Goal: Information Seeking & Learning: Learn about a topic

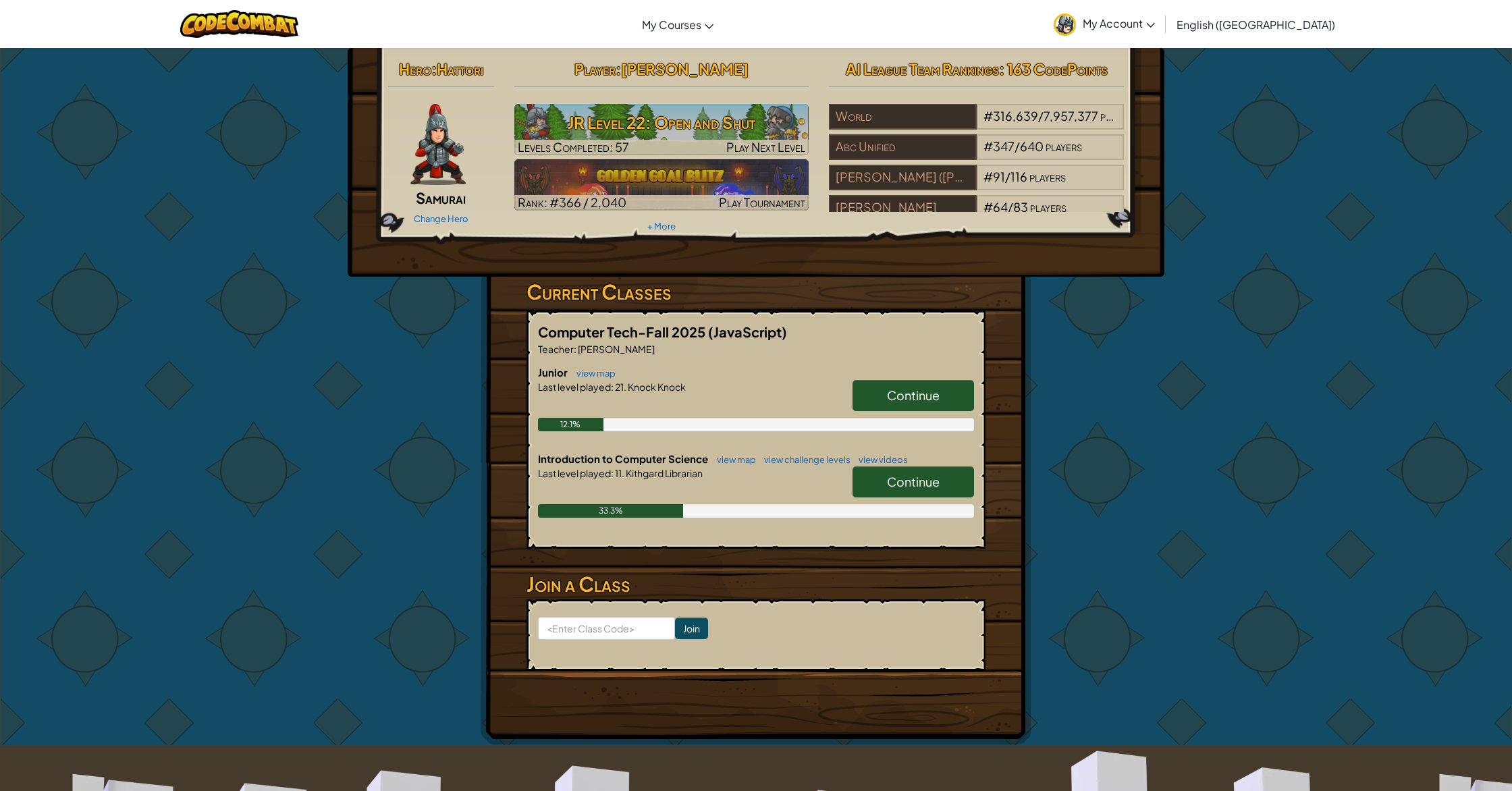
click at [898, 472] on link "Continue" at bounding box center [913, 482] width 121 height 31
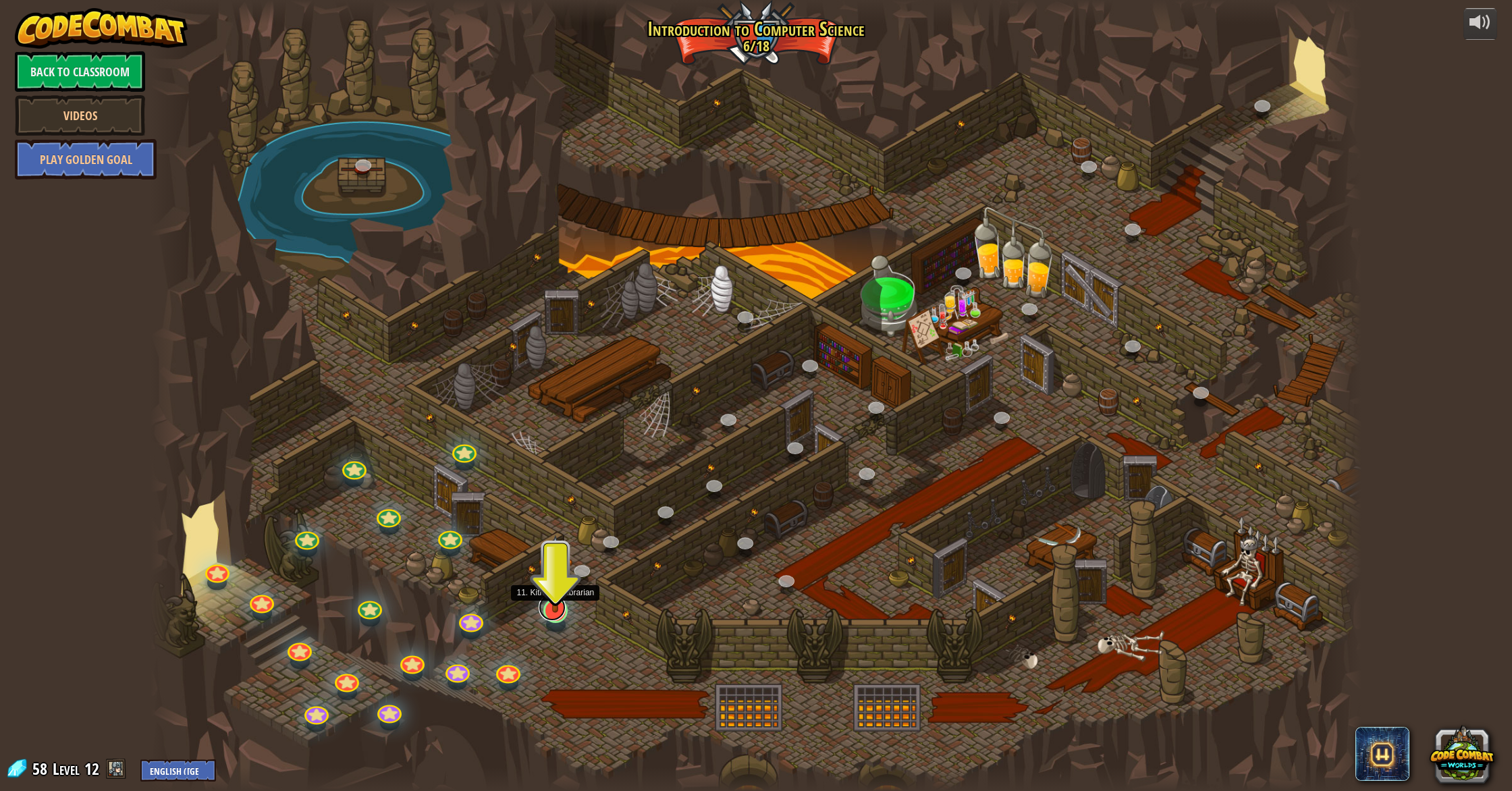
click at [560, 613] on link at bounding box center [551, 607] width 27 height 27
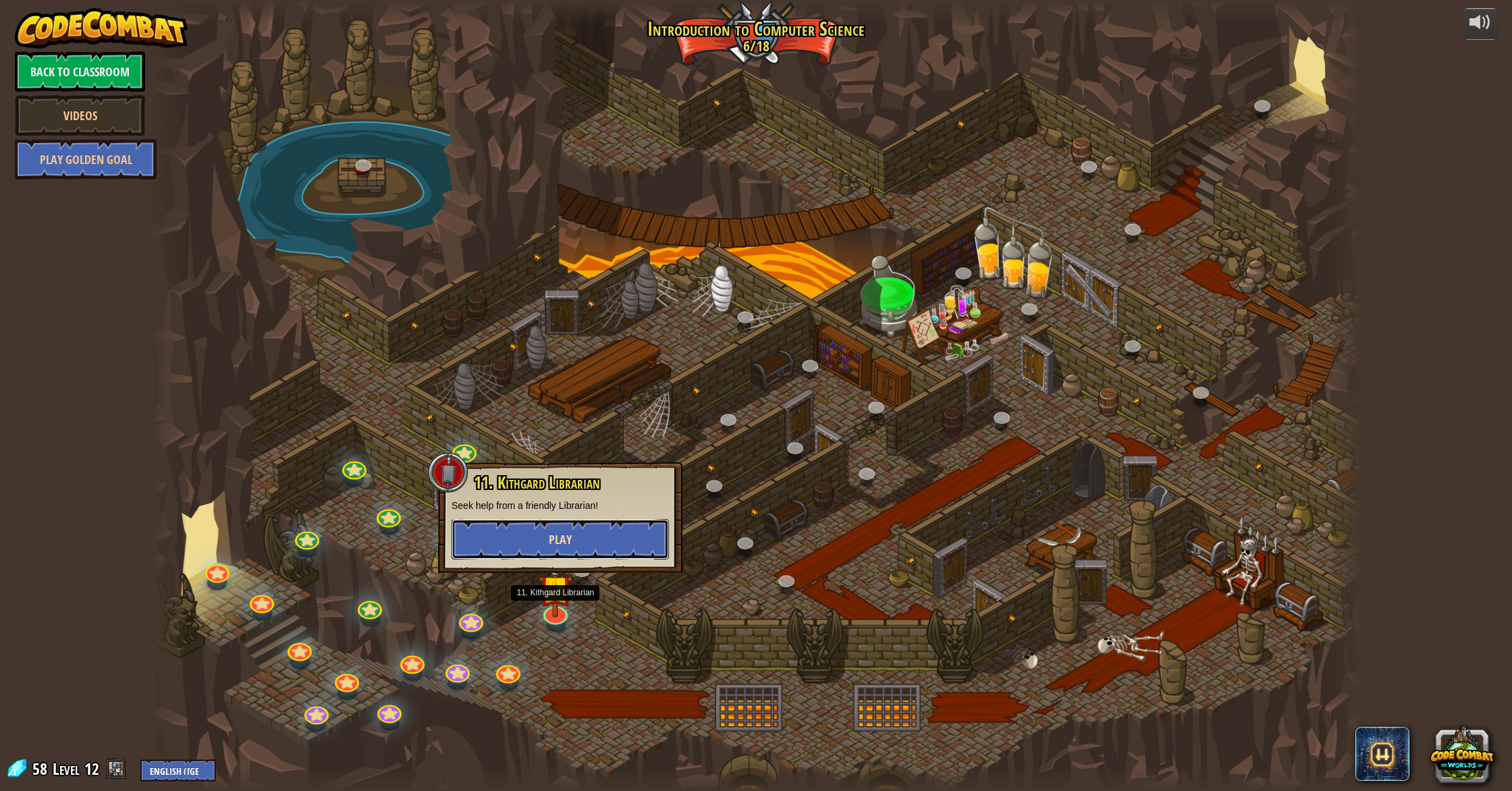
click at [583, 545] on button "Play" at bounding box center [560, 539] width 217 height 41
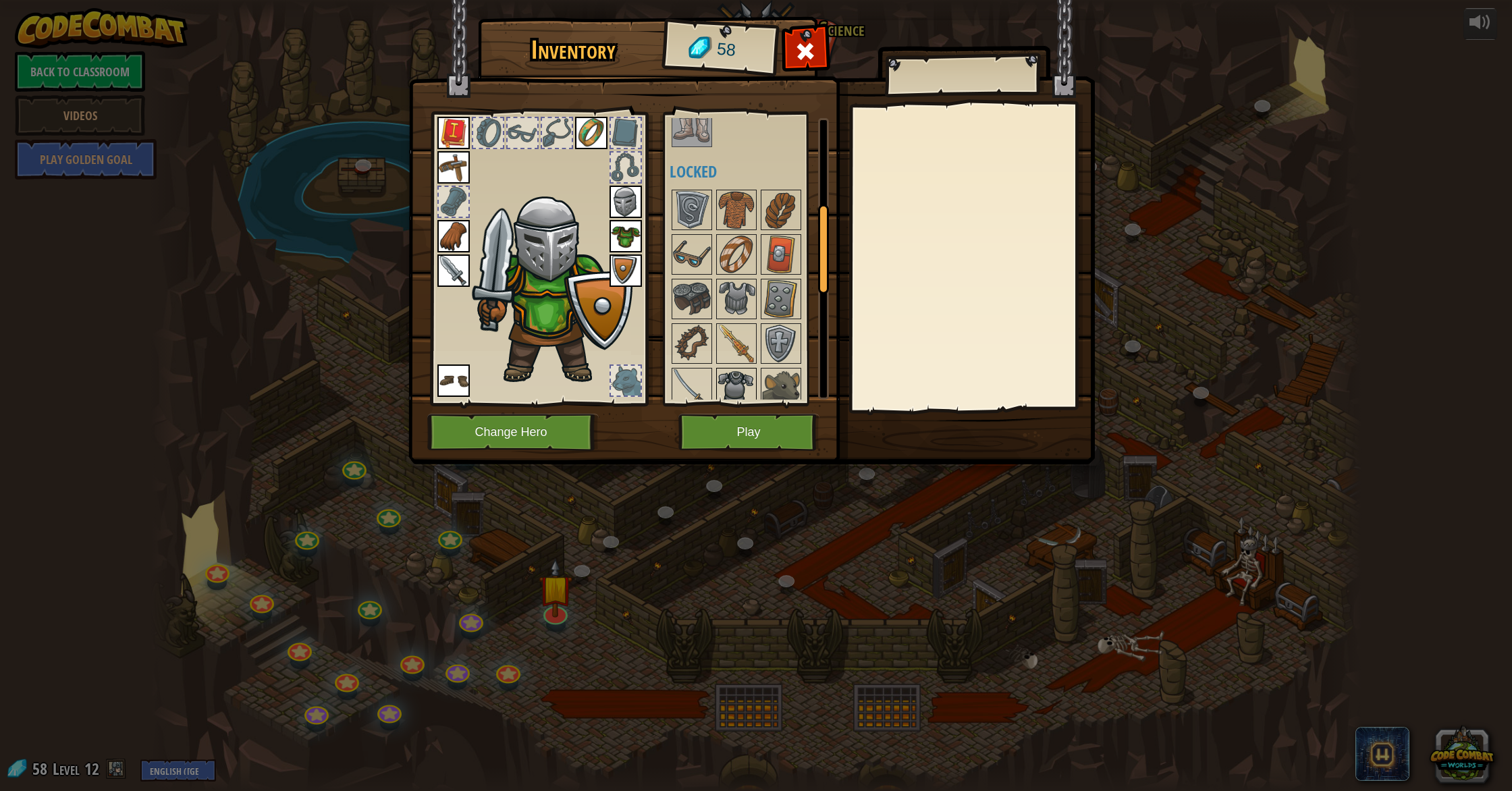
scroll to position [278, 0]
click at [744, 432] on button "Play" at bounding box center [748, 433] width 141 height 37
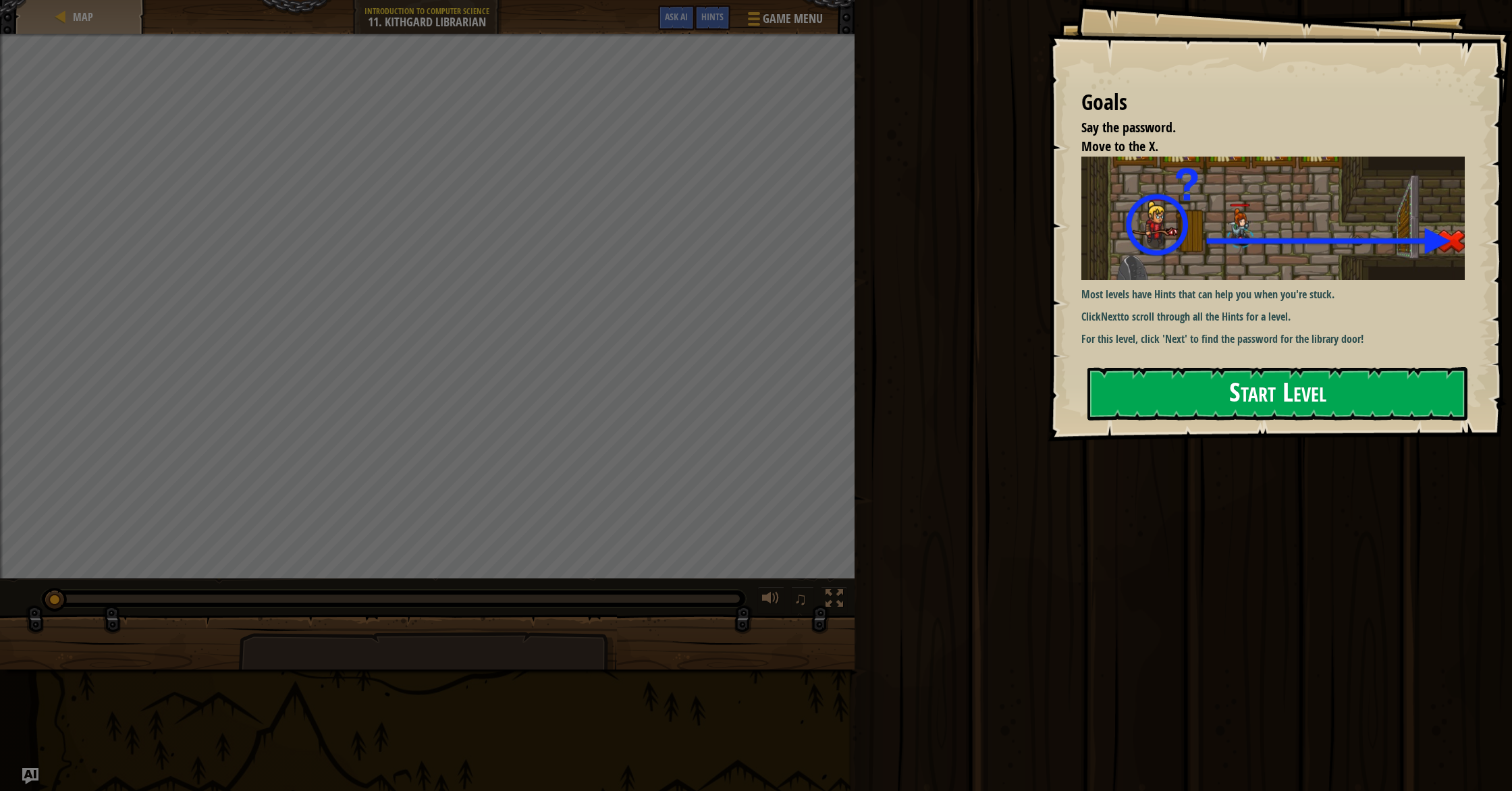
click at [1150, 381] on button "Start Level" at bounding box center [1277, 393] width 380 height 53
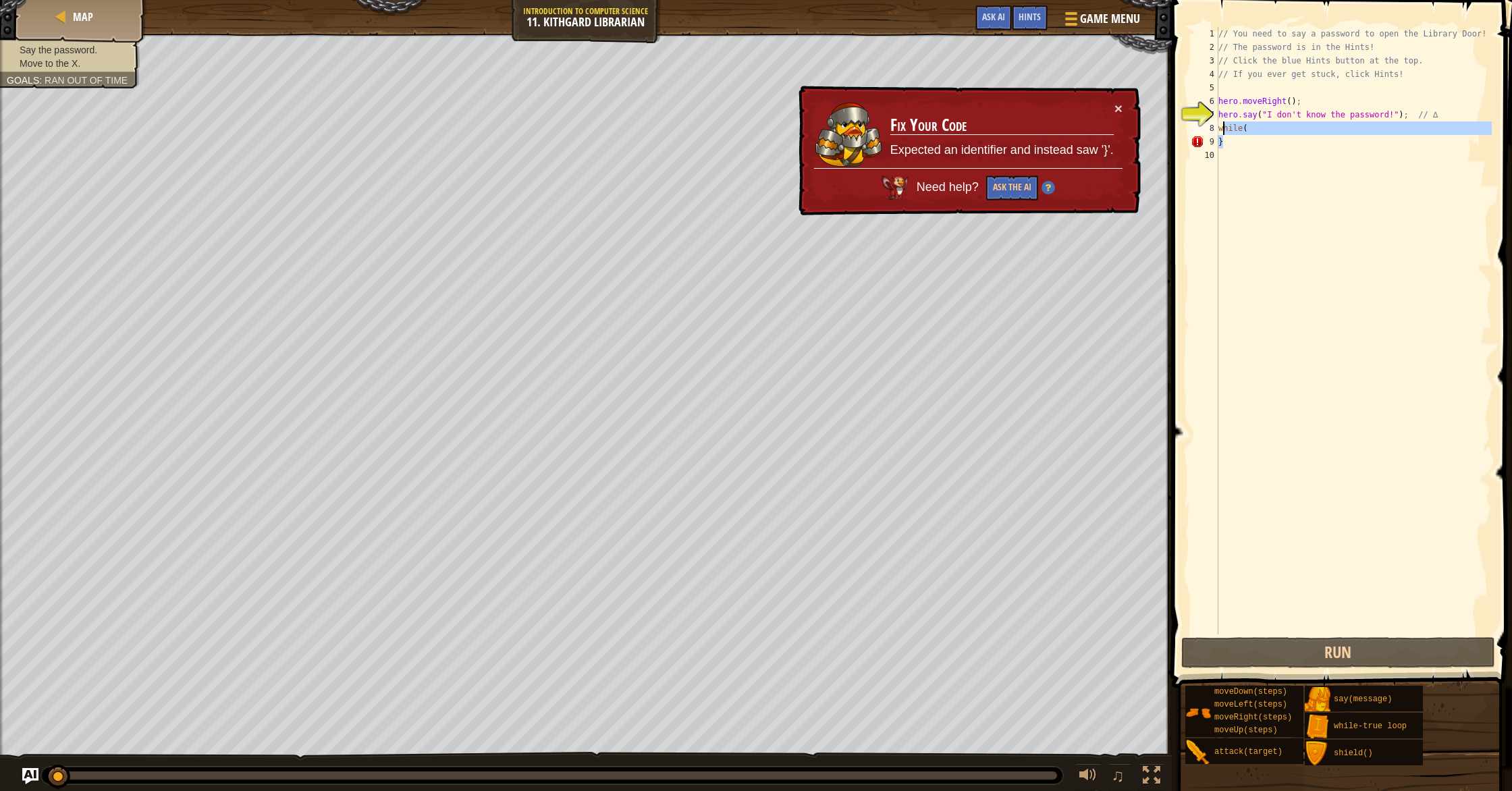
drag, startPoint x: 1295, startPoint y: 140, endPoint x: 1229, endPoint y: 132, distance: 66.5
click at [1229, 132] on div "// You need to say a password to open the Library Door! // The password is in t…" at bounding box center [1353, 344] width 276 height 635
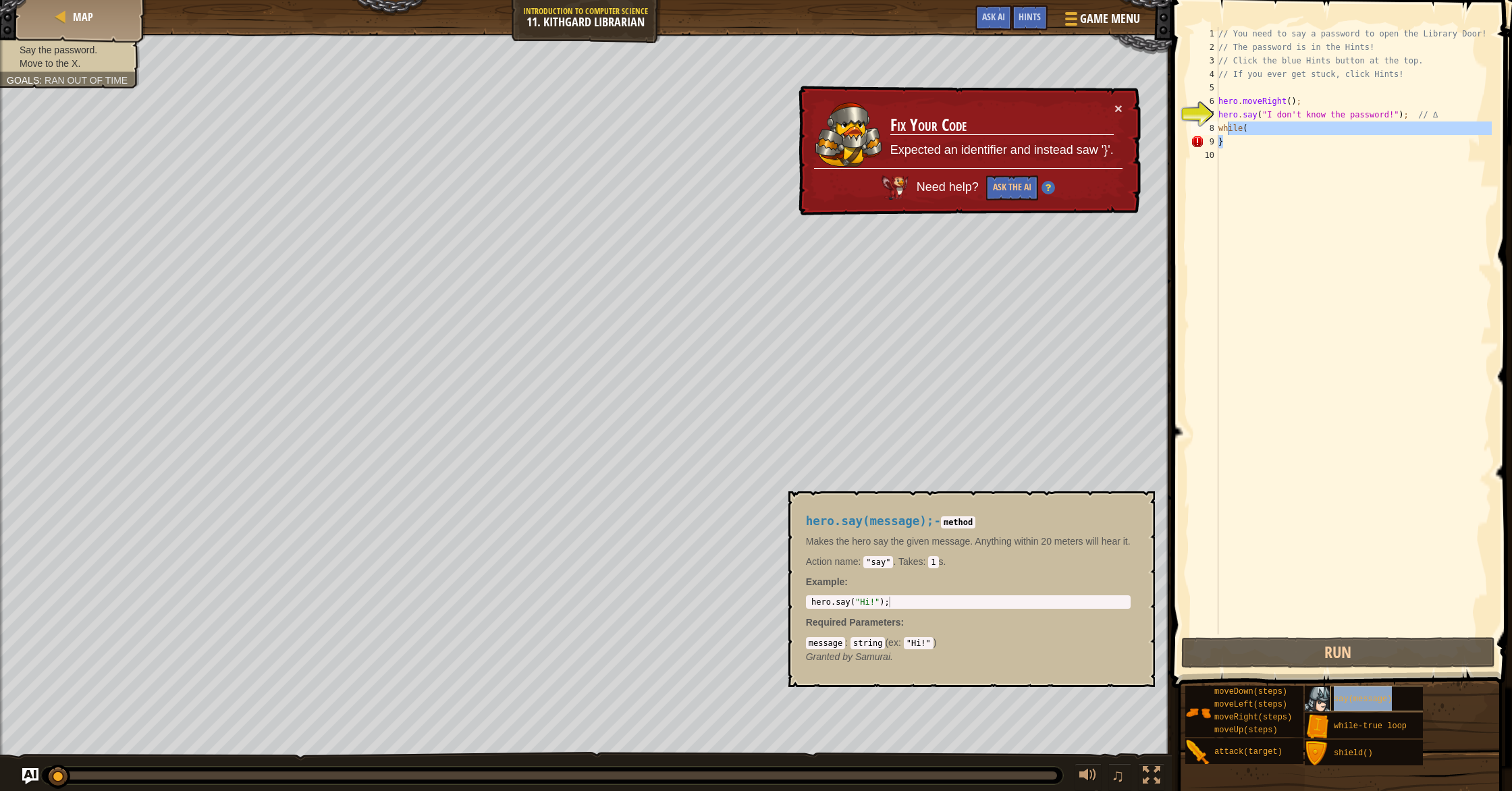
click at [1335, 688] on div "say(message)" at bounding box center [1406, 698] width 151 height 25
click at [1240, 144] on div "// You need to say a password to open the Library Door! // The password is in t…" at bounding box center [1353, 344] width 276 height 635
type textarea "}"
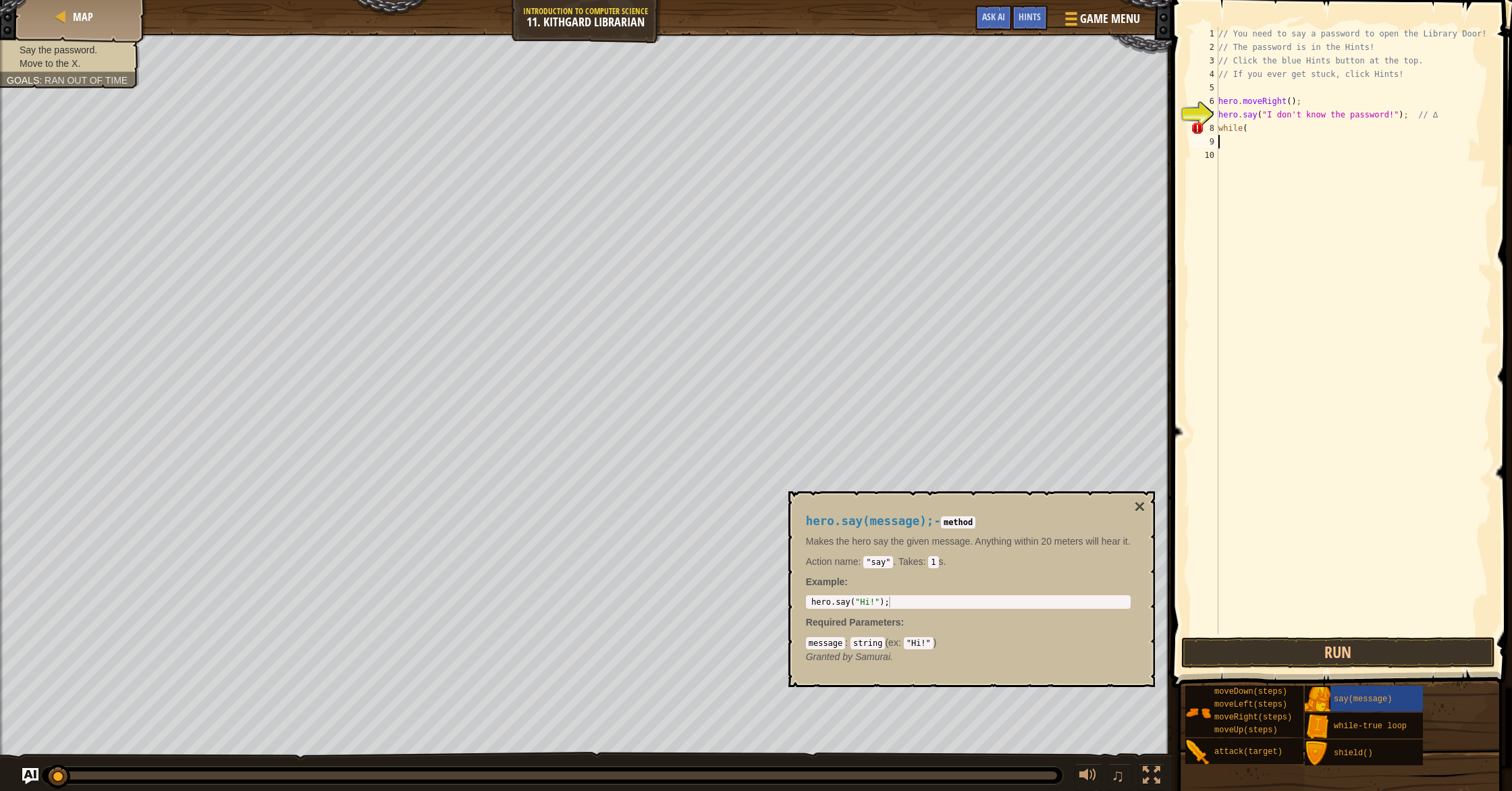
click at [1273, 123] on div "// You need to say a password to open the Library Door! // The password is in t…" at bounding box center [1353, 344] width 276 height 635
click at [1256, 134] on div "// You need to say a password to open the Library Door! // The password is in t…" at bounding box center [1353, 344] width 276 height 635
type textarea "w"
type textarea "hero.say("I don't know the password!");"
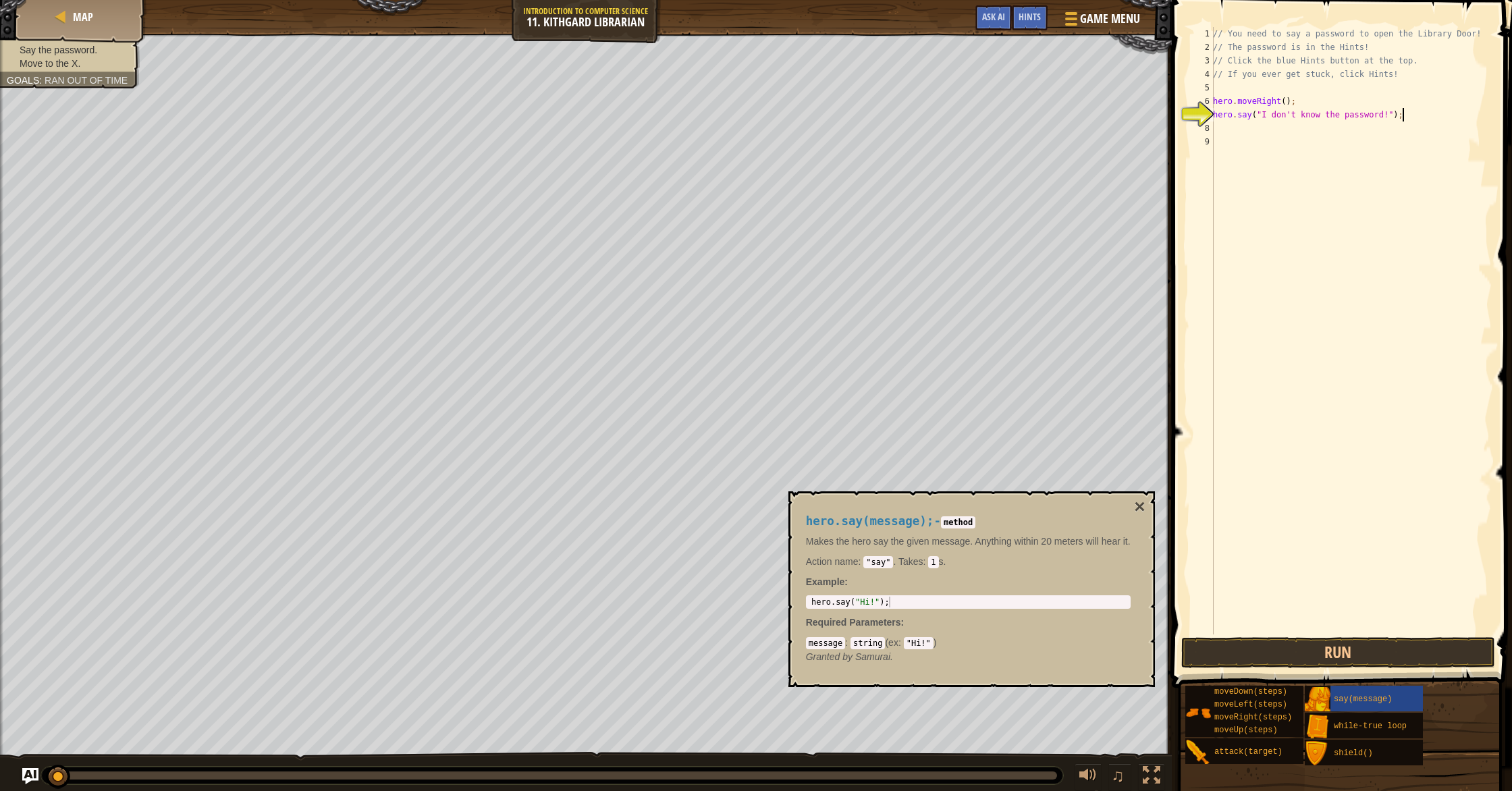
click at [1361, 116] on div "// You need to say a password to open the Library Door! // The password is in t…" at bounding box center [1351, 344] width 282 height 635
click at [1380, 116] on div "// You need to say a password to open the Library Door! // The password is in t…" at bounding box center [1351, 344] width 282 height 635
click at [1396, 125] on div "// You need to say a password to open the Library Door! // The password is in t…" at bounding box center [1351, 344] width 282 height 635
click at [1306, 664] on button "Run" at bounding box center [1339, 653] width 314 height 31
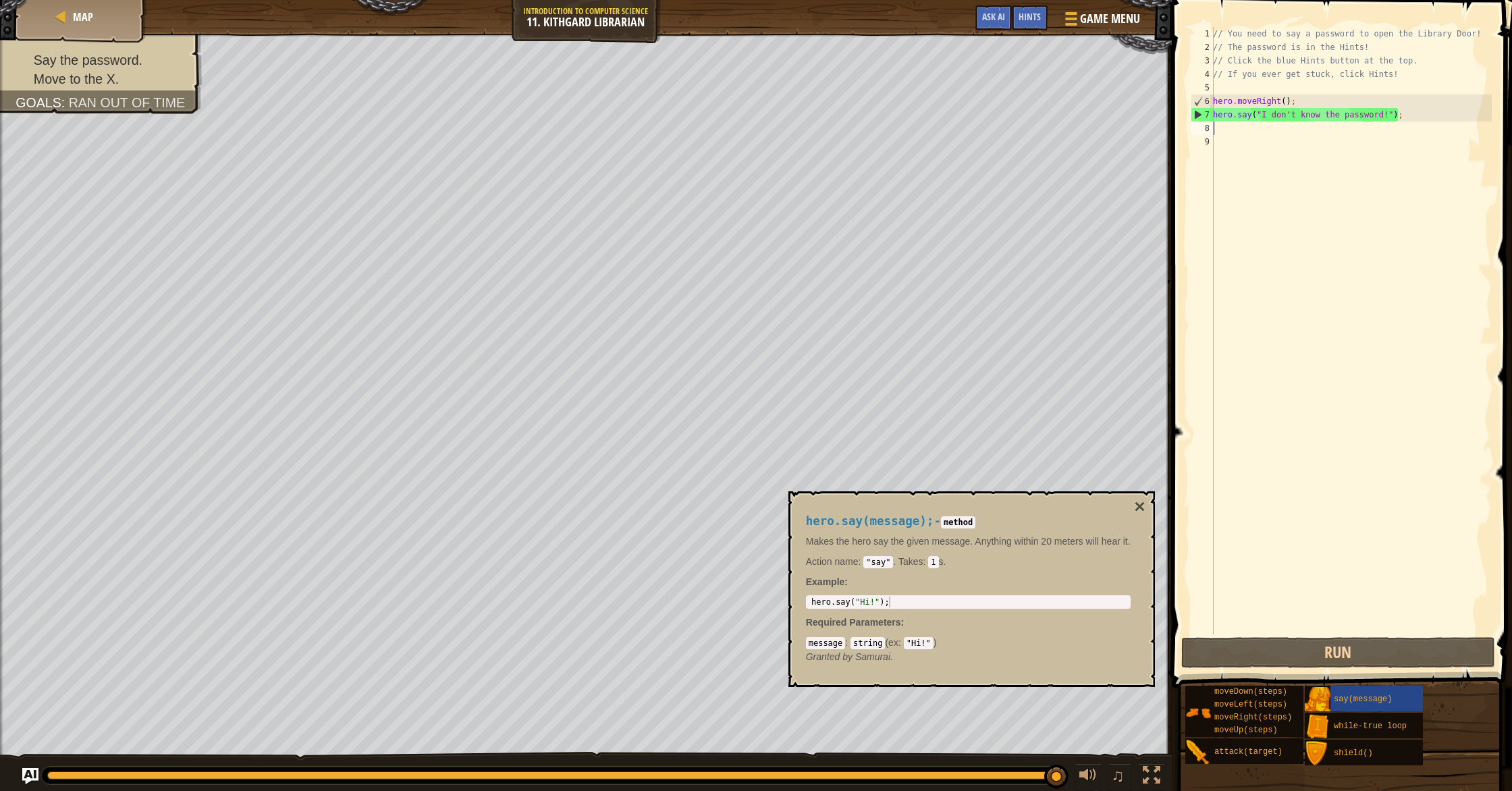
type textarea "3"
drag, startPoint x: 1273, startPoint y: 104, endPoint x: 1203, endPoint y: 108, distance: 70.1
click at [1203, 108] on div "1 2 3 4 5 6 7 8 9 // You need to say a password to open the Library Door! // Th…" at bounding box center [1339, 331] width 304 height 608
type textarea "hero.moveRight();"
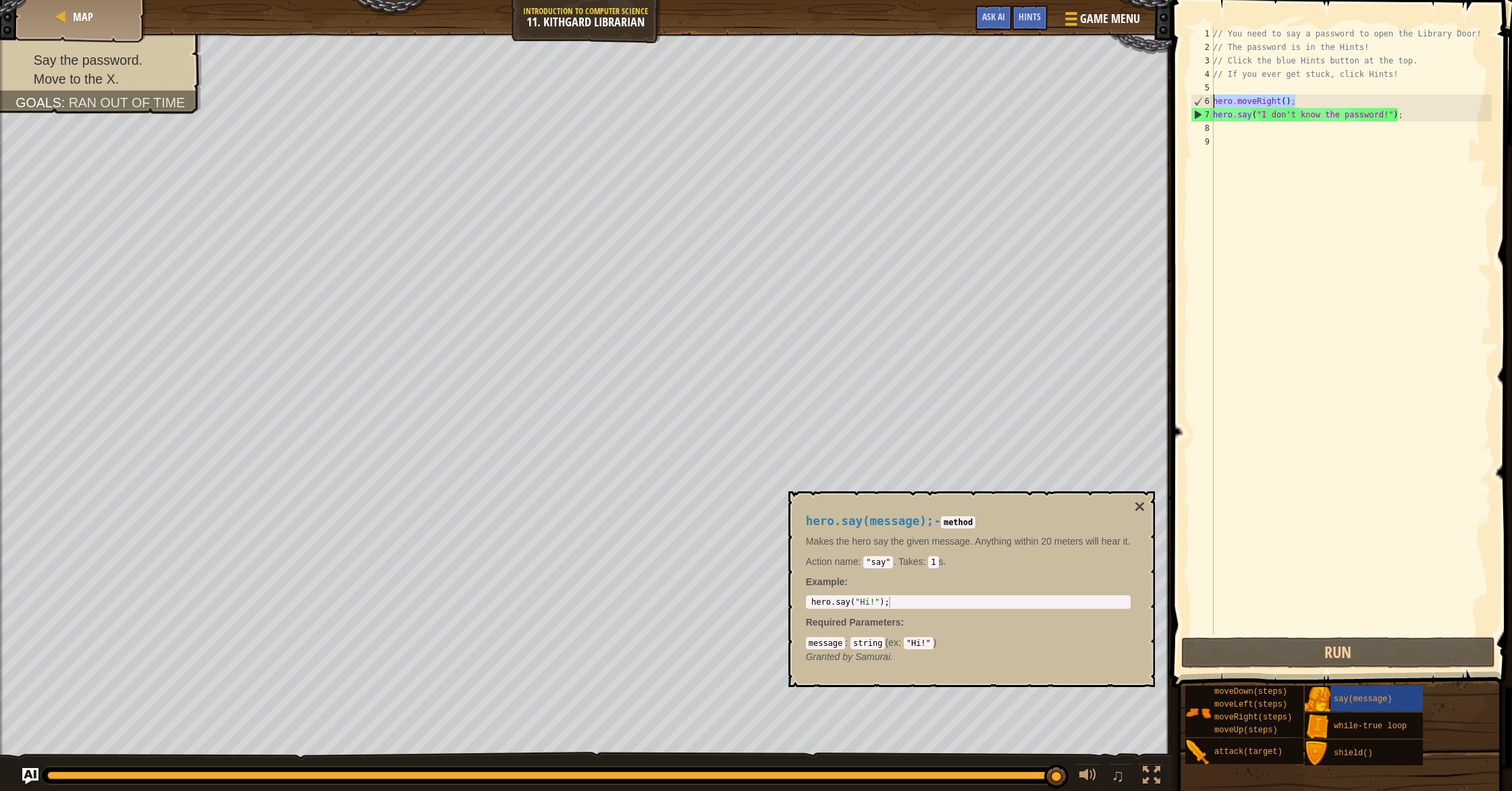
drag, startPoint x: 1299, startPoint y: 102, endPoint x: 1216, endPoint y: 103, distance: 83.0
click at [1212, 104] on div "hero.moveRight(); 1 2 3 4 5 6 7 8 9 // You need to say a password to open the L…" at bounding box center [1339, 331] width 304 height 608
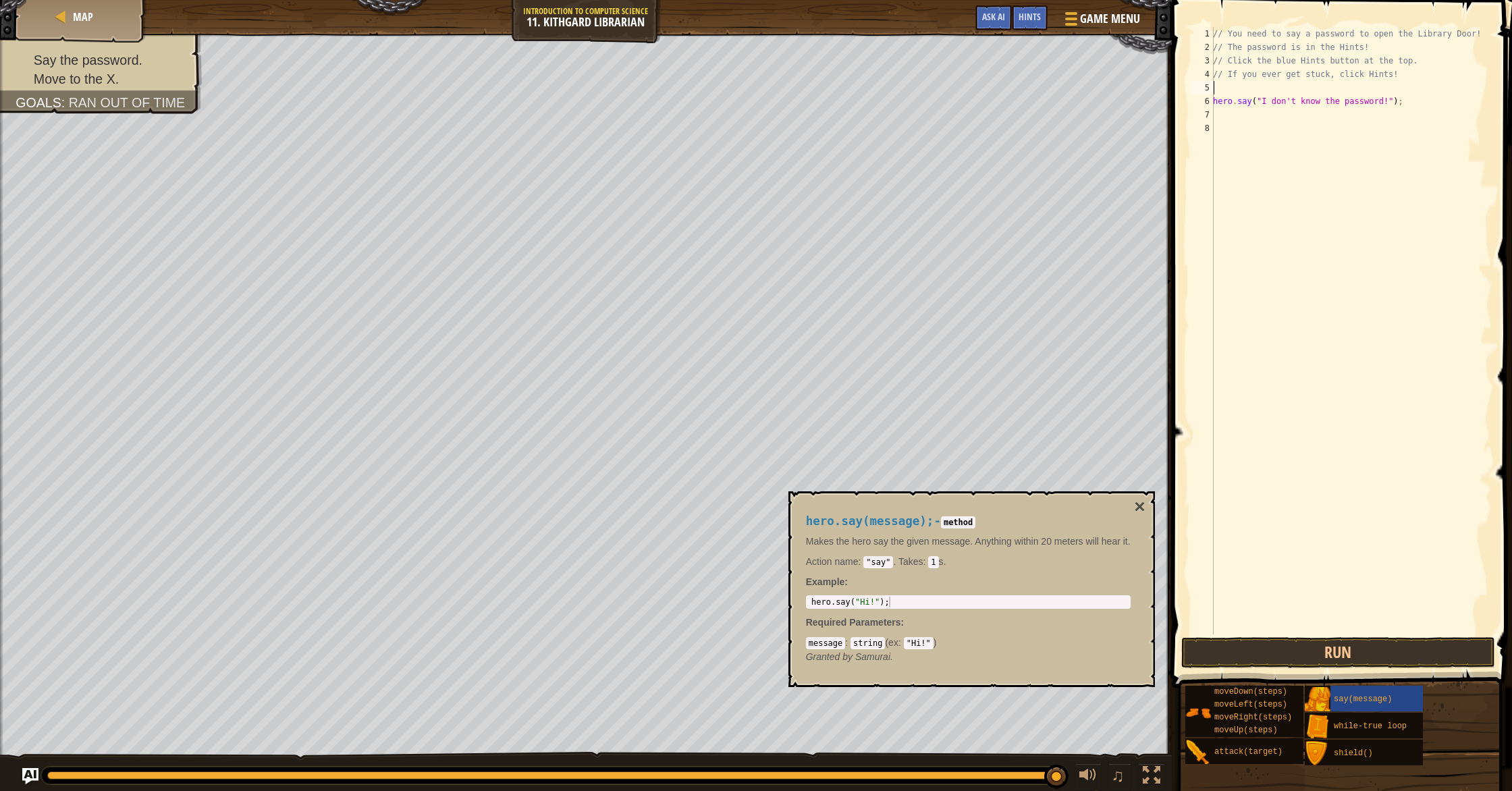
type textarea "// If you ever get stuck, click Hints!"
click at [1339, 653] on button "Run" at bounding box center [1339, 653] width 314 height 31
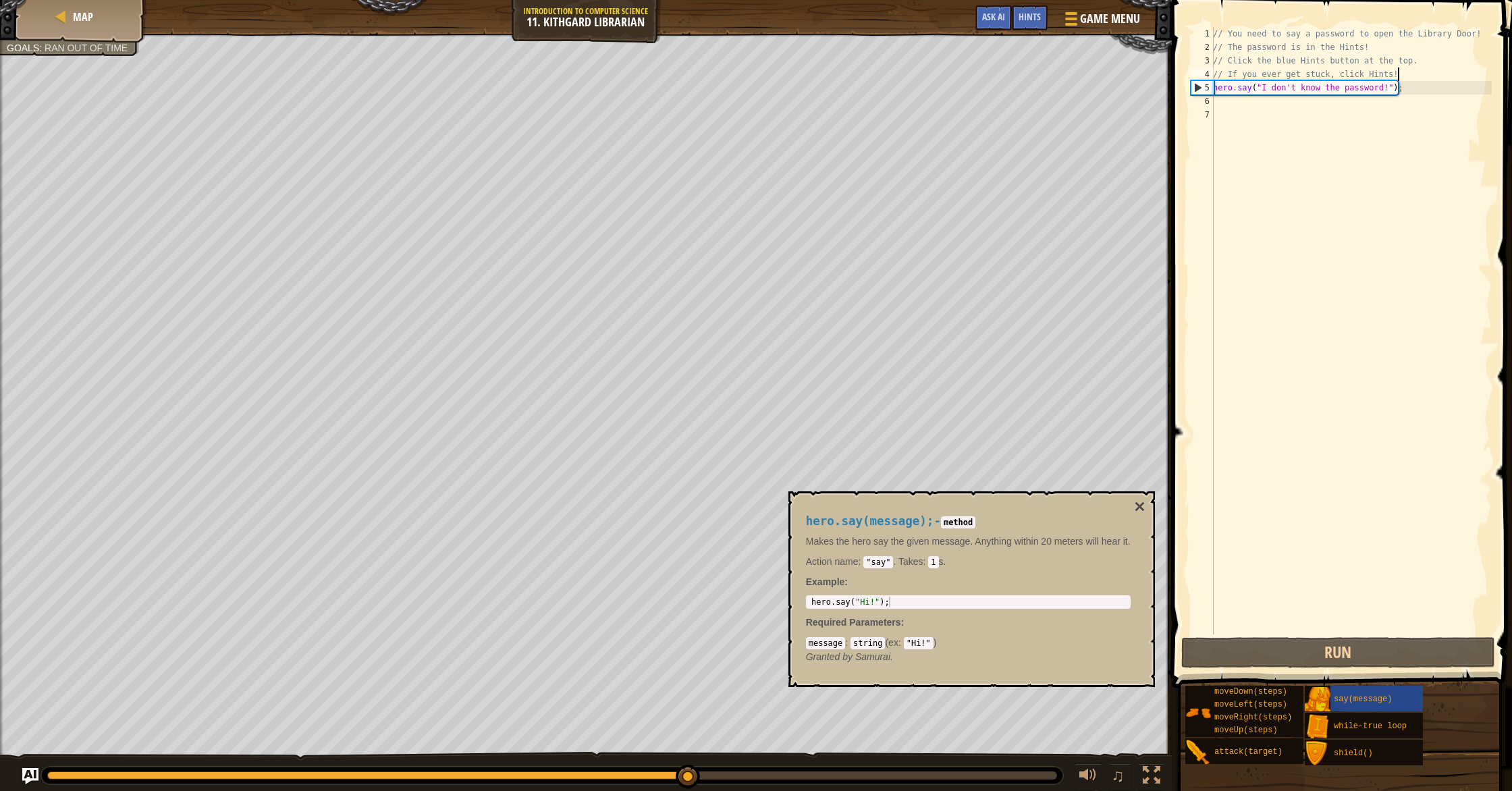
click at [1430, 120] on div "// You need to say a password to open the Library Door! // The password is in t…" at bounding box center [1351, 344] width 282 height 635
click at [1412, 105] on div "// You need to say a password to open the Library Door! // The password is in t…" at bounding box center [1351, 344] width 282 height 635
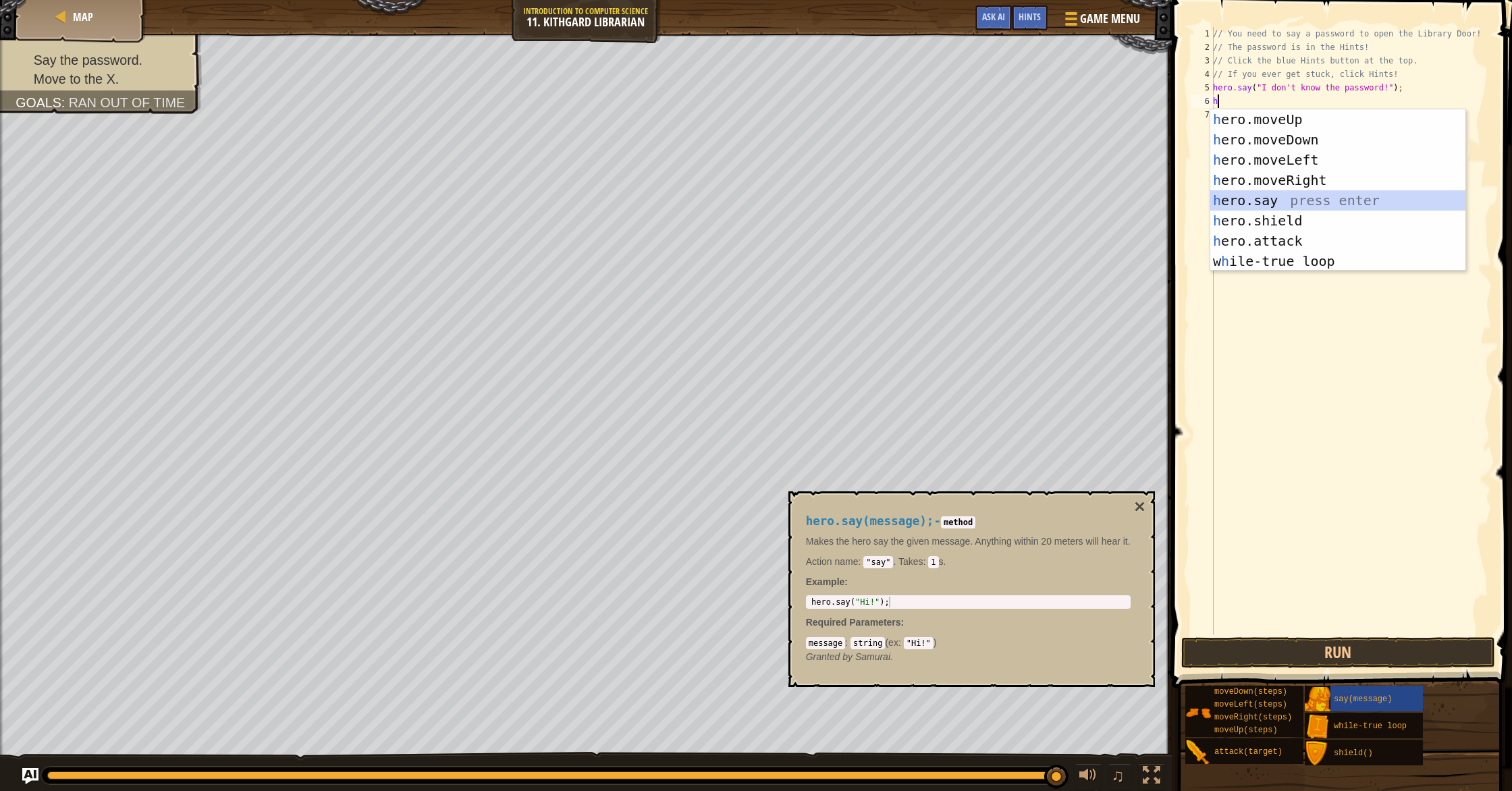
click at [1320, 200] on div "h ero.moveUp press enter h ero.moveDown press enter h ero.moveLeft press enter …" at bounding box center [1337, 210] width 255 height 203
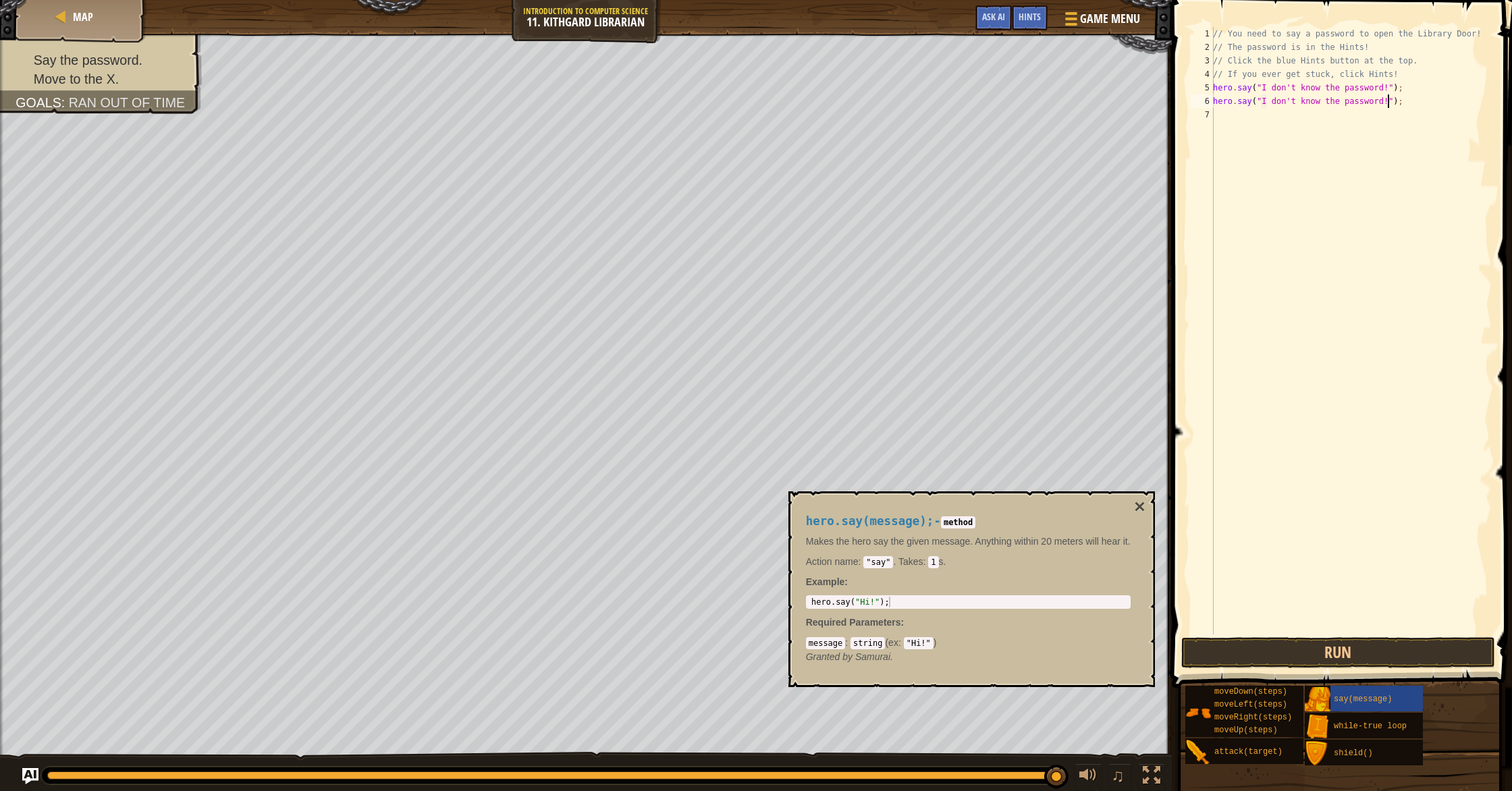
scroll to position [6, 14]
type textarea "hero.say("I don't know the password!");"
click at [1440, 656] on button "Run" at bounding box center [1339, 653] width 314 height 31
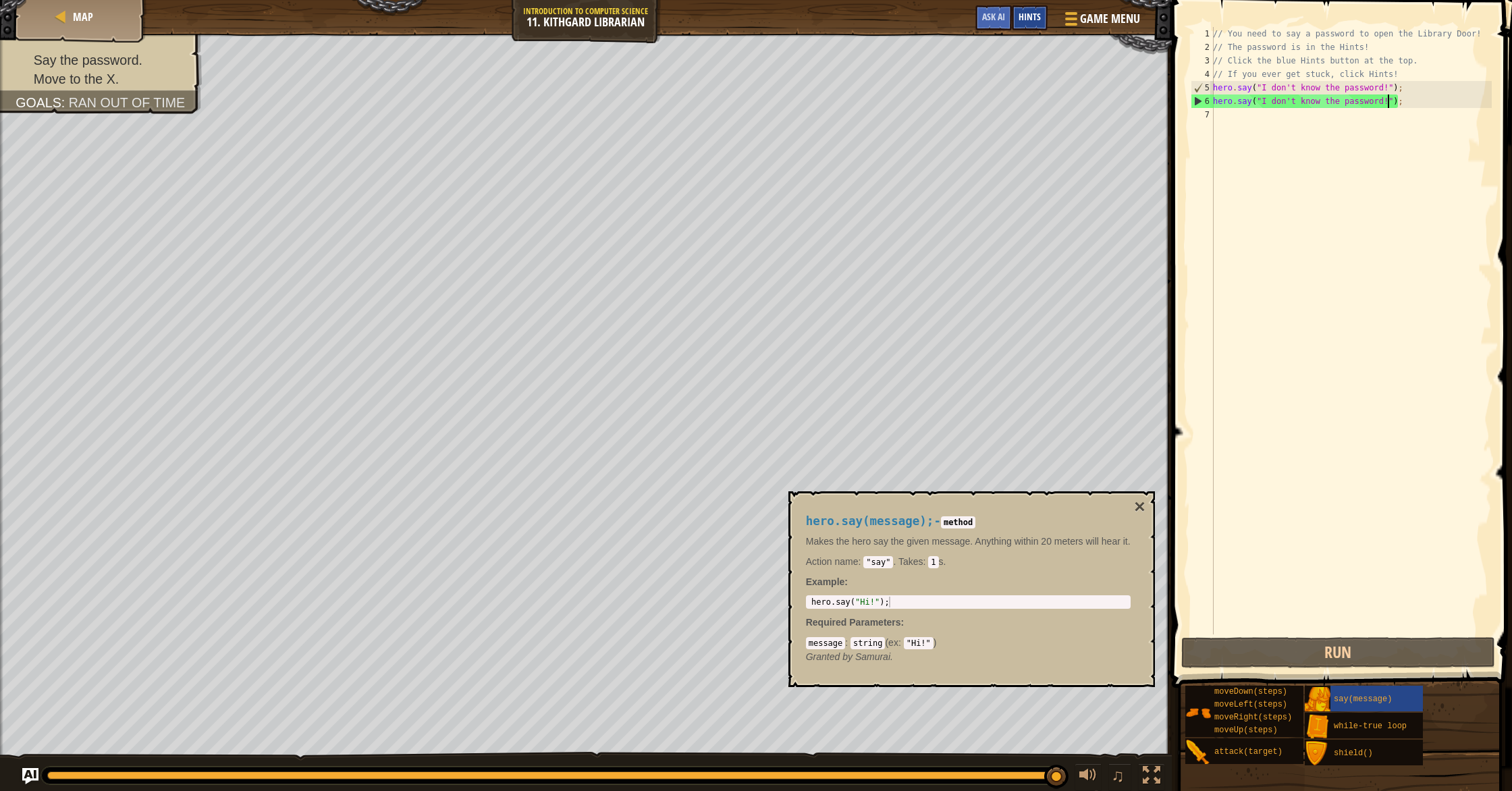
click at [1027, 9] on div "Hints" at bounding box center [1029, 18] width 36 height 25
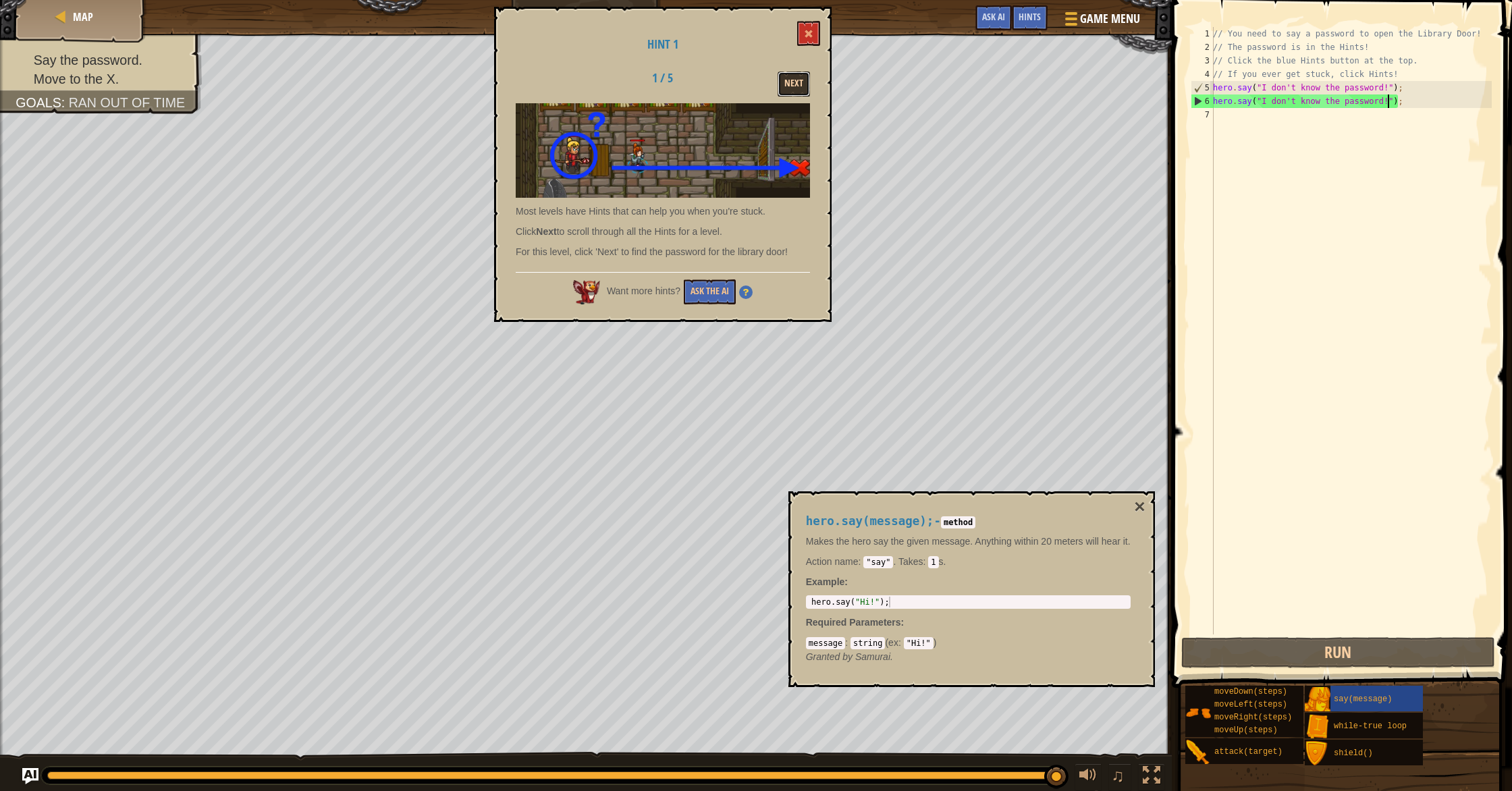
click at [795, 81] on button "Next" at bounding box center [794, 84] width 33 height 25
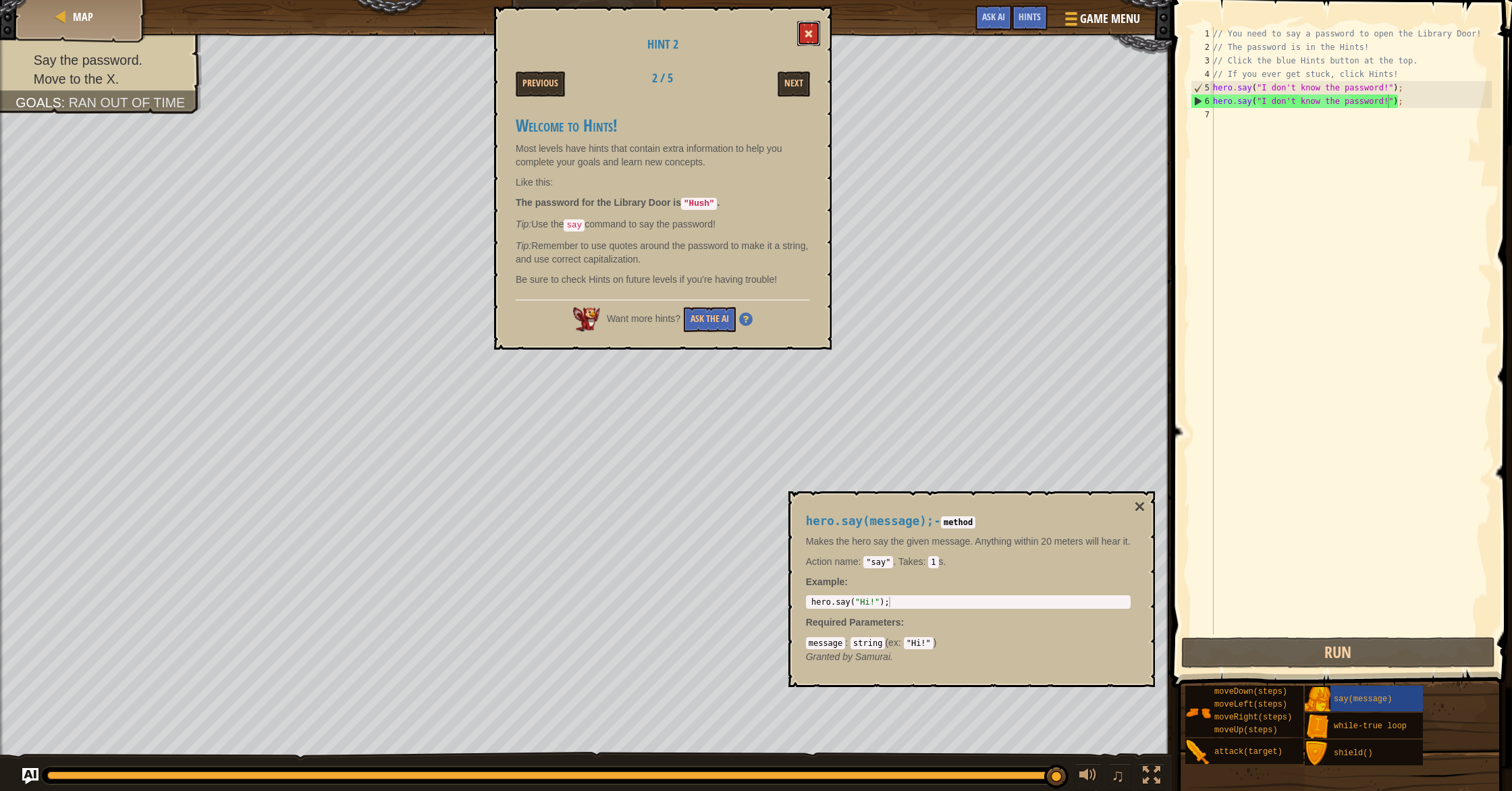
click at [803, 29] on button at bounding box center [809, 33] width 23 height 25
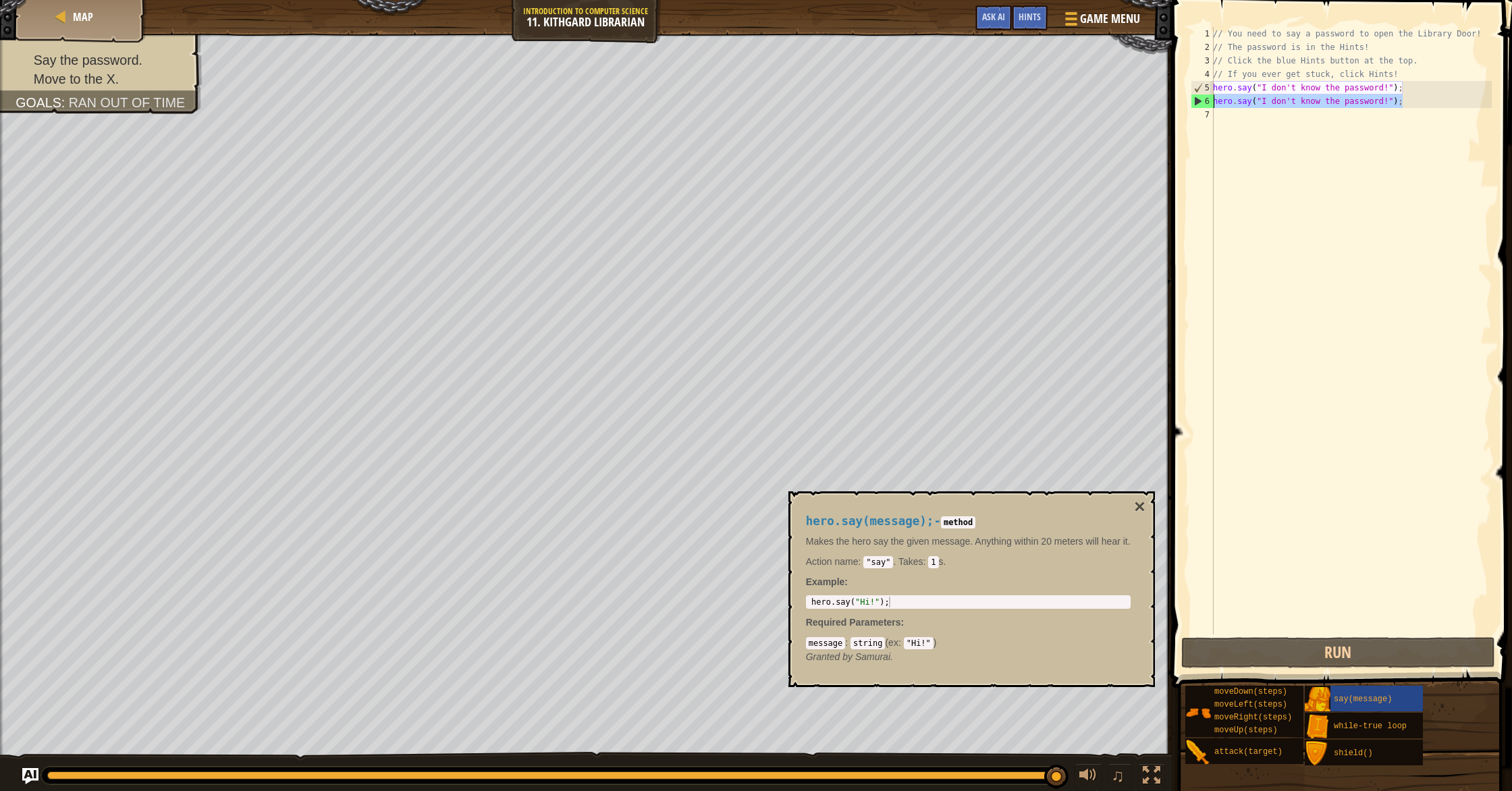
drag, startPoint x: 1402, startPoint y: 104, endPoint x: 1207, endPoint y: 103, distance: 195.0
click at [1207, 103] on div "hero.say("I don't know the password!"); 1 2 3 4 5 6 7 // You need to say a pass…" at bounding box center [1339, 331] width 304 height 608
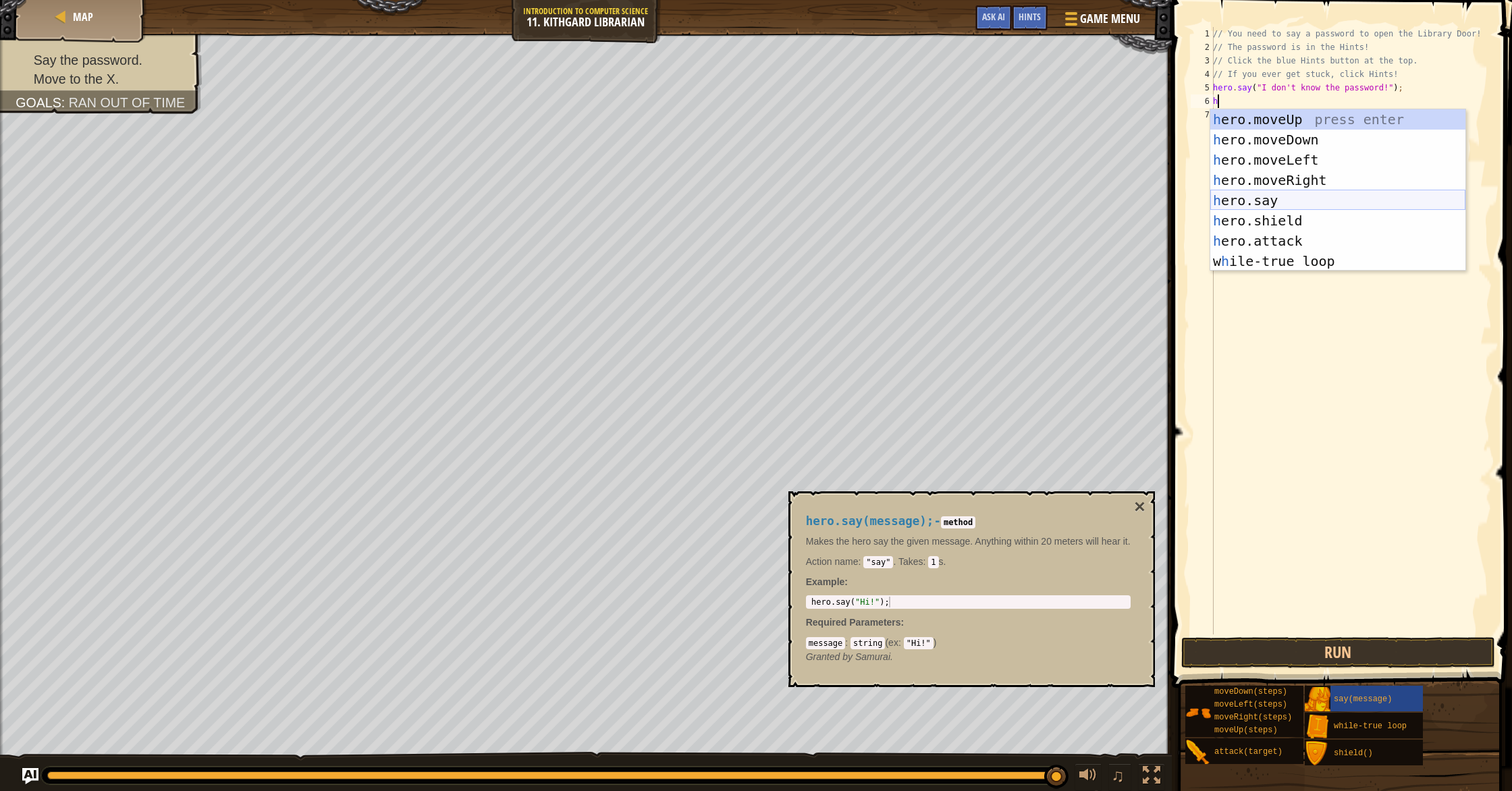
click at [1304, 206] on div "h ero.moveUp press enter h ero.moveDown press enter h ero.moveLeft press enter …" at bounding box center [1337, 210] width 255 height 203
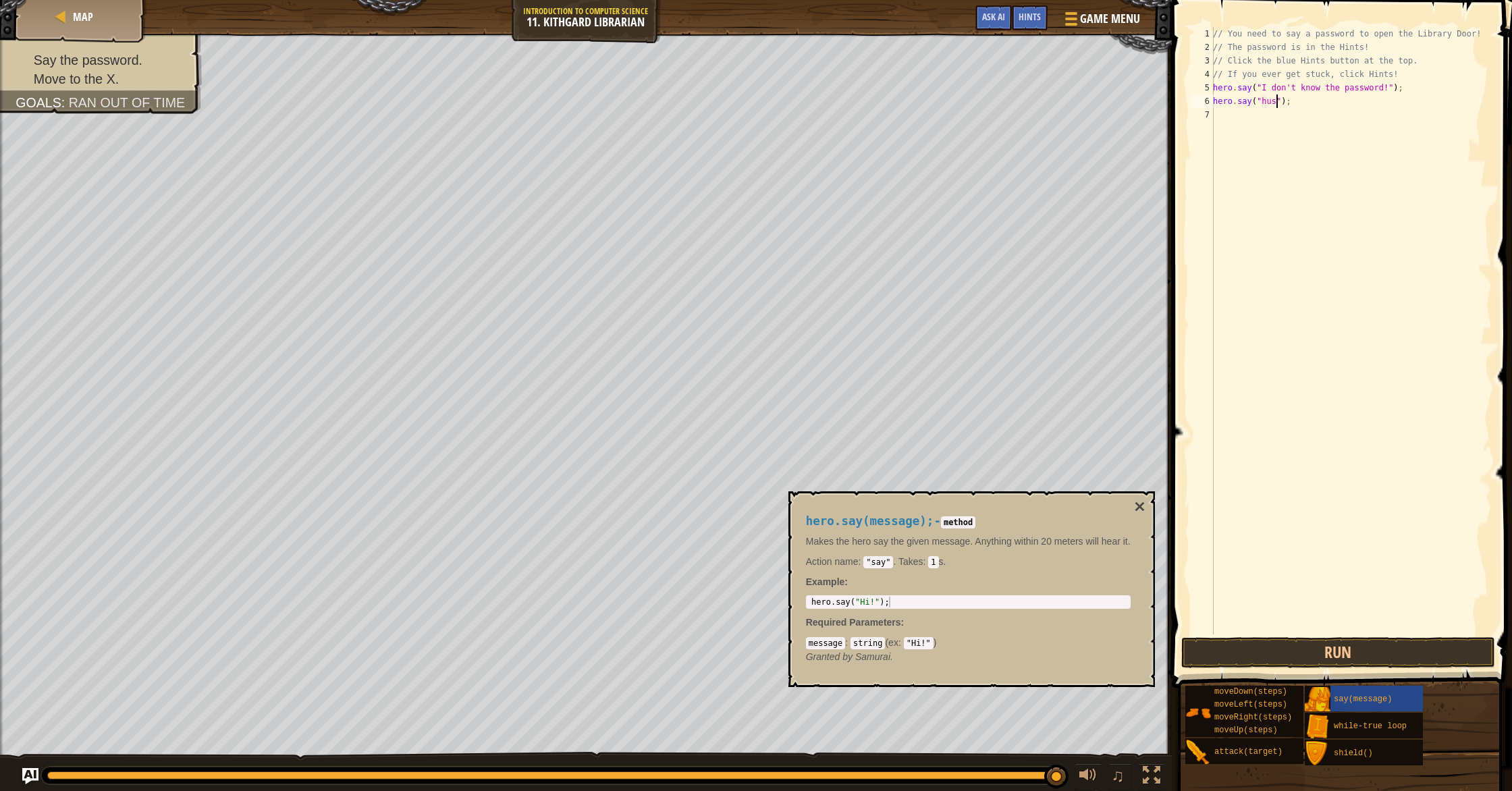
scroll to position [6, 6]
type textarea "hero.say("hush");"
click at [1300, 142] on div "// You need to say a password to open the Library Door! // The password is in t…" at bounding box center [1351, 344] width 282 height 635
type textarea "h"
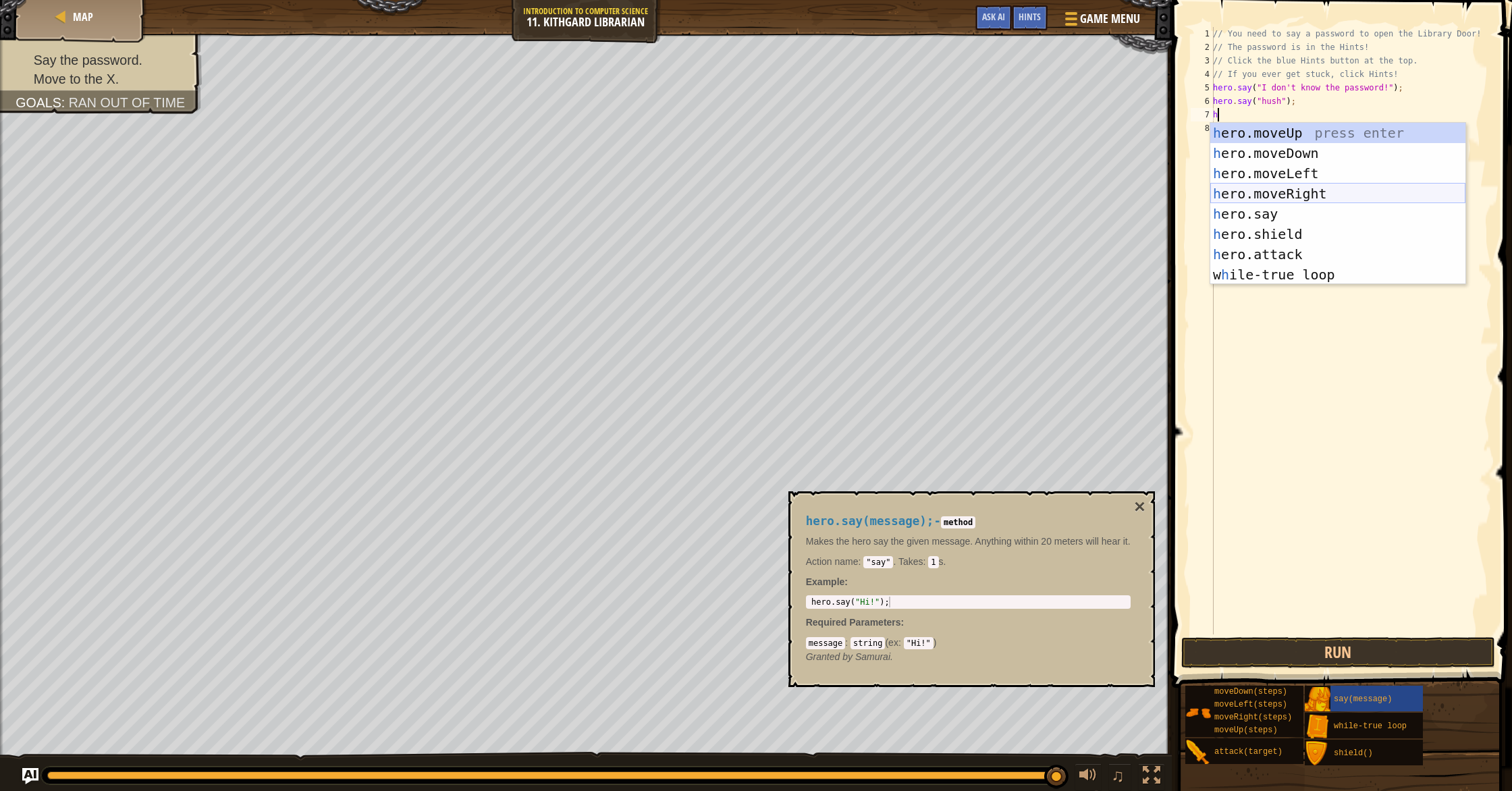
click at [1313, 187] on div "h ero.moveUp press enter h ero.moveDown press enter h ero.moveLeft press enter …" at bounding box center [1337, 224] width 255 height 203
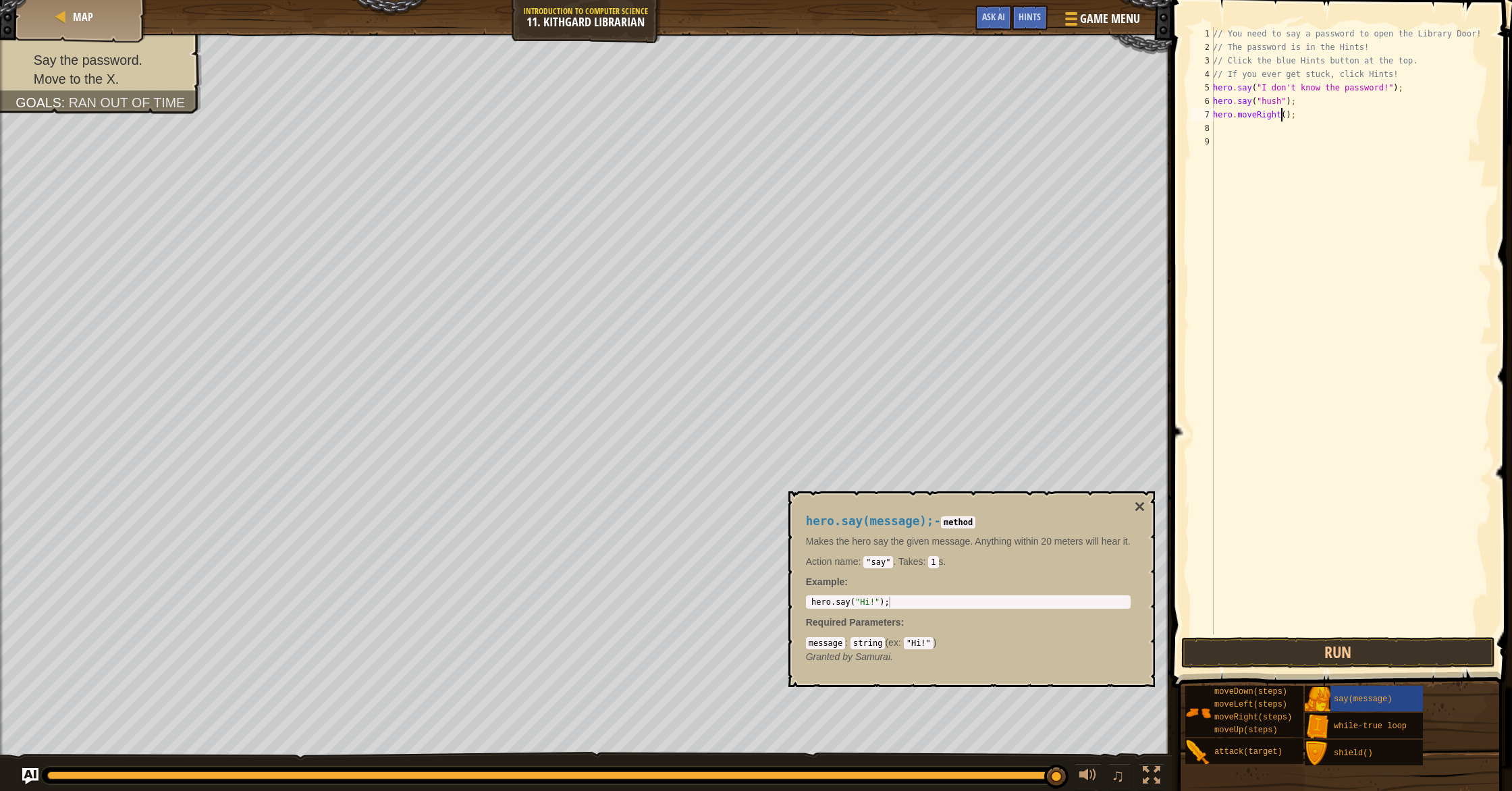
click at [1283, 117] on div "// You need to say a password to open the Library Door! // The password is in t…" at bounding box center [1351, 344] width 282 height 635
click at [1287, 116] on div "// You need to say a password to open the Library Door! // The password is in t…" at bounding box center [1351, 344] width 282 height 635
type textarea "hero.moveRight(2);"
click at [1347, 649] on button "Run" at bounding box center [1339, 653] width 314 height 31
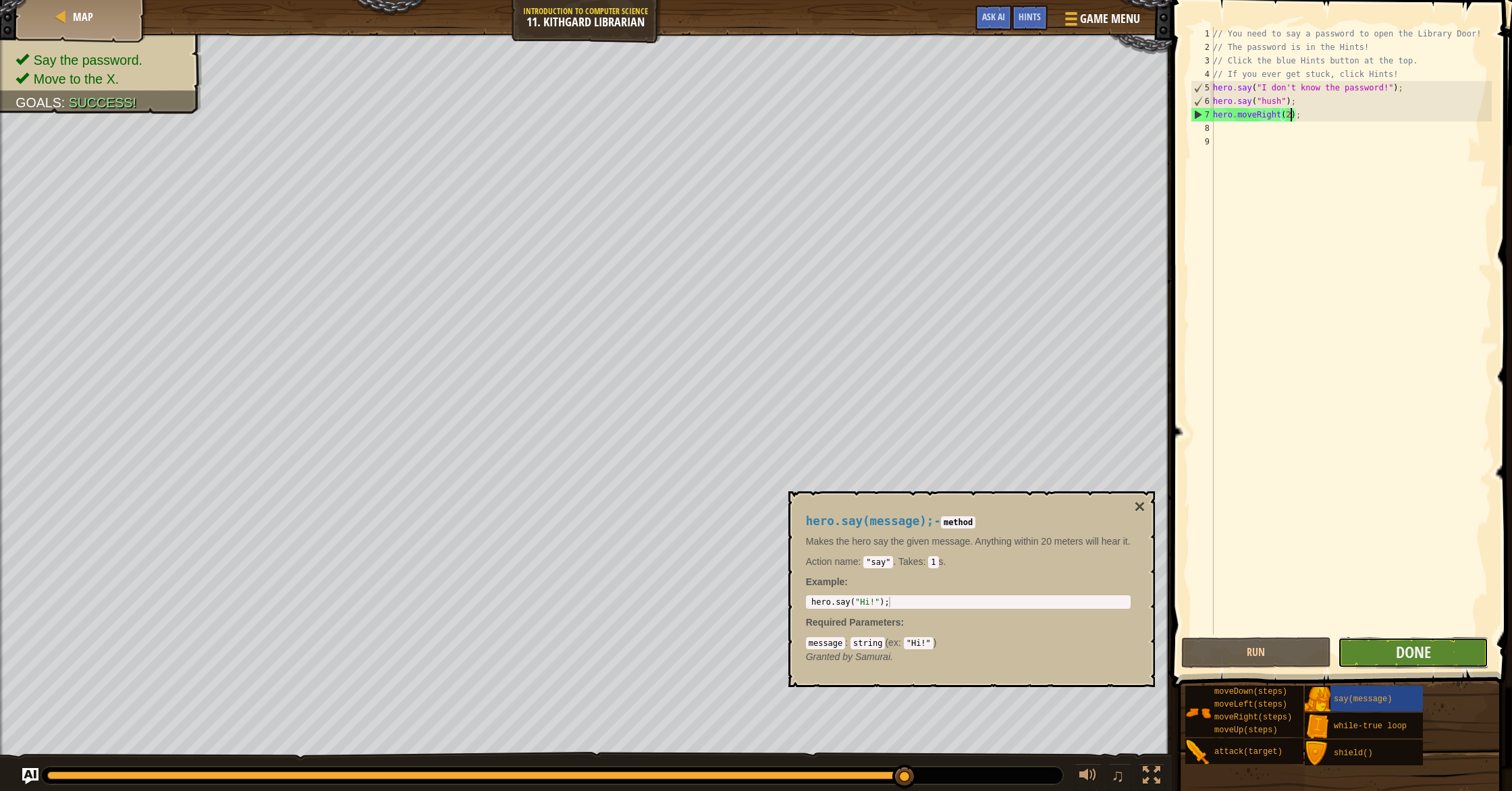
click at [1387, 663] on button "Done" at bounding box center [1413, 653] width 151 height 31
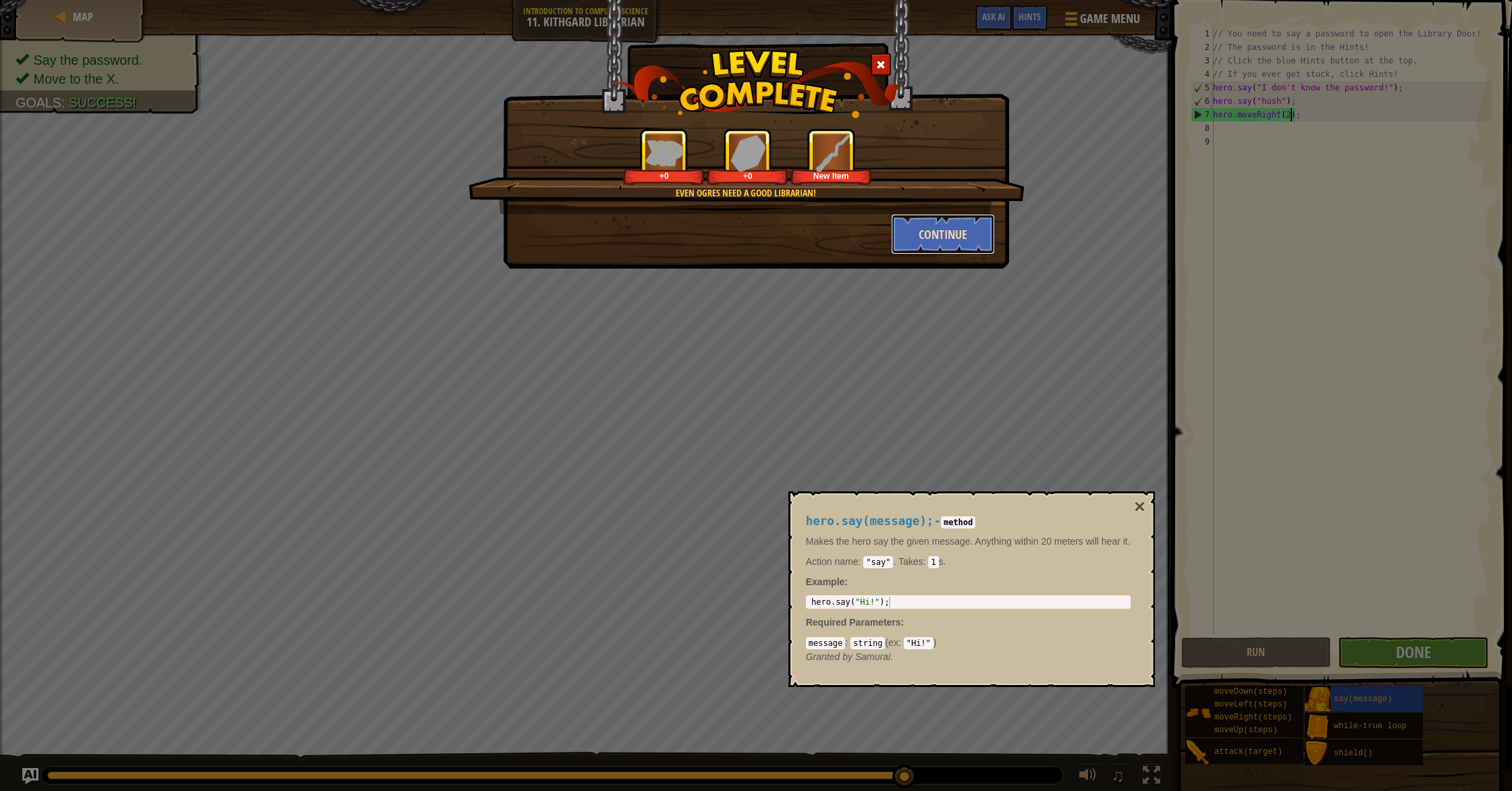
click at [972, 244] on button "Continue" at bounding box center [943, 235] width 104 height 41
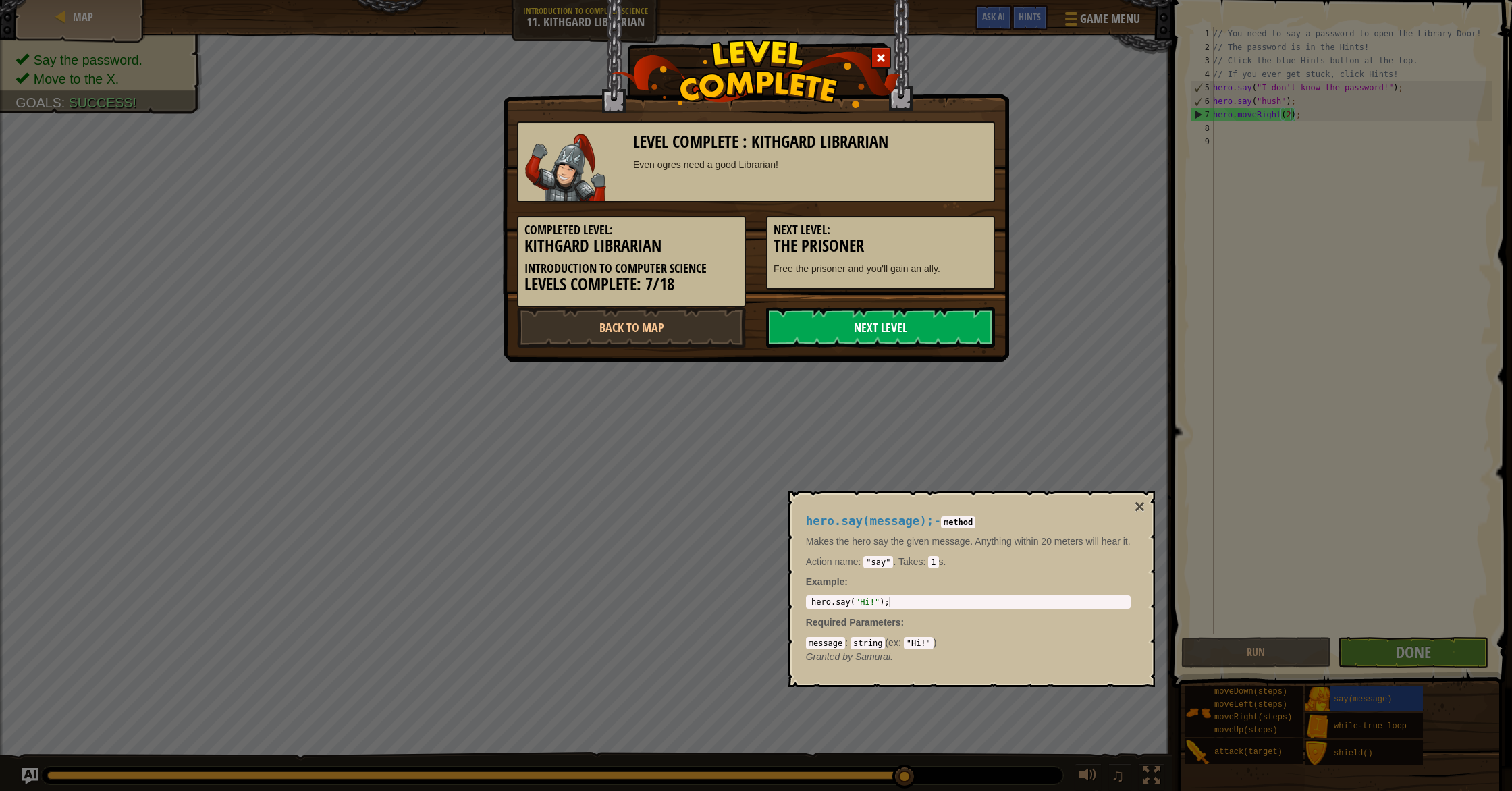
drag, startPoint x: 822, startPoint y: 318, endPoint x: 815, endPoint y: 322, distance: 8.1
click at [820, 320] on link "Next Level" at bounding box center [880, 327] width 229 height 41
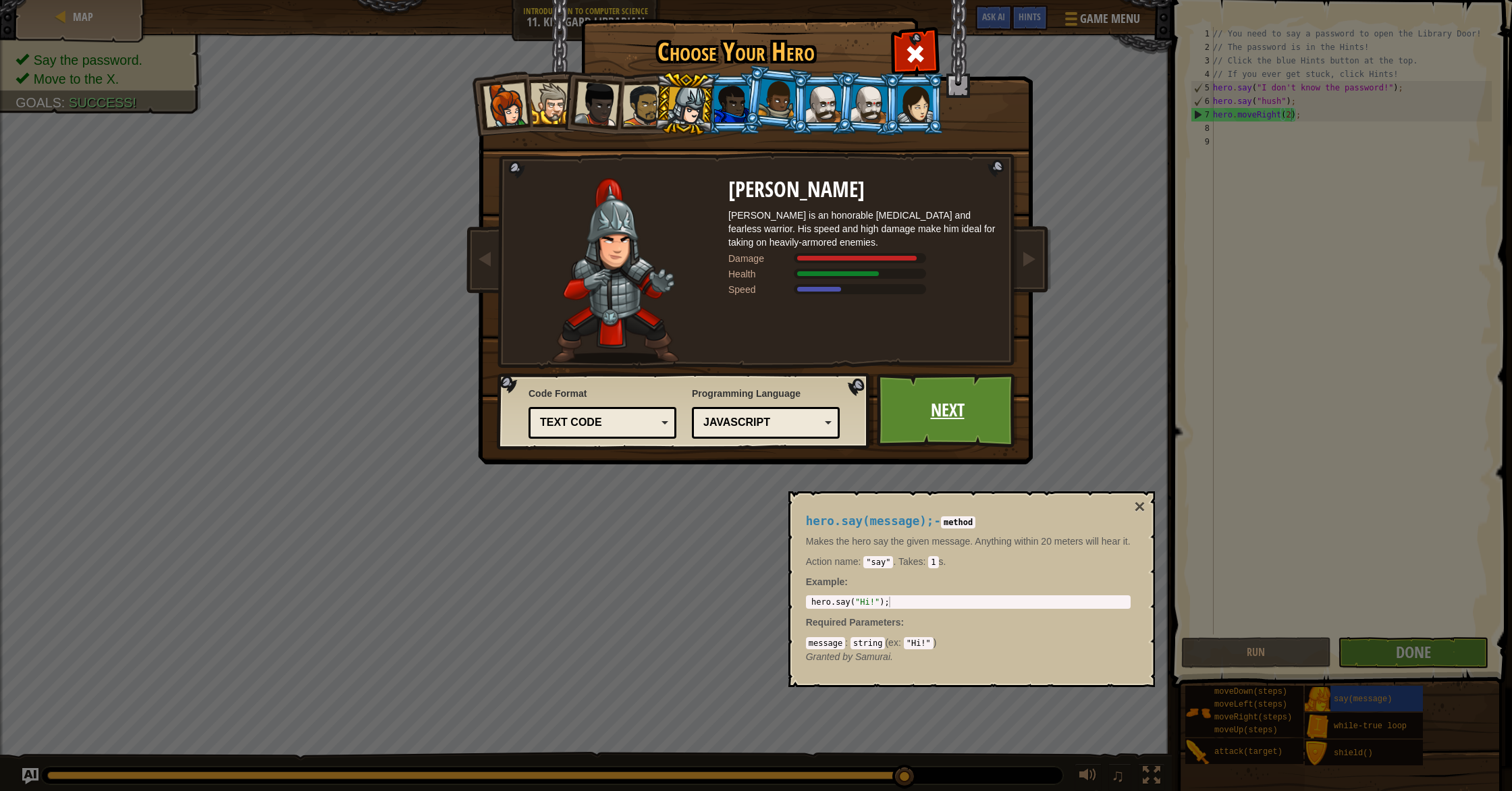
click at [925, 405] on link "Next" at bounding box center [947, 410] width 141 height 74
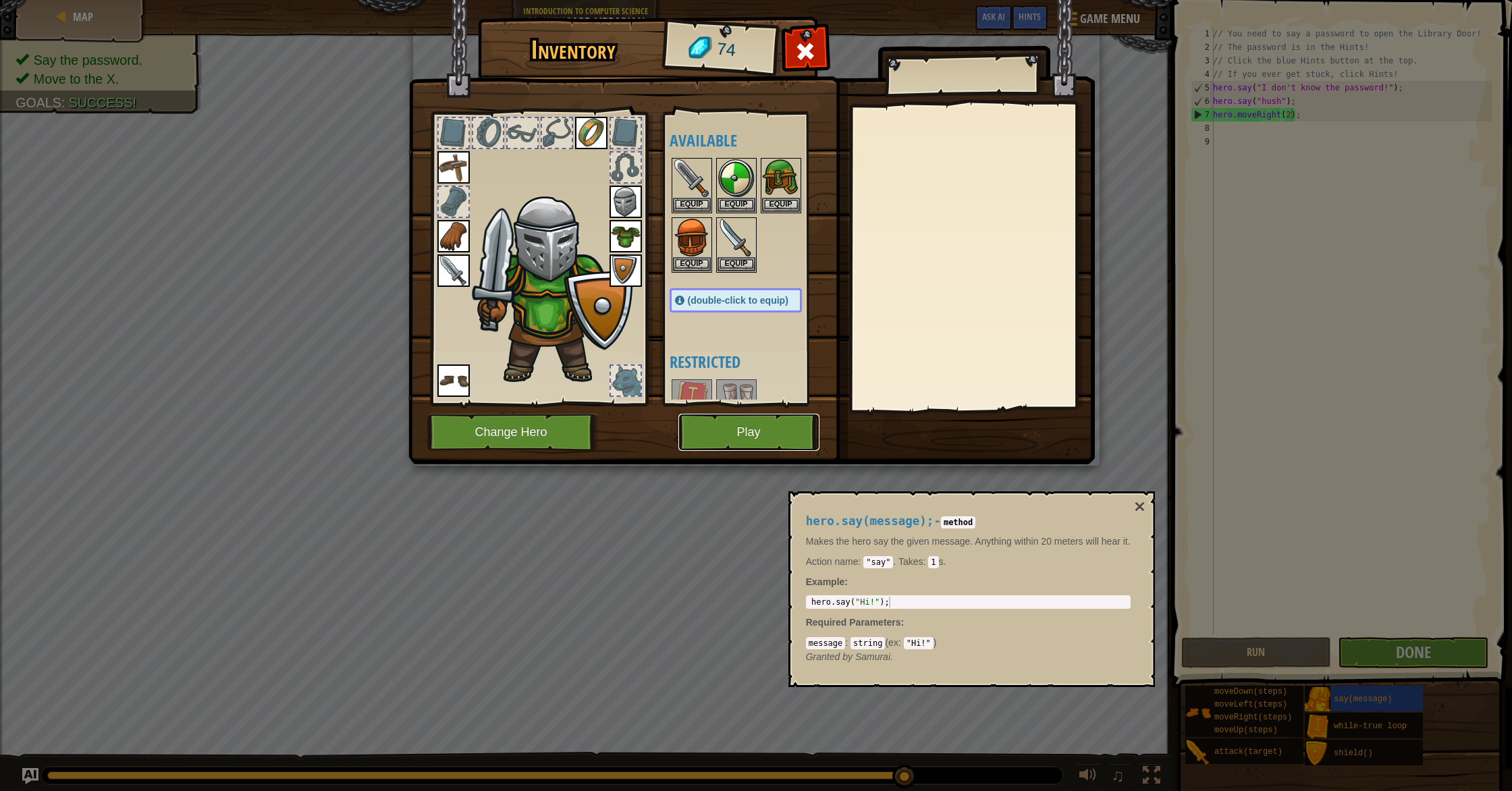
click at [728, 434] on button "Play" at bounding box center [748, 433] width 141 height 37
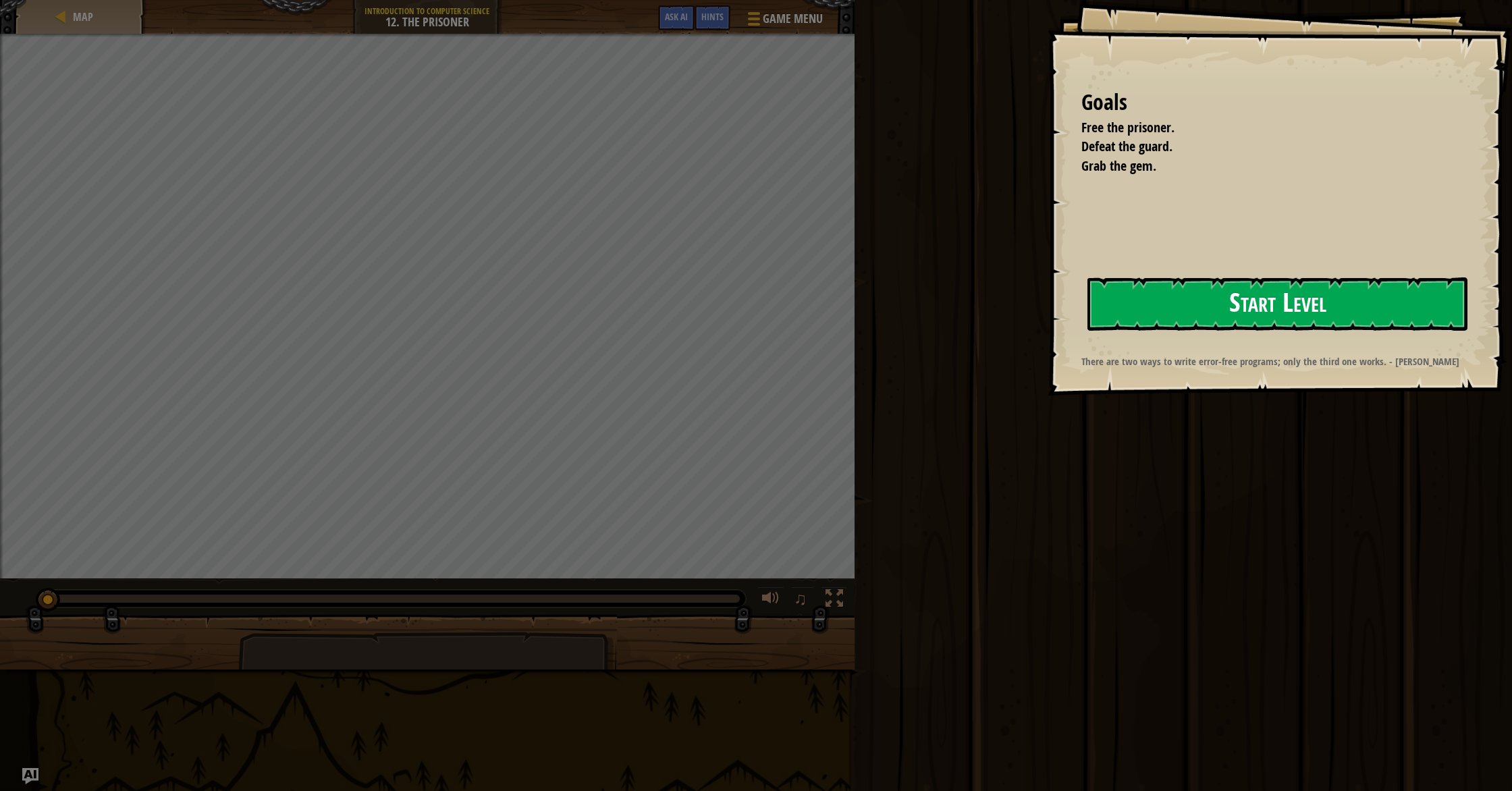
click at [1160, 299] on button "Start Level" at bounding box center [1277, 304] width 380 height 53
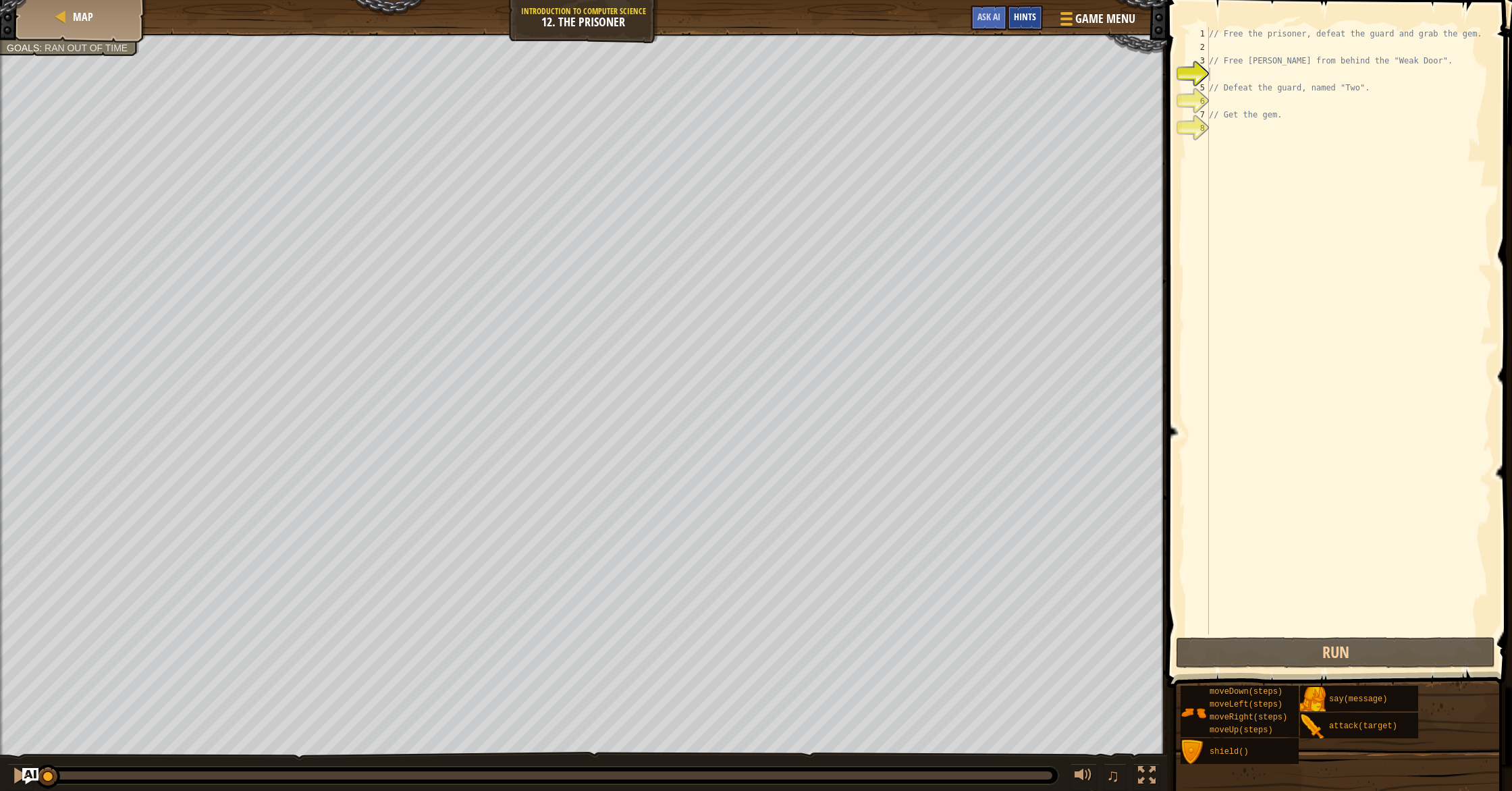
click at [1019, 21] on span "Hints" at bounding box center [1024, 16] width 22 height 13
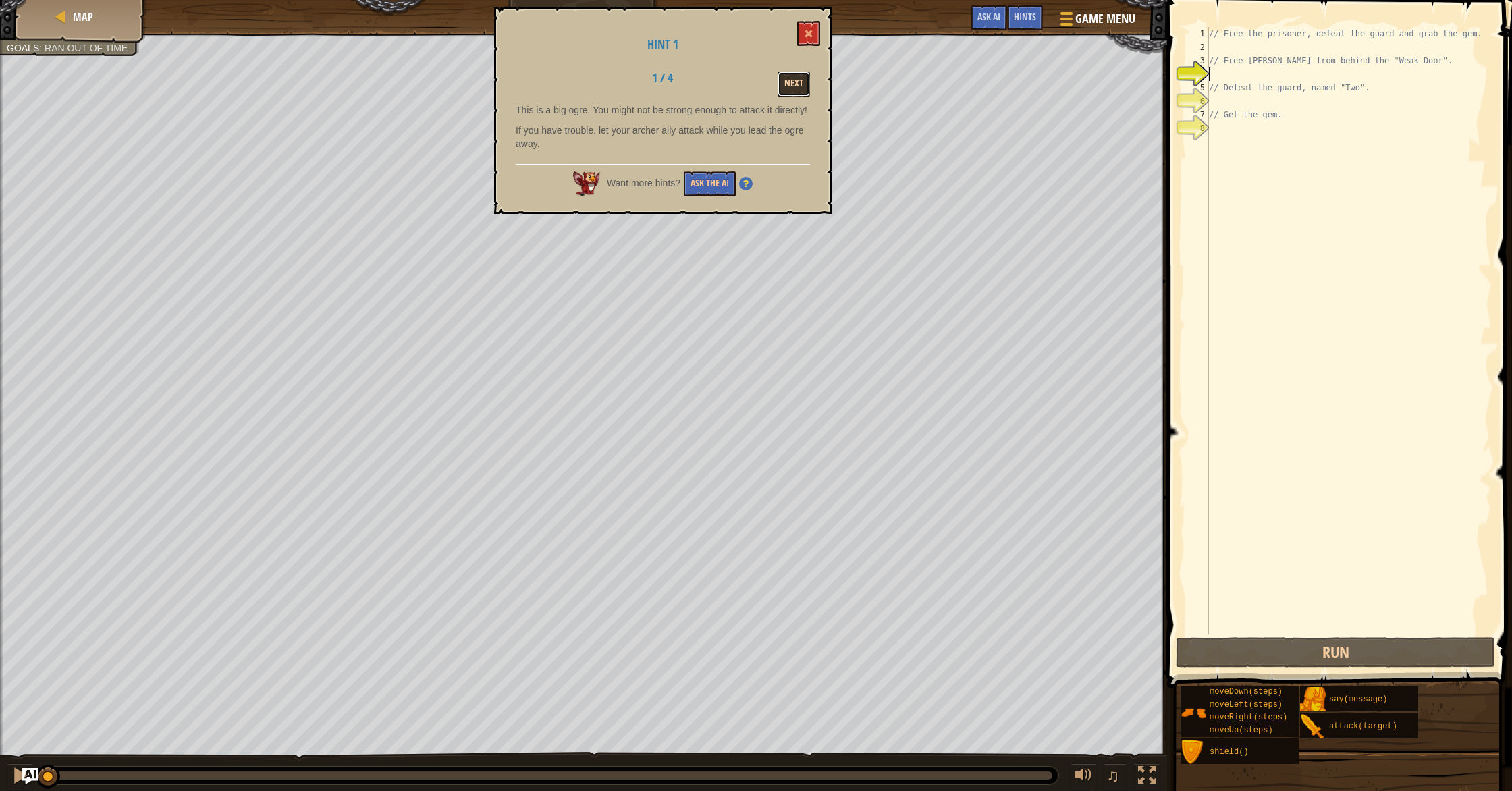
click at [795, 81] on button "Next" at bounding box center [794, 84] width 33 height 25
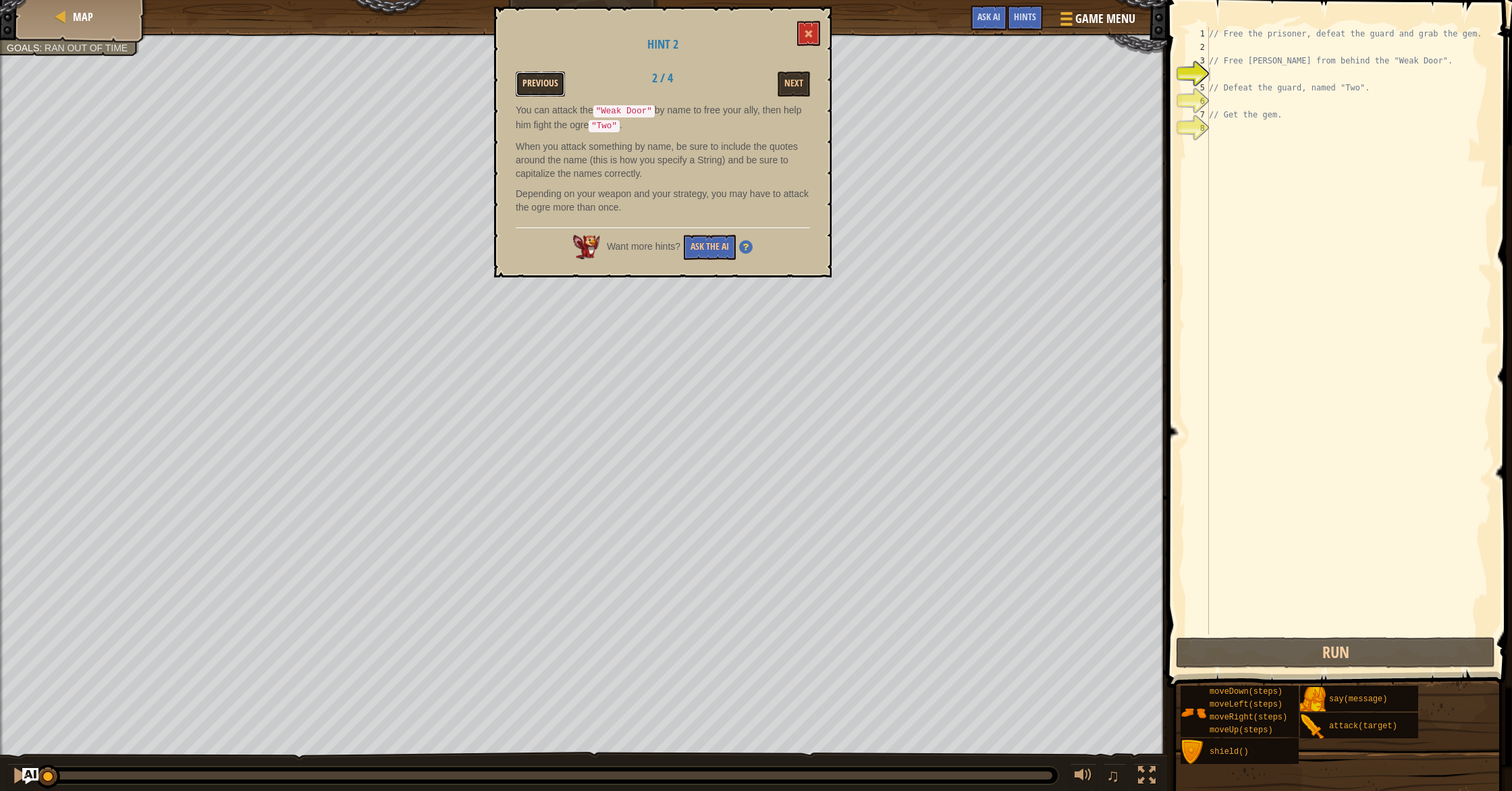
click at [539, 75] on button "Previous" at bounding box center [540, 84] width 50 height 25
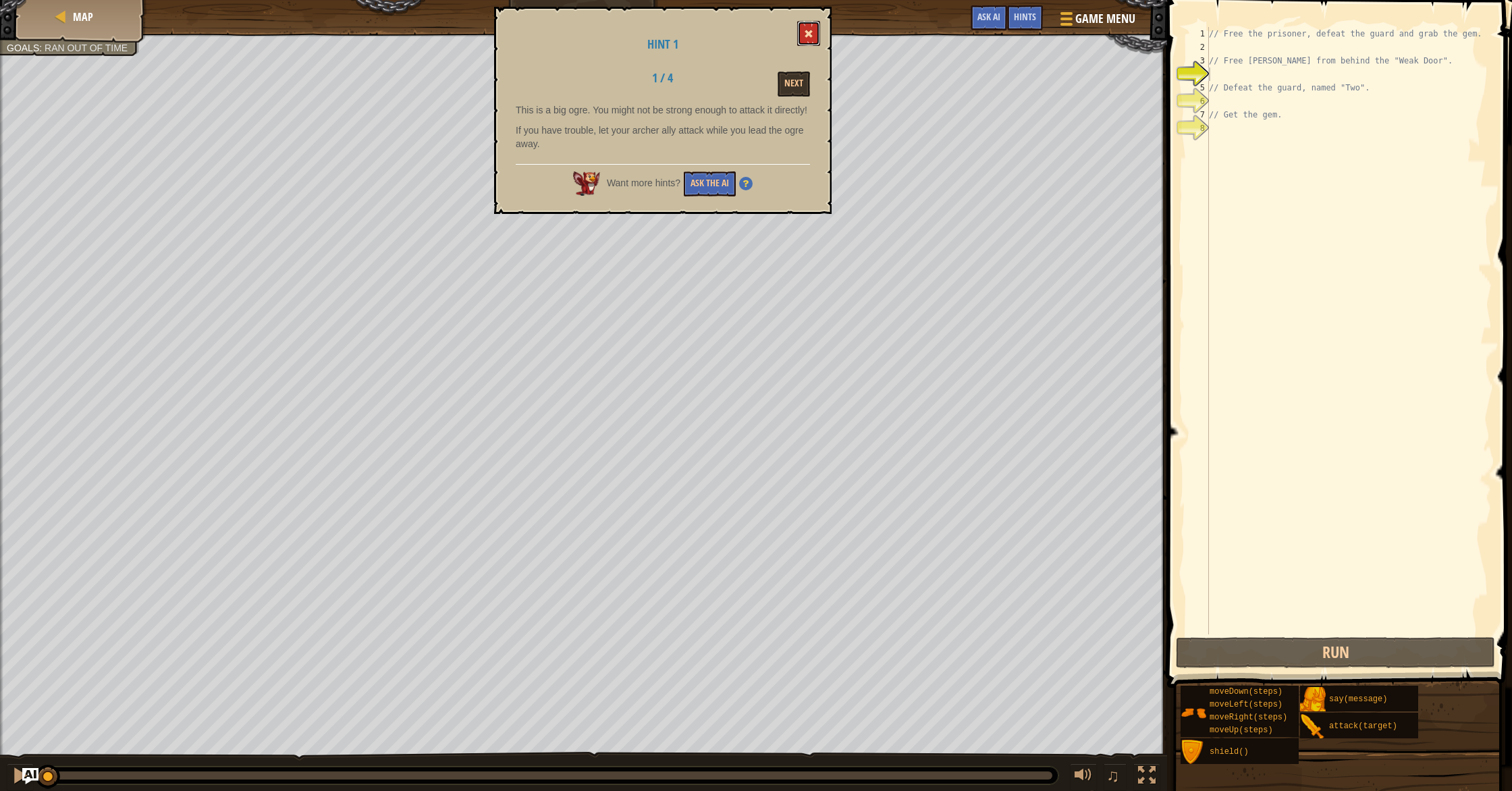
click at [810, 36] on span at bounding box center [809, 34] width 10 height 10
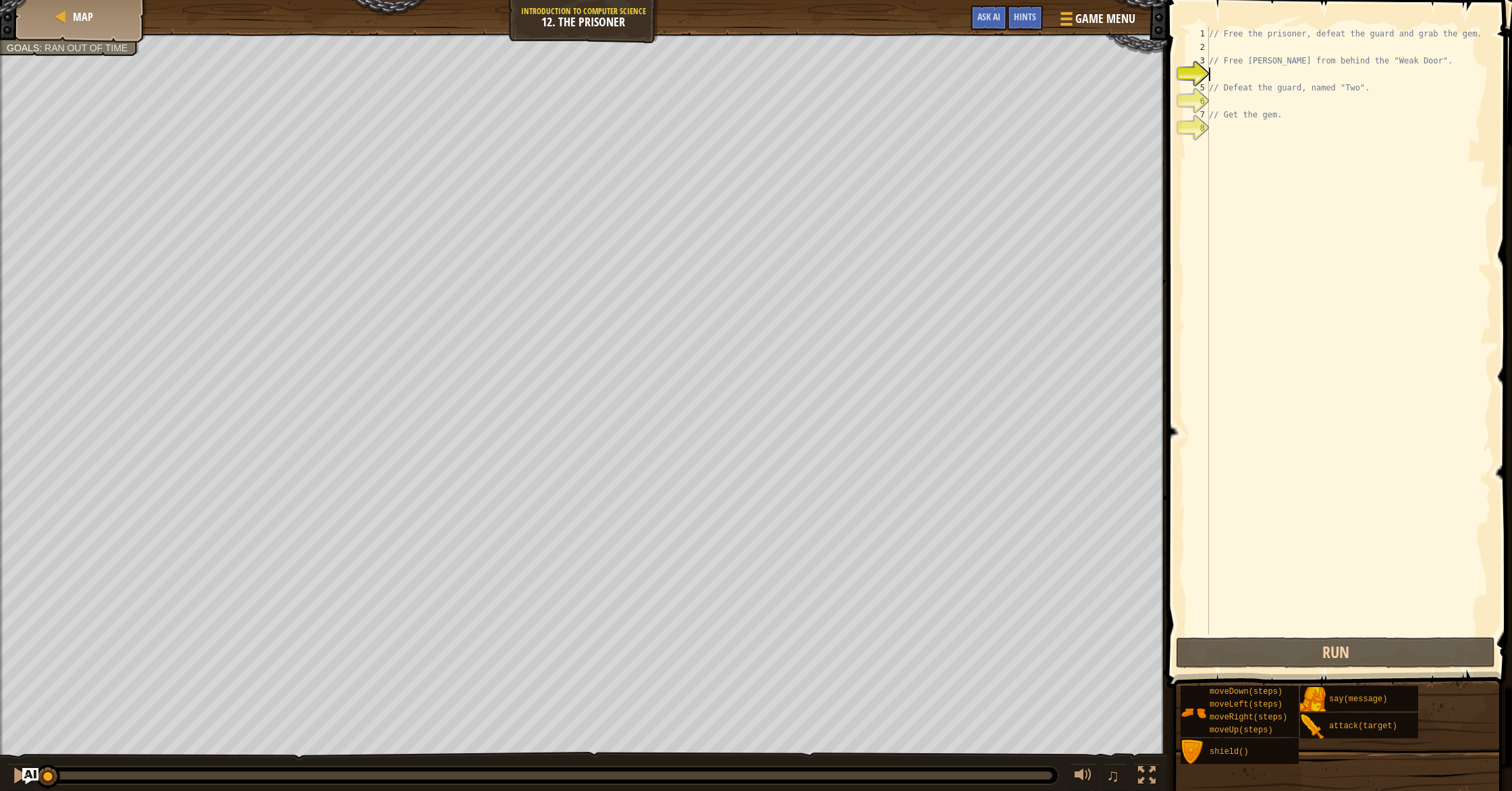
click at [1251, 72] on div "// Free the prisoner, defeat the guard and grab the gem. // Free [PERSON_NAME] …" at bounding box center [1348, 344] width 286 height 635
type textarea "h"
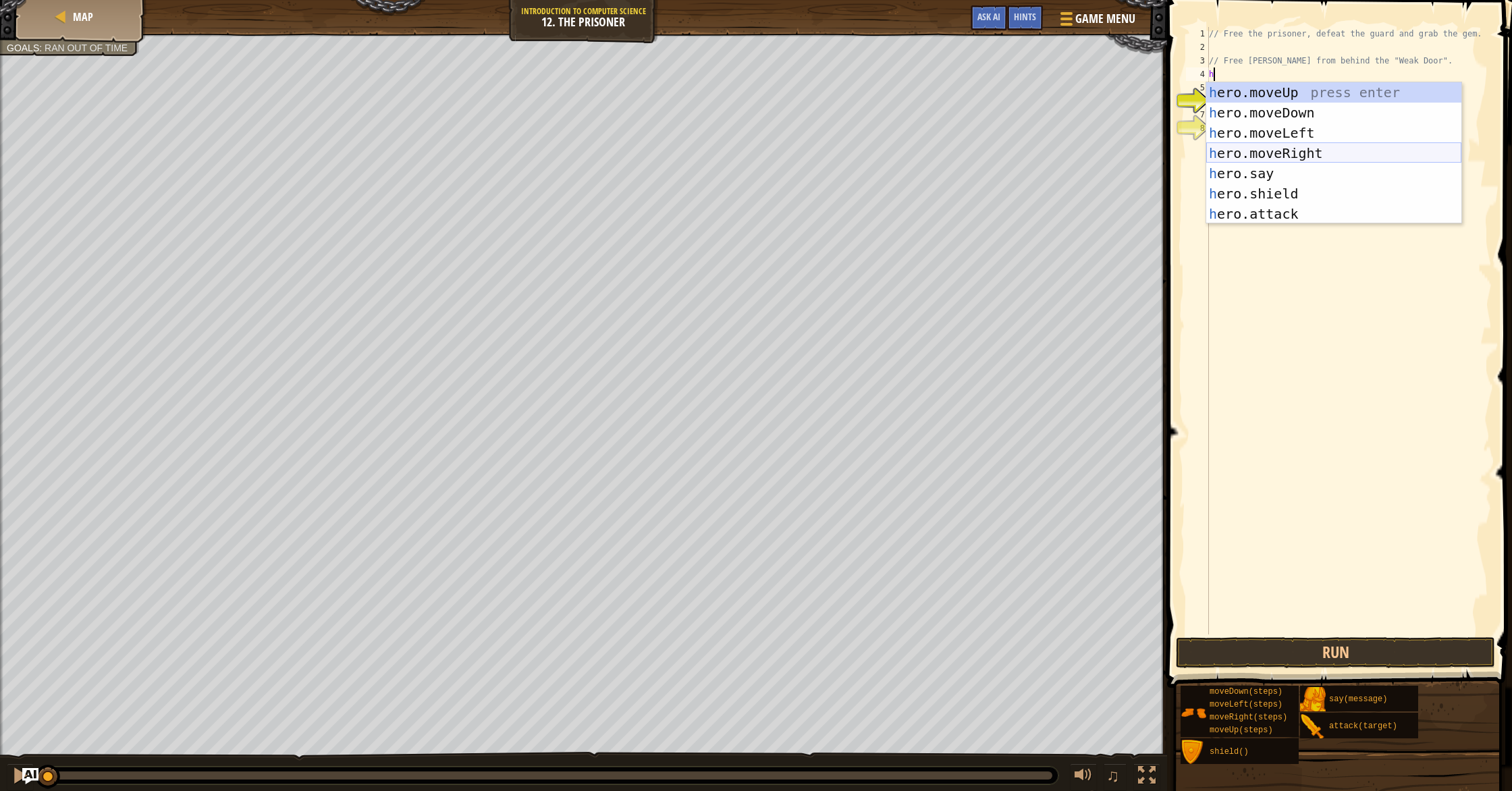
click at [1287, 144] on div "h ero.moveUp press enter h ero.moveDown press enter h ero.moveLeft press enter …" at bounding box center [1333, 174] width 255 height 182
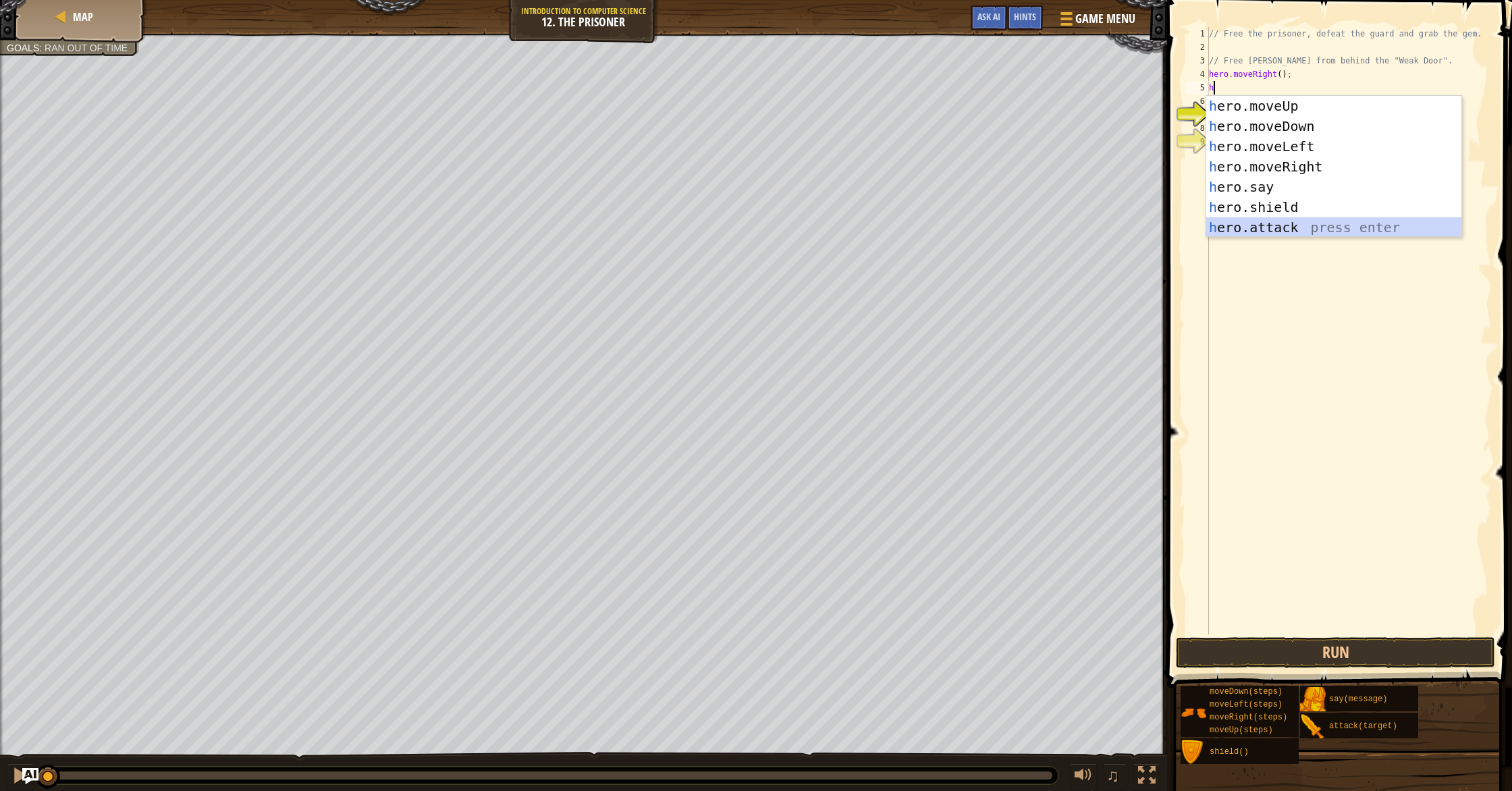
click at [1332, 228] on div "h ero.moveUp press enter h ero.moveDown press enter h ero.moveLeft press enter …" at bounding box center [1333, 187] width 255 height 182
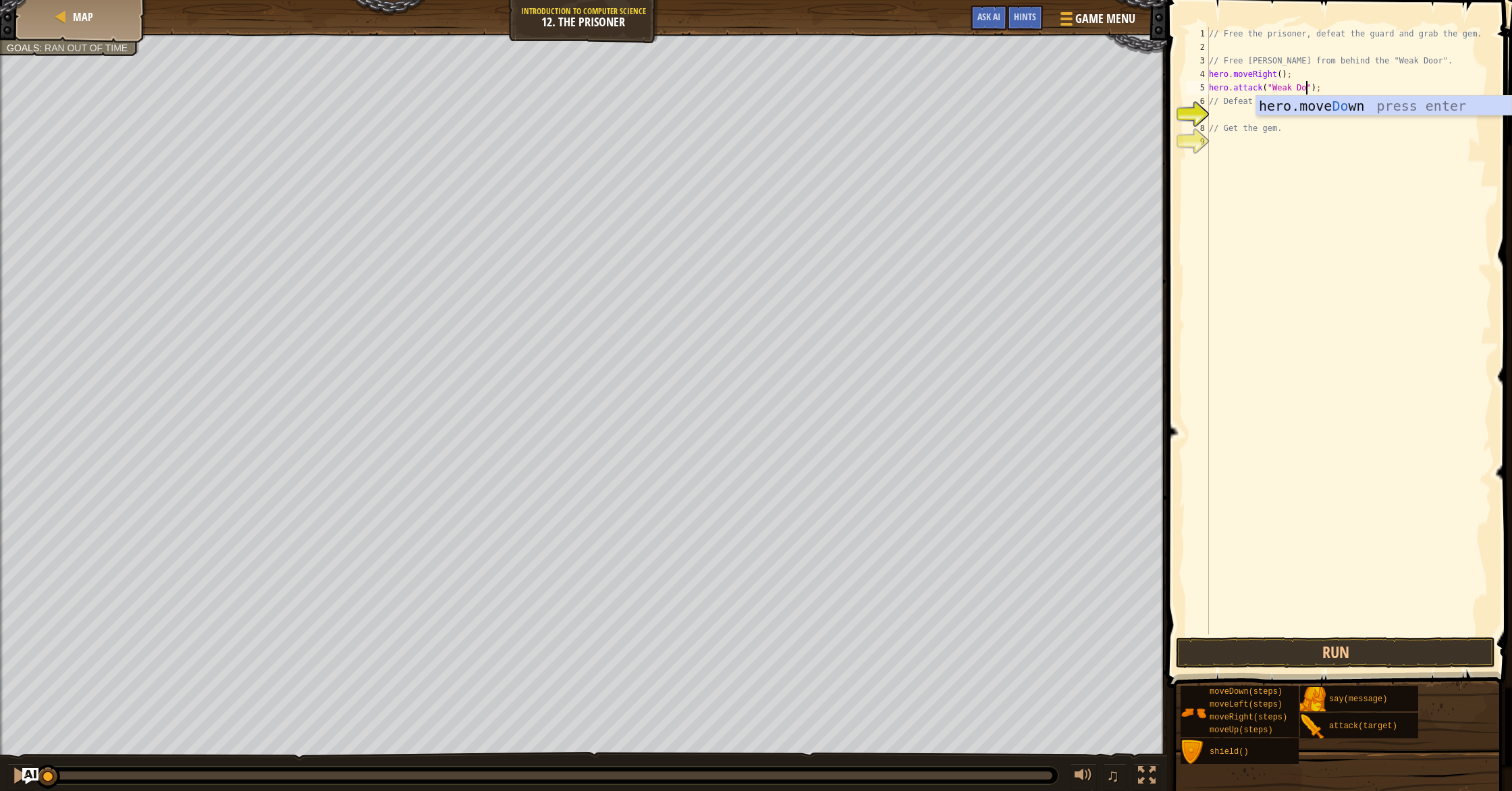
scroll to position [6, 9]
type textarea "hero.attack("Weak Door");"
click at [1351, 112] on div "// Free the prisoner, defeat the guard and grab the gem. // Free [PERSON_NAME] …" at bounding box center [1348, 344] width 286 height 635
click at [1445, 645] on button "Run" at bounding box center [1335, 653] width 319 height 31
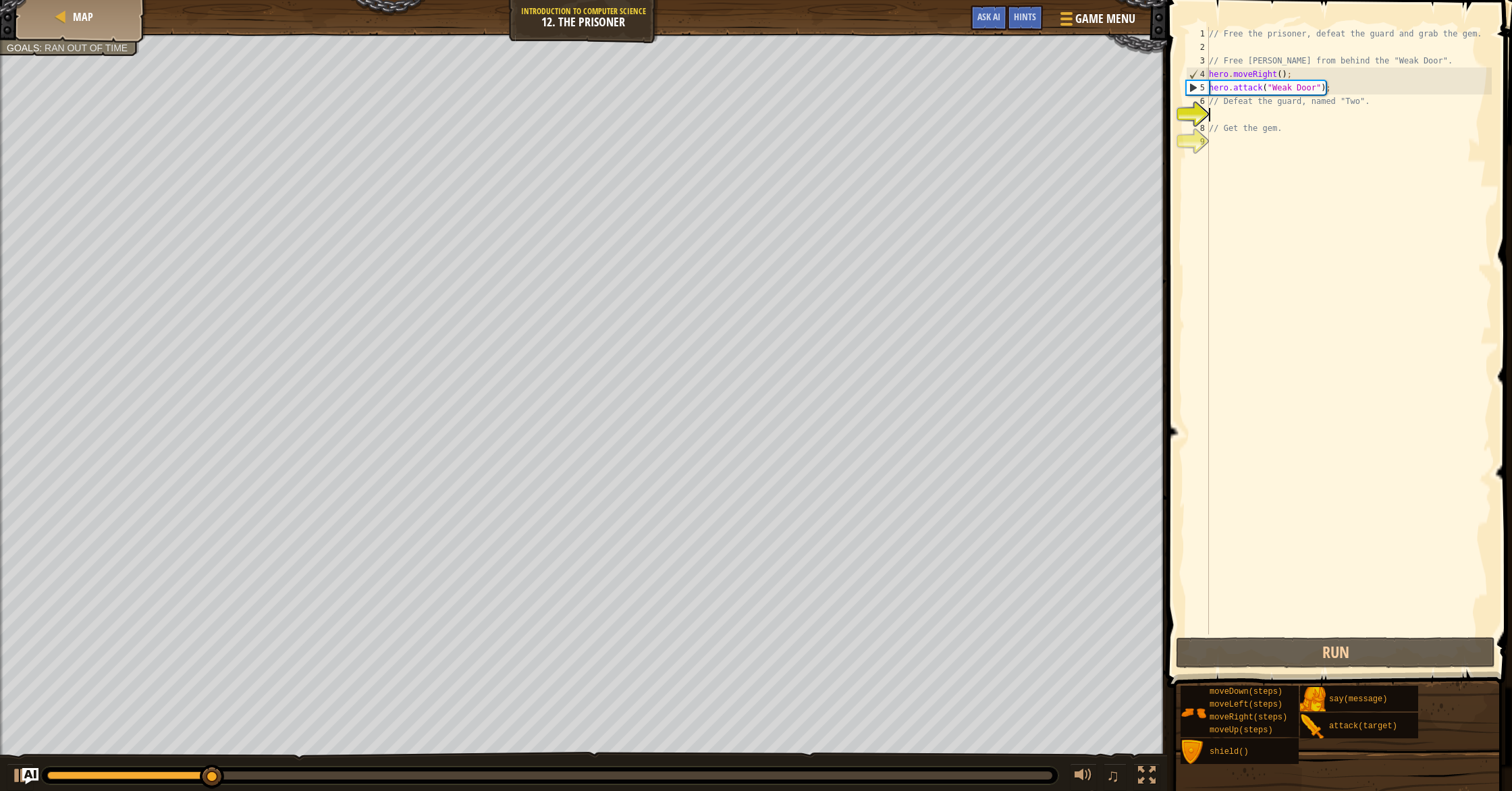
type textarea "h"
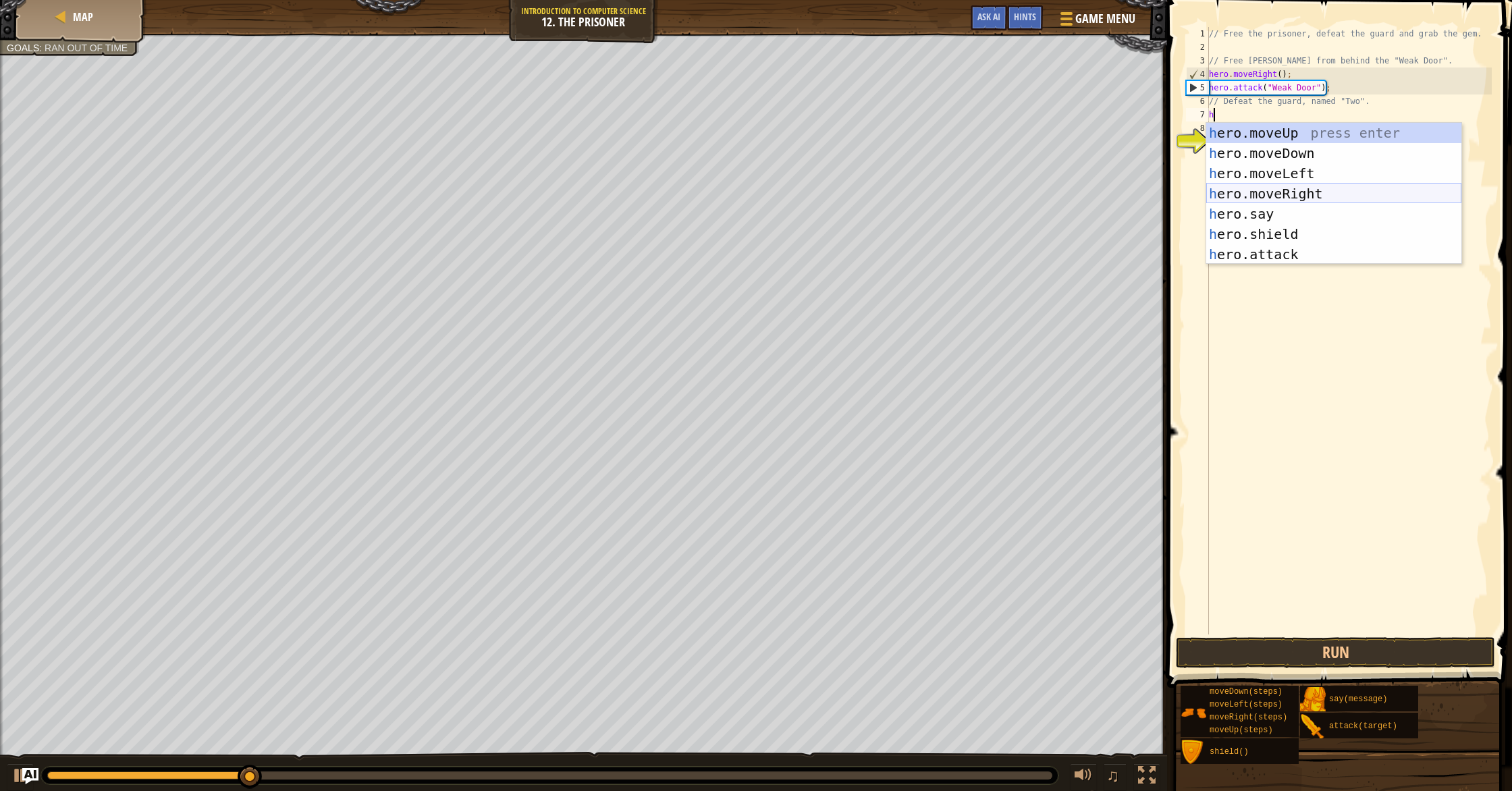
click at [1301, 187] on div "h ero.moveUp press enter h ero.moveDown press enter h ero.moveLeft press enter …" at bounding box center [1333, 214] width 255 height 182
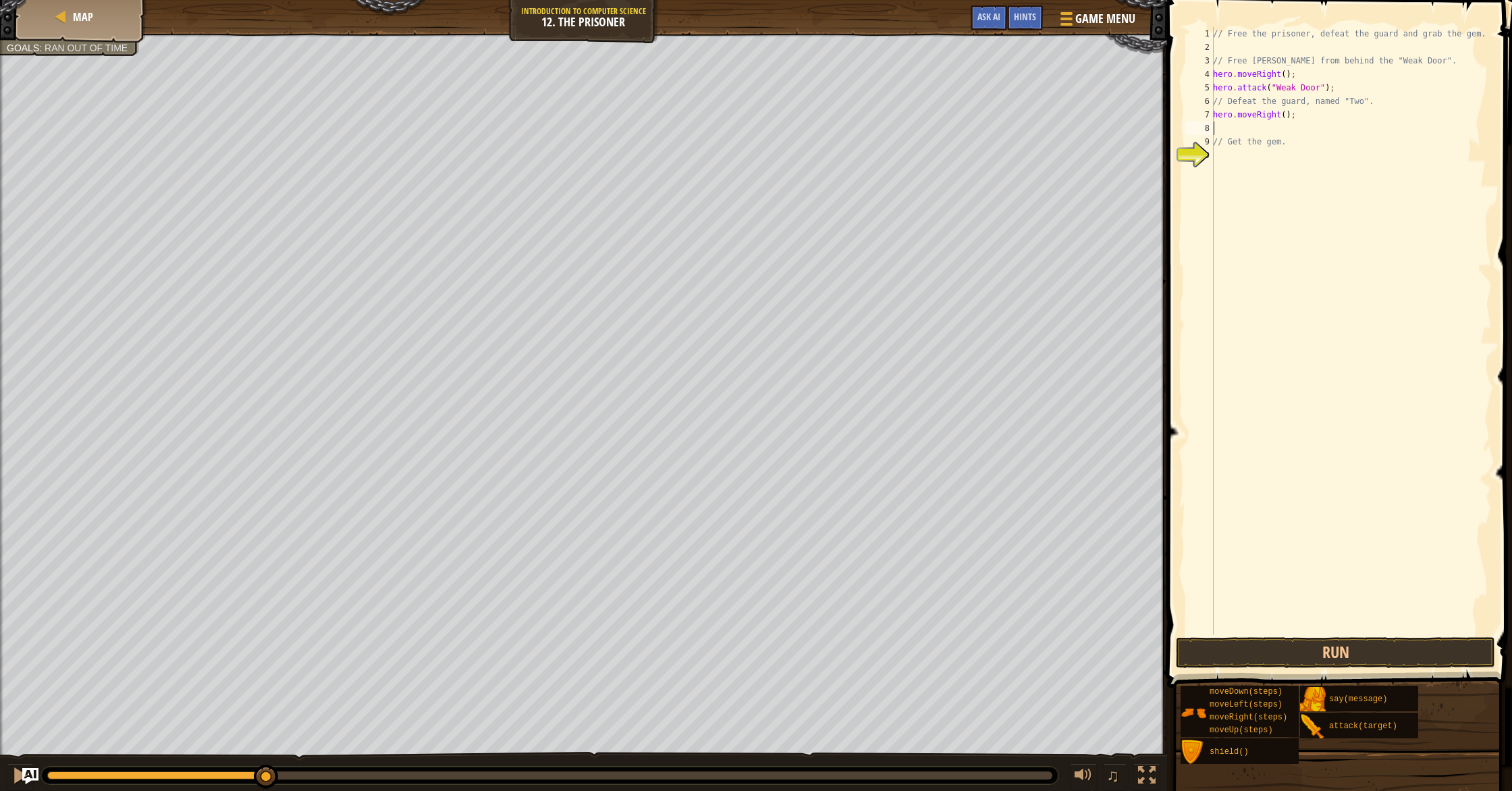
click at [1286, 118] on div "// Free the prisoner, defeat the guard and grab the gem. // Free [PERSON_NAME] …" at bounding box center [1351, 344] width 282 height 635
type textarea "hero.moveRight(2);"
click at [1286, 130] on div "// Free the prisoner, defeat the guard and grab the gem. // Free [PERSON_NAME] …" at bounding box center [1351, 344] width 282 height 635
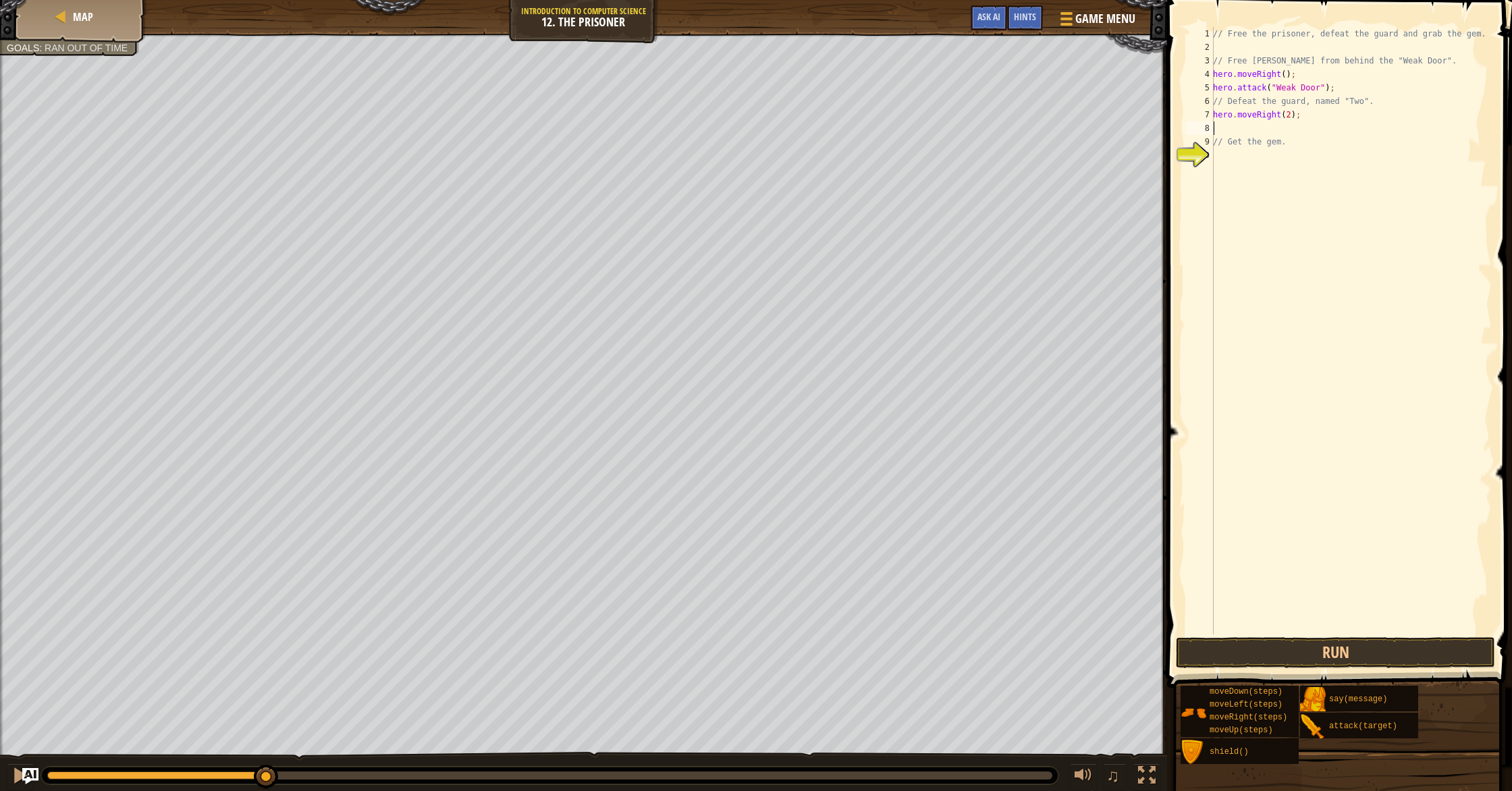
type textarea "h"
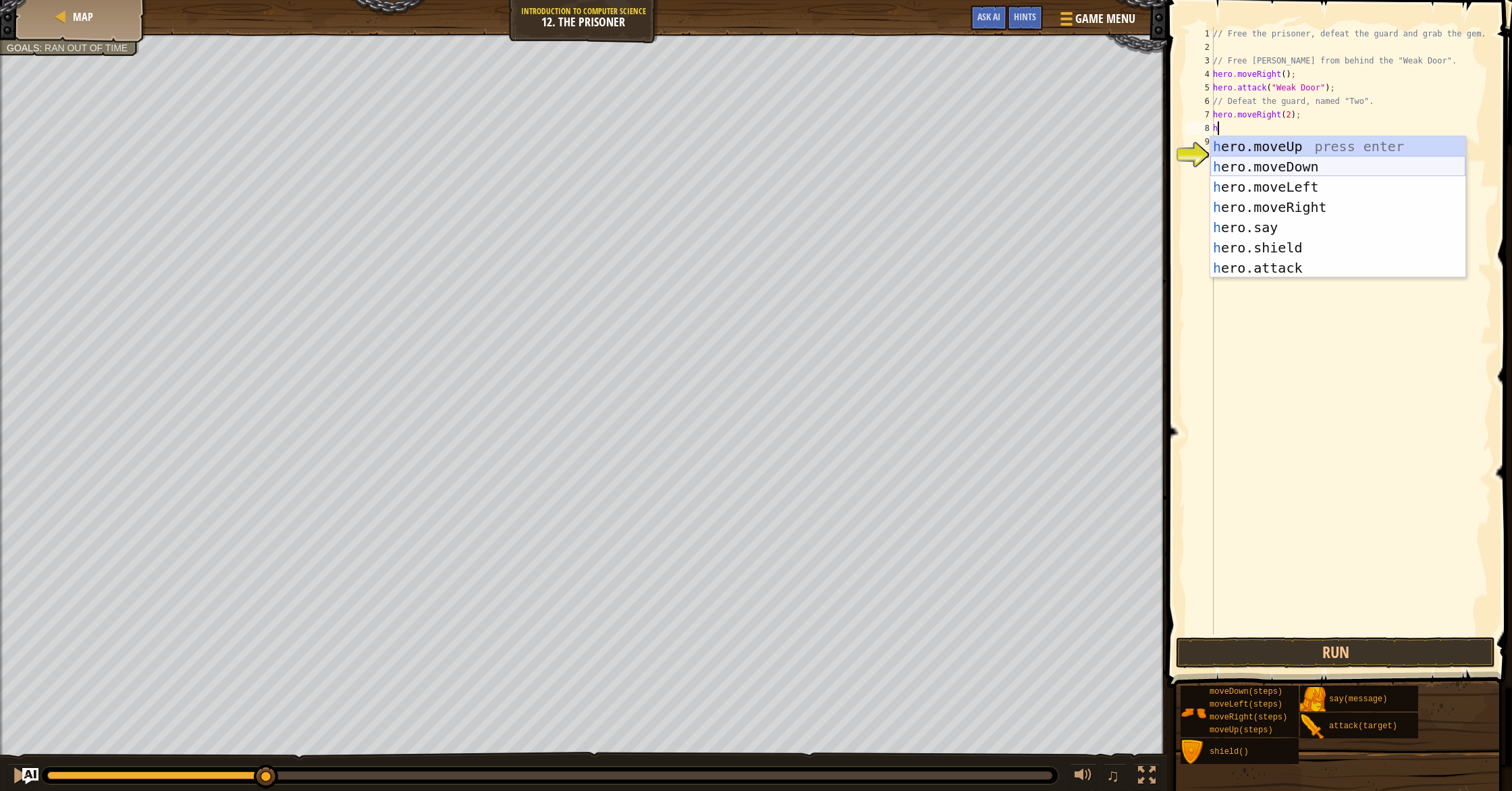
click at [1301, 174] on div "h ero.moveUp press enter h ero.moveDown press enter h ero.moveLeft press enter …" at bounding box center [1337, 227] width 255 height 182
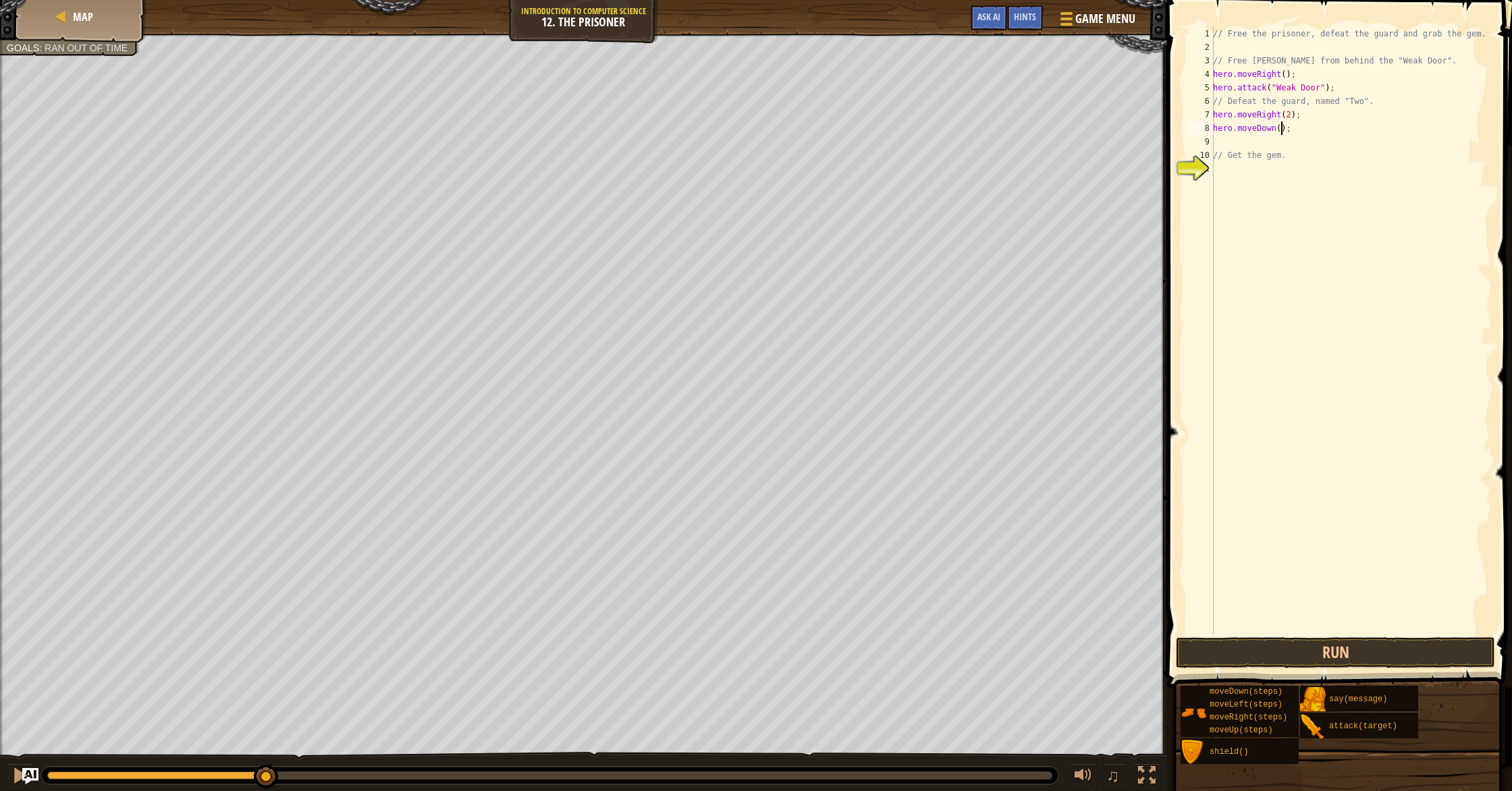
click at [1280, 129] on div "// Free the prisoner, defeat the guard and grab the gem. // Free [PERSON_NAME] …" at bounding box center [1351, 344] width 282 height 635
click at [1280, 152] on div "// Free the prisoner, defeat the guard and grab the gem. // Free [PERSON_NAME] …" at bounding box center [1351, 344] width 282 height 635
type textarea "// Get the gem."
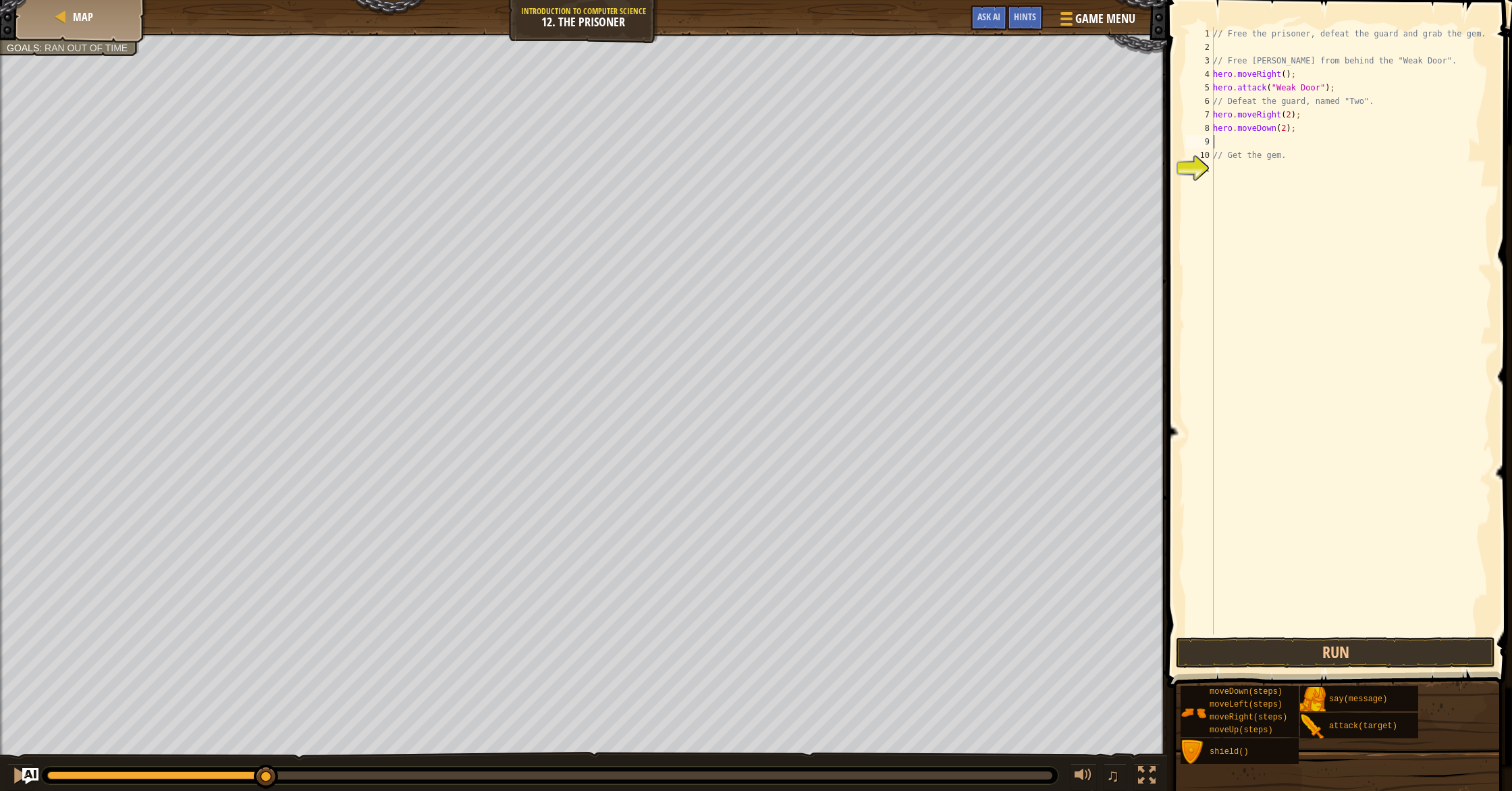
click at [1281, 144] on div "// Free the prisoner, defeat the guard and grab the gem. // Free [PERSON_NAME] …" at bounding box center [1351, 344] width 282 height 635
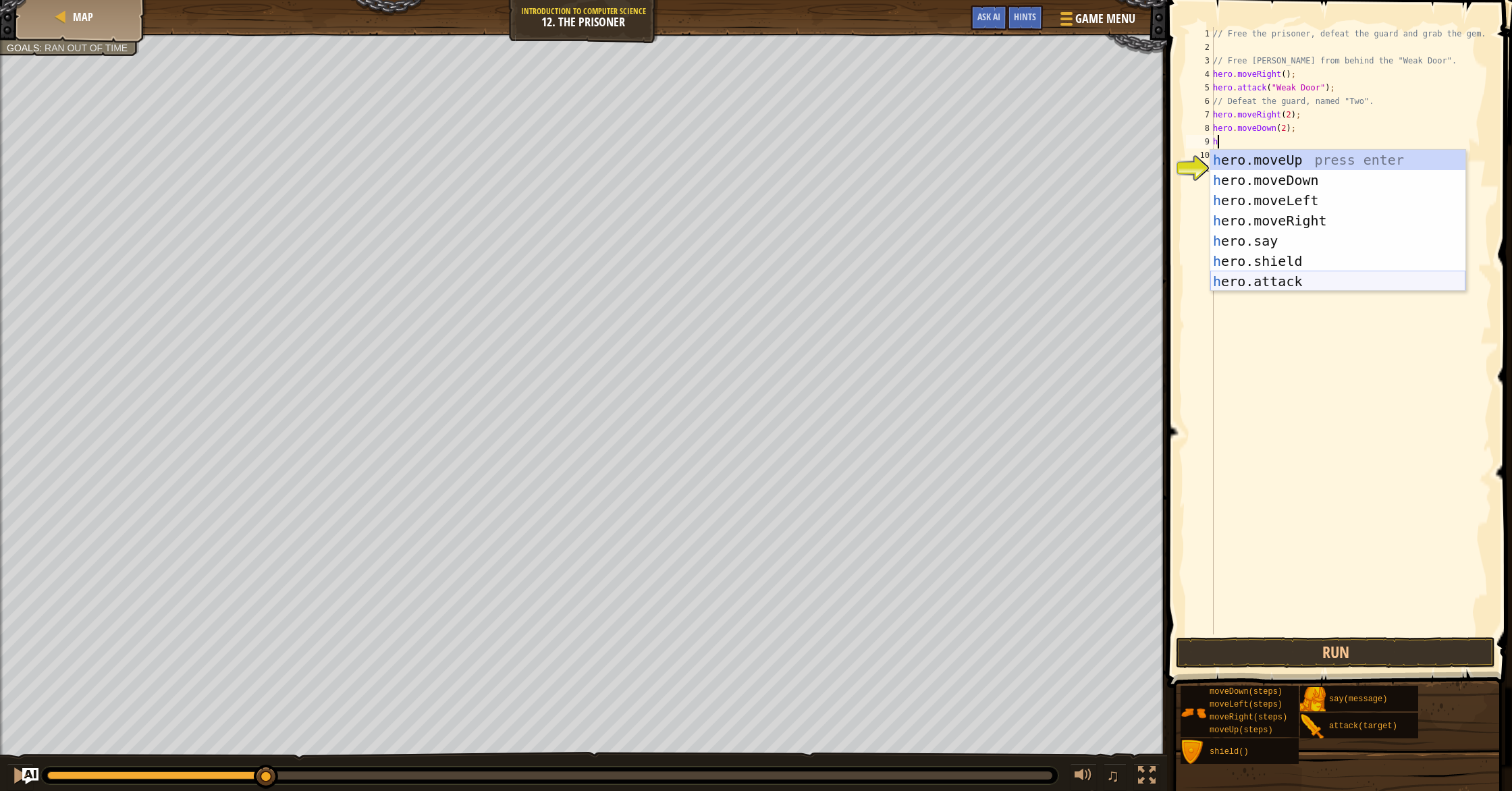
click at [1299, 275] on div "h ero.moveUp press enter h ero.moveDown press enter h ero.moveLeft press enter …" at bounding box center [1337, 241] width 255 height 182
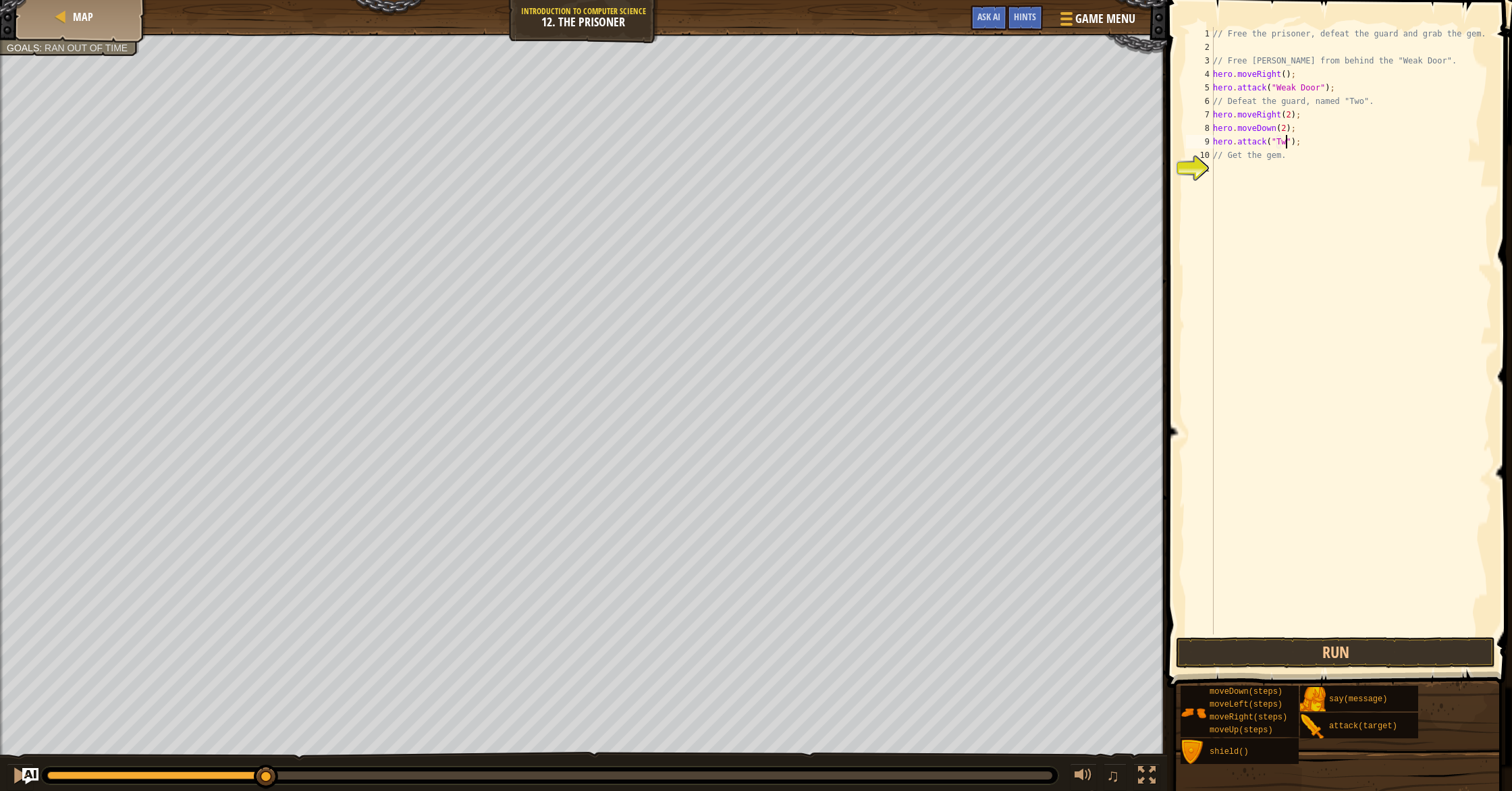
scroll to position [6, 6]
click at [1332, 152] on div "// Free the prisoner, defeat the guard and grab the gem. // Free [PERSON_NAME] …" at bounding box center [1351, 344] width 282 height 635
click at [1332, 142] on div "// Free the prisoner, defeat the guard and grab the gem. // Free [PERSON_NAME] …" at bounding box center [1351, 344] width 282 height 635
type textarea "hero.attack("Two");"
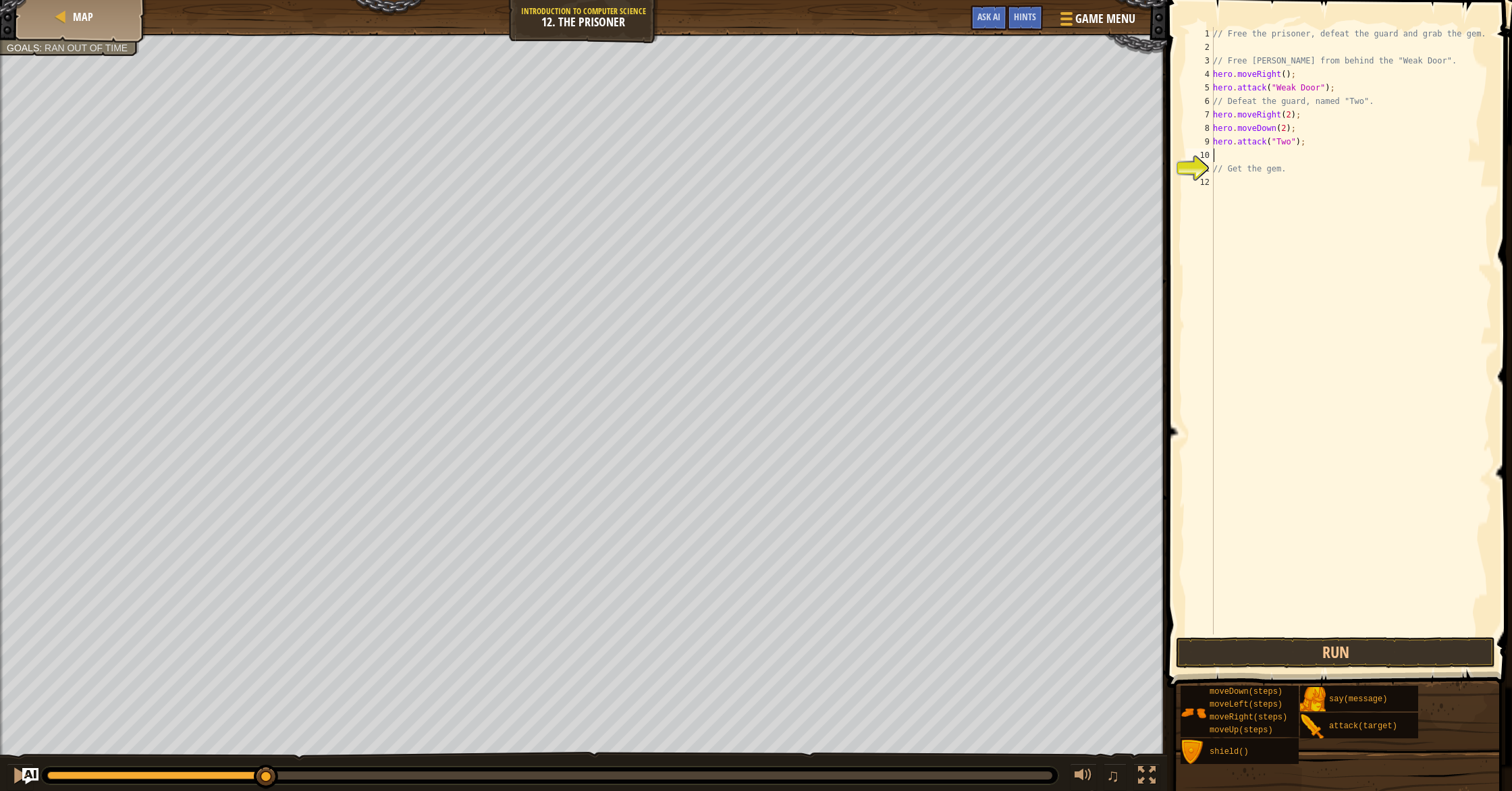
scroll to position [6, 0]
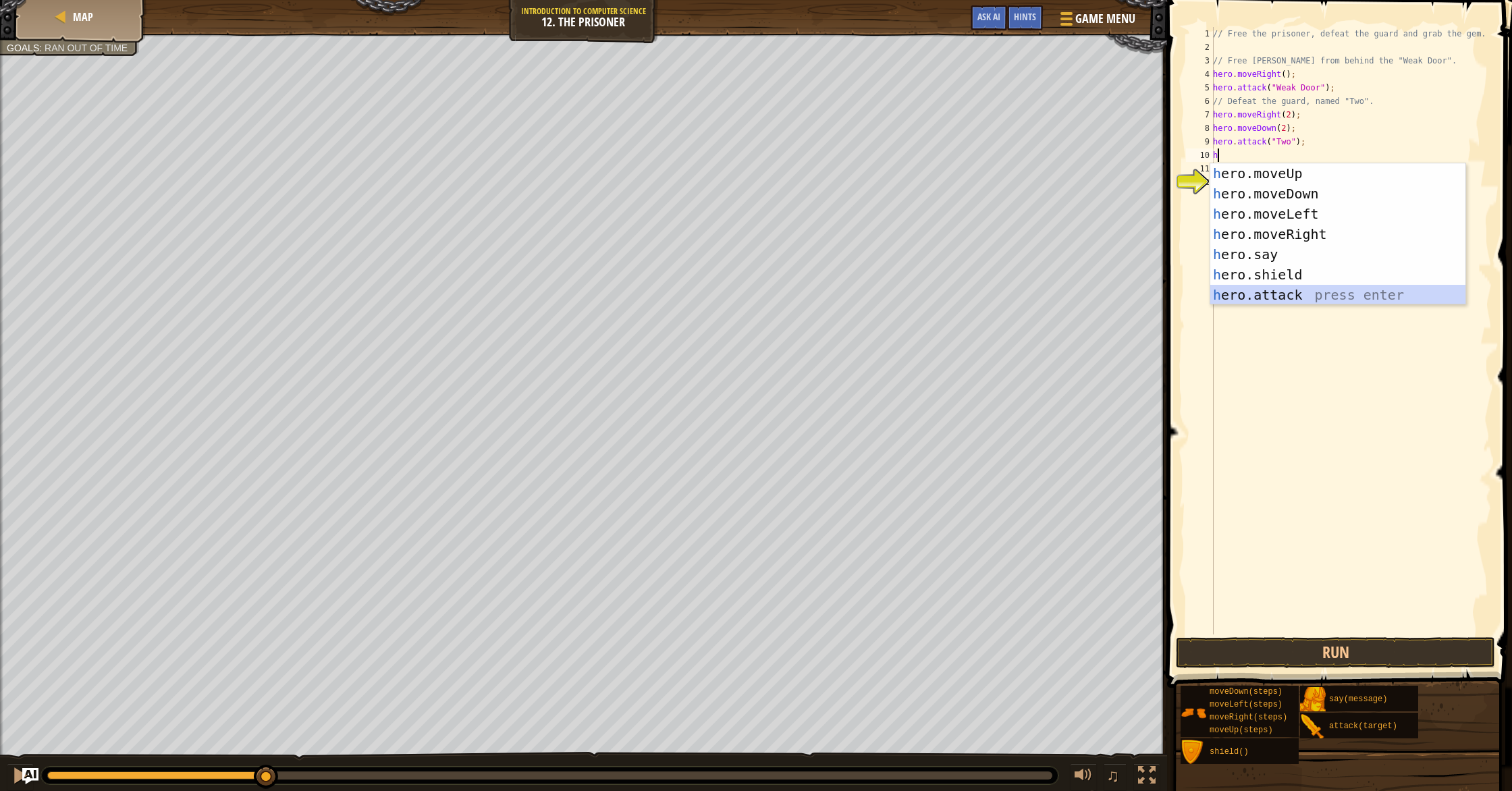
click at [1298, 291] on div "h ero.moveUp press enter h ero.moveDown press enter h ero.moveLeft press enter …" at bounding box center [1337, 255] width 255 height 182
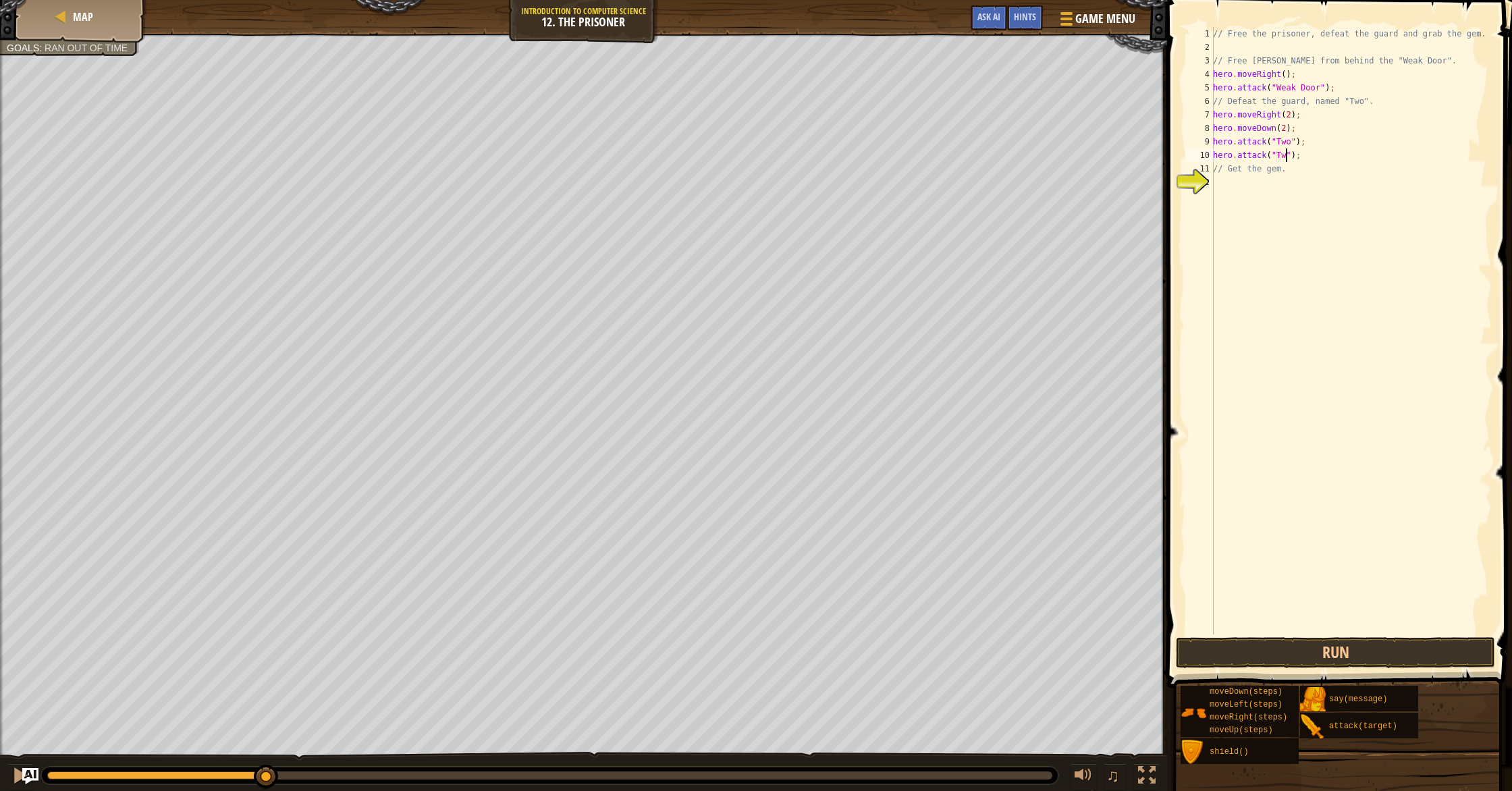
type textarea "hero.attack("Two");"
click at [1300, 179] on div "// Free the prisoner, defeat the guard and grab the gem. // Free [PERSON_NAME] …" at bounding box center [1351, 344] width 282 height 635
type textarea "h"
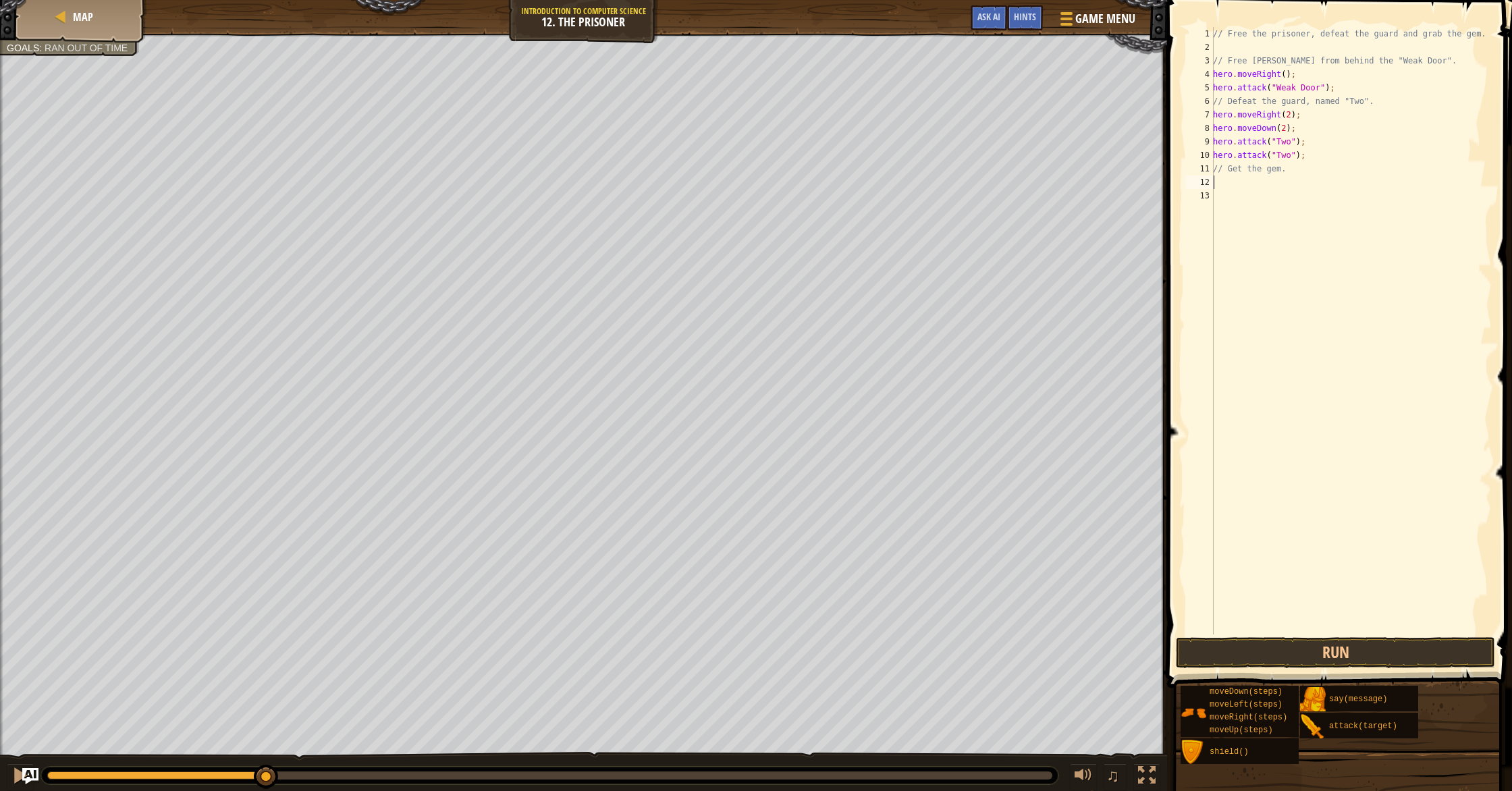
type textarea "h"
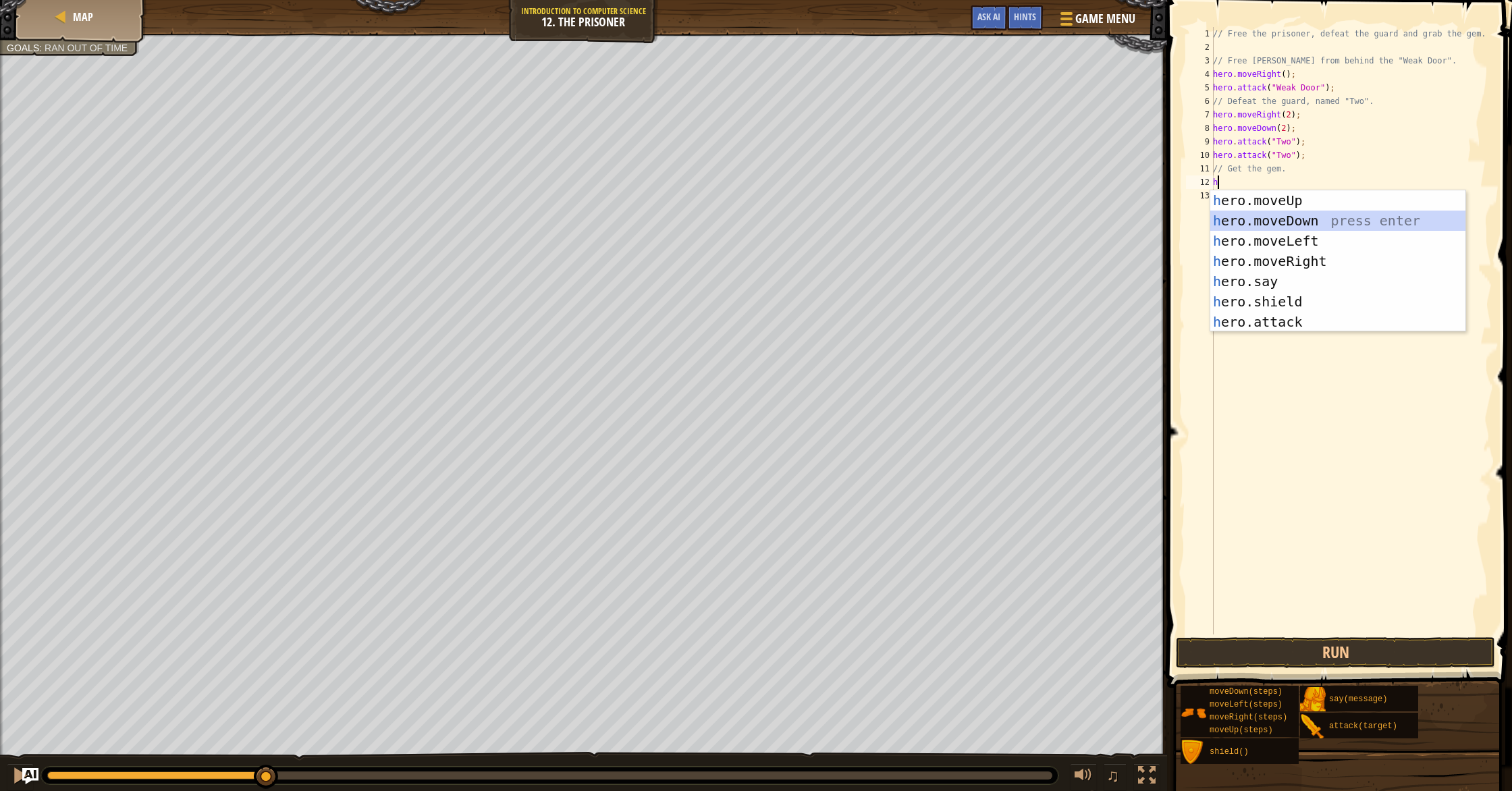
click at [1306, 226] on div "h ero.moveUp press enter h ero.moveDown press enter h ero.moveLeft press enter …" at bounding box center [1337, 282] width 255 height 182
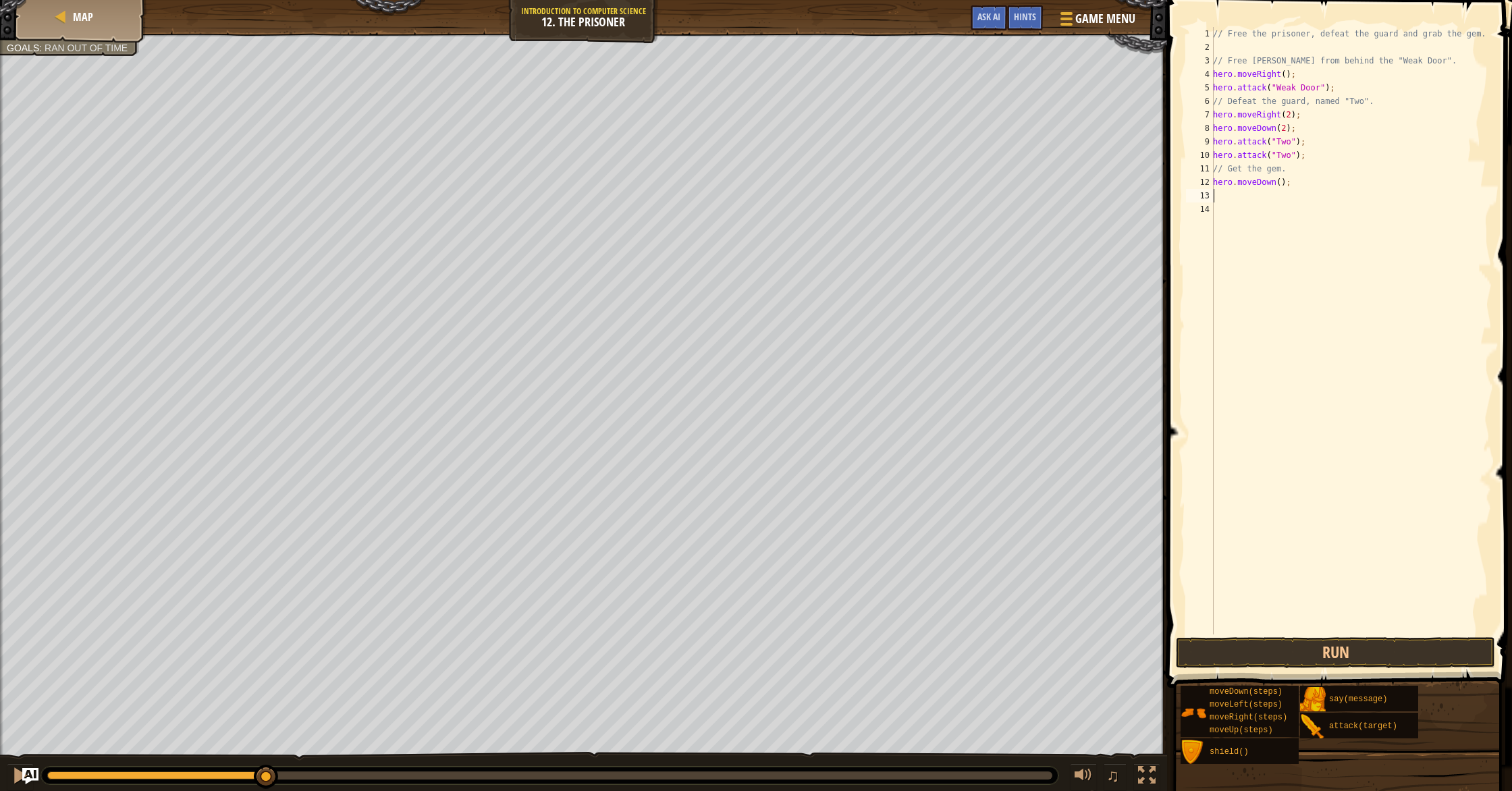
type textarea "h"
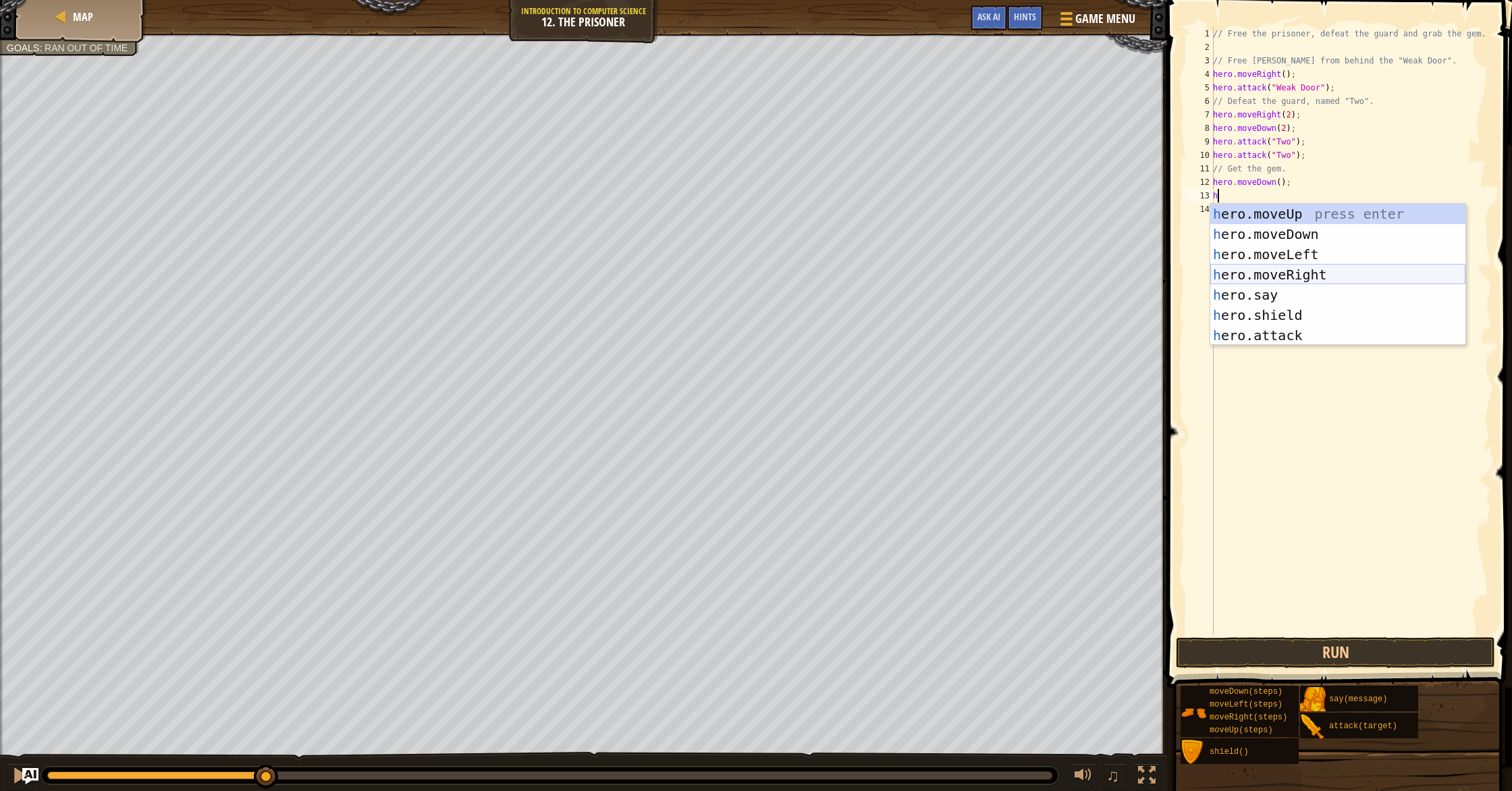
click at [1301, 269] on div "h ero.moveUp press enter h ero.moveDown press enter h ero.moveLeft press enter …" at bounding box center [1337, 295] width 255 height 182
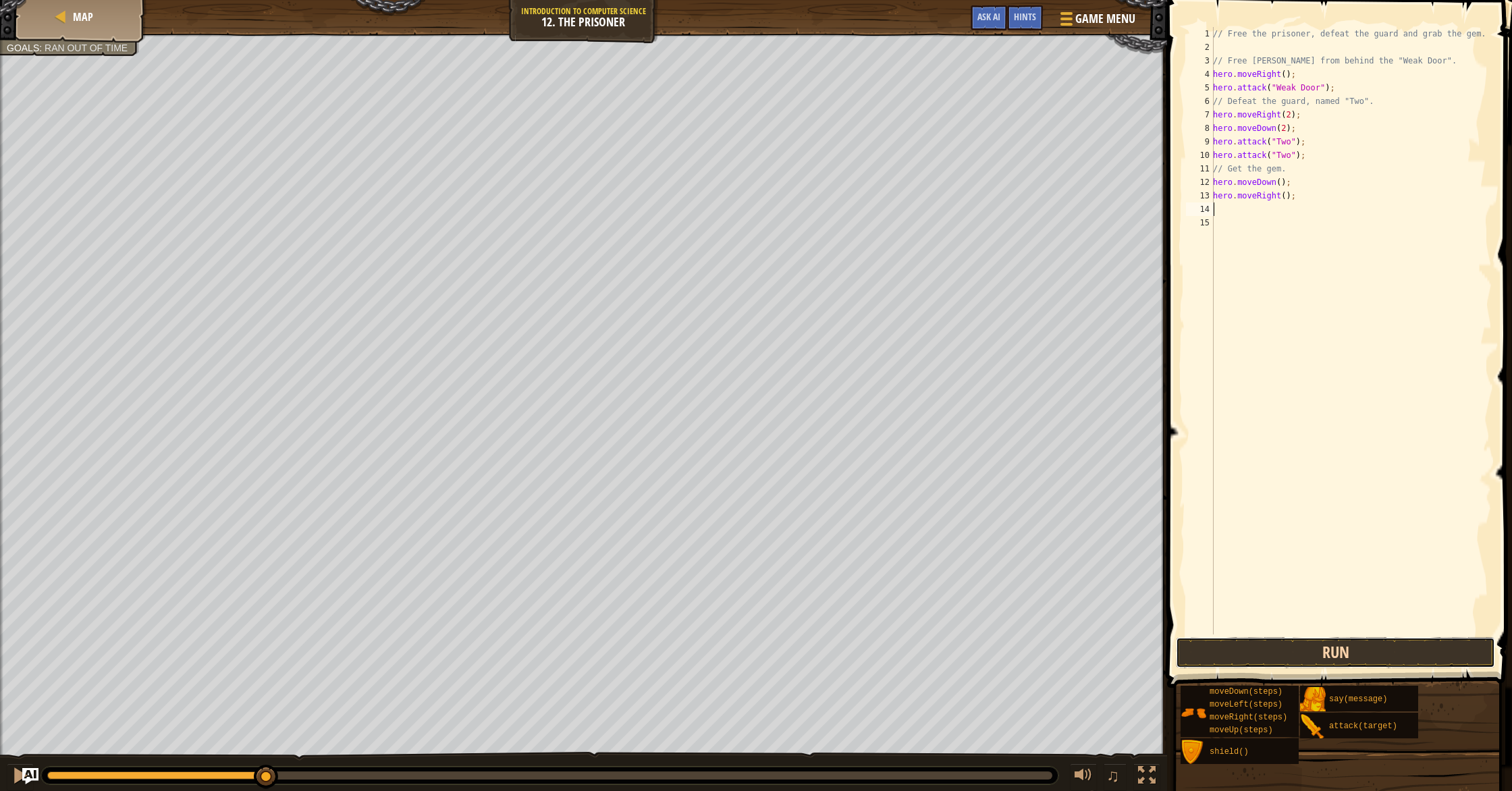
click at [1297, 664] on button "Run" at bounding box center [1335, 653] width 319 height 31
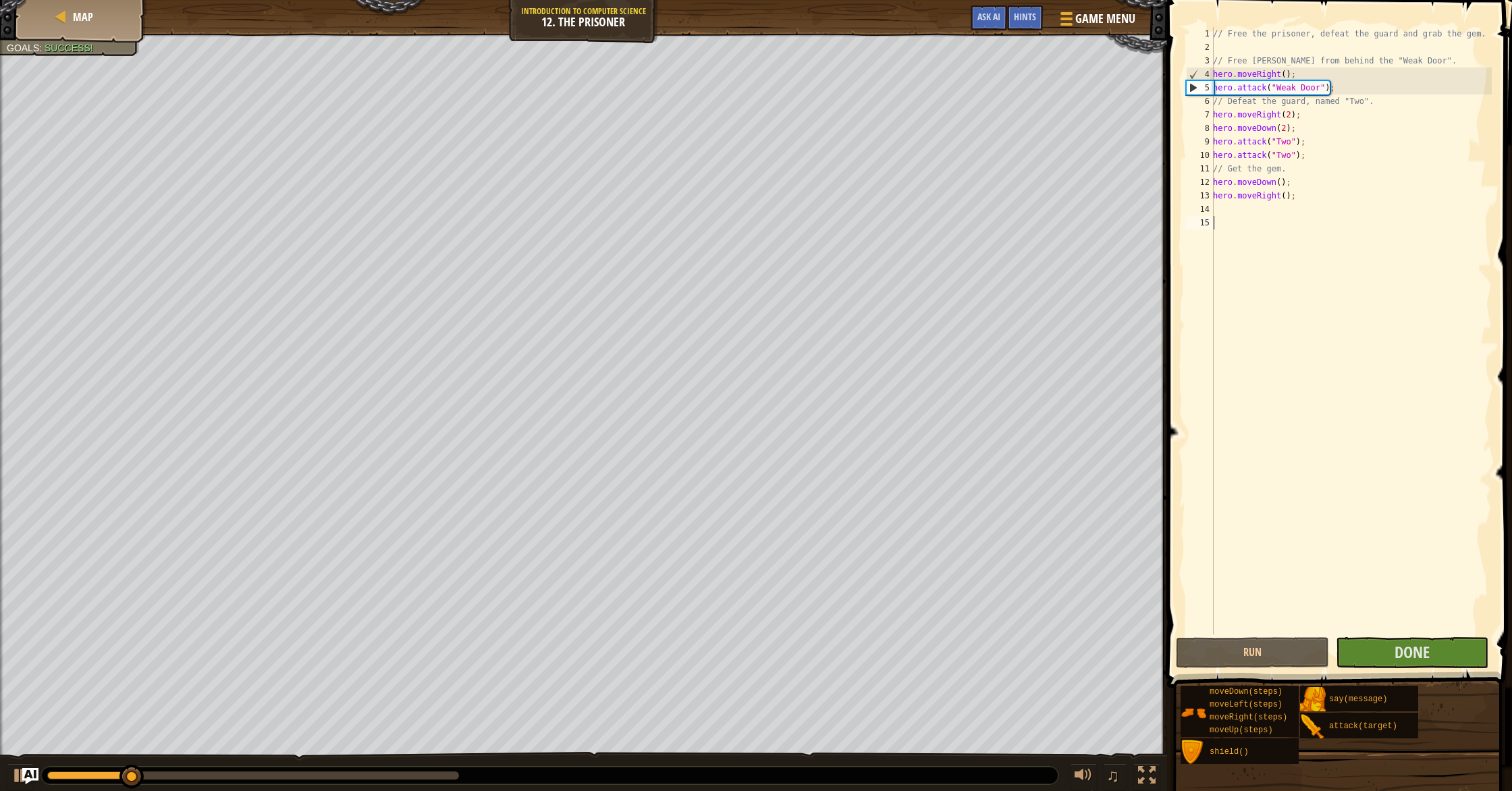
click at [1286, 527] on div "// Free the prisoner, defeat the guard and grab the gem. // Free [PERSON_NAME] …" at bounding box center [1351, 344] width 282 height 635
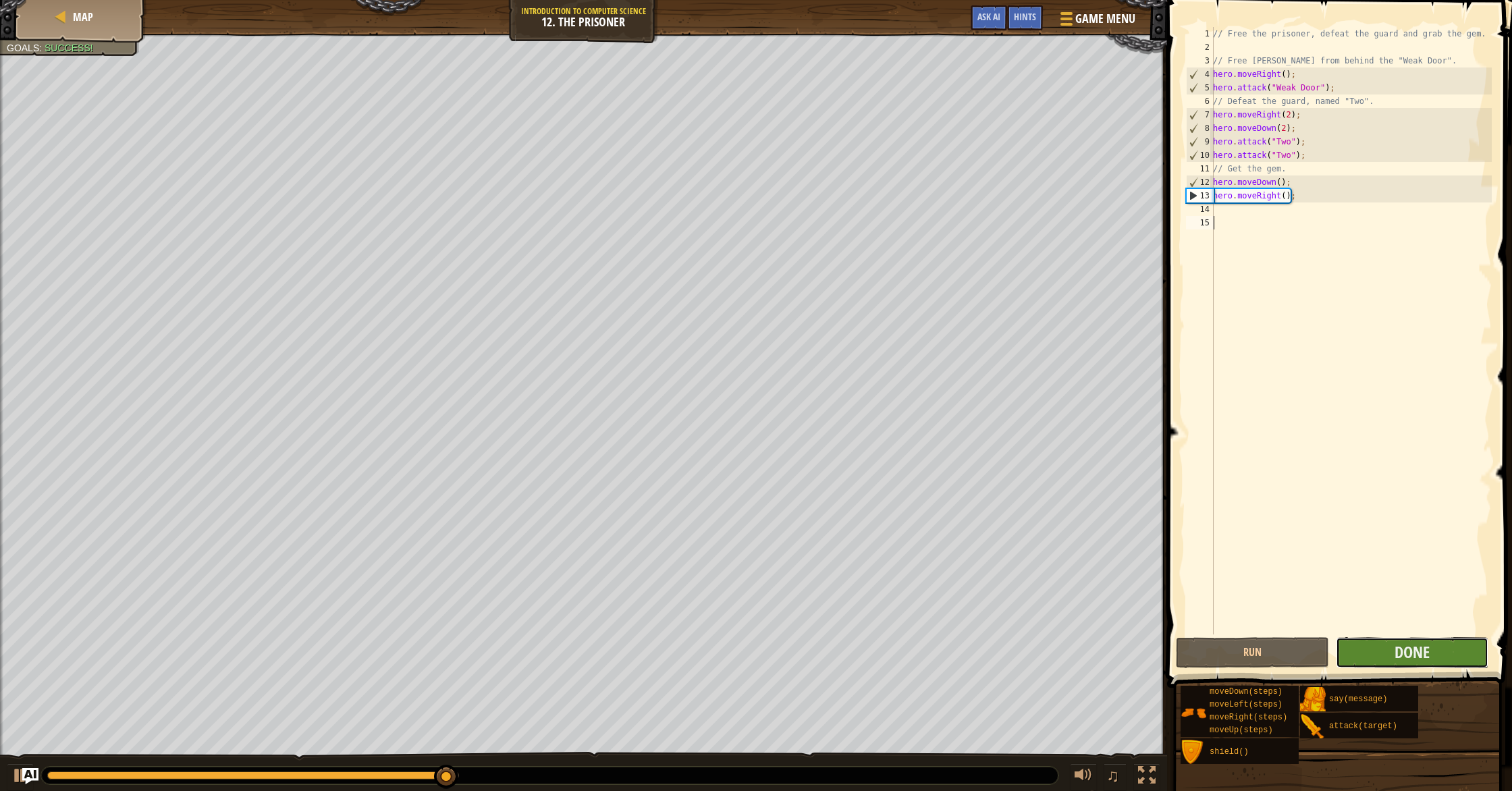
click at [1449, 645] on button "Done" at bounding box center [1411, 653] width 152 height 31
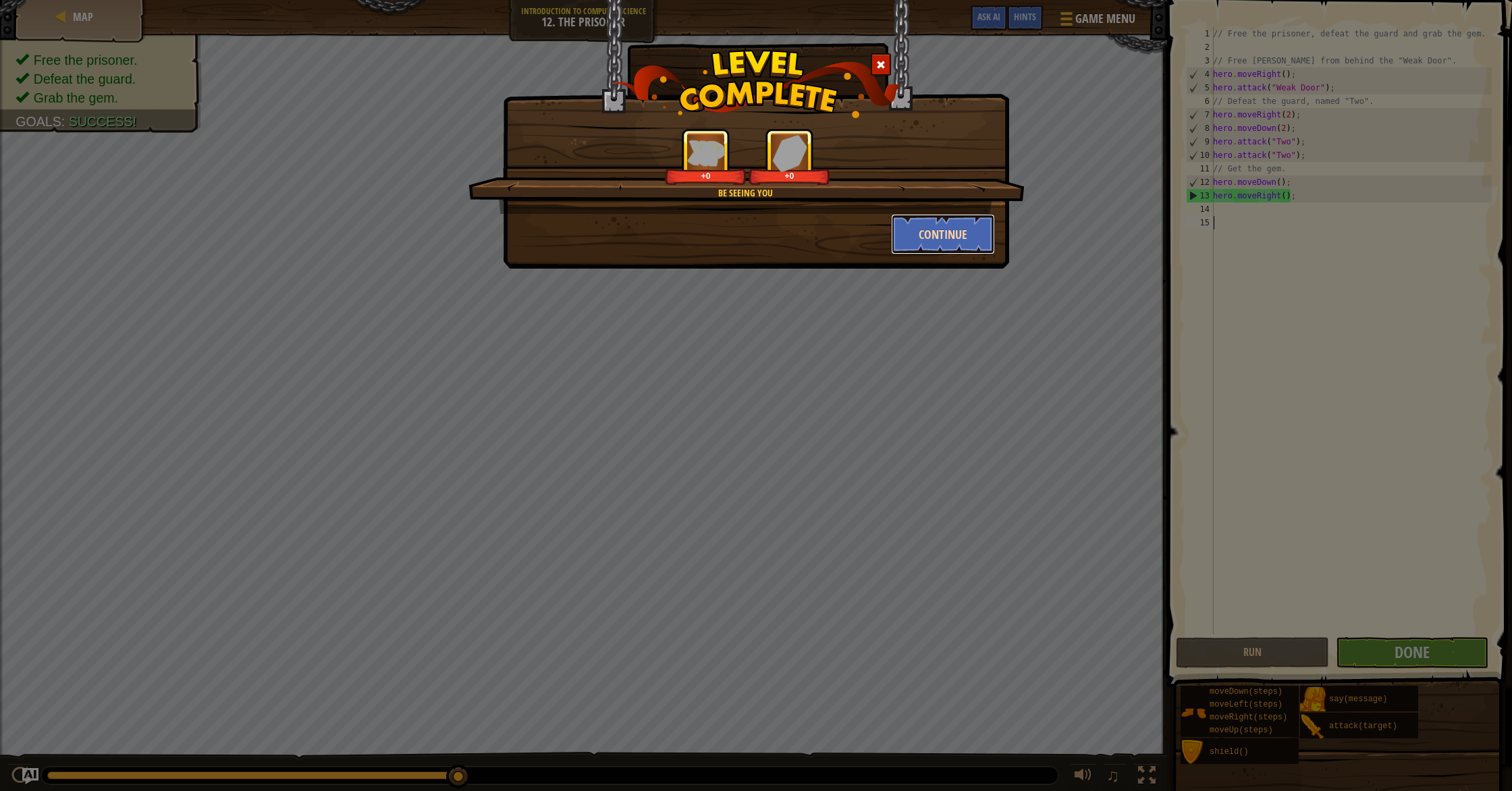
click at [936, 244] on button "Continue" at bounding box center [943, 235] width 104 height 41
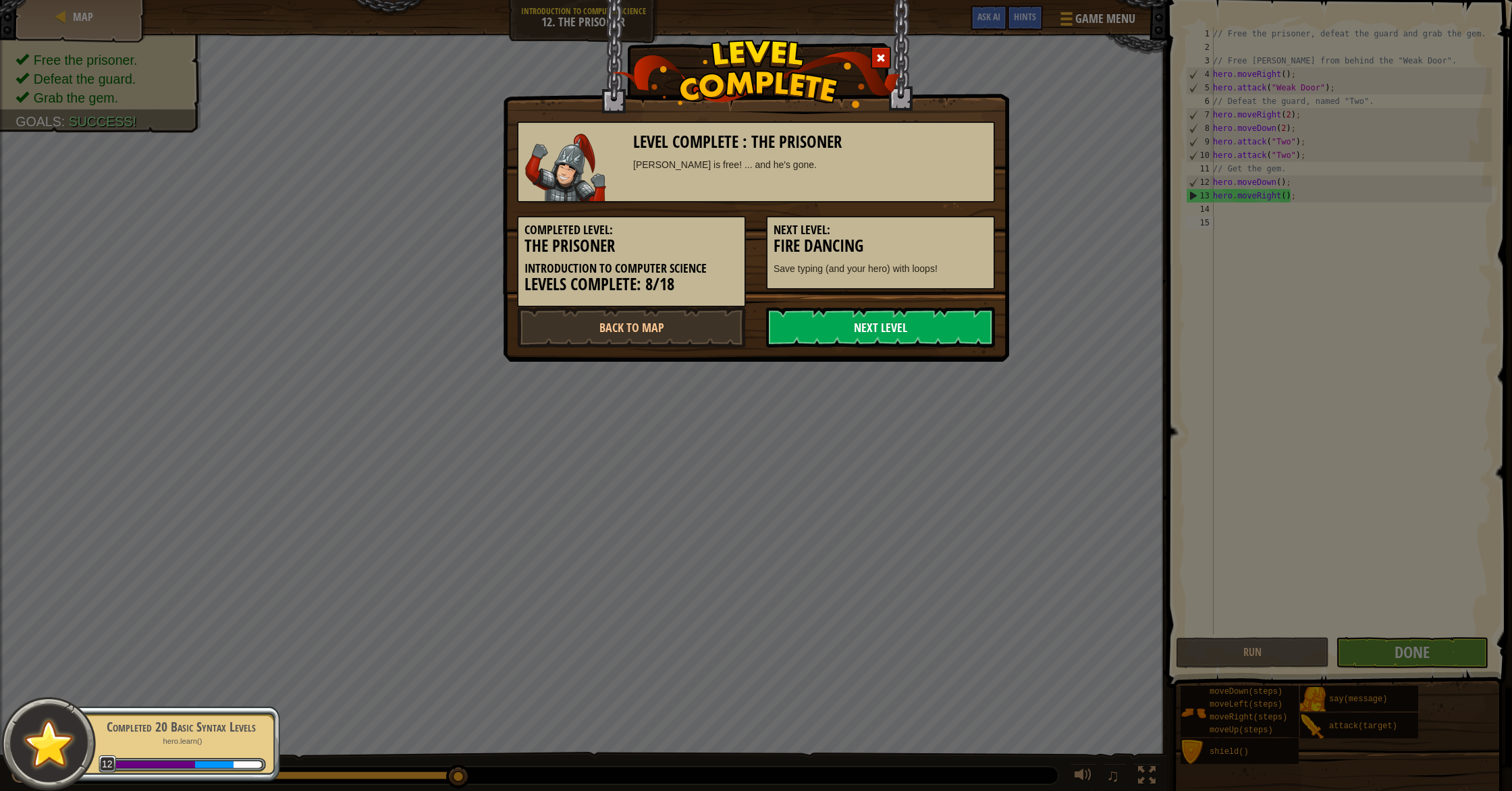
click at [852, 330] on link "Next Level" at bounding box center [880, 327] width 229 height 41
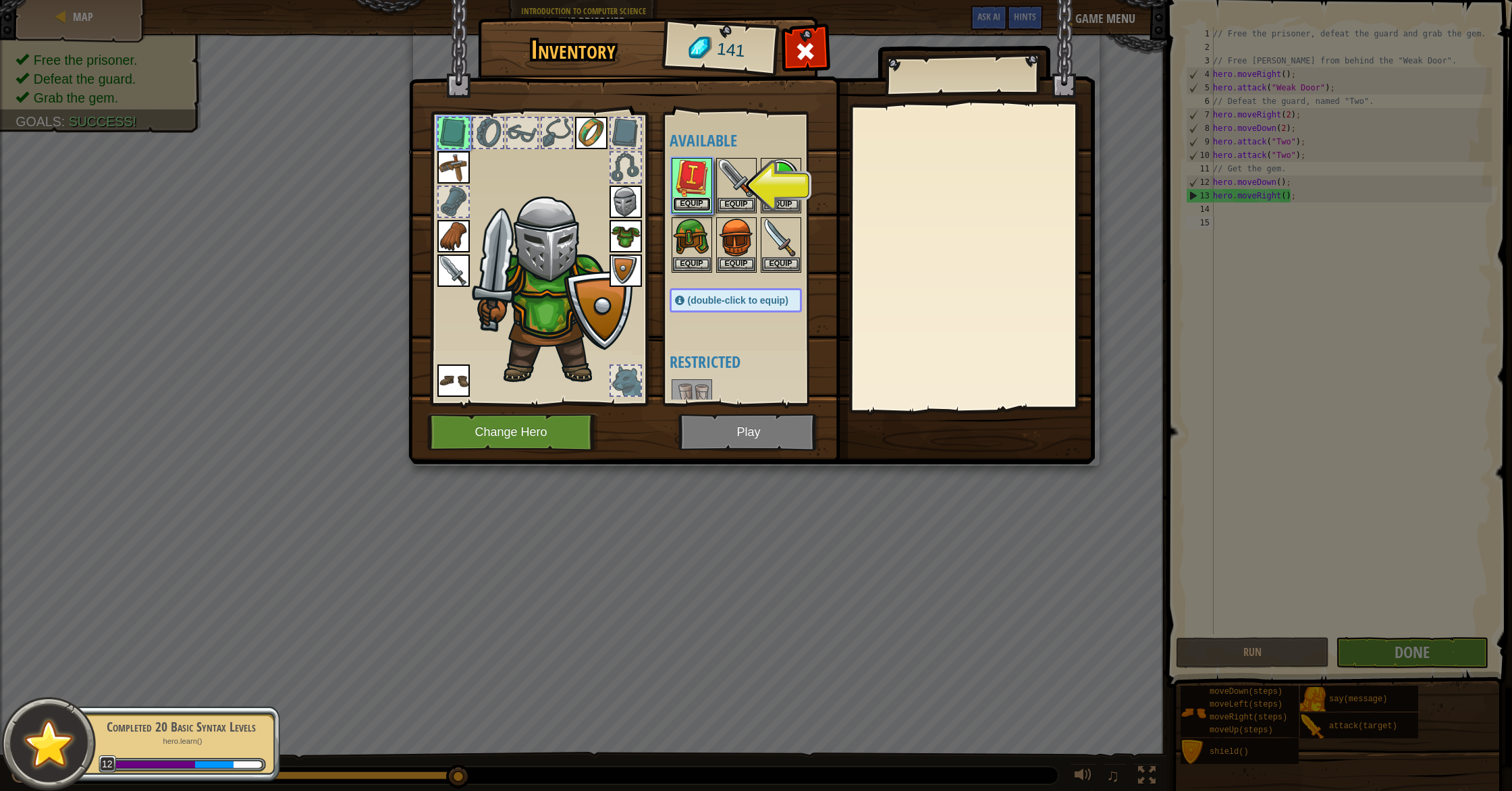
click at [688, 201] on button "Equip" at bounding box center [691, 204] width 37 height 14
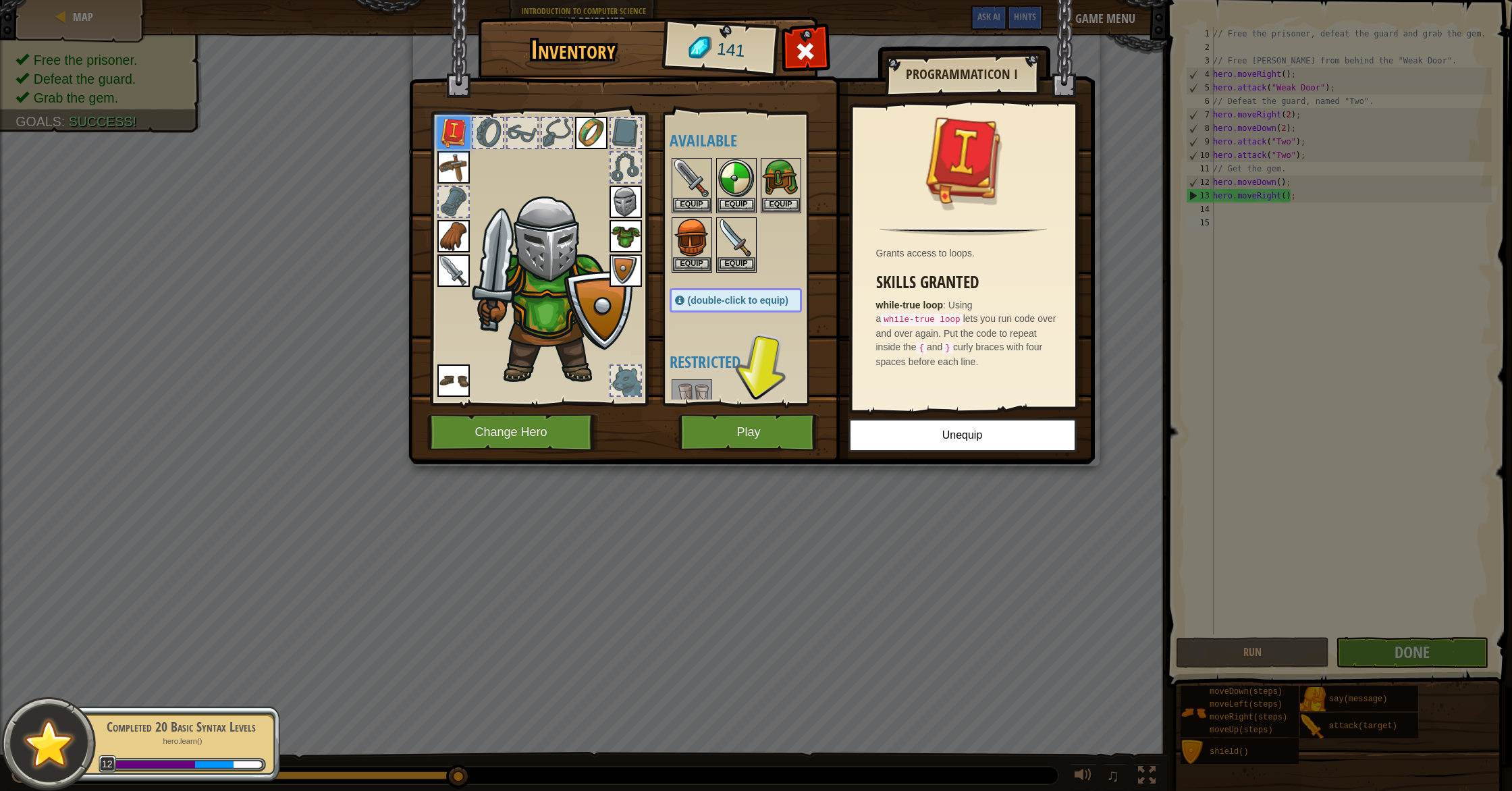
click at [700, 409] on img at bounding box center [751, 220] width 686 height 490
click at [699, 424] on button "Play" at bounding box center [748, 433] width 141 height 37
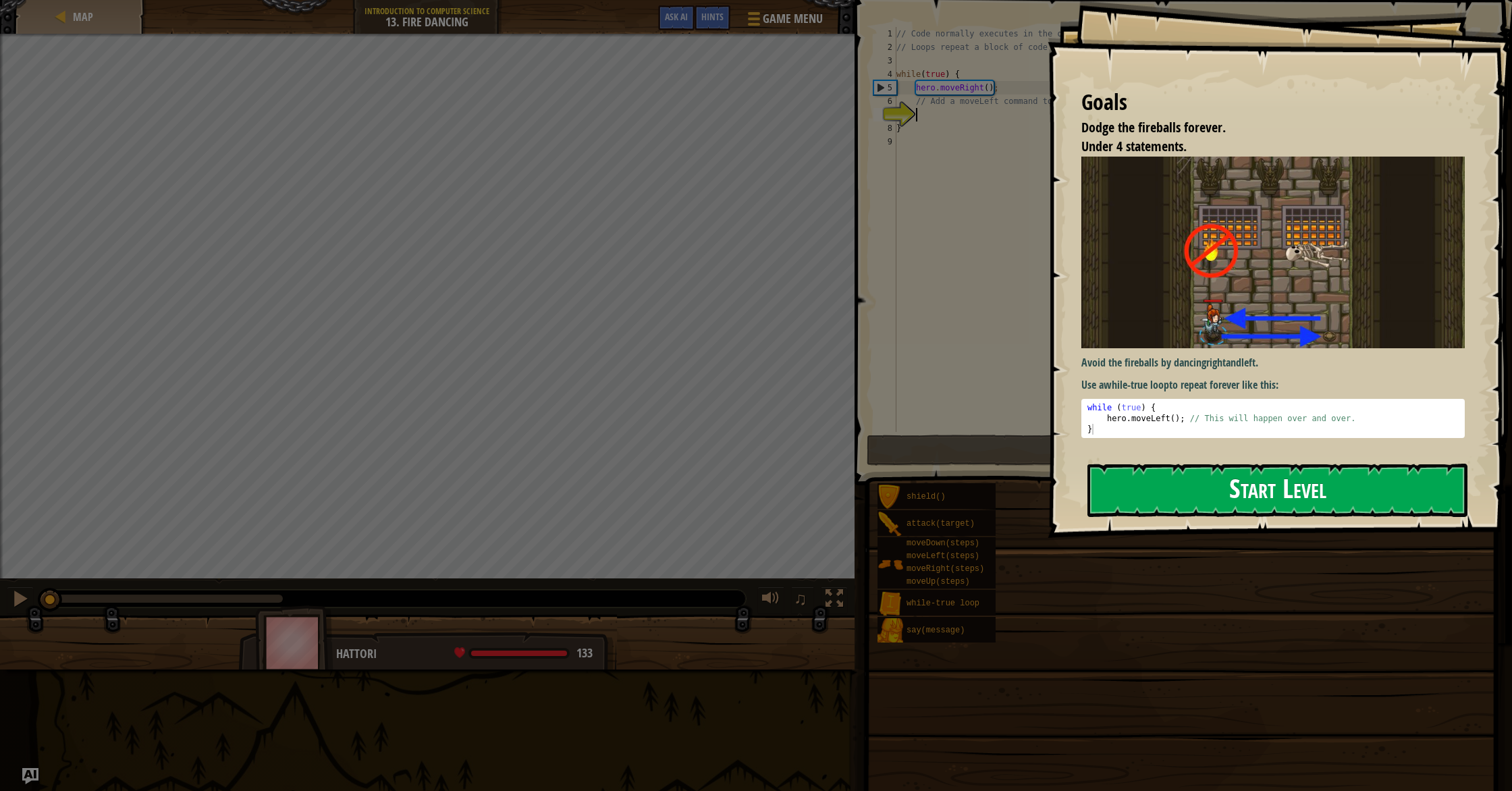
click at [1205, 490] on button "Start Level" at bounding box center [1277, 490] width 380 height 53
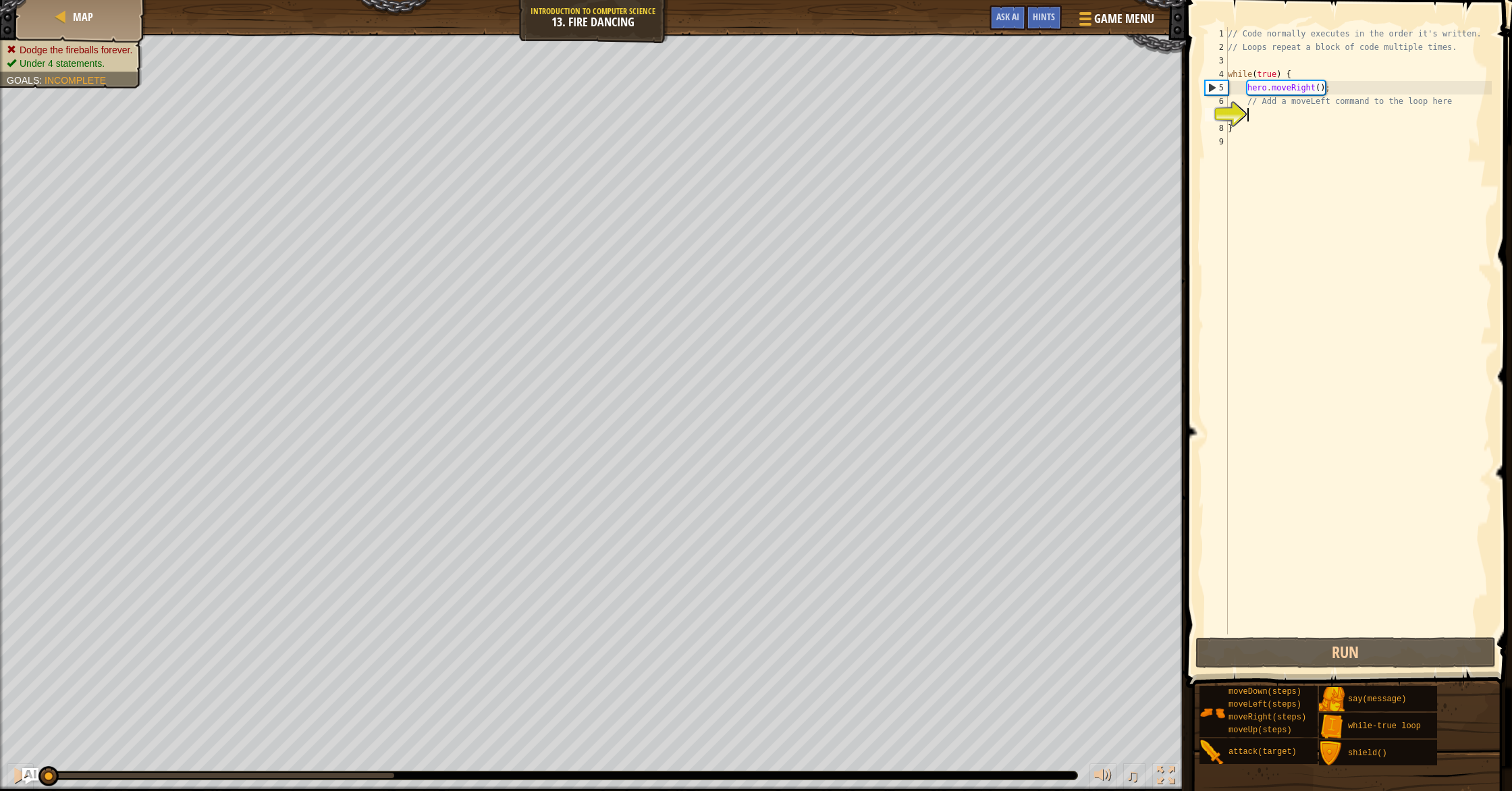
type textarea "h"
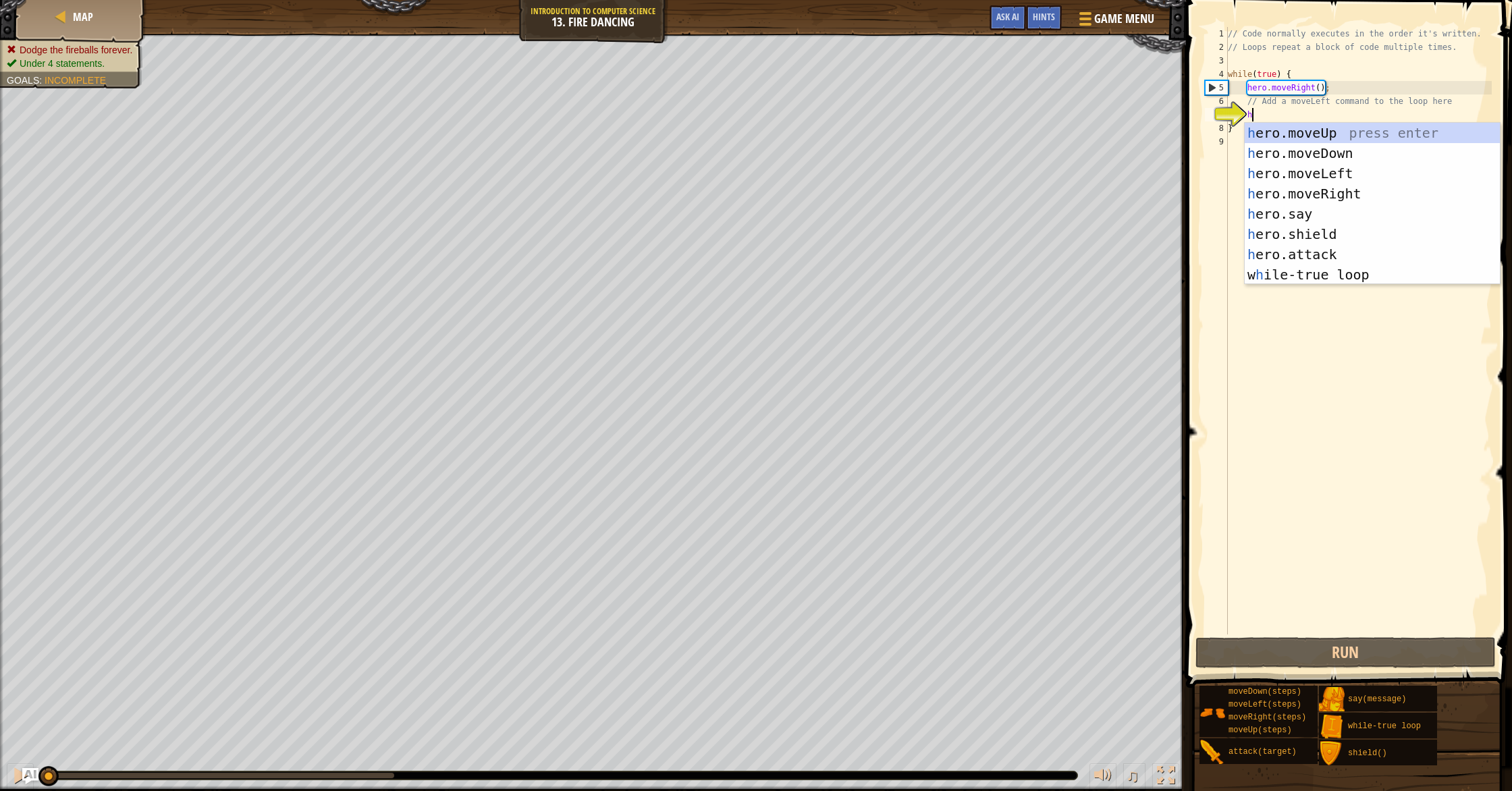
scroll to position [6, 2]
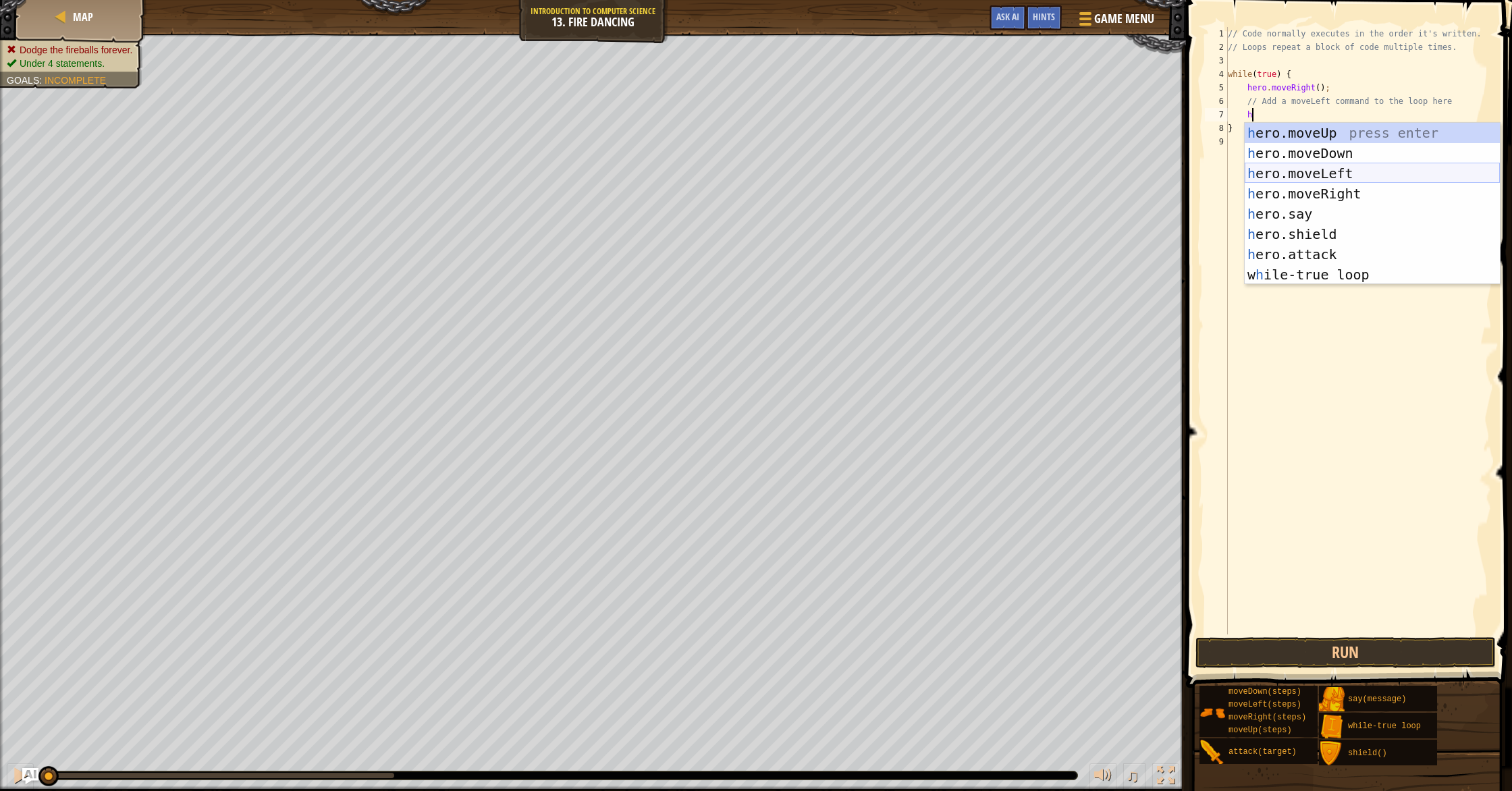
click at [1321, 176] on div "h ero.moveUp press enter h ero.moveDown press enter h ero.moveLeft press enter …" at bounding box center [1371, 224] width 255 height 203
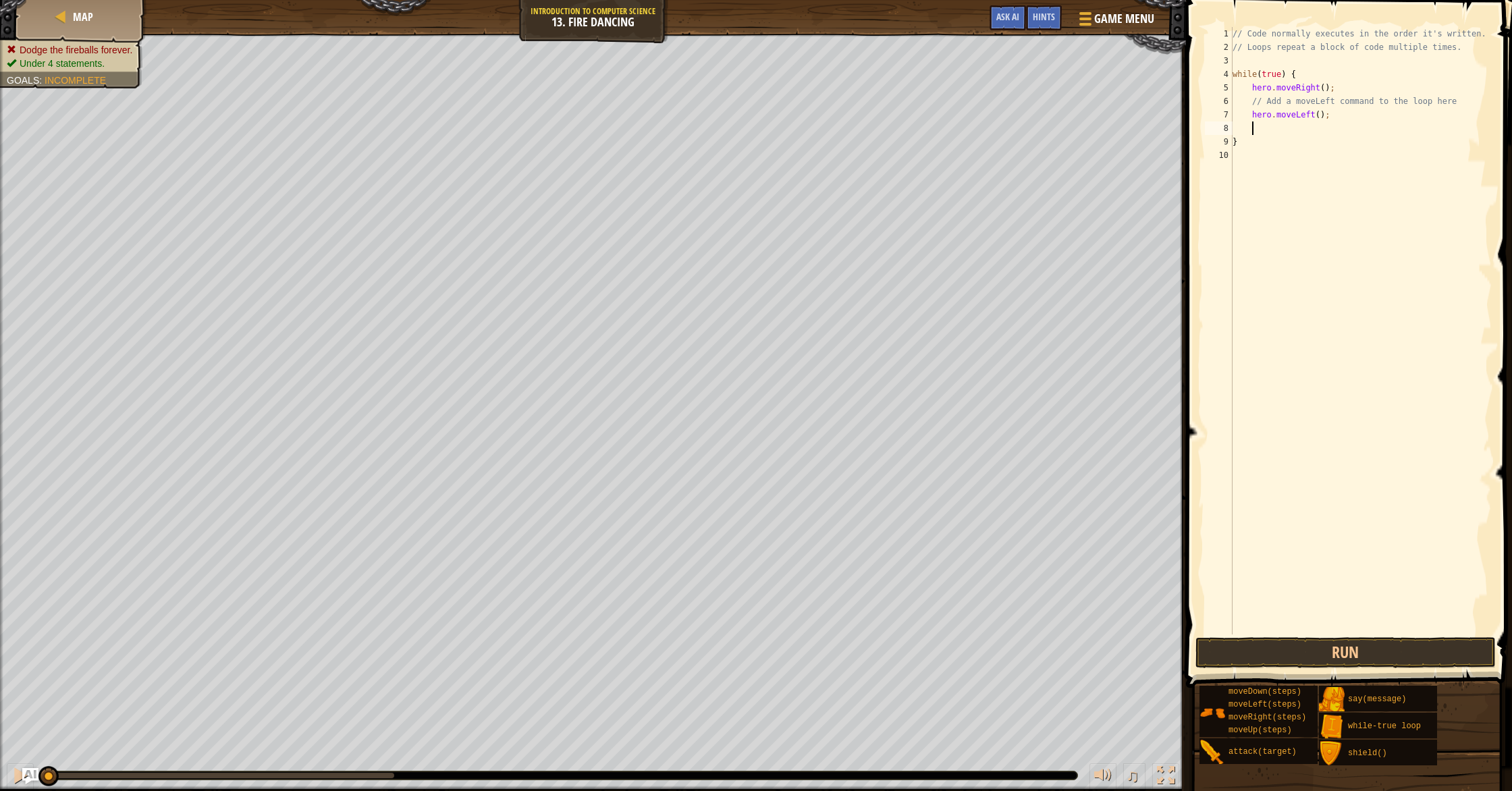
scroll to position [6, 1]
click at [1353, 644] on button "Run" at bounding box center [1345, 653] width 300 height 31
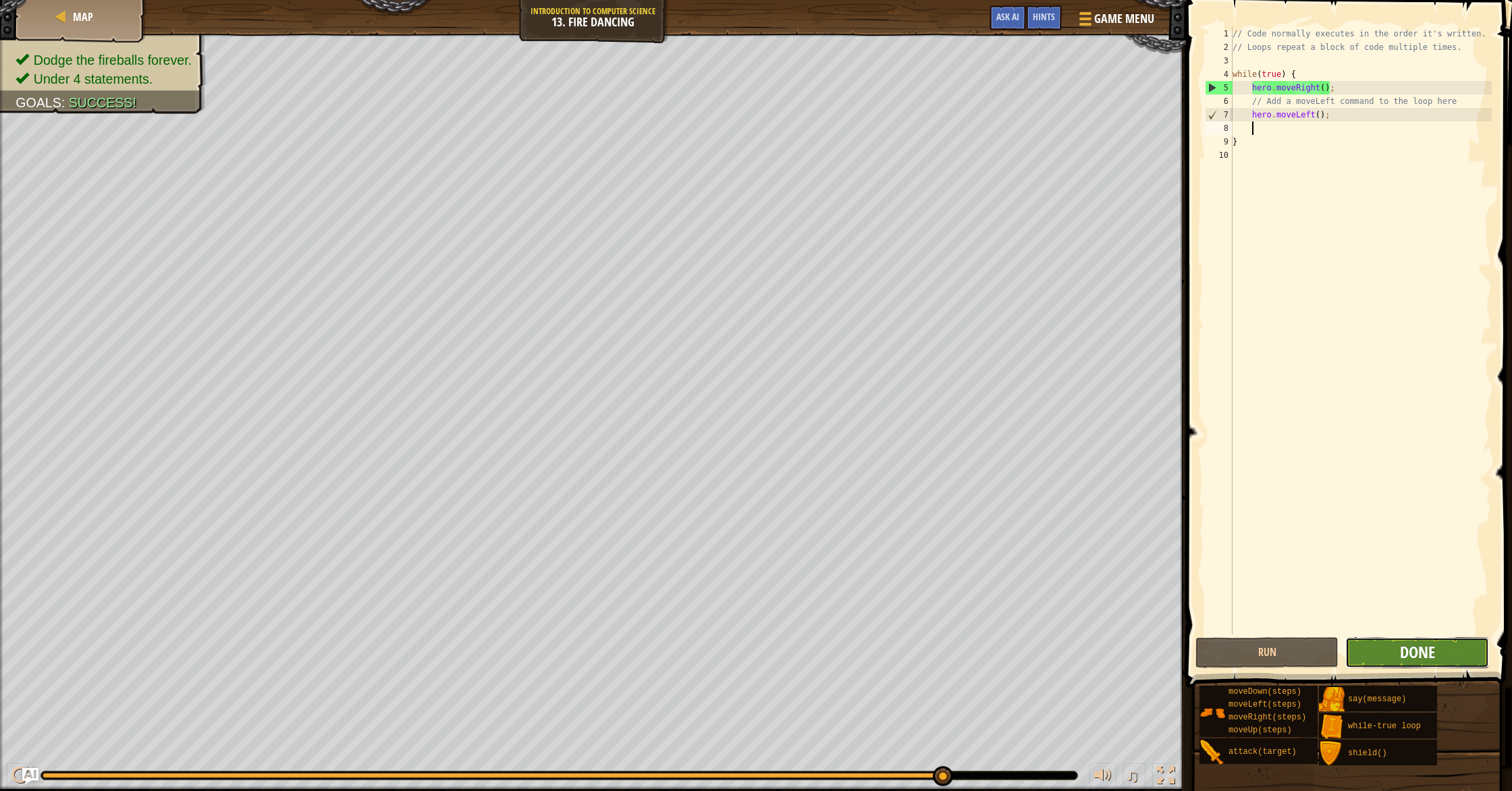
click at [1435, 648] on button "Done" at bounding box center [1417, 653] width 143 height 31
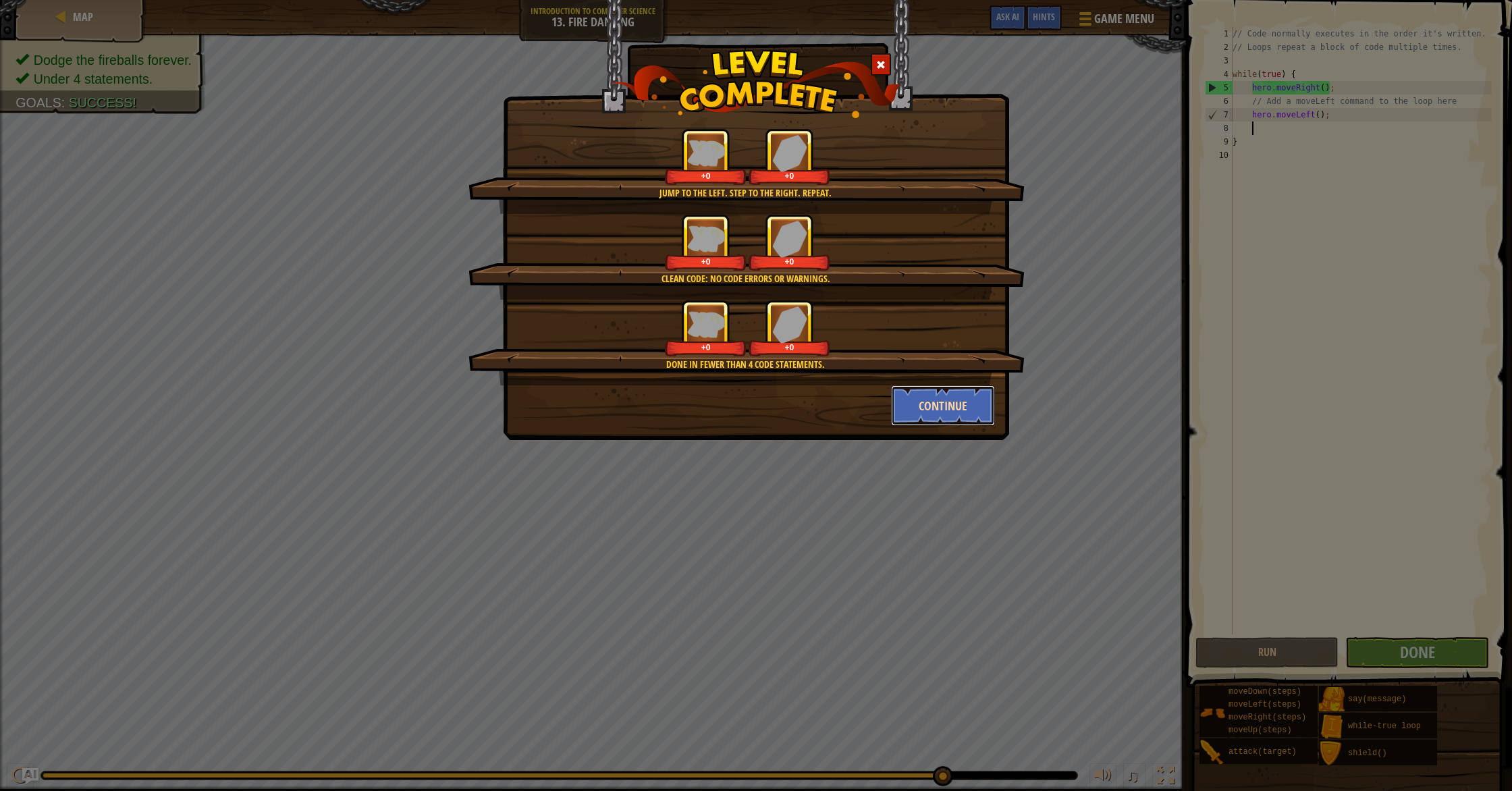
click at [935, 402] on button "Continue" at bounding box center [943, 406] width 104 height 41
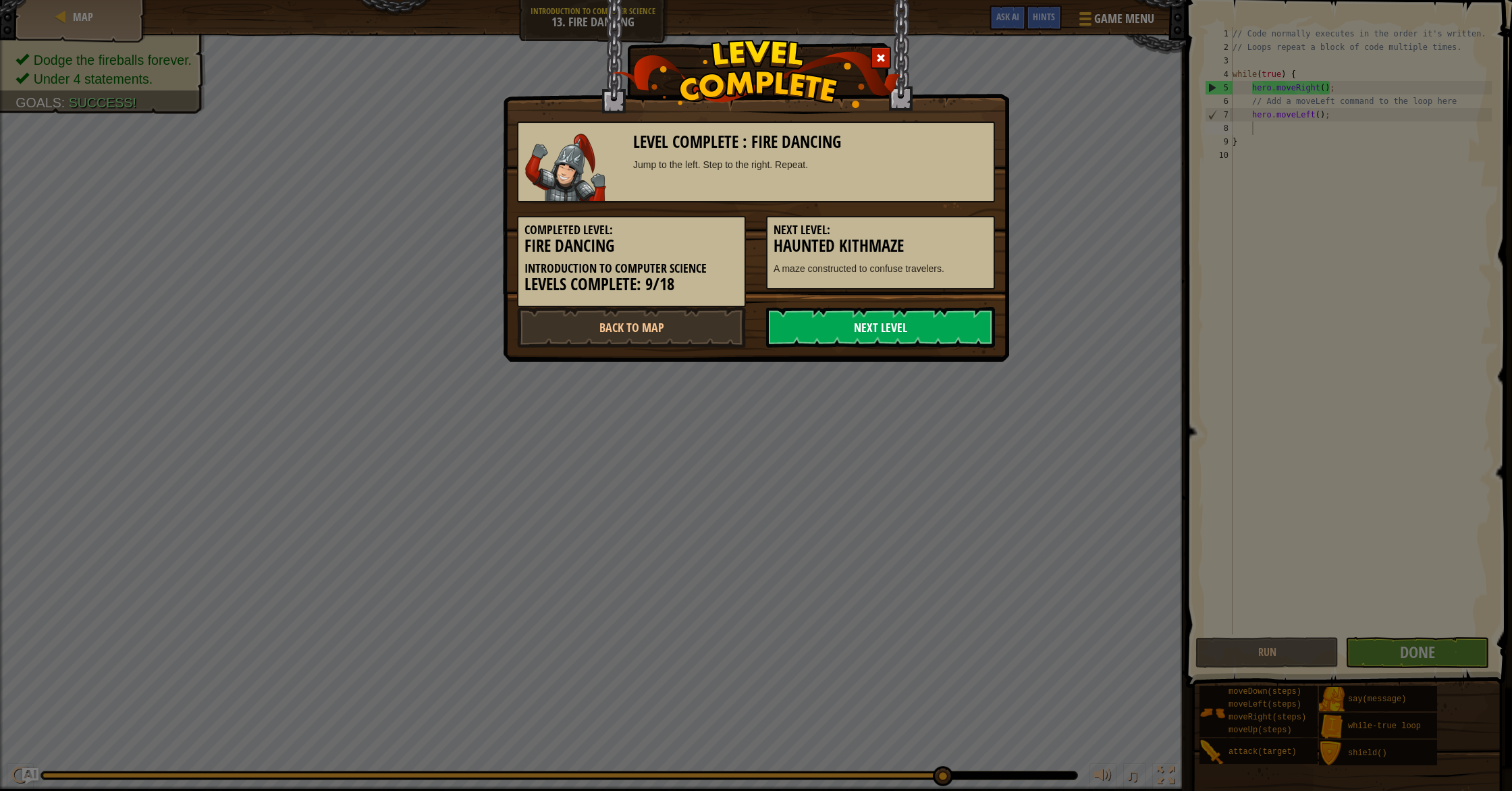
click at [880, 322] on link "Next Level" at bounding box center [880, 327] width 229 height 41
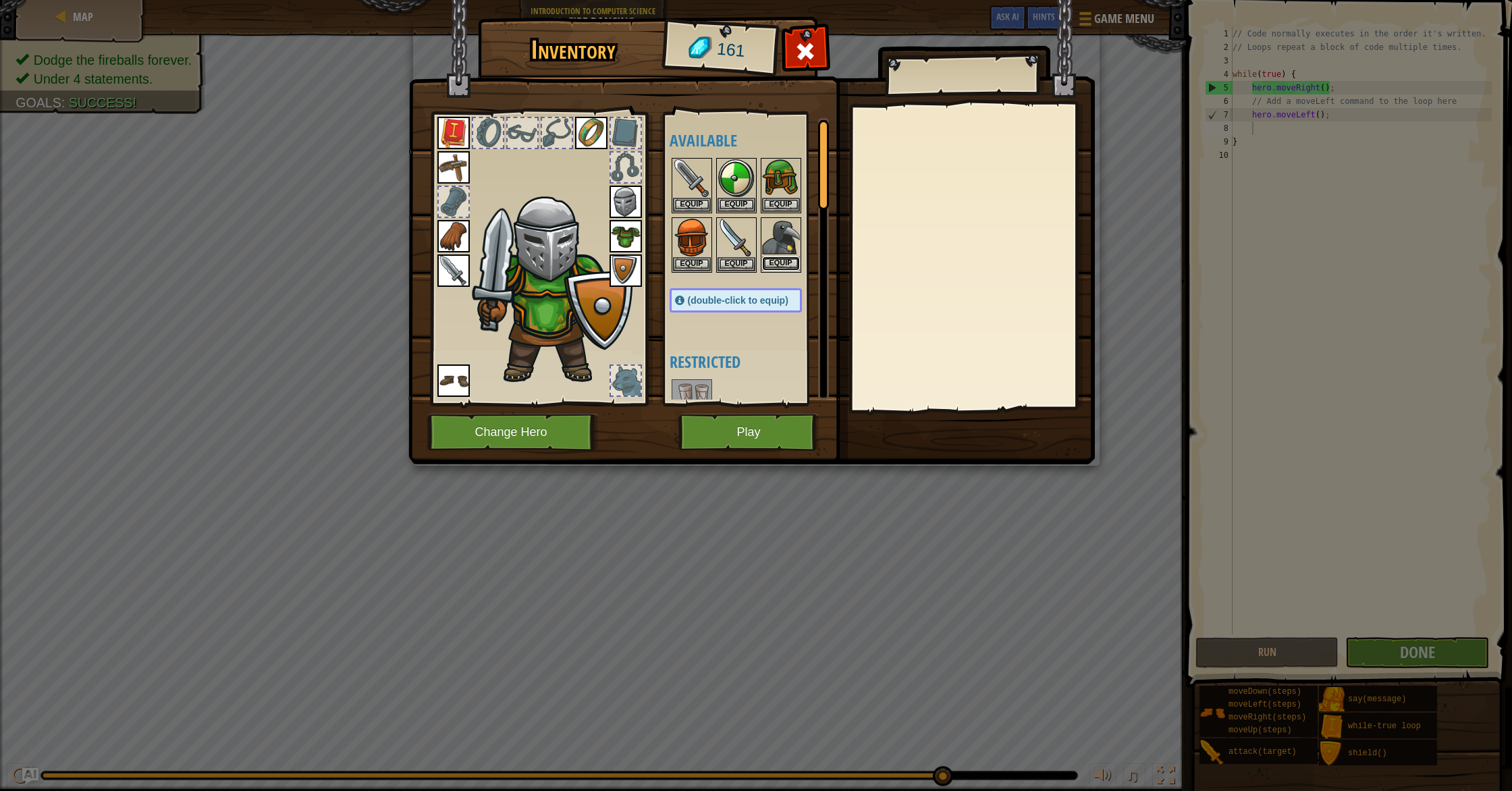
click at [778, 264] on button "Equip" at bounding box center [781, 263] width 37 height 14
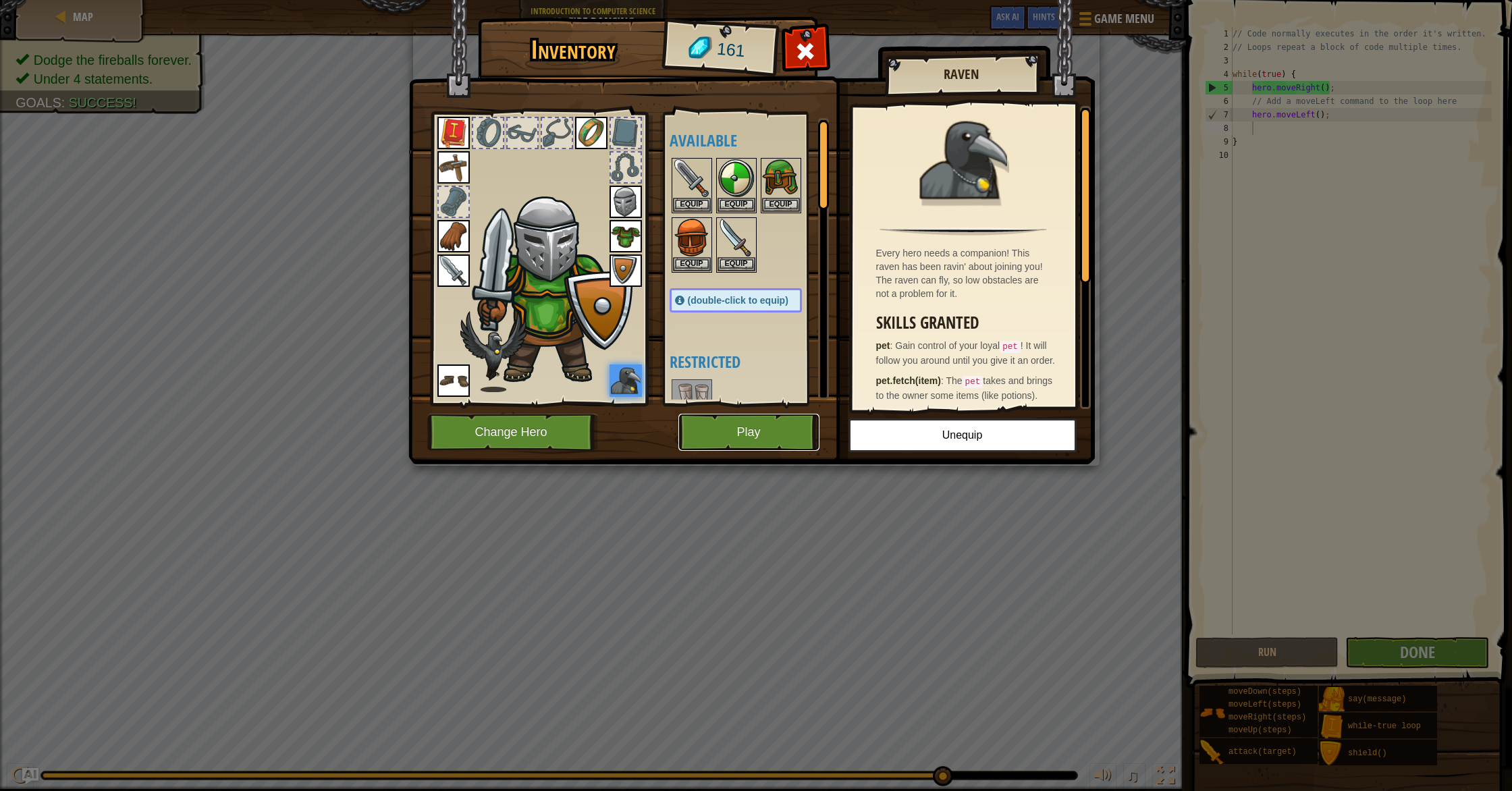
click at [759, 432] on button "Play" at bounding box center [748, 433] width 141 height 37
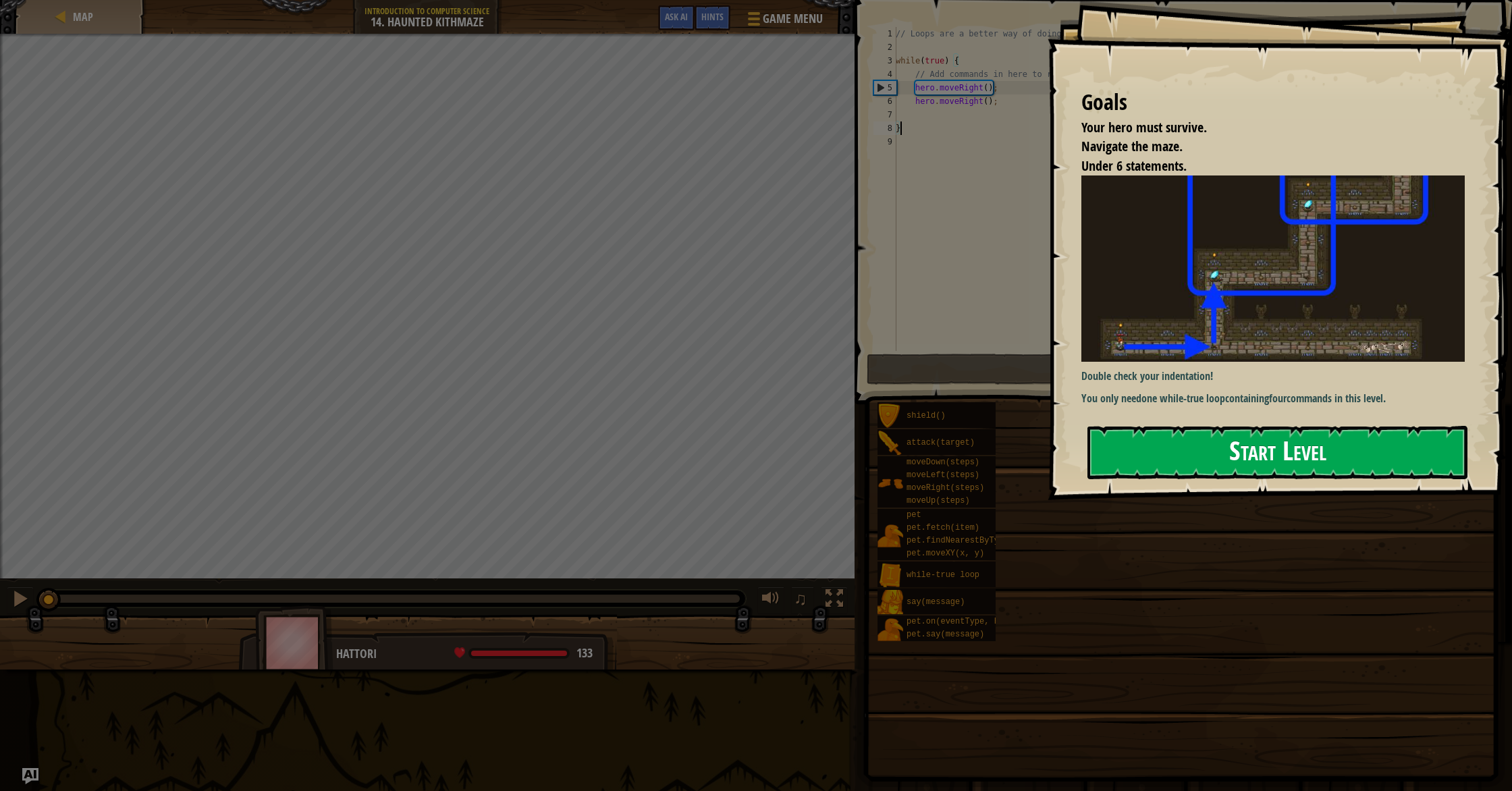
click at [1176, 442] on button "Start Level" at bounding box center [1277, 452] width 380 height 53
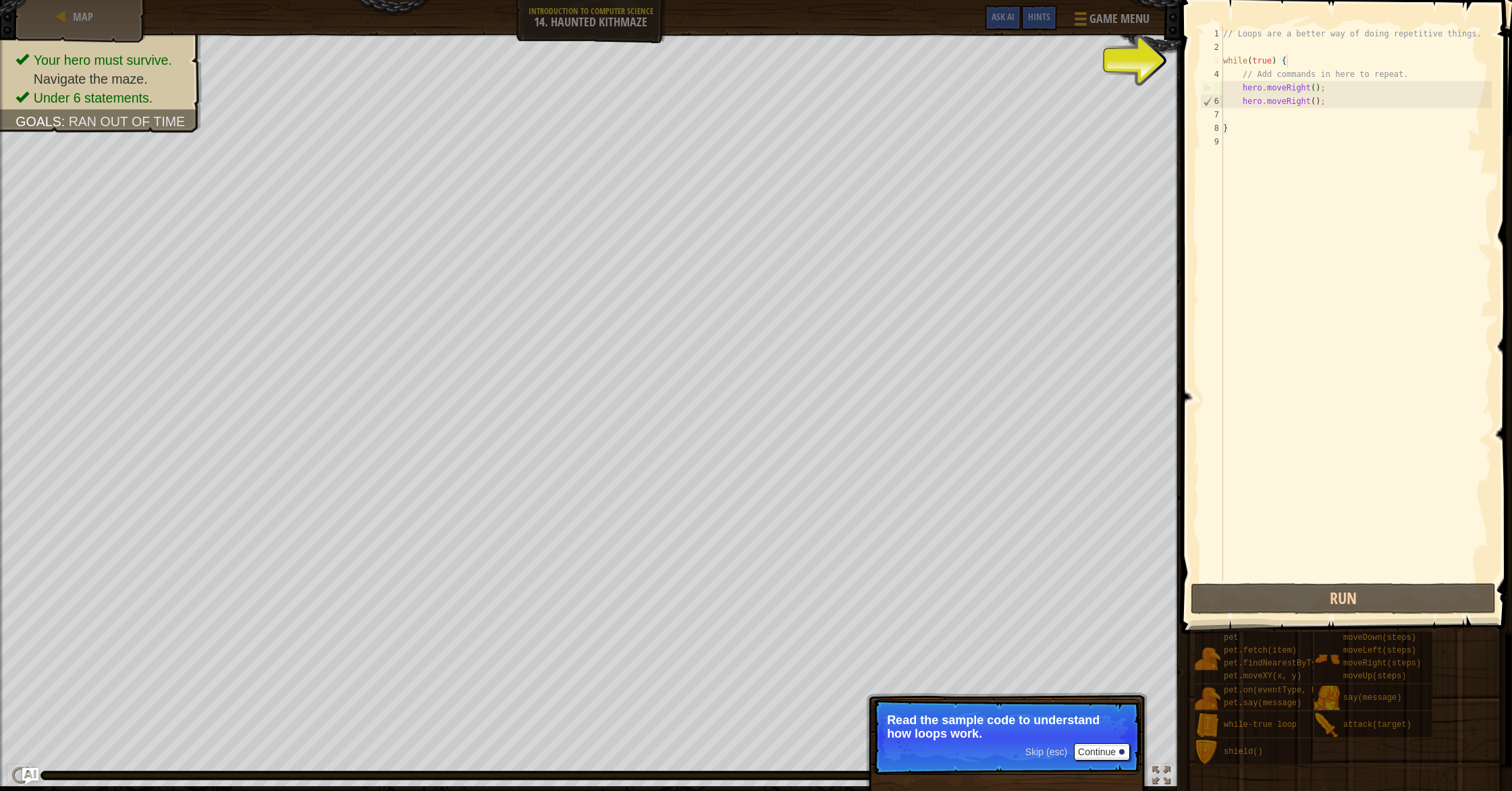
click at [1304, 55] on div "// Loops are a better way of doing repetitive things. while ( true ) { // Add c…" at bounding box center [1356, 317] width 271 height 581
drag, startPoint x: 1285, startPoint y: 64, endPoint x: 1216, endPoint y: 62, distance: 69.0
click at [1216, 62] on div "while(true) { 1 2 3 4 5 6 7 8 9 // Loops are a better way of doing repetitive t…" at bounding box center [1343, 304] width 294 height 554
click at [1299, 67] on div "// Loops are a better way of doing repetitive things. while ( true ) { // Add c…" at bounding box center [1356, 317] width 271 height 581
click at [1332, 85] on div "// Loops are a better way of doing repetitive things. while ( true ) { // Add c…" at bounding box center [1356, 317] width 271 height 581
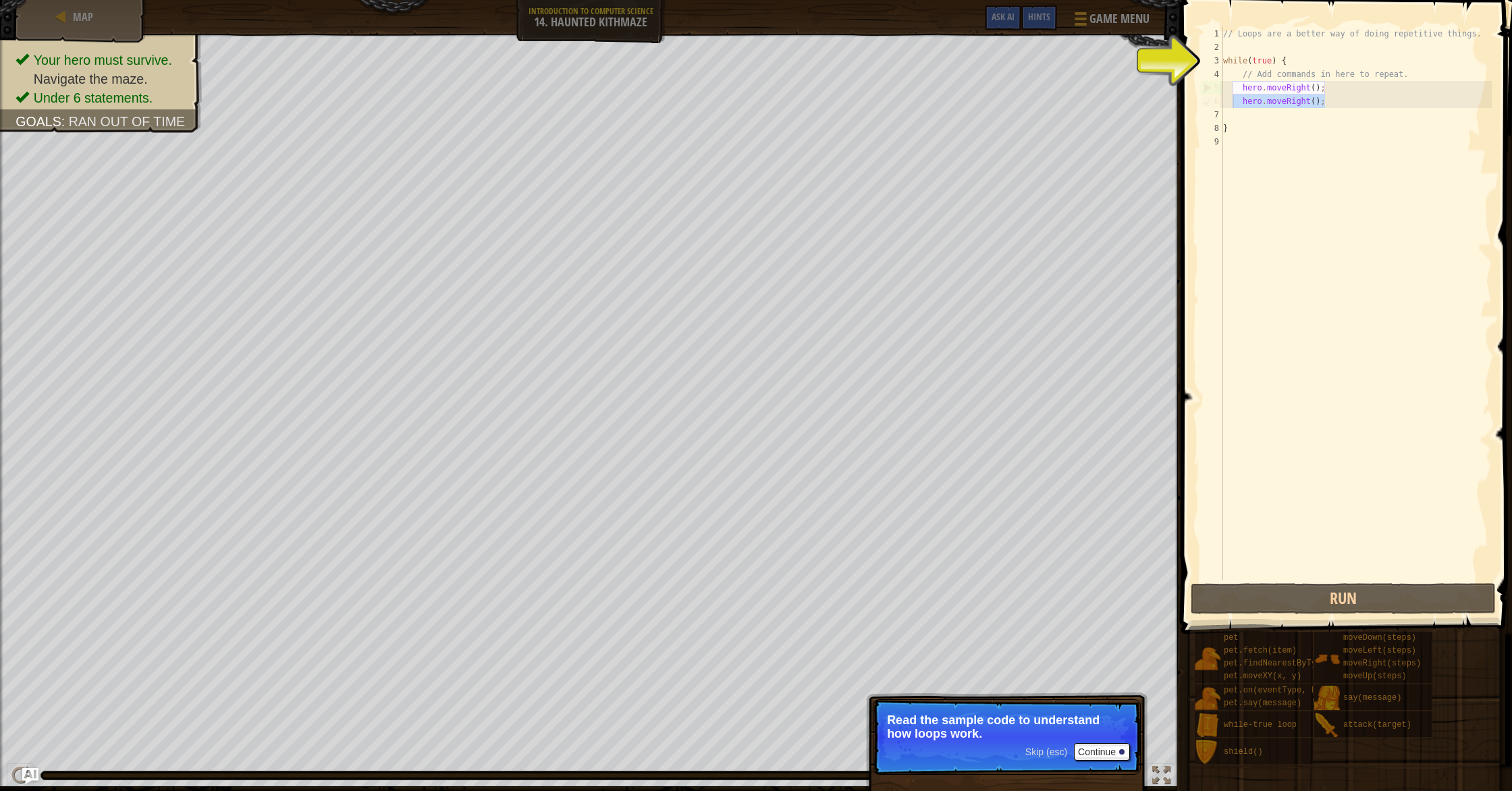
drag, startPoint x: 1329, startPoint y: 100, endPoint x: 1242, endPoint y: 108, distance: 87.4
click at [1242, 108] on div "// Loops are a better way of doing repetitive things. while ( true ) { // Add c…" at bounding box center [1356, 317] width 271 height 581
type textarea "hero.moveRight();"
click at [1242, 108] on div "// Loops are a better way of doing repetitive things. while ( true ) { // Add c…" at bounding box center [1356, 317] width 271 height 581
click at [1308, 106] on div "// Loops are a better way of doing repetitive things. while ( true ) { // Add c…" at bounding box center [1356, 317] width 271 height 581
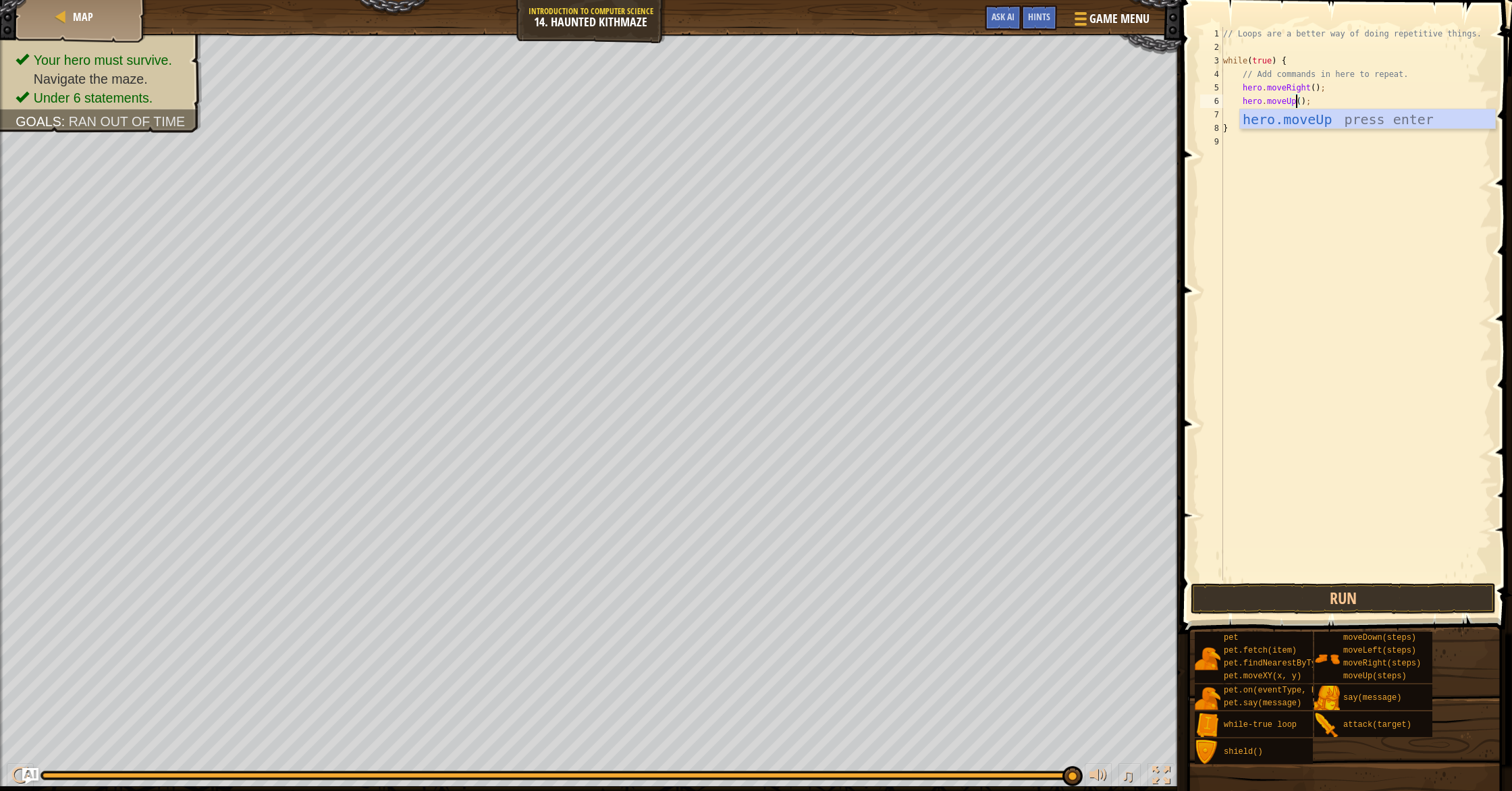
scroll to position [6, 6]
click at [1315, 89] on div "// Loops are a better way of doing repetitive things. while ( true ) { // Add c…" at bounding box center [1356, 317] width 271 height 581
click at [1363, 599] on button "Run" at bounding box center [1343, 599] width 305 height 31
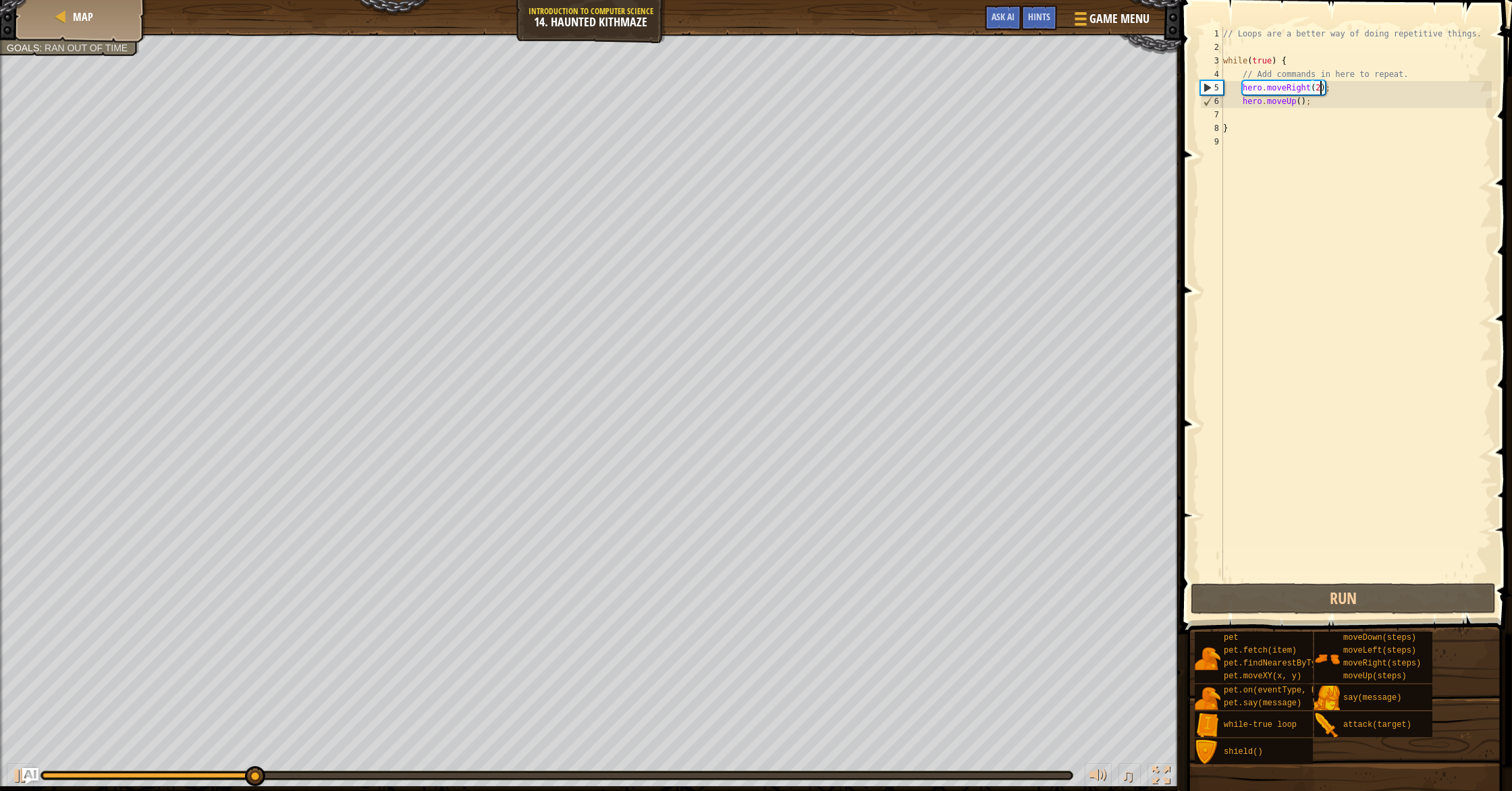
click at [1302, 104] on div "// Loops are a better way of doing repetitive things. while ( true ) { // Add c…" at bounding box center [1356, 317] width 271 height 581
type textarea "hero.moveUp(2);"
click at [1378, 601] on button "Run" at bounding box center [1343, 599] width 305 height 31
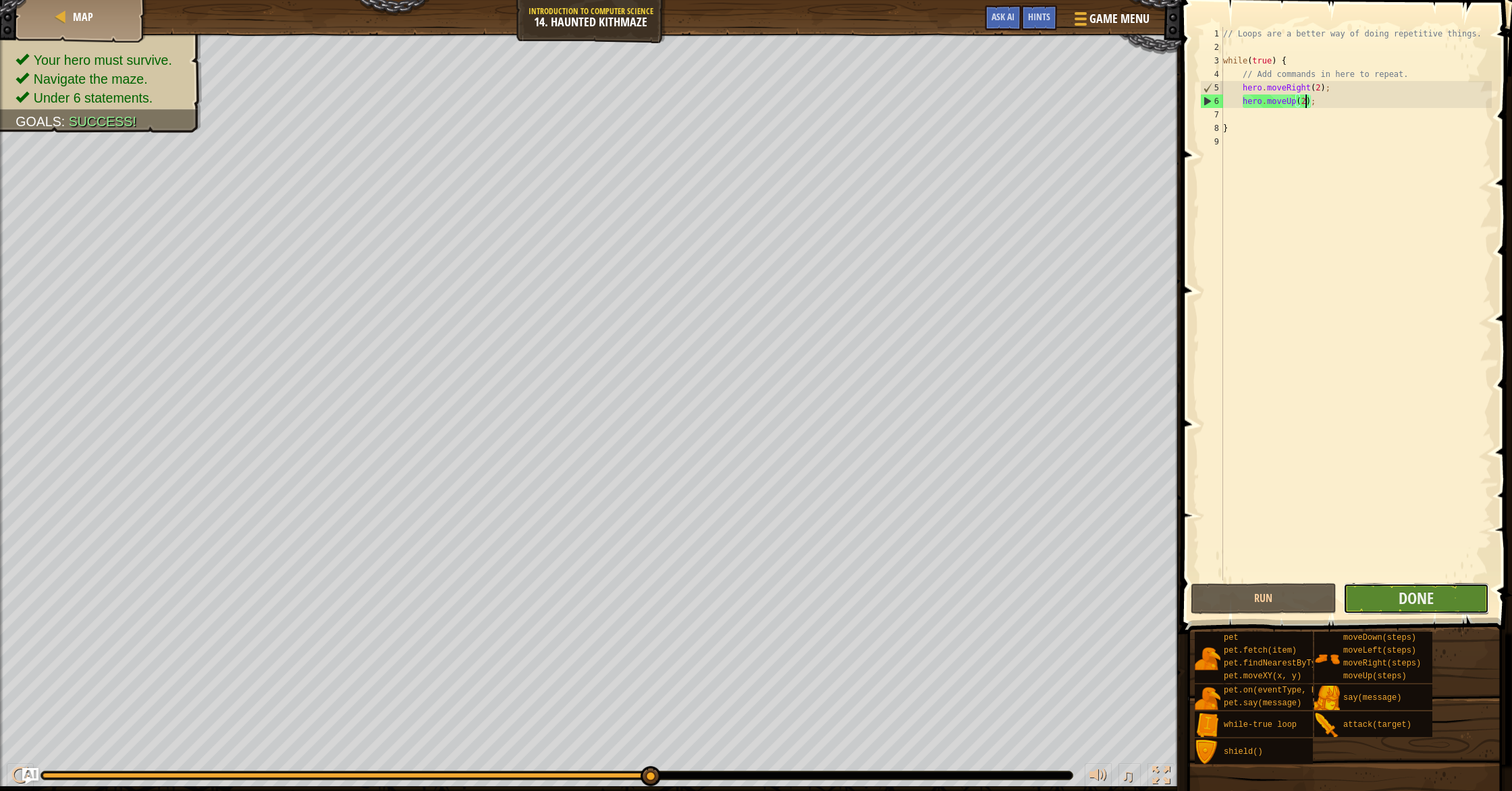
click at [1428, 583] on button "Done" at bounding box center [1415, 599] width 146 height 31
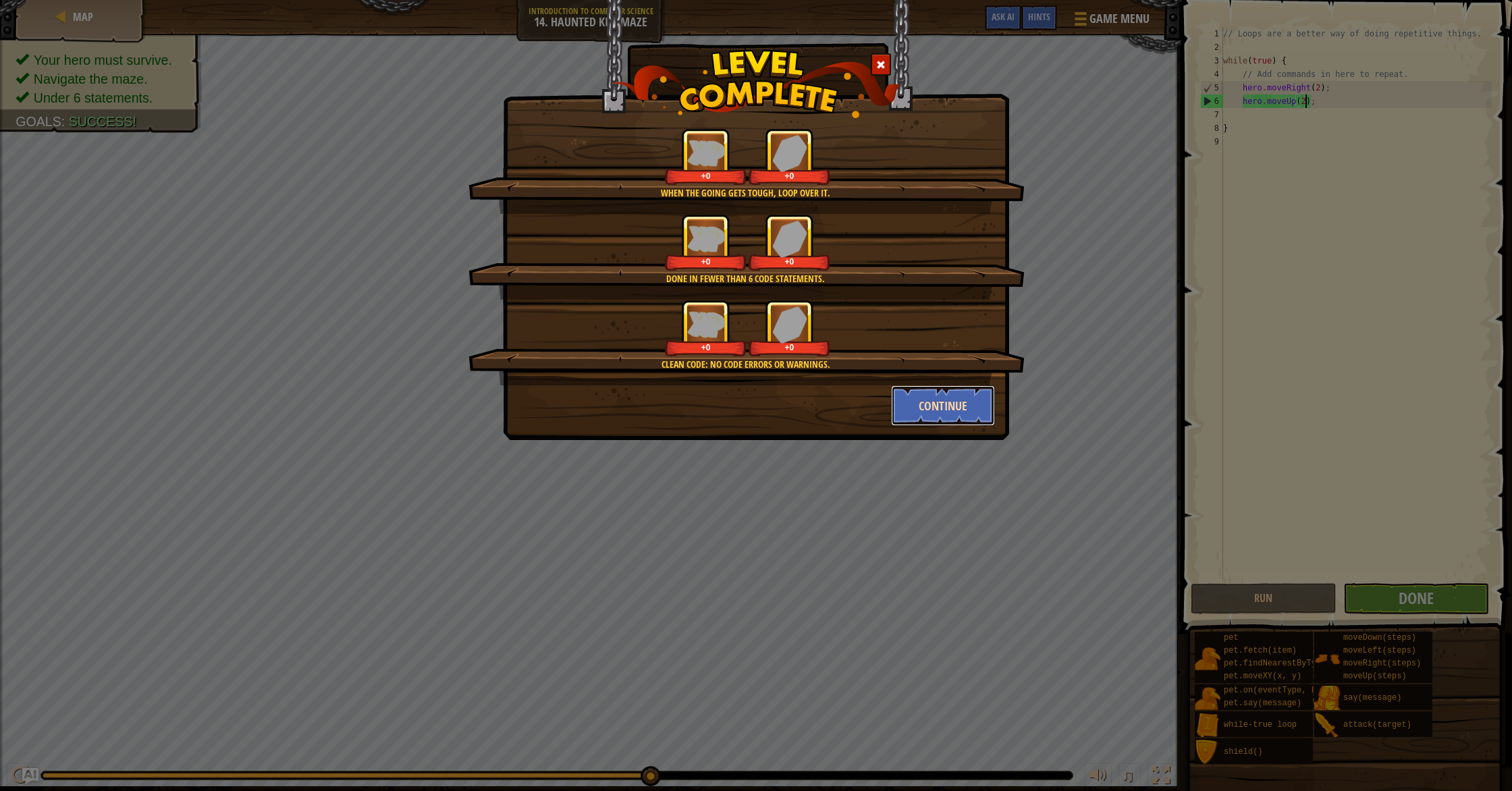
click at [912, 399] on button "Continue" at bounding box center [943, 406] width 104 height 41
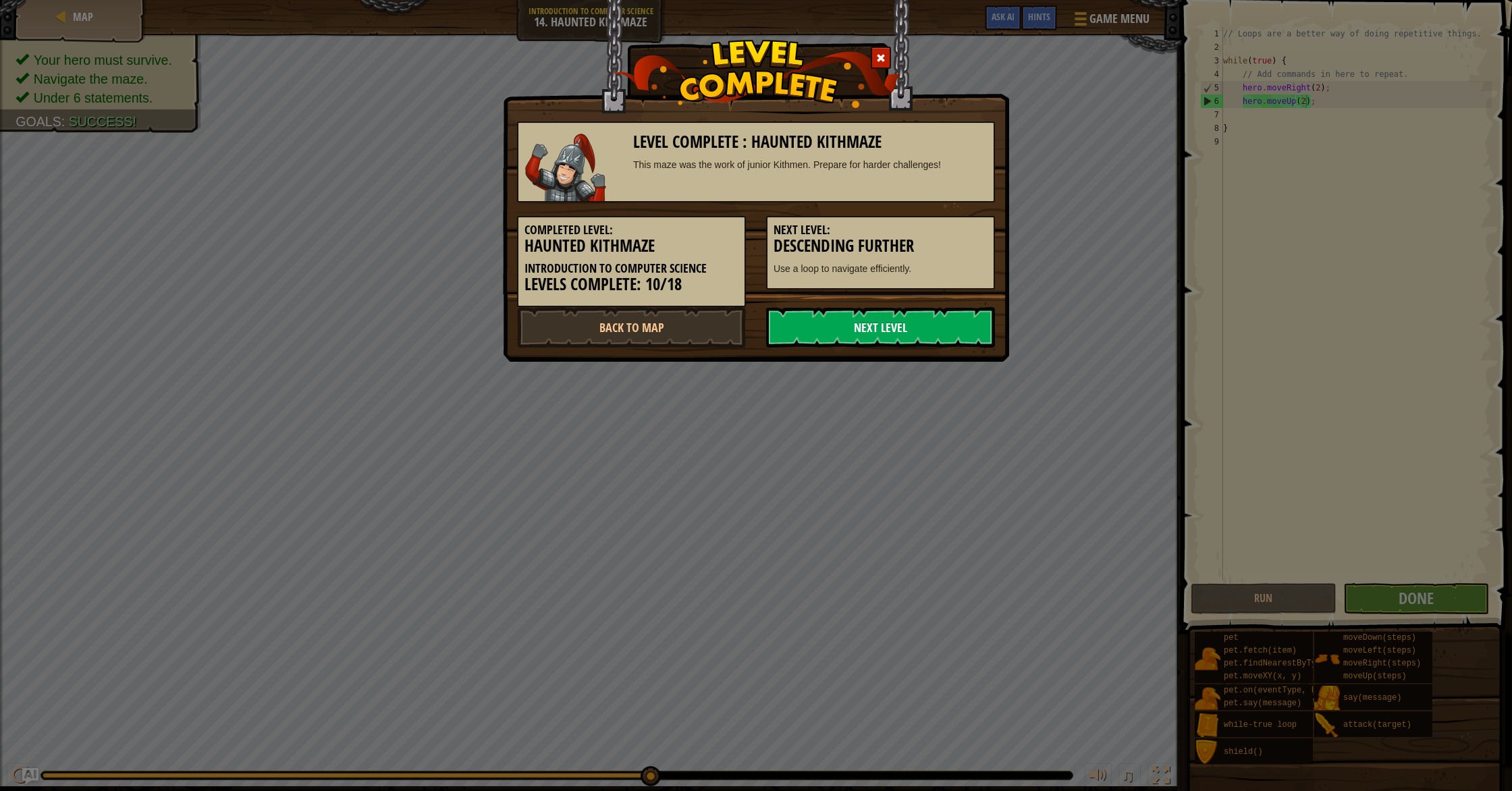
click at [852, 328] on link "Next Level" at bounding box center [880, 327] width 229 height 41
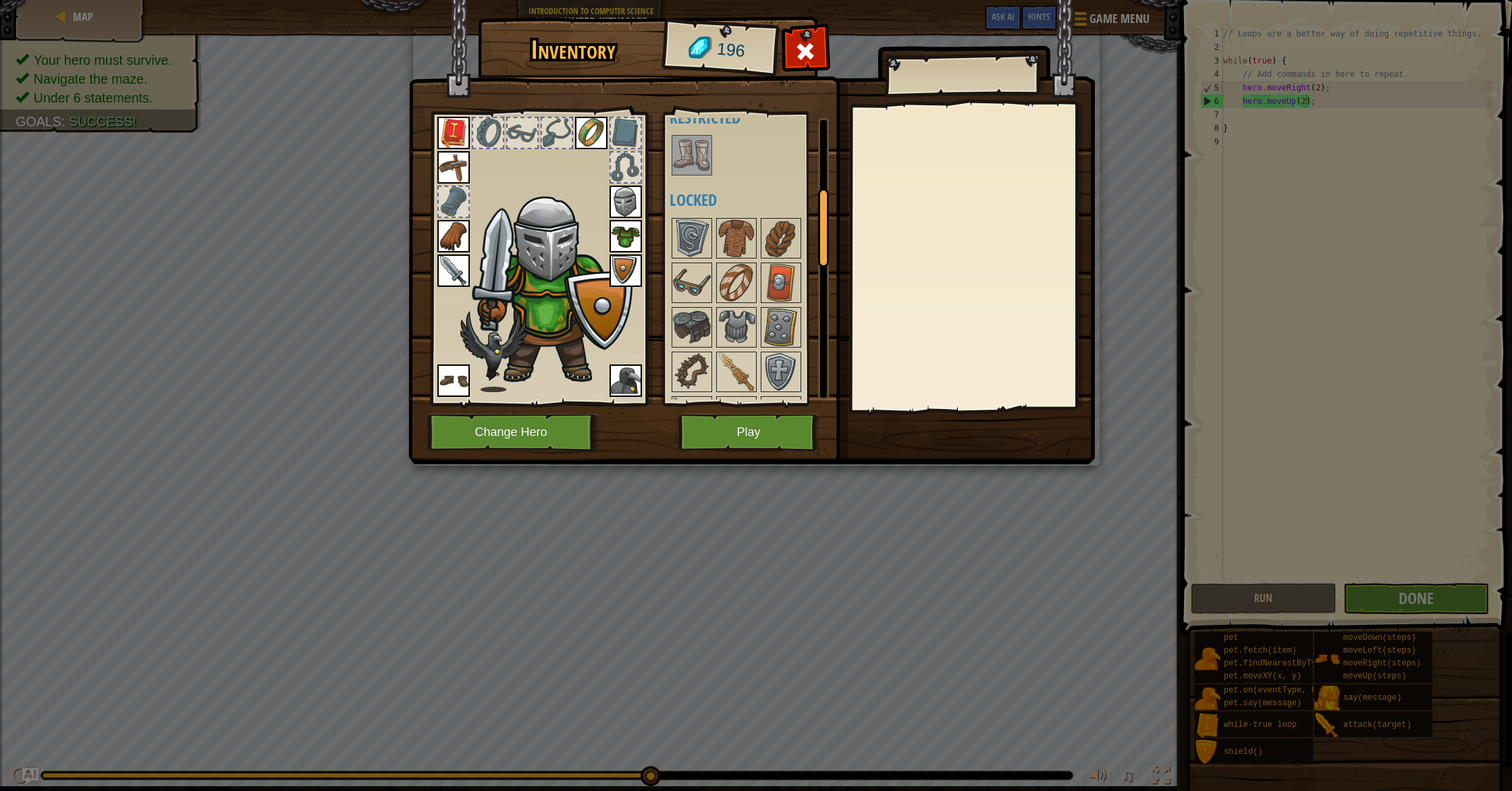
scroll to position [241, 0]
click at [700, 172] on img at bounding box center [691, 159] width 37 height 37
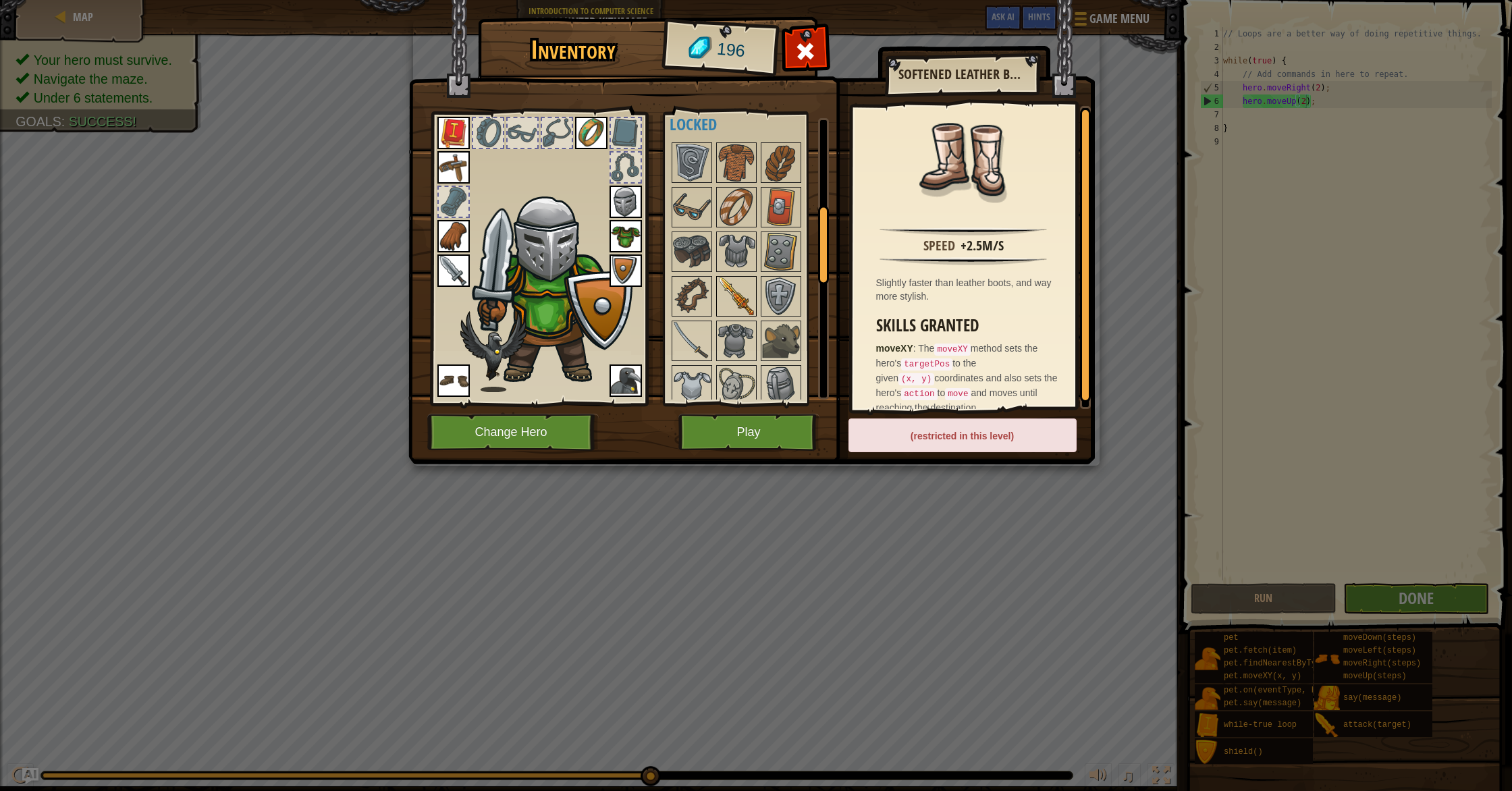
scroll to position [322, 0]
click at [738, 298] on img at bounding box center [736, 295] width 37 height 37
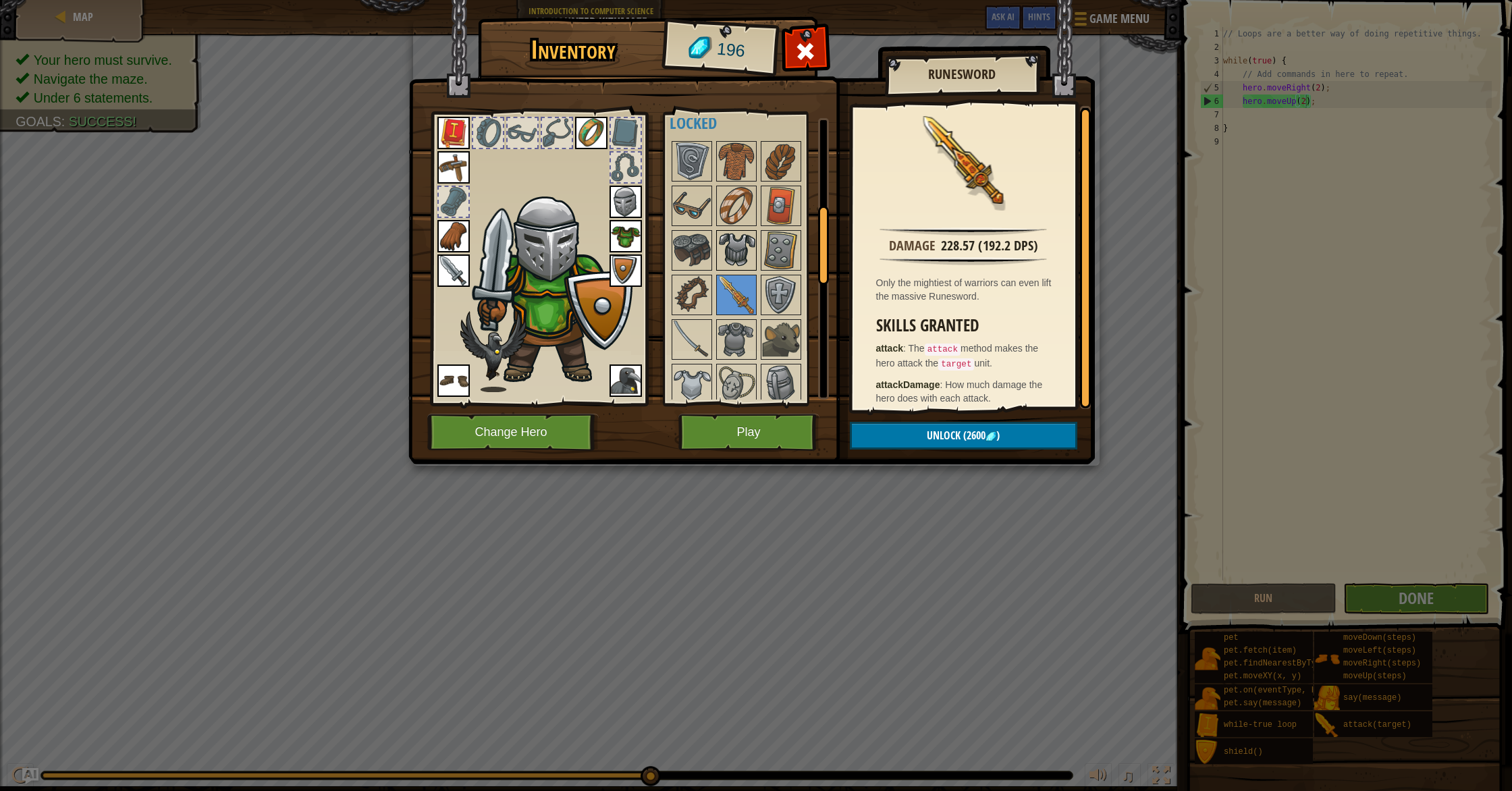
click at [740, 243] on img at bounding box center [736, 250] width 37 height 37
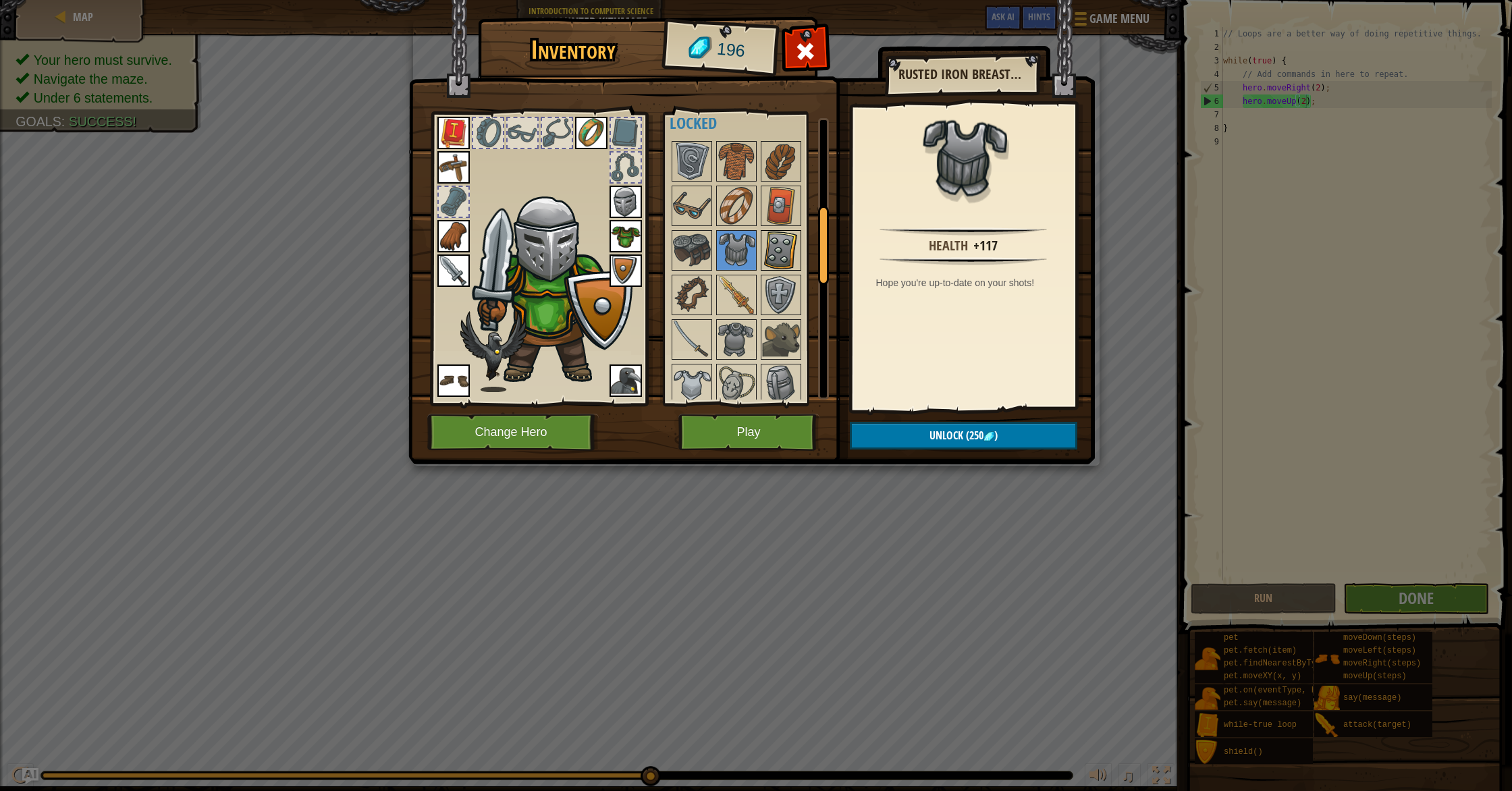
click at [773, 245] on img at bounding box center [781, 250] width 37 height 37
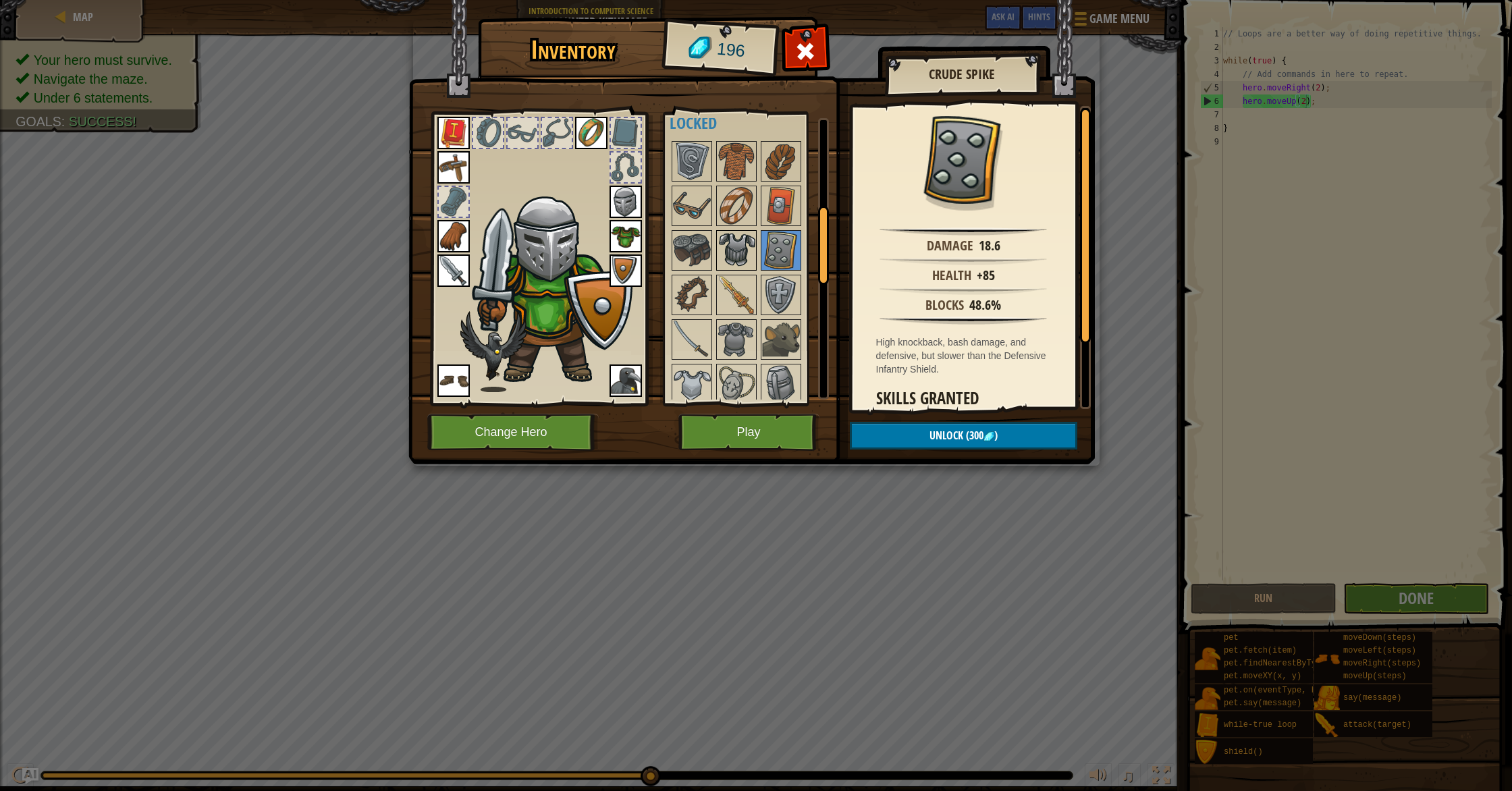
click at [752, 248] on img at bounding box center [736, 250] width 37 height 37
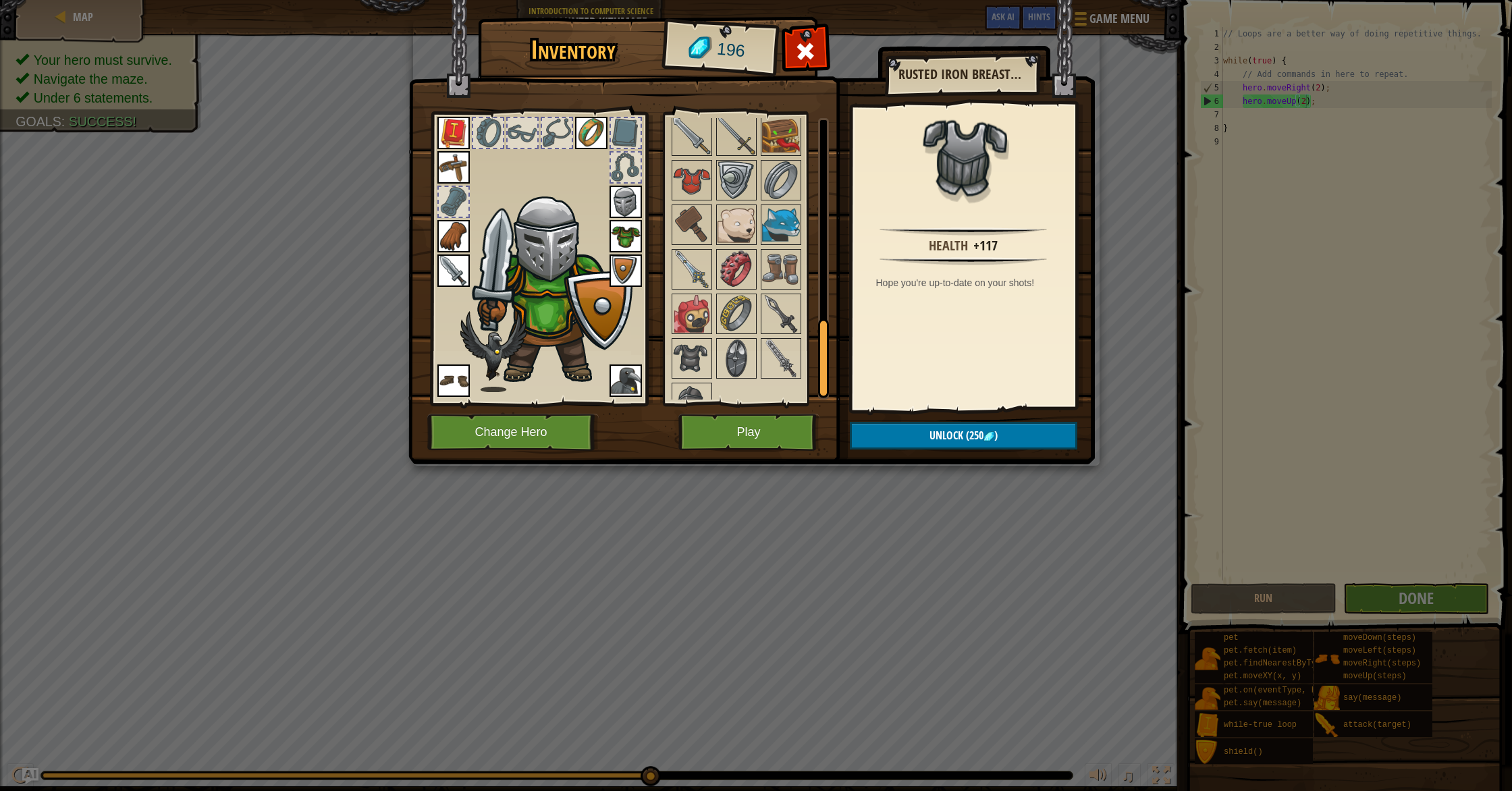
scroll to position [745, 0]
click at [731, 232] on img at bounding box center [736, 228] width 37 height 37
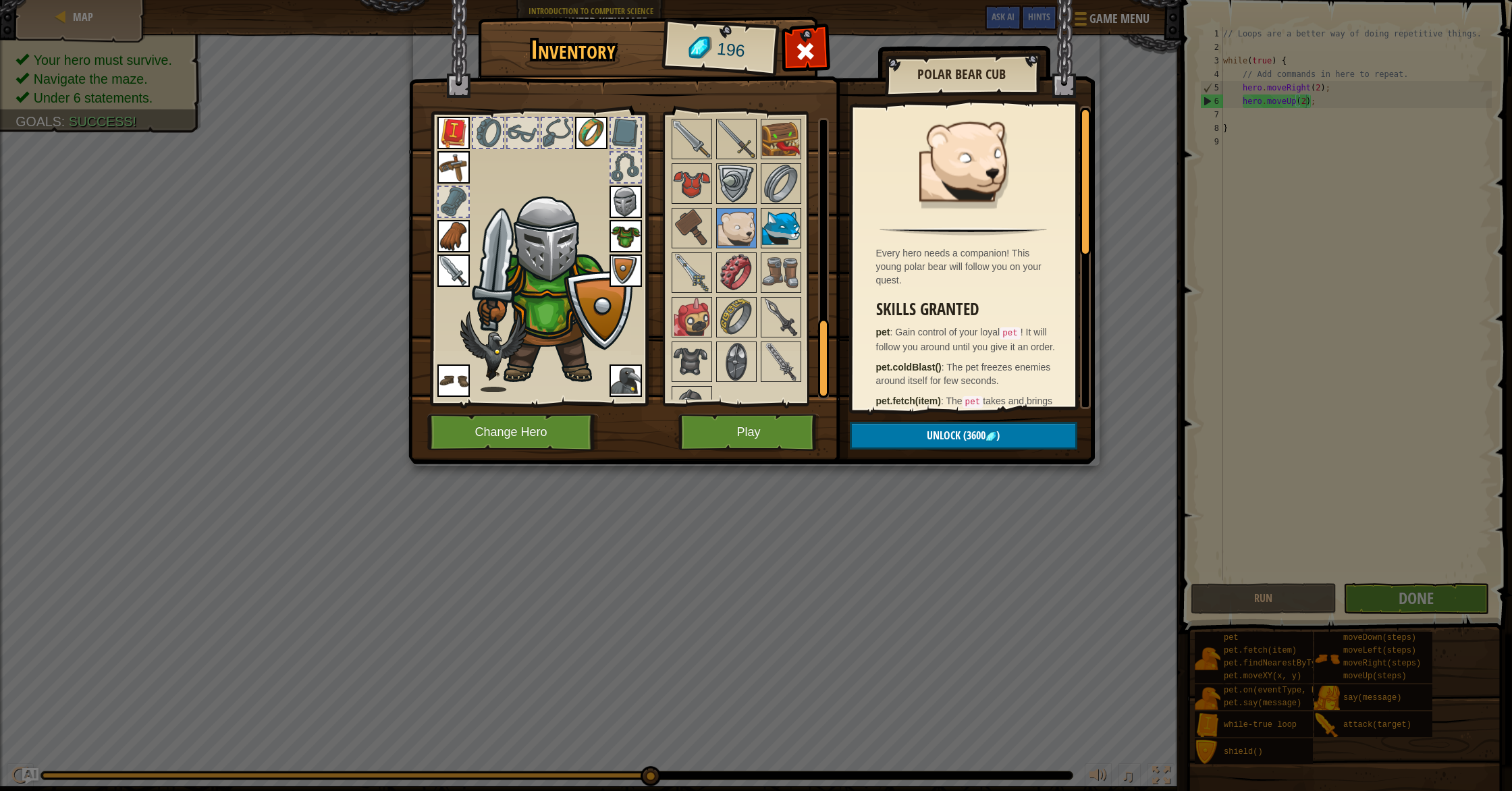
click at [778, 232] on img at bounding box center [781, 228] width 37 height 37
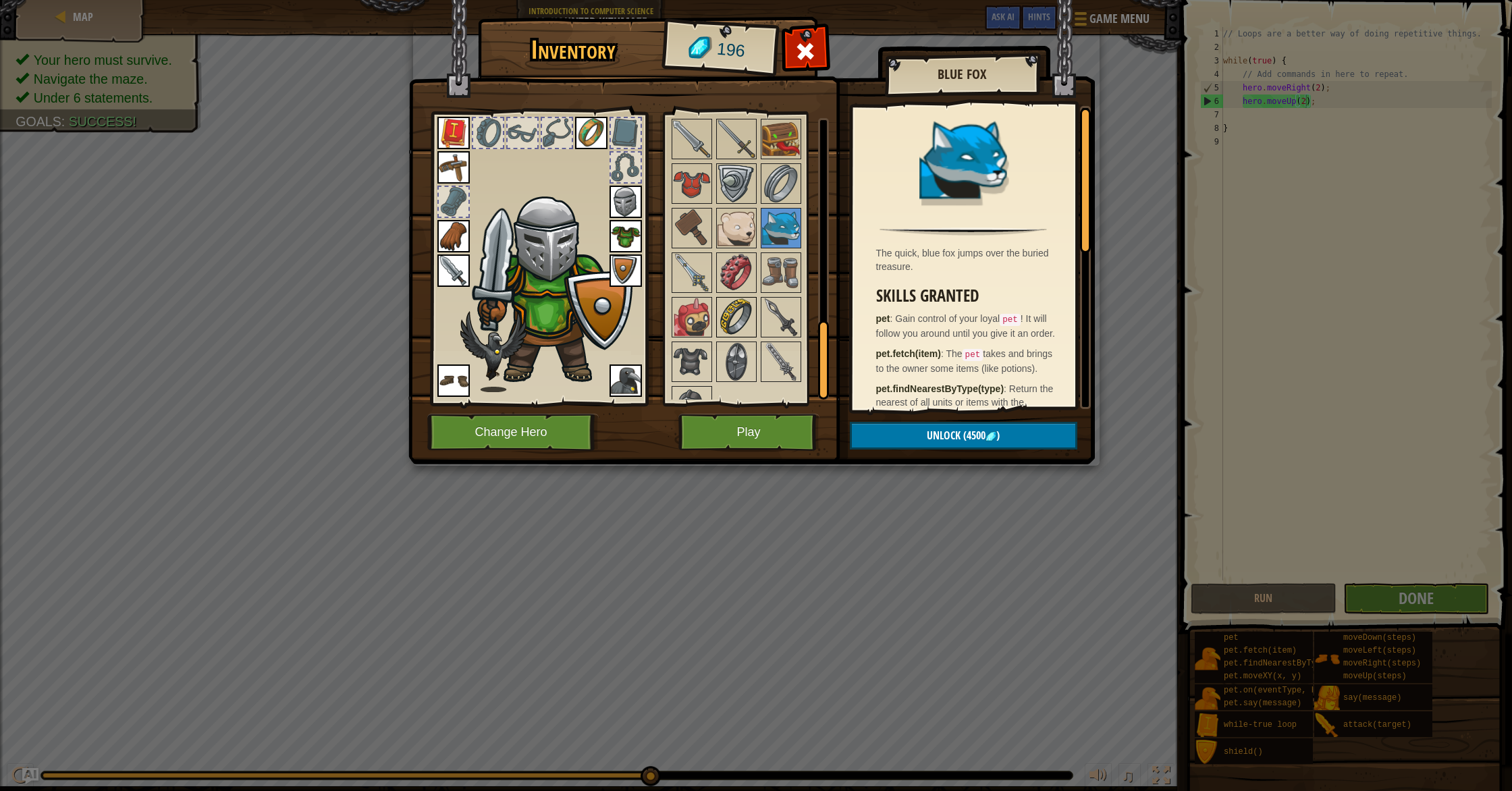
scroll to position [774, 0]
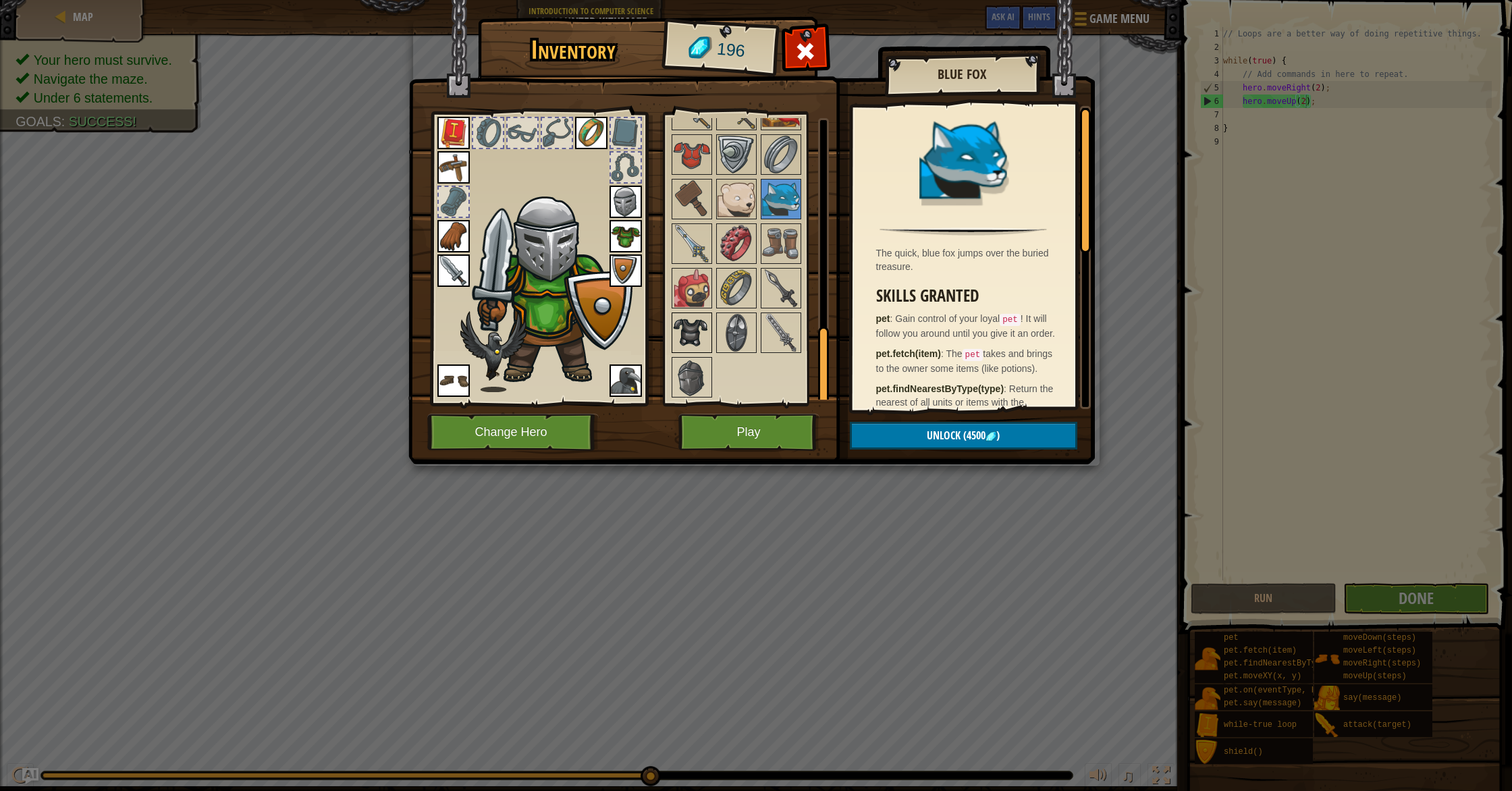
click at [697, 330] on img at bounding box center [691, 332] width 37 height 37
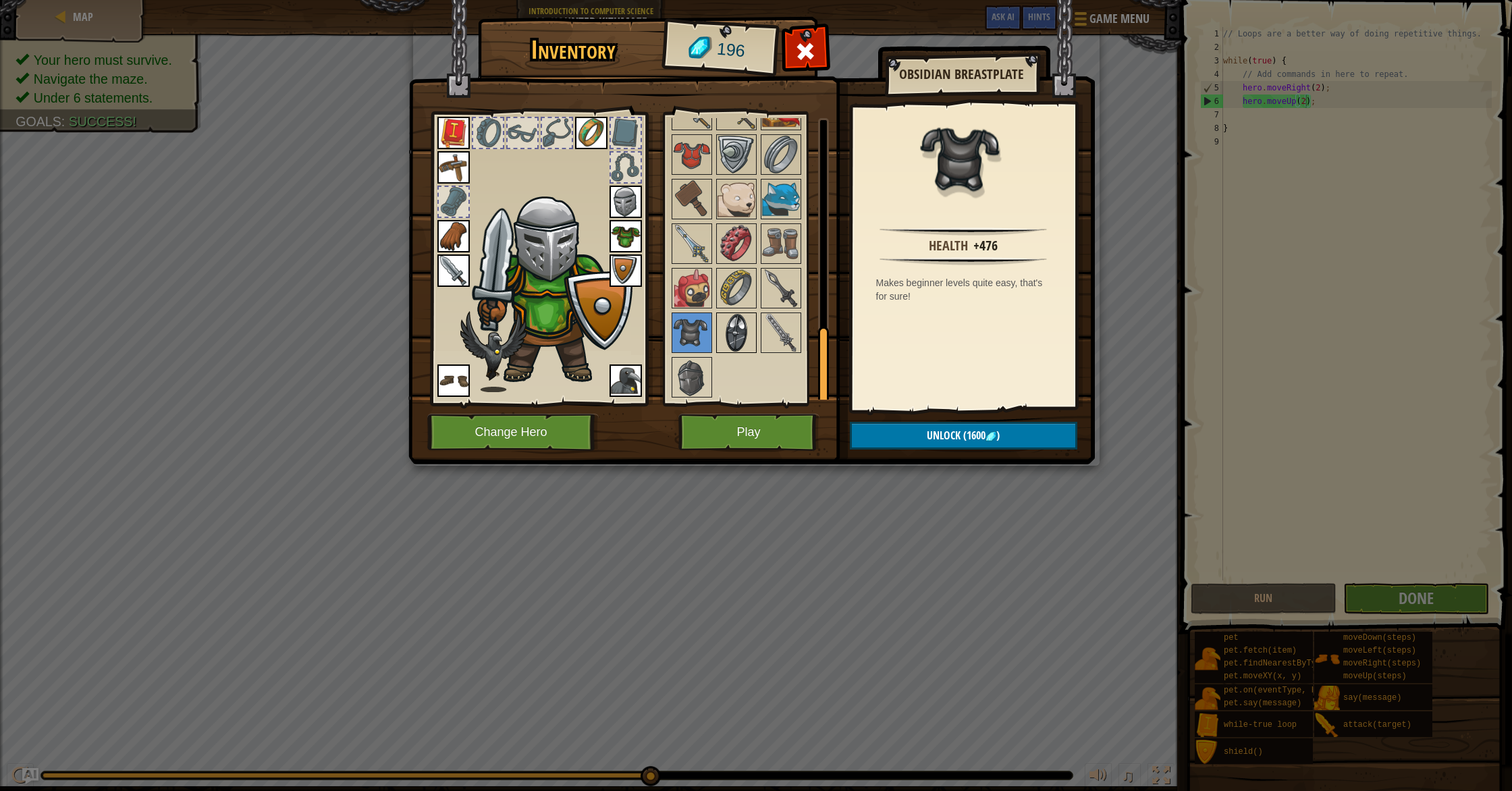
click at [725, 334] on img at bounding box center [736, 332] width 37 height 37
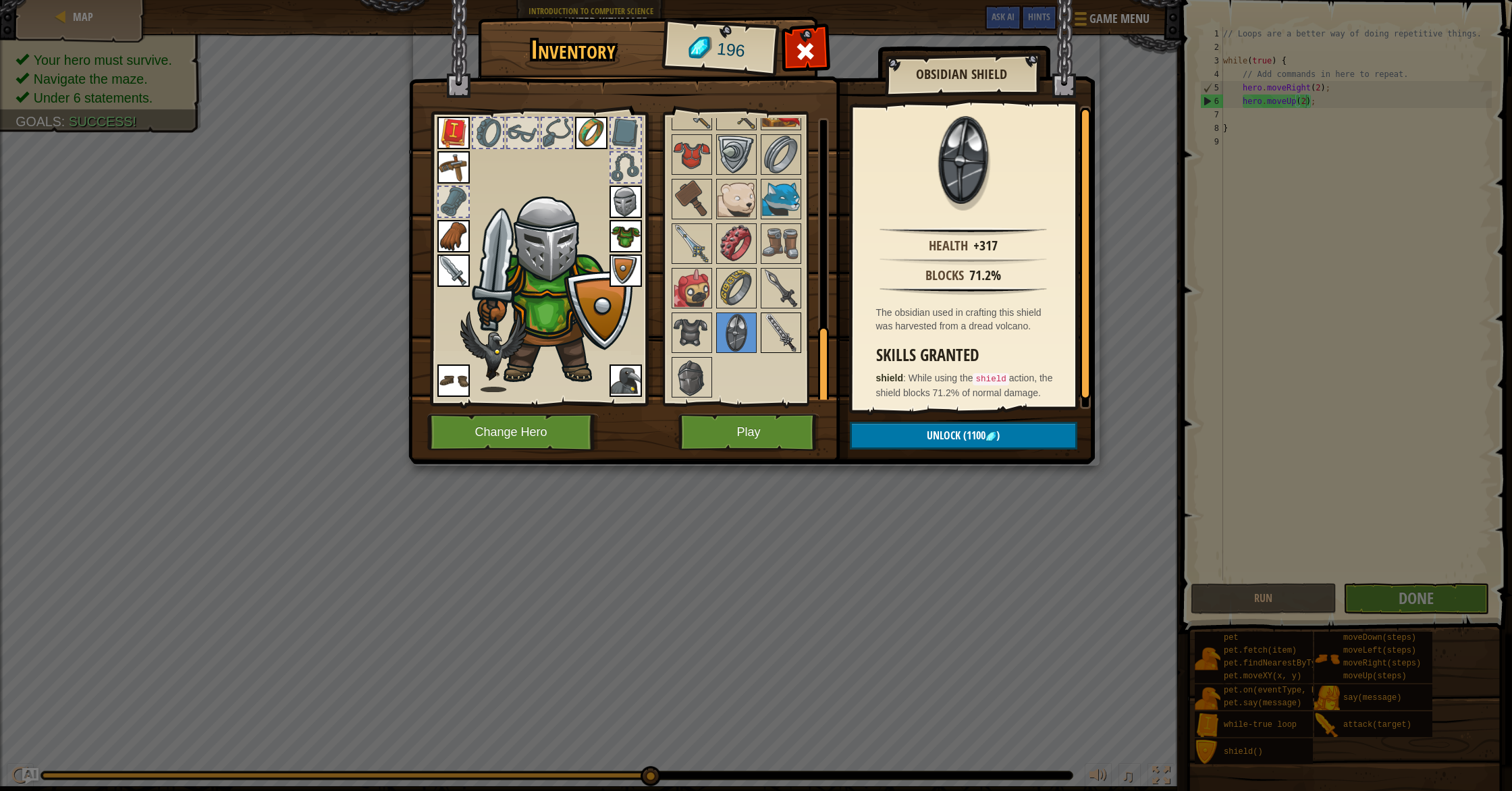
click at [762, 336] on img at bounding box center [781, 332] width 37 height 37
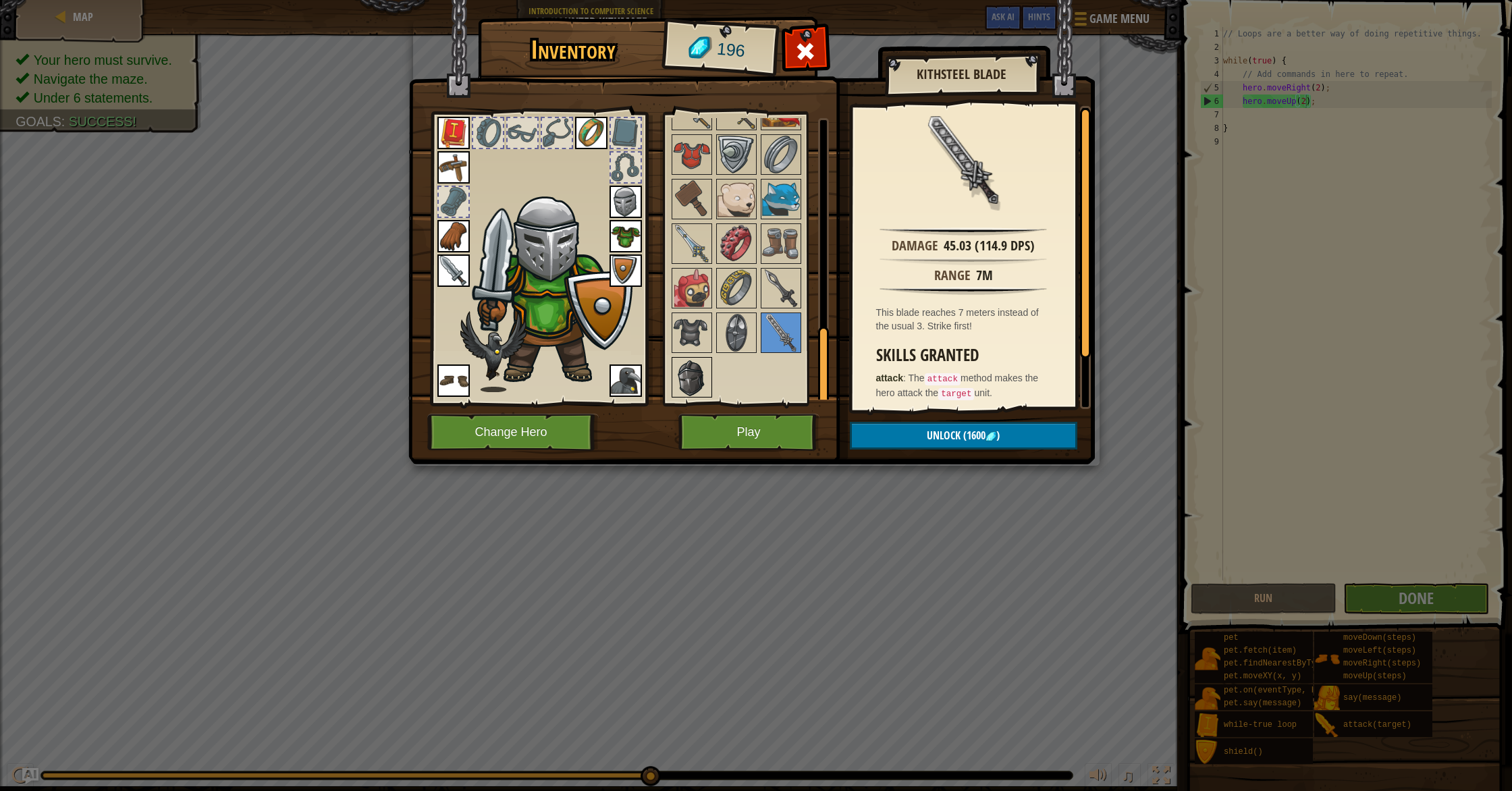
click at [699, 374] on img at bounding box center [691, 377] width 37 height 37
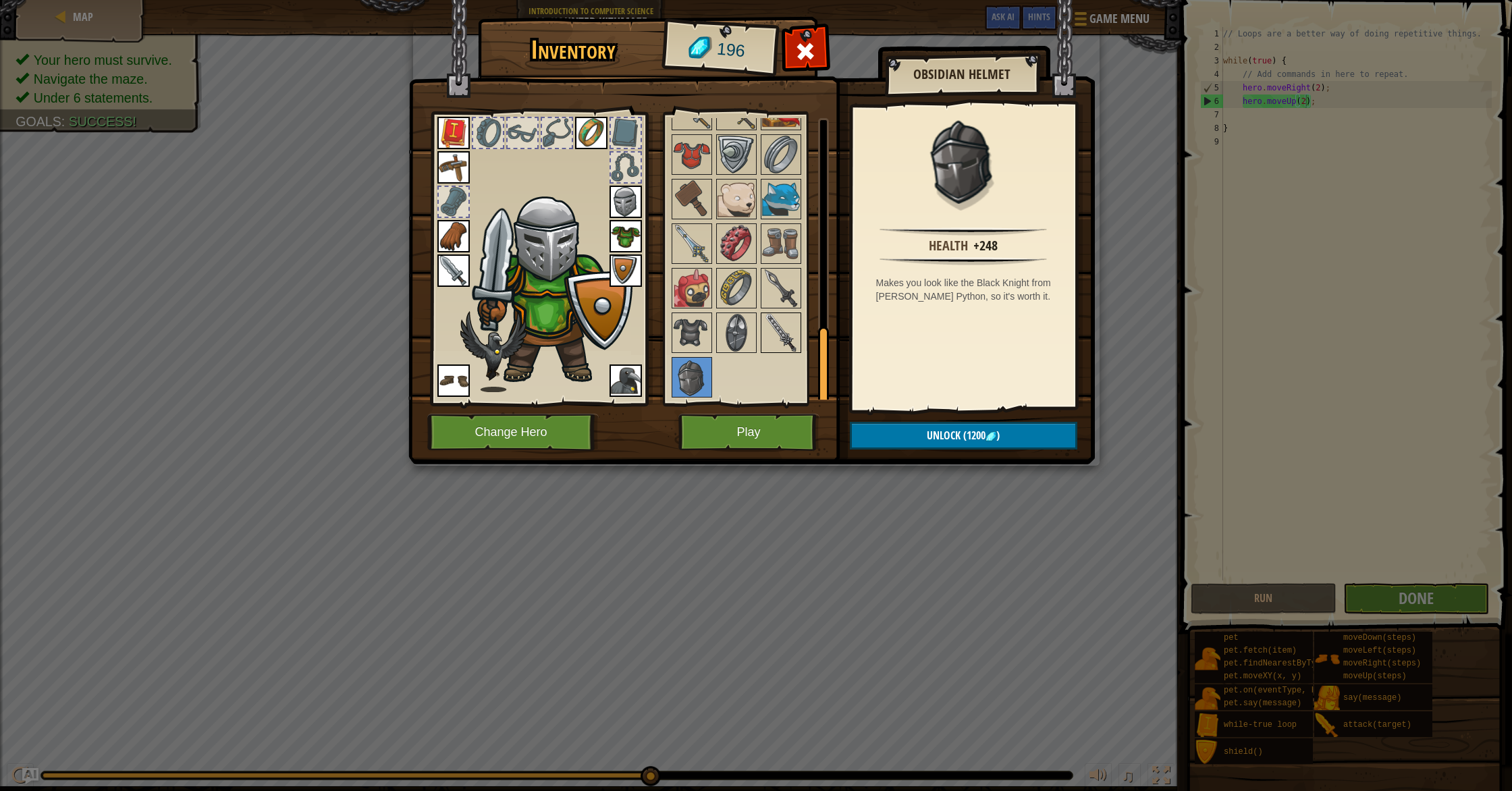
click at [791, 349] on img at bounding box center [781, 332] width 37 height 37
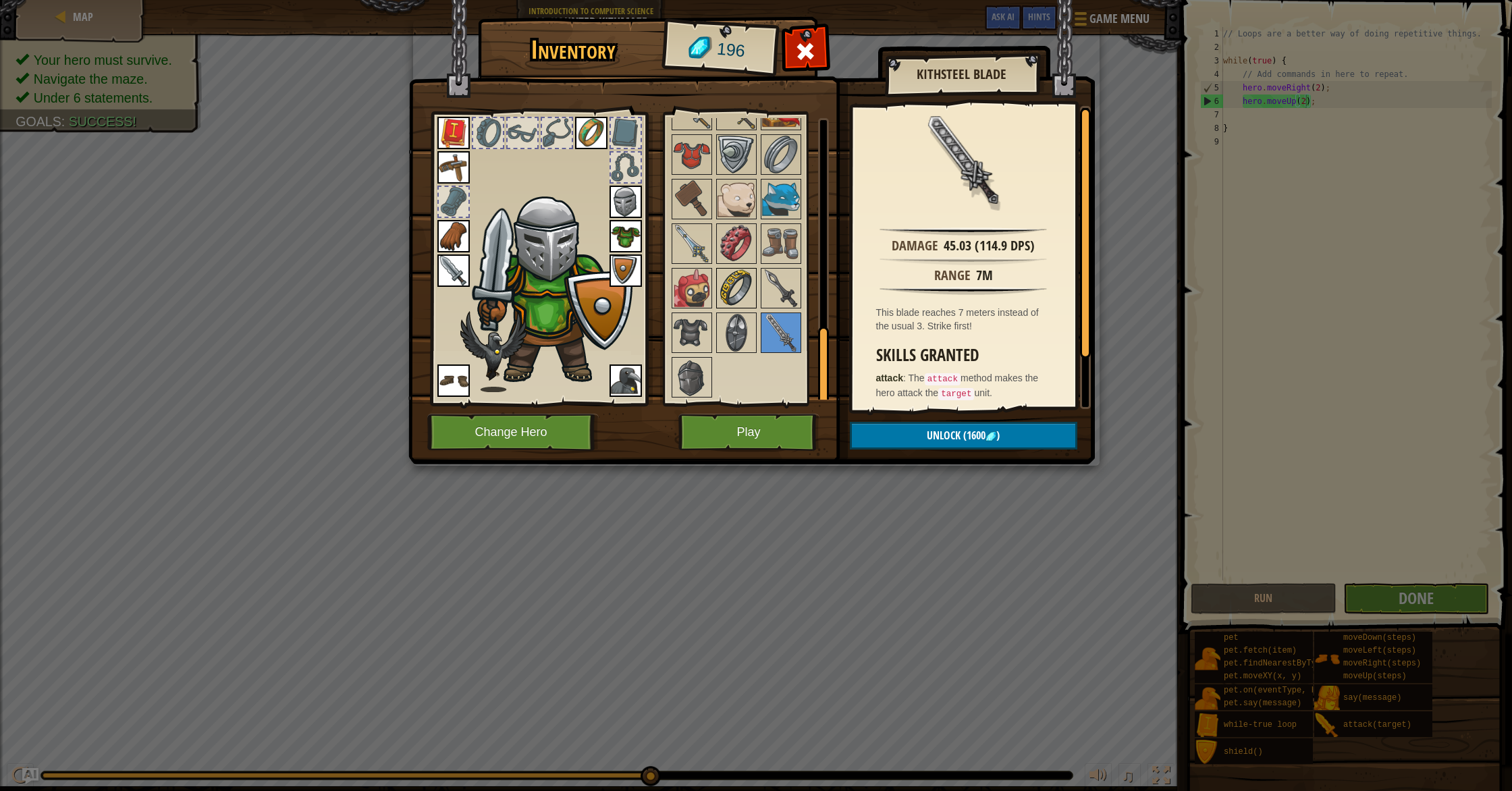
click at [739, 288] on img at bounding box center [736, 288] width 37 height 37
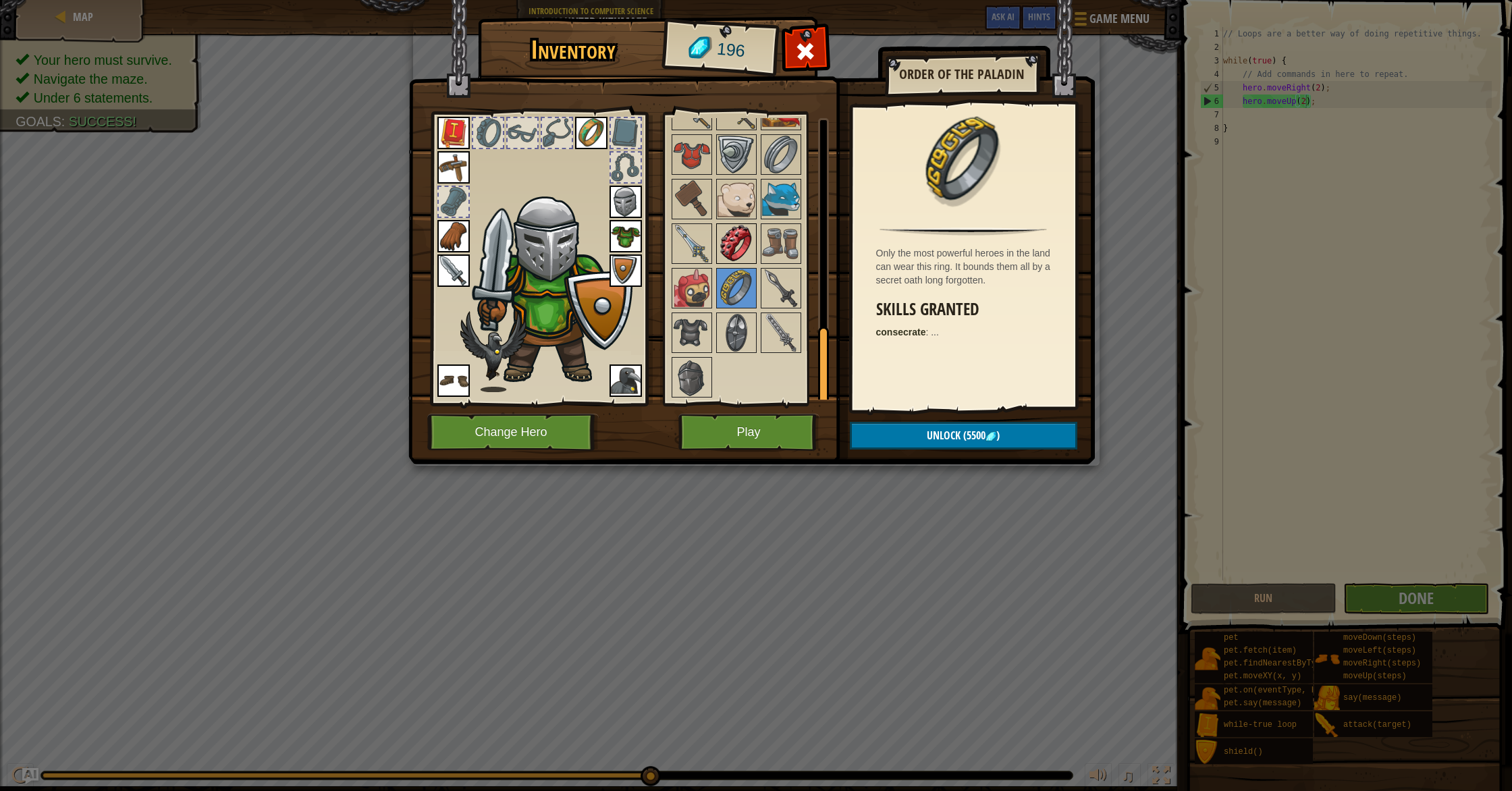
click at [728, 258] on img at bounding box center [736, 244] width 37 height 37
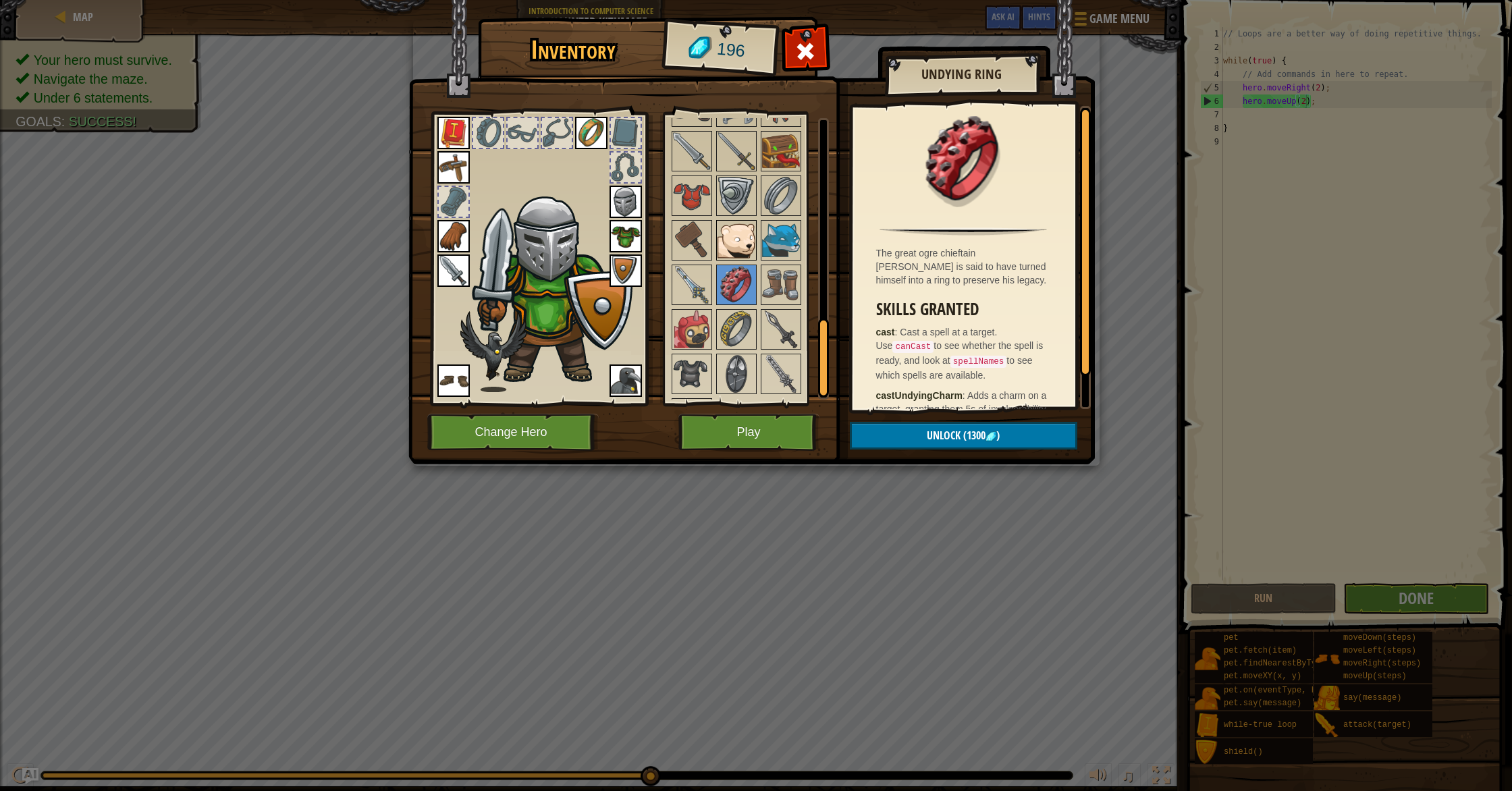
scroll to position [728, 0]
click at [730, 213] on img at bounding box center [736, 200] width 37 height 37
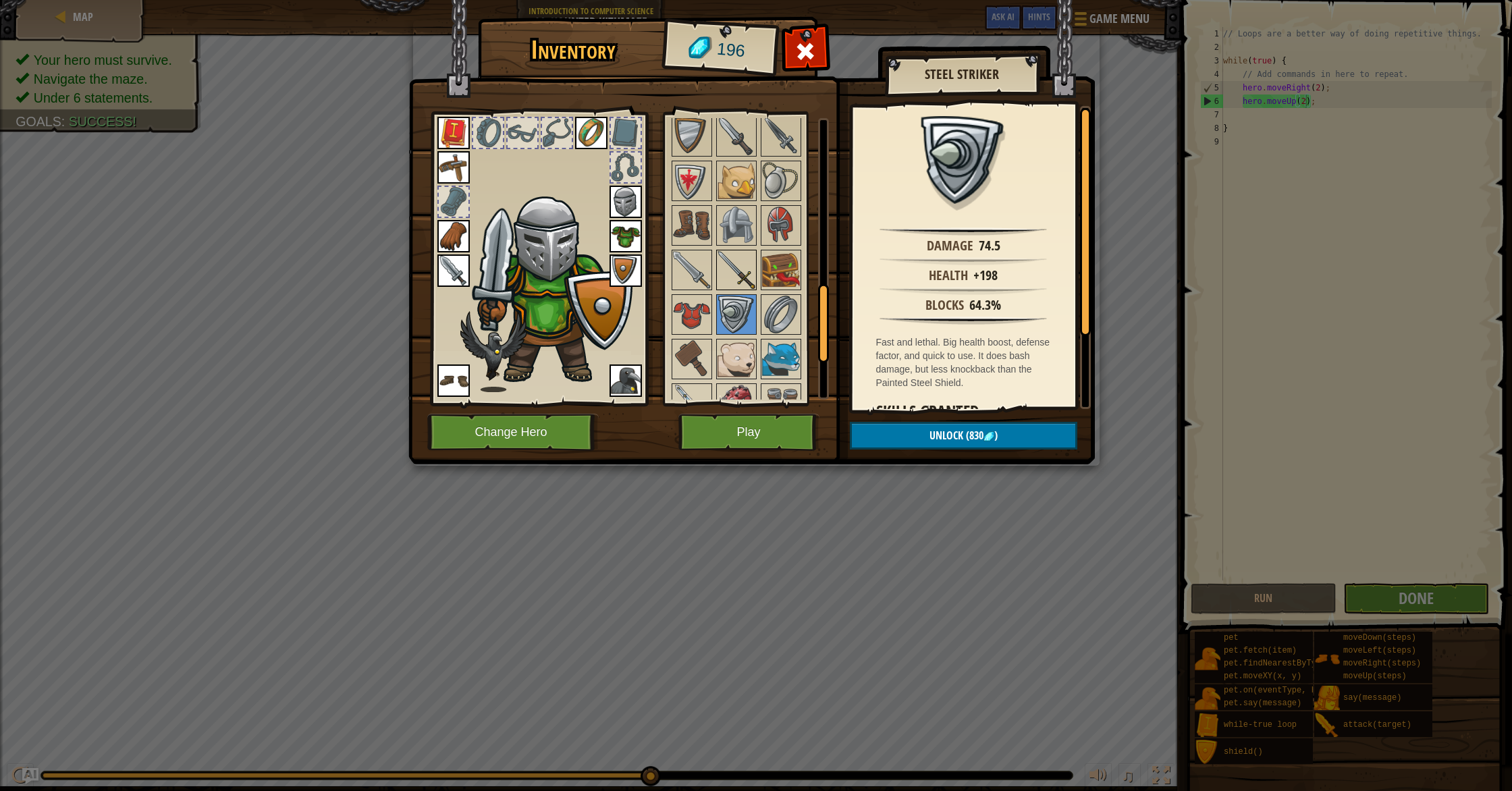
click at [752, 280] on img at bounding box center [736, 270] width 37 height 37
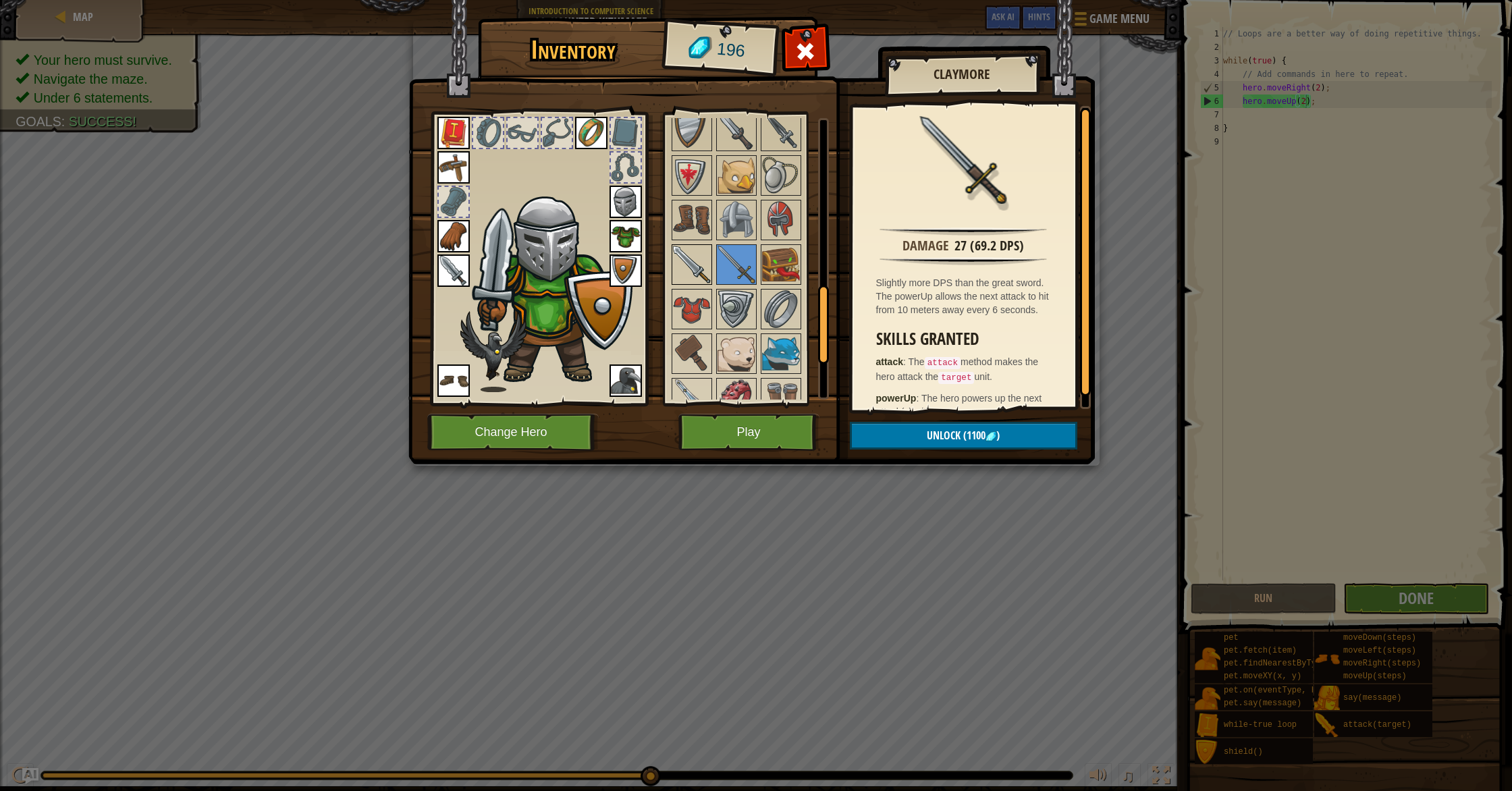
click at [688, 270] on img at bounding box center [691, 265] width 37 height 37
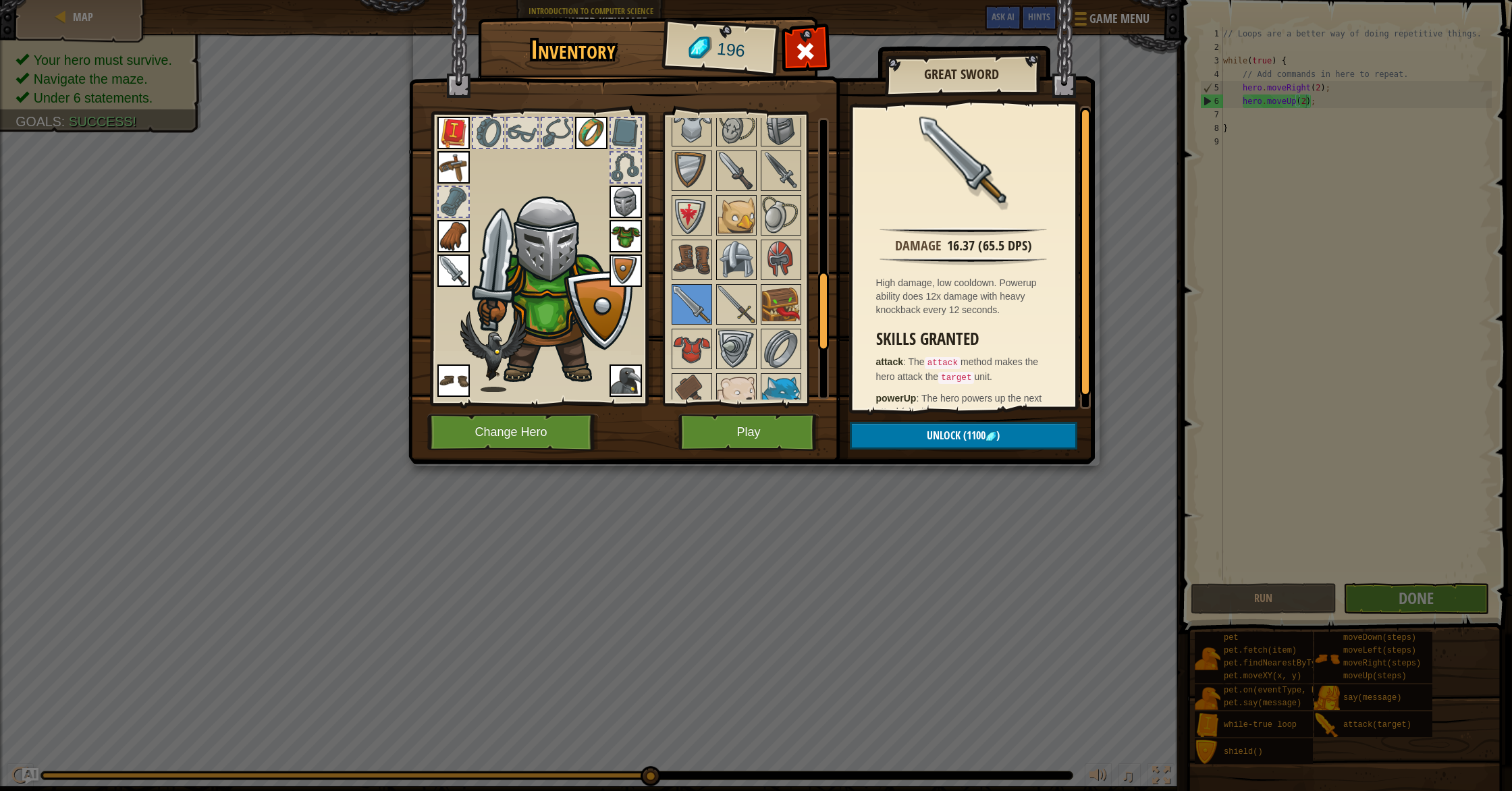
scroll to position [566, 0]
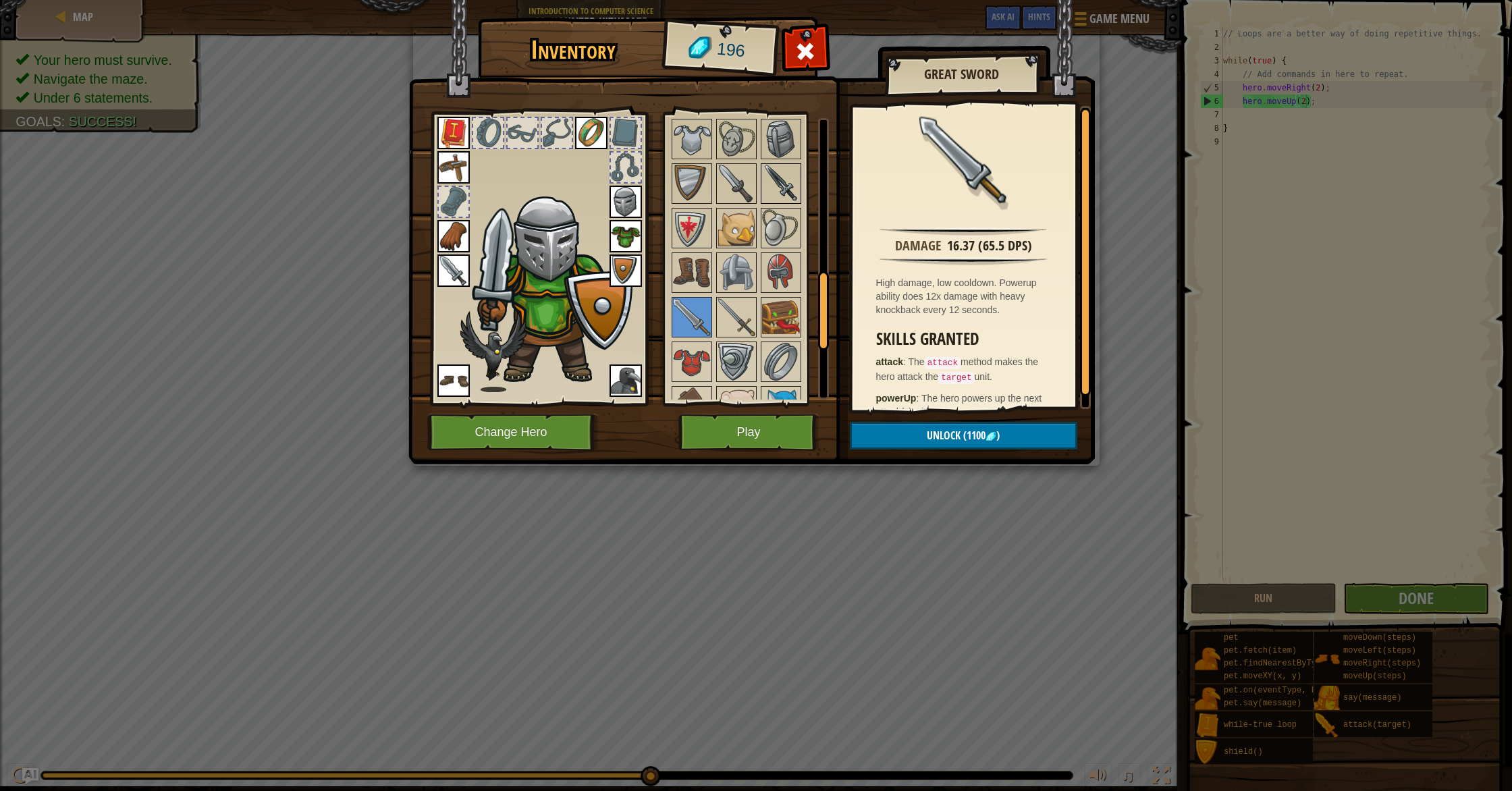
click at [785, 191] on img at bounding box center [781, 183] width 37 height 37
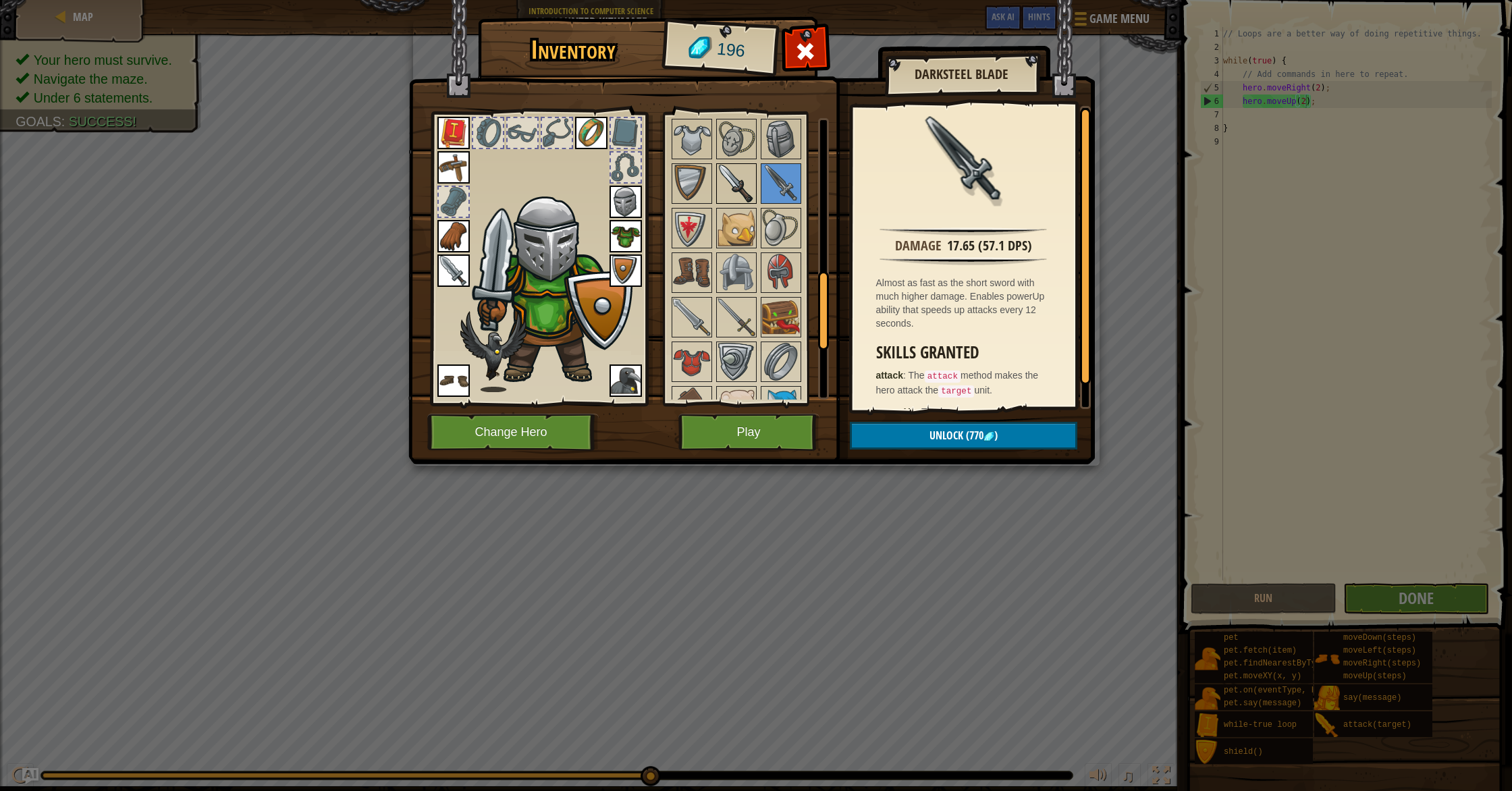
click at [747, 182] on img at bounding box center [736, 183] width 37 height 37
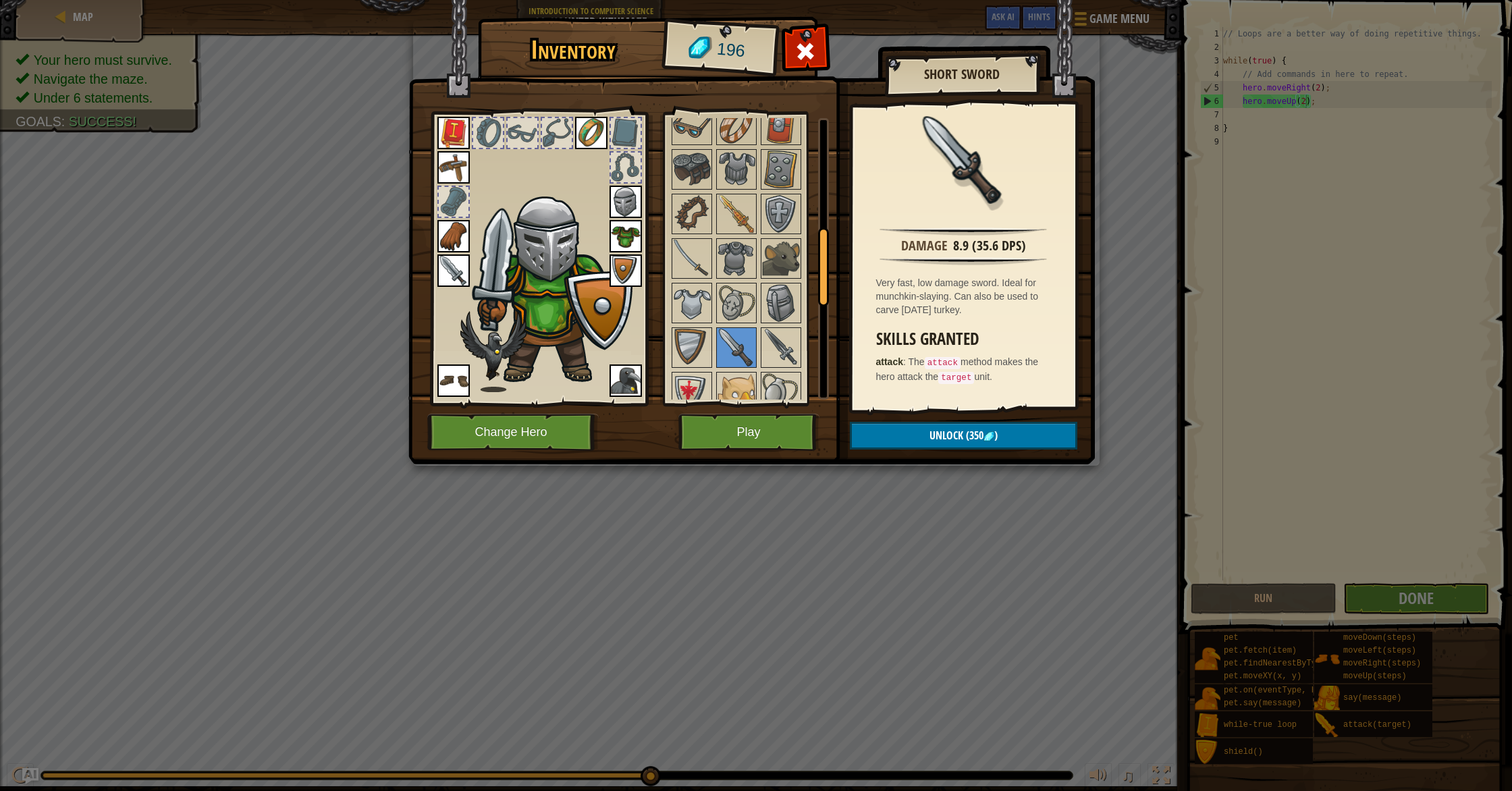
scroll to position [400, 0]
click at [449, 272] on img at bounding box center [454, 270] width 33 height 33
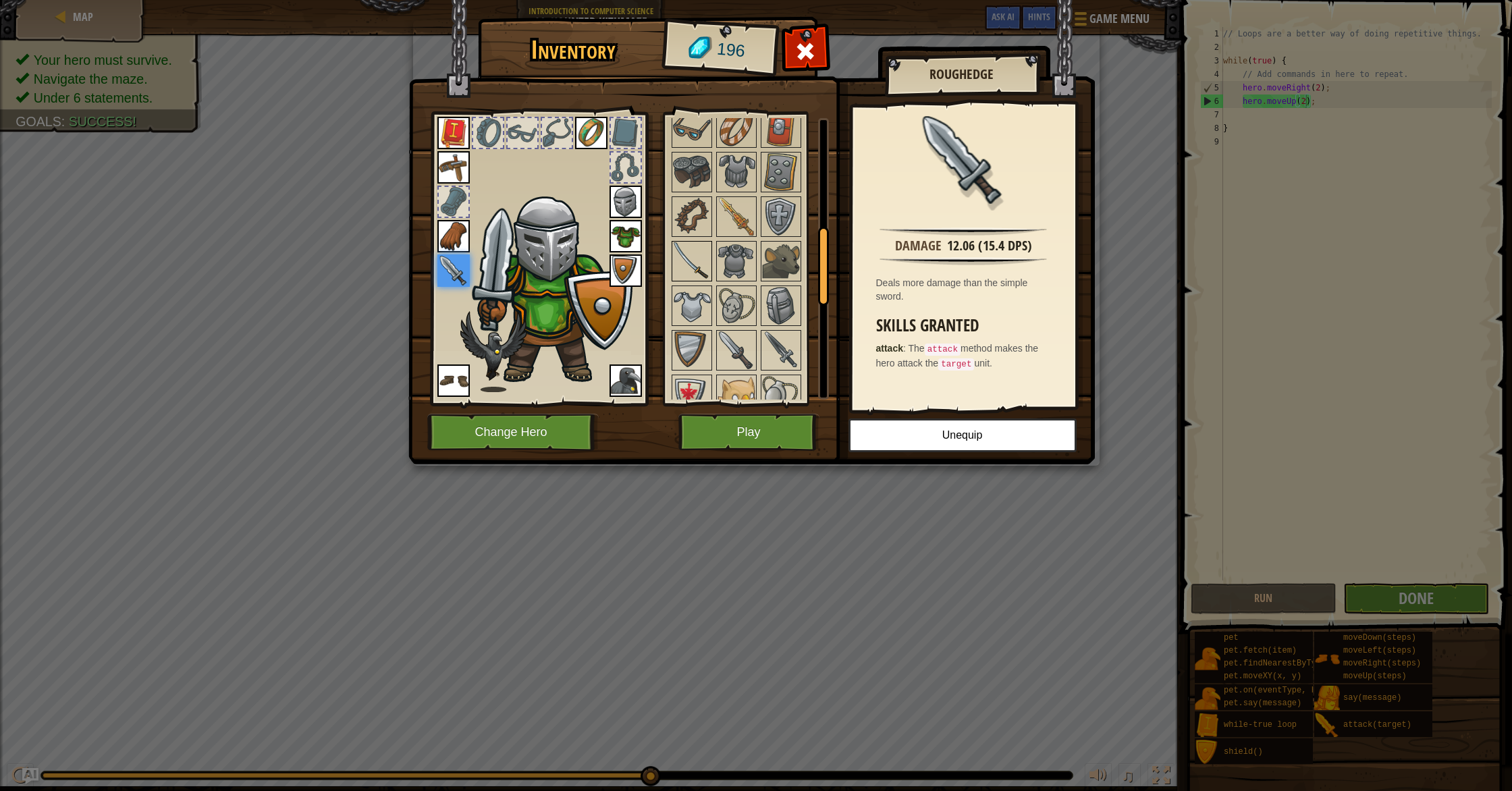
click at [692, 275] on img at bounding box center [691, 261] width 37 height 37
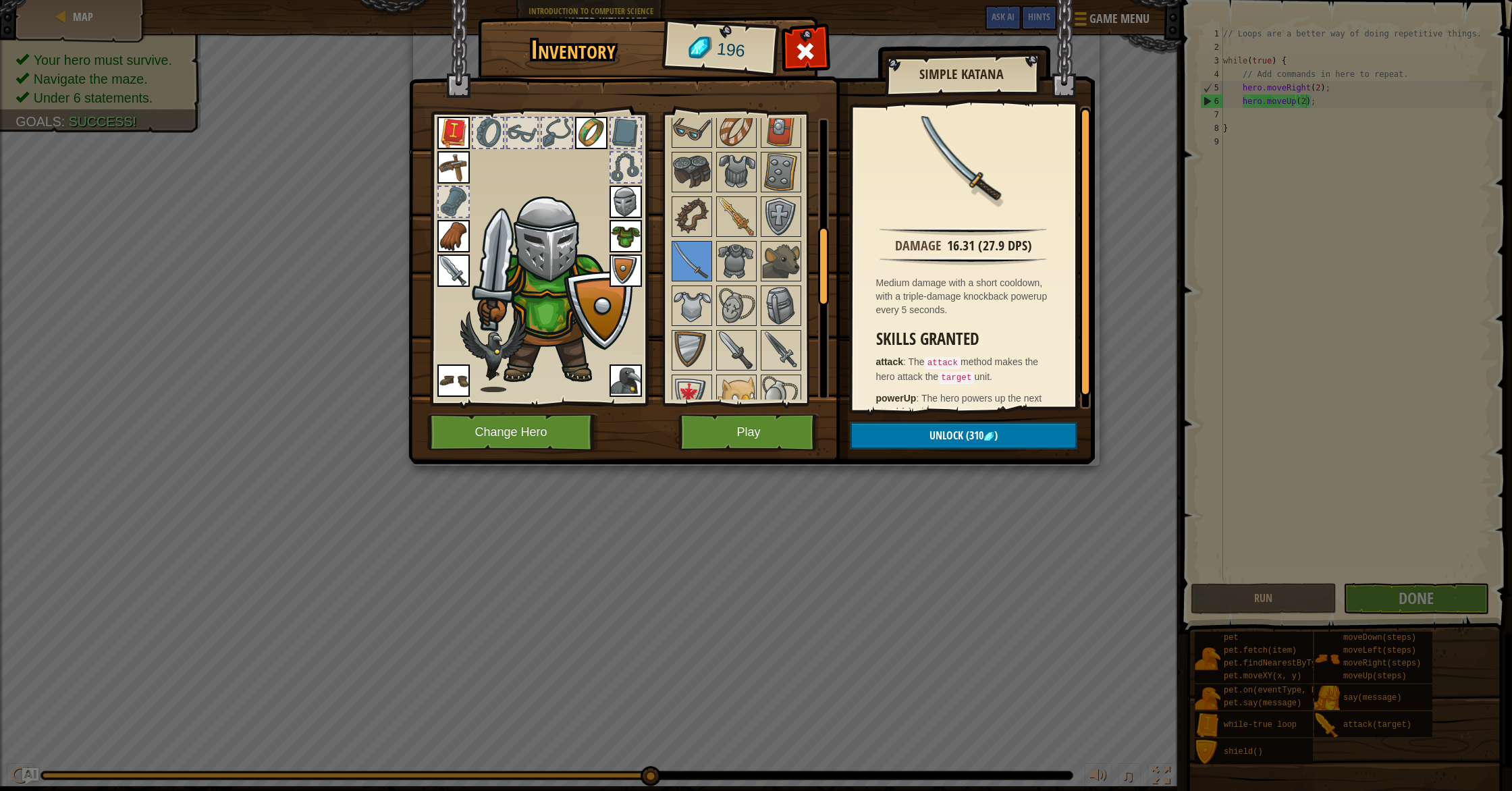
click at [462, 266] on img at bounding box center [454, 270] width 33 height 33
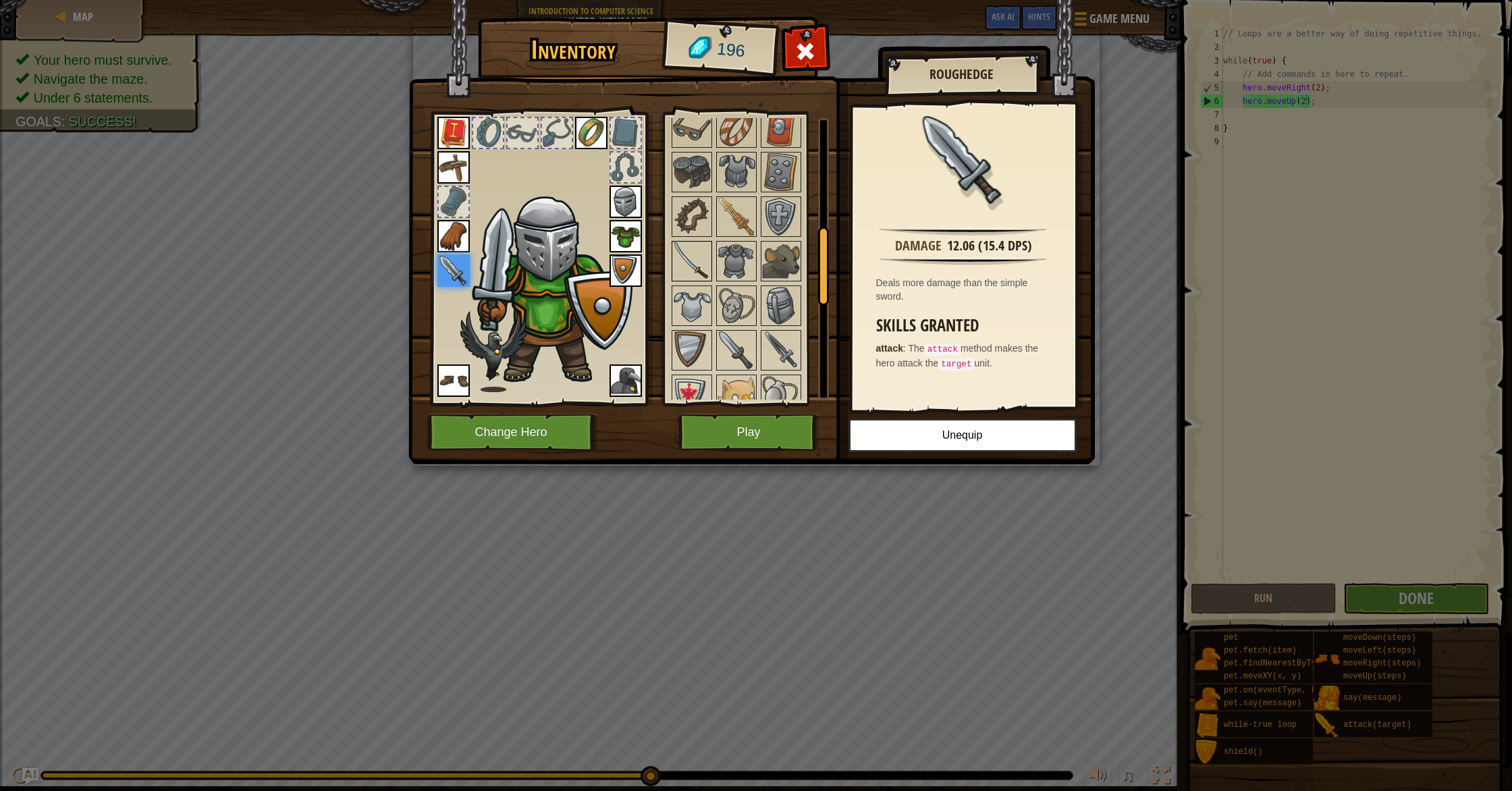
click at [686, 262] on img at bounding box center [691, 261] width 37 height 37
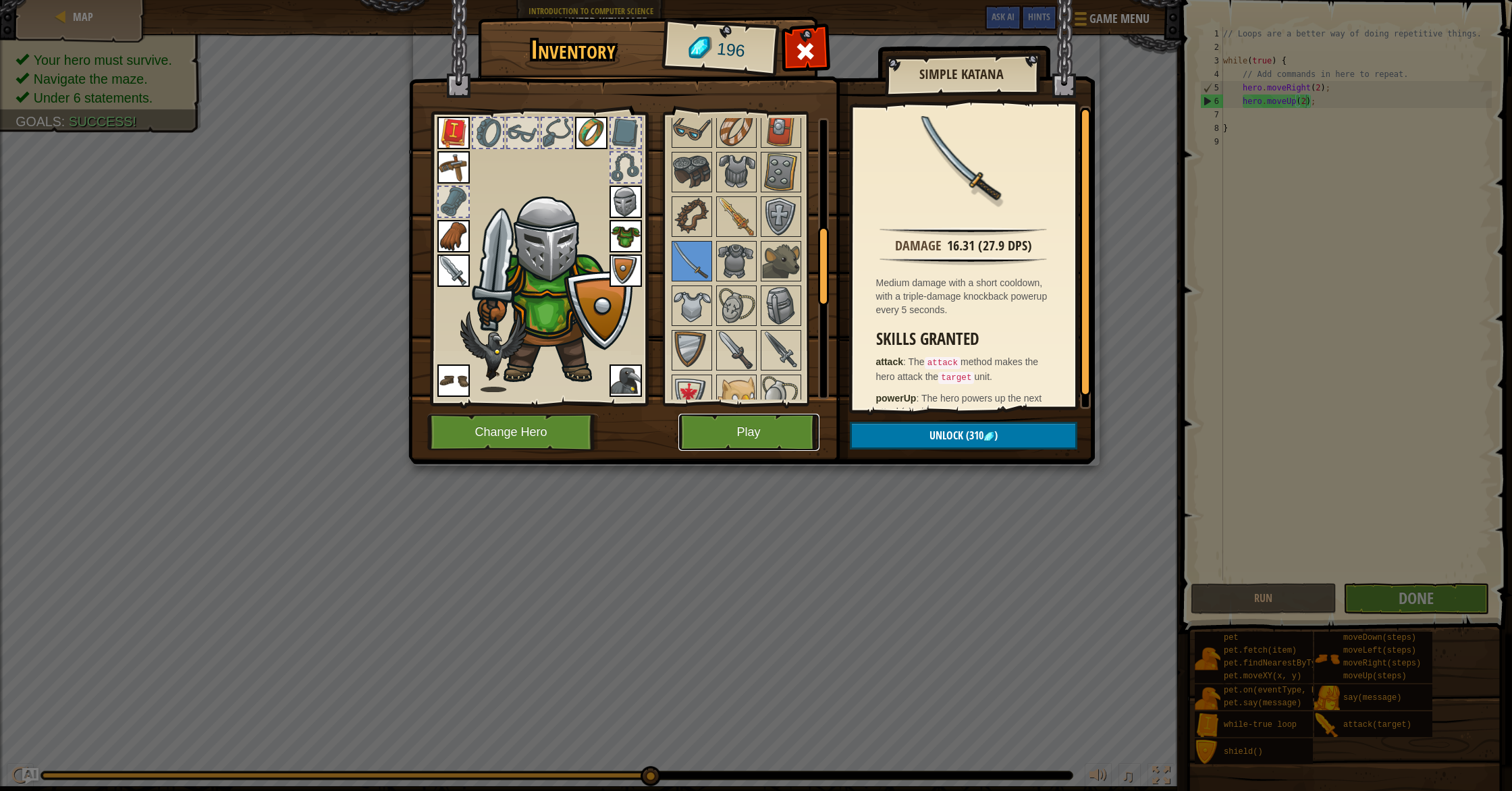
click at [738, 437] on button "Play" at bounding box center [748, 433] width 141 height 37
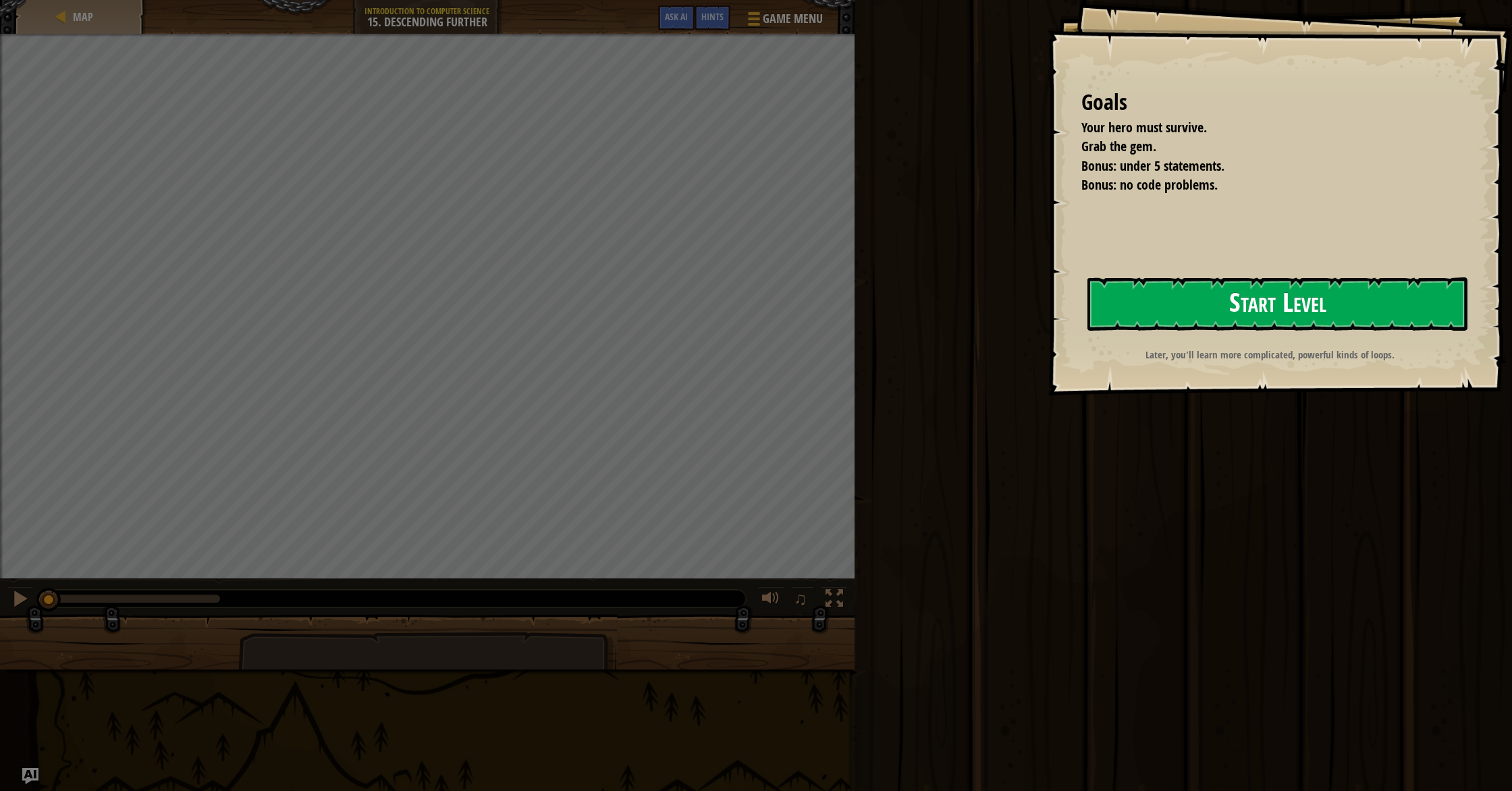
click at [1162, 318] on button "Start Level" at bounding box center [1277, 304] width 380 height 53
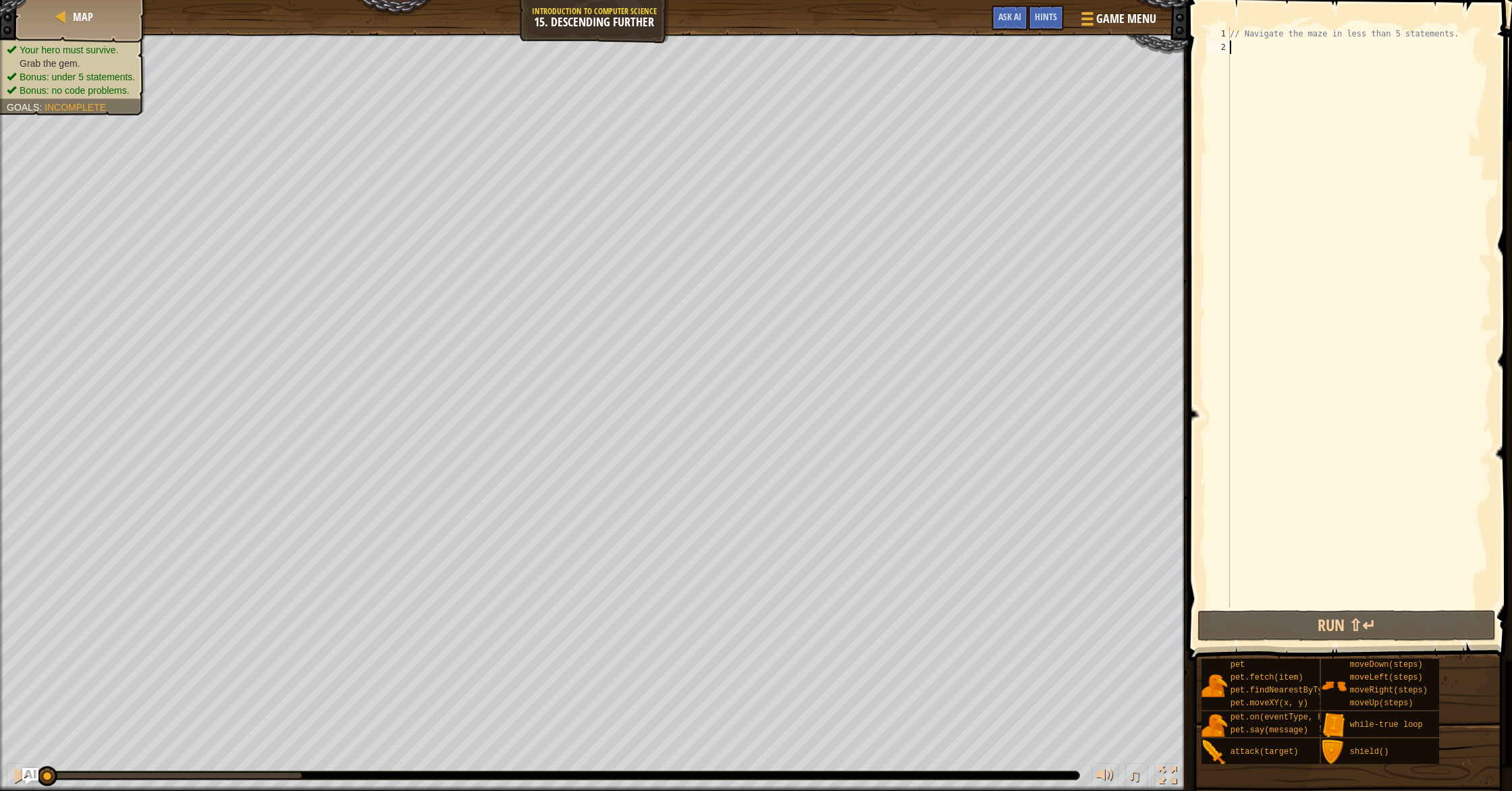
type textarea "w"
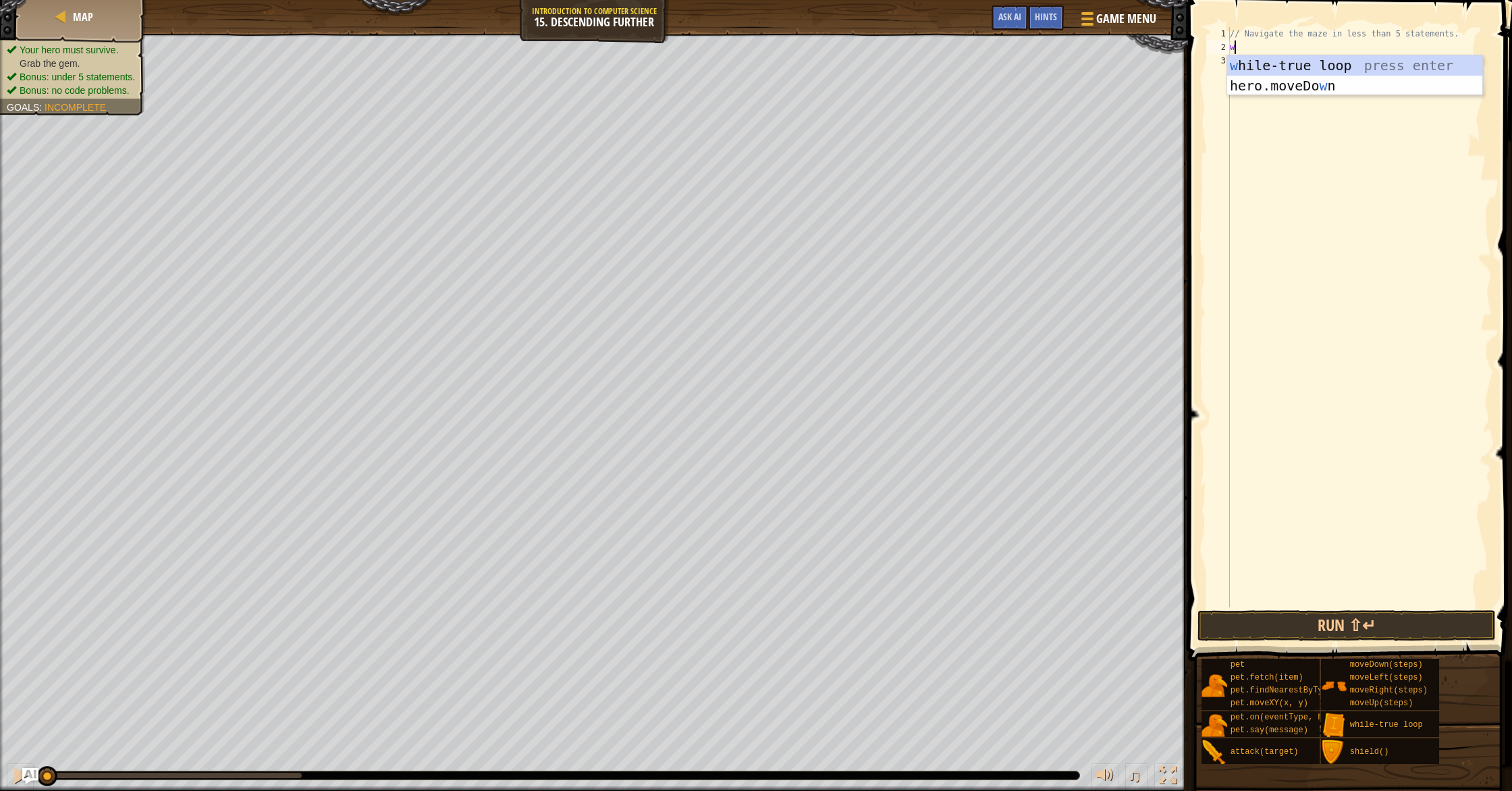
scroll to position [6, 0]
click at [1260, 62] on div "w [PERSON_NAME]-true loop press enter hero.moveDo w n press enter" at bounding box center [1354, 95] width 255 height 81
type textarea "h"
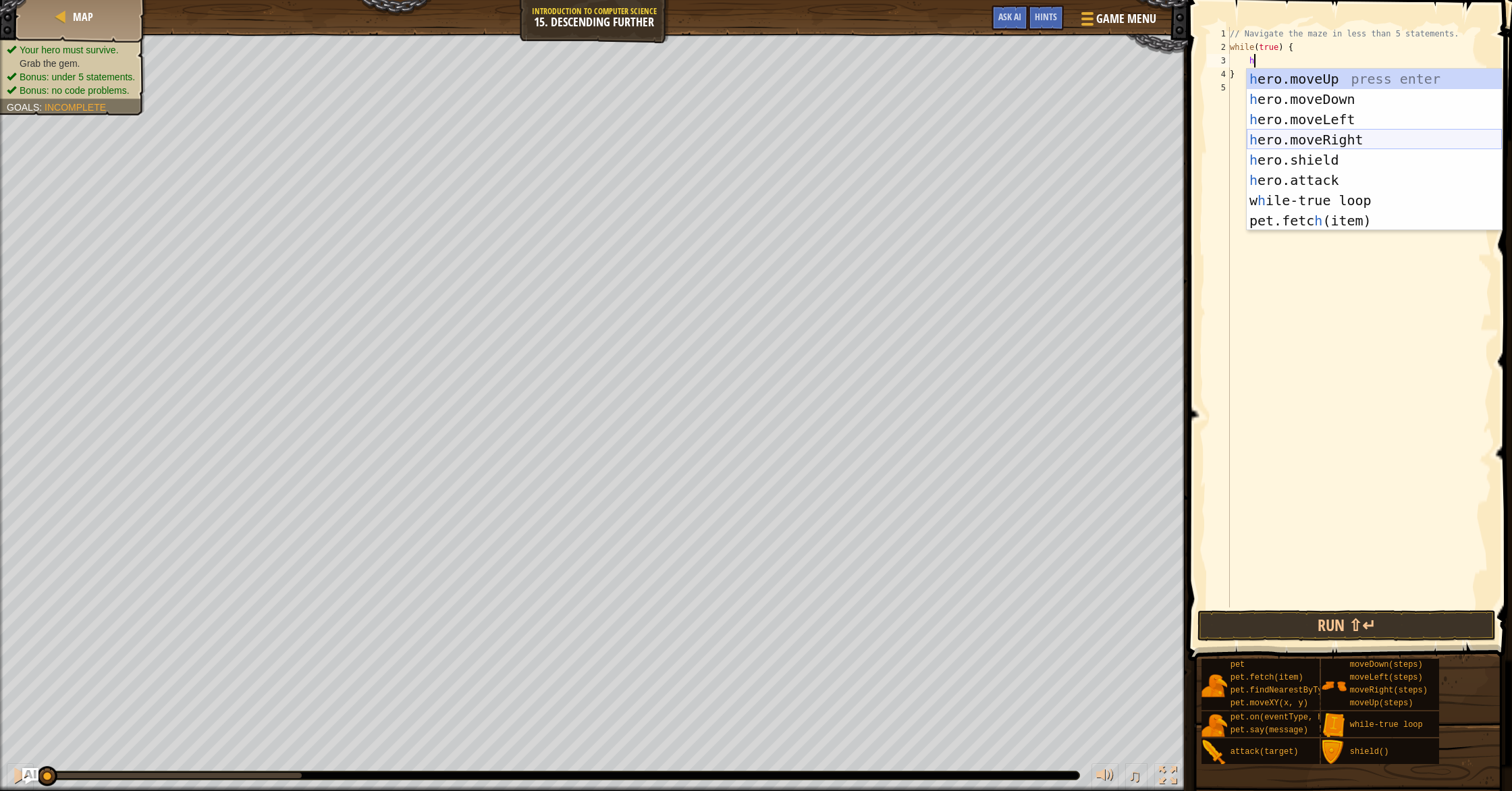
click at [1303, 138] on div "h ero.moveUp press enter h ero.moveDown press enter h ero.moveLeft press enter …" at bounding box center [1374, 170] width 255 height 203
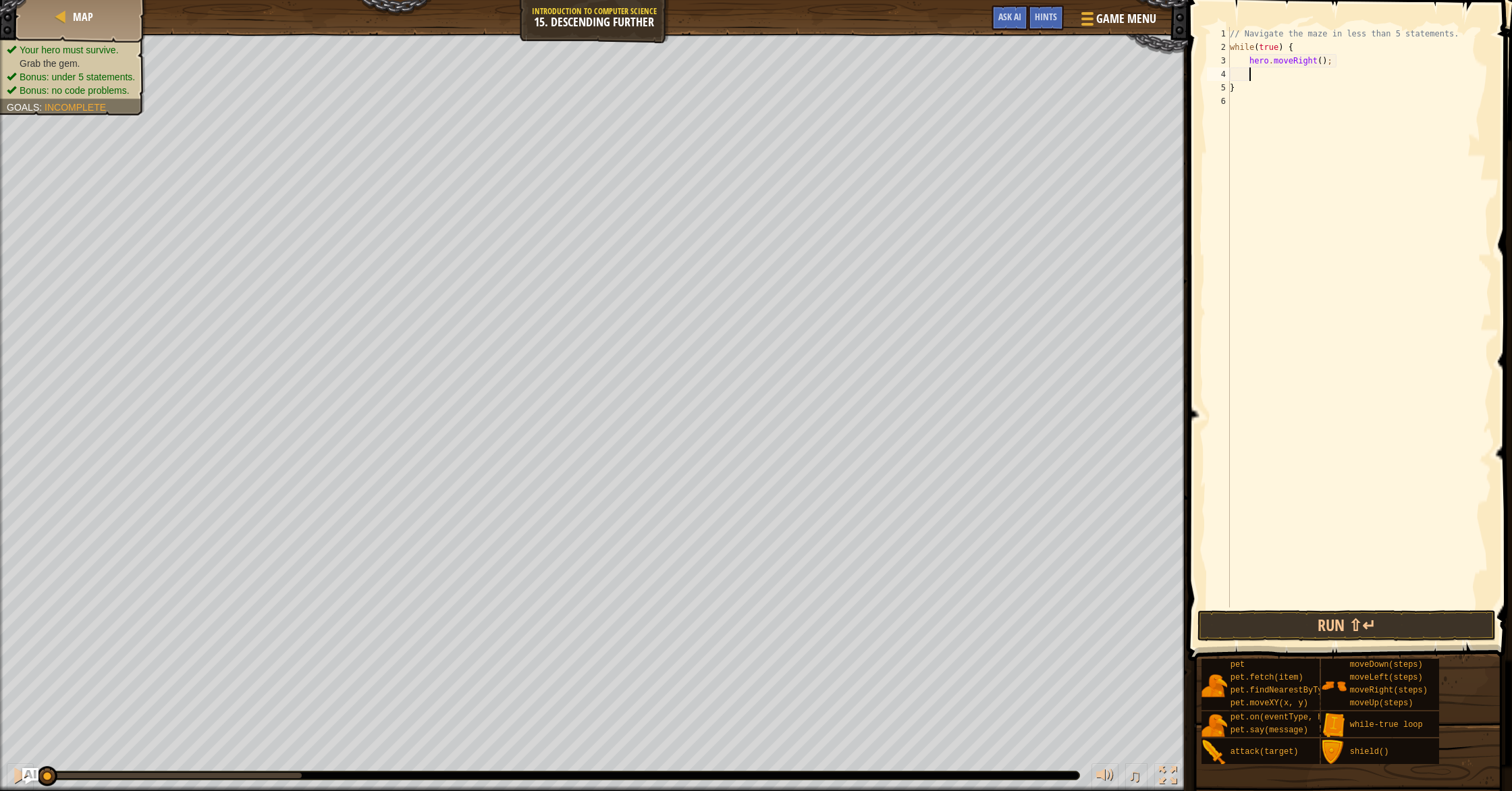
scroll to position [6, 1]
click at [1323, 63] on div "// Navigate the maze in less than 5 statements. while ( true ) { hero . moveRig…" at bounding box center [1359, 331] width 265 height 608
type textarea "hero.moveRight(2);"
click at [1312, 77] on div "// Navigate the maze in less than 5 statements. while ( true ) { hero . moveRig…" at bounding box center [1359, 331] width 265 height 608
type textarea "h"
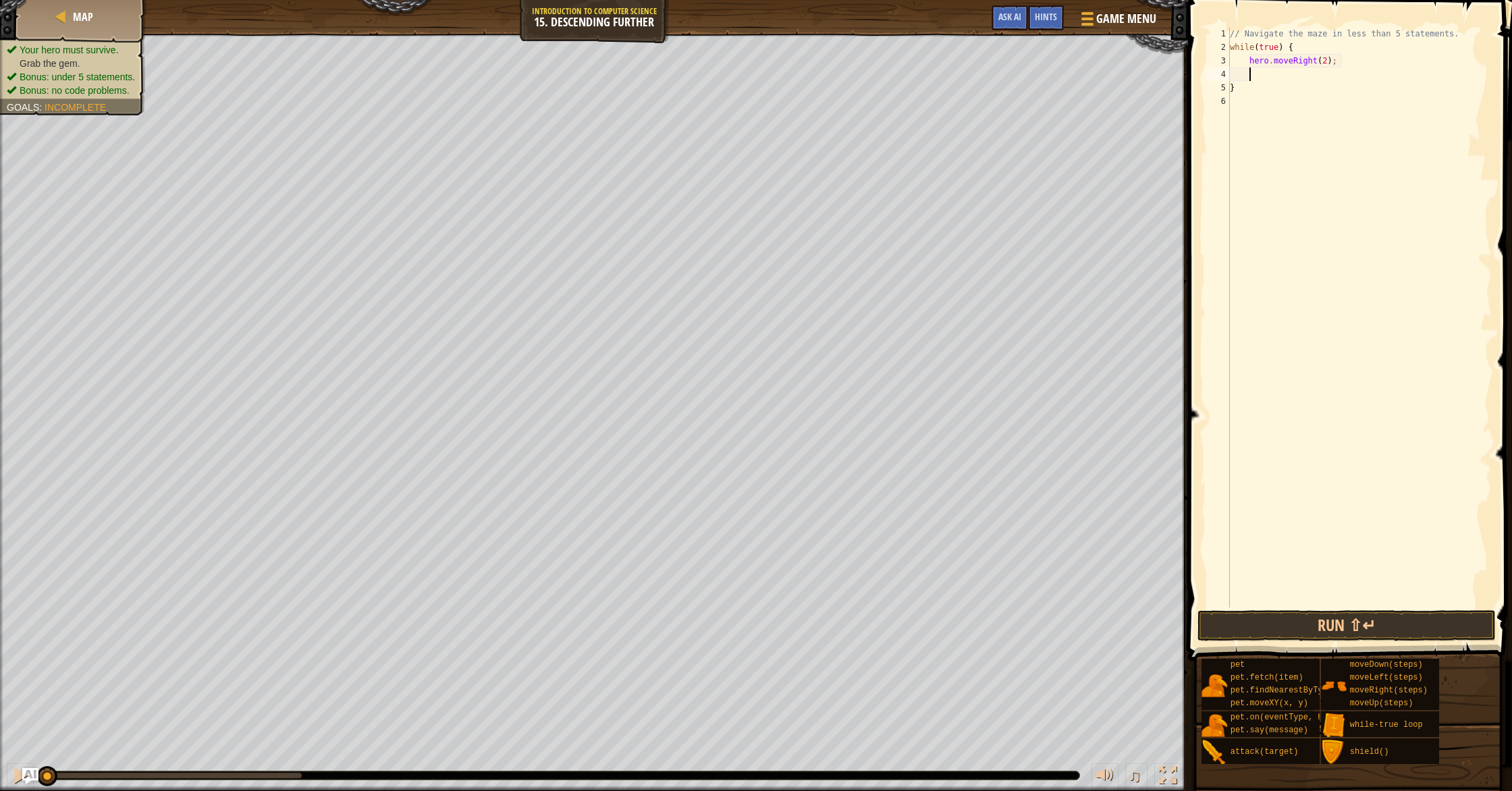
scroll to position [6, 2]
type textarea "h"
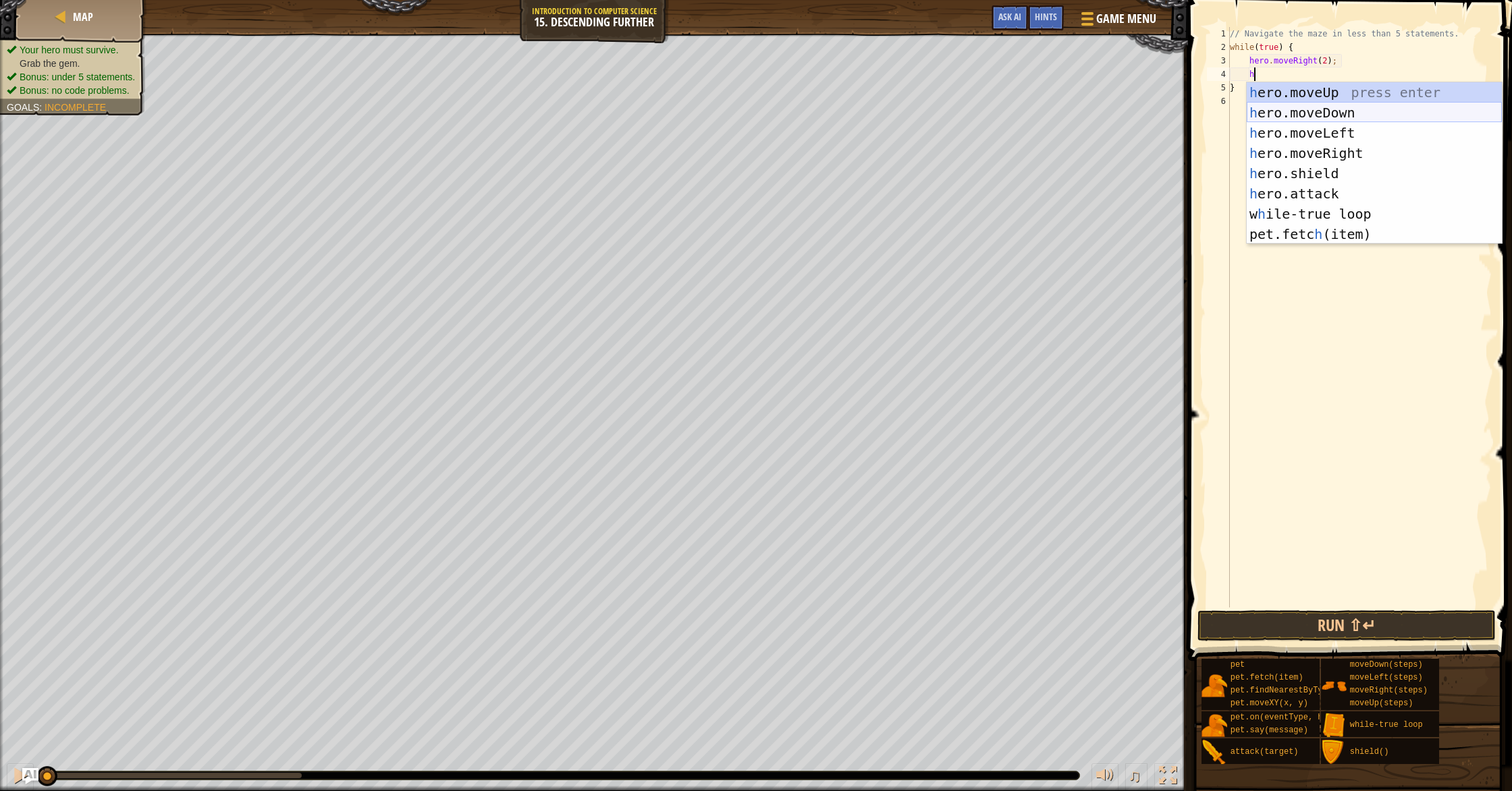
click at [1312, 121] on div "h ero.moveUp press enter h ero.moveDown press enter h ero.moveLeft press enter …" at bounding box center [1374, 183] width 255 height 203
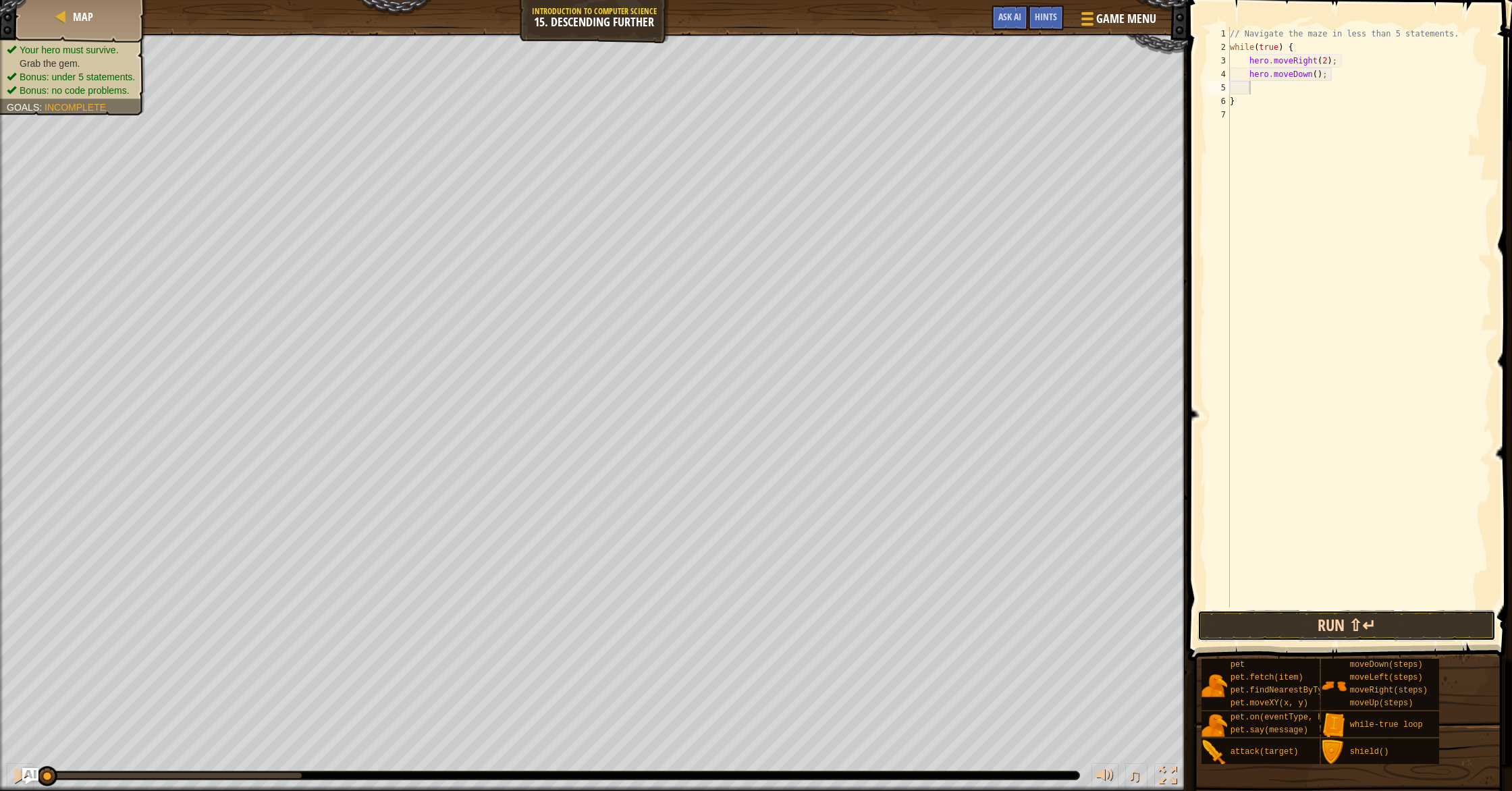
click at [1321, 631] on button "Run ⇧↵" at bounding box center [1346, 626] width 298 height 31
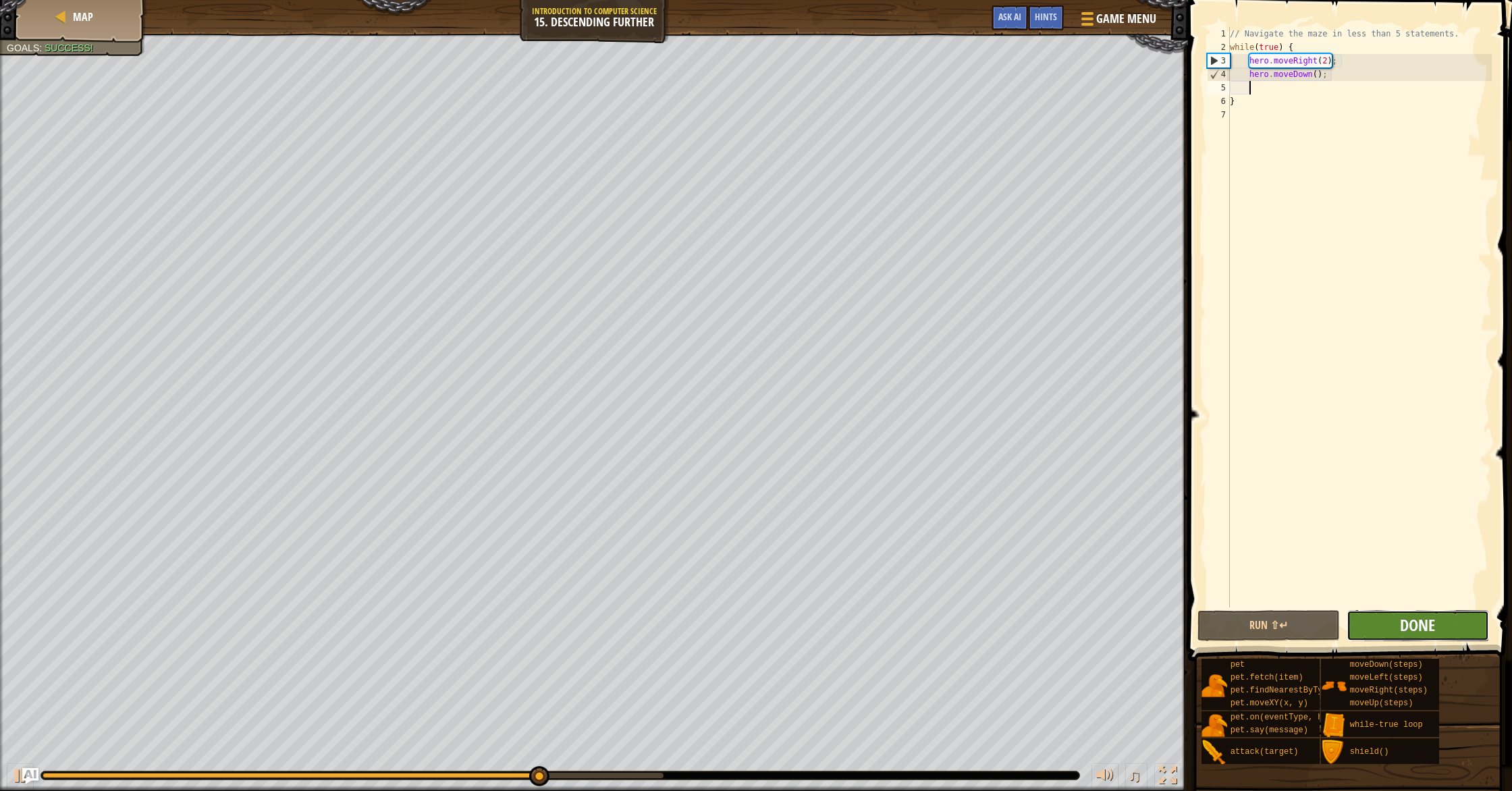
click at [1407, 617] on span "Done" at bounding box center [1417, 625] width 35 height 22
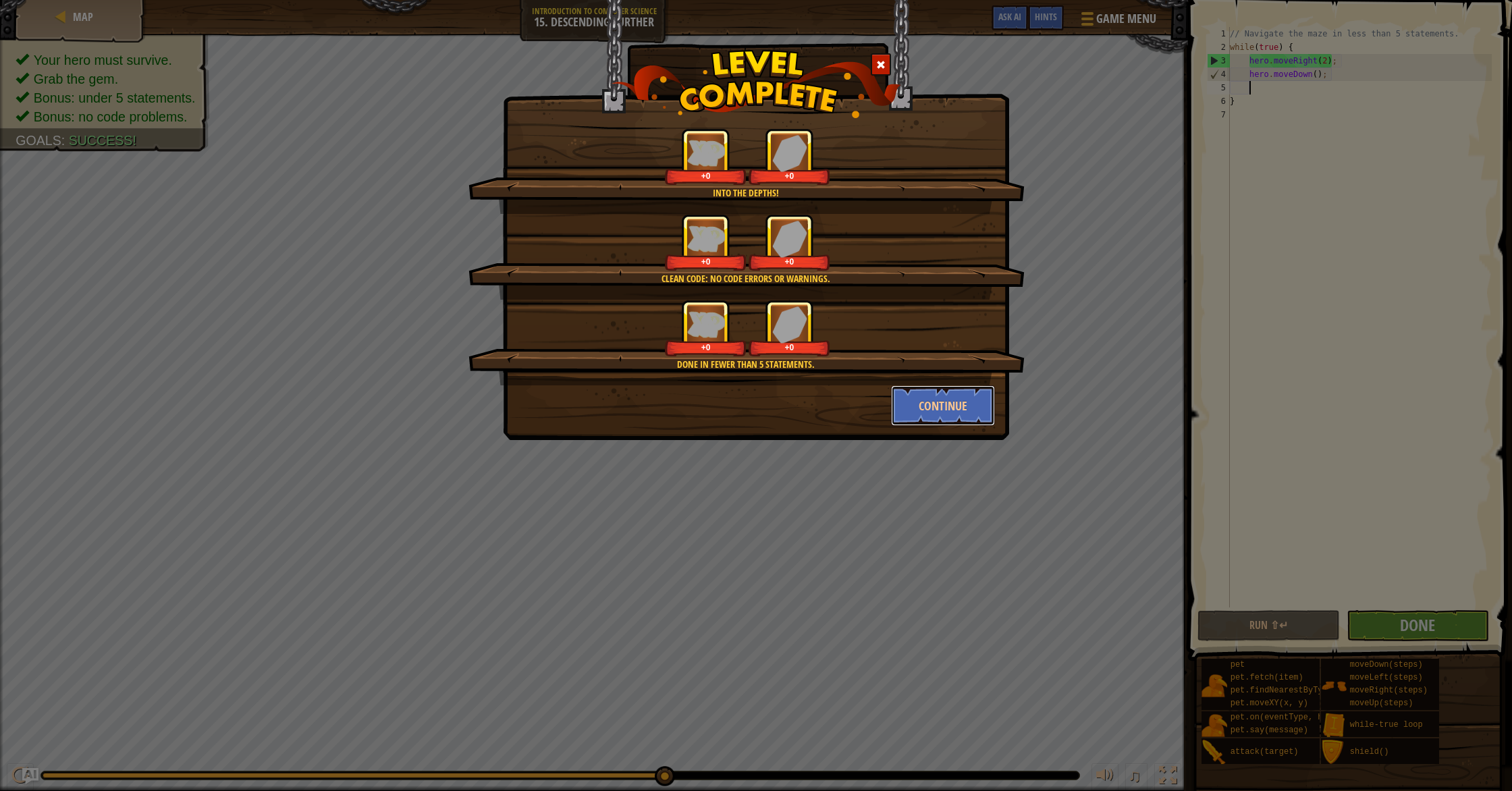
click at [933, 408] on button "Continue" at bounding box center [943, 406] width 104 height 41
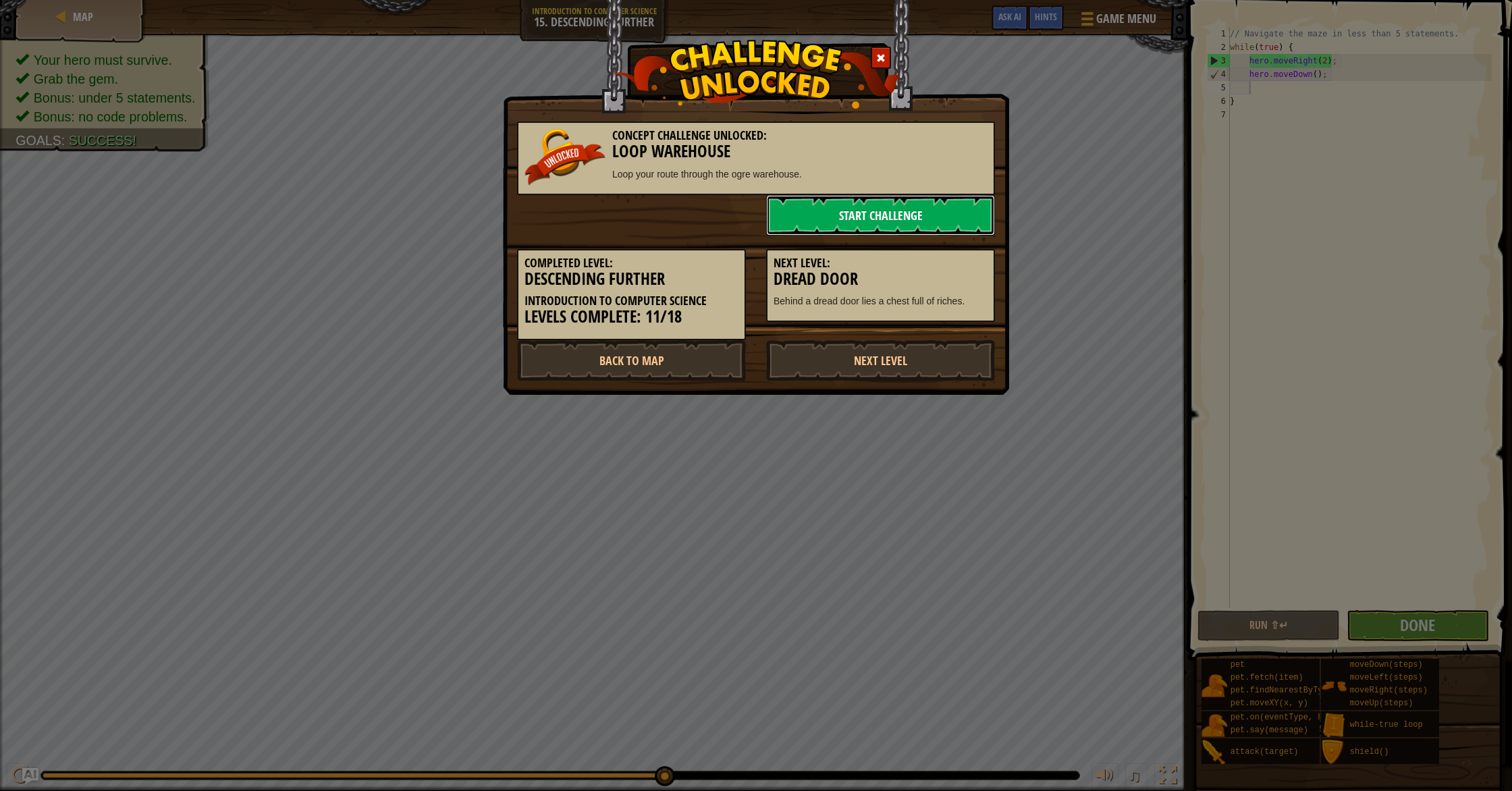
click at [886, 200] on link "Start Challenge" at bounding box center [880, 216] width 229 height 41
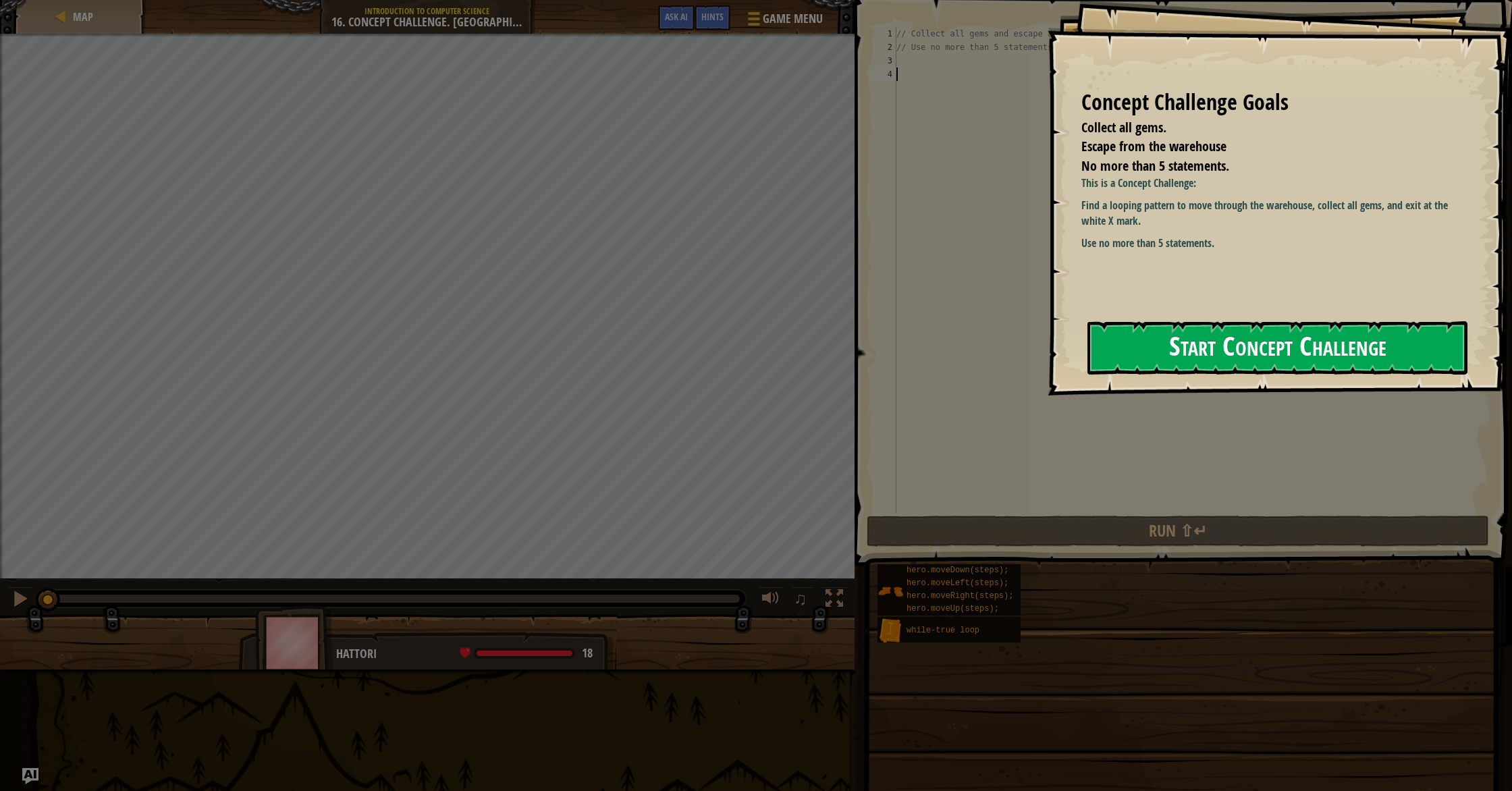
drag, startPoint x: 1185, startPoint y: 353, endPoint x: 1177, endPoint y: 358, distance: 9.4
click at [1177, 358] on button "Start Concept Challenge" at bounding box center [1277, 348] width 380 height 53
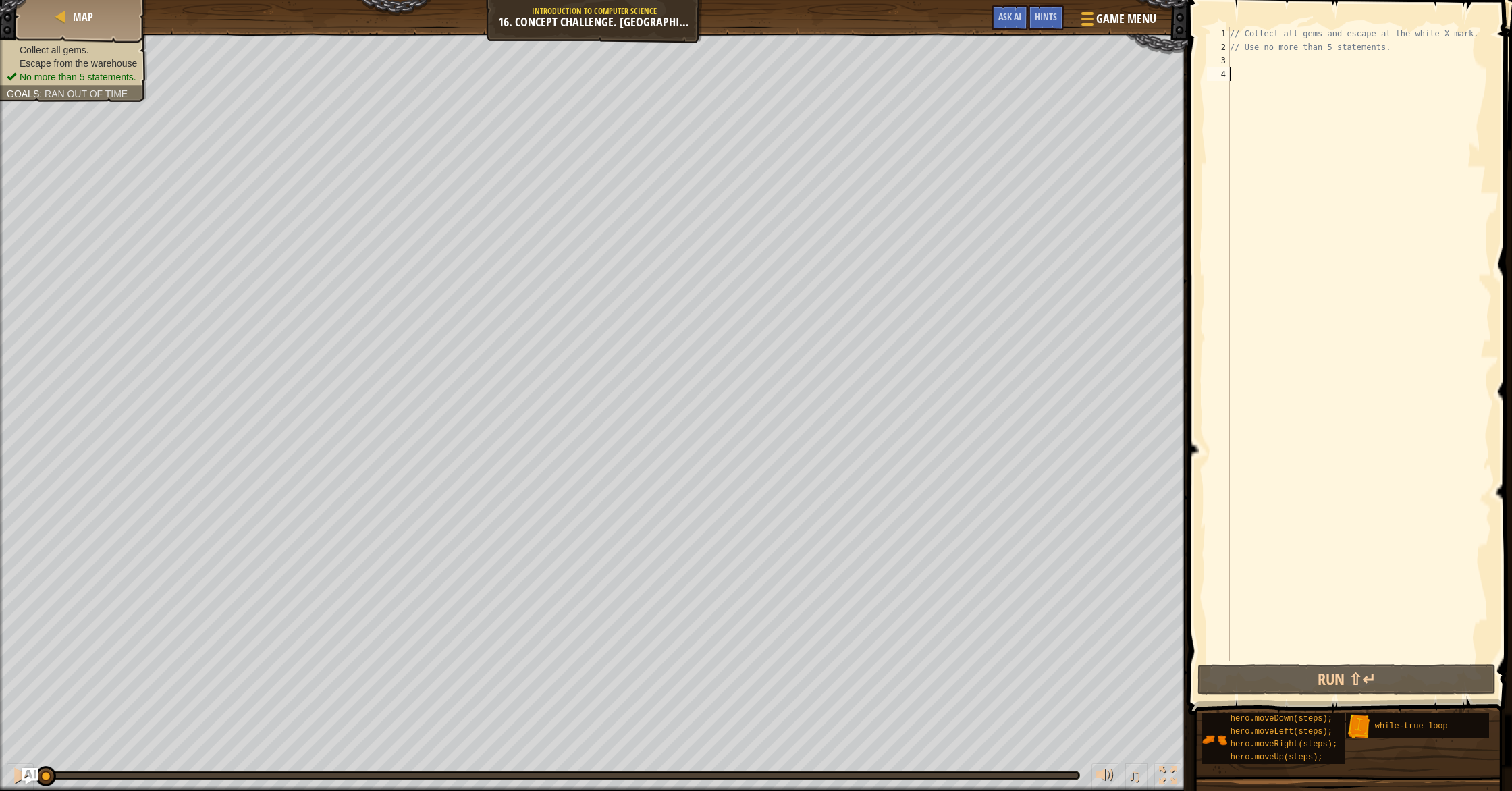
type textarea "w"
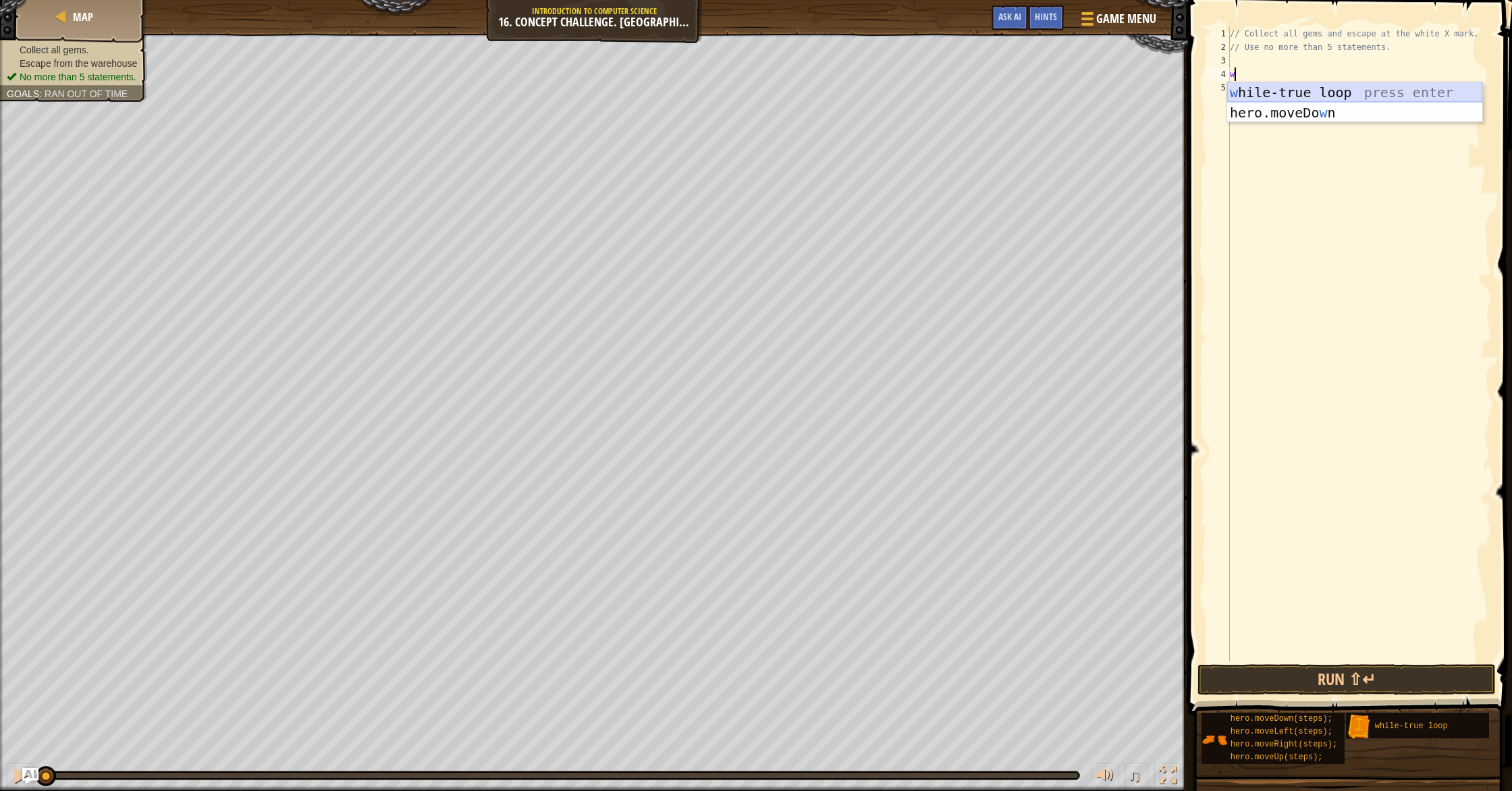
click at [1303, 90] on div "w [PERSON_NAME]-true loop press enter hero.moveDo w n press enter" at bounding box center [1354, 122] width 255 height 81
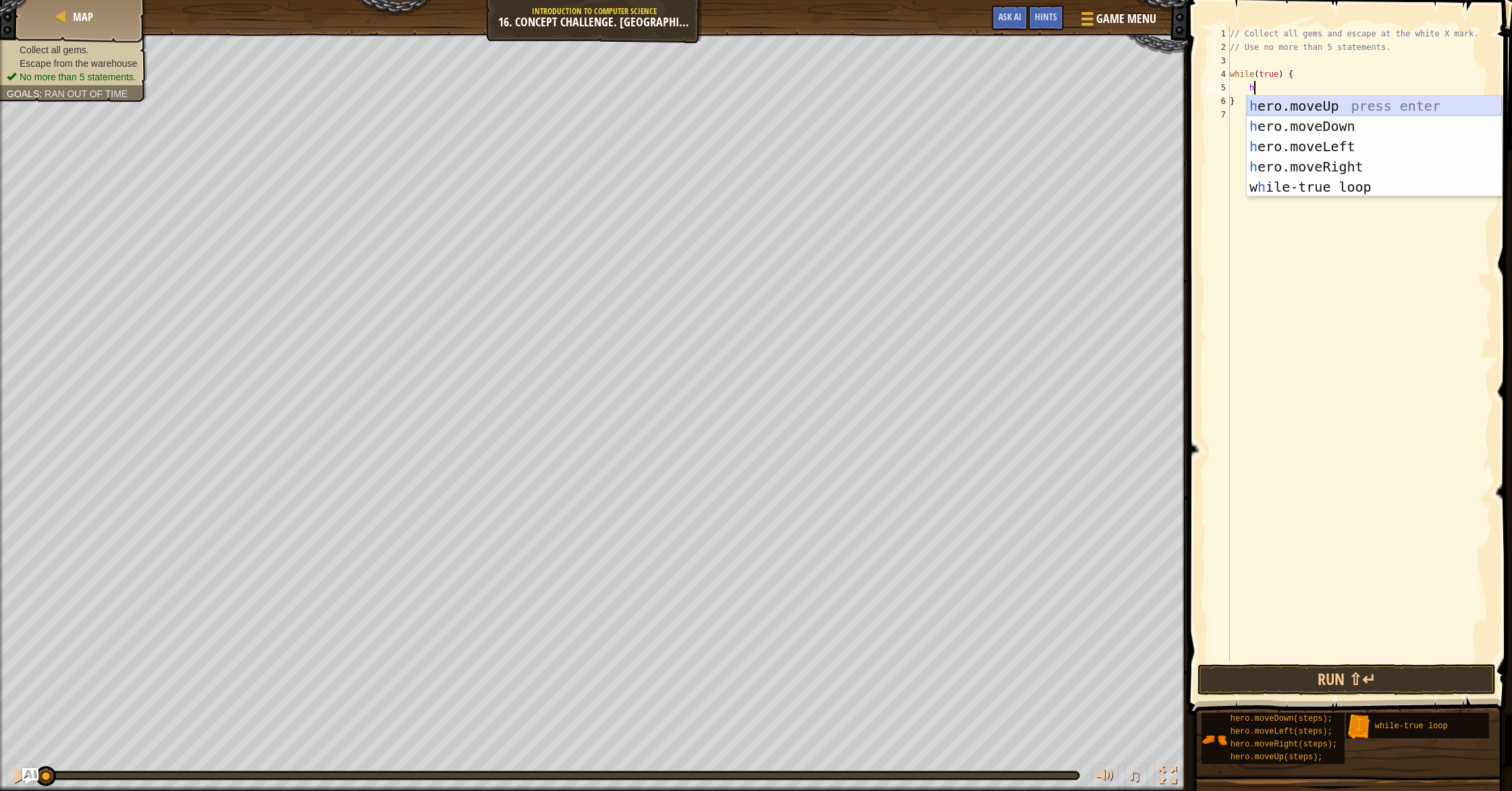
click at [1308, 0] on body "Map Introduction to Computer Science 16. Concept Challenge. Loop Warehouse Game…" at bounding box center [756, 0] width 1512 height 0
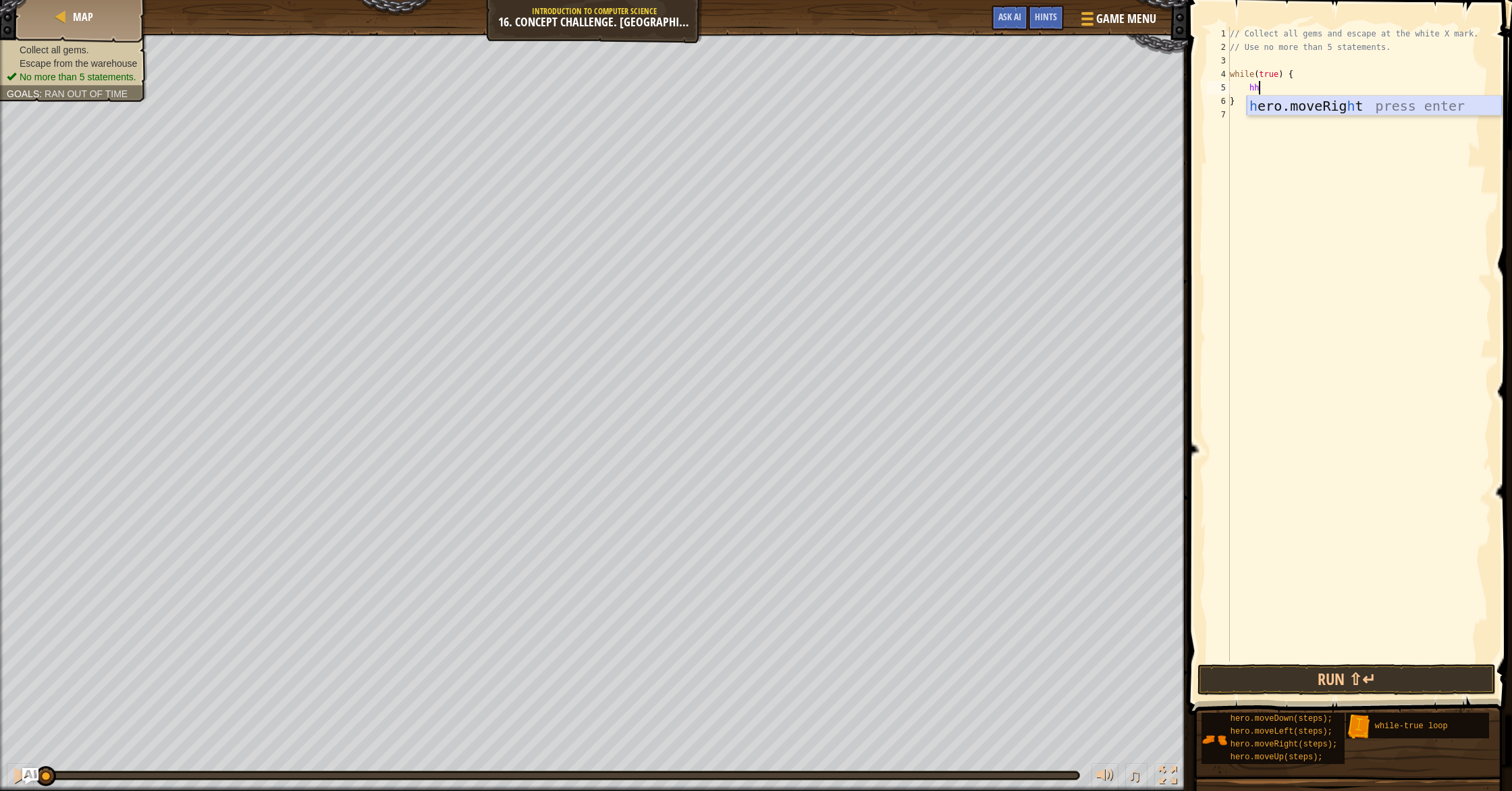
type textarea "h"
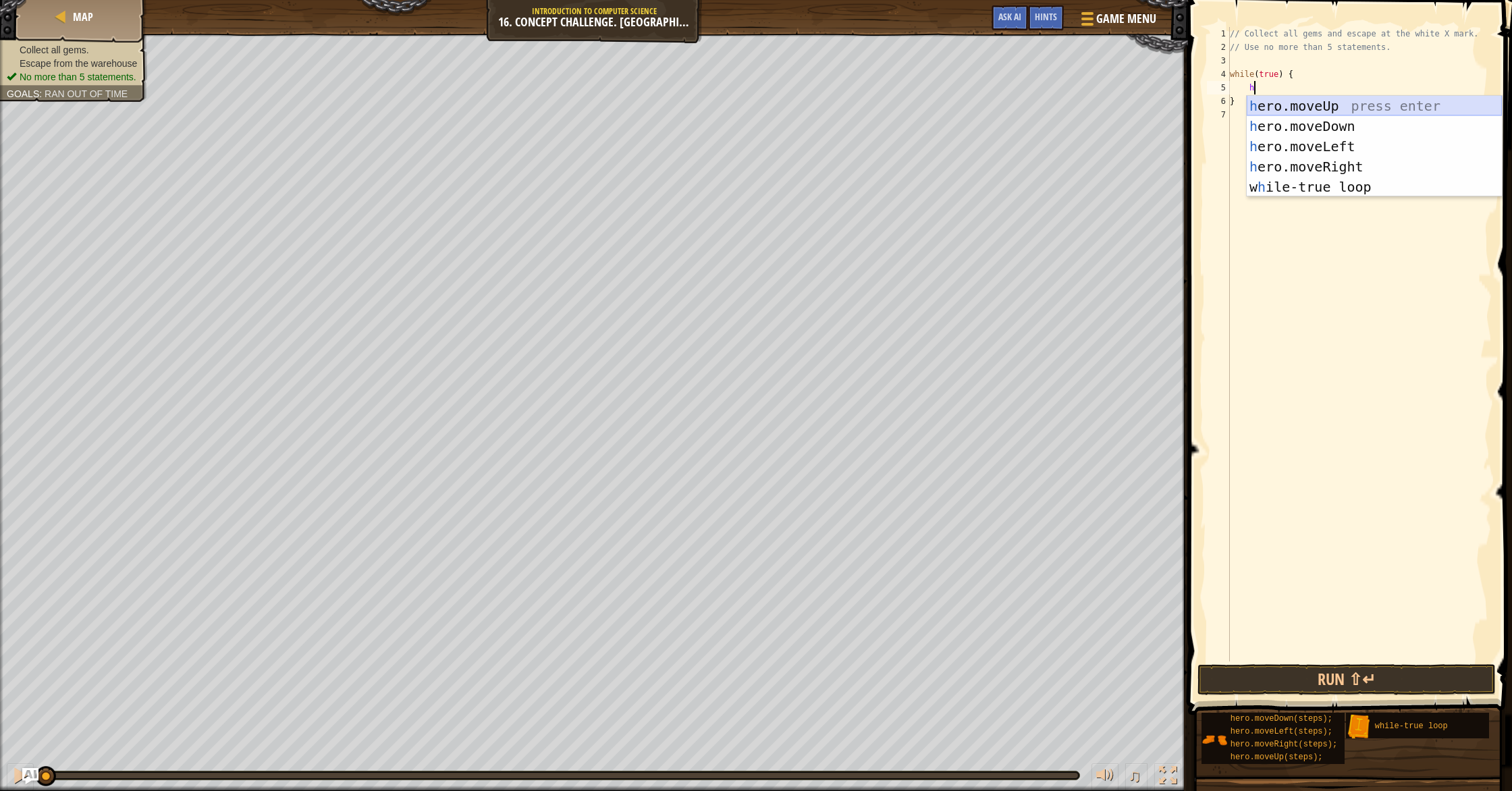
click at [1311, 102] on div "h ero.moveUp press enter h ero.moveDown press enter h ero.moveLeft press enter …" at bounding box center [1374, 167] width 255 height 142
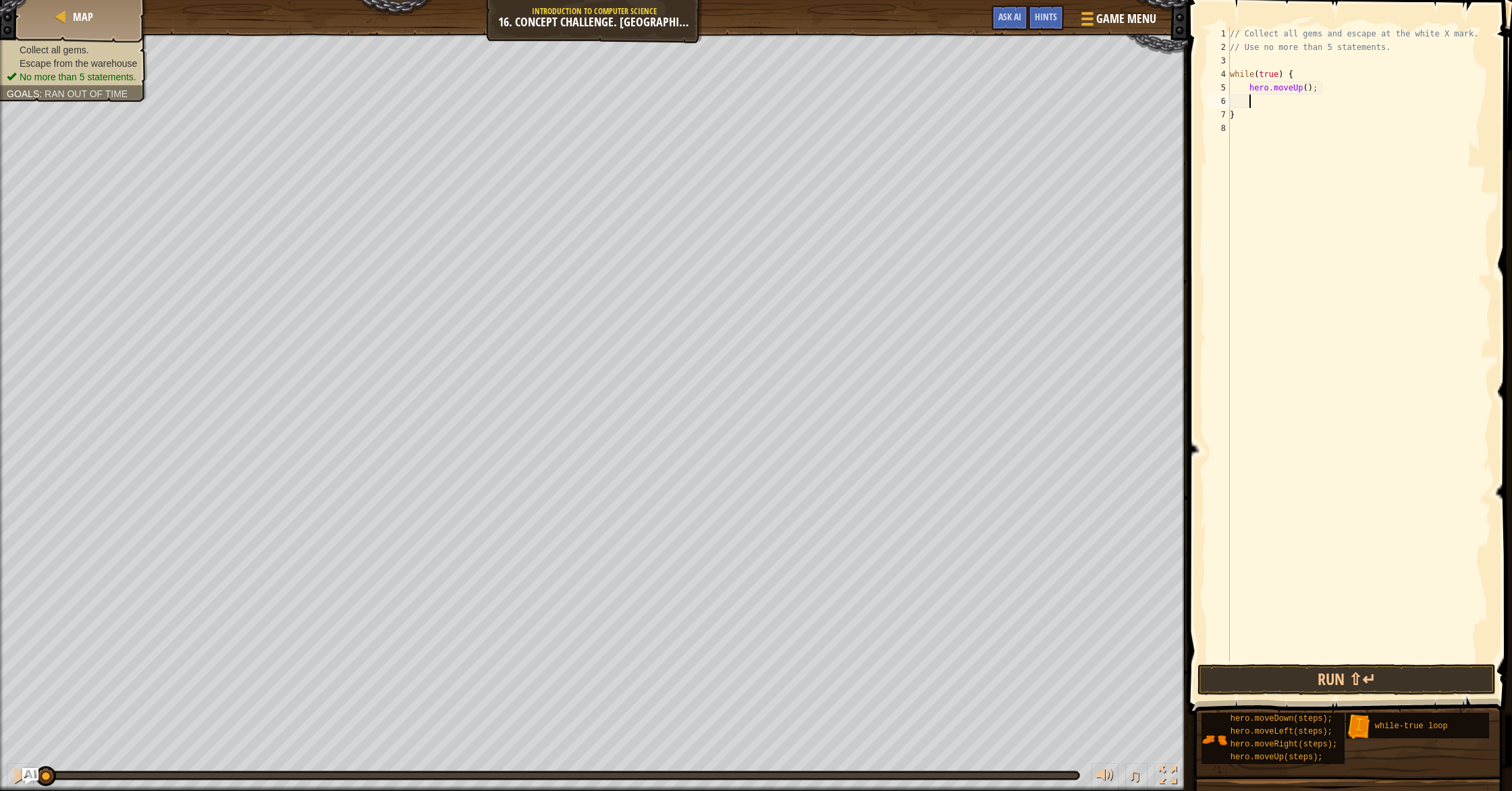
type textarea "h"
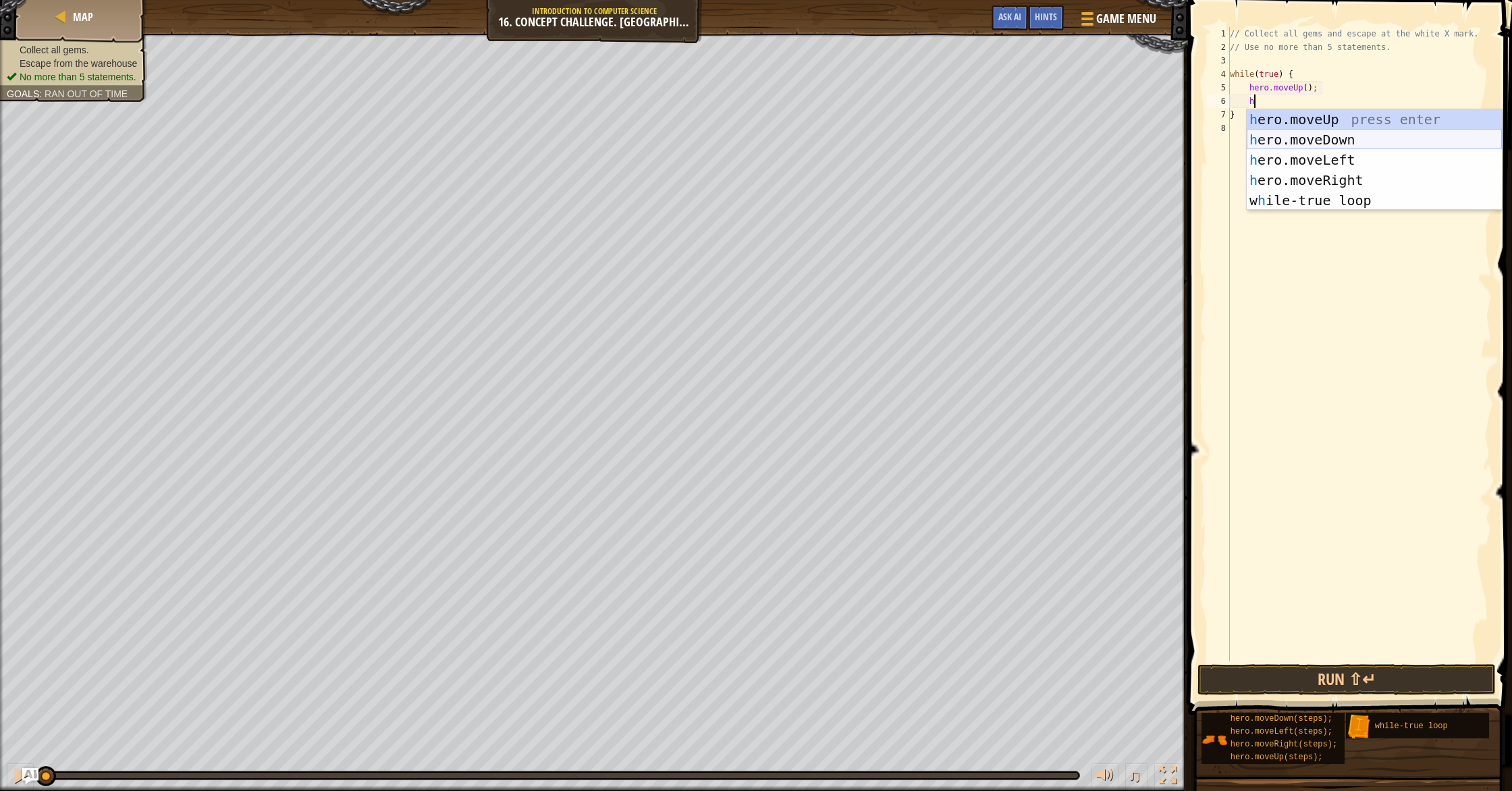
scroll to position [6, 2]
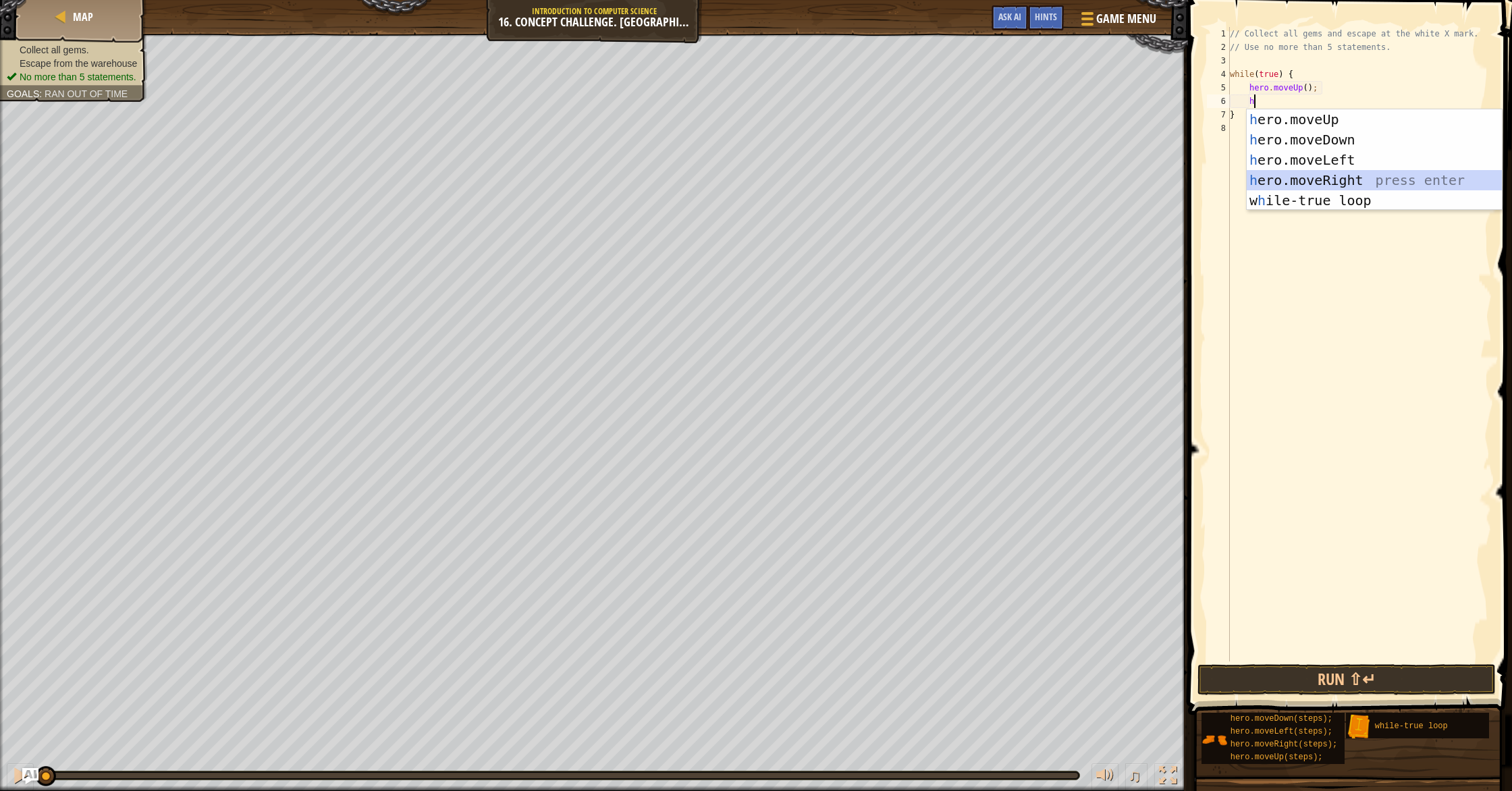
click at [1335, 173] on div "h ero.moveUp press enter h ero.moveDown press enter h ero.moveLeft press enter …" at bounding box center [1374, 180] width 255 height 142
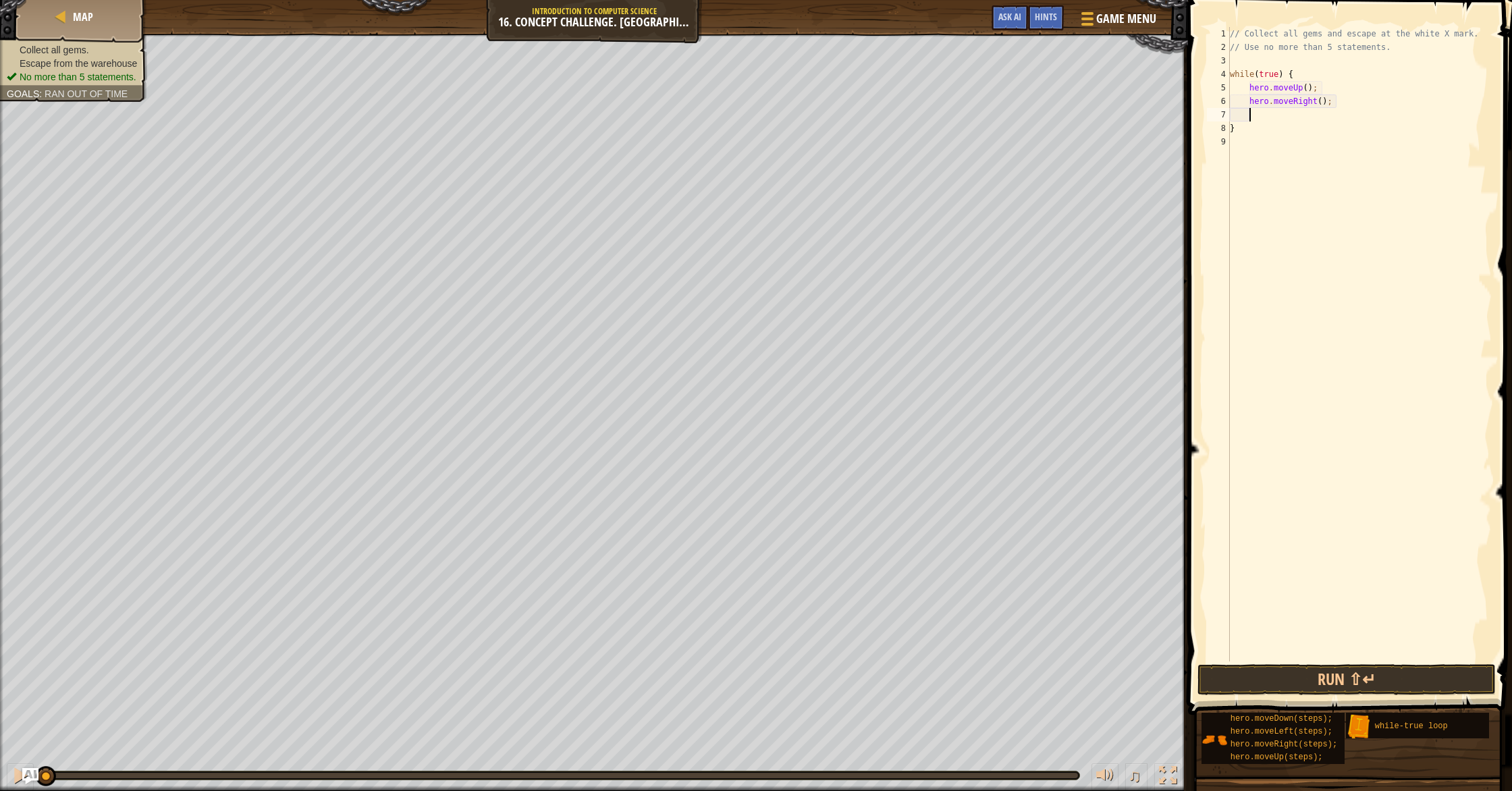
click at [1258, 140] on div "// Collect all gems and escape at the white X mark. // Use no more than 5 state…" at bounding box center [1359, 358] width 265 height 661
click at [1451, 681] on button "Run ⇧↵" at bounding box center [1346, 680] width 298 height 31
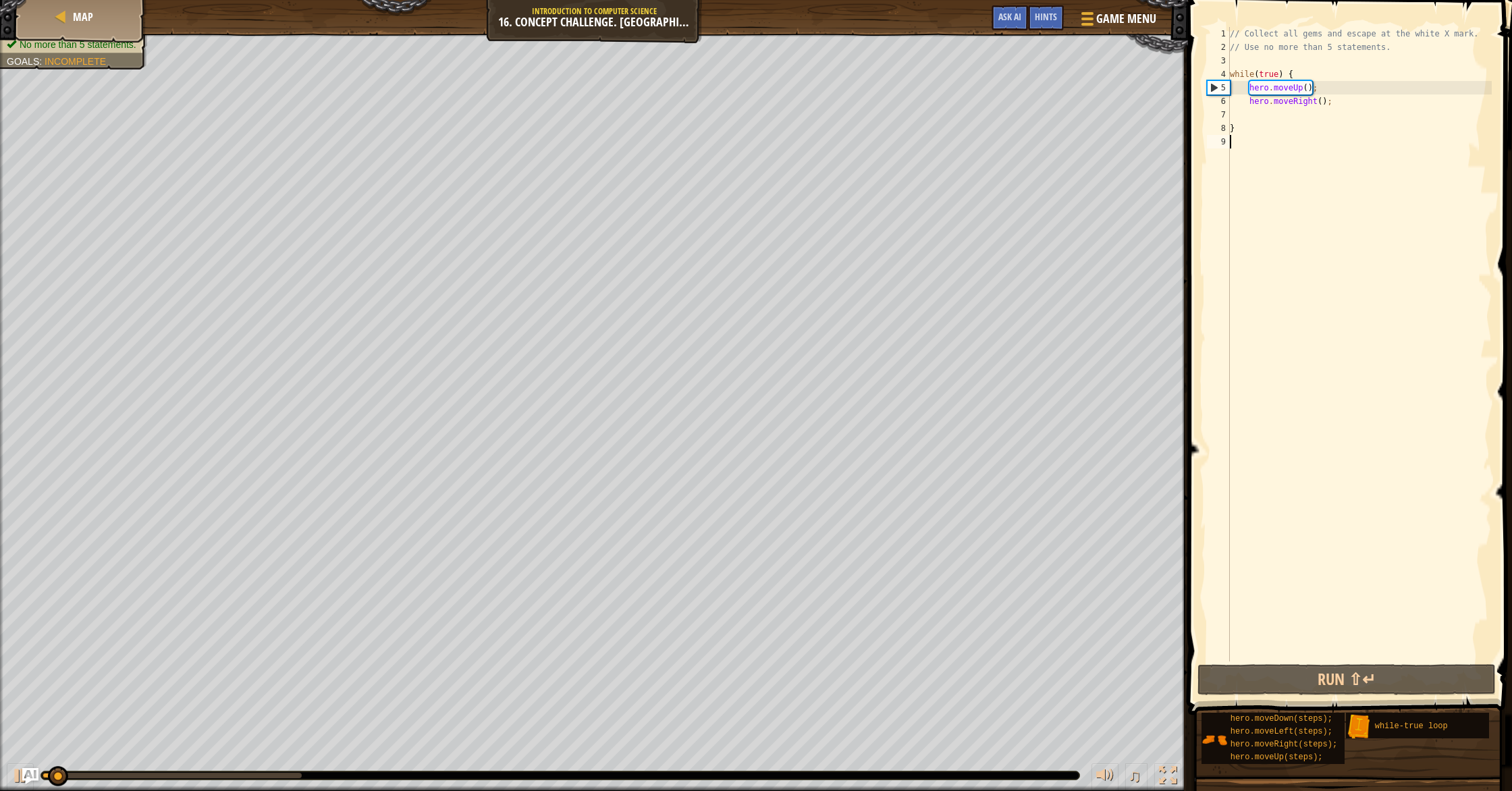
type textarea "h"
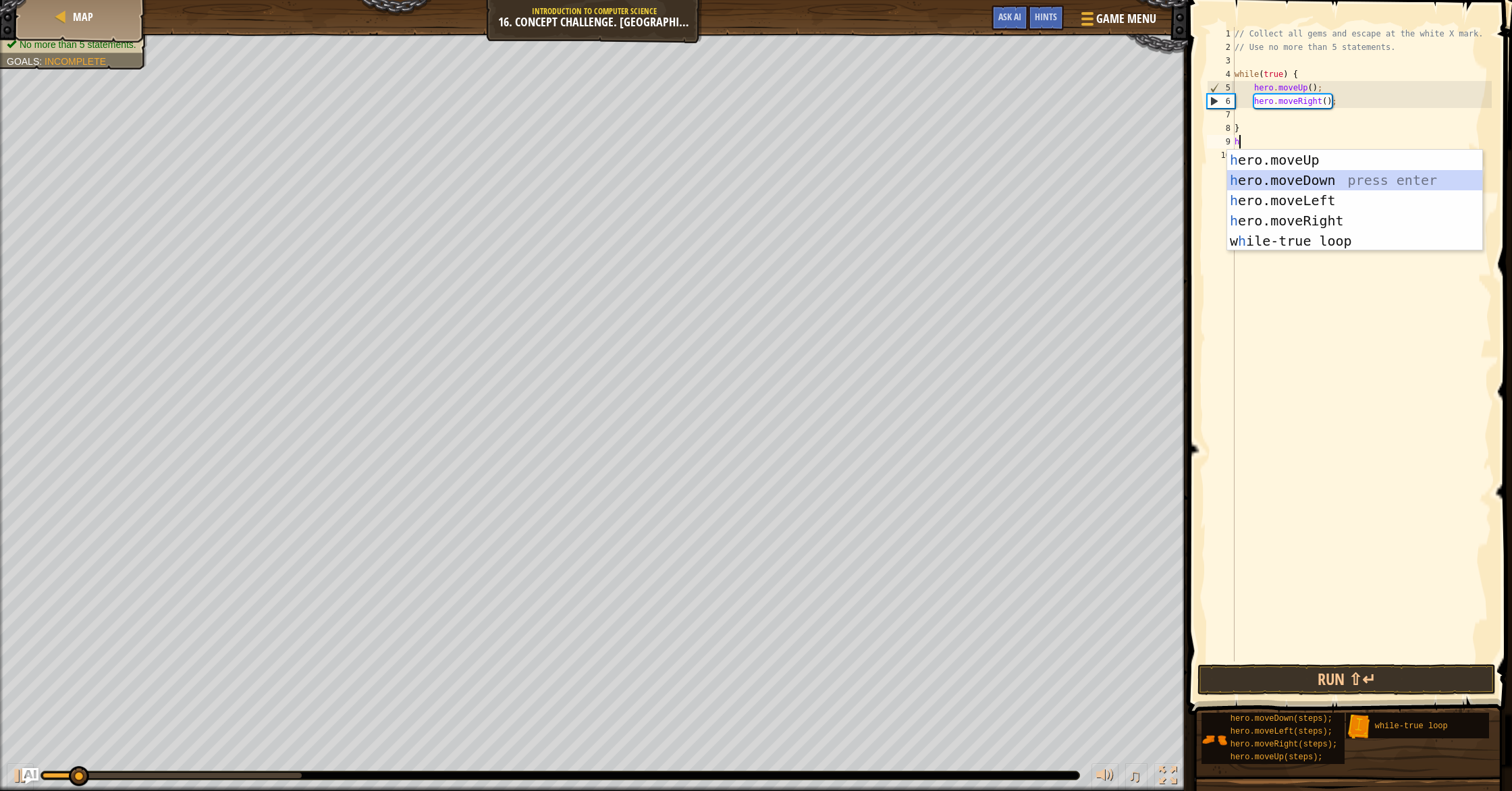
click at [1342, 184] on div "h ero.moveUp press enter h ero.moveDown press enter h ero.moveLeft press enter …" at bounding box center [1354, 221] width 255 height 142
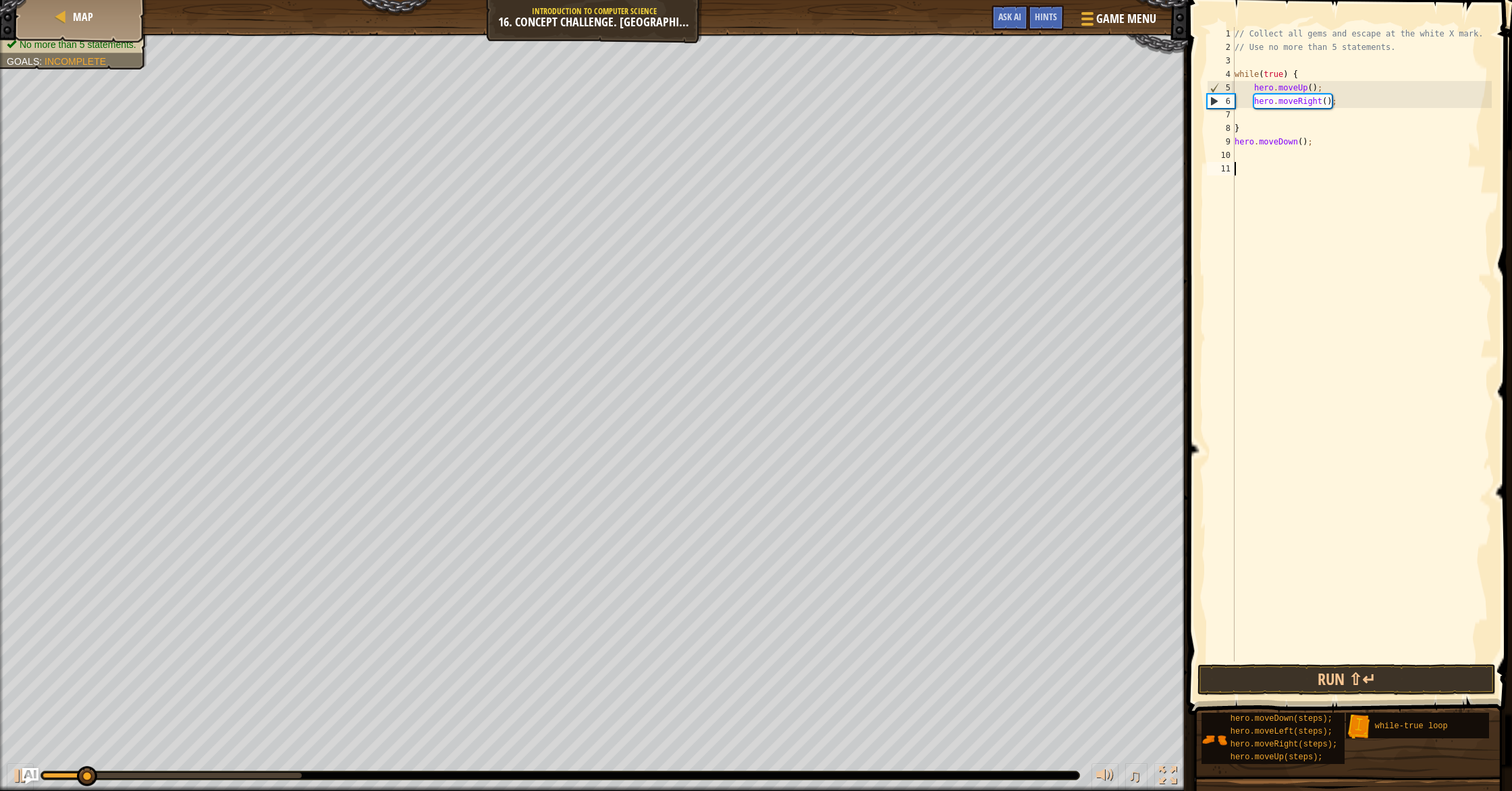
click at [1329, 242] on div "// Collect all gems and escape at the white X mark. // Use no more than 5 state…" at bounding box center [1362, 358] width 261 height 661
click at [1287, 681] on button "Run ⇧↵" at bounding box center [1346, 680] width 298 height 31
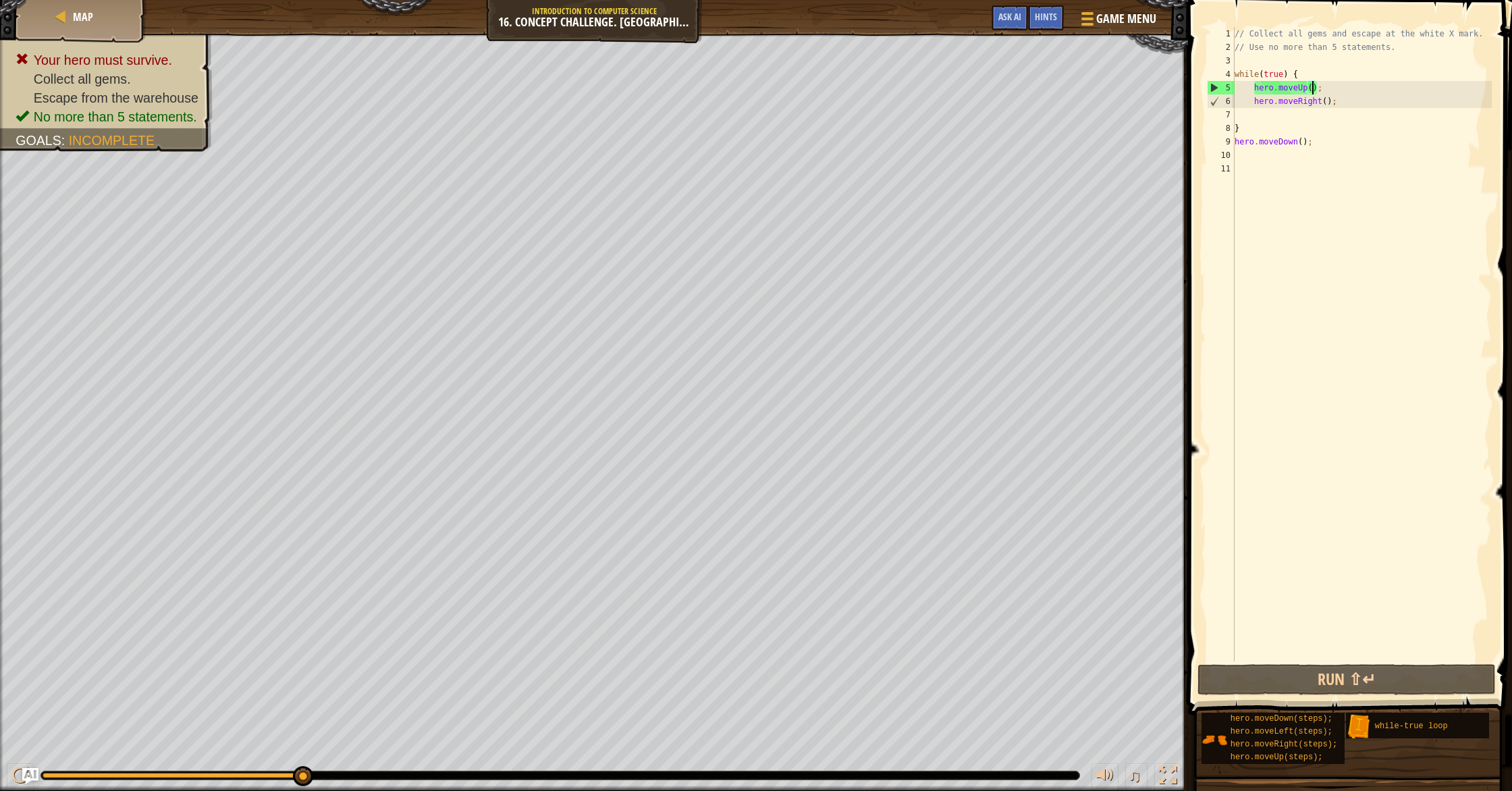
click at [1311, 88] on div "// Collect all gems and escape at the white X mark. // Use no more than 5 state…" at bounding box center [1362, 358] width 261 height 661
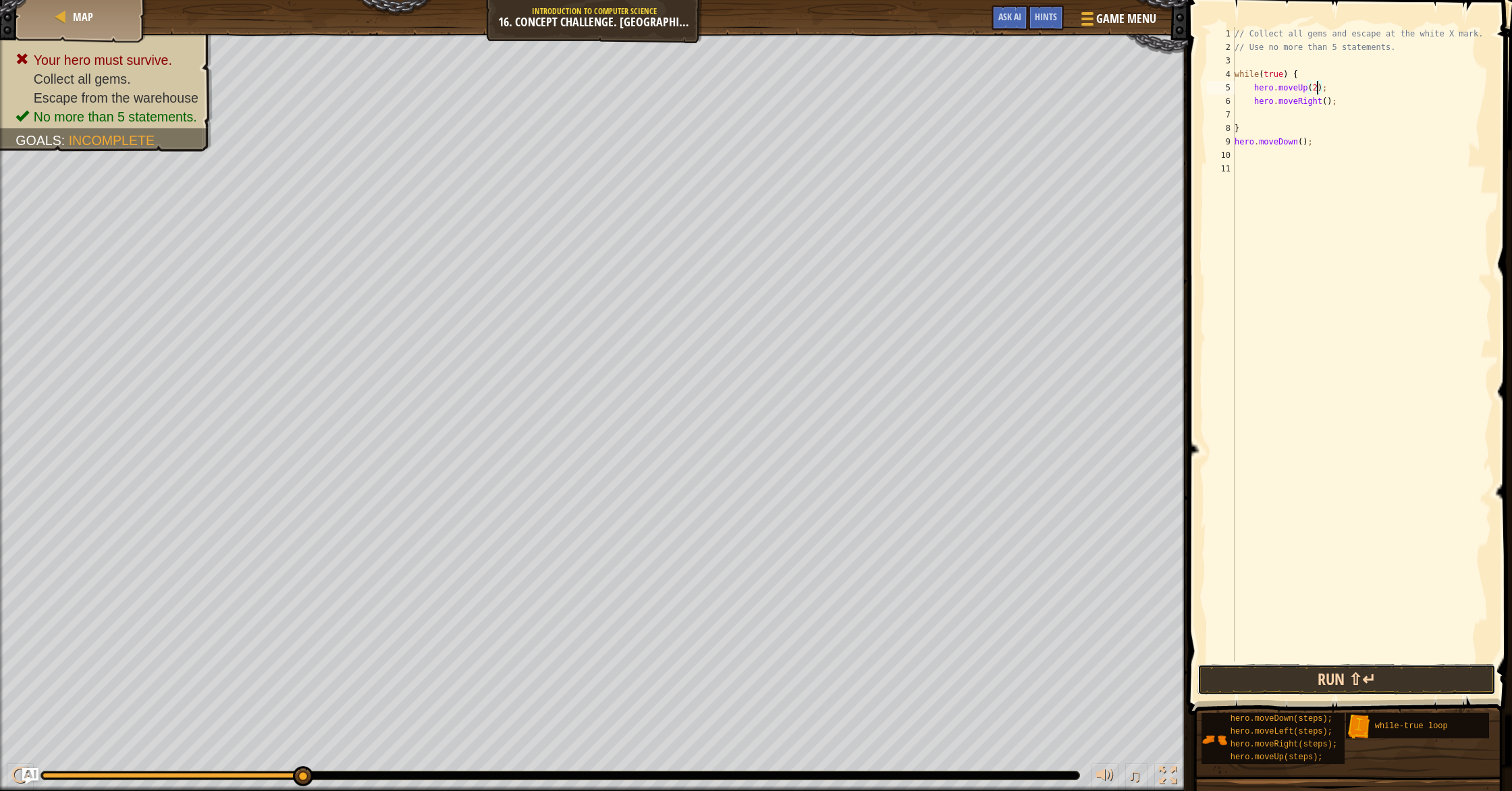
click at [1329, 684] on button "Run ⇧↵" at bounding box center [1346, 680] width 298 height 31
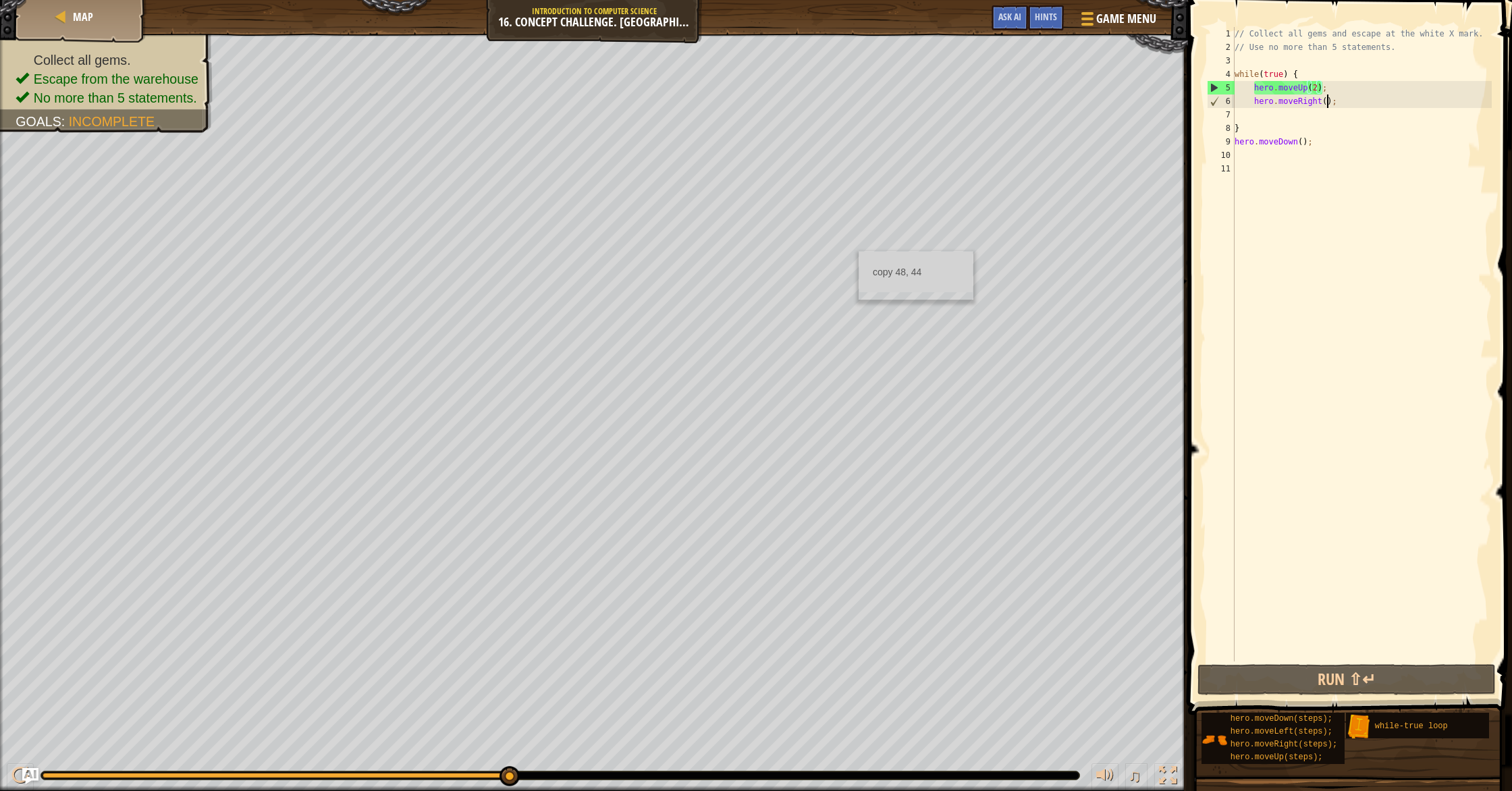
click at [1329, 107] on div "// Collect all gems and escape at the white X mark. // Use no more than 5 state…" at bounding box center [1362, 358] width 261 height 661
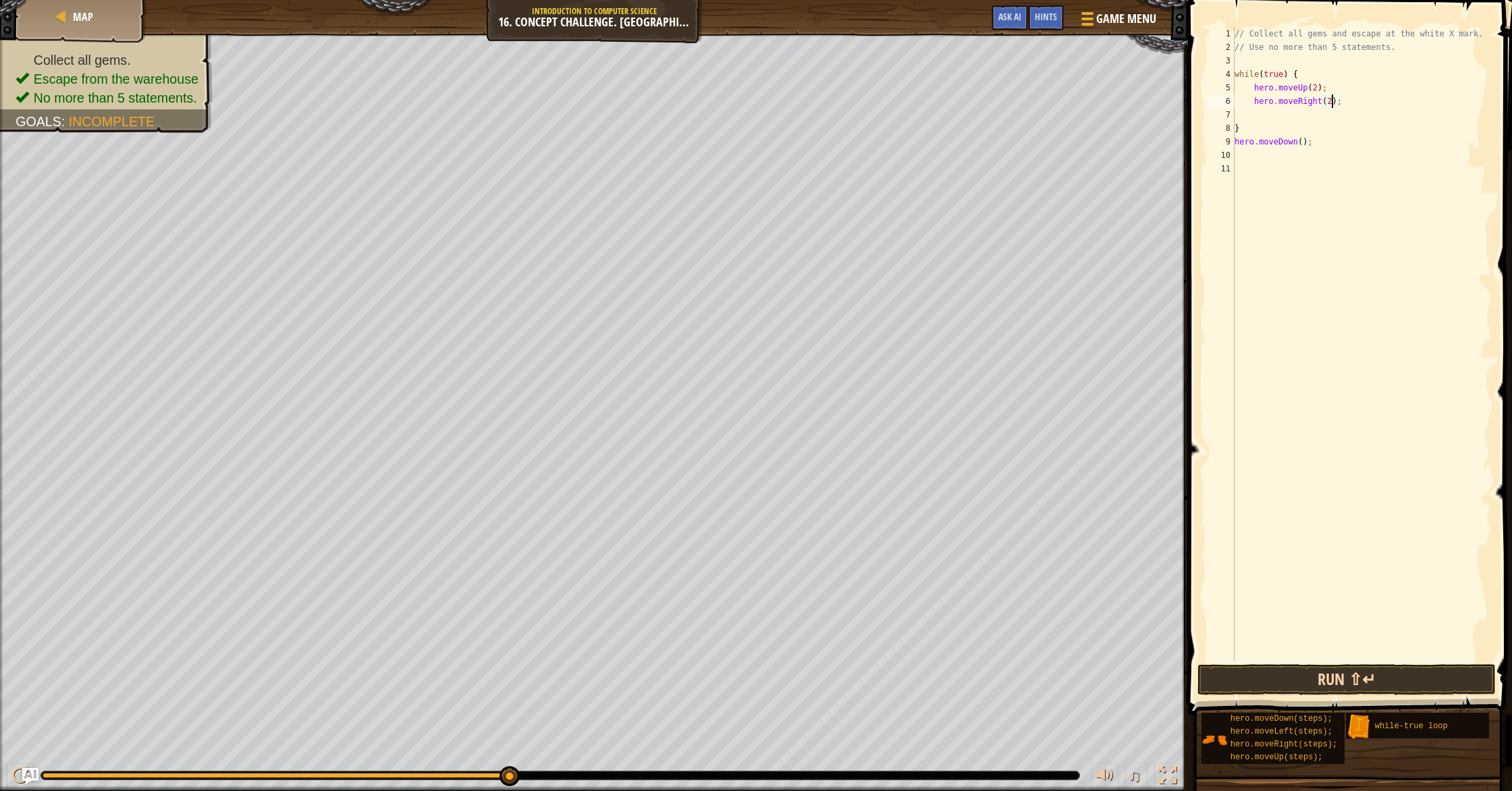
type textarea "hero.moveRight(2);"
click at [1372, 679] on button "Run ⇧↵" at bounding box center [1346, 680] width 298 height 31
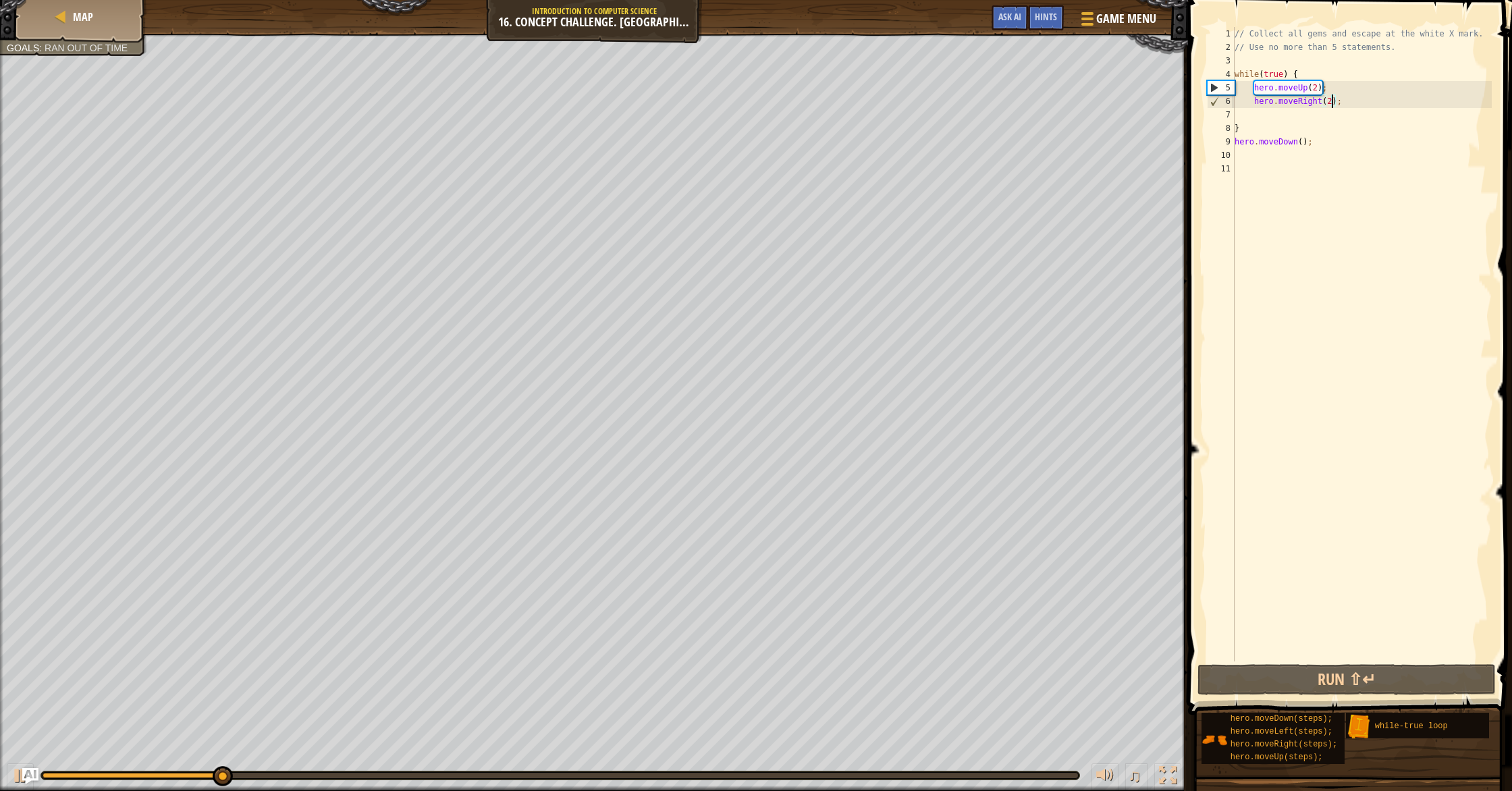
click at [1350, 116] on div "// Collect all gems and escape at the white X mark. // Use no more than 5 state…" at bounding box center [1362, 358] width 261 height 661
drag, startPoint x: 1330, startPoint y: 155, endPoint x: 1276, endPoint y: 152, distance: 54.1
click at [1276, 152] on div "// Collect all gems and escape at the white X mark. // Use no more than 5 state…" at bounding box center [1362, 358] width 261 height 661
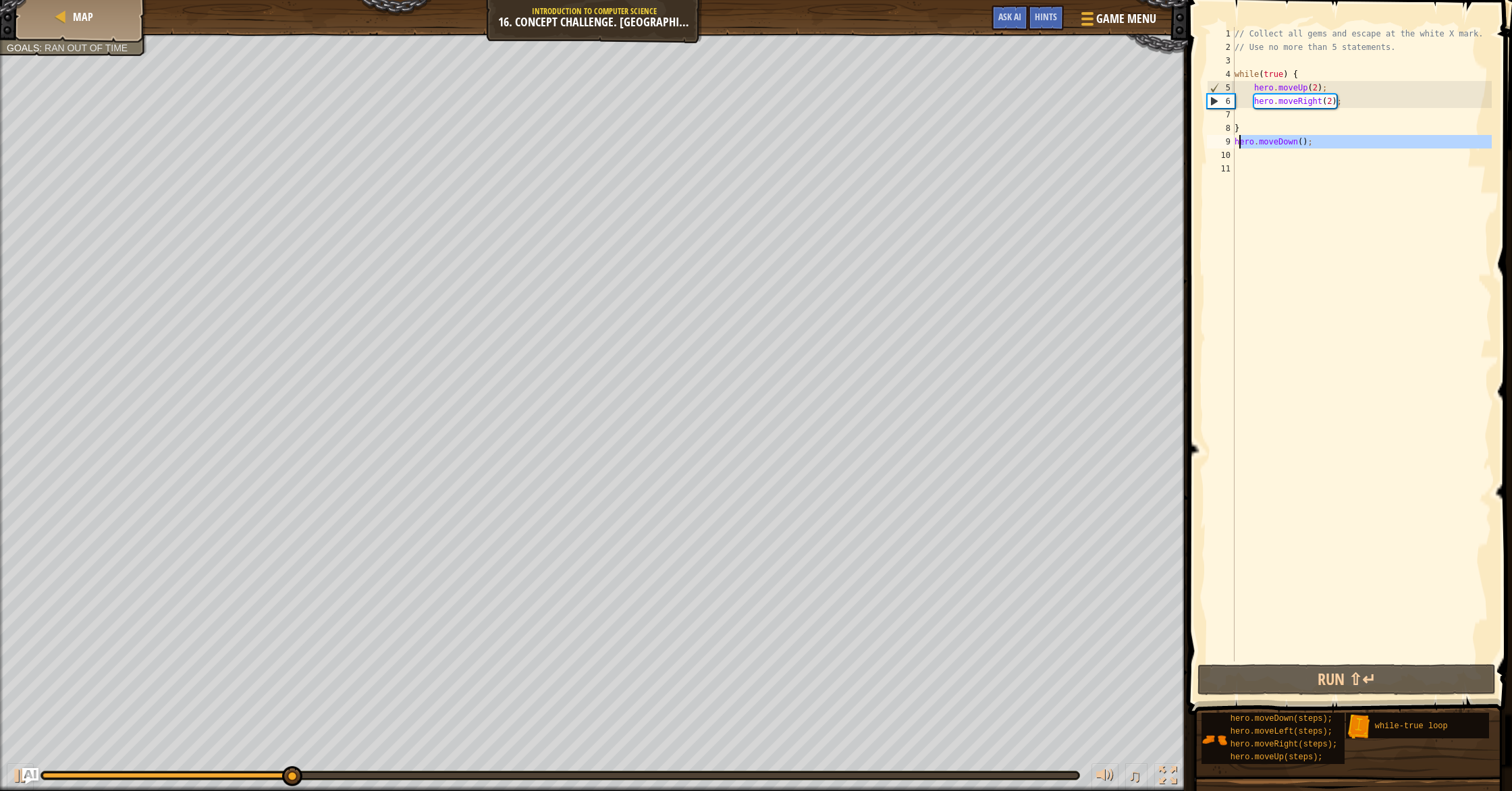
drag, startPoint x: 1317, startPoint y: 150, endPoint x: 1237, endPoint y: 144, distance: 80.2
click at [1237, 144] on div "// Collect all gems and escape at the white X mark. // Use no more than 5 state…" at bounding box center [1362, 358] width 261 height 661
type textarea "h"
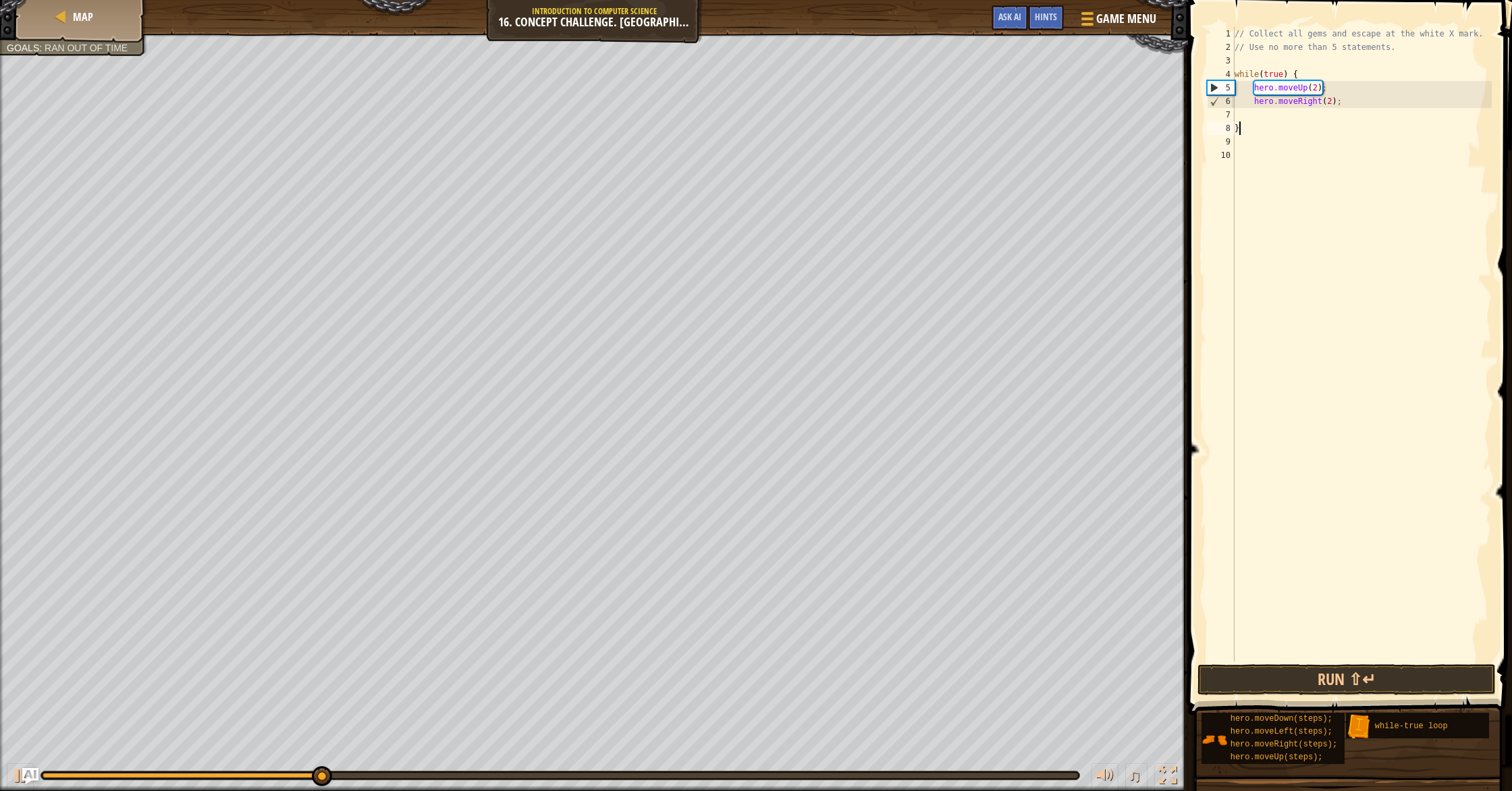
click at [1337, 121] on div "// Collect all gems and escape at the white X mark. // Use no more than 5 state…" at bounding box center [1362, 358] width 261 height 661
type textarea "}"
click at [1346, 116] on div "// Collect all gems and escape at the white X mark. // Use no more than 5 state…" at bounding box center [1362, 358] width 261 height 661
click at [1347, 107] on div "// Collect all gems and escape at the white X mark. // Use no more than 5 state…" at bounding box center [1362, 358] width 261 height 661
type textarea "hero.moveRight(2);"
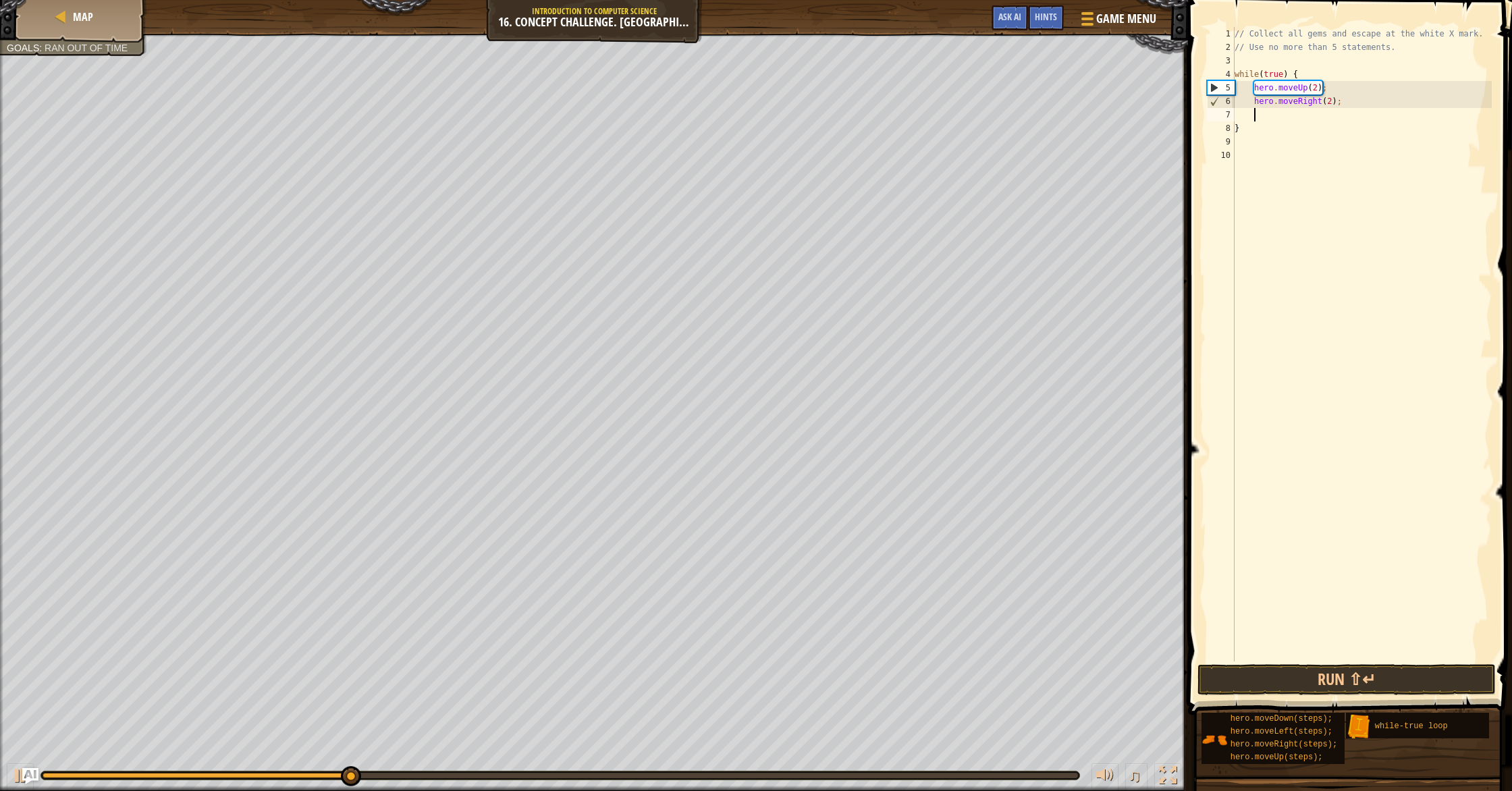
click at [1344, 115] on div "// Collect all gems and escape at the white X mark. // Use no more than 5 state…" at bounding box center [1362, 358] width 261 height 661
type textarea "h"
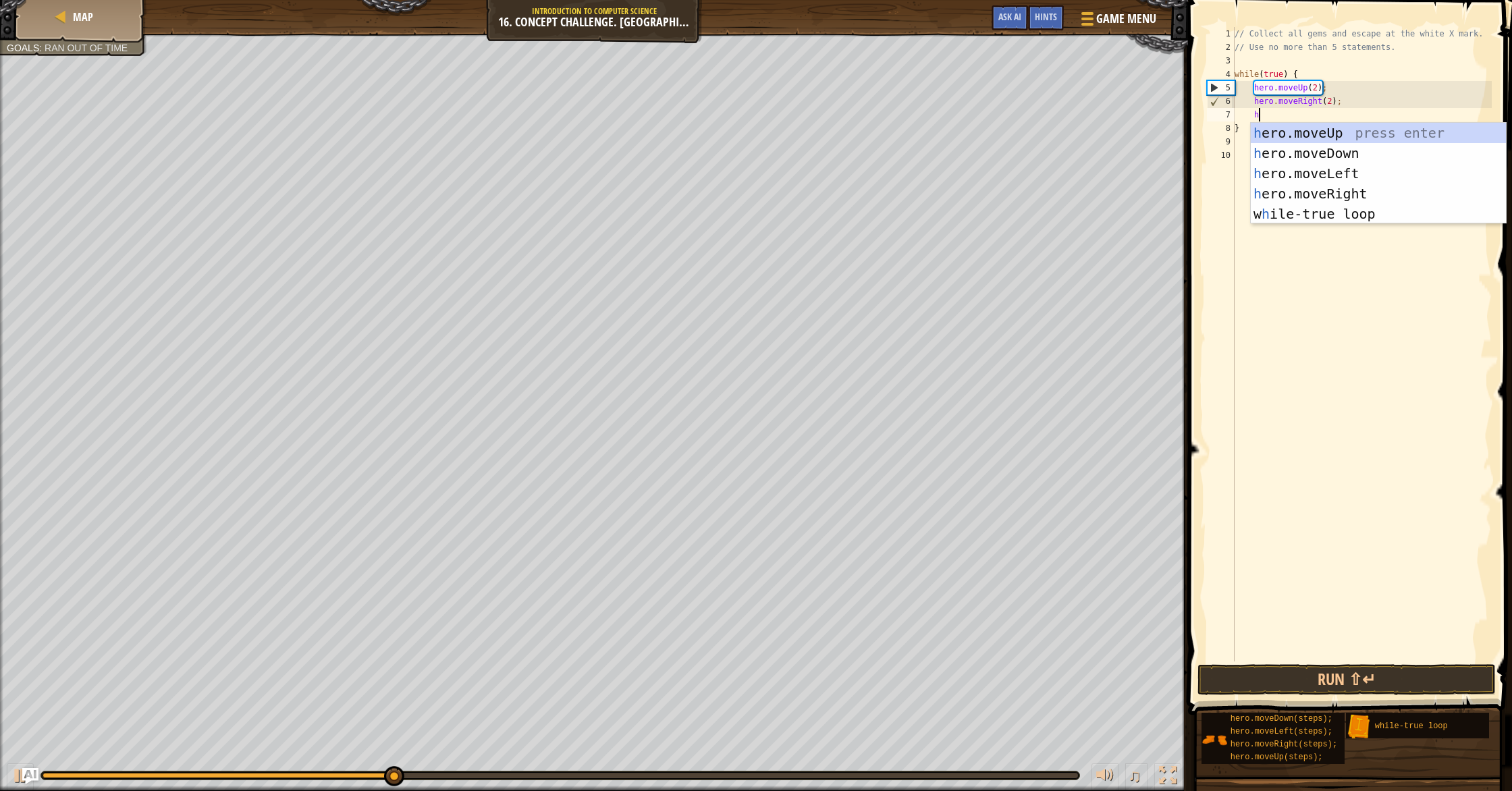
scroll to position [6, 2]
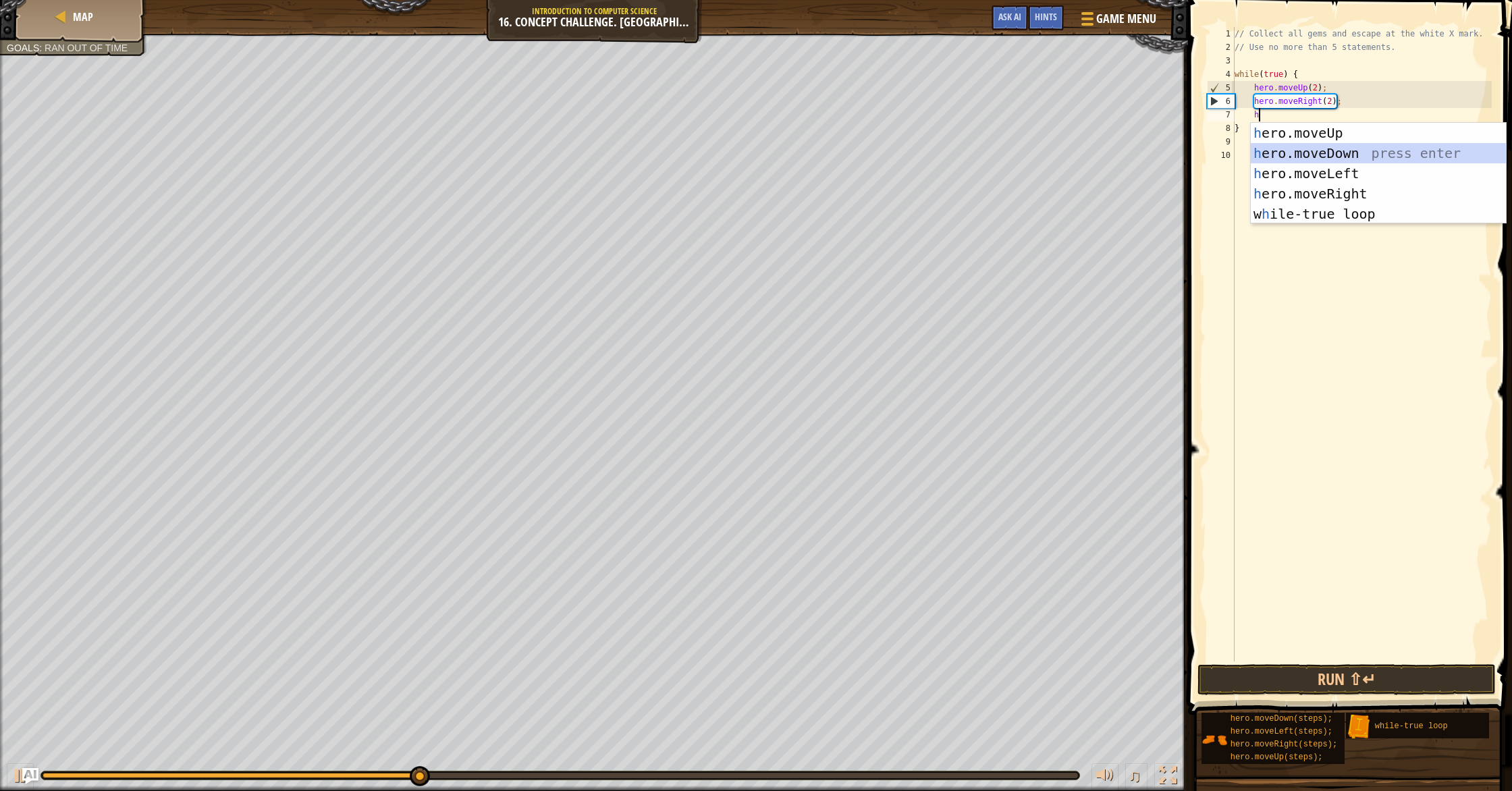
click at [1324, 156] on div "h ero.moveUp press enter h ero.moveDown press enter h ero.moveLeft press enter …" at bounding box center [1378, 194] width 255 height 142
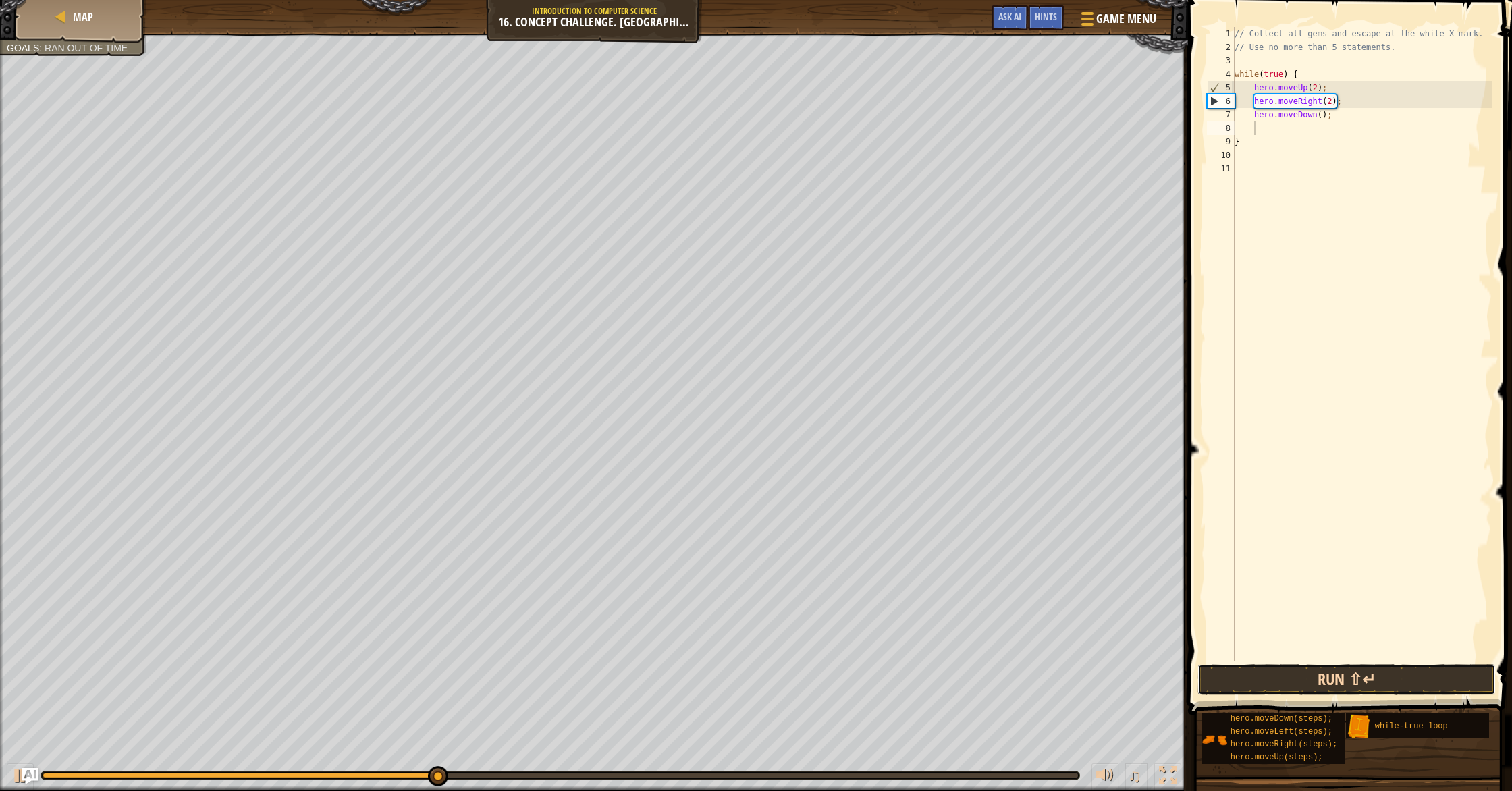
click at [1372, 679] on button "Run ⇧↵" at bounding box center [1346, 680] width 298 height 31
click at [1362, 694] on button "Run ⇧↵" at bounding box center [1346, 680] width 298 height 31
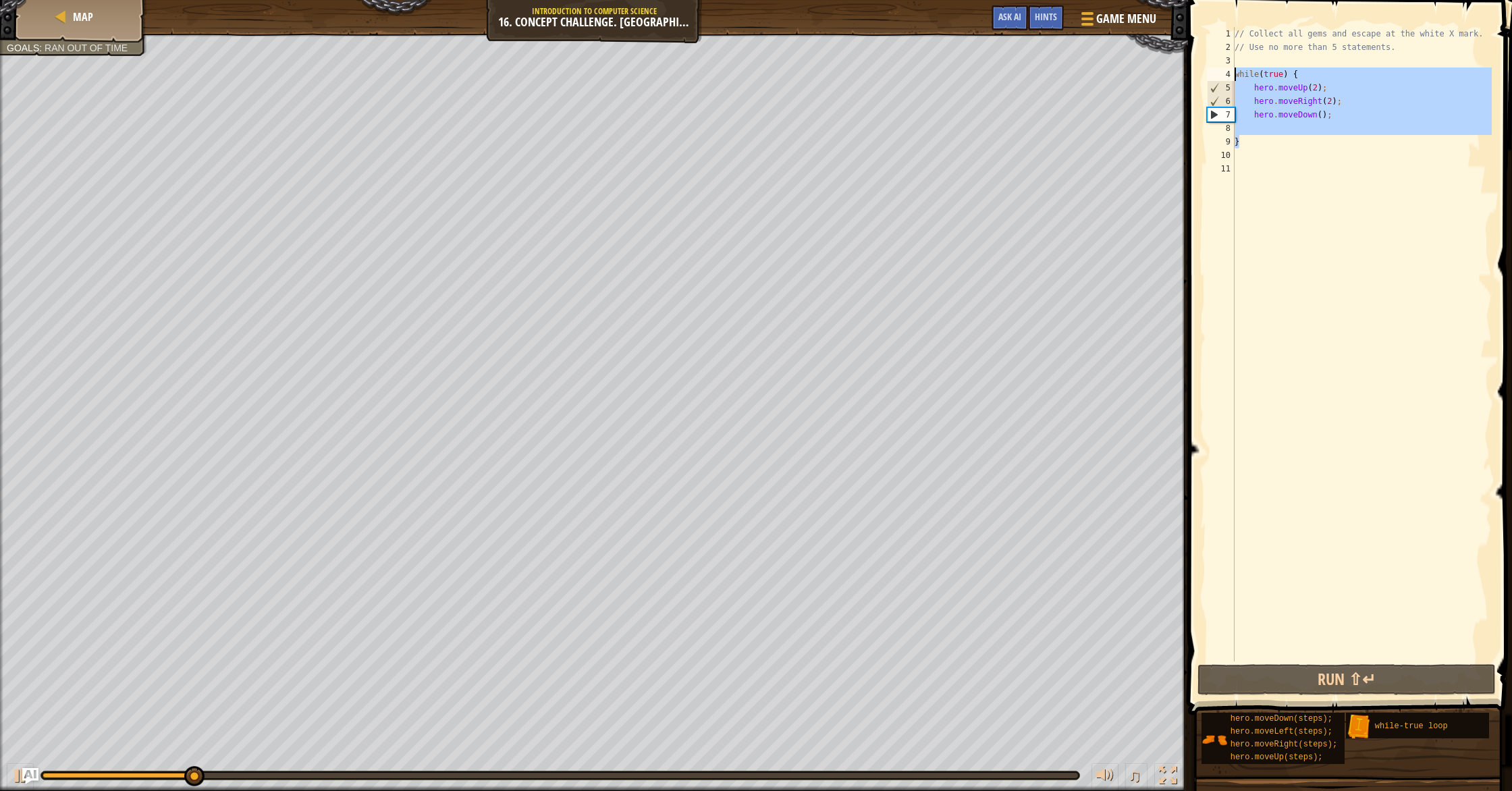
drag, startPoint x: 1361, startPoint y: 135, endPoint x: 1235, endPoint y: 77, distance: 138.7
click at [1235, 77] on div "// Collect all gems and escape at the white X mark. // Use no more than 5 state…" at bounding box center [1362, 358] width 261 height 661
type textarea "while(true) { hero.moveUp(2);"
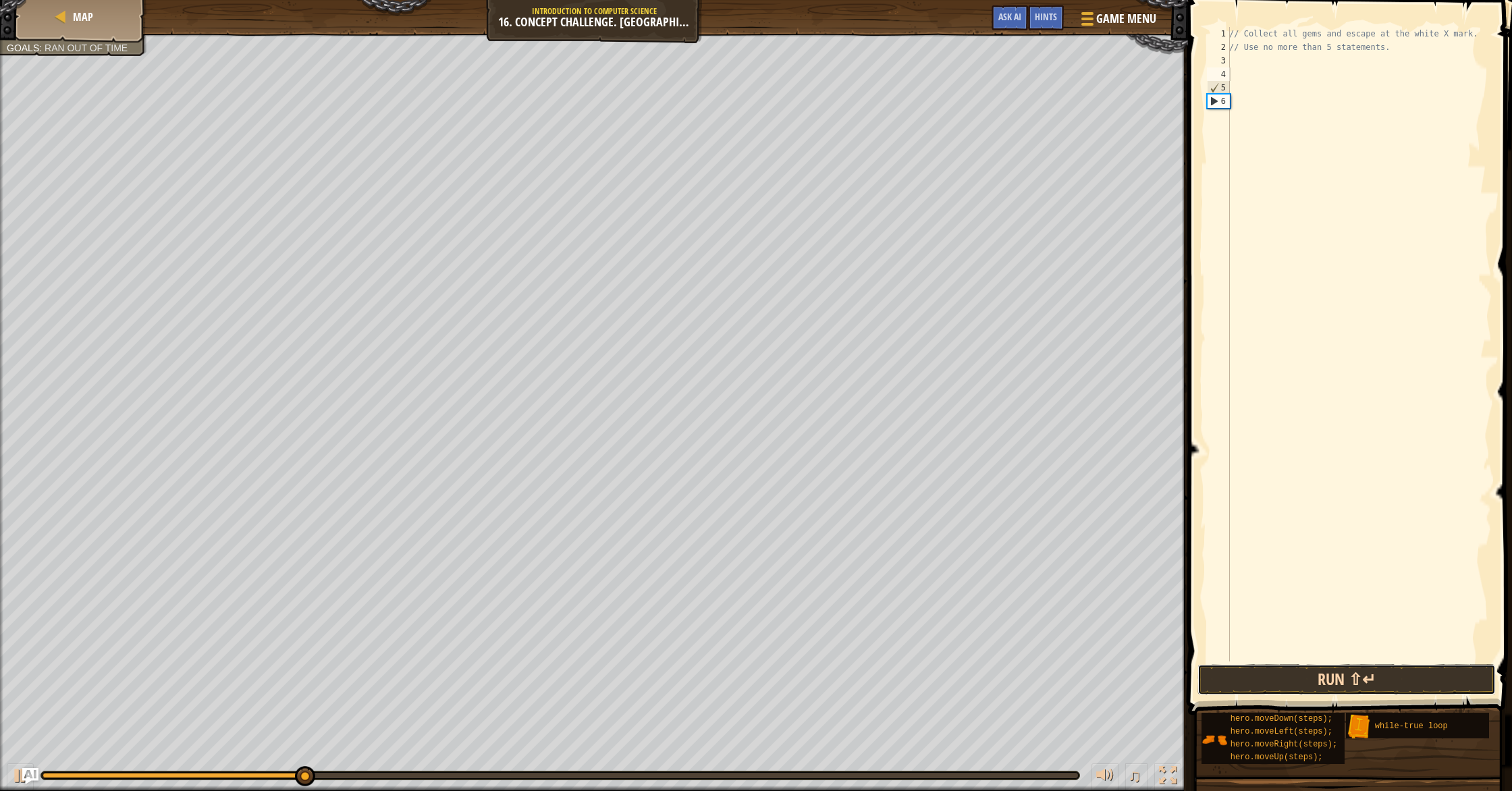
click at [1379, 688] on button "Run ⇧↵" at bounding box center [1346, 680] width 298 height 31
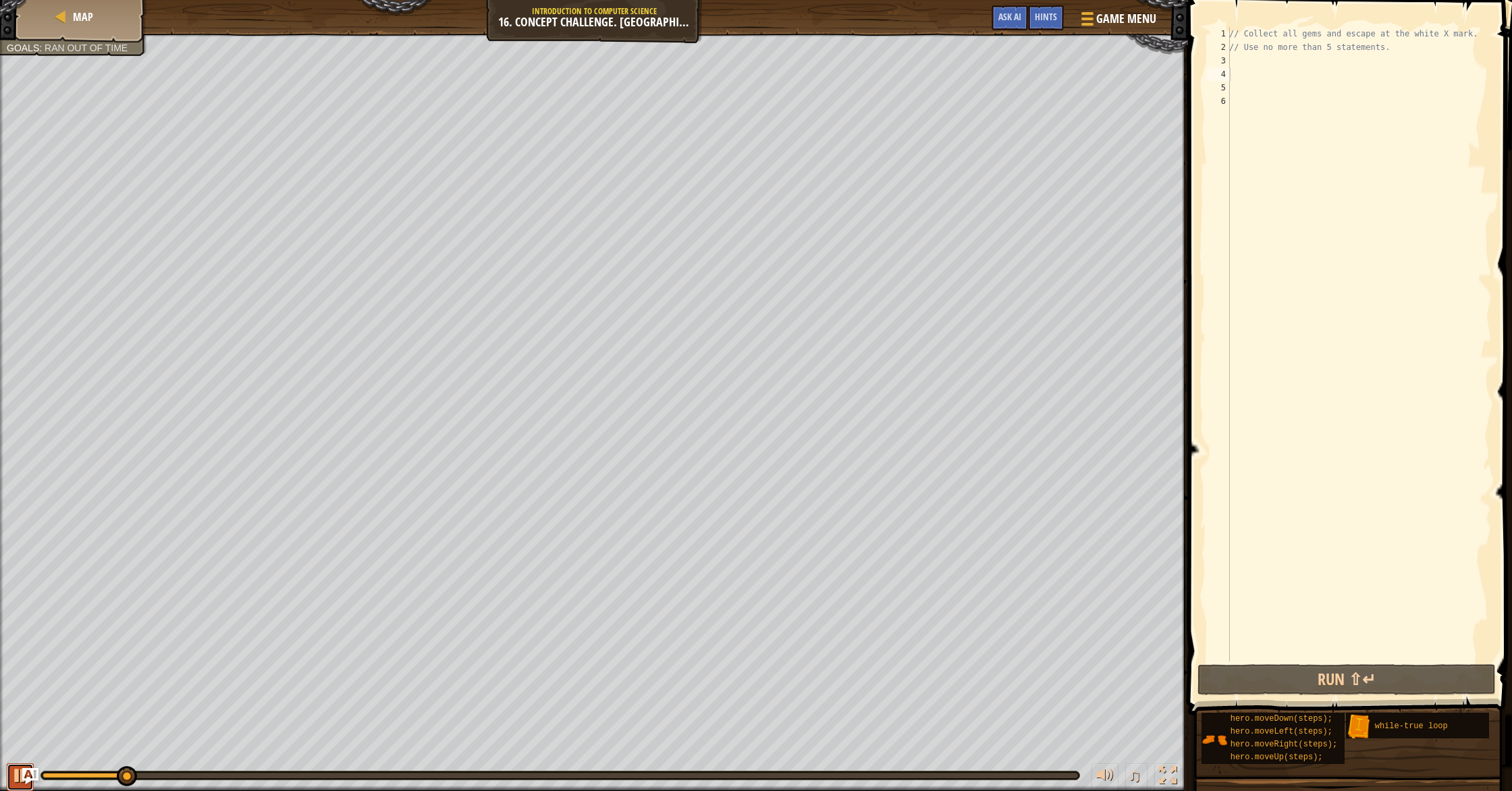
click at [14, 771] on div at bounding box center [20, 776] width 18 height 18
type textarea "w"
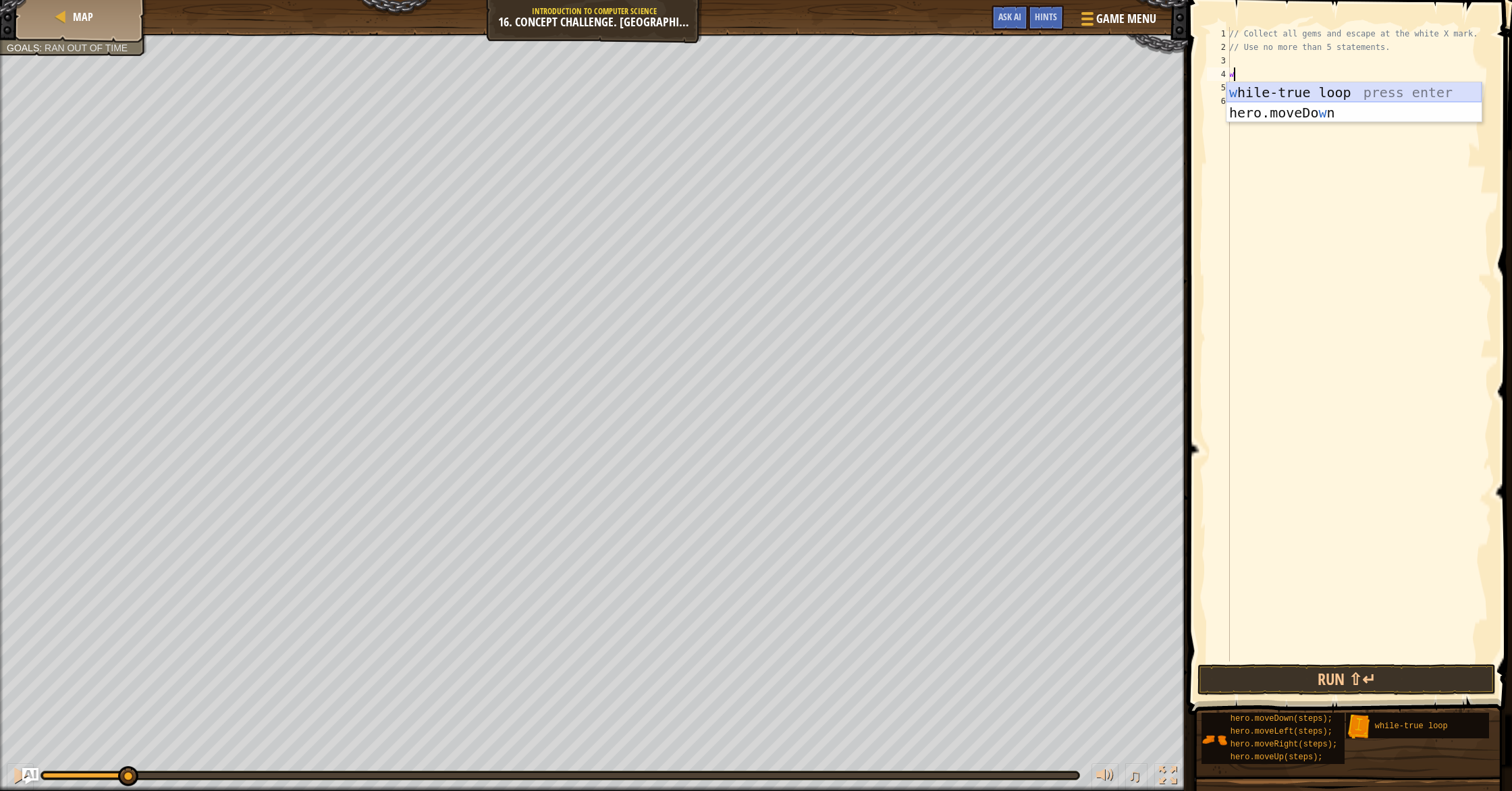
click at [1419, 94] on div "w [PERSON_NAME]-true loop press enter hero.moveDo w n press enter" at bounding box center [1353, 122] width 255 height 81
drag, startPoint x: 1301, startPoint y: 73, endPoint x: 1225, endPoint y: 73, distance: 76.0
click at [1225, 73] on div "1 2 3 4 5 6 7 8 // Collect all gems and escape at the white X mark. // Use no m…" at bounding box center [1348, 344] width 287 height 635
type textarea "while(true) {"
type textarea "h"
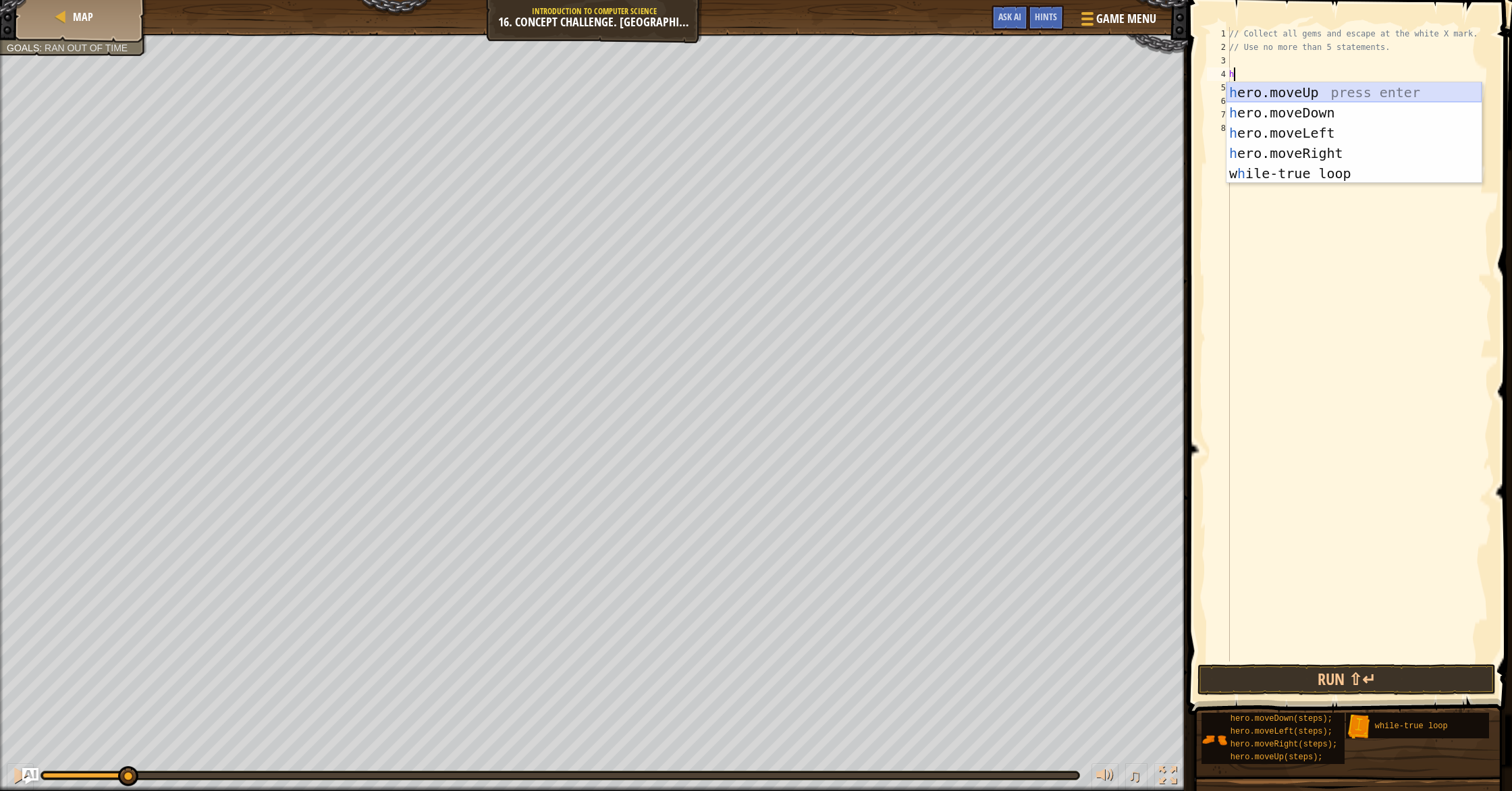
click at [1307, 90] on div "h ero.moveUp press enter h ero.moveDown press enter h ero.moveLeft press enter …" at bounding box center [1353, 153] width 255 height 142
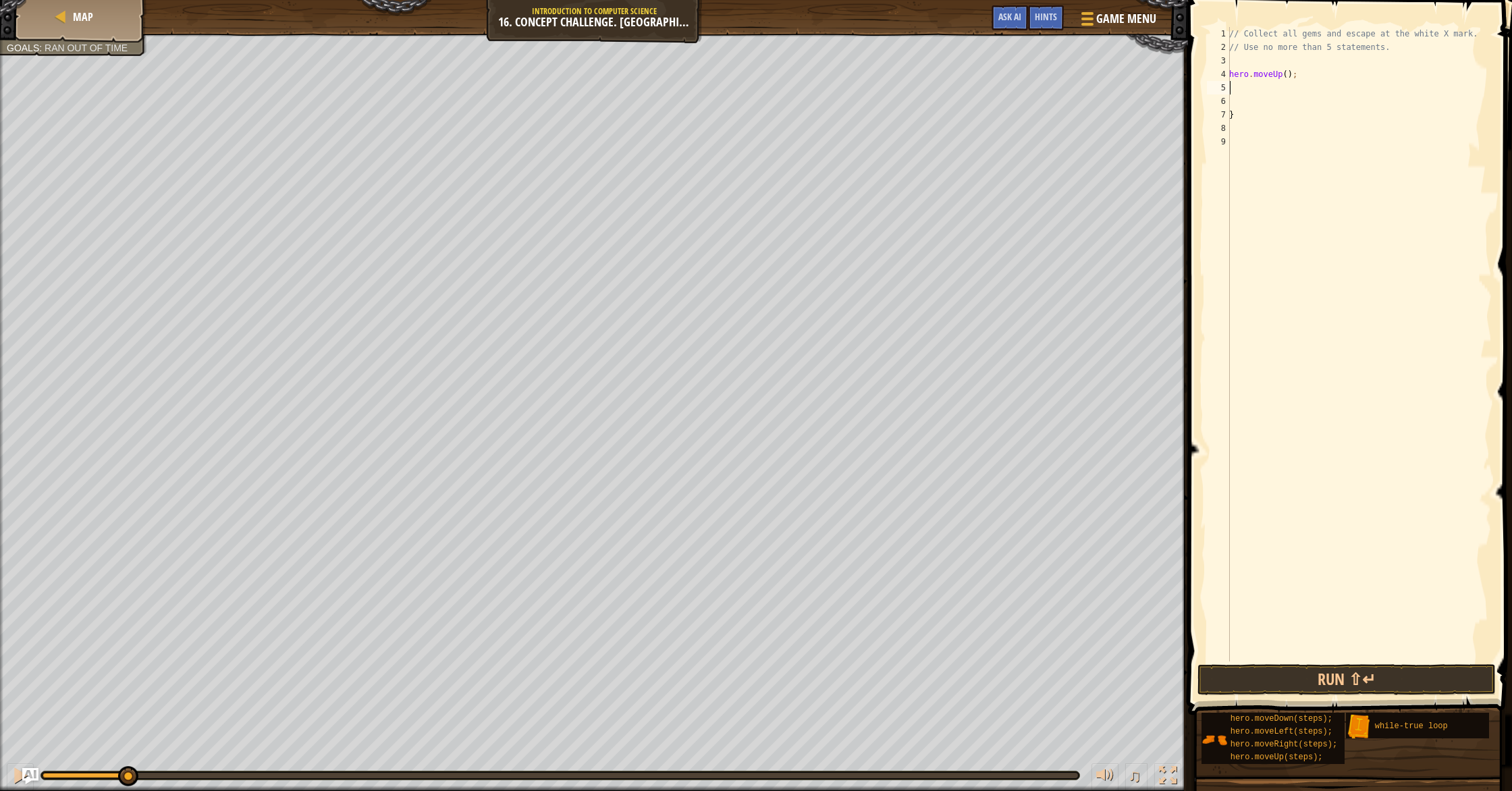
click at [1290, 76] on div "// Collect all gems and escape at the white X mark. // Use no more than 5 state…" at bounding box center [1359, 358] width 265 height 661
type textarea "hero.moveUp(2);"
click at [1312, 102] on div "// Collect all gems and escape at the white X mark. // Use no more than 5 state…" at bounding box center [1359, 358] width 265 height 661
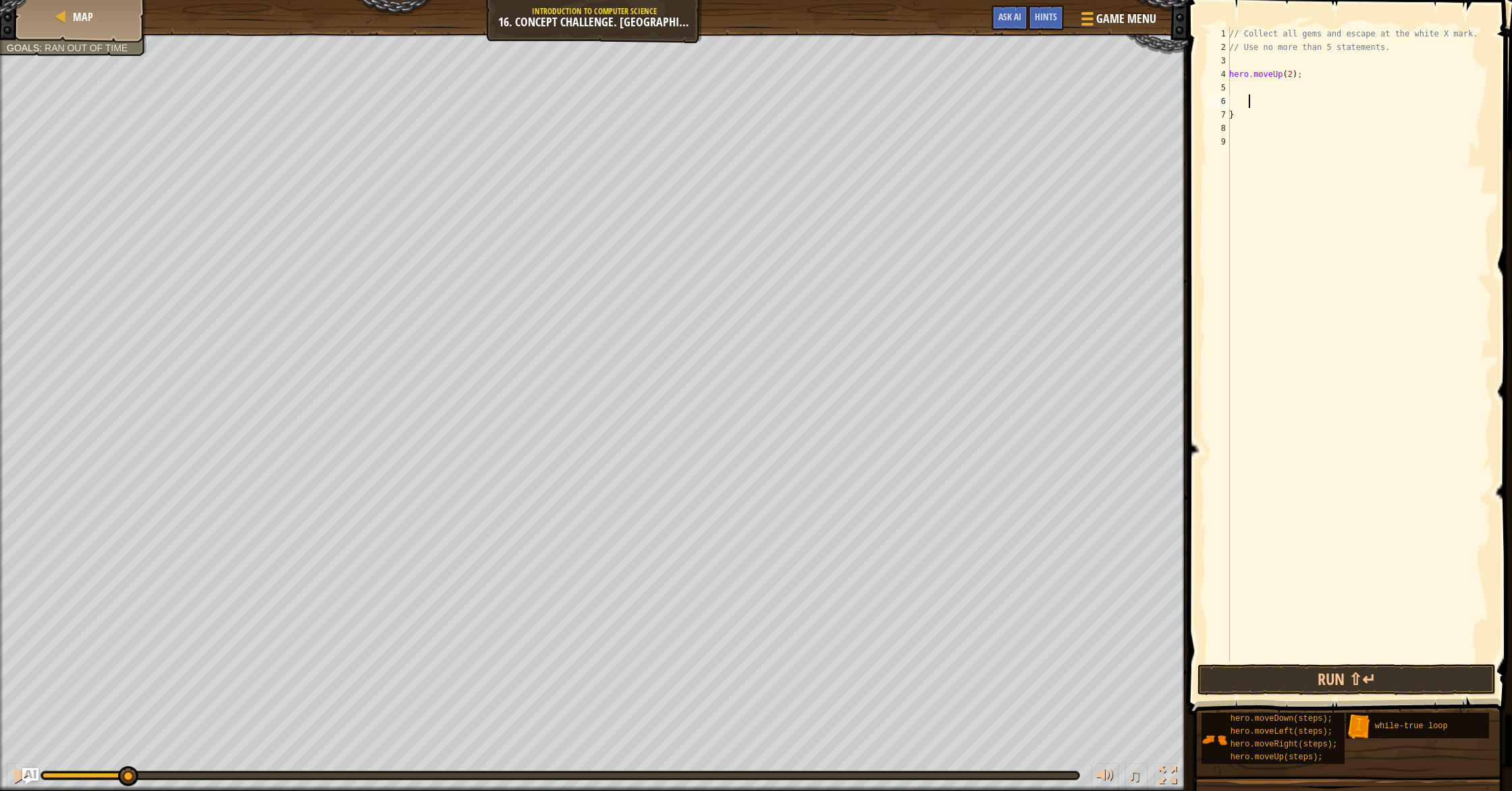
click at [1303, 116] on div "// Collect all gems and escape at the white X mark. // Use no more than 5 state…" at bounding box center [1359, 358] width 265 height 661
type textarea "}"
click at [1297, 126] on div "// Collect all gems and escape at the white X mark. // Use no more than 5 state…" at bounding box center [1359, 358] width 265 height 661
type textarea "hero.moveUp(2);"
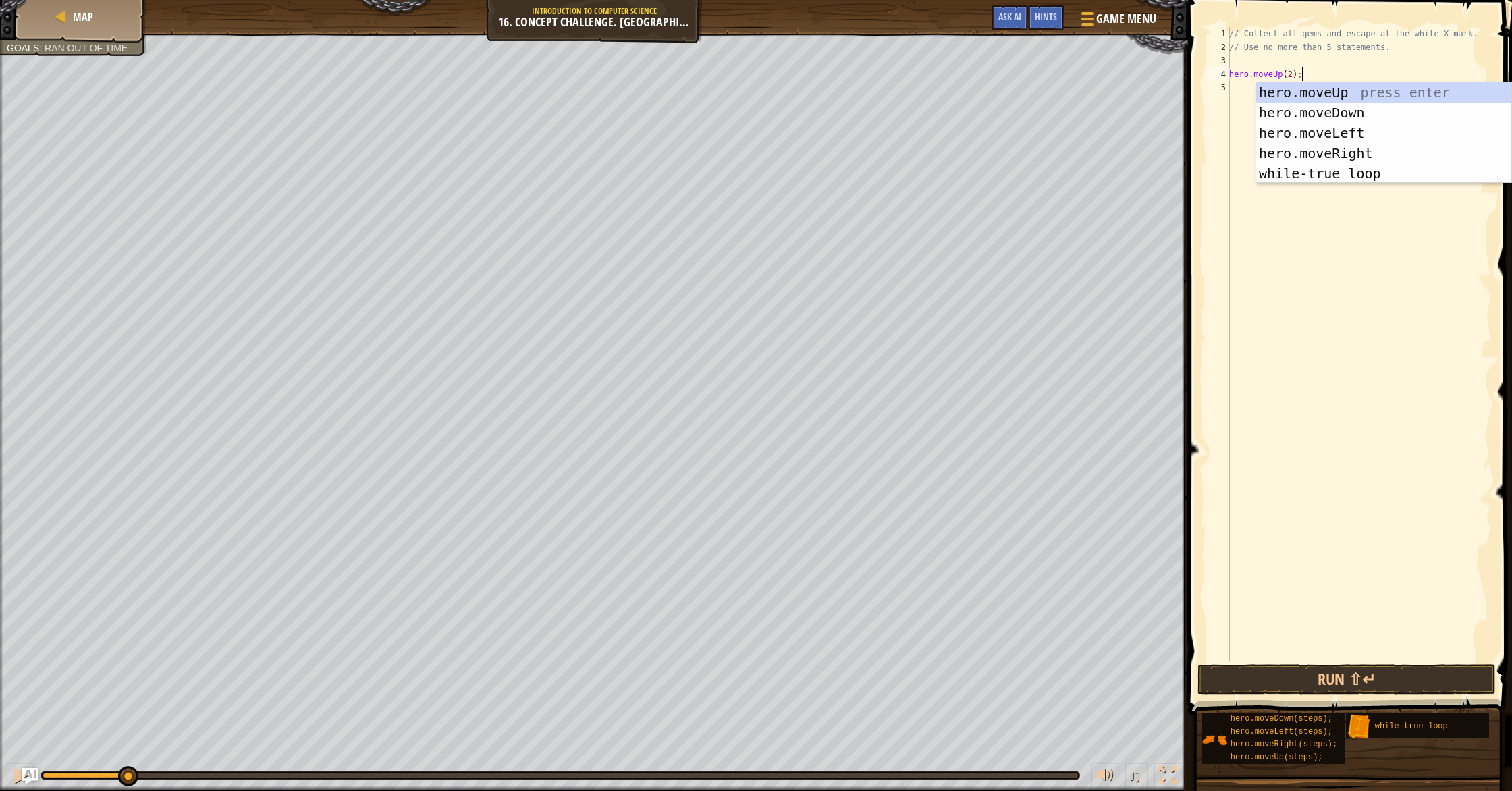
click at [1239, 95] on div "// Collect all gems and escape at the white X mark. // Use no more than 5 state…" at bounding box center [1359, 358] width 265 height 661
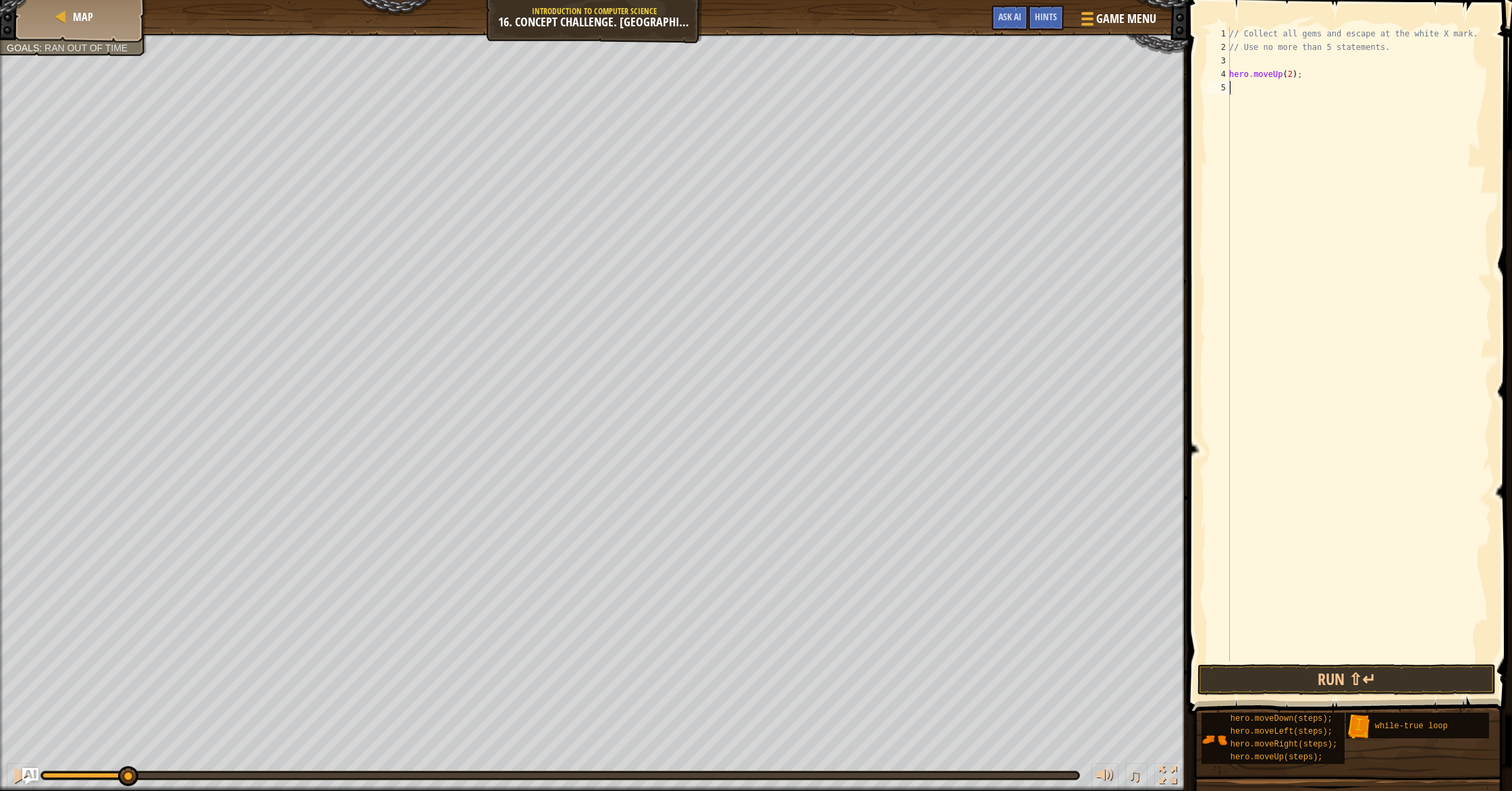
type textarea "h"
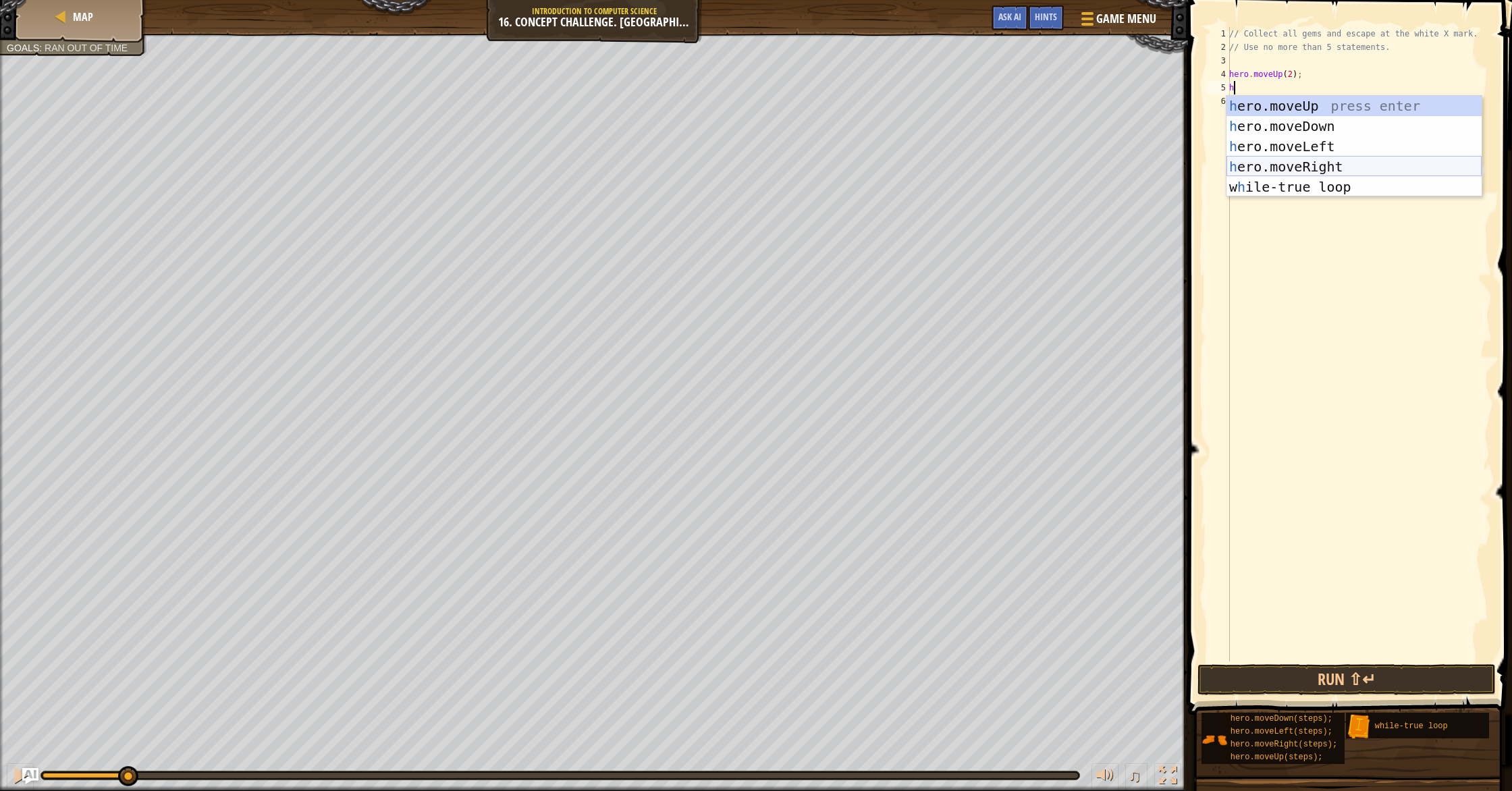
click at [1291, 158] on div "h ero.moveUp press enter h ero.moveDown press enter h ero.moveLeft press enter …" at bounding box center [1353, 167] width 255 height 142
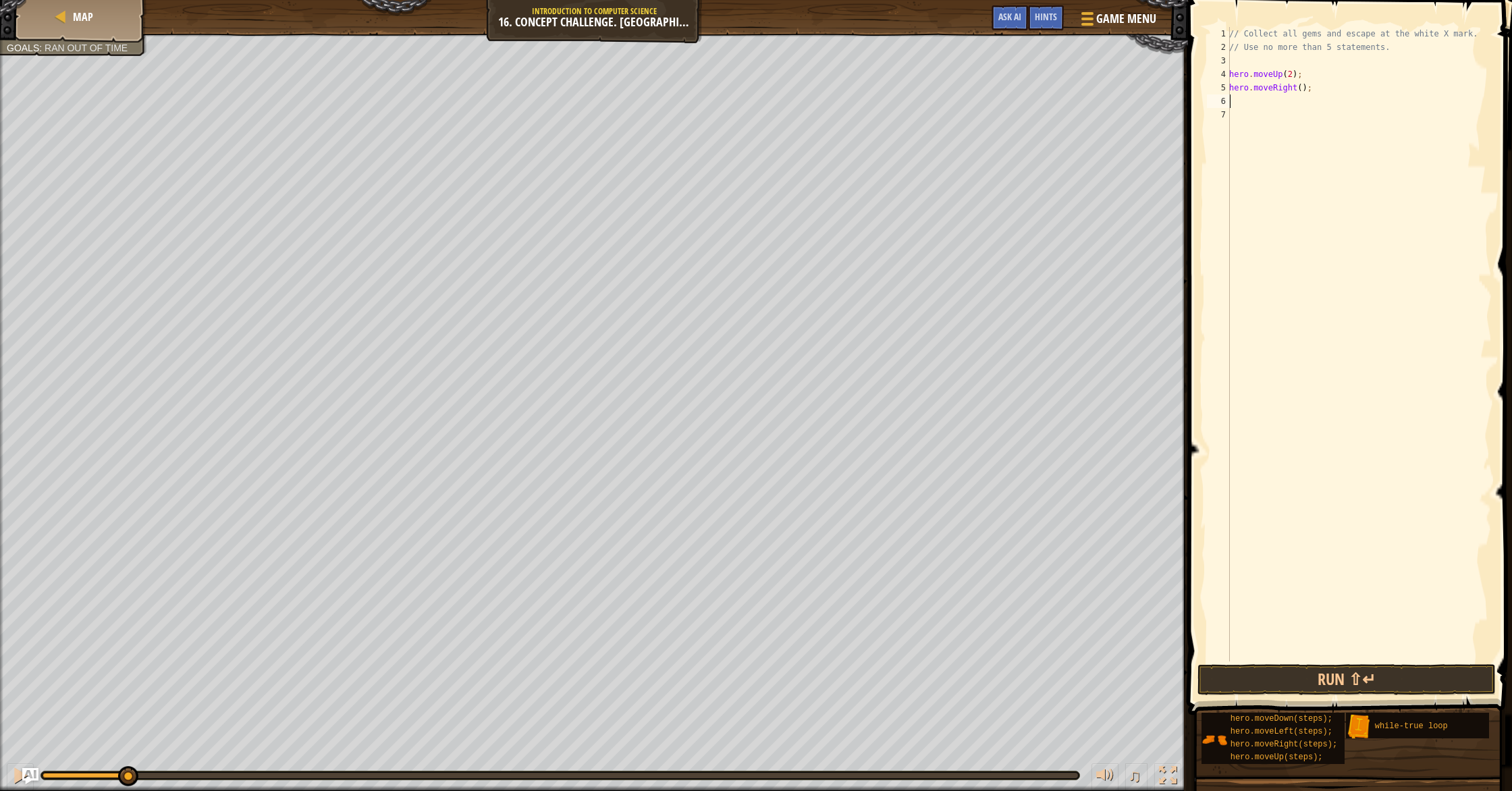
click at [1301, 88] on div "// Collect all gems and escape at the white X mark. // Use no more than 5 state…" at bounding box center [1359, 358] width 265 height 661
click at [1334, 669] on button "Run ⇧↵" at bounding box center [1346, 680] width 298 height 31
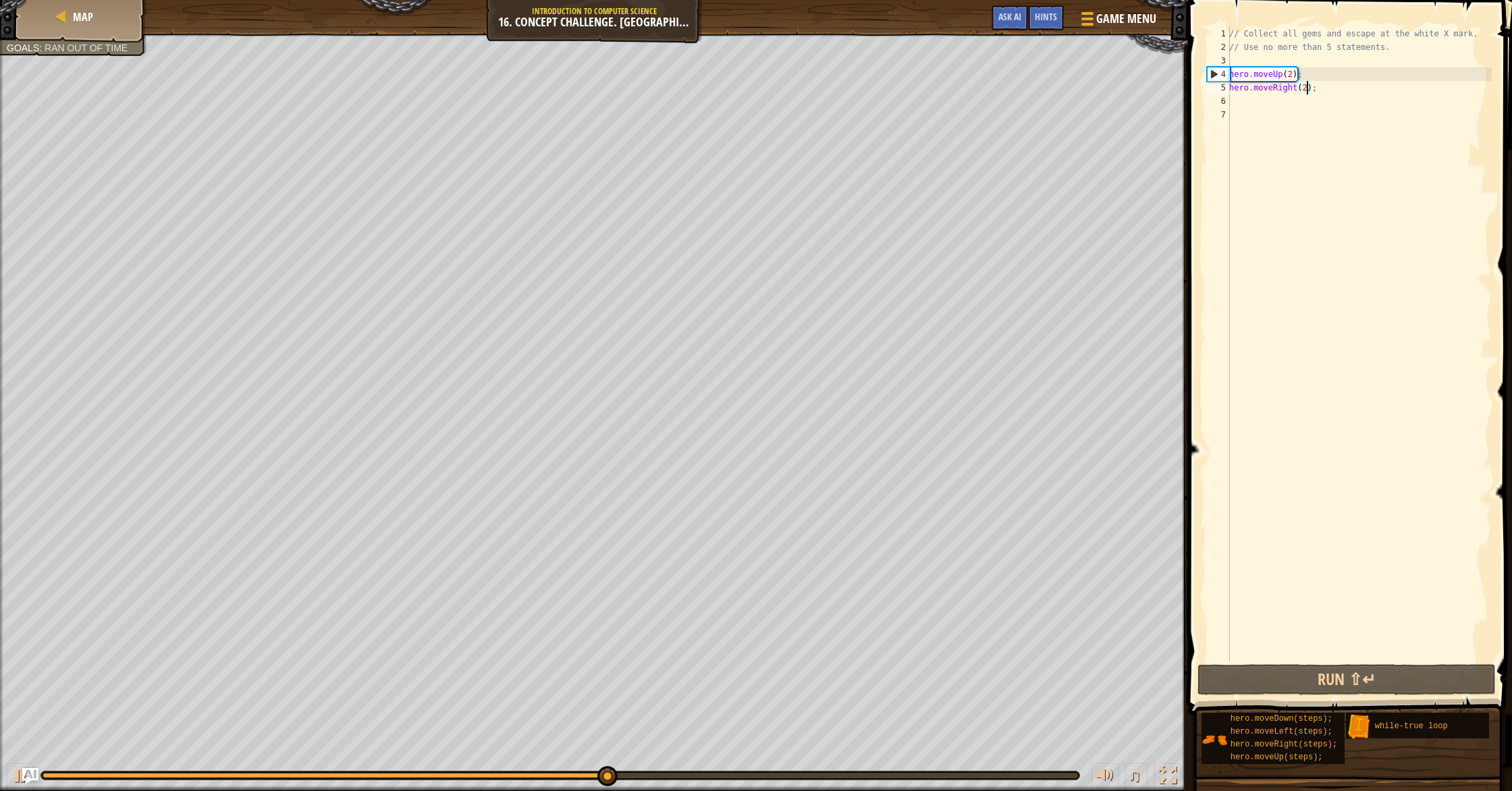
scroll to position [6, 7]
type textarea "hero.moveRight(2);"
click at [1308, 111] on div "// Collect all gems and escape at the white X mark. // Use no more than 5 state…" at bounding box center [1359, 358] width 265 height 661
click at [1308, 104] on div "// Collect all gems and escape at the white X mark. // Use no more than 5 state…" at bounding box center [1359, 358] width 265 height 661
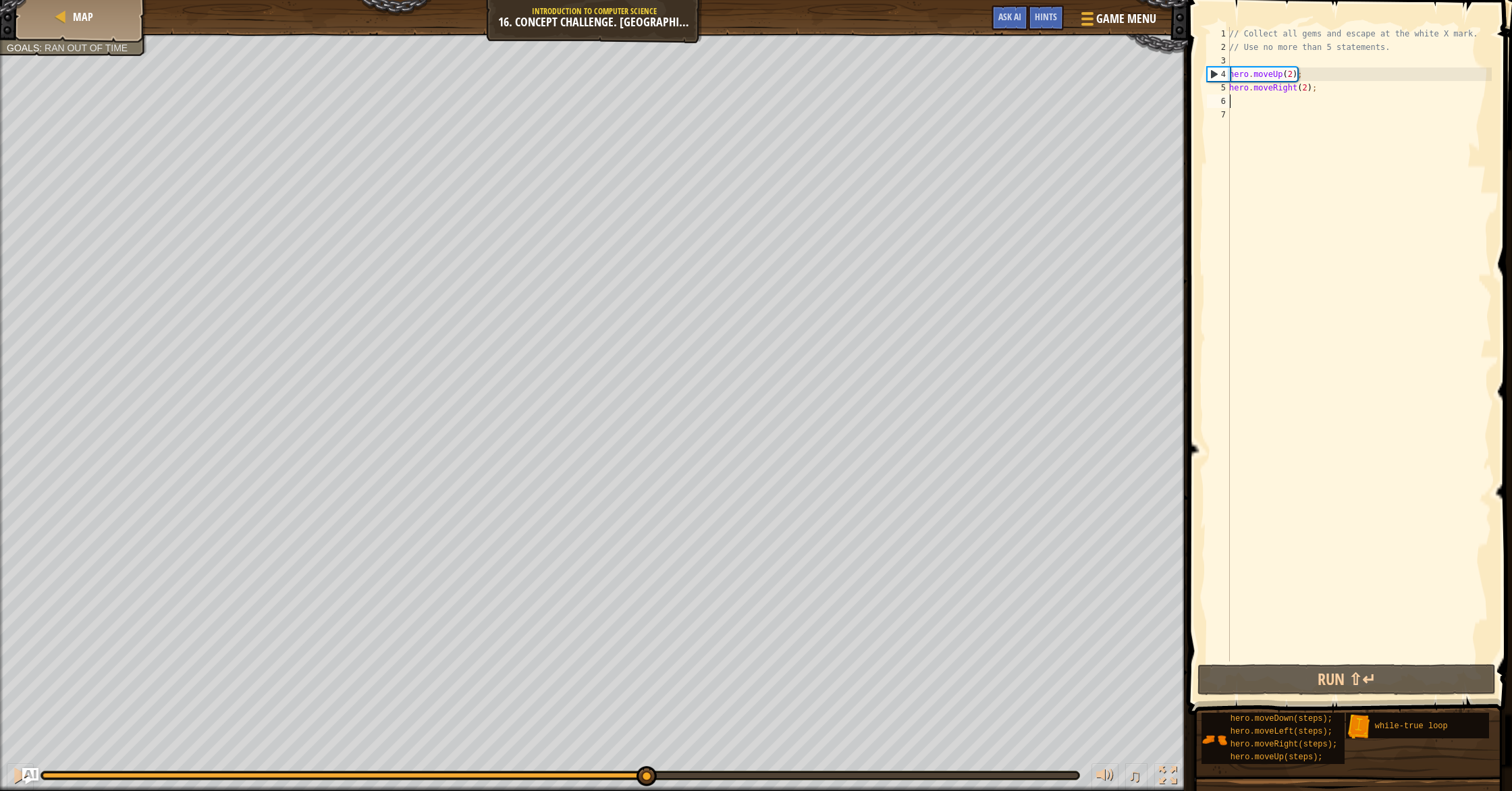
type textarea "h"
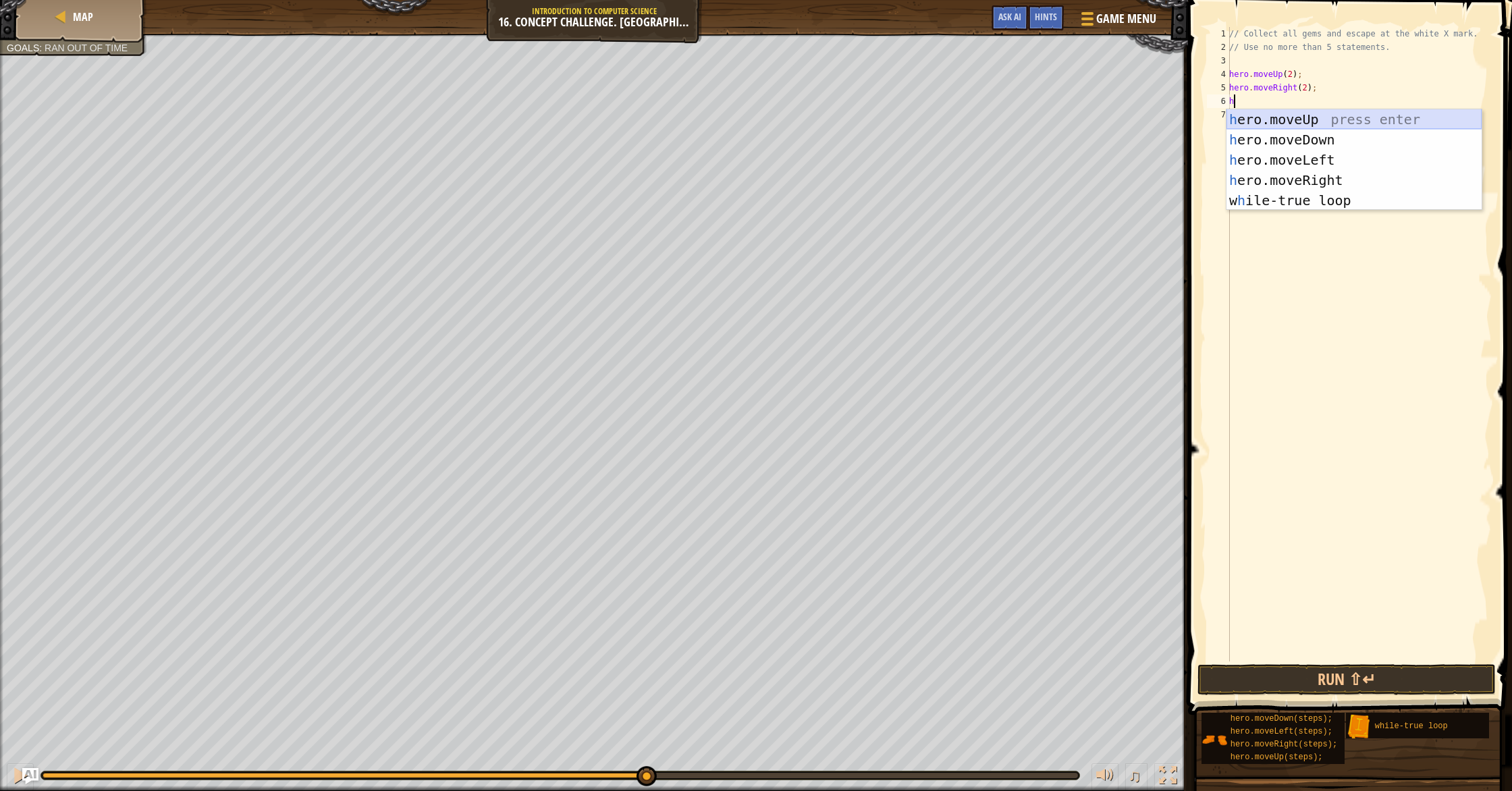
click at [1306, 116] on div "h ero.moveUp press enter h ero.moveDown press enter h ero.moveLeft press enter …" at bounding box center [1353, 180] width 255 height 142
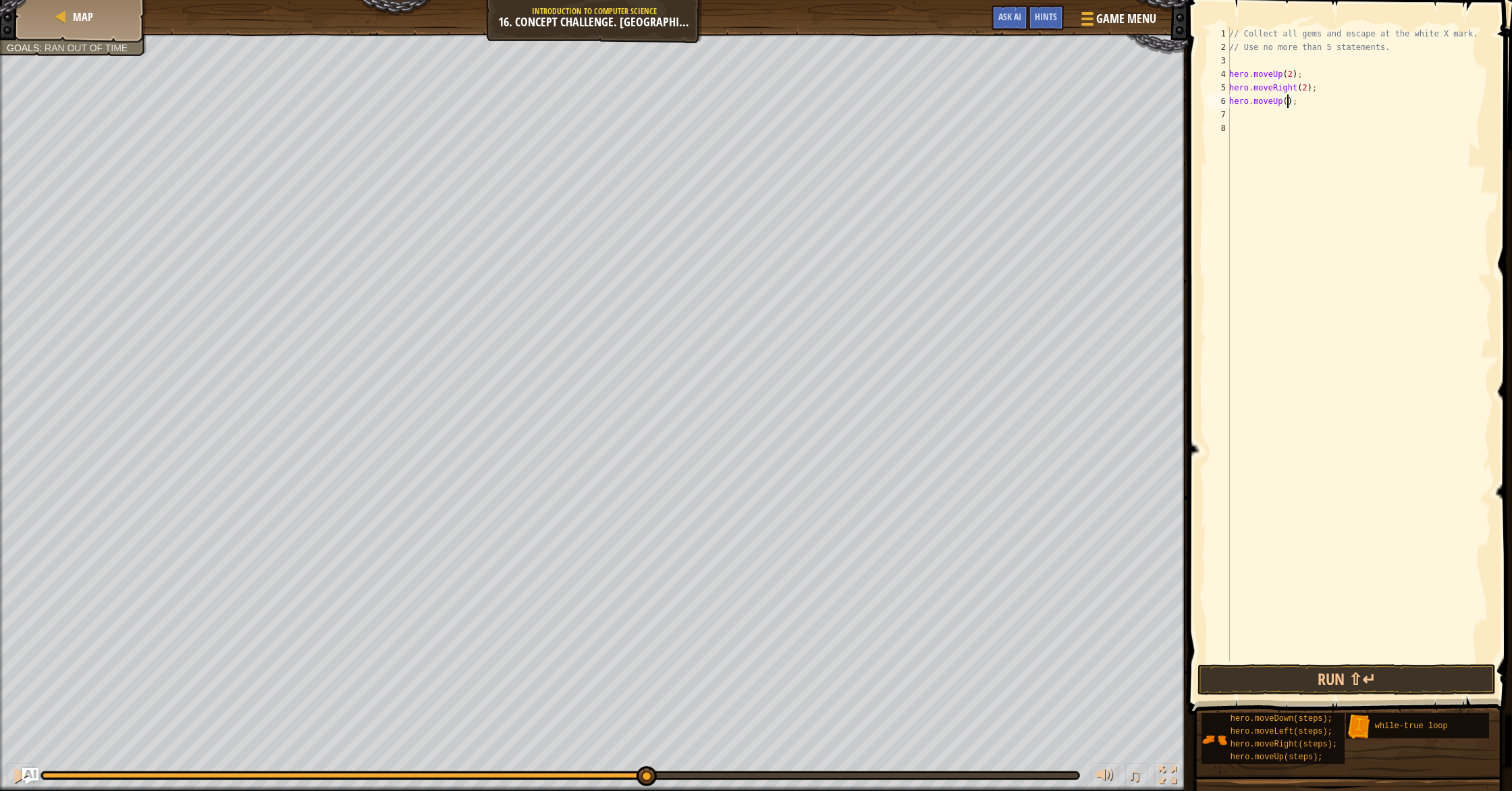
click at [1287, 101] on div "// Collect all gems and escape at the white X mark. // Use no more than 5 state…" at bounding box center [1359, 358] width 265 height 661
type textarea "hero.moveUp(2);"
click at [1280, 128] on div "// Collect all gems and escape at the white X mark. // Use no more than 5 state…" at bounding box center [1359, 358] width 265 height 661
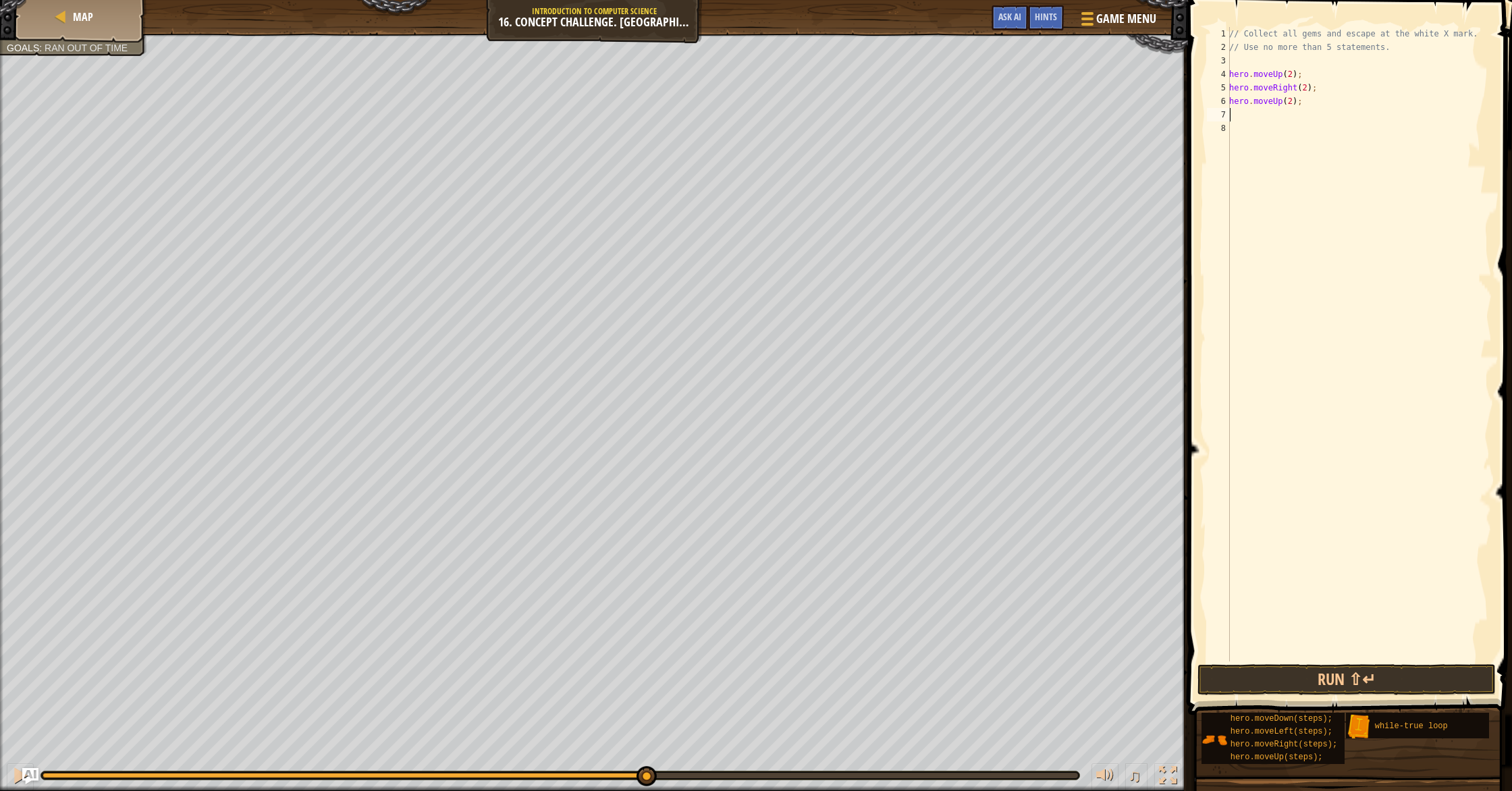
click at [1282, 115] on div "// Collect all gems and escape at the white X mark. // Use no more than 5 state…" at bounding box center [1359, 358] width 265 height 661
type textarea "h"
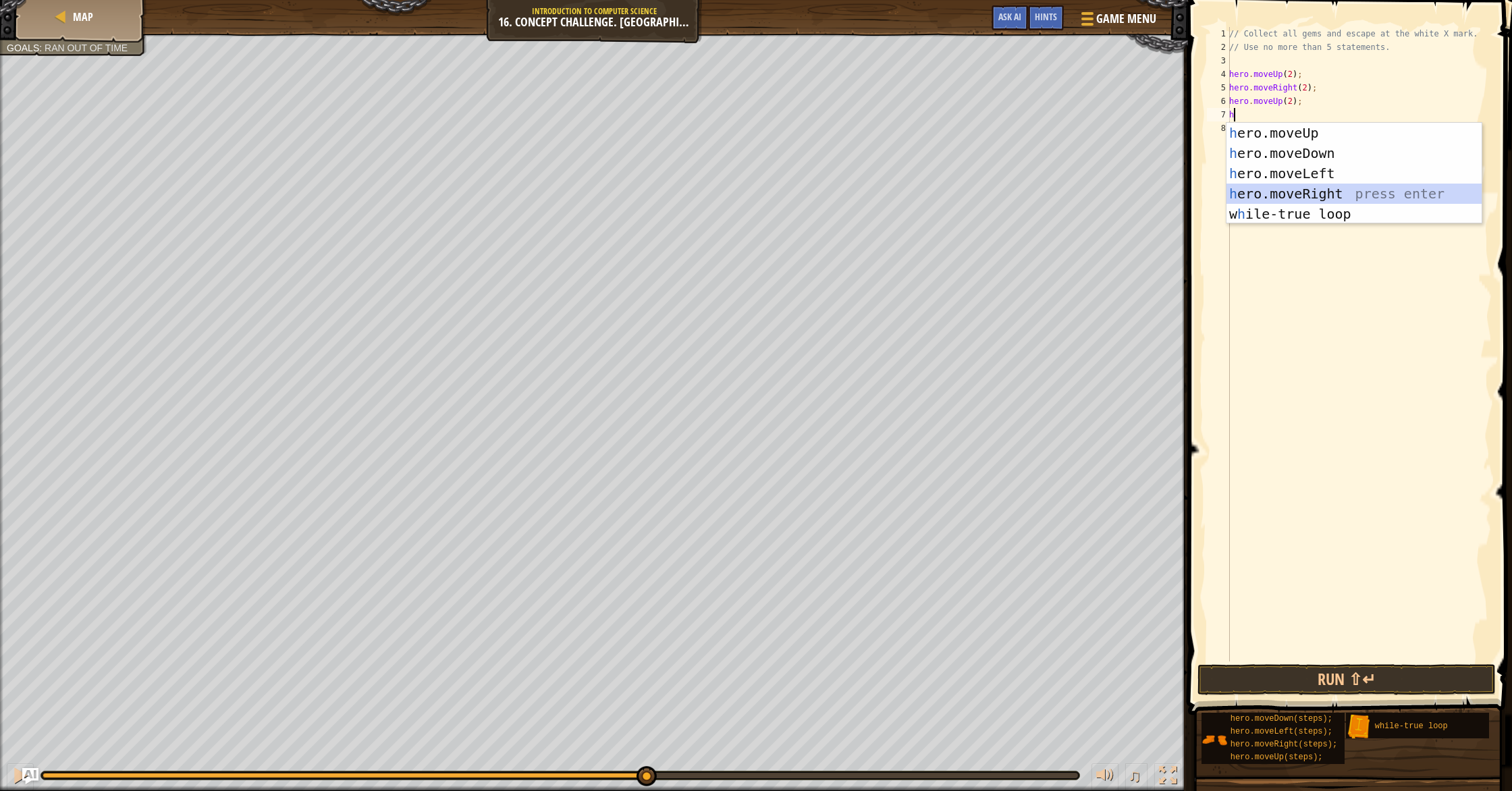
click at [1277, 183] on div "h ero.moveUp press enter h ero.moveDown press enter h ero.moveLeft press enter …" at bounding box center [1353, 194] width 255 height 142
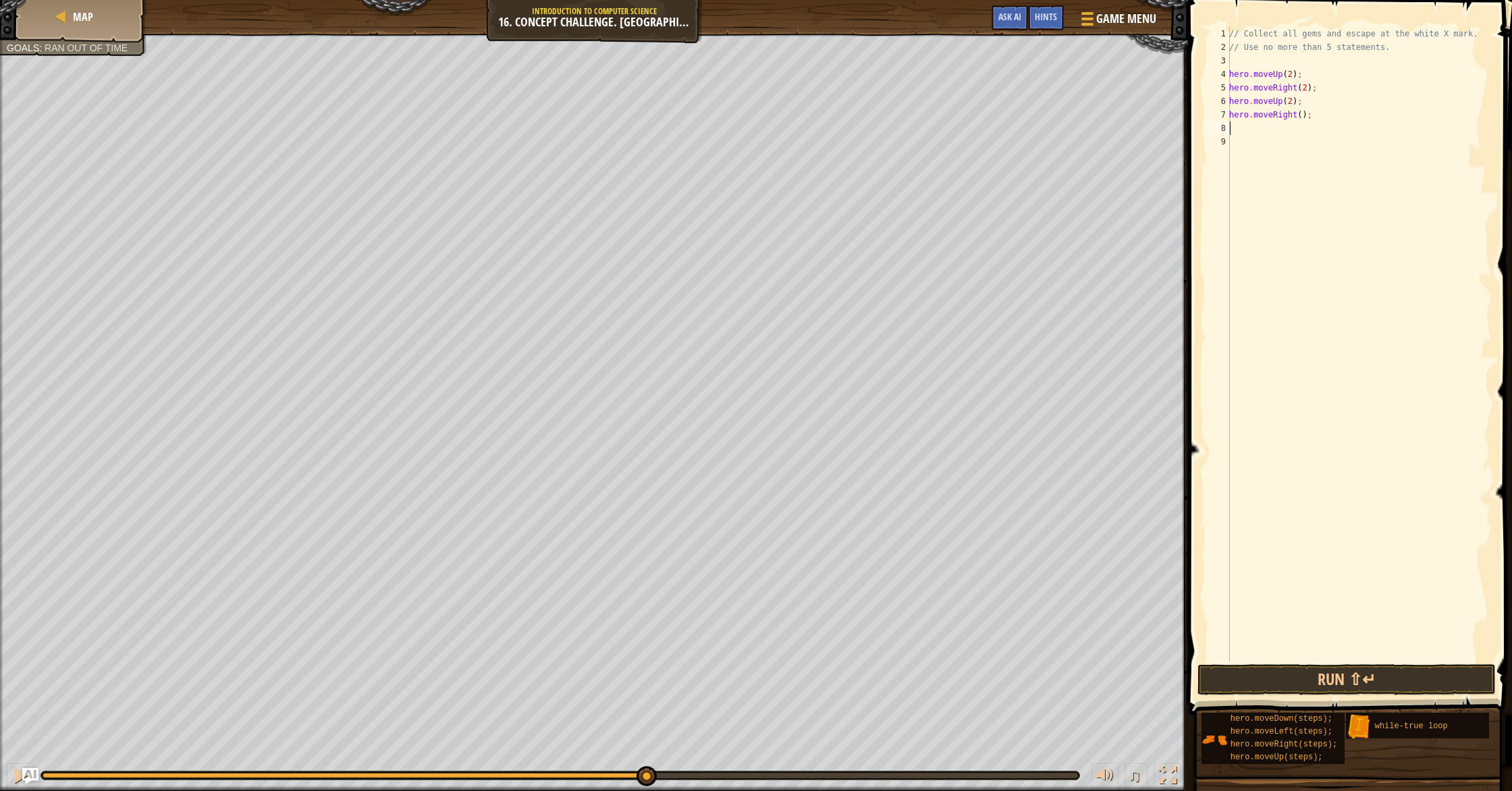
click at [1301, 117] on div "// Collect all gems and escape at the white X mark. // Use no more than 5 state…" at bounding box center [1359, 358] width 265 height 661
type textarea "hero.moveRight(2);"
click at [1300, 143] on div "// Collect all gems and escape at the white X mark. // Use no more than 5 state…" at bounding box center [1359, 358] width 265 height 661
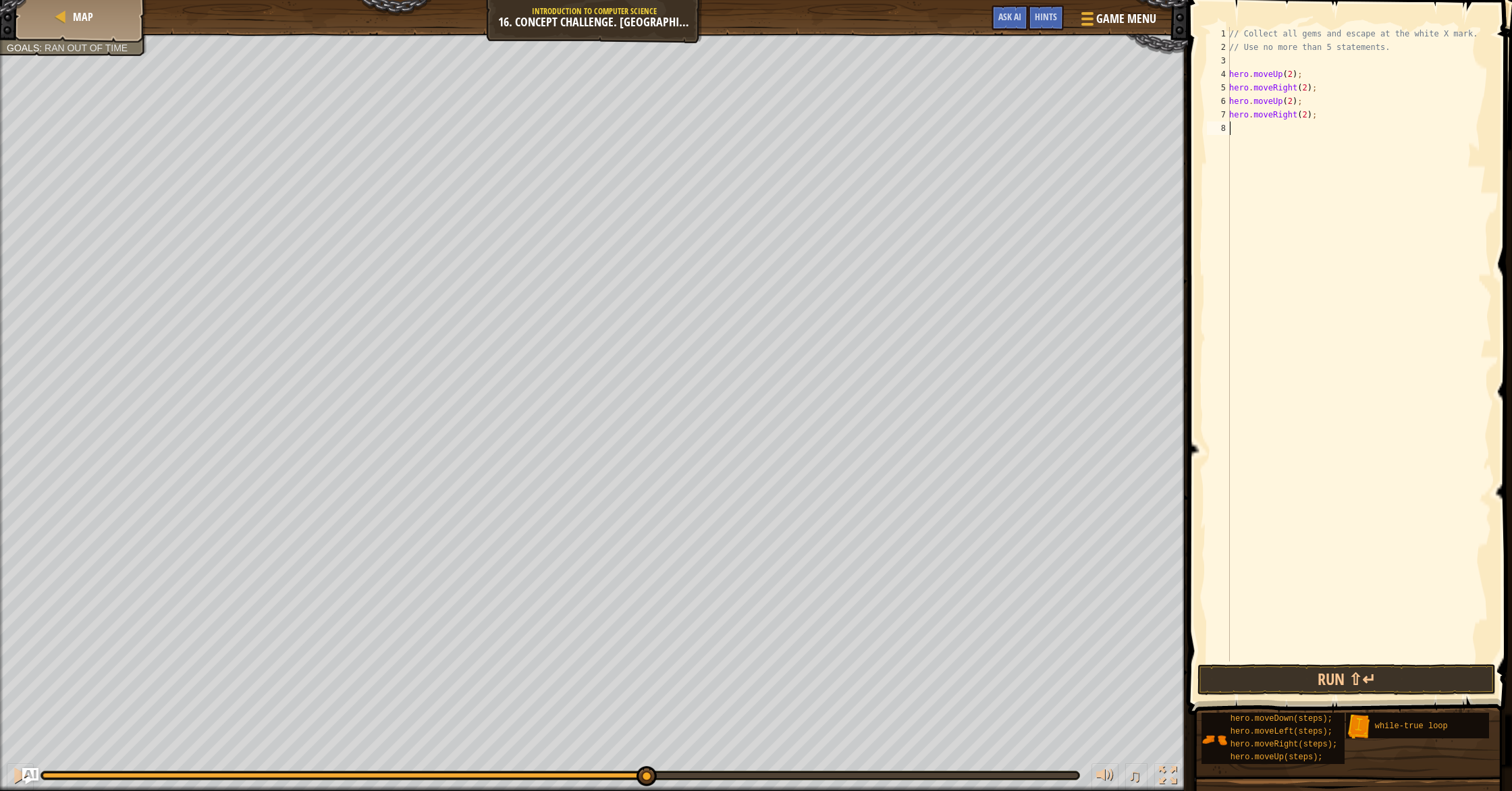
type textarea "h"
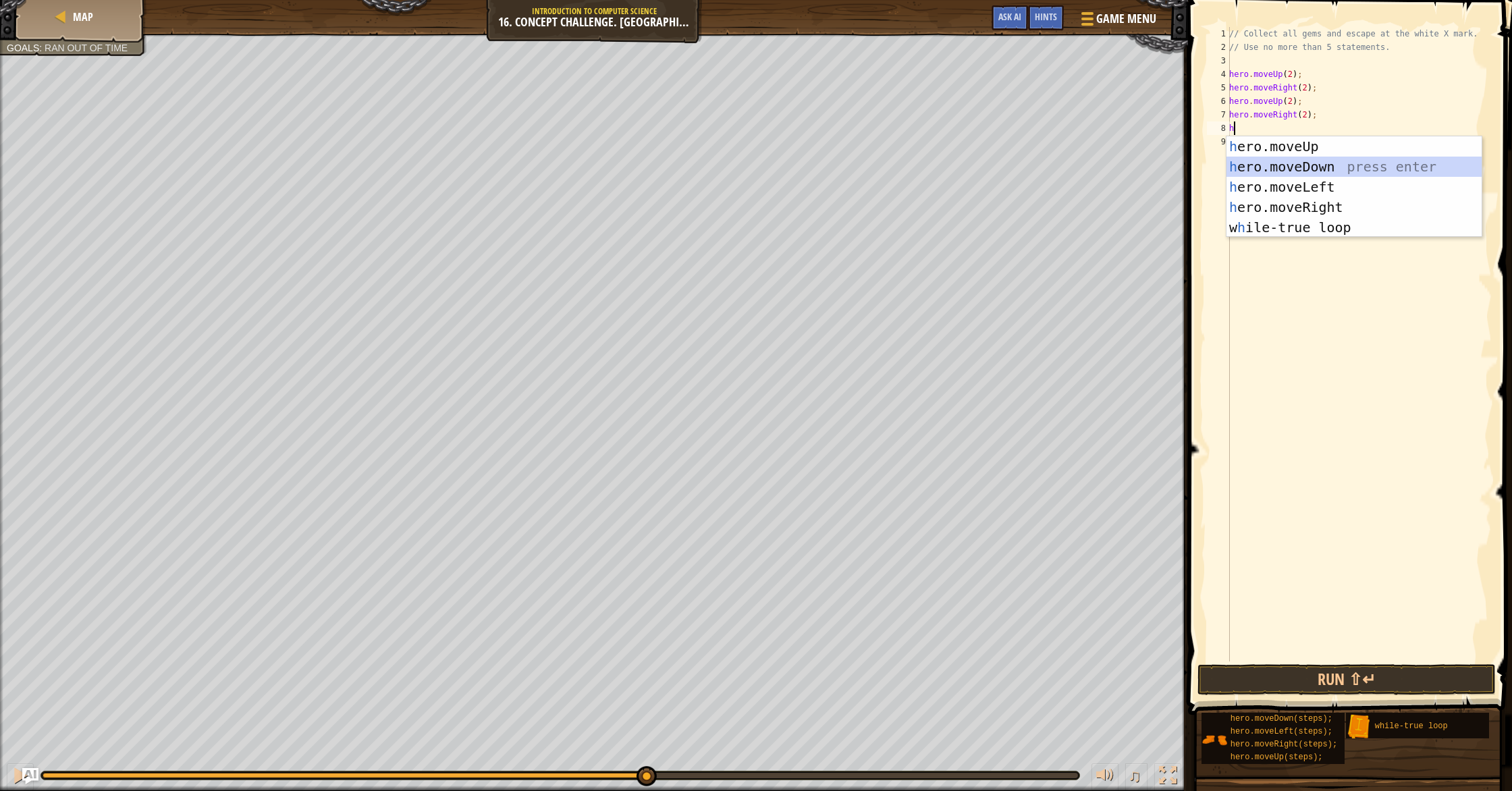
click at [1306, 169] on div "h ero.moveUp press enter h ero.moveDown press enter h ero.moveLeft press enter …" at bounding box center [1353, 207] width 255 height 142
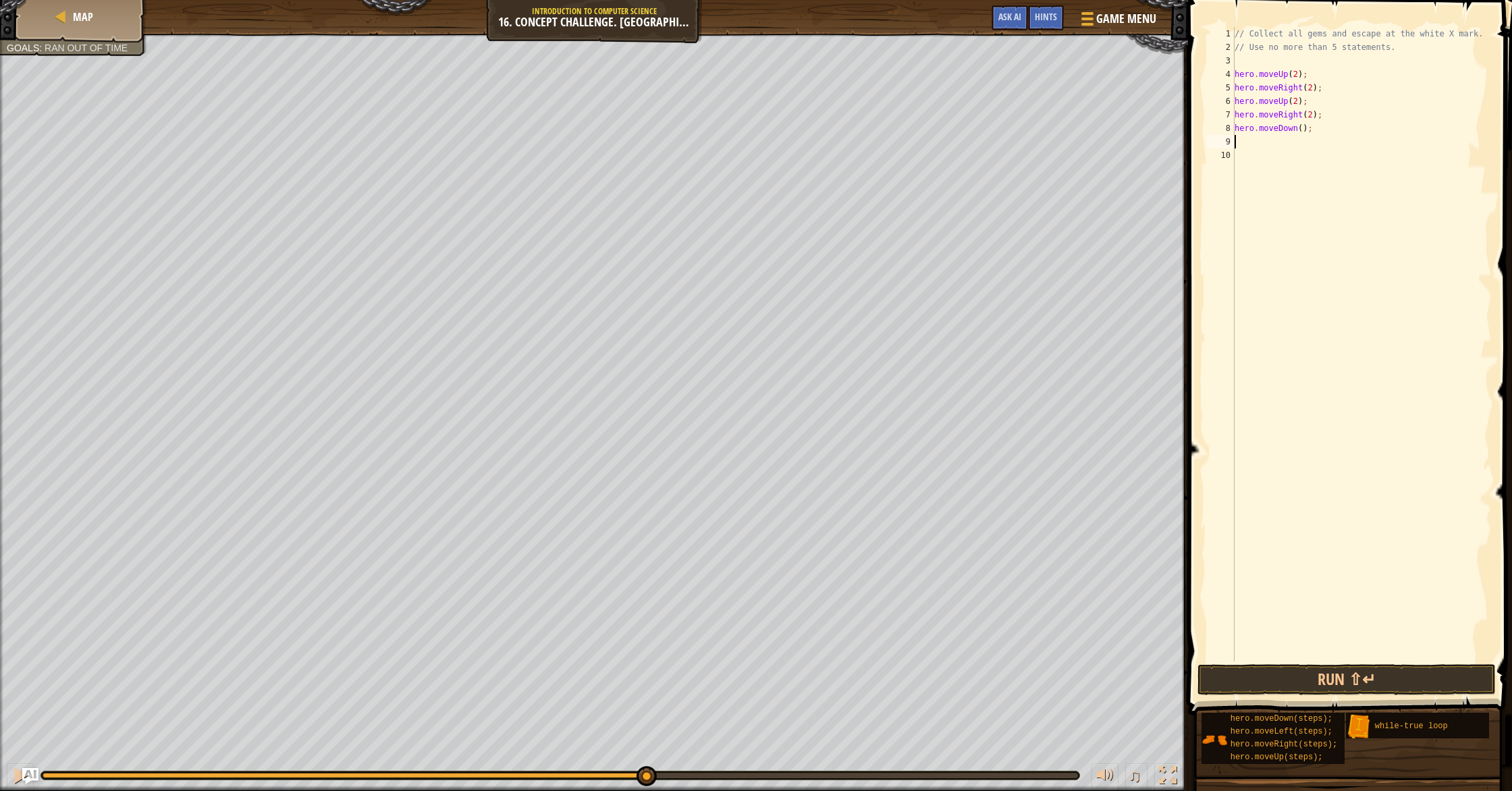
type textarea "h"
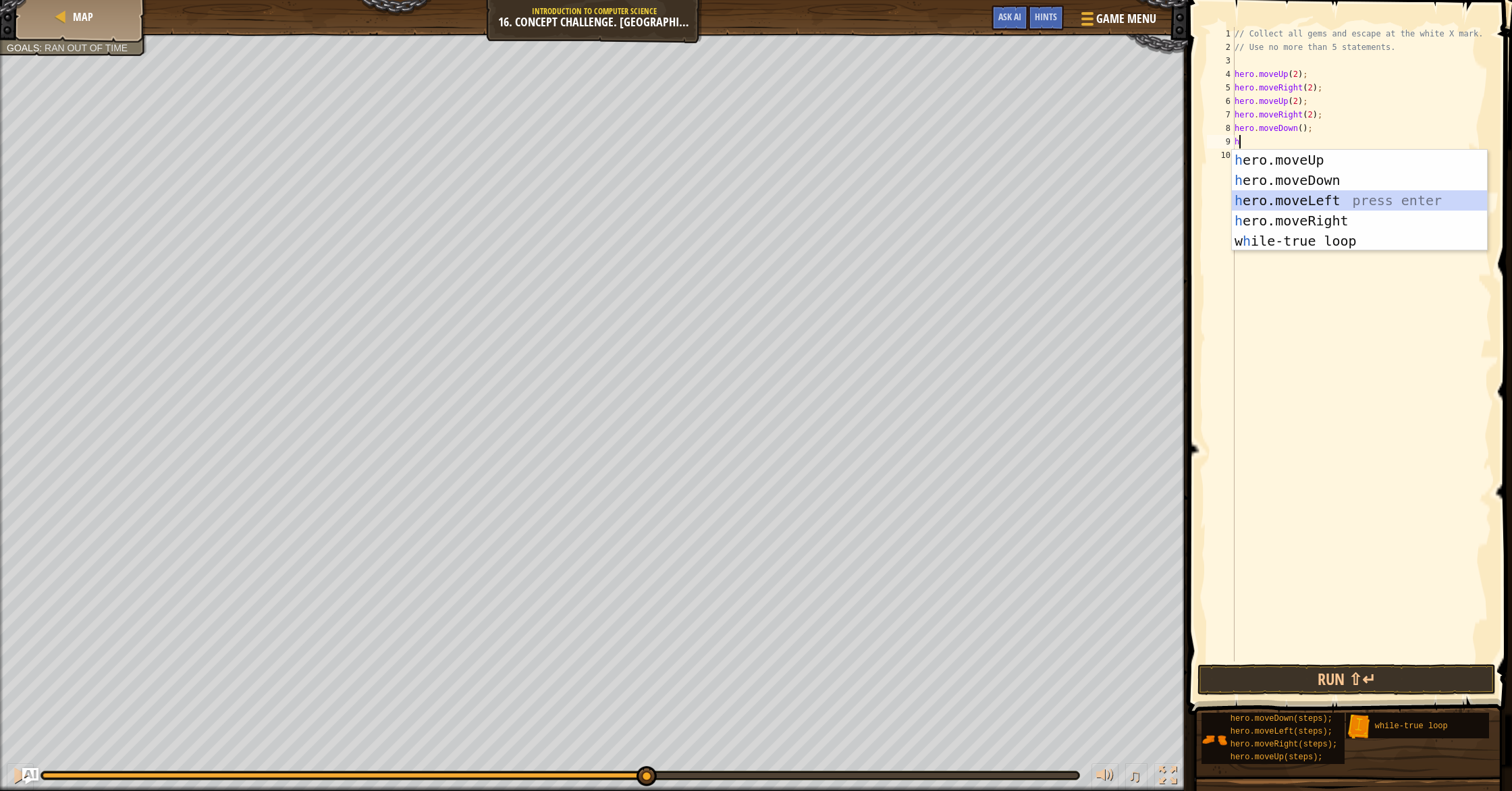
click at [1286, 200] on div "h ero.moveUp press enter h ero.moveDown press enter h ero.moveLeft press enter …" at bounding box center [1359, 221] width 255 height 142
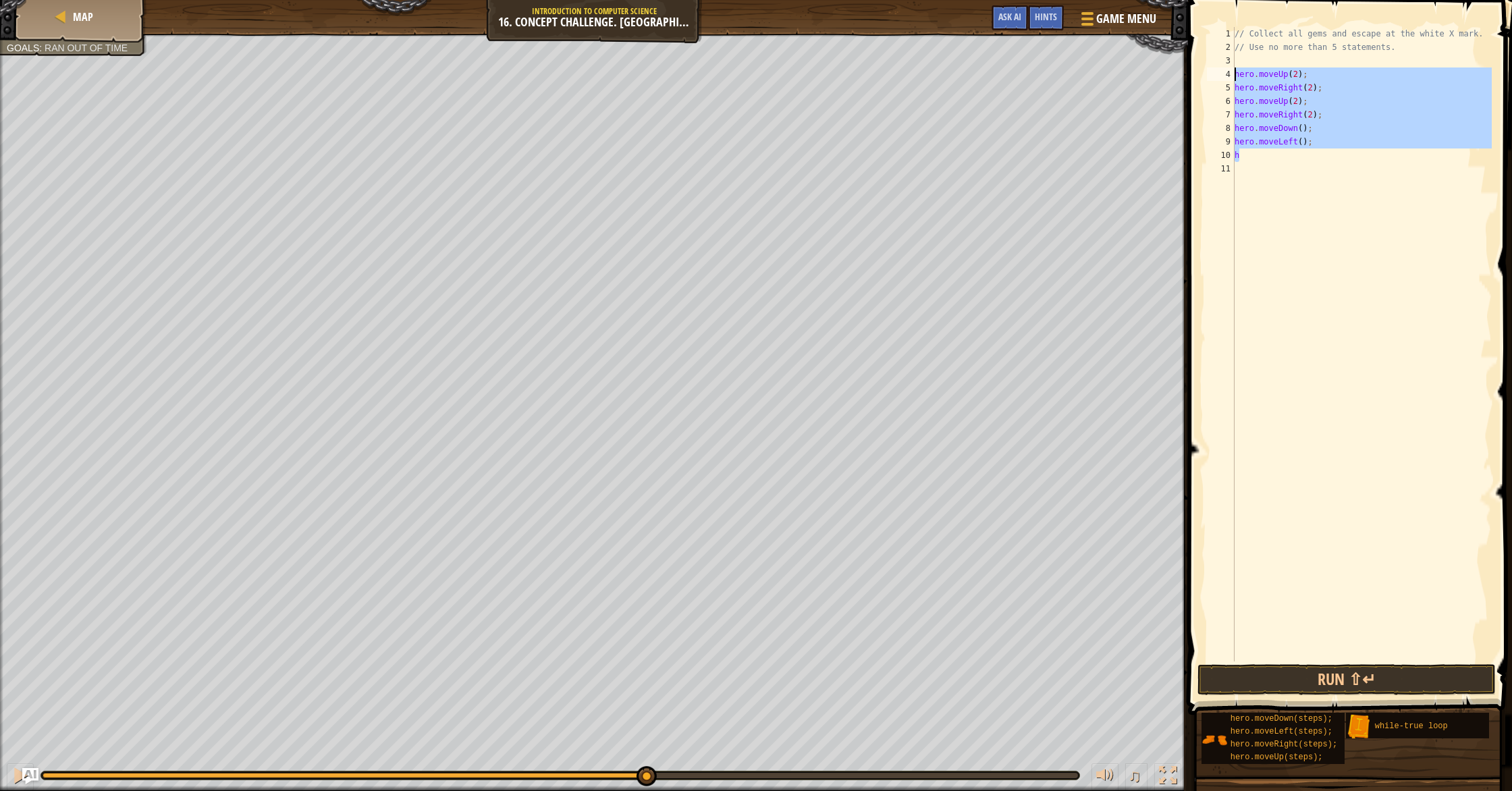
drag, startPoint x: 1258, startPoint y: 152, endPoint x: 1235, endPoint y: 70, distance: 85.2
click at [1235, 70] on div "// Collect all gems and escape at the white X mark. // Use no more than 5 state…" at bounding box center [1362, 358] width 261 height 661
type textarea "hero.moveUp(2); hero.moveRight(2);"
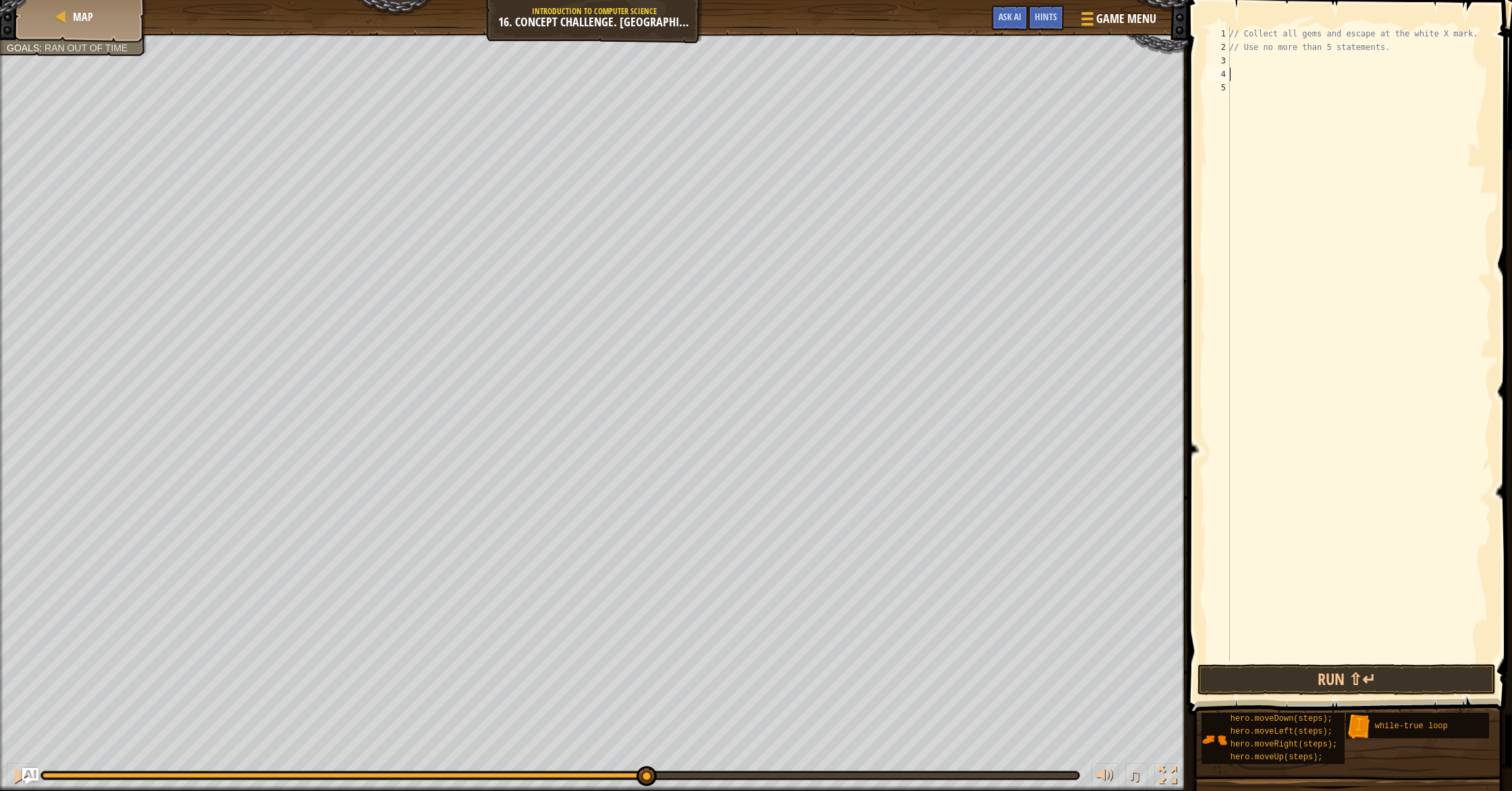
type textarea "w"
click at [1264, 90] on div "w [PERSON_NAME]-true loop press enter hero.moveDo w n press enter" at bounding box center [1353, 122] width 255 height 81
type textarea "h"
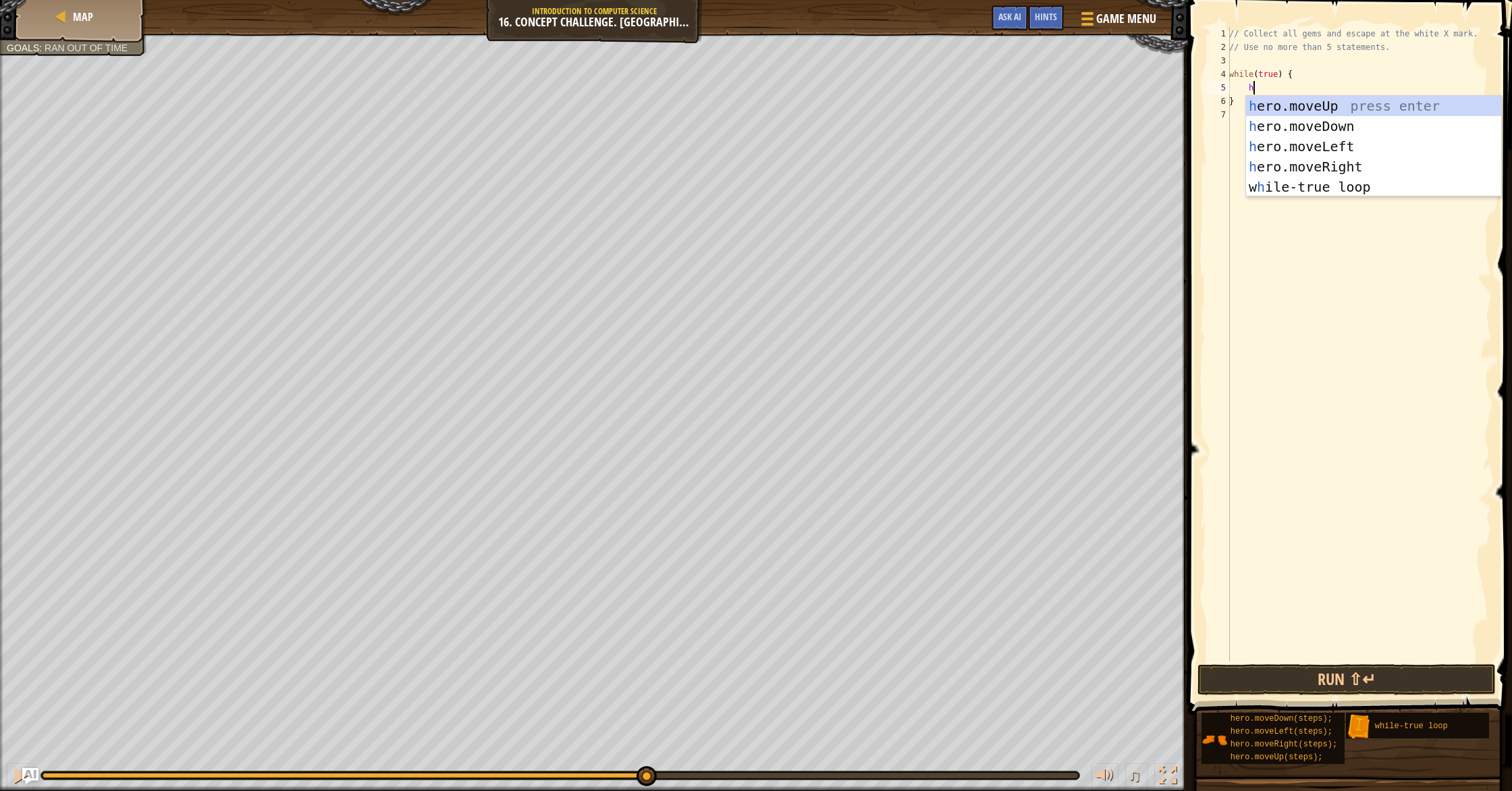
scroll to position [6, 2]
drag, startPoint x: 1291, startPoint y: 108, endPoint x: 1299, endPoint y: 94, distance: 16.1
click at [1291, 108] on div "h ero.moveUp press enter h ero.moveDown press enter h ero.moveLeft press enter …" at bounding box center [1373, 167] width 255 height 142
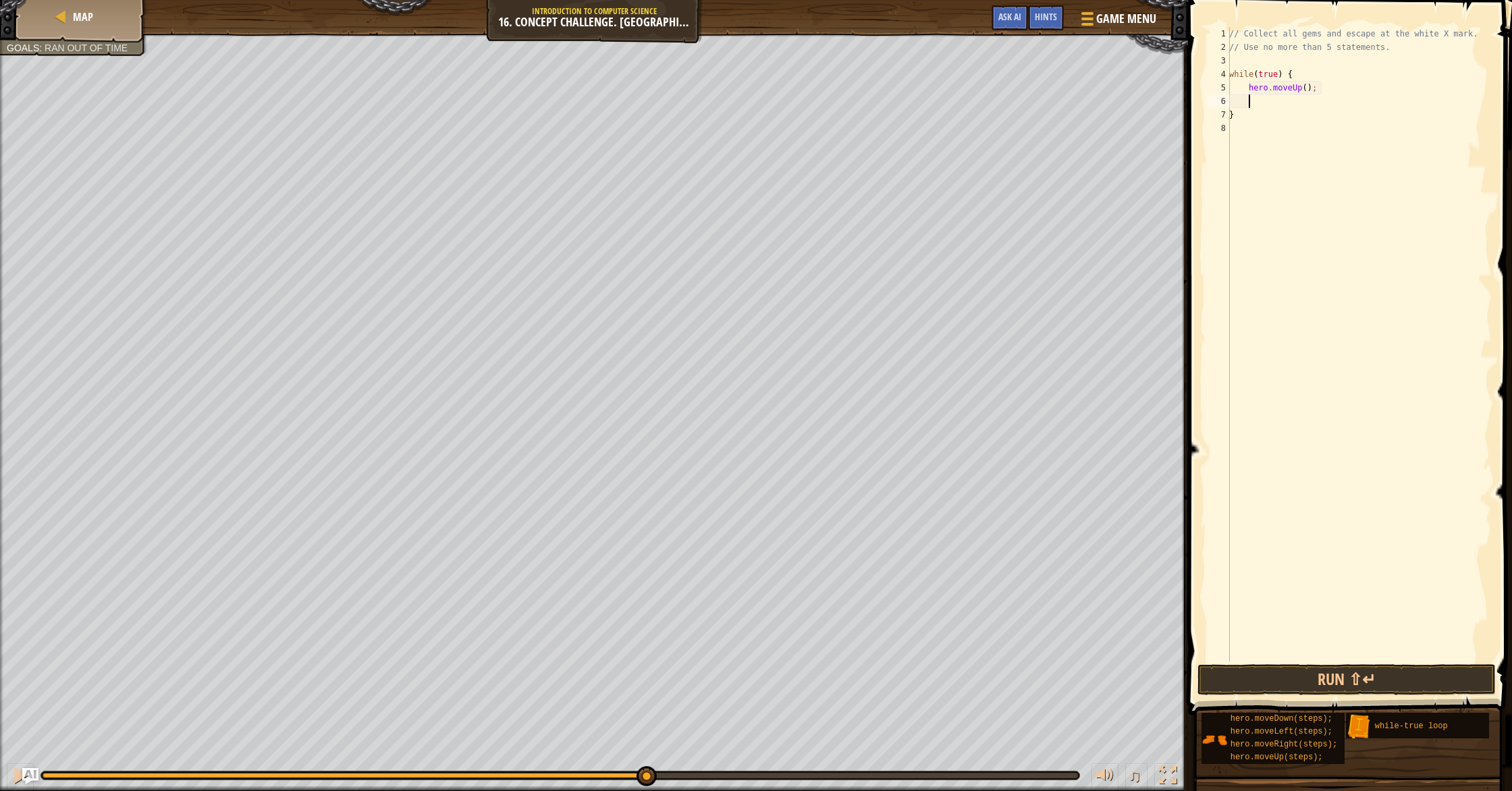
drag, startPoint x: 1308, startPoint y: 88, endPoint x: 1304, endPoint y: 94, distance: 7.2
click at [1308, 89] on div "// Collect all gems and escape at the white X mark. // Use no more than 5 state…" at bounding box center [1359, 358] width 265 height 661
type textarea "hero.moveUp(1);"
click at [1303, 100] on div "// Collect all gems and escape at the white X mark. // Use no more than 5 state…" at bounding box center [1359, 358] width 265 height 661
click at [1313, 90] on div "// Collect all gems and escape at the white X mark. // Use no more than 5 state…" at bounding box center [1359, 358] width 265 height 661
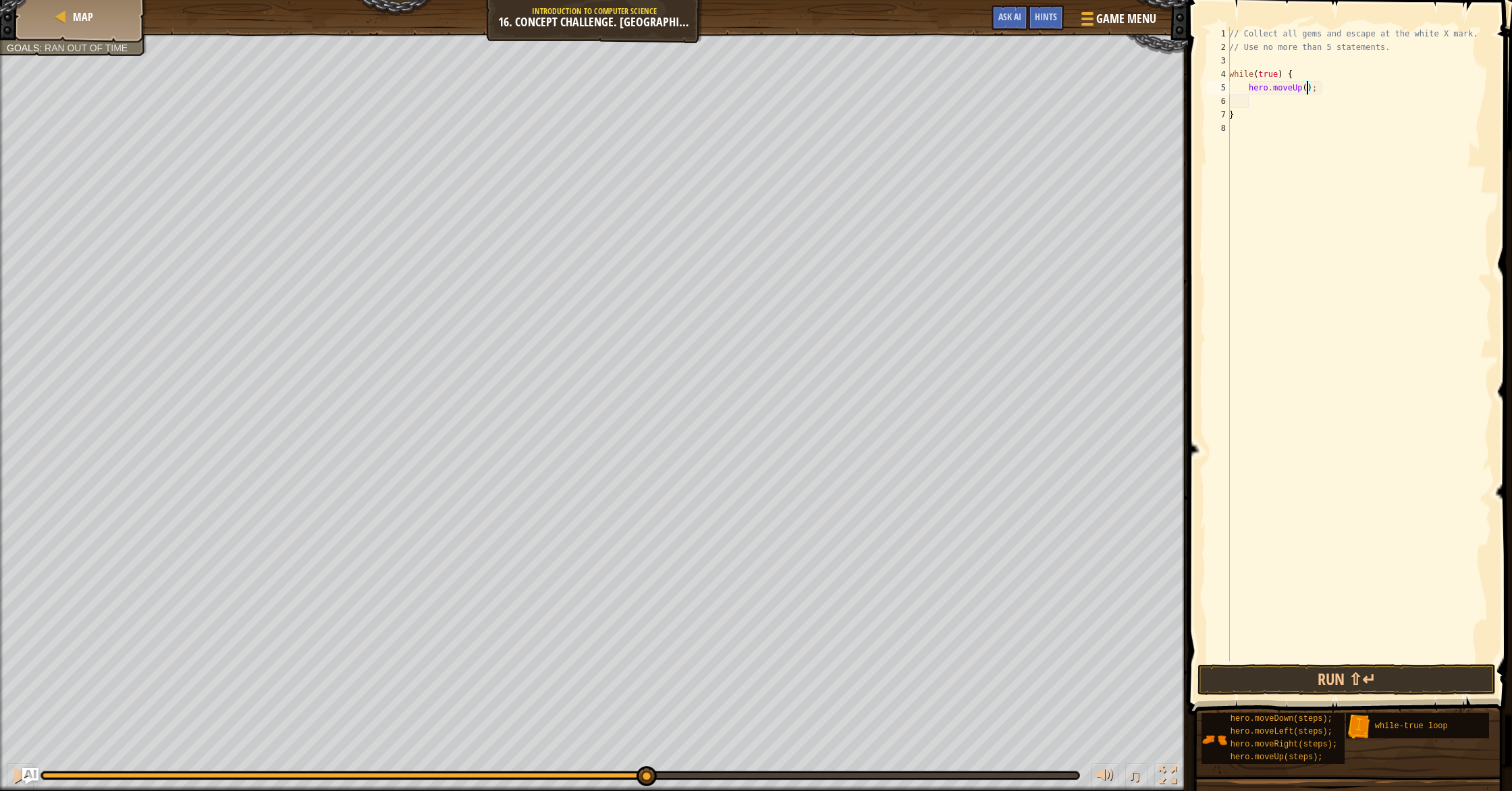
type textarea "hero.moveUp(2);"
click at [1309, 97] on div "// Collect all gems and escape at the white X mark. // Use no more than 5 state…" at bounding box center [1359, 358] width 265 height 661
type textarea "h"
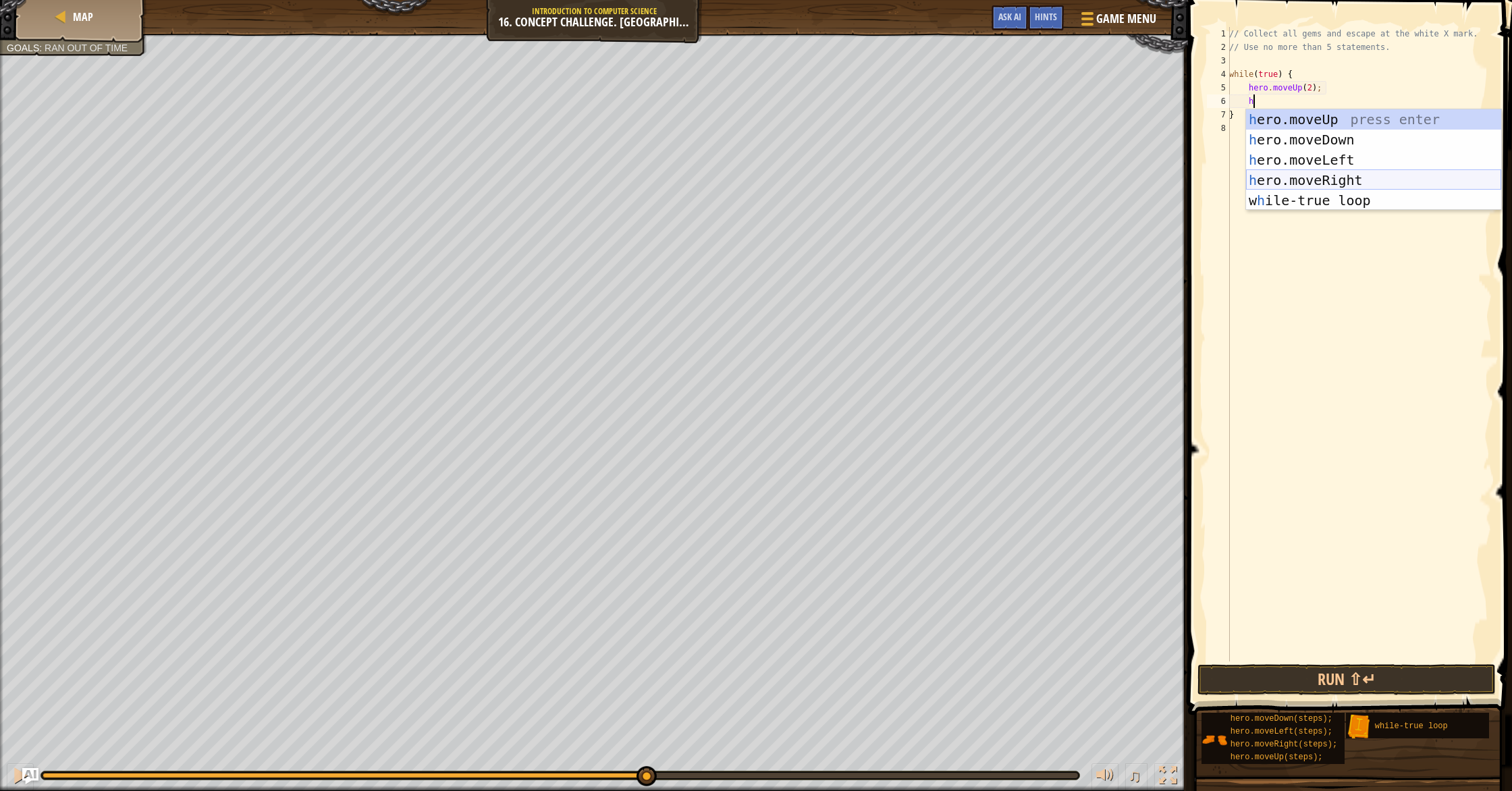
click at [1291, 179] on div "// Collect all gems and escape at the white X mark. // Use no more than 5 state…" at bounding box center [1359, 358] width 265 height 661
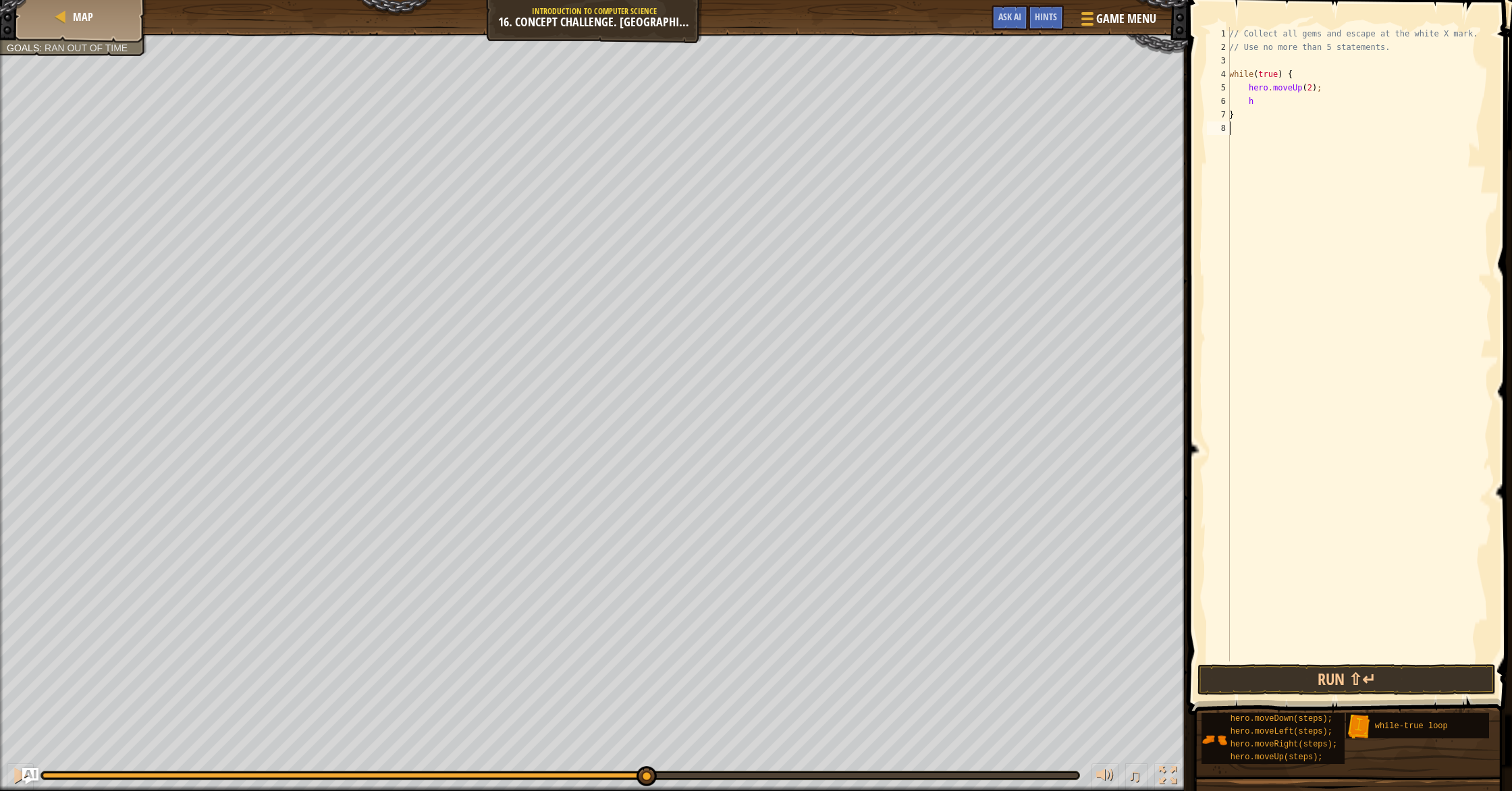
scroll to position [6, 0]
click at [1288, 104] on div "// Collect all gems and escape at the white X mark. // Use no more than 5 state…" at bounding box center [1359, 358] width 265 height 661
type textarea "h"
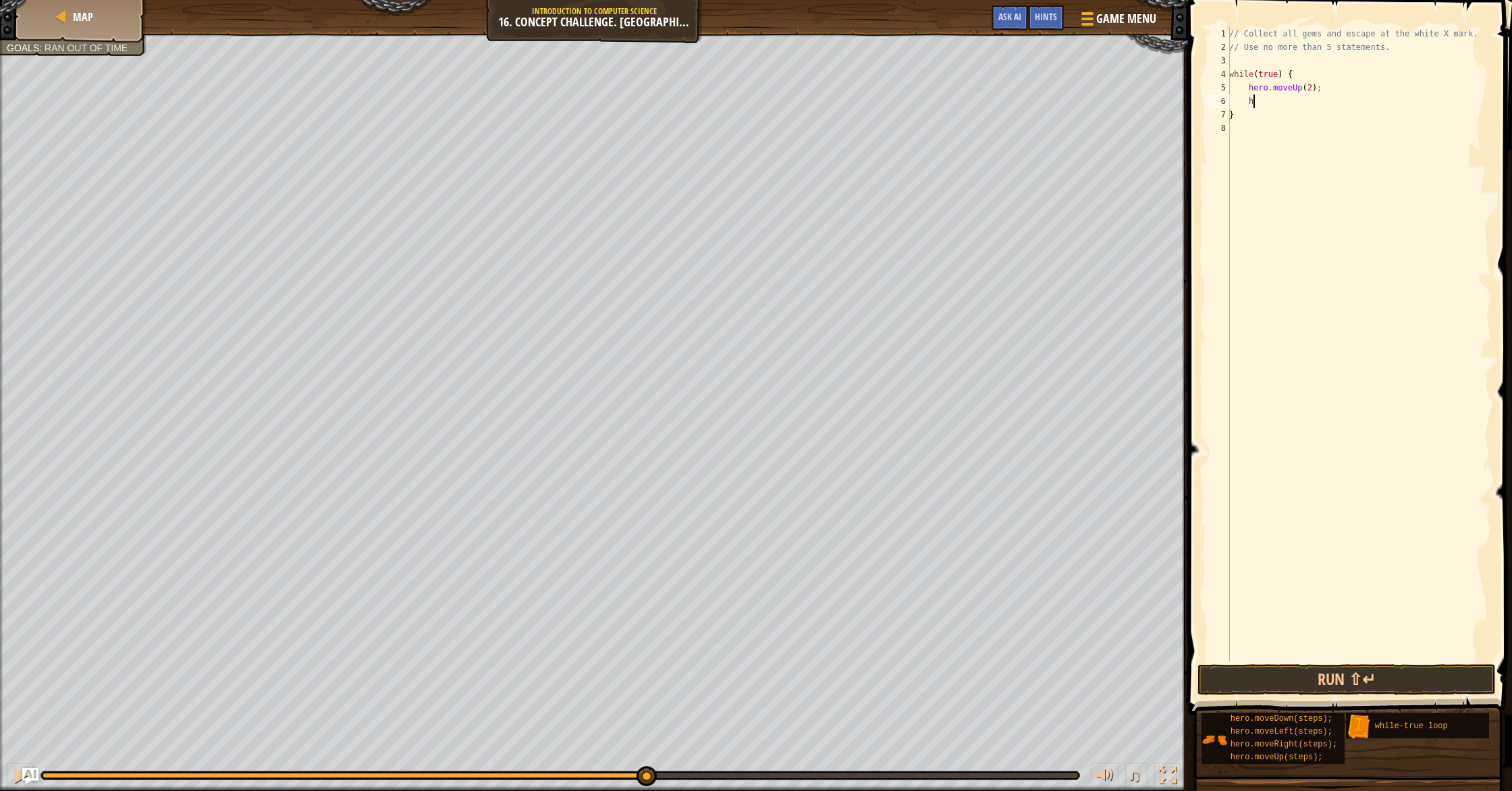
type textarea "h"
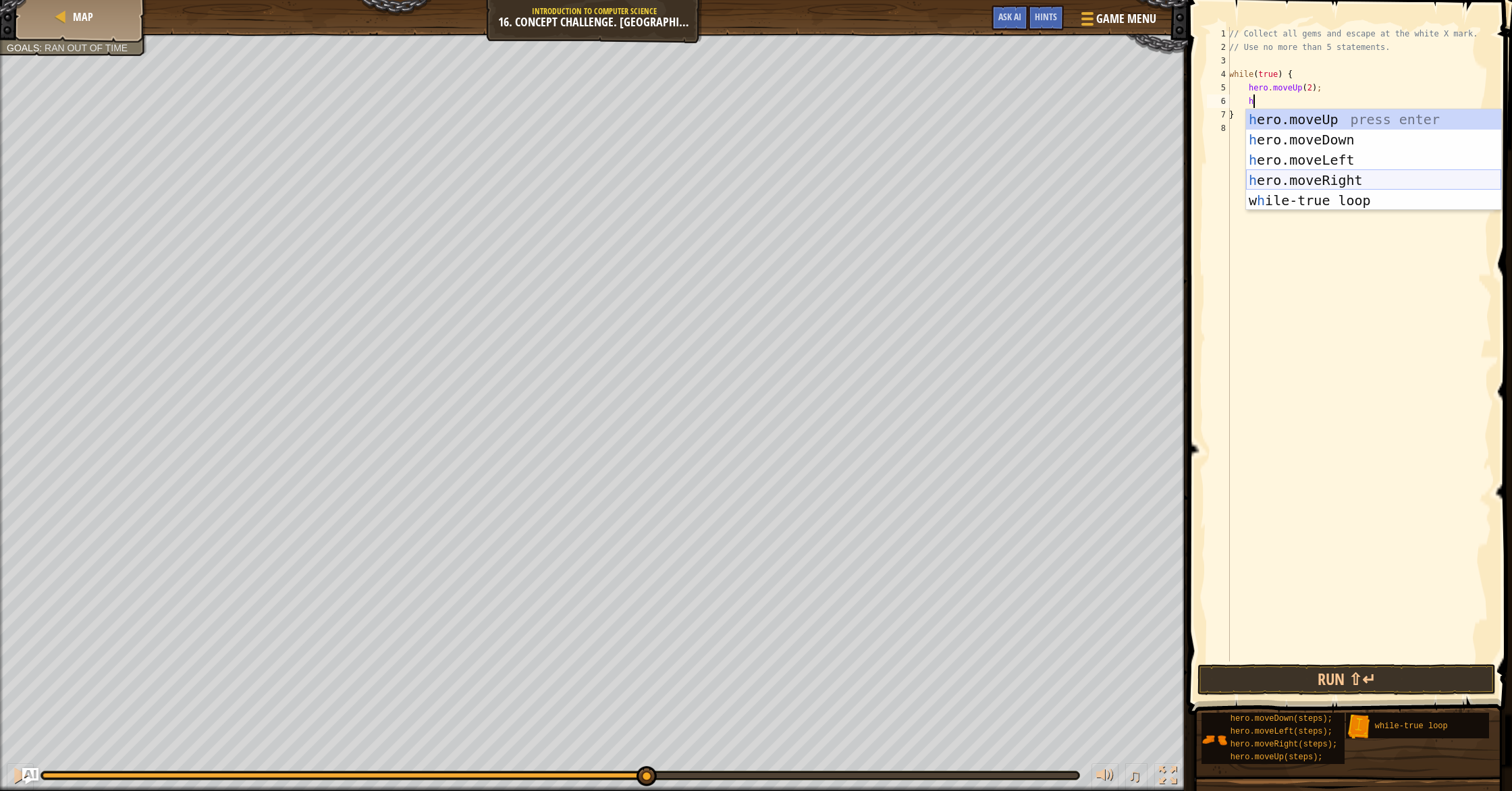
click at [1308, 184] on div "h ero.moveUp press enter h ero.moveDown press enter h ero.moveLeft press enter …" at bounding box center [1373, 180] width 255 height 142
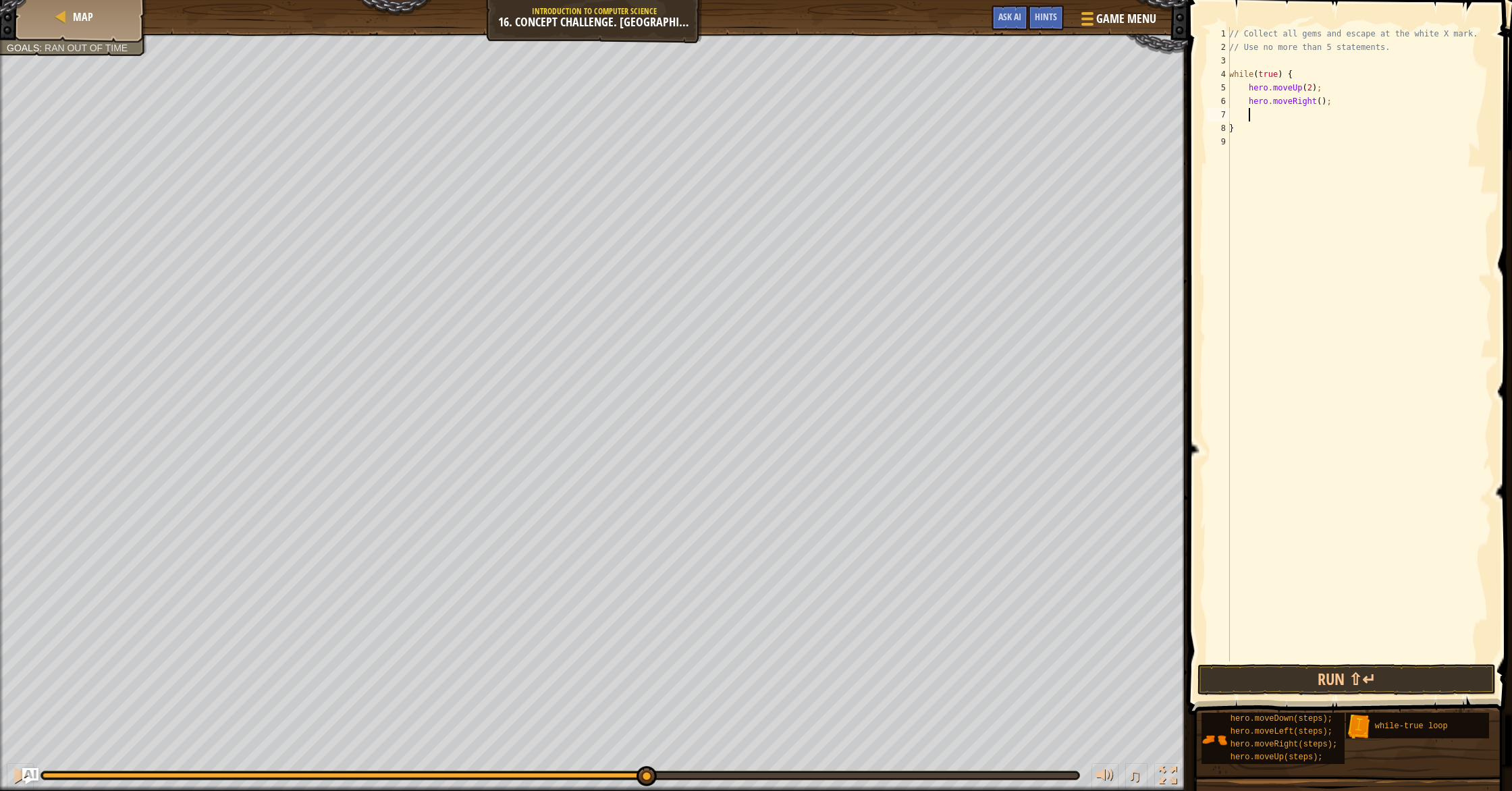
click at [1323, 106] on div "// Collect all gems and escape at the white X mark. // Use no more than 5 state…" at bounding box center [1359, 358] width 265 height 661
type textarea "hero.moveRight(2);"
click at [1279, 148] on div "// Collect all gems and escape at the white X mark. // Use no more than 5 state…" at bounding box center [1359, 358] width 265 height 661
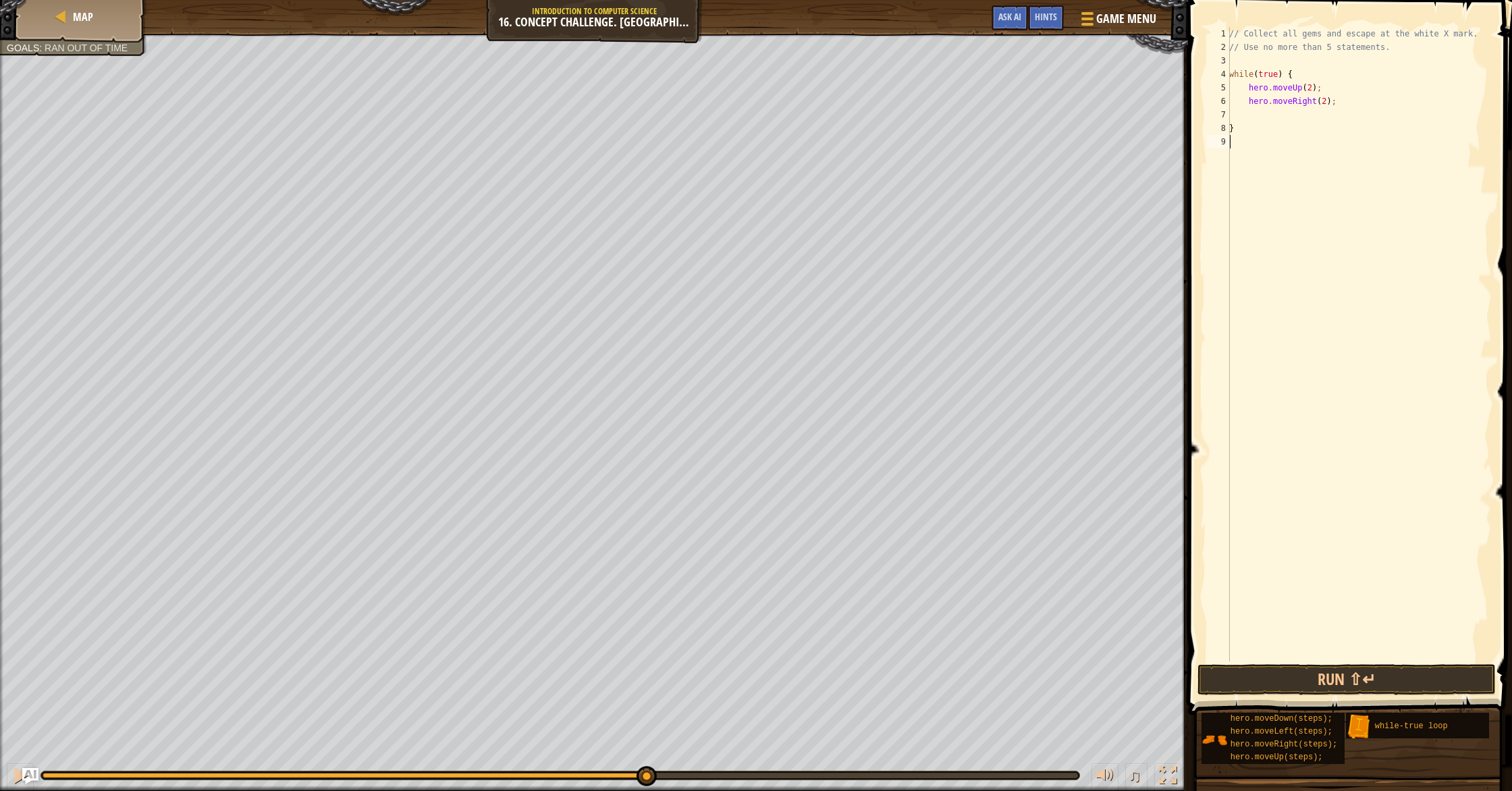
type textarea "w"
click at [1300, 158] on div "w [PERSON_NAME]-true loop press enter hero.moveDo w n press enter" at bounding box center [1353, 190] width 255 height 81
type textarea "h"
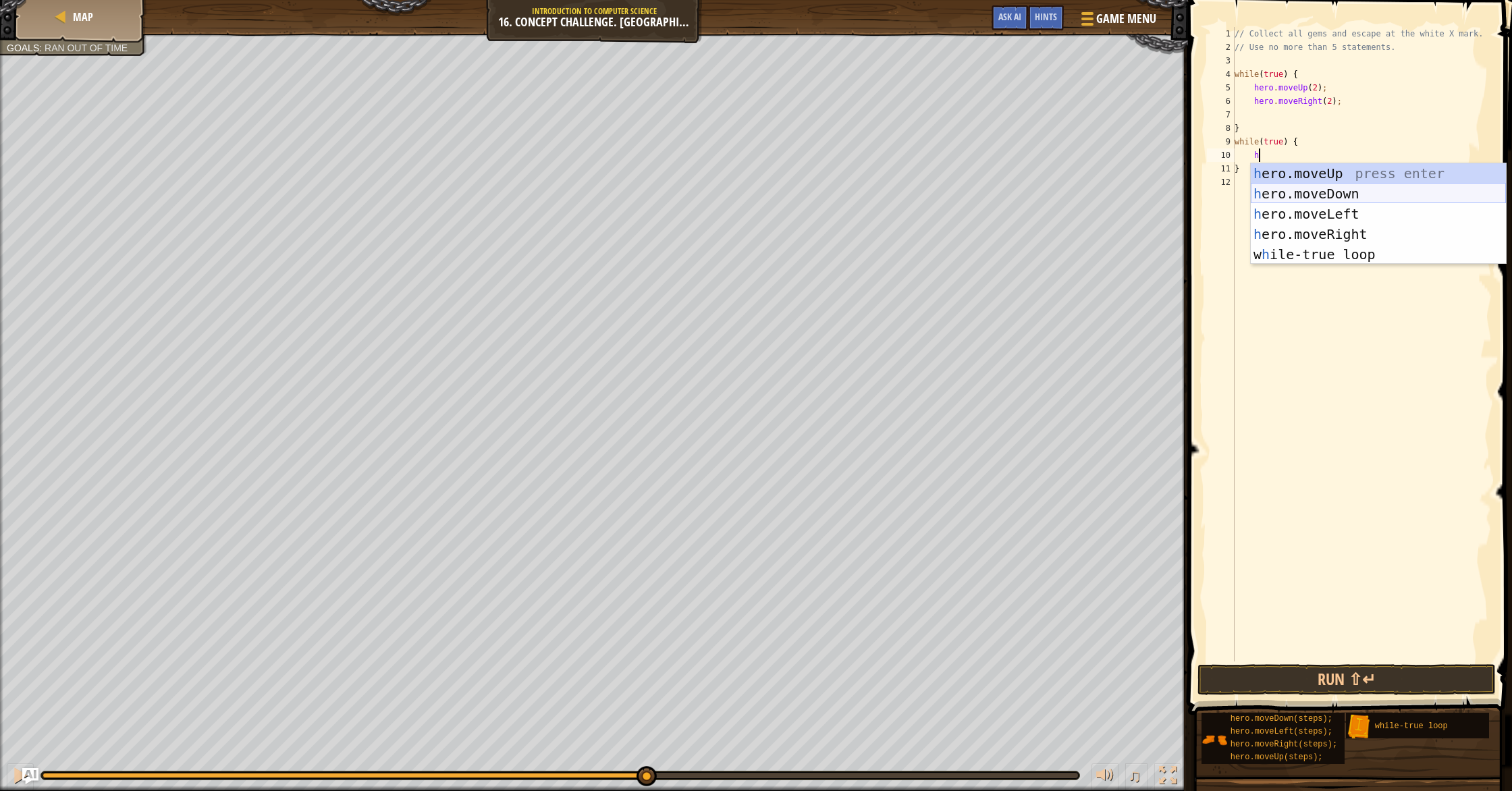
drag, startPoint x: 1345, startPoint y: 200, endPoint x: 1370, endPoint y: 326, distance: 128.5
click at [1345, 200] on div "h ero.moveUp press enter h ero.moveDown press enter h ero.moveLeft press enter …" at bounding box center [1378, 235] width 255 height 142
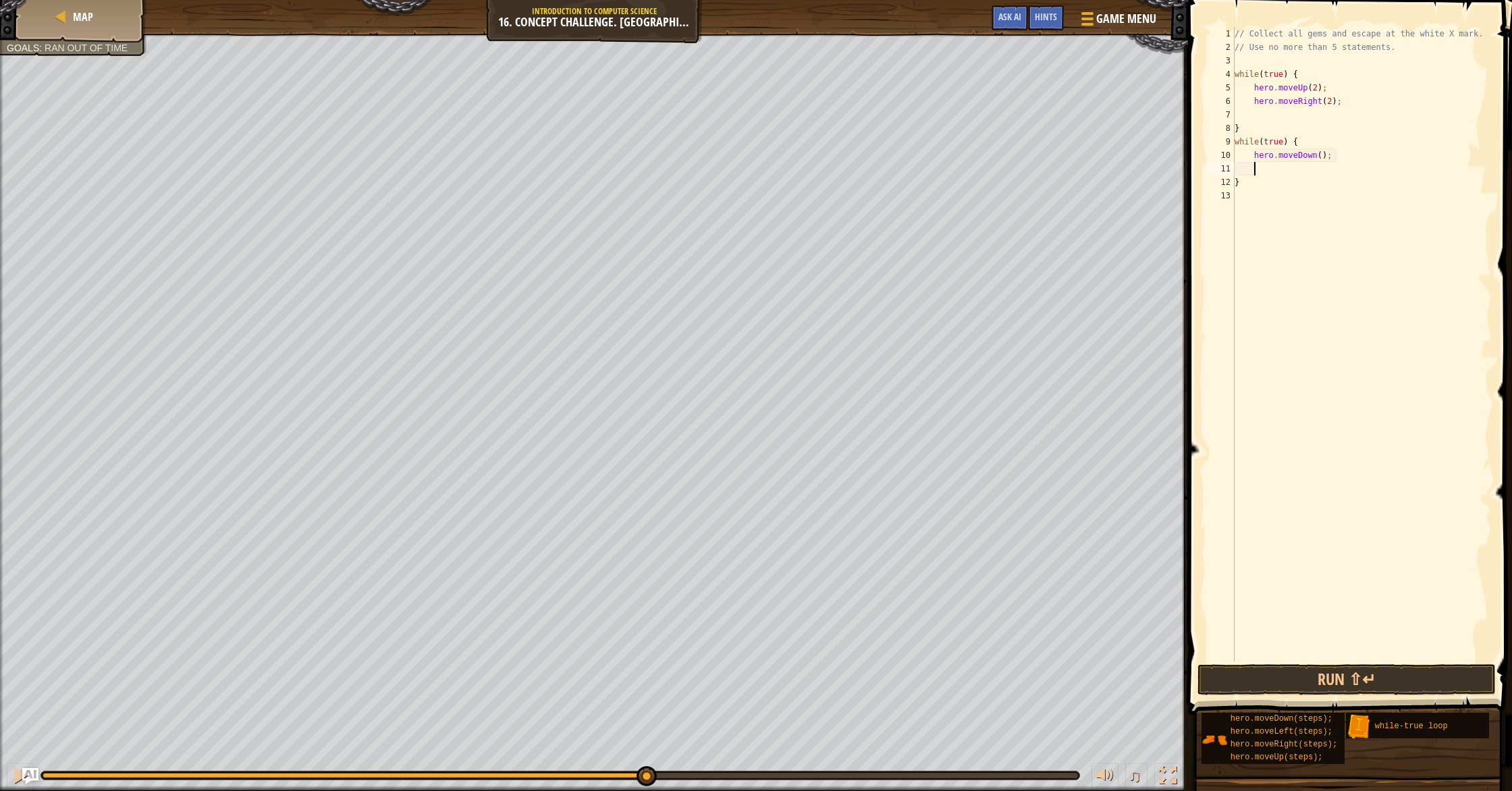
scroll to position [6, 1]
click at [1357, 679] on button "Run ⇧↵" at bounding box center [1346, 680] width 298 height 31
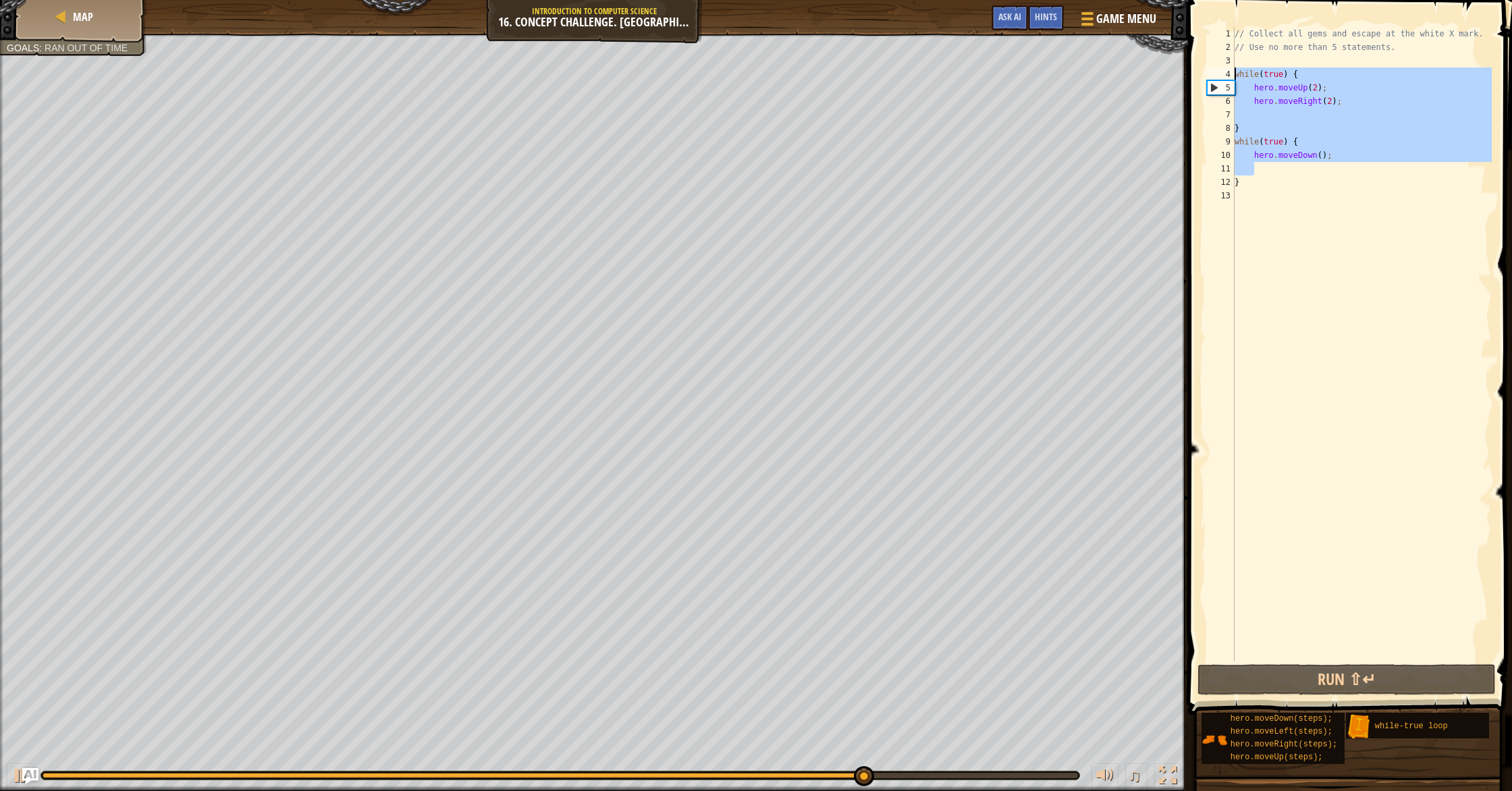
drag, startPoint x: 1349, startPoint y: 172, endPoint x: 1229, endPoint y: 73, distance: 155.6
click at [1229, 73] on div "1 2 3 4 5 6 7 8 9 10 11 12 13 // Collect all gems and escape at the white X mar…" at bounding box center [1348, 344] width 287 height 635
type textarea "while(true) { hero.moveUp(2);"
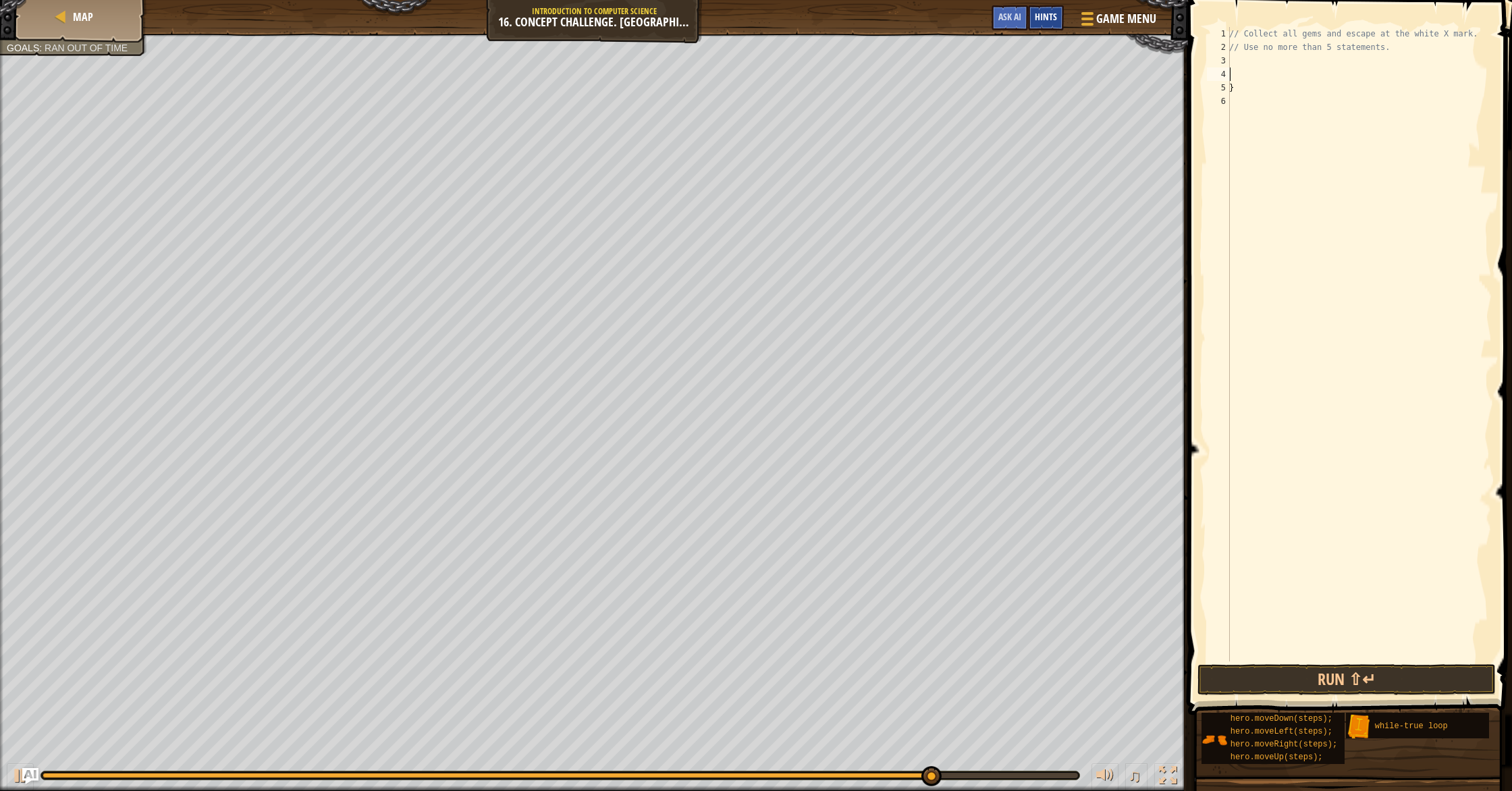
click at [1036, 23] on span "Hints" at bounding box center [1045, 16] width 22 height 13
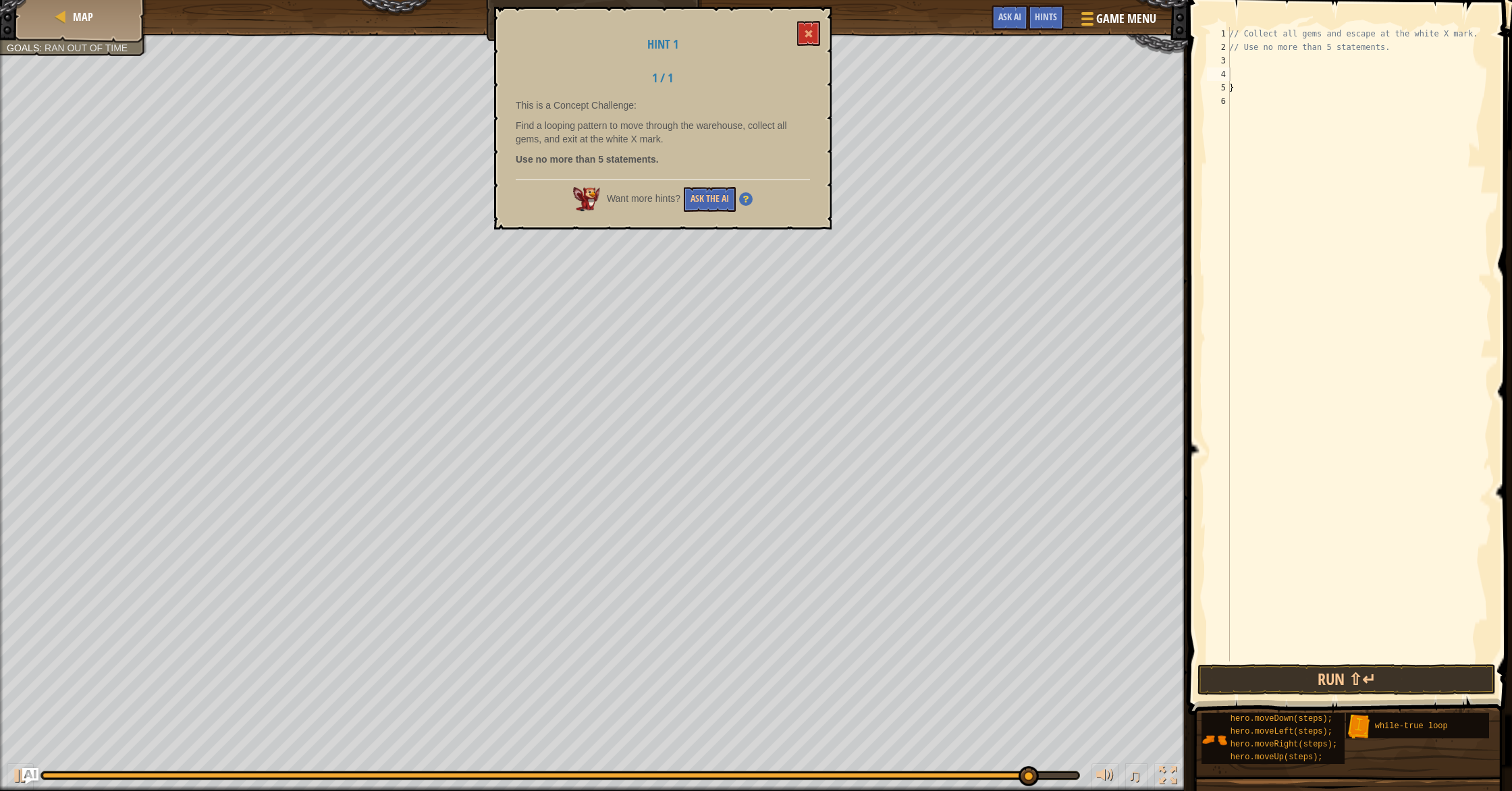
drag, startPoint x: 664, startPoint y: 152, endPoint x: 632, endPoint y: 166, distance: 34.9
click at [598, 168] on div "This is a Concept Challenge: Find a looping pattern to move through the warehou…" at bounding box center [662, 135] width 294 height 74
click at [704, 200] on button "Ask the AI" at bounding box center [710, 200] width 52 height 25
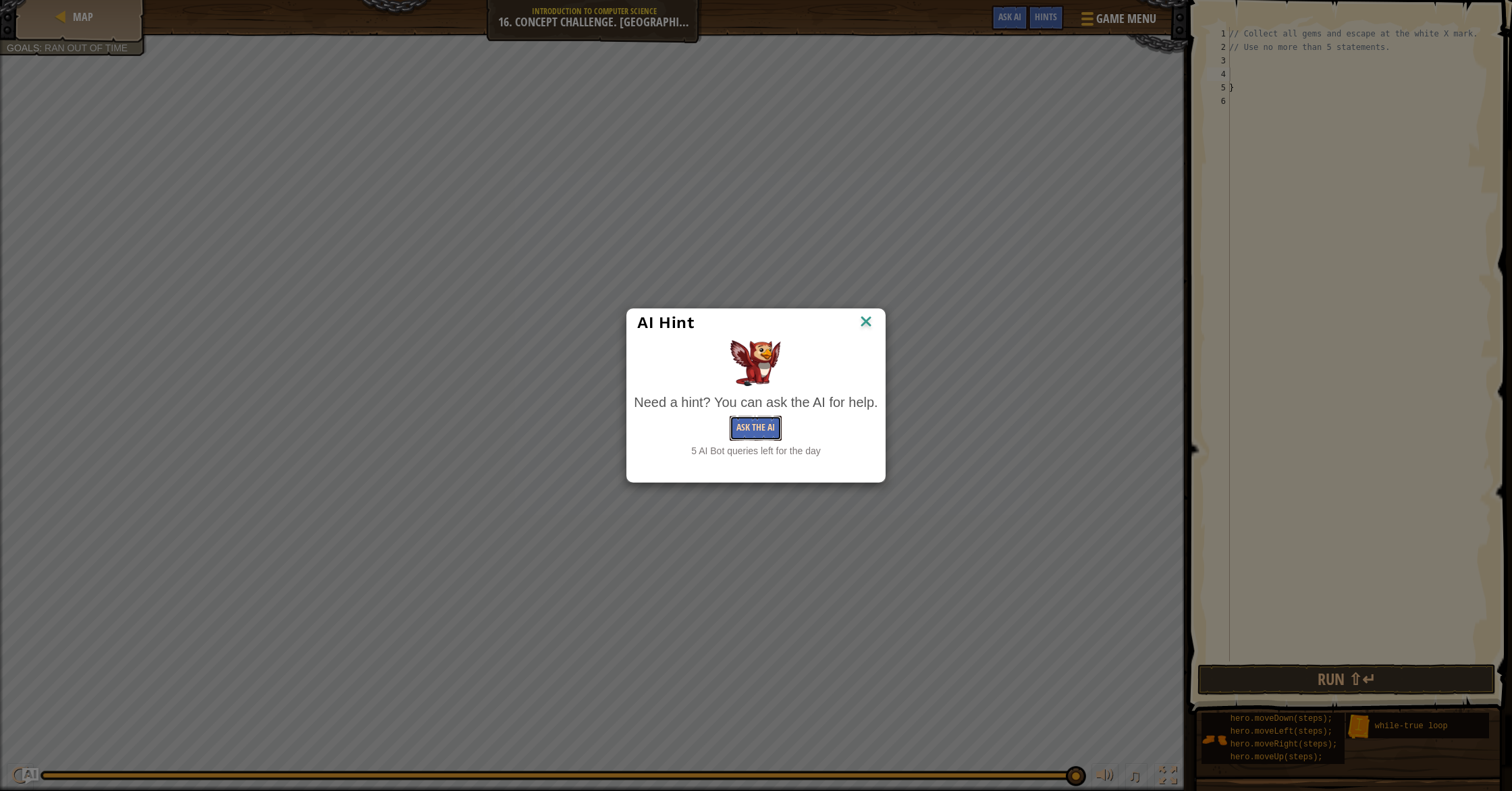
click at [747, 431] on button "Ask the AI" at bounding box center [756, 428] width 52 height 25
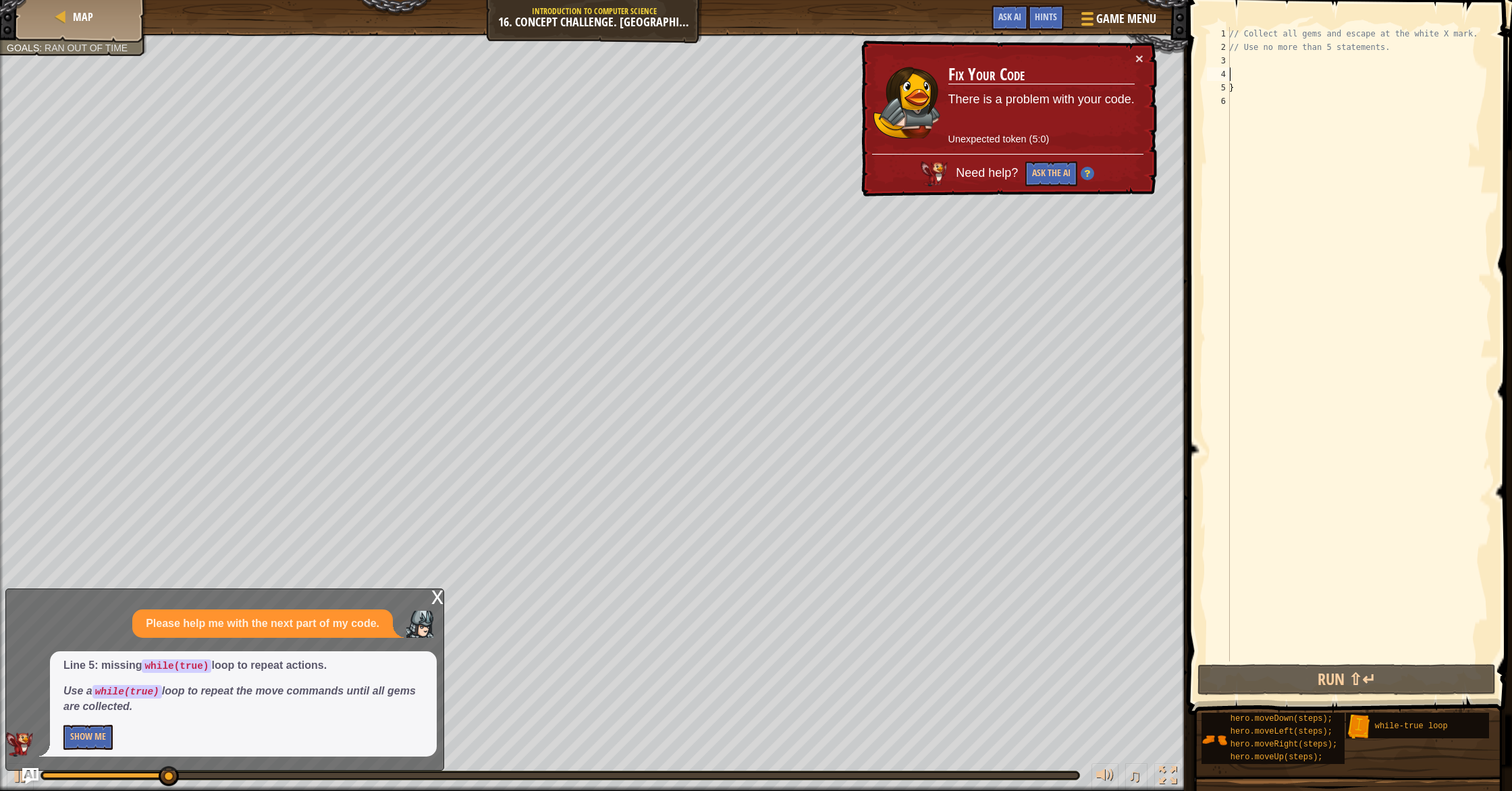
click at [1359, 82] on div "// Collect all gems and escape at the white X mark. // Use no more than 5 state…" at bounding box center [1359, 358] width 265 height 661
type textarea "}"
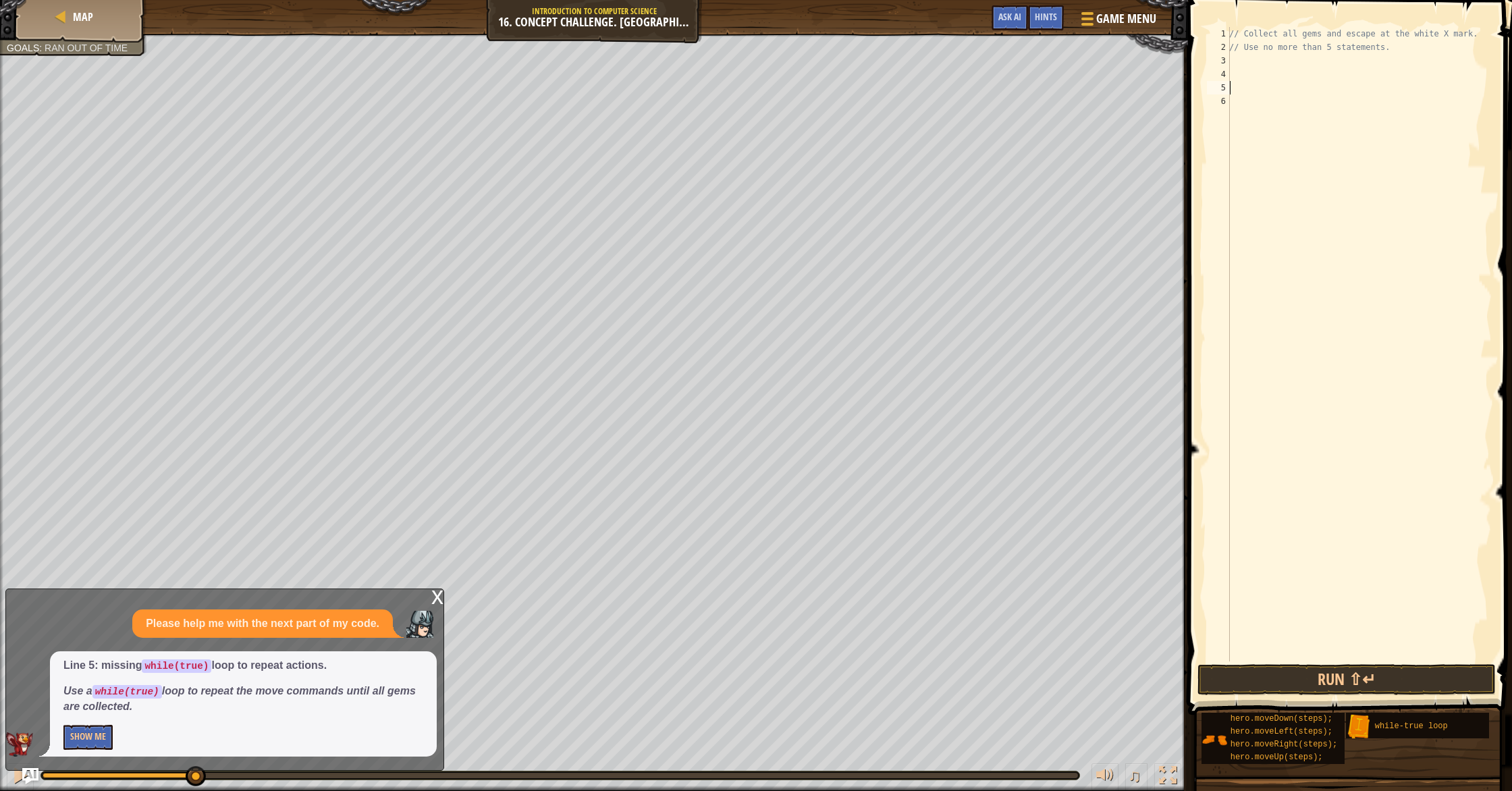
type textarea "w"
click at [1315, 103] on div "w [PERSON_NAME]-true loop press enter hero.moveDo w n press enter" at bounding box center [1353, 136] width 255 height 81
type textarea "h"
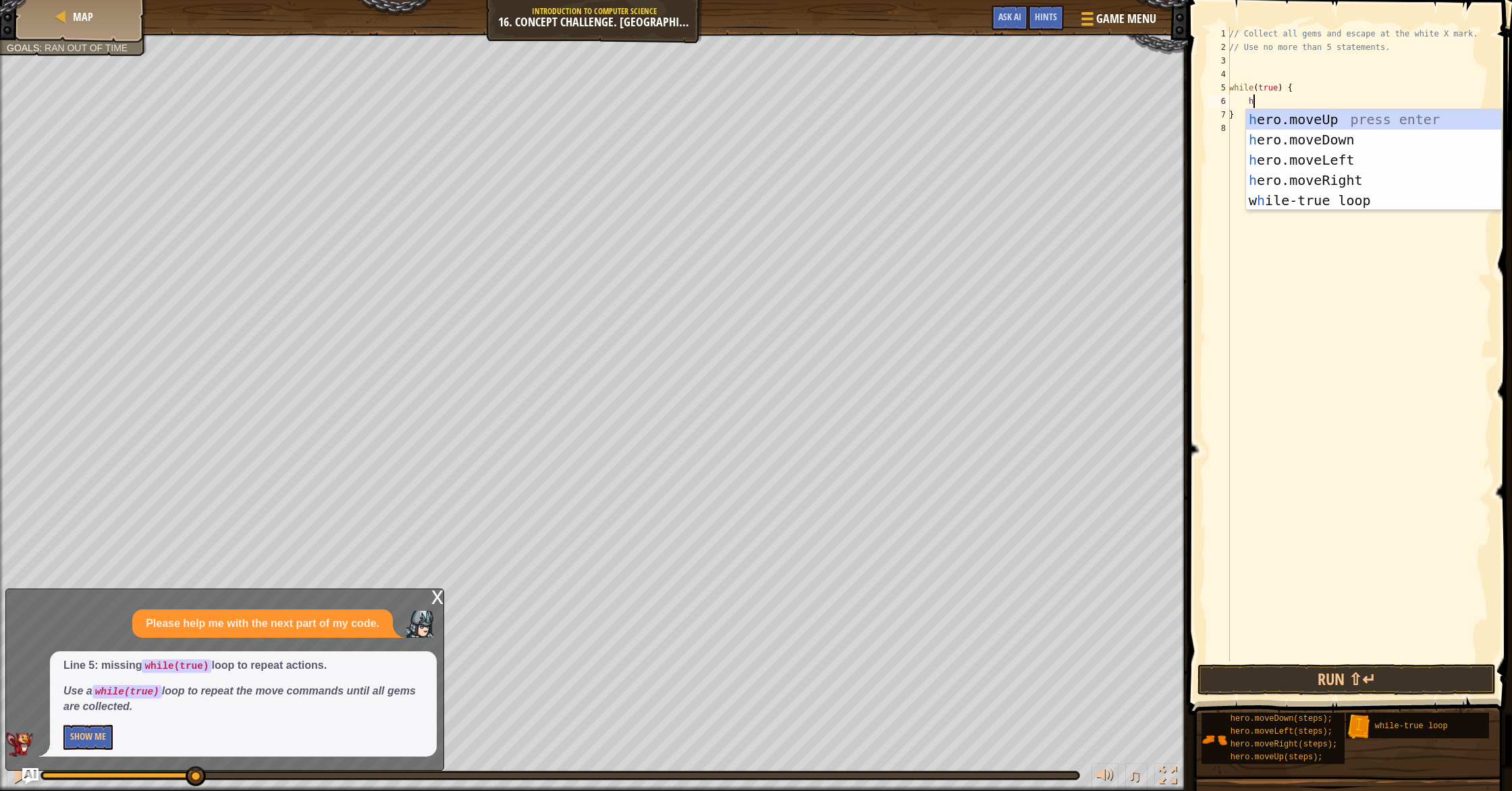
scroll to position [6, 2]
click at [1347, 123] on div "h ero.moveUp press enter h ero.moveDown press enter h ero.moveLeft press enter …" at bounding box center [1373, 180] width 255 height 142
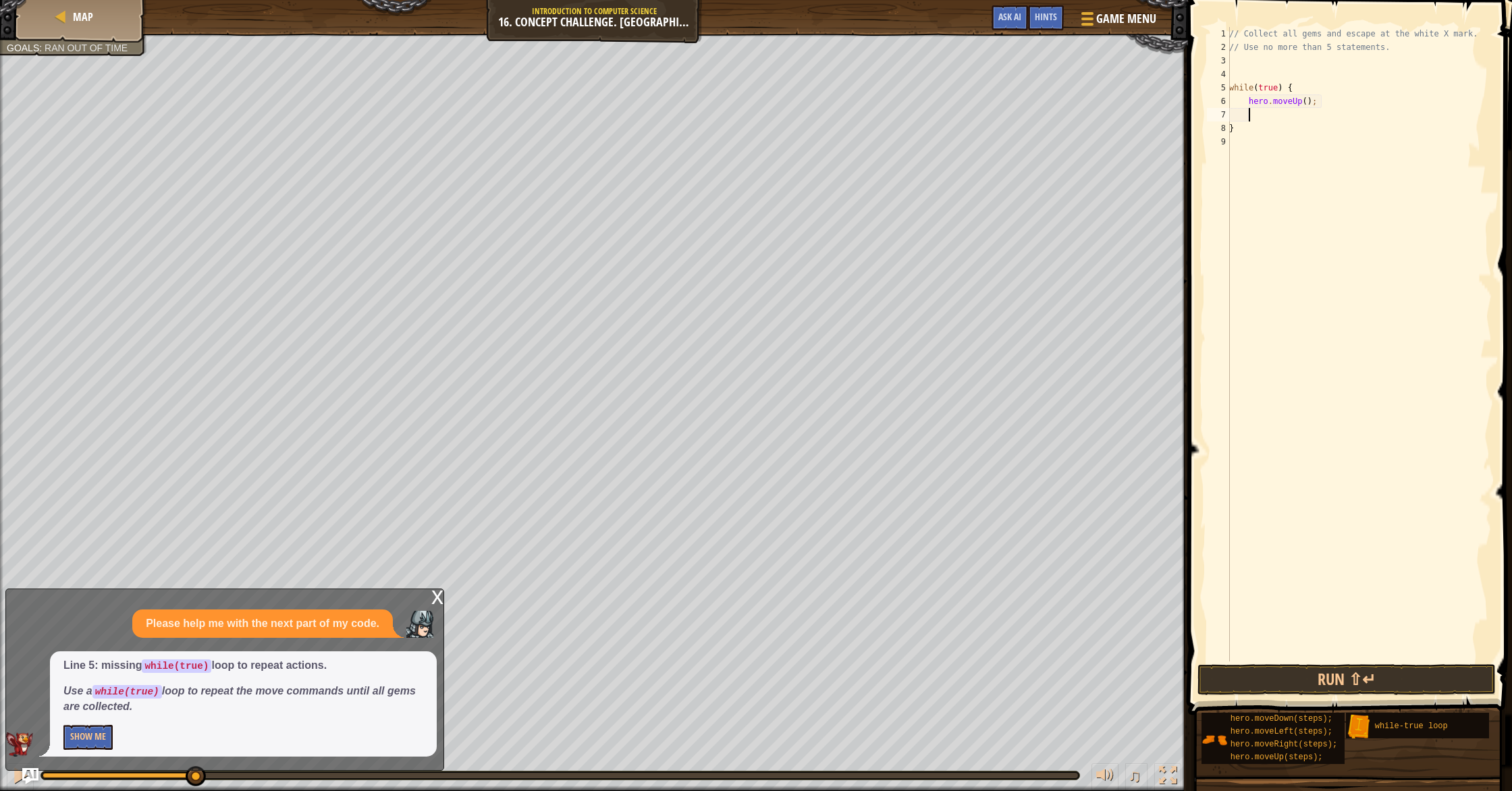
scroll to position [6, 1]
click at [1308, 102] on div "// Collect all gems and escape at the white X mark. // Use no more than 5 state…" at bounding box center [1359, 358] width 265 height 661
type textarea "hero.moveUp(2);"
click at [436, 601] on div "x" at bounding box center [437, 596] width 12 height 14
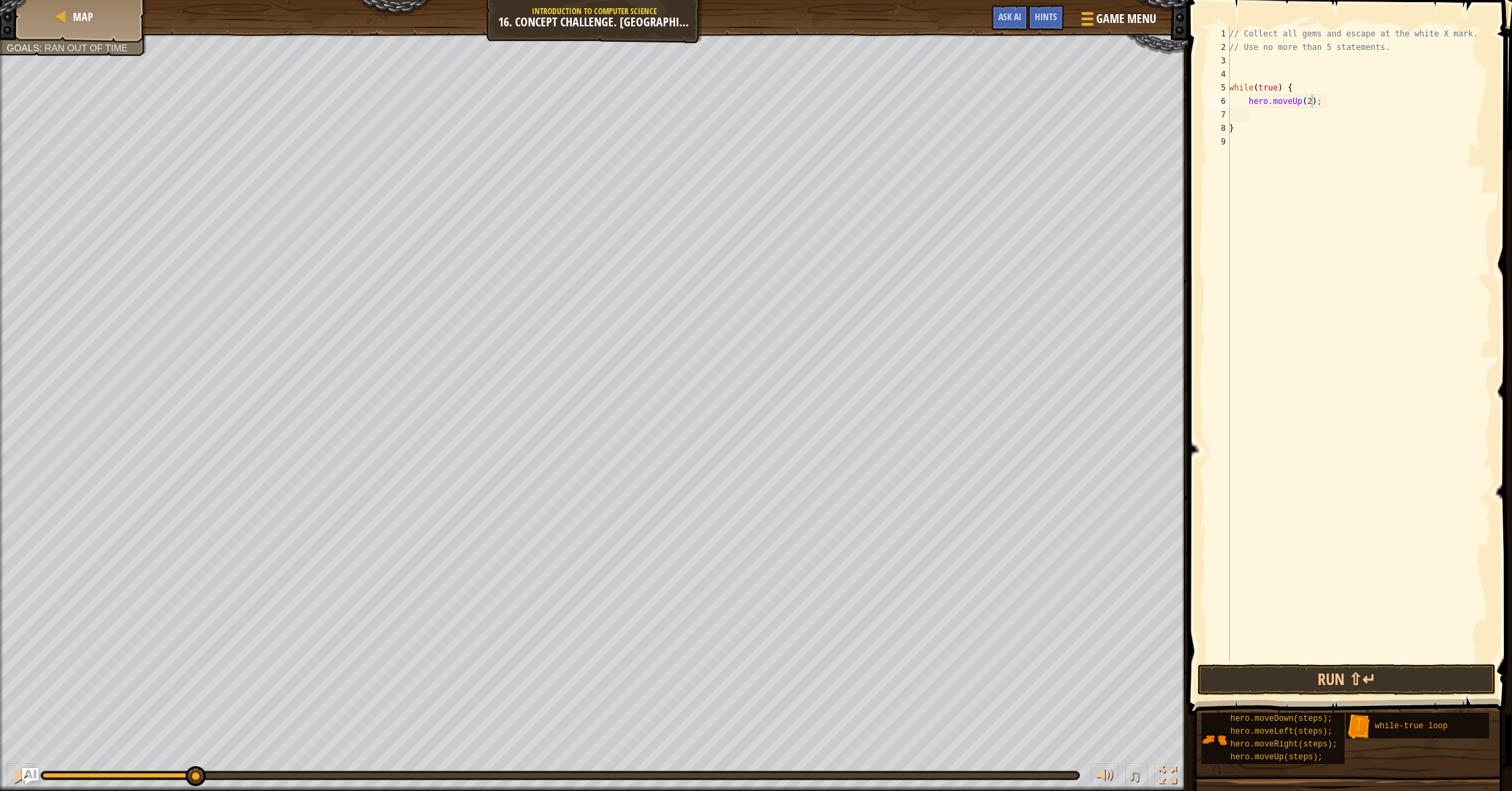
click at [1305, 121] on div "// Collect all gems and escape at the white X mark. // Use no more than 5 state…" at bounding box center [1359, 358] width 265 height 661
type textarea "h"
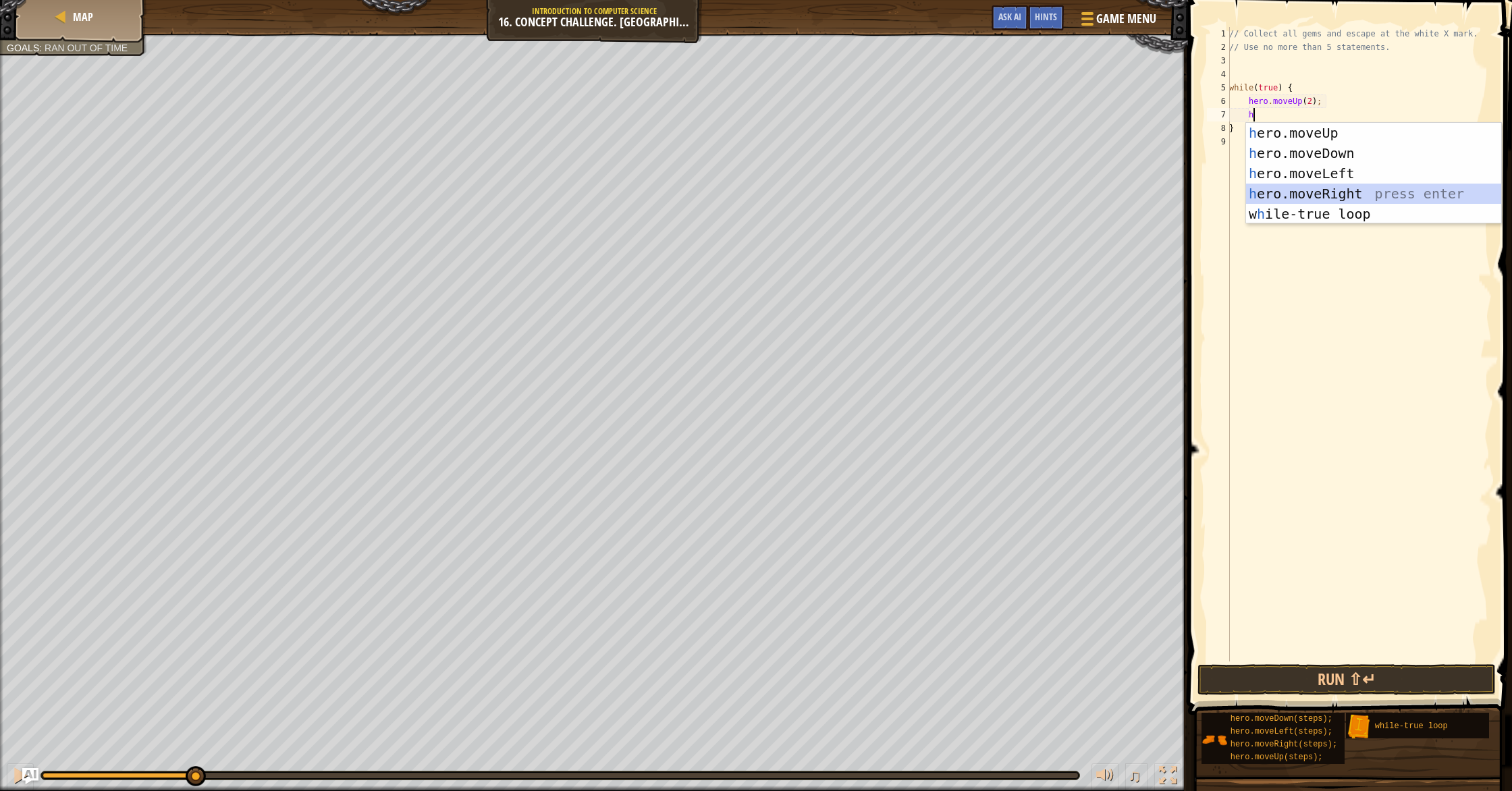
click at [1307, 184] on div "h ero.moveUp press enter h ero.moveDown press enter h ero.moveLeft press enter …" at bounding box center [1373, 194] width 255 height 142
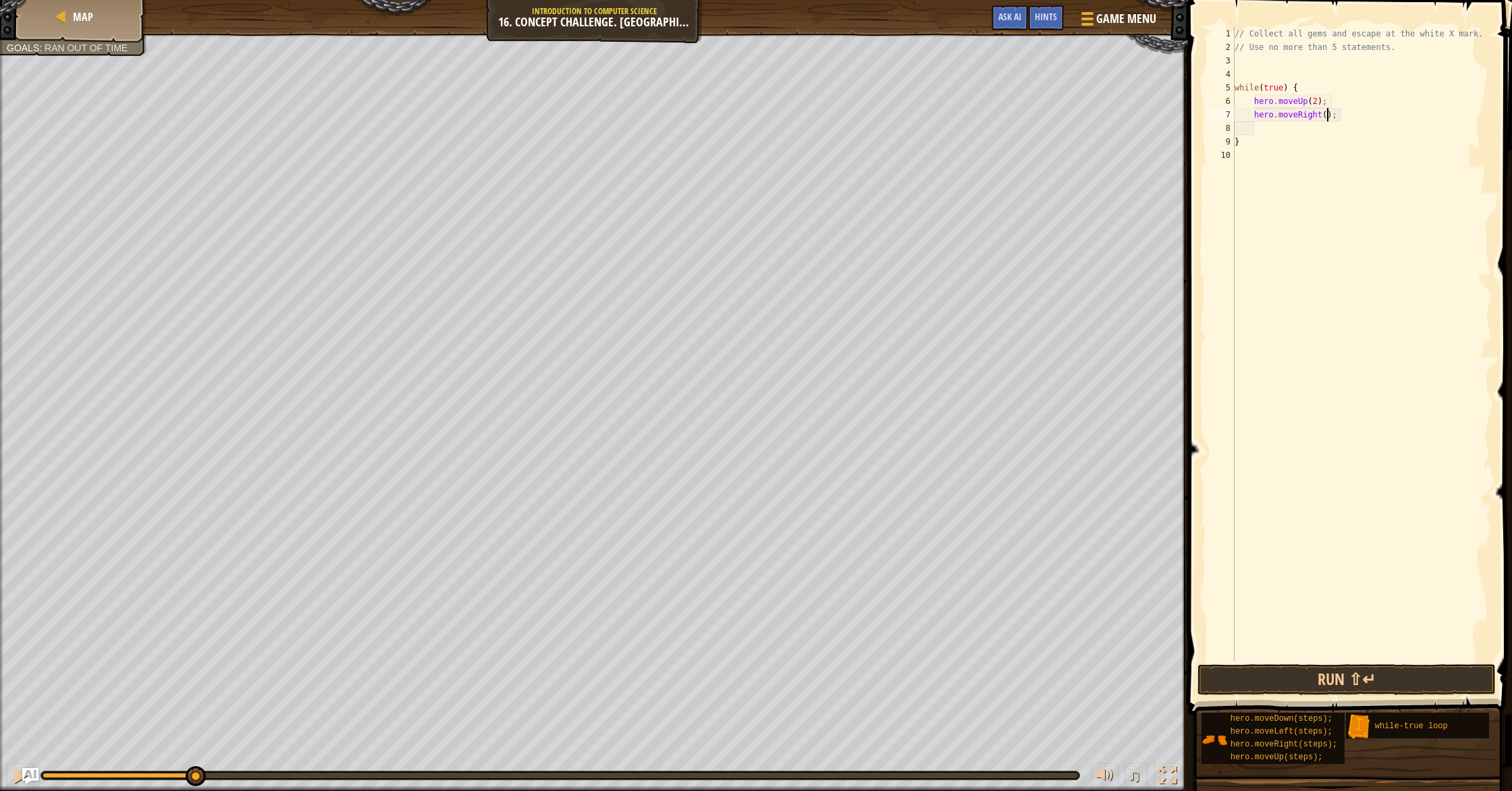
click at [1326, 117] on div "// Collect all gems and escape at the white X mark. // Use no more than 5 state…" at bounding box center [1362, 358] width 261 height 661
type textarea "hero.moveRight(2);"
click at [1323, 127] on div "// Collect all gems and escape at the white X mark. // Use no more than 5 state…" at bounding box center [1362, 358] width 261 height 661
type textarea "h"
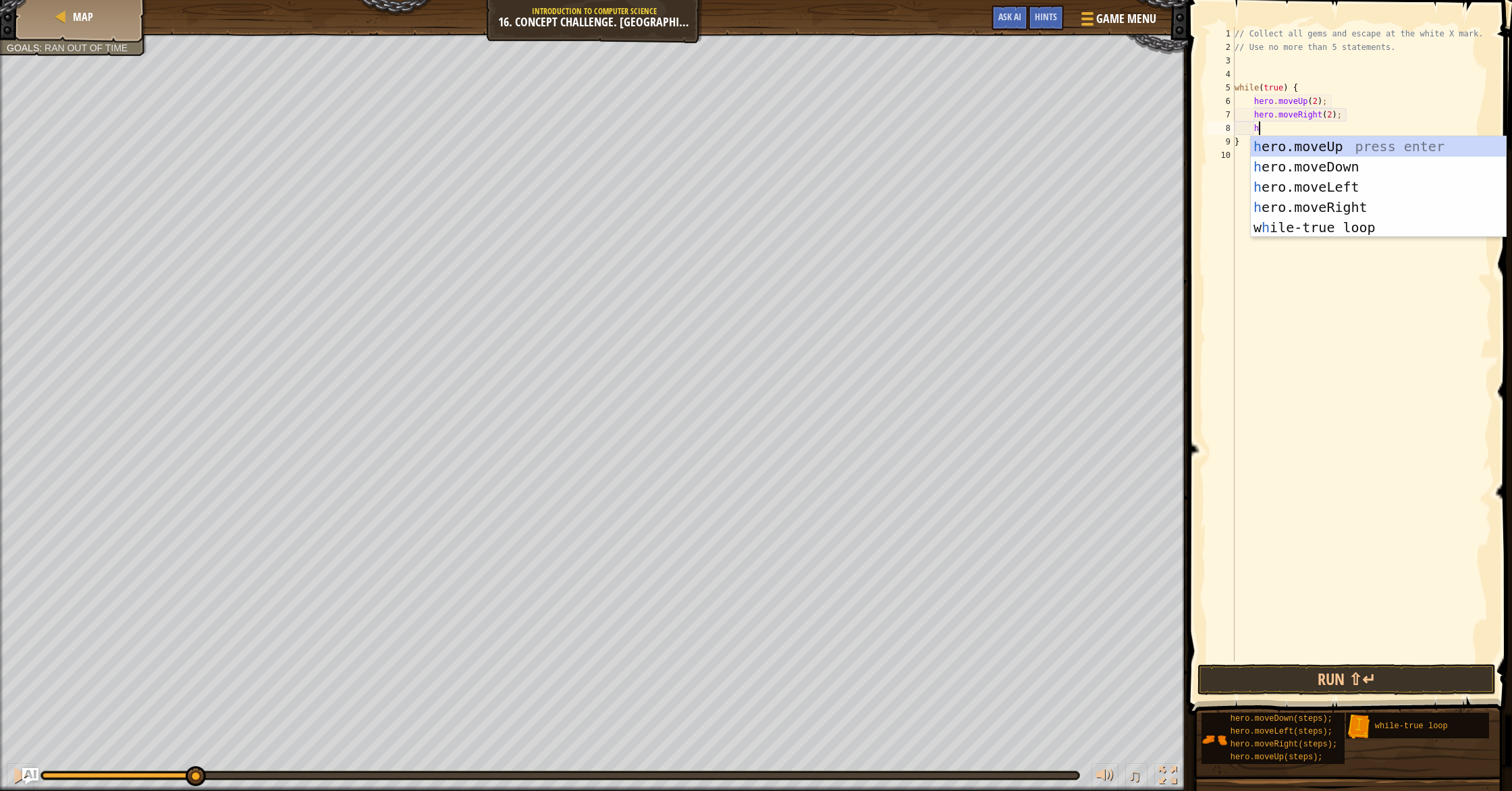
scroll to position [6, 2]
click at [1313, 144] on div "h ero.moveUp press enter h ero.moveDown press enter h ero.moveLeft press enter …" at bounding box center [1378, 207] width 255 height 142
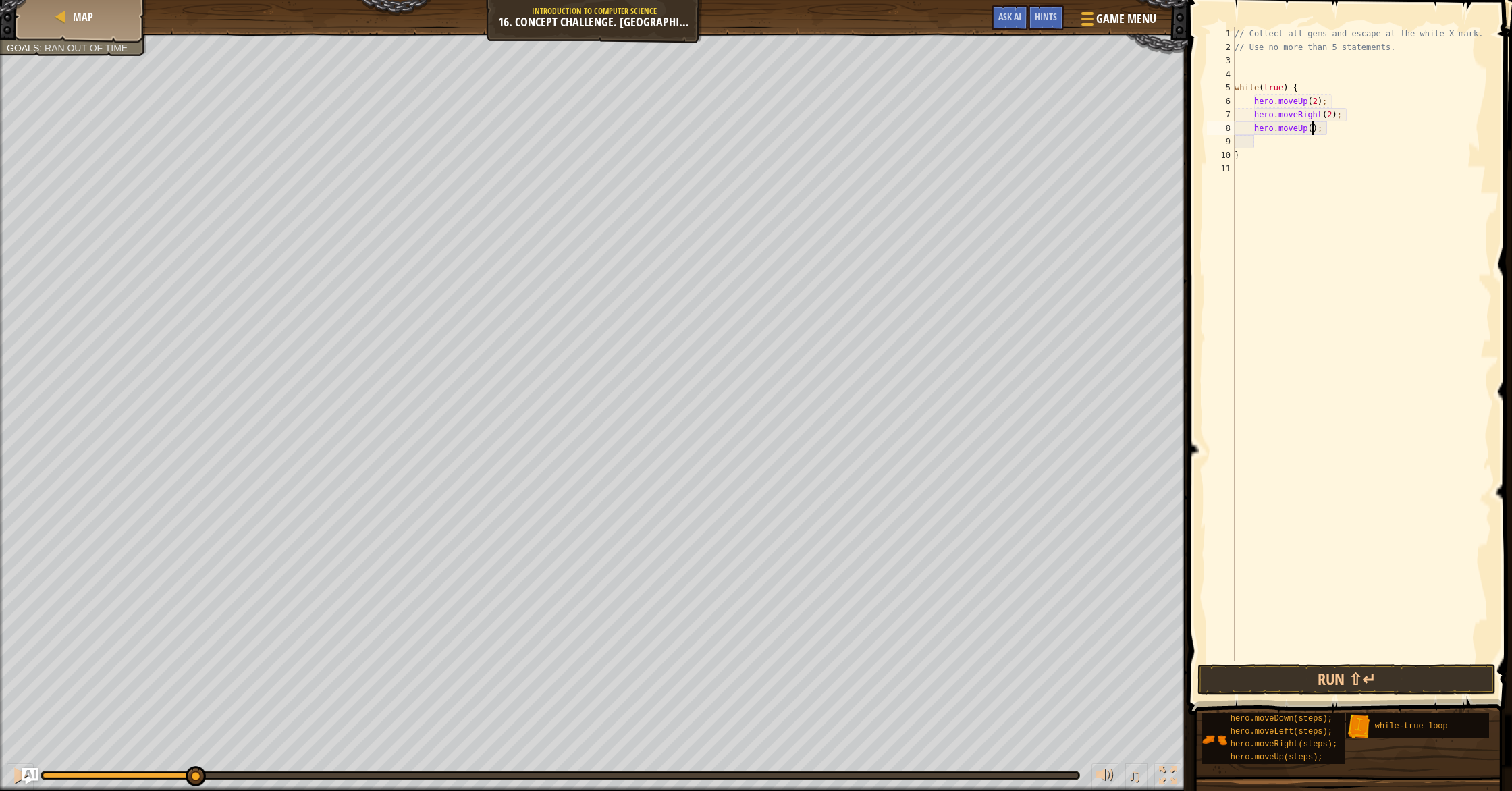
click at [1314, 129] on div "// Collect all gems and escape at the white X mark. // Use no more than 5 state…" at bounding box center [1362, 358] width 261 height 661
type textarea "hero.moveUp(2);"
click at [1315, 141] on div "// Collect all gems and escape at the white X mark. // Use no more than 5 state…" at bounding box center [1362, 358] width 261 height 661
type textarea "h"
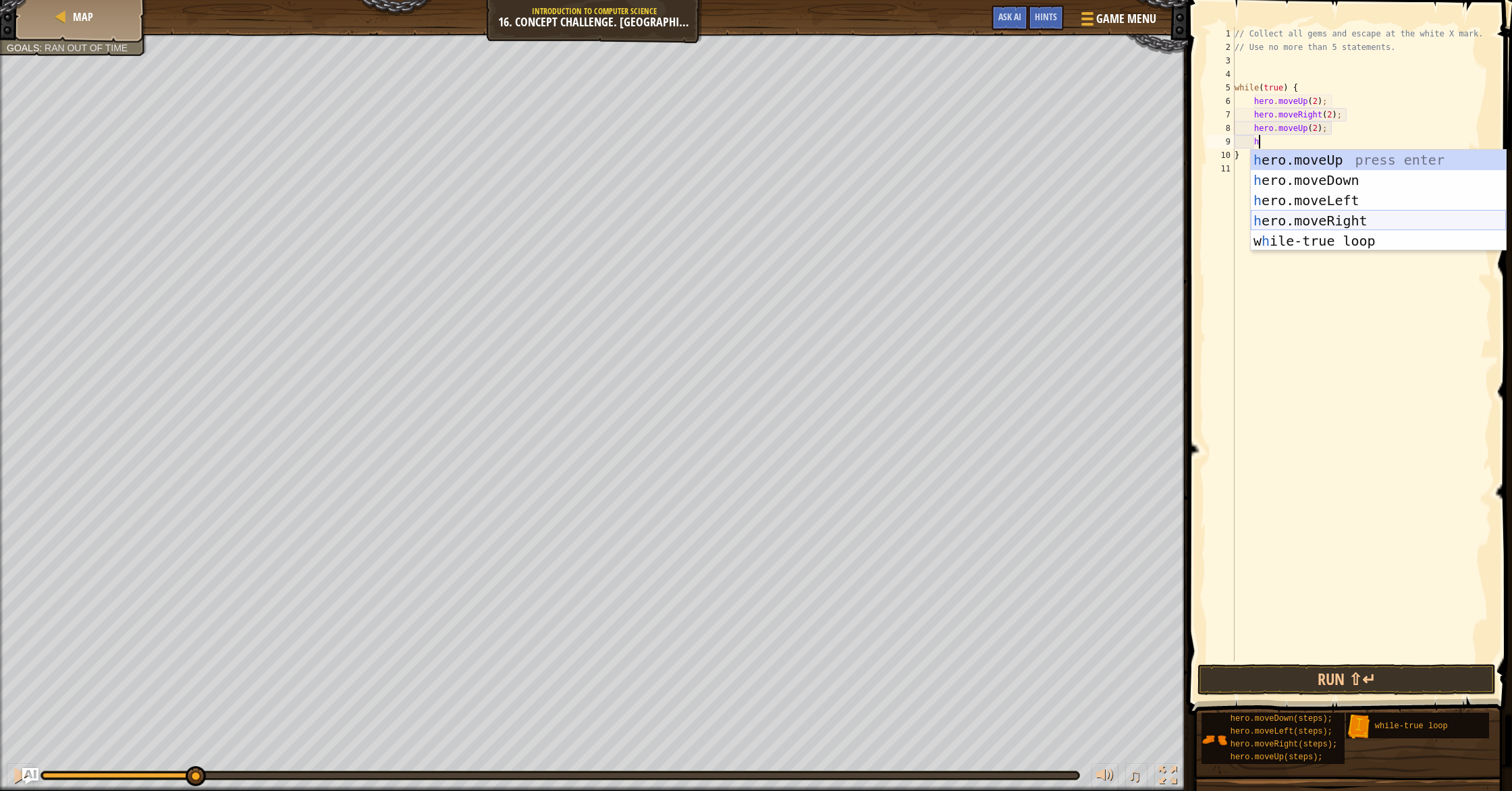
click at [1341, 217] on div "h ero.moveUp press enter h ero.moveDown press enter h ero.moveLeft press enter …" at bounding box center [1378, 221] width 255 height 142
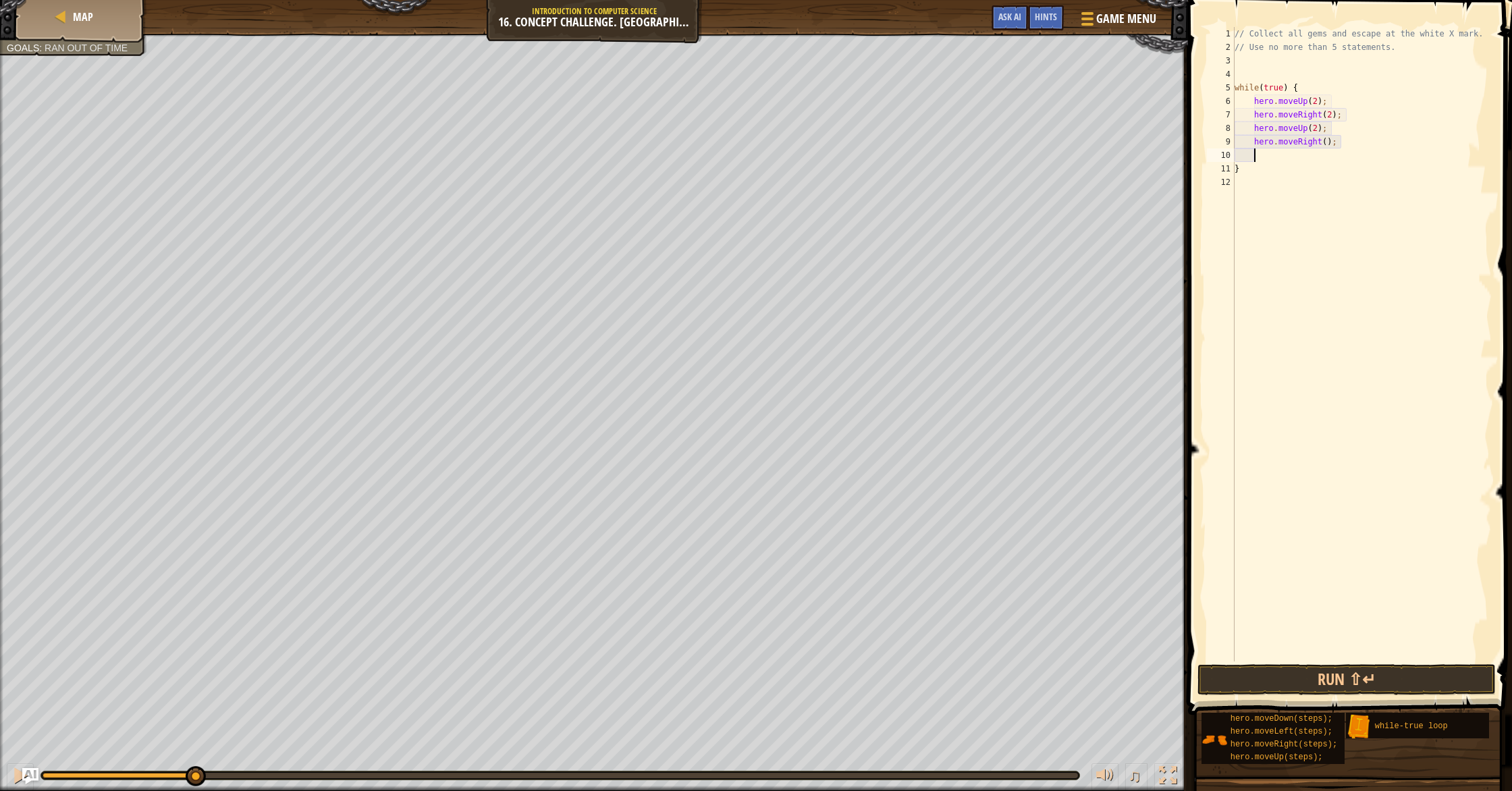
click at [1327, 144] on div "// Collect all gems and escape at the white X mark. // Use no more than 5 state…" at bounding box center [1362, 358] width 261 height 661
type textarea "hero.moveRight(2);"
click at [1318, 156] on div "// Collect all gems and escape at the white X mark. // Use no more than 5 state…" at bounding box center [1362, 358] width 261 height 661
type textarea "h"
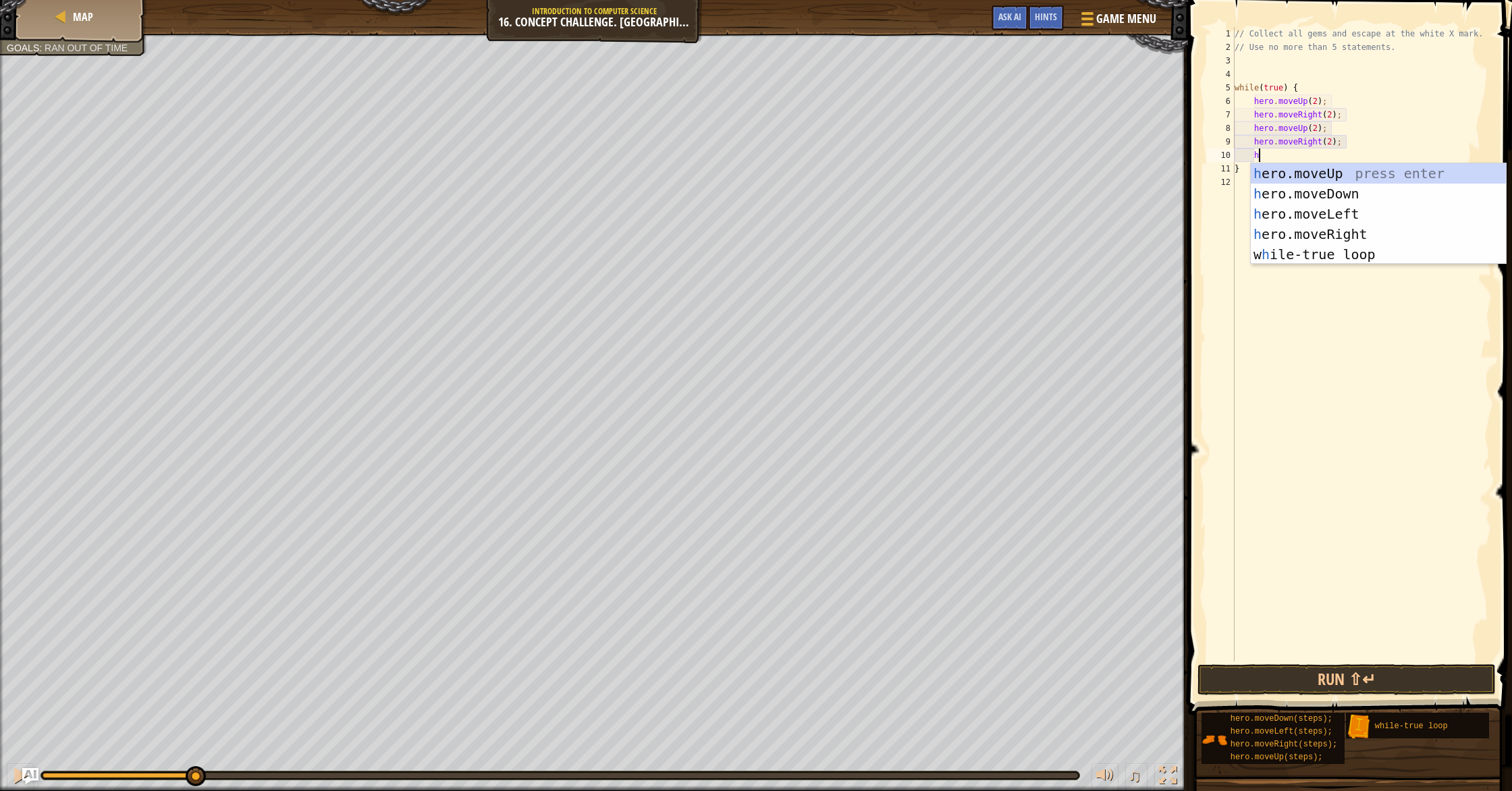
scroll to position [6, 2]
click at [1322, 199] on div "h ero.moveUp press enter h ero.moveDown press enter h ero.moveLeft press enter …" at bounding box center [1378, 235] width 255 height 142
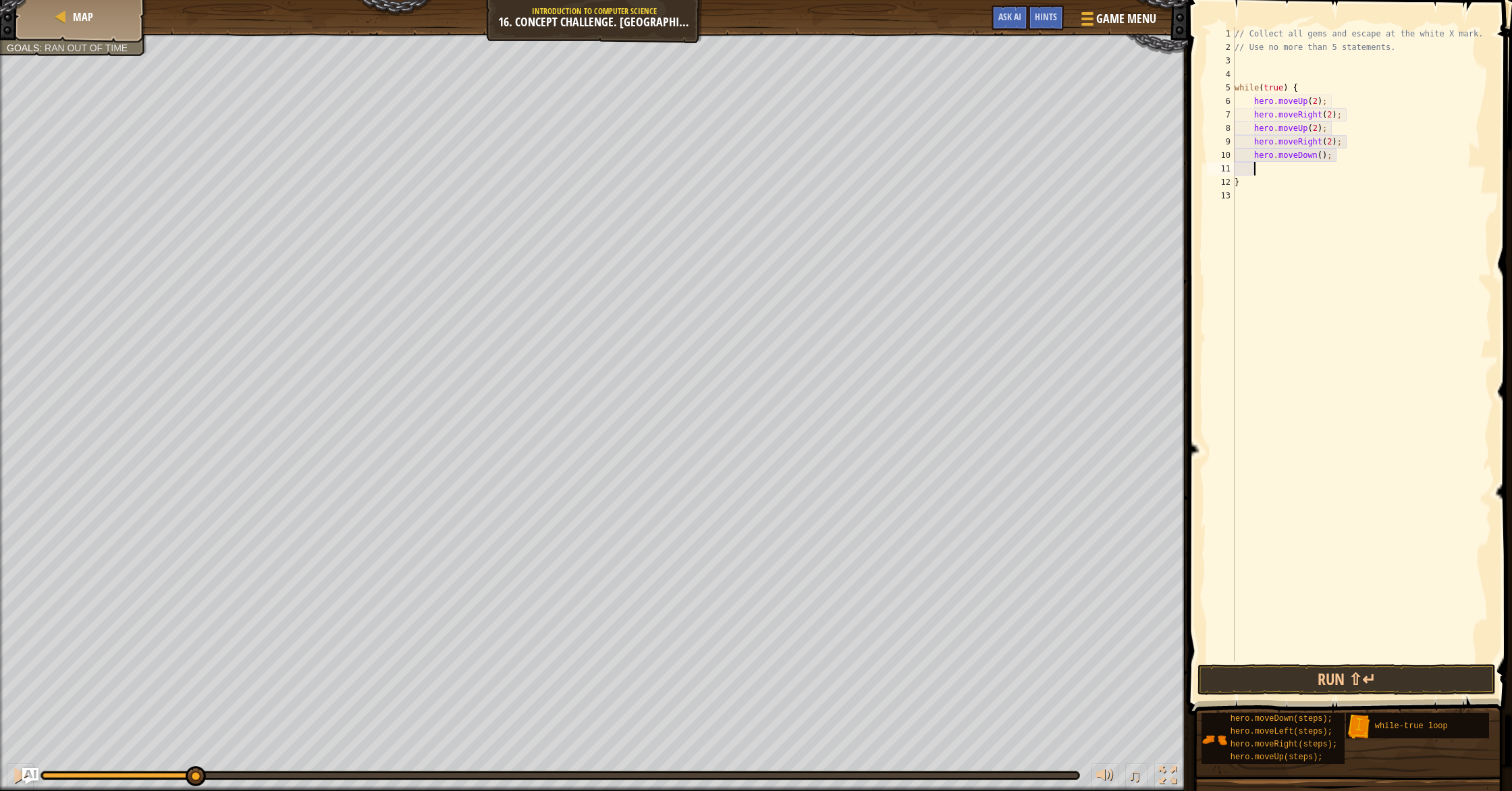
type textarea "h"
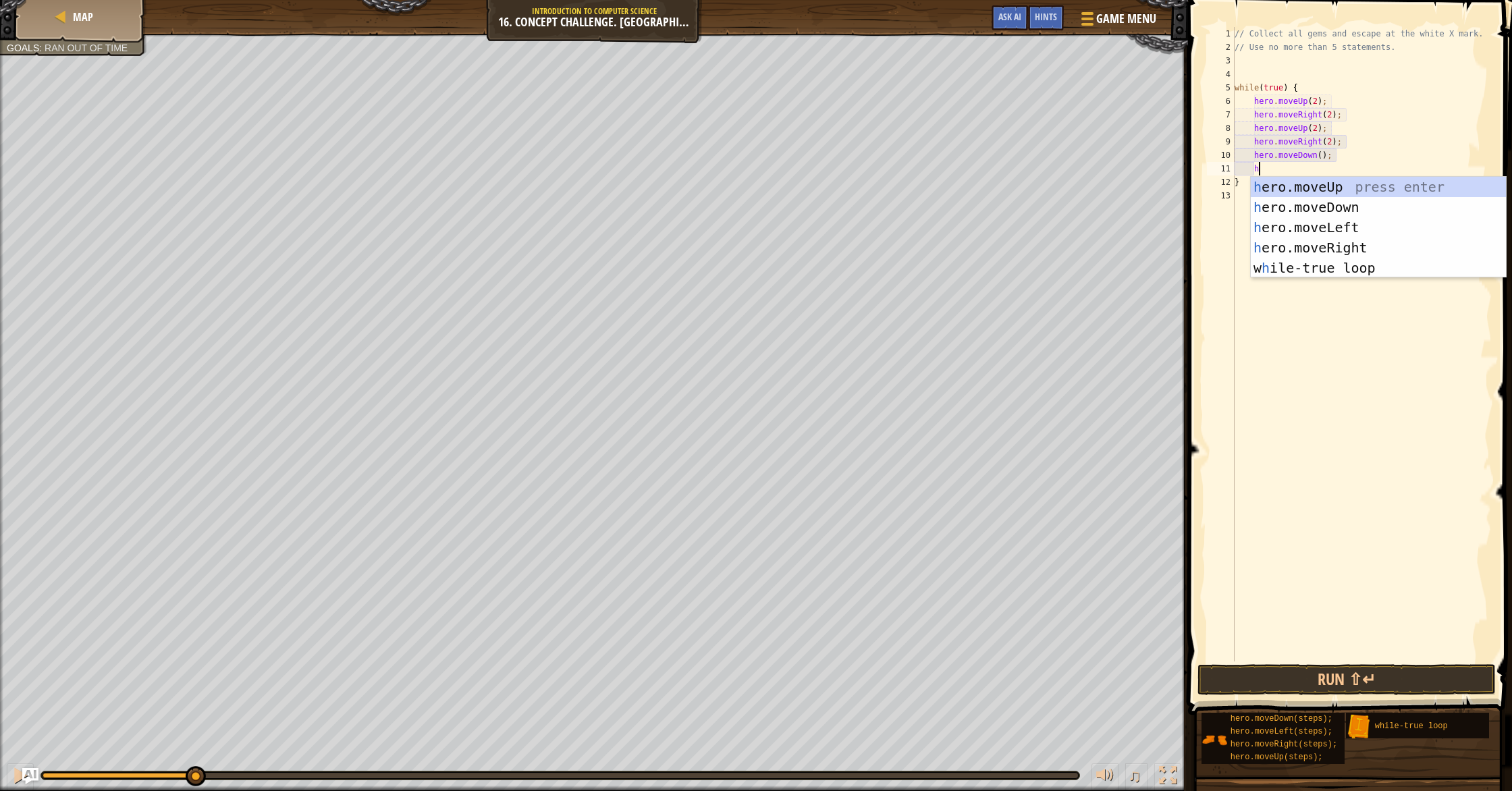
scroll to position [6, 2]
click at [1347, 228] on div "h ero.moveUp press enter h ero.moveDown press enter h ero.moveLeft press enter …" at bounding box center [1378, 248] width 255 height 142
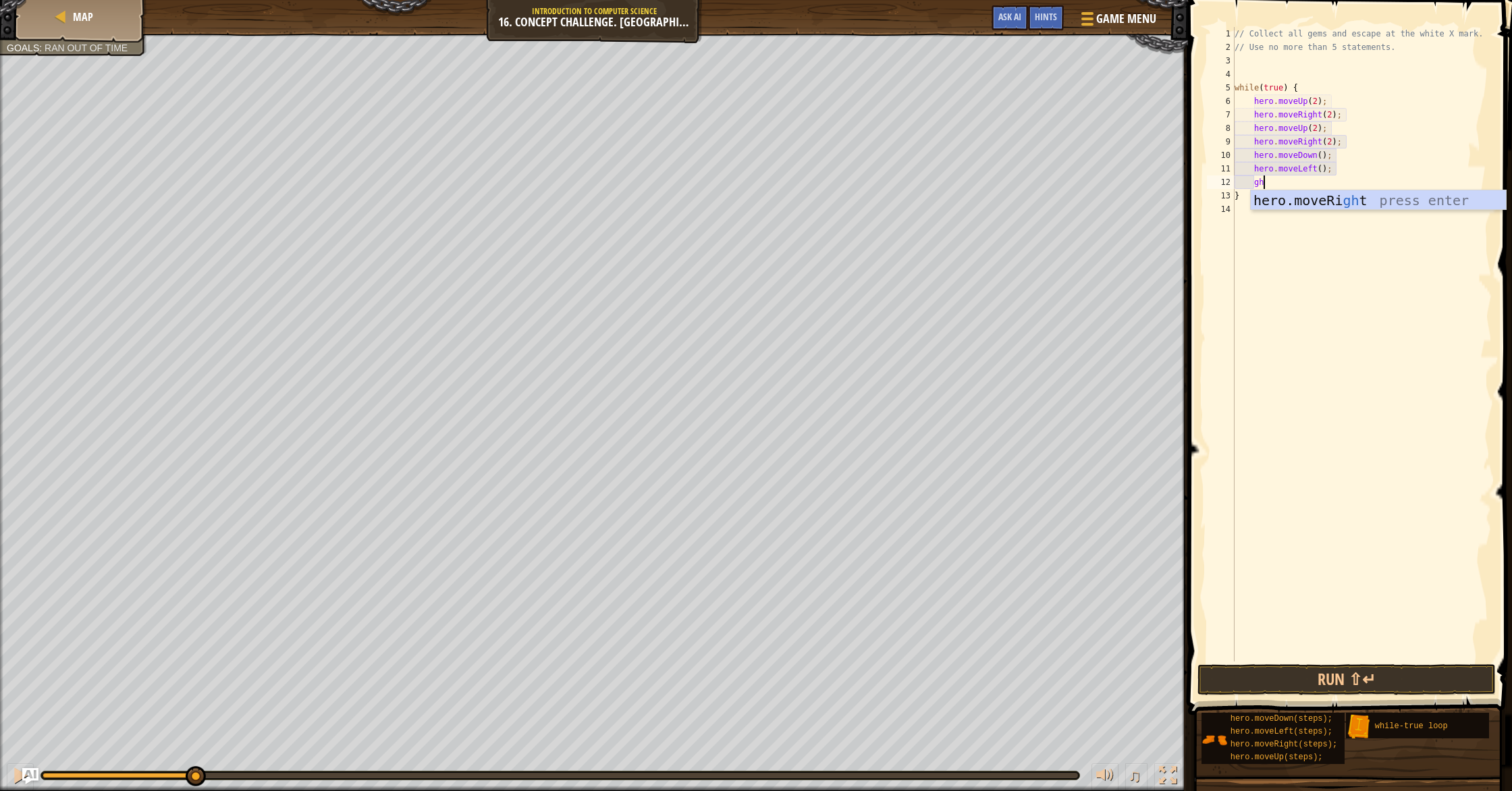
type textarea "g"
type textarea "h"
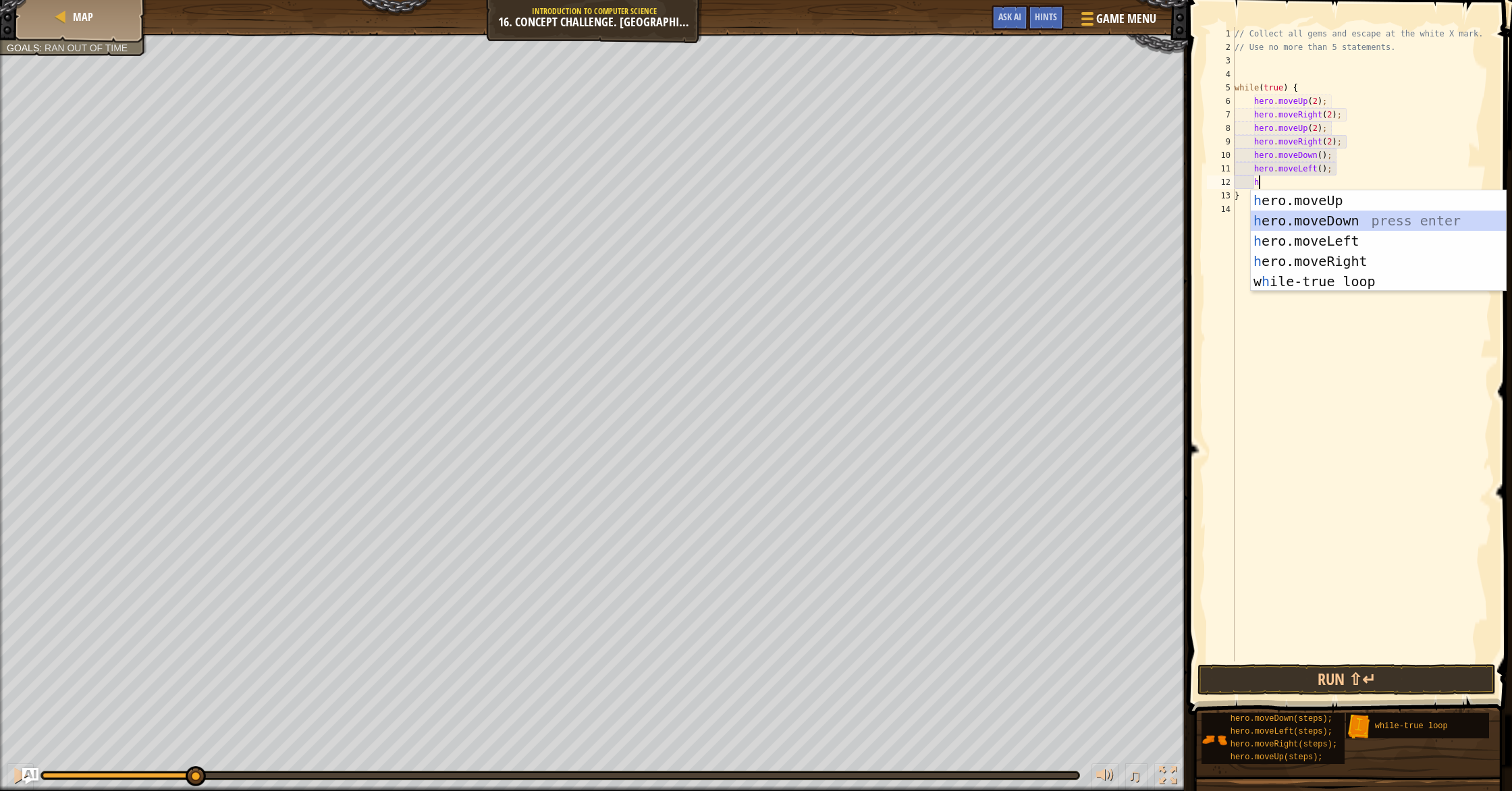
click at [1327, 223] on div "h ero.moveUp press enter h ero.moveDown press enter h ero.moveLeft press enter …" at bounding box center [1378, 261] width 255 height 142
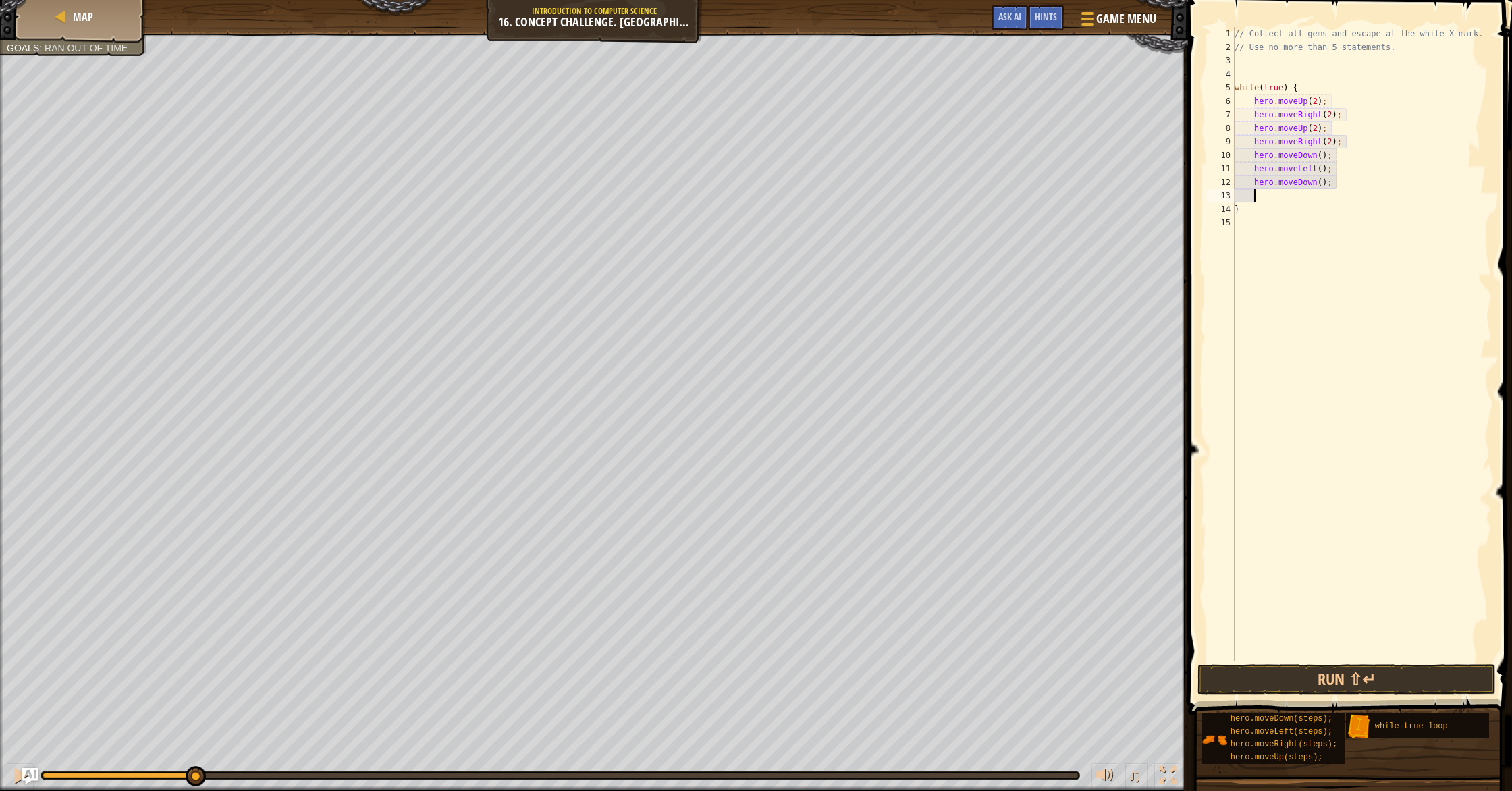
type textarea "h"
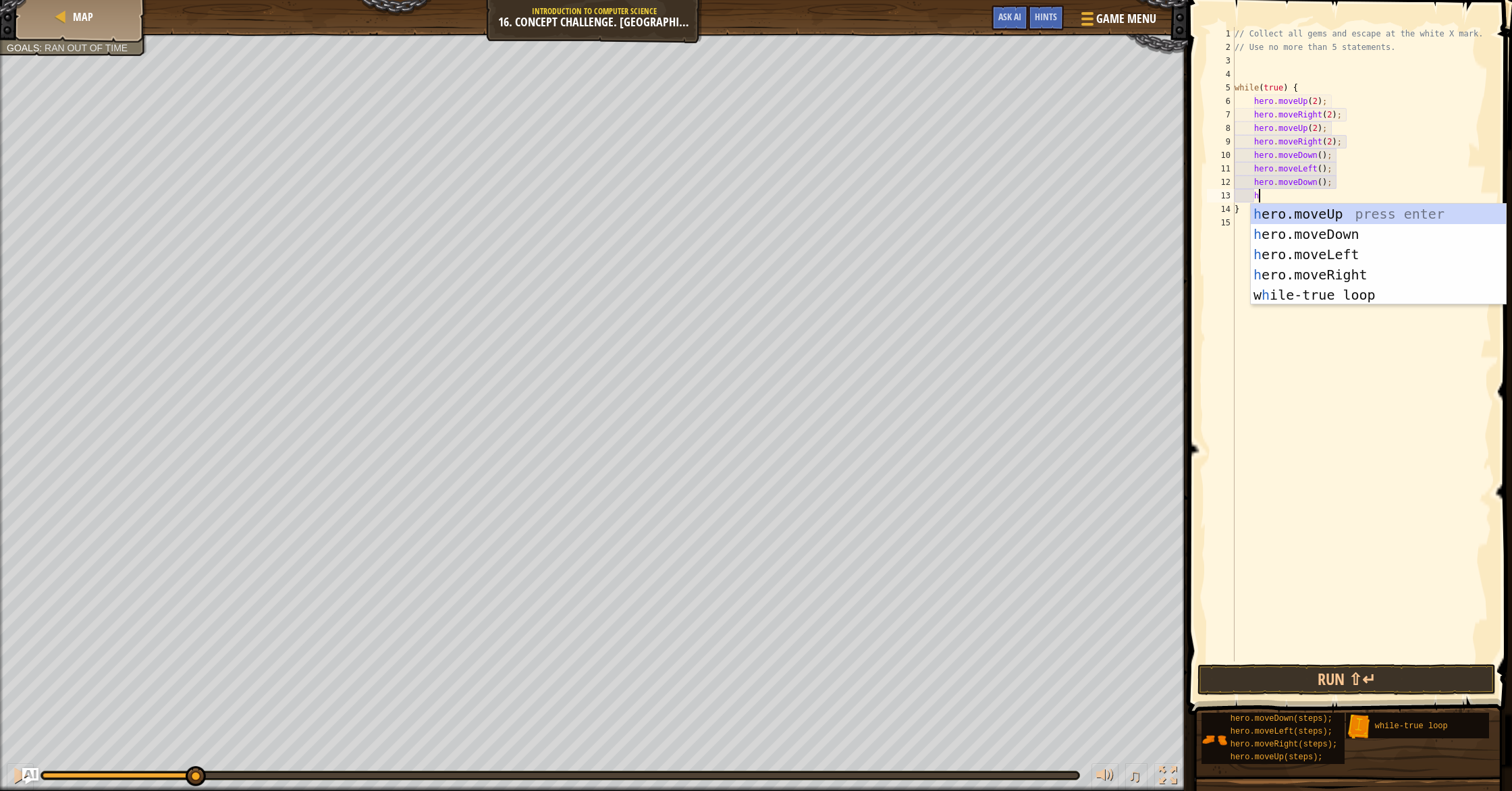
scroll to position [6, 2]
click at [1355, 257] on div "h ero.moveUp press enter h ero.moveDown press enter h ero.moveLeft press enter …" at bounding box center [1378, 275] width 255 height 142
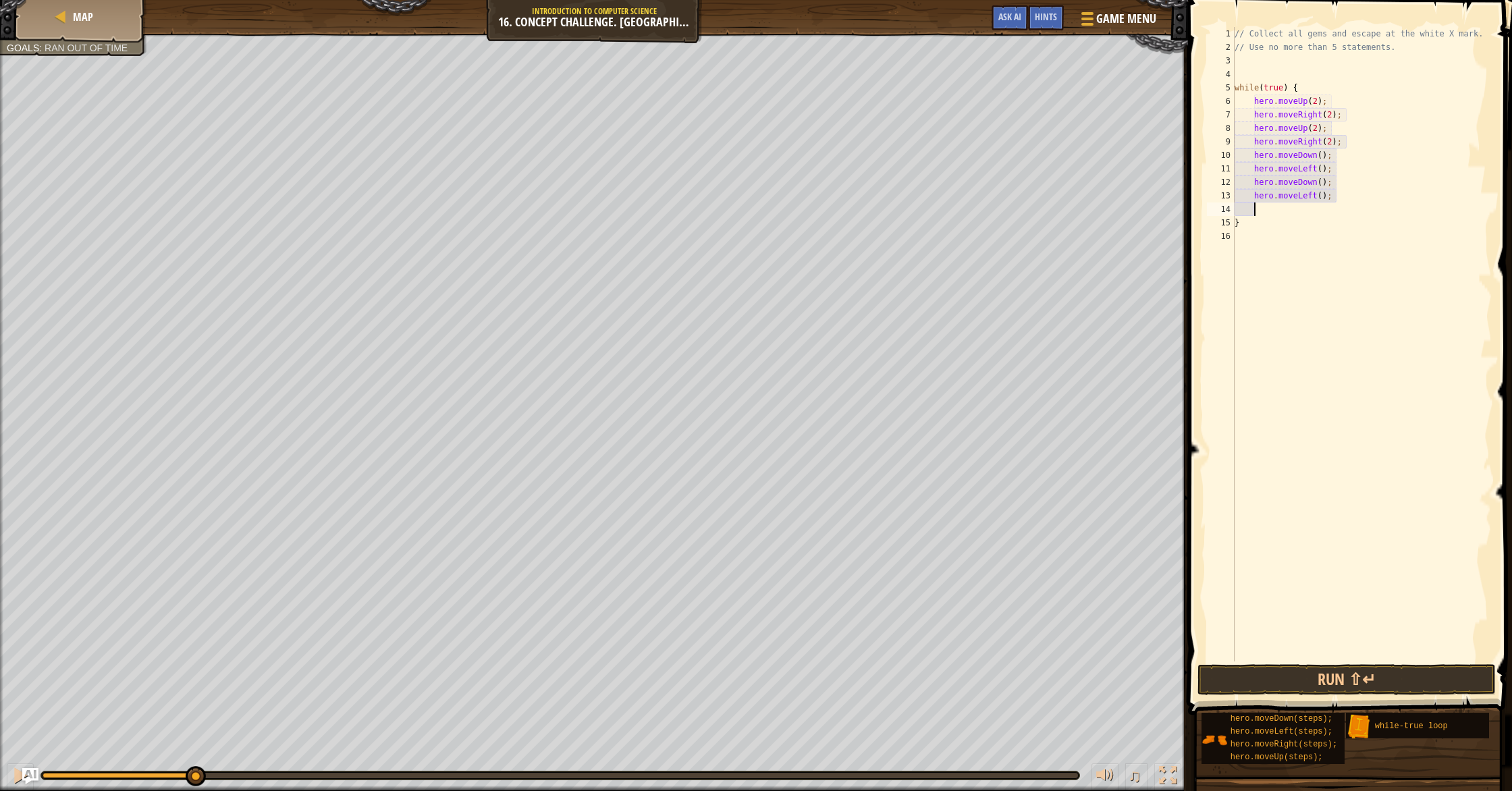
scroll to position [6, 1]
type textarea "h"
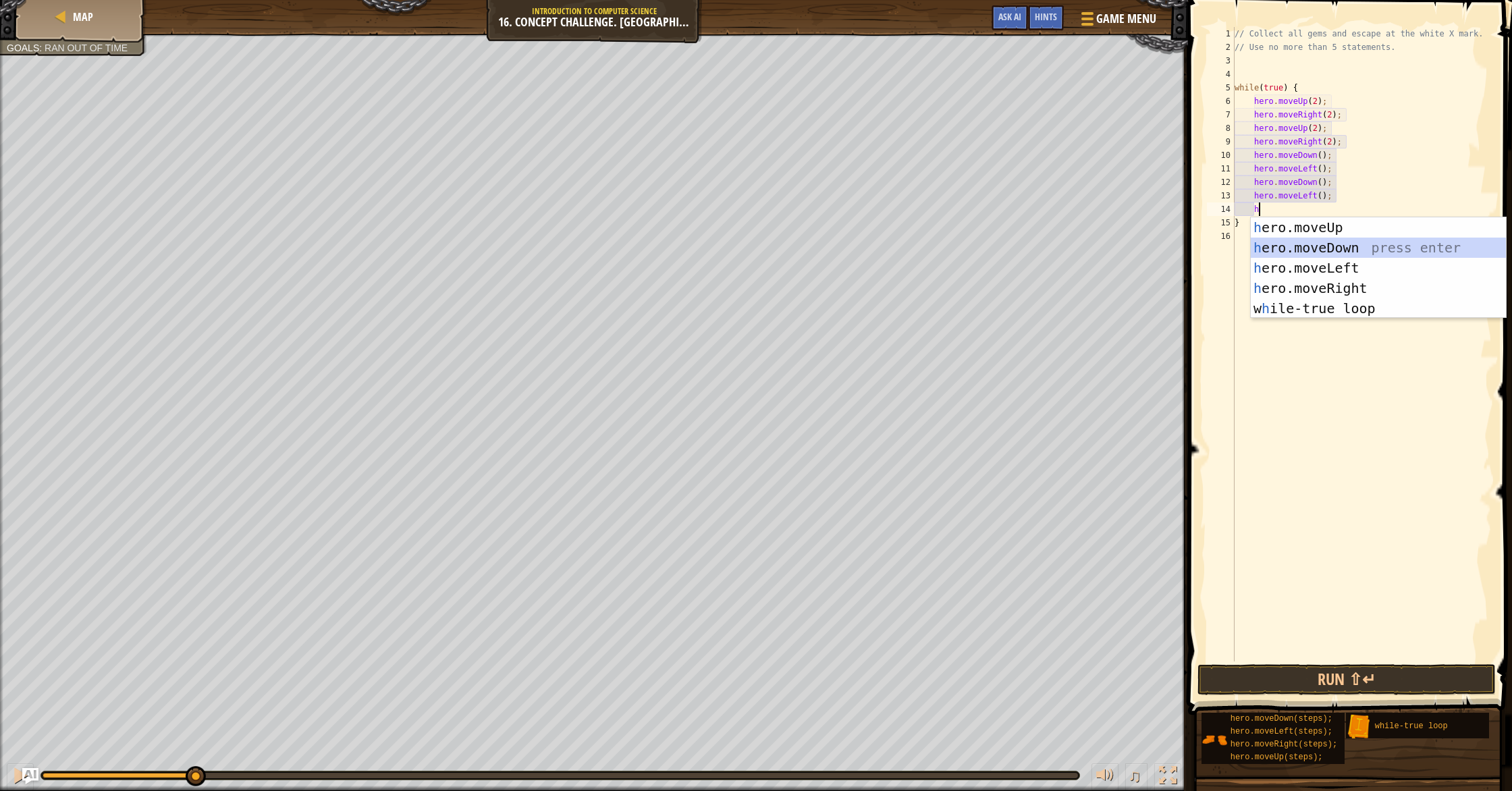
click at [1338, 248] on div "h ero.moveUp press enter h ero.moveDown press enter h ero.moveLeft press enter …" at bounding box center [1378, 288] width 255 height 142
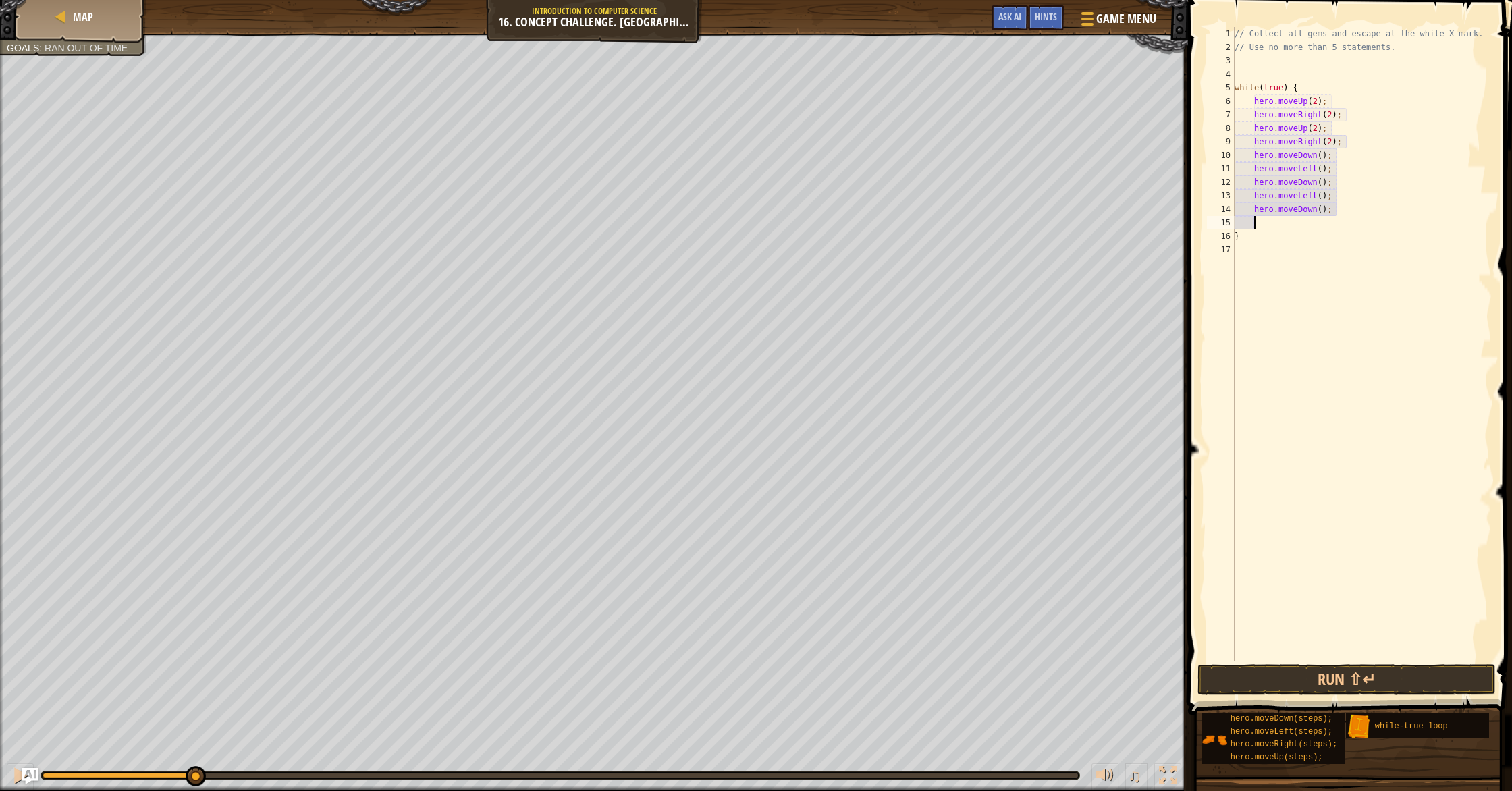
type textarea "h"
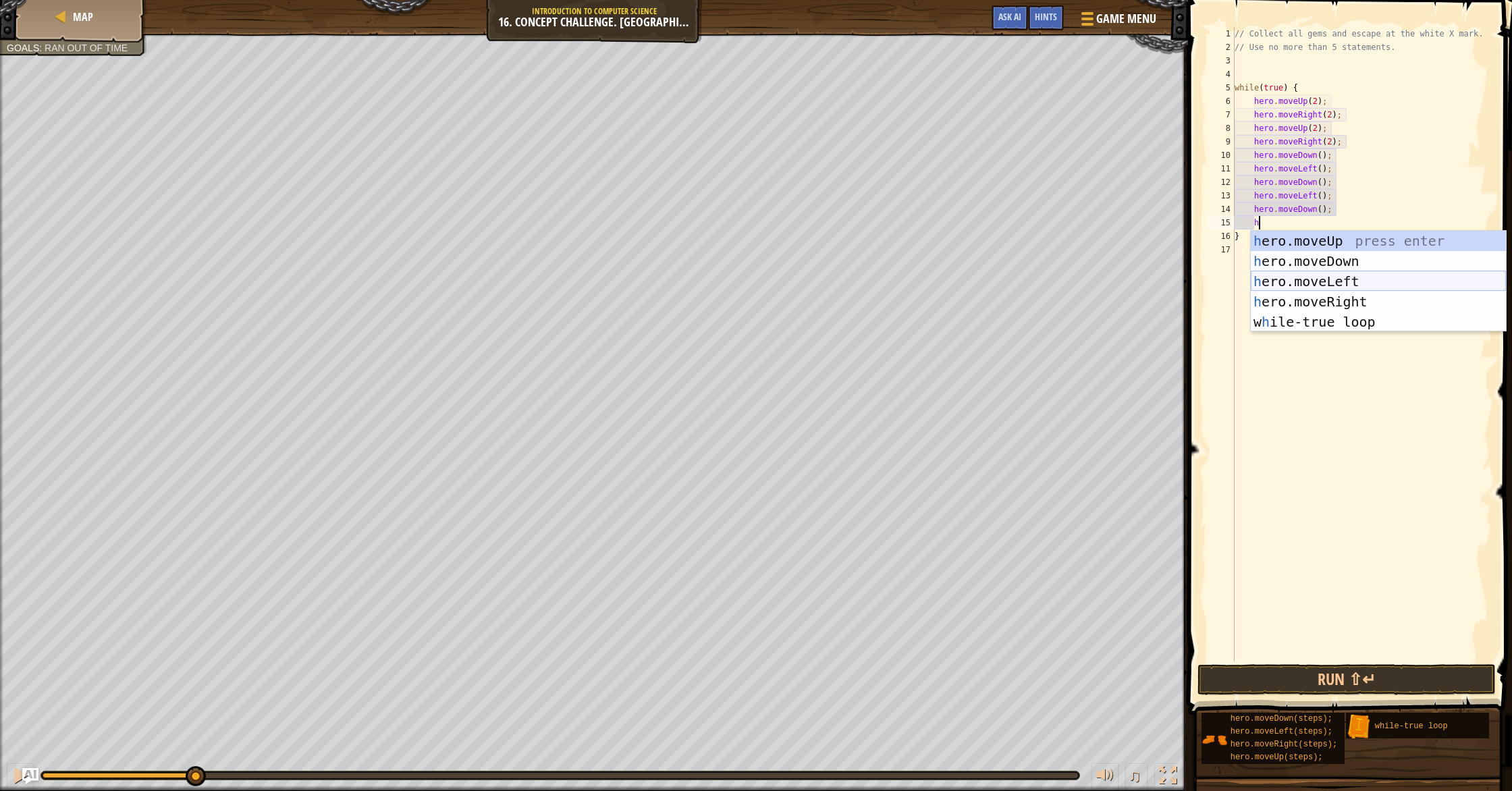
click at [1330, 282] on div "h ero.moveUp press enter h ero.moveDown press enter h ero.moveLeft press enter …" at bounding box center [1378, 301] width 255 height 142
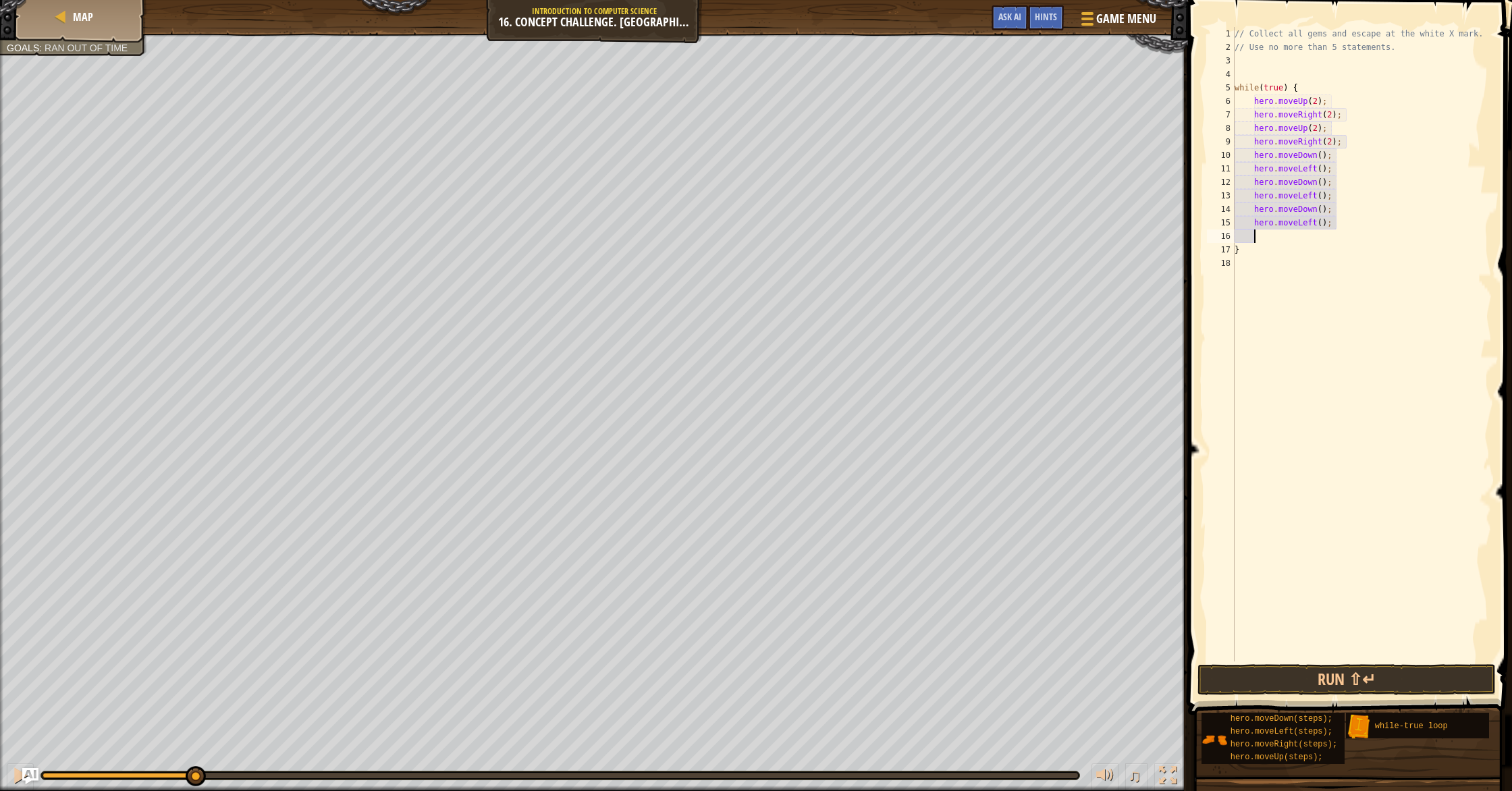
scroll to position [6, 1]
type textarea "h"
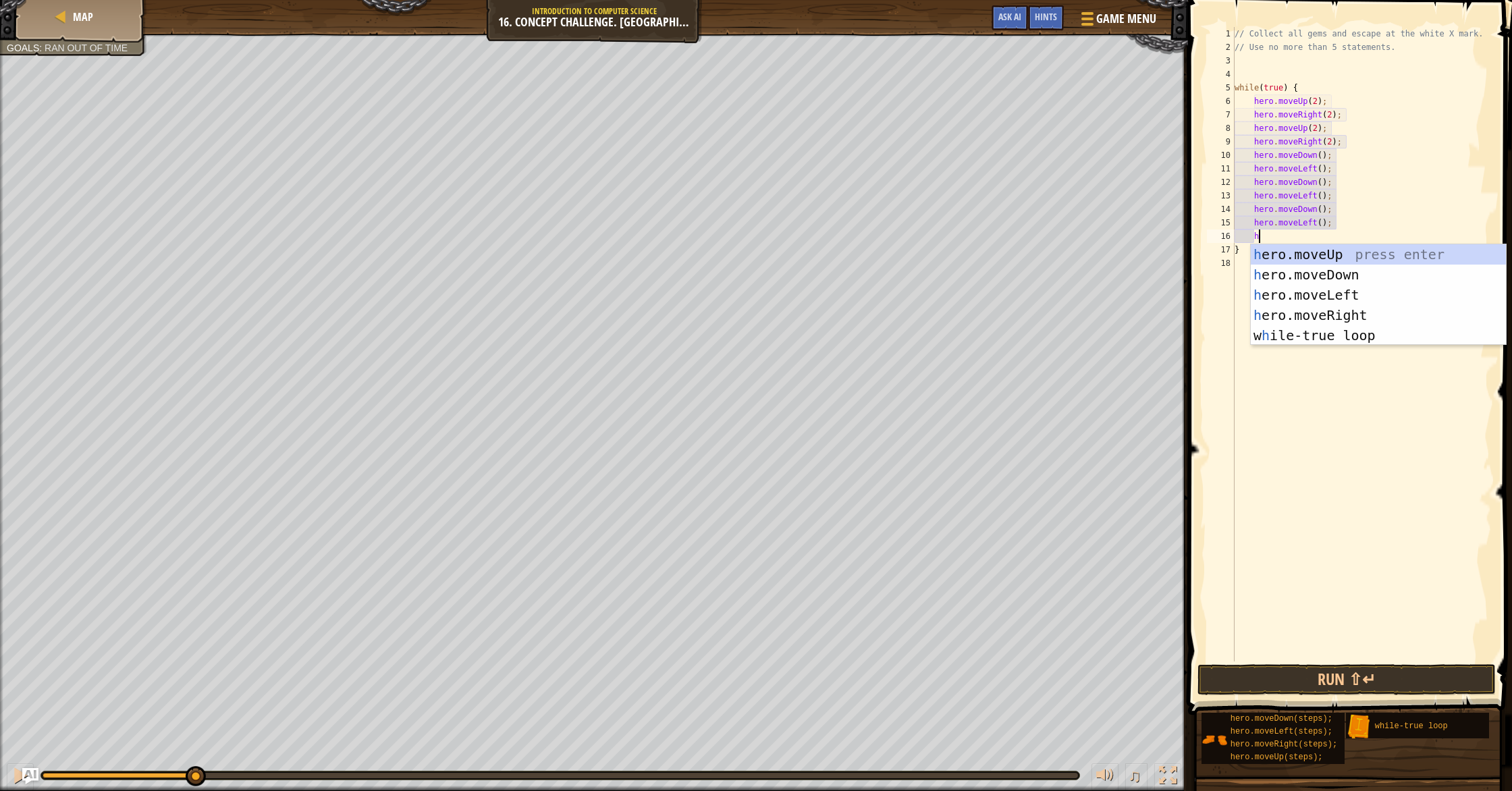
scroll to position [6, 2]
click at [1335, 257] on div "h ero.moveUp press enter h ero.moveDown press enter h ero.moveLeft press enter …" at bounding box center [1378, 315] width 255 height 142
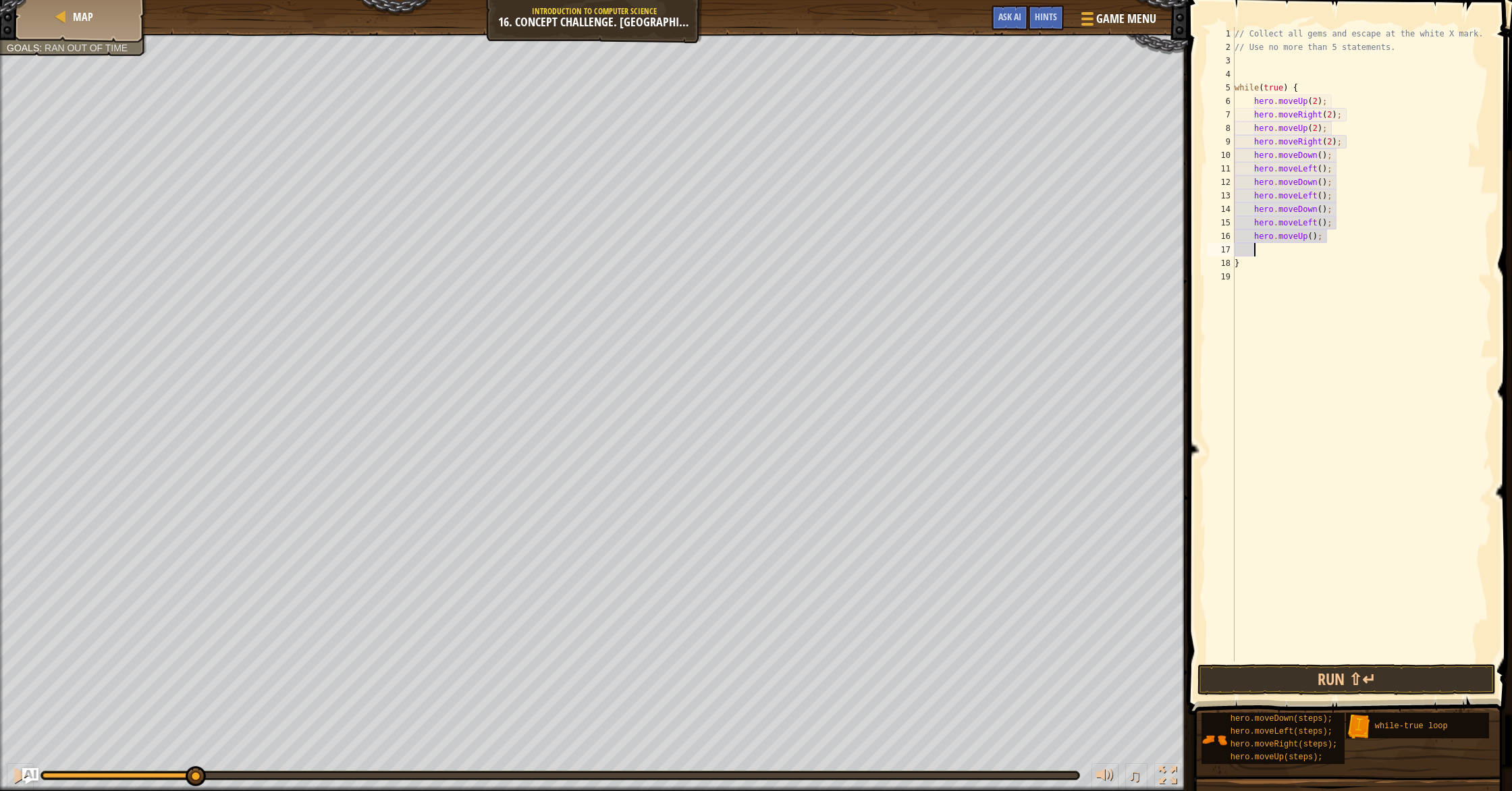
scroll to position [6, 1]
click at [1313, 237] on div "// Collect all gems and escape at the white X mark. // Use no more than 5 state…" at bounding box center [1362, 358] width 261 height 661
type textarea "hero.moveUp(2);"
click at [1300, 248] on div "// Collect all gems and escape at the white X mark. // Use no more than 5 state…" at bounding box center [1362, 358] width 261 height 661
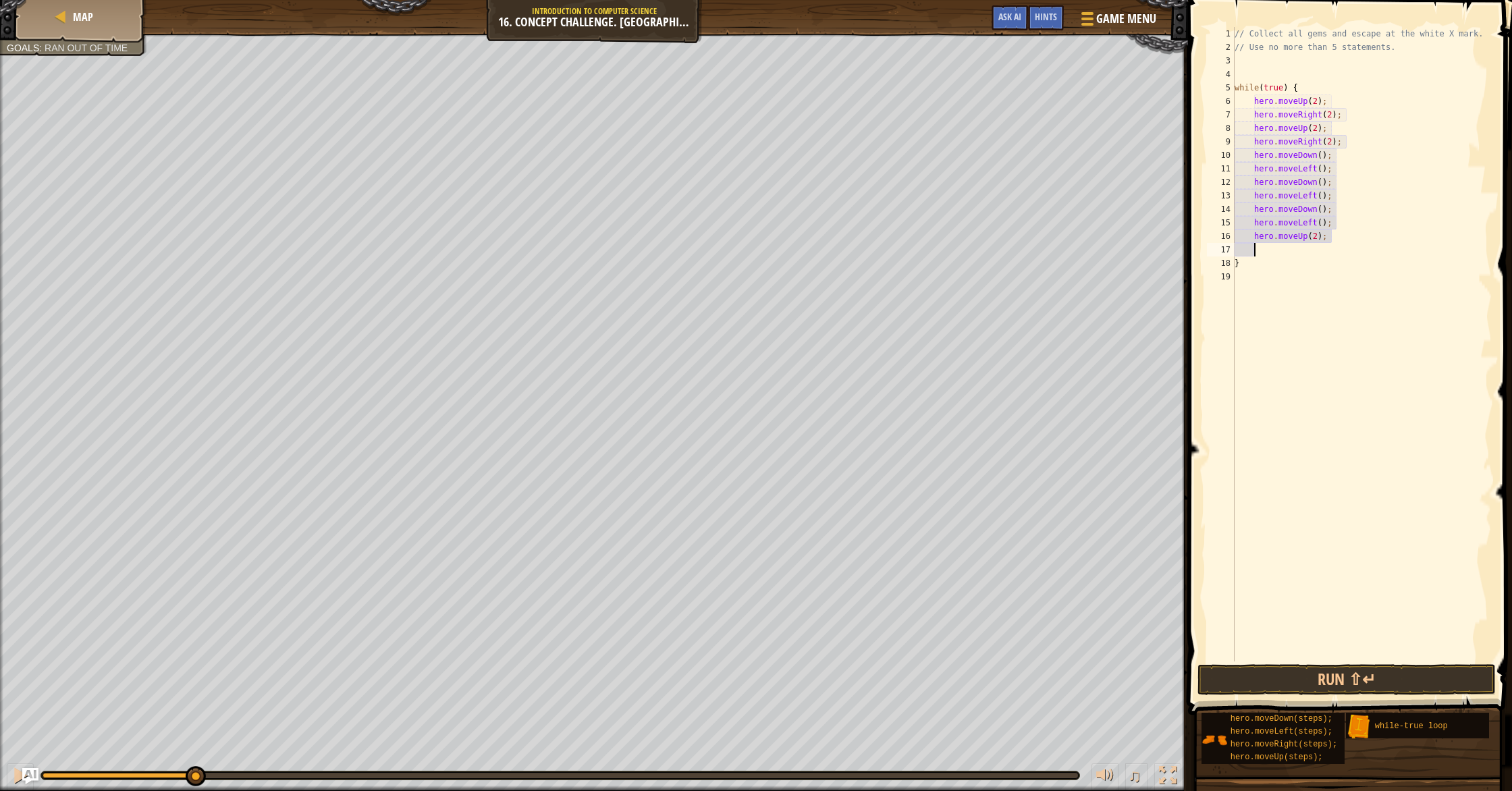
scroll to position [6, 1]
type textarea "h"
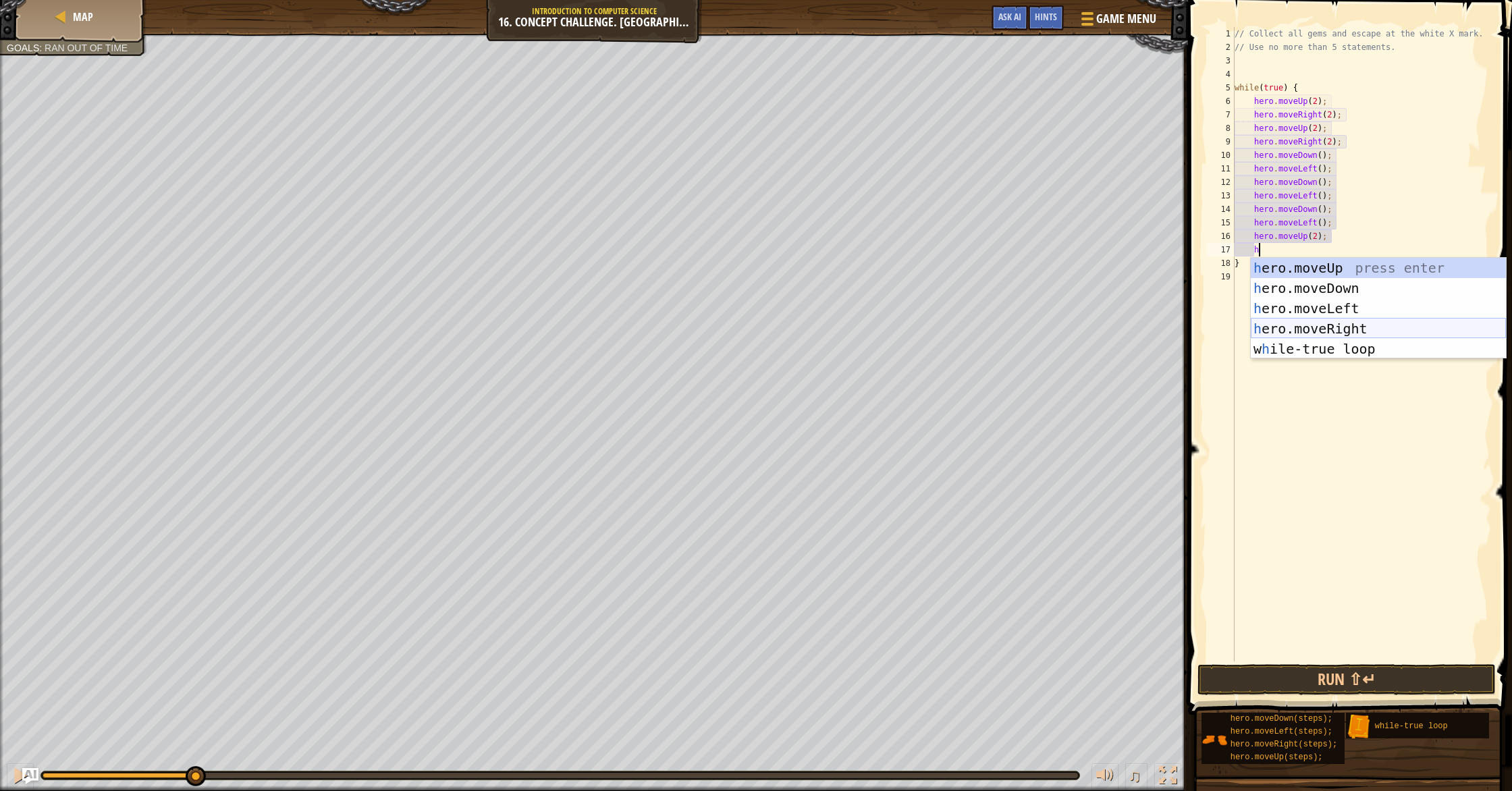
click at [1326, 324] on div "h ero.moveUp press enter h ero.moveDown press enter h ero.moveLeft press enter …" at bounding box center [1378, 329] width 255 height 142
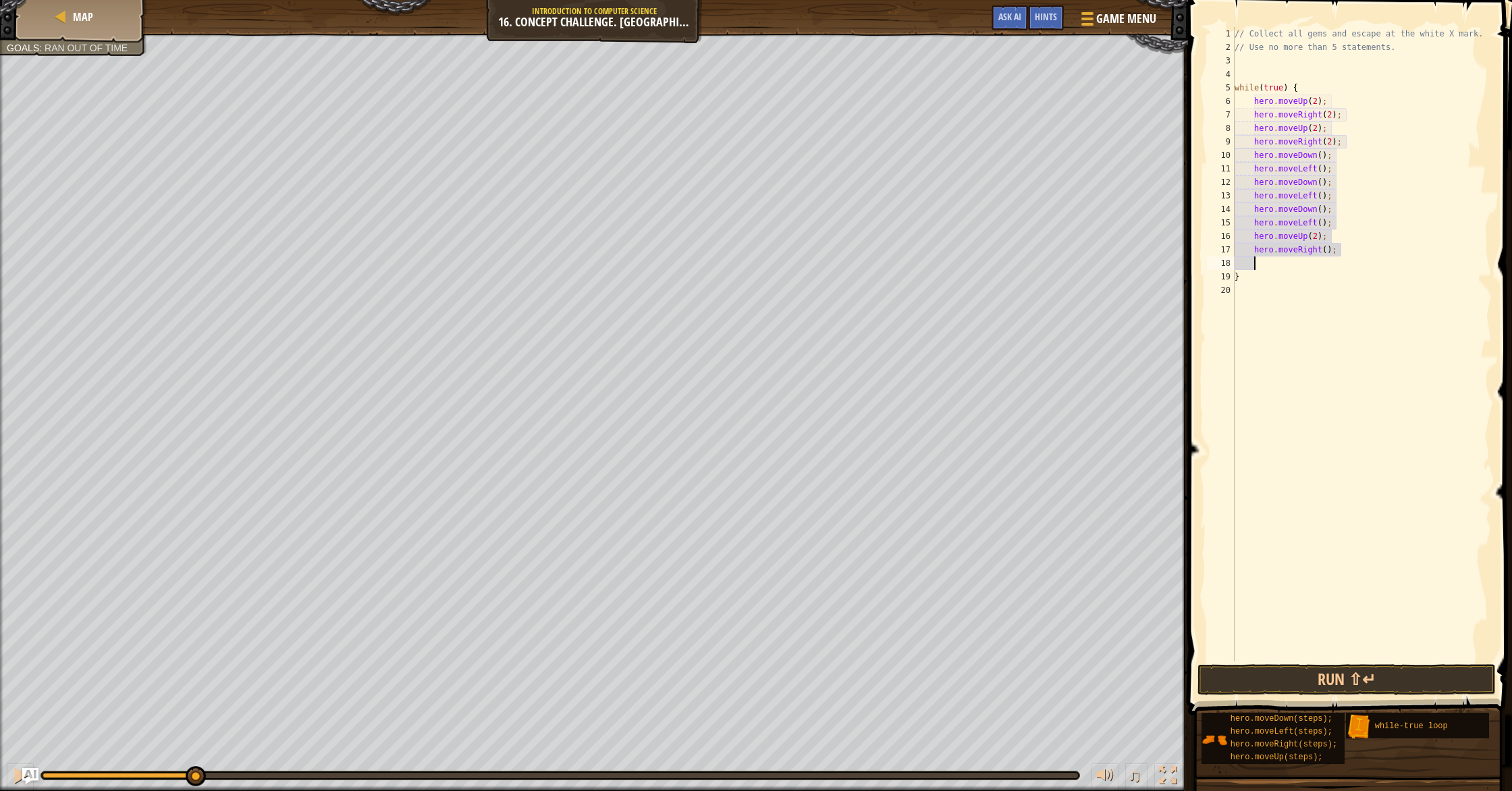
scroll to position [6, 1]
click at [1327, 248] on div "// Collect all gems and escape at the white X mark. // Use no more than 5 state…" at bounding box center [1362, 358] width 261 height 661
type textarea "hero.moveRight(2);"
click at [1319, 265] on div "// Collect all gems and escape at the white X mark. // Use no more than 5 state…" at bounding box center [1362, 358] width 261 height 661
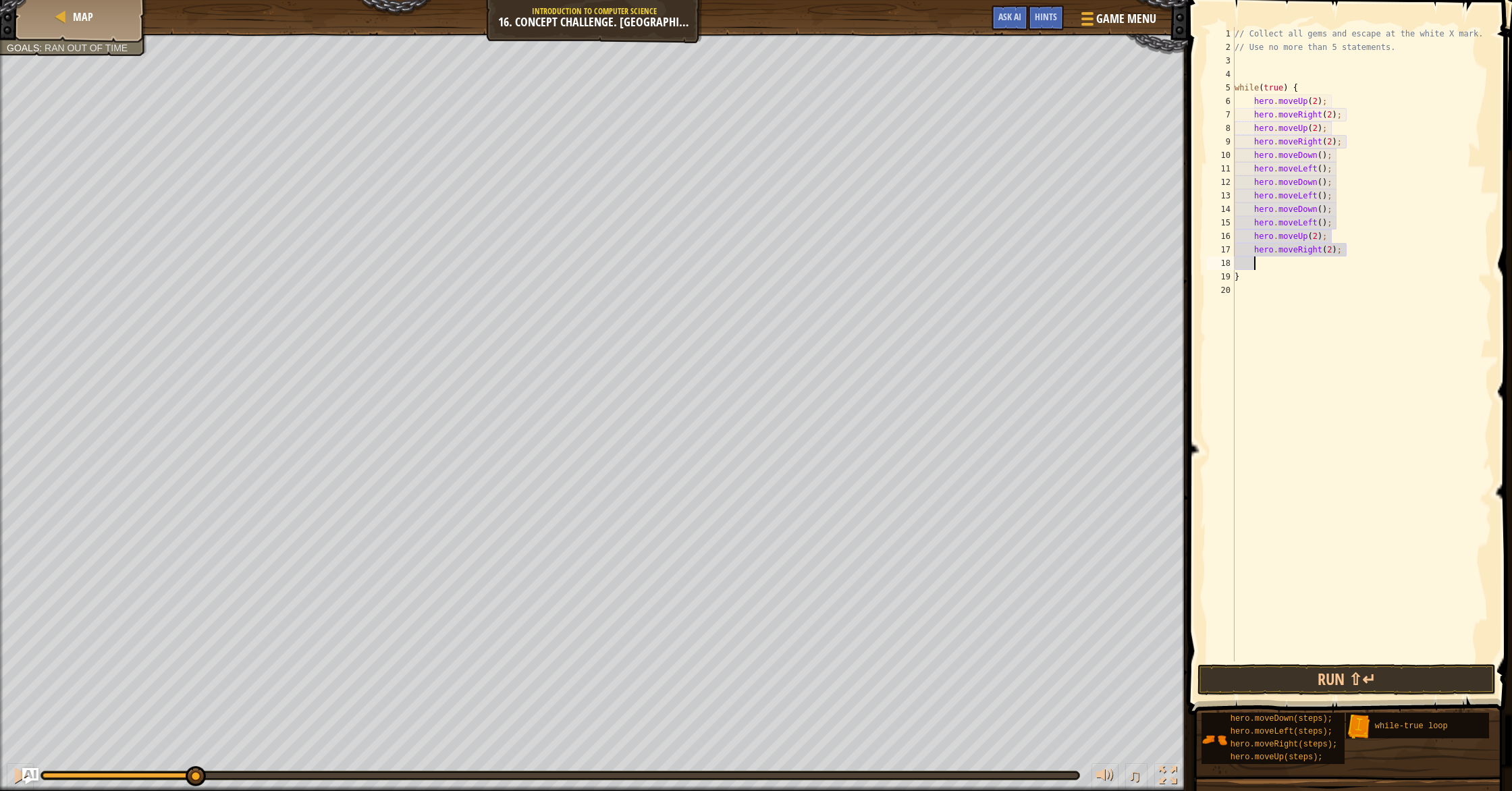
type textarea "h"
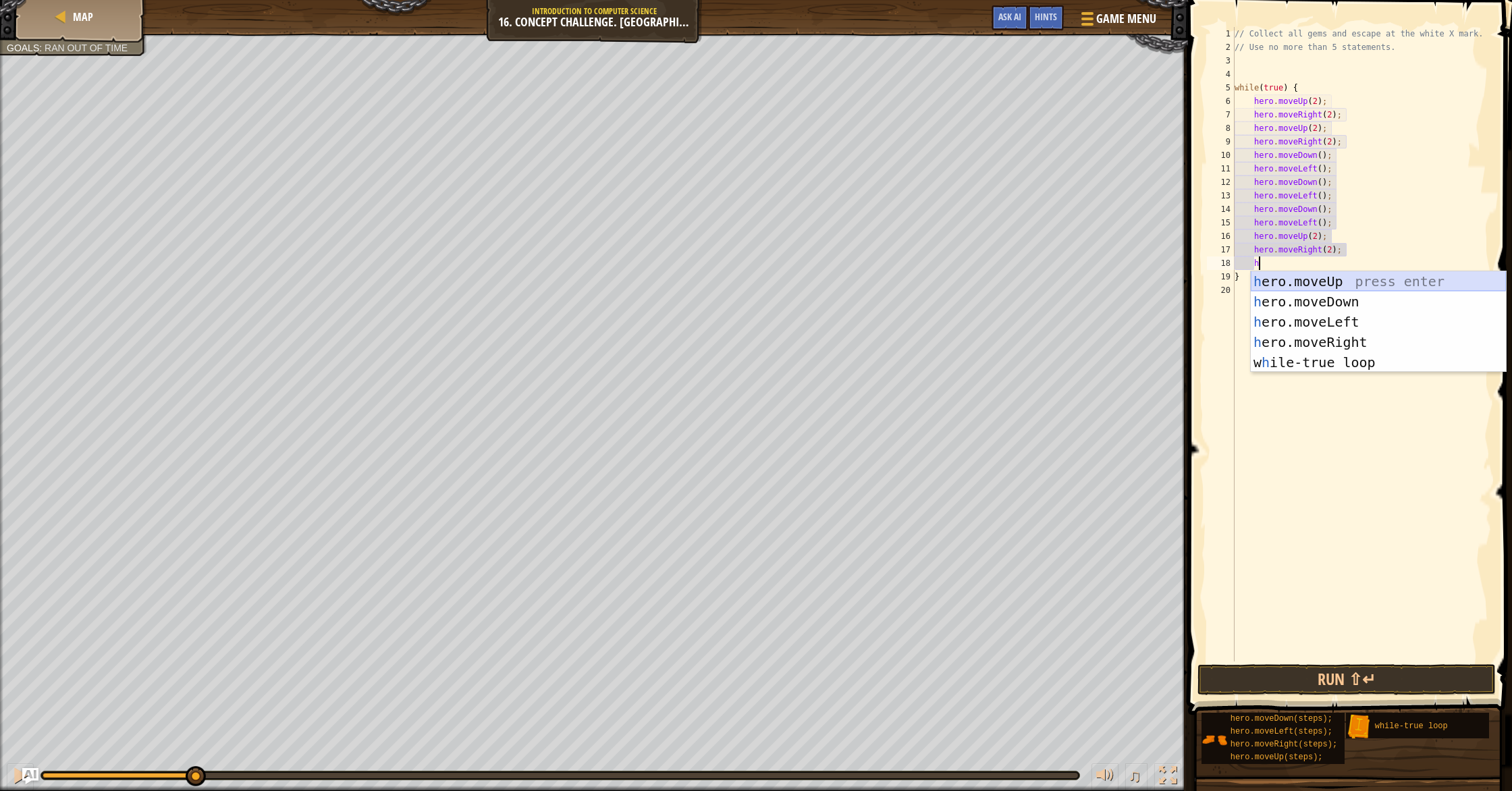
click at [1329, 283] on div "h ero.moveUp press enter h ero.moveDown press enter h ero.moveLeft press enter …" at bounding box center [1378, 342] width 255 height 142
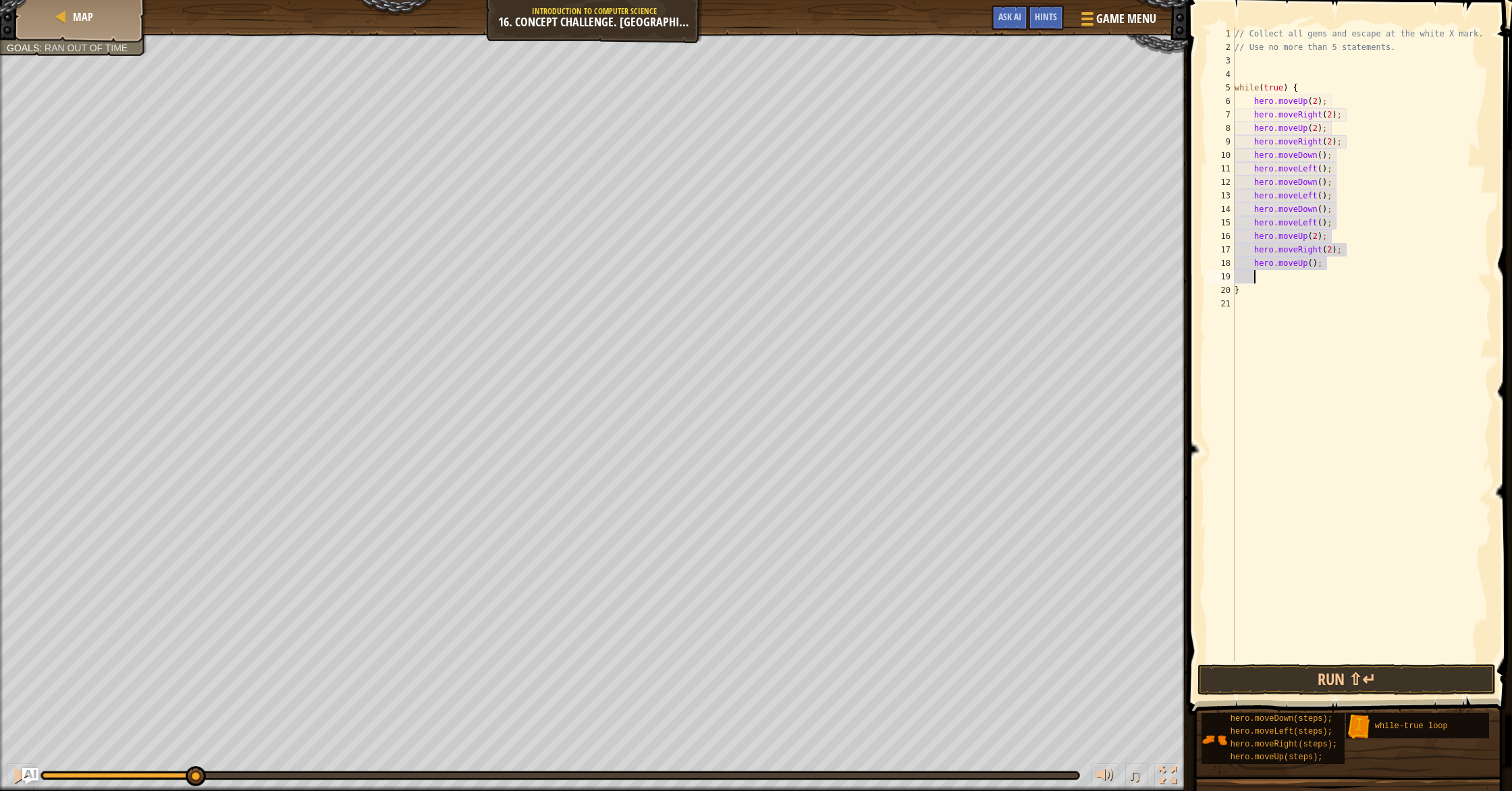
click at [1312, 266] on div "// Collect all gems and escape at the white X mark. // Use no more than 5 state…" at bounding box center [1362, 358] width 261 height 661
type textarea "hero.moveUp(2);"
click at [1390, 683] on button "Run ⇧↵" at bounding box center [1346, 680] width 298 height 31
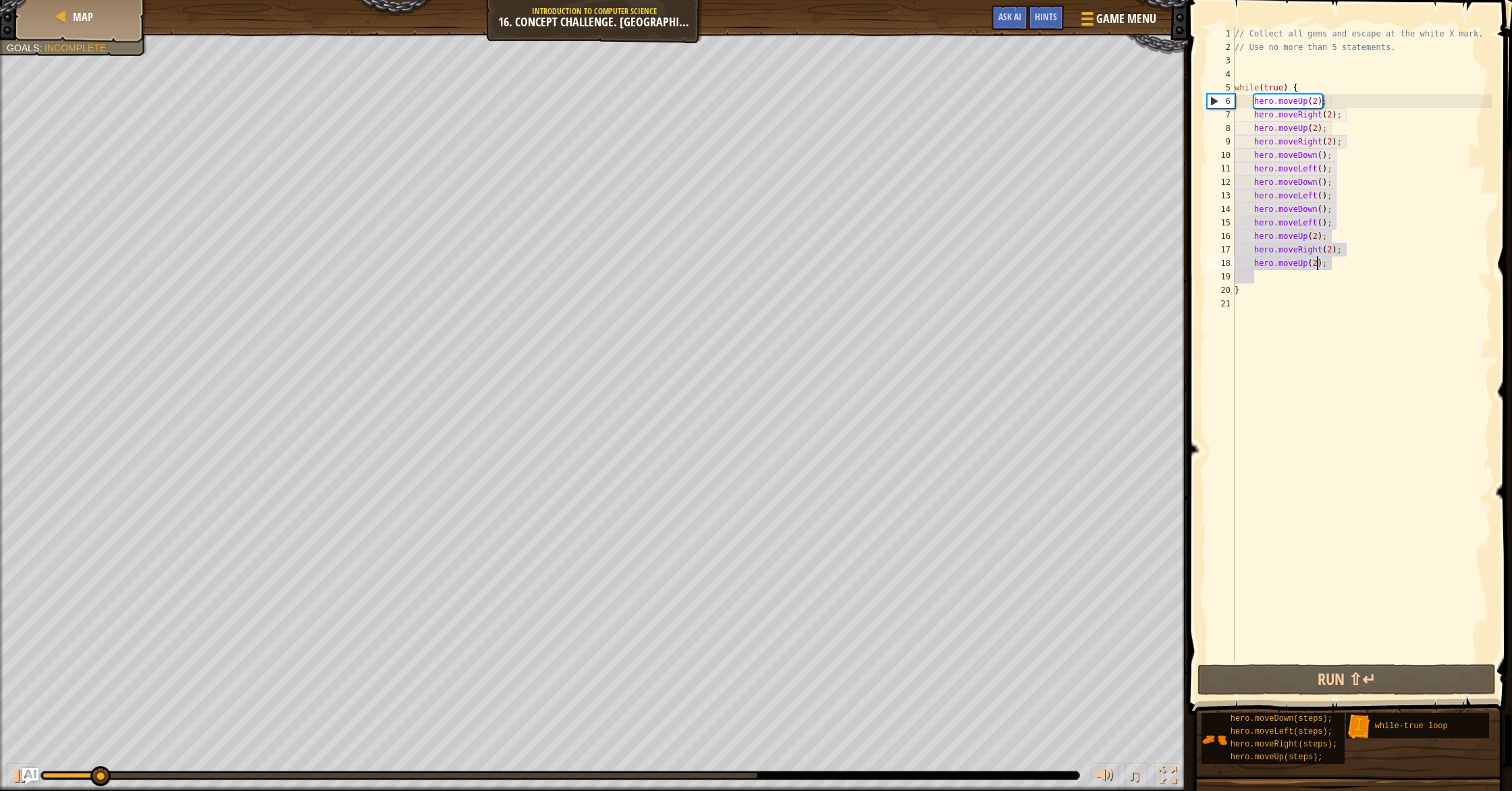
click at [1361, 418] on div "// Collect all gems and escape at the white X mark. // Use no more than 5 state…" at bounding box center [1362, 358] width 261 height 661
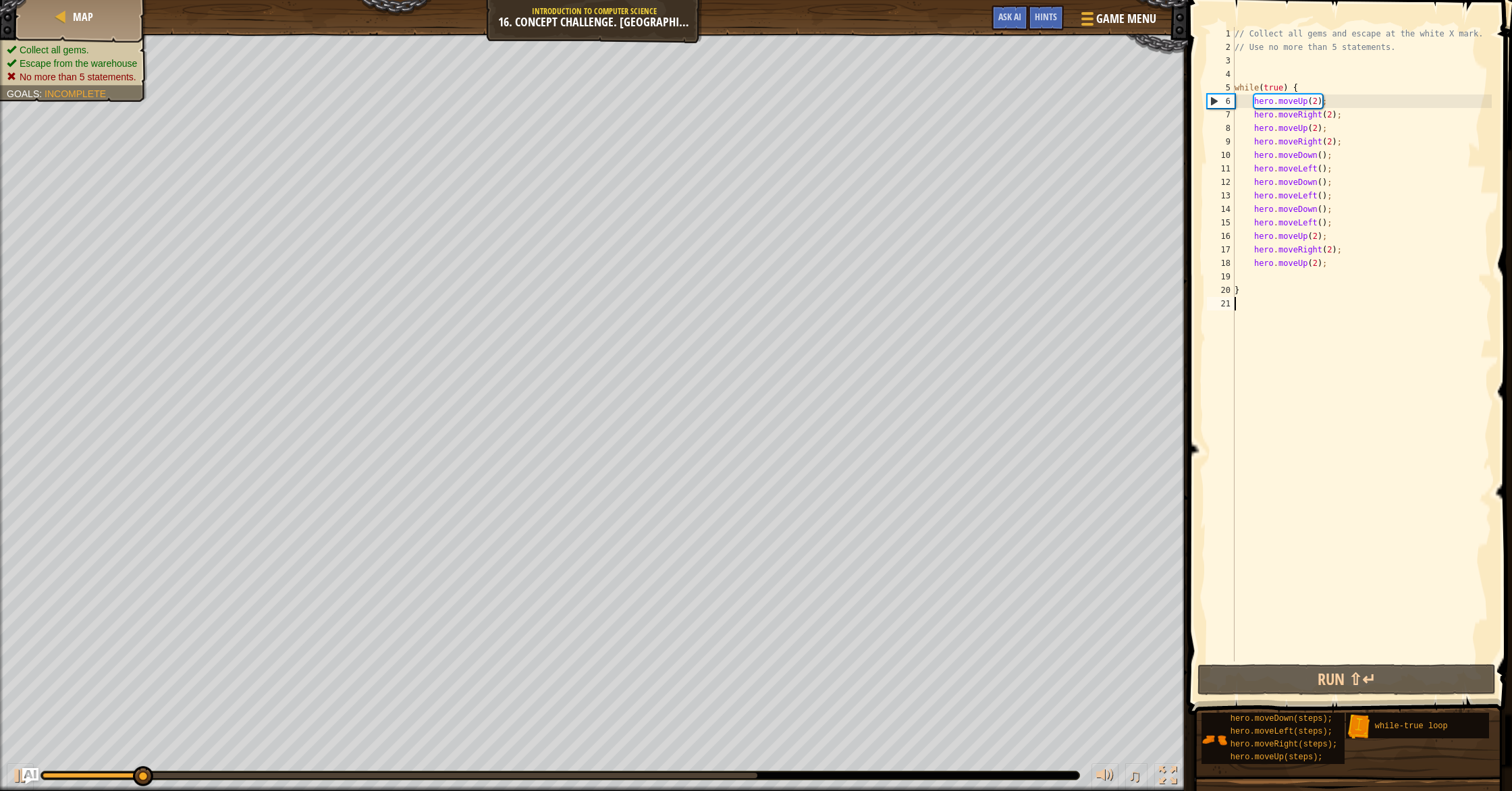
click at [111, 50] on ul "Collect all gems. Escape from the warehouse No more than 5 statements." at bounding box center [73, 64] width 134 height 41
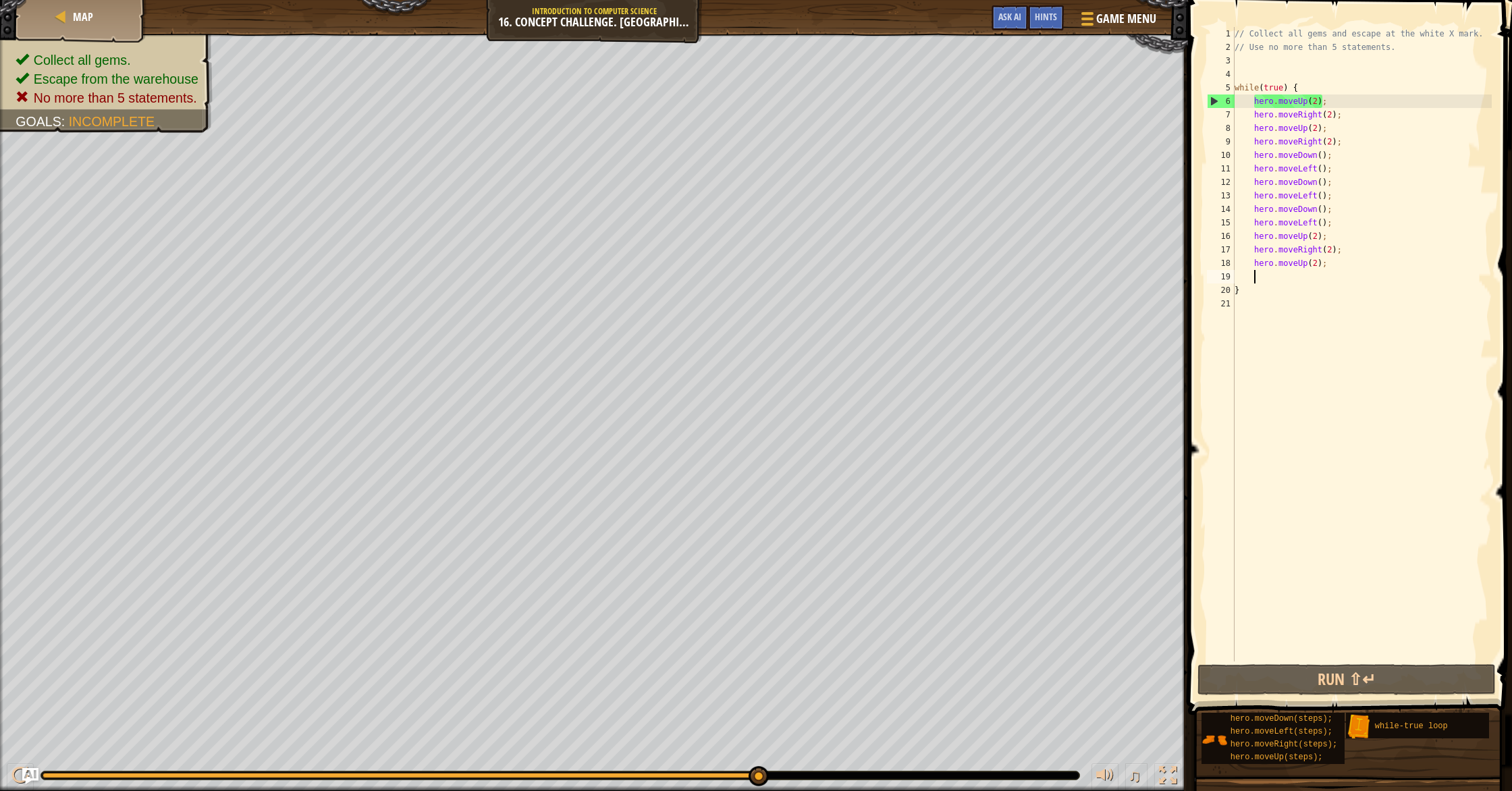
drag, startPoint x: 1342, startPoint y: 270, endPoint x: 1278, endPoint y: 275, distance: 64.2
click at [1278, 275] on div "// Collect all gems and escape at the white X mark. // Use no more than 5 state…" at bounding box center [1362, 358] width 261 height 661
drag, startPoint x: 1348, startPoint y: 140, endPoint x: 1256, endPoint y: 132, distance: 92.3
click at [1256, 132] on div "// Collect all gems and escape at the white X mark. // Use no more than 5 state…" at bounding box center [1362, 358] width 261 height 661
type textarea "hero.moveUp(2); hero.moveRight(2);"
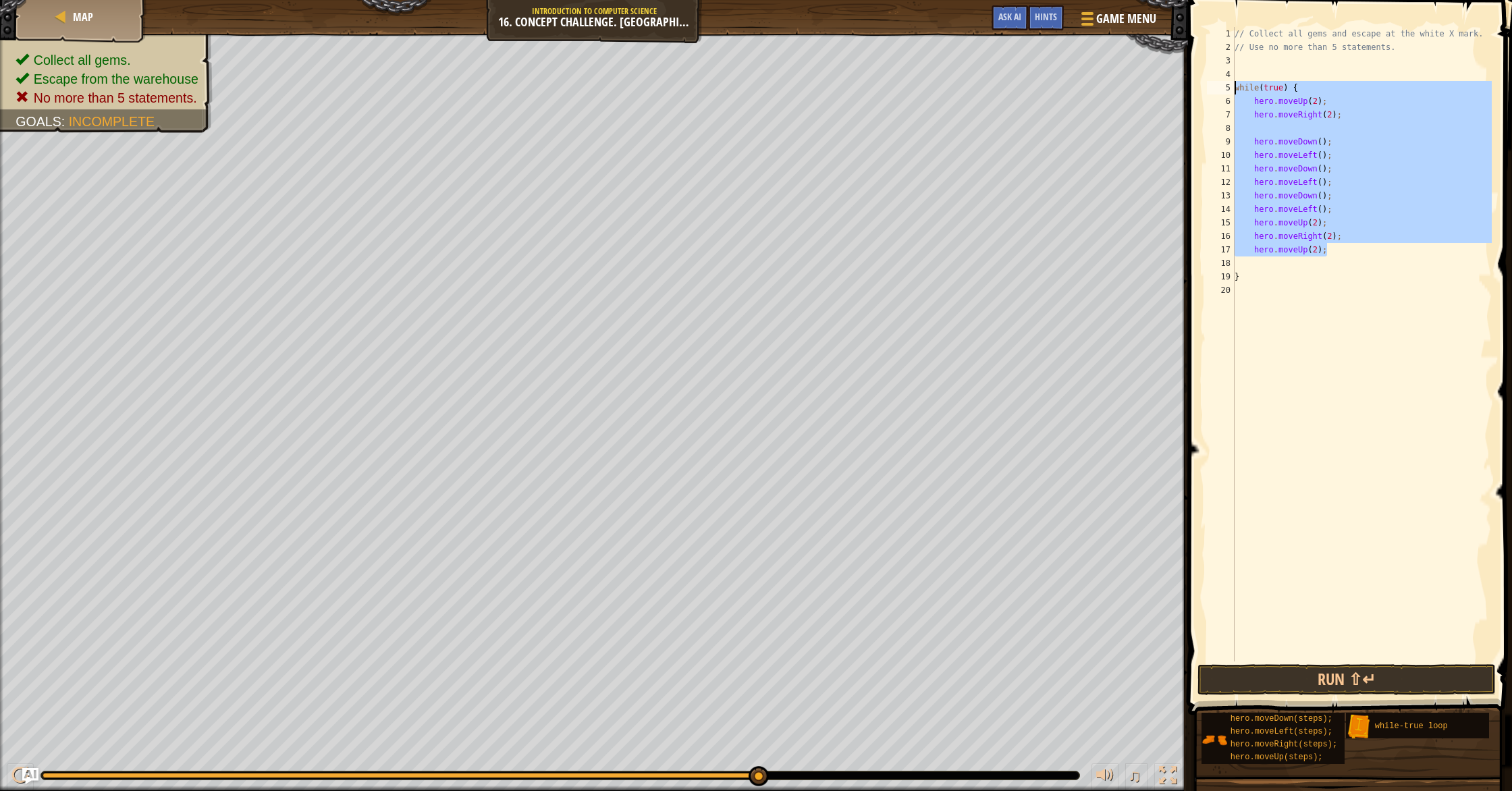
drag, startPoint x: 1341, startPoint y: 247, endPoint x: 1222, endPoint y: 86, distance: 200.2
click at [1222, 86] on div "1 2 3 4 5 6 7 8 9 10 11 12 13 14 15 16 17 18 19 20 // Collect all gems and esca…" at bounding box center [1348, 344] width 287 height 635
type textarea "while(true) { hero.moveUp(2);"
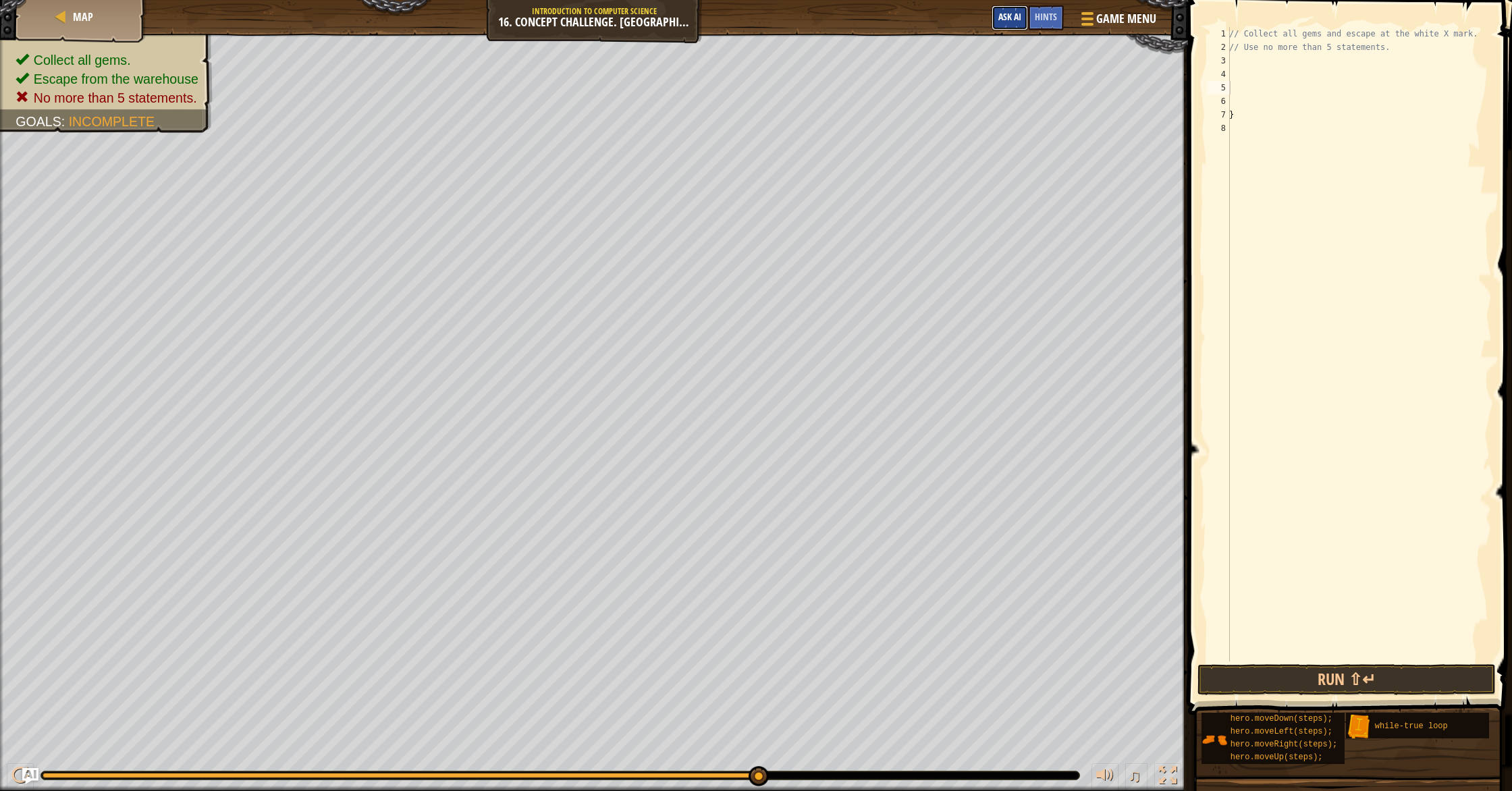
click at [1001, 14] on span "Ask AI" at bounding box center [1010, 16] width 23 height 13
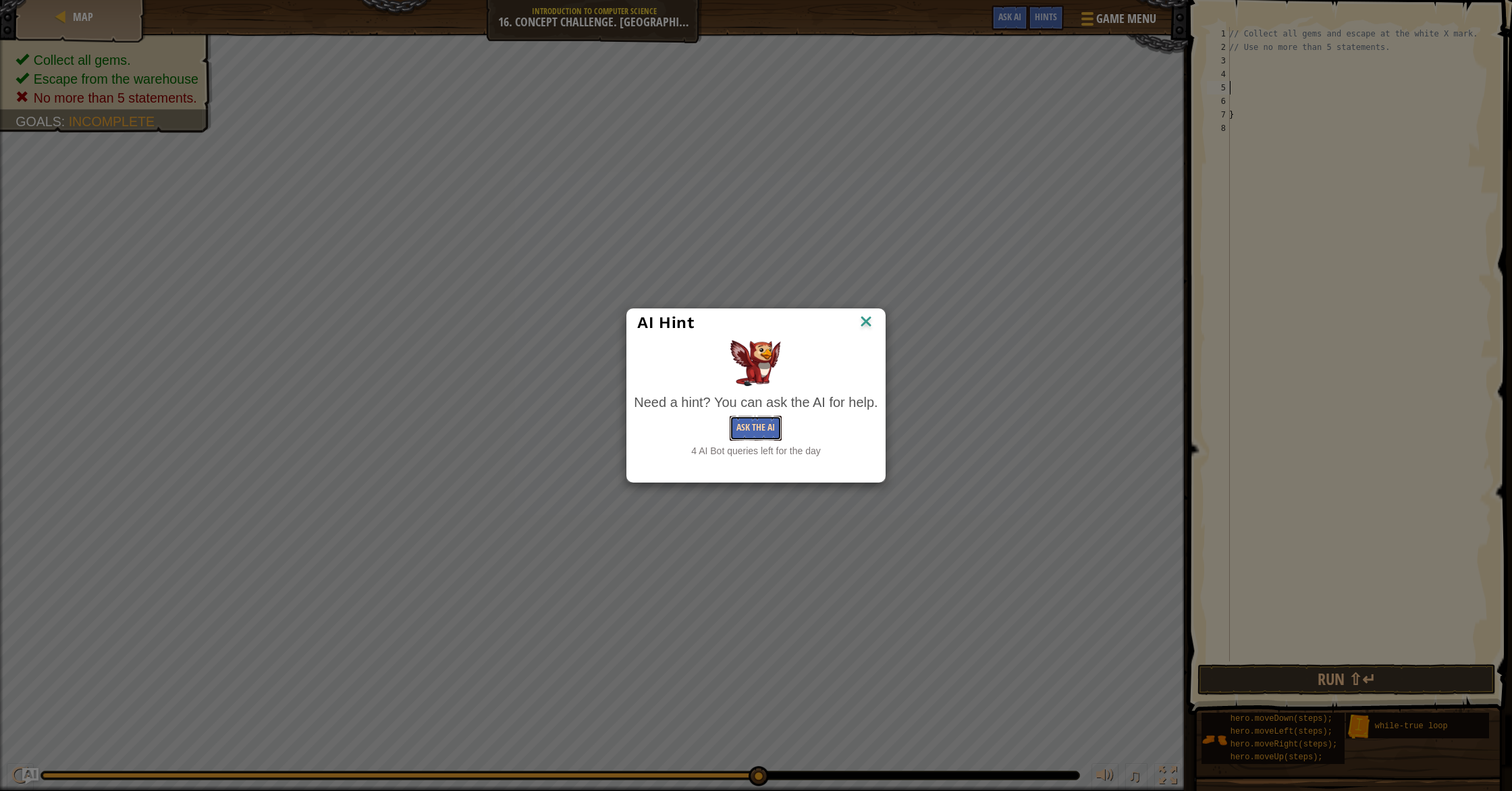
click at [739, 423] on button "Ask the AI" at bounding box center [756, 428] width 52 height 25
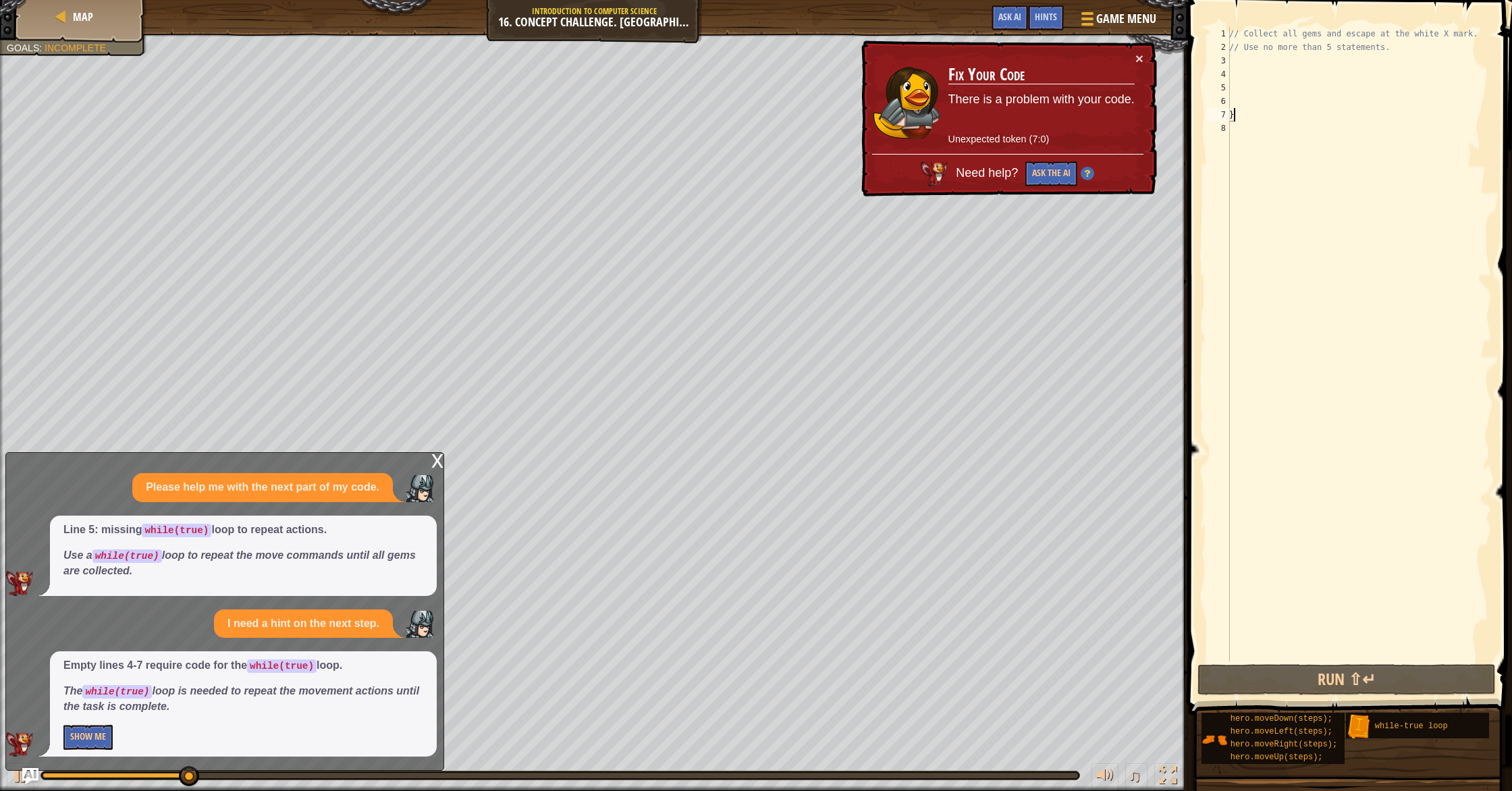
click at [1240, 117] on div "// Collect all gems and escape at the white X mark. // Use no more than 5 state…" at bounding box center [1359, 358] width 265 height 661
type textarea "}"
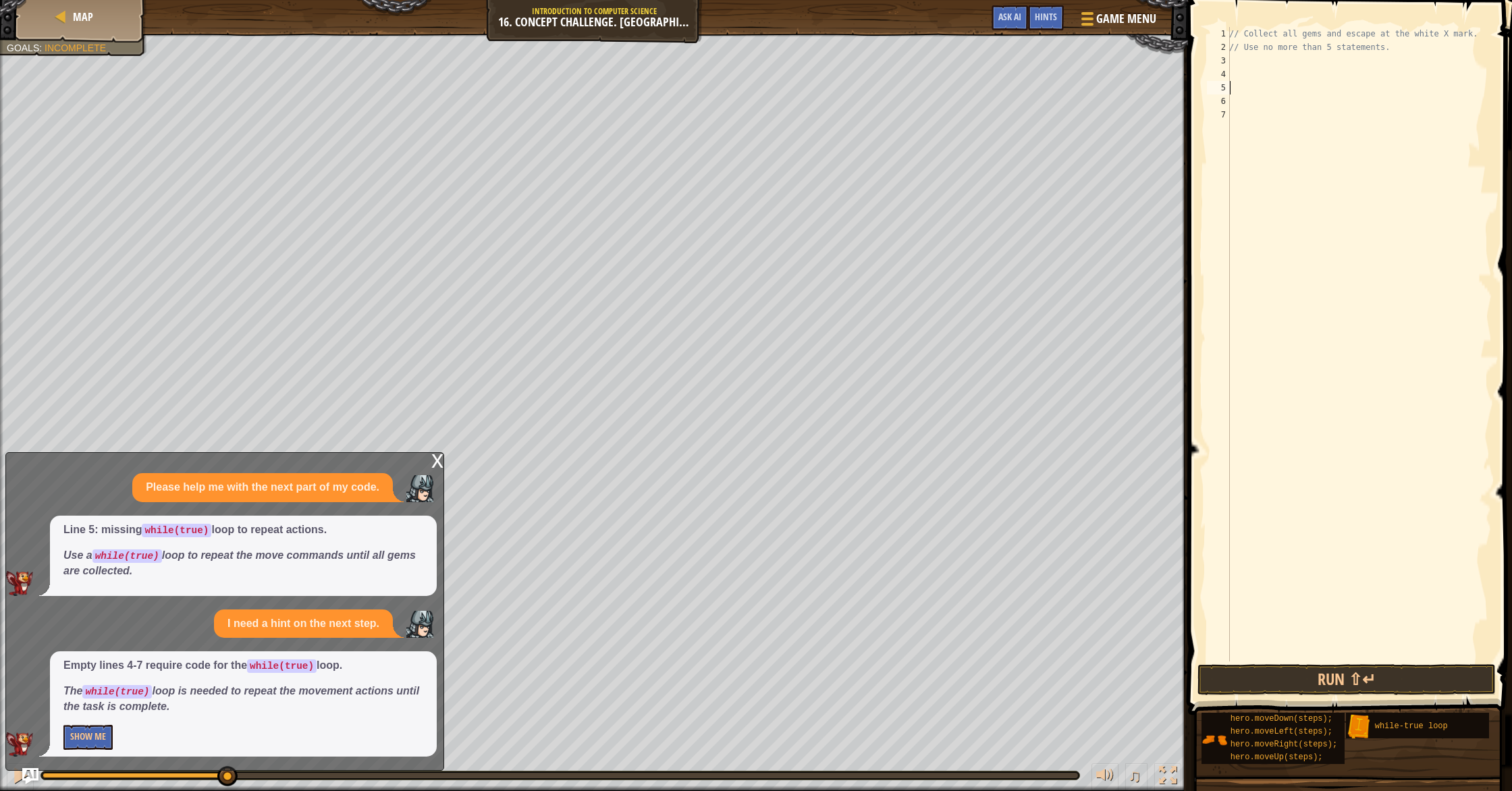
click at [1240, 89] on div "// Collect all gems and escape at the white X mark. // Use no more than 5 state…" at bounding box center [1359, 358] width 265 height 661
click at [86, 731] on button "Show Me" at bounding box center [88, 737] width 50 height 25
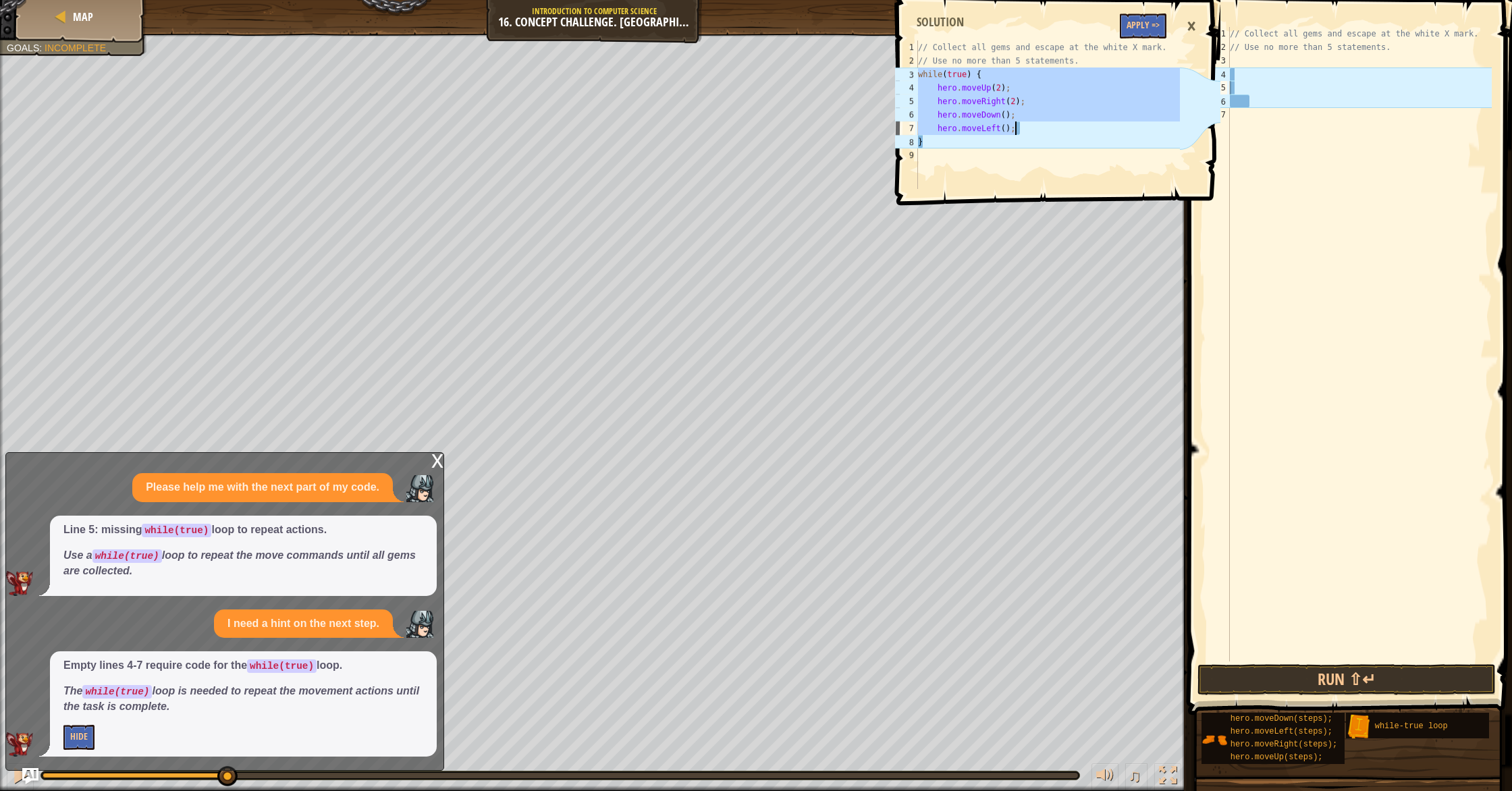
drag, startPoint x: 920, startPoint y: 78, endPoint x: 1023, endPoint y: 130, distance: 115.4
click at [1023, 130] on div "// Collect all gems and escape at the white X mark. // Use no more than 5 state…" at bounding box center [1047, 129] width 265 height 176
type textarea "hero.moveDown(); hero.moveLeft();"
click at [1253, 83] on div "// Collect all gems and escape at the white X mark. // Use no more than 5 state…" at bounding box center [1359, 358] width 265 height 661
paste textarea "hero.moveLeft();"
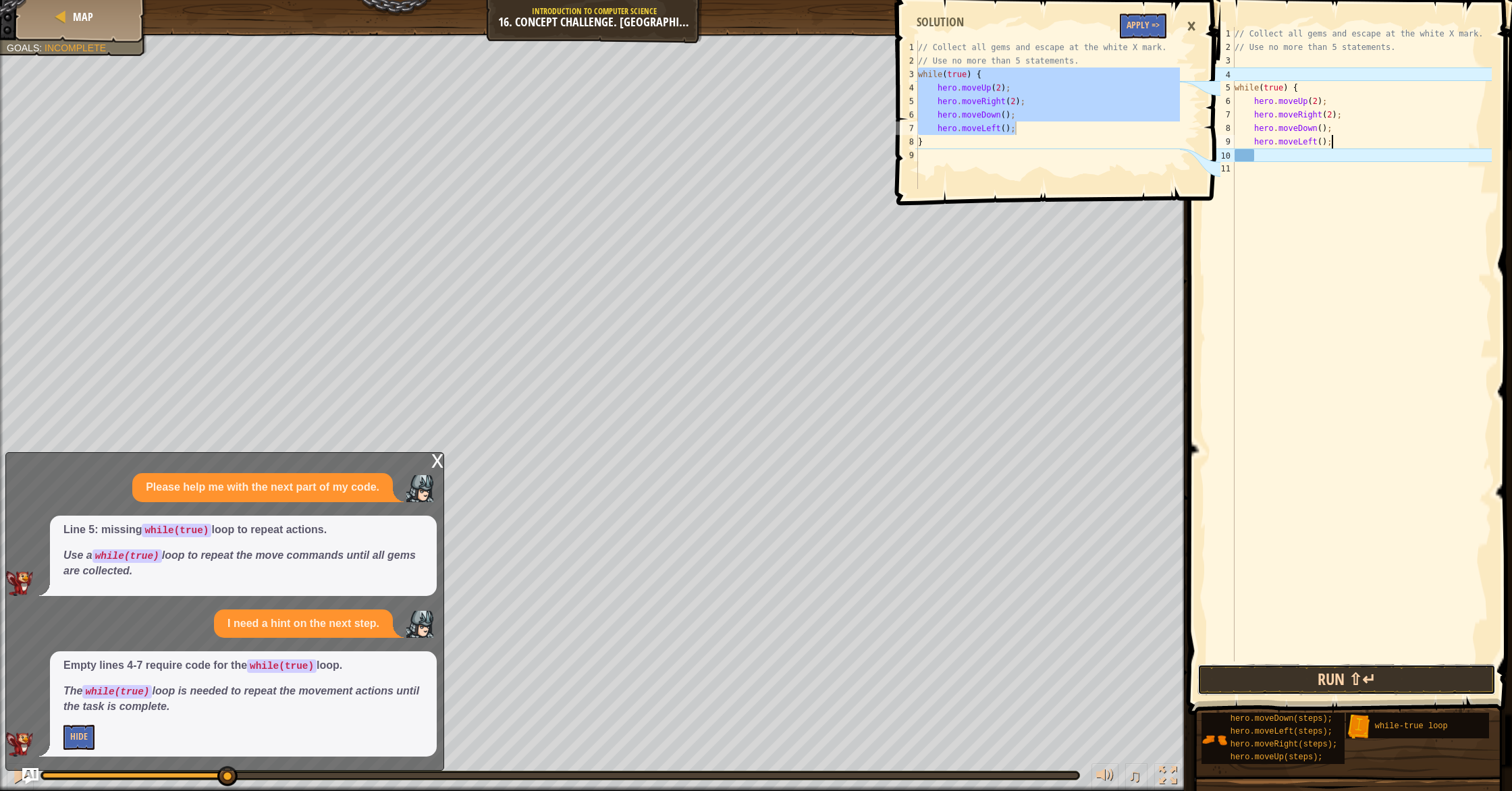
click at [1394, 679] on button "Run ⇧↵" at bounding box center [1346, 680] width 298 height 31
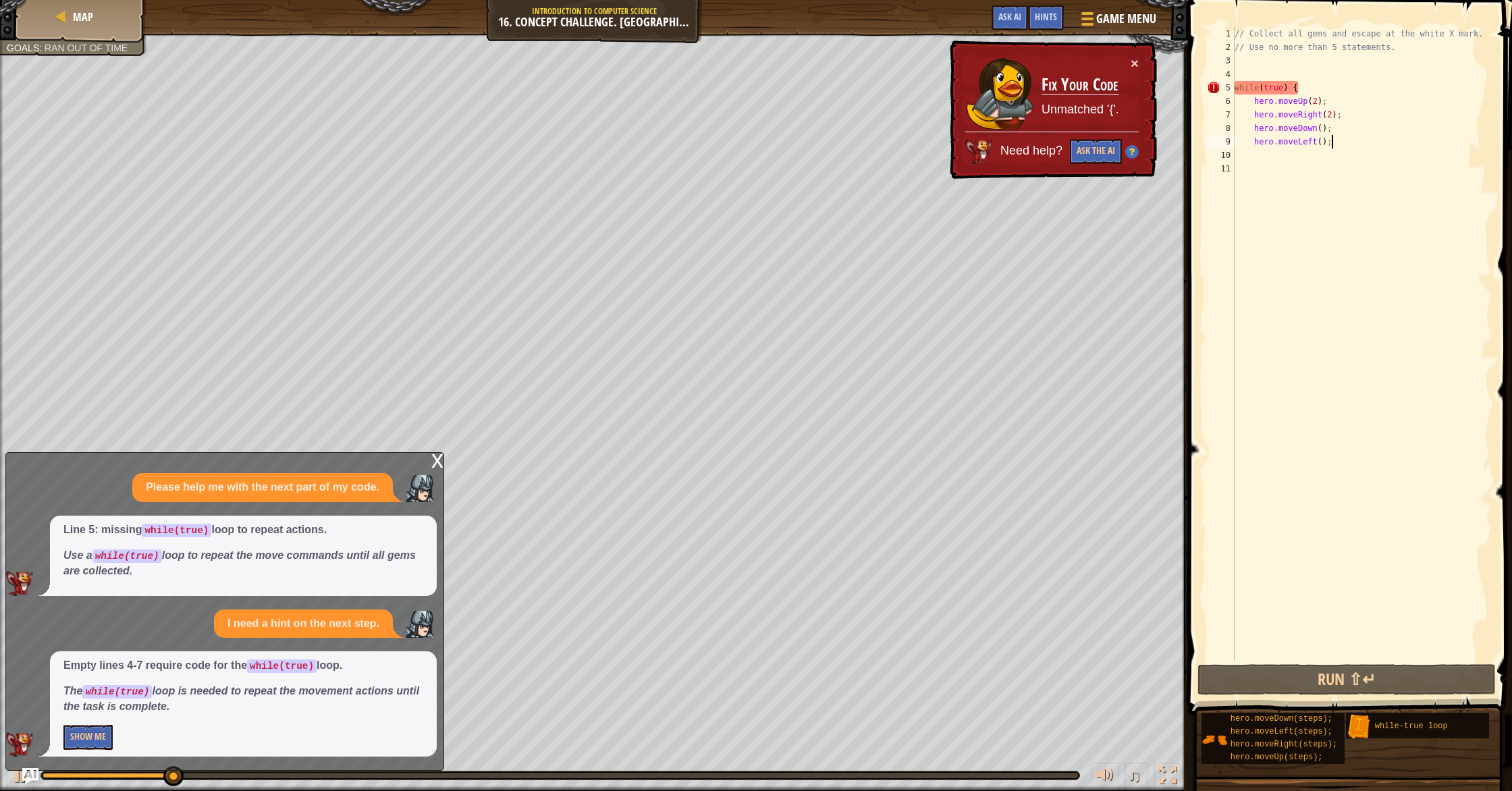
click at [1337, 90] on div "// Collect all gems and escape at the white X mark. // Use no more than 5 state…" at bounding box center [1362, 358] width 261 height 661
drag, startPoint x: 1329, startPoint y: 91, endPoint x: 1327, endPoint y: 98, distance: 7.3
click at [1327, 98] on div "// Collect all gems and escape at the white X mark. // Use no more than 5 state…" at bounding box center [1362, 358] width 261 height 661
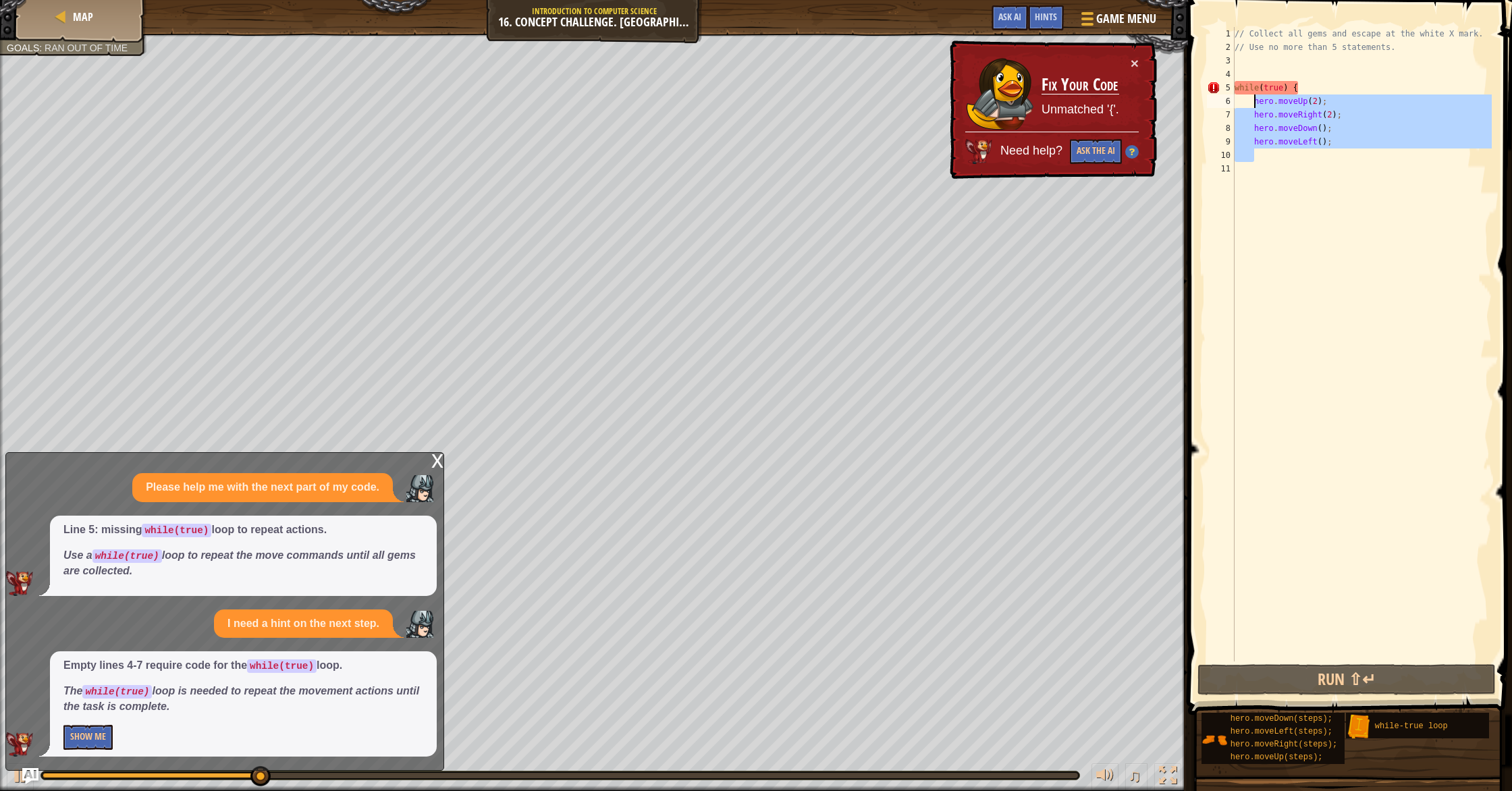
drag, startPoint x: 1357, startPoint y: 151, endPoint x: 1255, endPoint y: 104, distance: 112.3
click at [1255, 104] on div "// Collect all gems and escape at the white X mark. // Use no more than 5 state…" at bounding box center [1362, 358] width 261 height 661
click at [1335, 148] on div "// Collect all gems and escape at the white X mark. // Use no more than 5 state…" at bounding box center [1362, 358] width 261 height 661
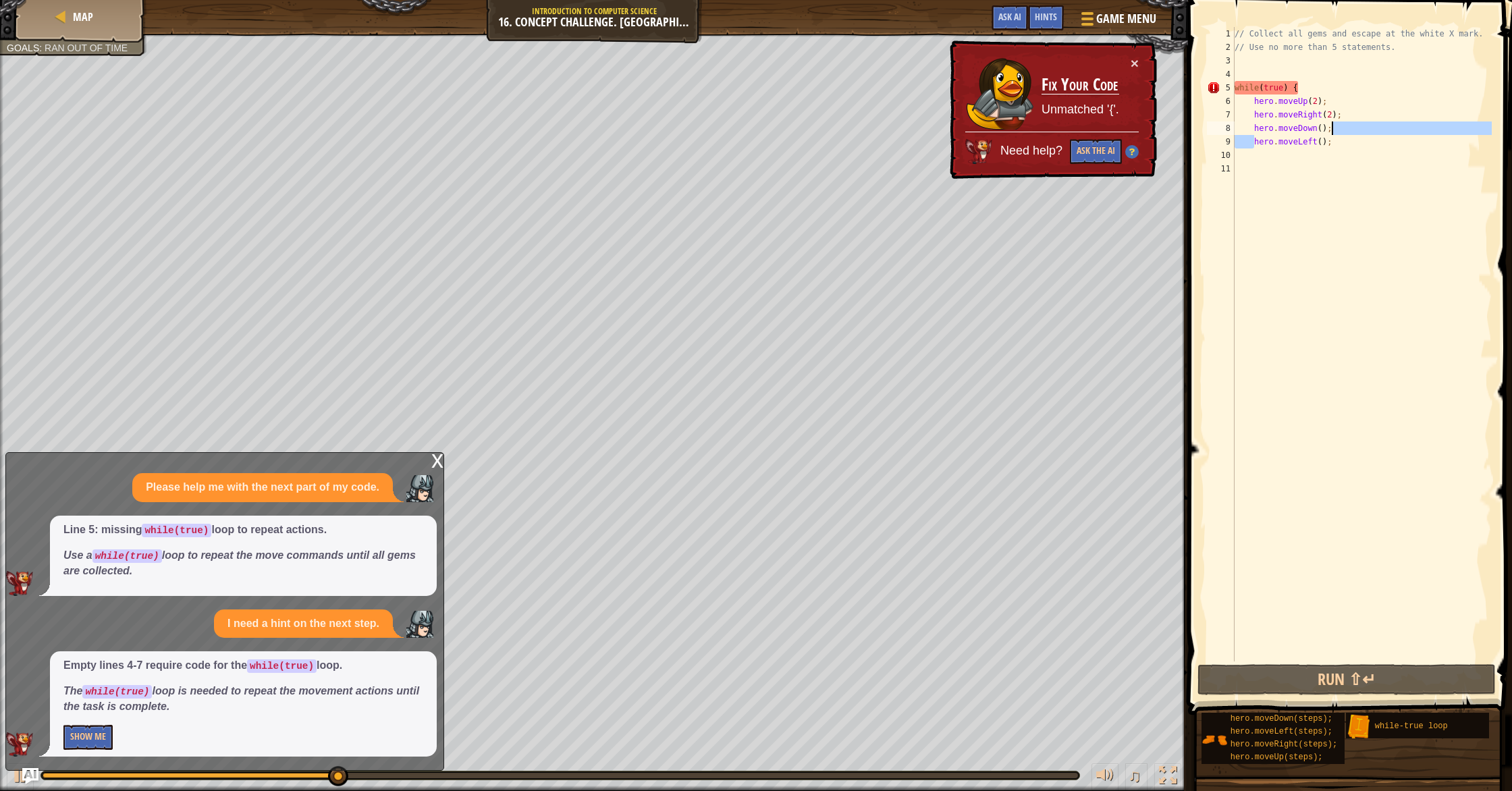
drag, startPoint x: 1252, startPoint y: 144, endPoint x: 1332, endPoint y: 140, distance: 80.1
click at [1334, 134] on div "// Collect all gems and escape at the white X mark. // Use no more than 5 state…" at bounding box center [1362, 358] width 261 height 661
click at [1330, 141] on div "// Collect all gems and escape at the white X mark. // Use no more than 5 state…" at bounding box center [1362, 358] width 261 height 661
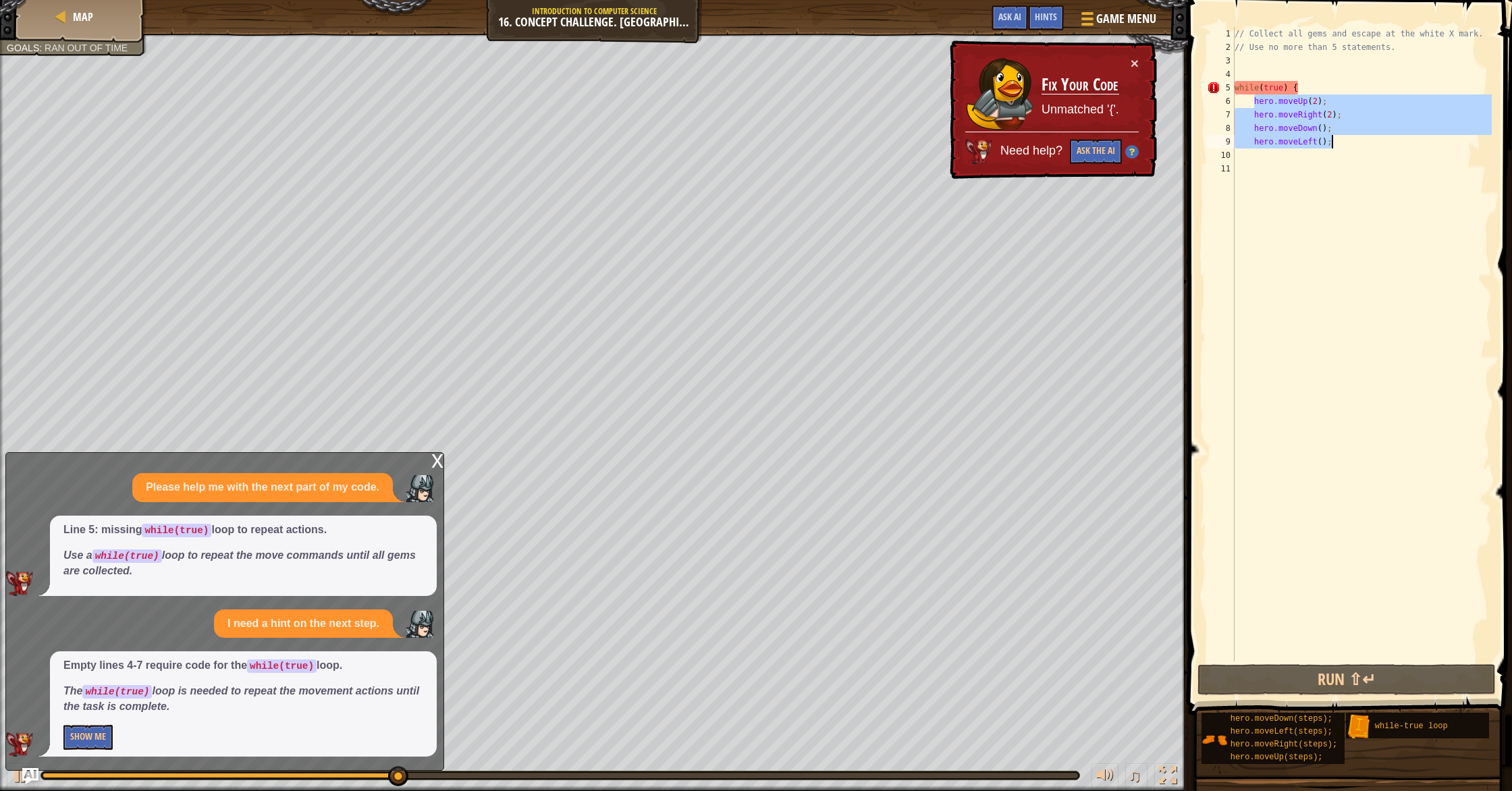
drag, startPoint x: 1253, startPoint y: 103, endPoint x: 1332, endPoint y: 147, distance: 90.4
click at [1332, 147] on div "// Collect all gems and escape at the white X mark. // Use no more than 5 state…" at bounding box center [1362, 358] width 261 height 661
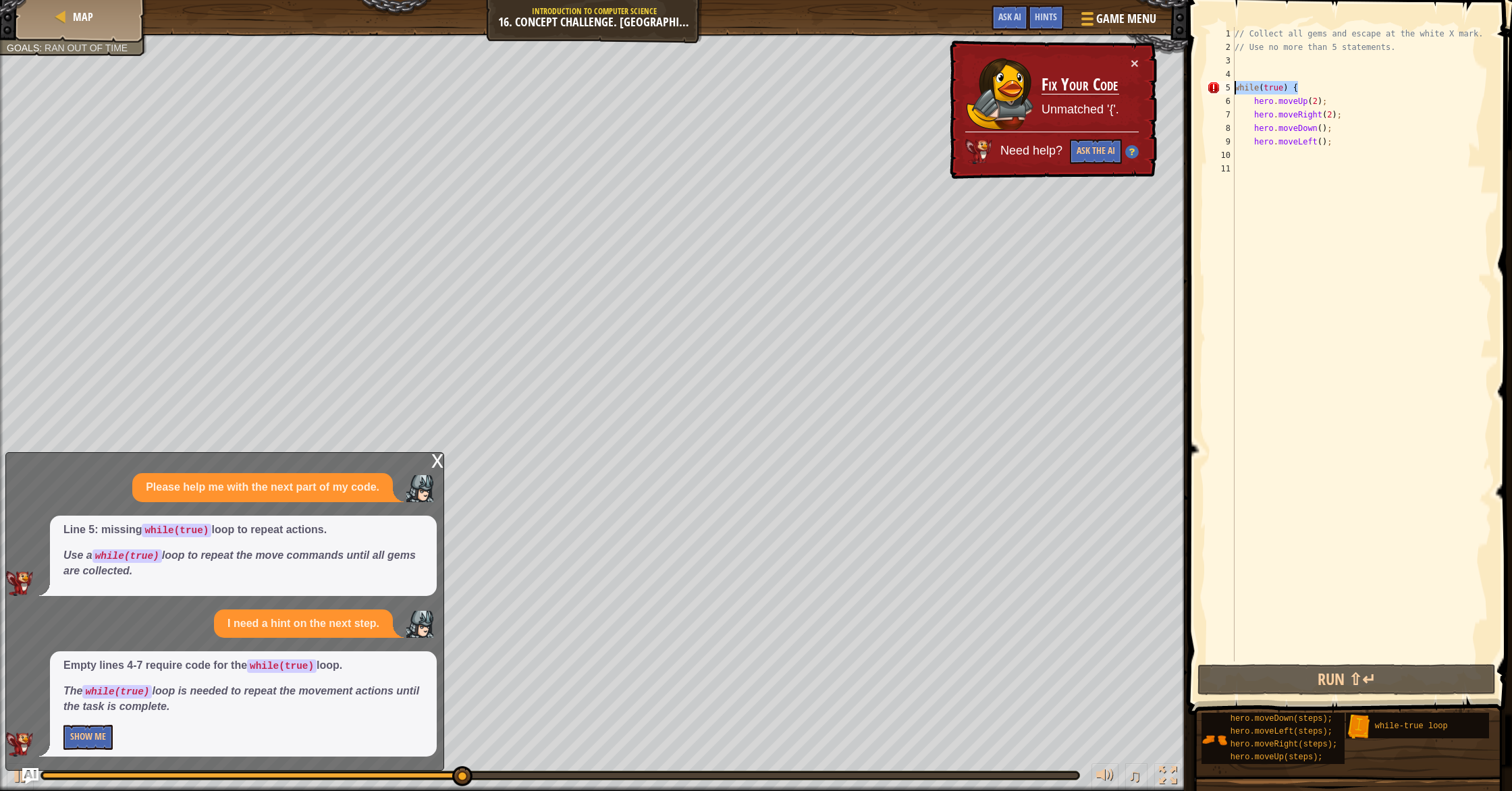
drag, startPoint x: 1307, startPoint y: 89, endPoint x: 1236, endPoint y: 90, distance: 71.0
click at [1236, 90] on div "// Collect all gems and escape at the white X mark. // Use no more than 5 state…" at bounding box center [1362, 358] width 261 height 661
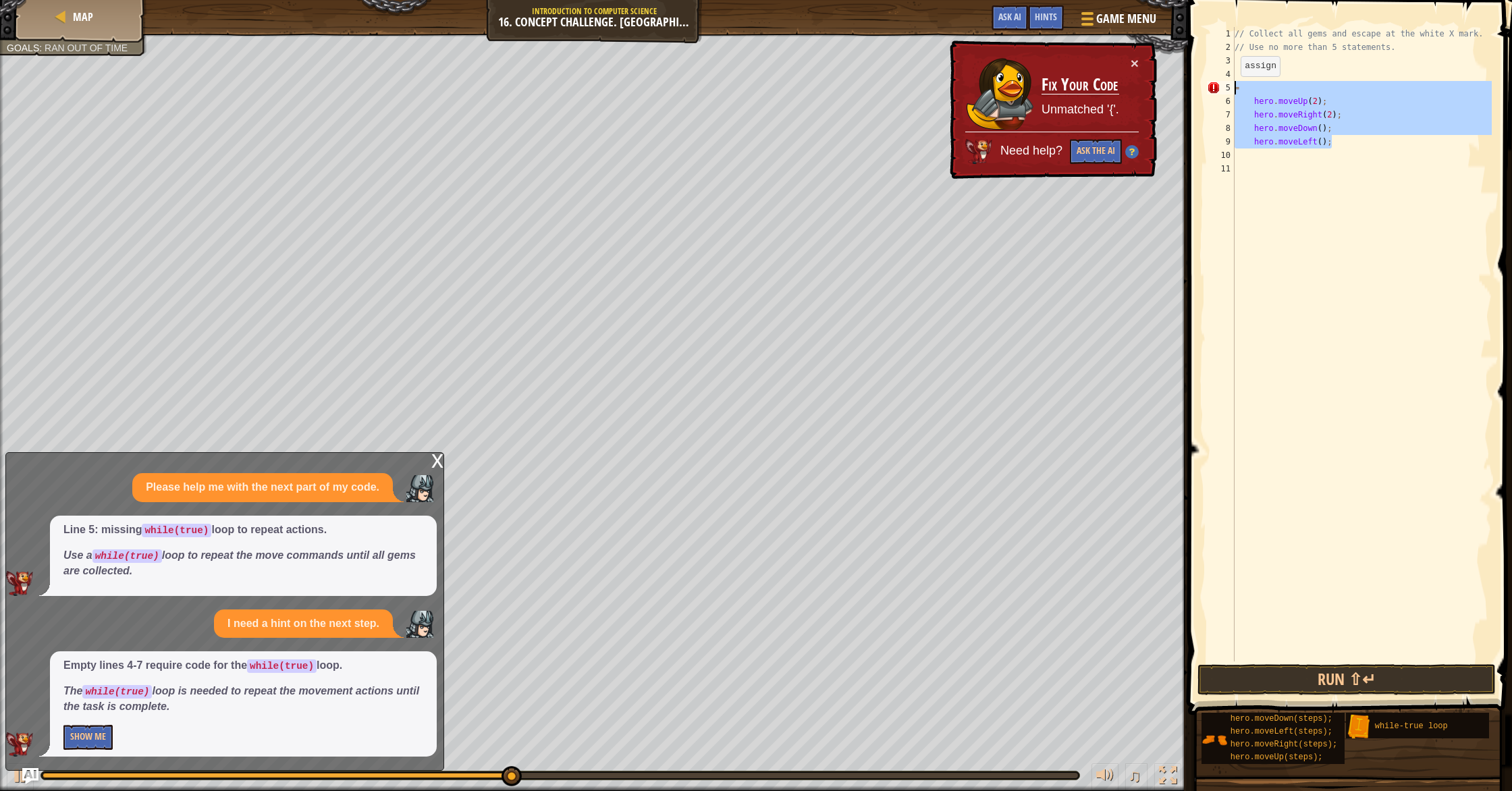
drag, startPoint x: 1335, startPoint y: 148, endPoint x: 1232, endPoint y: 88, distance: 119.2
click at [1232, 88] on div "= 1 2 3 4 5 6 7 8 9 10 11 // Collect all gems and escape at the white X mark. /…" at bounding box center [1348, 344] width 287 height 635
type textarea "= hero.moveUp(2);"
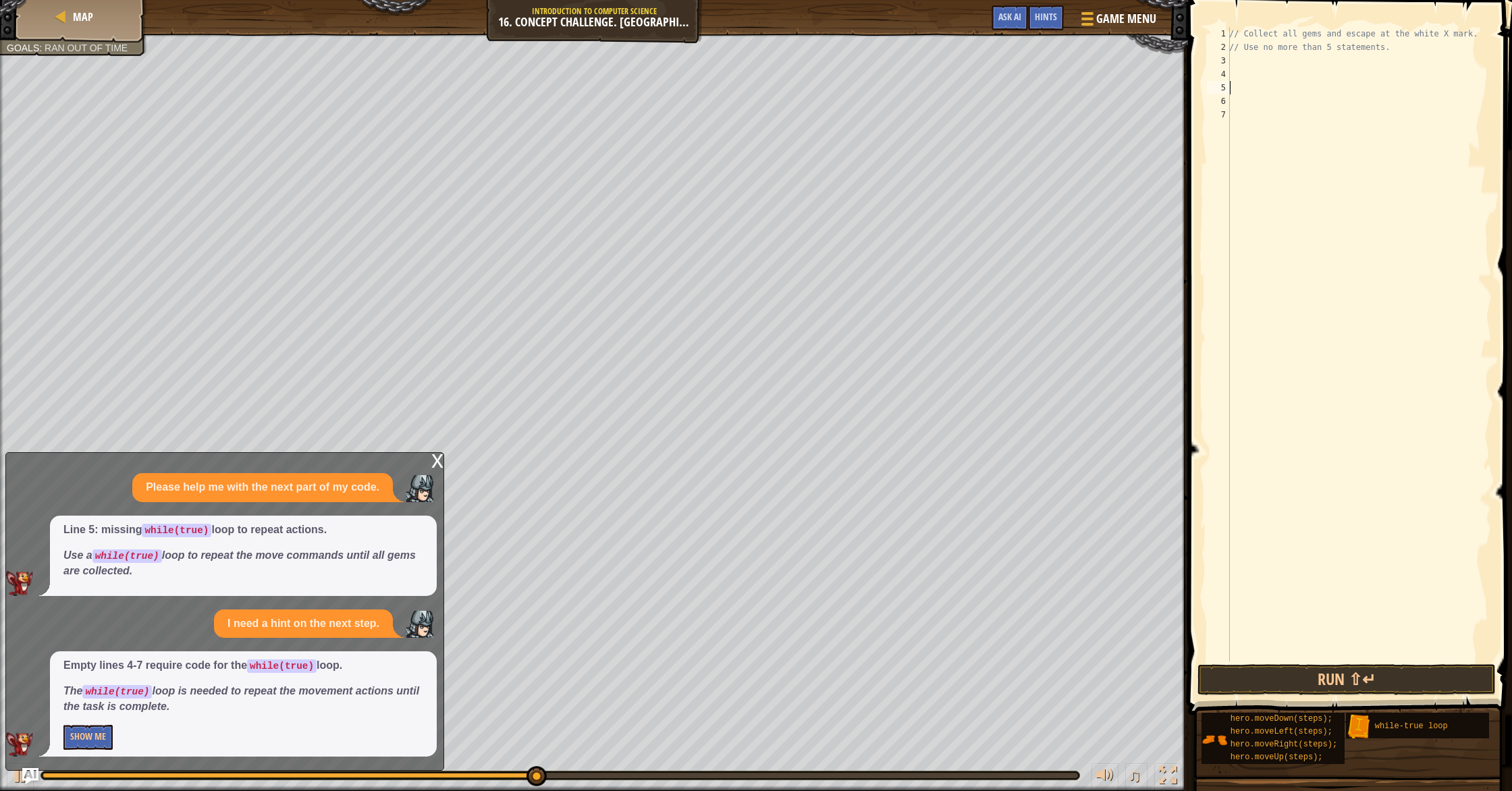
type textarea "w"
click at [1276, 110] on div "w [PERSON_NAME]-true loop press enter hero.moveDo w n press enter" at bounding box center [1353, 136] width 255 height 81
paste textarea "hero.moveLeft();"
type textarea "hero.moveLeft();"
click at [1270, 258] on div "// Collect all gems and escape at the white X mark. // Use no more than 5 state…" at bounding box center [1362, 358] width 261 height 661
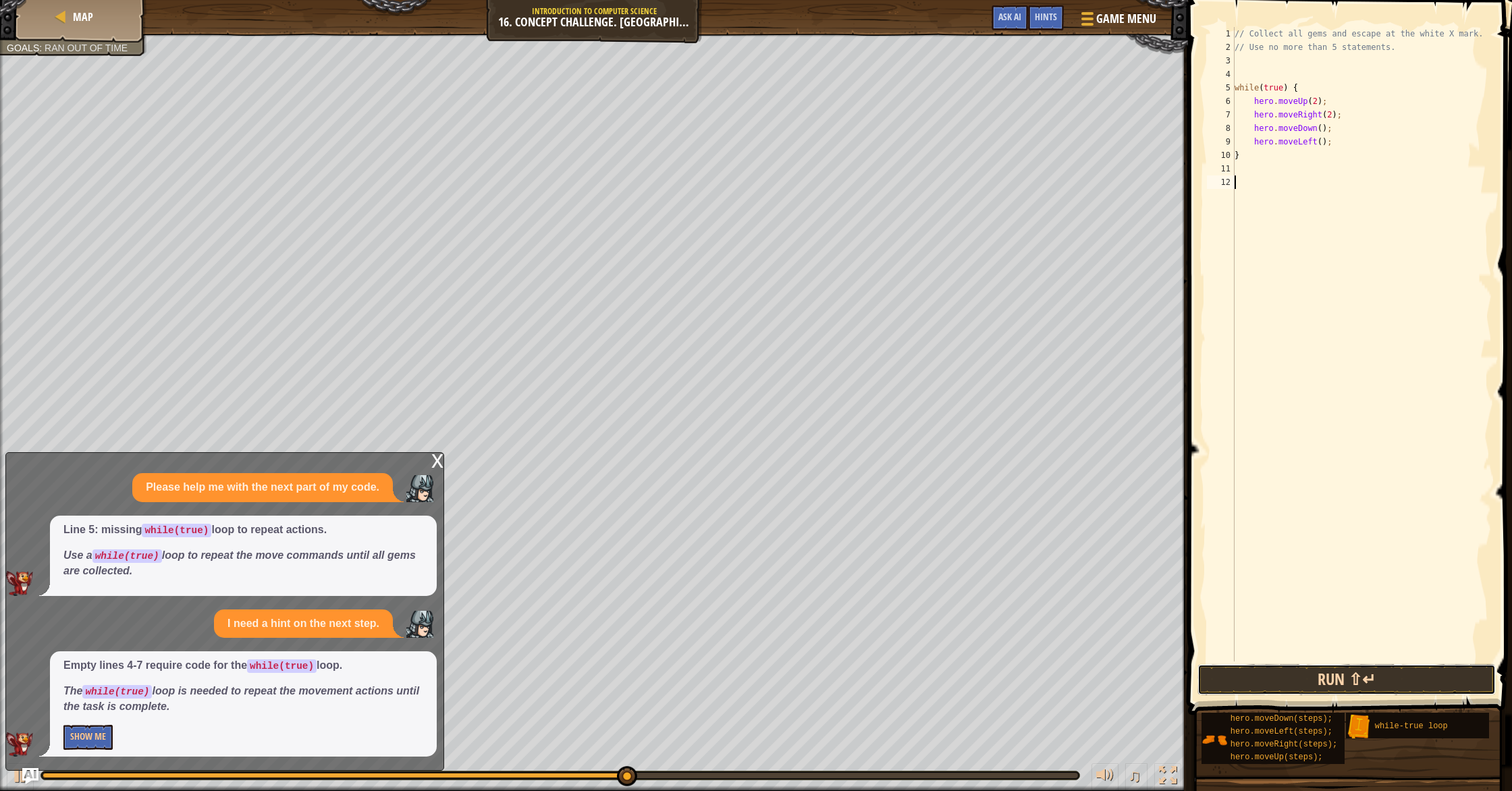
click at [1349, 683] on button "Run ⇧↵" at bounding box center [1346, 680] width 298 height 31
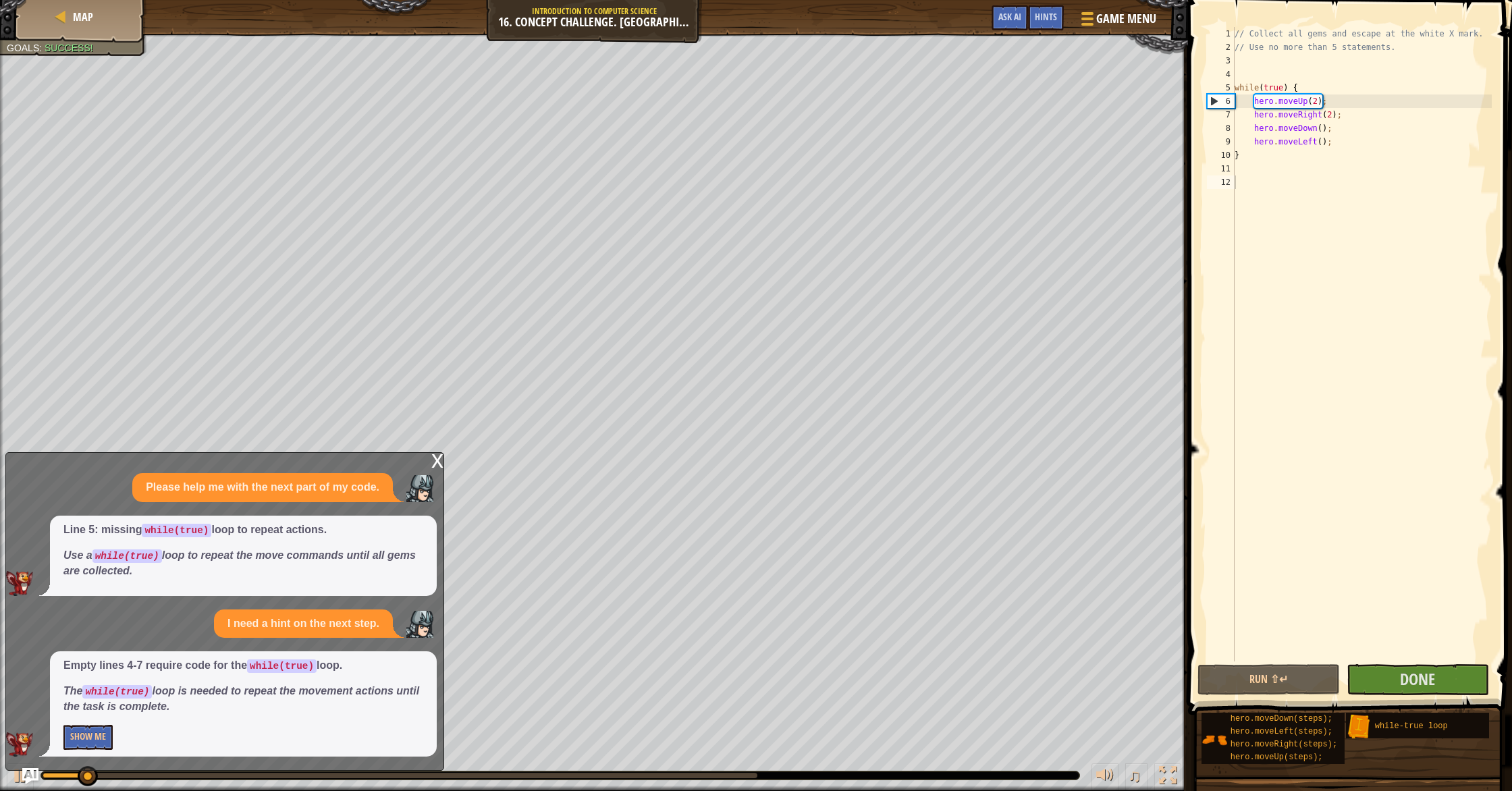
click at [432, 460] on div "x" at bounding box center [437, 459] width 12 height 14
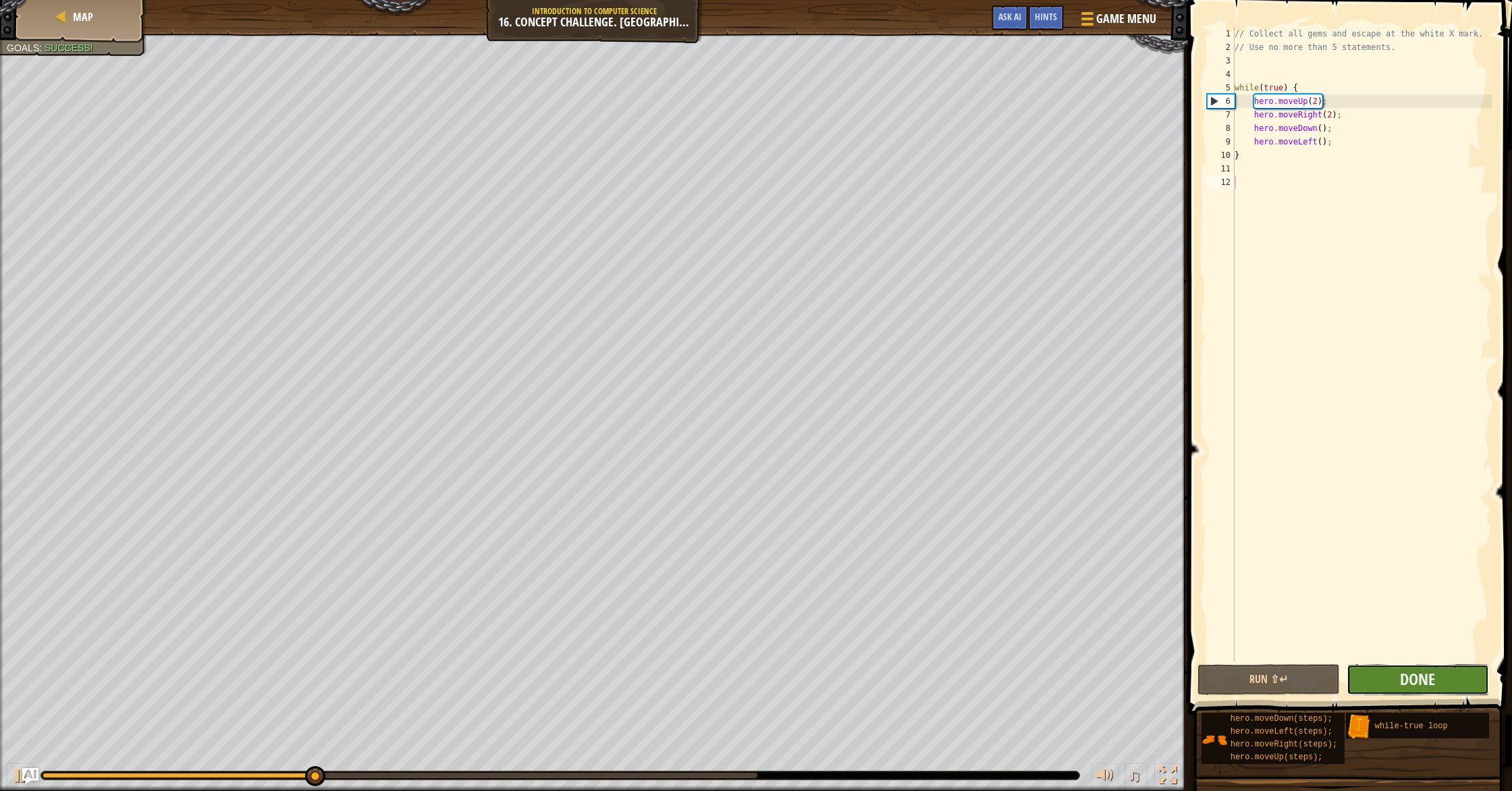
click at [1460, 692] on button "Done" at bounding box center [1418, 680] width 142 height 31
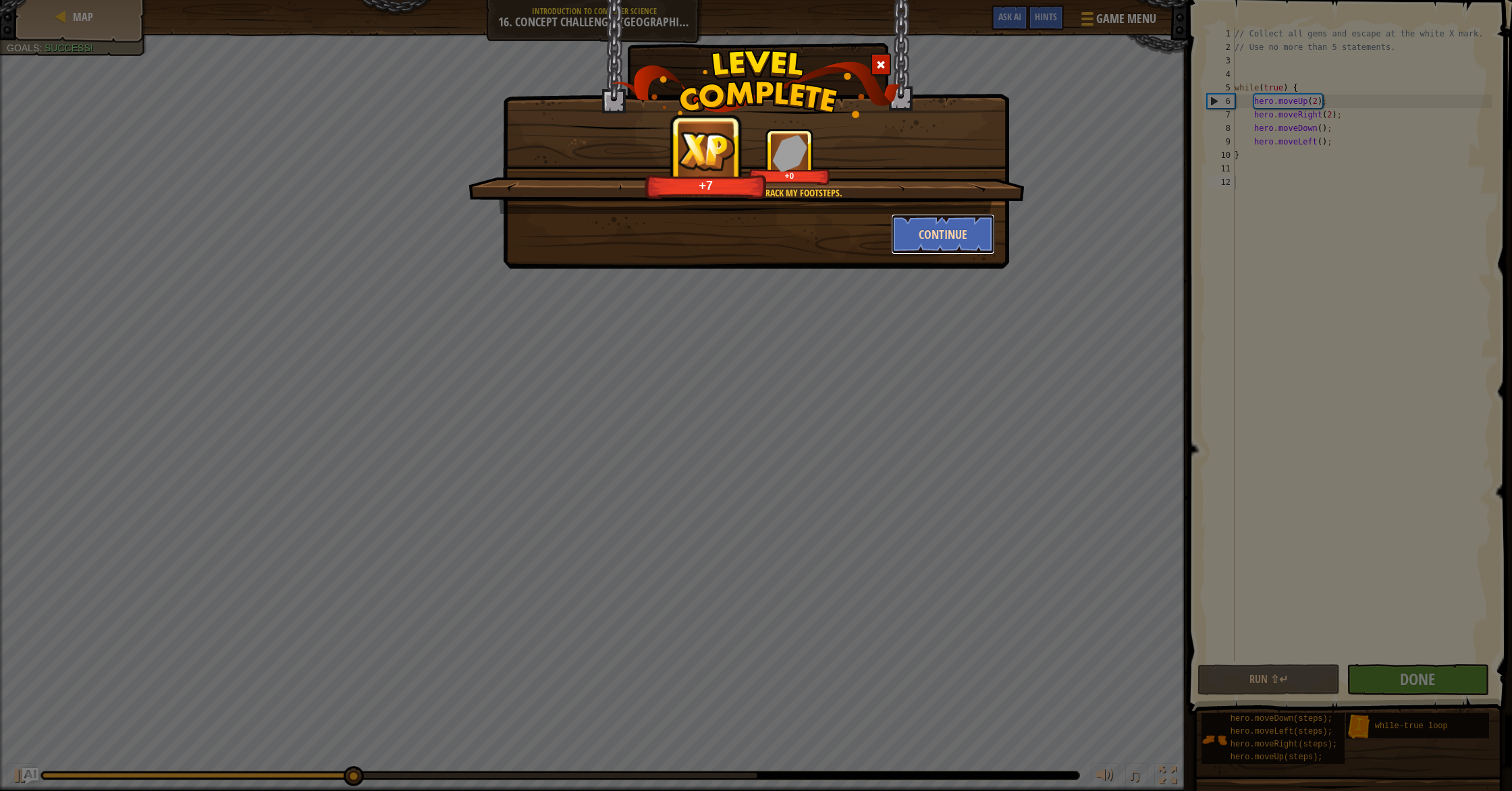
click at [948, 238] on button "Continue" at bounding box center [943, 235] width 104 height 41
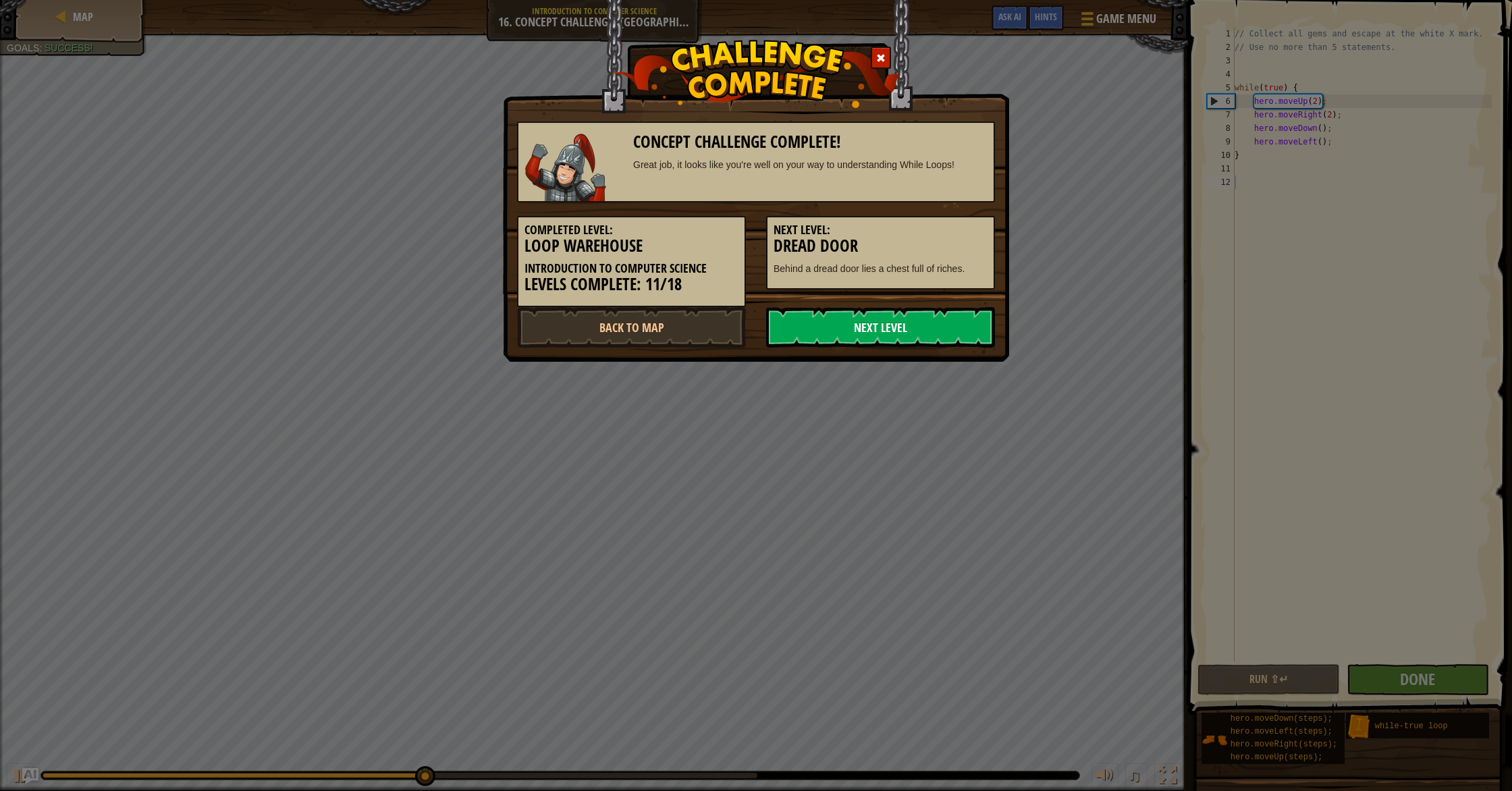
click at [893, 333] on link "Next Level" at bounding box center [880, 327] width 229 height 41
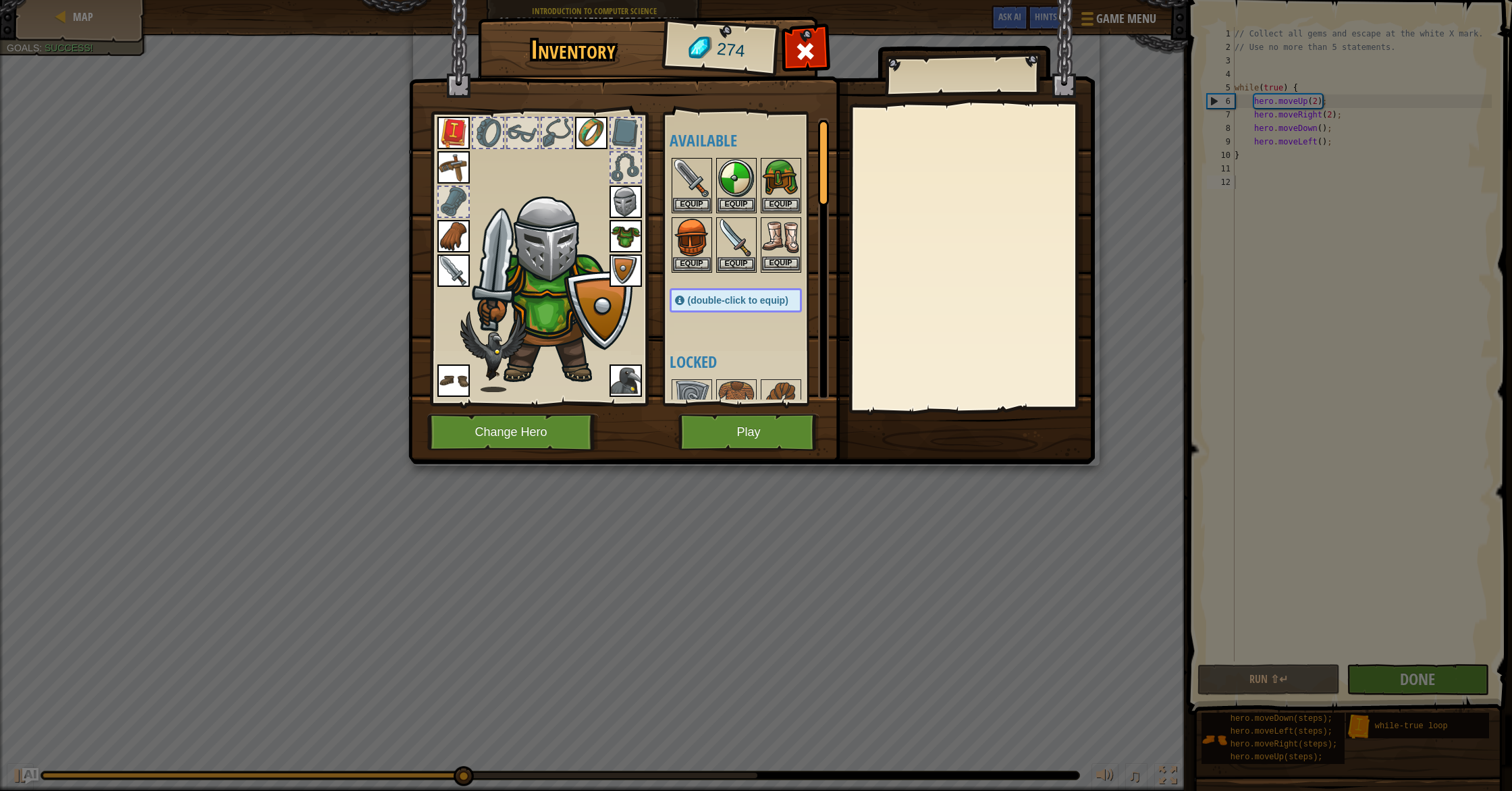
click at [781, 253] on img at bounding box center [781, 238] width 37 height 37
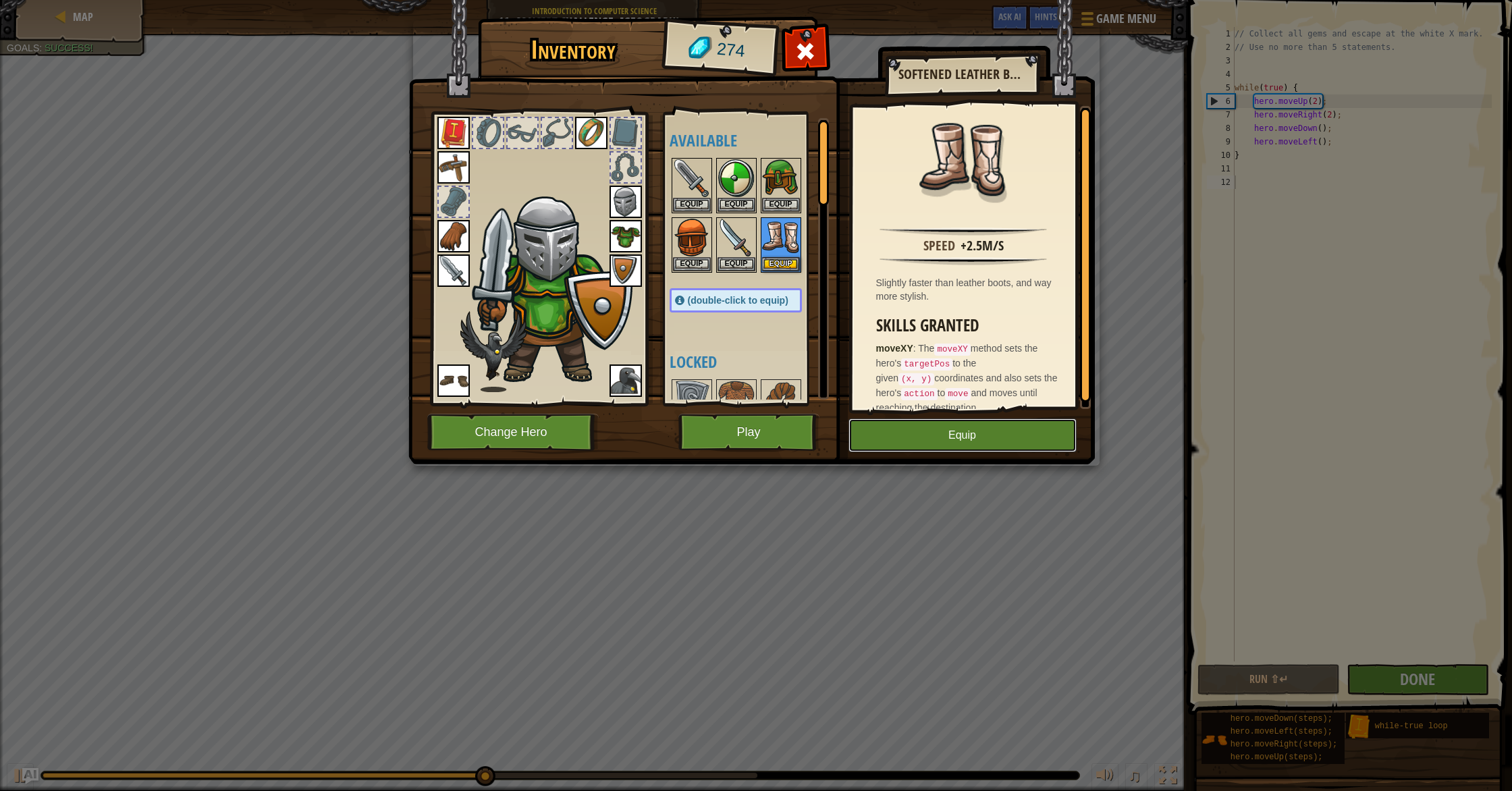
click at [869, 428] on button "Equip" at bounding box center [962, 435] width 228 height 33
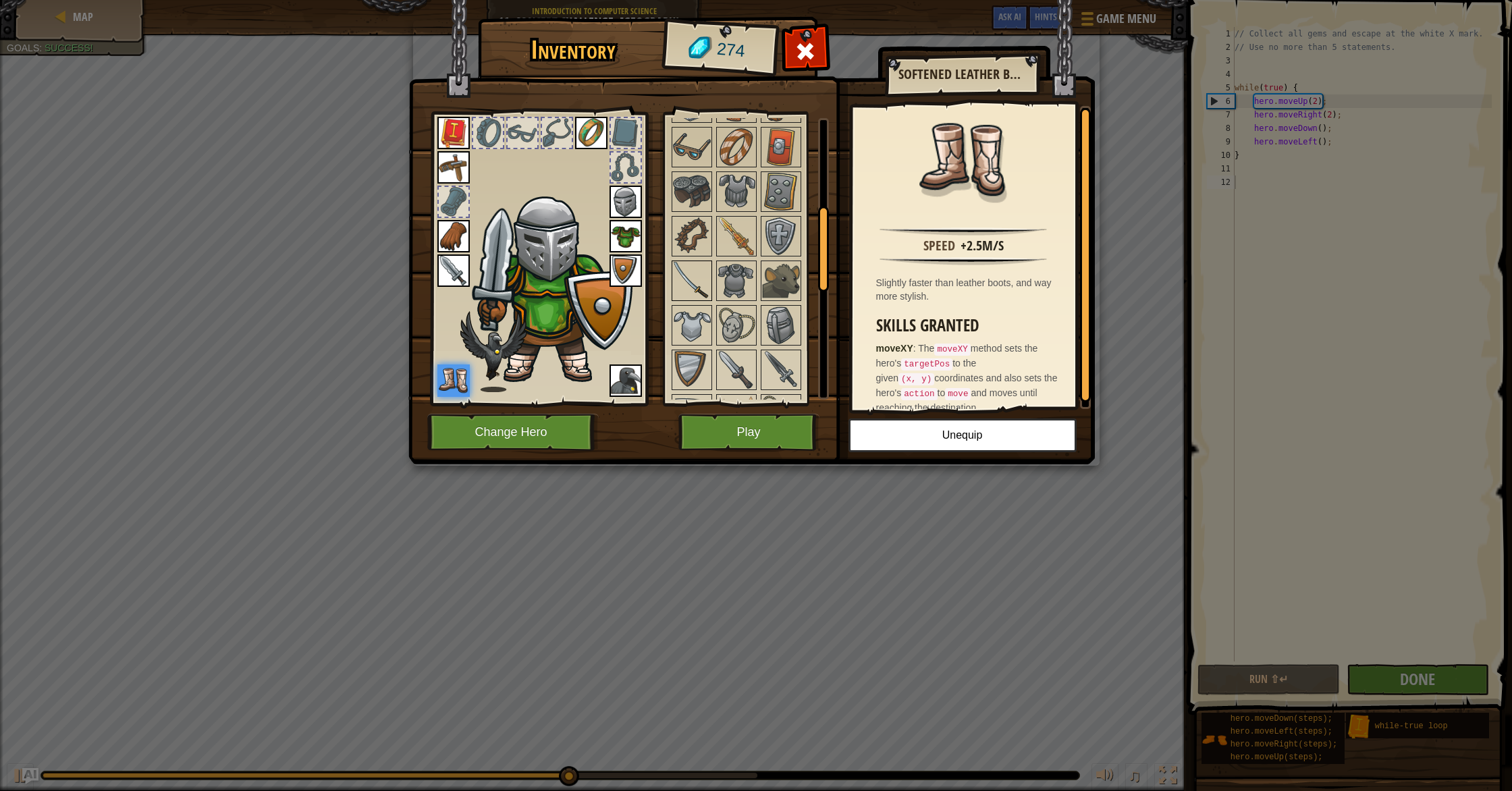
scroll to position [298, 0]
click at [676, 273] on img at bounding box center [691, 279] width 37 height 37
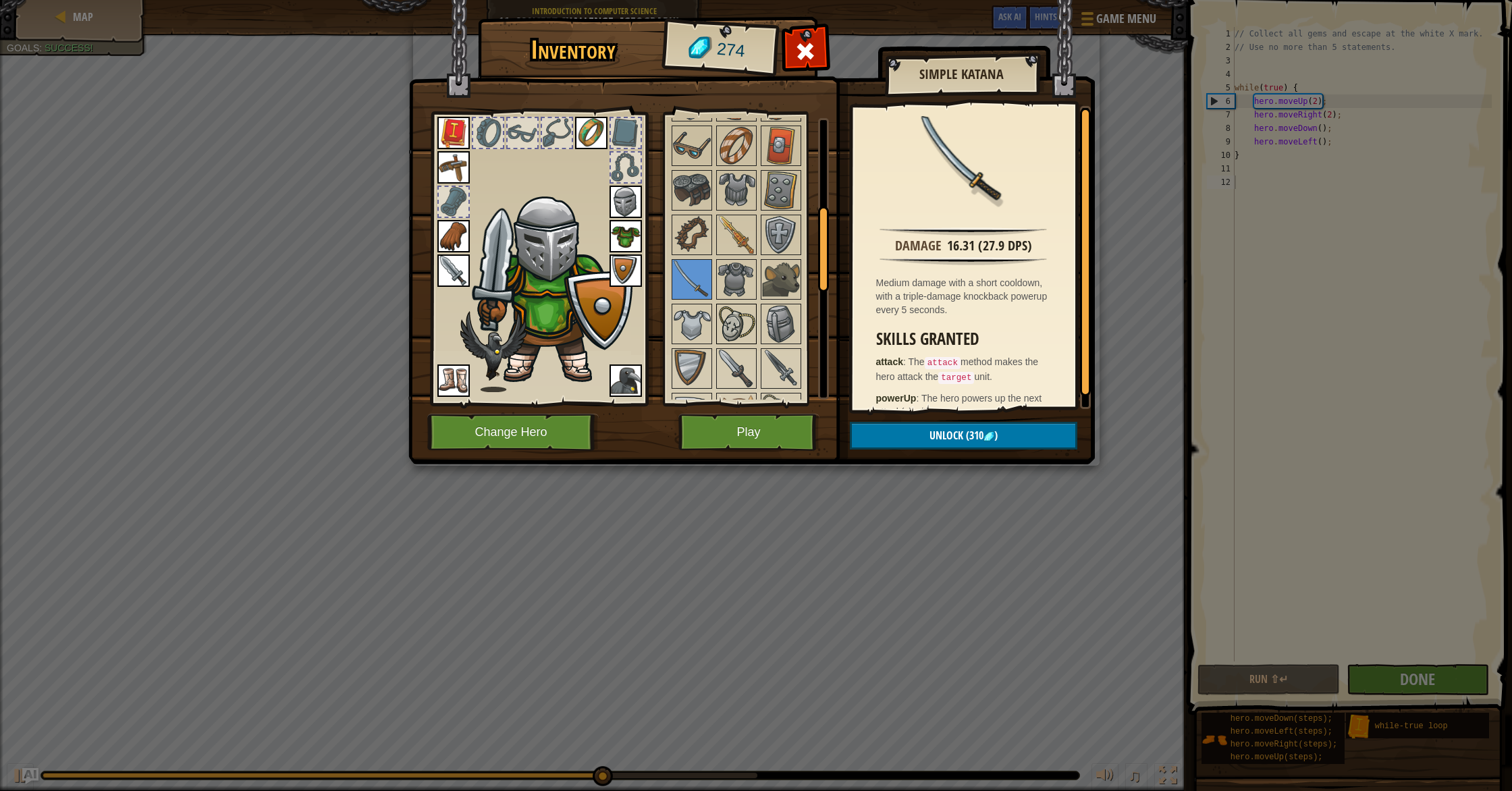
click at [734, 320] on img at bounding box center [736, 324] width 37 height 37
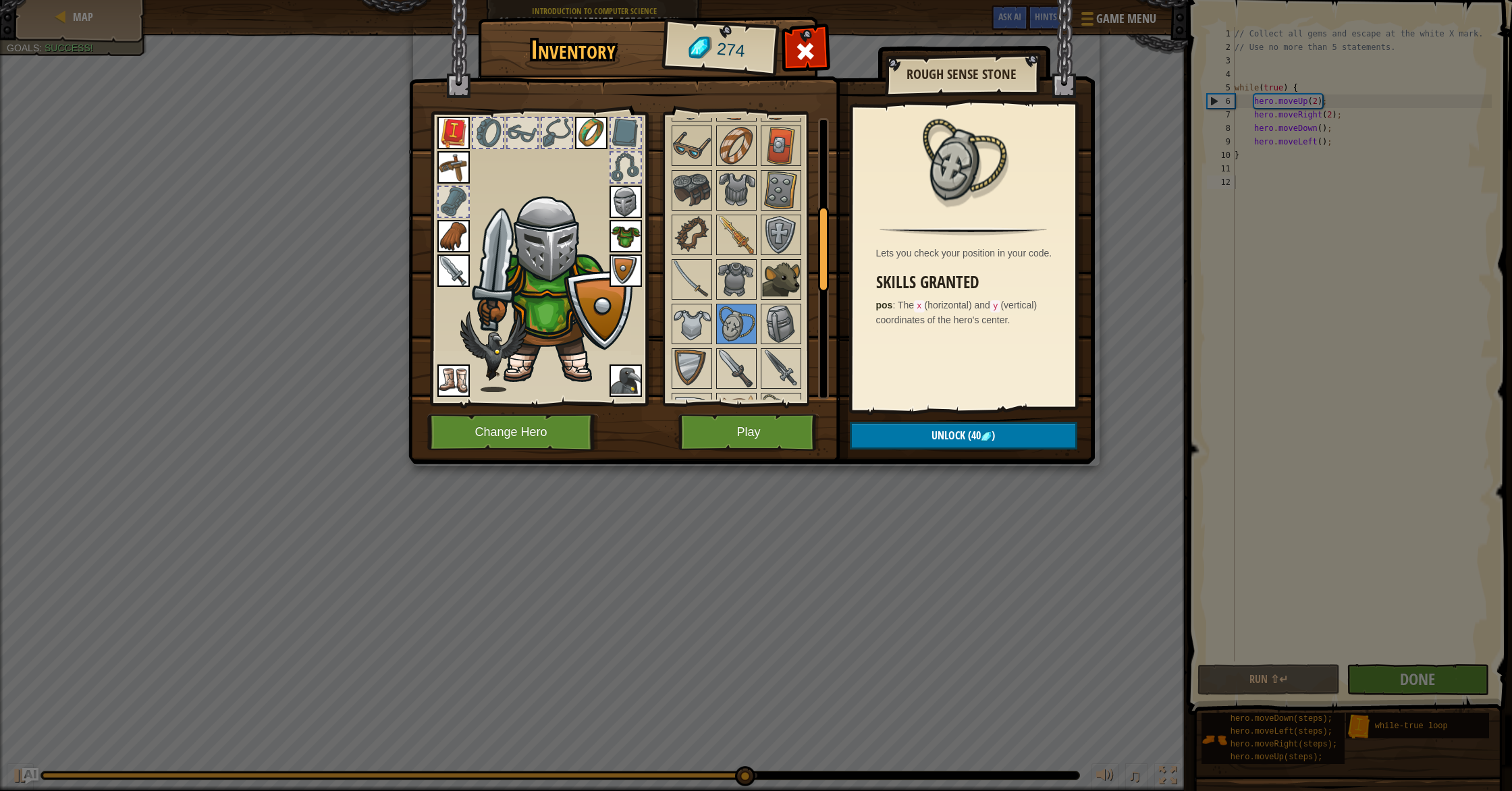
click at [770, 279] on img at bounding box center [781, 279] width 37 height 37
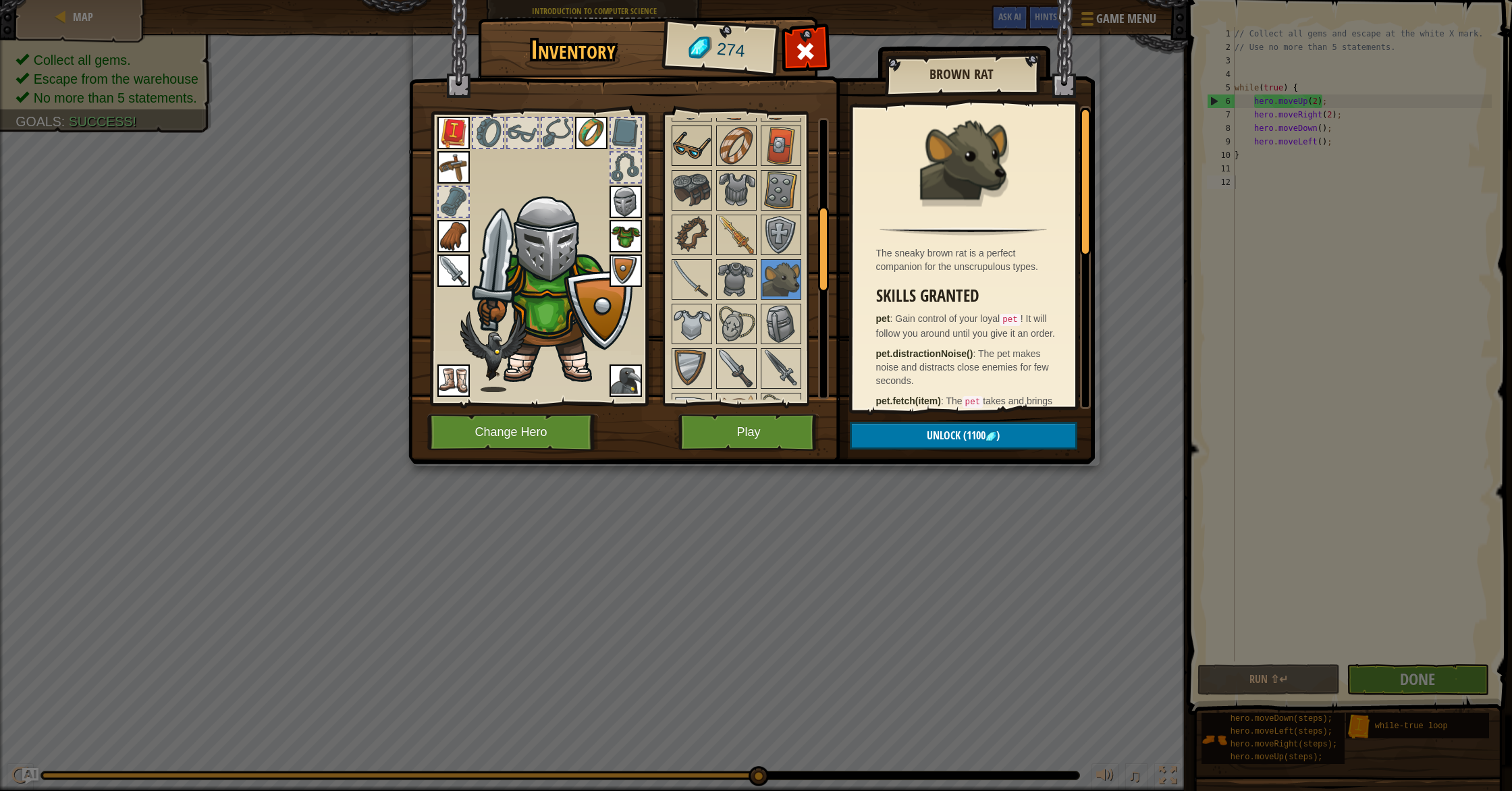
click at [703, 126] on div at bounding box center [692, 146] width 41 height 41
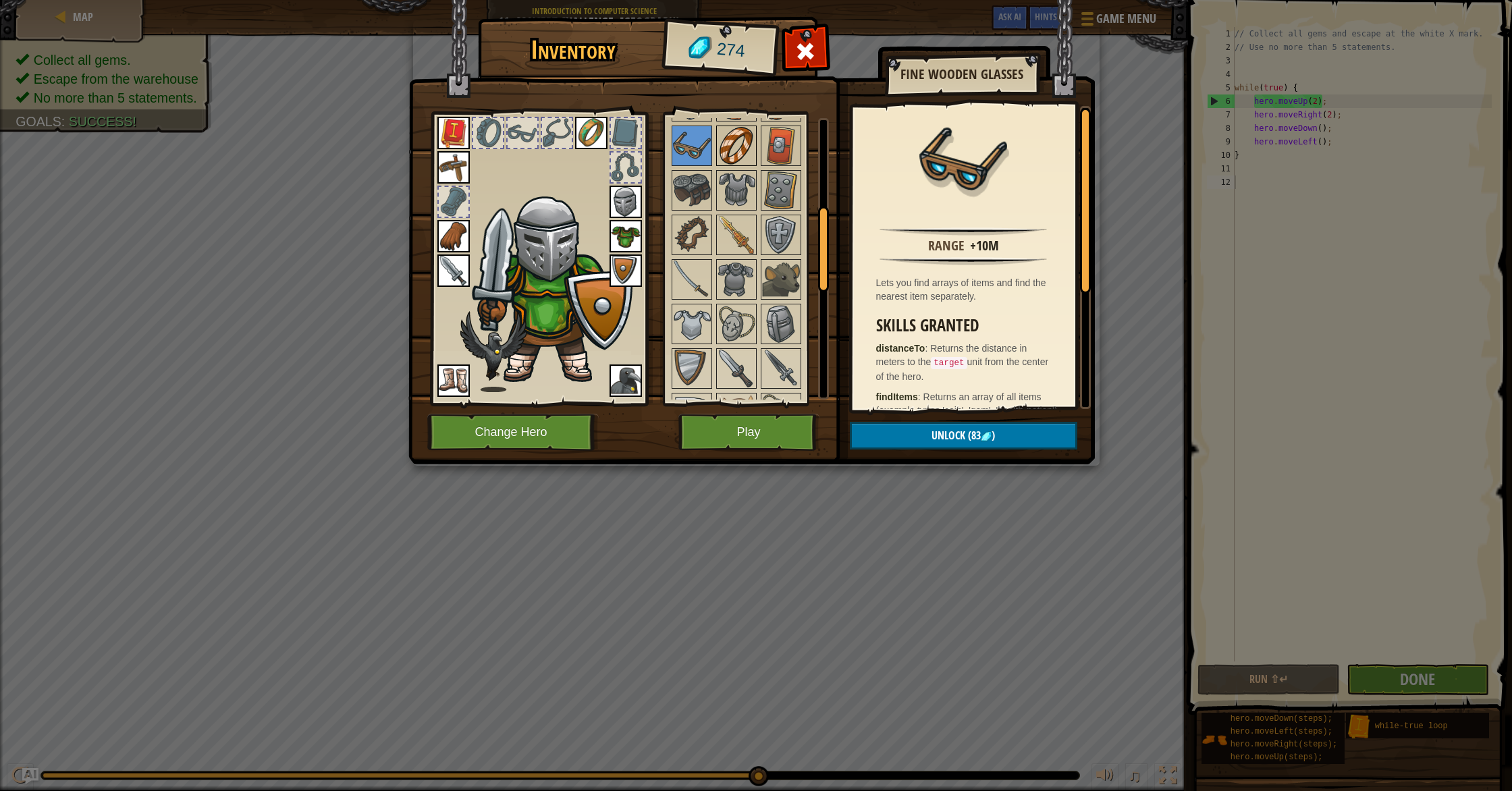
click at [724, 143] on img at bounding box center [736, 146] width 37 height 37
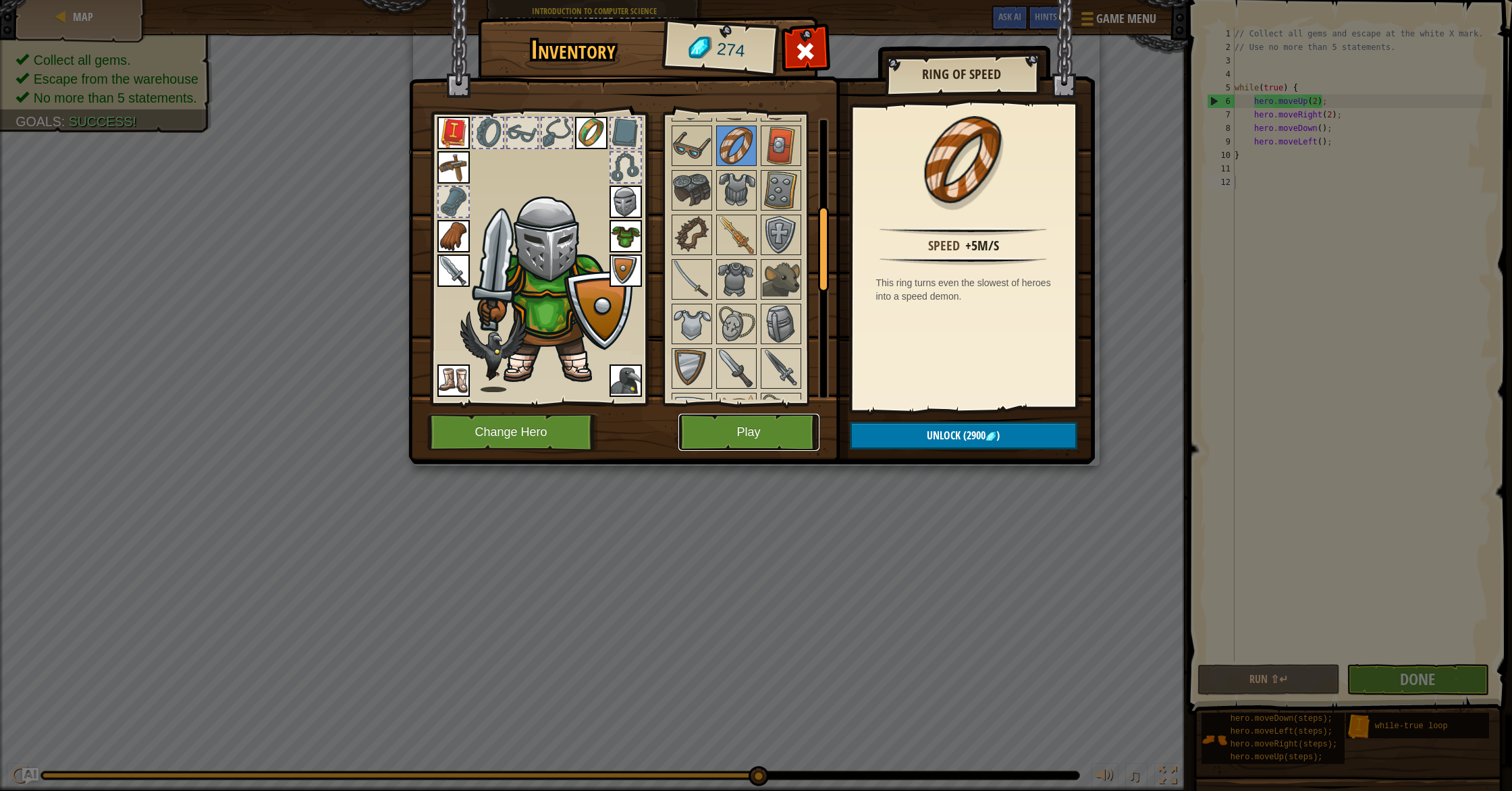
click at [783, 442] on button "Play" at bounding box center [748, 433] width 141 height 37
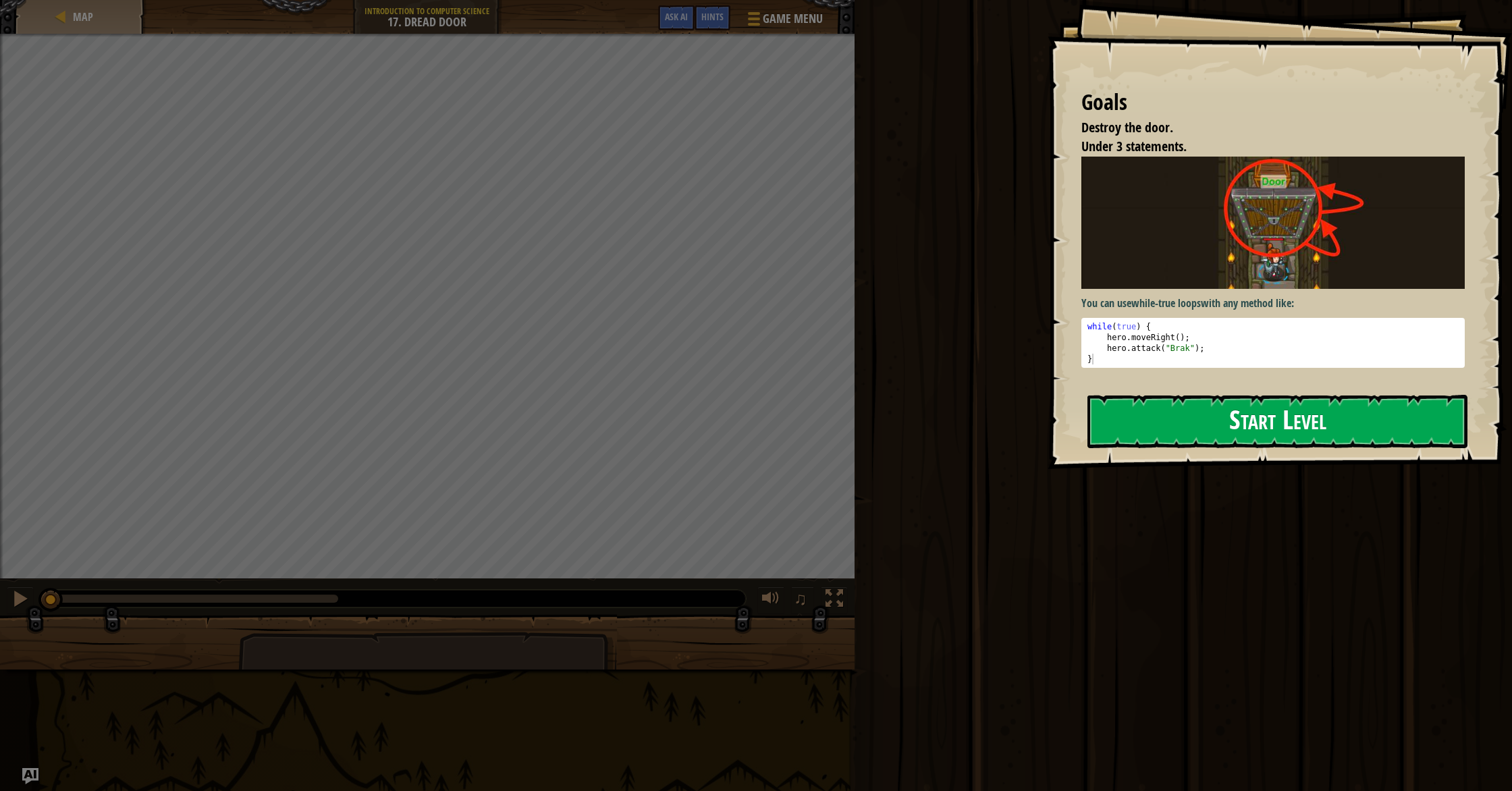
click at [1161, 408] on button "Start Level" at bounding box center [1277, 421] width 380 height 53
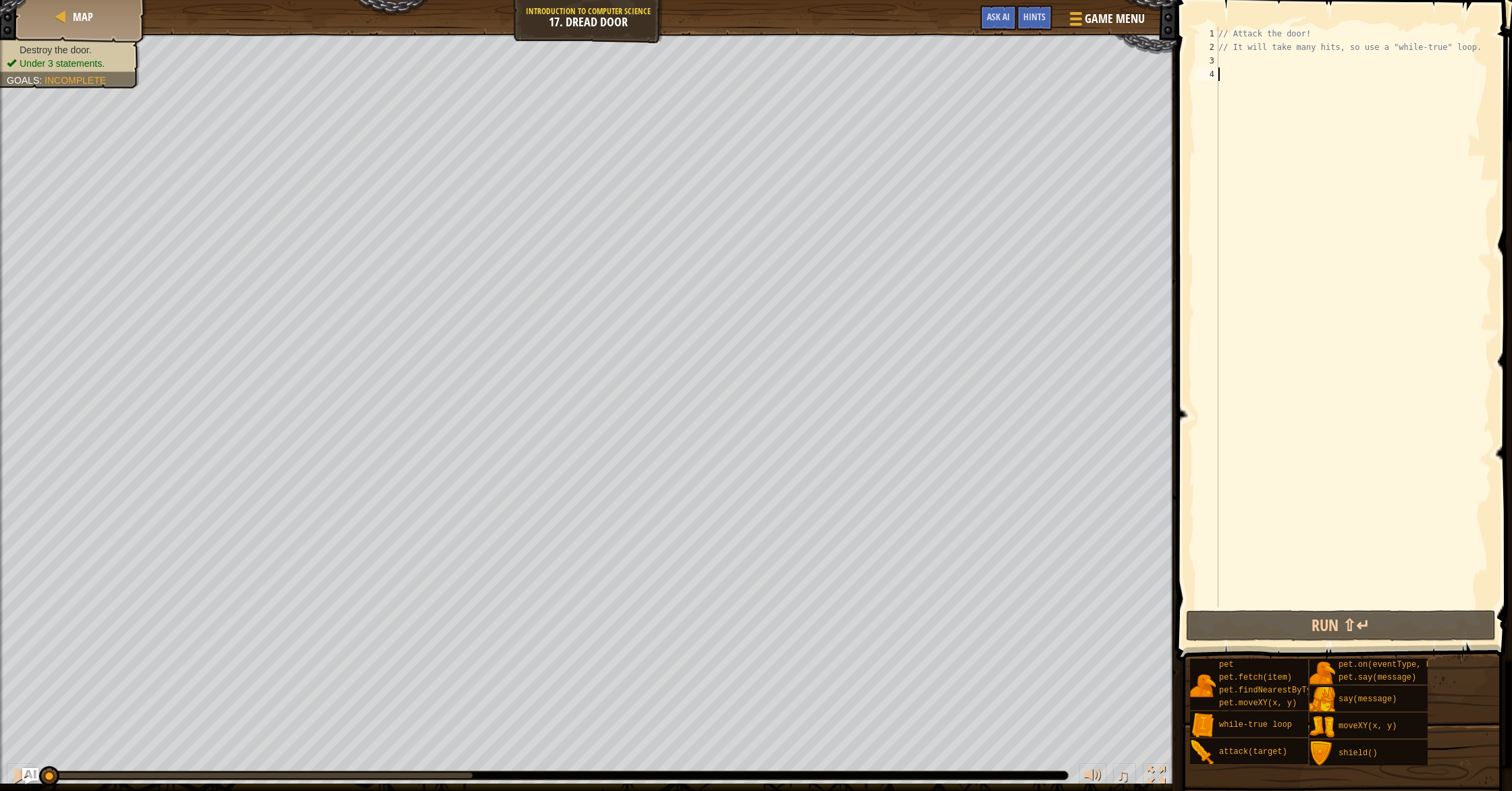
type textarea "w"
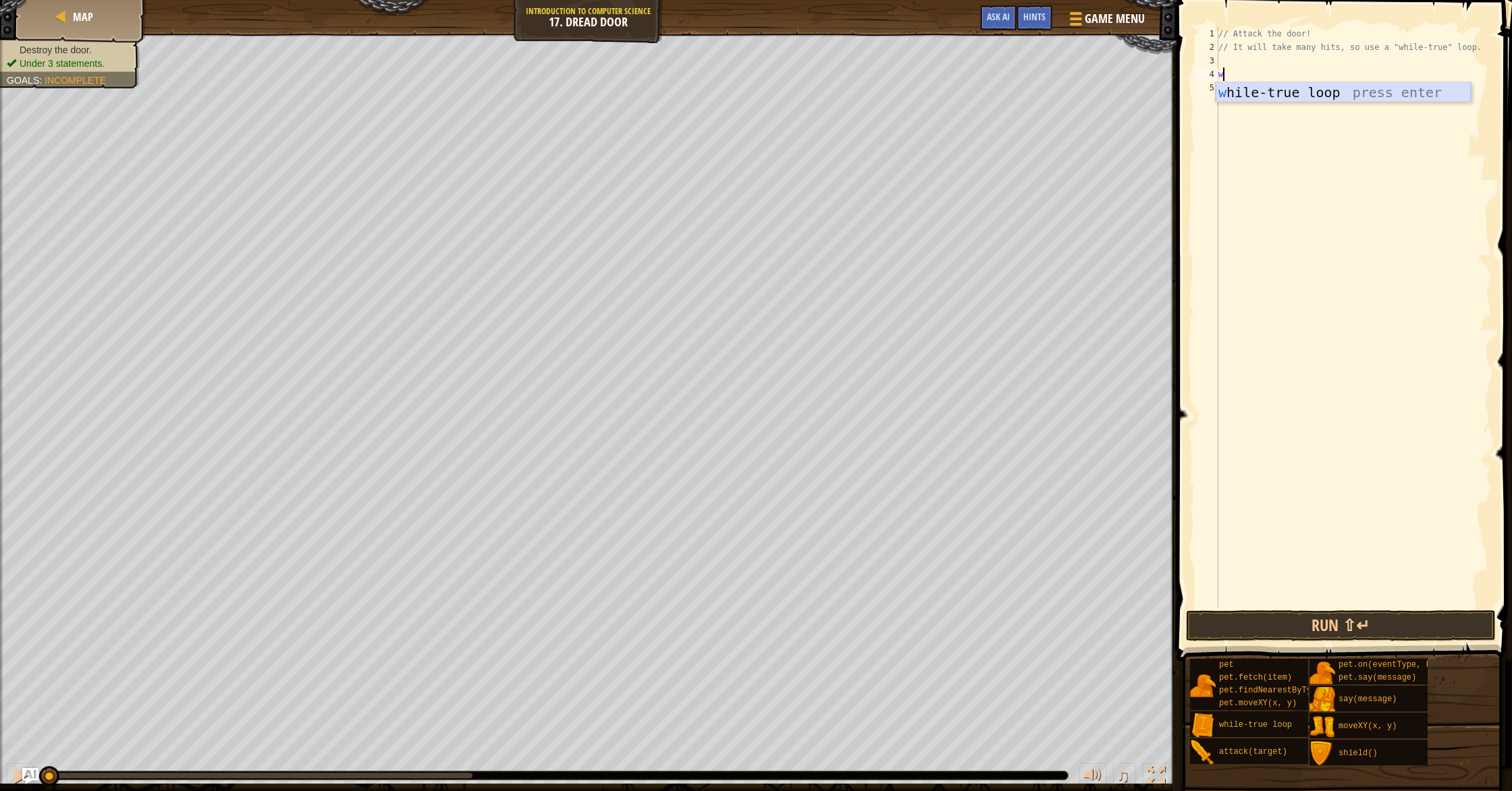
click at [1238, 99] on div "w hile-true loop press enter" at bounding box center [1343, 112] width 255 height 61
type textarea "h"
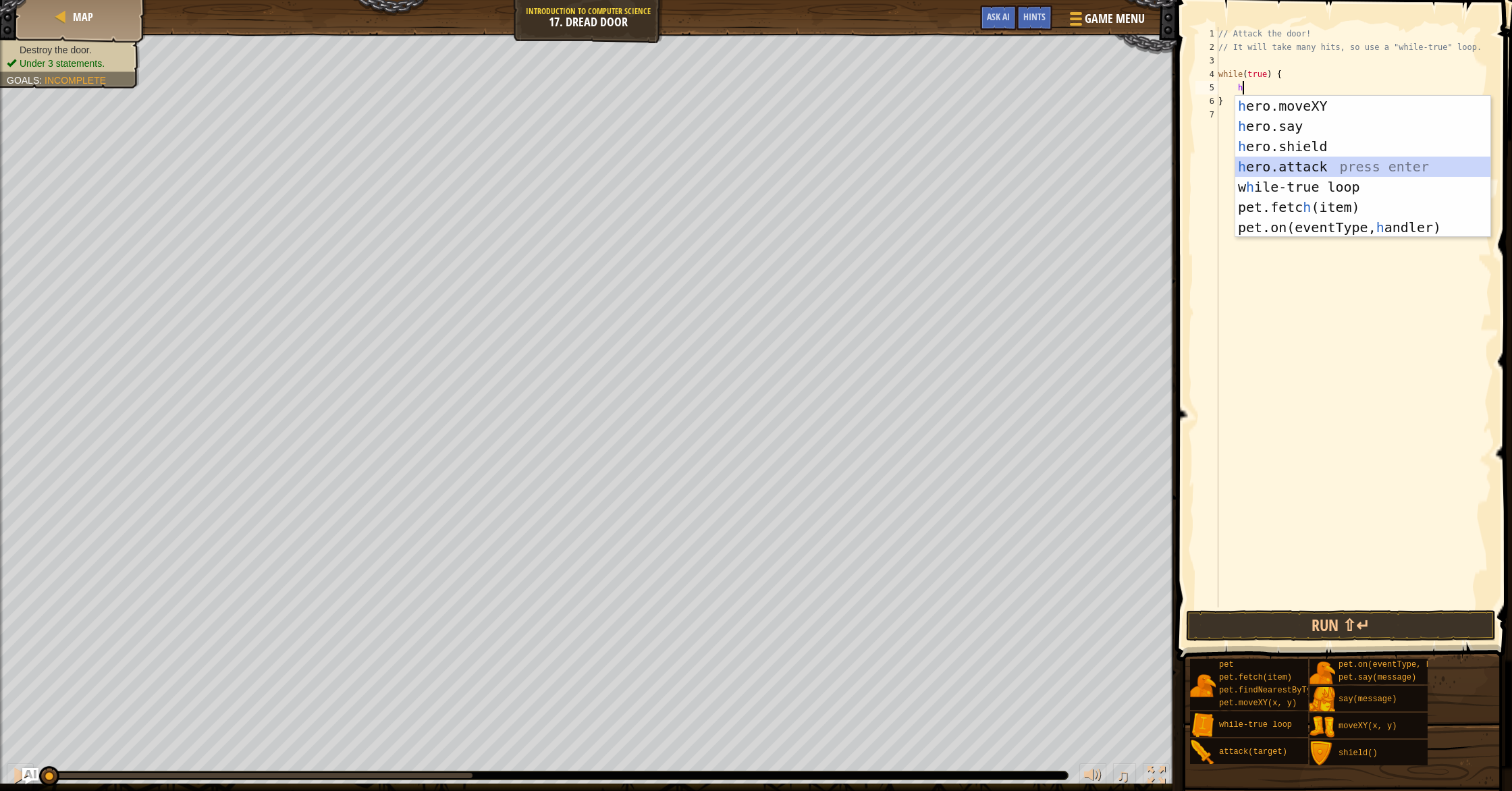
click at [1287, 161] on div "h ero.moveXY press enter h ero.say press enter h ero.shield press enter h ero.a…" at bounding box center [1362, 187] width 255 height 182
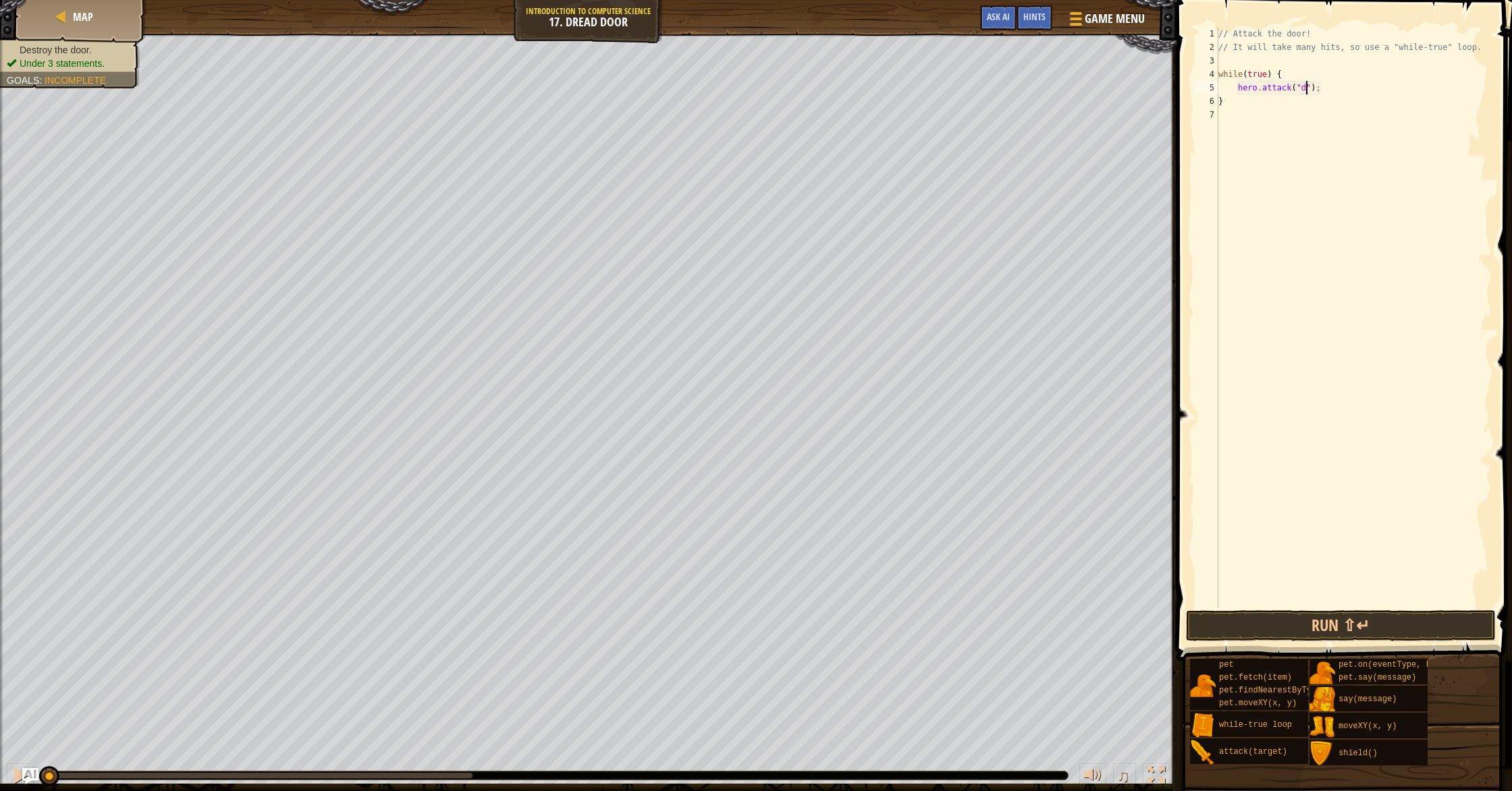
scroll to position [6, 7]
type textarea "hero.attack("Door");"
click at [1302, 112] on div "// Attack the door! // It will take many hits, so use a "while-true" loop. whil…" at bounding box center [1353, 331] width 276 height 608
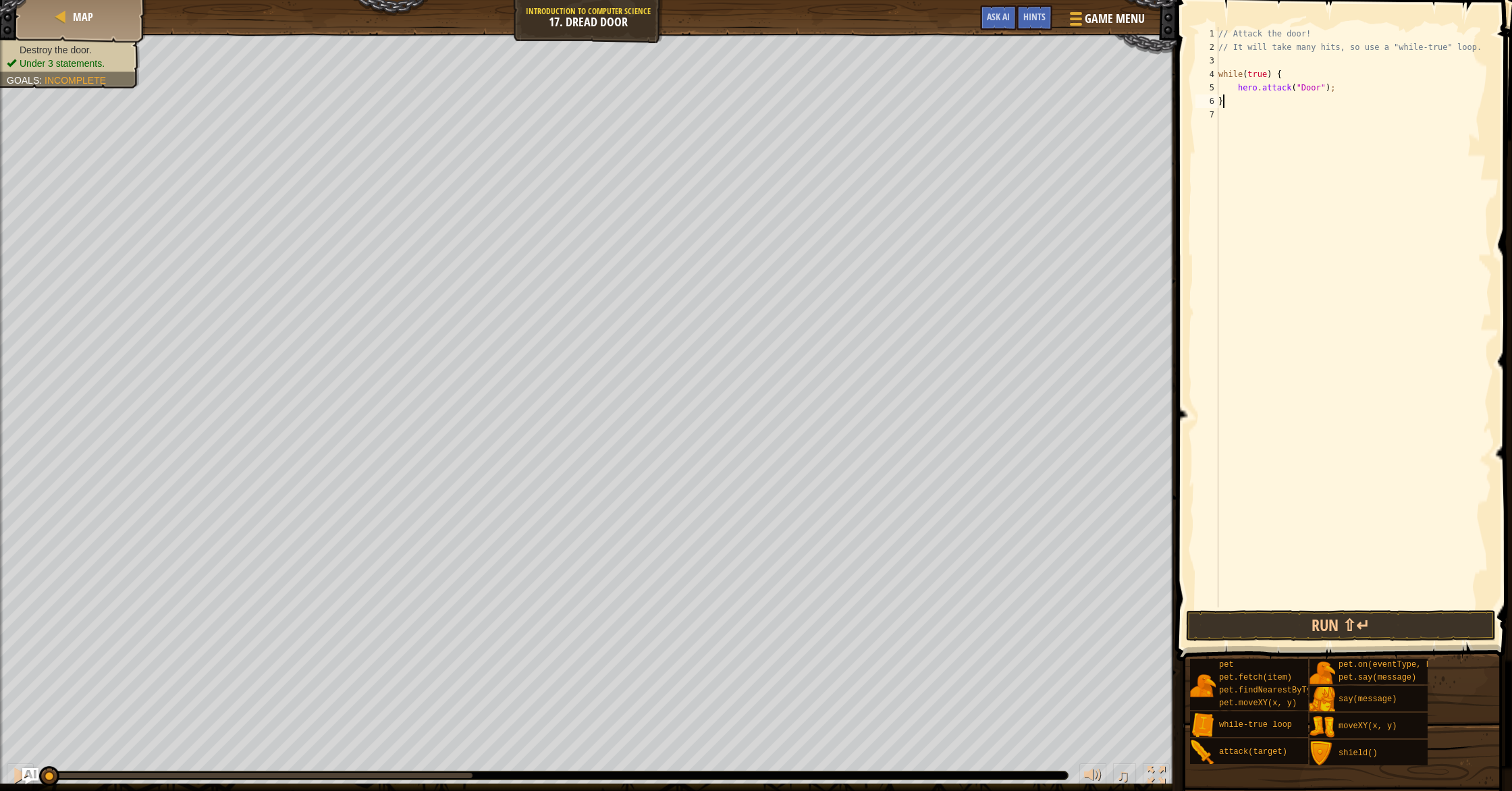
click at [1304, 102] on div "// Attack the door! // It will take many hits, so use a "while-true" loop. whil…" at bounding box center [1353, 331] width 276 height 608
click at [1312, 100] on div "// Attack the door! // It will take many hits, so use a "while-true" loop. whil…" at bounding box center [1353, 331] width 276 height 608
click at [1246, 90] on div "// Attack the door! // It will take many hits, so use a "while-true" loop. whil…" at bounding box center [1353, 331] width 276 height 608
click at [1246, 97] on div "// Attack the door! // It will take many hits, so use a "while-true" loop. whil…" at bounding box center [1353, 331] width 276 height 608
click at [1343, 90] on div "// Attack the door! // It will take many hits, so use a "while-true" loop. whil…" at bounding box center [1353, 331] width 276 height 608
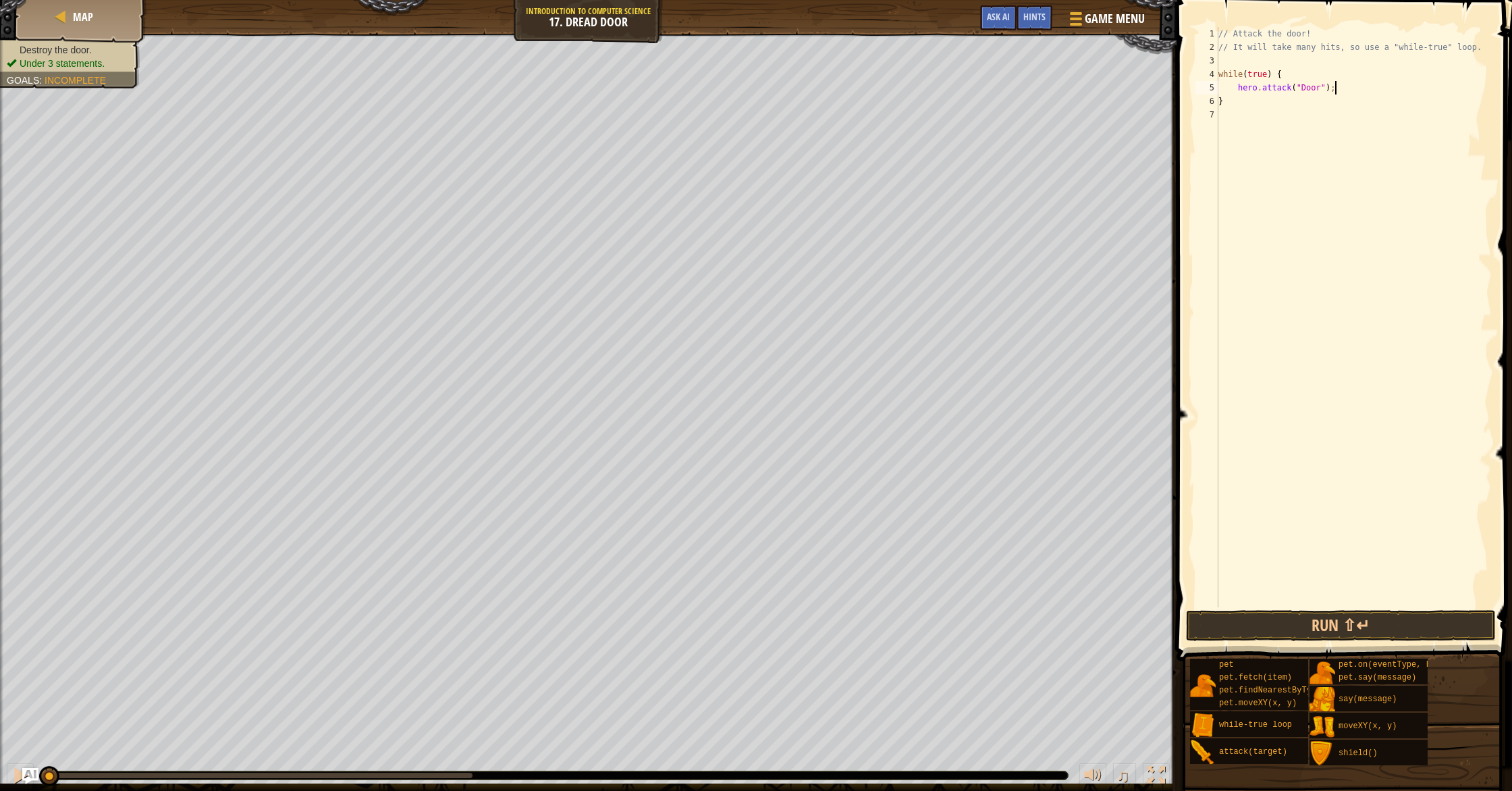
type textarea "hero.attack("Door");"
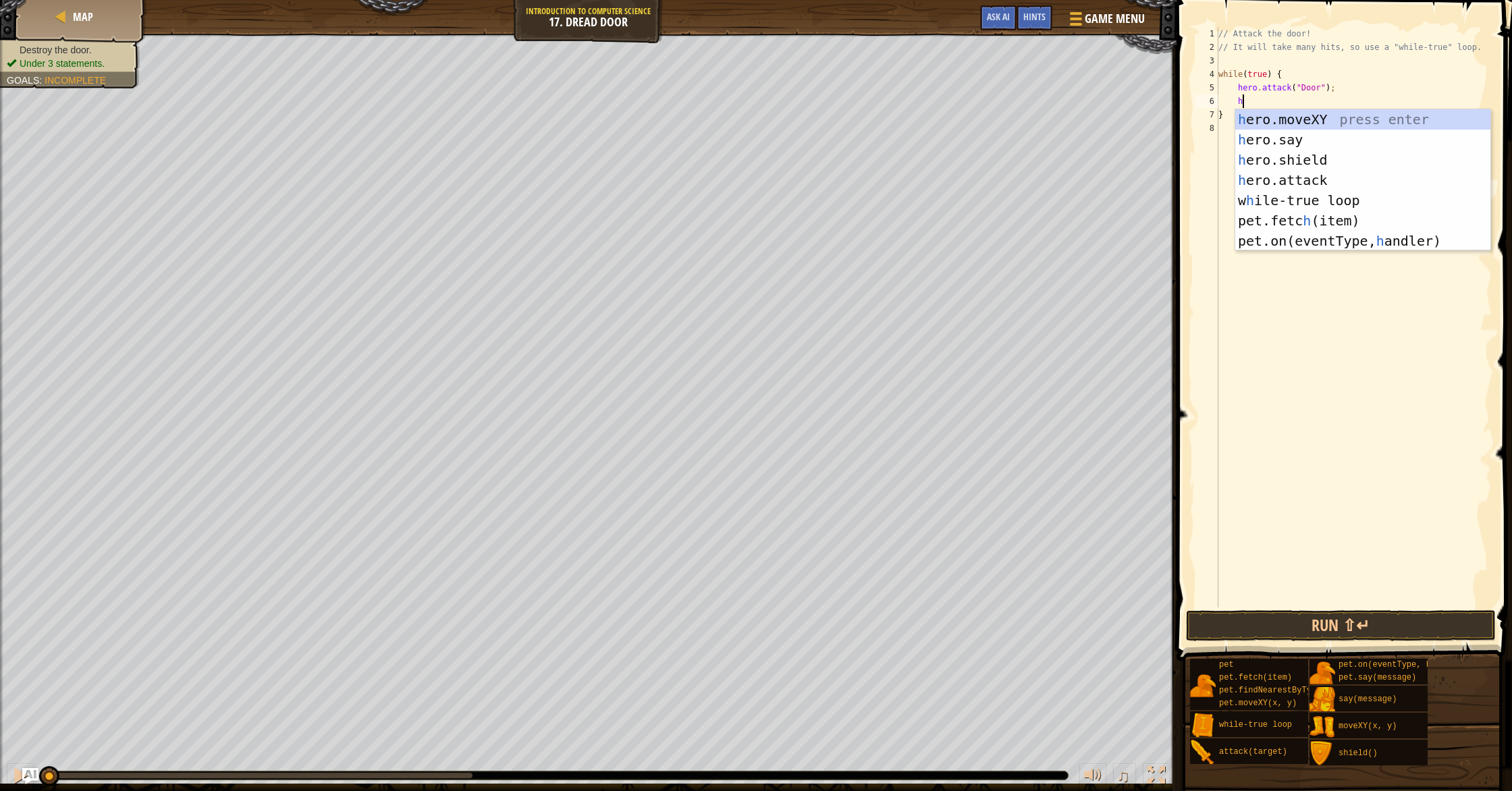
scroll to position [6, 2]
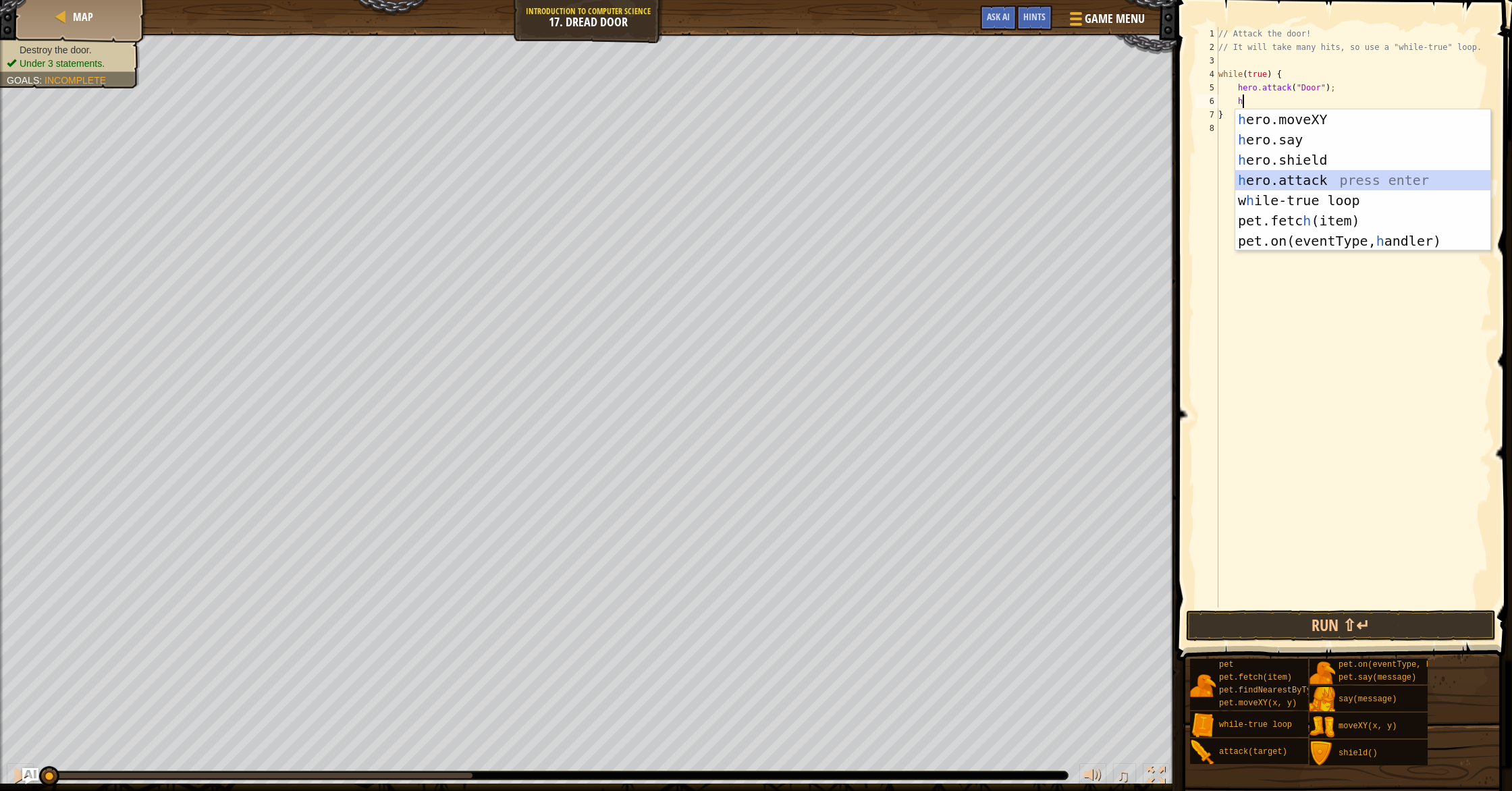
drag, startPoint x: 1321, startPoint y: 175, endPoint x: 1313, endPoint y: 143, distance: 33.0
click at [1321, 175] on div "h ero.moveXY press enter h ero.say press enter h ero.shield press enter h ero.a…" at bounding box center [1362, 200] width 255 height 182
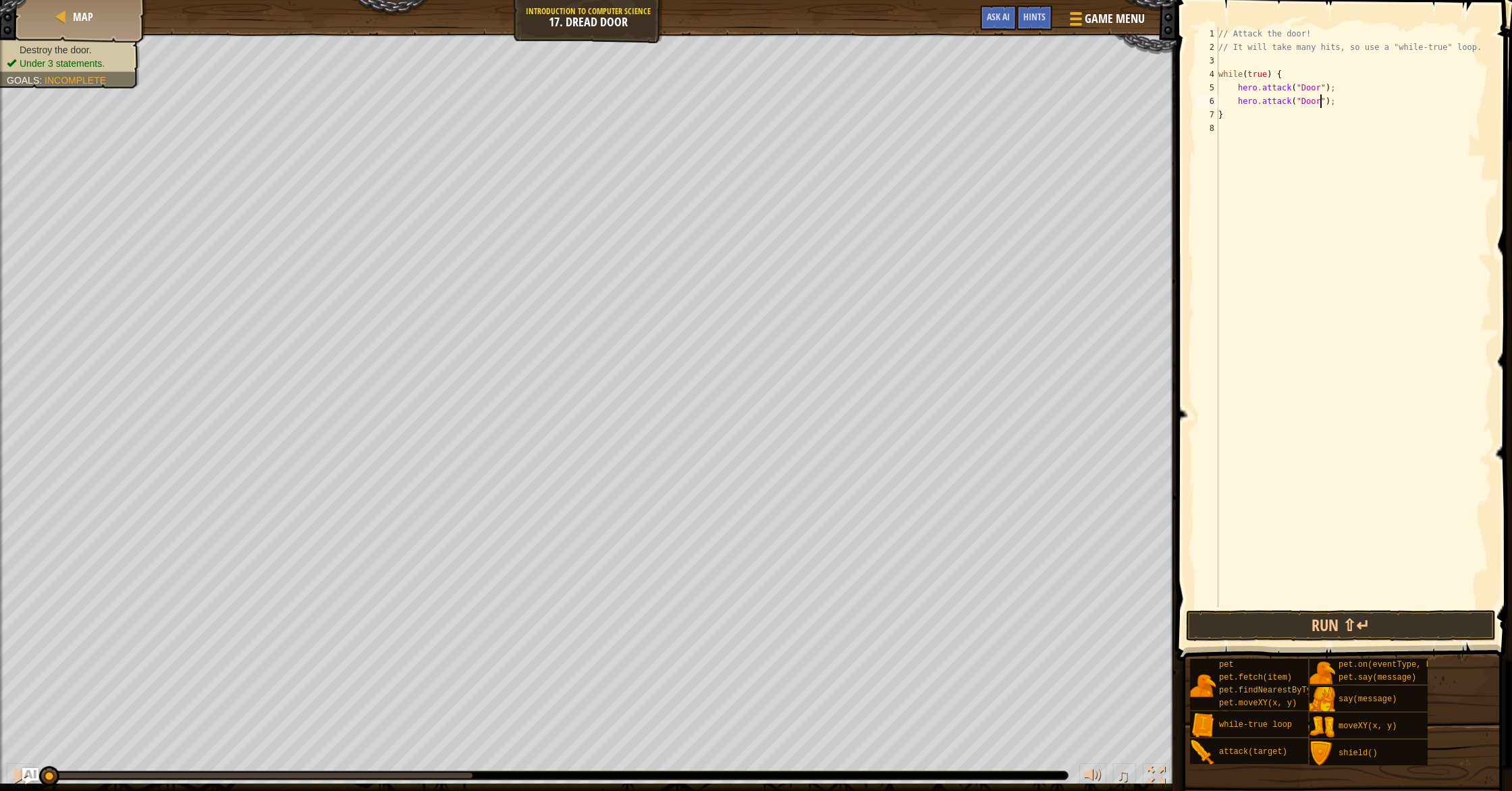
scroll to position [6, 8]
click at [1299, 112] on div "// Attack the door! // It will take many hits, so use a "while-true" loop. whil…" at bounding box center [1353, 331] width 276 height 608
type textarea "}"
click at [1301, 626] on button "Run ⇧↵" at bounding box center [1340, 626] width 309 height 31
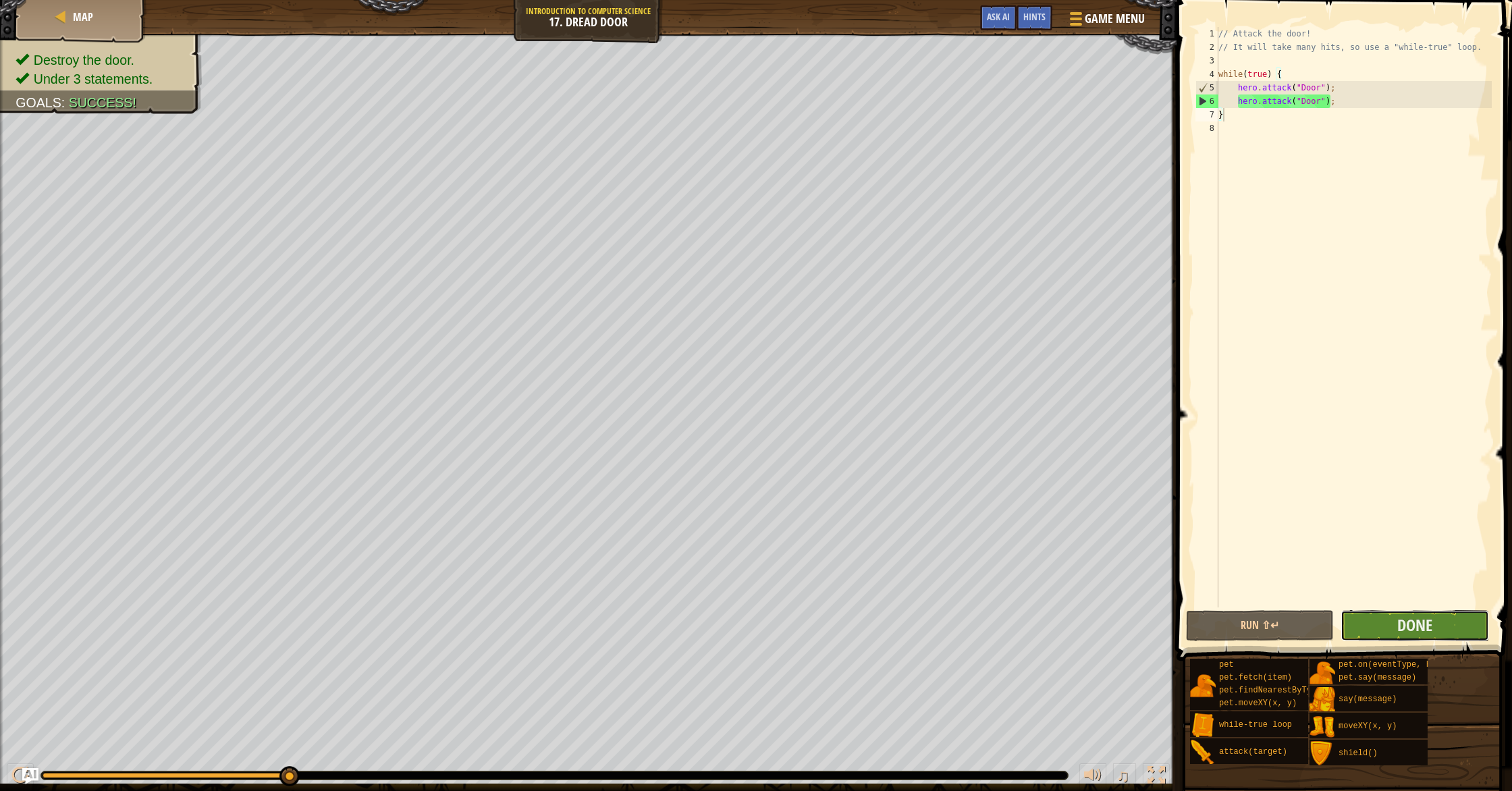
click at [1383, 626] on button "Done" at bounding box center [1414, 626] width 148 height 31
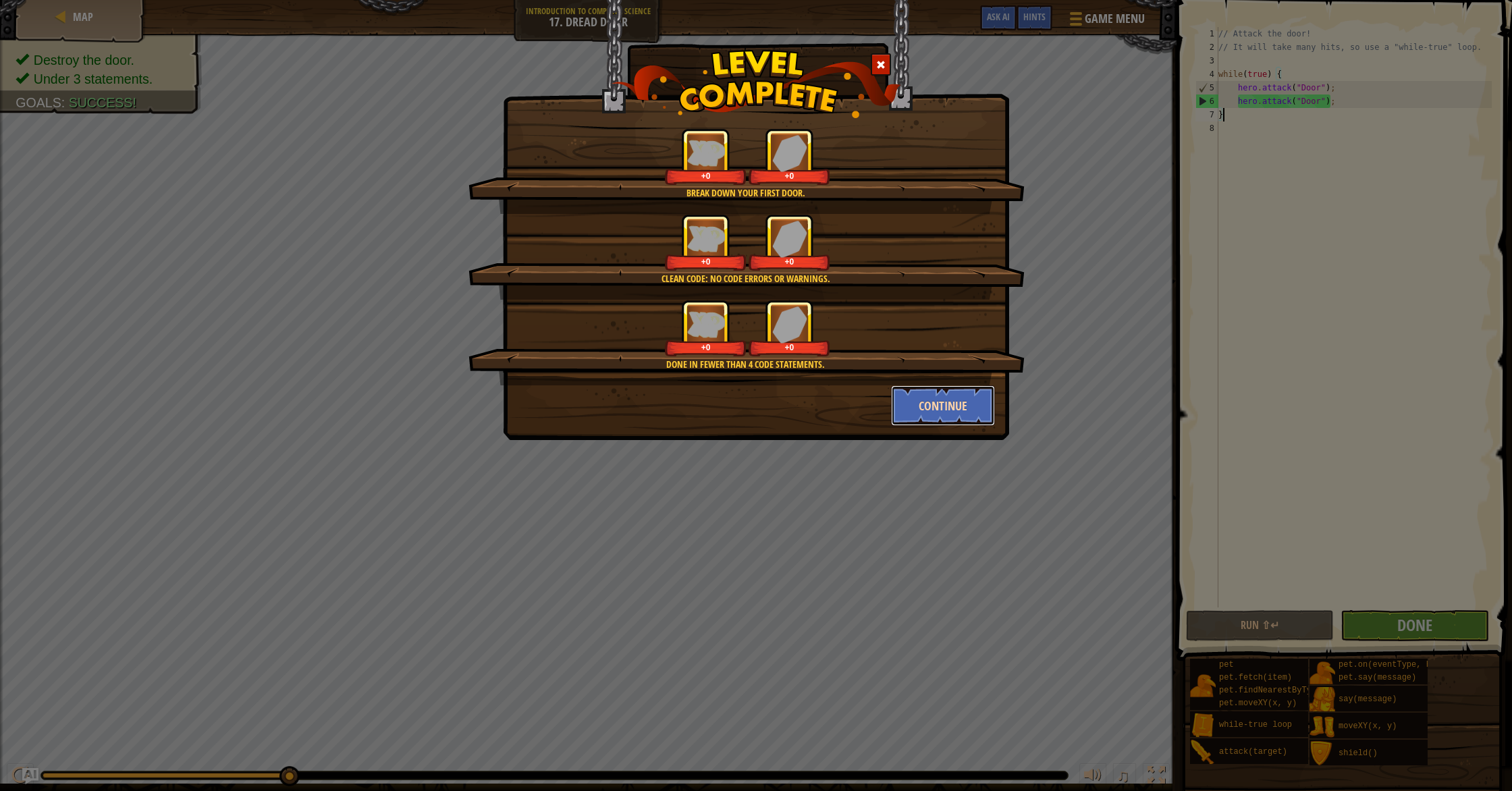
click at [926, 393] on button "Continue" at bounding box center [943, 406] width 104 height 41
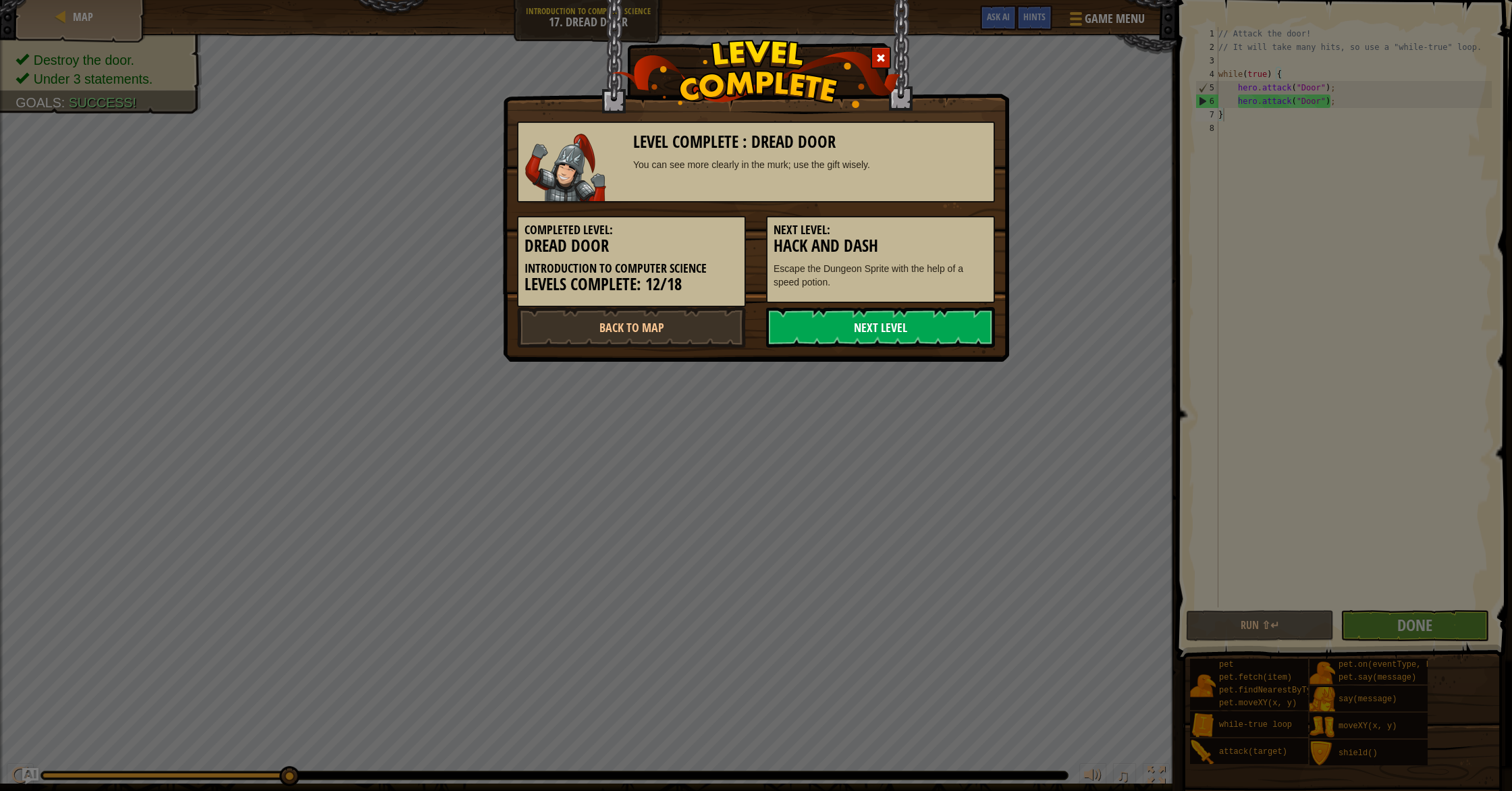
click at [875, 335] on link "Next Level" at bounding box center [880, 327] width 229 height 41
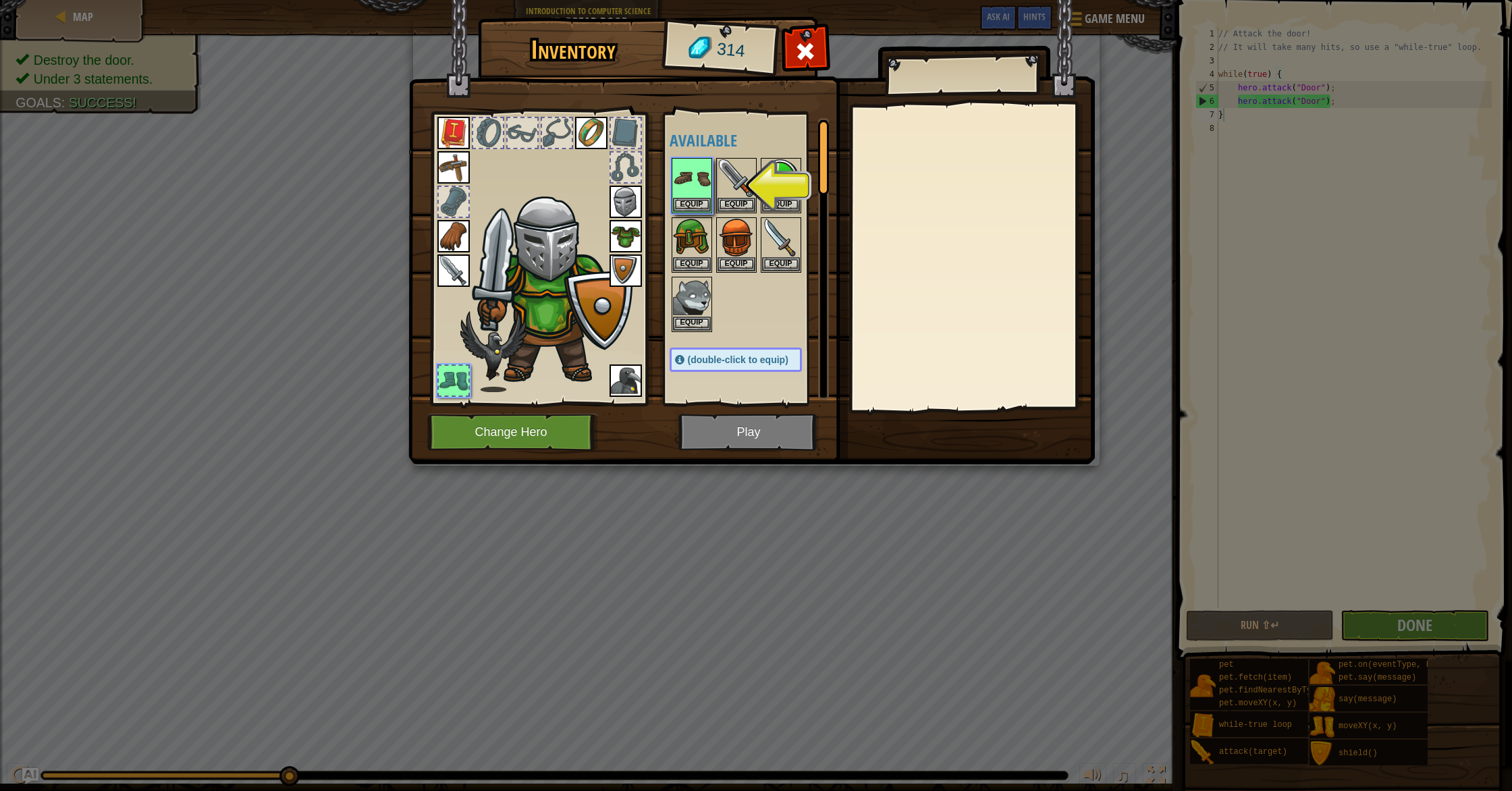
click at [455, 379] on div at bounding box center [454, 380] width 29 height 29
click at [694, 203] on button "Equip" at bounding box center [691, 204] width 37 height 14
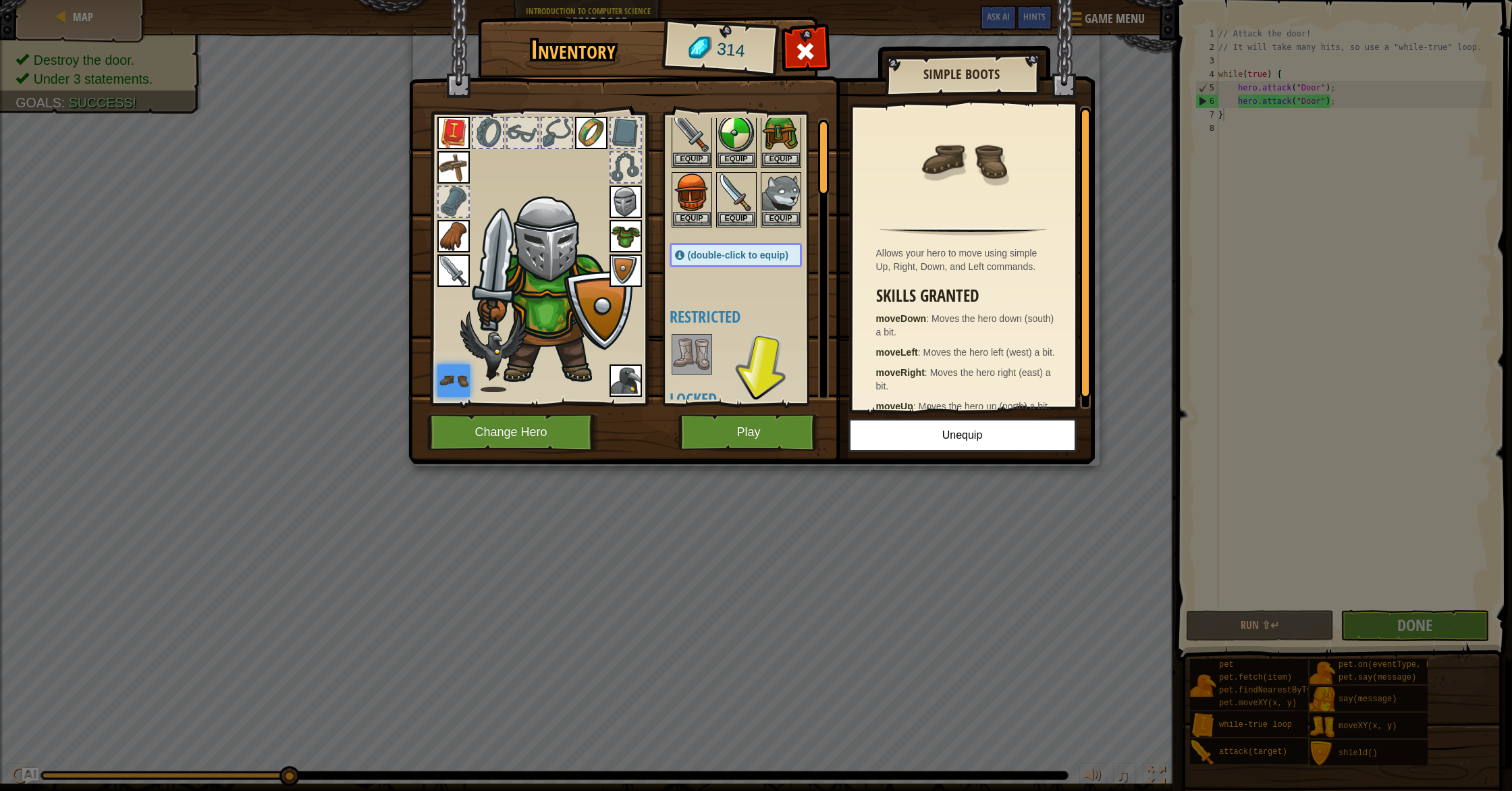
scroll to position [0, 0]
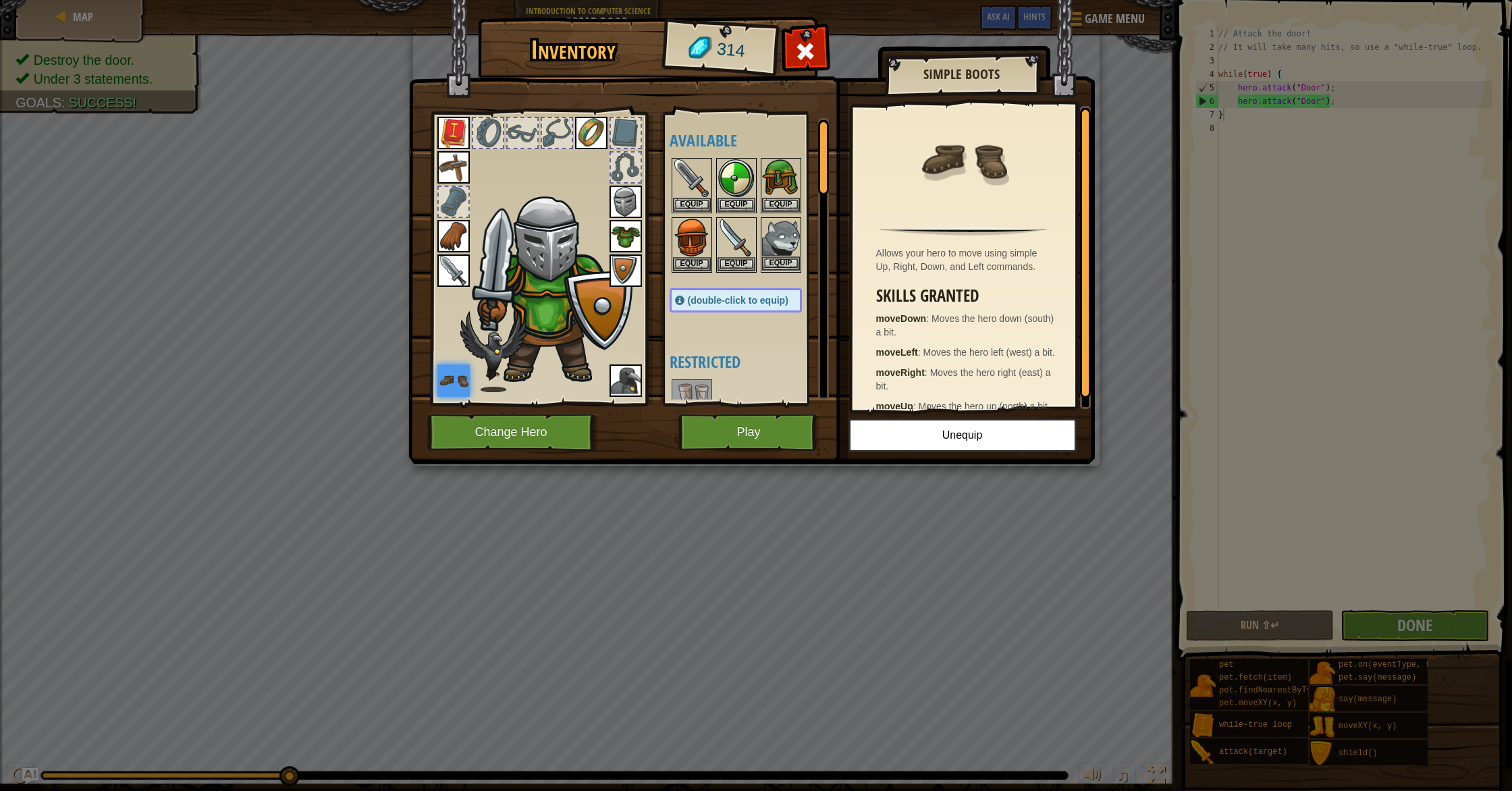
click at [791, 231] on img at bounding box center [781, 238] width 37 height 37
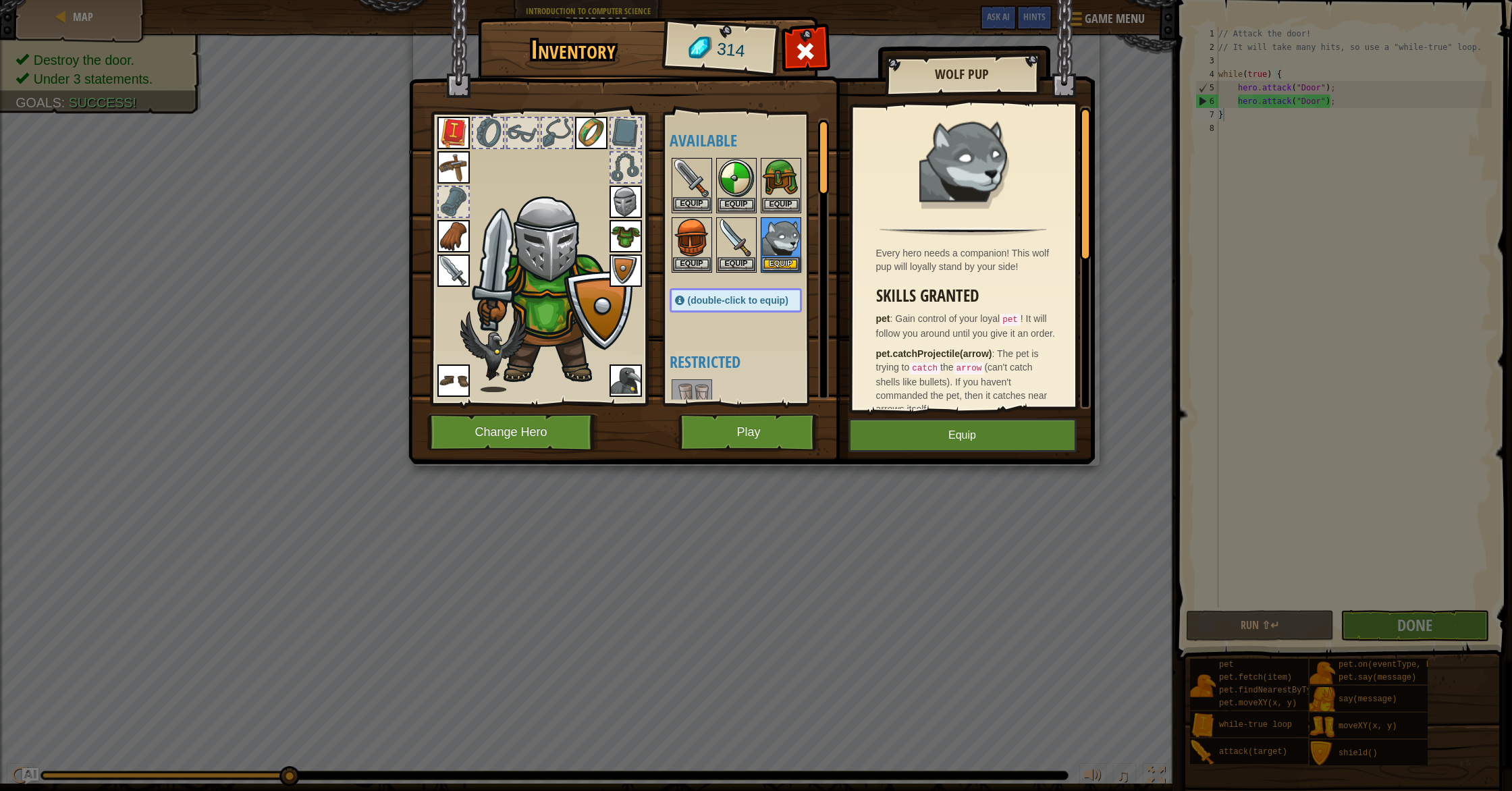
click at [688, 169] on img at bounding box center [691, 178] width 37 height 37
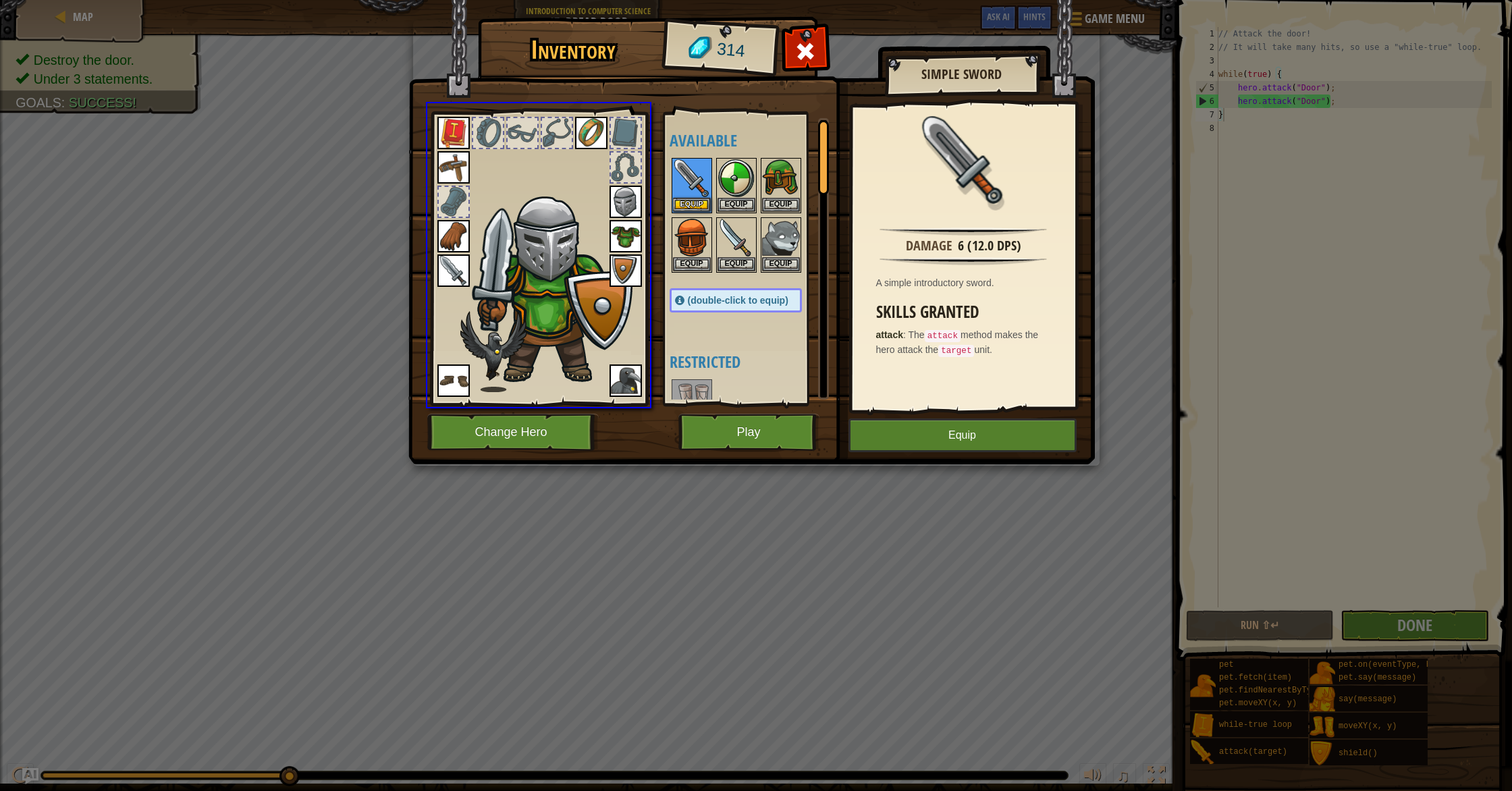
drag, startPoint x: 690, startPoint y: 176, endPoint x: 687, endPoint y: 302, distance: 126.0
click at [687, 302] on div "Inventory 314 Available Equip Equip Equip Equip Equip Equip Equip Equip Equip E…" at bounding box center [756, 395] width 1512 height 791
click at [732, 235] on img at bounding box center [736, 238] width 37 height 37
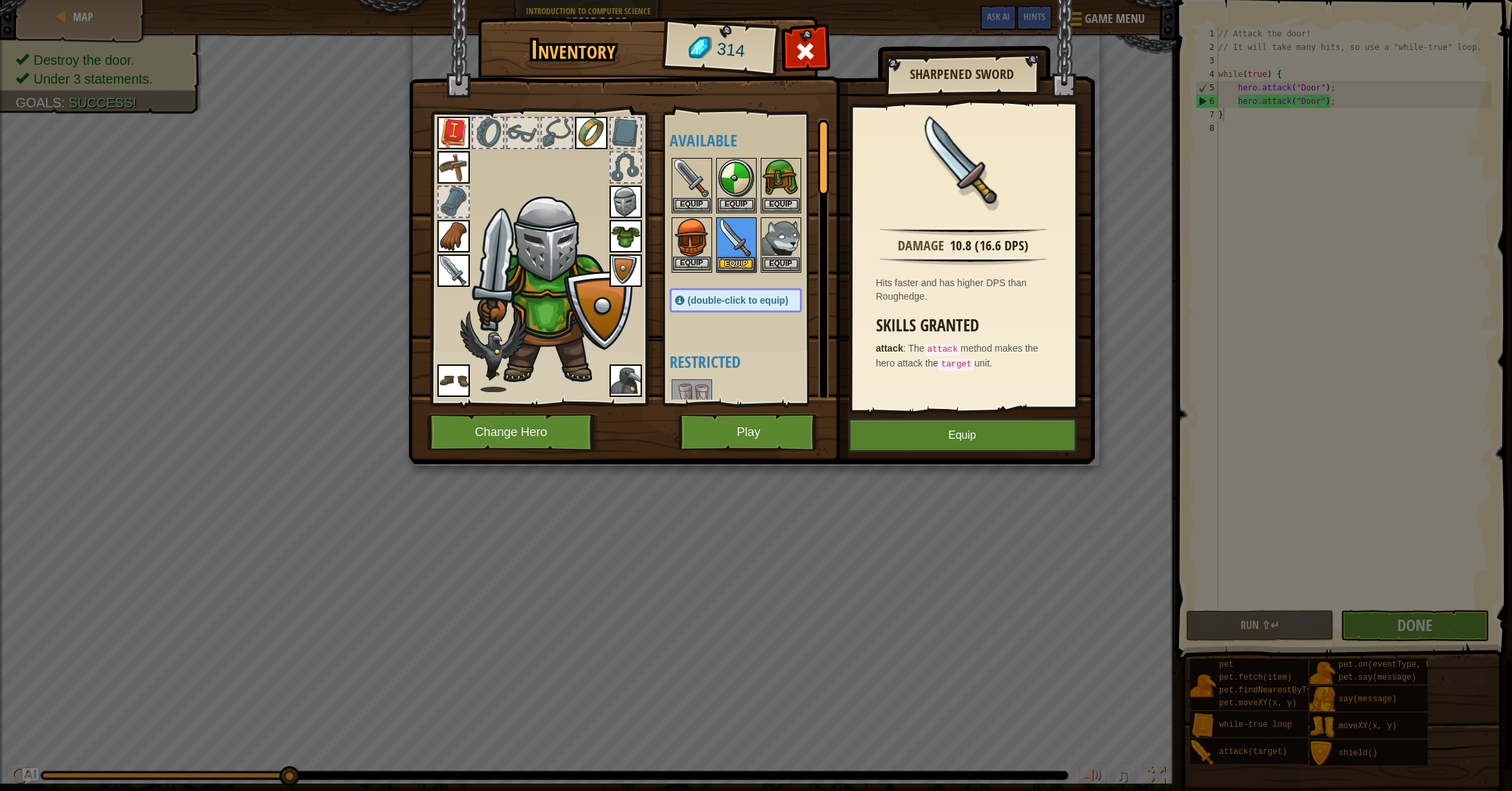
click at [686, 231] on img at bounding box center [691, 238] width 37 height 37
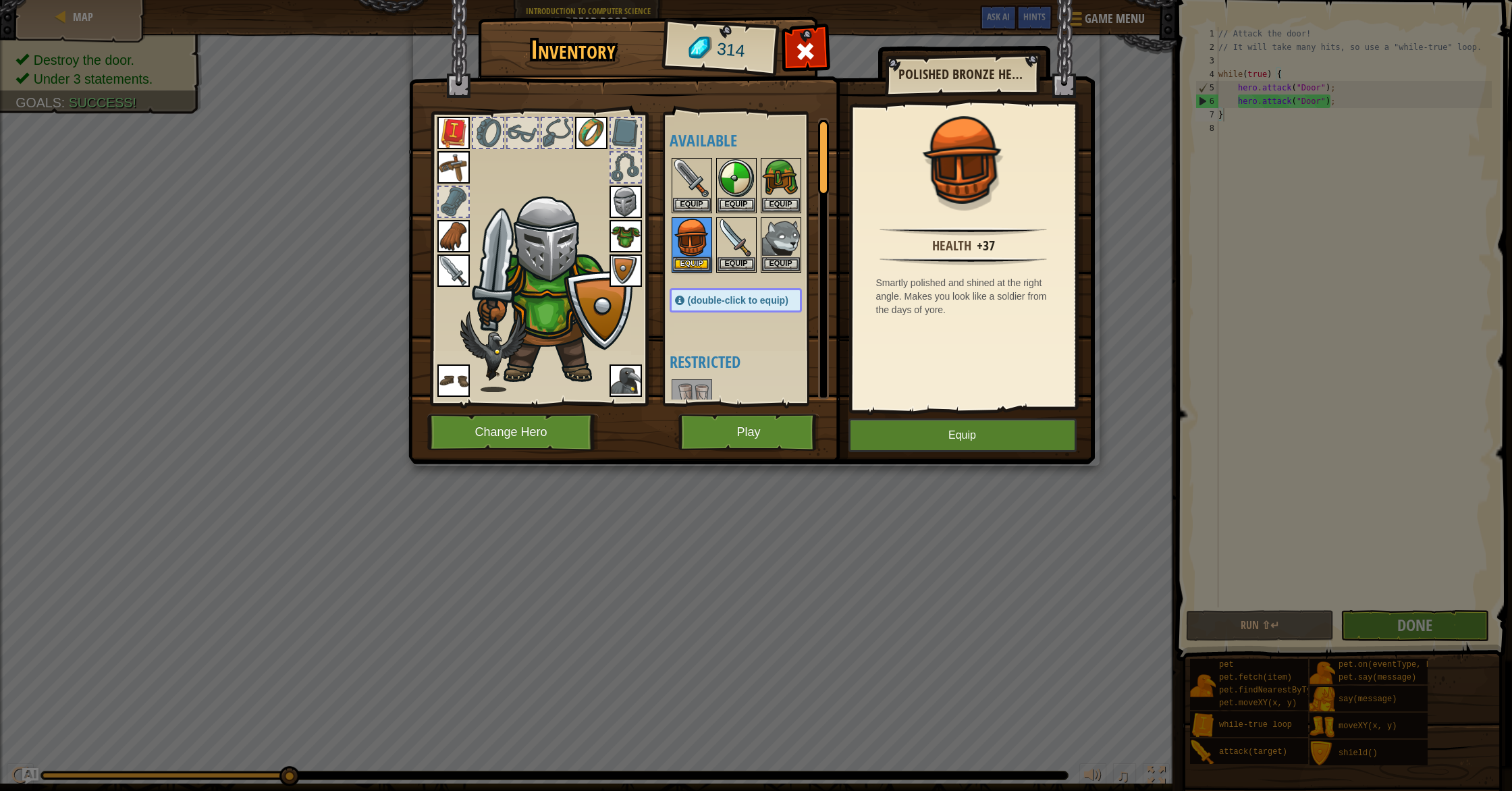
drag, startPoint x: 909, startPoint y: 254, endPoint x: 926, endPoint y: 266, distance: 20.8
click at [909, 254] on div "Health +37 Smartly polished and shined at the right angle. Makes you look like …" at bounding box center [963, 257] width 222 height 303
drag, startPoint x: 926, startPoint y: 266, endPoint x: 930, endPoint y: 247, distance: 19.4
click at [932, 263] on div "Health +37 Smartly polished and shined at the right angle. Makes you look like …" at bounding box center [963, 257] width 222 height 303
click at [753, 55] on div "314" at bounding box center [720, 50] width 112 height 54
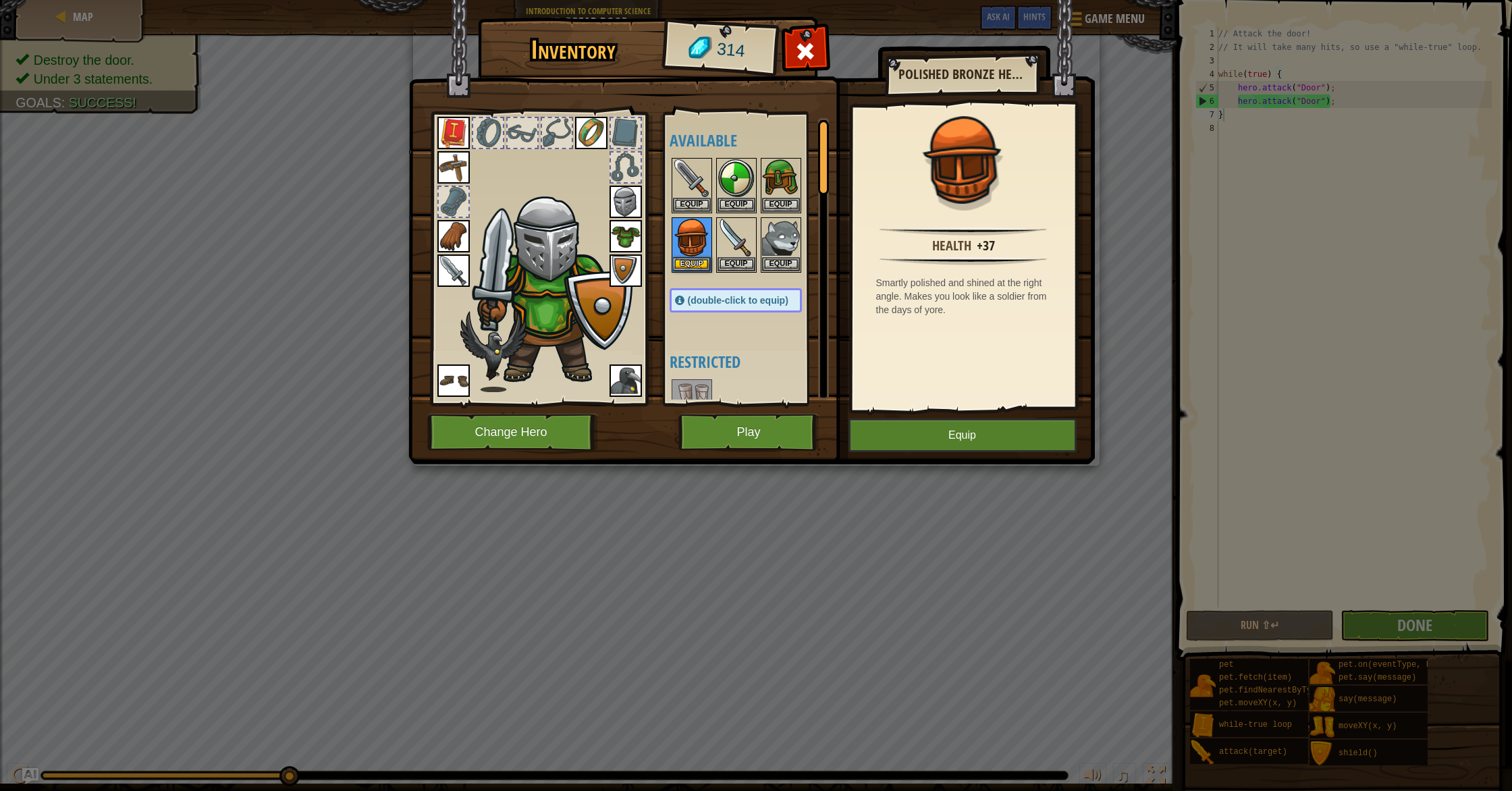
click at [951, 103] on div "Inventory 314 Available Equip Equip Equip Equip Equip Equip Equip Equip Equip E…" at bounding box center [756, 243] width 686 height 446
drag, startPoint x: 971, startPoint y: 116, endPoint x: 951, endPoint y: 234, distance: 119.7
click at [968, 141] on div "Health +37 Smartly polished and shined at the right angle. Makes you look like …" at bounding box center [963, 257] width 222 height 303
drag, startPoint x: 951, startPoint y: 234, endPoint x: 921, endPoint y: 257, distance: 37.8
click at [930, 254] on div "Health +37 Smartly polished and shined at the right angle. Makes you look like …" at bounding box center [963, 257] width 222 height 303
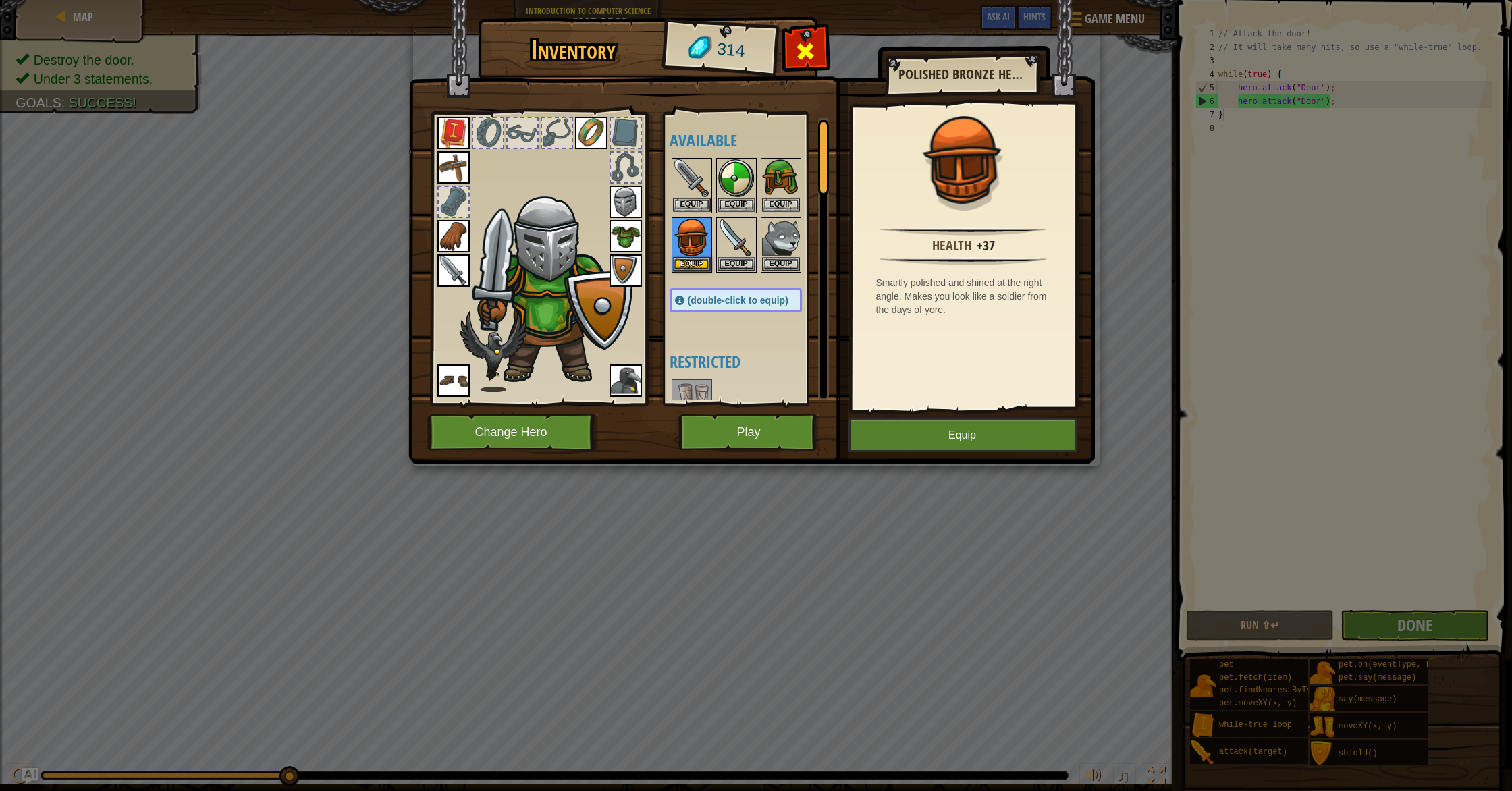
click at [797, 54] on span at bounding box center [805, 51] width 22 height 22
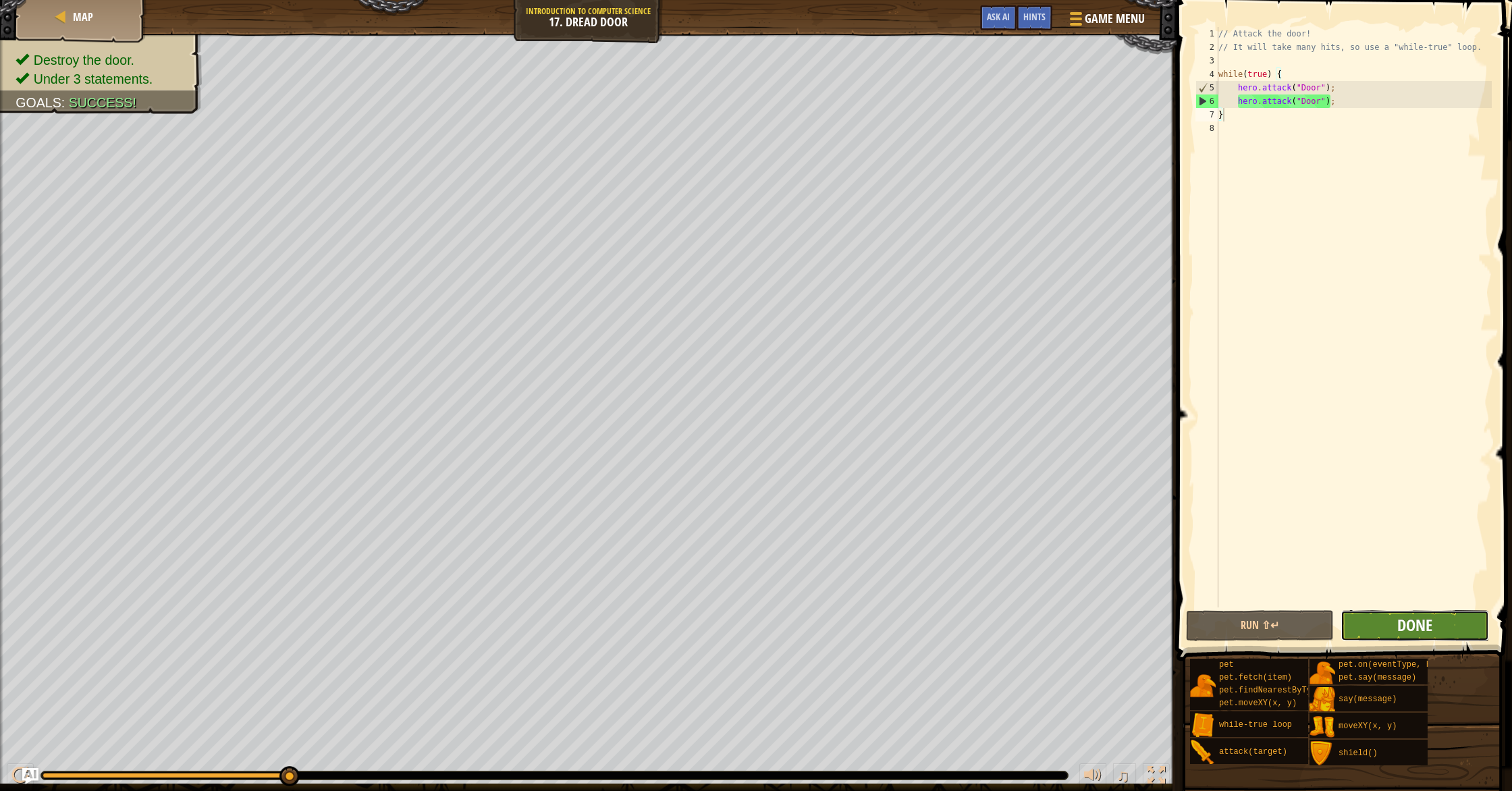
click at [1419, 622] on span "Done" at bounding box center [1414, 625] width 35 height 22
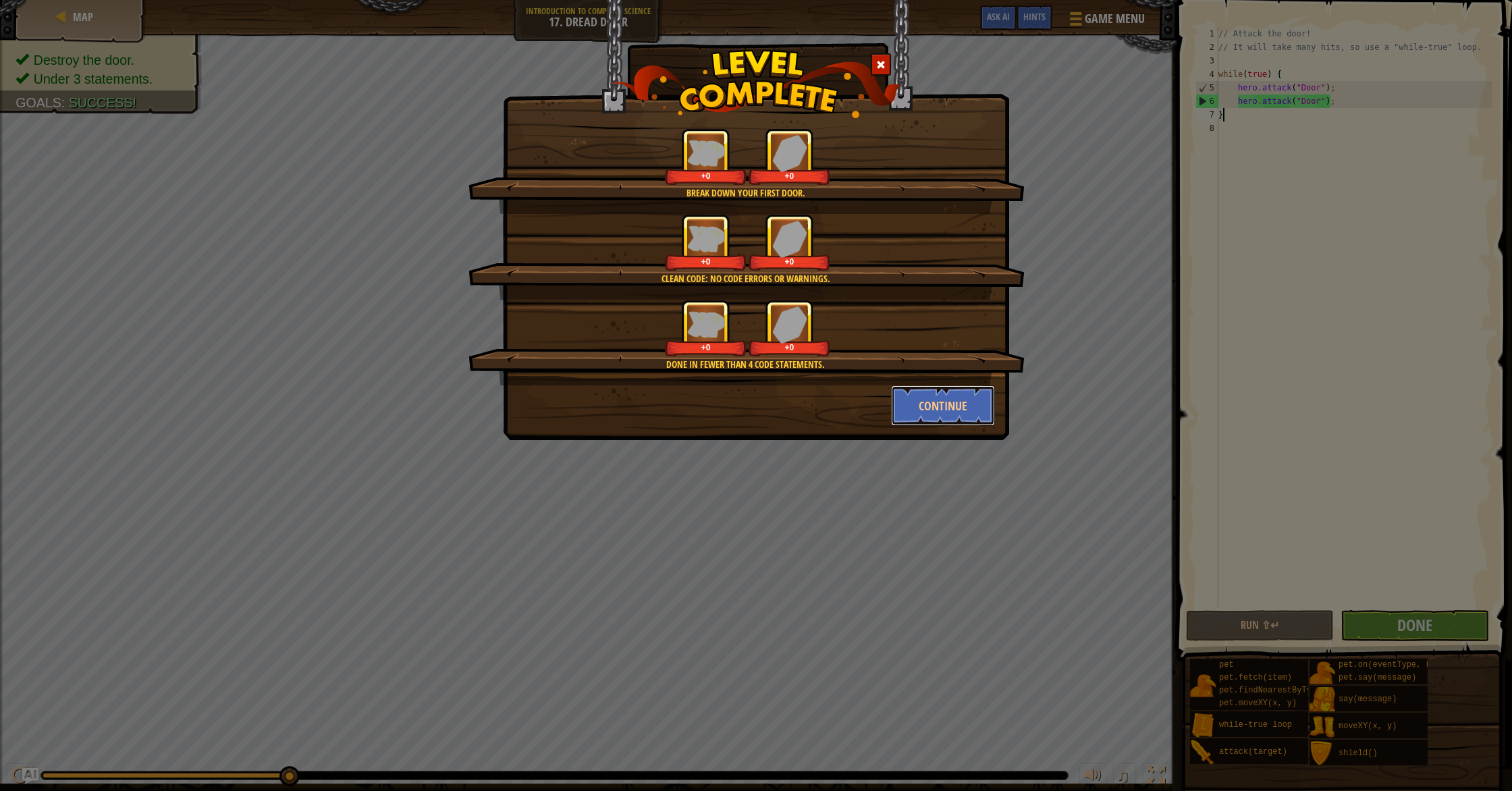
drag, startPoint x: 901, startPoint y: 404, endPoint x: 889, endPoint y: 400, distance: 12.6
click at [889, 401] on div "Continue" at bounding box center [943, 406] width 125 height 41
click at [917, 408] on button "Continue" at bounding box center [943, 406] width 104 height 41
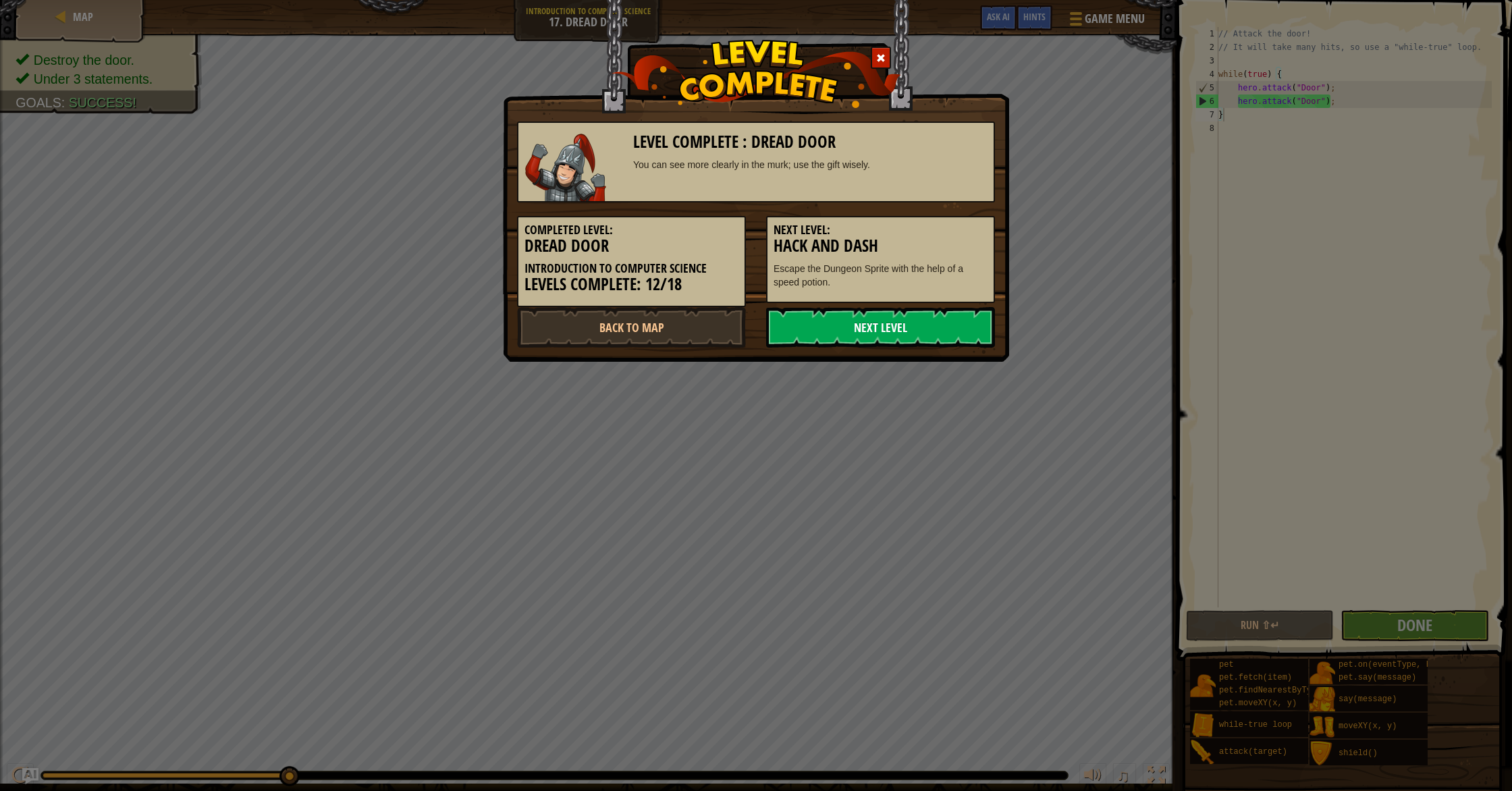
click at [852, 332] on link "Next Level" at bounding box center [880, 327] width 229 height 41
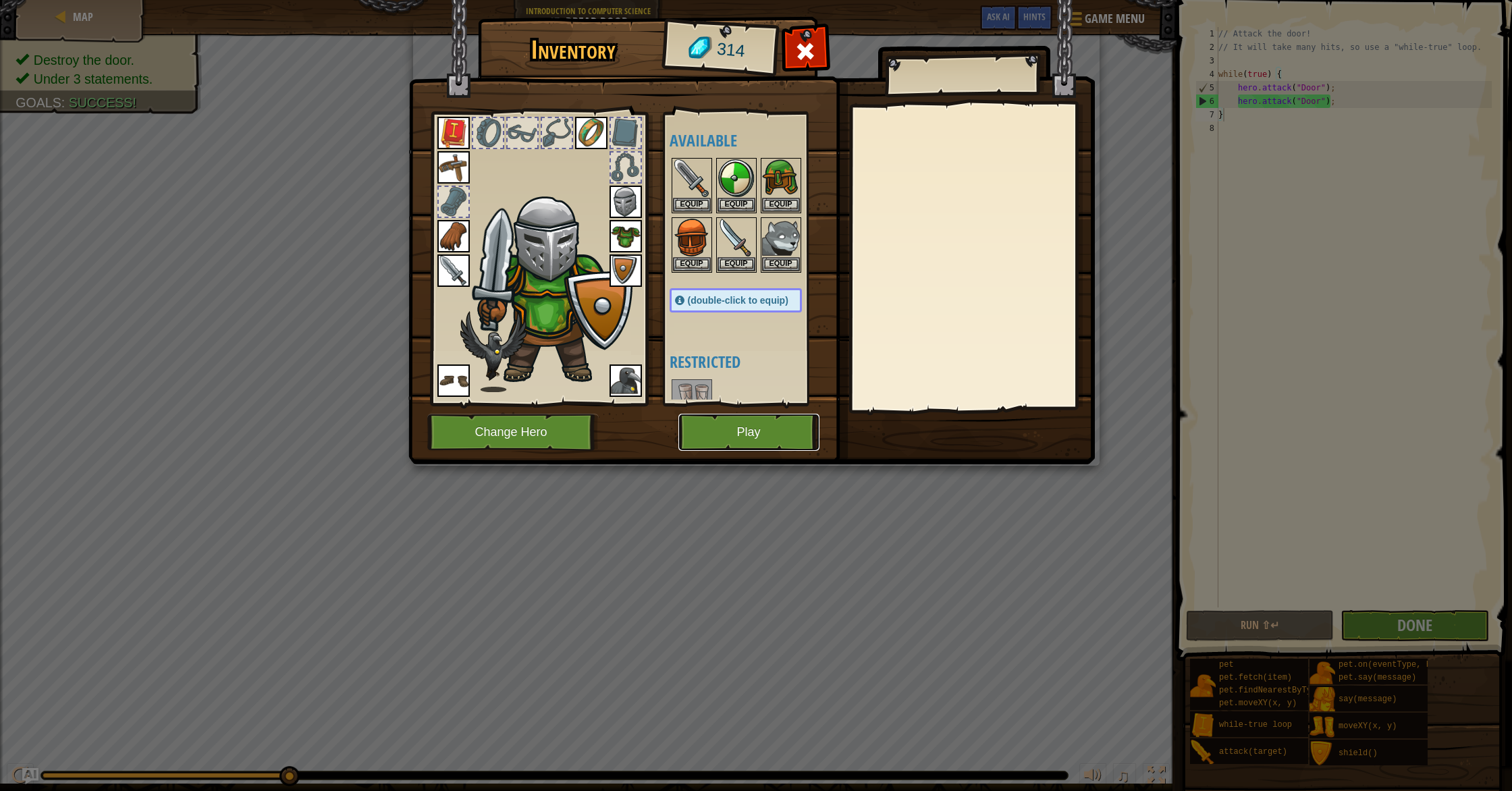
click at [764, 438] on button "Play" at bounding box center [748, 433] width 141 height 37
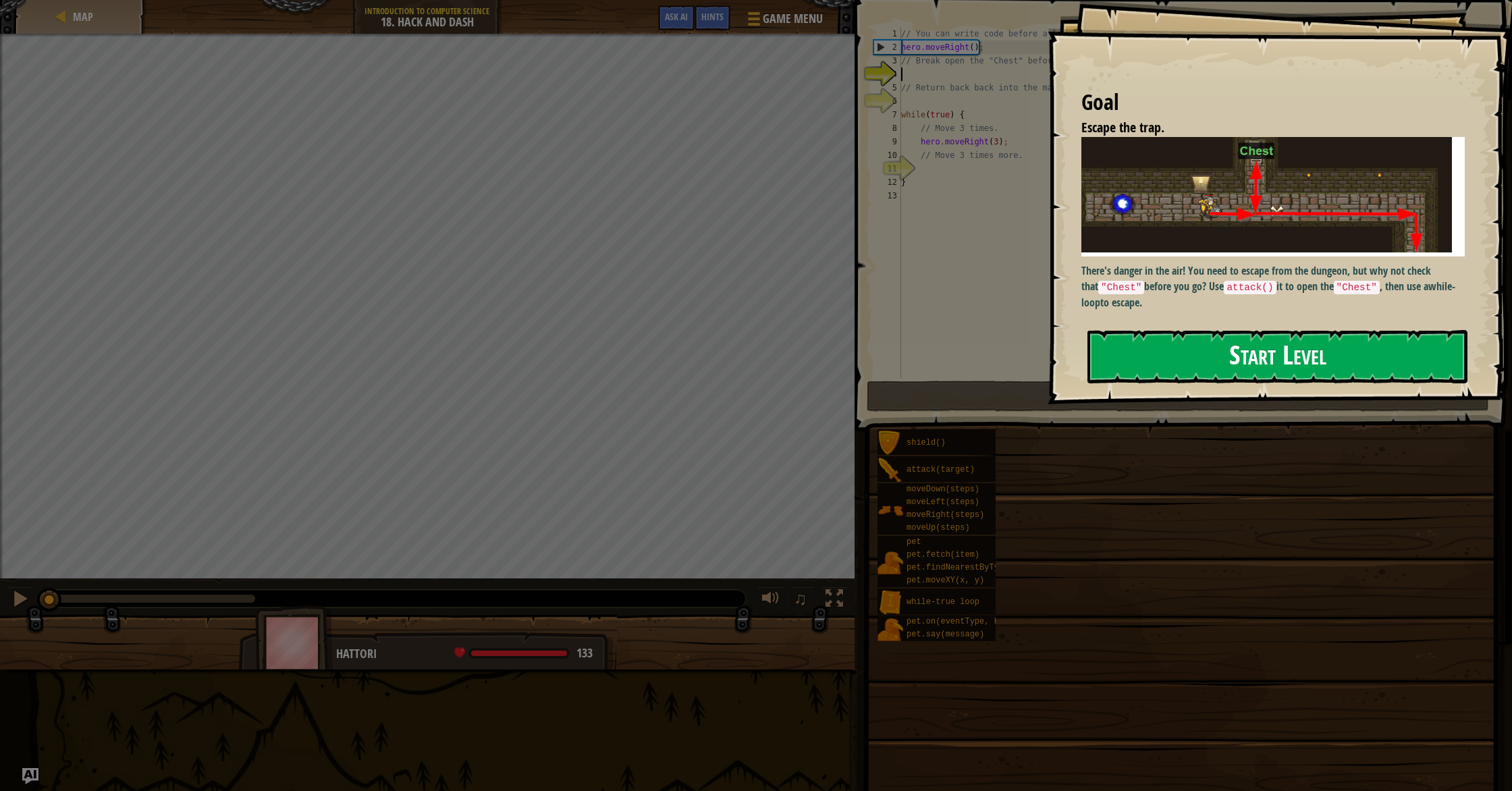
click at [1286, 371] on button "Start Level" at bounding box center [1277, 356] width 380 height 53
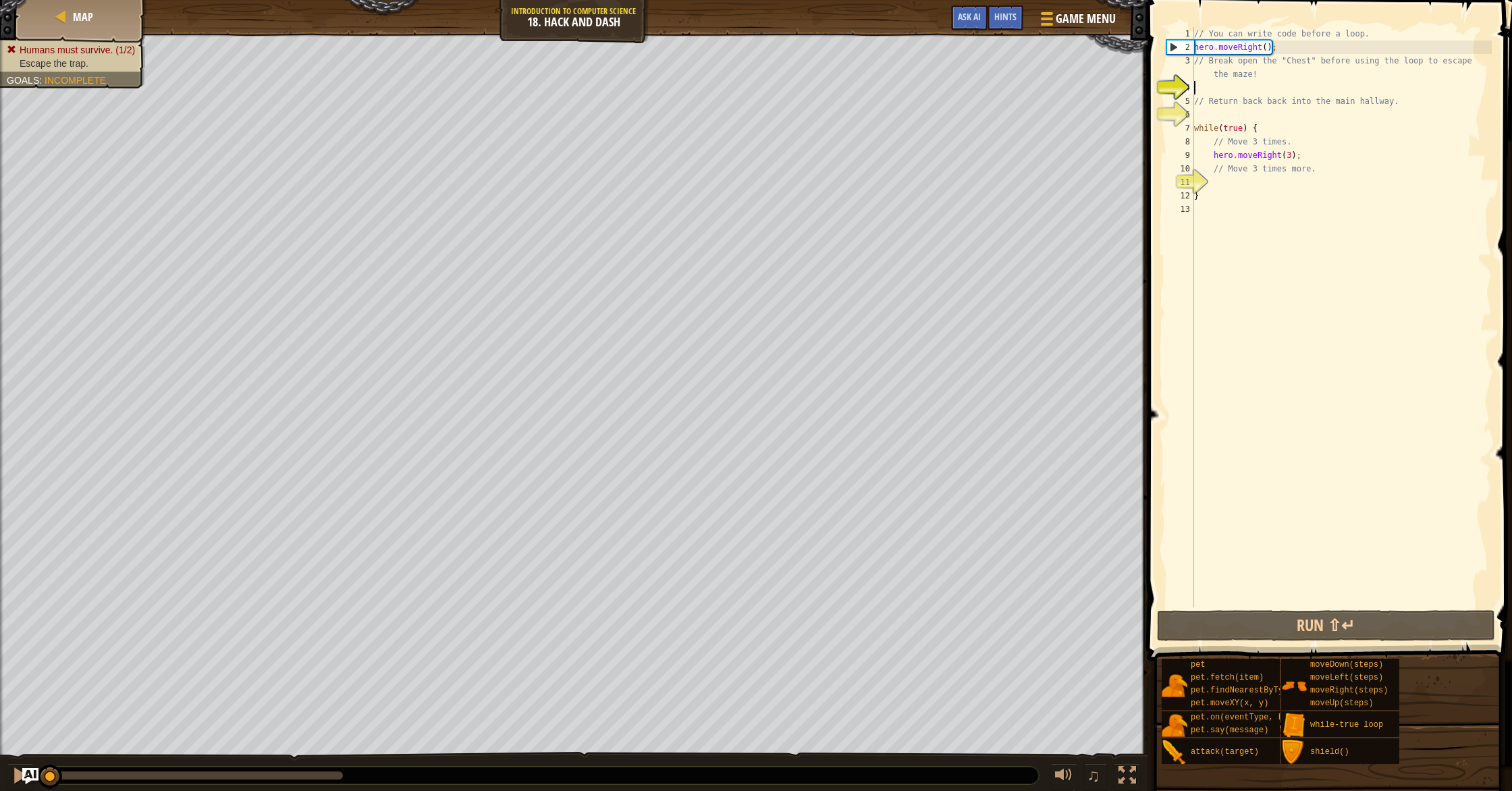
click at [1272, 186] on div "// You can write code before a loop. hero . moveRight ( ) ; // Break open the "…" at bounding box center [1341, 331] width 300 height 608
click at [1241, 115] on div "// You can write code before a loop. hero . moveRight ( ) ; // Break open the "…" at bounding box center [1341, 331] width 300 height 608
click at [1303, 158] on div "// You can write code before a loop. hero . moveRight ( ) ; // Break open the "…" at bounding box center [1341, 331] width 300 height 608
type textarea "hero.moveRight(3);"
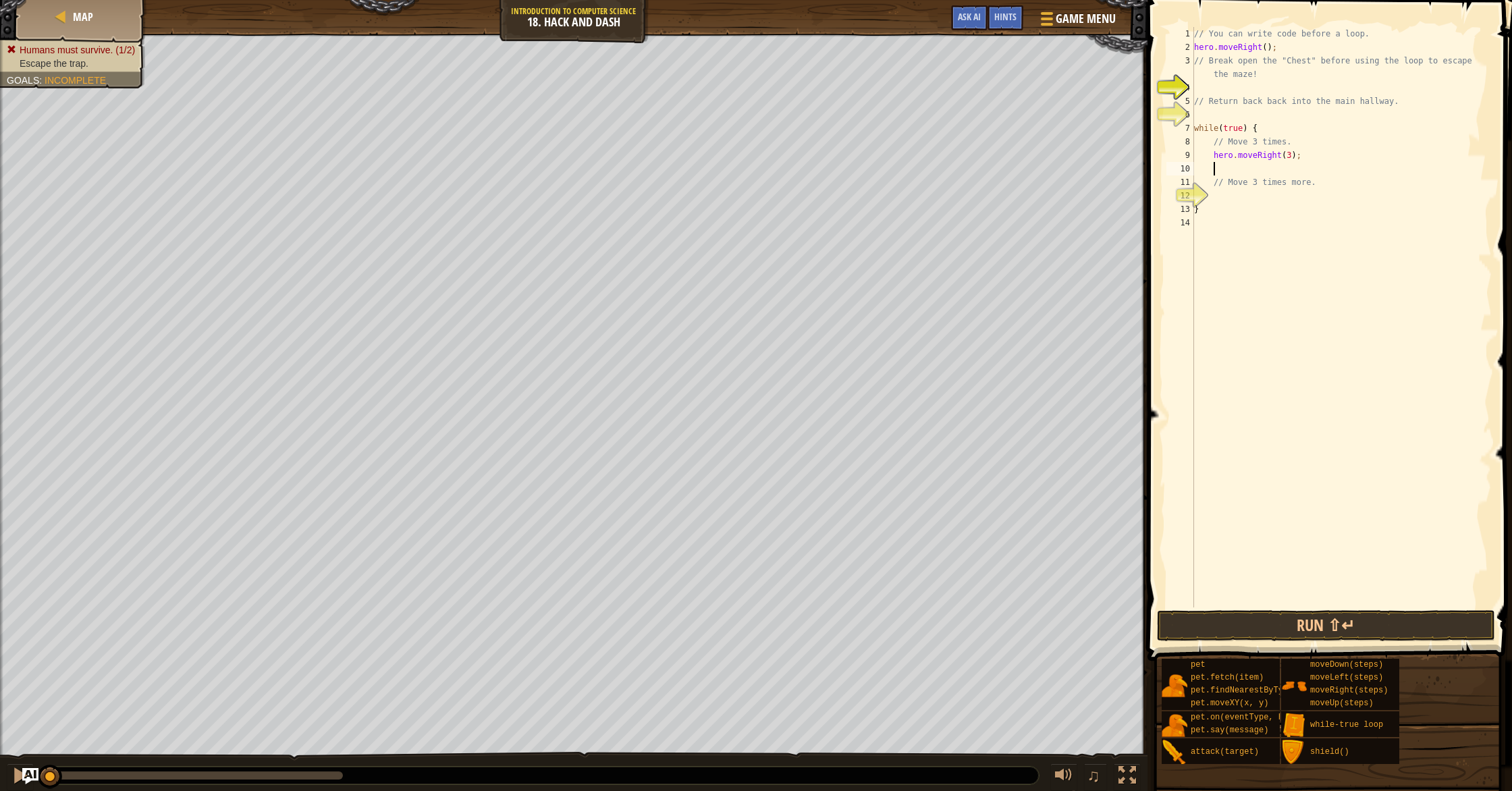
type textarea "h"
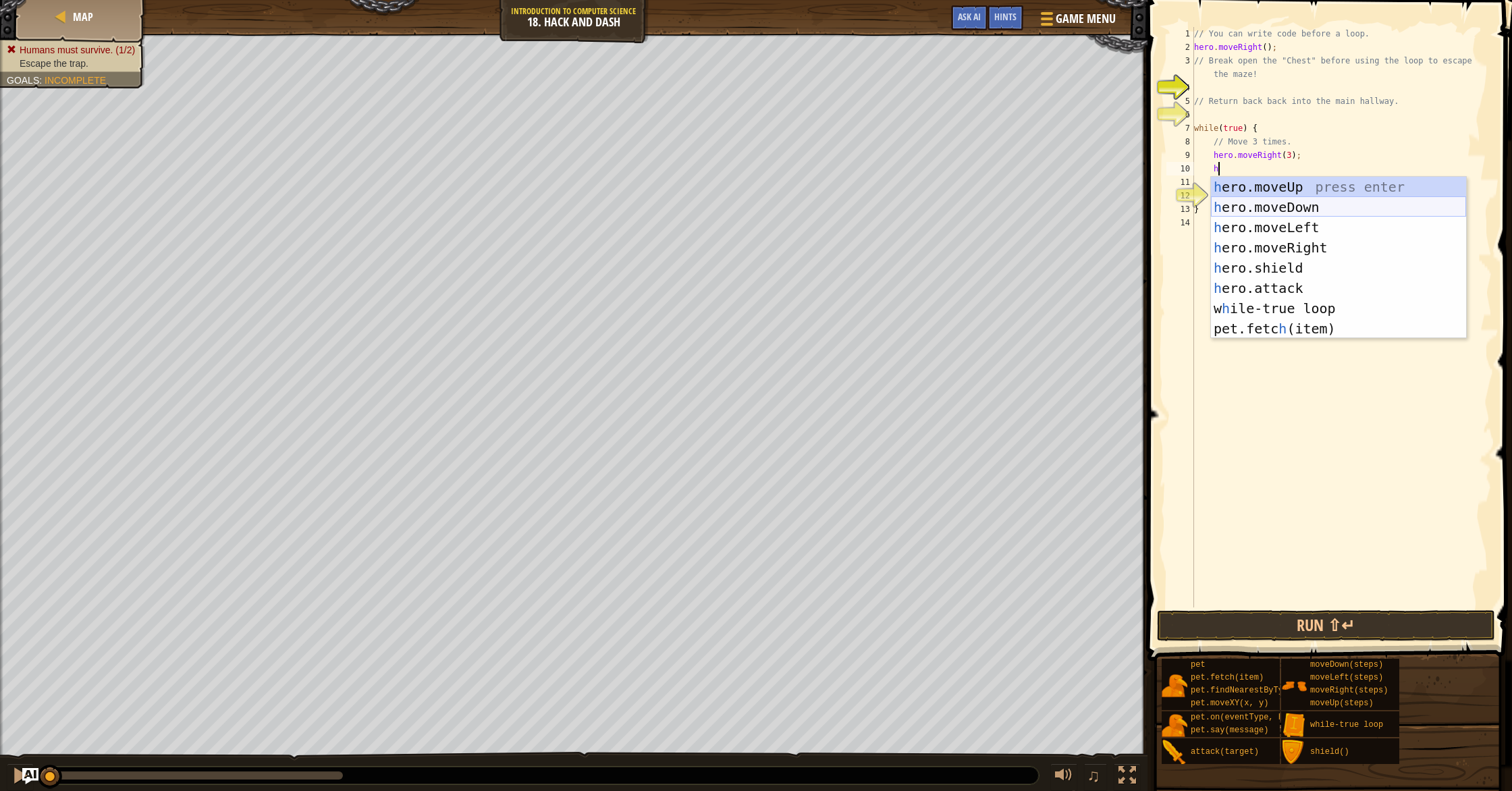
click at [1298, 205] on div "h ero.moveUp press enter h ero.moveDown press enter h ero.moveLeft press enter …" at bounding box center [1338, 278] width 255 height 203
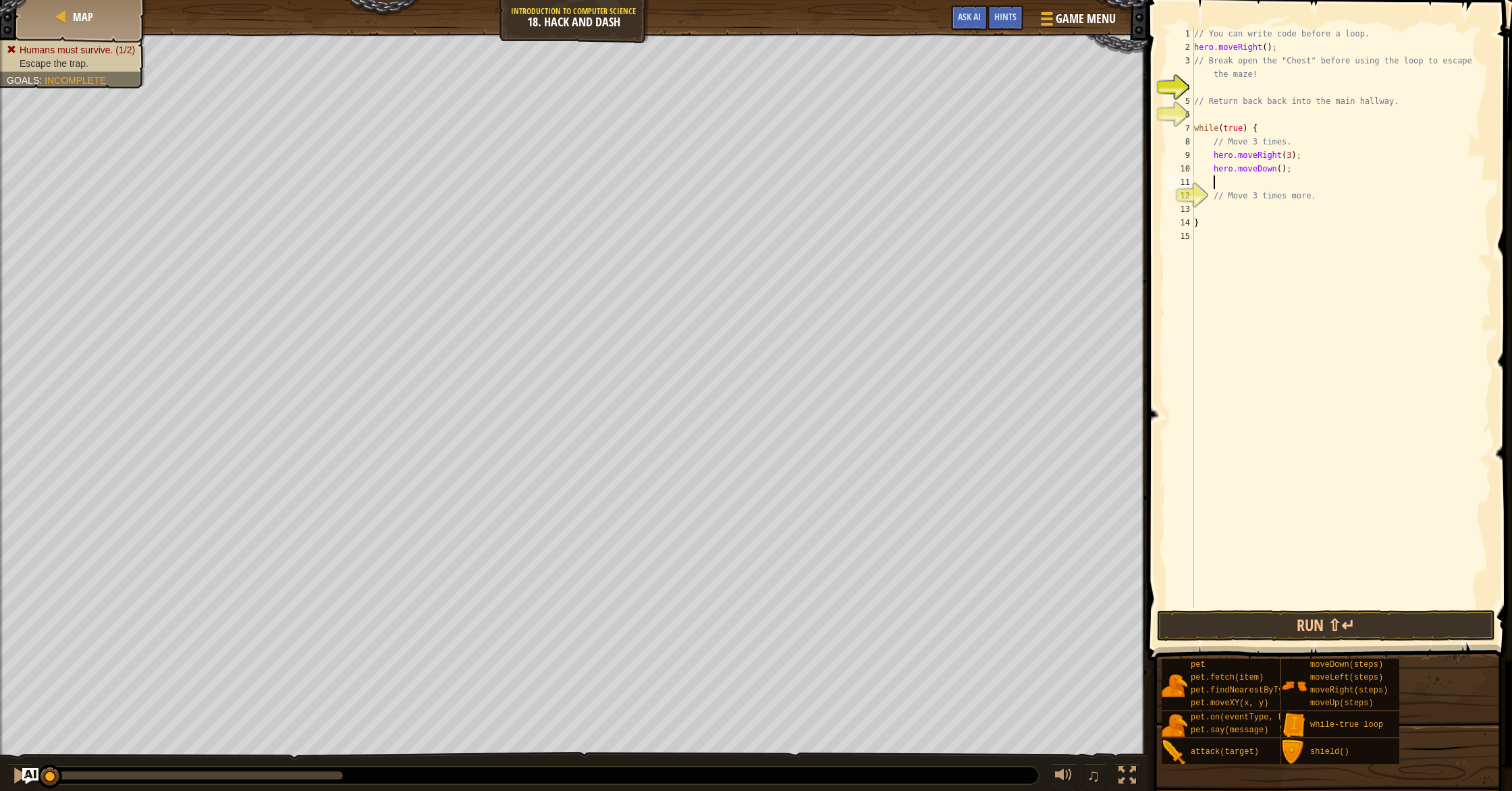
scroll to position [6, 1]
click at [1281, 173] on div "// You can write code before a loop. hero . moveRight ( ) ; // Break open the "…" at bounding box center [1341, 331] width 300 height 608
type textarea "hero.moveDown(3);"
click at [1359, 624] on button "Run ⇧↵" at bounding box center [1326, 626] width 338 height 31
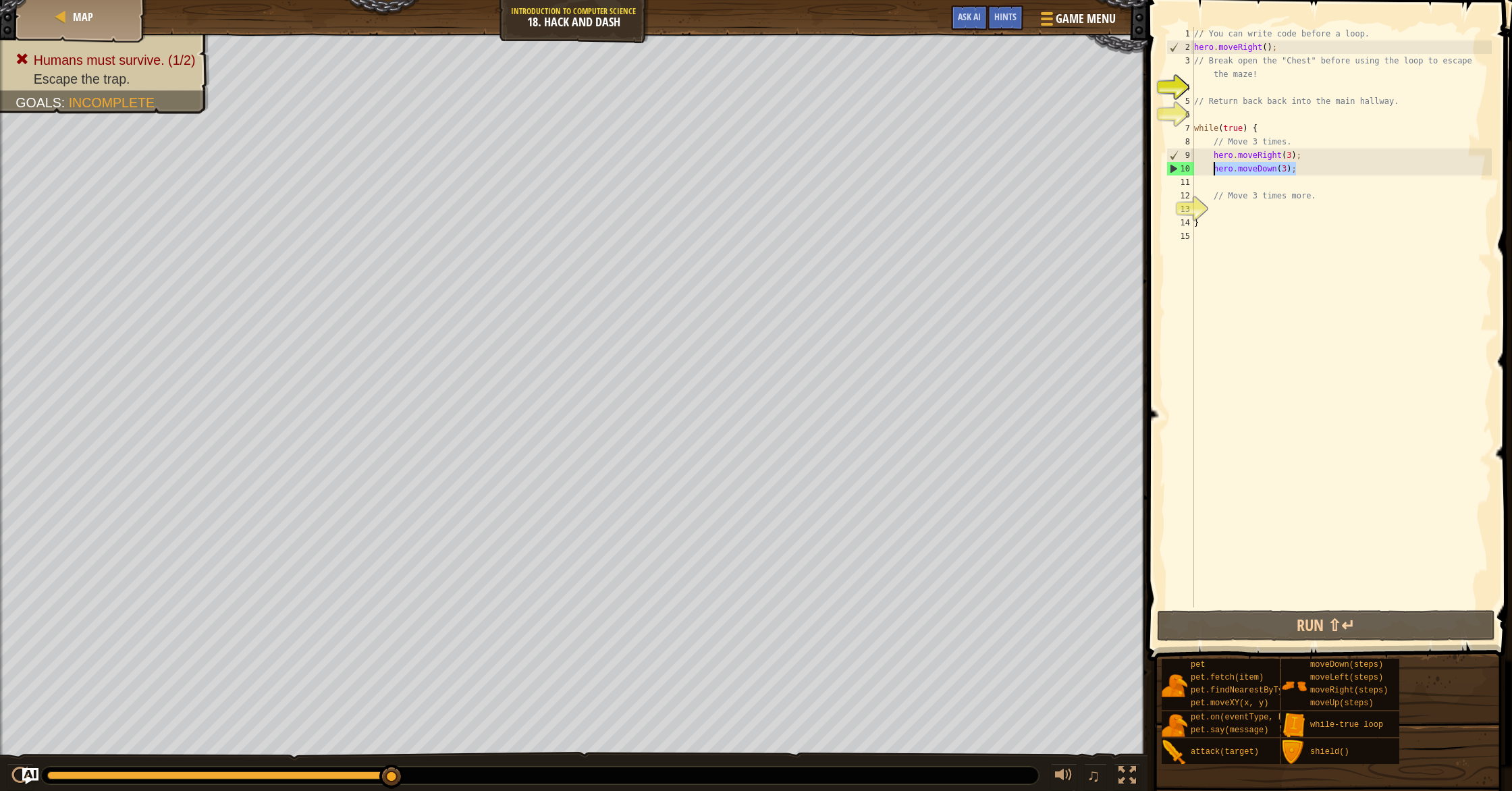
drag, startPoint x: 1296, startPoint y: 170, endPoint x: 1212, endPoint y: 171, distance: 84.0
click at [1212, 171] on div "// You can write code before a loop. hero . moveRight ( ) ; // Break open the "…" at bounding box center [1341, 331] width 300 height 608
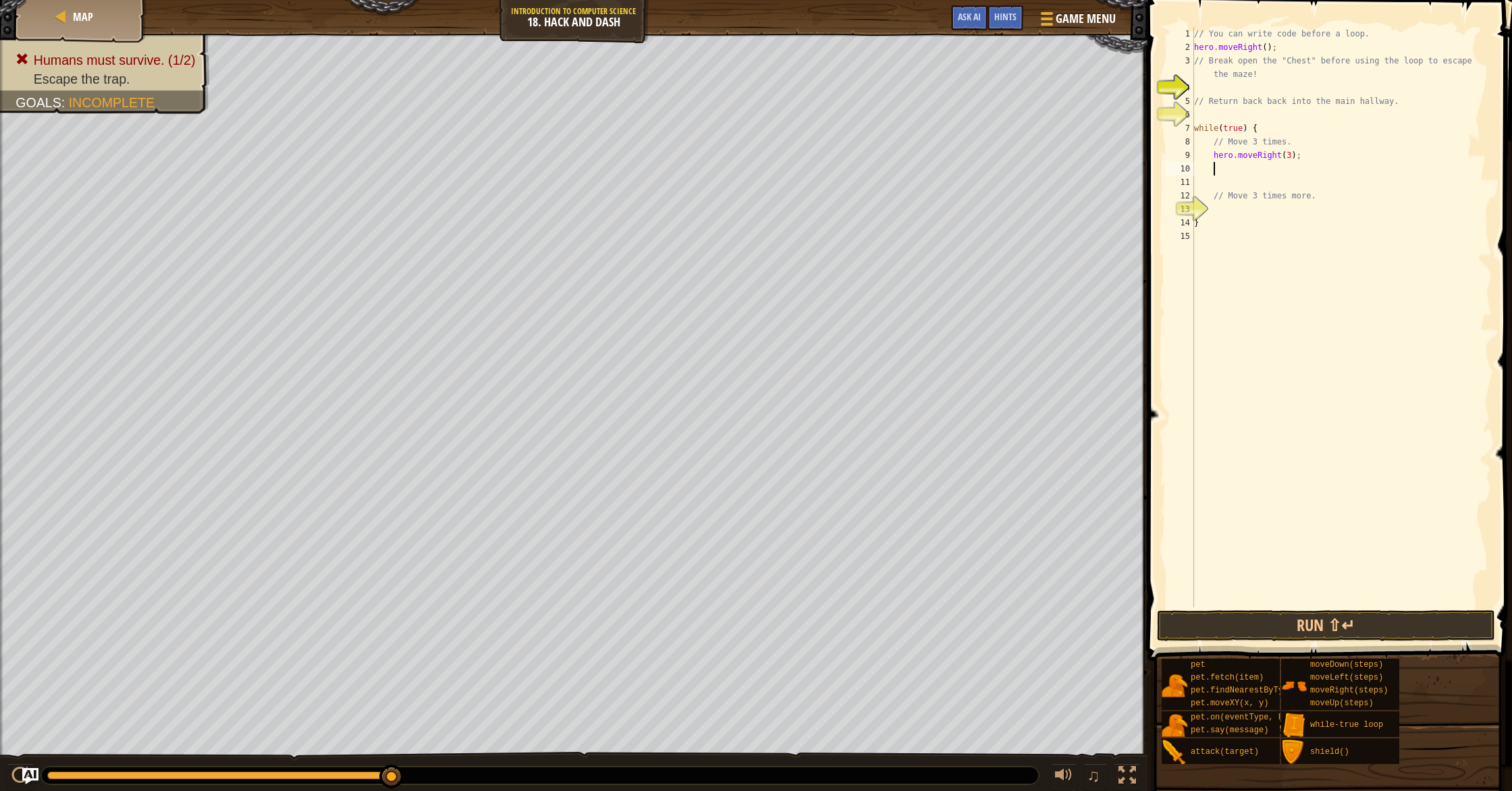
click at [1252, 121] on div "// You can write code before a loop. hero . moveRight ( ) ; // Break open the "…" at bounding box center [1341, 331] width 300 height 608
click at [1249, 94] on div "// You can write code before a loop. hero . moveRight ( ) ; // Break open the "…" at bounding box center [1341, 331] width 300 height 608
type textarea "j"
type textarea "h"
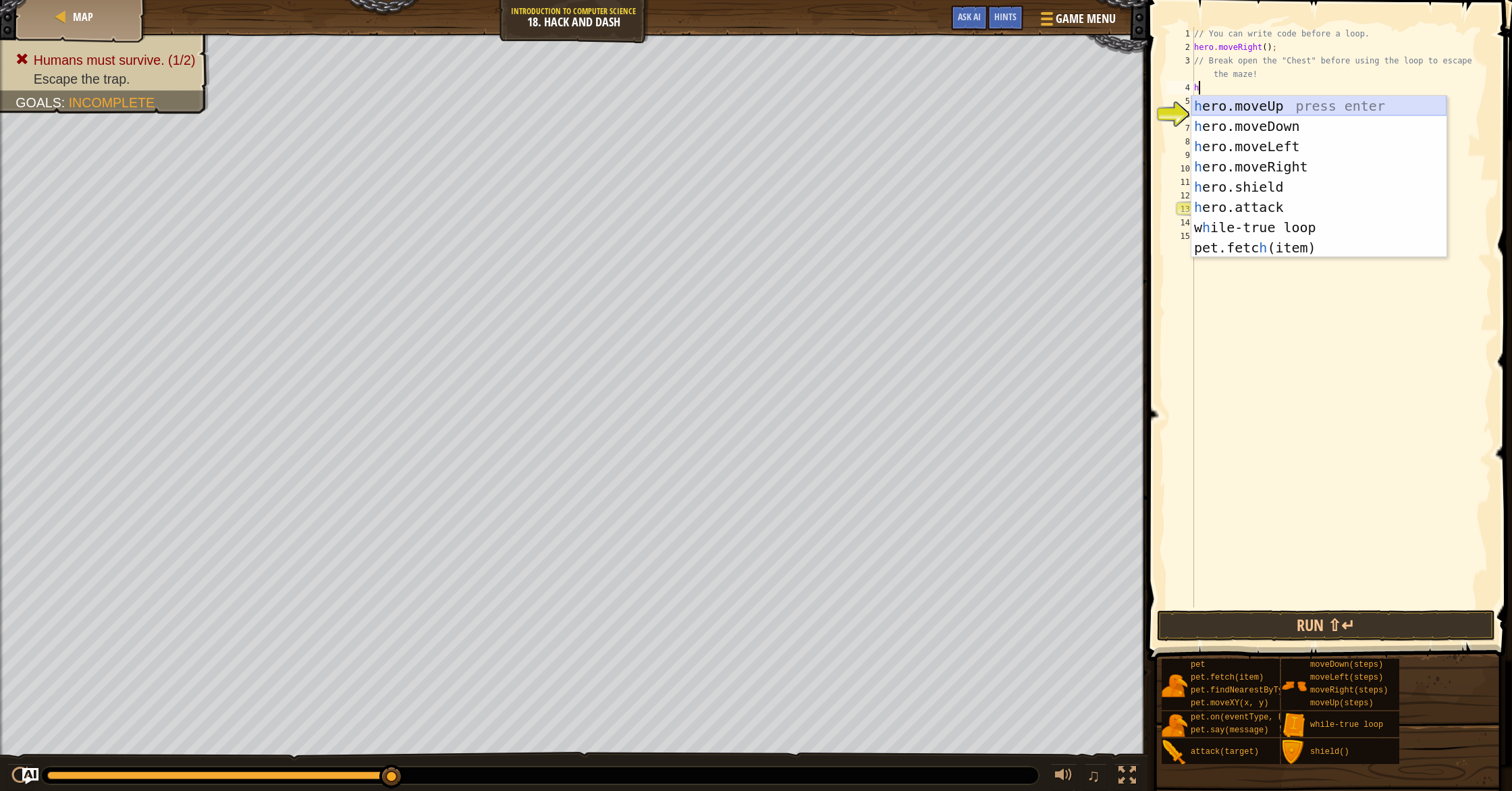
click at [1287, 101] on div "h ero.moveUp press enter h ero.moveDown press enter h ero.moveLeft press enter …" at bounding box center [1318, 197] width 255 height 203
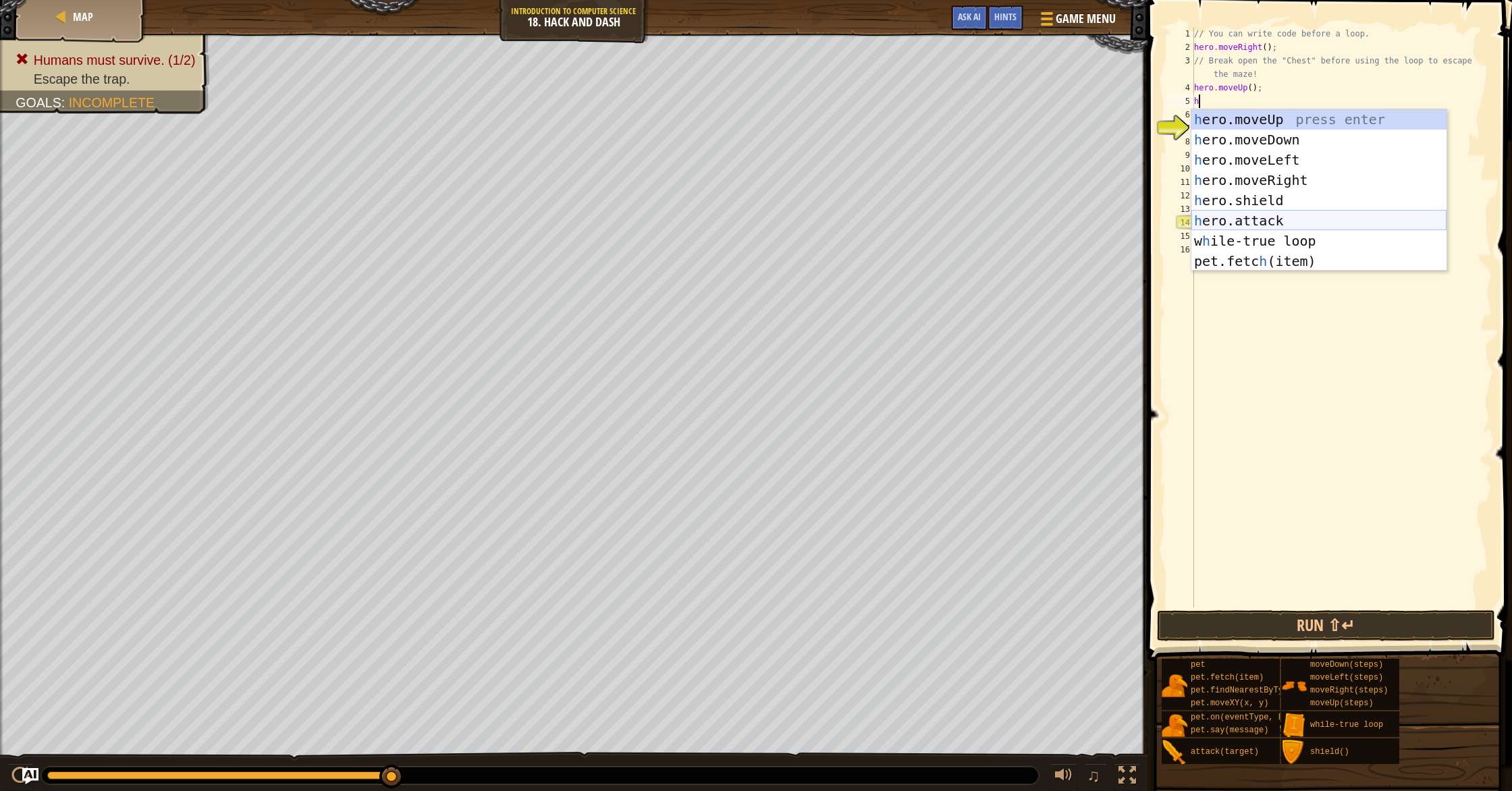
click at [1256, 222] on div "h ero.moveUp press enter h ero.moveDown press enter h ero.moveLeft press enter …" at bounding box center [1318, 210] width 255 height 203
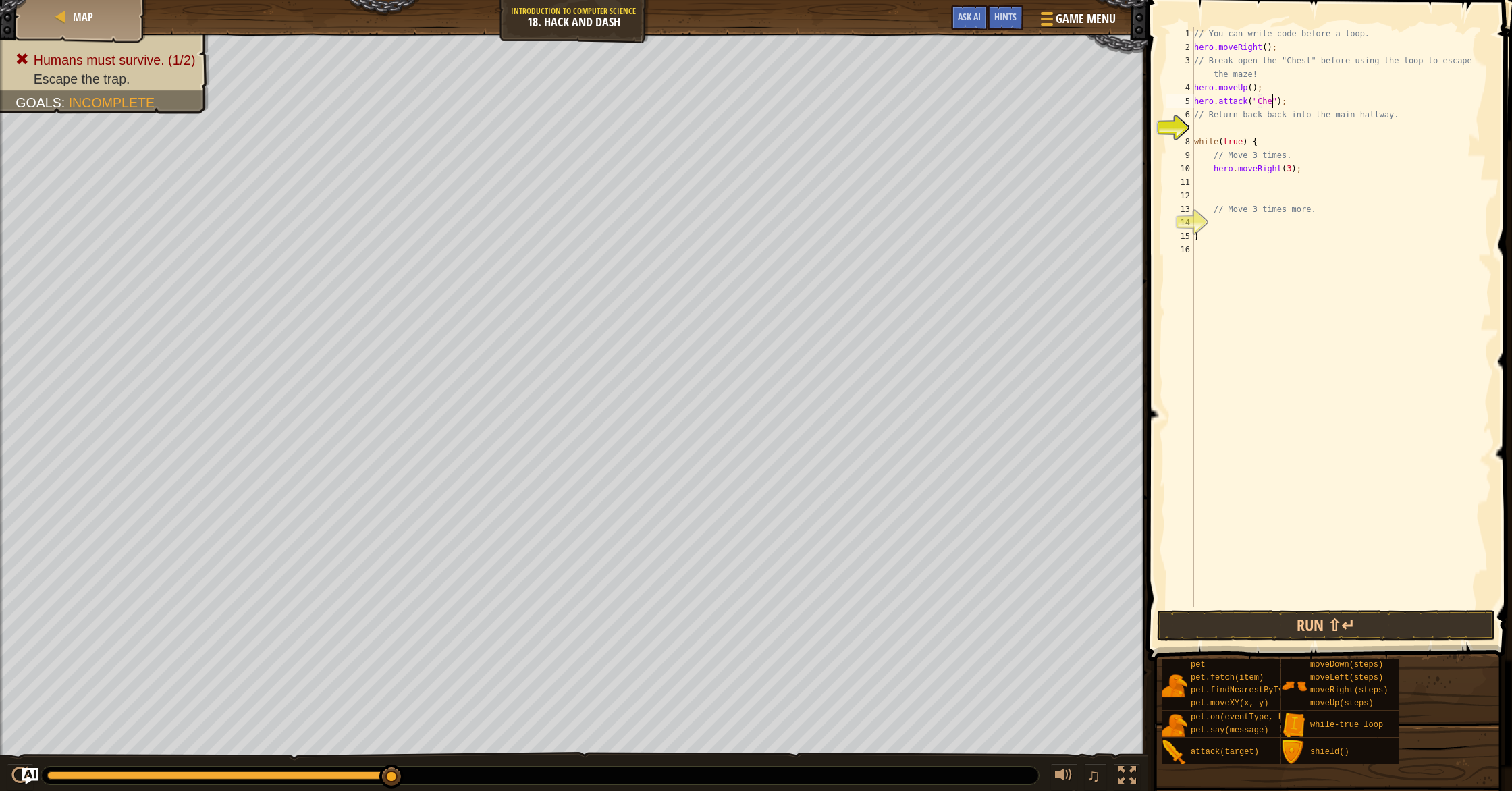
scroll to position [6, 7]
type textarea "hero.attack("Chest");"
click at [1279, 128] on div "// You can write code before a loop. hero . moveRight ( ) ; // Break open the "…" at bounding box center [1341, 331] width 300 height 608
type textarea "h"
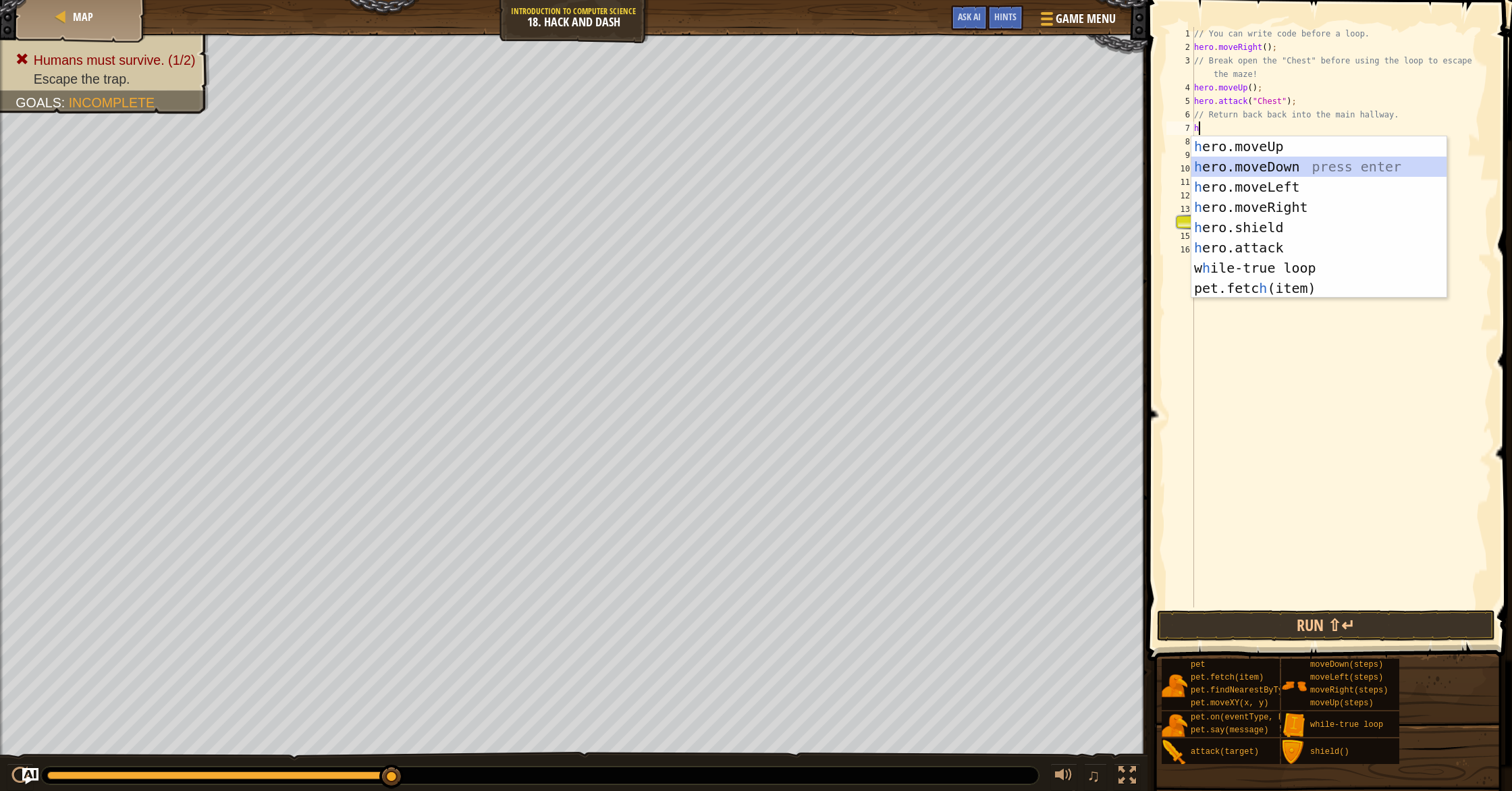
click at [1268, 161] on div "h ero.moveUp press enter h ero.moveDown press enter h ero.moveLeft press enter …" at bounding box center [1318, 237] width 255 height 203
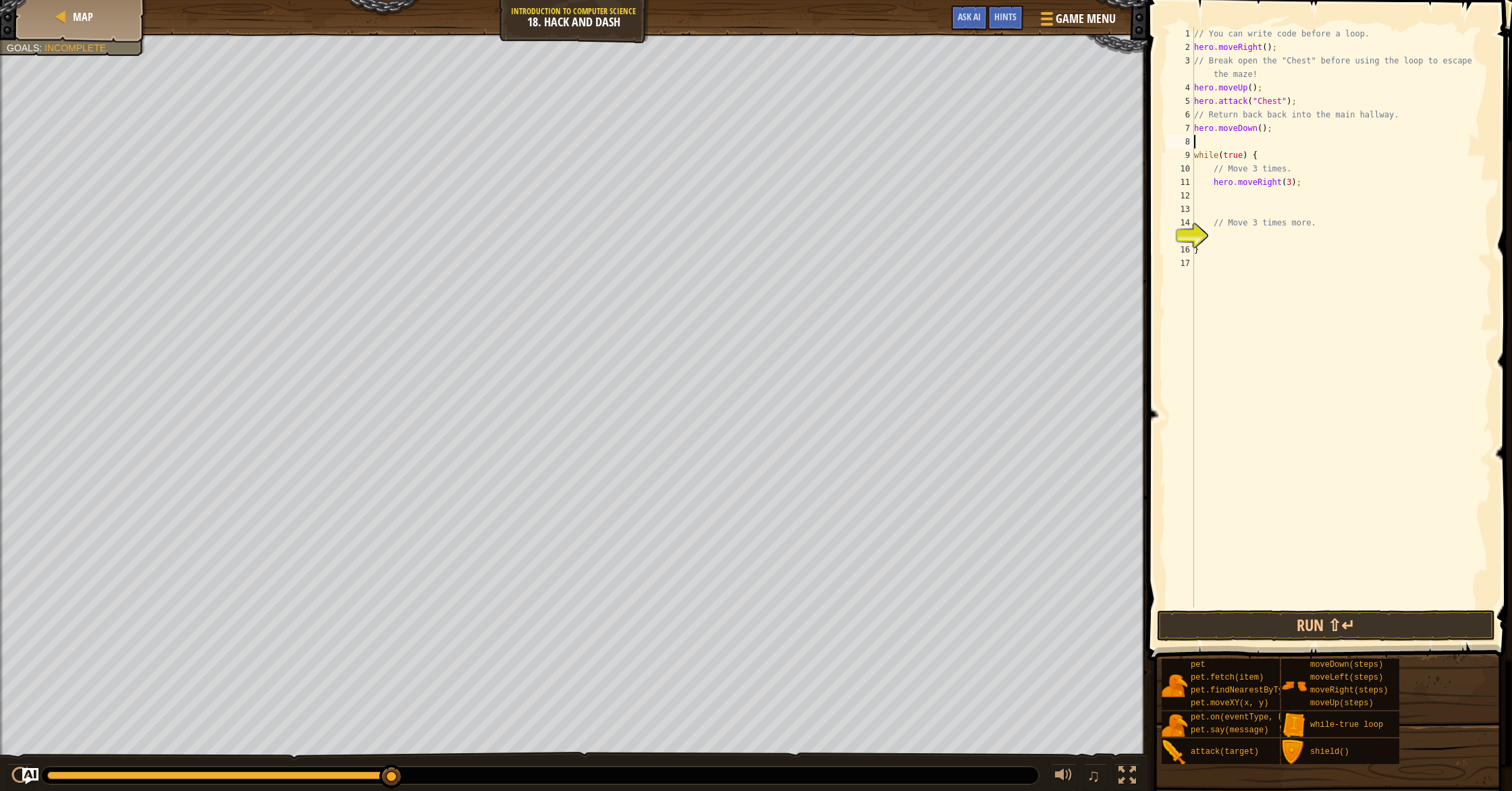
type textarea "hero.moveDown();"
click at [1243, 198] on div "// You can write code before a loop. hero . moveRight ( ) ; // Break open the "…" at bounding box center [1341, 331] width 300 height 608
type textarea "h"
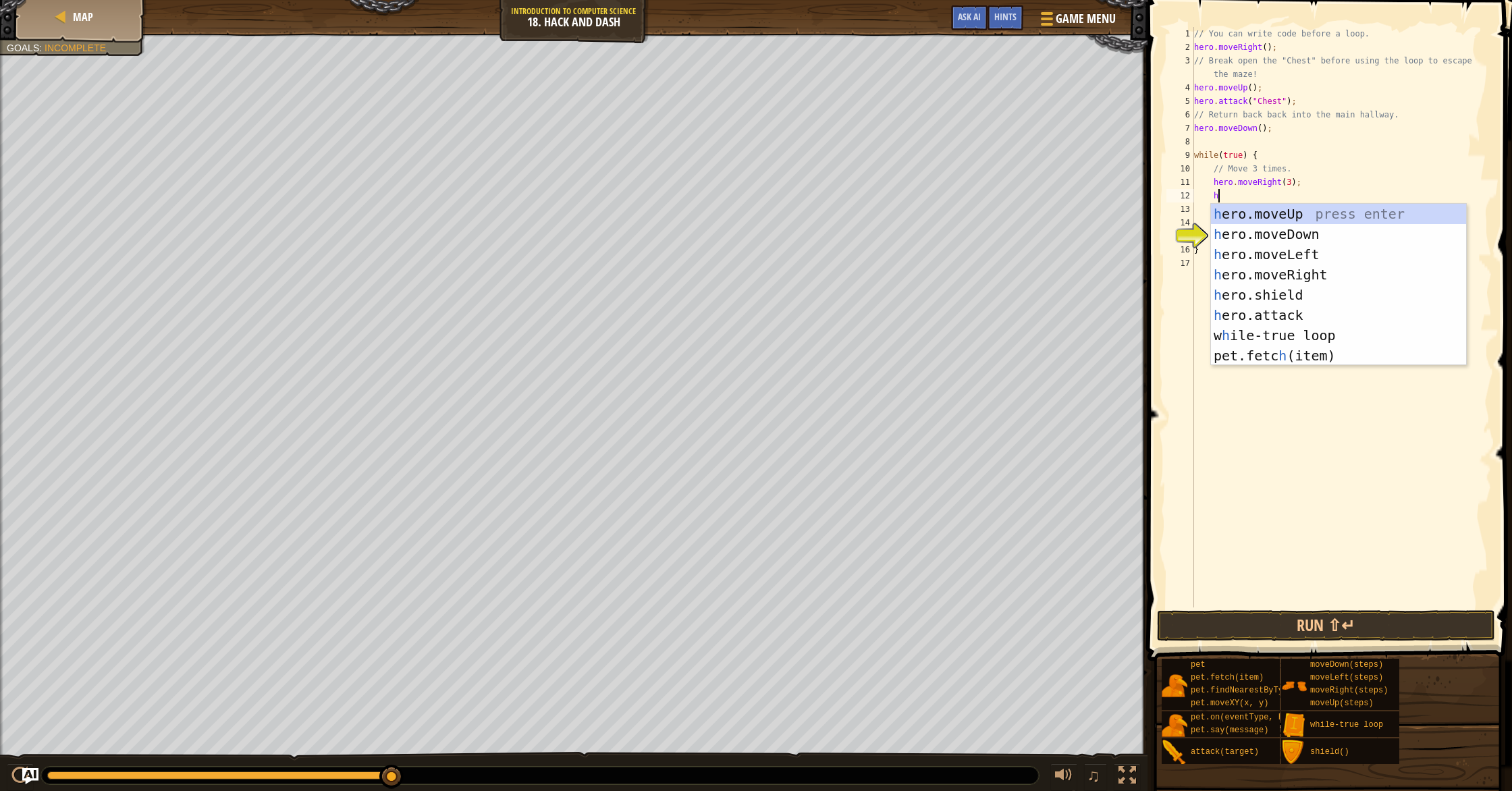
scroll to position [6, 2]
click at [1281, 235] on div "h ero.moveUp press enter h ero.moveDown press enter h ero.moveLeft press enter …" at bounding box center [1338, 305] width 255 height 203
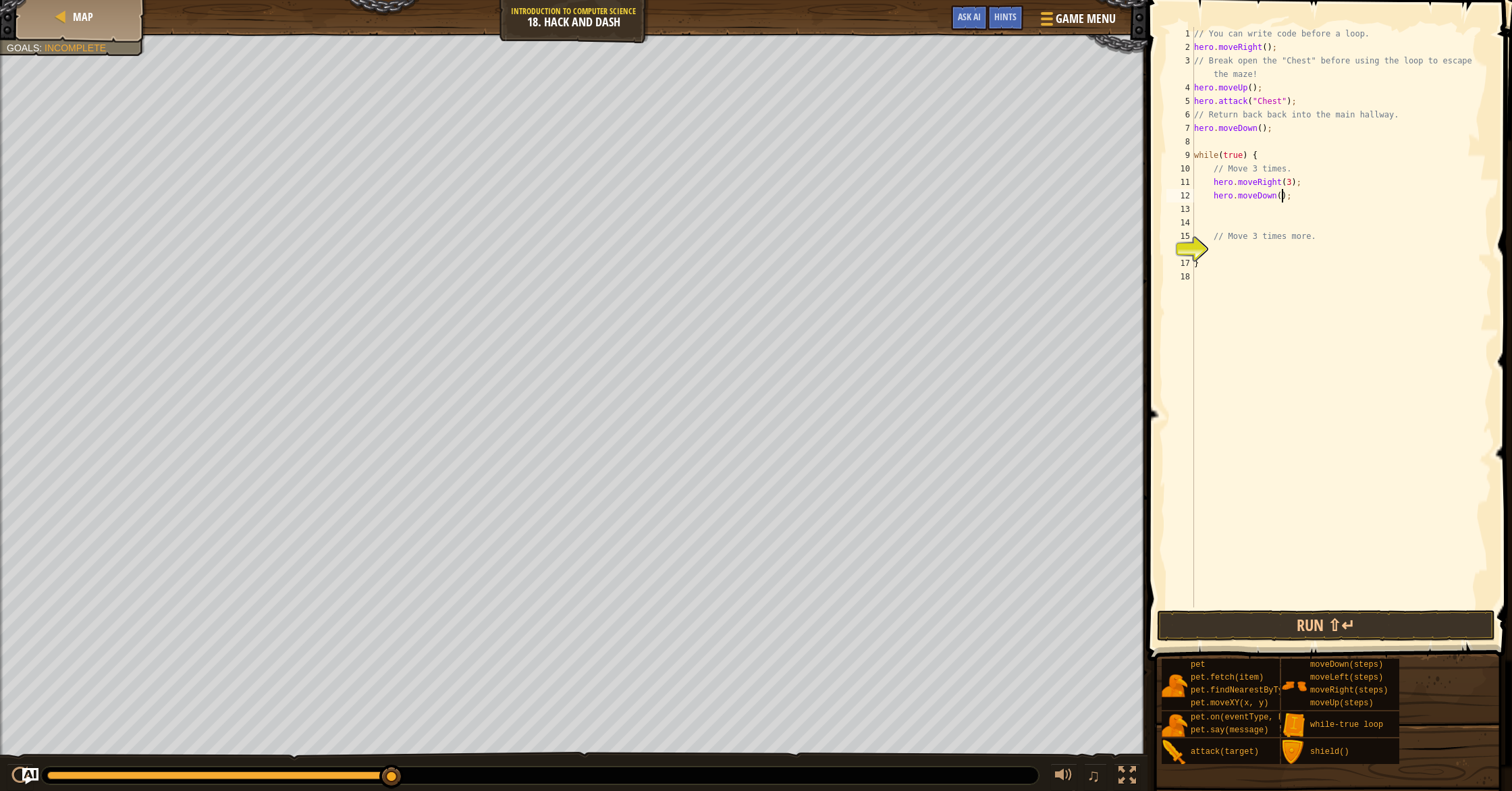
drag, startPoint x: 1282, startPoint y: 199, endPoint x: 1299, endPoint y: 222, distance: 28.6
click at [1284, 199] on div "// You can write code before a loop. hero . moveRight ( ) ; // Break open the "…" at bounding box center [1341, 331] width 300 height 608
type textarea "hero.moveDown(3);"
click at [1341, 630] on button "Run ⇧↵" at bounding box center [1326, 626] width 338 height 31
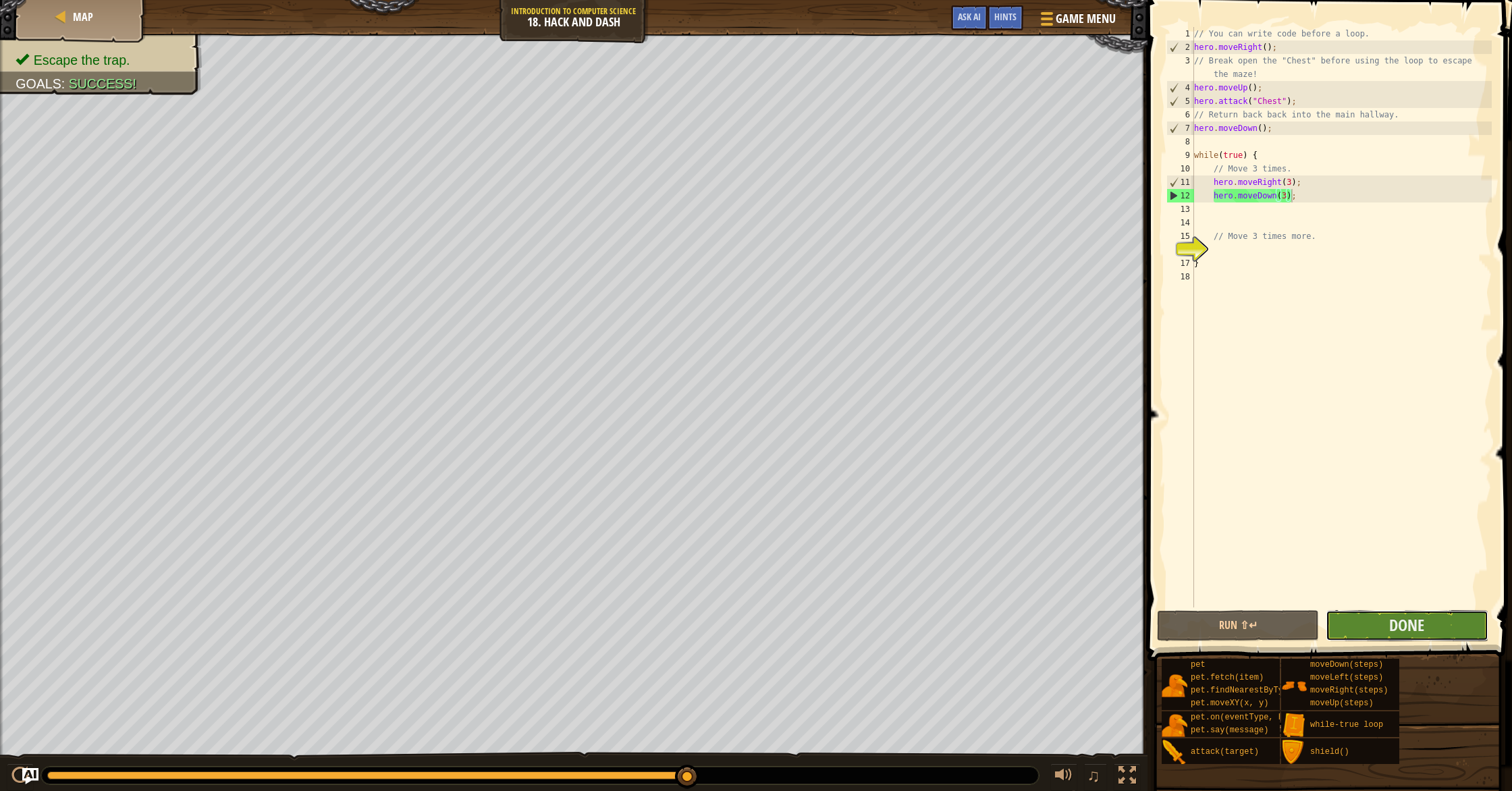
click at [1441, 626] on button "Done" at bounding box center [1406, 626] width 162 height 31
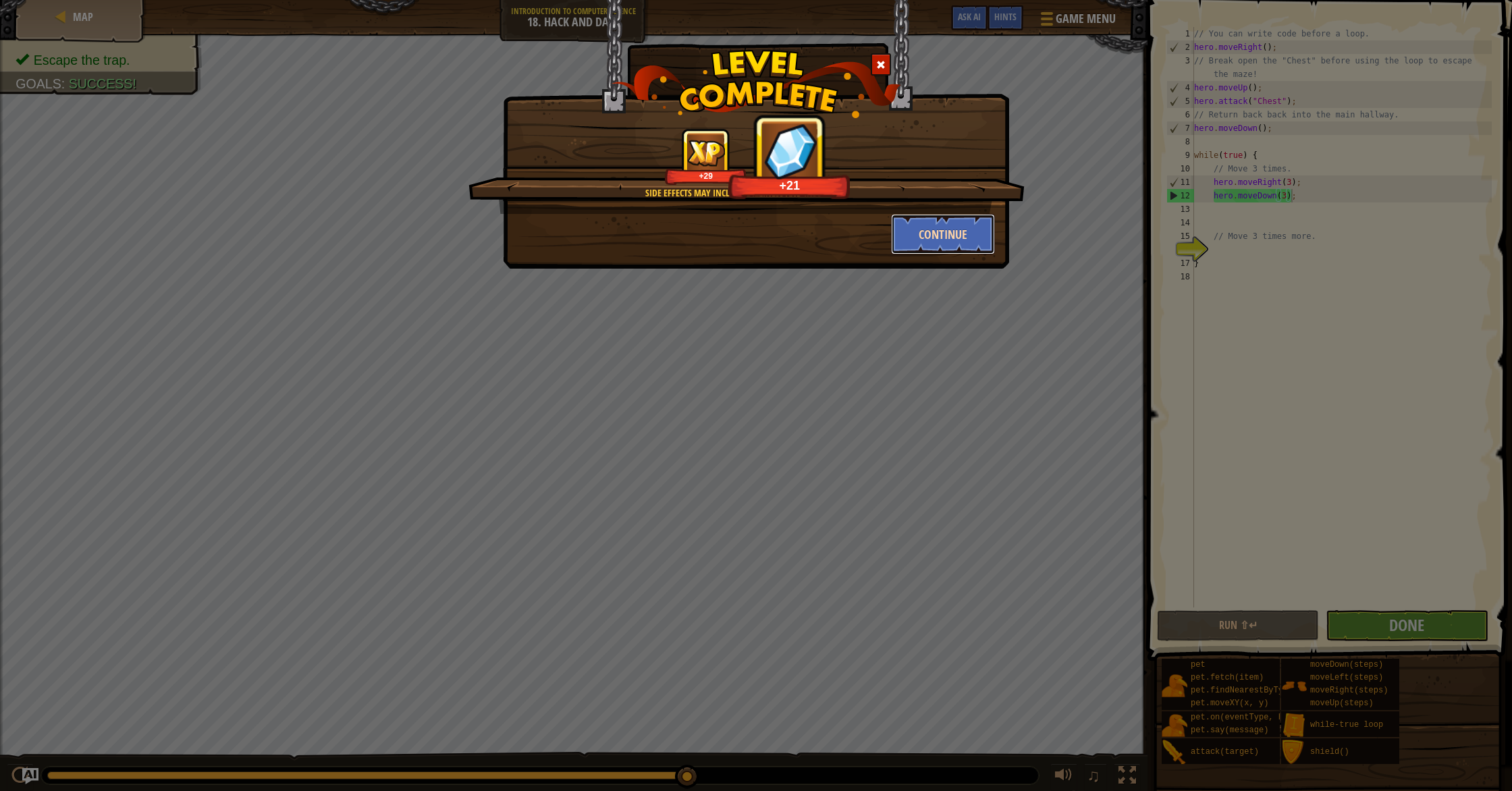
click at [930, 235] on button "Continue" at bounding box center [943, 235] width 104 height 41
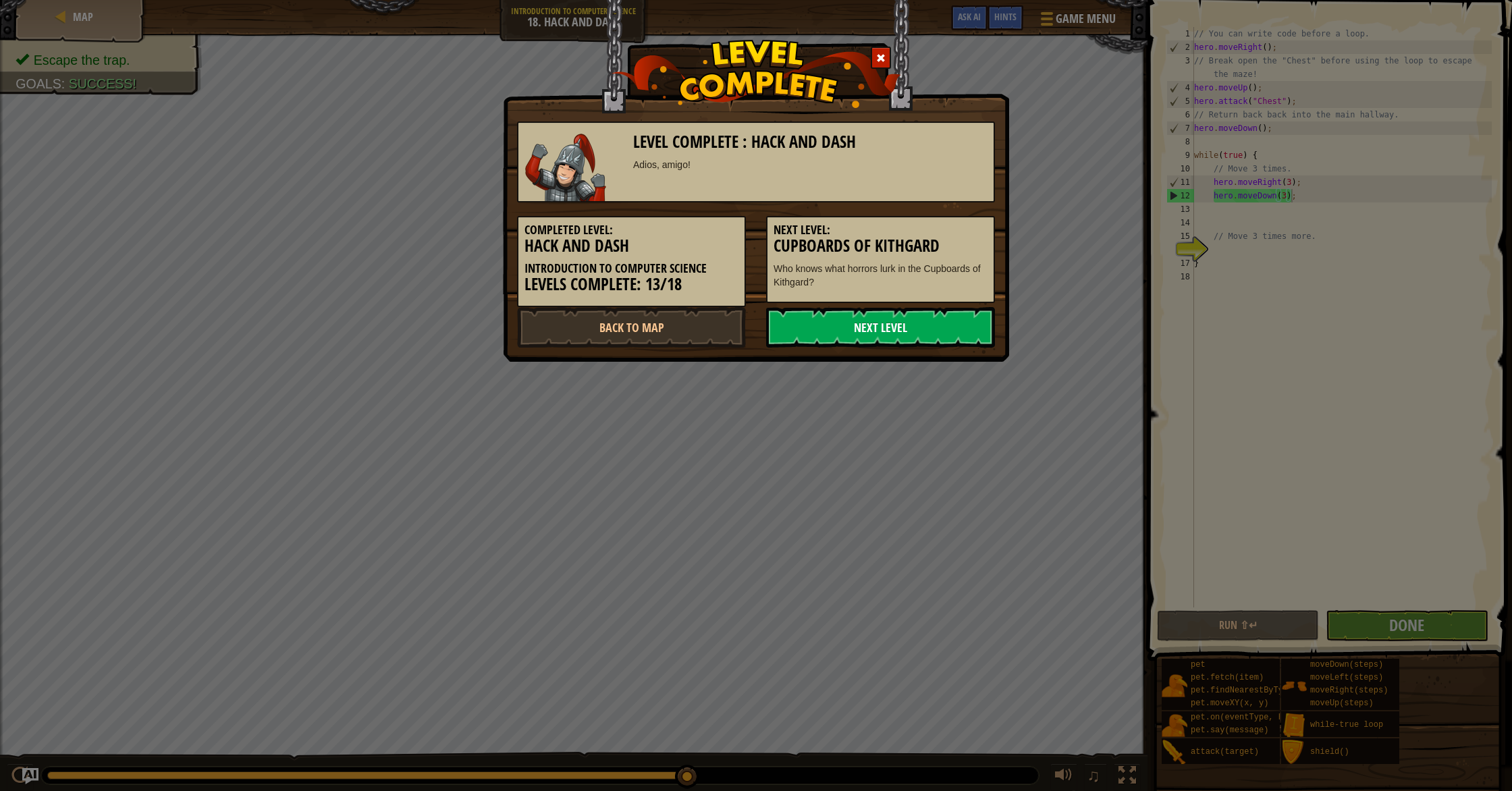
click at [866, 318] on link "Next Level" at bounding box center [880, 327] width 229 height 41
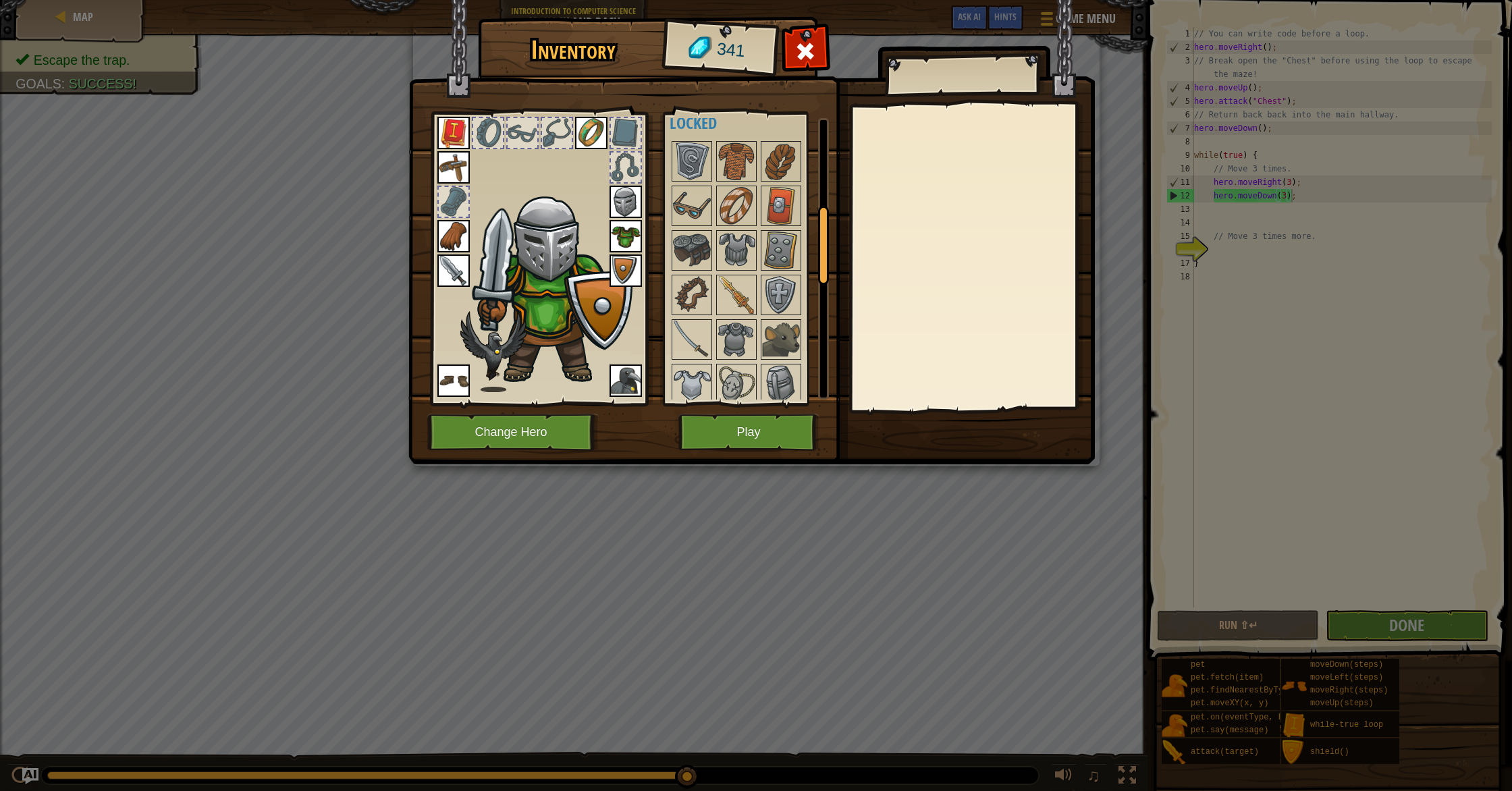
click at [707, 354] on img at bounding box center [691, 340] width 37 height 37
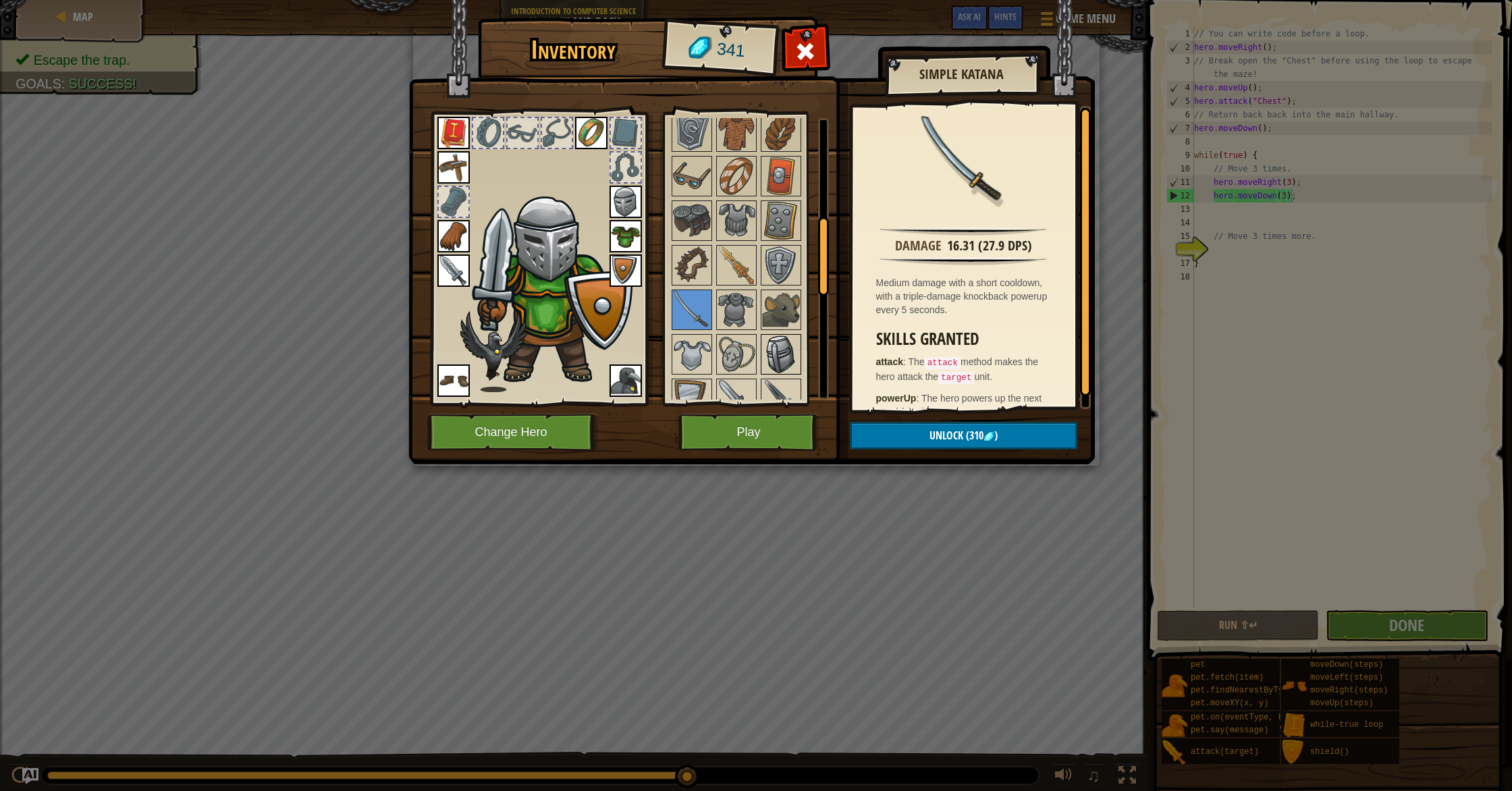
scroll to position [365, 0]
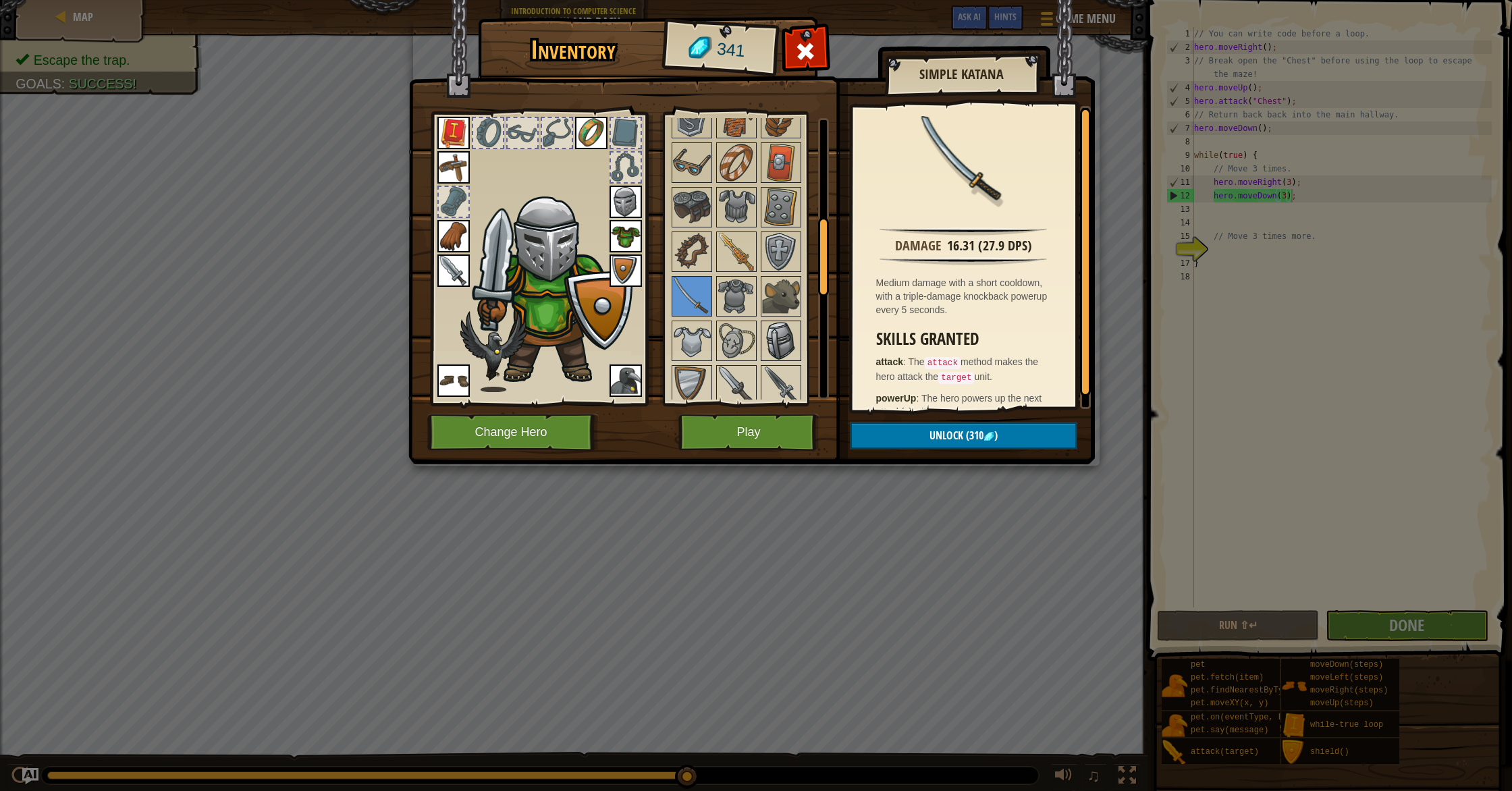
click at [787, 350] on img at bounding box center [781, 341] width 37 height 37
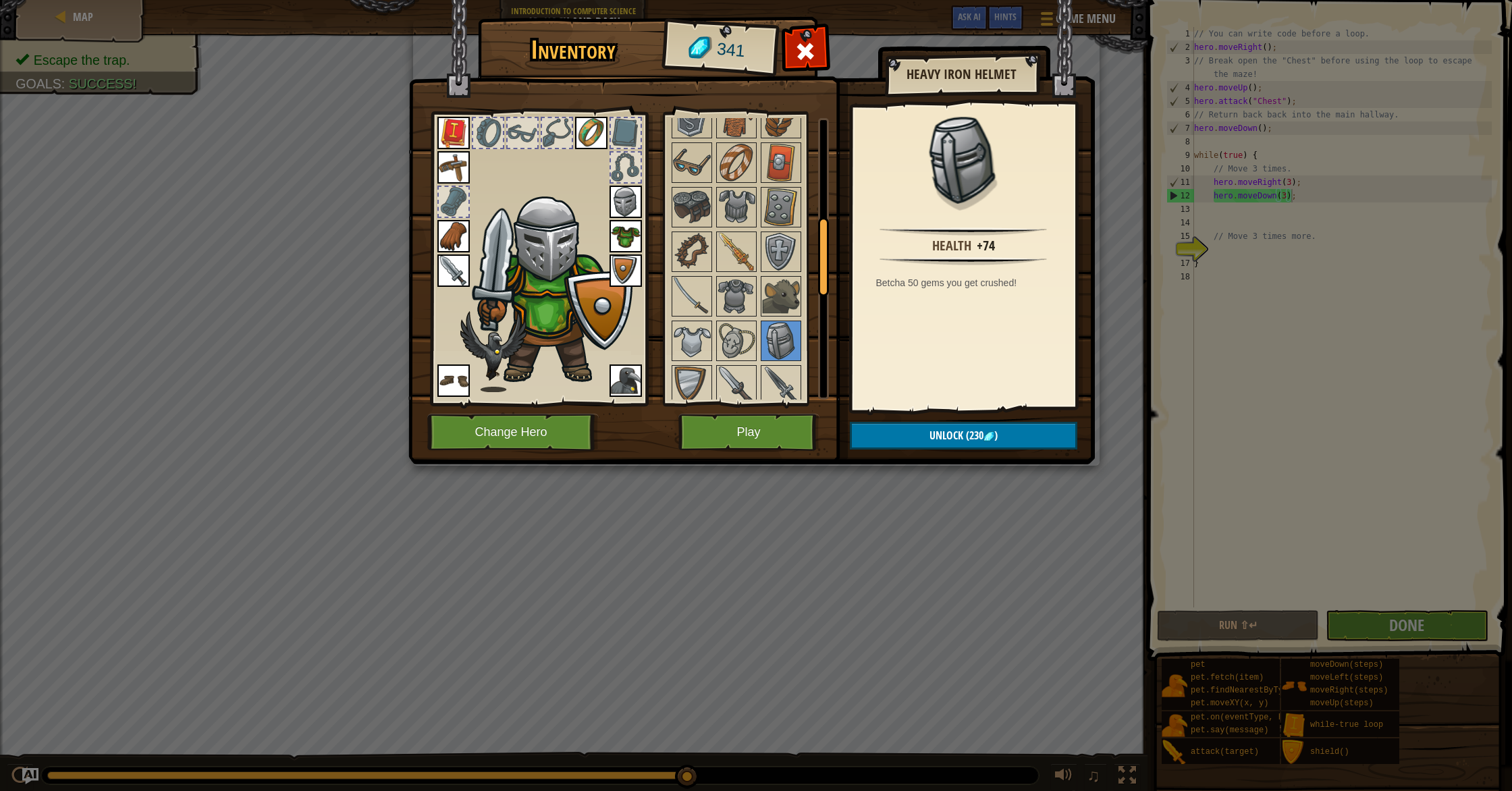
click at [628, 196] on img at bounding box center [625, 202] width 33 height 33
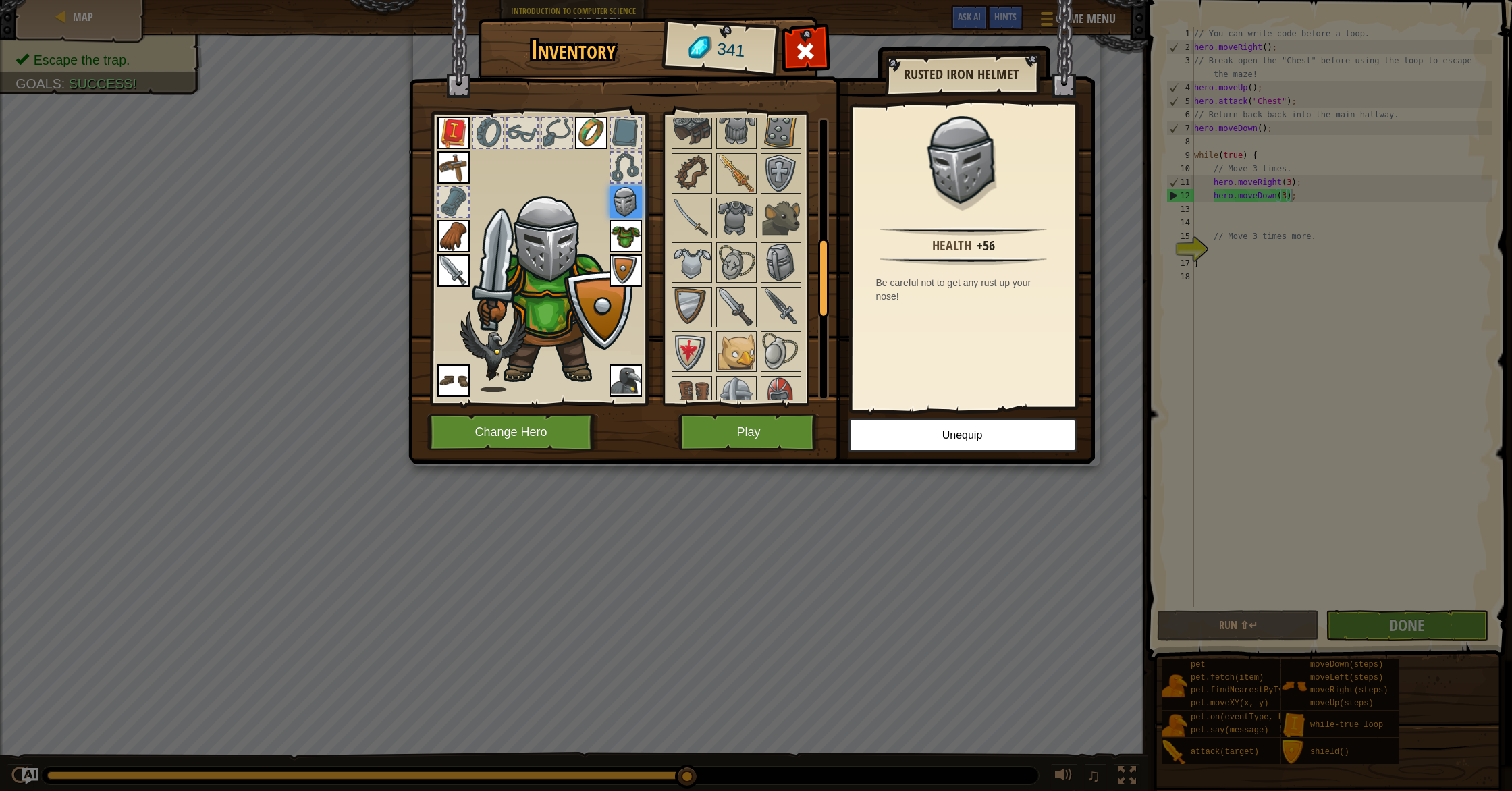
scroll to position [444, 0]
click at [738, 282] on div at bounding box center [749, 372] width 160 height 713
click at [734, 302] on img at bounding box center [736, 305] width 37 height 37
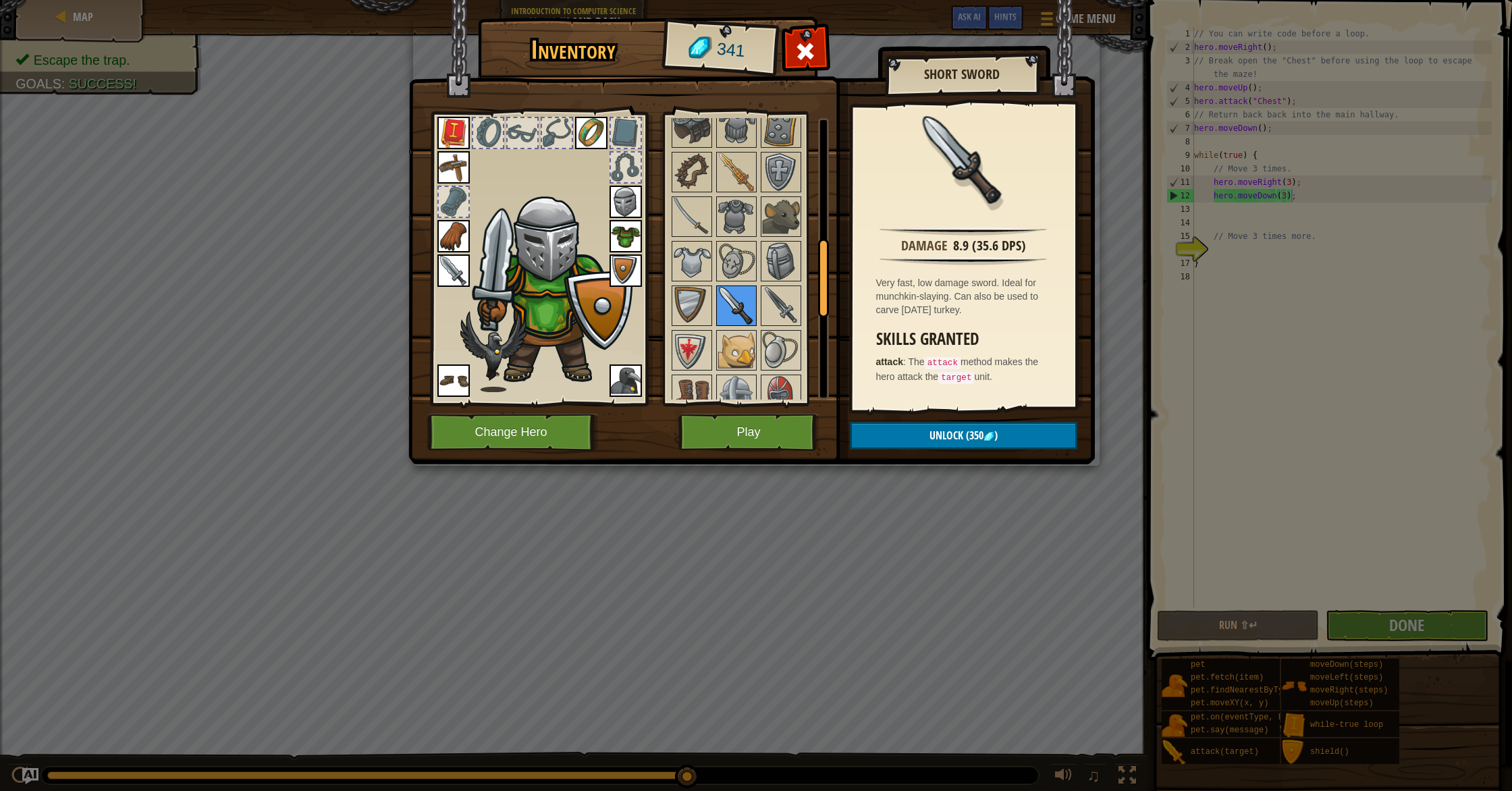
scroll to position [444, 0]
click at [782, 314] on img at bounding box center [781, 306] width 37 height 37
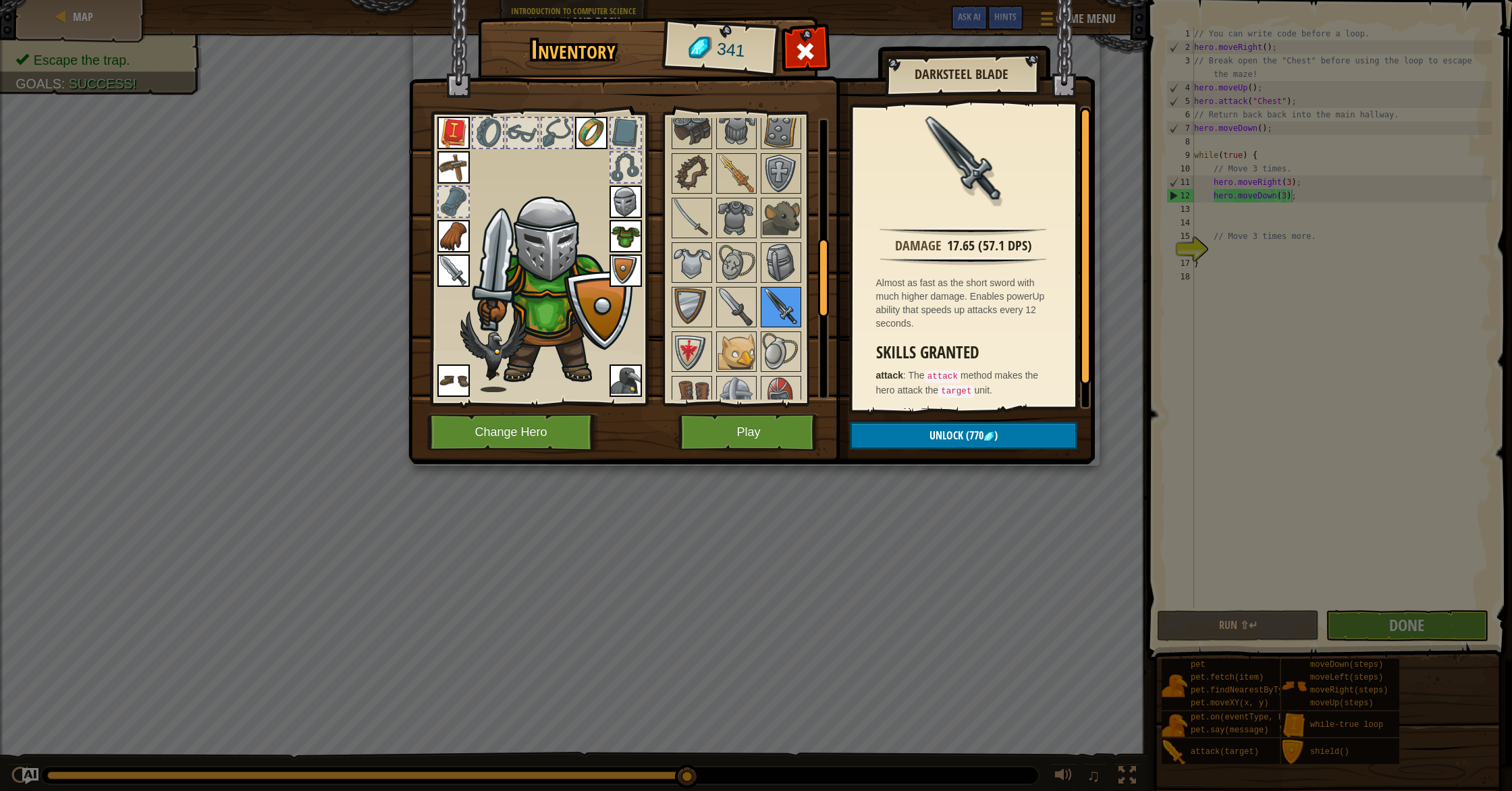
scroll to position [442, 0]
click at [720, 302] on img at bounding box center [736, 308] width 37 height 37
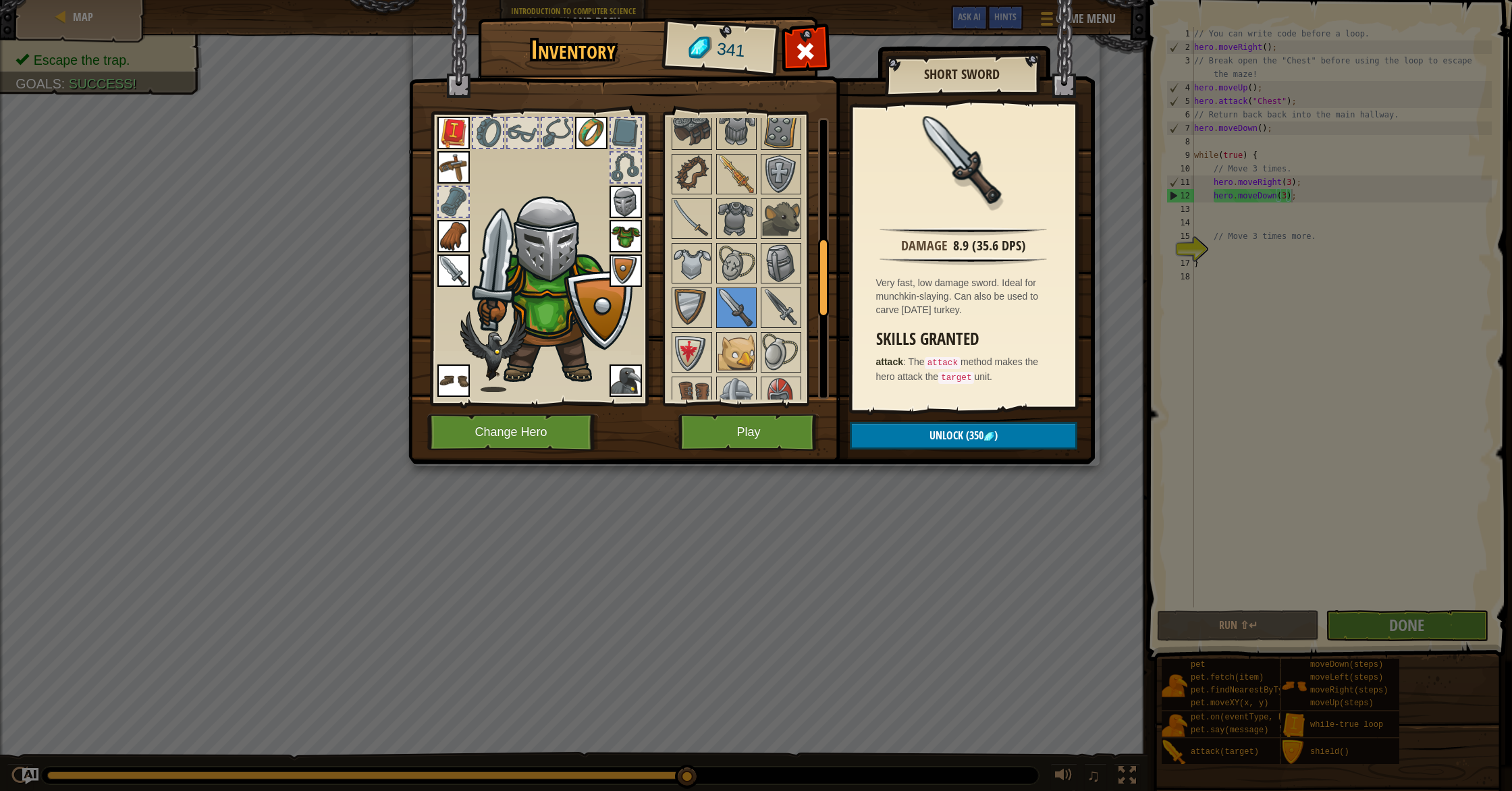
click at [465, 265] on img at bounding box center [454, 270] width 33 height 33
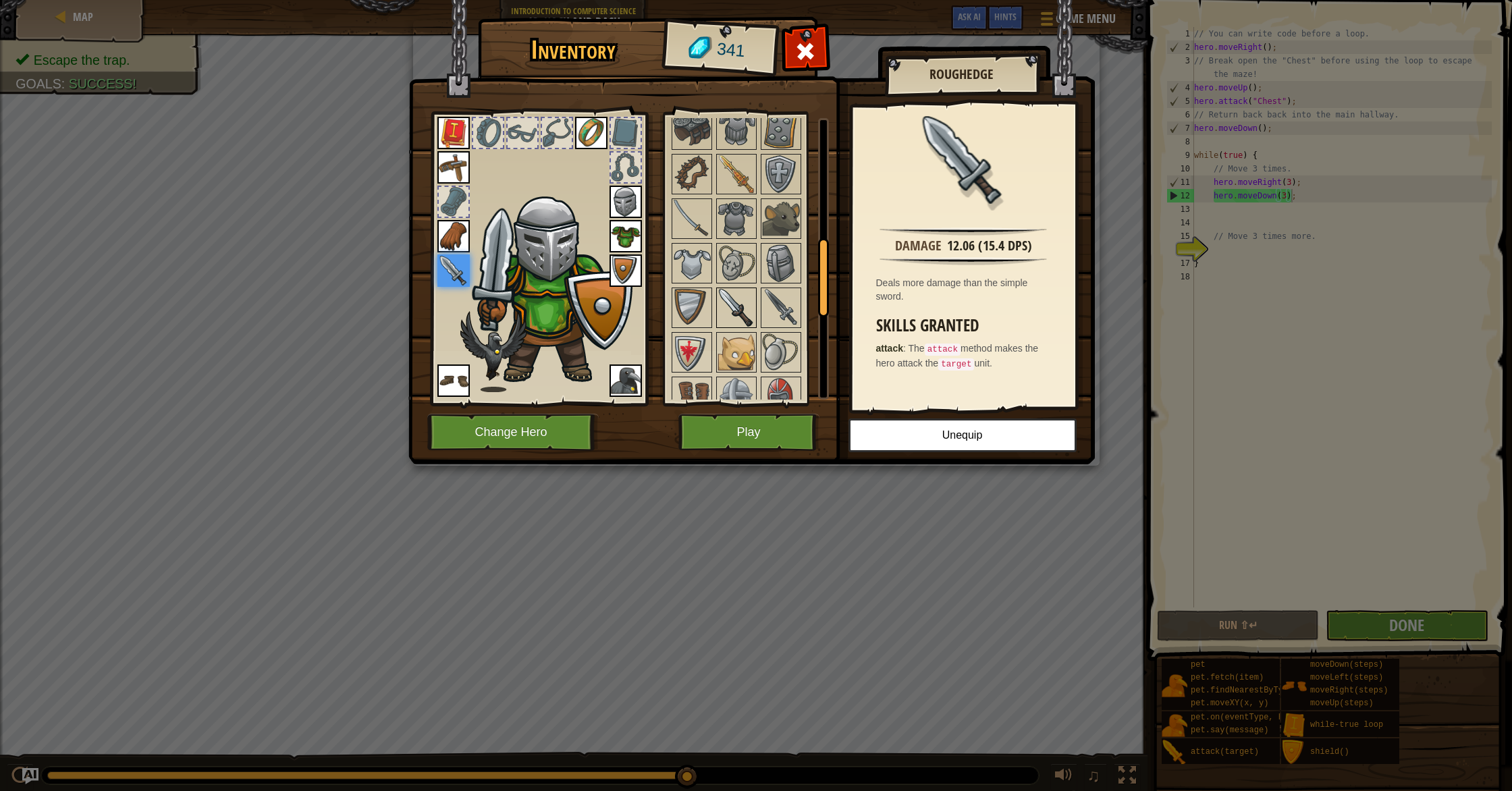
click at [734, 308] on img at bounding box center [736, 308] width 37 height 37
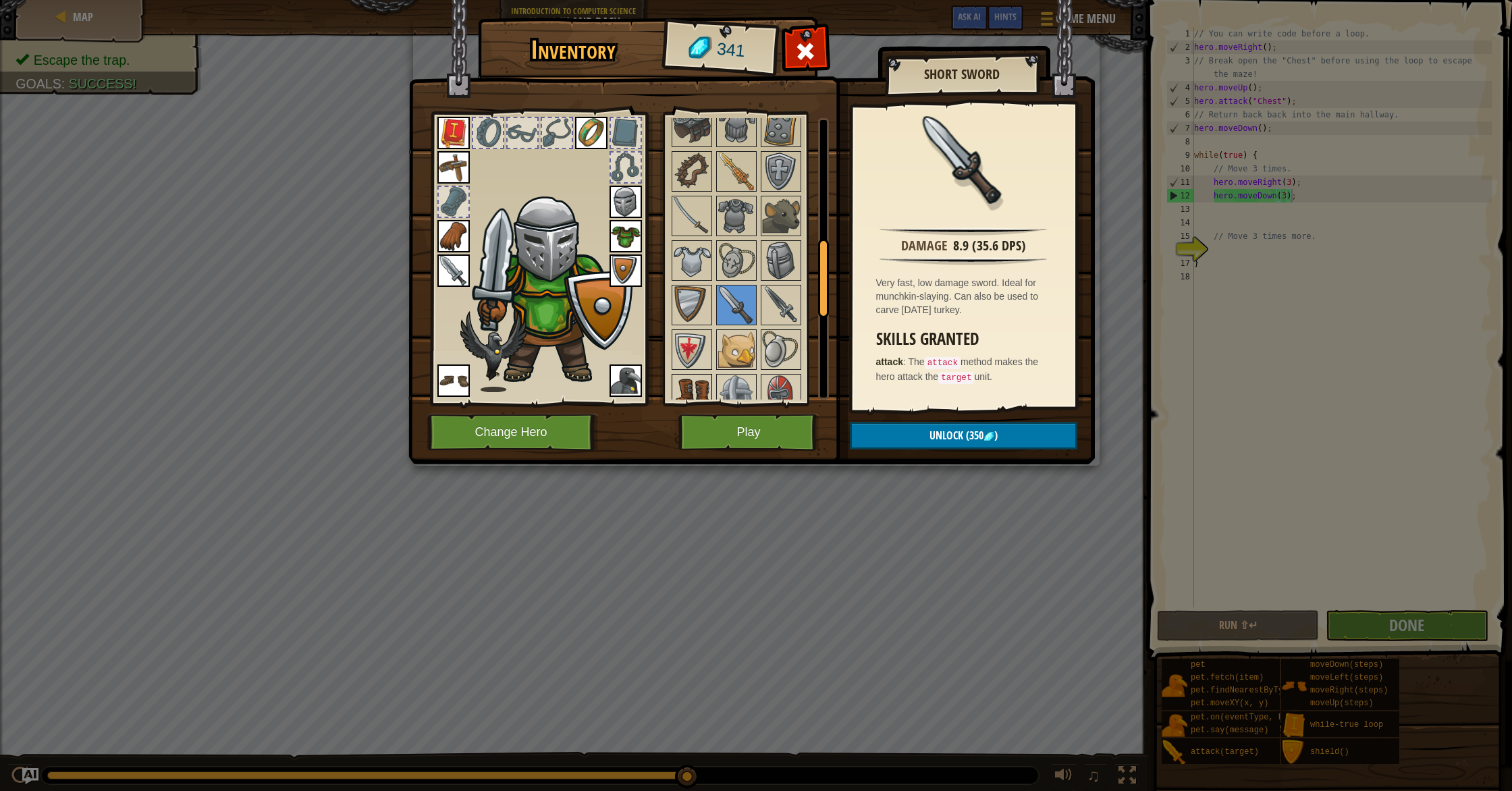
click at [697, 376] on img at bounding box center [691, 394] width 37 height 37
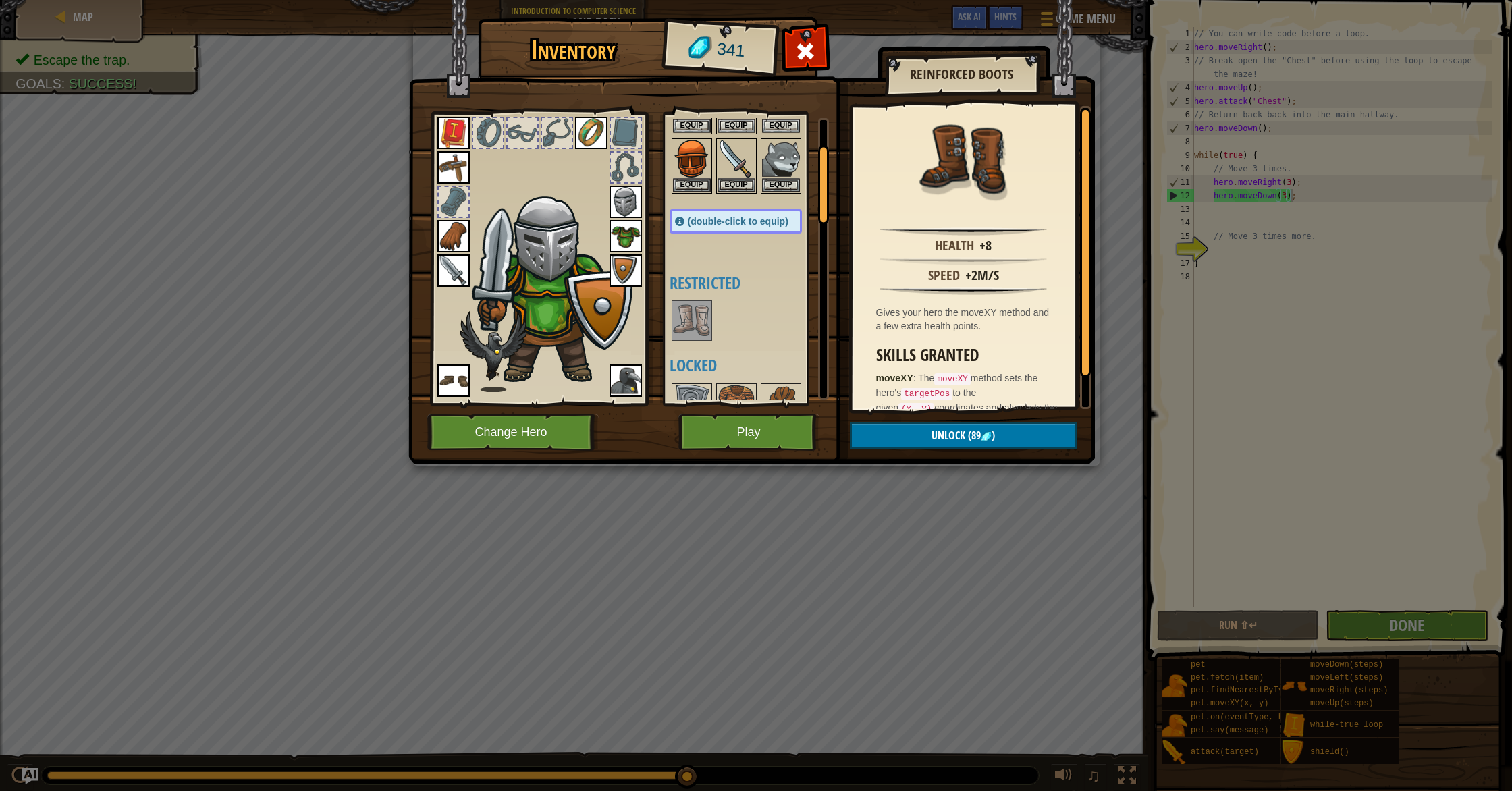
scroll to position [61, 0]
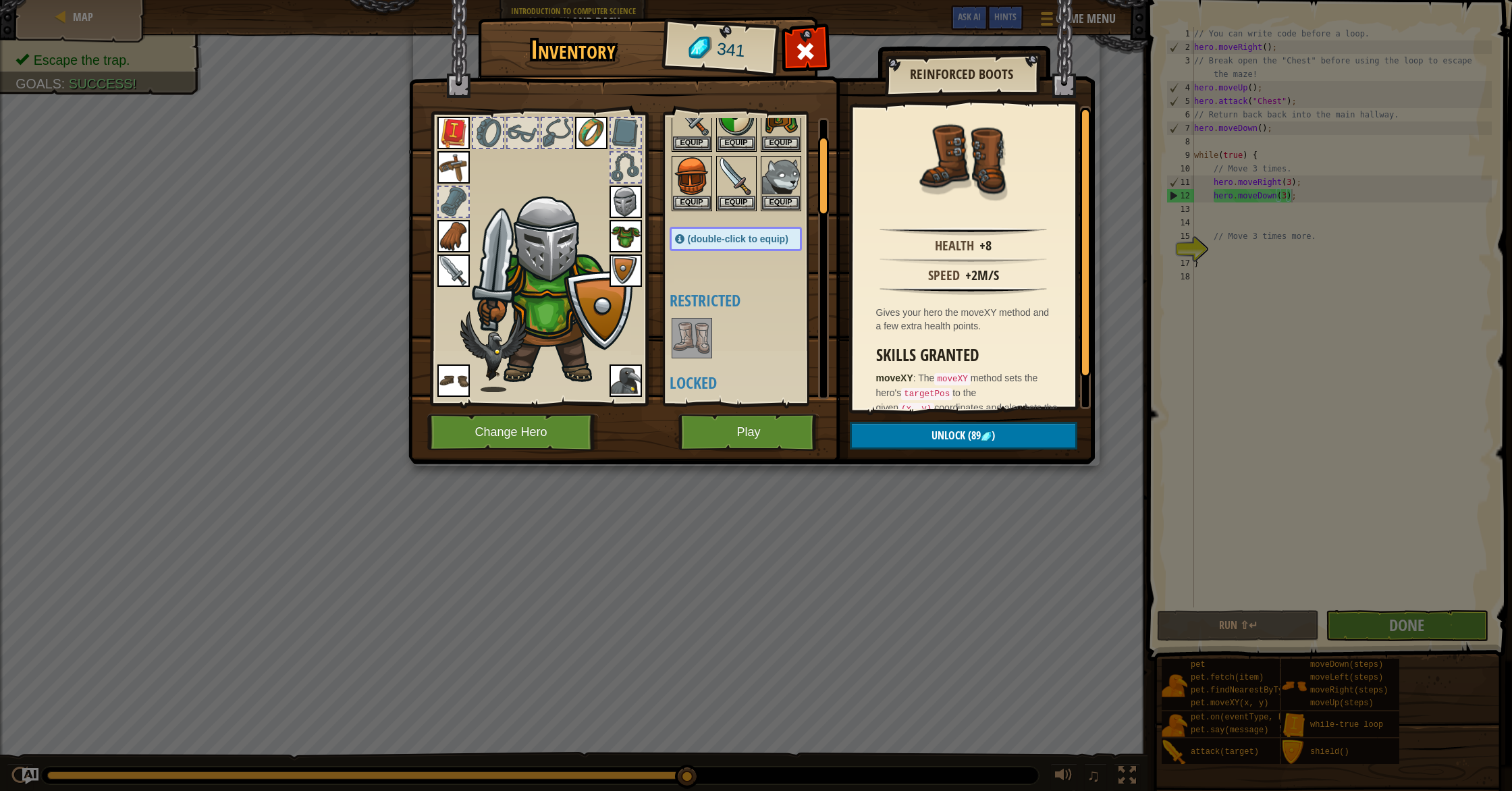
click at [696, 331] on img at bounding box center [691, 338] width 37 height 37
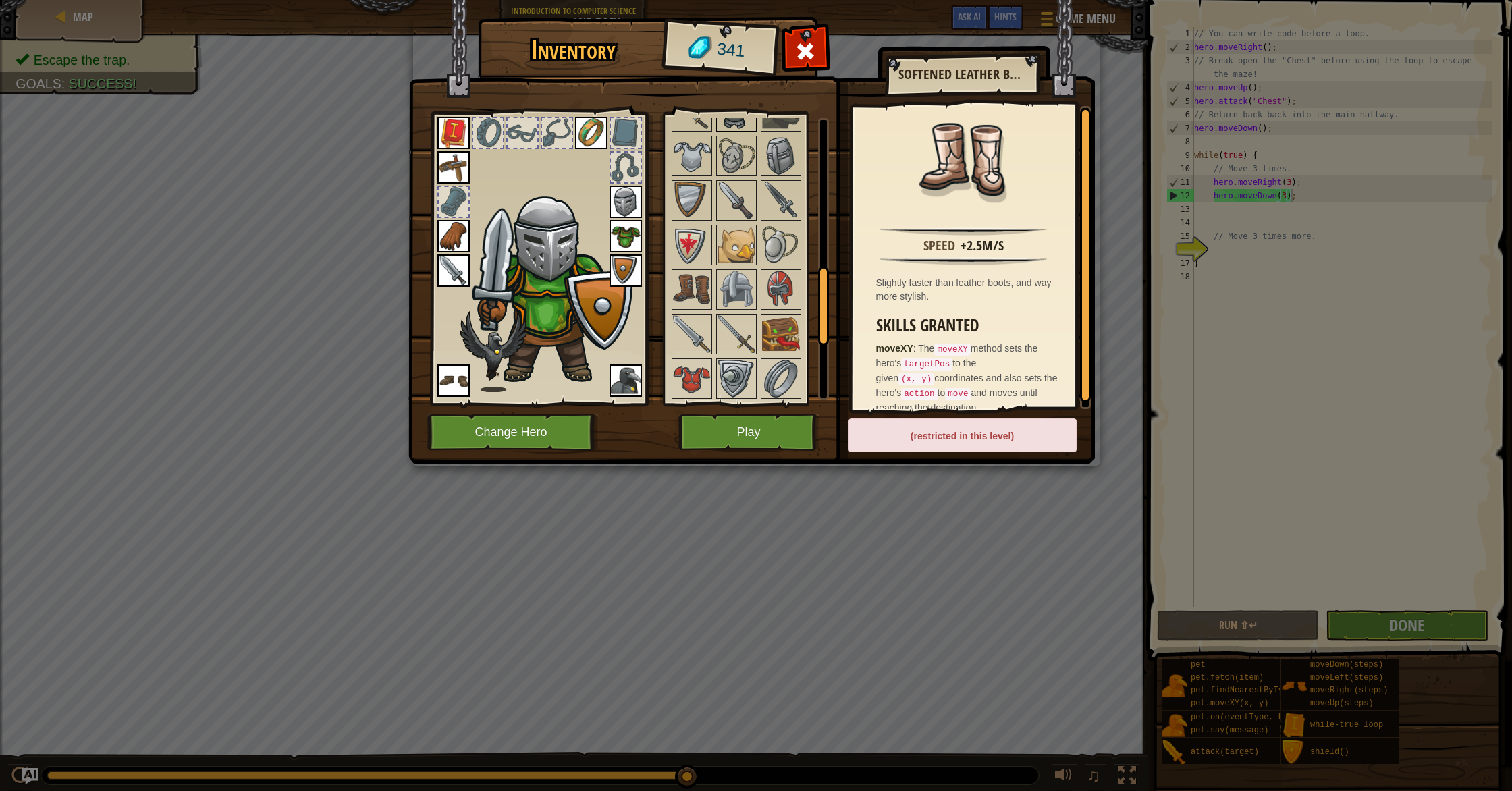
scroll to position [551, 0]
click at [693, 301] on img at bounding box center [691, 288] width 37 height 37
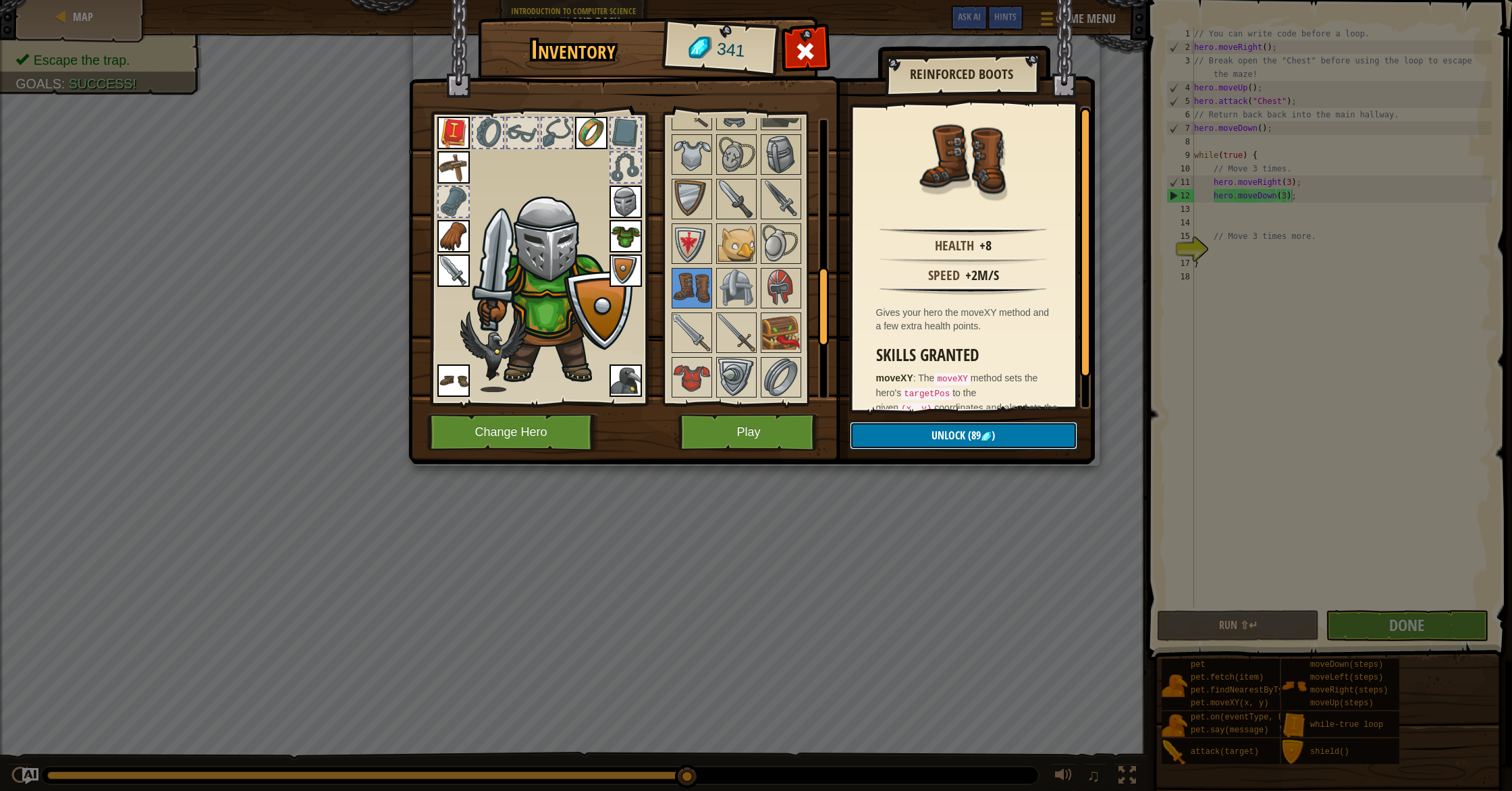
click at [962, 432] on span "Unlock" at bounding box center [948, 436] width 33 height 15
click at [953, 433] on button "Confirm" at bounding box center [963, 436] width 227 height 28
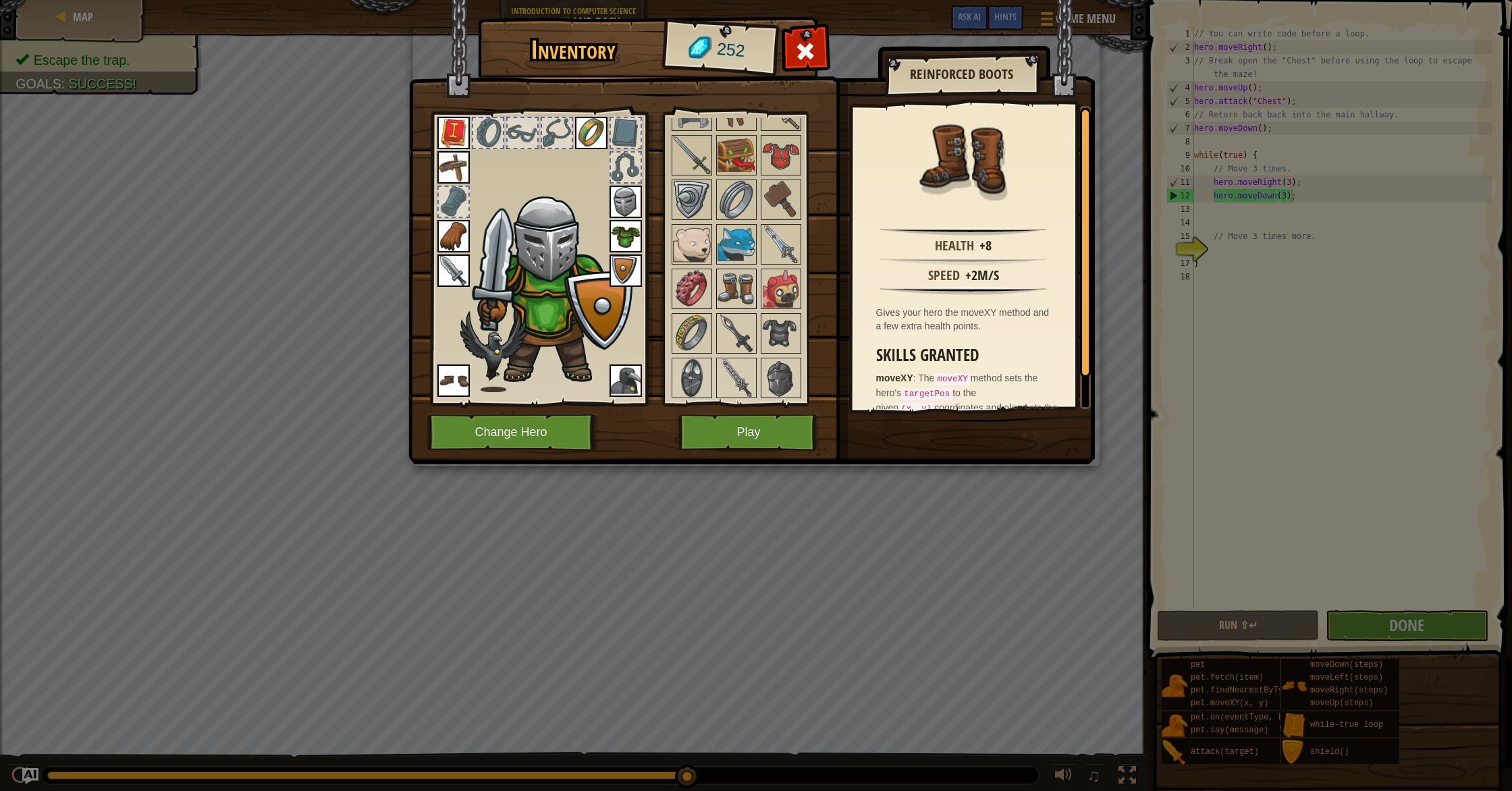
scroll to position [719, 0]
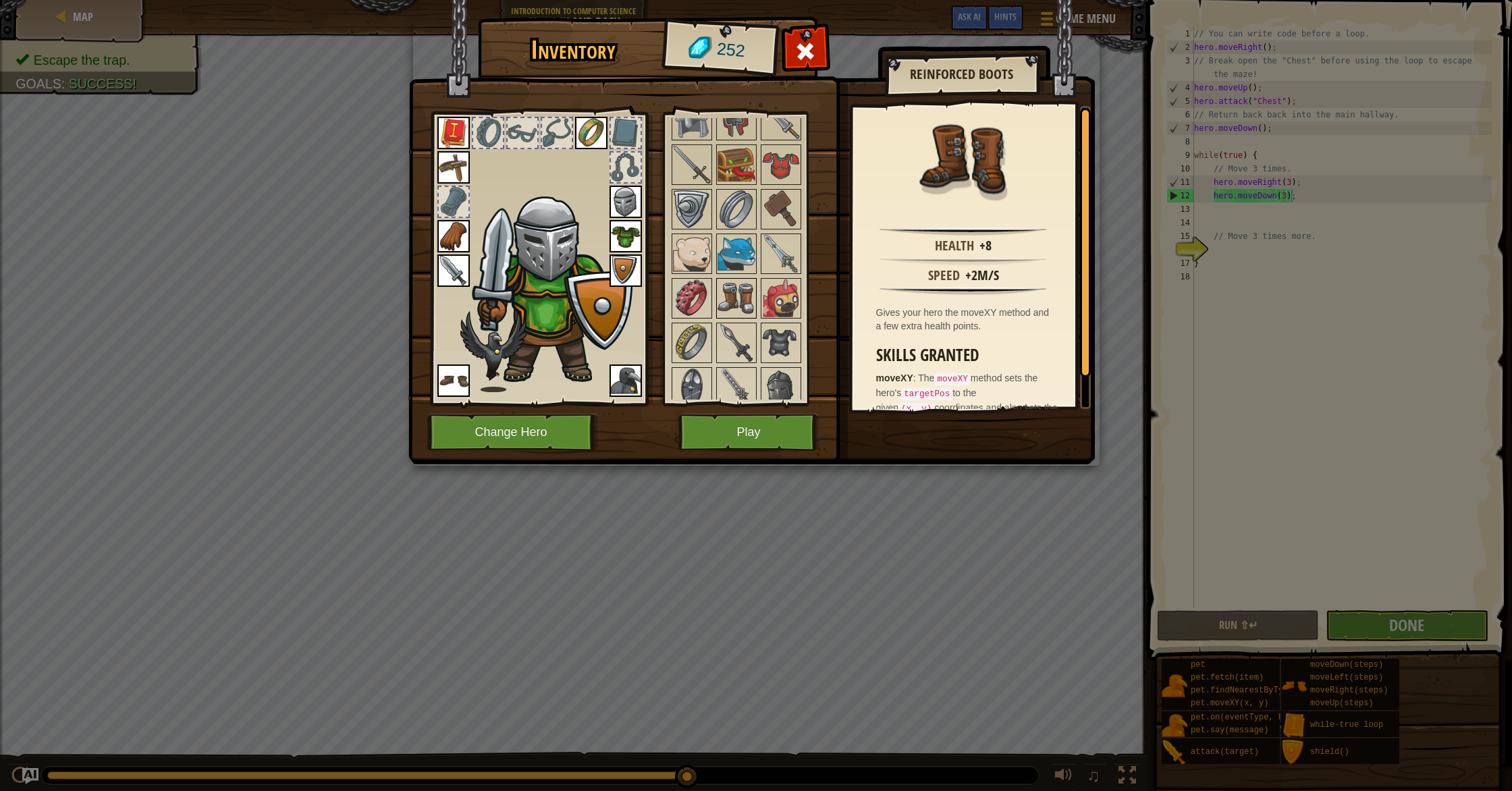
click at [734, 294] on img at bounding box center [736, 298] width 37 height 37
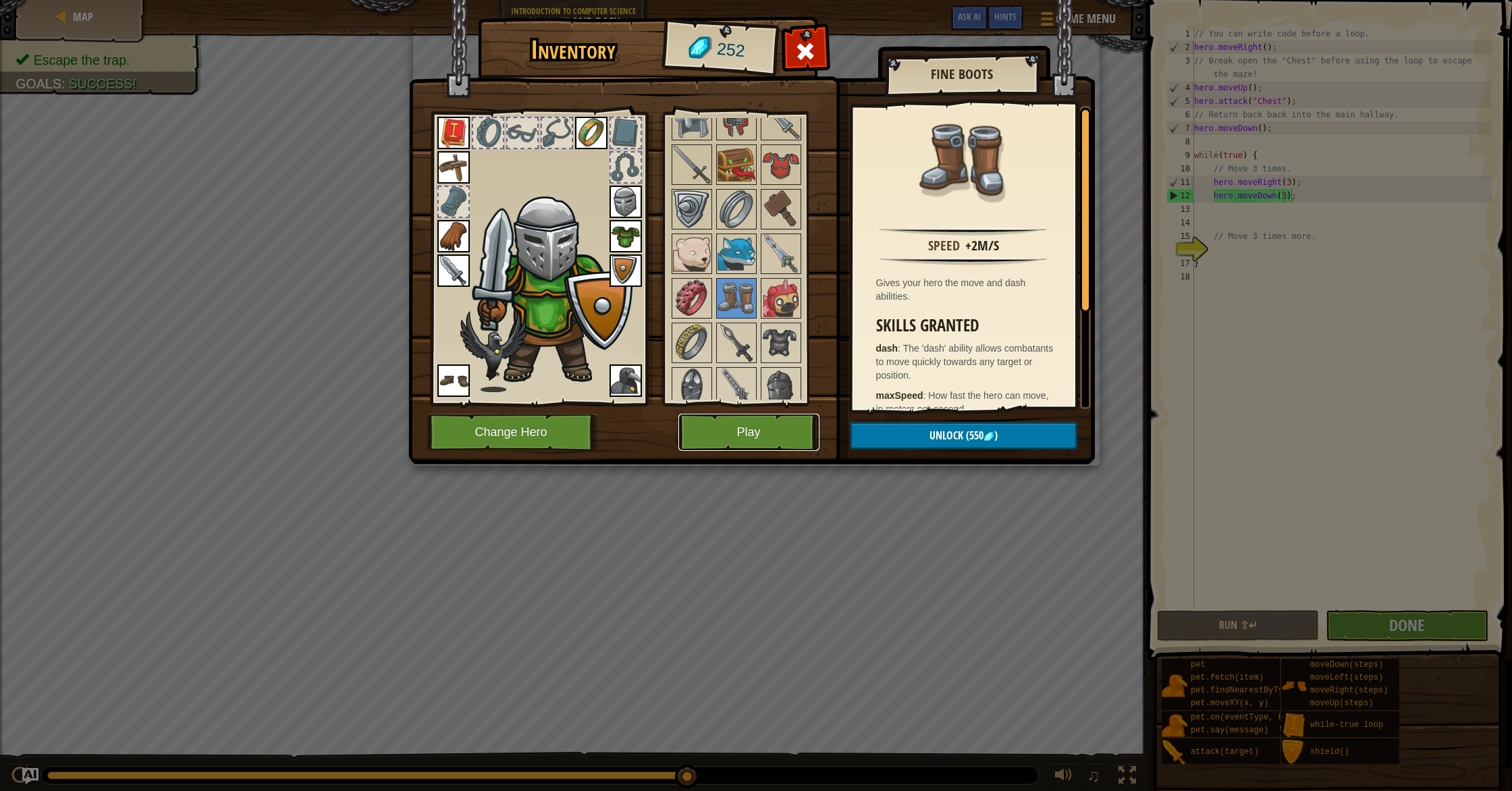
click at [767, 433] on button "Play" at bounding box center [748, 433] width 141 height 37
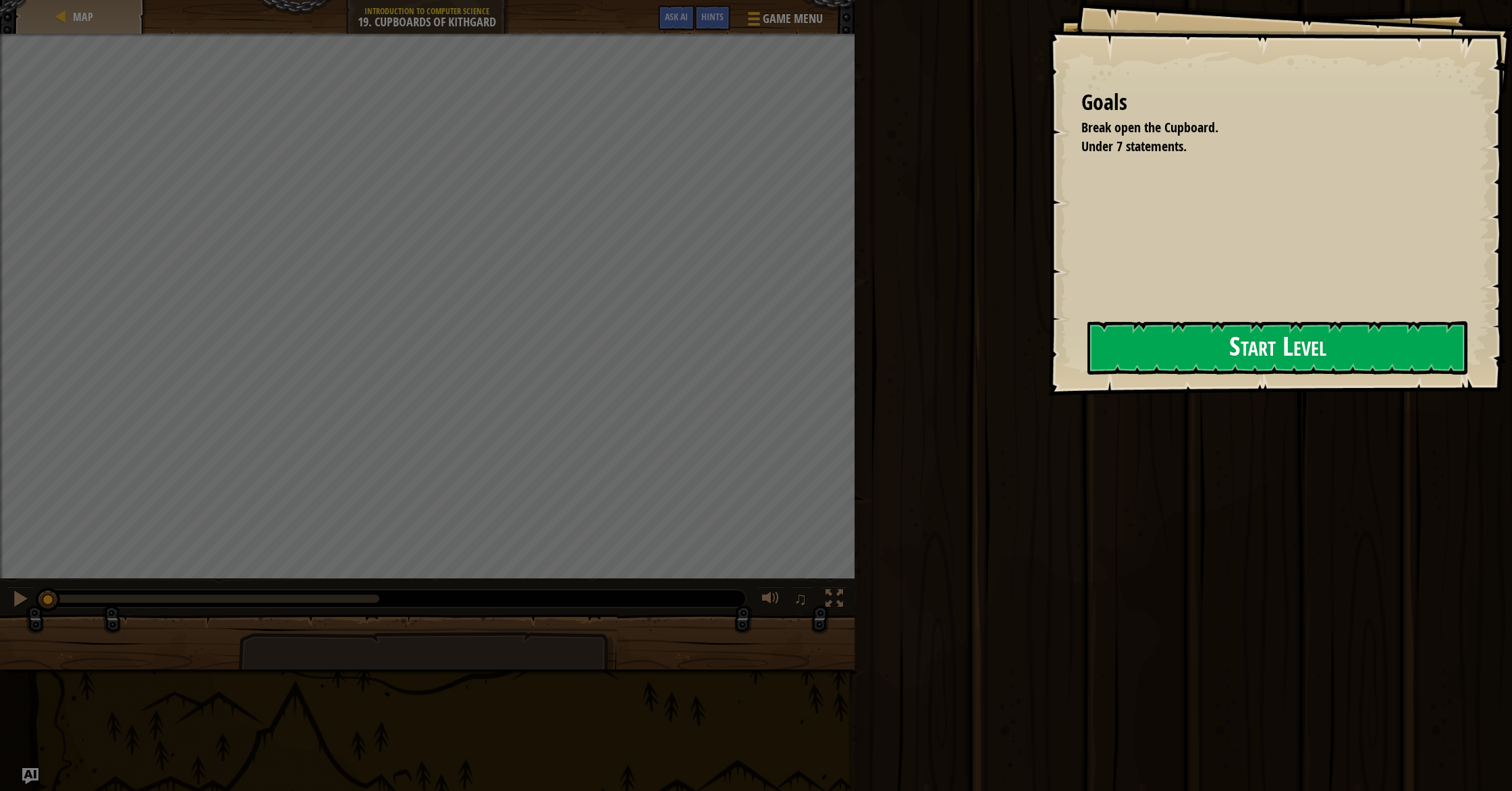
click at [1257, 359] on button "Start Level" at bounding box center [1277, 348] width 380 height 53
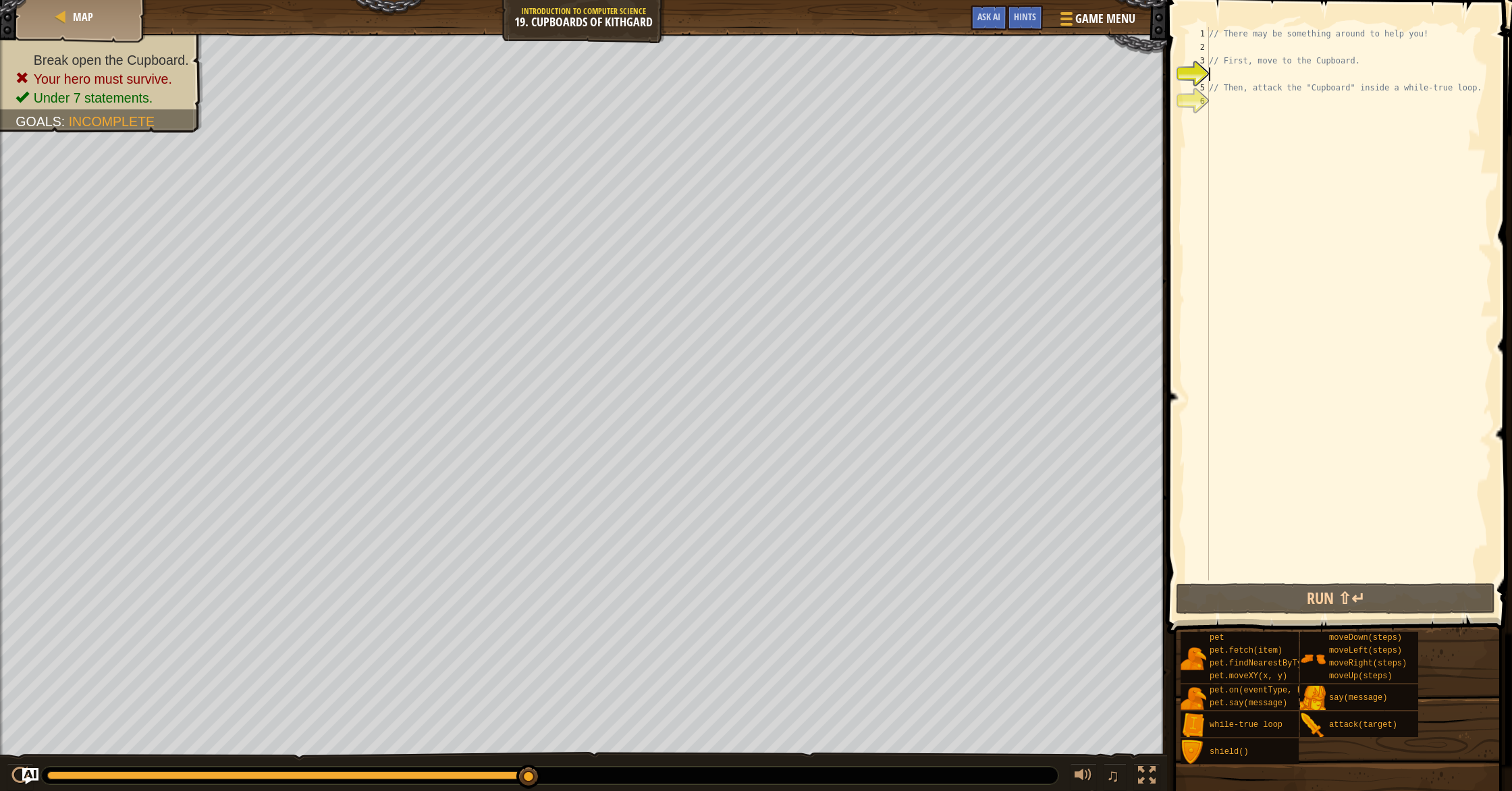
type textarea "h"
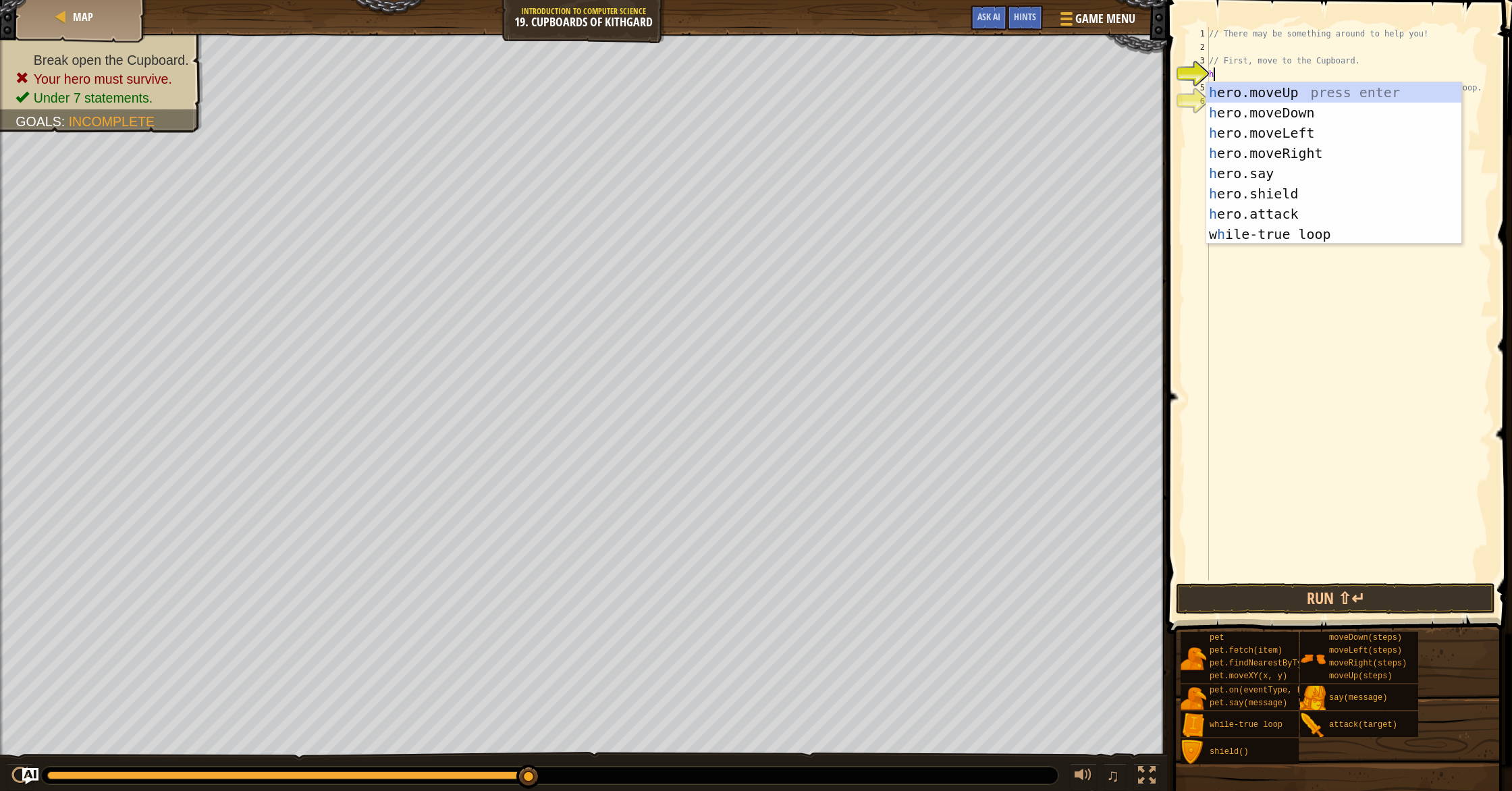
scroll to position [6, 0]
click at [1295, 93] on div "h ero.moveUp press enter h ero.moveDown press enter h ero.moveLeft press enter …" at bounding box center [1333, 183] width 255 height 203
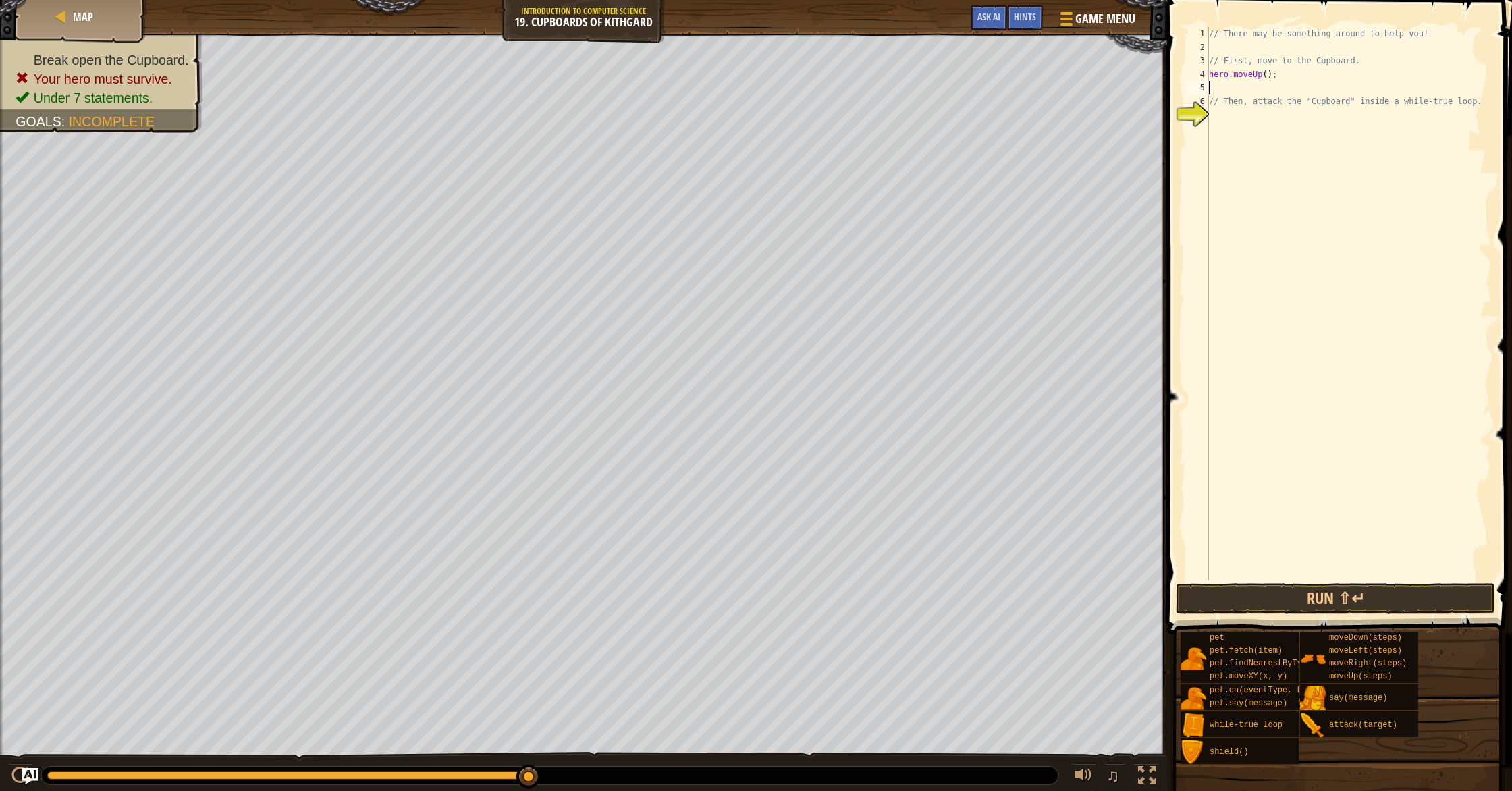
type textarea "h"
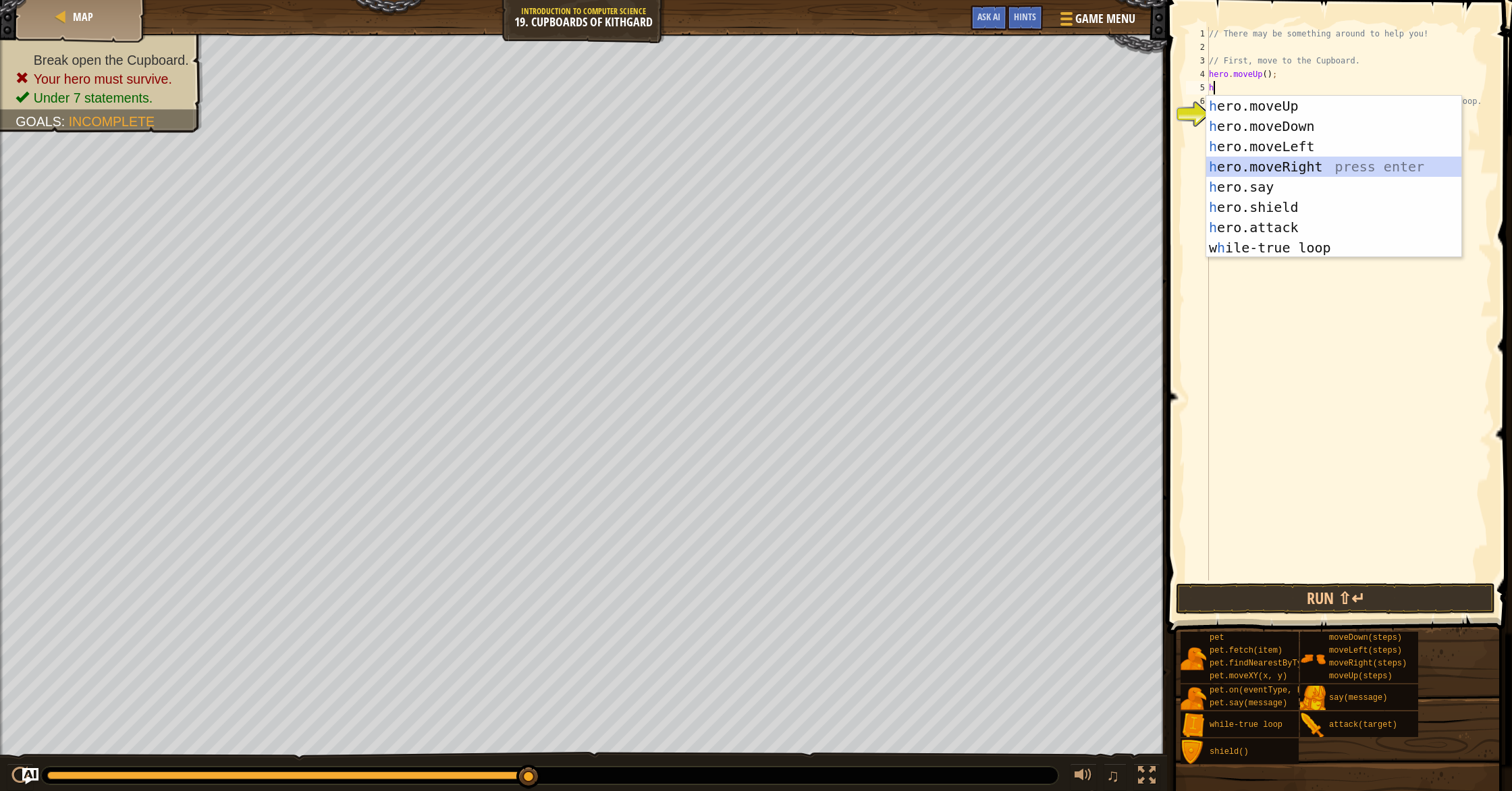
drag, startPoint x: 1269, startPoint y: 158, endPoint x: 1273, endPoint y: 114, distance: 44.2
click at [1269, 156] on div "h ero.moveUp press enter h ero.moveDown press enter h ero.moveLeft press enter …" at bounding box center [1333, 197] width 255 height 203
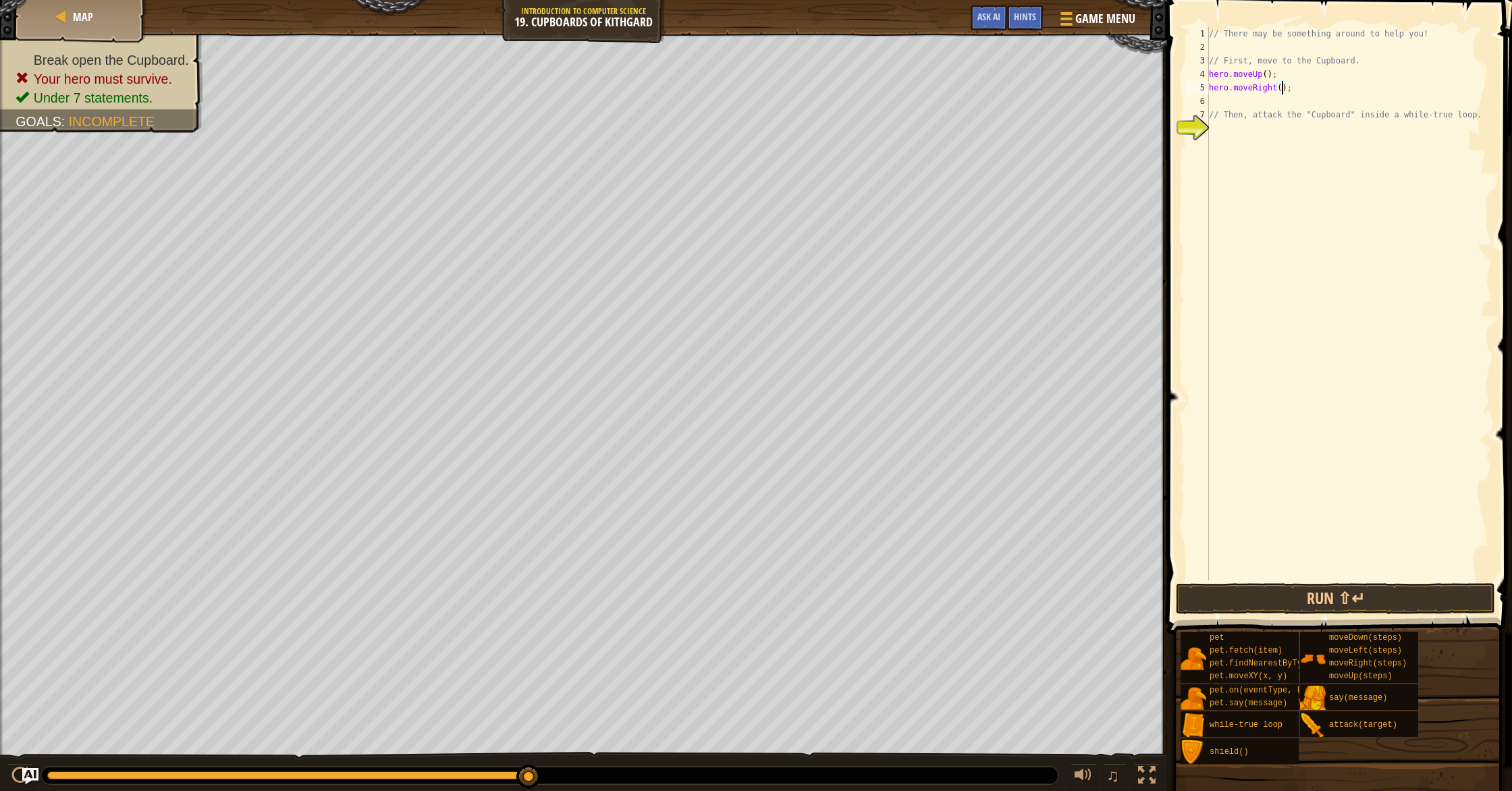
click at [1282, 89] on div "// There may be something around to help you! // First, move to the Cupboard. h…" at bounding box center [1348, 317] width 286 height 581
type textarea "hero.moveRight(2);"
click at [1250, 106] on div "// There may be something around to help you! // First, move to the Cupboard. h…" at bounding box center [1348, 317] width 286 height 581
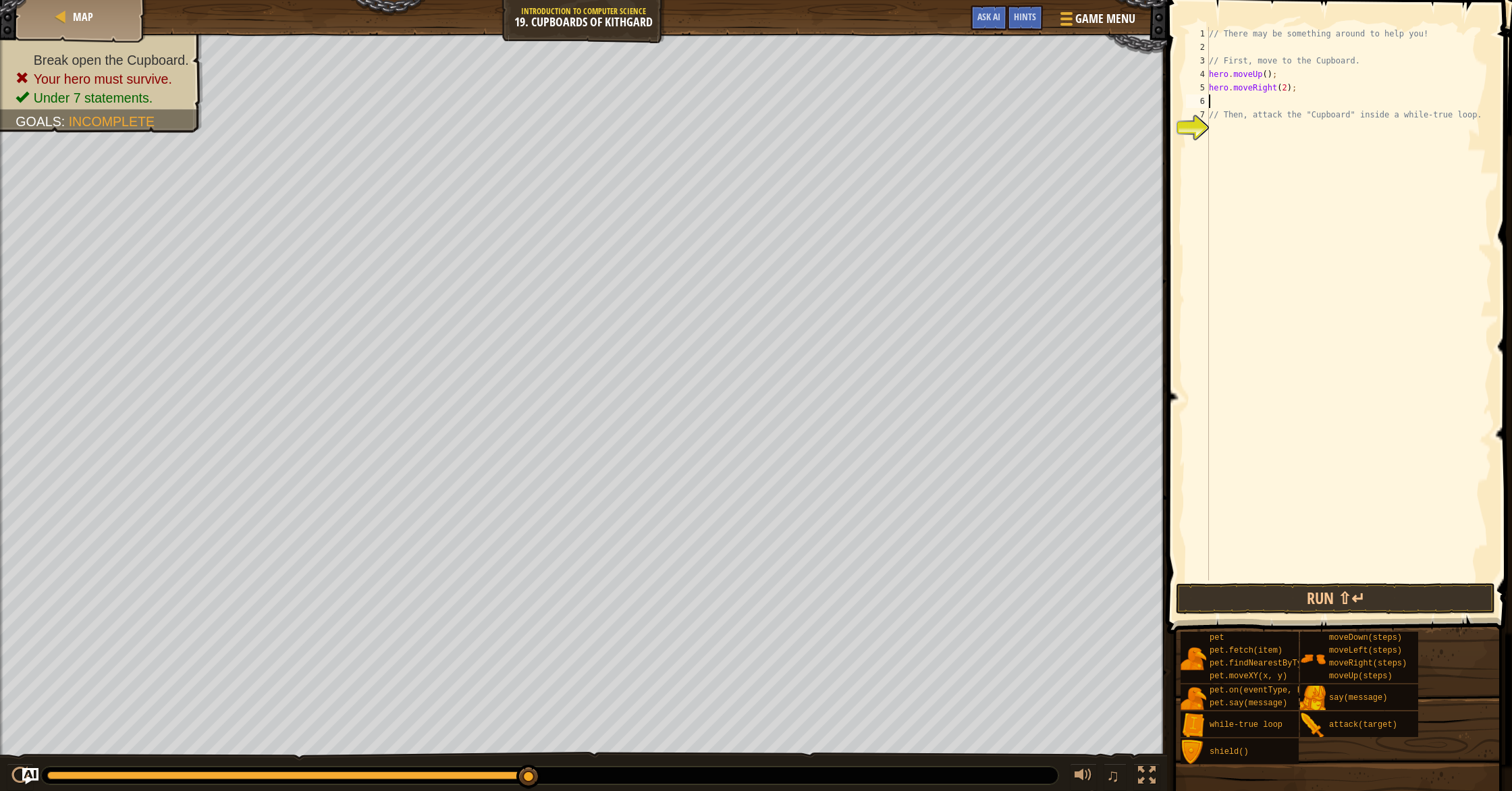
type textarea "h"
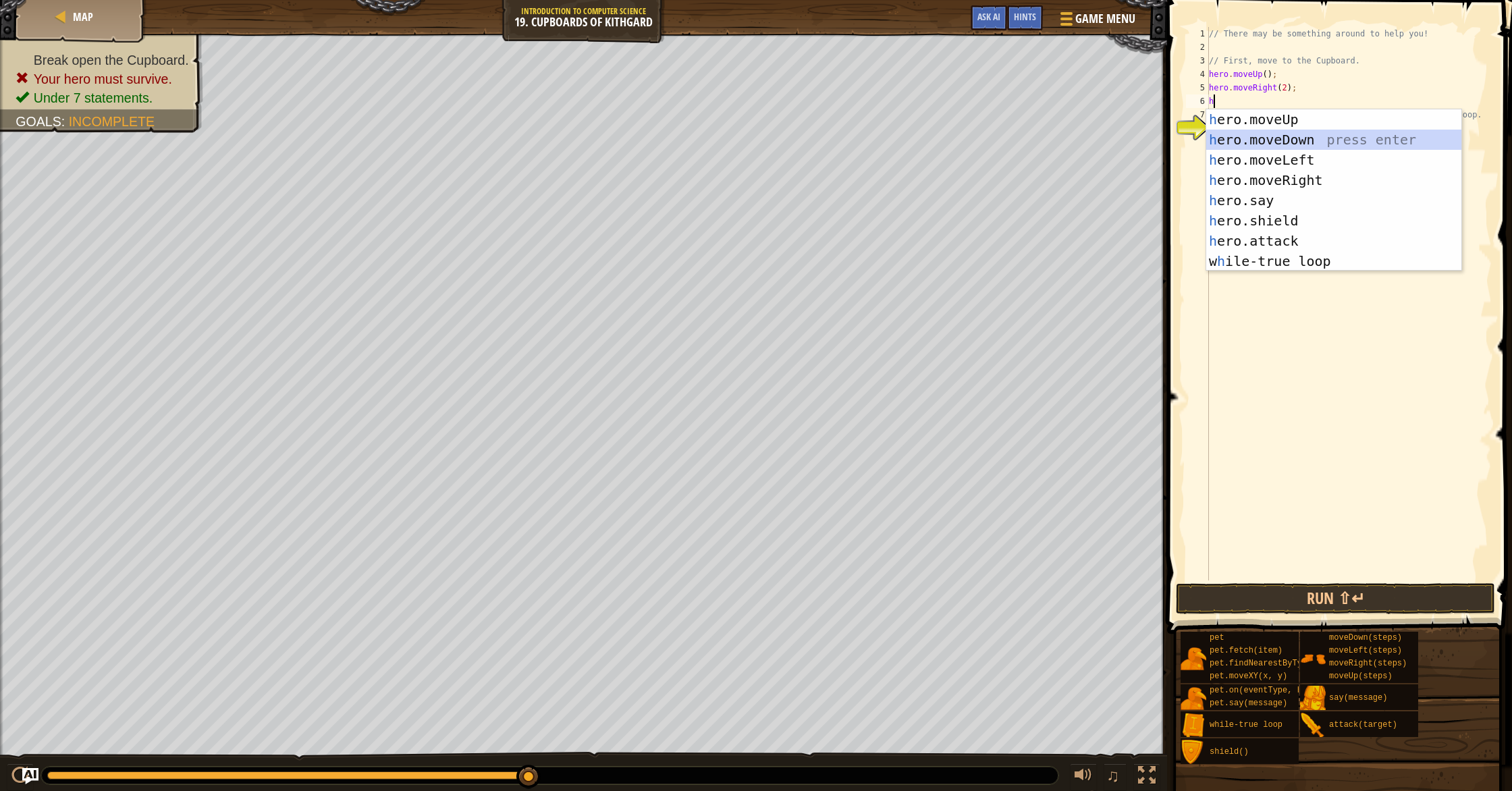
drag, startPoint x: 1299, startPoint y: 144, endPoint x: 1294, endPoint y: 112, distance: 32.4
click at [1299, 144] on div "h ero.moveUp press enter h ero.moveDown press enter h ero.moveLeft press enter …" at bounding box center [1333, 210] width 255 height 203
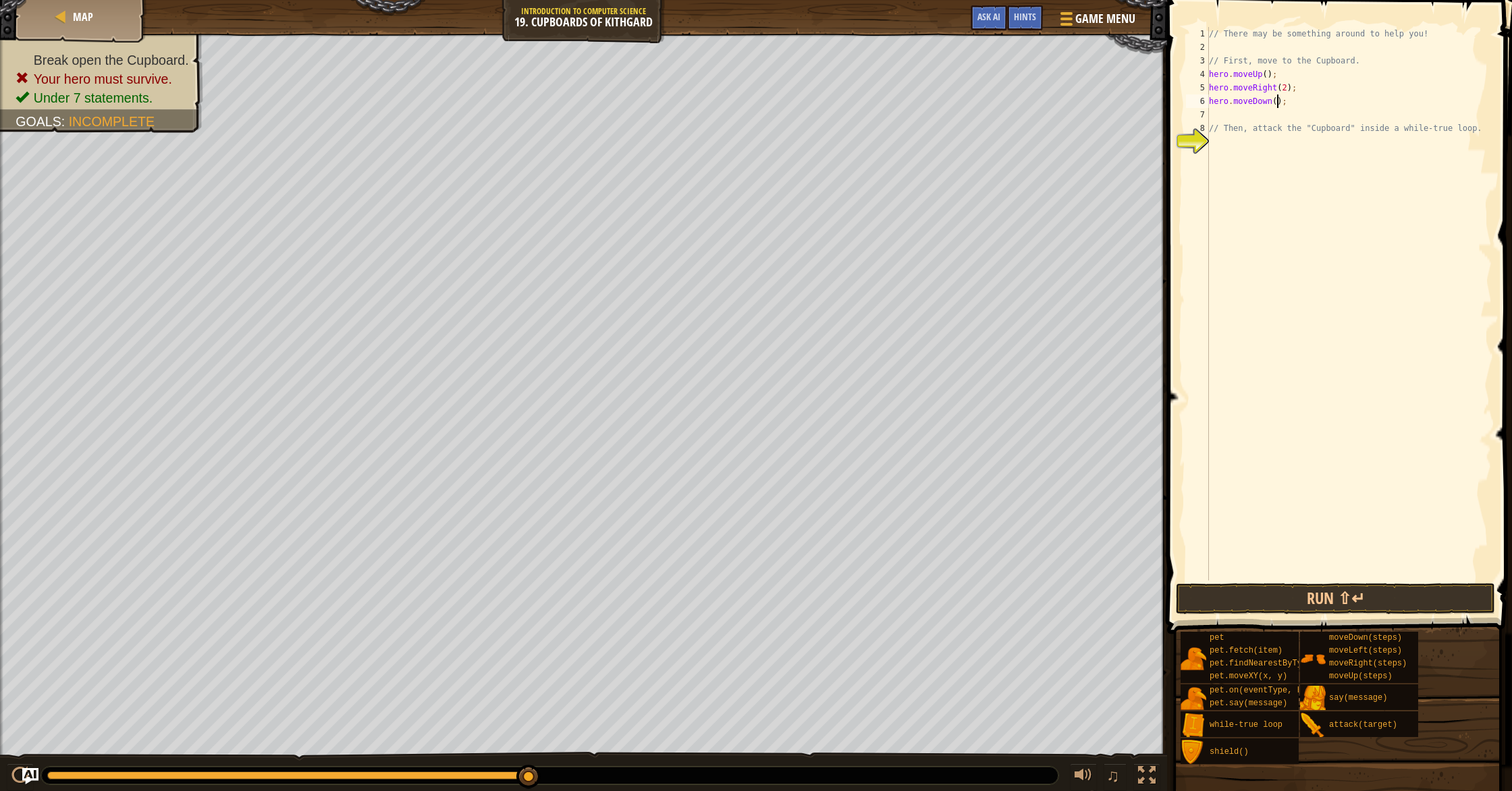
click at [1278, 108] on div "// There may be something around to help you! // First, move to the Cupboard. h…" at bounding box center [1348, 317] width 286 height 581
type textarea "hero.moveDown(2);"
click at [1227, 138] on div "// There may be something around to help you! // First, move to the Cupboard. h…" at bounding box center [1348, 317] width 286 height 581
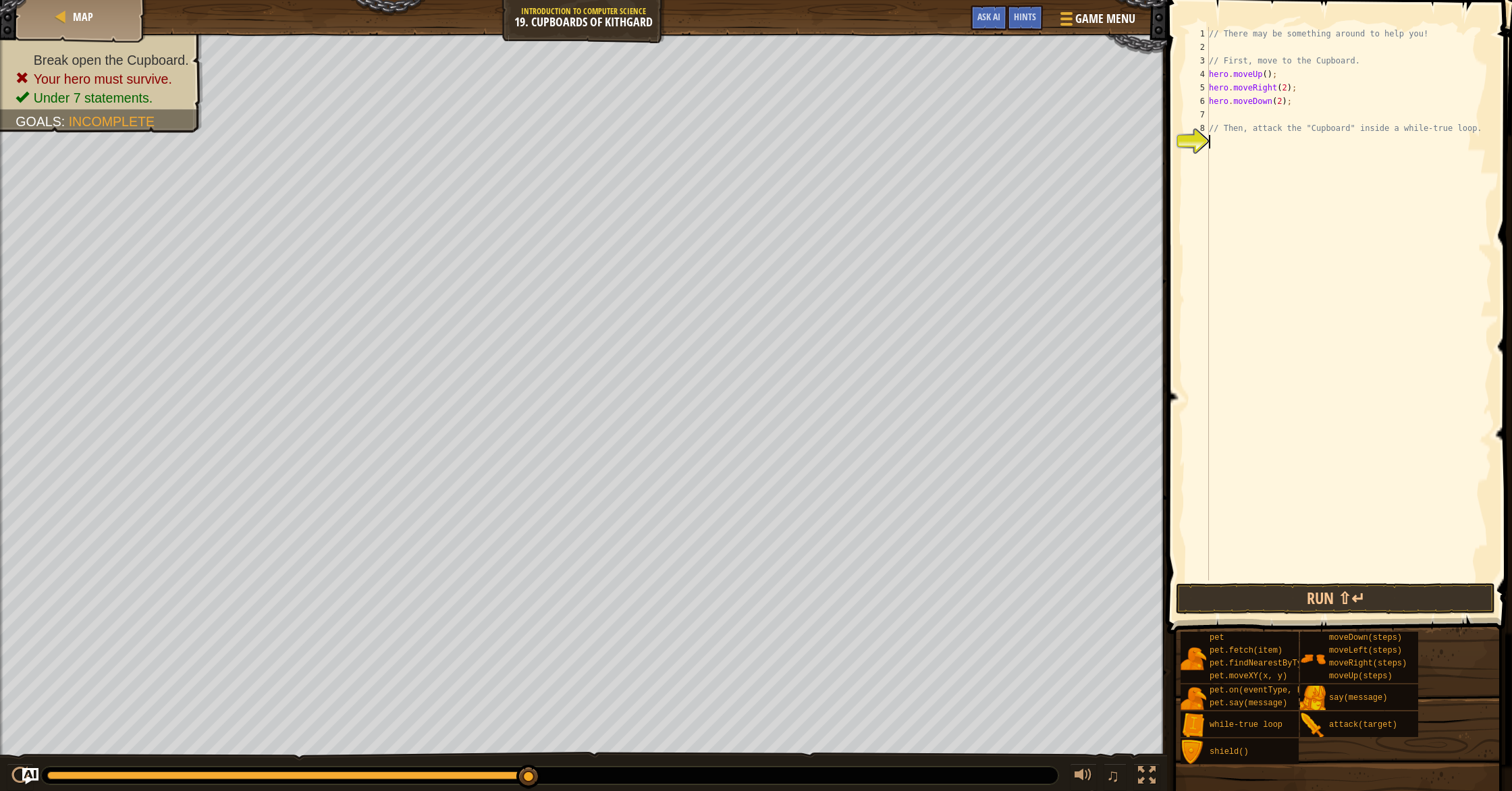
type textarea "w"
click at [1289, 156] on div "w [PERSON_NAME]-true loop press enter hero.moveDo w n press enter" at bounding box center [1333, 190] width 255 height 81
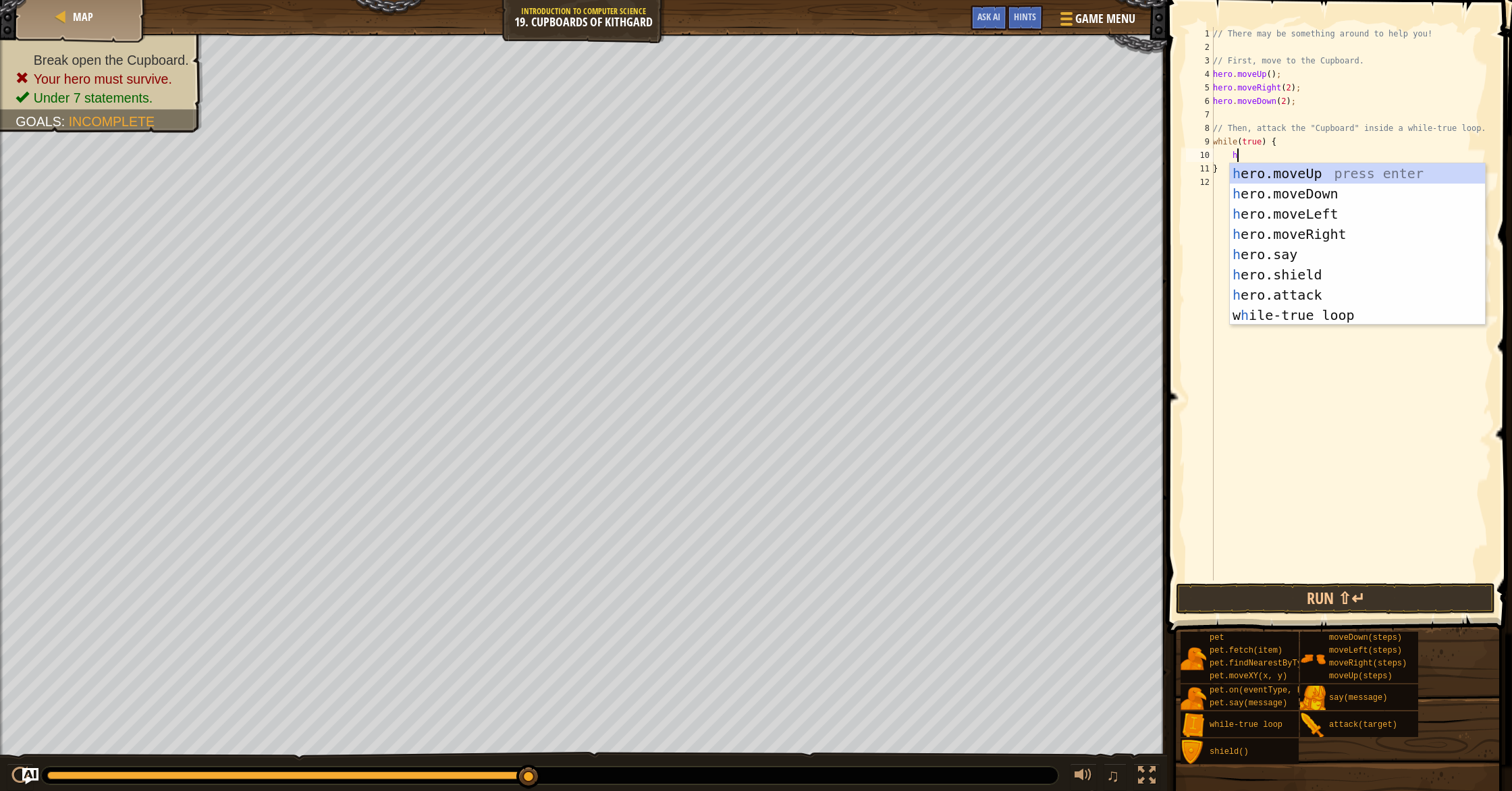
scroll to position [6, 2]
click at [1305, 290] on div "h ero.moveUp press enter h ero.moveDown press enter h ero.moveLeft press enter …" at bounding box center [1356, 265] width 255 height 203
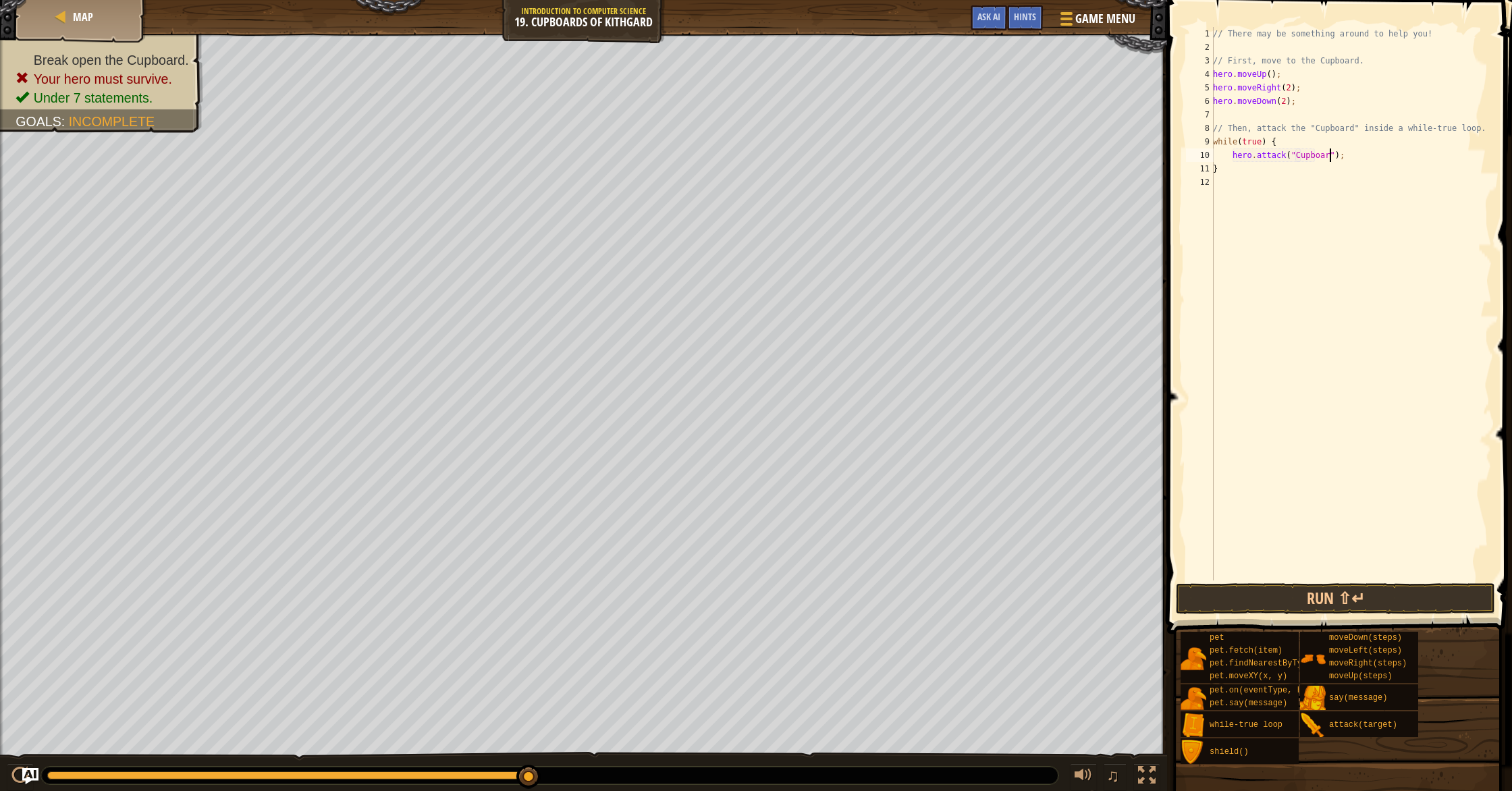
scroll to position [6, 10]
type textarea "hero.attack("Cupboard");"
click at [1426, 600] on button "Run ⇧↵" at bounding box center [1335, 599] width 319 height 31
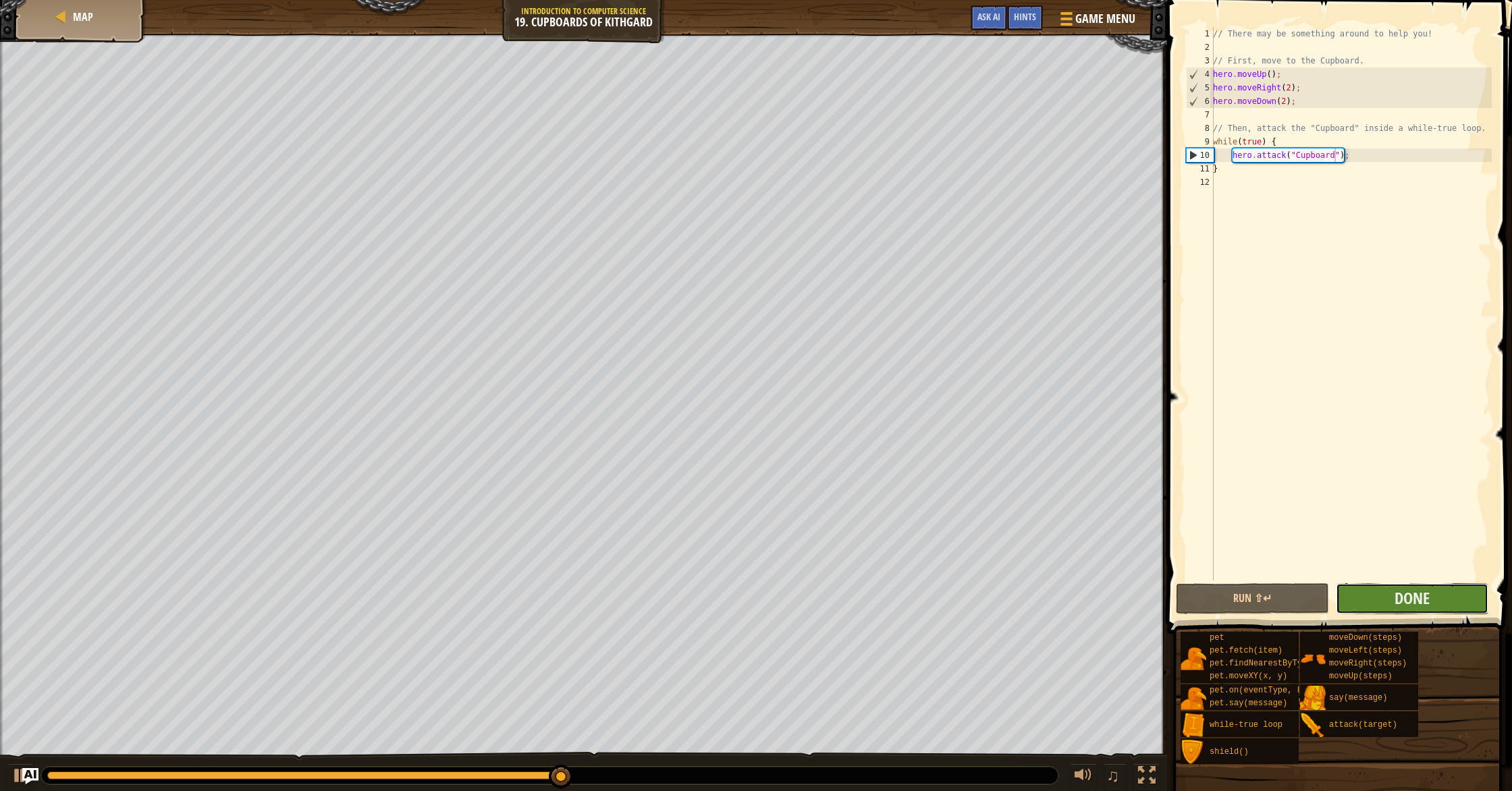
click at [1410, 613] on button "Done" at bounding box center [1411, 599] width 152 height 31
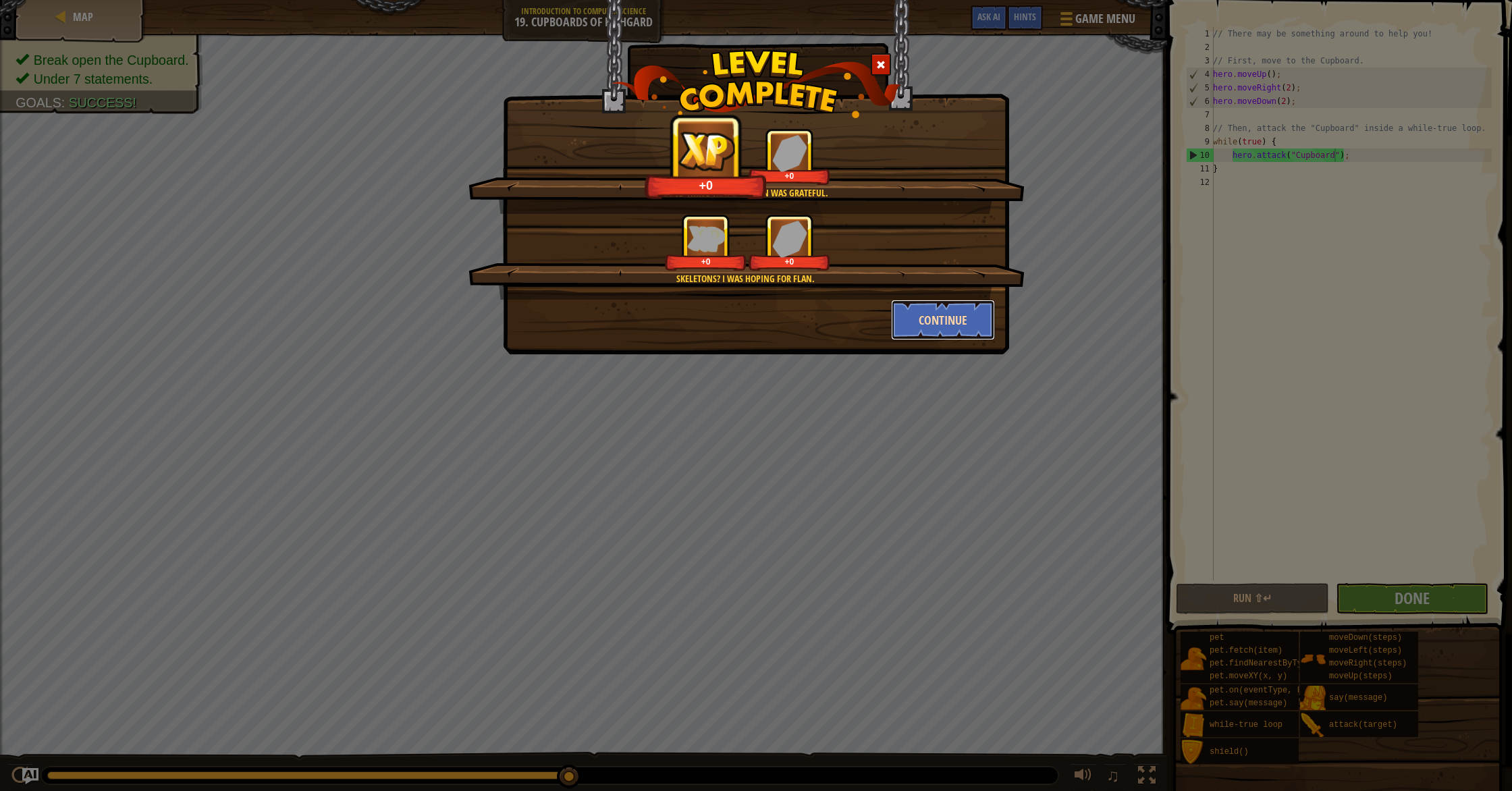
click at [965, 333] on button "Continue" at bounding box center [943, 320] width 104 height 41
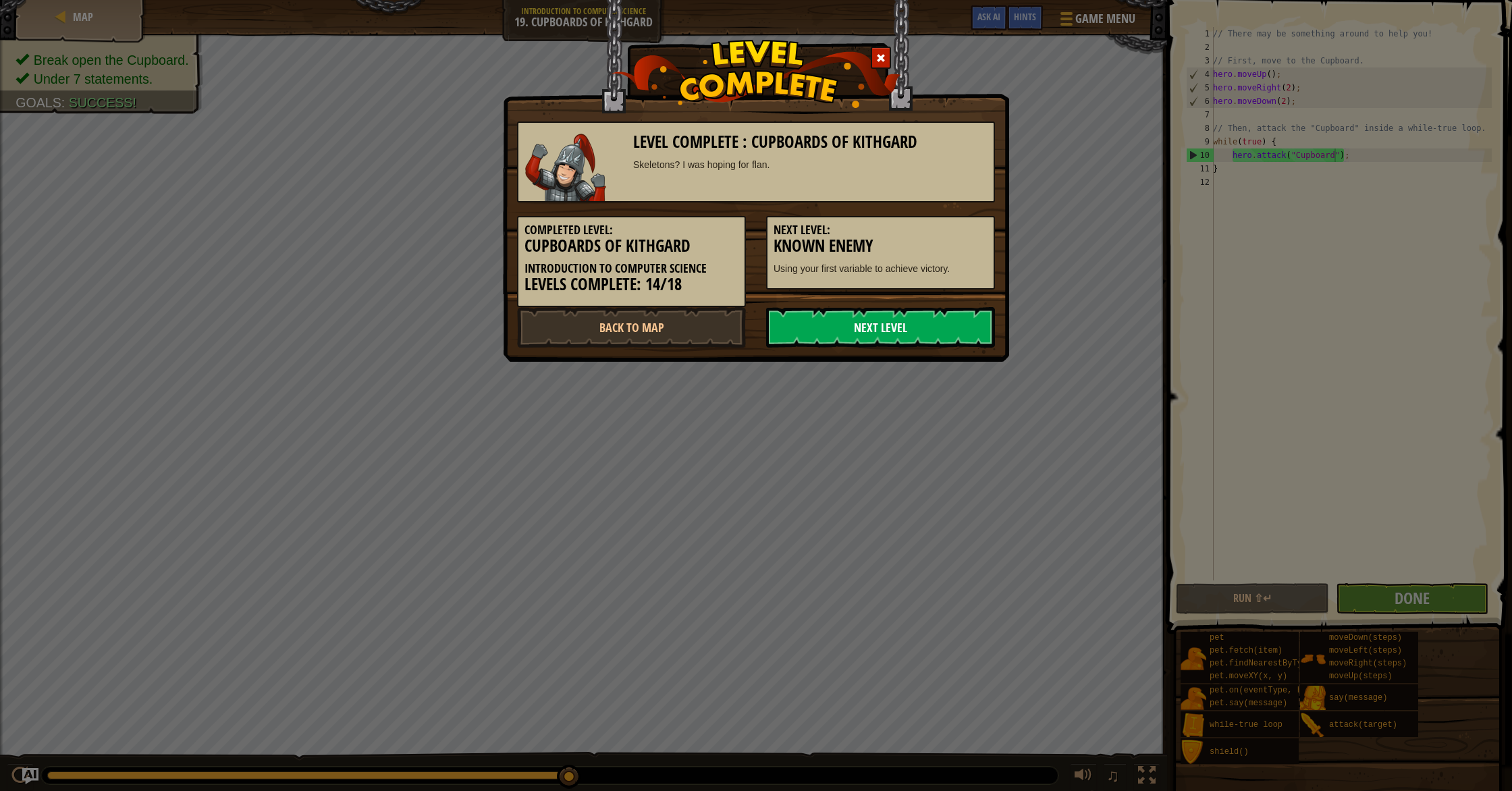
click at [962, 333] on link "Next Level" at bounding box center [880, 327] width 229 height 41
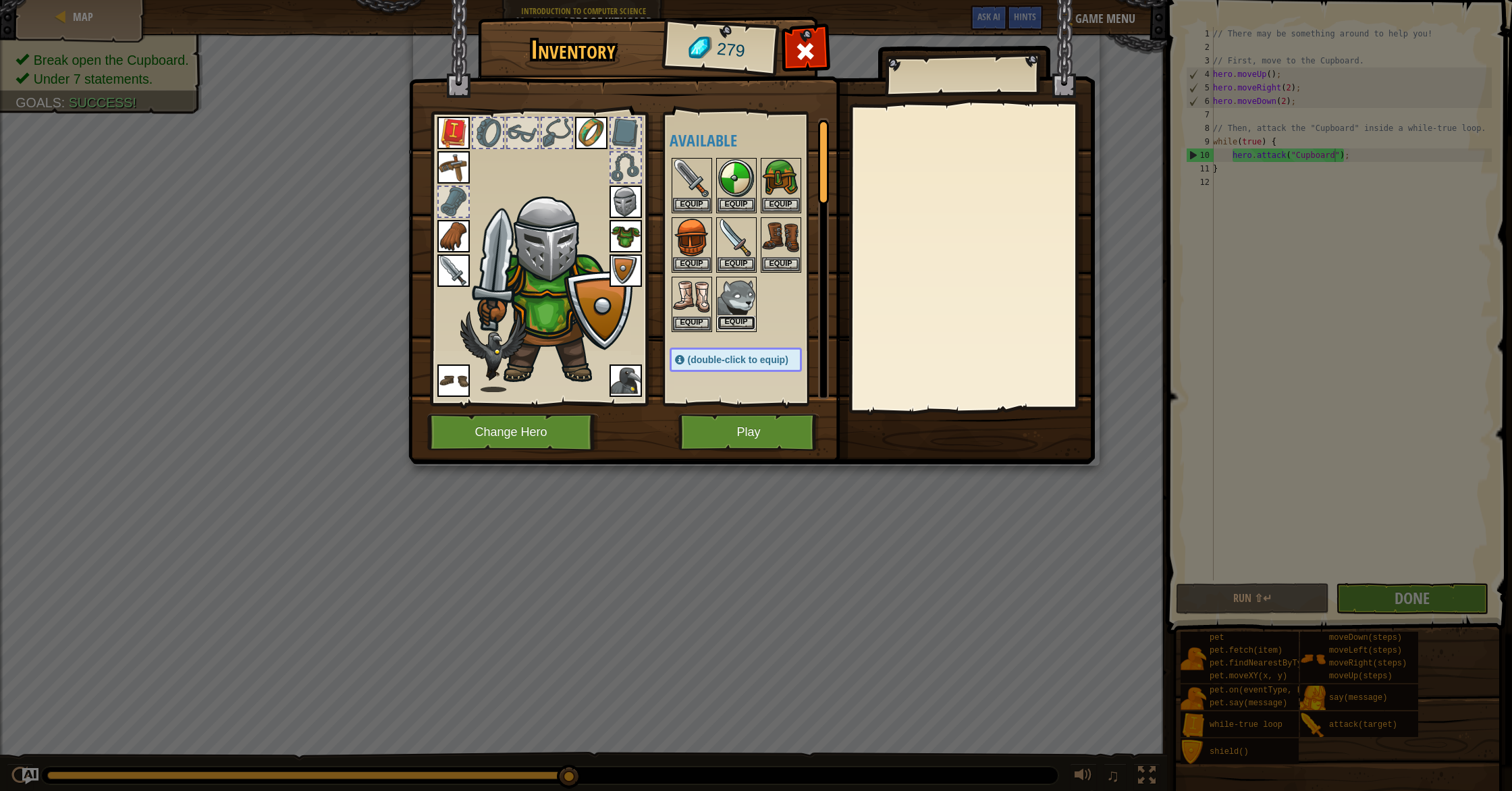
click at [742, 322] on button "Equip" at bounding box center [736, 323] width 37 height 14
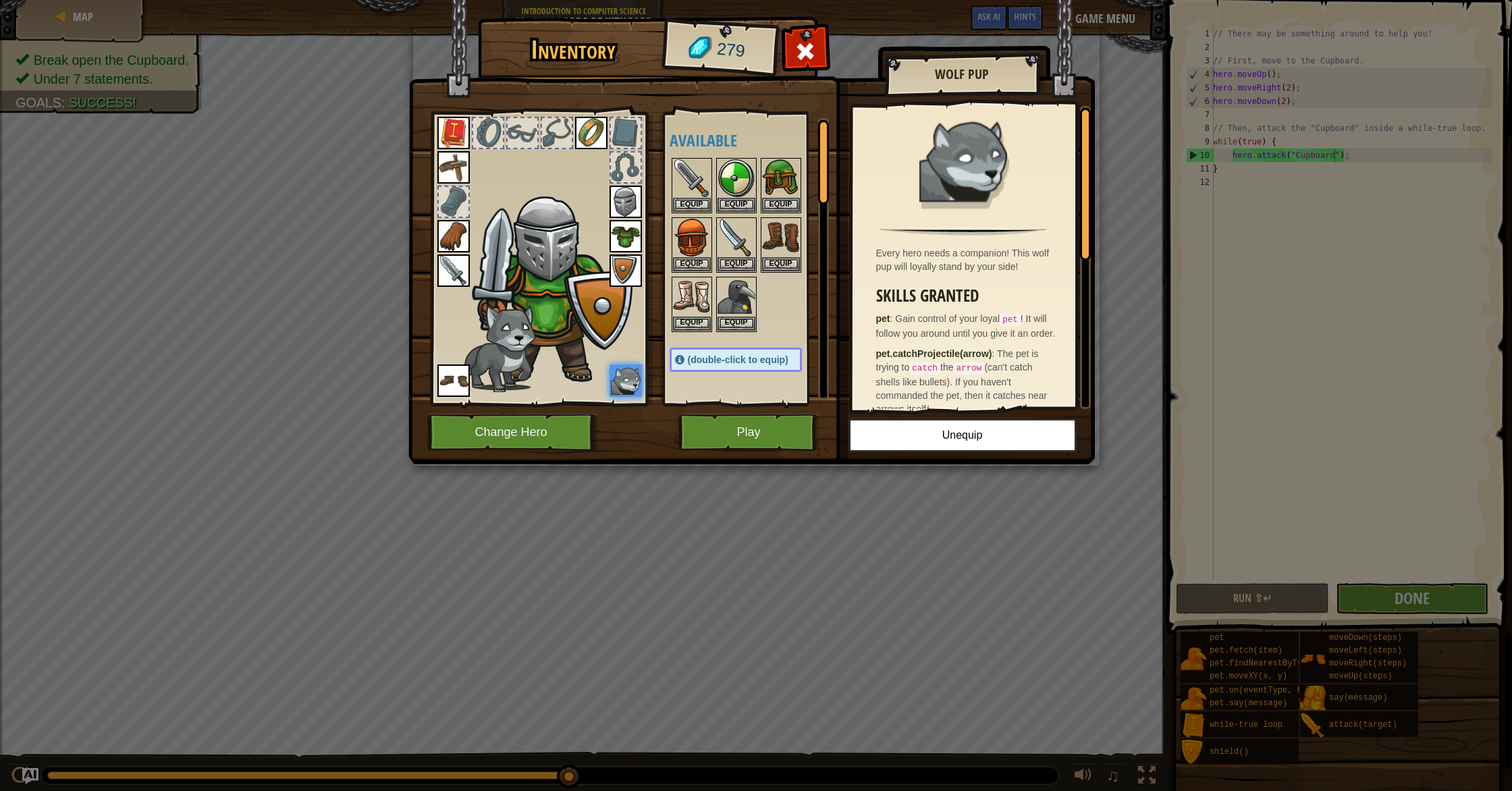
click at [741, 366] on div "(double-click to equip)" at bounding box center [735, 360] width 132 height 24
click at [735, 365] on span "(double-click to equip)" at bounding box center [738, 359] width 101 height 11
click at [638, 393] on img at bounding box center [625, 381] width 33 height 33
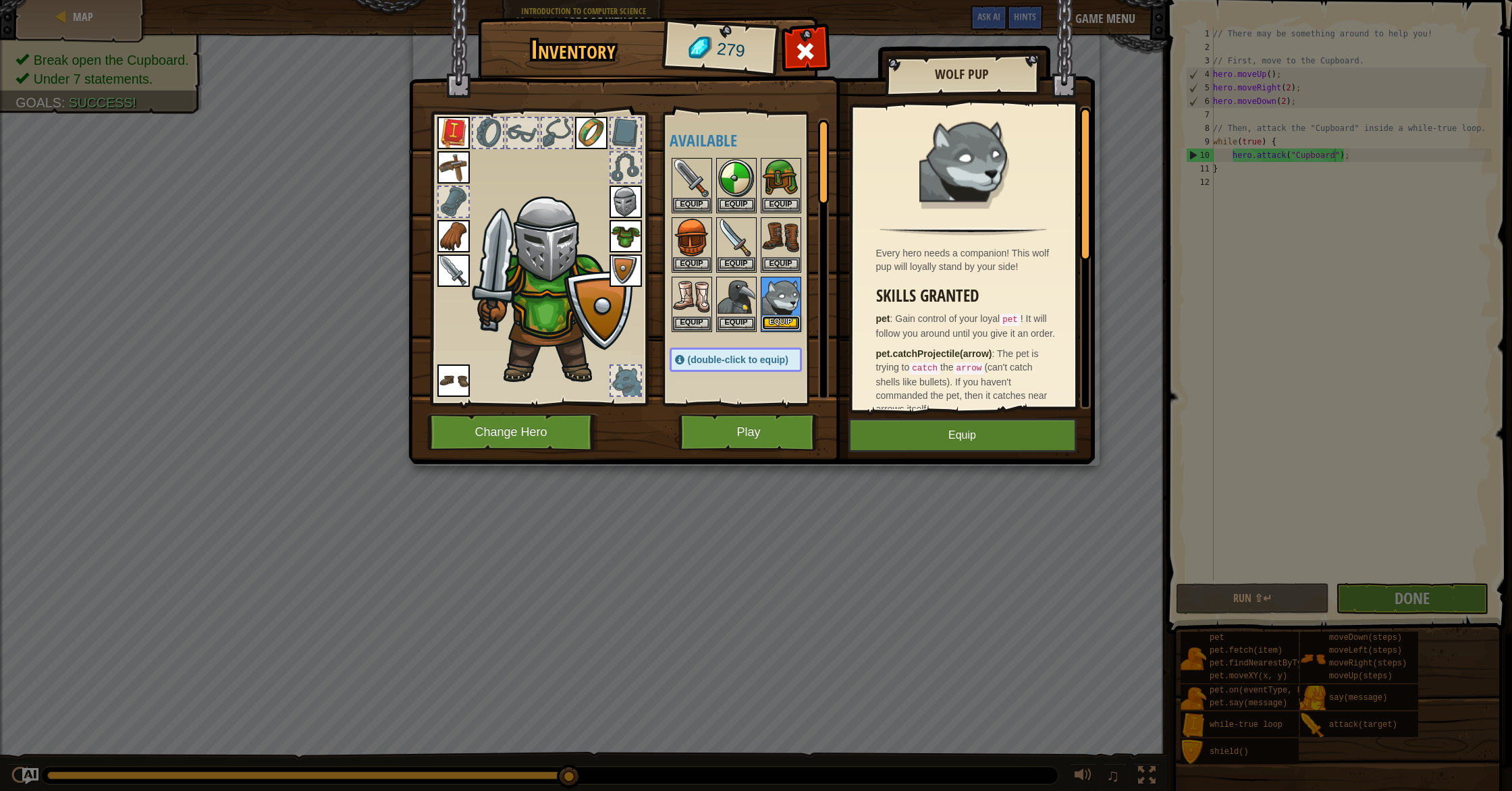
click at [791, 326] on button "Equip" at bounding box center [781, 323] width 37 height 14
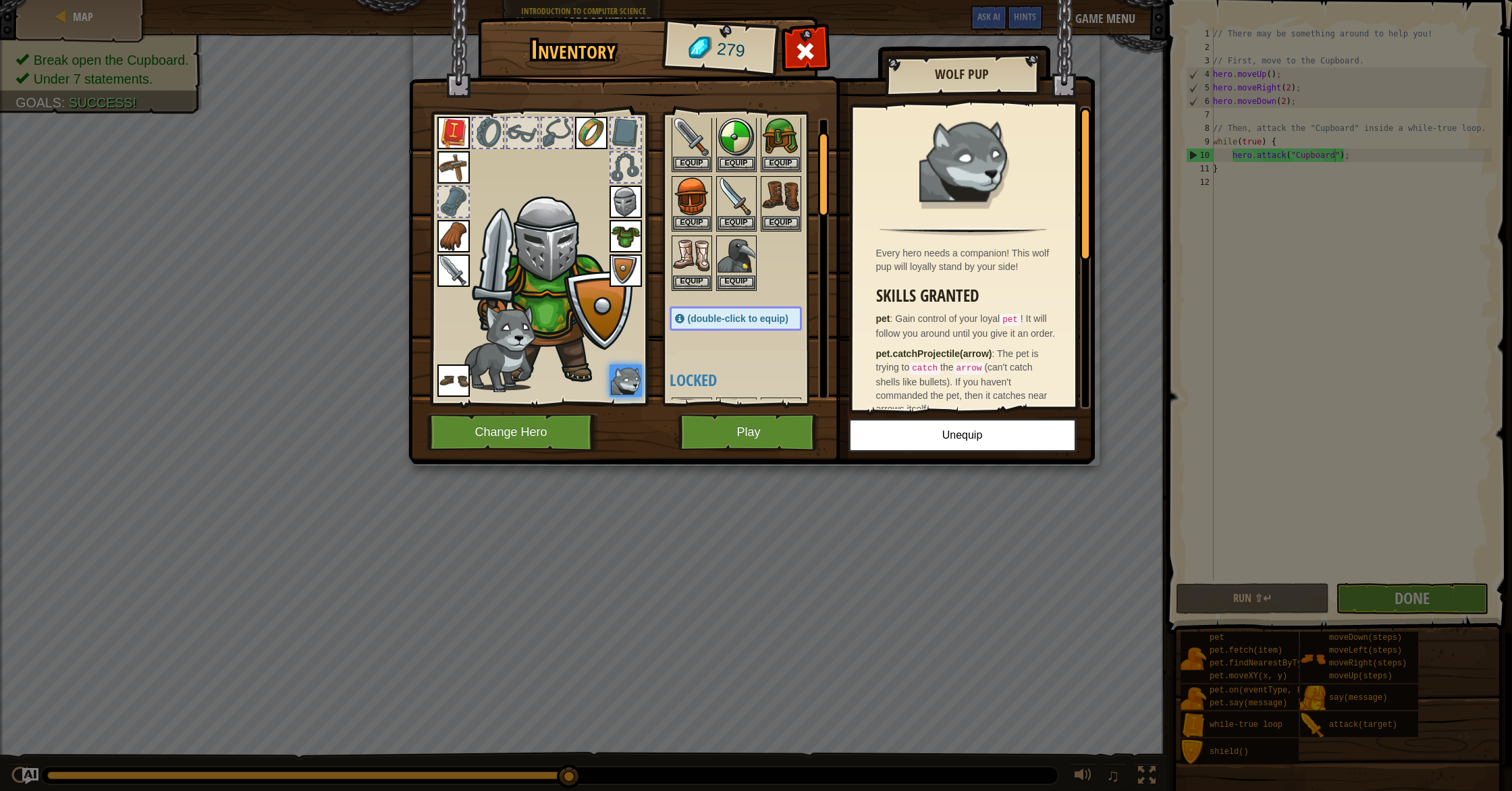
scroll to position [42, 0]
click at [762, 219] on button "Equip" at bounding box center [781, 221] width 37 height 14
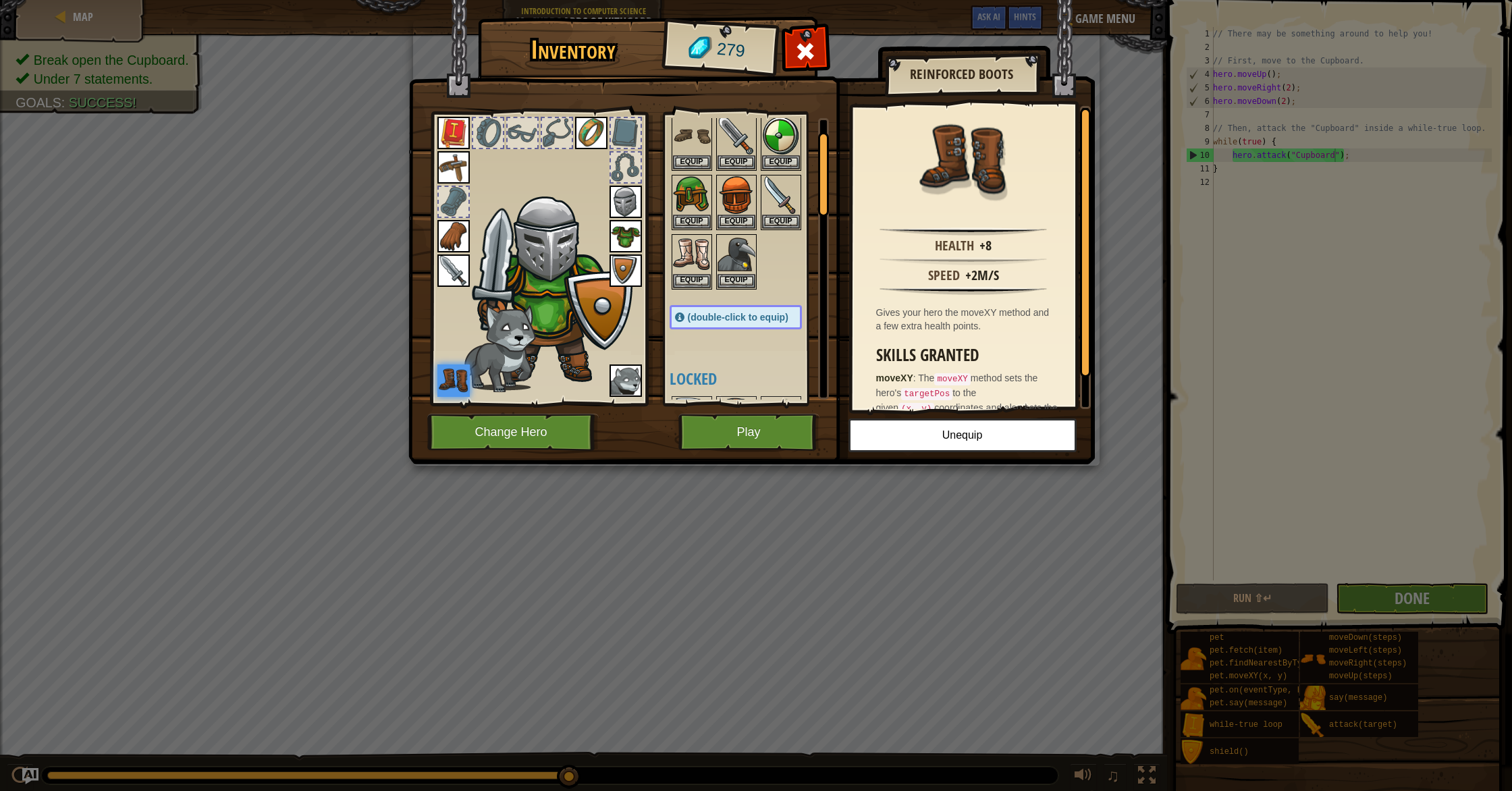
click at [623, 378] on img at bounding box center [625, 381] width 33 height 33
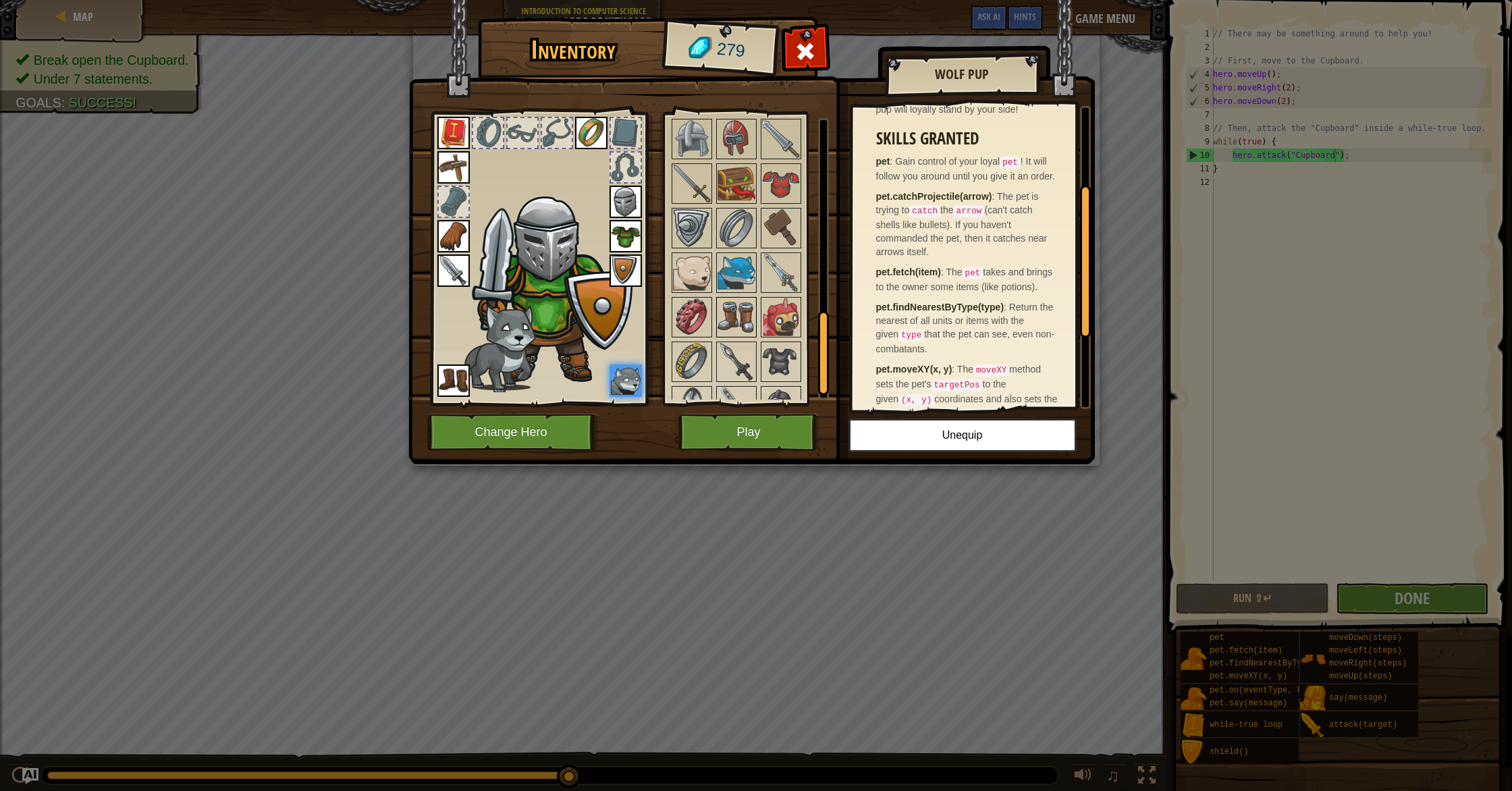
scroll to position [659, 0]
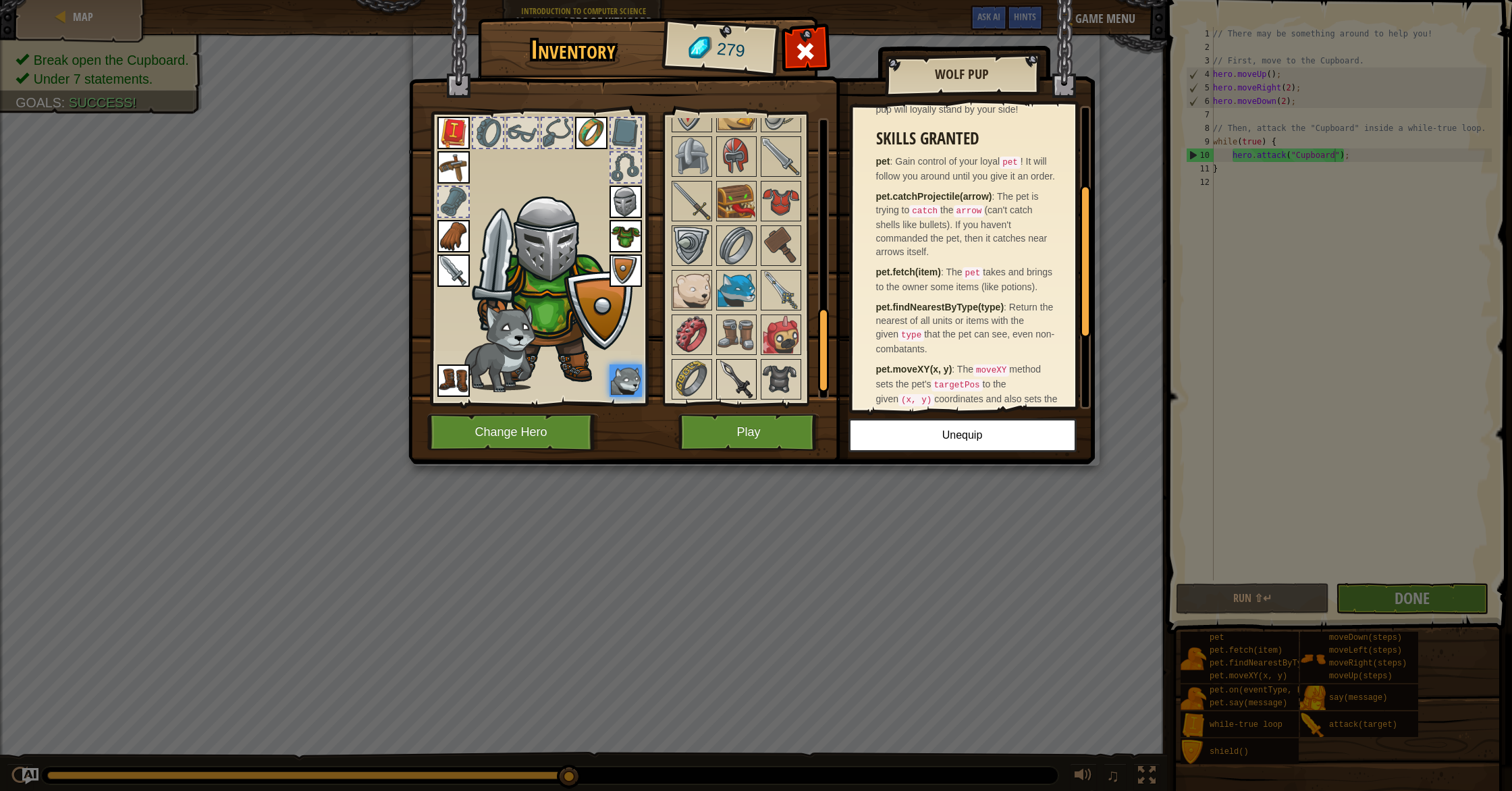
click at [731, 382] on img at bounding box center [736, 380] width 37 height 37
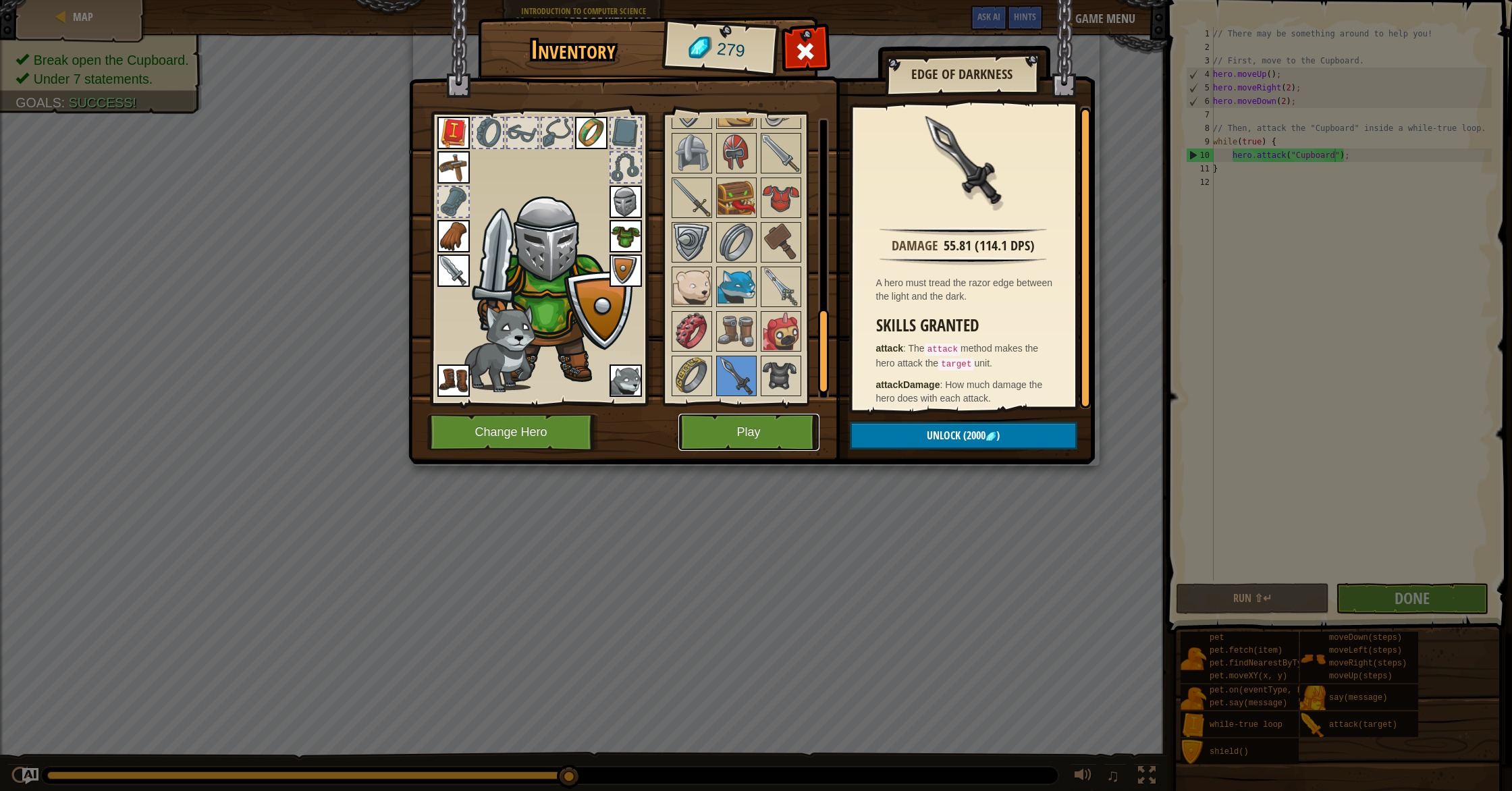
scroll to position [664, 0]
click at [755, 433] on button "Play" at bounding box center [748, 433] width 141 height 37
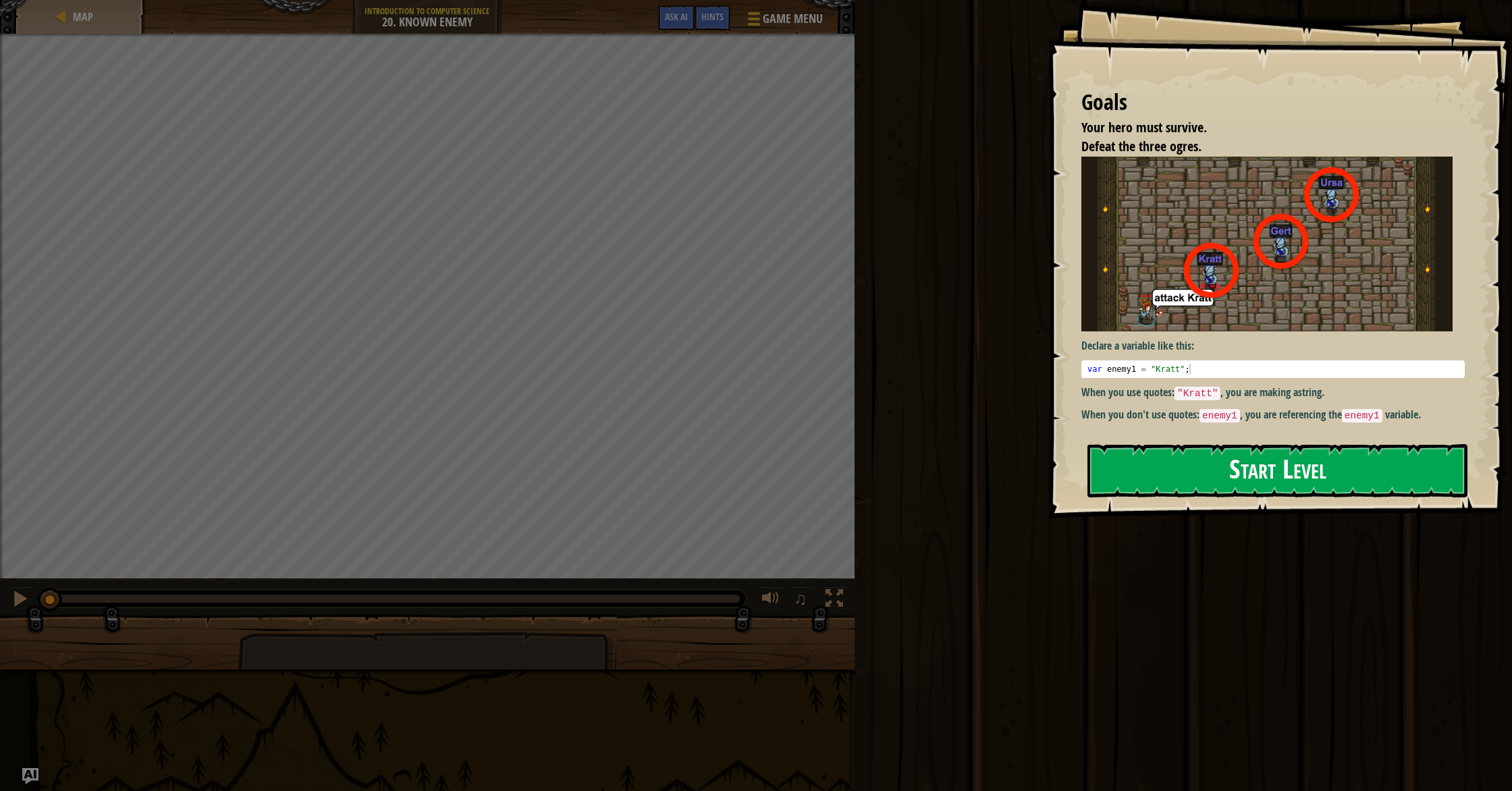
click at [1198, 447] on button "Start Level" at bounding box center [1277, 470] width 380 height 53
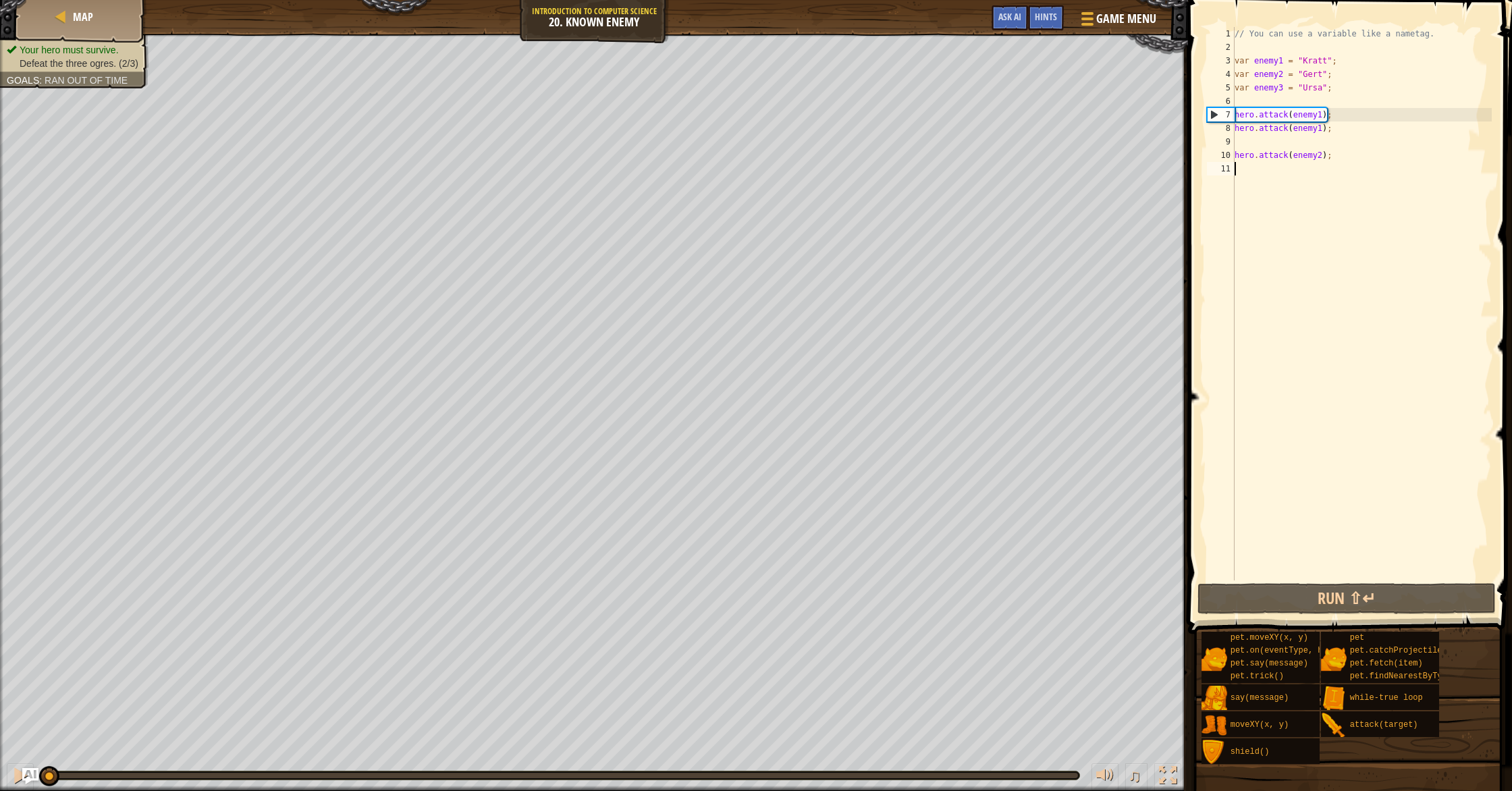
type textarea "h"
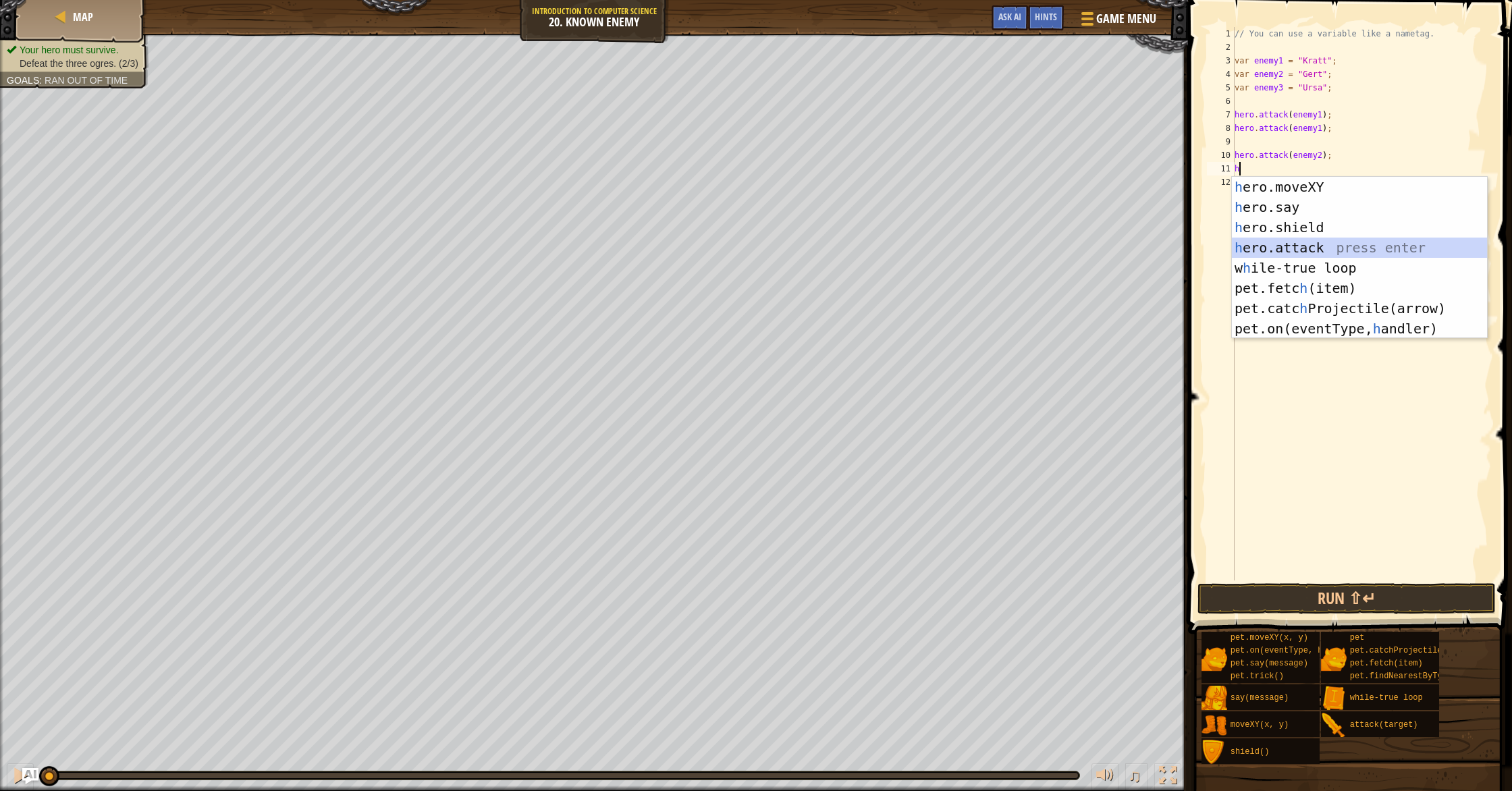
click at [1293, 252] on div "h ero.moveXY press enter h ero.say press enter h ero.shield press enter h ero.a…" at bounding box center [1359, 278] width 255 height 203
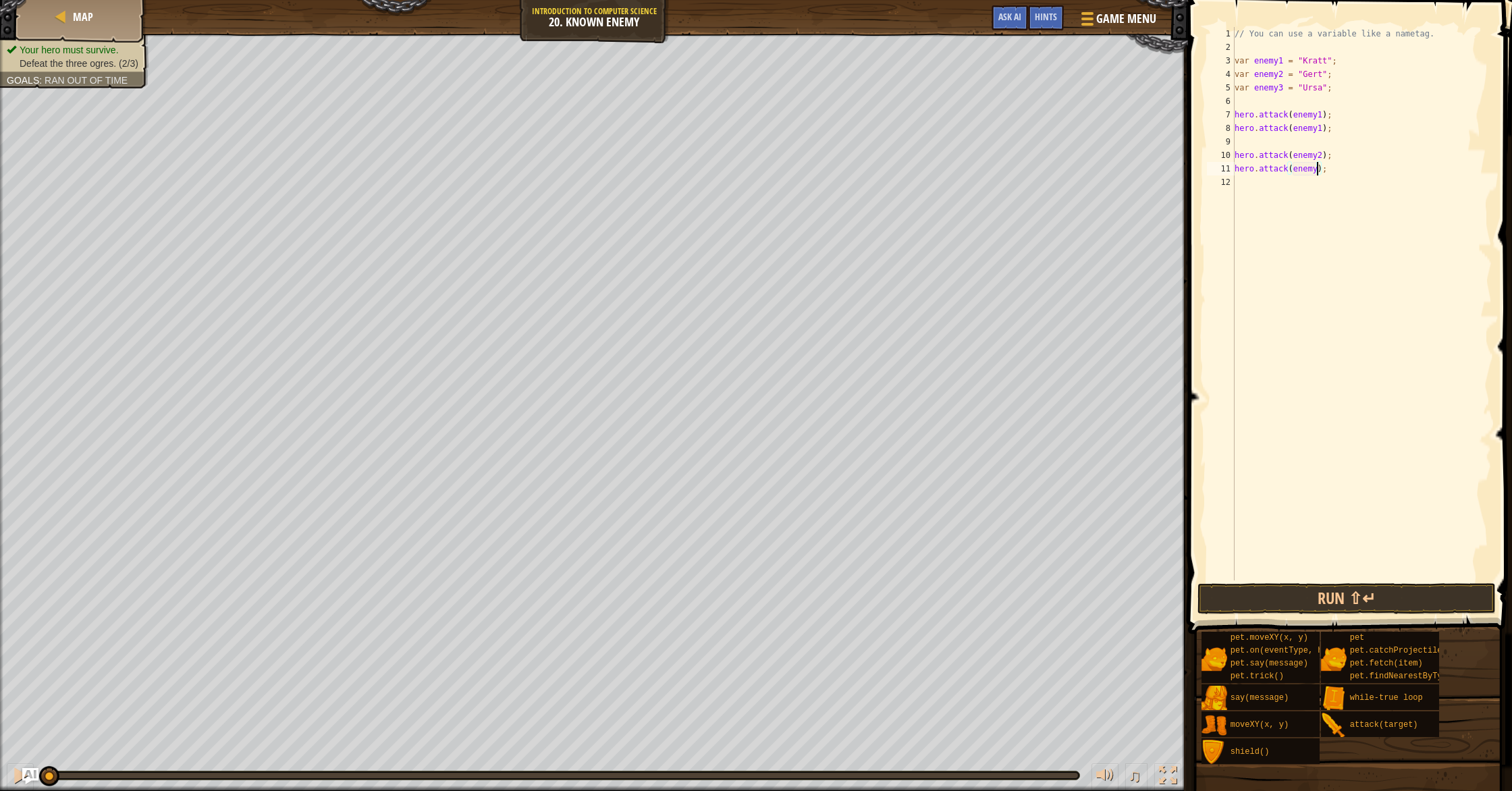
type textarea "hero.attack(enemy2);"
click at [1308, 203] on div "// You can use a variable like a nametag. var enemy1 = "[PERSON_NAME]" ; var en…" at bounding box center [1361, 317] width 260 height 581
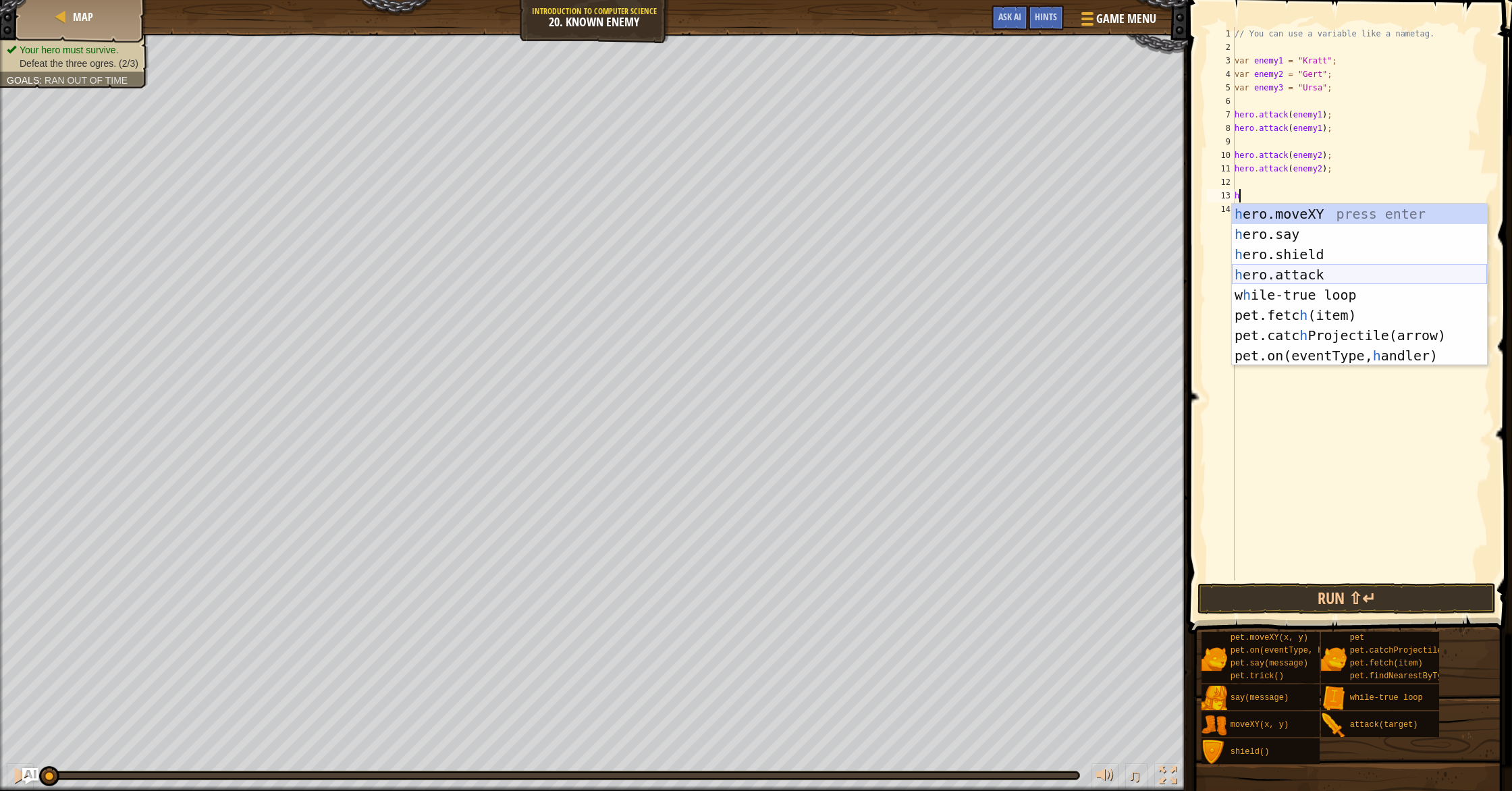
click at [1341, 279] on div "h ero.moveXY press enter h ero.say press enter h ero.shield press enter h ero.a…" at bounding box center [1359, 305] width 255 height 203
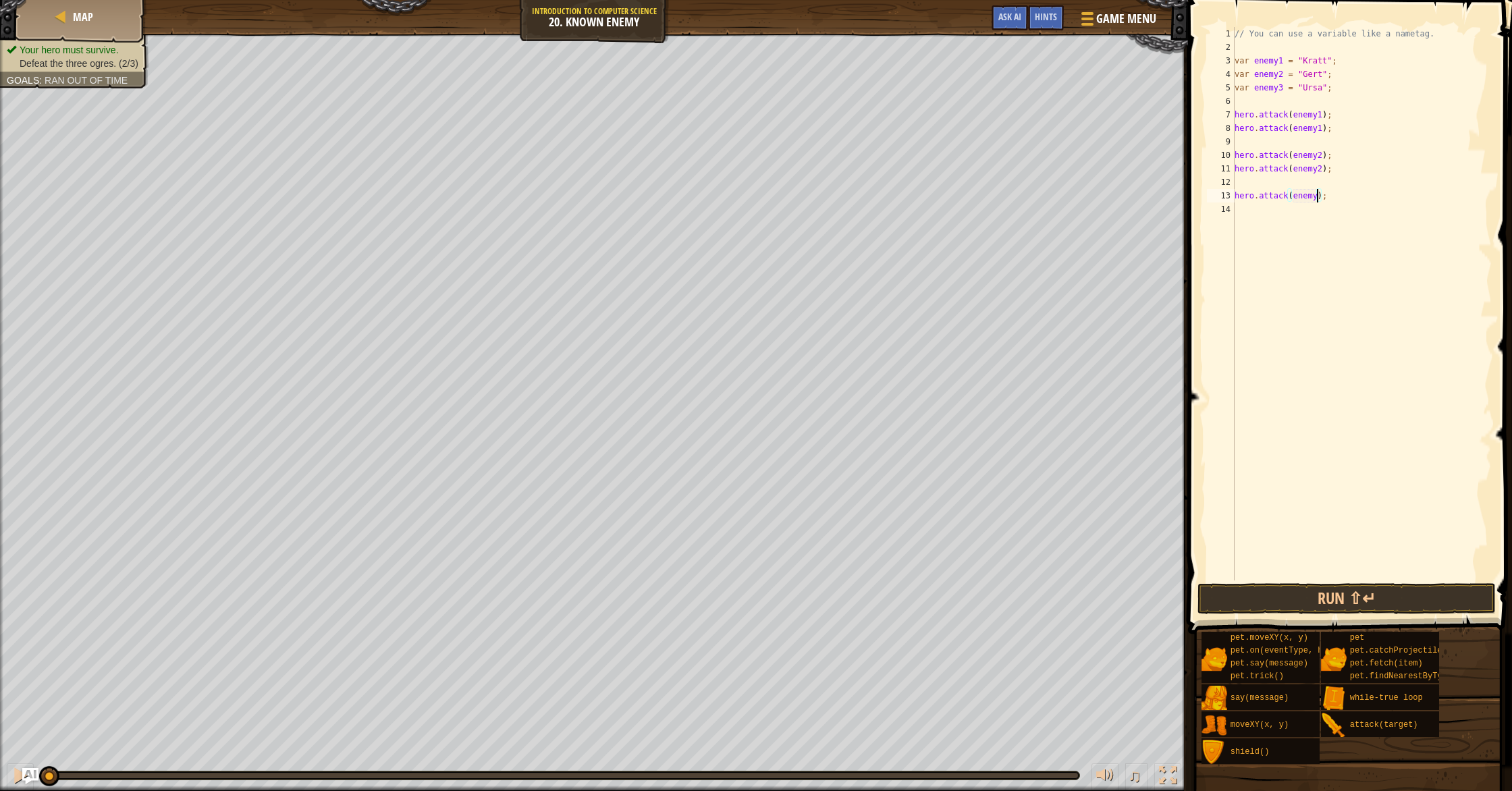
type textarea "hero.attack(enemy3);"
click at [1306, 213] on div "// You can use a variable like a nametag. var enemy1 = "[PERSON_NAME]" ; var en…" at bounding box center [1361, 317] width 260 height 581
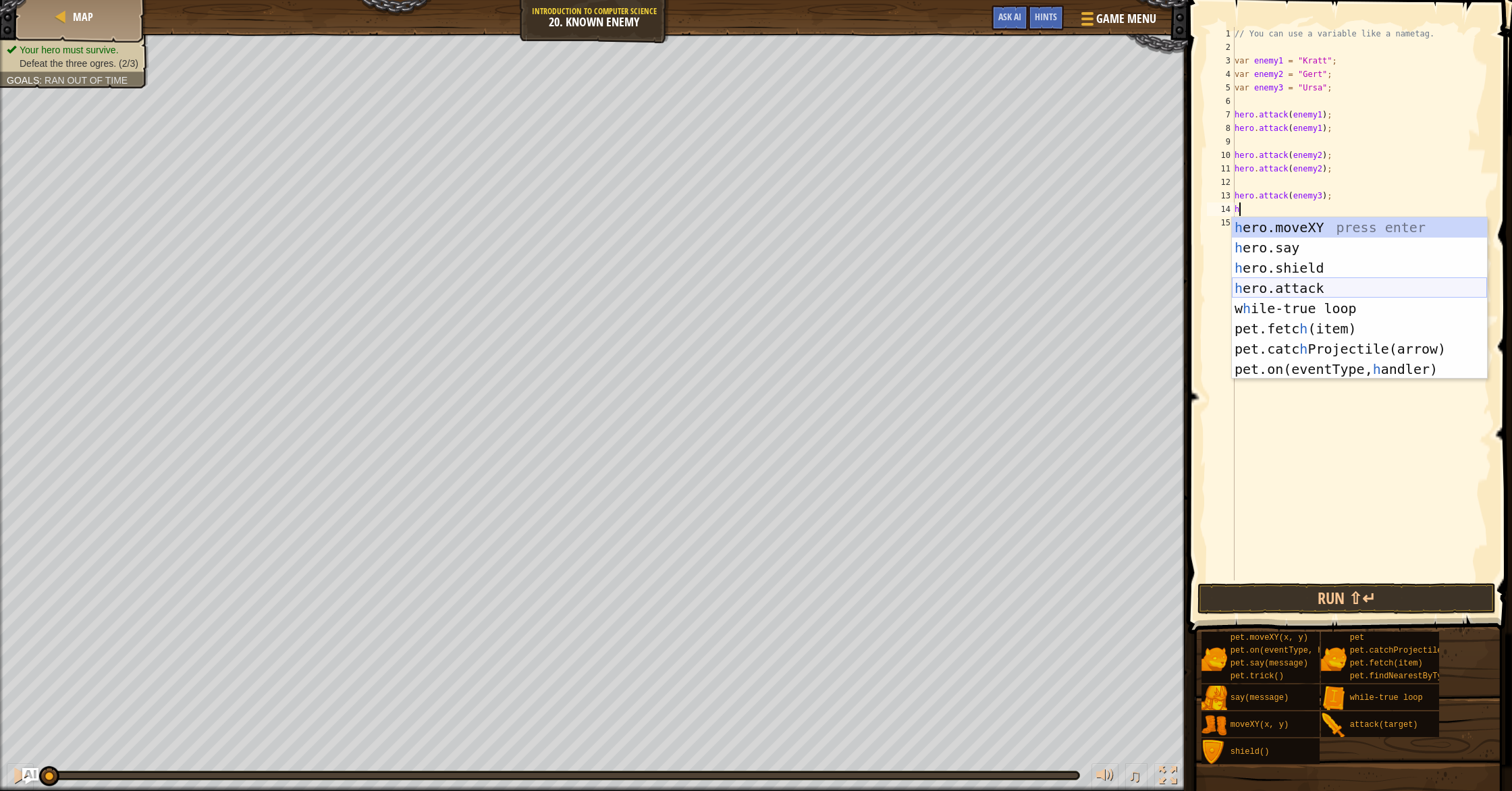
click at [1319, 285] on div "h ero.moveXY press enter h ero.say press enter h ero.shield press enter h ero.a…" at bounding box center [1359, 319] width 255 height 203
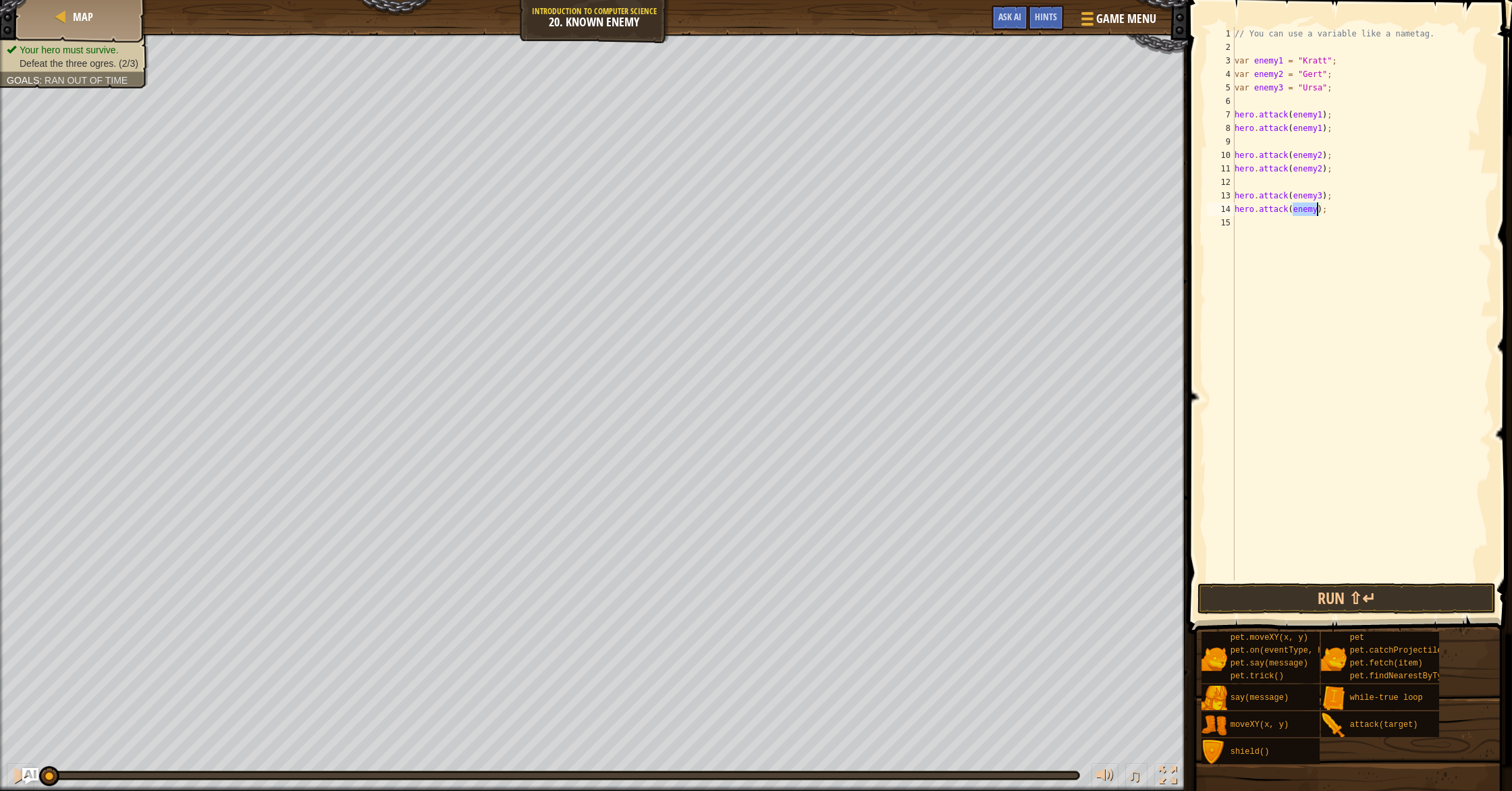
scroll to position [6, 7]
type textarea "hero.attack(enemy3);"
click at [1295, 604] on button "Run ⇧↵" at bounding box center [1346, 599] width 298 height 31
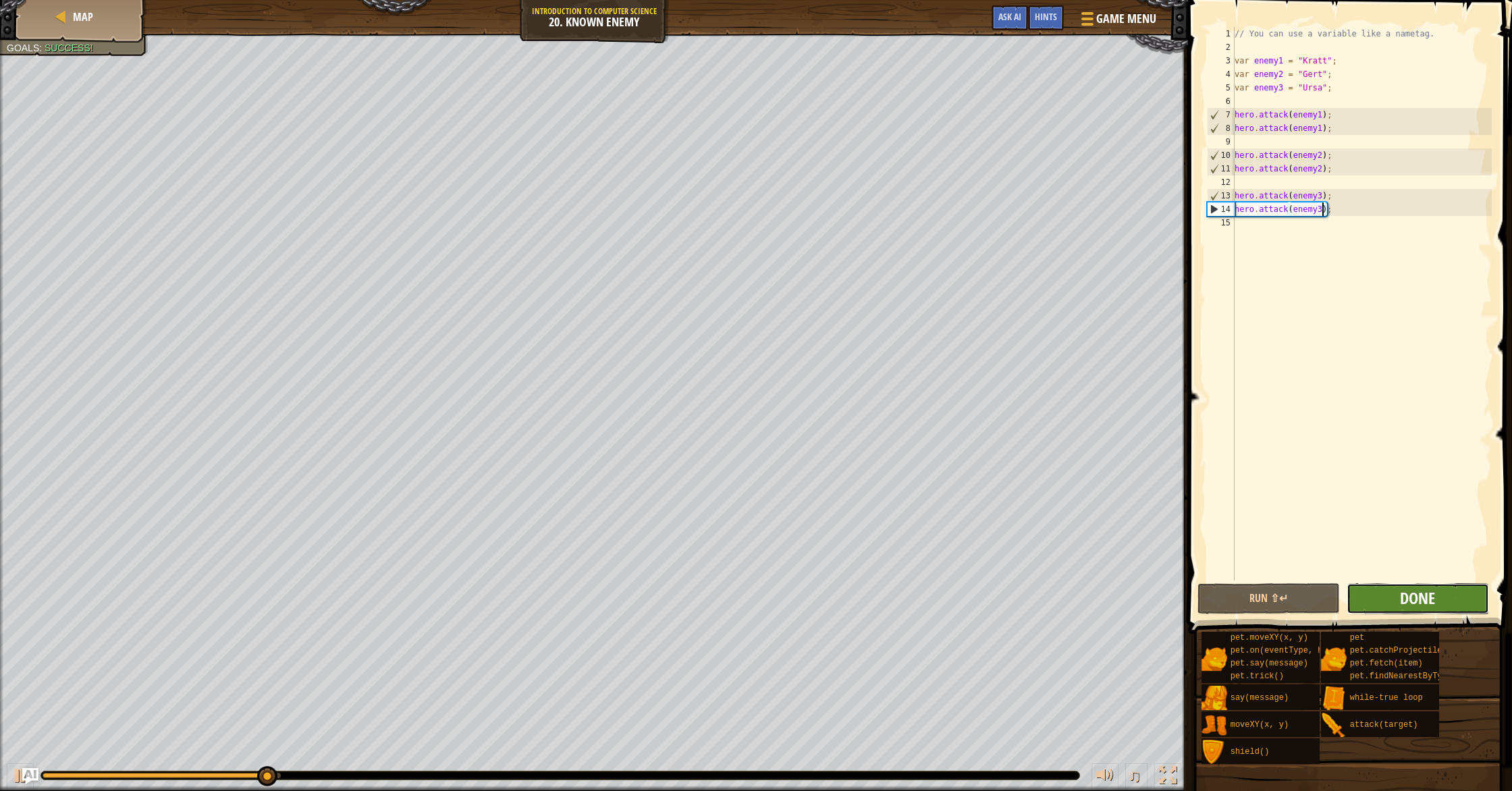
click at [1411, 590] on span "Done" at bounding box center [1417, 598] width 35 height 22
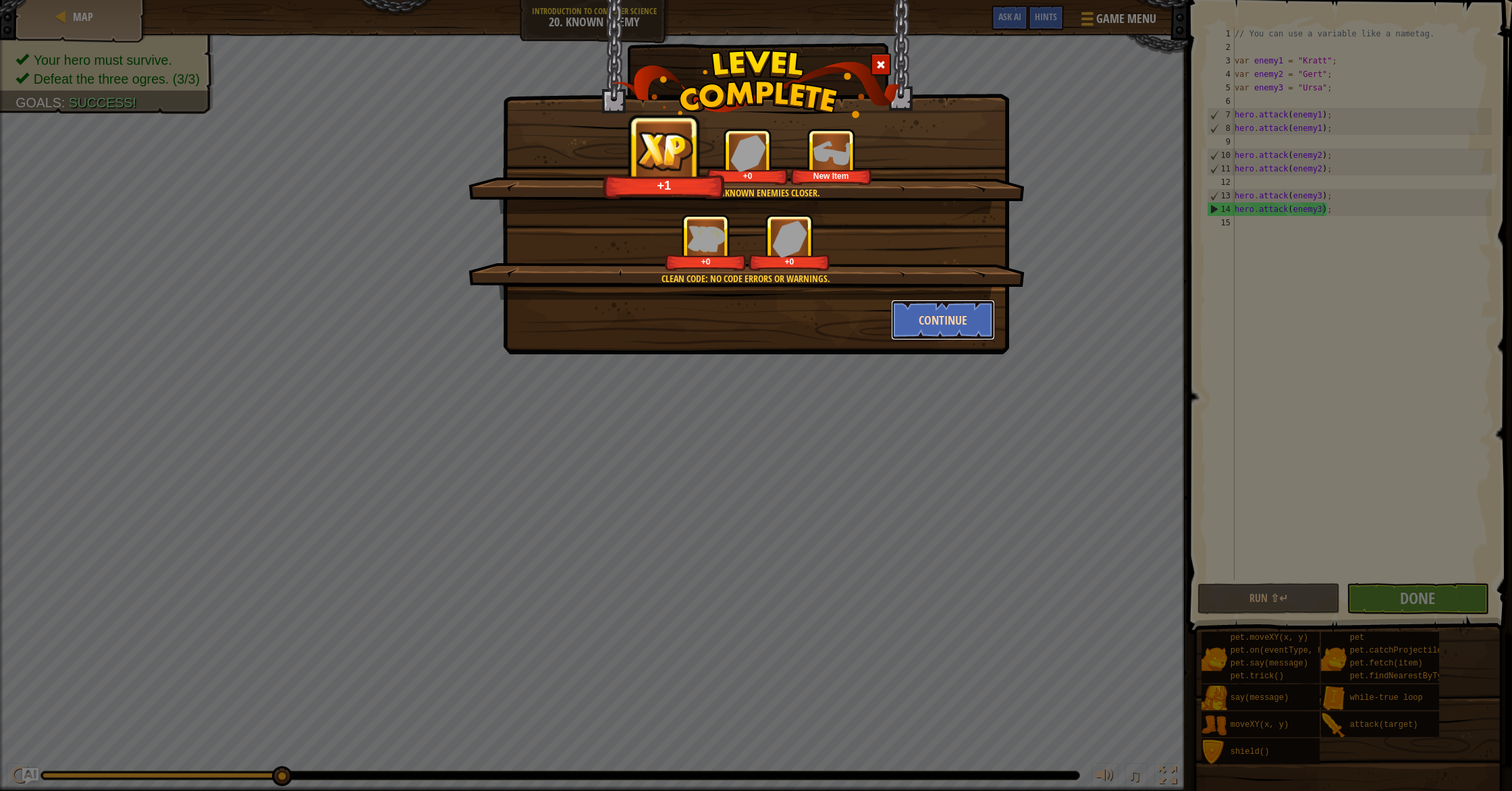
click at [953, 310] on button "Continue" at bounding box center [943, 320] width 104 height 41
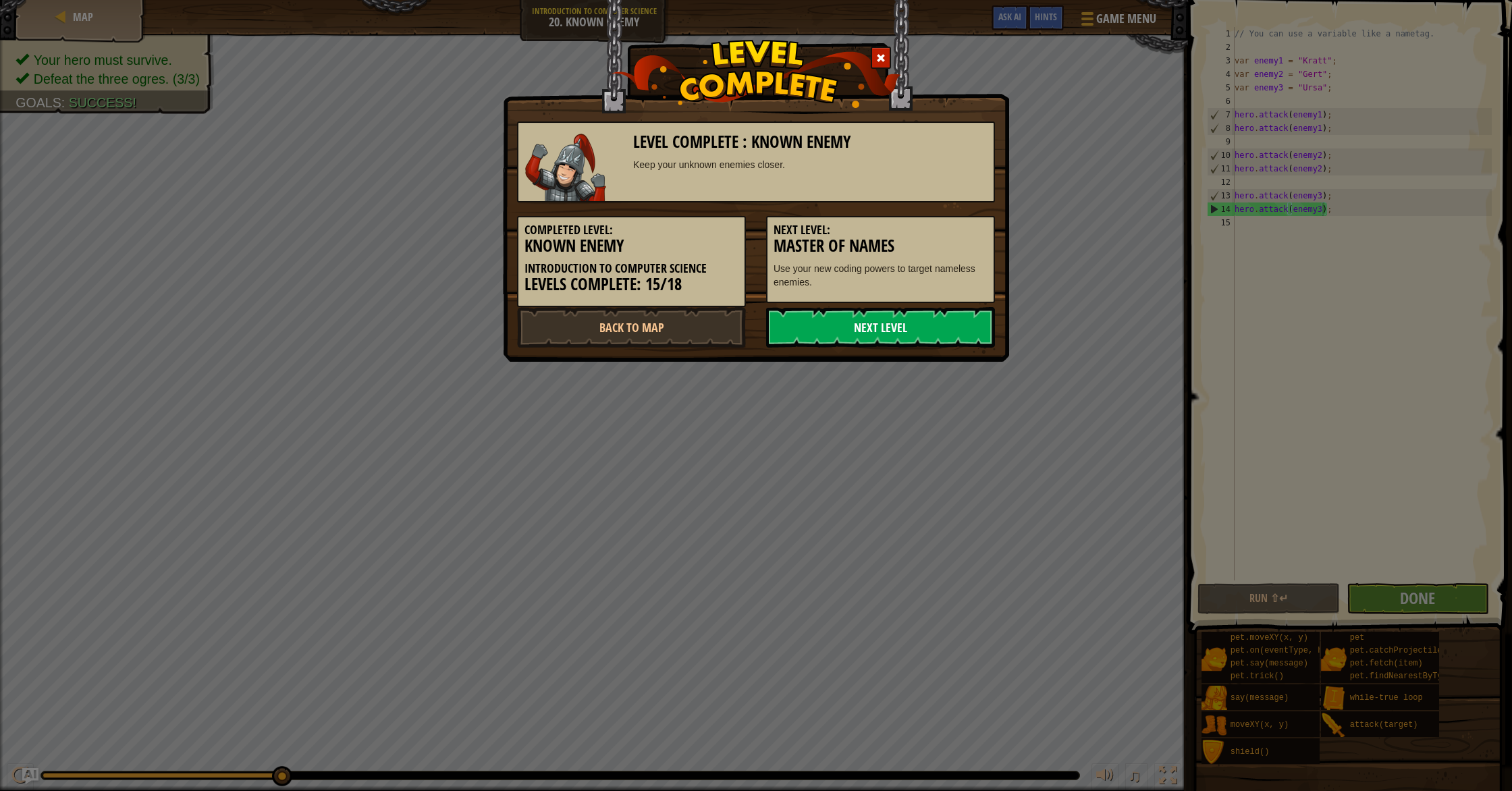
click at [948, 314] on link "Next Level" at bounding box center [880, 327] width 229 height 41
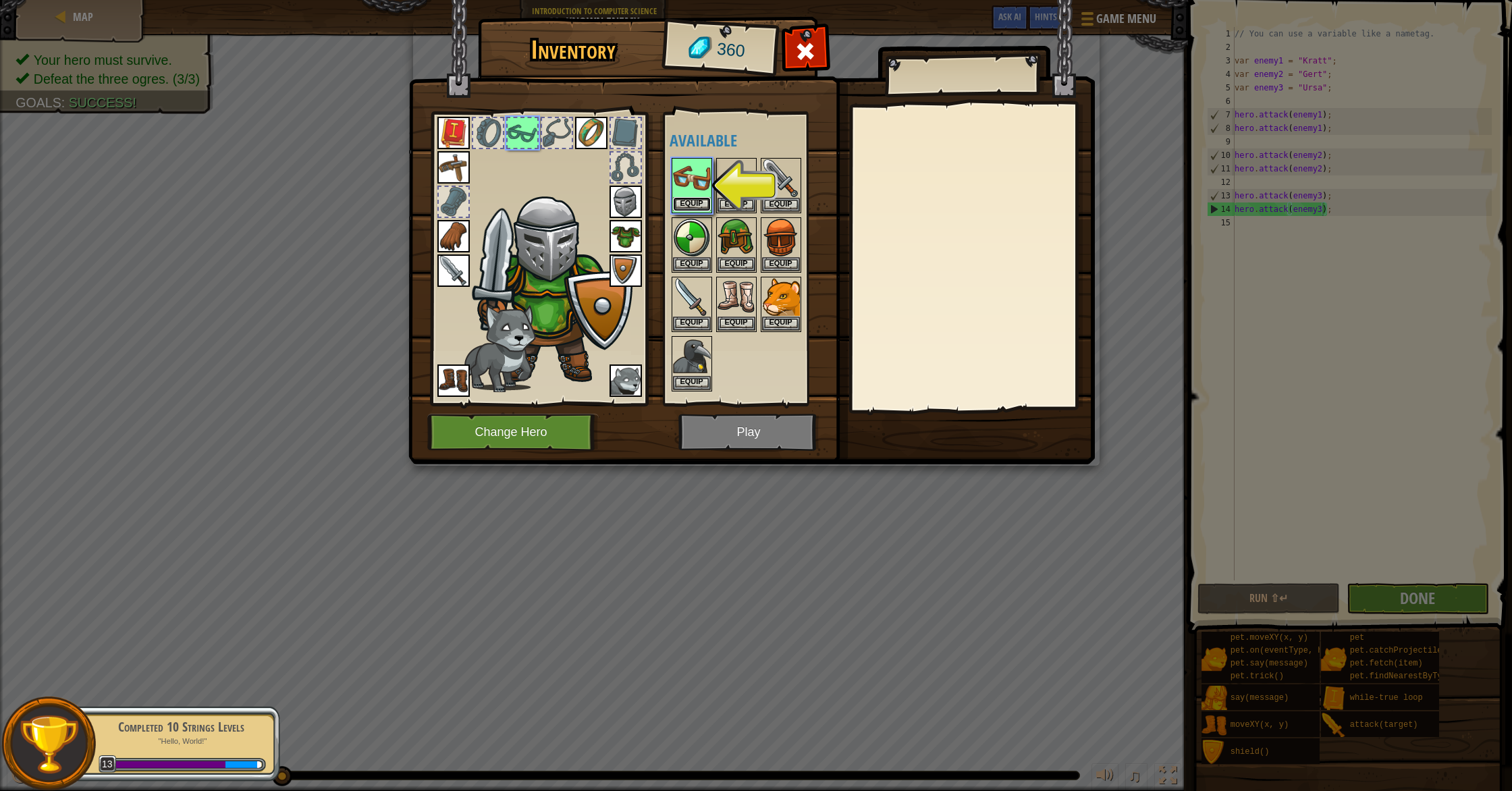
click at [684, 209] on button "Equip" at bounding box center [691, 204] width 37 height 14
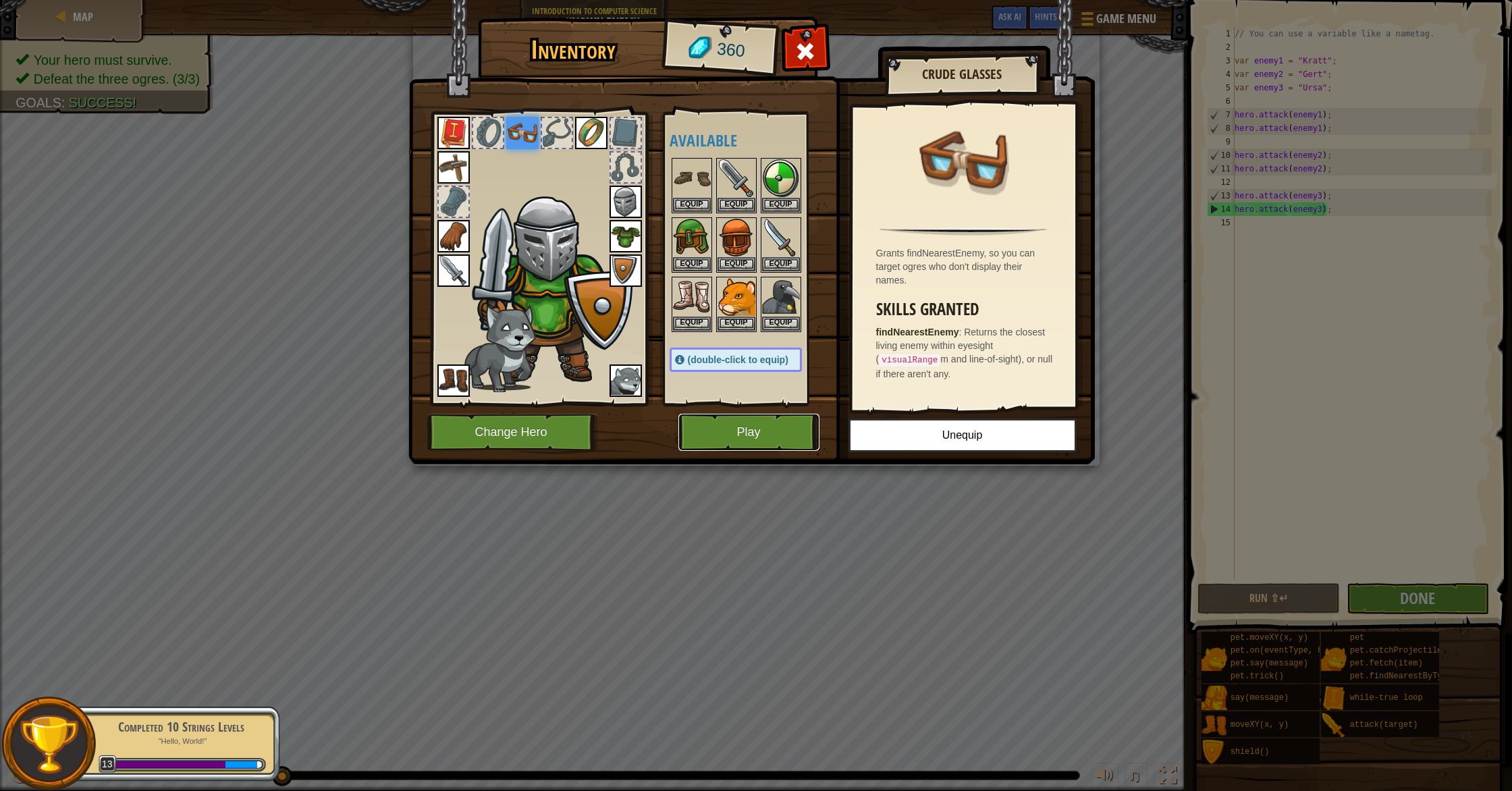
click at [695, 424] on button "Play" at bounding box center [748, 433] width 141 height 37
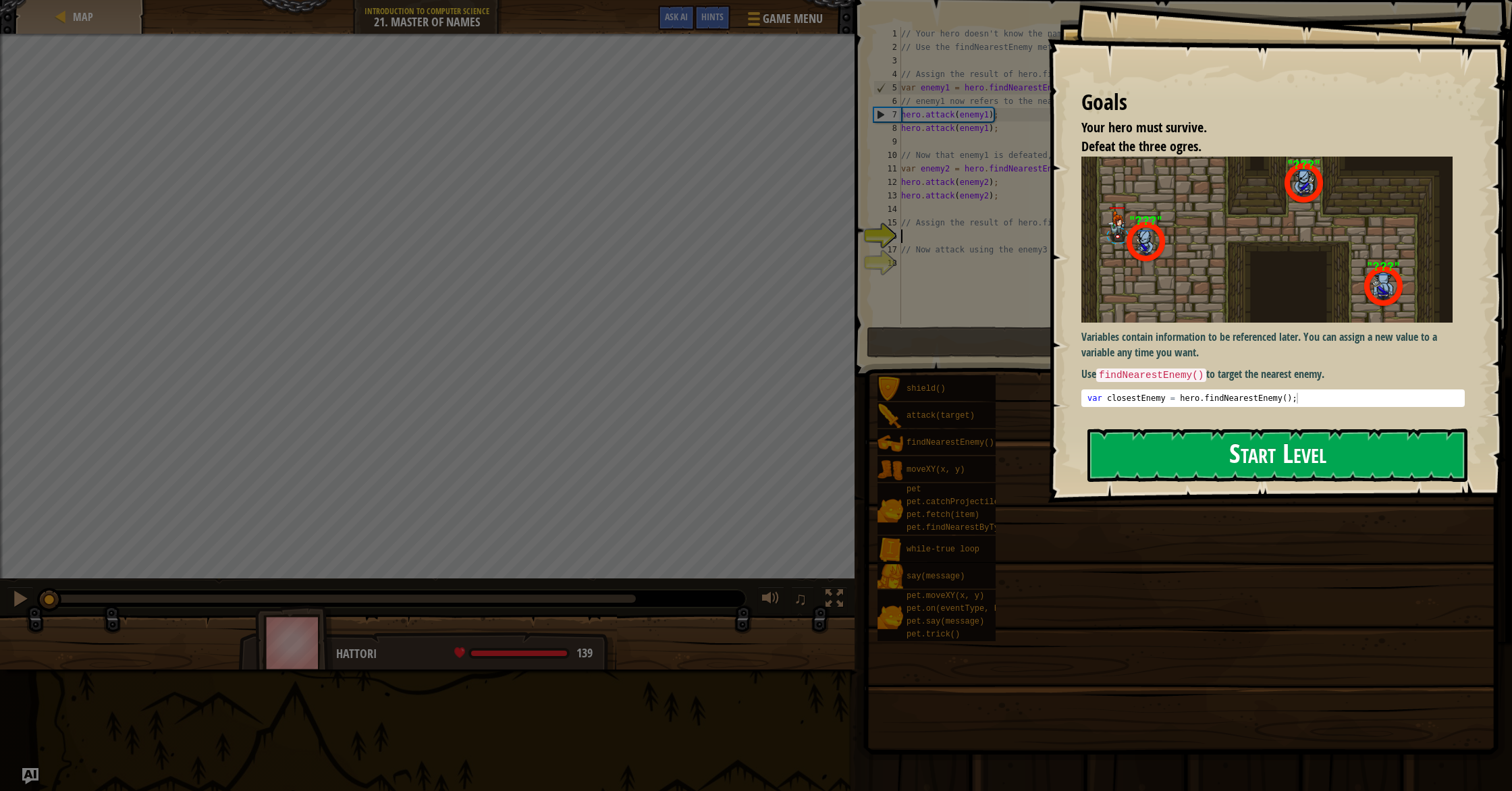
click at [1164, 448] on button "Start Level" at bounding box center [1277, 455] width 380 height 53
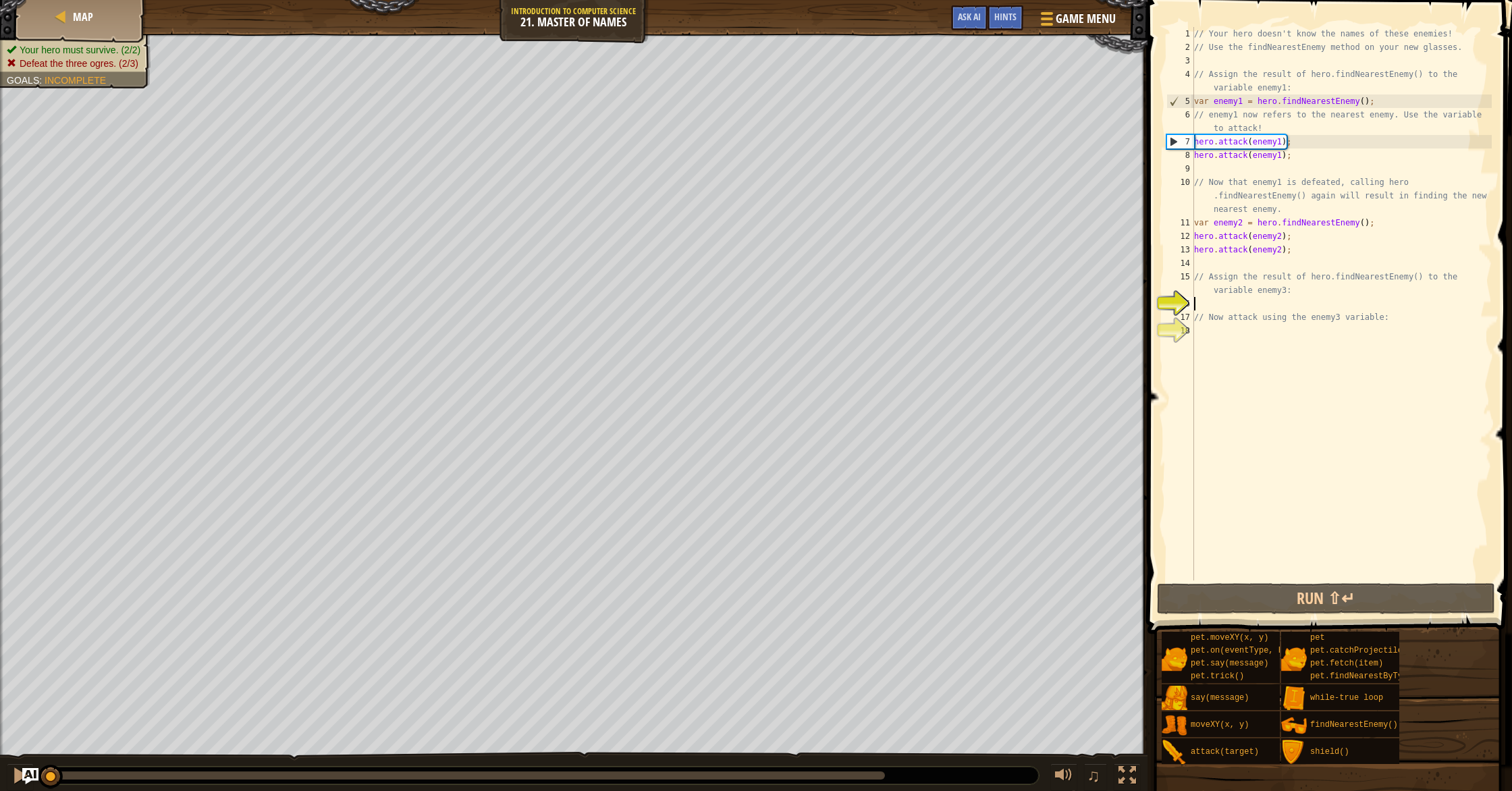
scroll to position [6, 0]
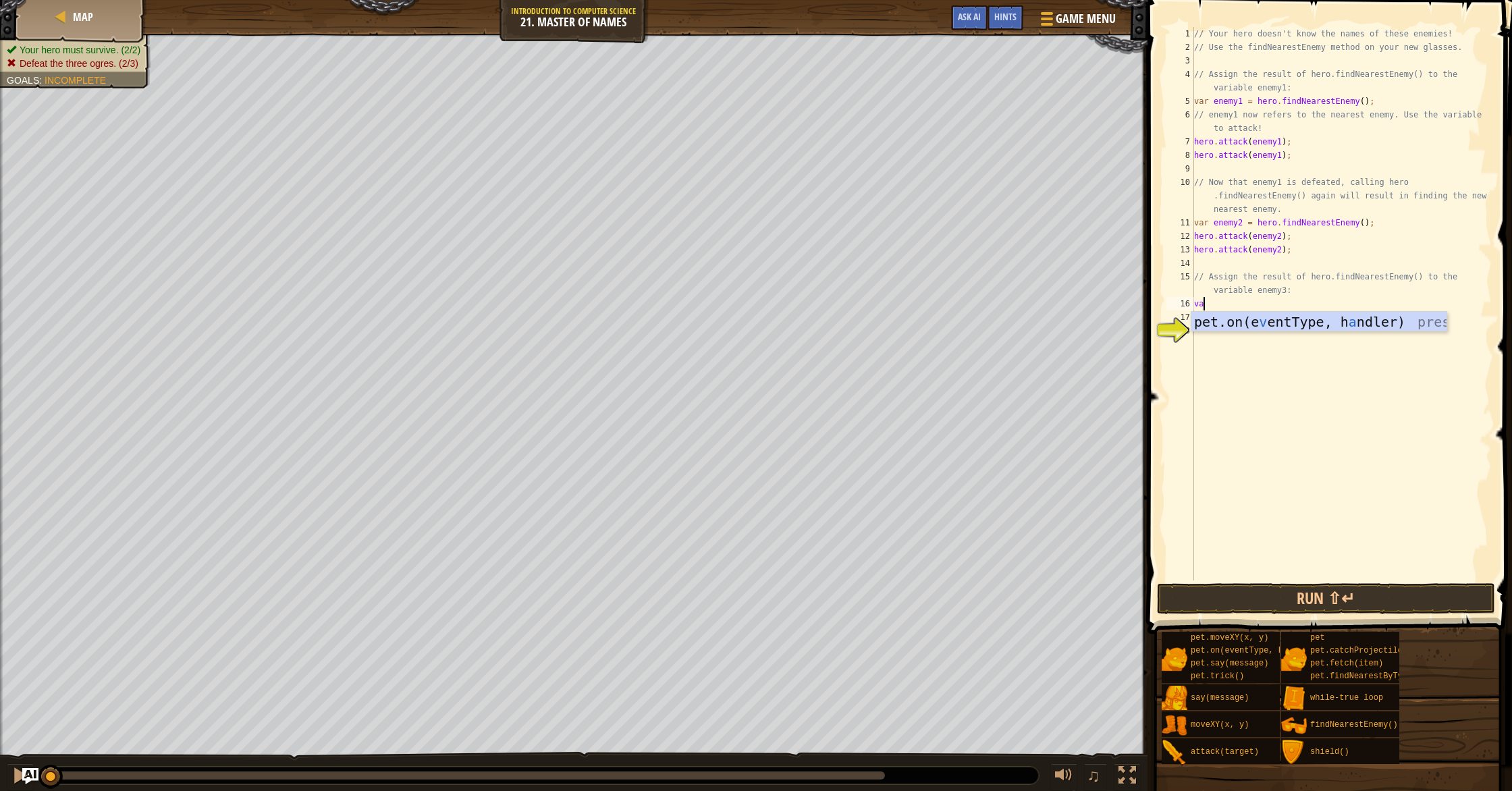
type textarea "v"
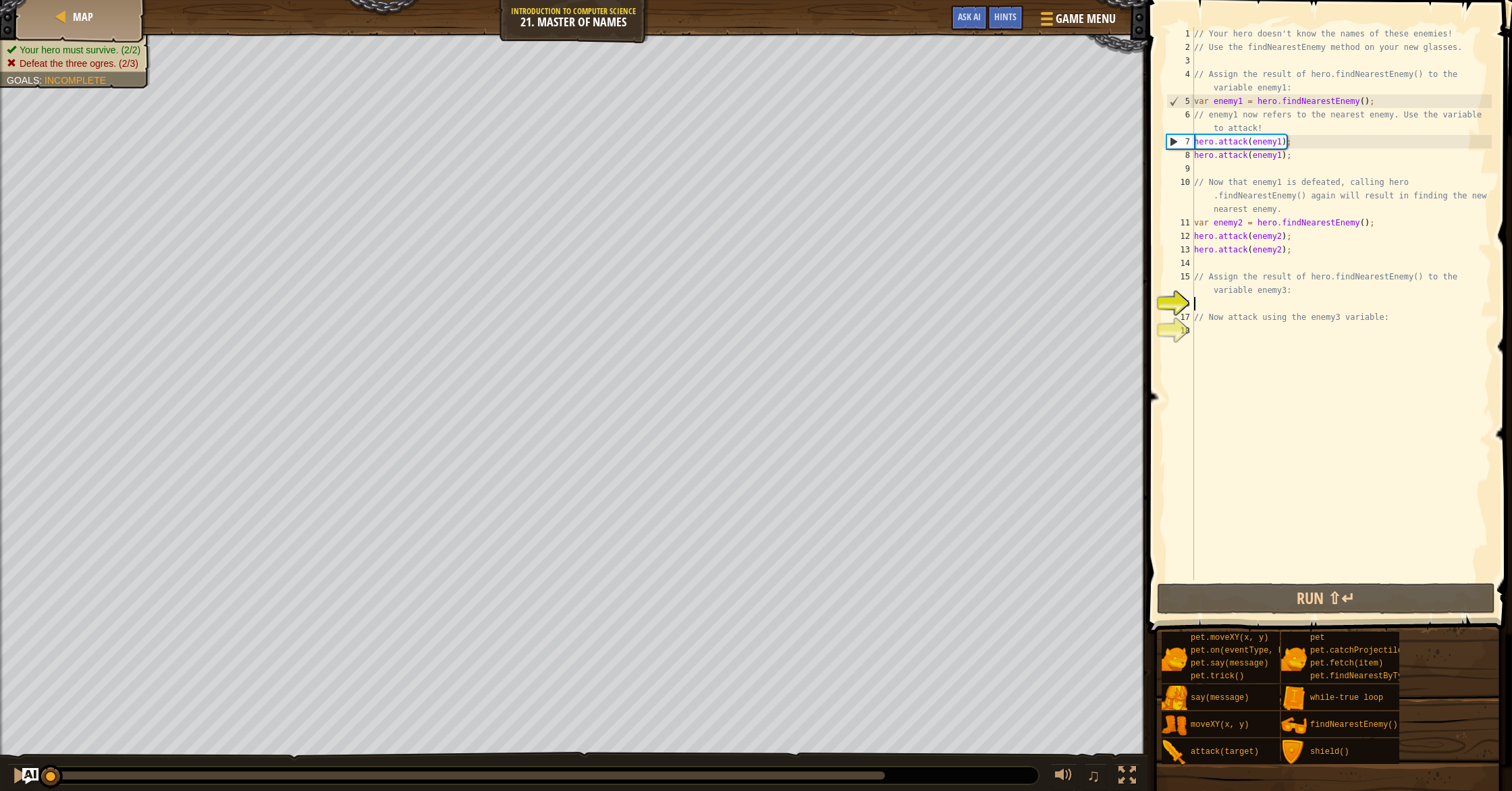
type textarea "h"
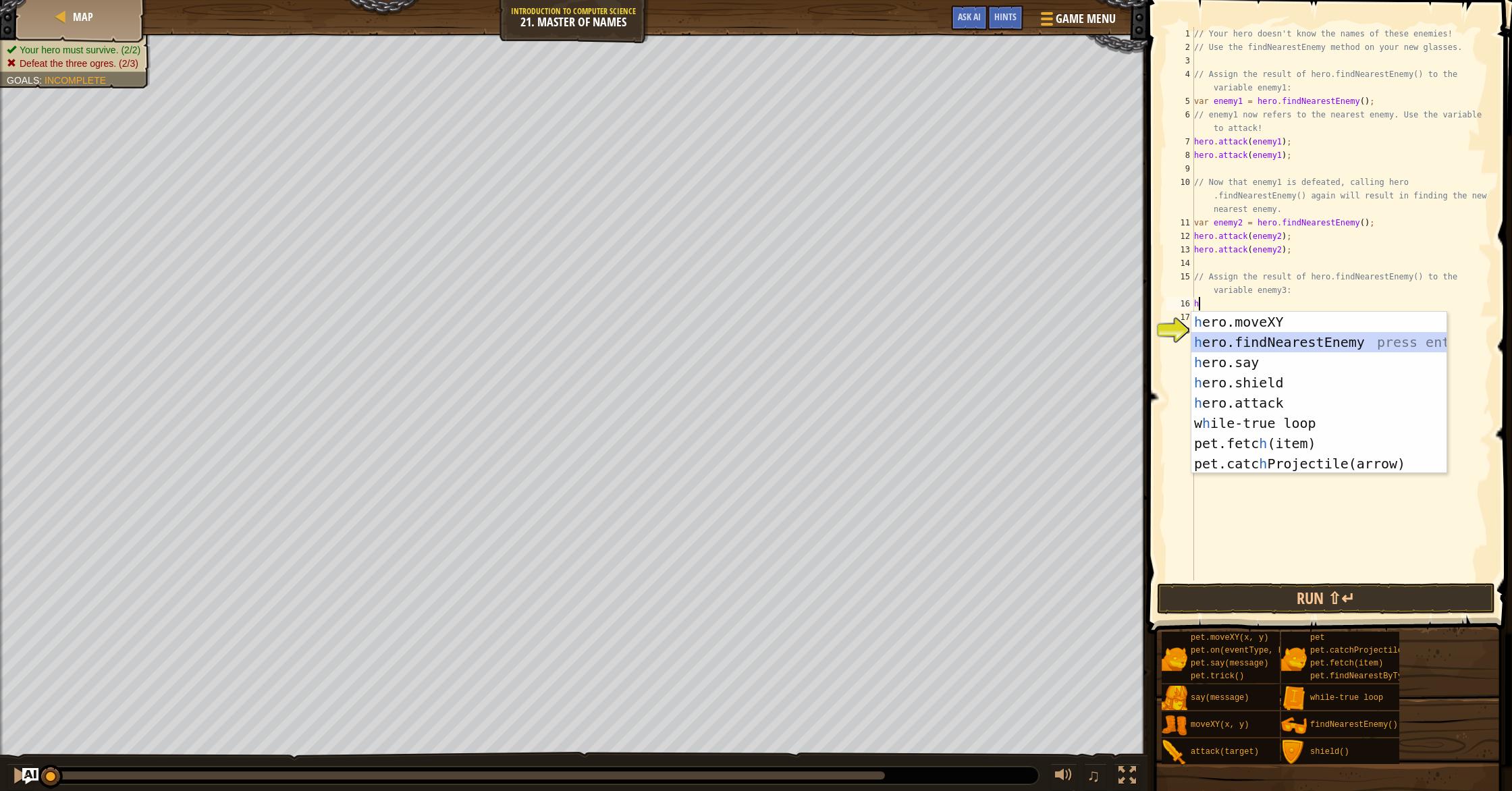
click at [1297, 345] on div "h ero.moveXY press enter h ero.findNearestEnemy press enter h ero.say press ent…" at bounding box center [1318, 413] width 255 height 203
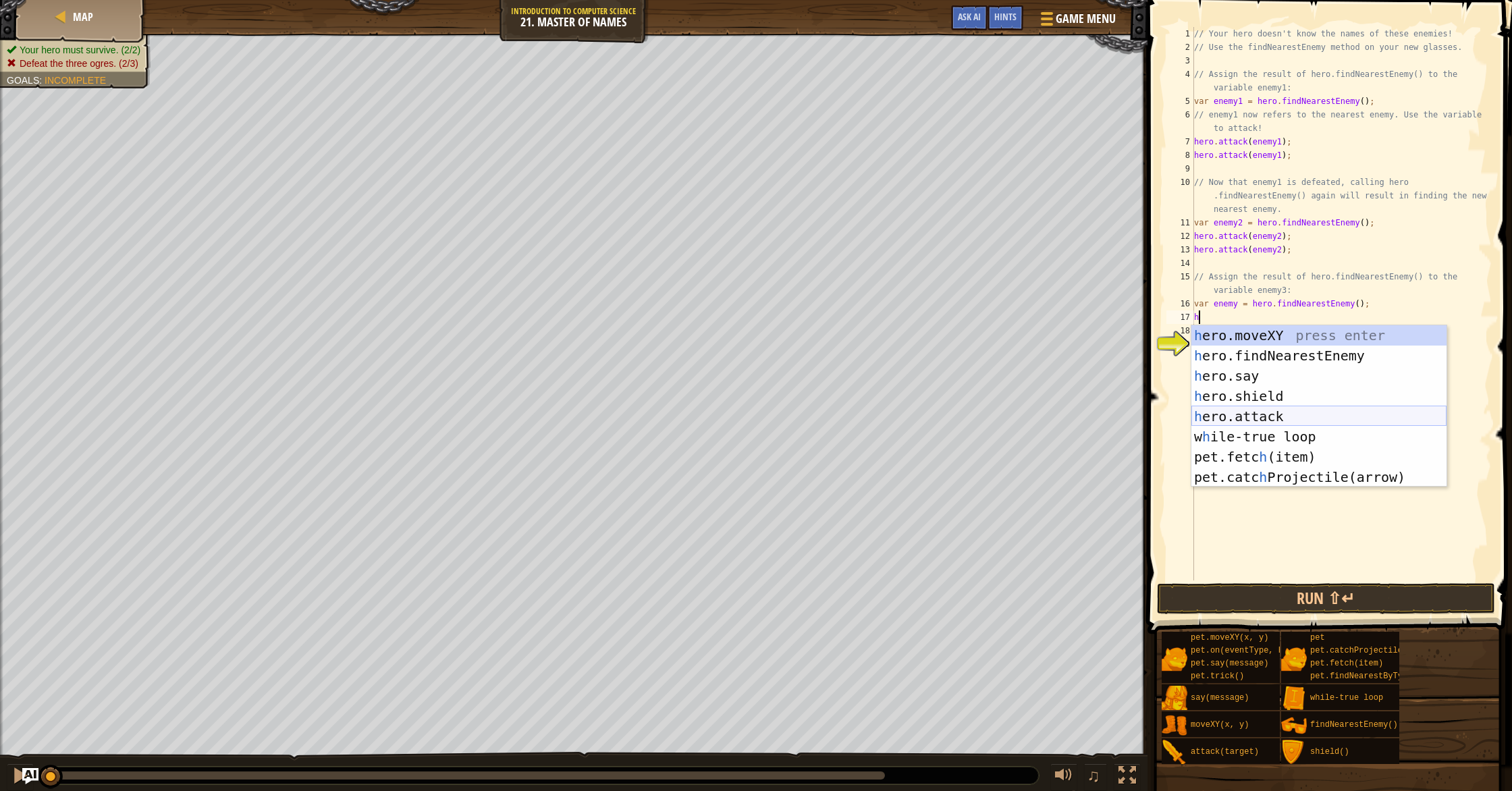
click at [1272, 420] on div "h ero.moveXY press enter h ero.findNearestEnemy press enter h ero.say press ent…" at bounding box center [1318, 427] width 255 height 203
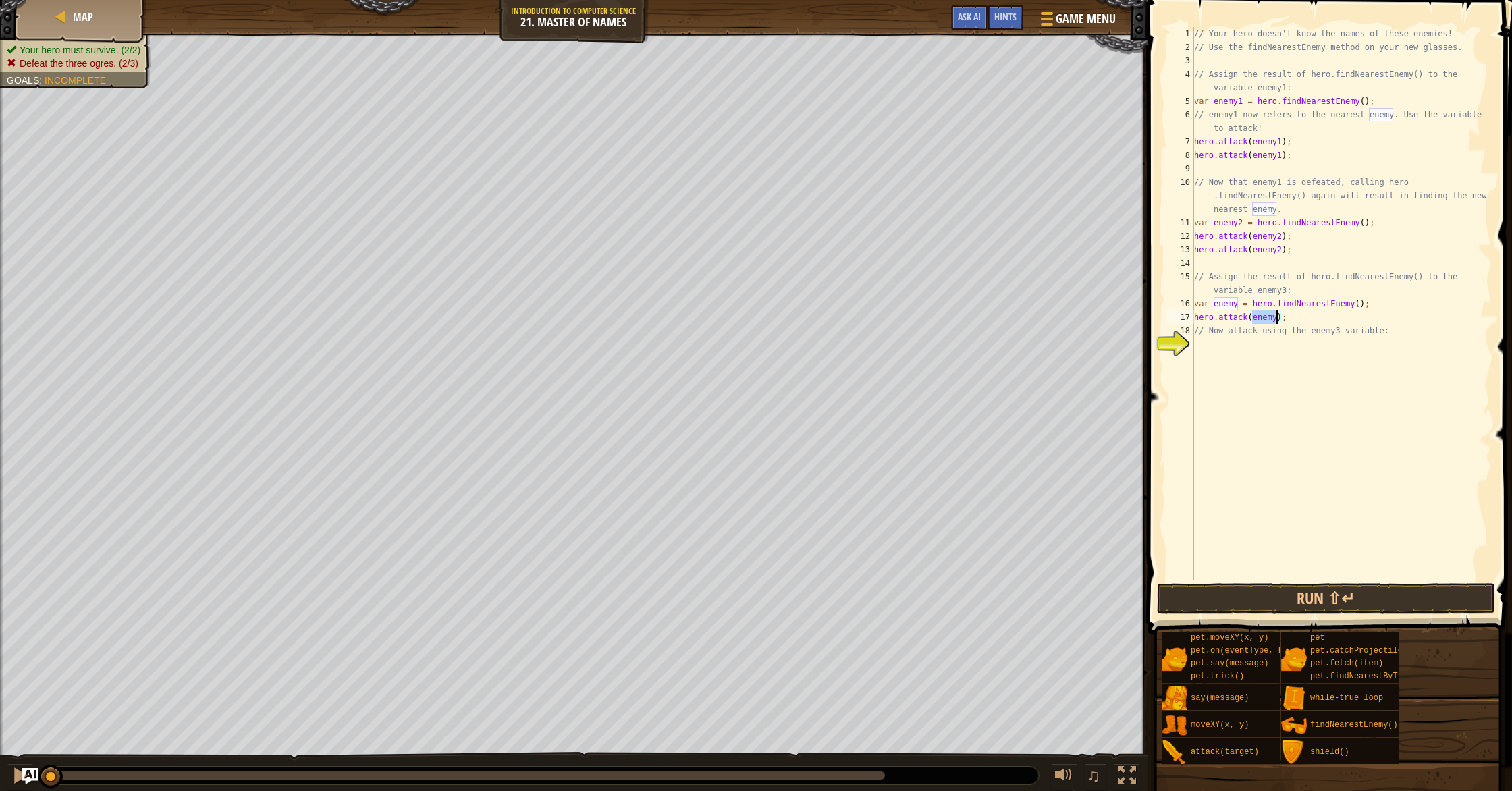
type textarea "hero.attack(enemy);"
click at [1272, 318] on div "// Your hero doesn't know the names of these enemies! // Use the findNearestEne…" at bounding box center [1341, 317] width 300 height 581
click at [1277, 321] on div "// Your hero doesn't know the names of these enemies! // Use the findNearestEne…" at bounding box center [1341, 317] width 300 height 581
click at [1287, 319] on div "// Your hero doesn't know the names of these enemies! // Use the findNearestEne…" at bounding box center [1341, 317] width 300 height 581
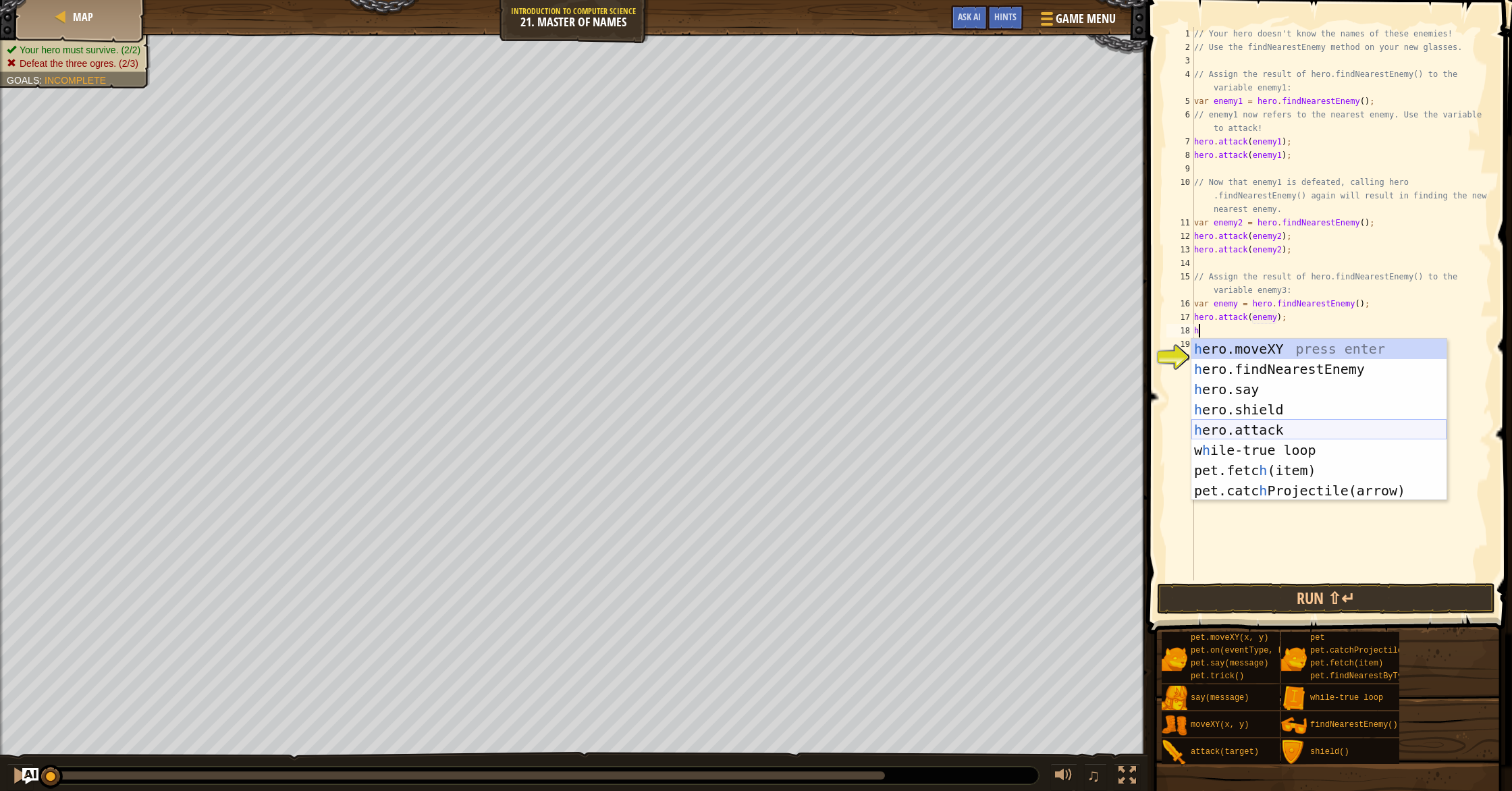
click at [1302, 434] on div "h ero.moveXY press enter h ero.findNearestEnemy press enter h ero.say press ent…" at bounding box center [1318, 440] width 255 height 203
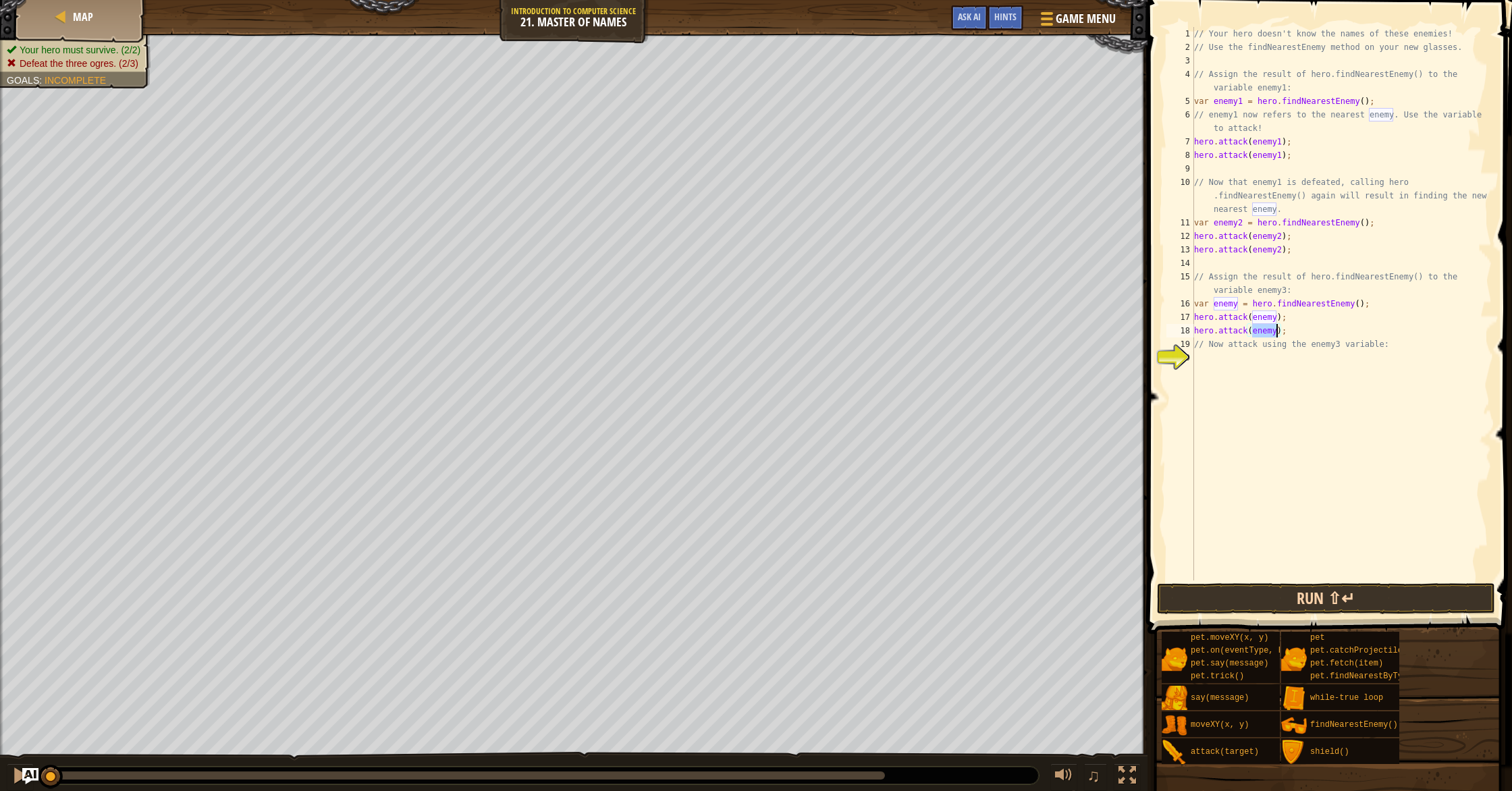
type textarea "hero.attack(enemy);"
click at [1319, 595] on button "Run ⇧↵" at bounding box center [1326, 599] width 338 height 31
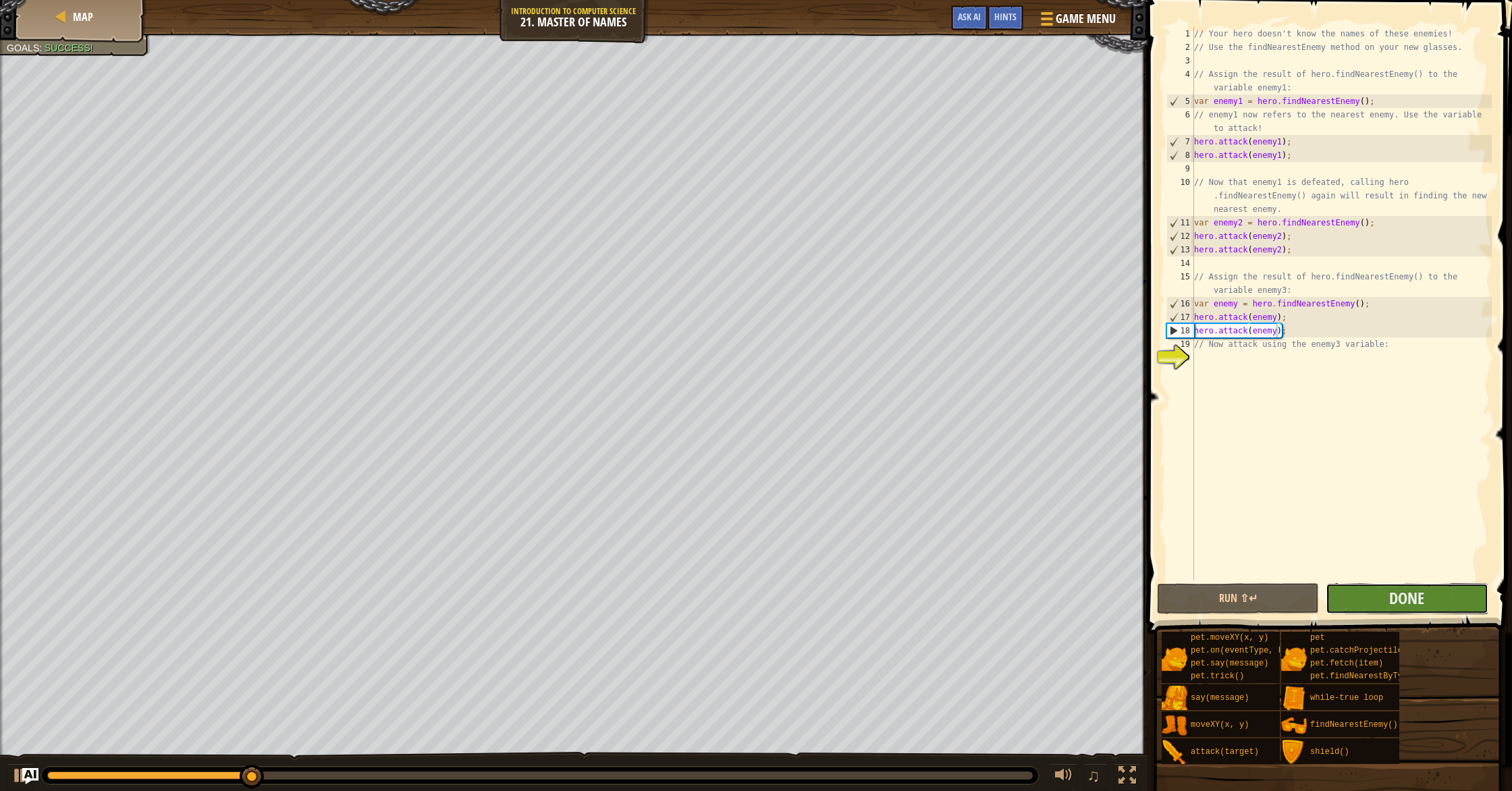
click at [1370, 608] on button "Done" at bounding box center [1406, 599] width 162 height 31
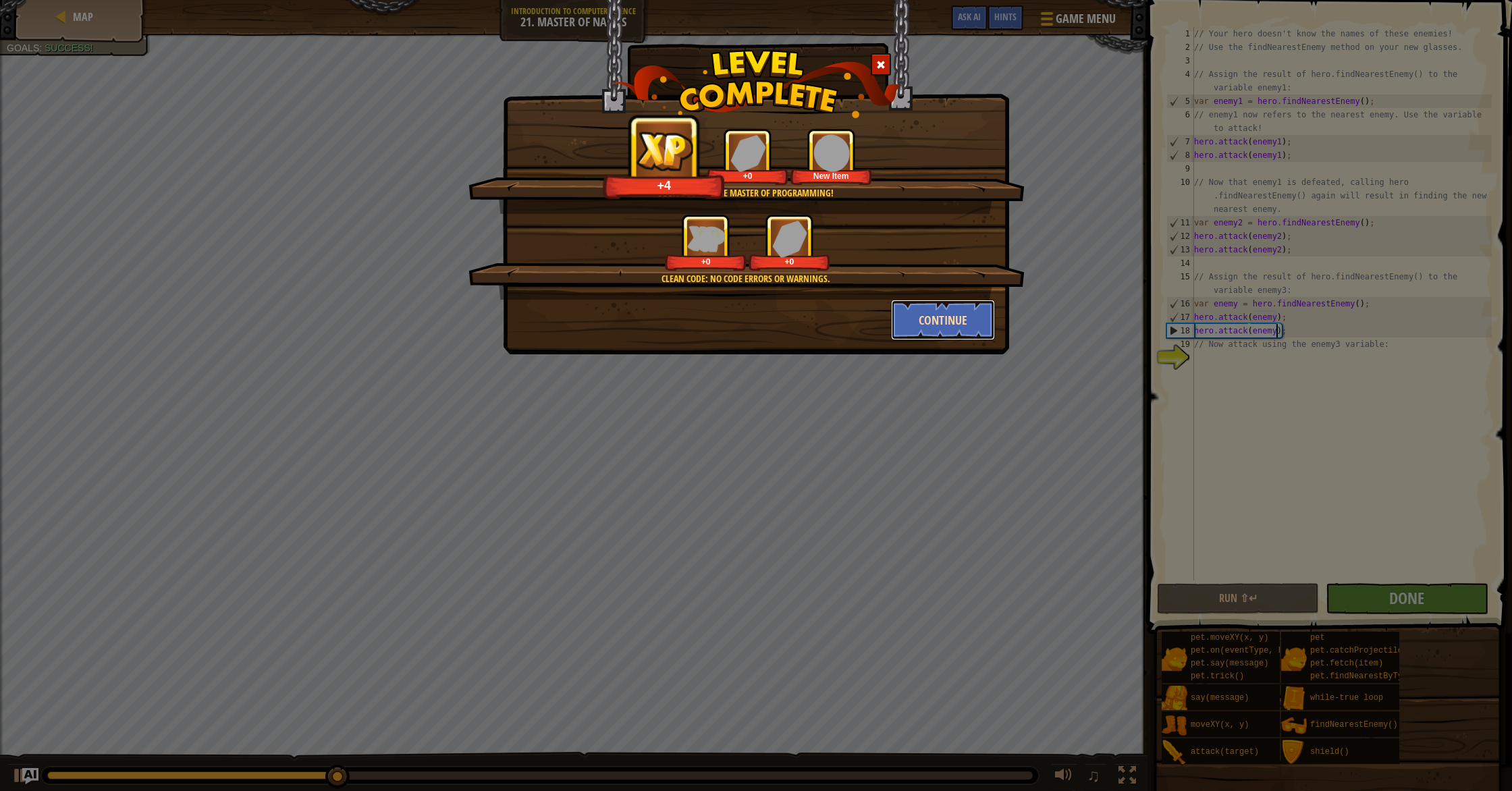
click at [953, 327] on button "Continue" at bounding box center [943, 320] width 104 height 41
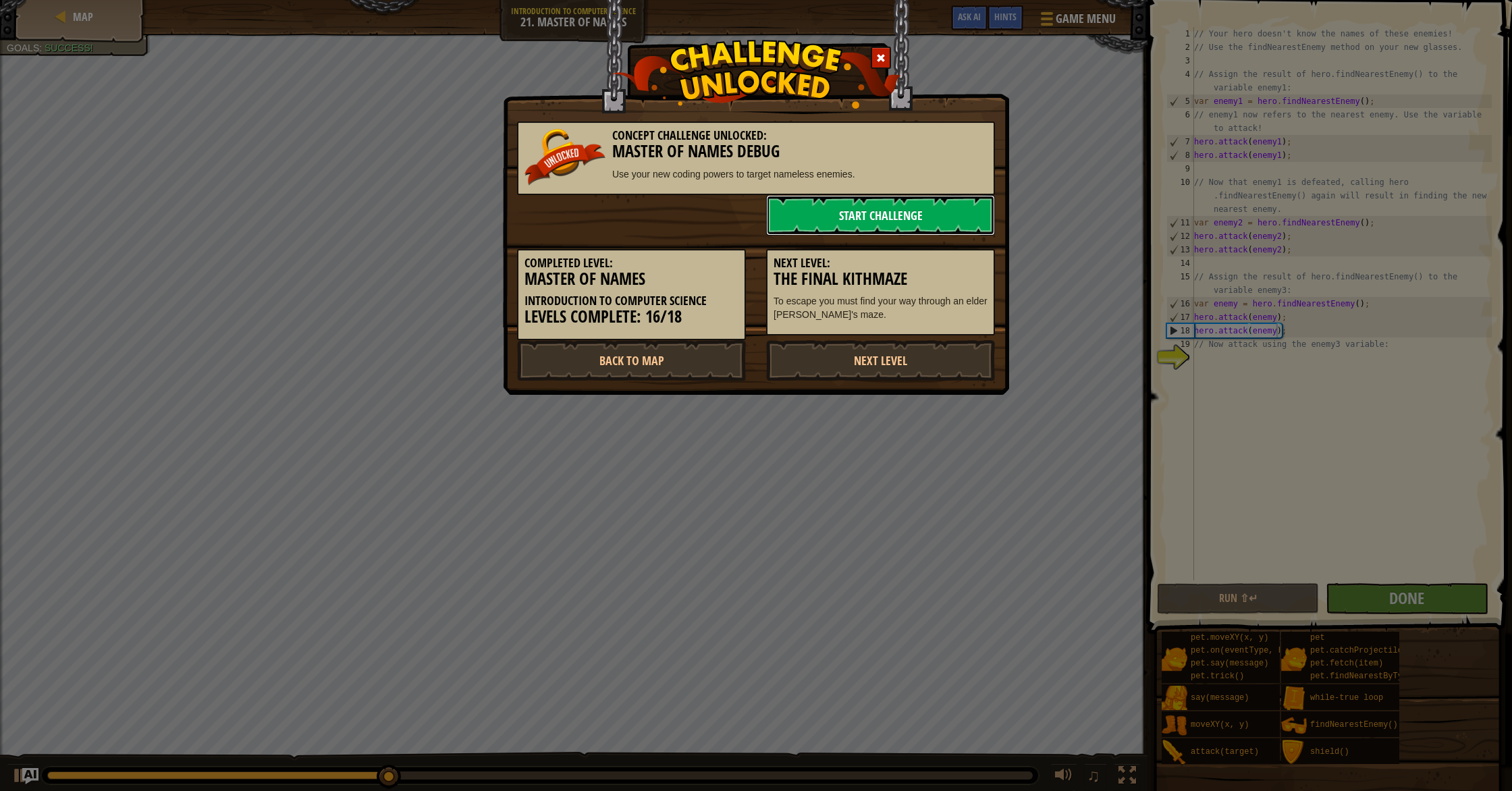
click at [879, 223] on link "Start Challenge" at bounding box center [880, 216] width 229 height 41
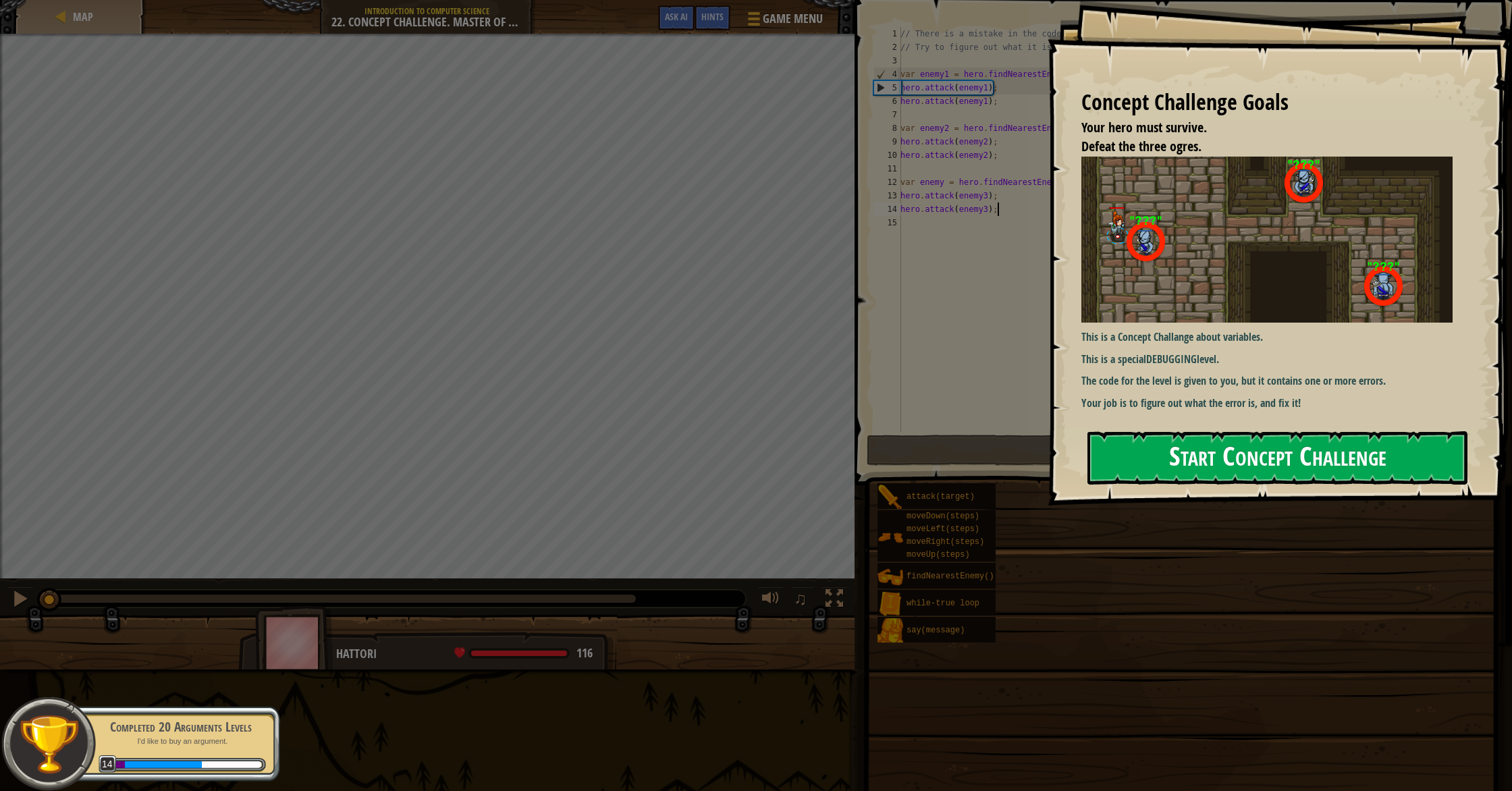
click at [1264, 453] on button "Start Concept Challenge" at bounding box center [1277, 458] width 380 height 53
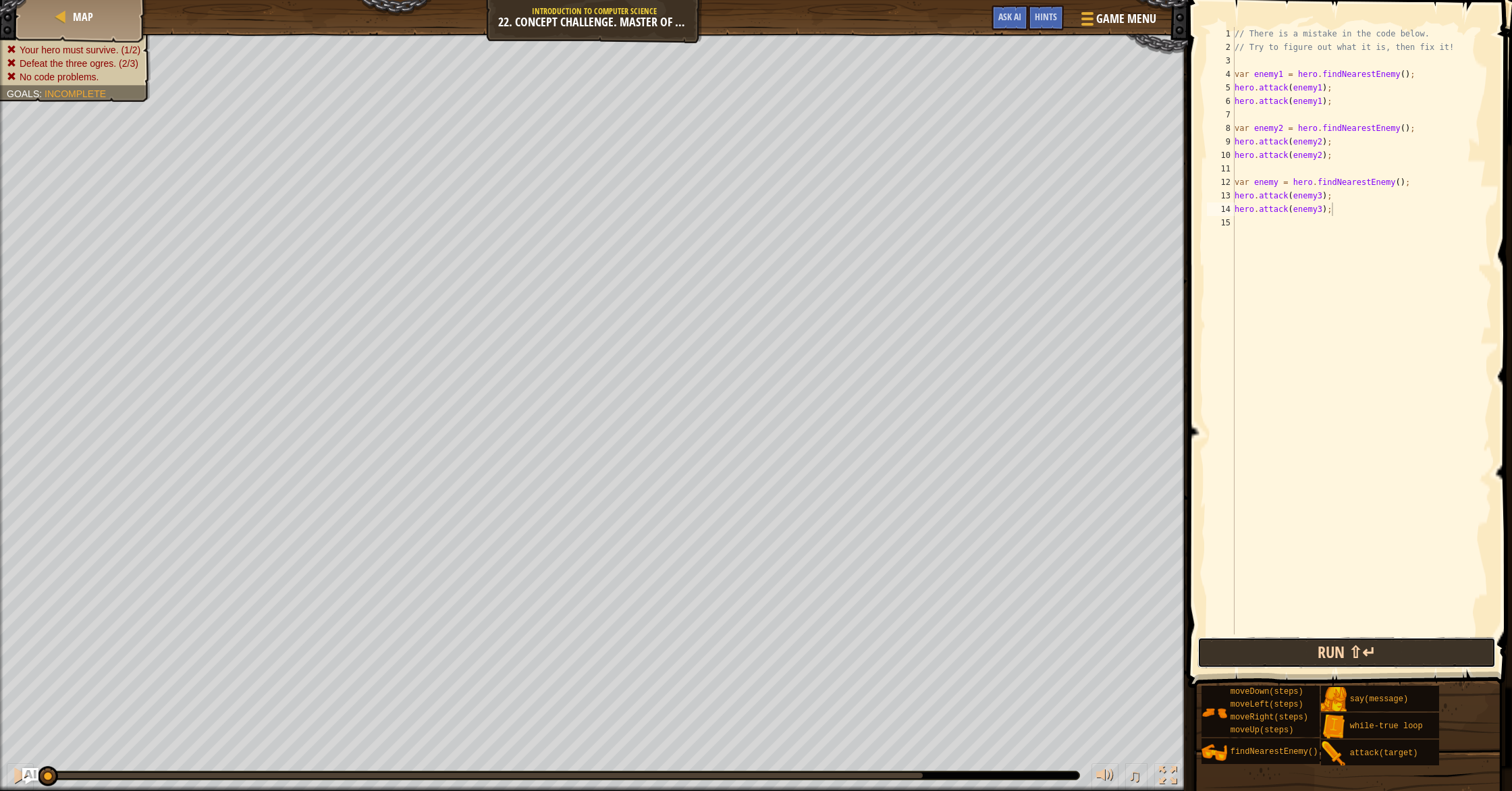
click at [1248, 650] on button "Run ⇧↵" at bounding box center [1346, 653] width 298 height 31
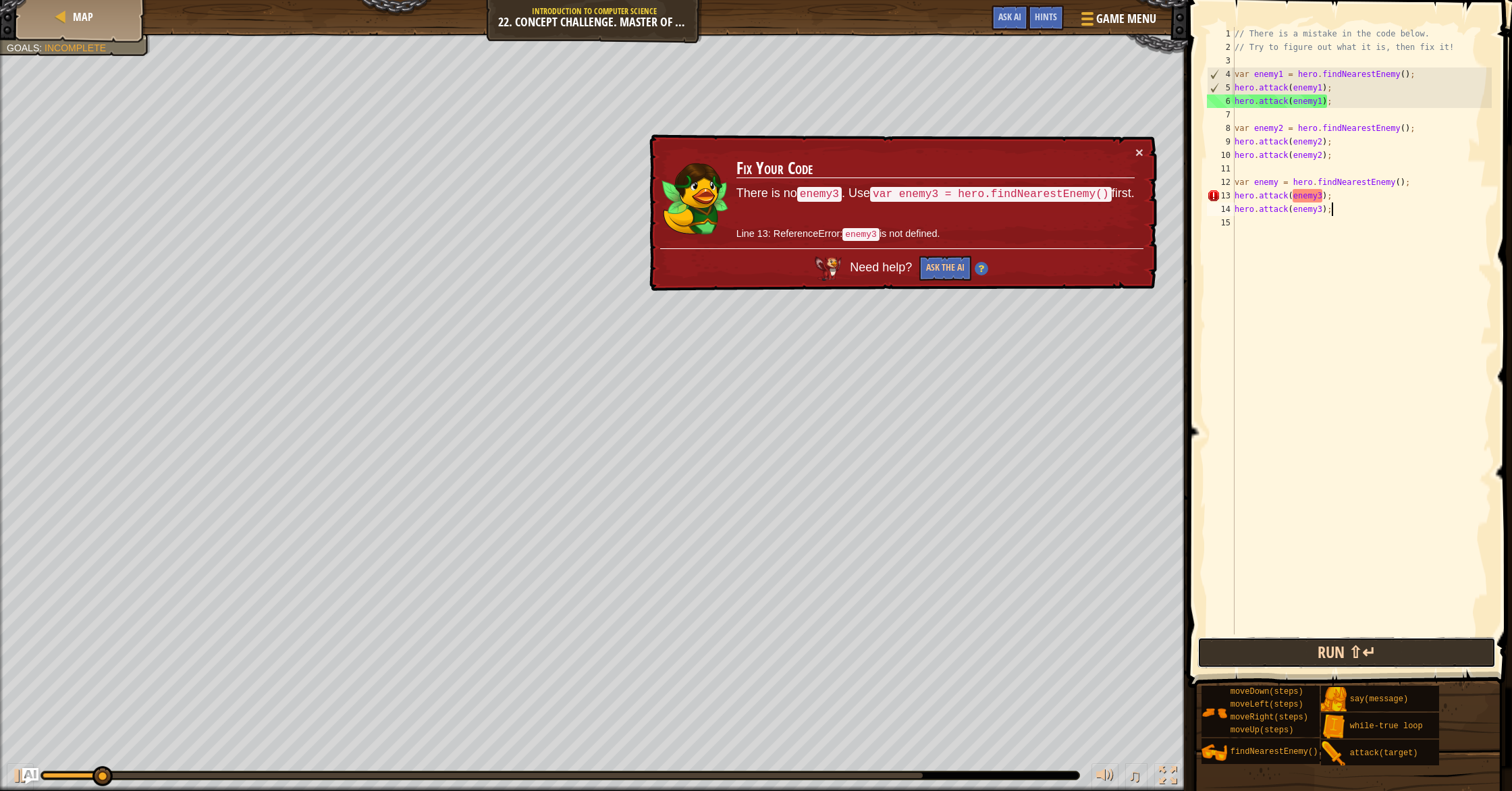
click at [1248, 650] on button "Run ⇧↵" at bounding box center [1346, 653] width 298 height 31
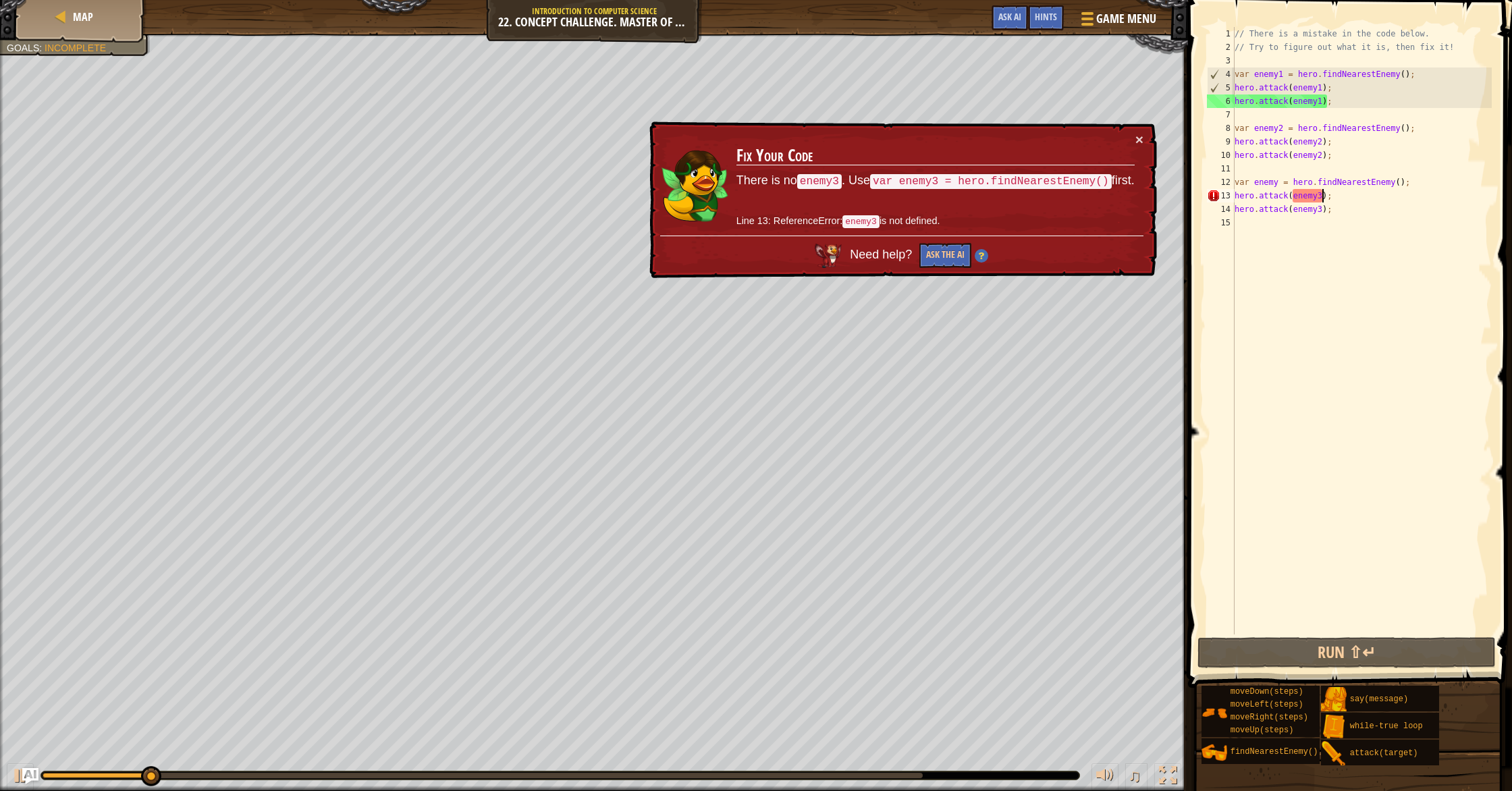
click at [1322, 200] on div "// There is a mistake in the code below. // Try to figure out what it is, then …" at bounding box center [1361, 344] width 260 height 635
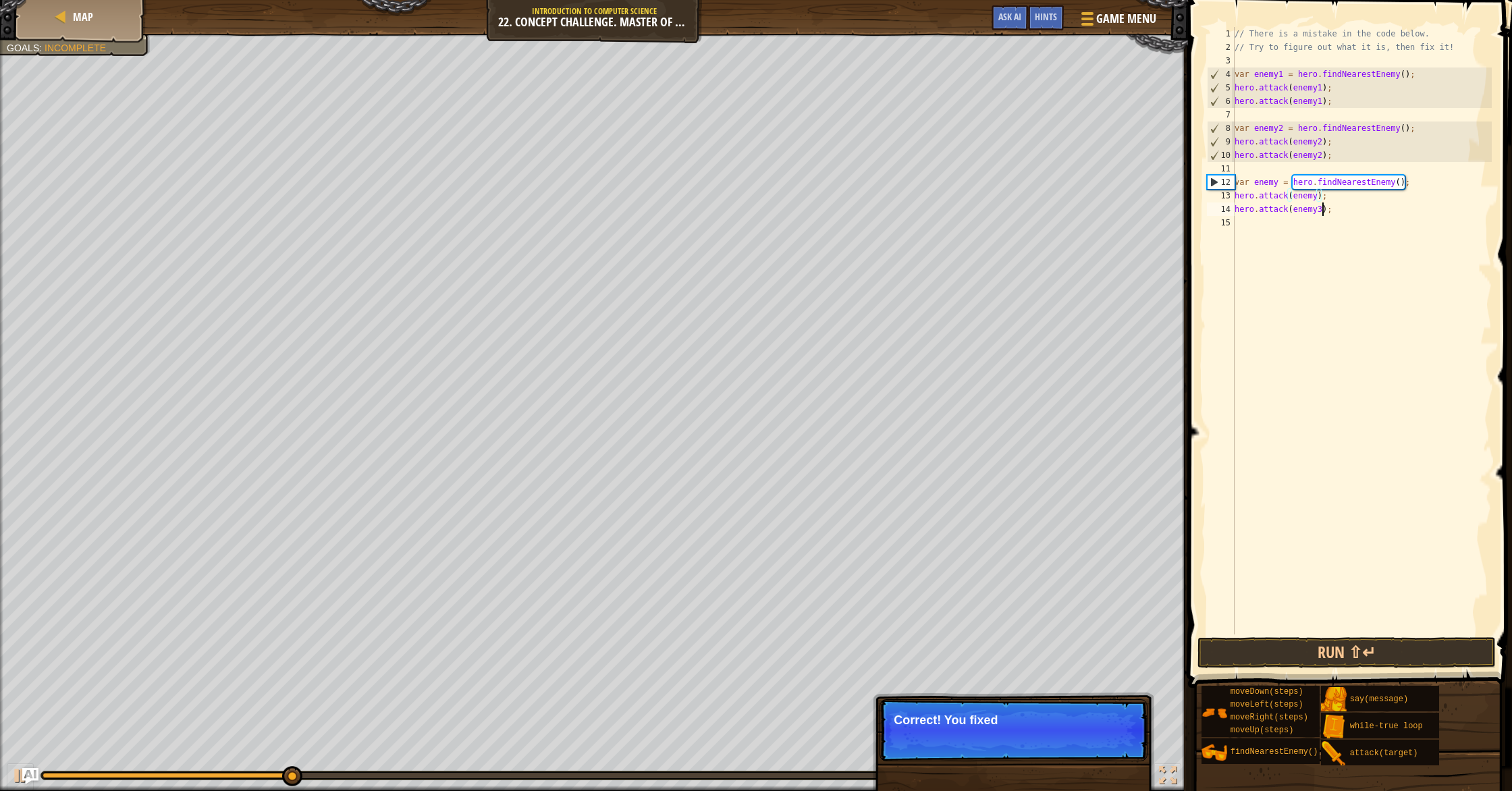
click at [1322, 213] on div "// There is a mistake in the code below. // Try to figure out what it is, then …" at bounding box center [1361, 344] width 260 height 635
type textarea "hero.attack(enemy);"
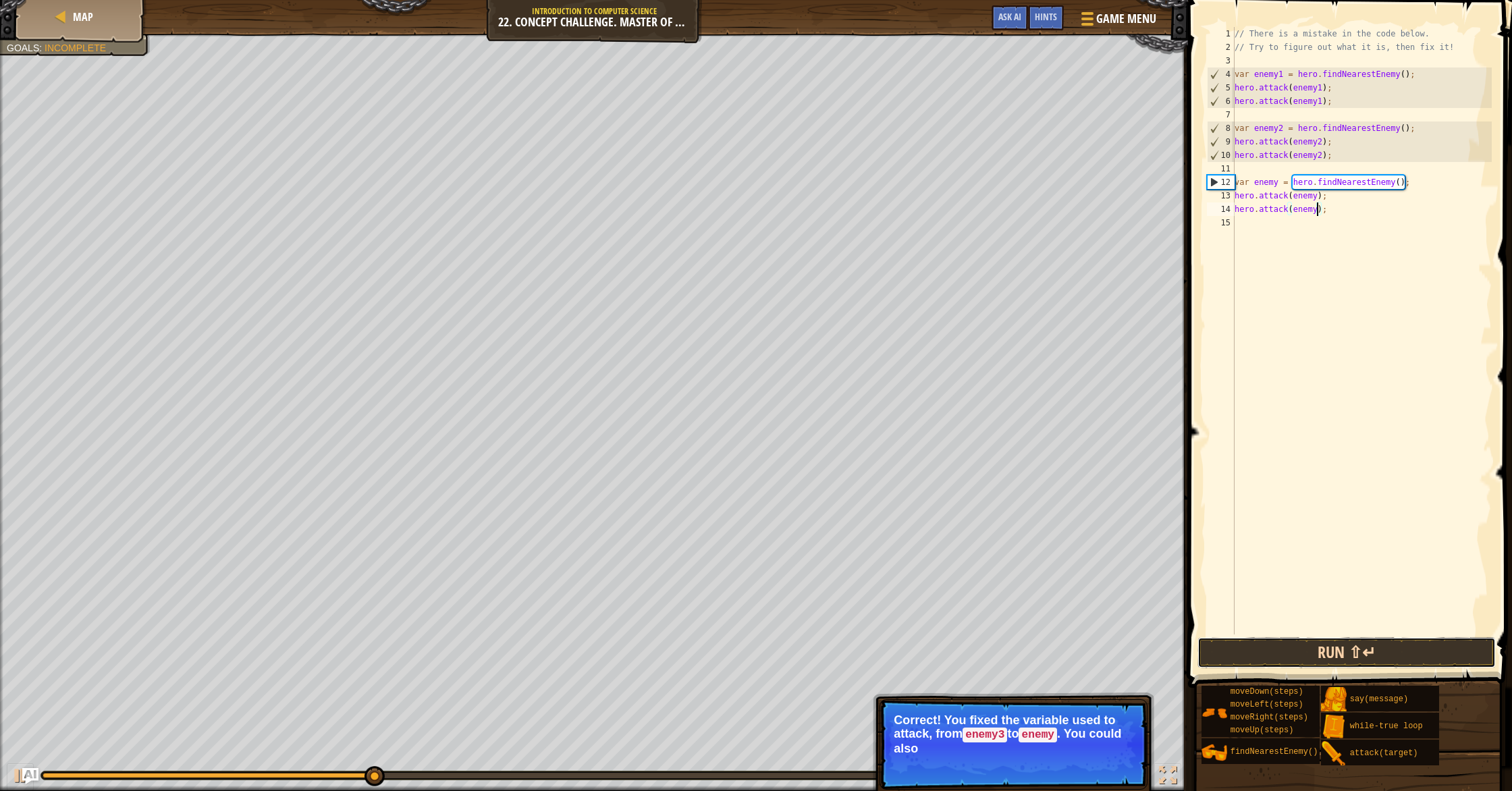
click at [1444, 648] on button "Run ⇧↵" at bounding box center [1346, 653] width 298 height 31
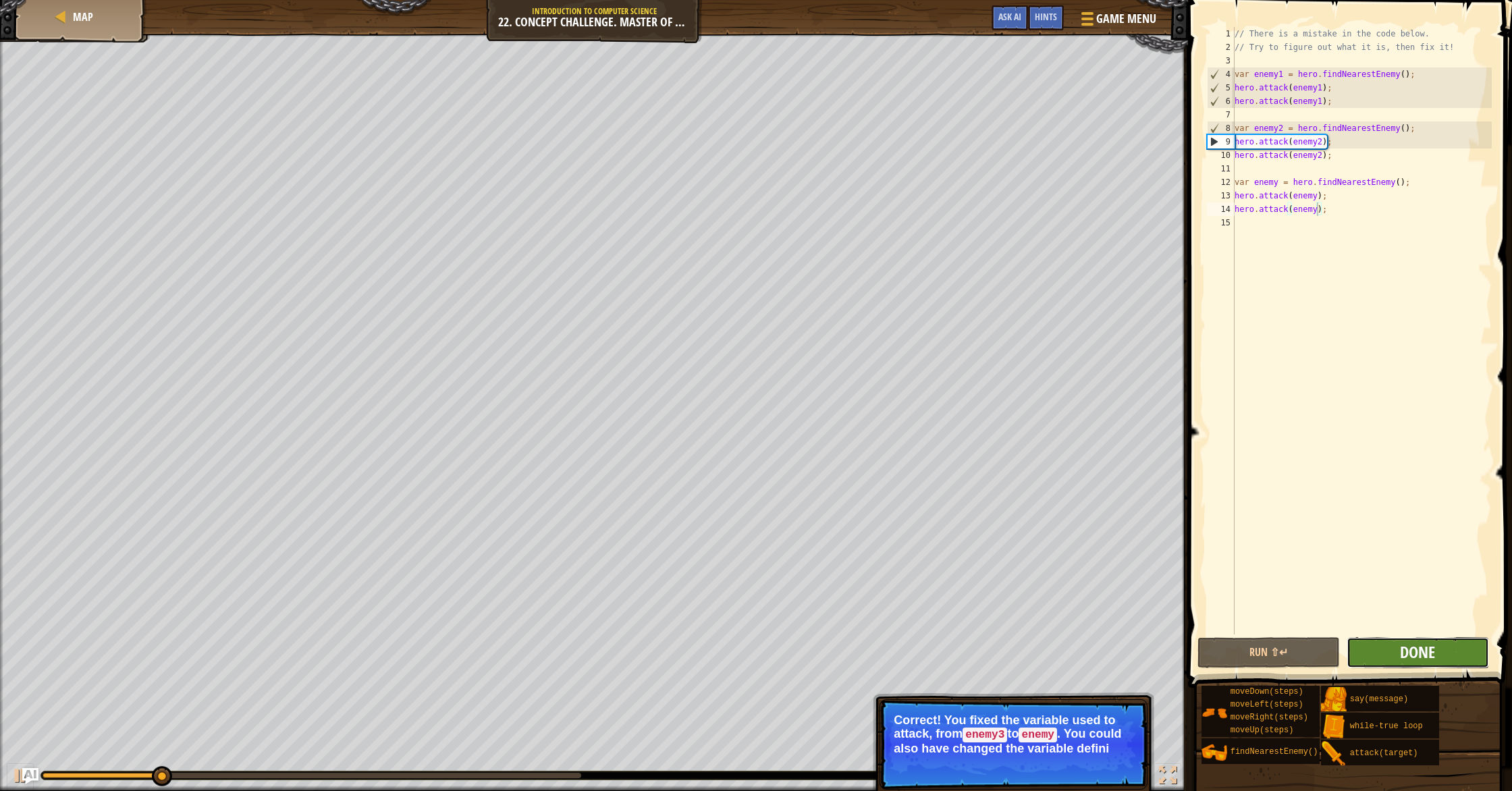
click at [1429, 651] on span "Done" at bounding box center [1417, 652] width 35 height 22
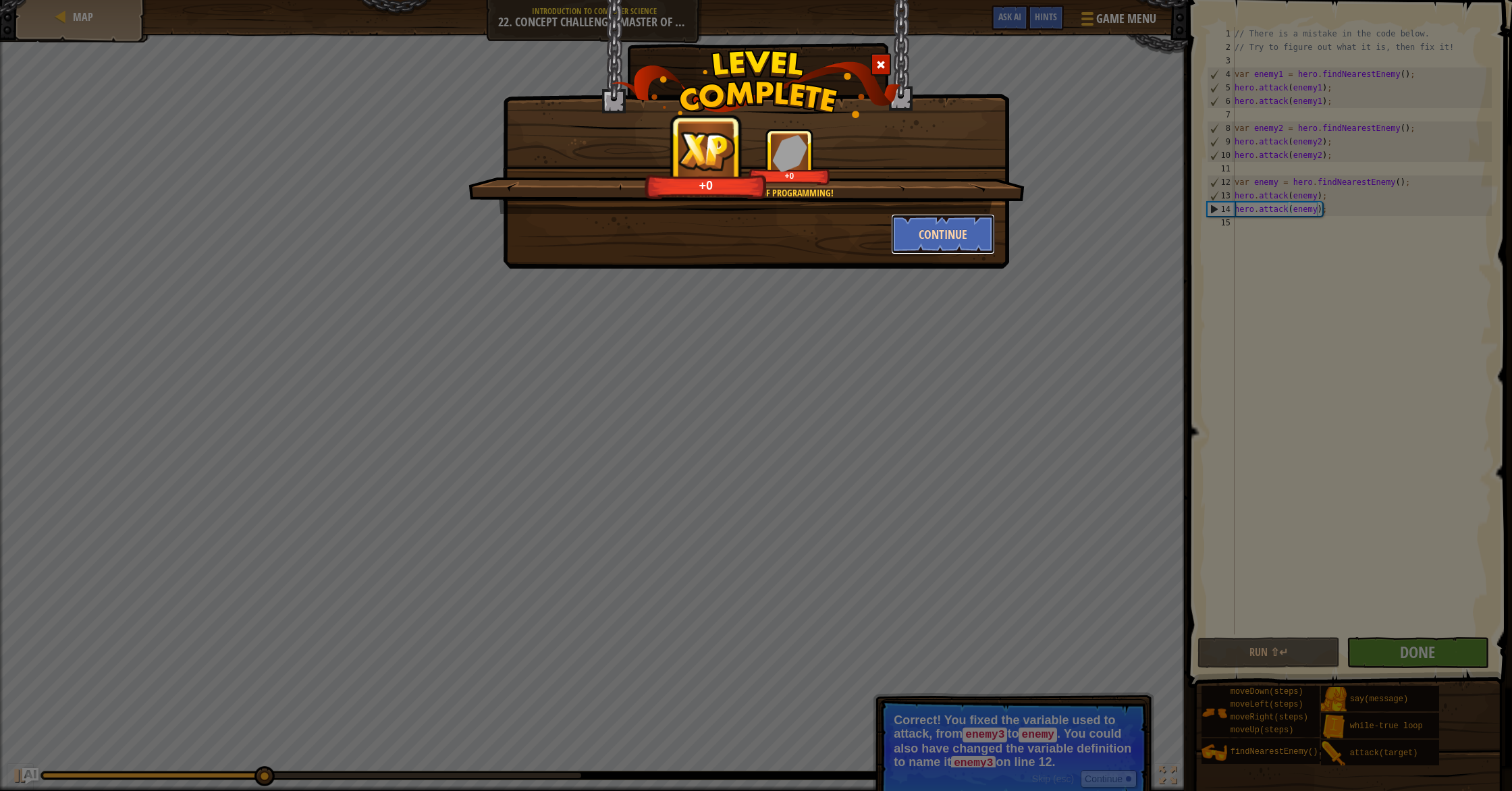
click at [926, 250] on button "Continue" at bounding box center [943, 235] width 104 height 41
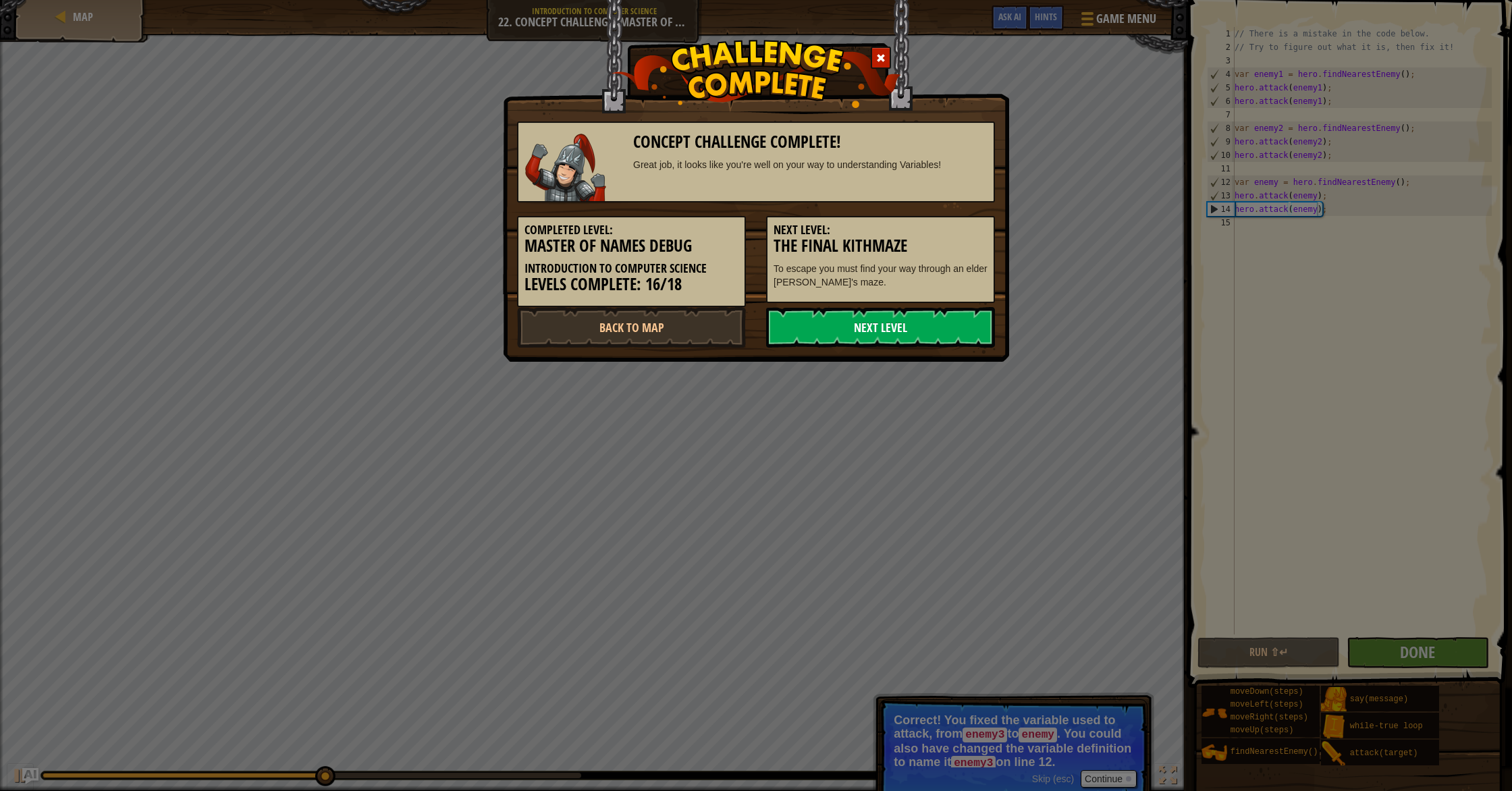
click at [947, 320] on link "Next Level" at bounding box center [880, 327] width 229 height 41
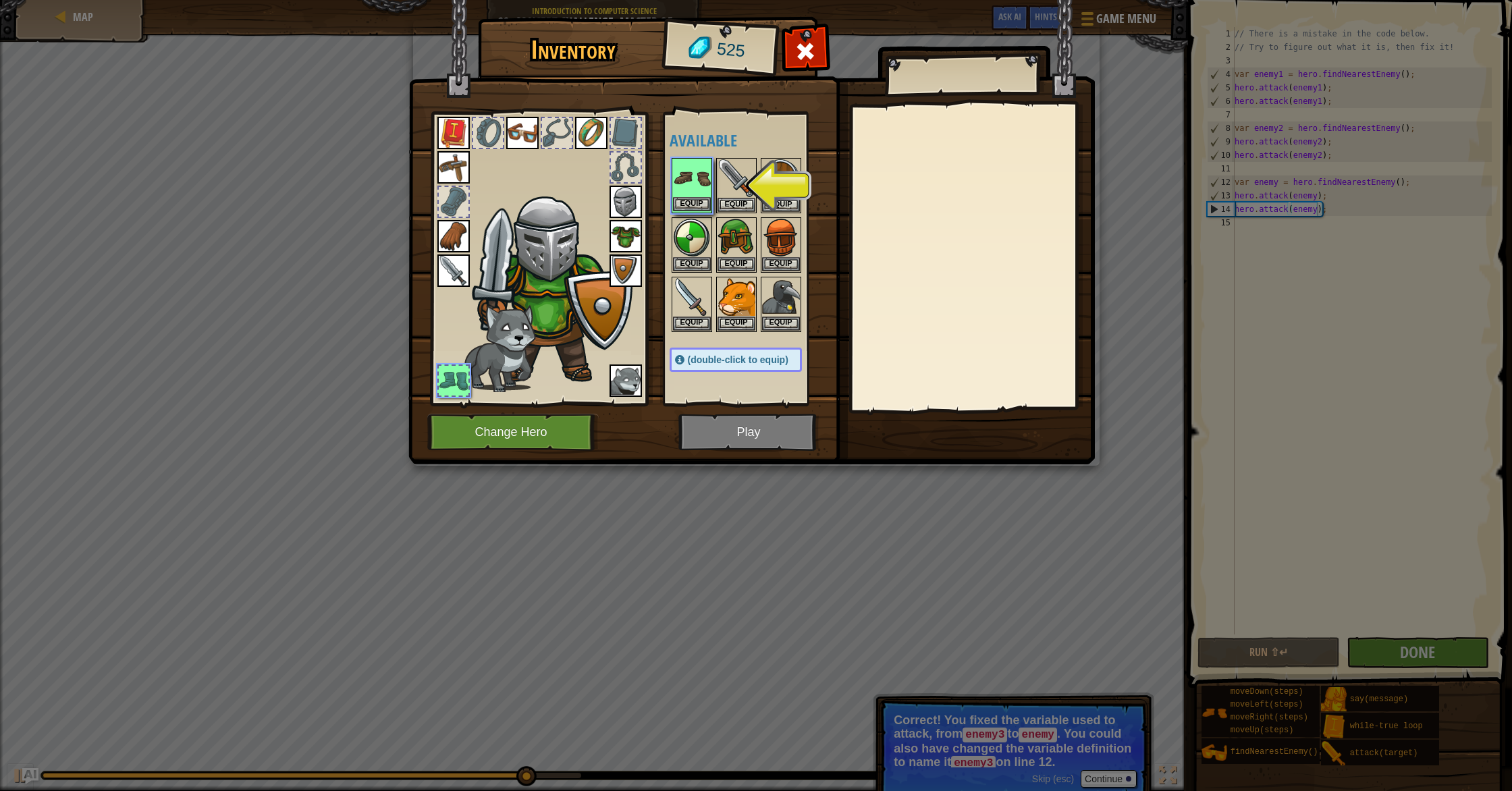
click at [683, 193] on img at bounding box center [691, 178] width 37 height 37
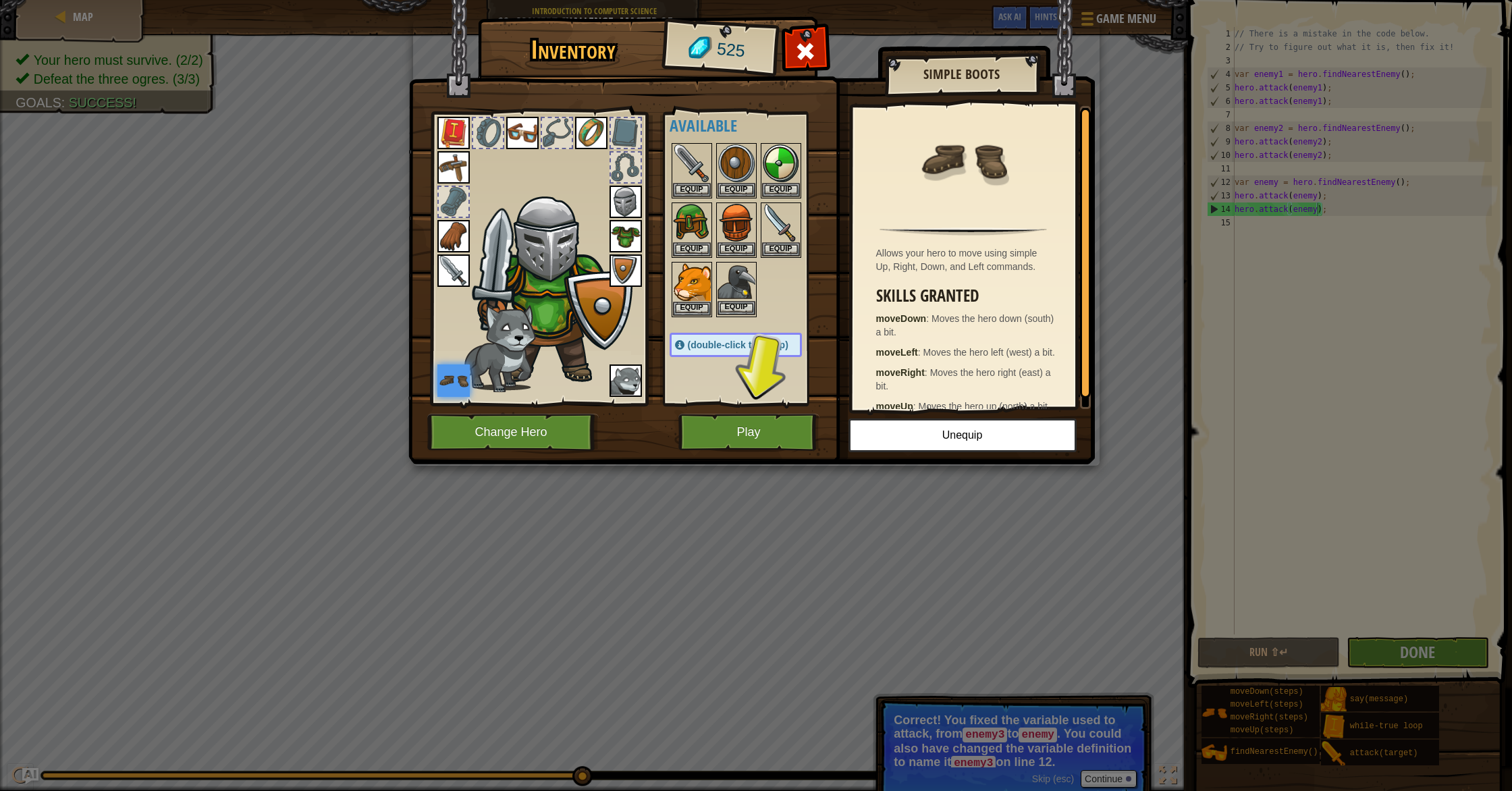
scroll to position [16, 0]
click at [720, 409] on img at bounding box center [751, 220] width 686 height 490
click at [737, 452] on img at bounding box center [751, 220] width 686 height 490
click at [723, 446] on button "Play" at bounding box center [748, 433] width 141 height 37
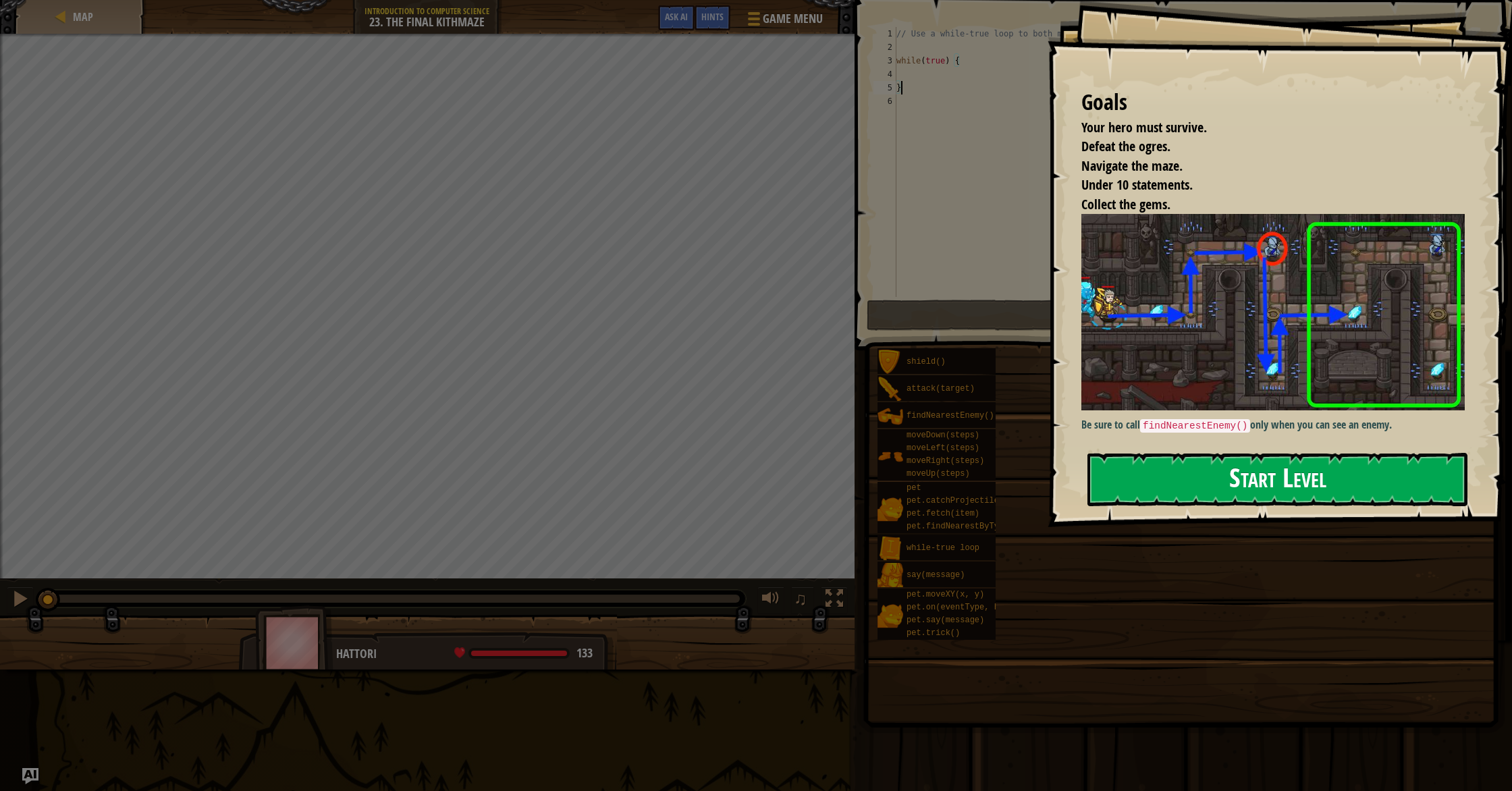
click at [1156, 475] on button "Start Level" at bounding box center [1277, 479] width 380 height 53
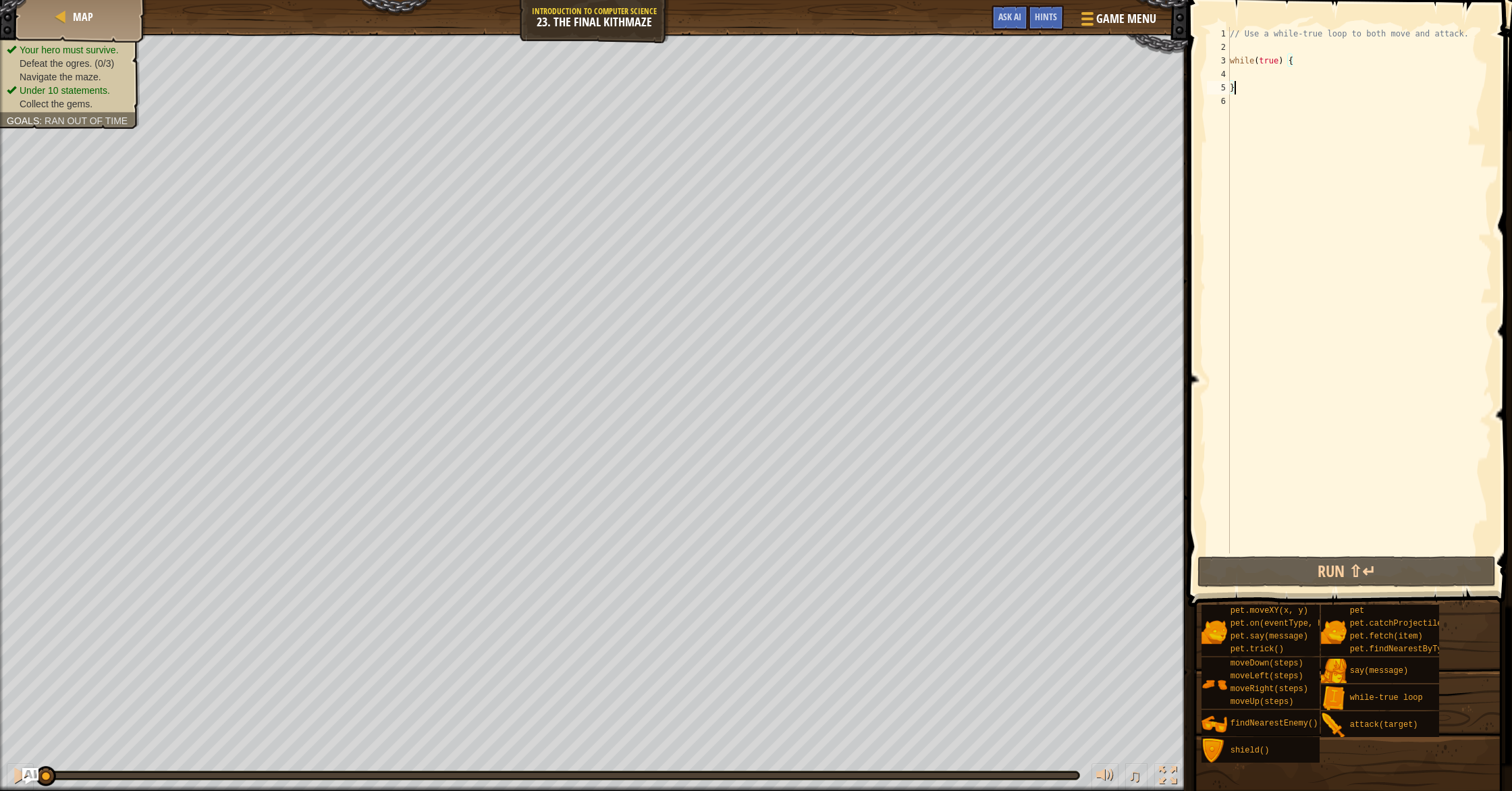
click at [1251, 75] on div "// Use a while-true loop to both move and attack. while ( true ) { }" at bounding box center [1359, 304] width 265 height 554
type textarea "h"
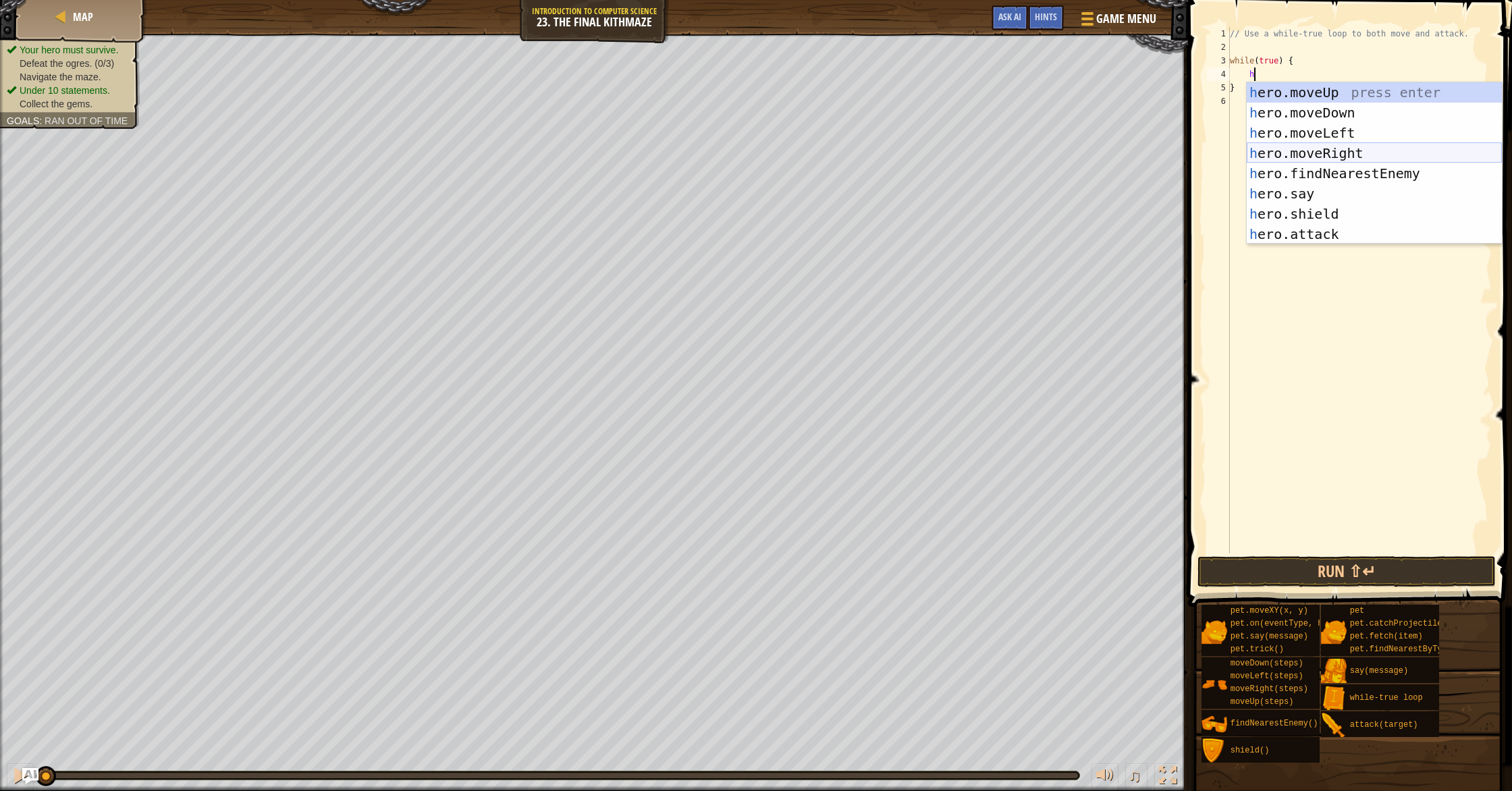
click at [1296, 144] on div "h ero.moveUp press enter h ero.moveDown press enter h ero.moveLeft press enter …" at bounding box center [1374, 183] width 255 height 203
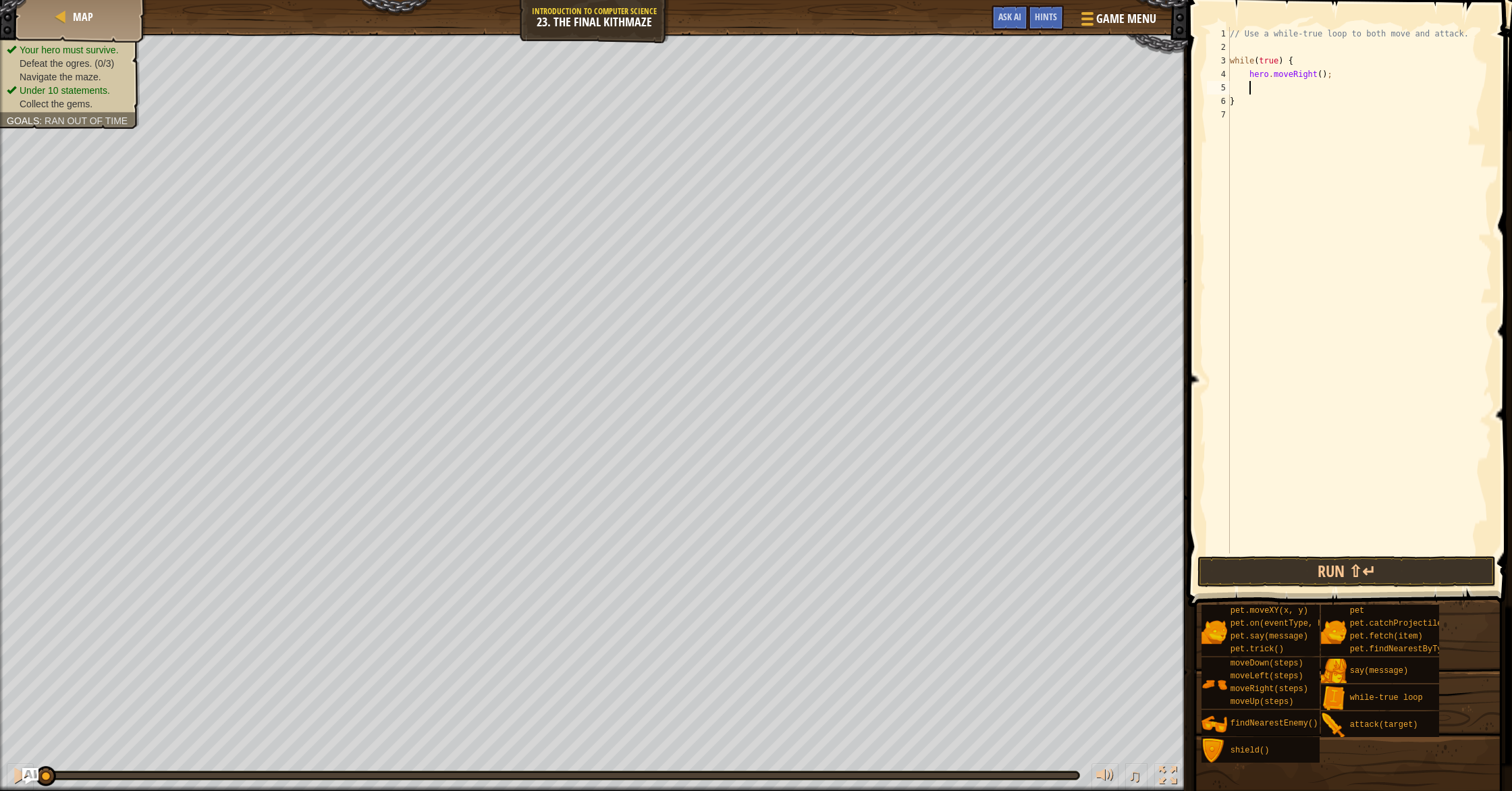
type textarea "h"
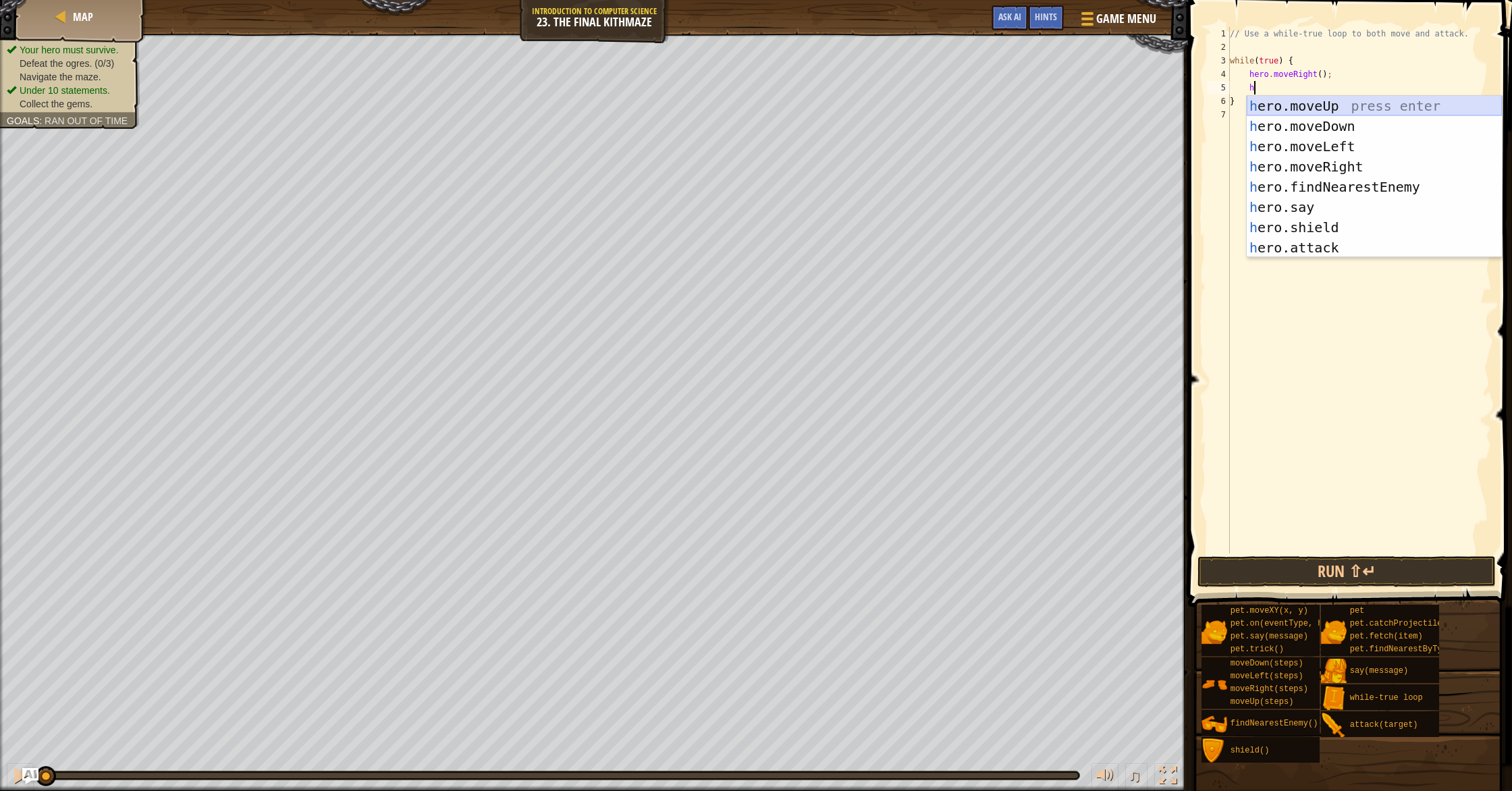
click at [1370, 104] on div "h ero.moveUp press enter h ero.moveDown press enter h ero.moveLeft press enter …" at bounding box center [1374, 197] width 255 height 203
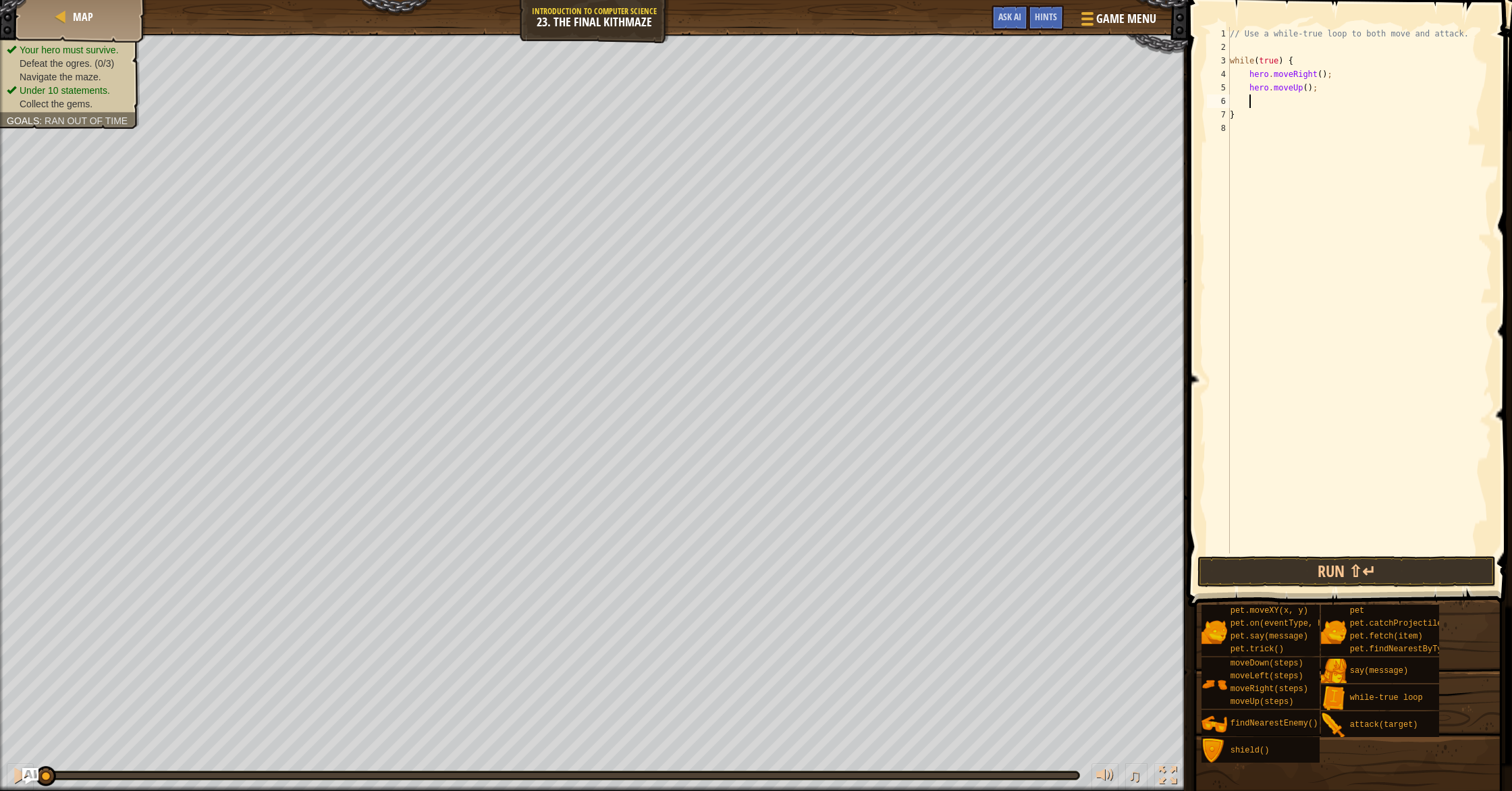
scroll to position [6, 1]
type textarea "h"
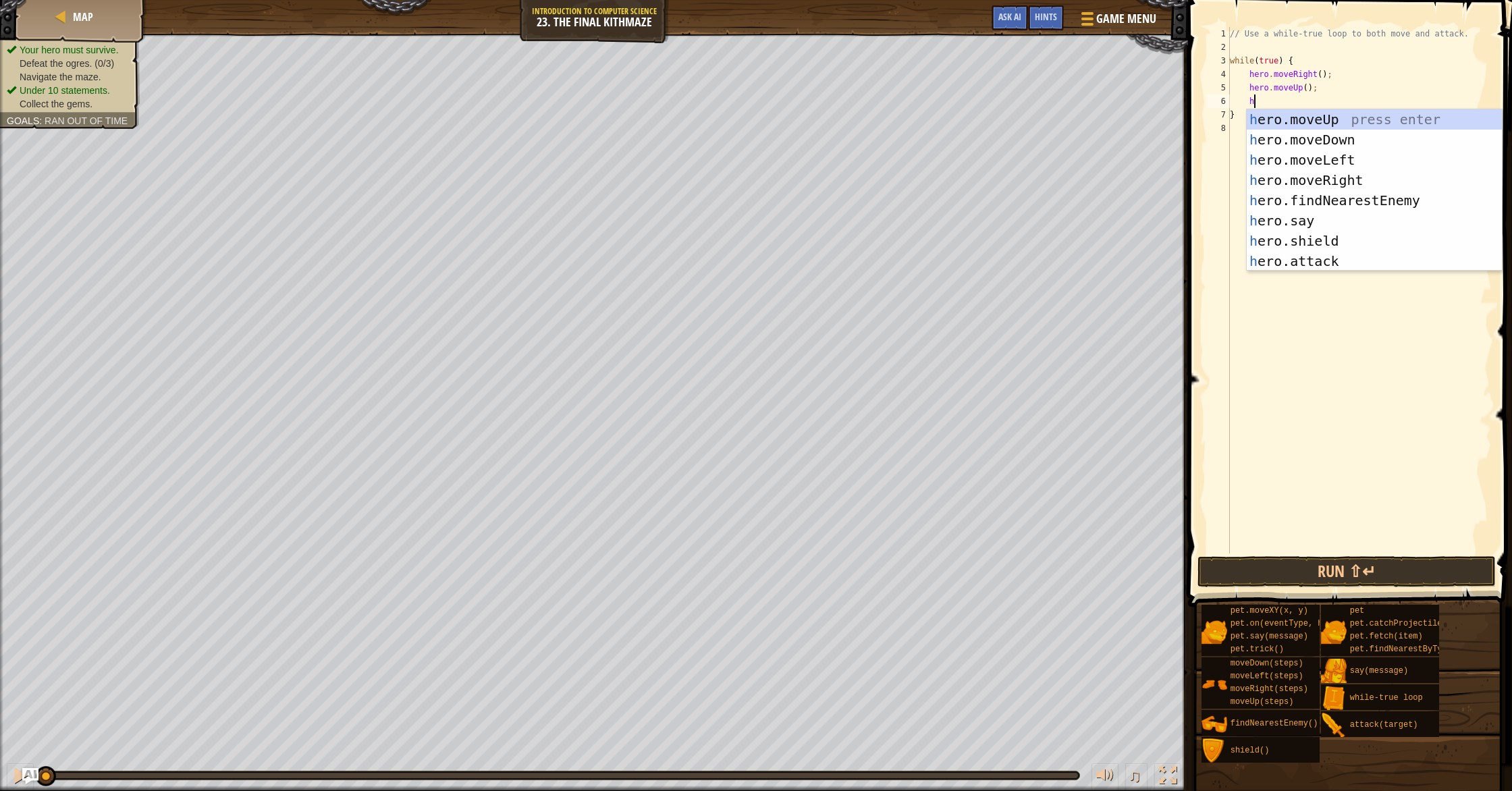
scroll to position [6, 2]
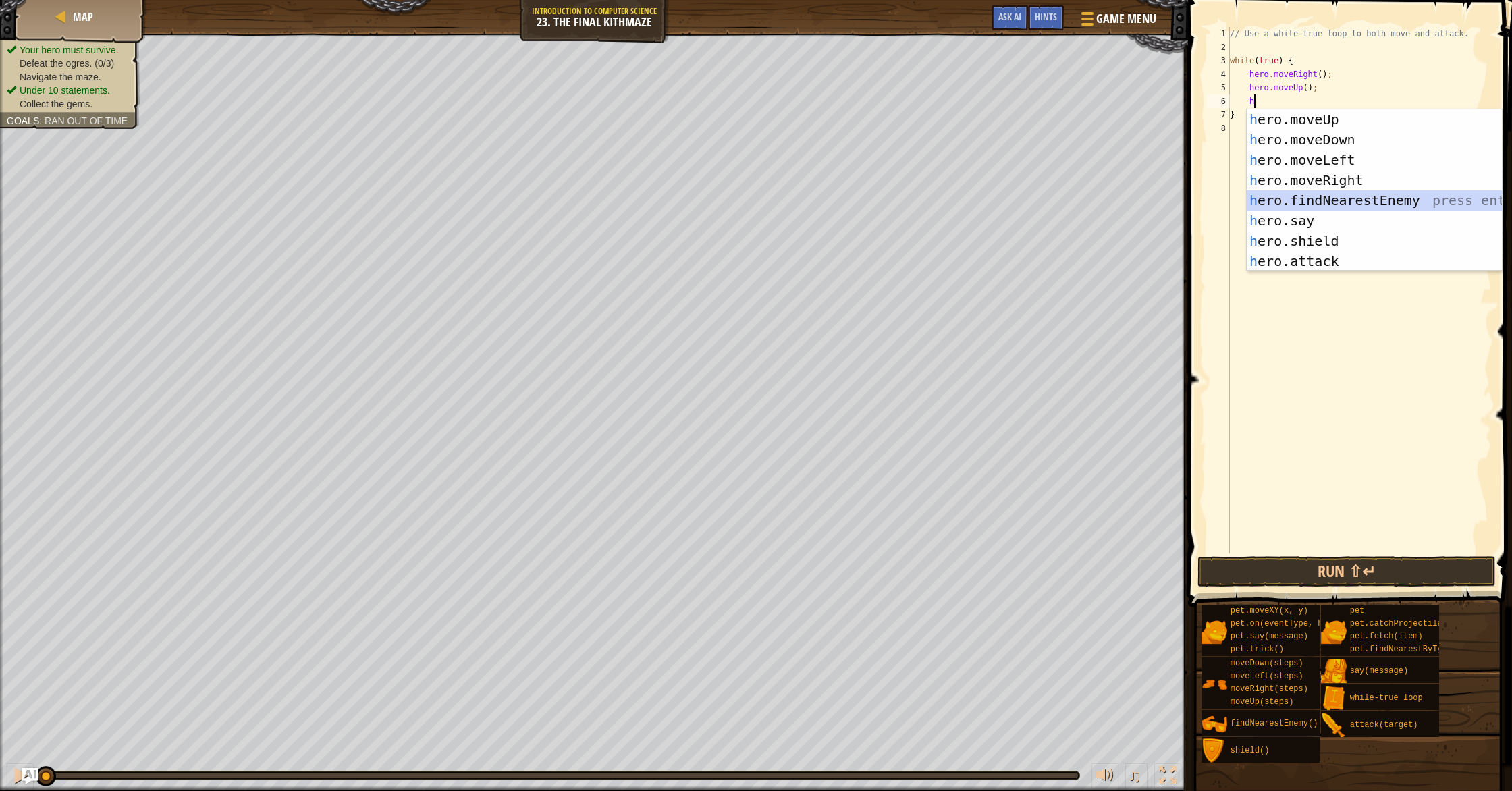
click at [1319, 201] on div "h ero.moveUp press enter h ero.moveDown press enter h ero.moveLeft press enter …" at bounding box center [1374, 210] width 255 height 203
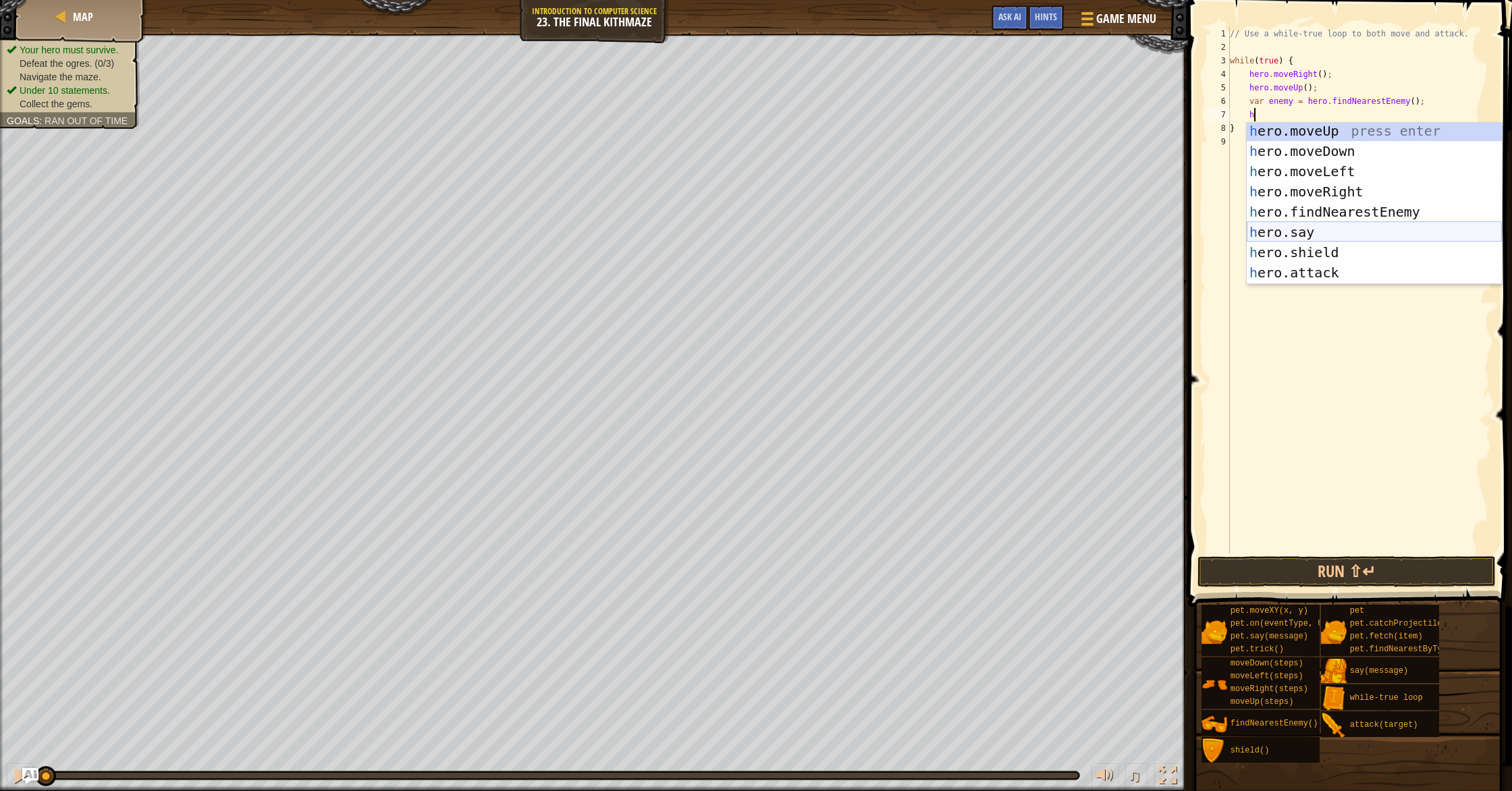
scroll to position [2, 0]
click at [1308, 270] on div "h ero.moveUp press enter h ero.moveDown press enter h ero.moveLeft press enter …" at bounding box center [1374, 222] width 255 height 203
type textarea "hero.attack(enemy);"
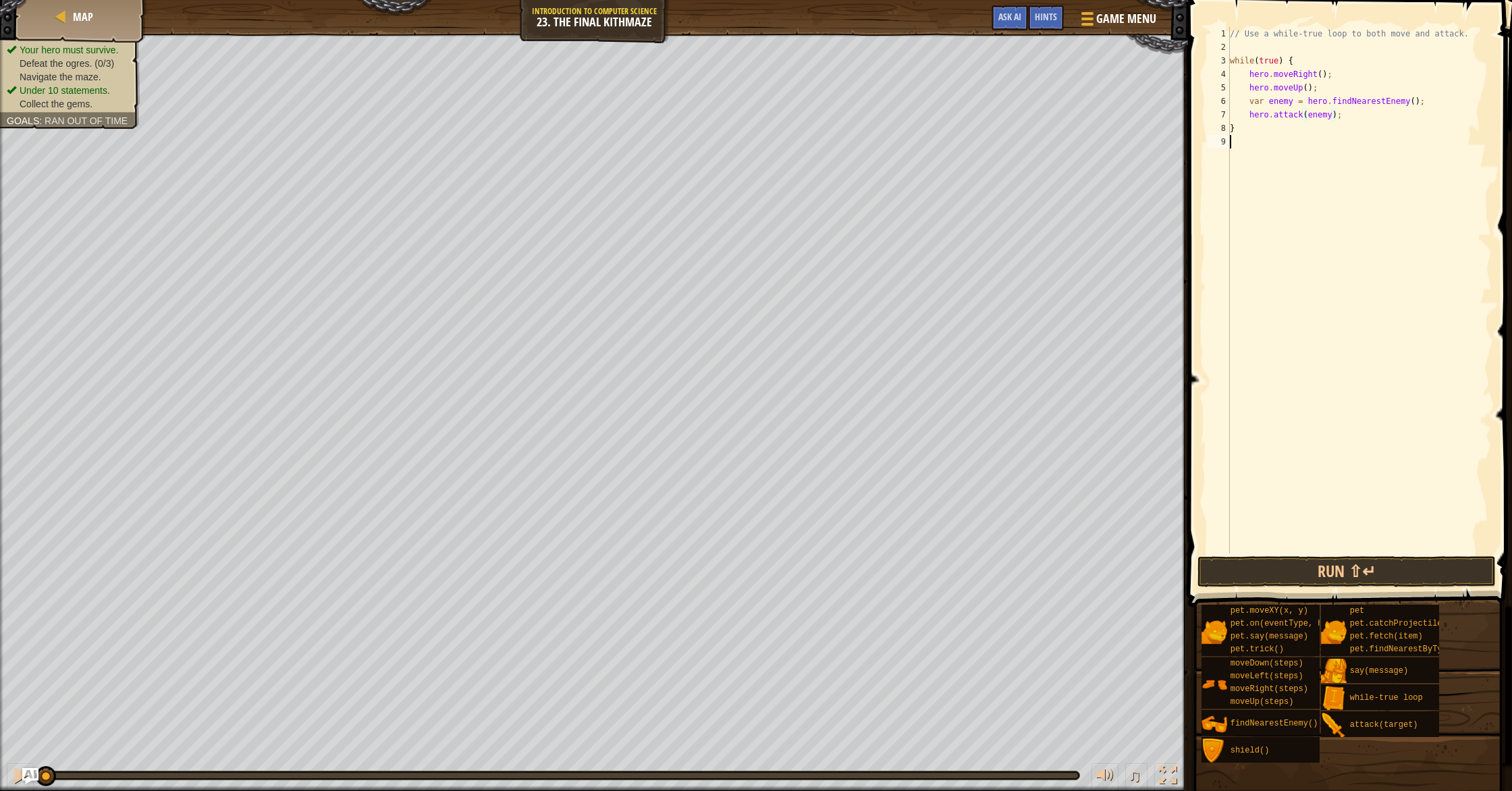
click at [1308, 270] on div "// Use a while-true loop to both move and attack. while ( true ) { hero . moveR…" at bounding box center [1359, 304] width 265 height 554
click at [1322, 574] on button "Run ⇧↵" at bounding box center [1346, 572] width 298 height 31
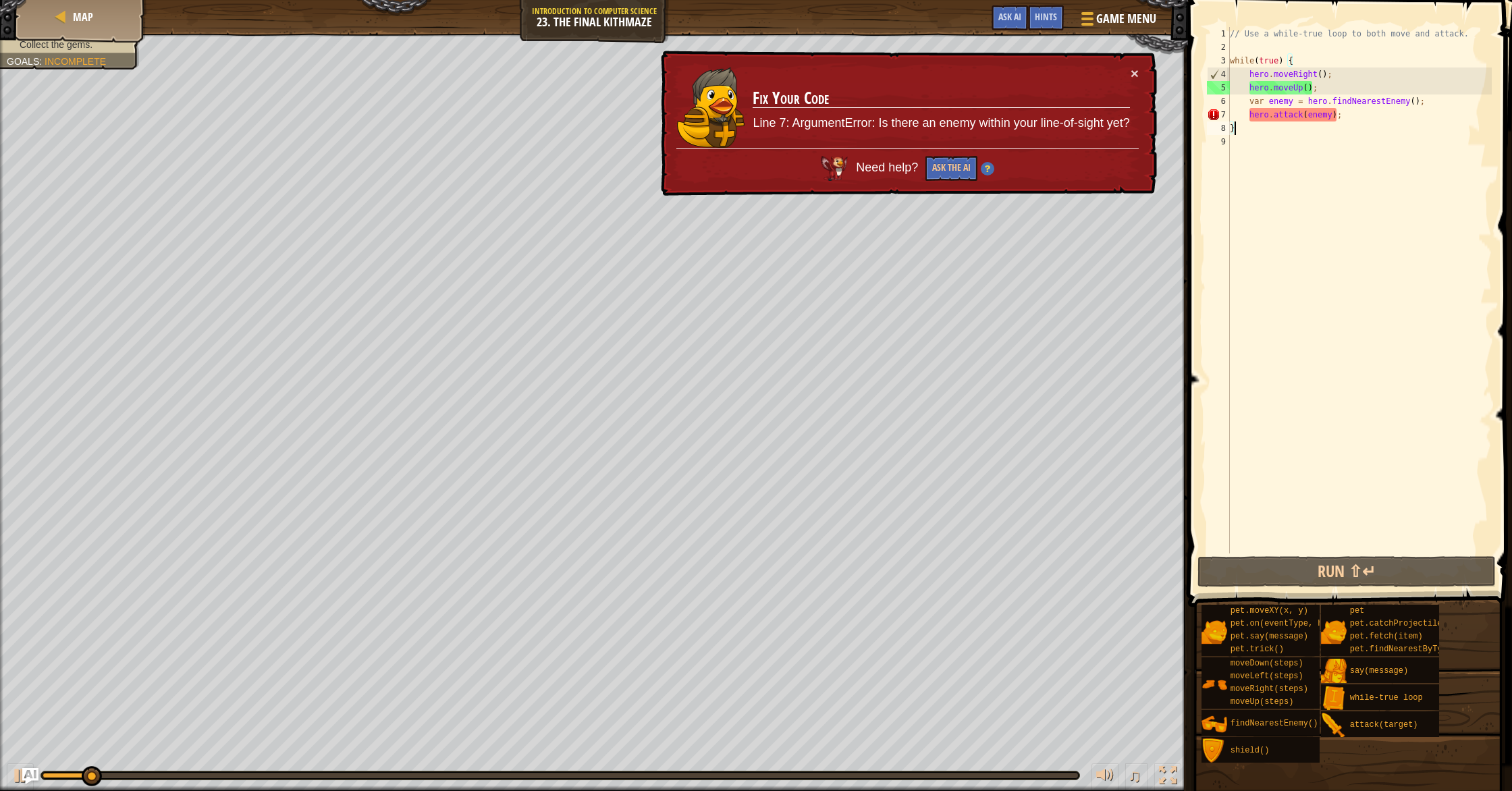
click at [1331, 121] on div "// Use a while-true loop to both move and attack. while ( true ) { hero . moveR…" at bounding box center [1359, 304] width 265 height 554
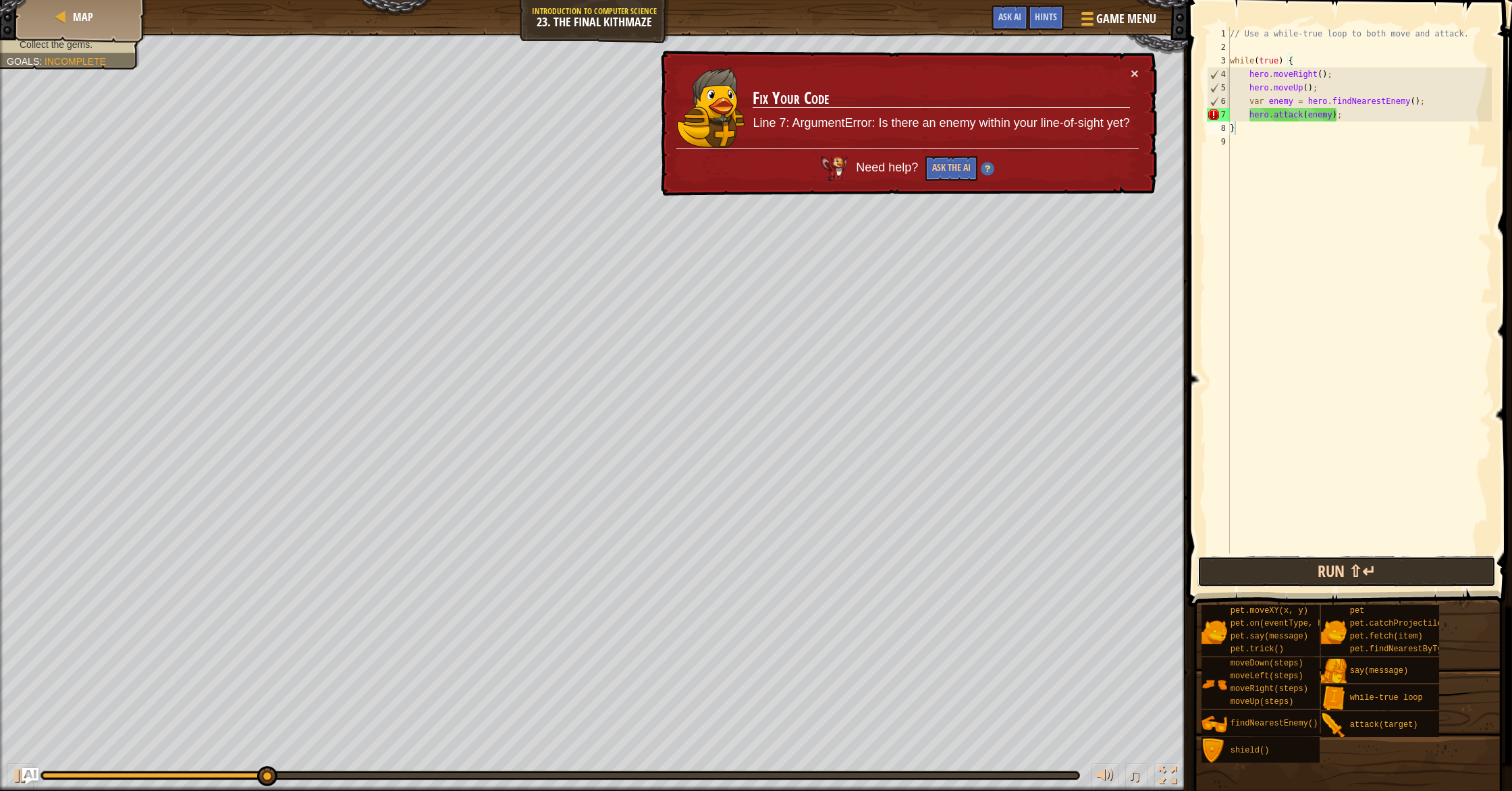
click at [1209, 586] on button "Run ⇧↵" at bounding box center [1346, 572] width 298 height 31
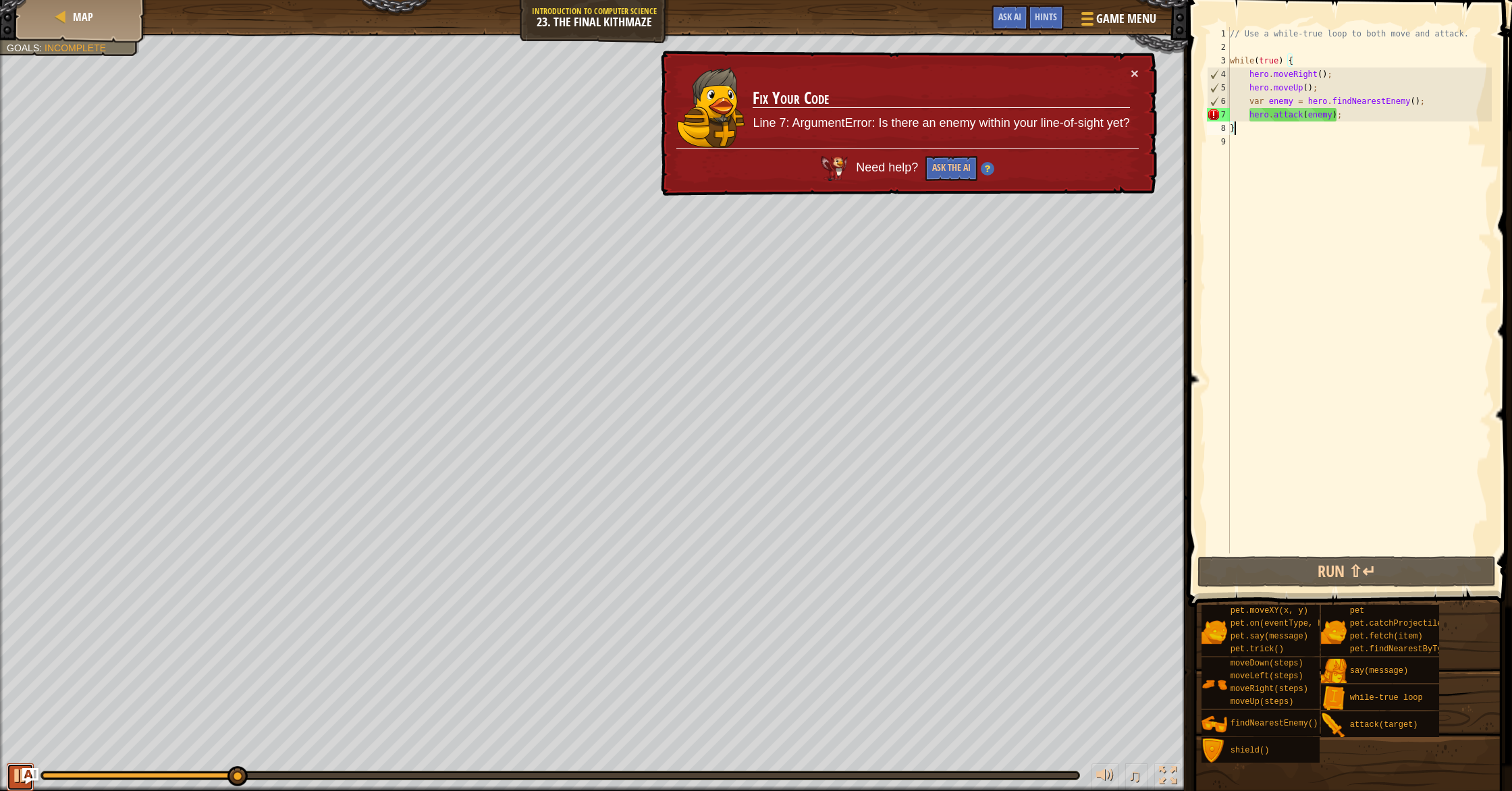
click at [11, 778] on div at bounding box center [20, 776] width 18 height 18
click at [190, 774] on div "♫" at bounding box center [594, 772] width 1188 height 41
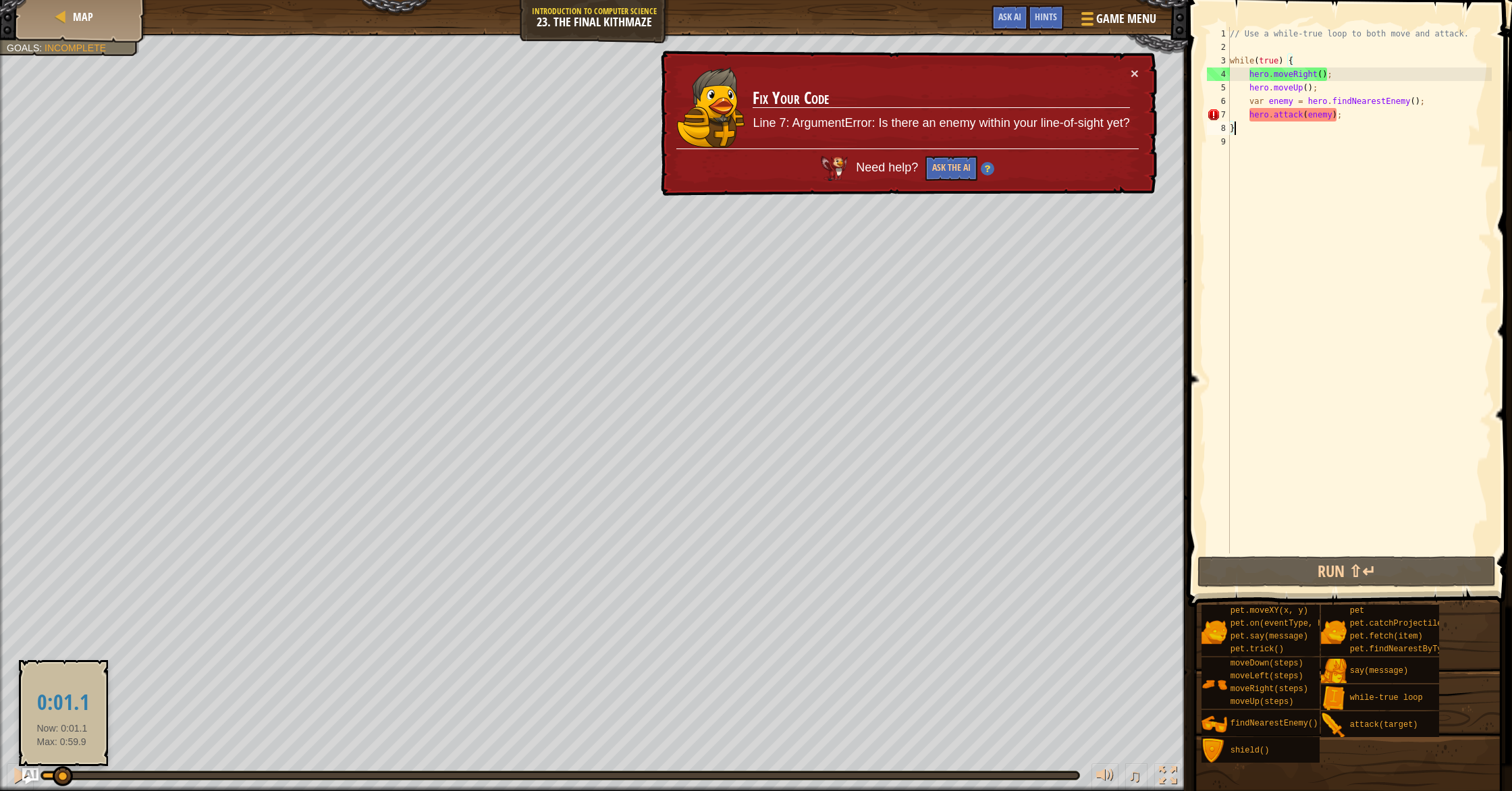
drag, startPoint x: 190, startPoint y: 774, endPoint x: 60, endPoint y: 783, distance: 130.3
click at [61, 779] on div at bounding box center [51, 776] width 19 height 6
click at [1347, 121] on div "// Use a while-true loop to both move and attack. while ( true ) { hero . moveR…" at bounding box center [1359, 304] width 265 height 554
type textarea "hero.attack(enemy);"
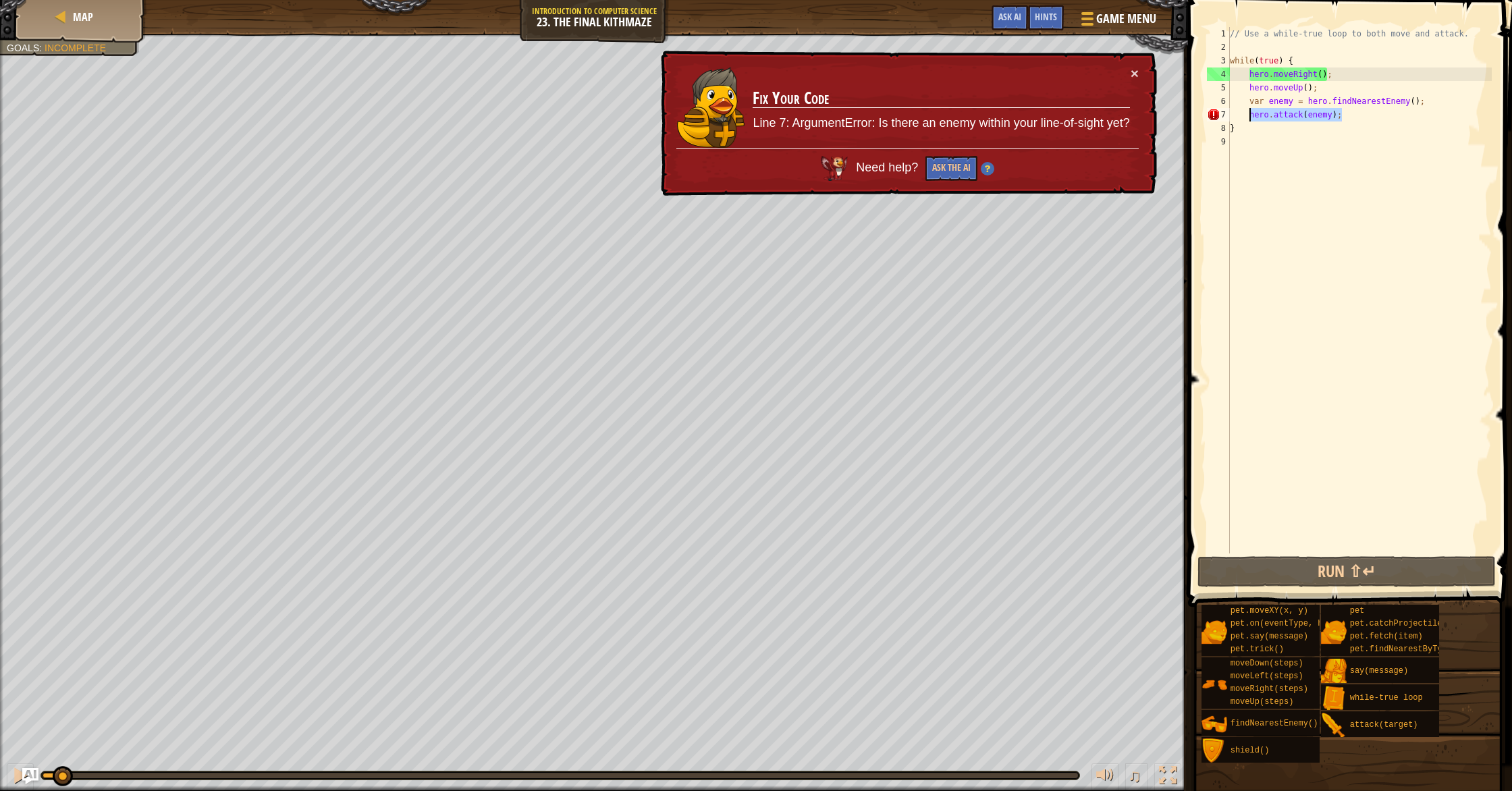
drag, startPoint x: 1366, startPoint y: 117, endPoint x: 1251, endPoint y: 121, distance: 115.1
click at [1251, 121] on div "// Use a while-true loop to both move and attack. while ( true ) { hero . moveR…" at bounding box center [1359, 304] width 265 height 554
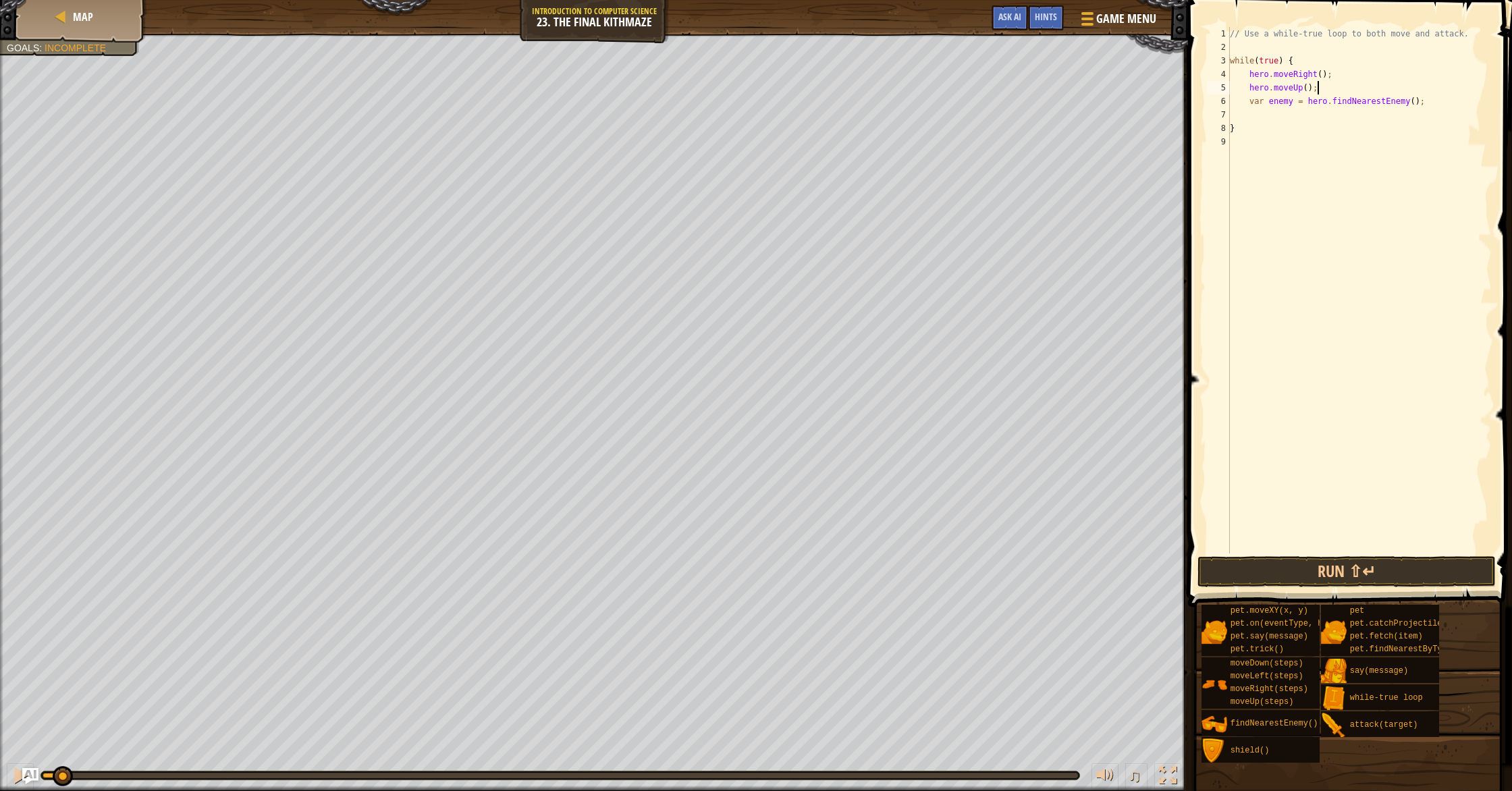
click at [1324, 88] on div "// Use a while-true loop to both move and attack. while ( true ) { hero . moveR…" at bounding box center [1359, 304] width 265 height 554
type textarea "hero.moveUp();"
type textarea "h"
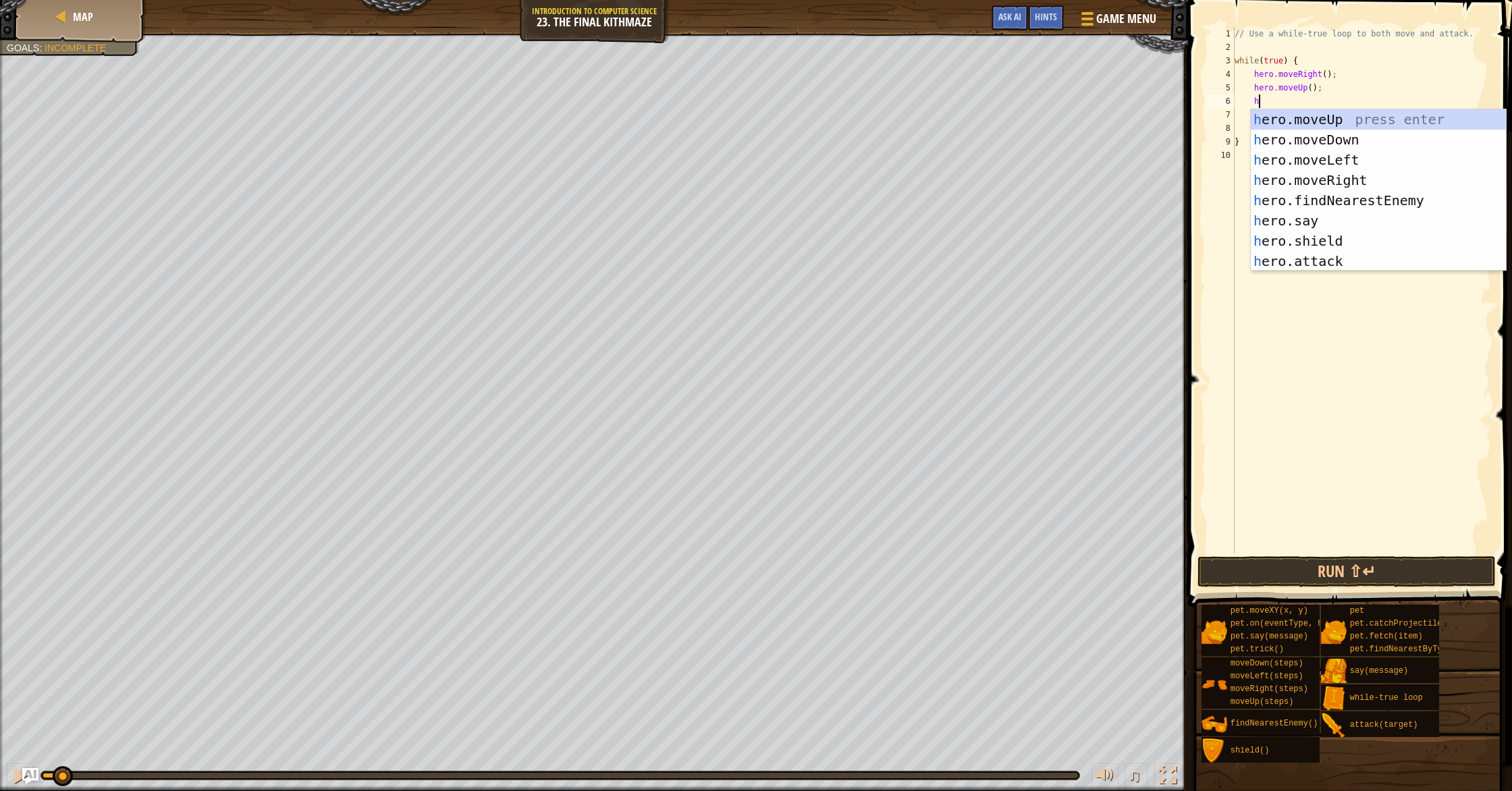
scroll to position [0, 0]
click at [1312, 181] on div "h ero.moveUp press enter h ero.moveDown press enter h ero.moveLeft press enter …" at bounding box center [1378, 210] width 255 height 203
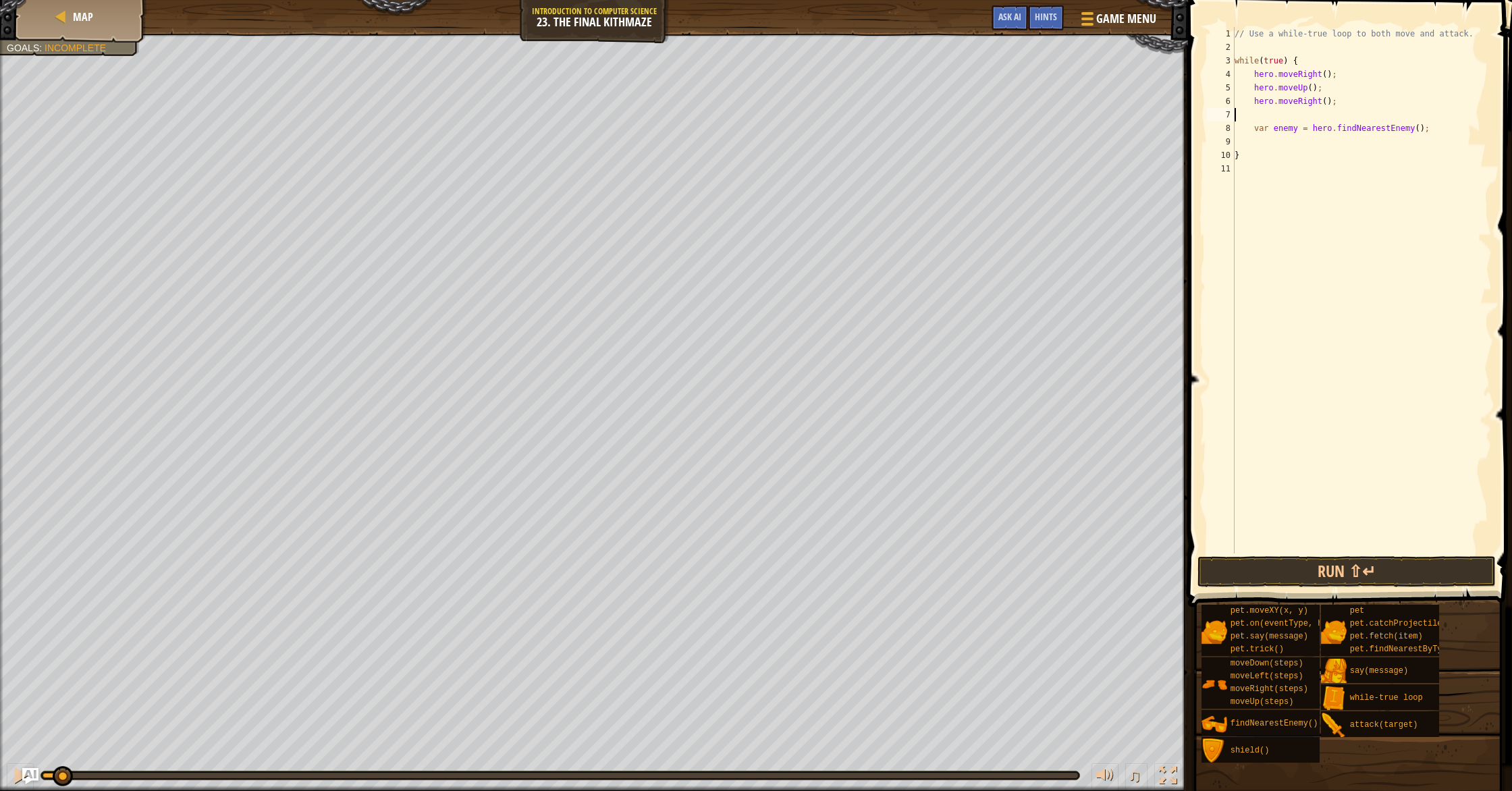
scroll to position [6, 0]
click at [1351, 136] on div "// Use a while-true loop to both move and attack. while ( true ) { hero . moveR…" at bounding box center [1362, 304] width 261 height 554
type textarea "}"
click at [1353, 130] on div "// Use a while-true loop to both move and attack. while ( true ) { hero . moveR…" at bounding box center [1362, 304] width 261 height 554
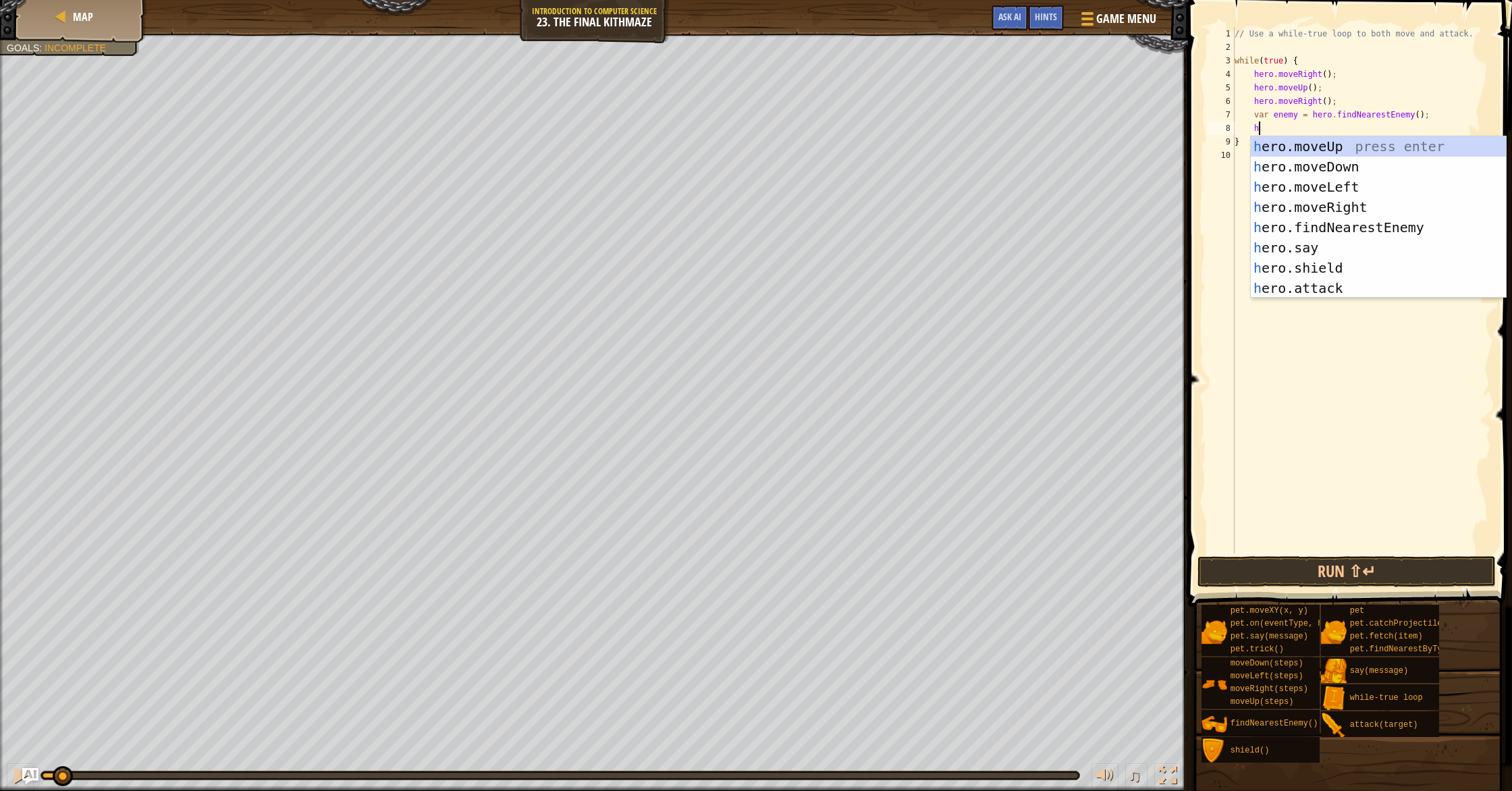
scroll to position [6, 2]
click at [1322, 284] on div "h ero.moveUp press enter h ero.moveDown press enter h ero.moveLeft press enter …" at bounding box center [1378, 237] width 255 height 203
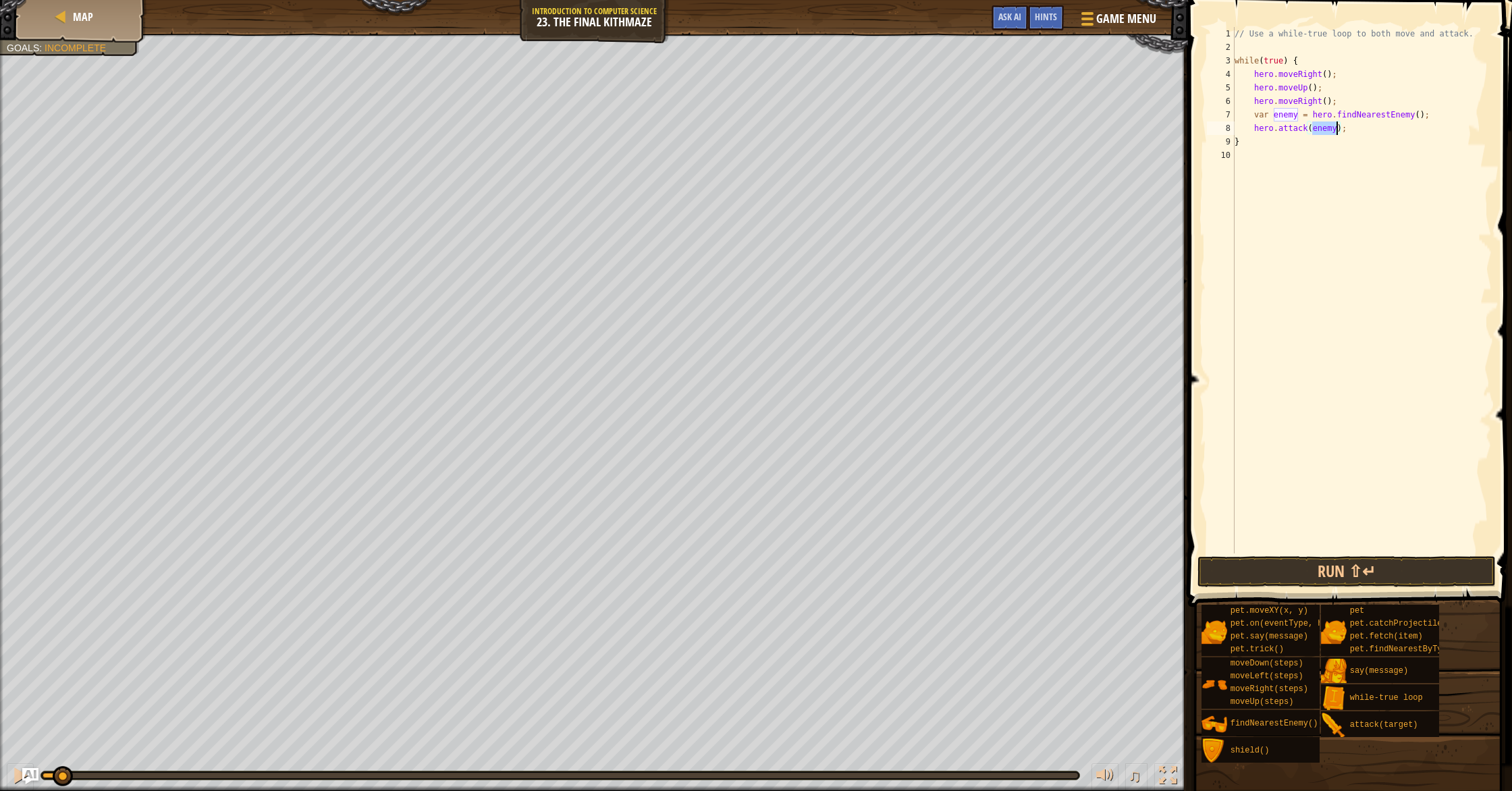
click at [1355, 126] on div "// Use a while-true loop to both move and attack. while ( true ) { hero . moveR…" at bounding box center [1362, 304] width 261 height 554
type textarea "hero.attack(enemy);"
click at [1307, 574] on button "Run ⇧↵" at bounding box center [1346, 572] width 298 height 31
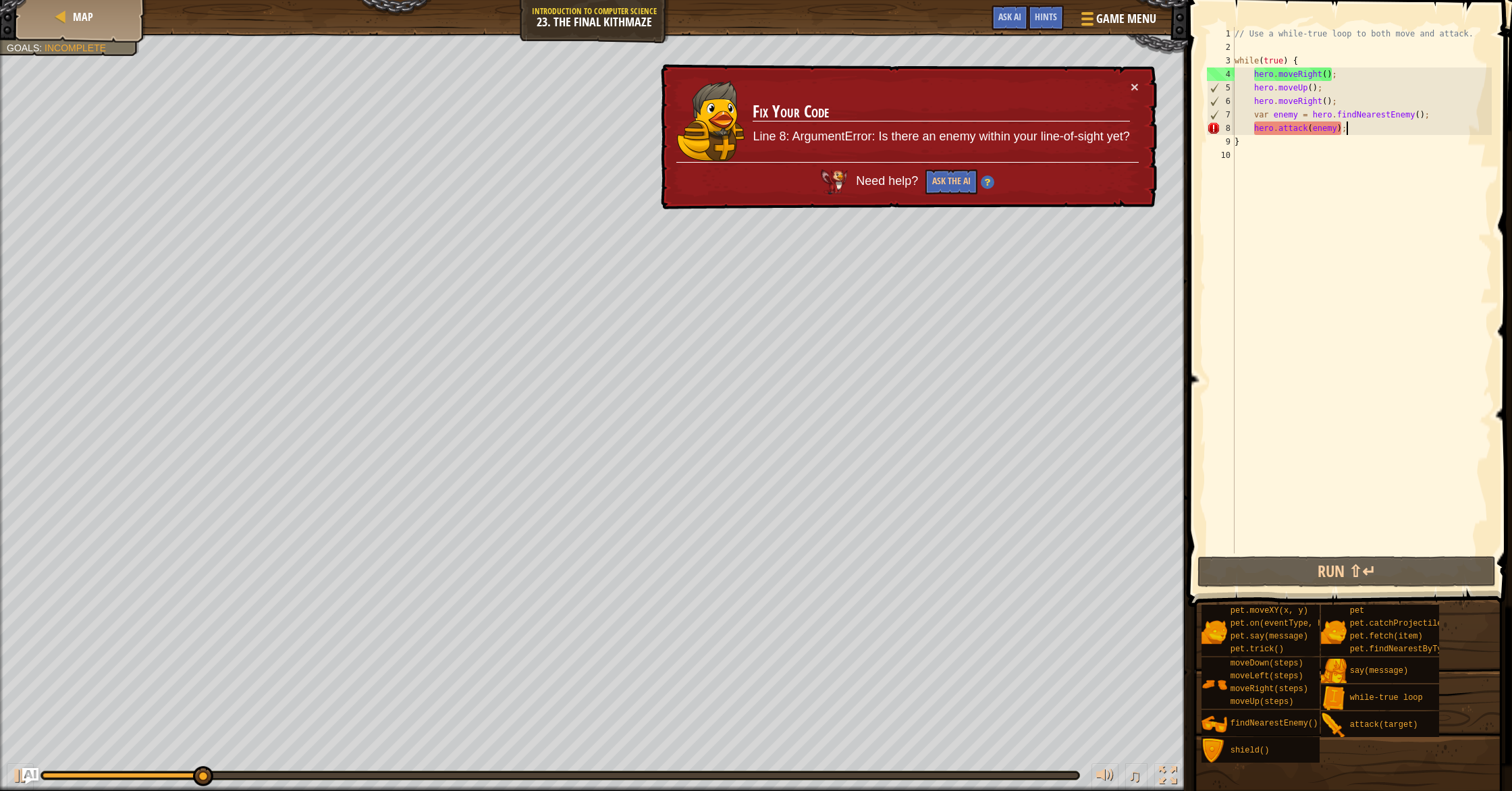
scroll to position [6, 1]
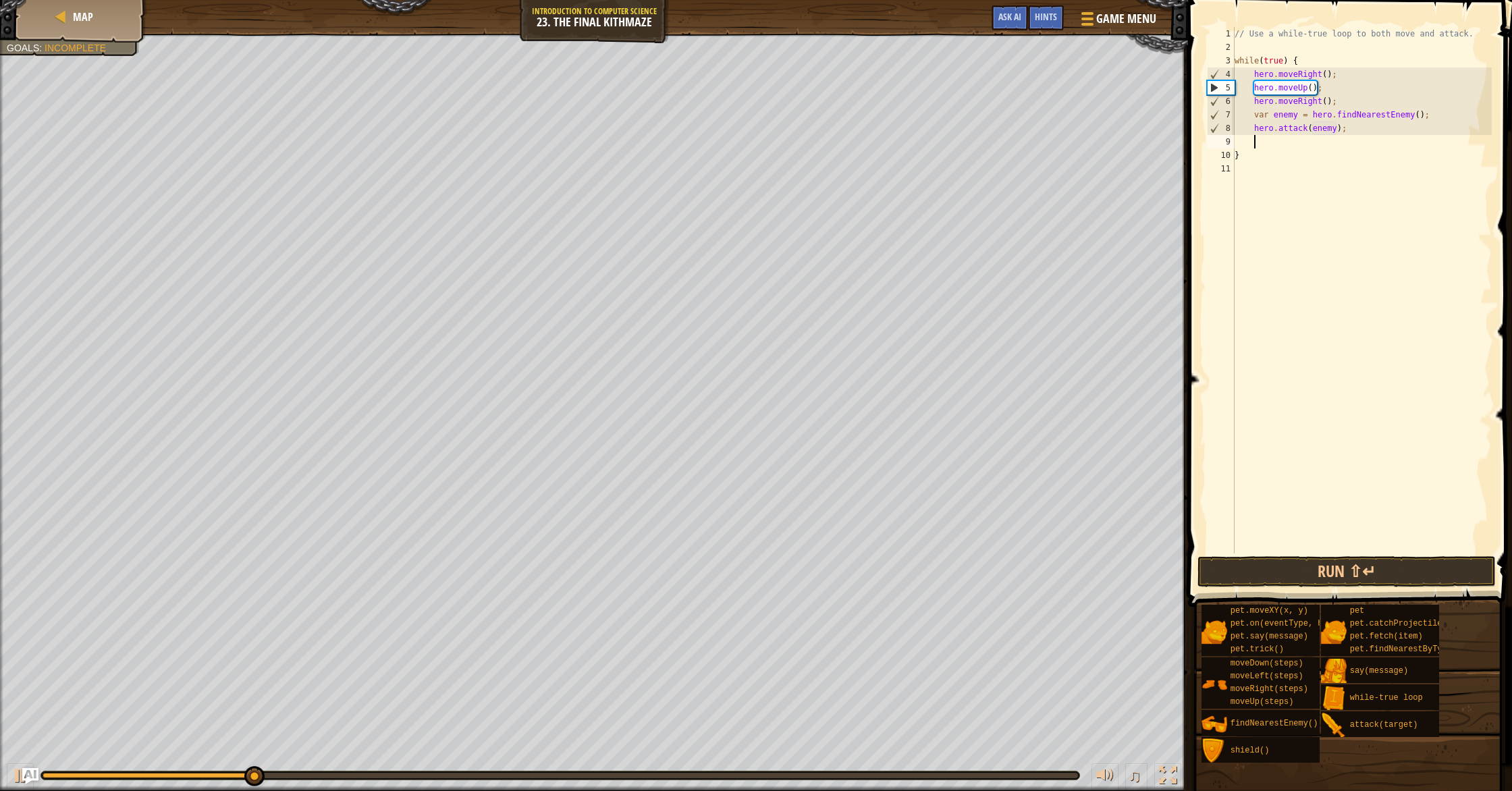
type textarea "h"
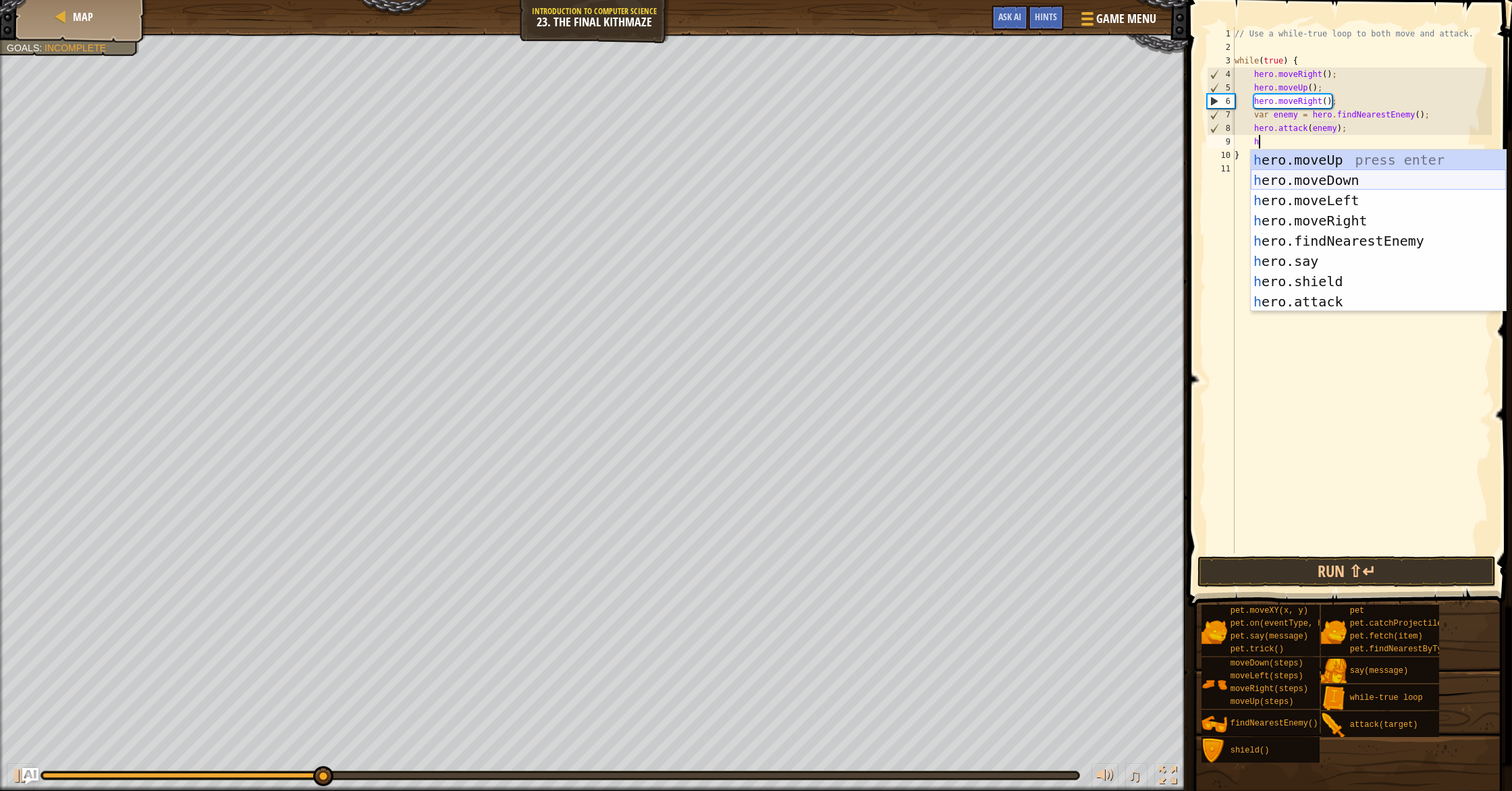
drag, startPoint x: 1376, startPoint y: 182, endPoint x: 1370, endPoint y: 166, distance: 17.1
click at [1376, 181] on div "h ero.moveUp press enter h ero.moveDown press enter h ero.moveLeft press enter …" at bounding box center [1378, 251] width 255 height 203
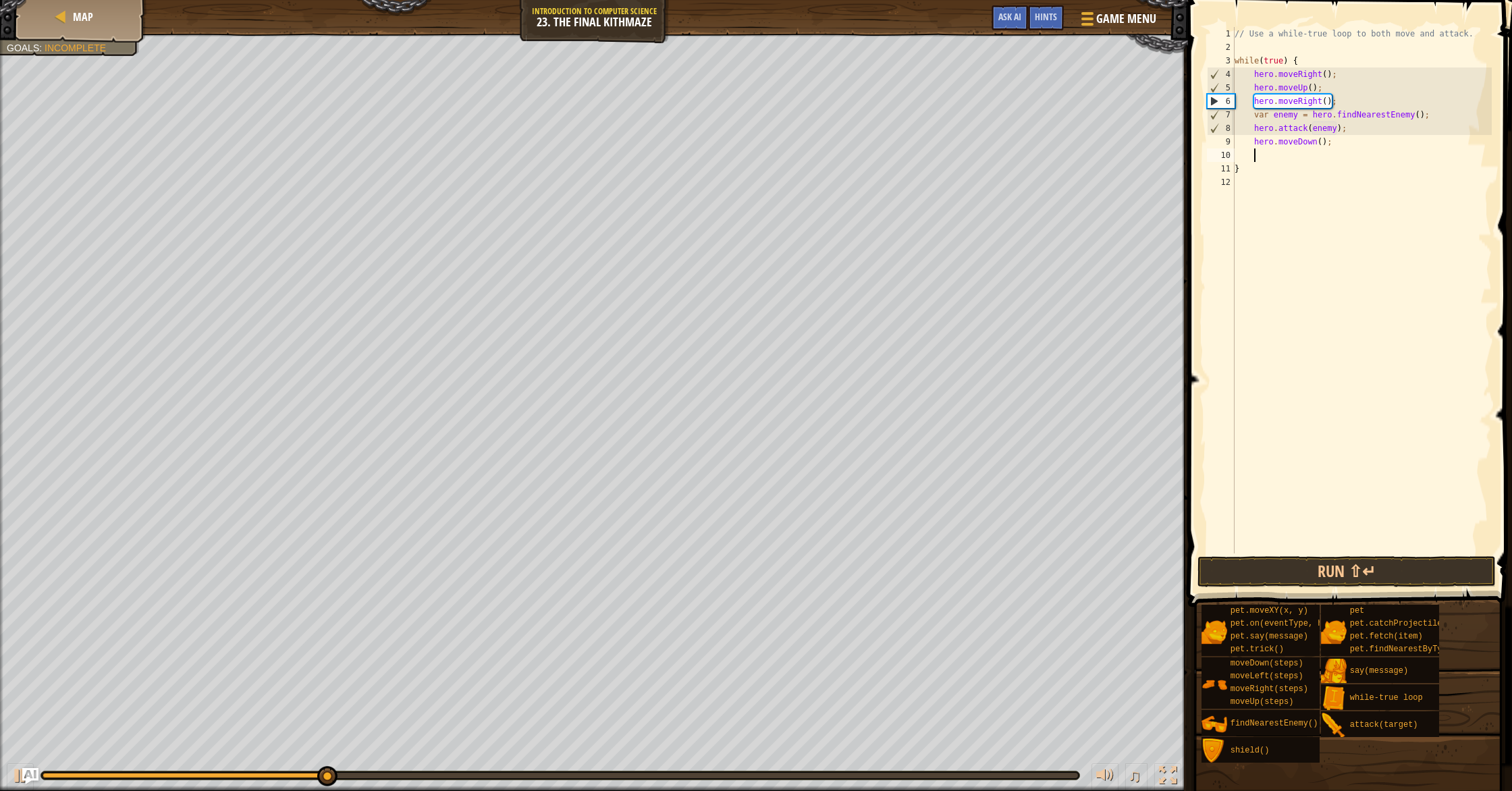
scroll to position [6, 1]
click at [1323, 145] on div "// Use a while-true loop to both move and attack. while ( true ) { hero . moveR…" at bounding box center [1362, 304] width 261 height 554
click at [1380, 566] on button "Run ⇧↵" at bounding box center [1346, 572] width 298 height 31
type textarea "hero.moveDown(2);"
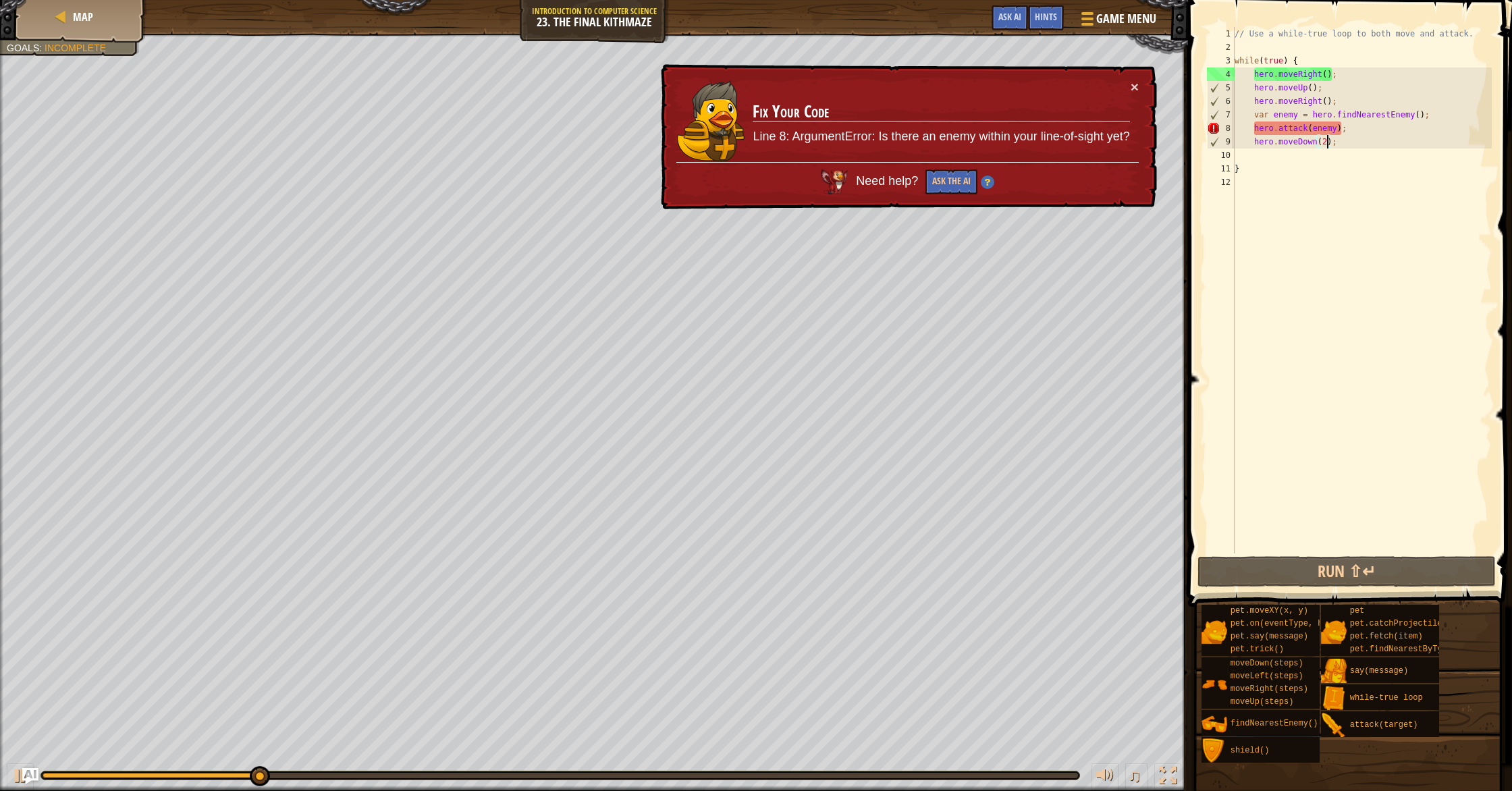
click at [1345, 149] on div "// Use a while-true loop to both move and attack. while ( true ) { hero . moveR…" at bounding box center [1362, 304] width 261 height 554
click at [1348, 144] on div "// Use a while-true loop to both move and attack. while ( true ) { hero . moveR…" at bounding box center [1362, 304] width 261 height 554
type textarea "hero.moveDown(2);"
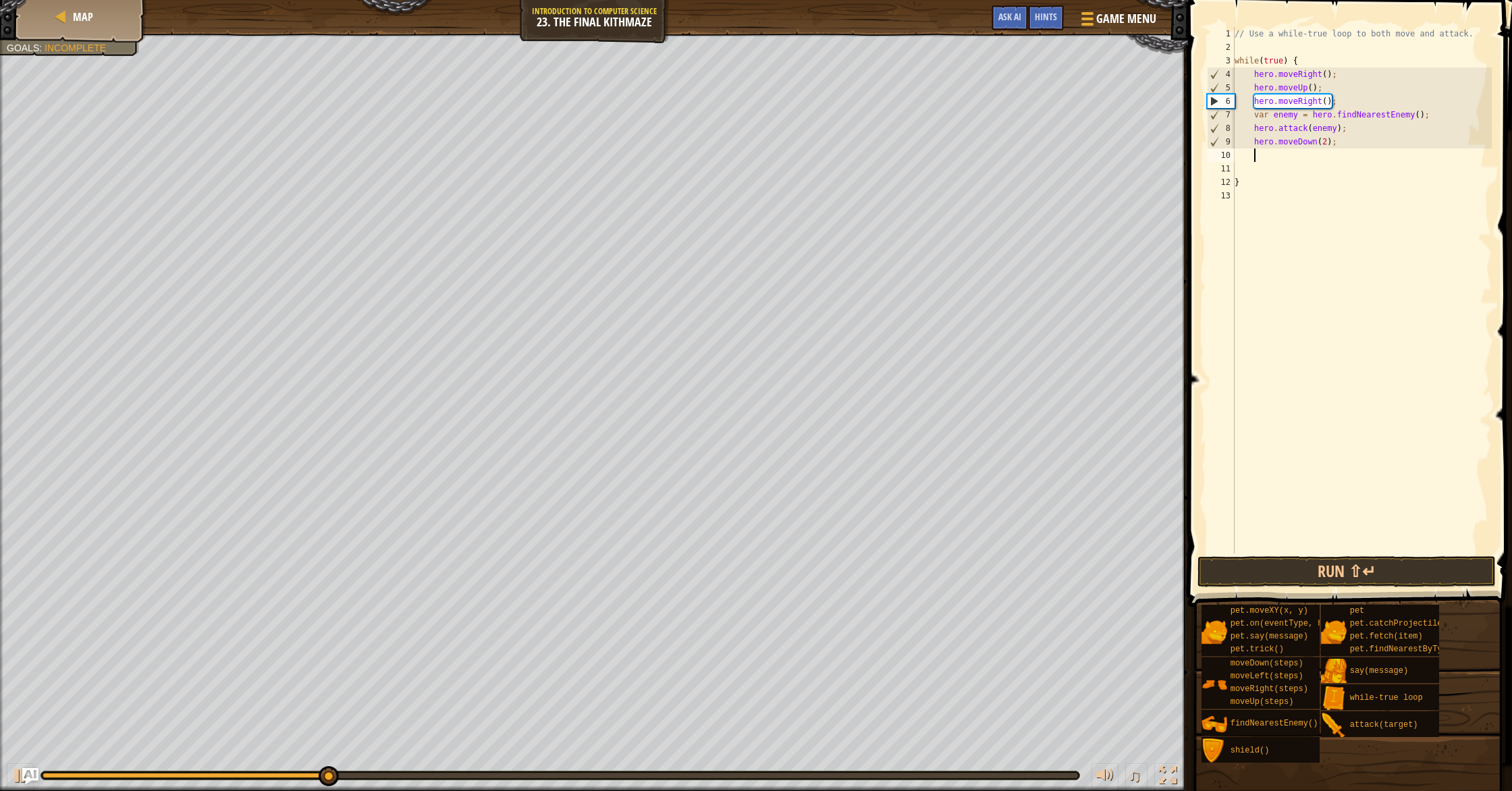
type textarea "h"
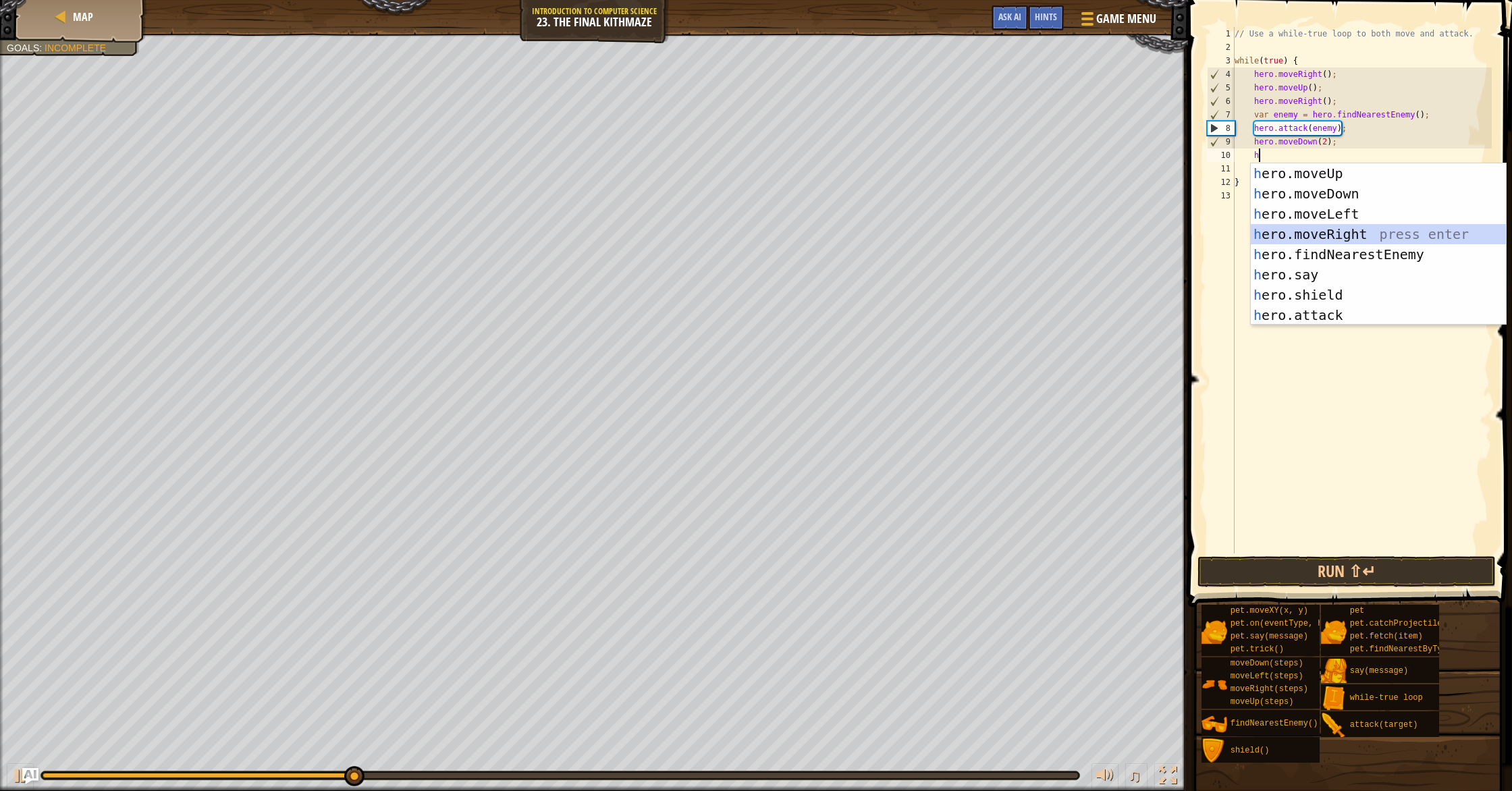
click at [1352, 230] on div "h ero.moveUp press enter h ero.moveDown press enter h ero.moveLeft press enter …" at bounding box center [1378, 265] width 255 height 203
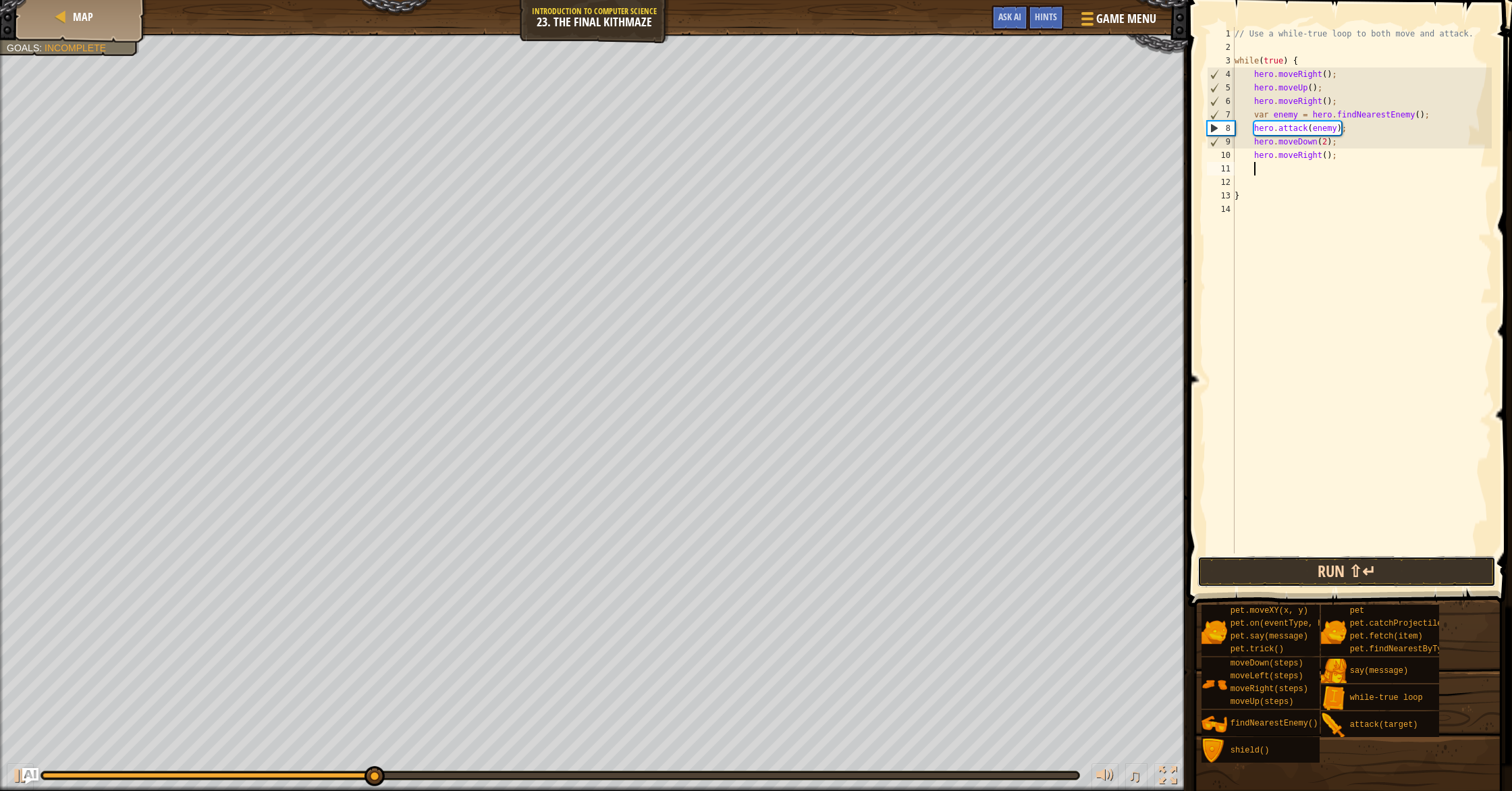
click at [1362, 570] on button "Run ⇧↵" at bounding box center [1346, 572] width 298 height 31
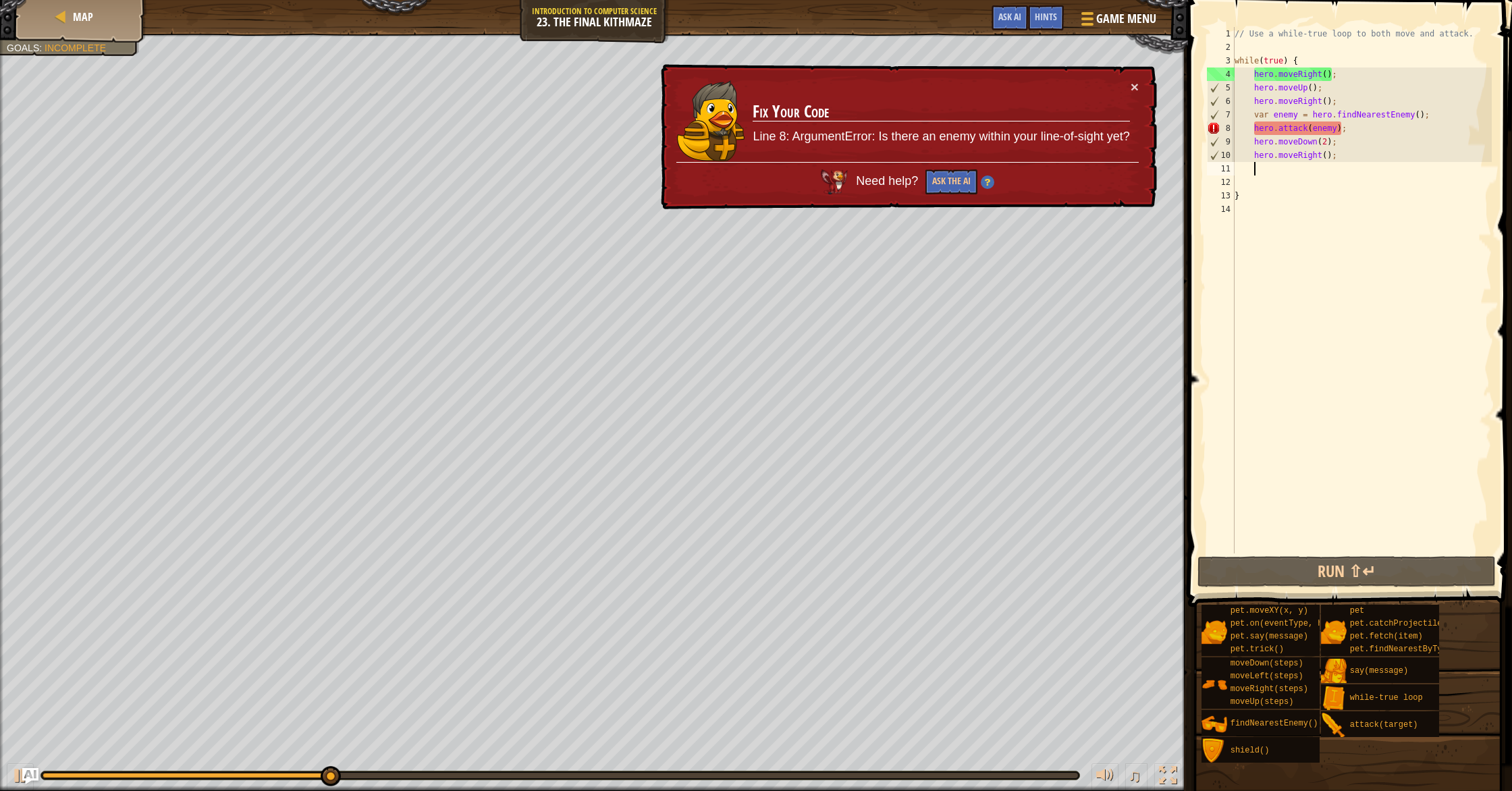
click at [1320, 160] on div "// Use a while-true loop to both move and attack. while ( true ) { hero . moveR…" at bounding box center [1362, 304] width 261 height 554
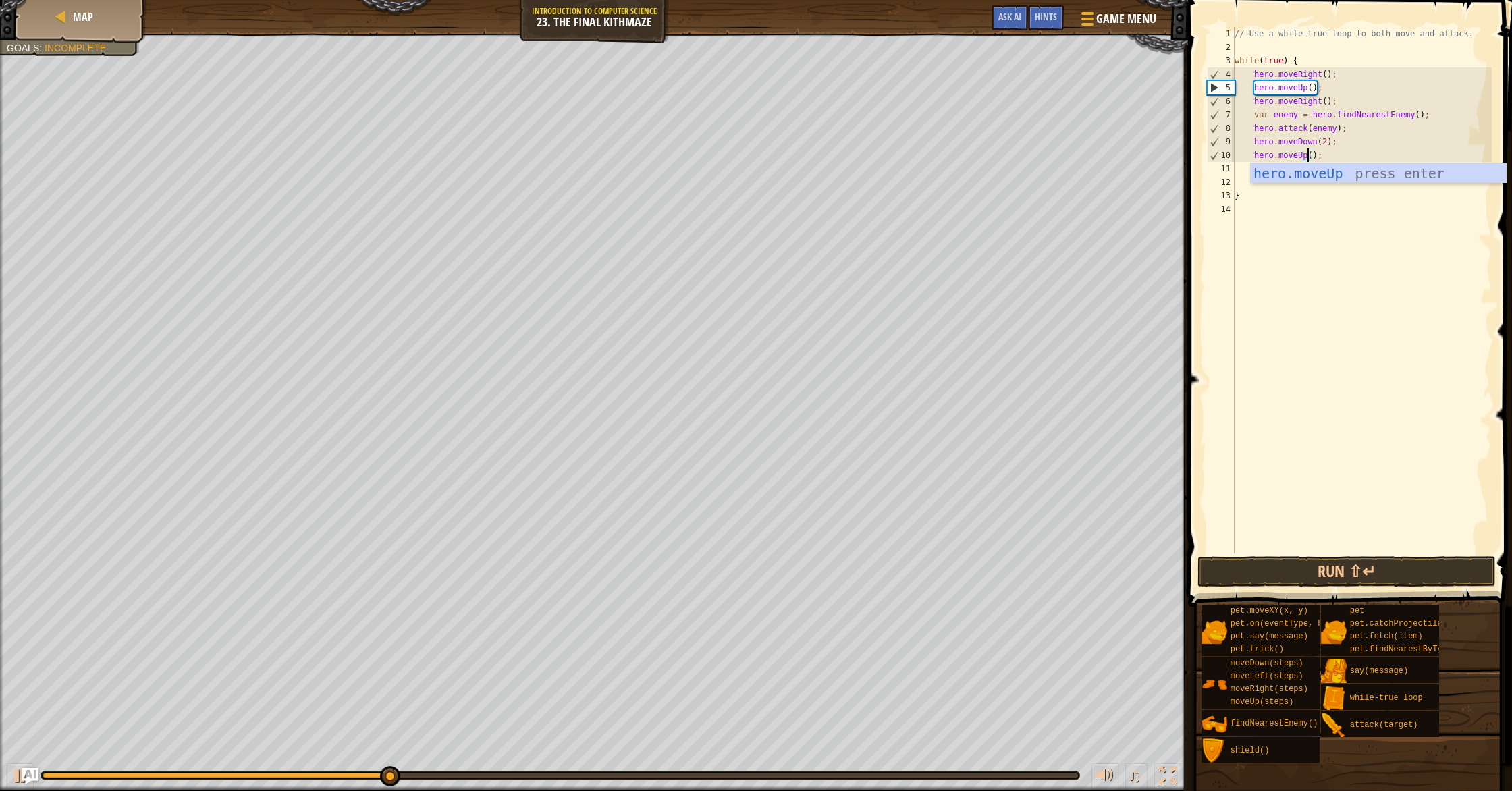
scroll to position [6, 6]
type textarea "hero.moveUp();"
click at [1438, 584] on button "Run ⇧↵" at bounding box center [1346, 572] width 298 height 31
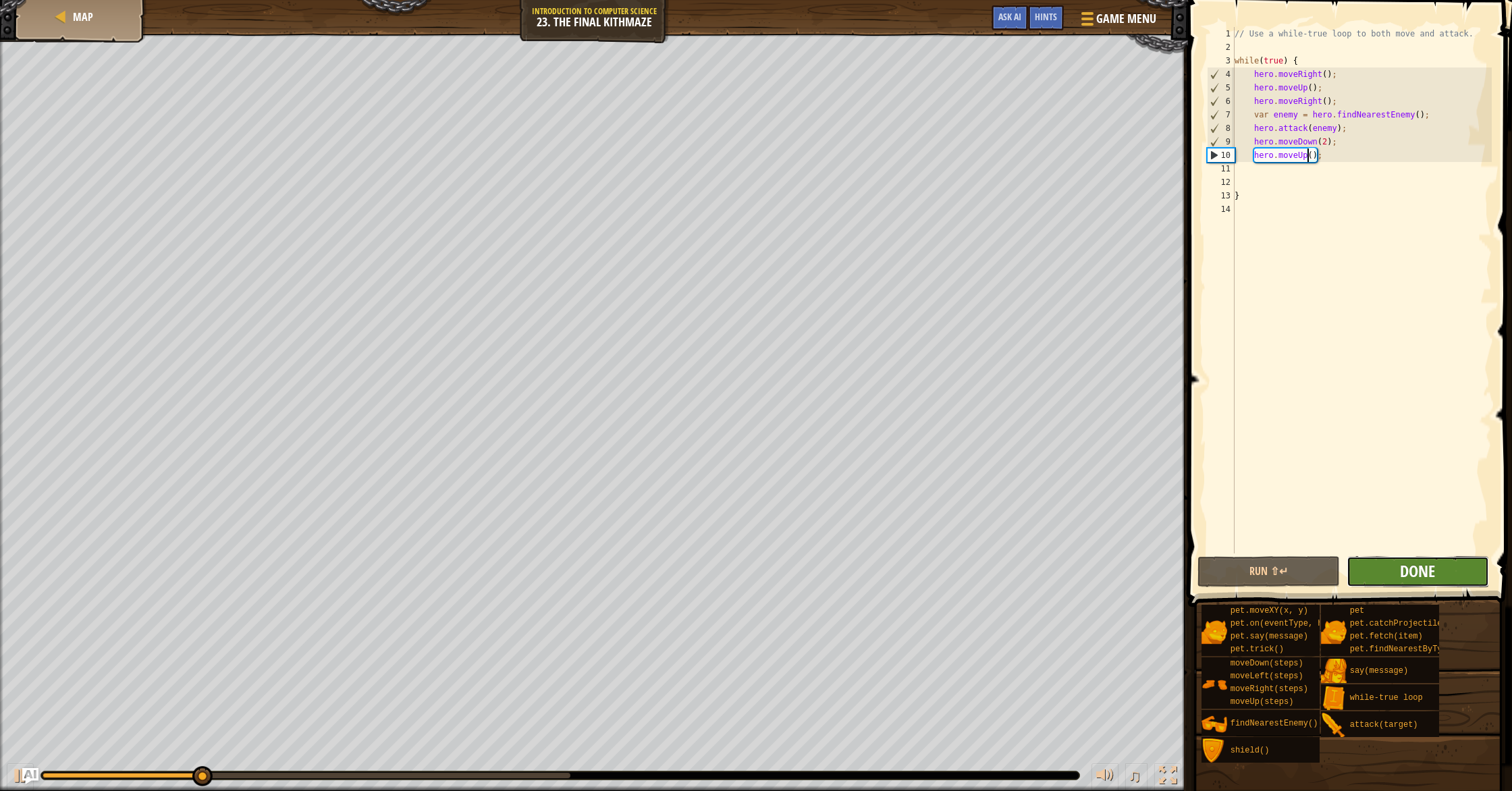
click at [1412, 559] on button "Done" at bounding box center [1418, 572] width 142 height 31
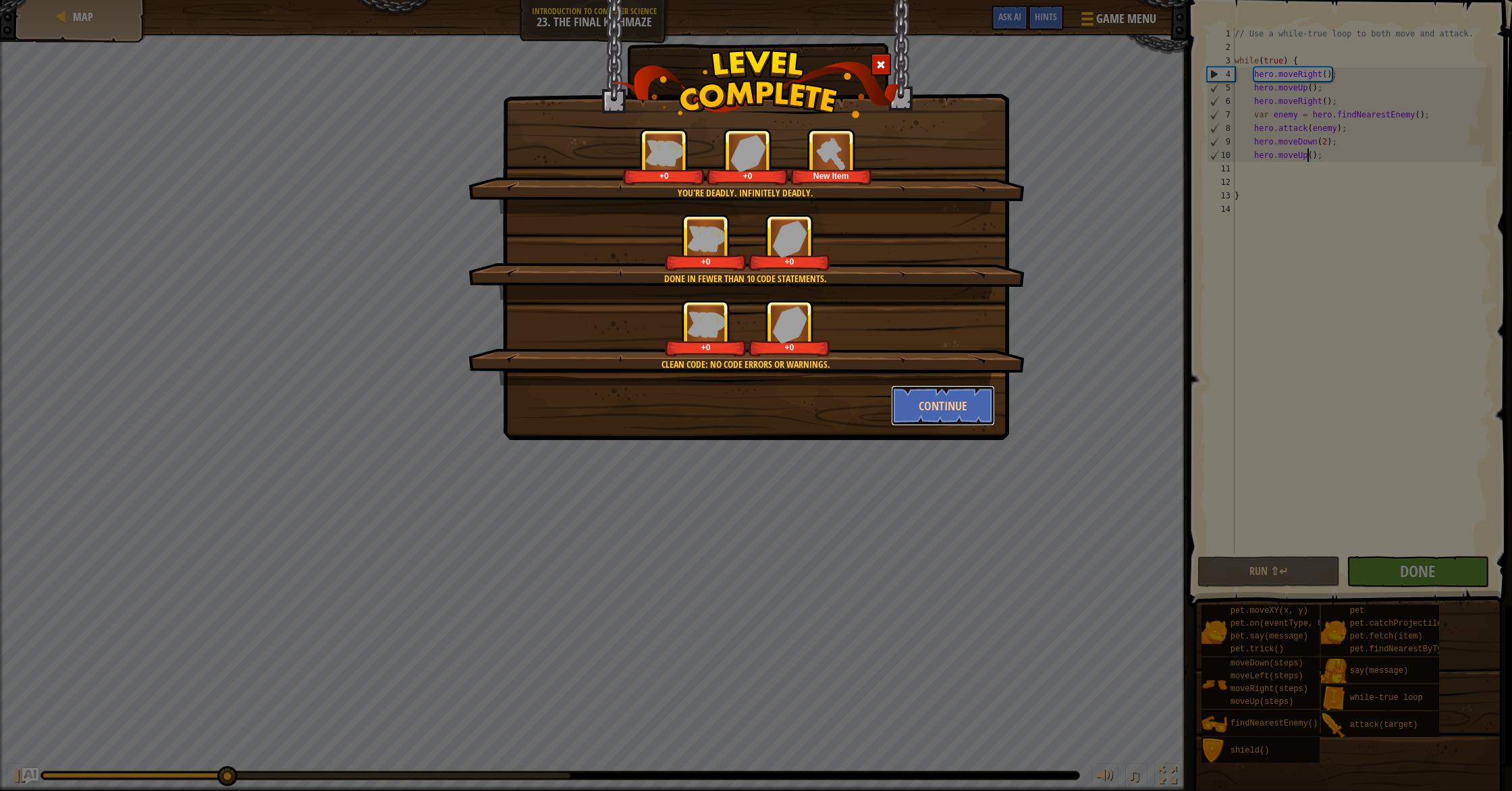
click at [950, 405] on button "Continue" at bounding box center [943, 406] width 104 height 41
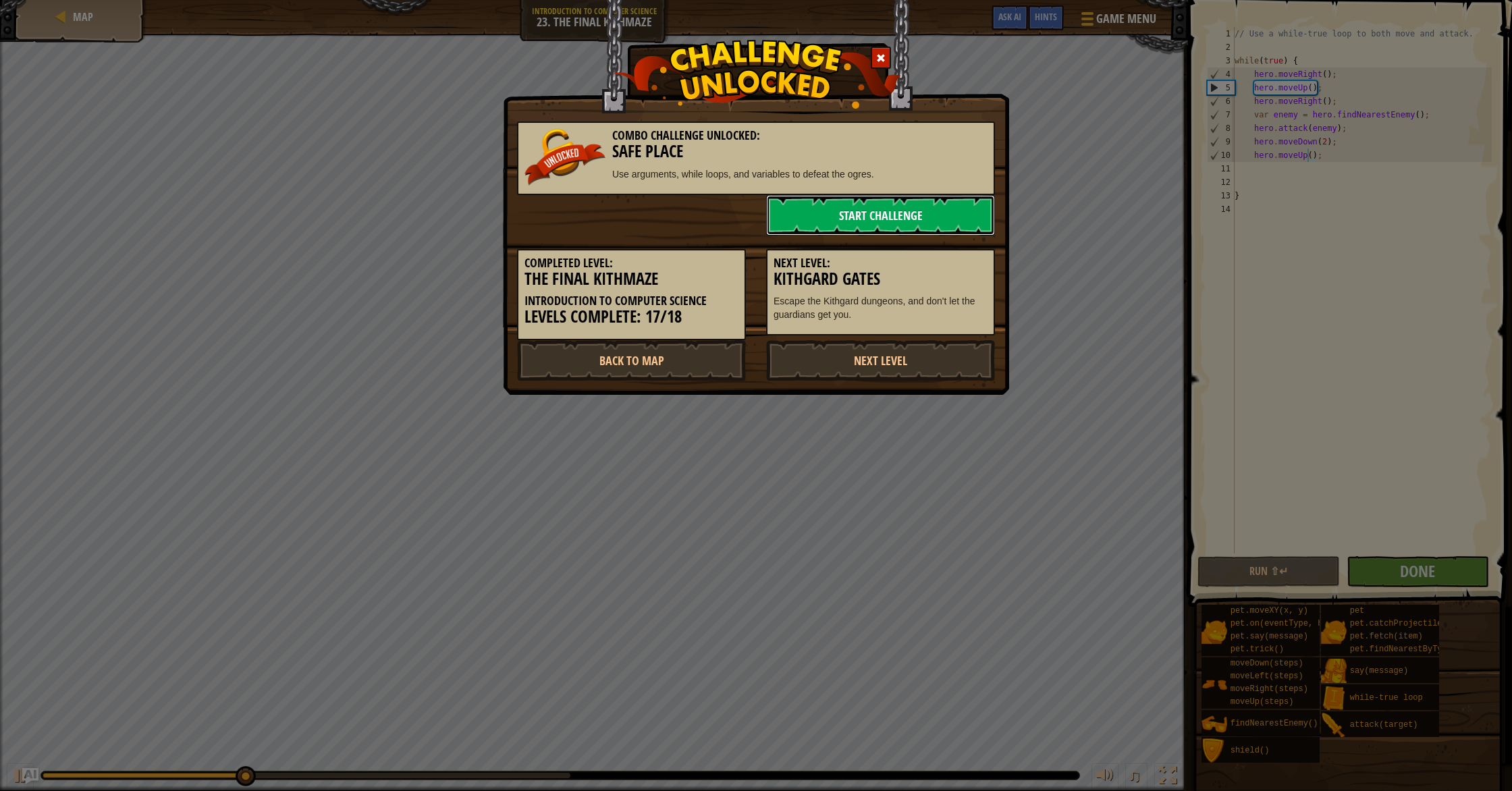
click at [932, 223] on link "Start Challenge" at bounding box center [880, 216] width 229 height 41
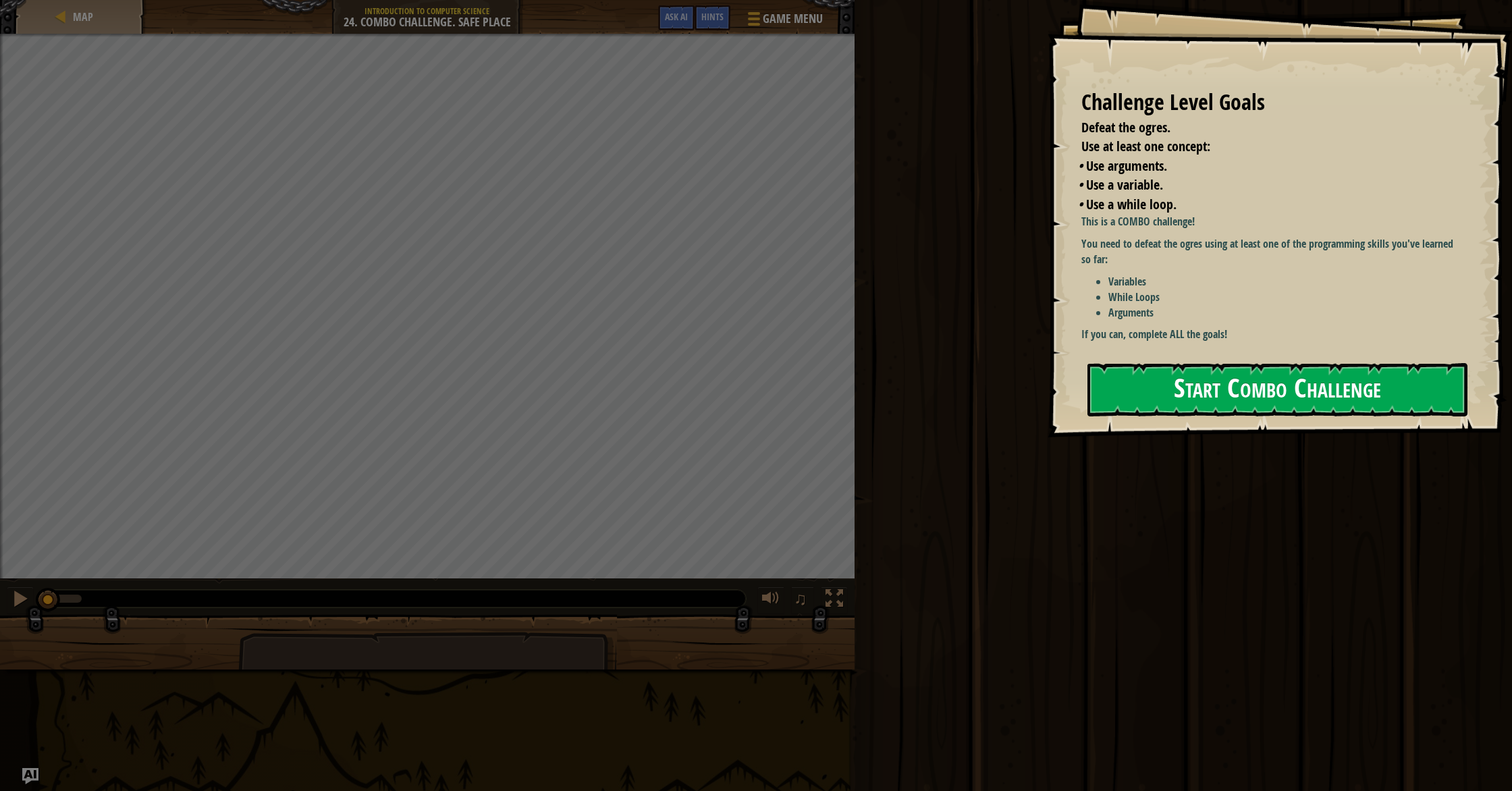
click at [1240, 379] on button "Start Combo Challenge" at bounding box center [1277, 389] width 380 height 53
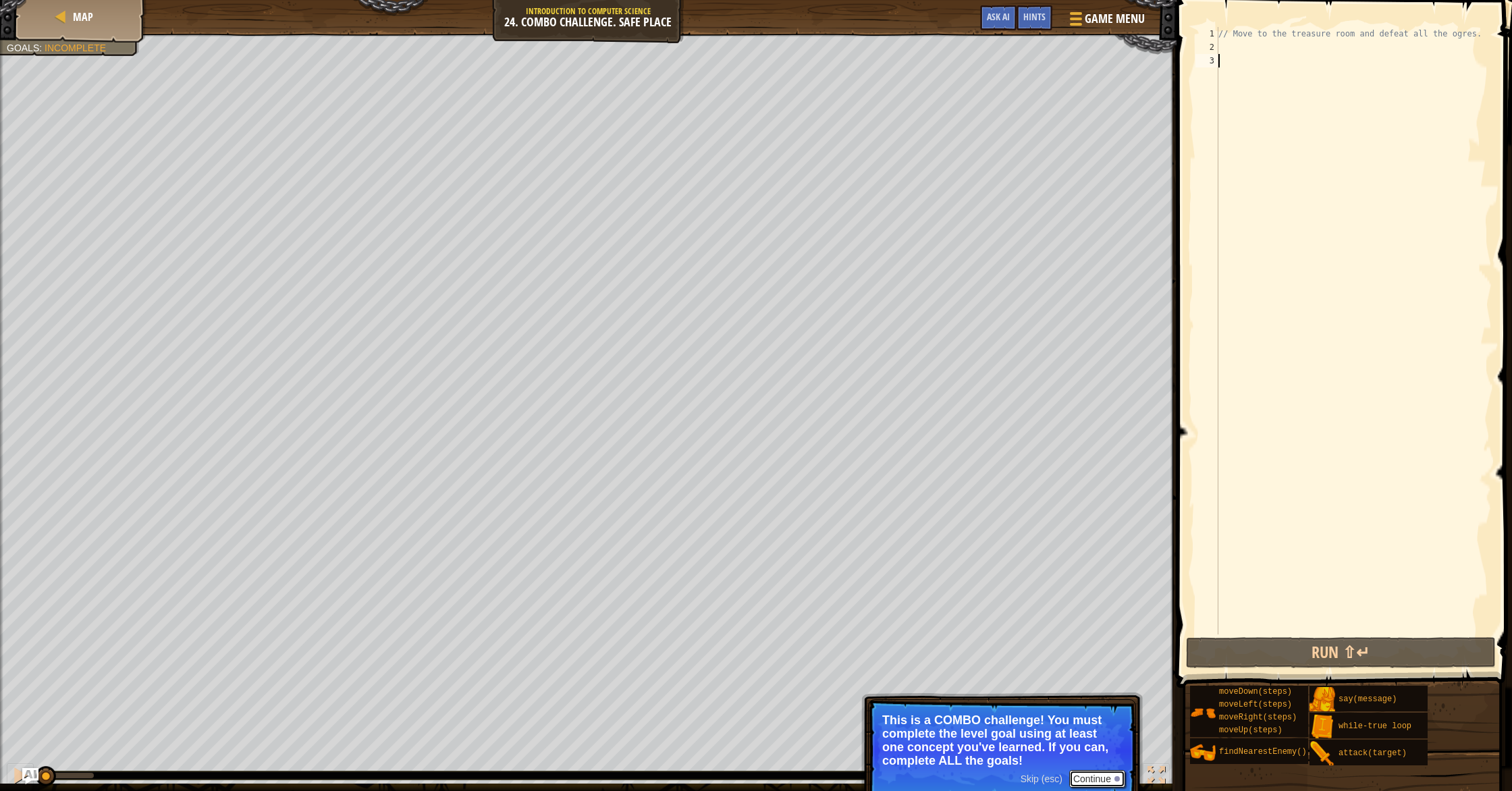
click at [1116, 771] on button "Continue" at bounding box center [1097, 780] width 56 height 18
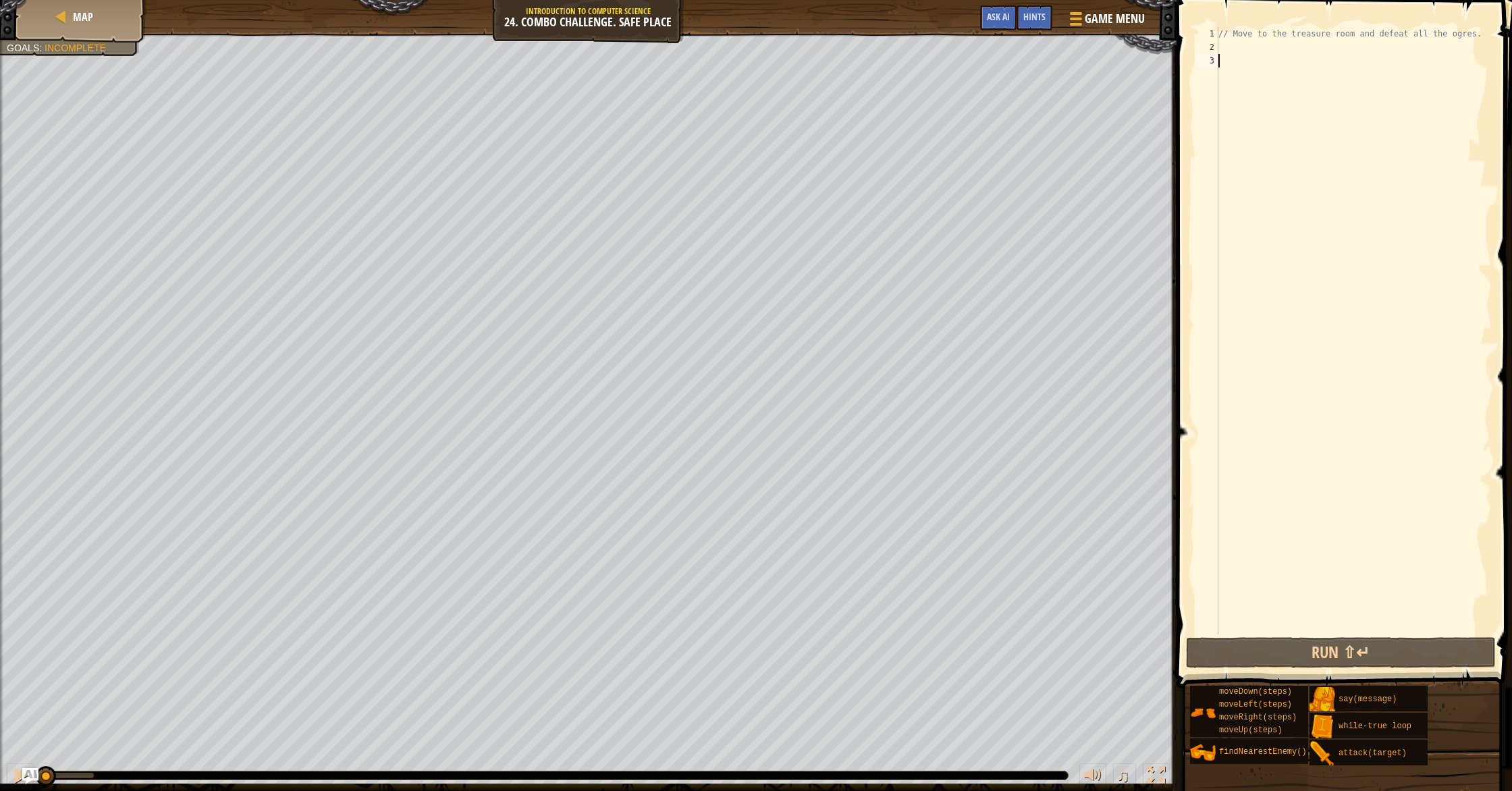
type textarea "h"
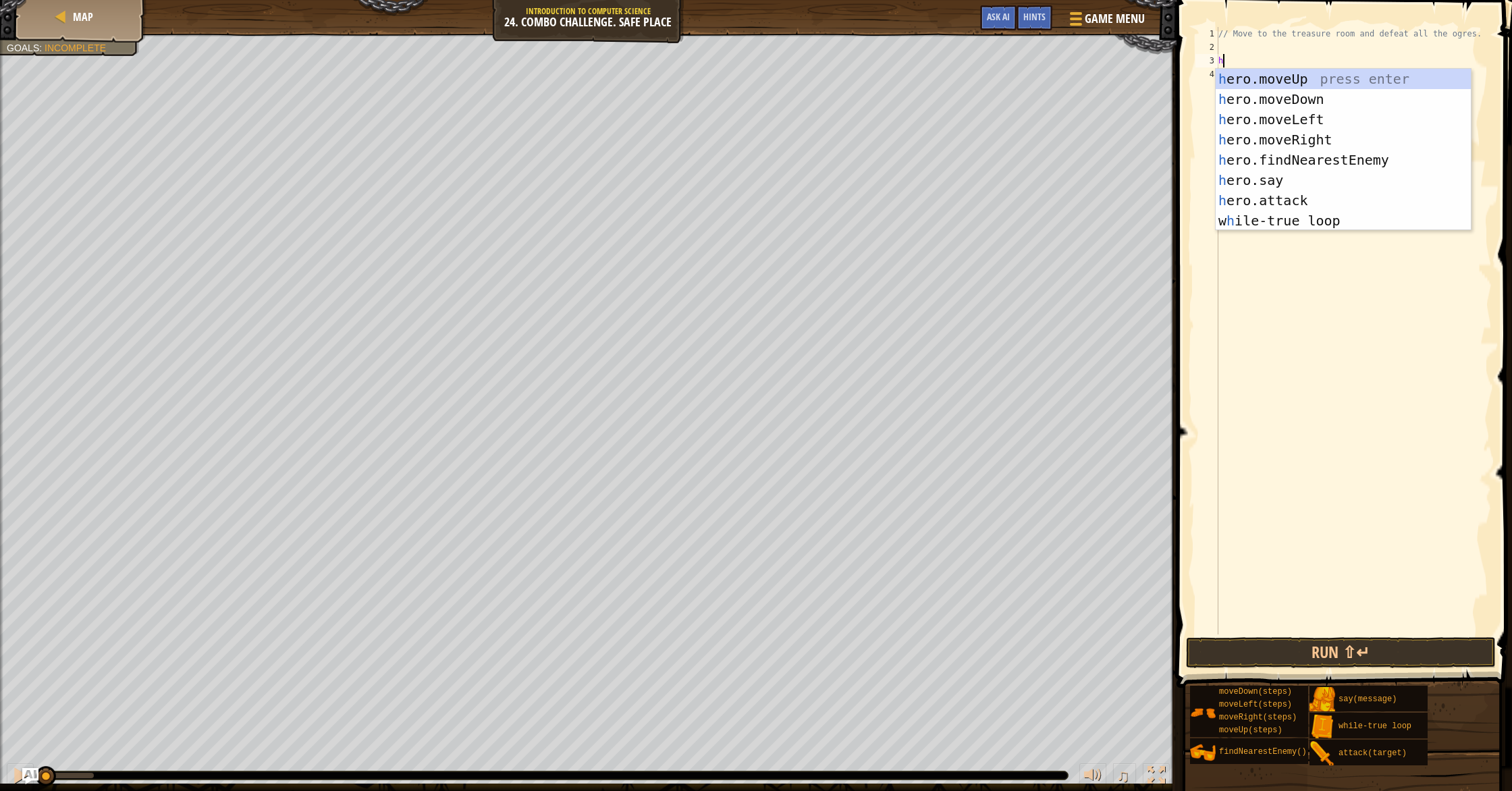
scroll to position [6, 0]
click at [1242, 82] on div "h ero.moveUp press enter h ero.moveDown press enter h ero.moveLeft press enter …" at bounding box center [1343, 170] width 255 height 203
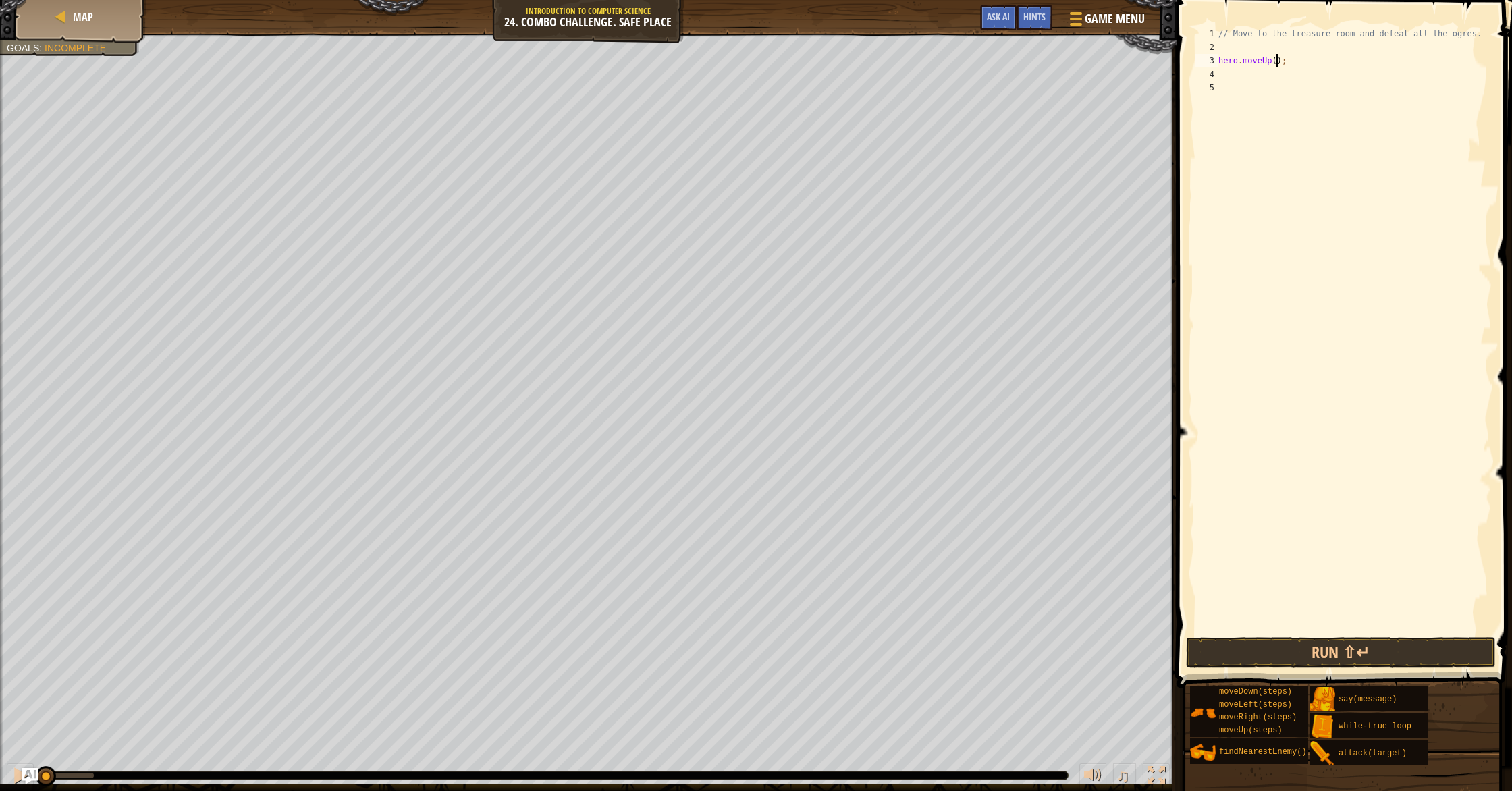
click at [1276, 61] on div "// Move to the treasure room and defeat all the ogres. hero . moveUp ( ) ;" at bounding box center [1353, 344] width 276 height 635
type textarea "hero.moveUp(4);"
click at [1291, 81] on div "// Move to the treasure room and defeat all the ogres. hero . moveUp ( 4 ) ;" at bounding box center [1353, 344] width 276 height 635
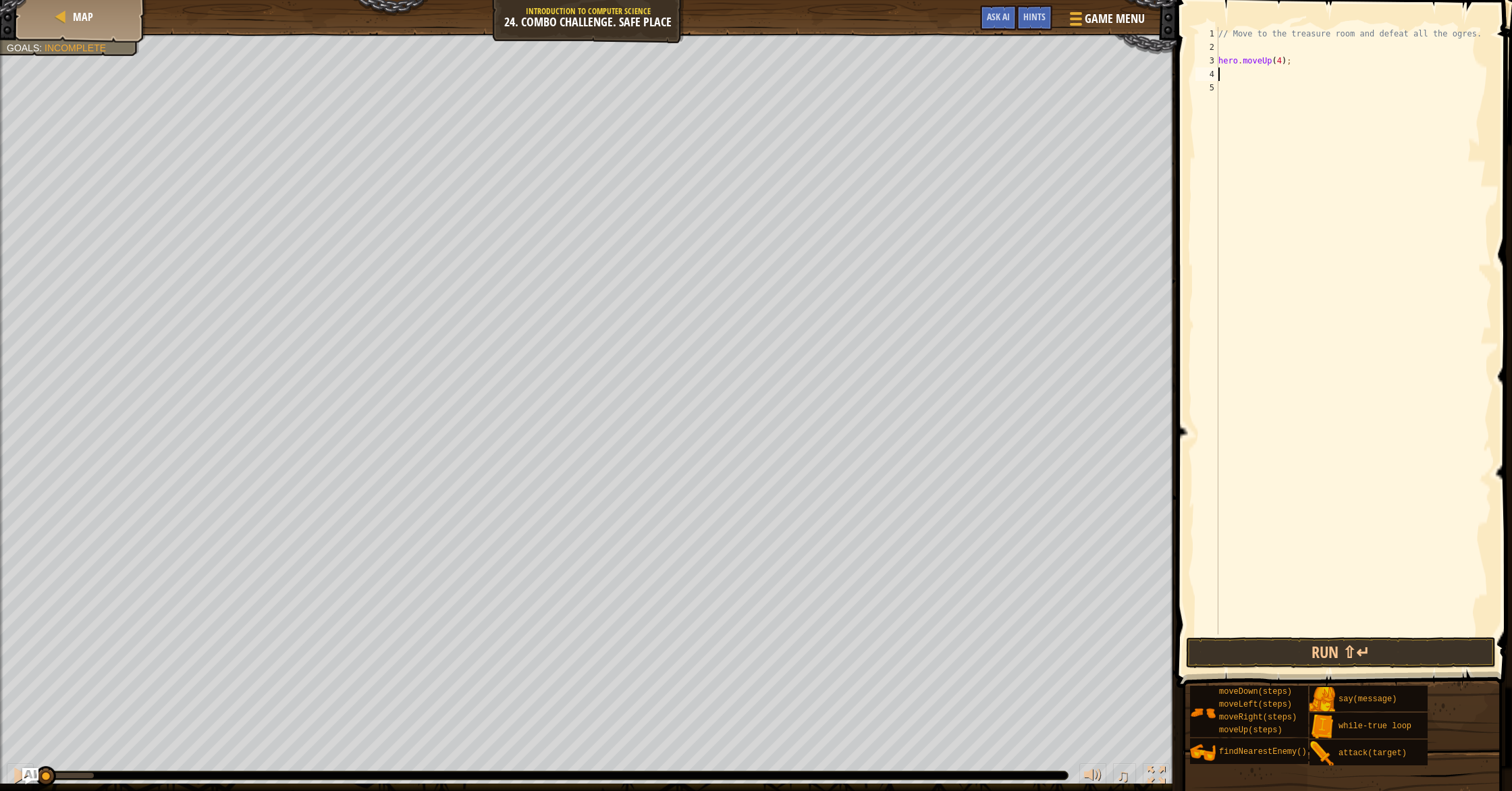
click at [1294, 73] on div "// Move to the treasure room and defeat all the ogres. hero . moveUp ( 4 ) ;" at bounding box center [1353, 344] width 276 height 635
click at [1295, 104] on div "// Move to the treasure room and defeat all the ogres. hero . moveUp ( 4 ) ;" at bounding box center [1353, 344] width 276 height 635
type textarea "\"
type textarea "hero.moveUp(4);"
click at [1287, 80] on div "// Move to the treasure room and defeat all the ogres. hero . moveUp ( 4 ) ;" at bounding box center [1353, 344] width 276 height 635
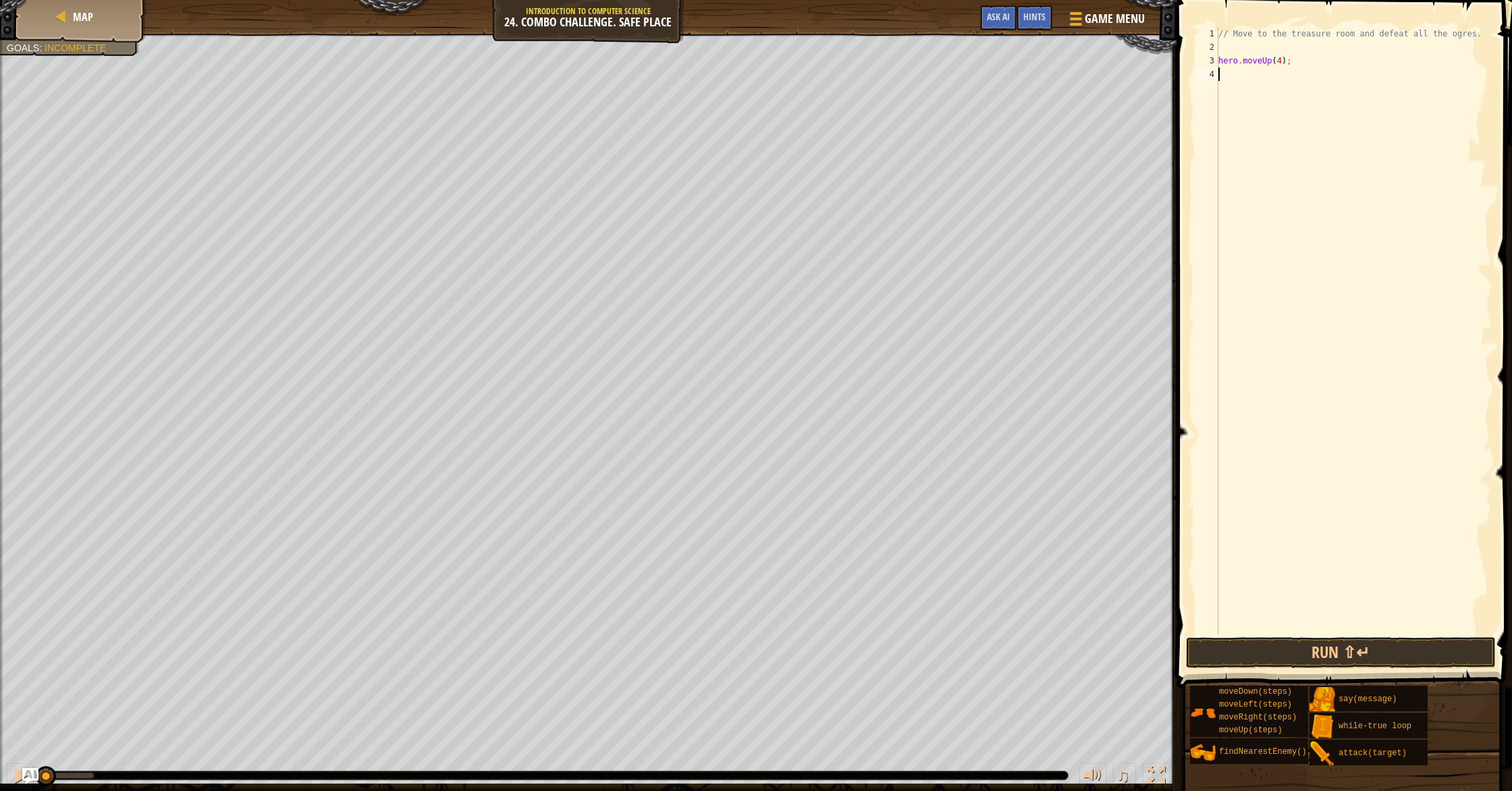
type textarea "h"
click at [1284, 90] on div "// Move to the treasure room and defeat all the ogres. hero . moveUp ( 4 ) ; h" at bounding box center [1353, 344] width 276 height 635
type textarea "h"
type textarea "hero.moveUp(4);"
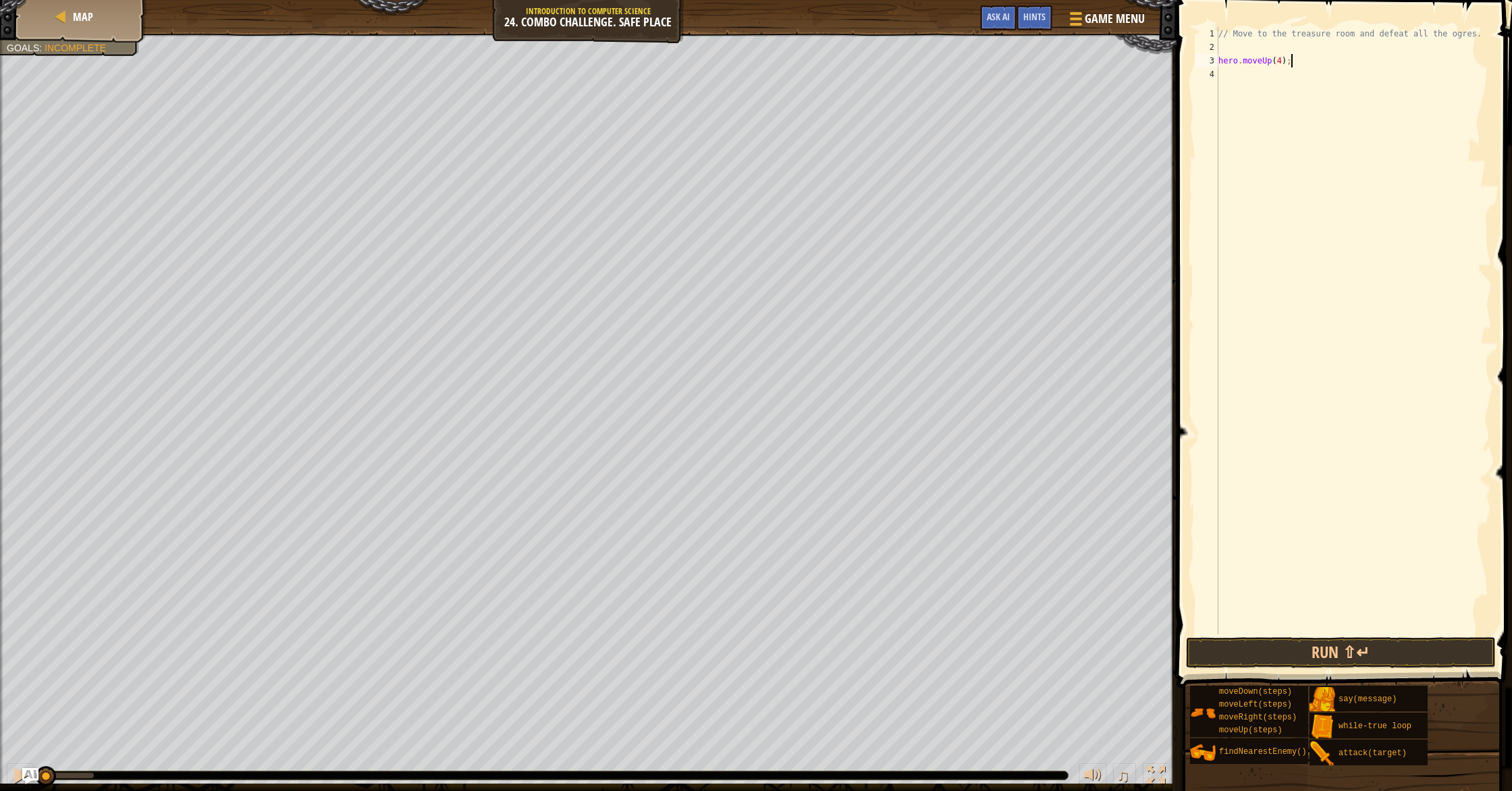
click at [1261, 90] on div "// Move to the treasure room and defeat all the ogres. hero . moveUp ( 4 ) ;" at bounding box center [1353, 344] width 276 height 635
type textarea "hero.moveUp(4);"
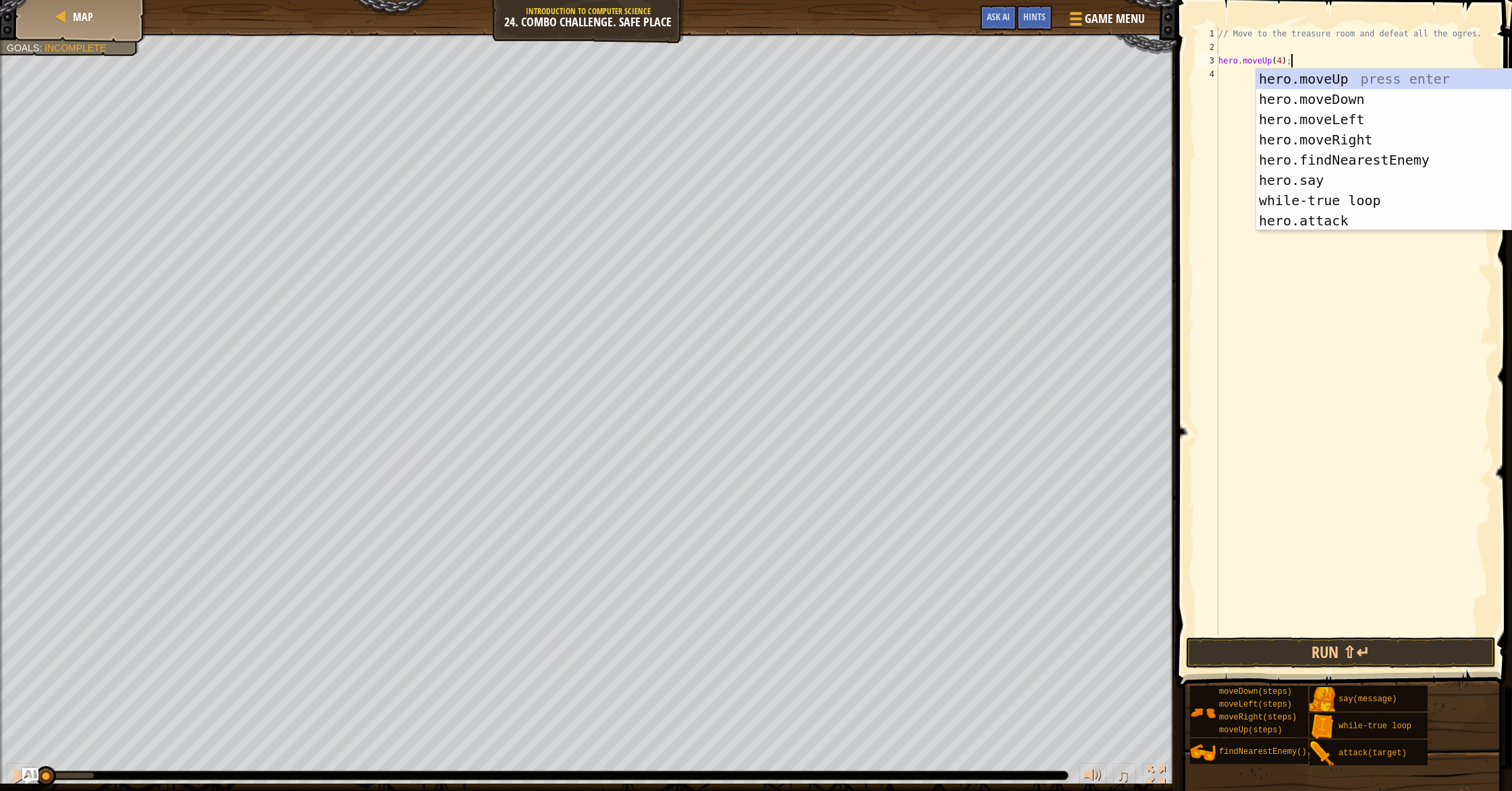
click at [1238, 80] on div "// Move to the treasure room and defeat all the ogres. hero . moveUp ( 4 ) ;" at bounding box center [1353, 344] width 276 height 635
type textarea "hero.moveUp(4);"
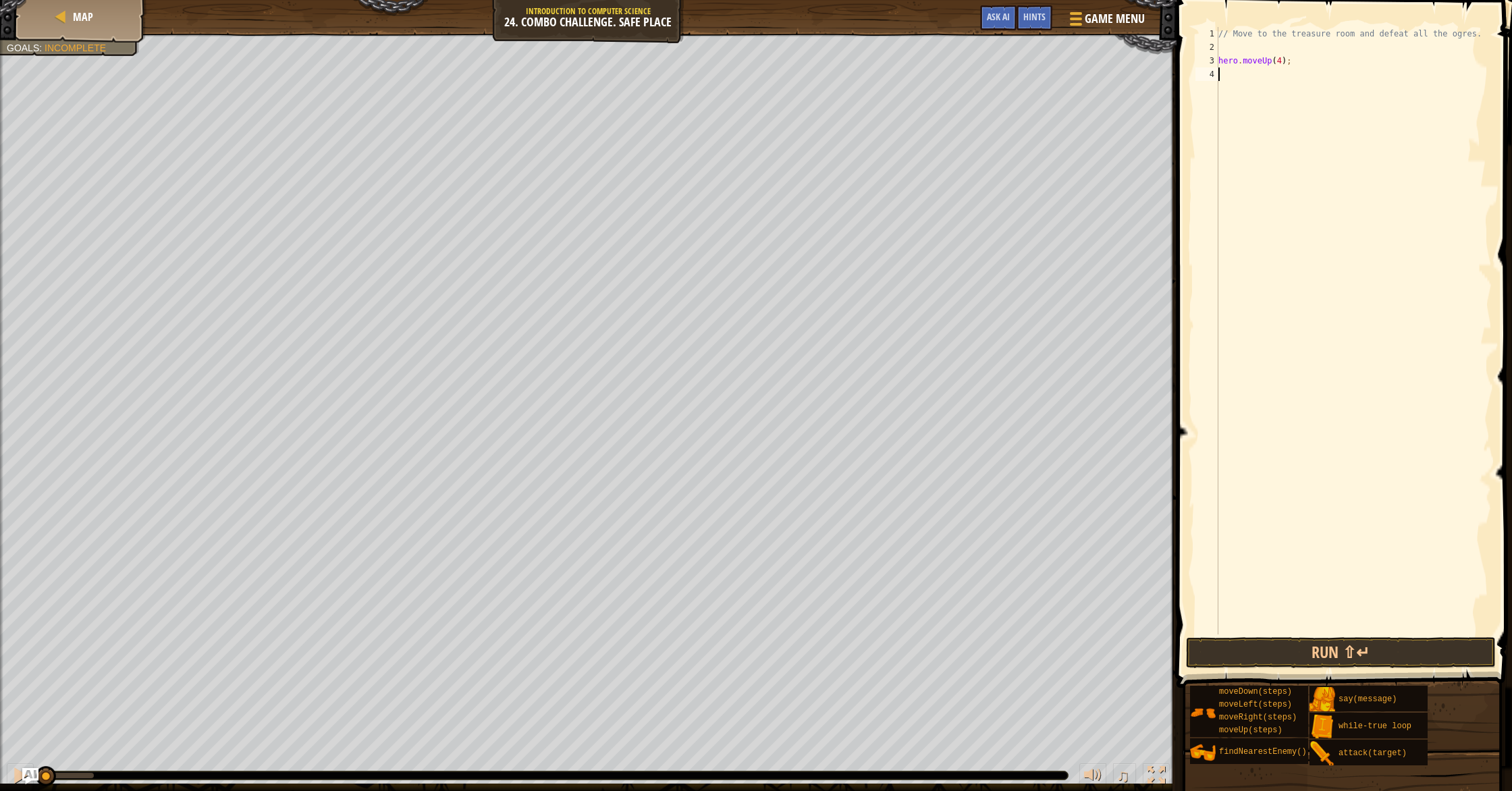
click at [1238, 79] on div "// Move to the treasure room and defeat all the ogres. hero . moveUp ( 4 ) ;" at bounding box center [1353, 344] width 276 height 635
type textarea "hero.moveUp(4);"
click at [1238, 79] on div "// Move to the treasure room and defeat all the ogres. hero . moveUp ( 4 ) ;" at bounding box center [1353, 344] width 276 height 635
type textarea "h"
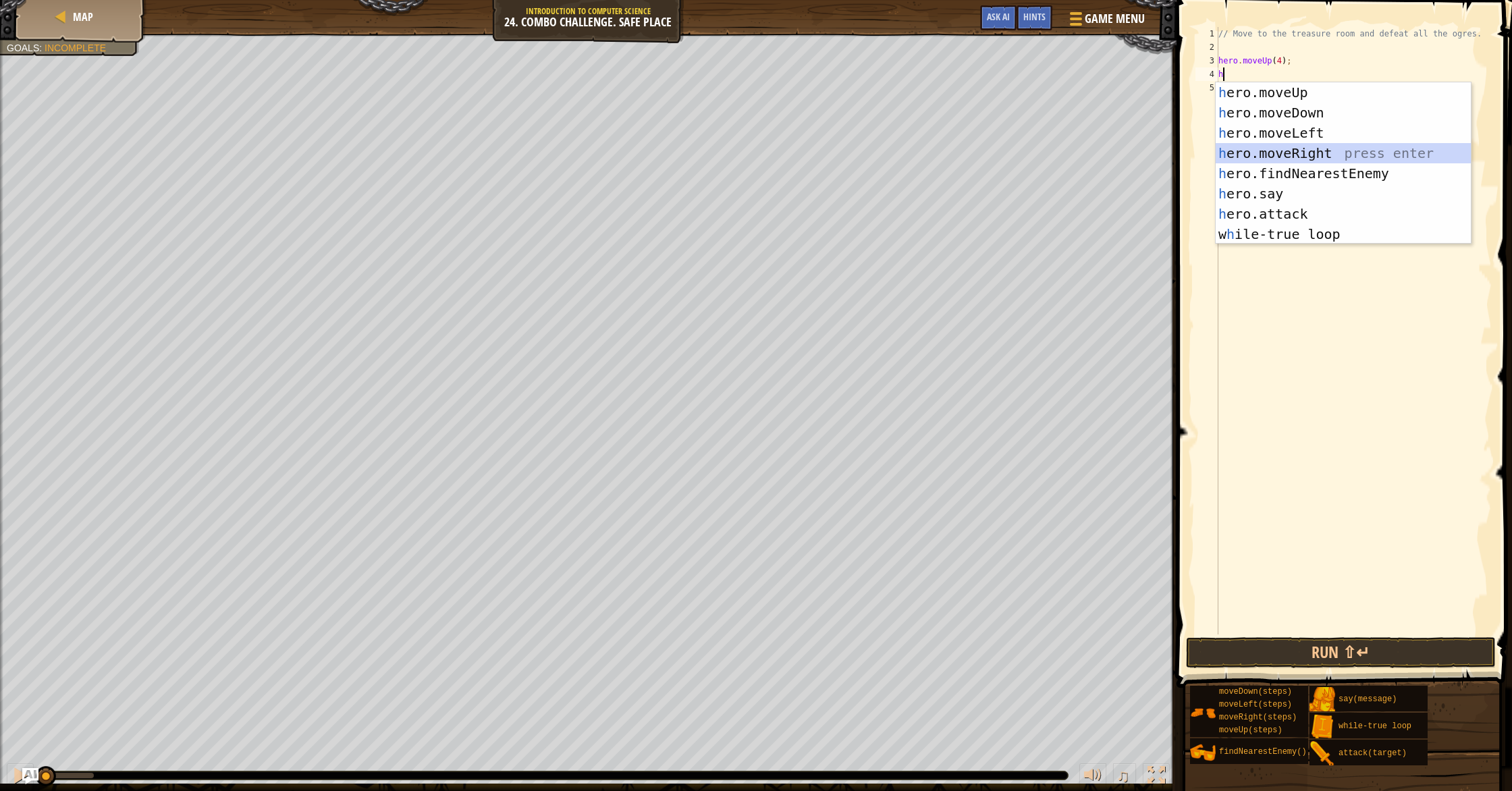
click at [1287, 148] on div "h ero.moveUp press enter h ero.moveDown press enter h ero.moveLeft press enter …" at bounding box center [1343, 183] width 255 height 203
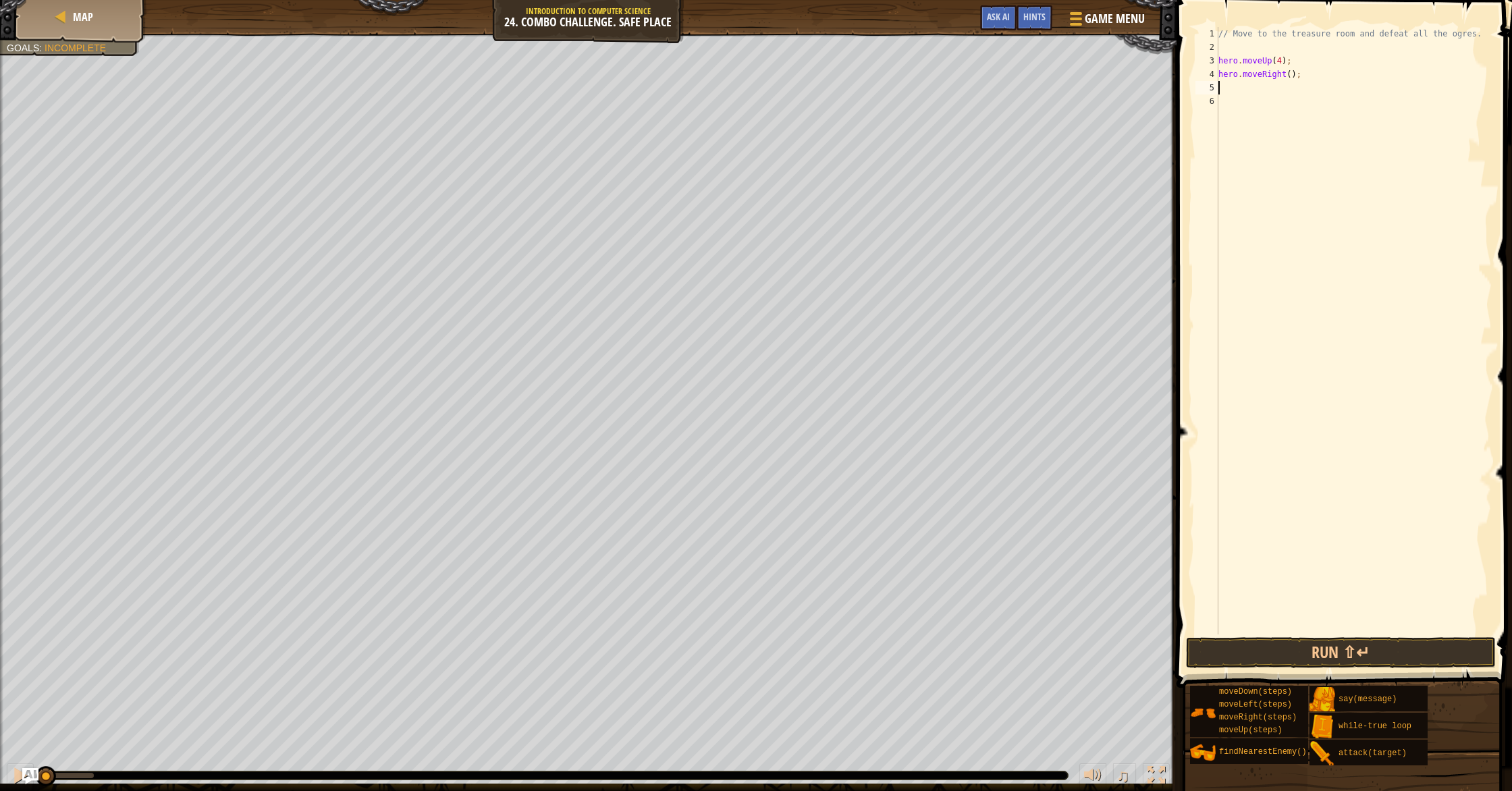
click at [1293, 79] on div "// Move to the treasure room and defeat all the ogres. hero . moveUp ( 4 ) ; he…" at bounding box center [1353, 344] width 276 height 635
type textarea "hero.moveRight(4);"
click at [1276, 85] on div "// Move to the treasure room and defeat all the ogres. hero . moveUp ( 4 ) ; he…" at bounding box center [1353, 344] width 276 height 635
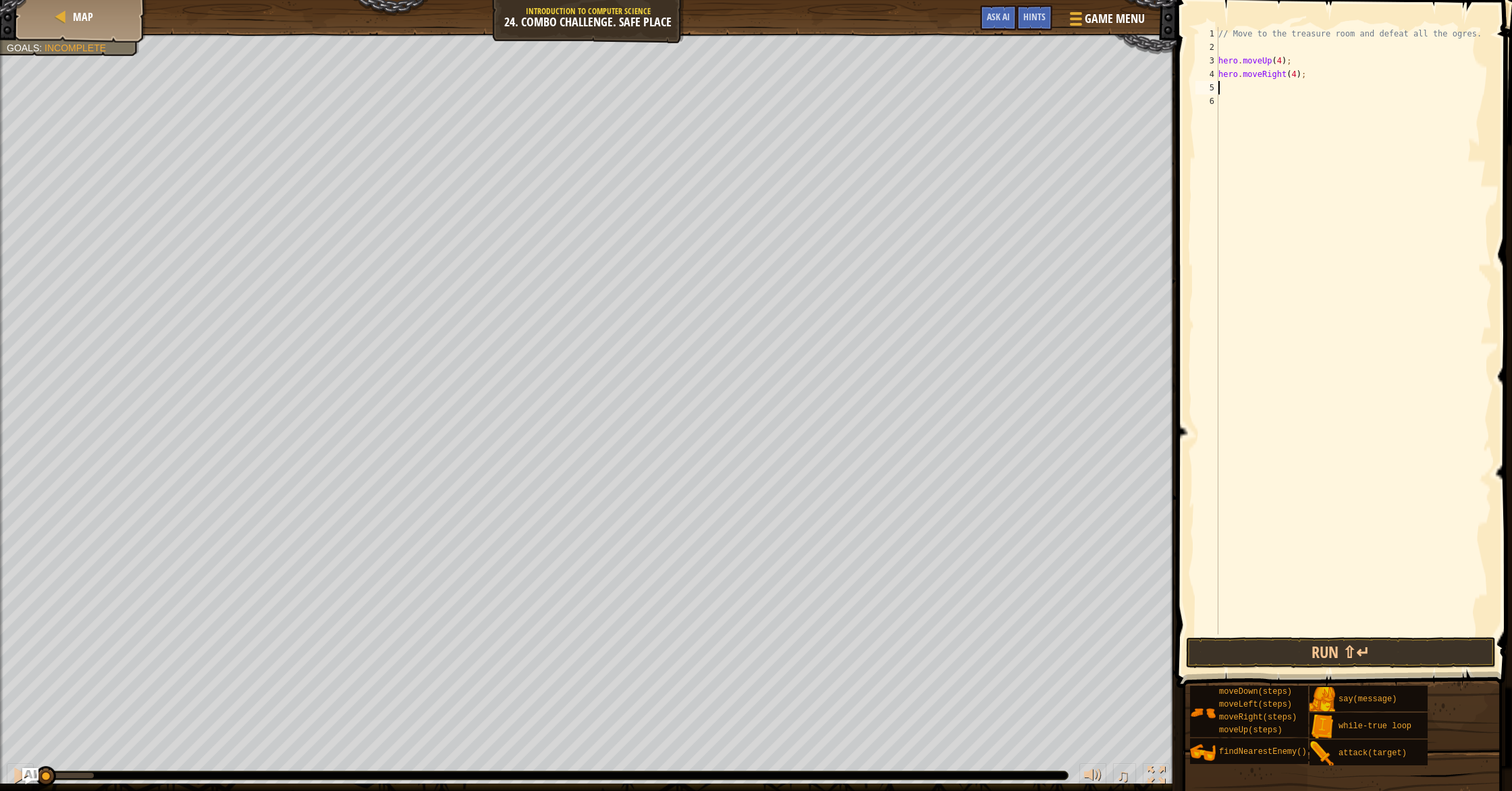
type textarea "h"
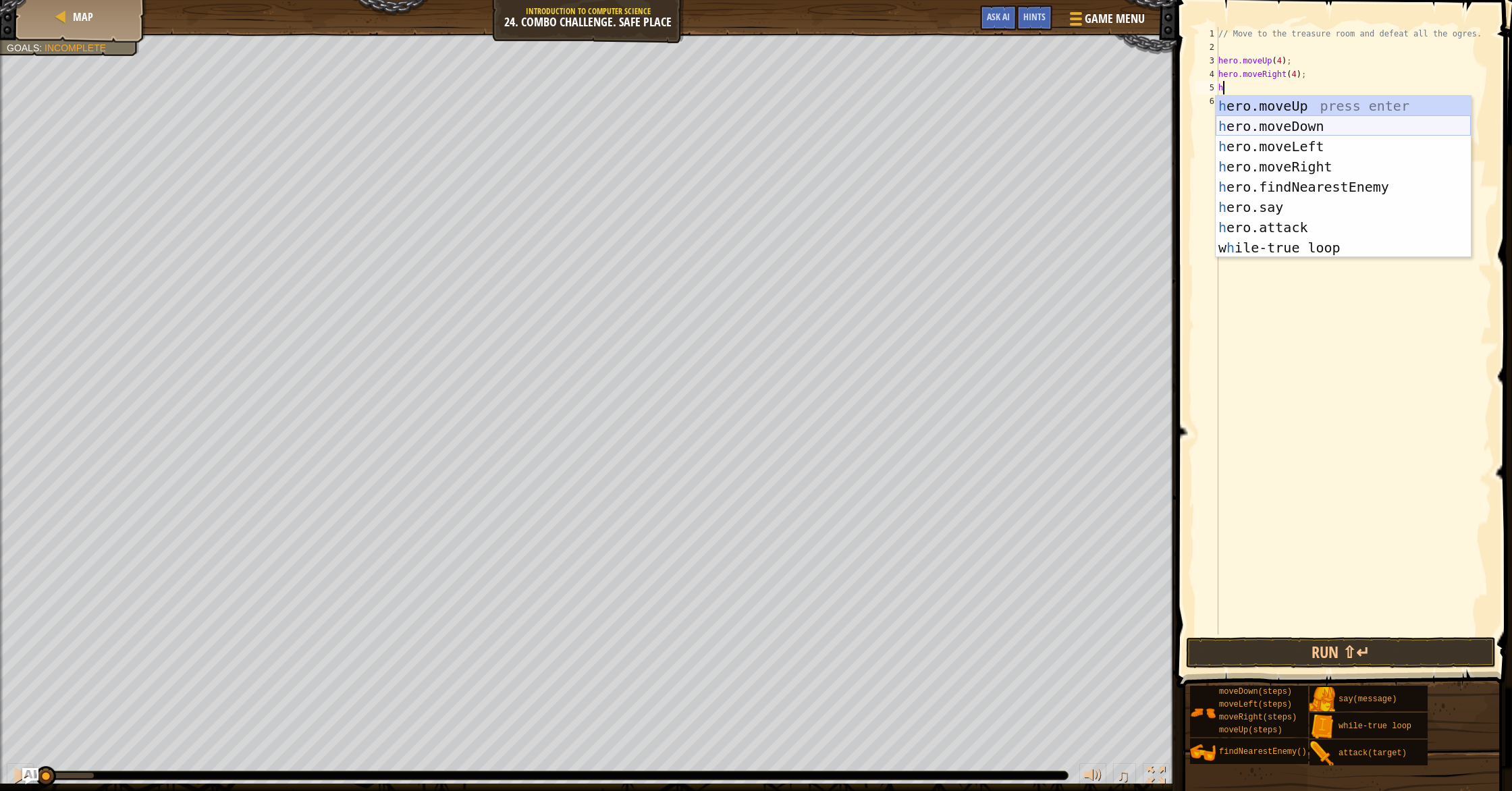
click at [1277, 129] on div "h ero.moveUp press enter h ero.moveDown press enter h ero.moveLeft press enter …" at bounding box center [1343, 197] width 255 height 203
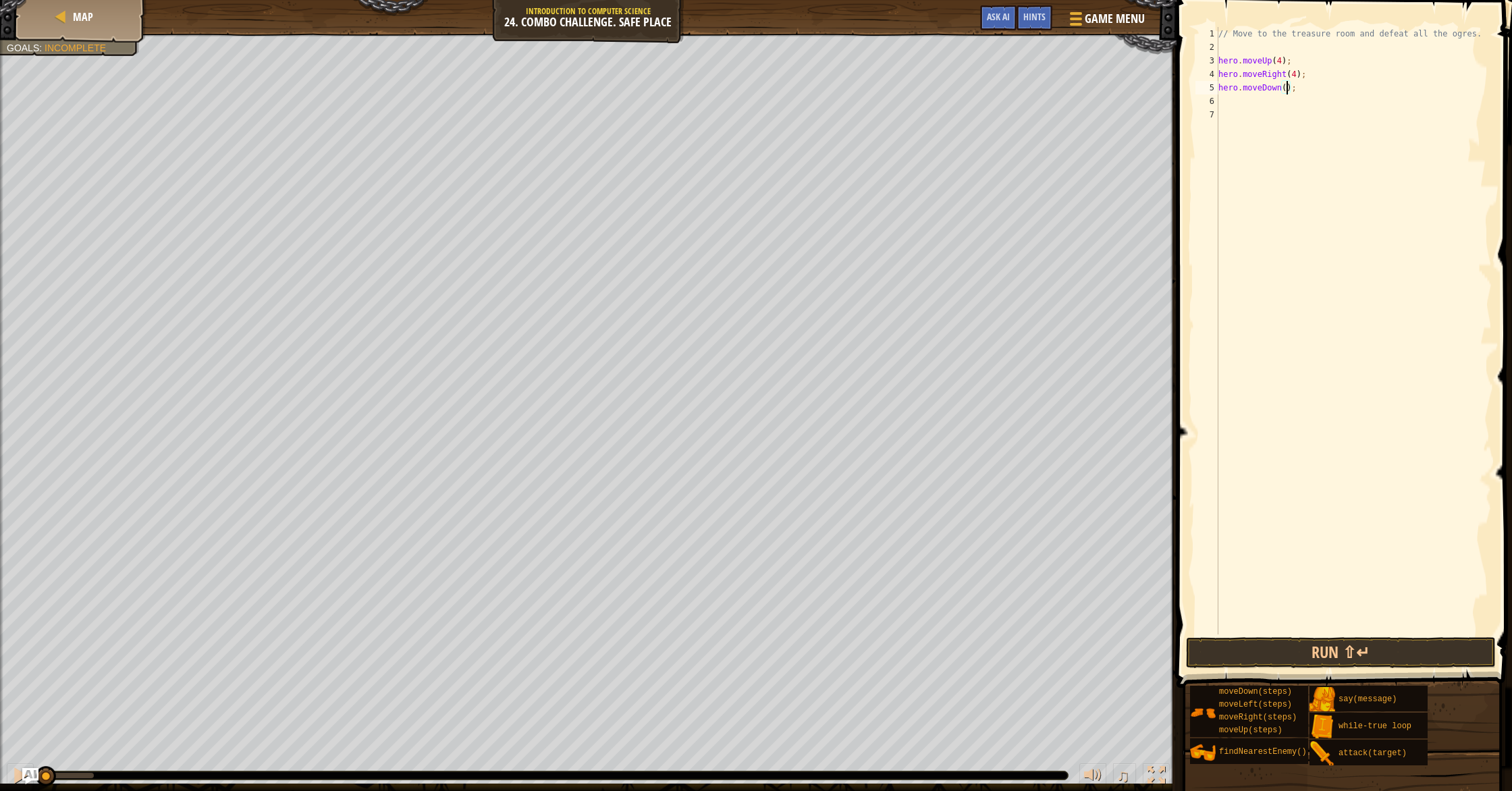
click at [1286, 89] on div "// Move to the treasure room and defeat all the ogres. hero . moveUp ( 4 ) ; he…" at bounding box center [1353, 344] width 276 height 635
type textarea "hero.moveDown(3);"
click at [1287, 106] on div "// Move to the treasure room and defeat all the ogres. hero . moveUp ( 4 ) ; he…" at bounding box center [1353, 344] width 276 height 635
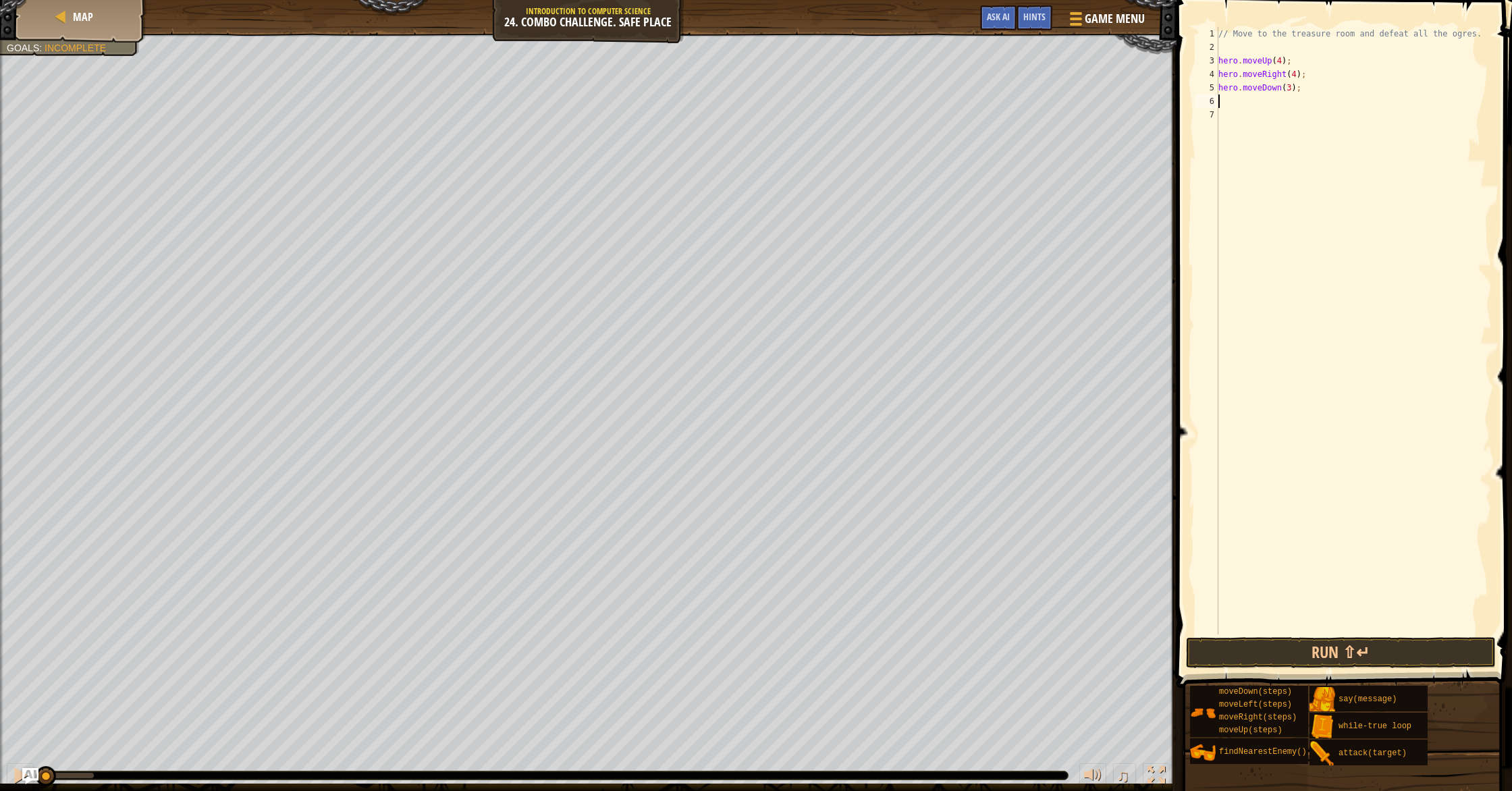
type textarea "h"
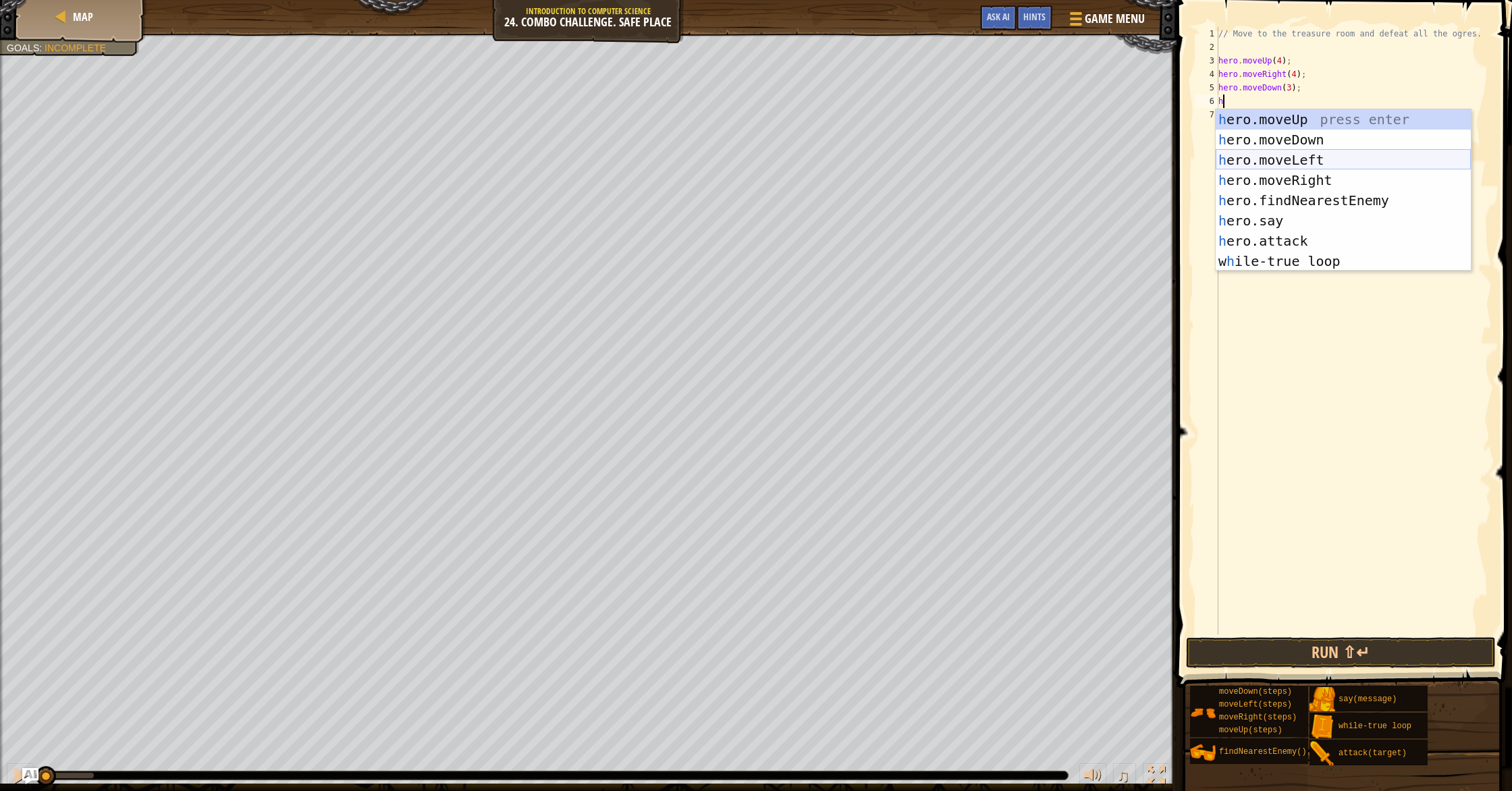
click at [1288, 165] on div "h ero.moveUp press enter h ero.moveDown press enter h ero.moveLeft press enter …" at bounding box center [1343, 210] width 255 height 203
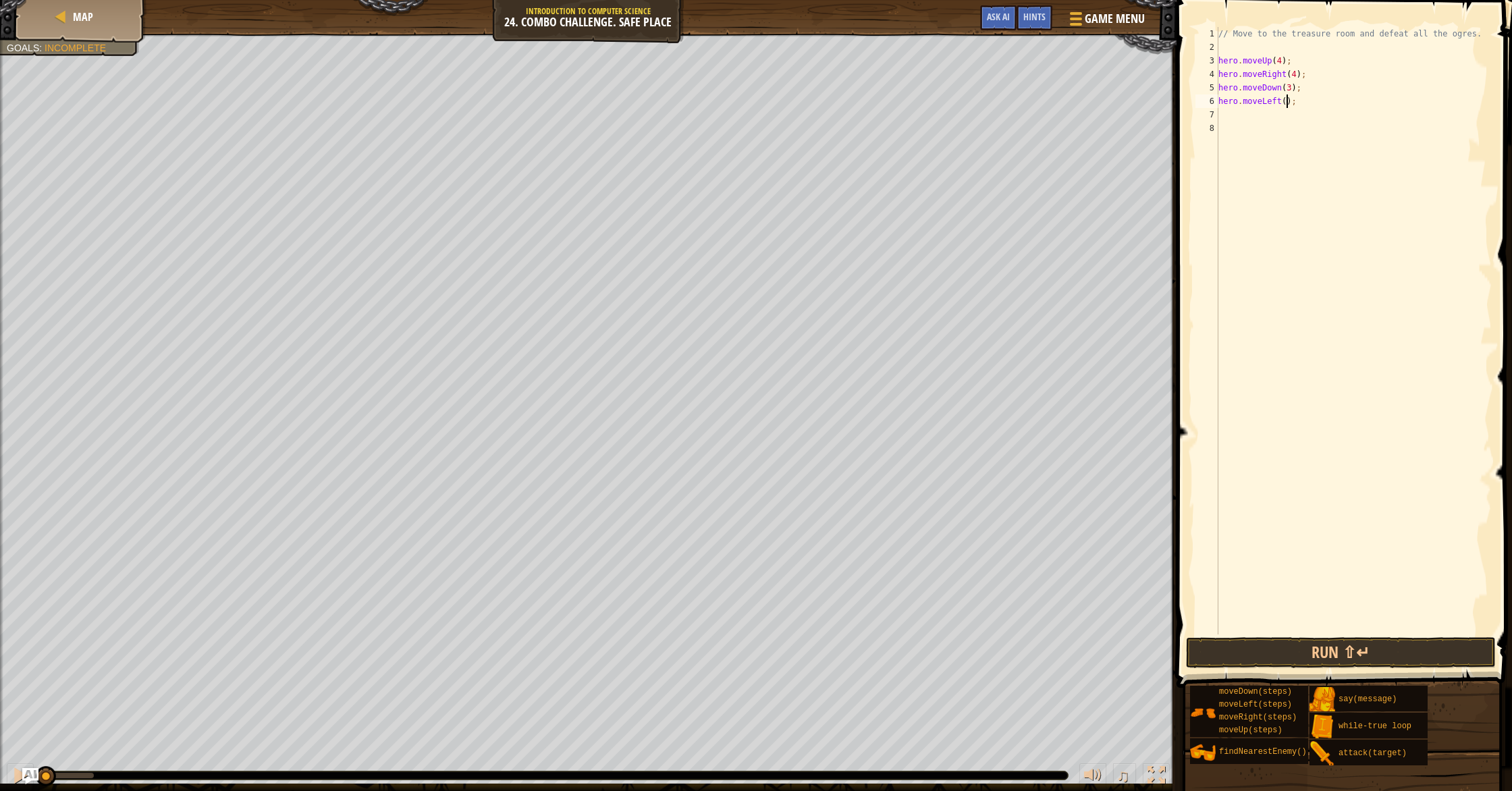
click at [1286, 104] on div "// Move to the treasure room and defeat all the ogres. hero . moveUp ( 4 ) ; he…" at bounding box center [1353, 344] width 276 height 635
type textarea "hero.moveLeft(2);"
click at [1287, 112] on div "// Move to the treasure room and defeat all the ogres. hero . moveUp ( 4 ) ; he…" at bounding box center [1353, 344] width 276 height 635
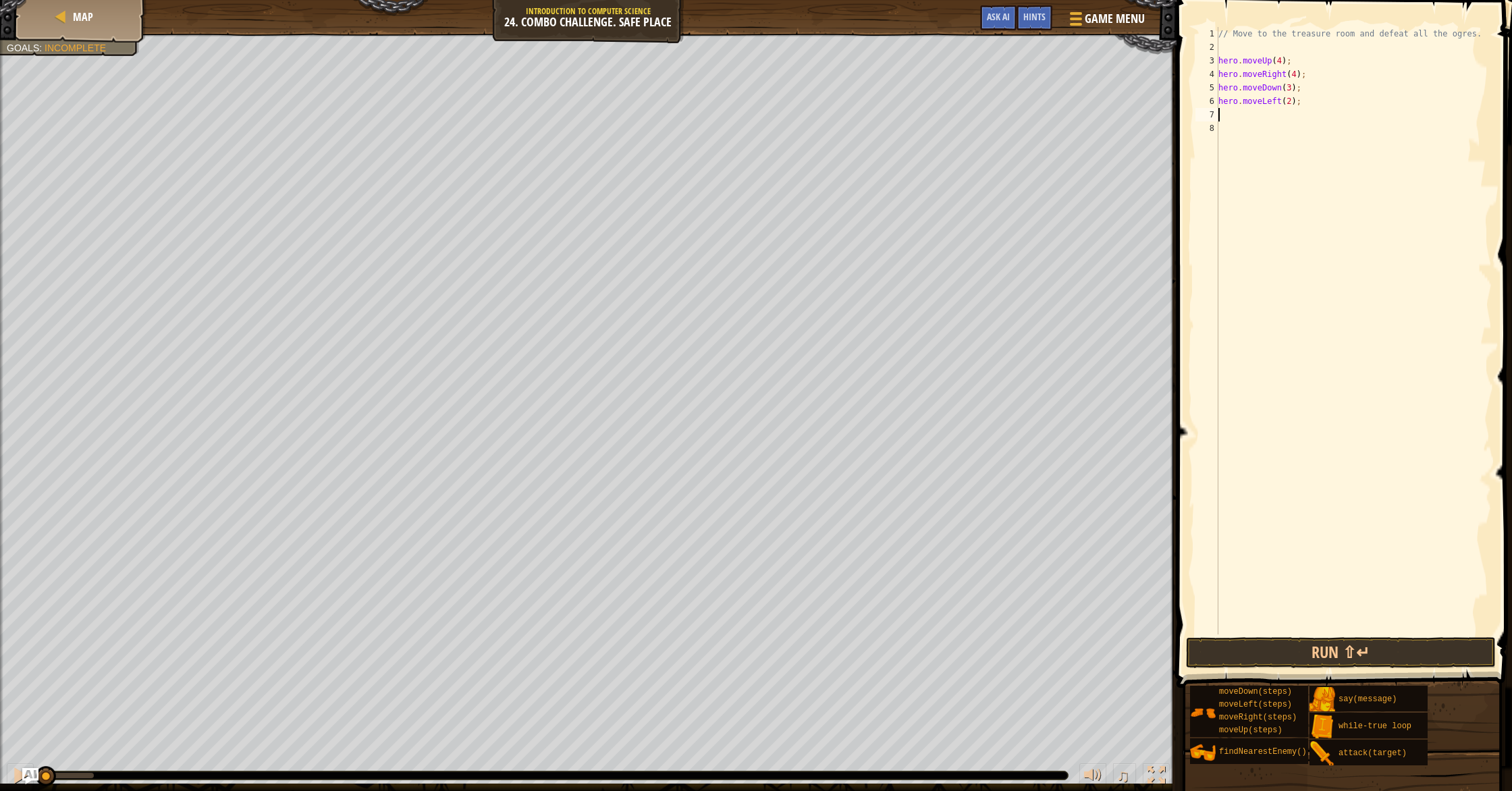
type textarea "w"
click at [1284, 123] on div "w [PERSON_NAME]-true loop press enter hero.moveDo w n press enter" at bounding box center [1343, 163] width 255 height 81
type textarea "h"
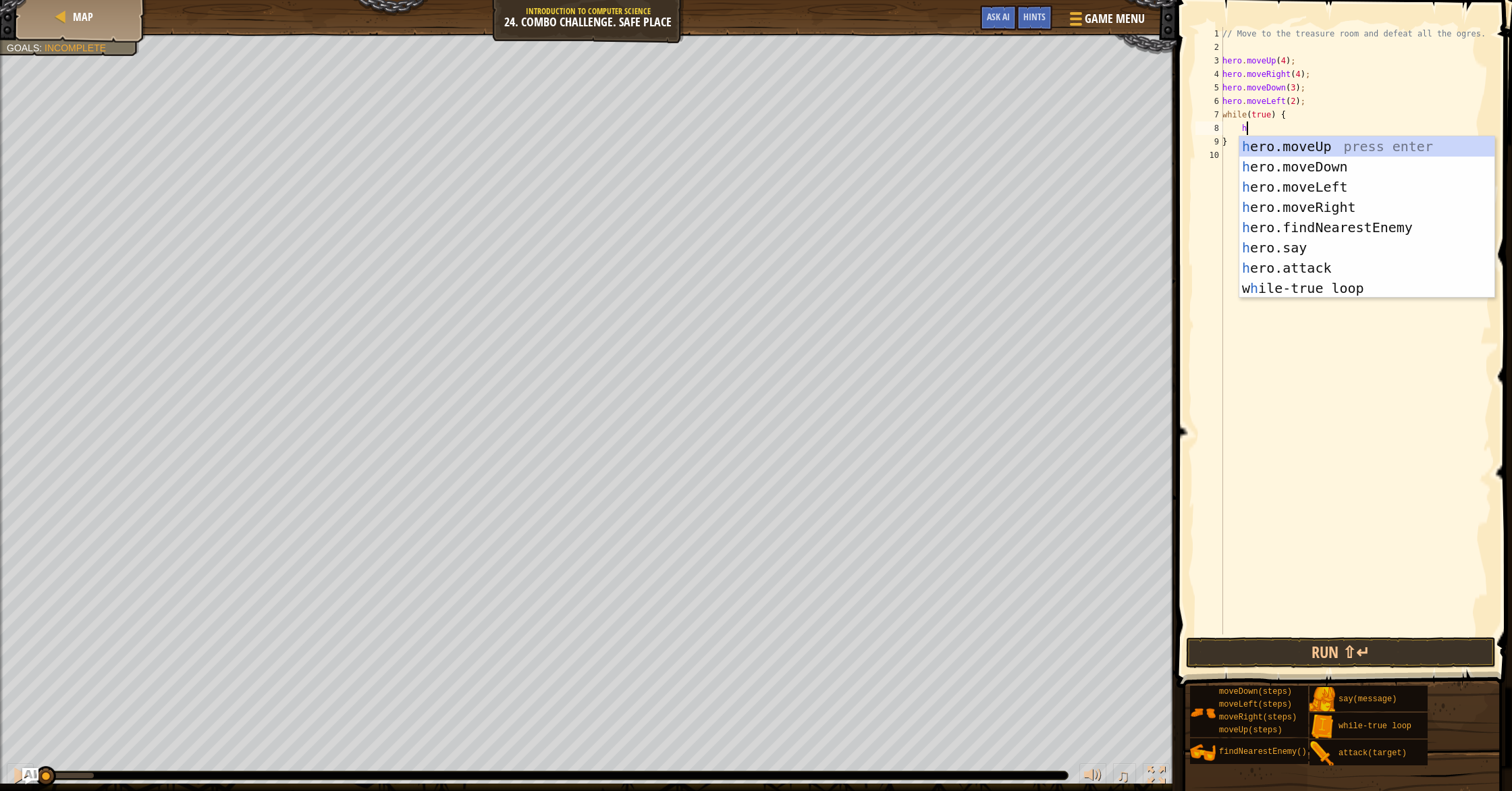
scroll to position [6, 2]
click at [1307, 224] on div "h ero.moveUp press enter h ero.moveDown press enter h ero.moveLeft press enter …" at bounding box center [1366, 237] width 255 height 203
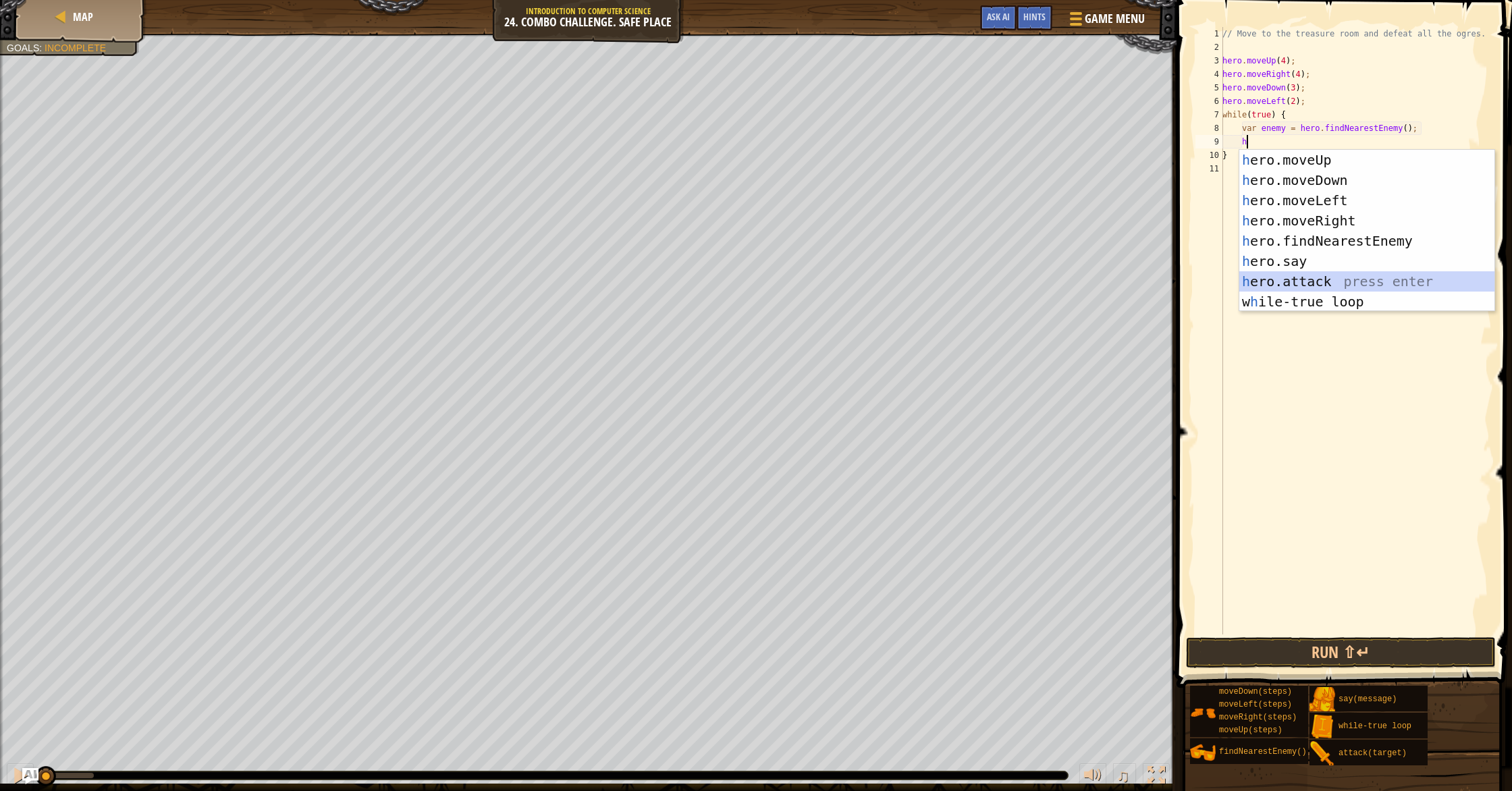
click at [1297, 275] on div "h ero.moveUp press enter h ero.moveDown press enter h ero.moveLeft press enter …" at bounding box center [1366, 251] width 255 height 203
type textarea "hero.attack(enemy);"
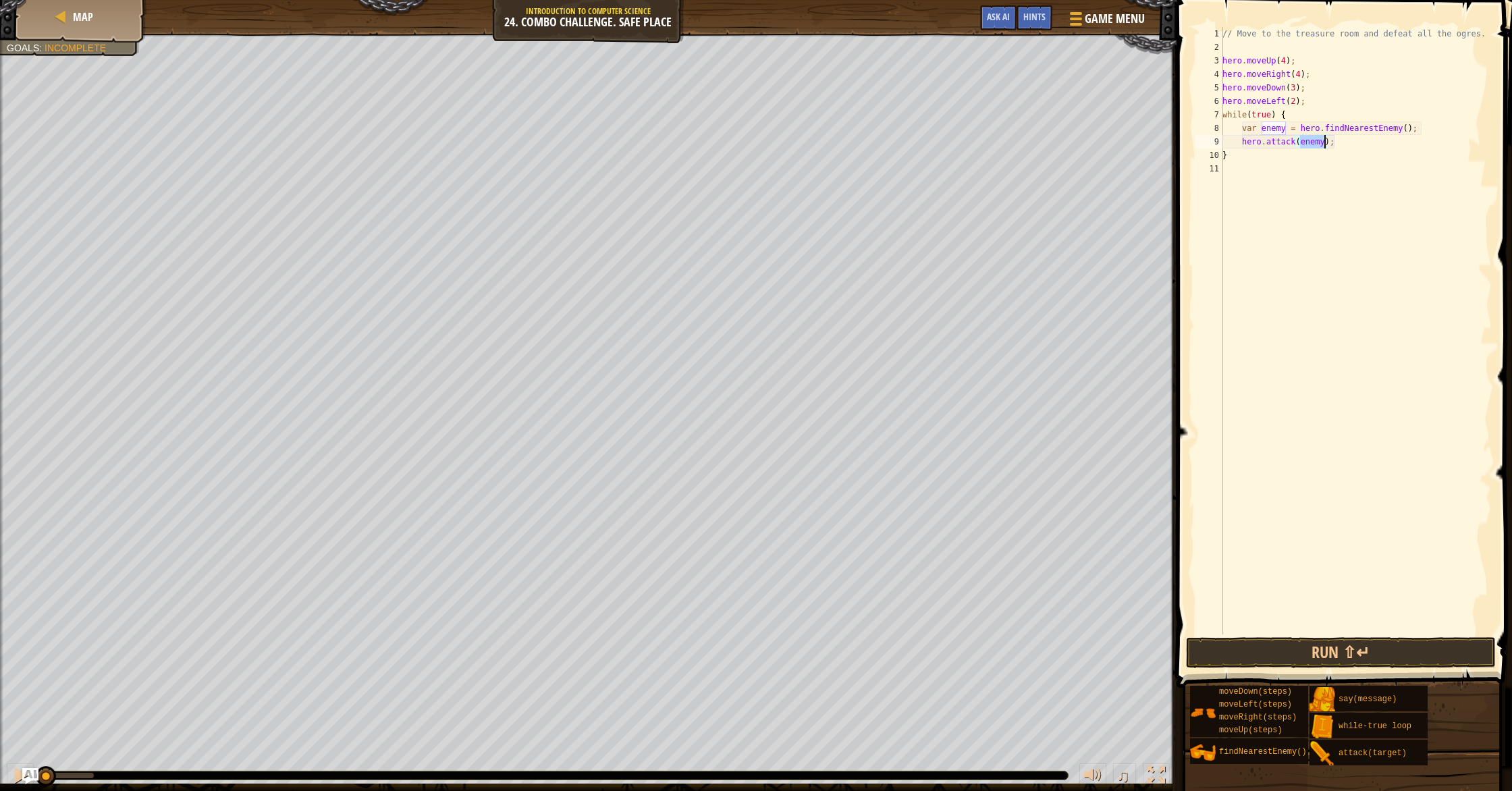
click at [1321, 170] on div "// Move to the treasure room and defeat all the ogres. hero . moveUp ( 4 ) ; he…" at bounding box center [1356, 344] width 272 height 635
click at [1338, 656] on button "Run ⇧↵" at bounding box center [1340, 653] width 309 height 31
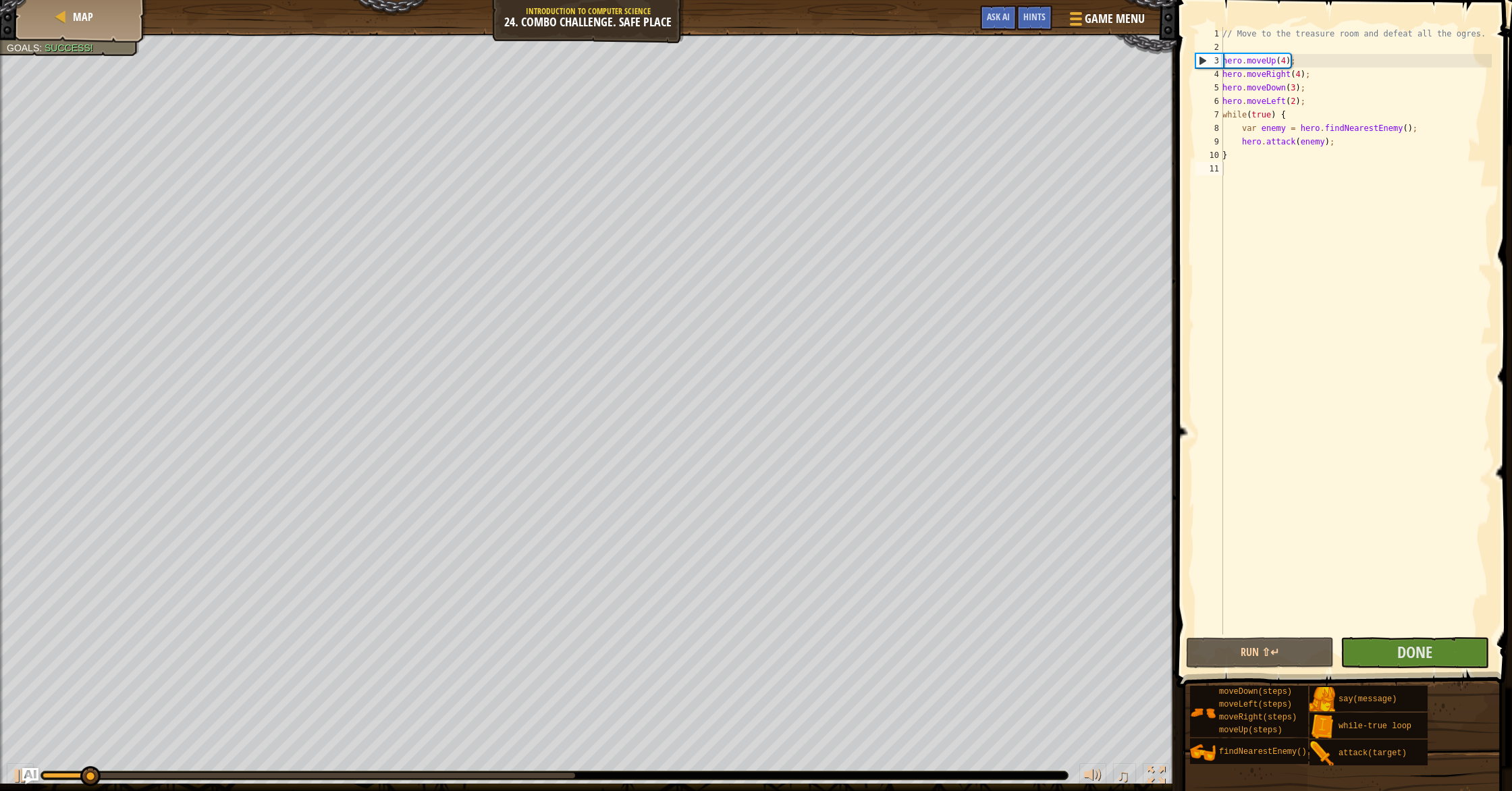
drag, startPoint x: 376, startPoint y: 776, endPoint x: 392, endPoint y: 776, distance: 16.0
click at [392, 776] on div "0:19.5 Now: 0:02.6 Max: 0:31.2" at bounding box center [554, 776] width 1027 height 8
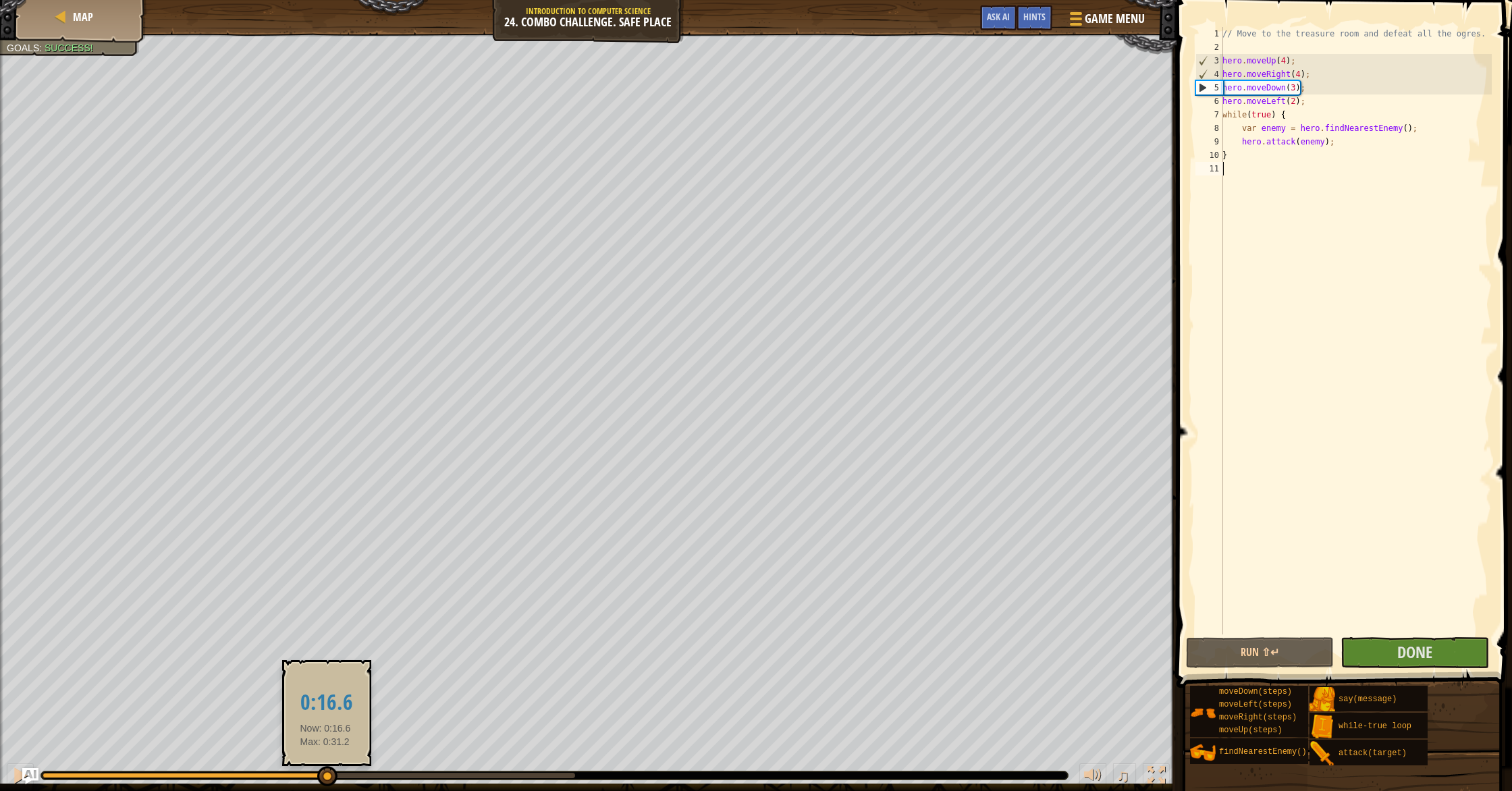
drag, startPoint x: 392, startPoint y: 776, endPoint x: 322, endPoint y: 780, distance: 70.1
click at [326, 779] on div at bounding box center [309, 776] width 532 height 6
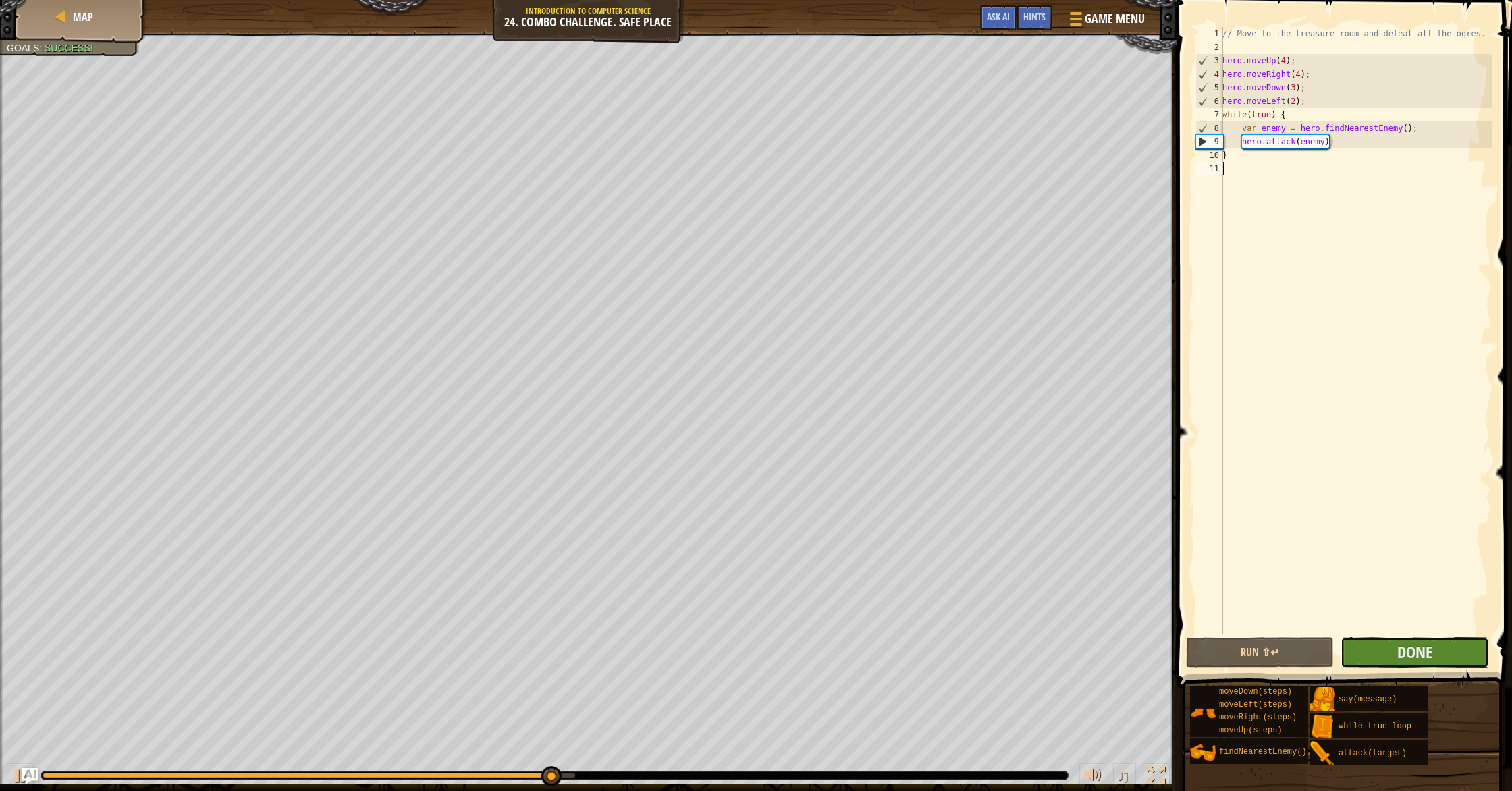
click at [1377, 652] on button "Done" at bounding box center [1414, 653] width 148 height 31
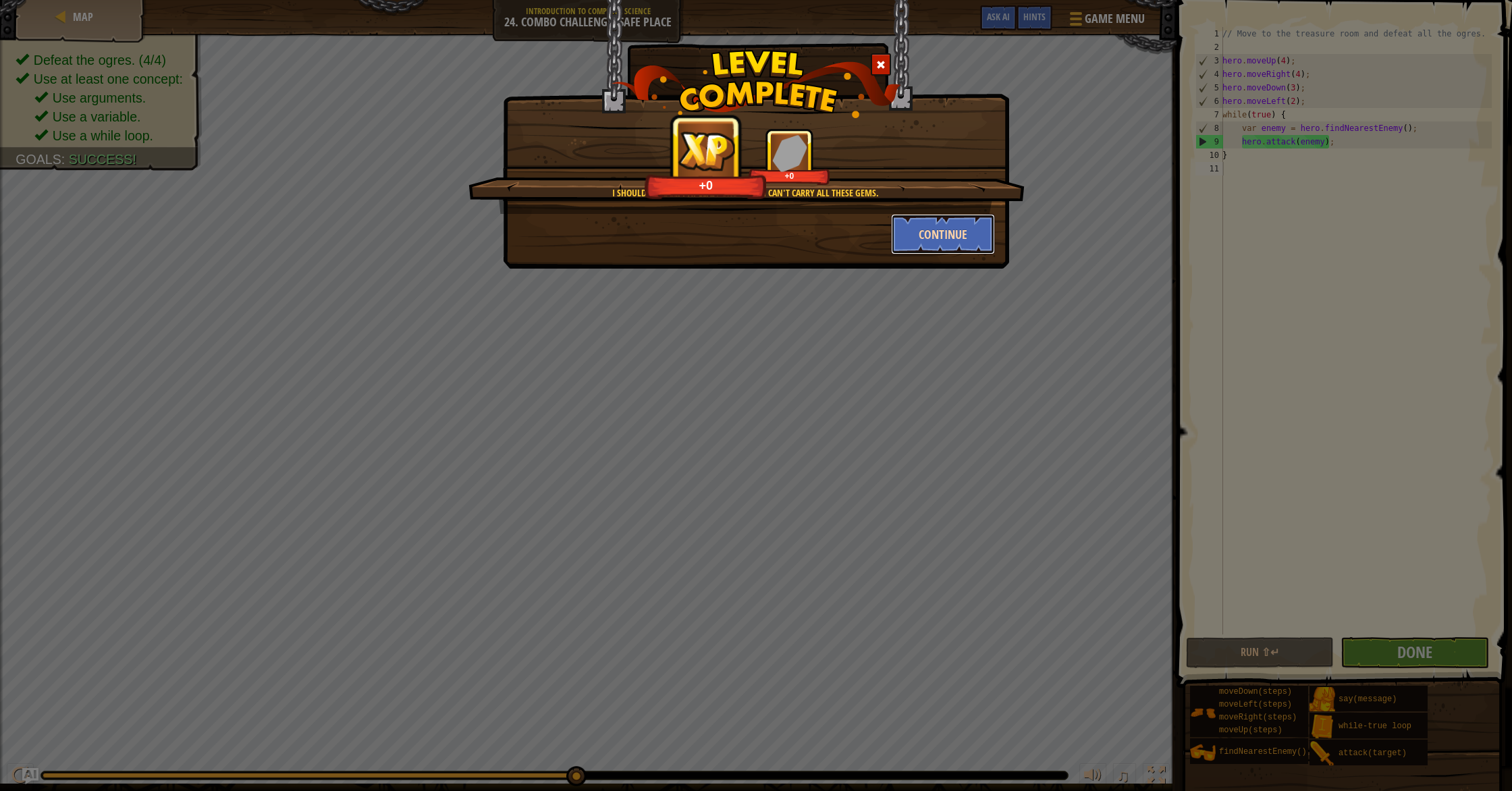
click at [938, 247] on button "Continue" at bounding box center [943, 235] width 104 height 41
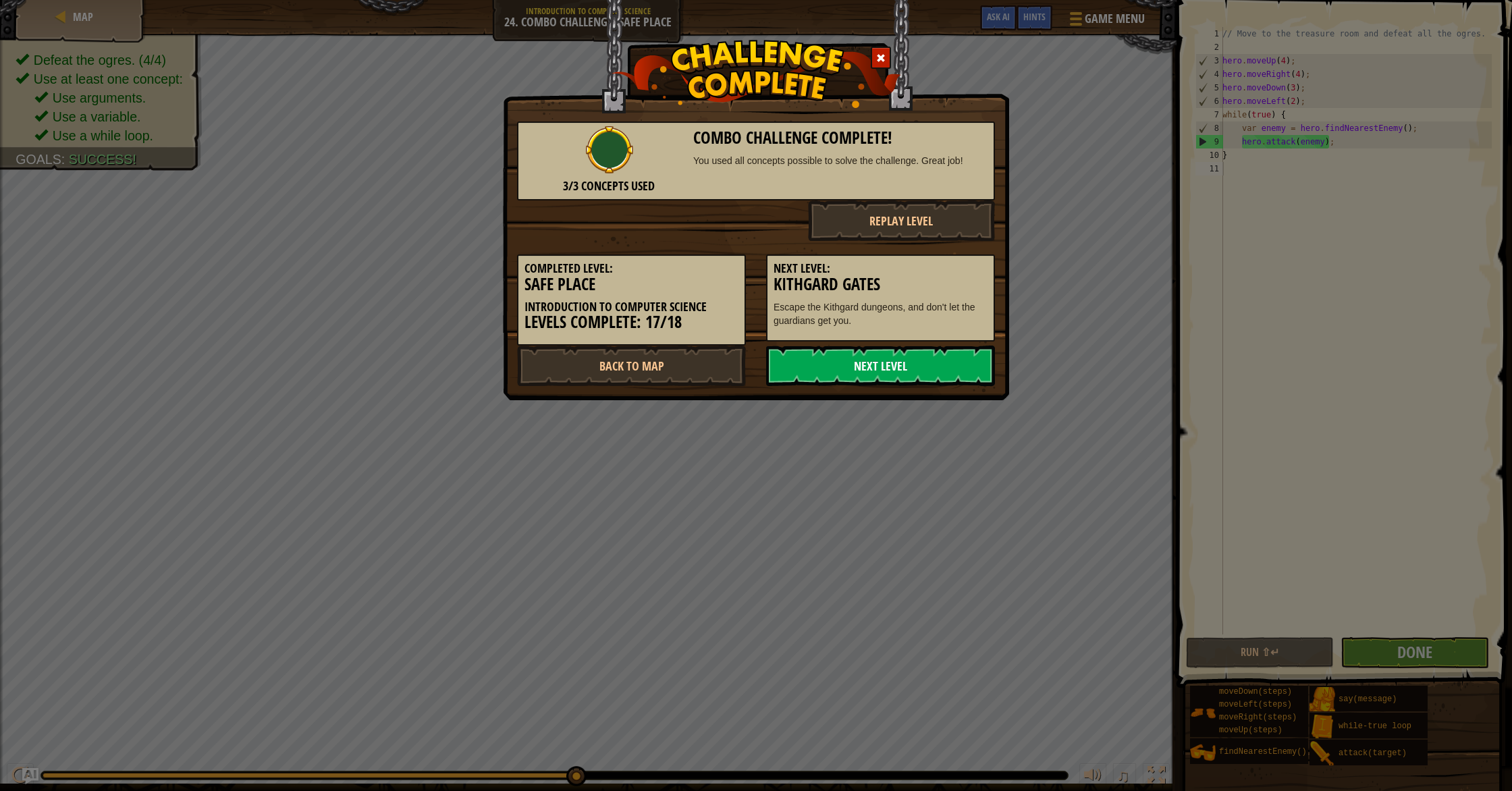
click at [842, 365] on link "Next Level" at bounding box center [880, 366] width 229 height 41
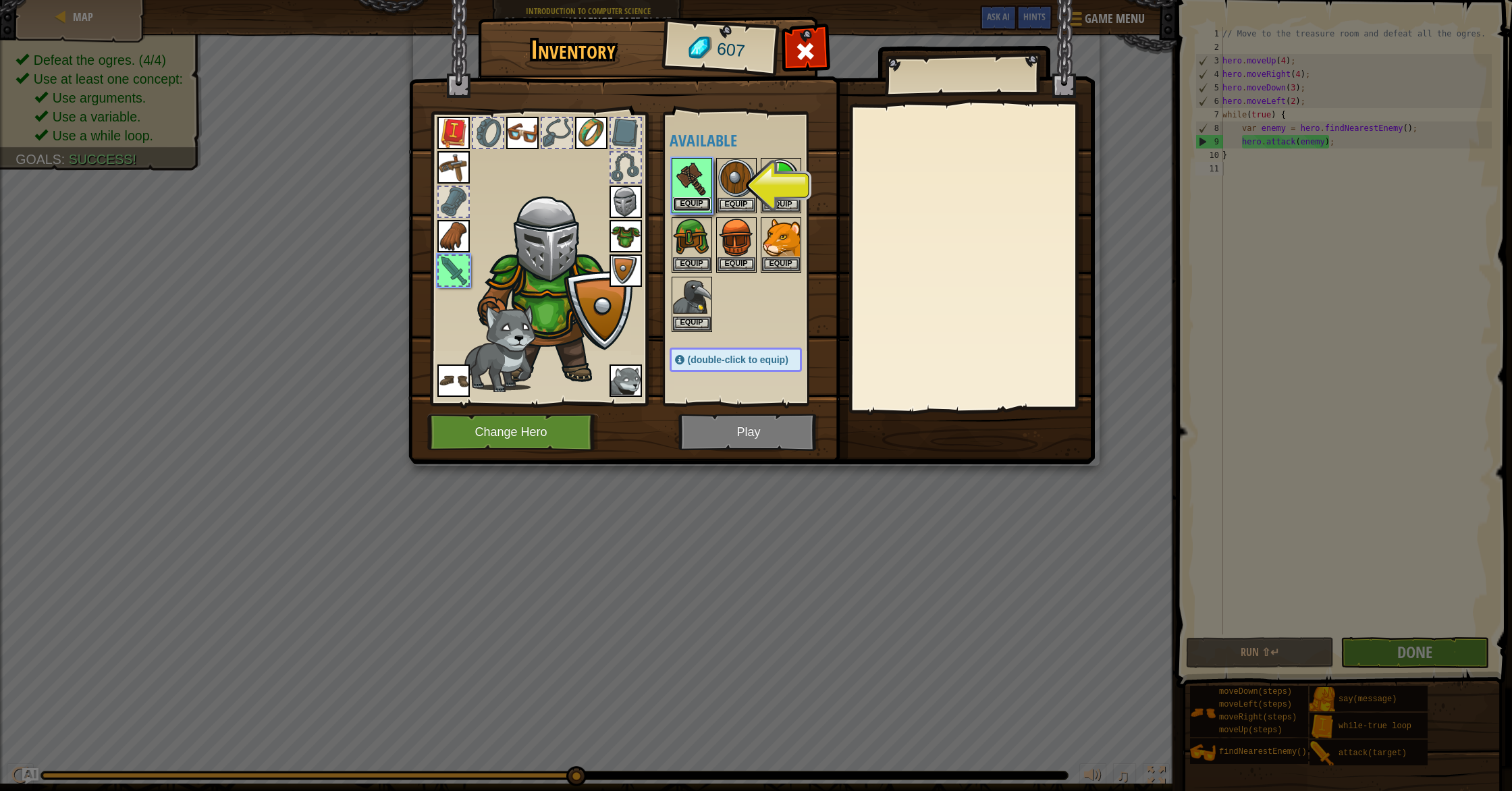
click at [696, 204] on button "Equip" at bounding box center [691, 204] width 37 height 14
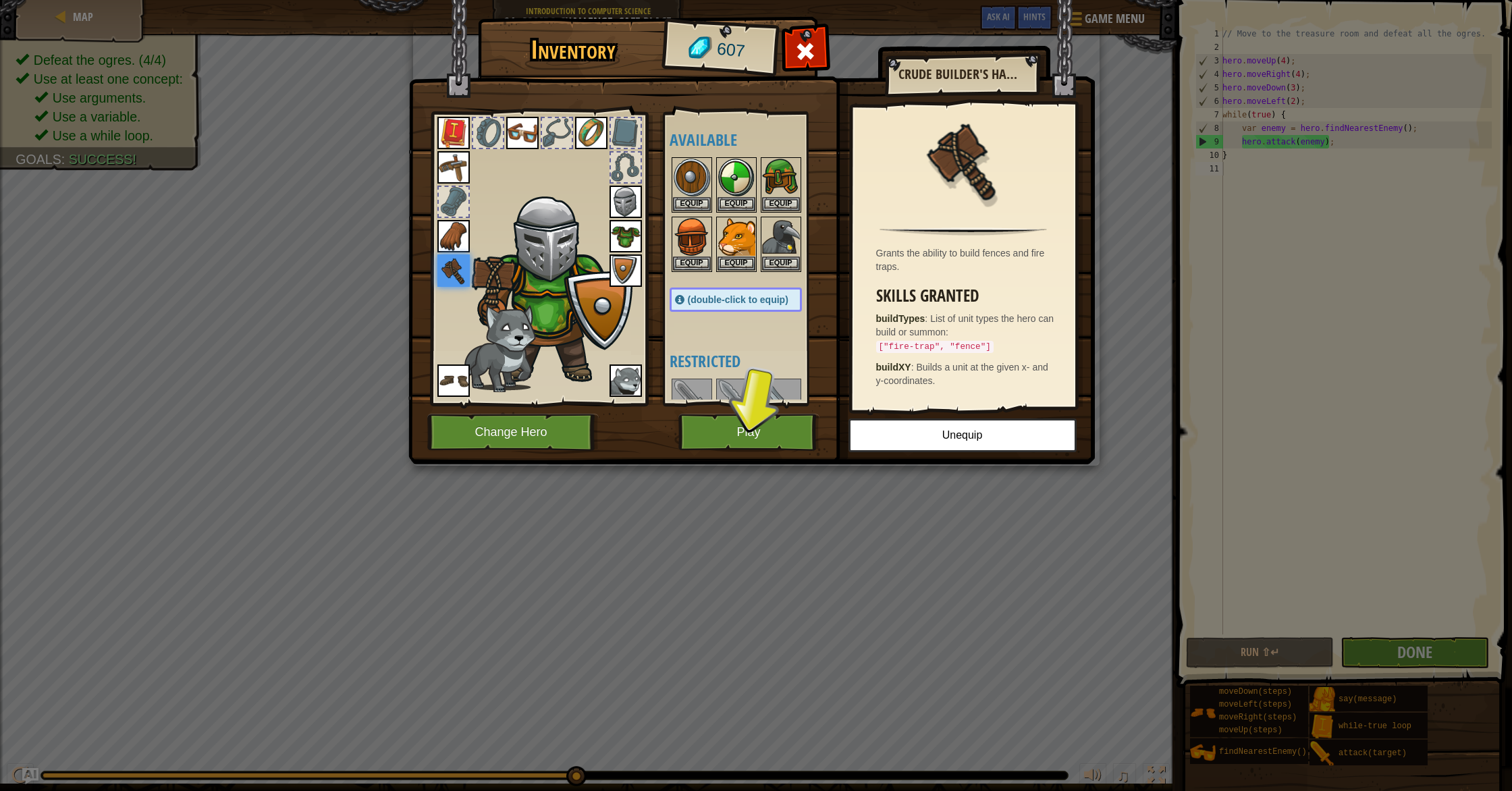
scroll to position [0, 0]
click at [741, 266] on button "Equip" at bounding box center [736, 263] width 37 height 14
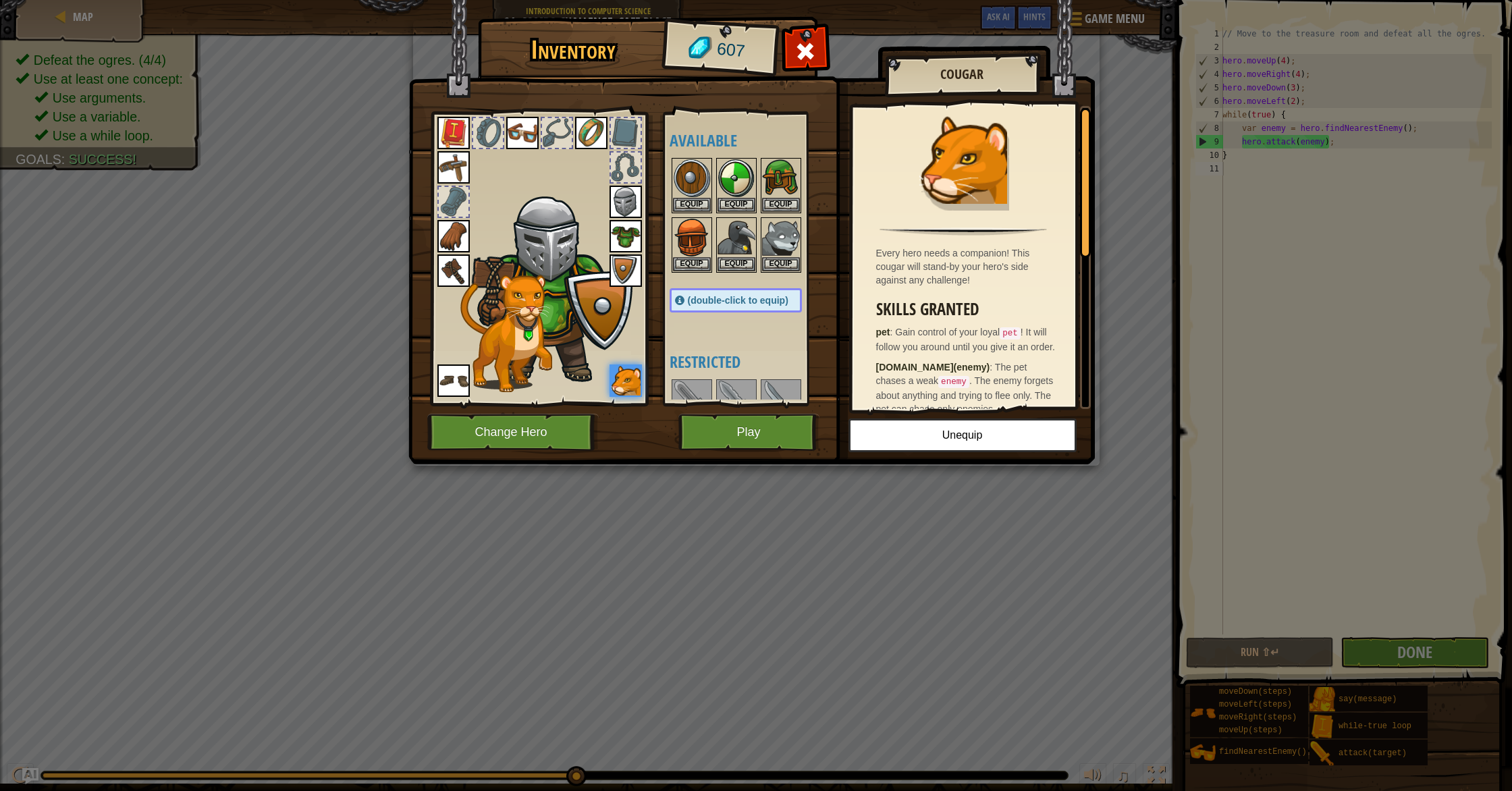
scroll to position [3, 0]
click at [739, 428] on button "Play" at bounding box center [748, 433] width 141 height 37
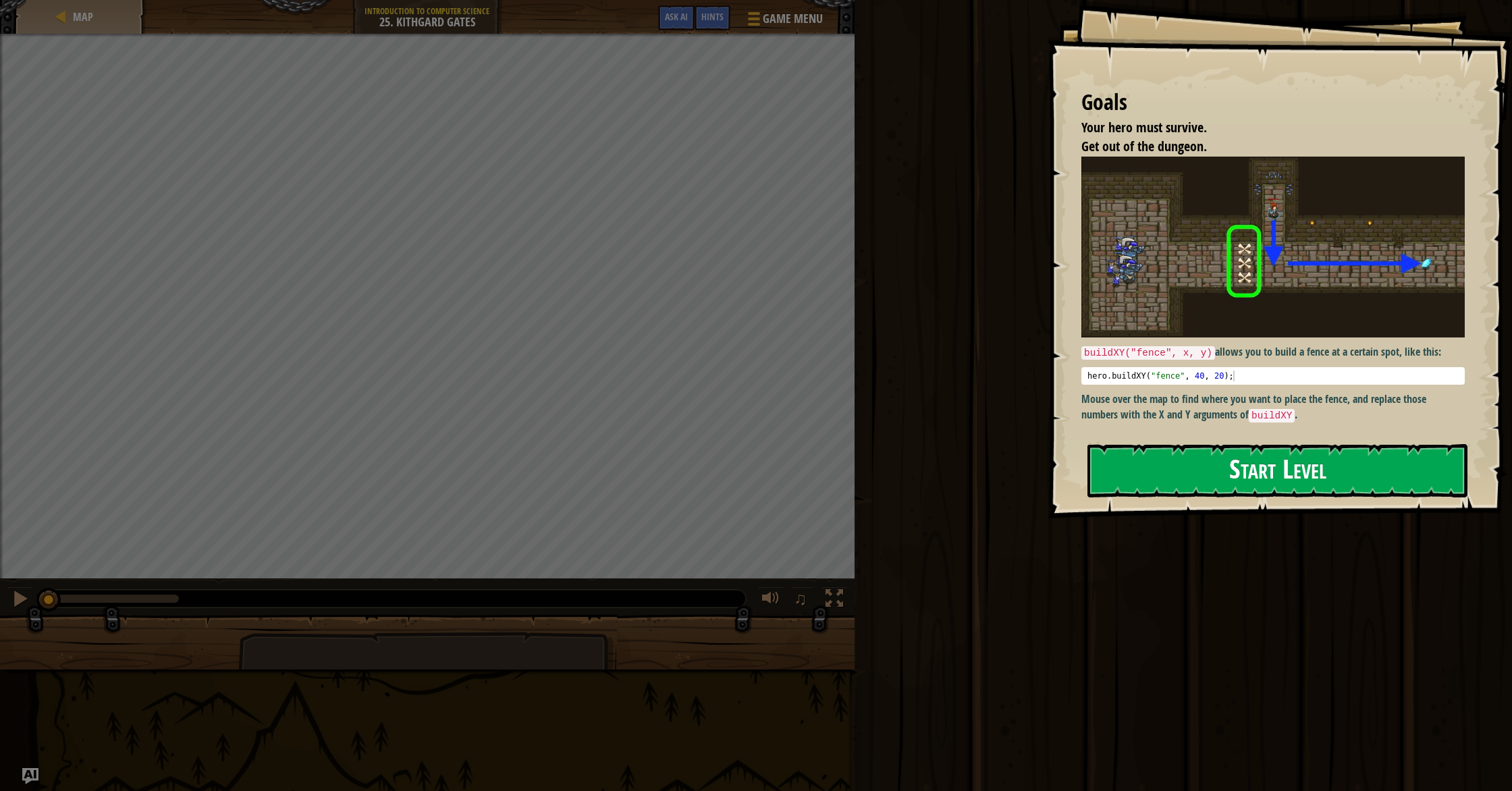
click at [1194, 486] on button "Start Level" at bounding box center [1277, 470] width 380 height 53
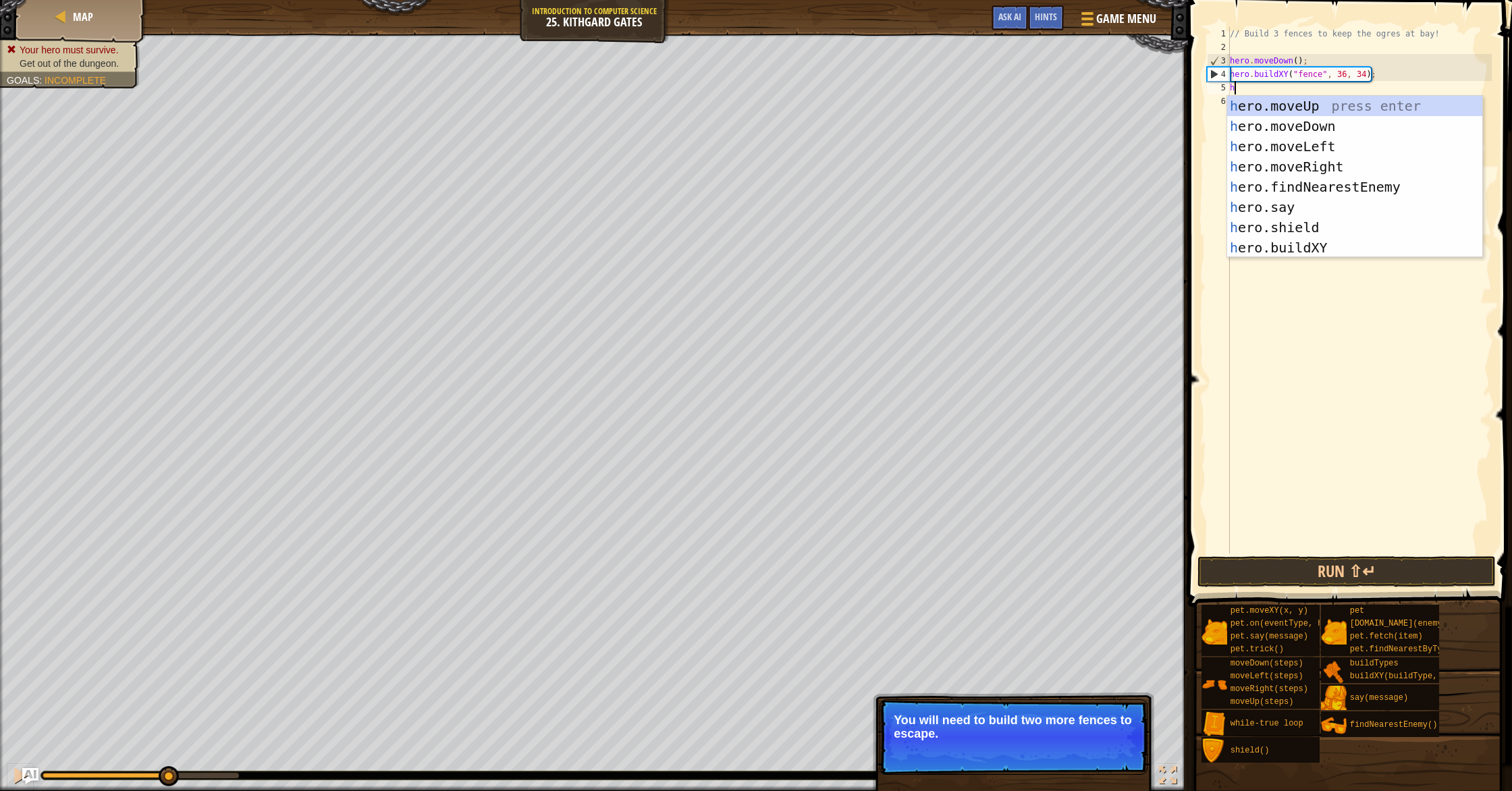
scroll to position [6, 0]
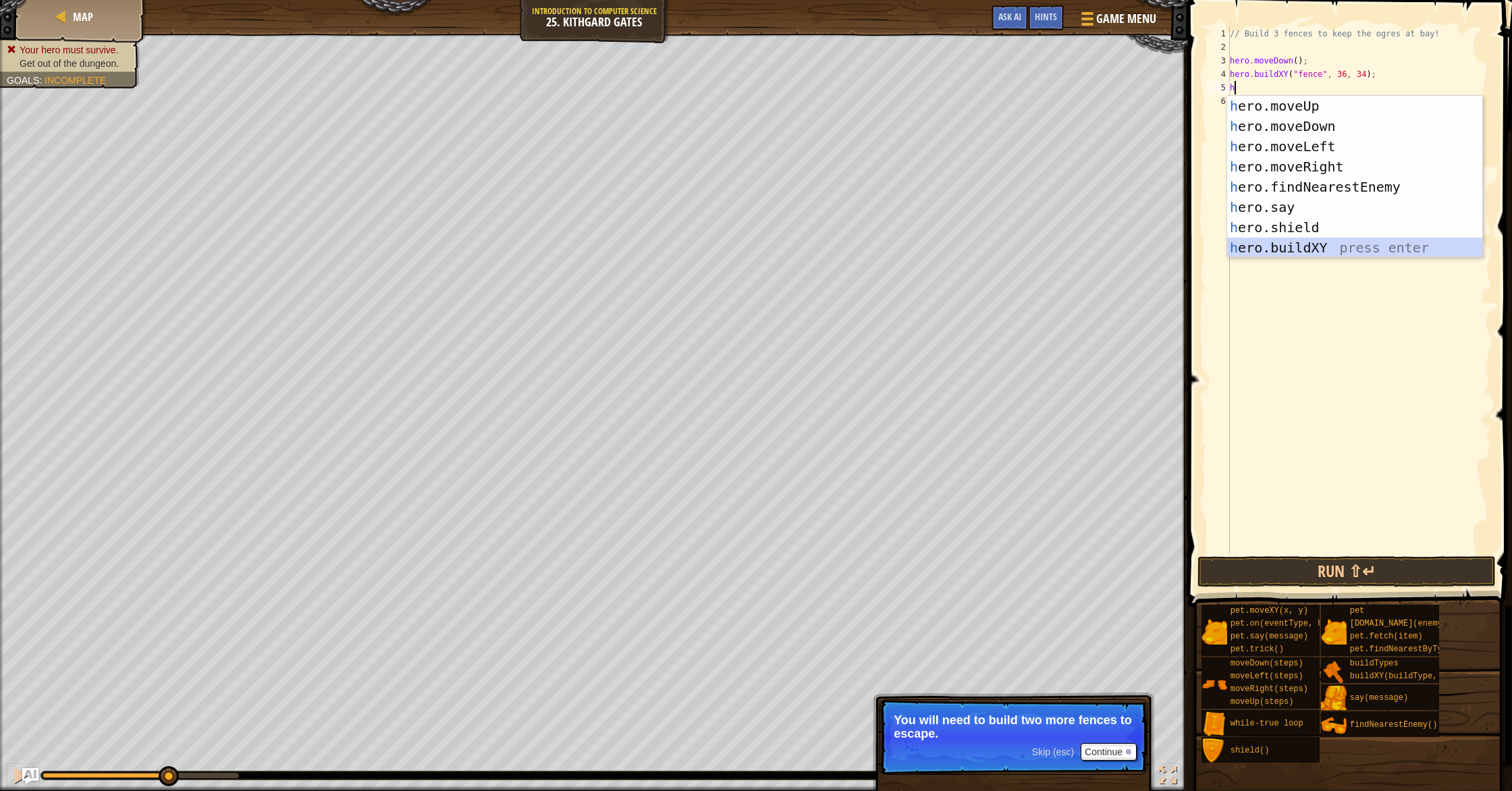
click at [1326, 247] on div "h ero.moveUp press enter h ero.moveDown press enter h ero.moveLeft press enter …" at bounding box center [1354, 197] width 255 height 203
type textarea "hero.buildXY("fence", 36, 30);"
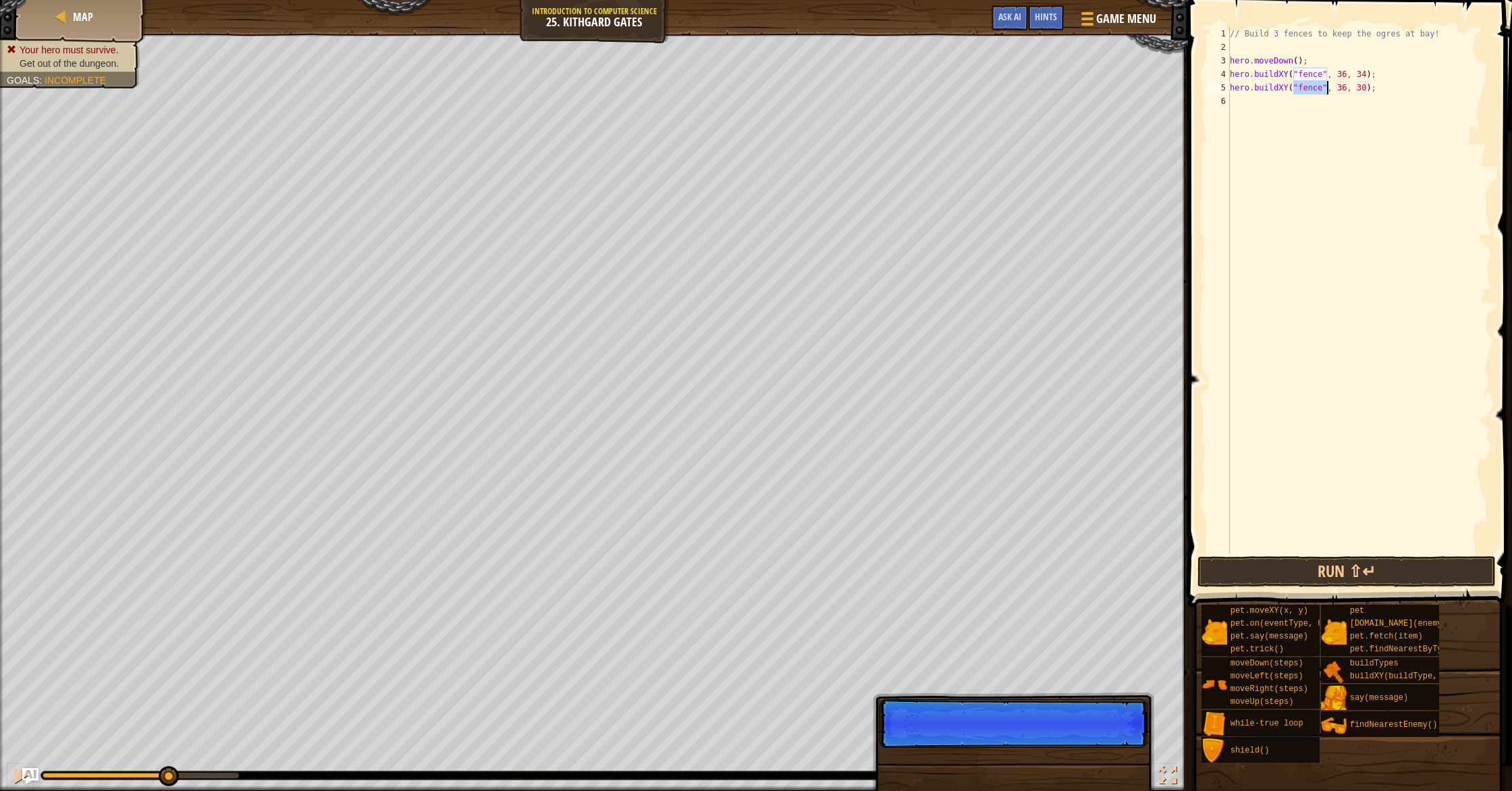
click at [1347, 90] on div "// Build 3 fences to keep the ogres at bay! hero . moveDown ( ) ; hero . buildX…" at bounding box center [1359, 304] width 265 height 554
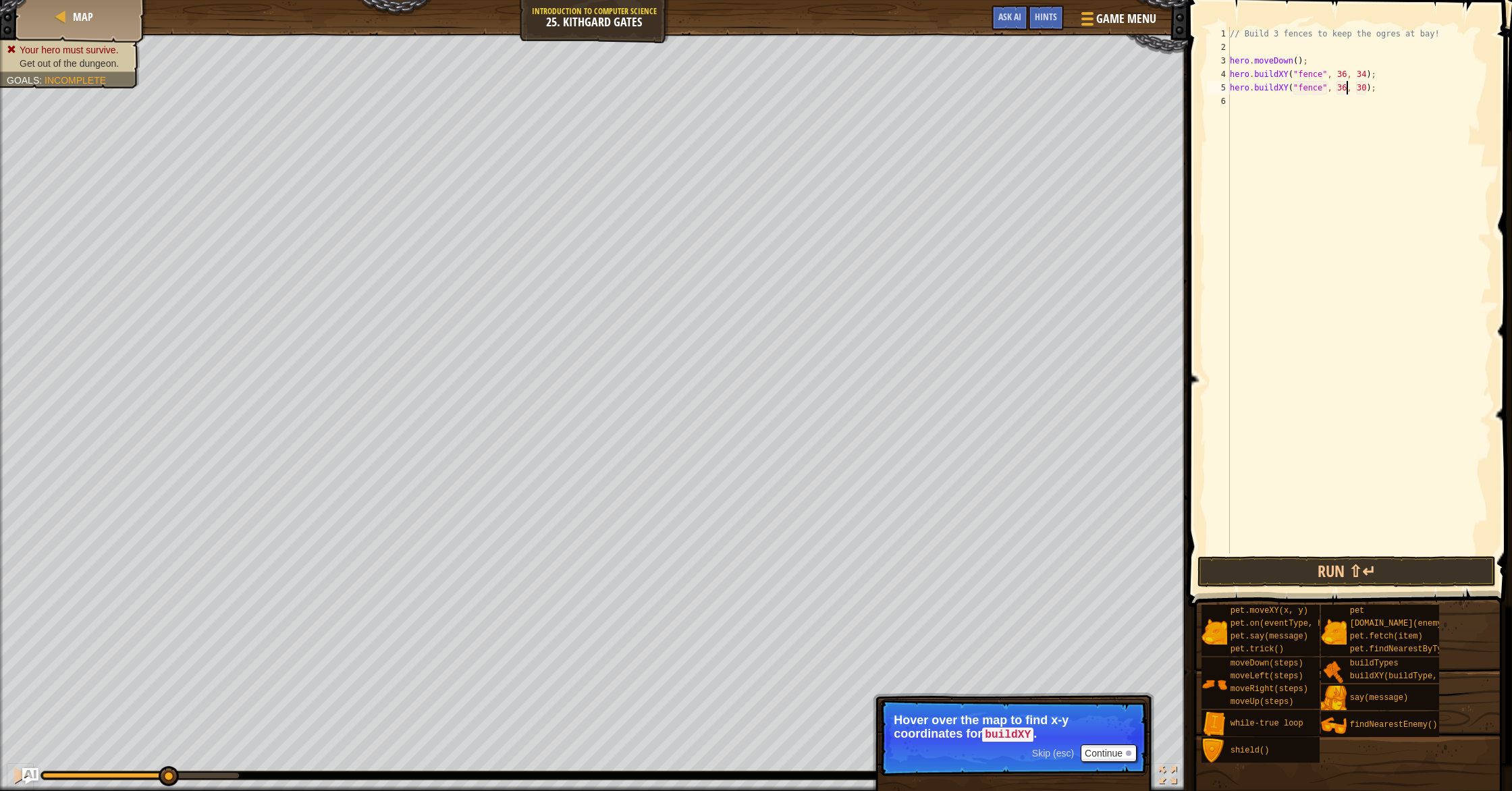
click at [1263, 104] on div "// Build 3 fences to keep the ogres at bay! hero . moveDown ( ) ; hero . buildX…" at bounding box center [1359, 304] width 265 height 554
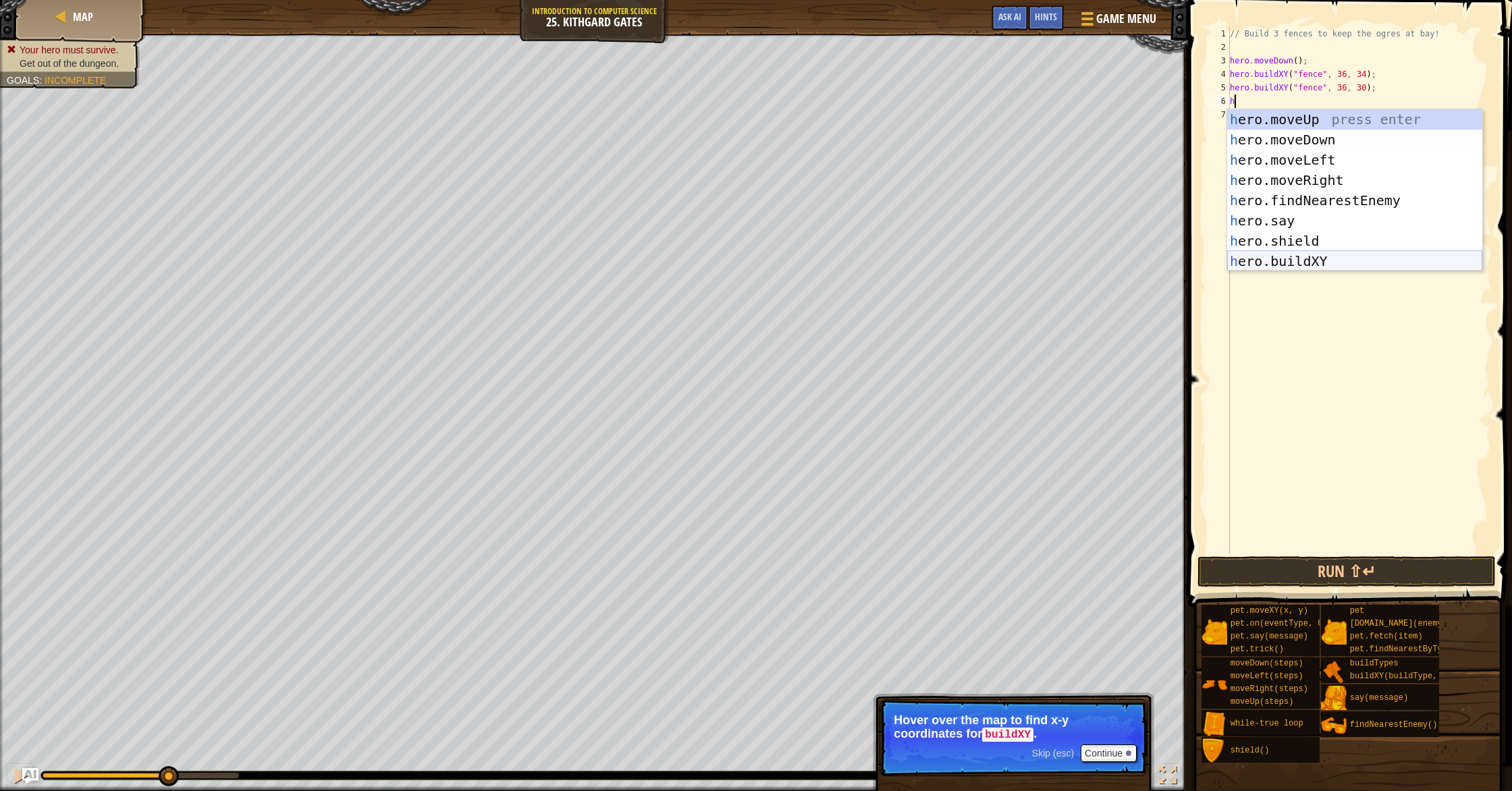
click at [1315, 262] on div "h ero.moveUp press enter h ero.moveDown press enter h ero.moveLeft press enter …" at bounding box center [1354, 210] width 255 height 203
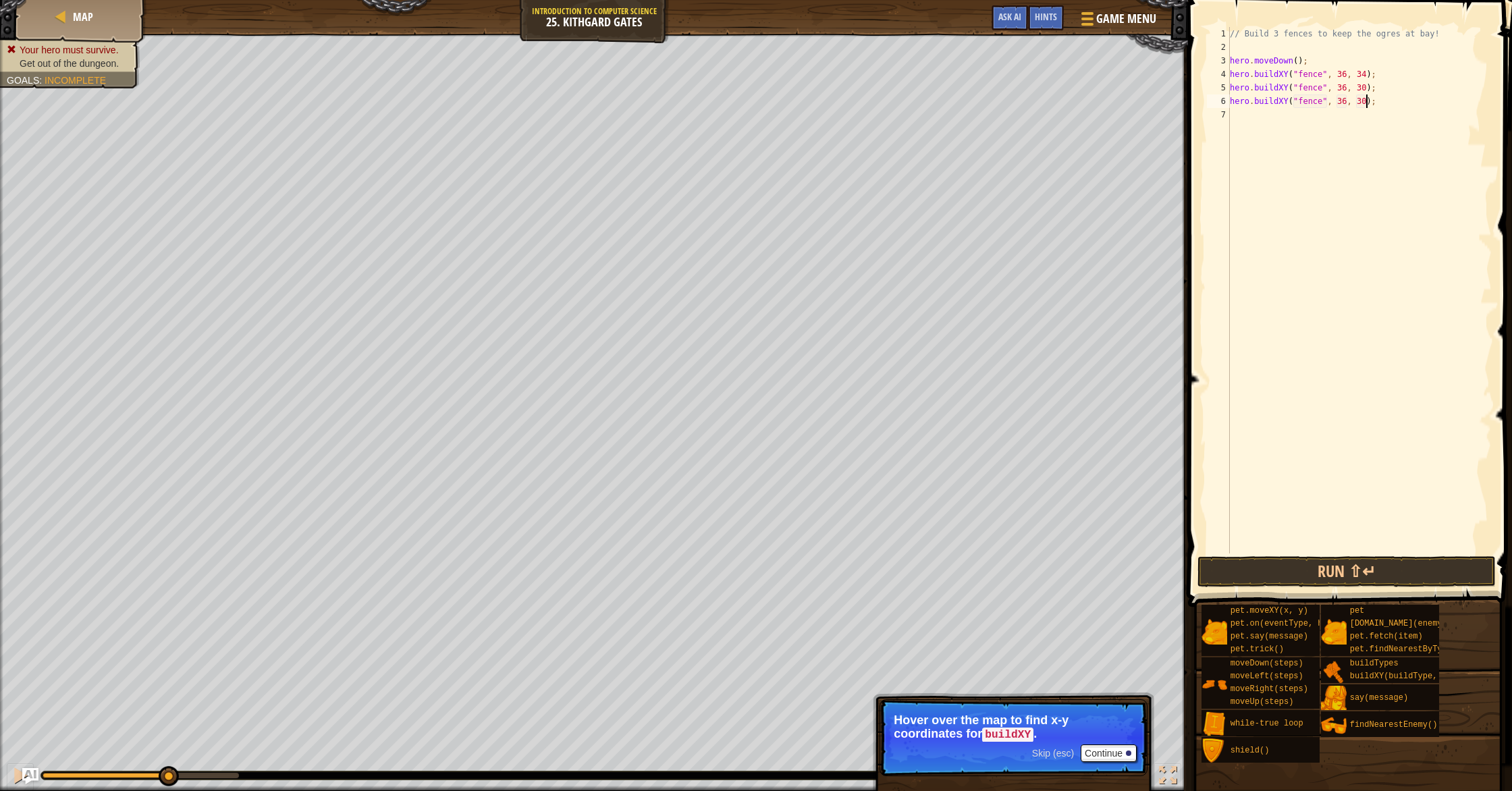
click at [1368, 104] on div "// Build 3 fences to keep the ogres at bay! hero . moveDown ( ) ; hero . buildX…" at bounding box center [1359, 304] width 265 height 554
type textarea "hero.buildXY("fence", 36, 27);"
click at [1371, 581] on button "Run ⇧↵" at bounding box center [1346, 572] width 298 height 31
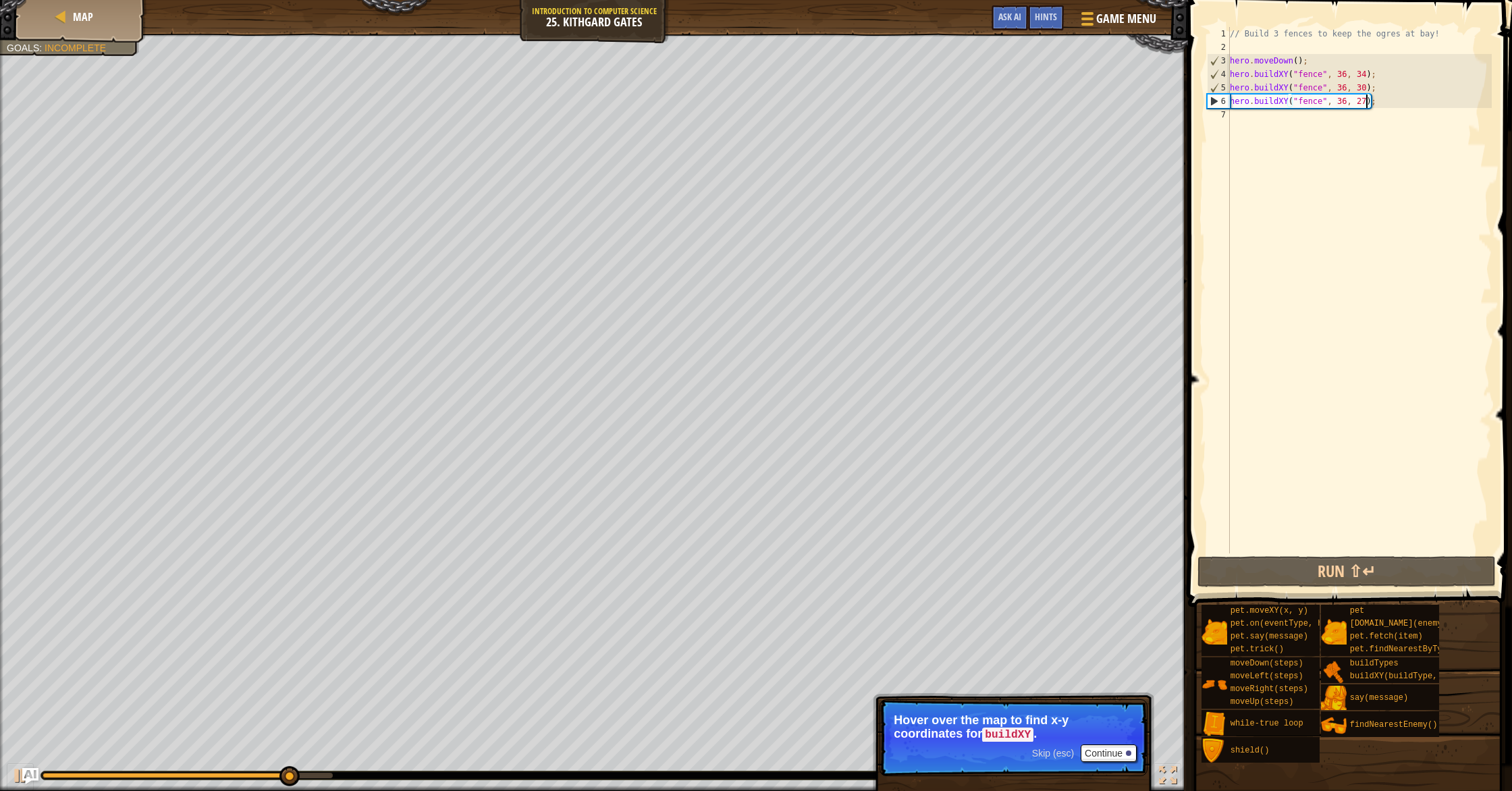
click at [1295, 144] on div "// Build 3 fences to keep the ogres at bay! hero . moveDown ( ) ; hero . buildX…" at bounding box center [1359, 304] width 265 height 554
type textarea "h"
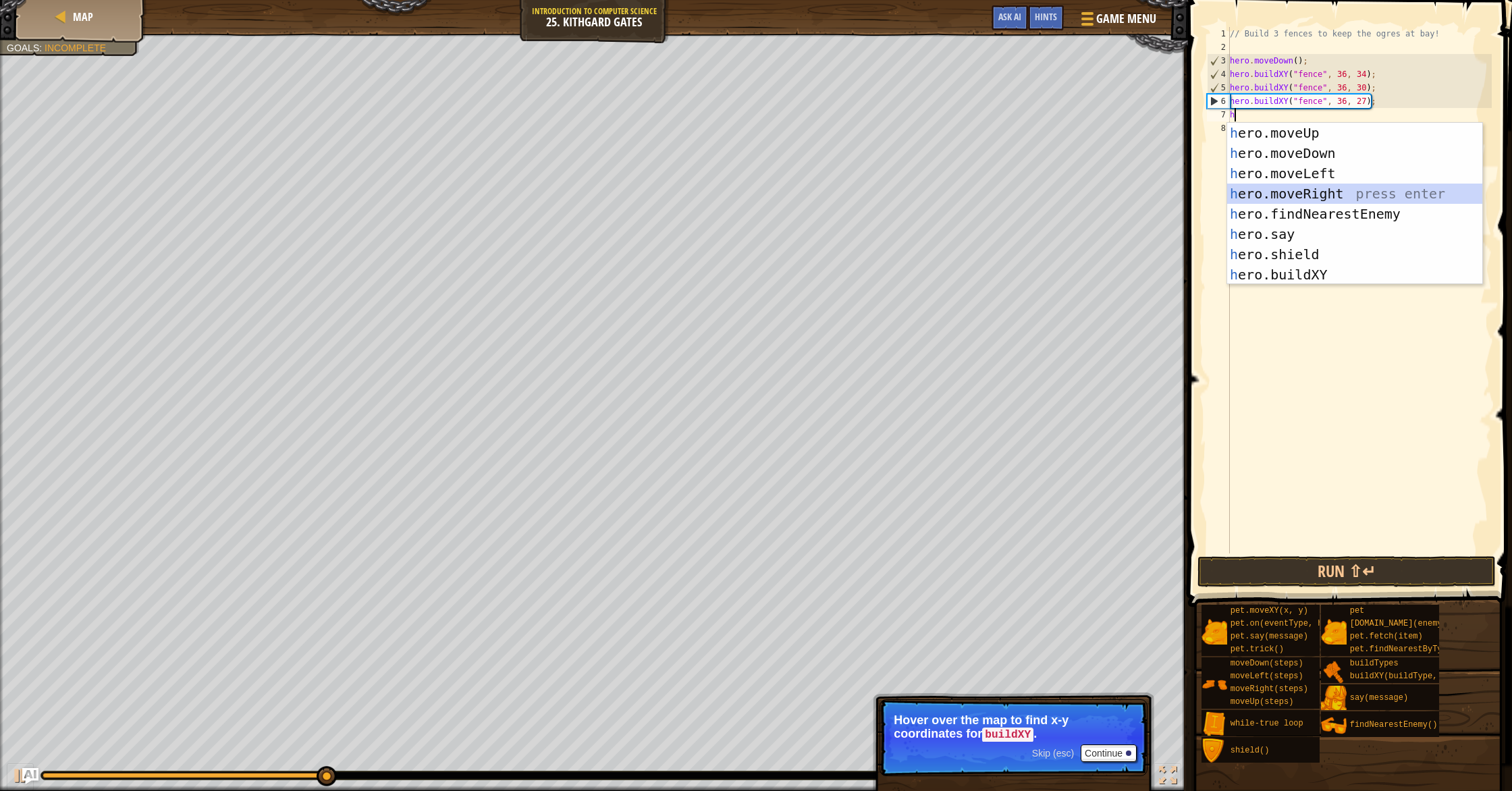
click at [1319, 197] on div "h ero.moveUp press enter h ero.moveDown press enter h ero.moveLeft press enter …" at bounding box center [1354, 224] width 255 height 203
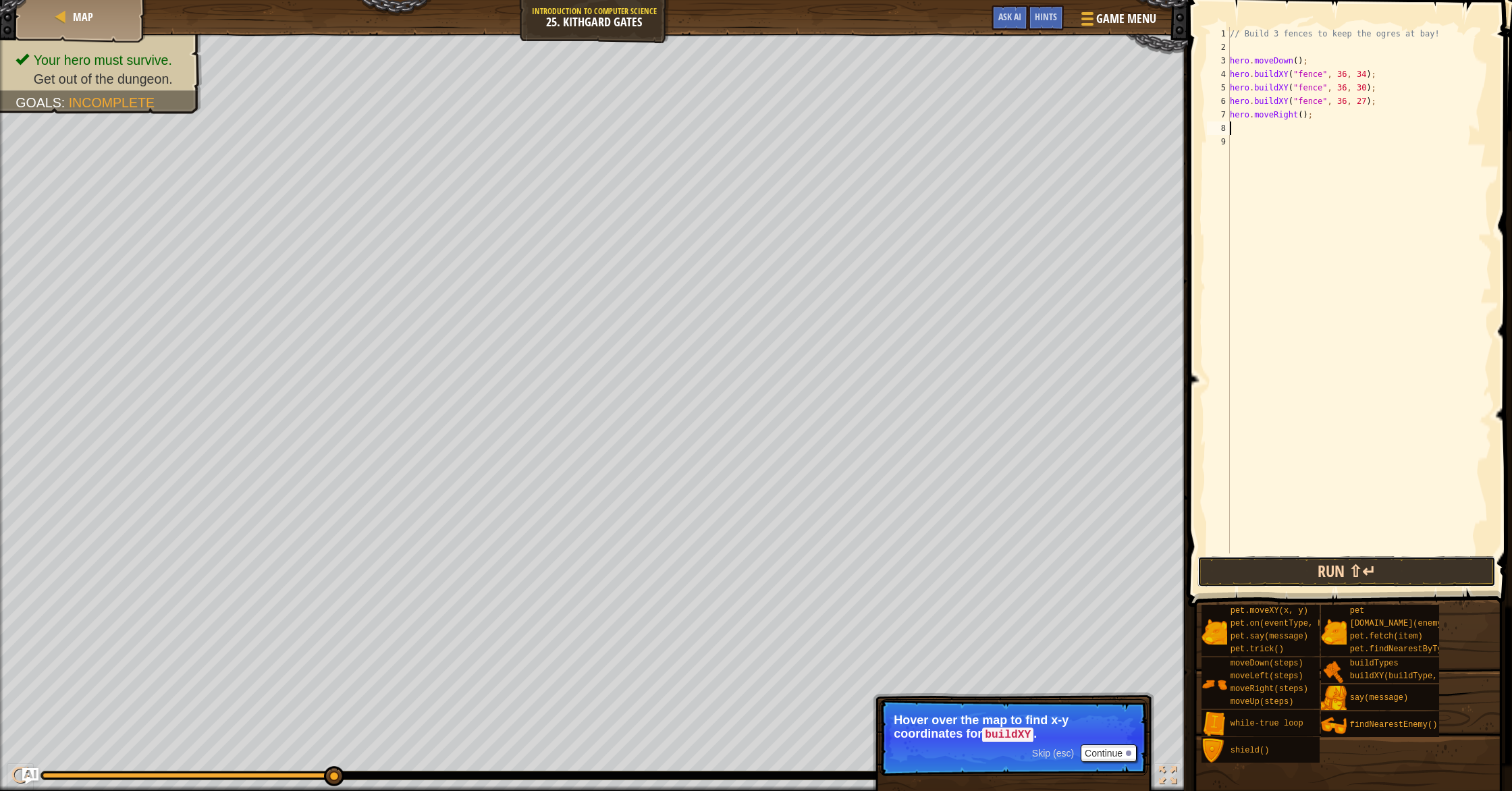
click at [1390, 576] on button "Run ⇧↵" at bounding box center [1346, 572] width 298 height 31
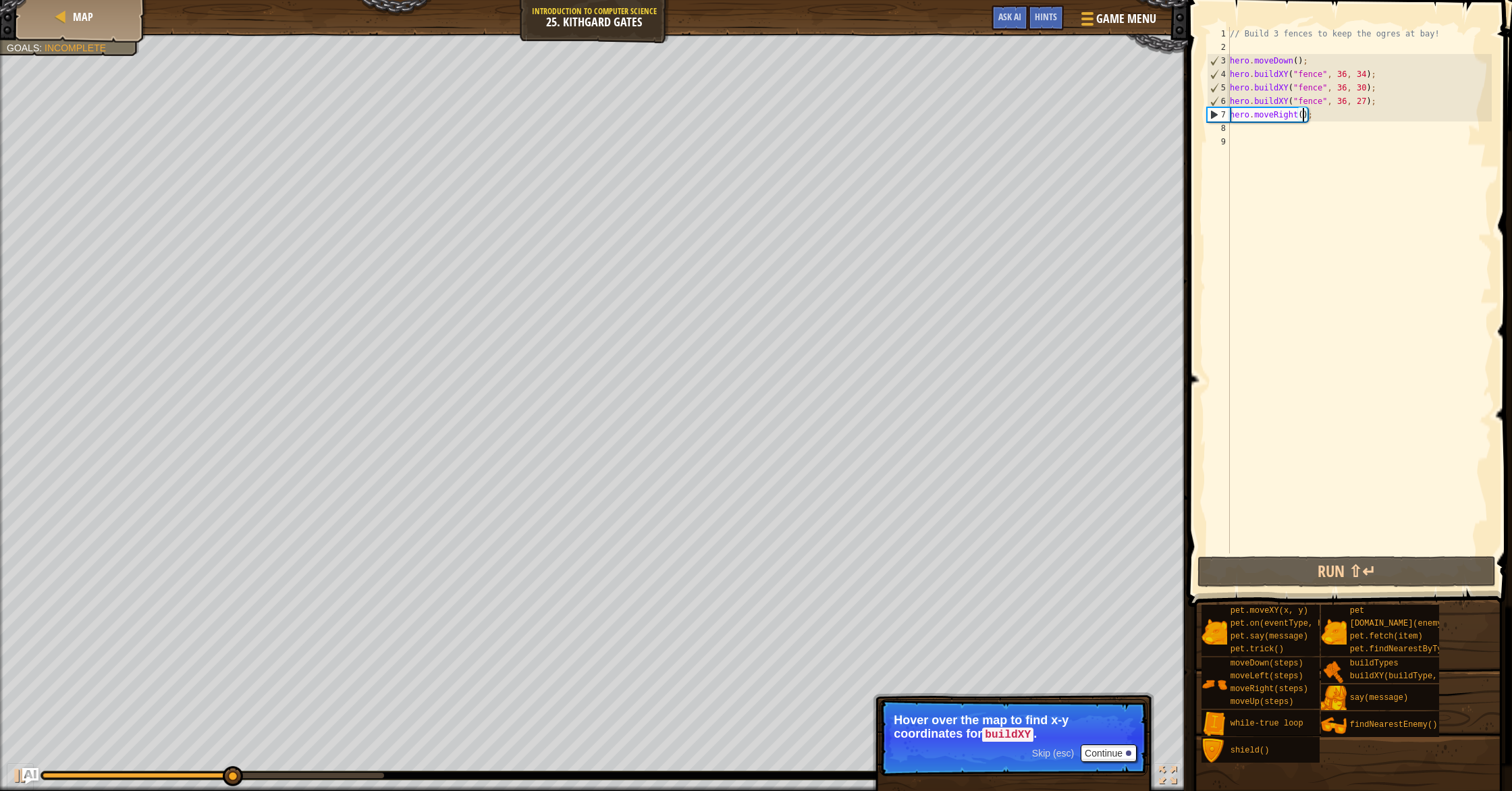
click at [1304, 112] on div "// Build 3 fences to keep the ogres at bay! hero . moveDown ( ) ; hero . buildX…" at bounding box center [1359, 304] width 265 height 554
type textarea "hero.moveRight(3);"
click at [1331, 571] on button "Run ⇧↵" at bounding box center [1346, 572] width 298 height 31
click at [1457, 566] on button "Done" at bounding box center [1418, 572] width 142 height 31
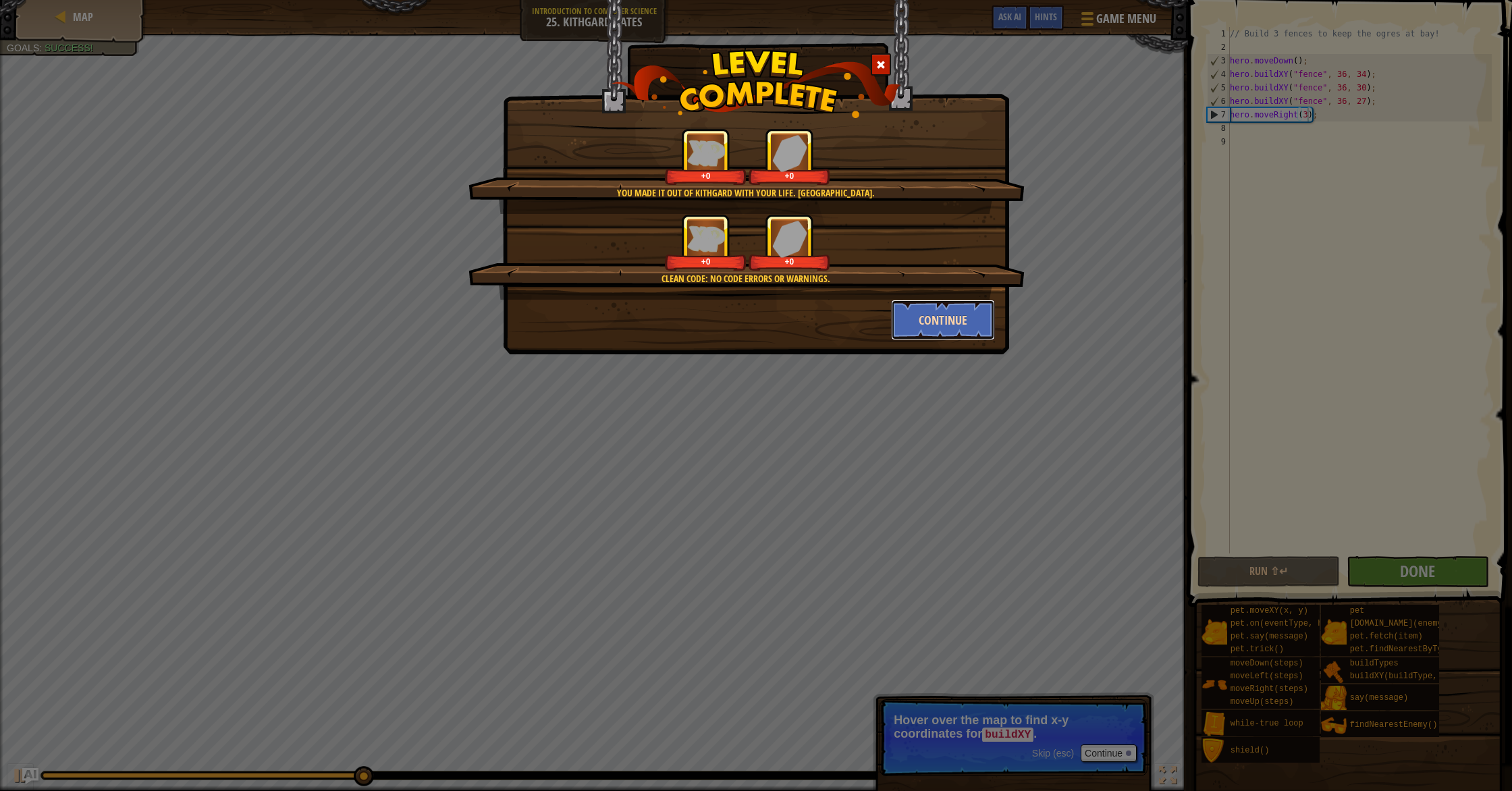
click at [921, 321] on button "Continue" at bounding box center [943, 320] width 104 height 41
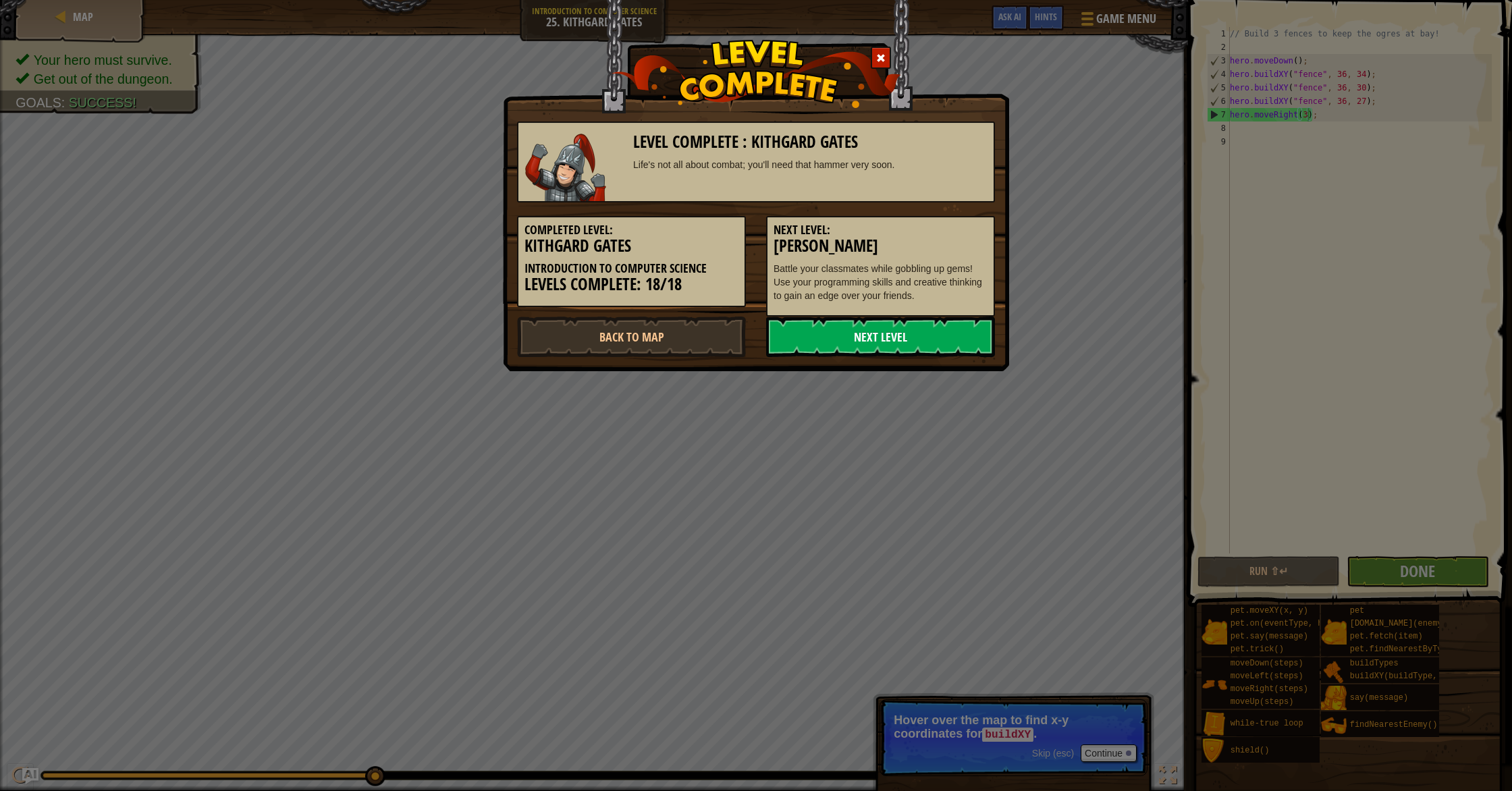
click at [898, 333] on link "Next Level" at bounding box center [880, 337] width 229 height 41
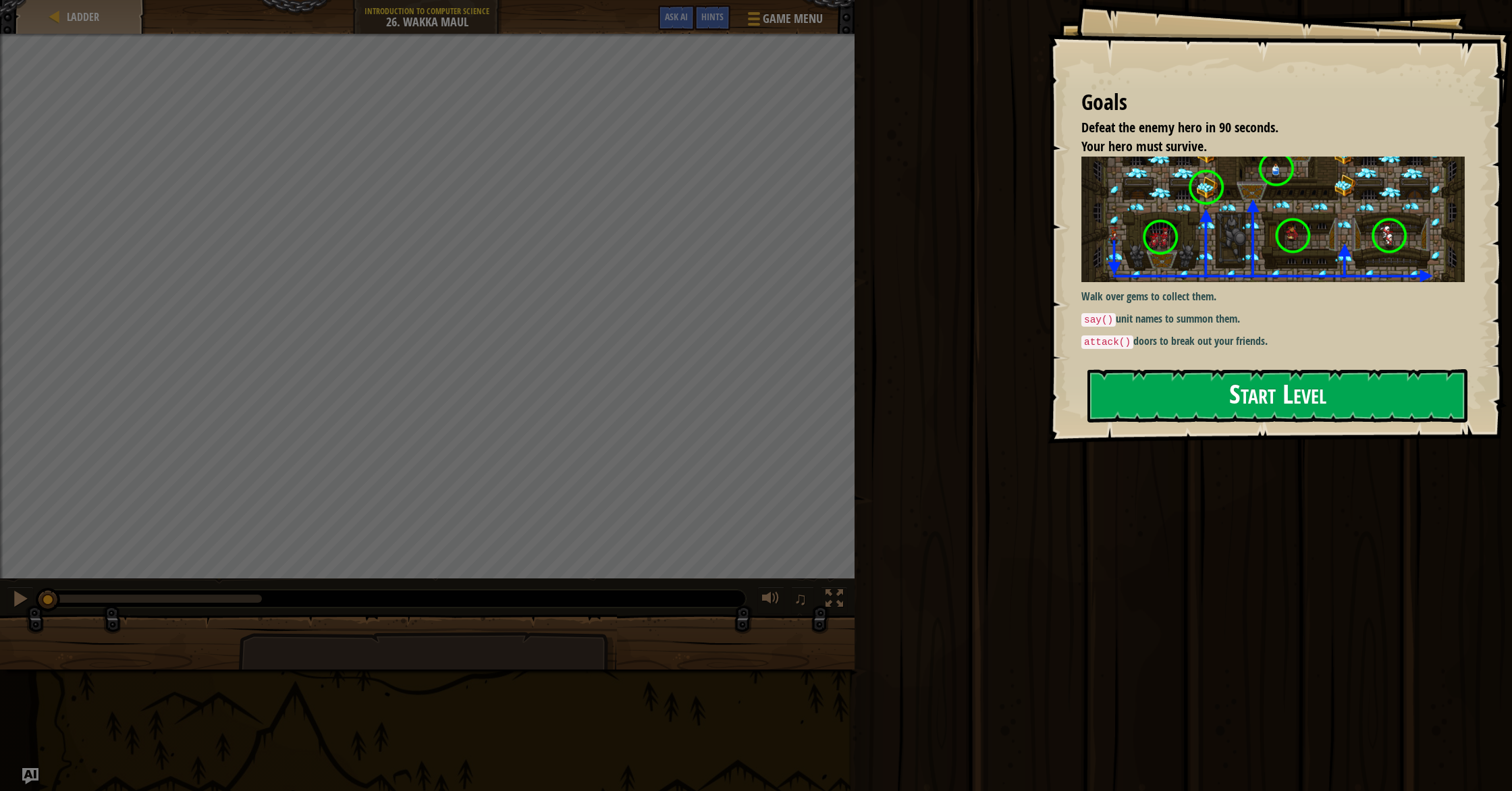
click at [1267, 389] on button "Start Level" at bounding box center [1277, 395] width 380 height 53
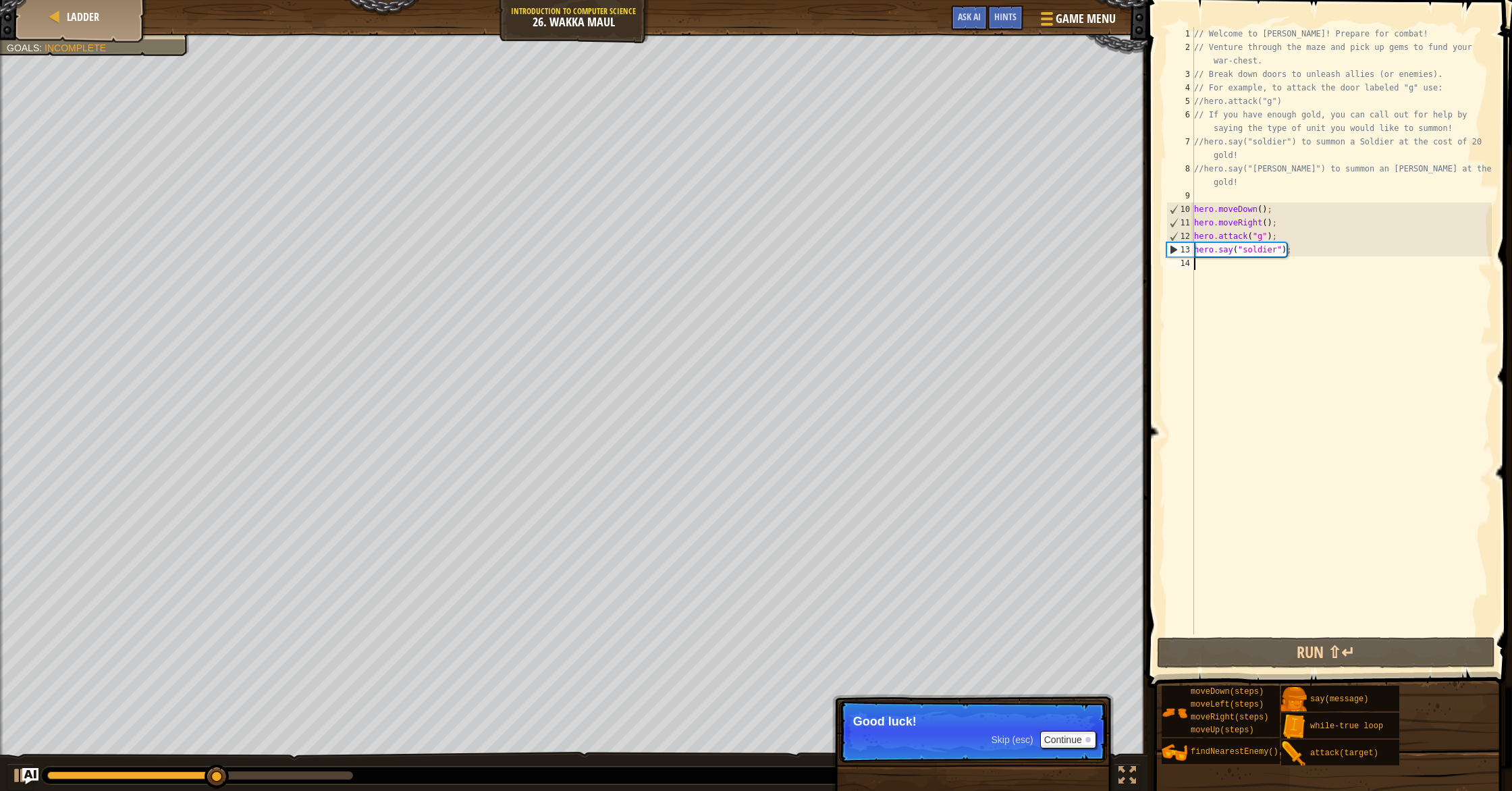
type textarea "h"
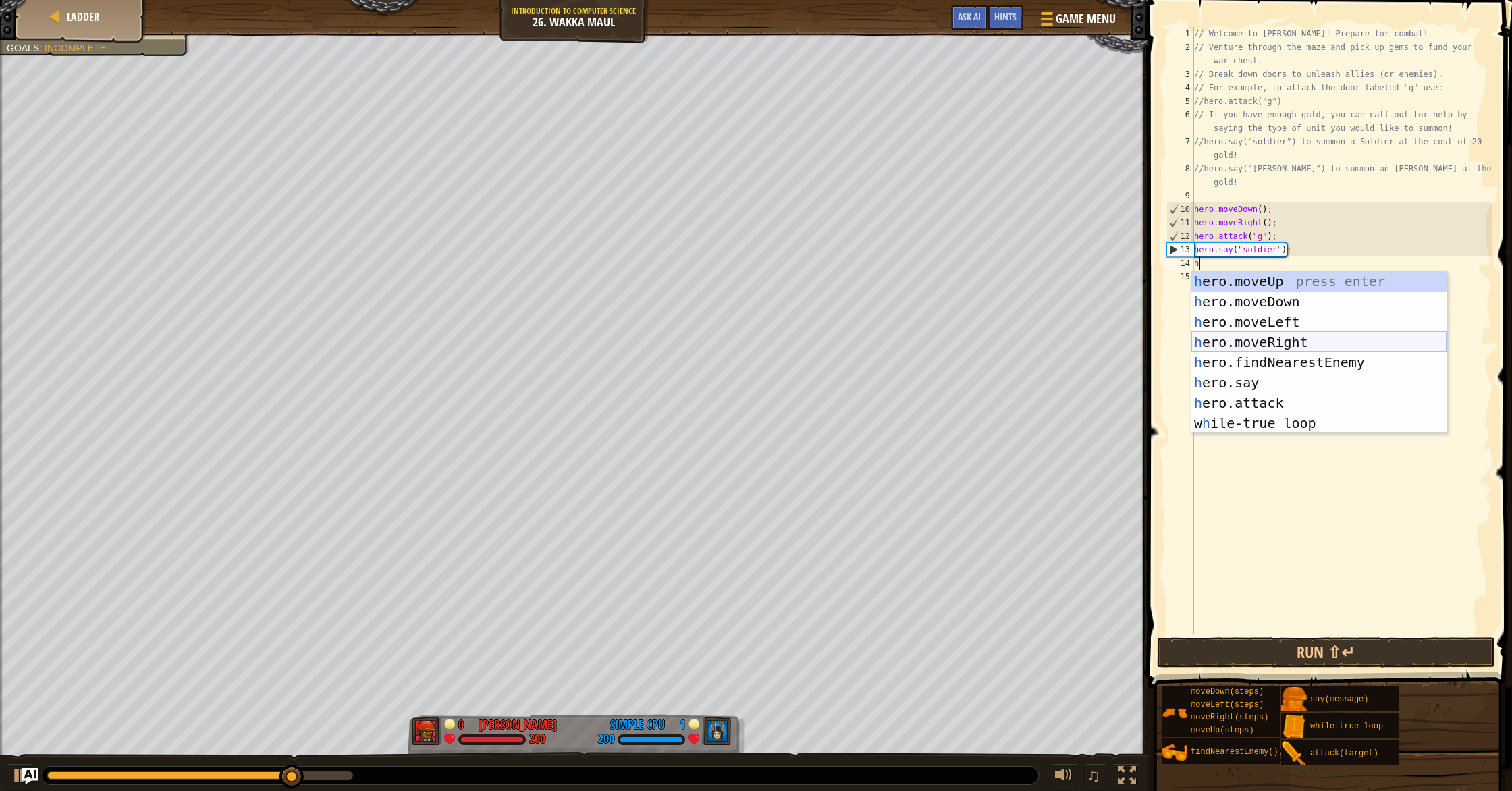
click at [1330, 338] on div "h ero.moveUp press enter h ero.moveDown press enter h ero.moveLeft press enter …" at bounding box center [1318, 372] width 255 height 203
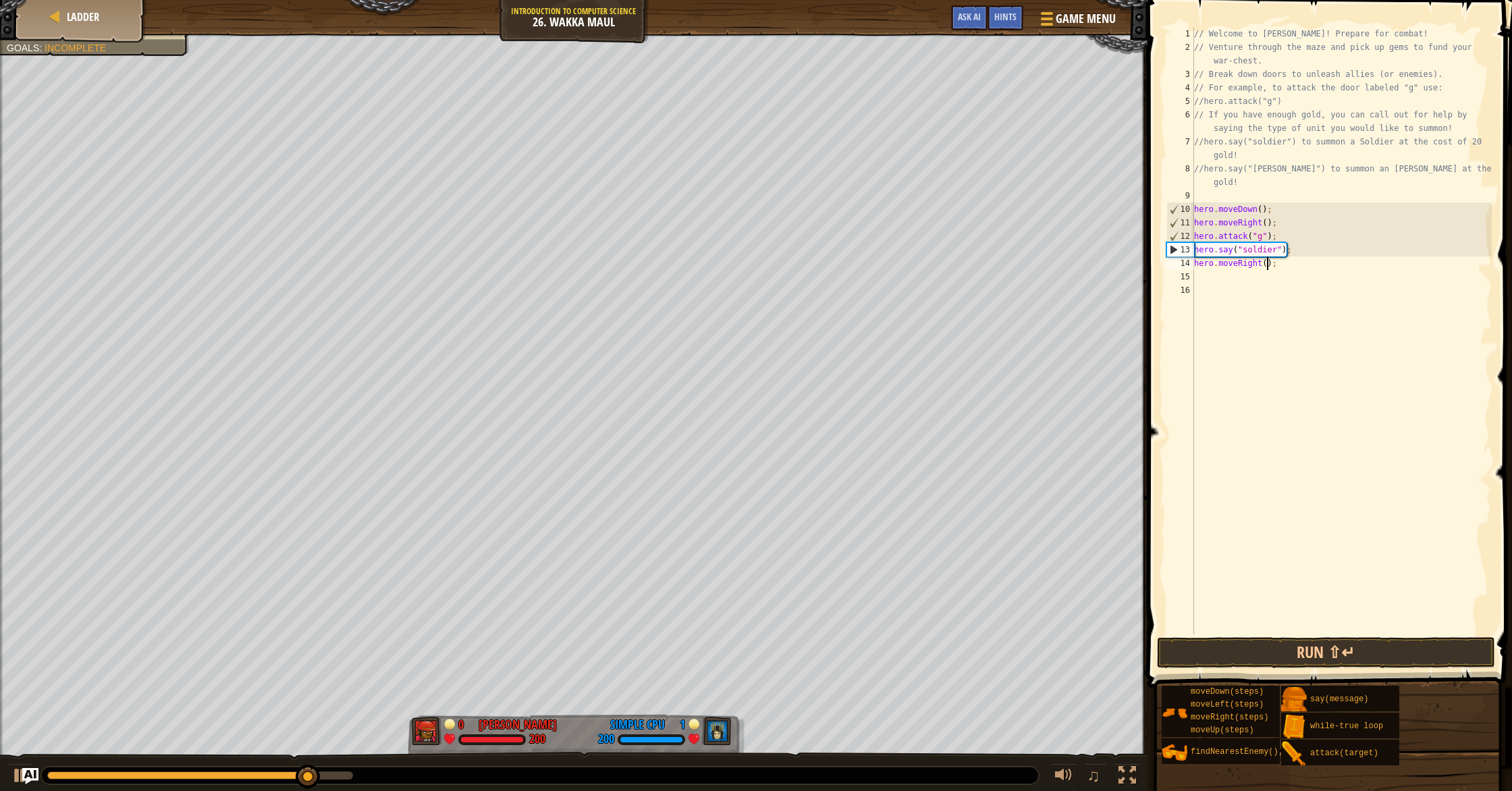
click at [1268, 269] on div "// Welcome to Wakka Maul! Prepare for combat! // Venture through the maze and p…" at bounding box center [1341, 344] width 300 height 635
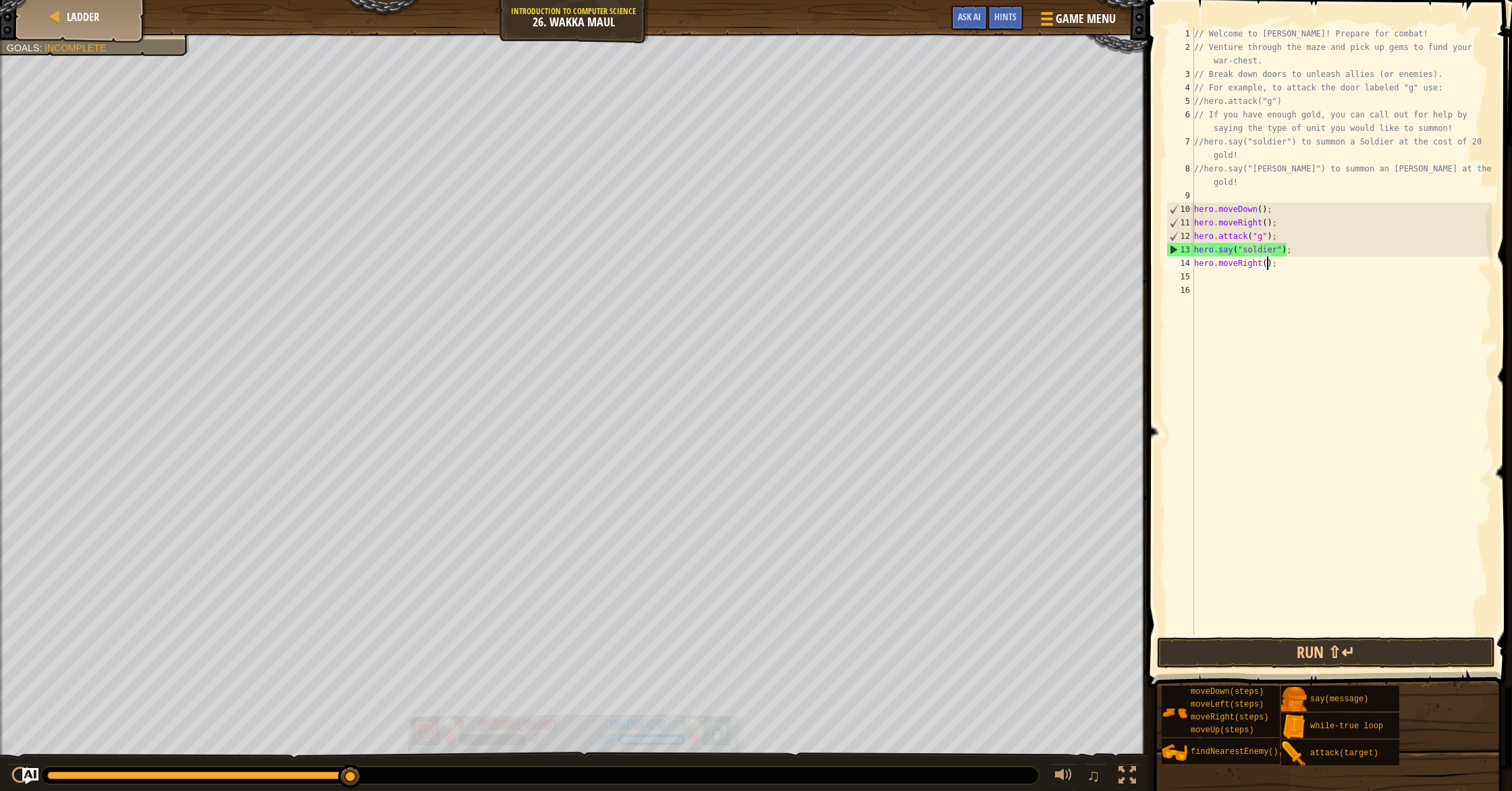
type textarea "hero.moveRight(4);"
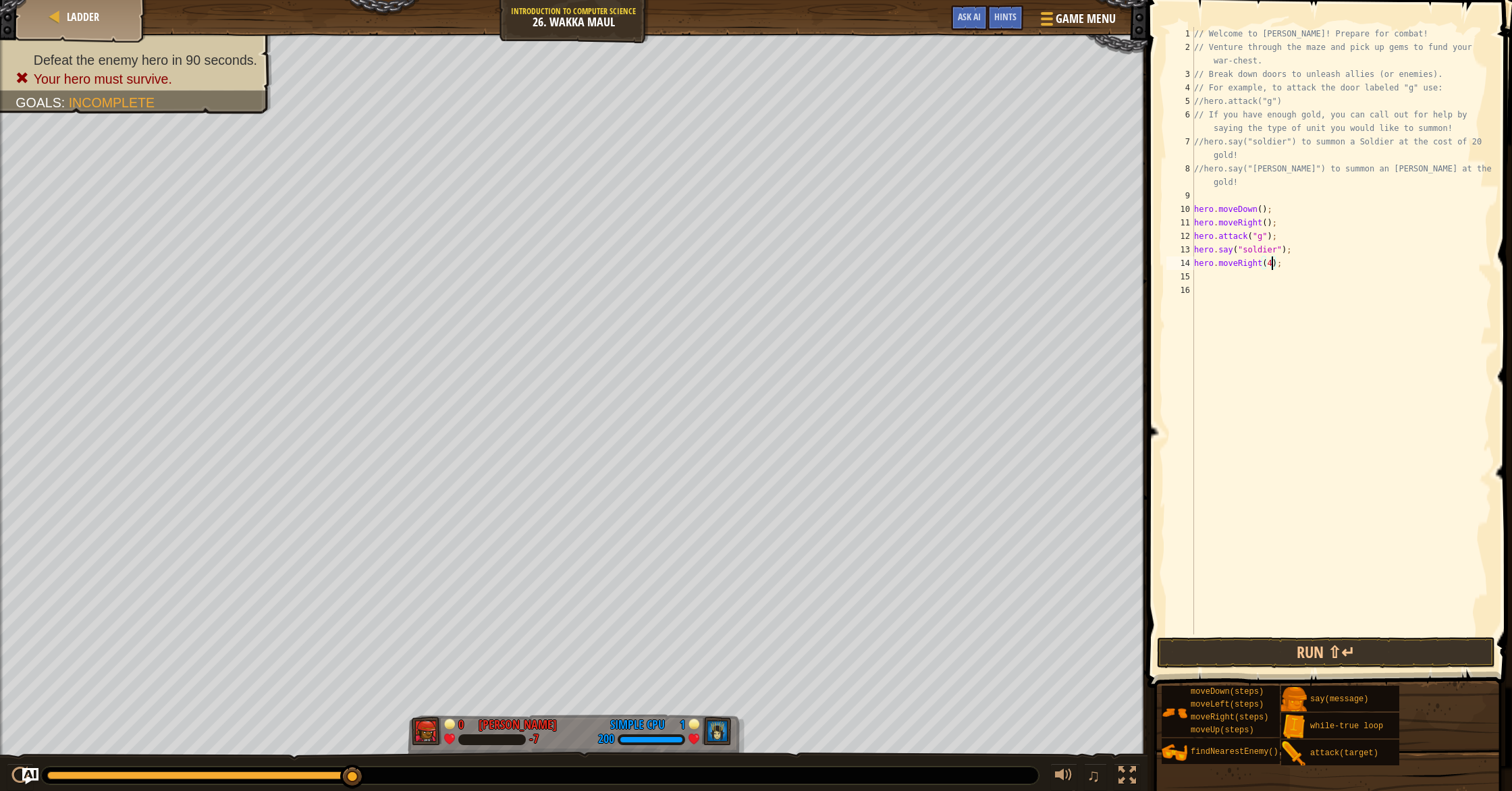
click at [1225, 277] on div "// Welcome to Wakka Maul! Prepare for combat! // Venture through the maze and p…" at bounding box center [1341, 344] width 300 height 635
type textarea "h"
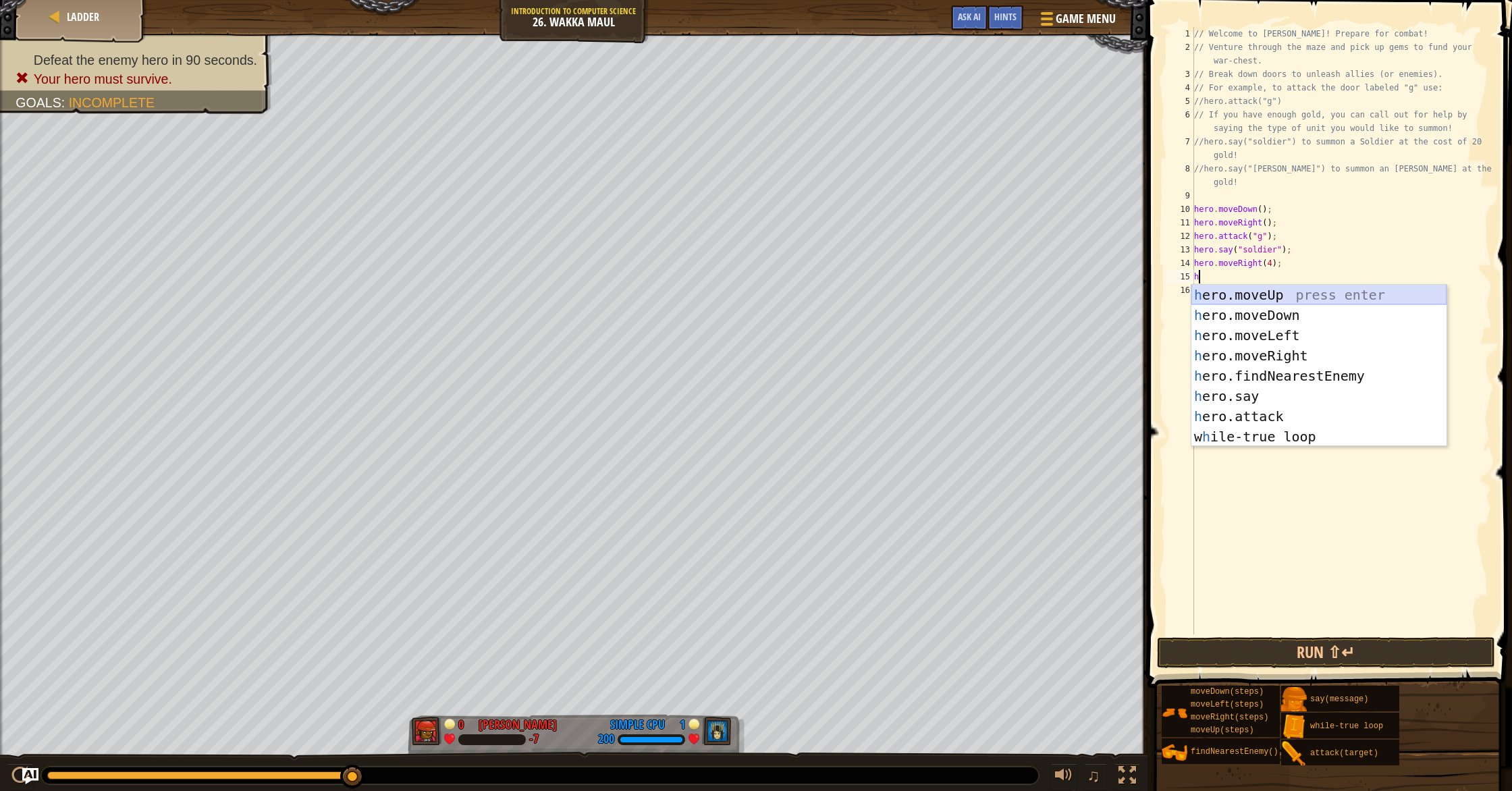
click at [1244, 290] on div "h ero.moveUp press enter h ero.moveDown press enter h ero.moveLeft press enter …" at bounding box center [1318, 386] width 255 height 203
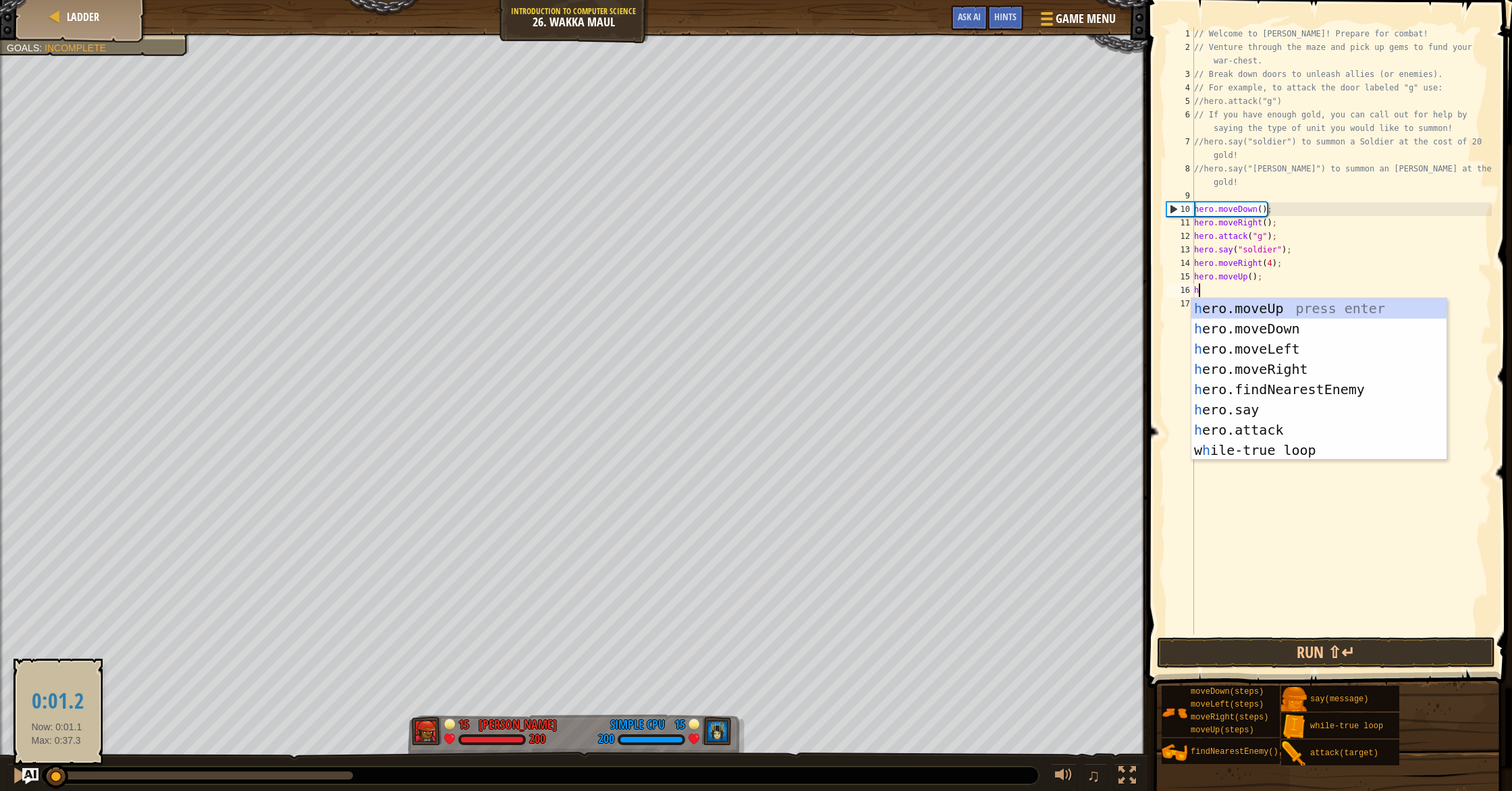
drag, startPoint x: 262, startPoint y: 778, endPoint x: 57, endPoint y: 788, distance: 205.2
click at [57, 780] on div at bounding box center [52, 776] width 10 height 8
click at [1276, 428] on div "h ero.moveUp press enter h ero.moveDown press enter h ero.moveLeft press enter …" at bounding box center [1318, 399] width 255 height 203
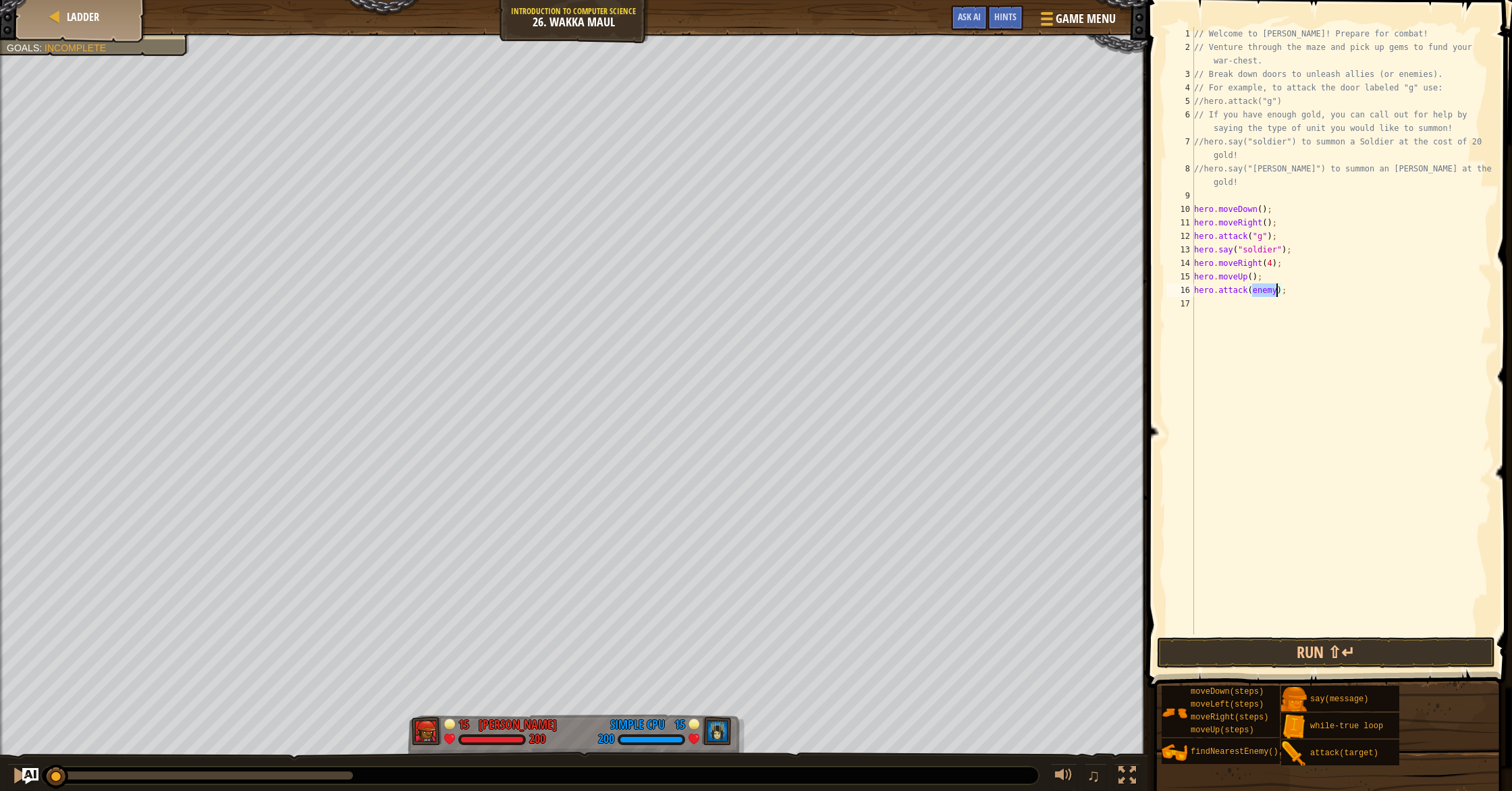
type textarea "hero.attack(h);"
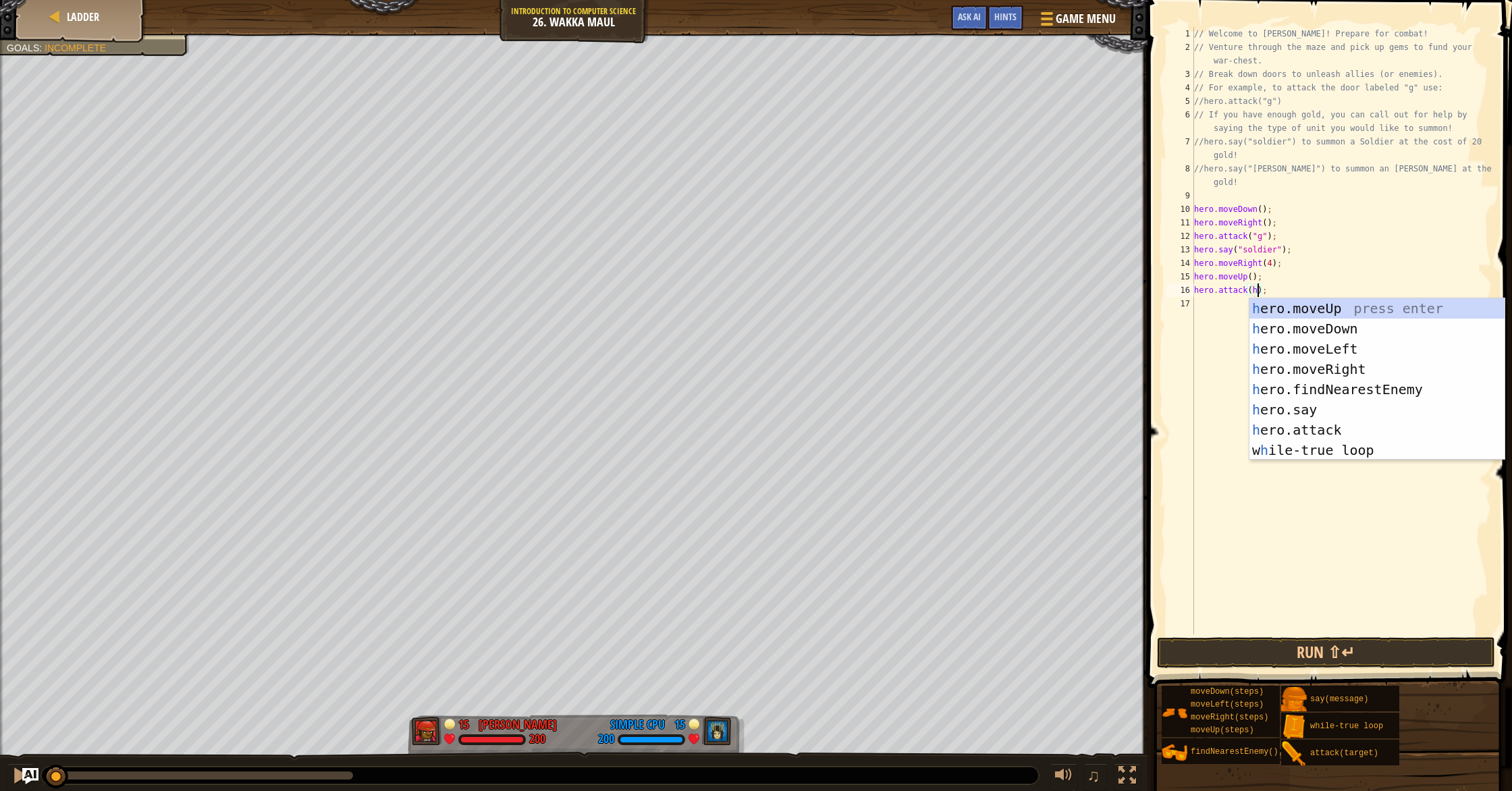
scroll to position [6, 6]
click at [1232, 302] on div "// Welcome to Wakka Maul! Prepare for combat! // Venture through the maze and p…" at bounding box center [1341, 344] width 300 height 635
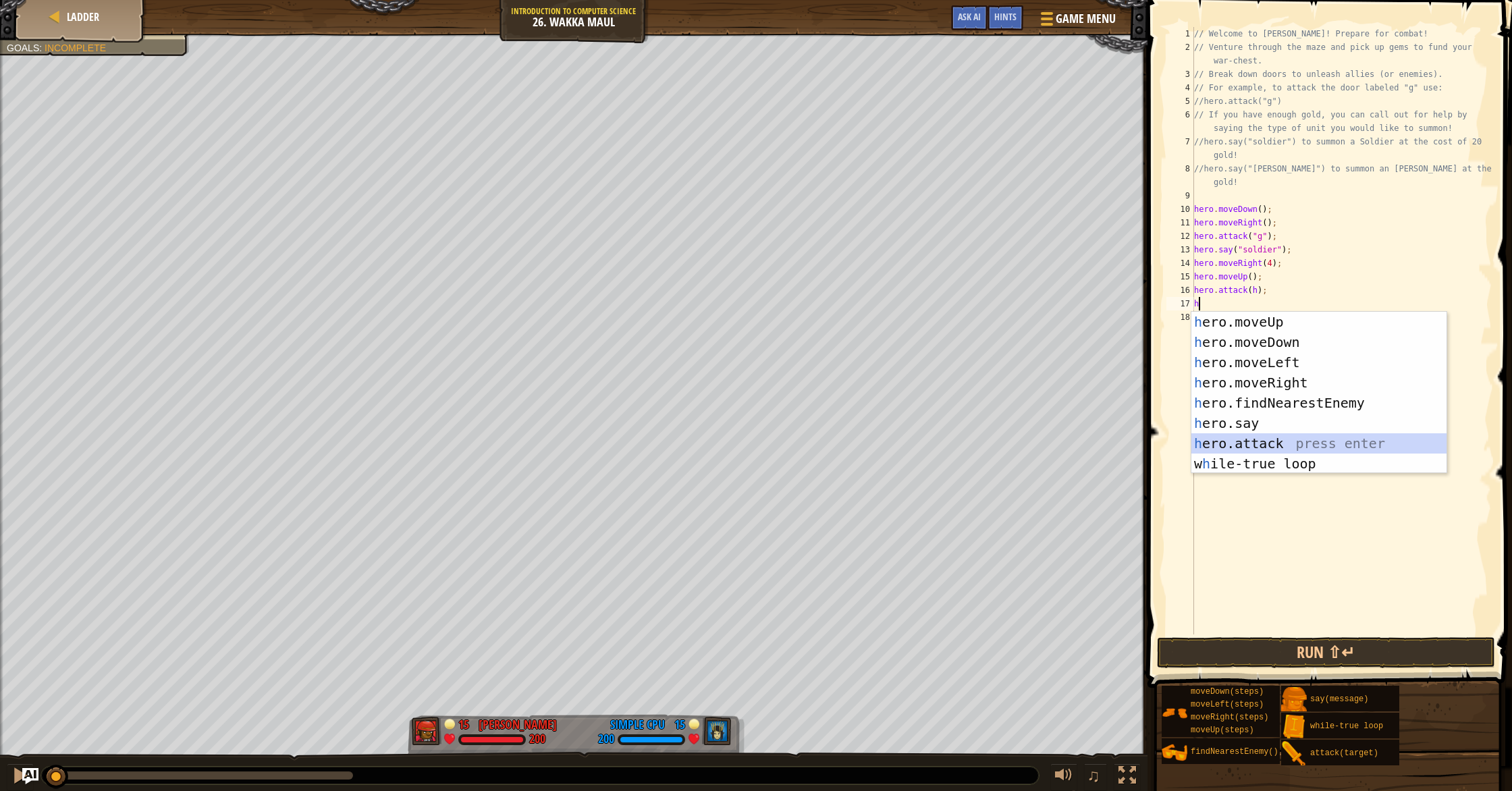
click at [1249, 439] on div "h ero.moveUp press enter h ero.moveDown press enter h ero.moveLeft press enter …" at bounding box center [1318, 413] width 255 height 203
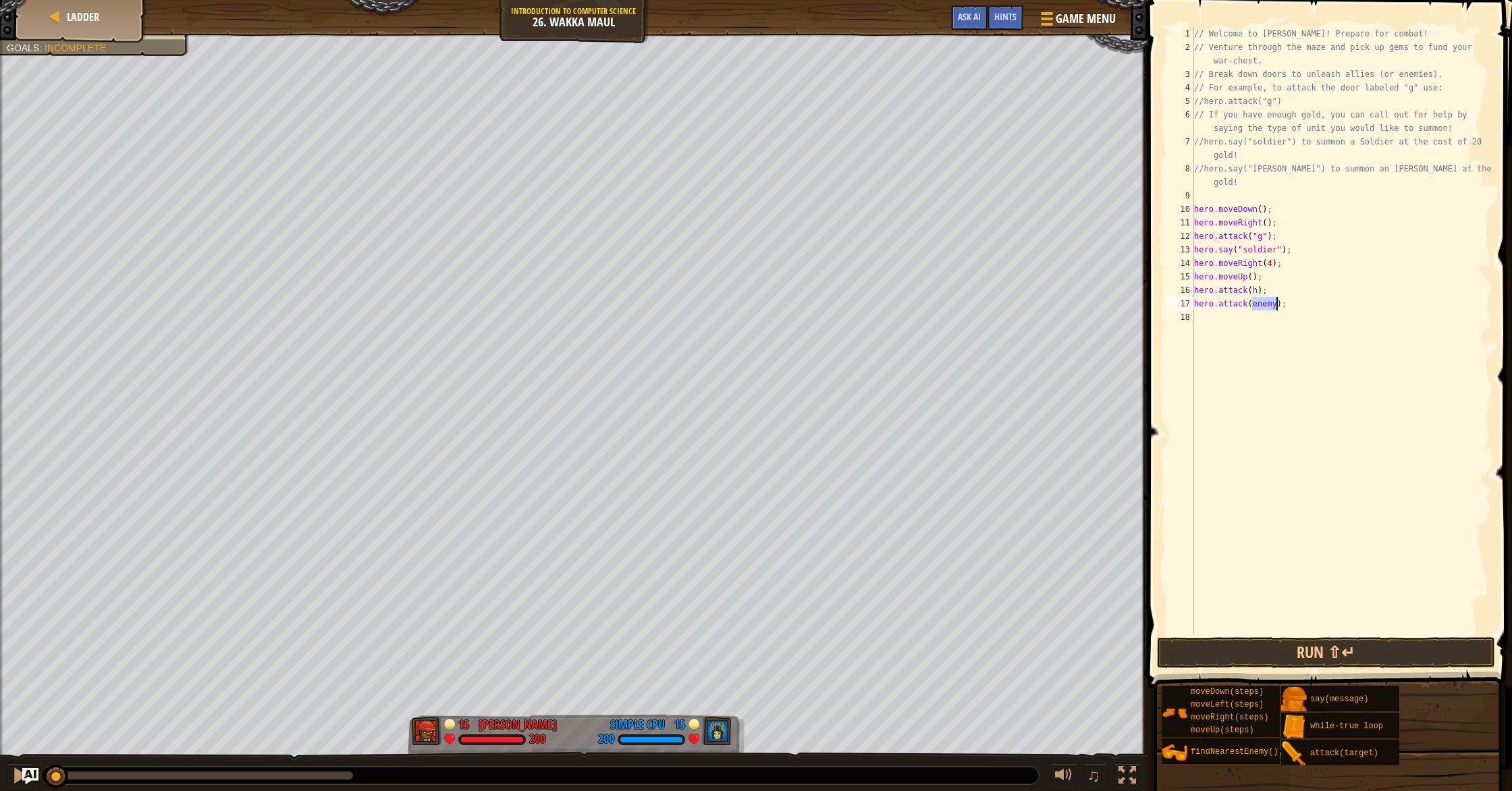
type textarea "hero.attack(i);"
click at [1248, 389] on div "// Welcome to Wakka Maul! Prepare for combat! // Venture through the maze and p…" at bounding box center [1341, 344] width 300 height 635
type textarea "h"
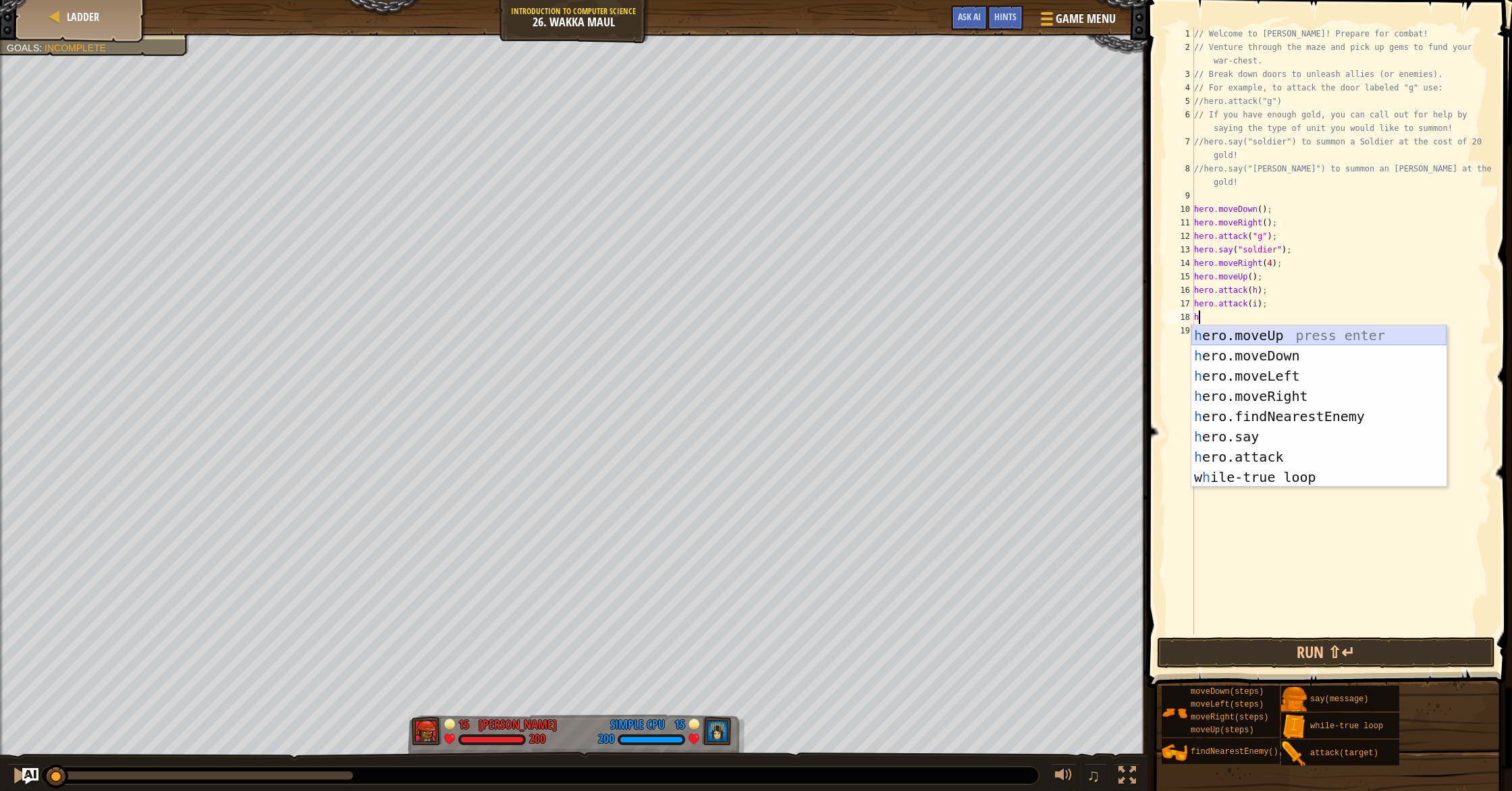
click at [1239, 331] on div "h ero.moveUp press enter h ero.moveDown press enter h ero.moveLeft press enter …" at bounding box center [1318, 427] width 255 height 203
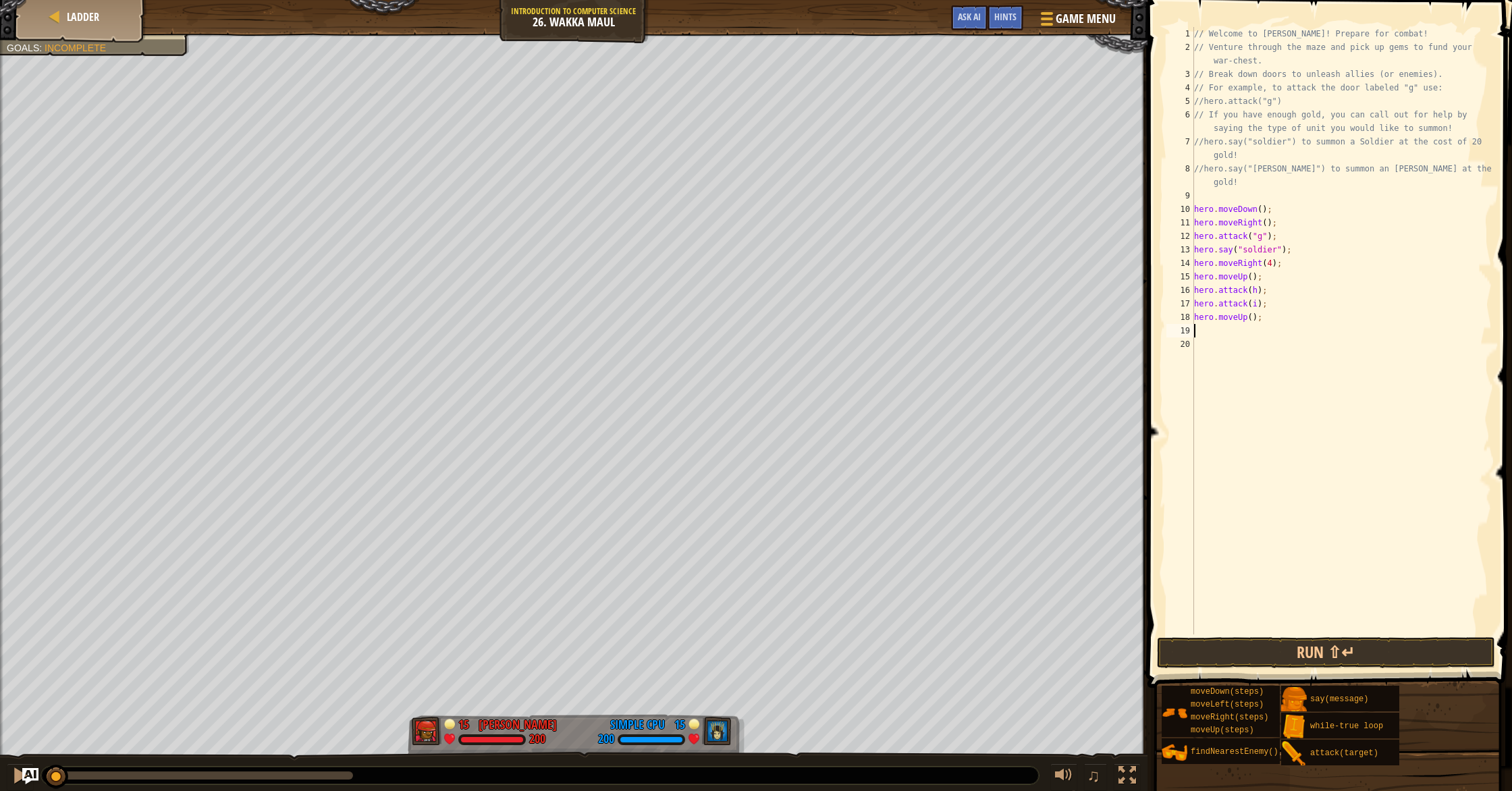
type textarea "h"
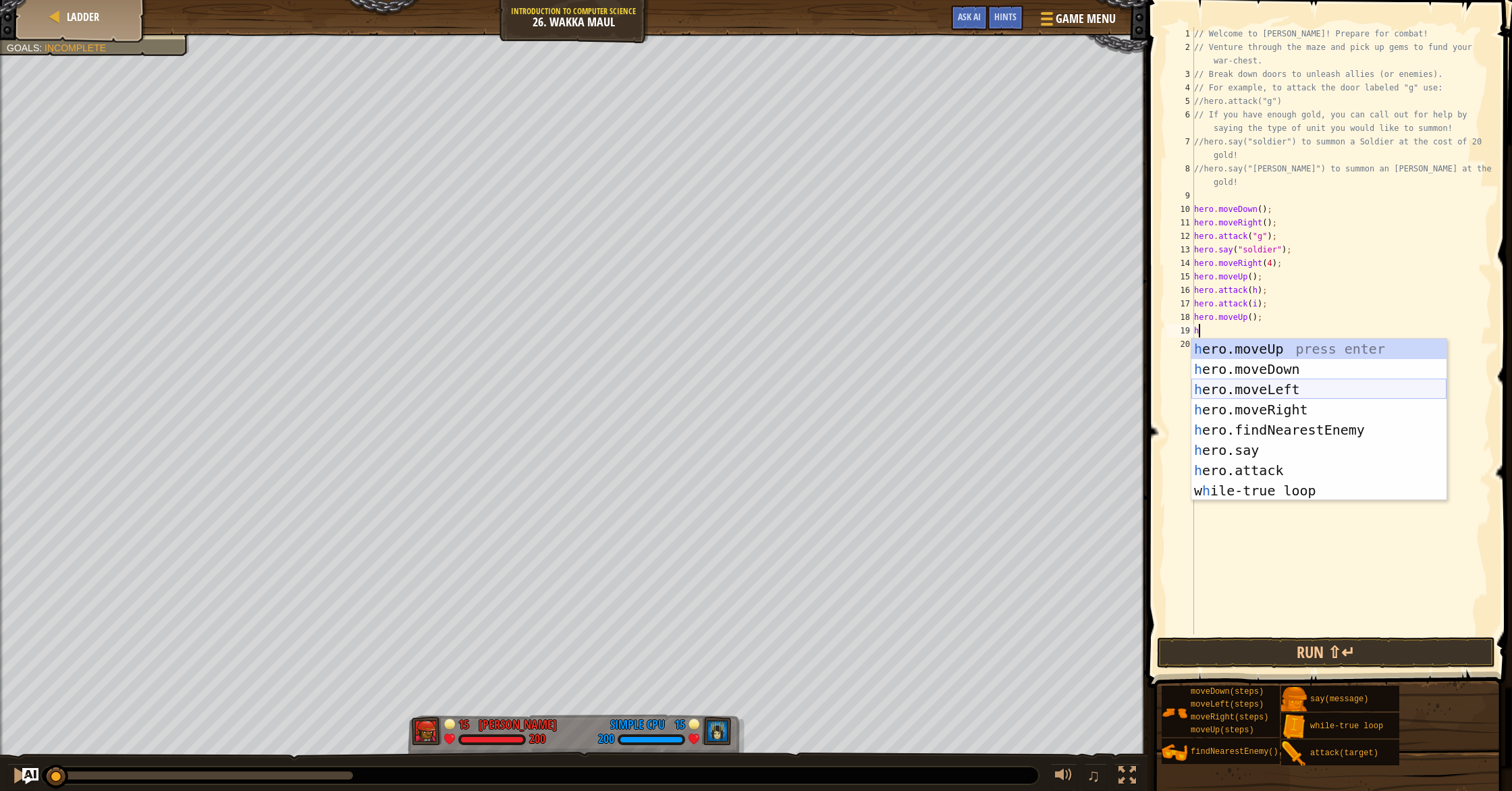
click at [1255, 383] on div "h ero.moveUp press enter h ero.moveDown press enter h ero.moveLeft press enter …" at bounding box center [1318, 440] width 255 height 203
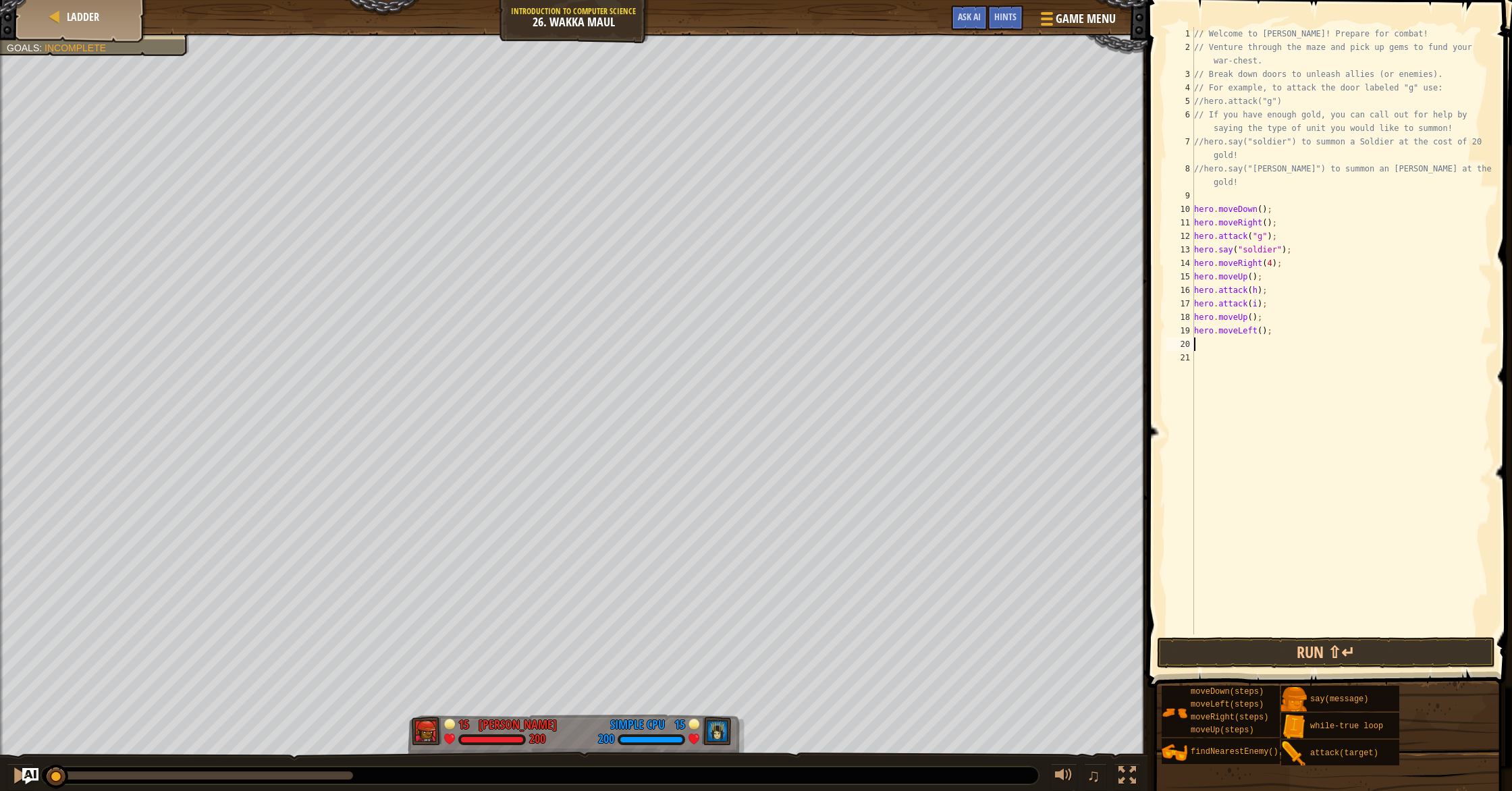
click at [1260, 332] on div "// Welcome to Wakka Maul! Prepare for combat! // Venture through the maze and p…" at bounding box center [1341, 344] width 300 height 635
type textarea "hero.moveLeft(2);"
click at [1231, 348] on div "// Welcome to Wakka Maul! Prepare for combat! // Venture through the maze and p…" at bounding box center [1341, 344] width 300 height 635
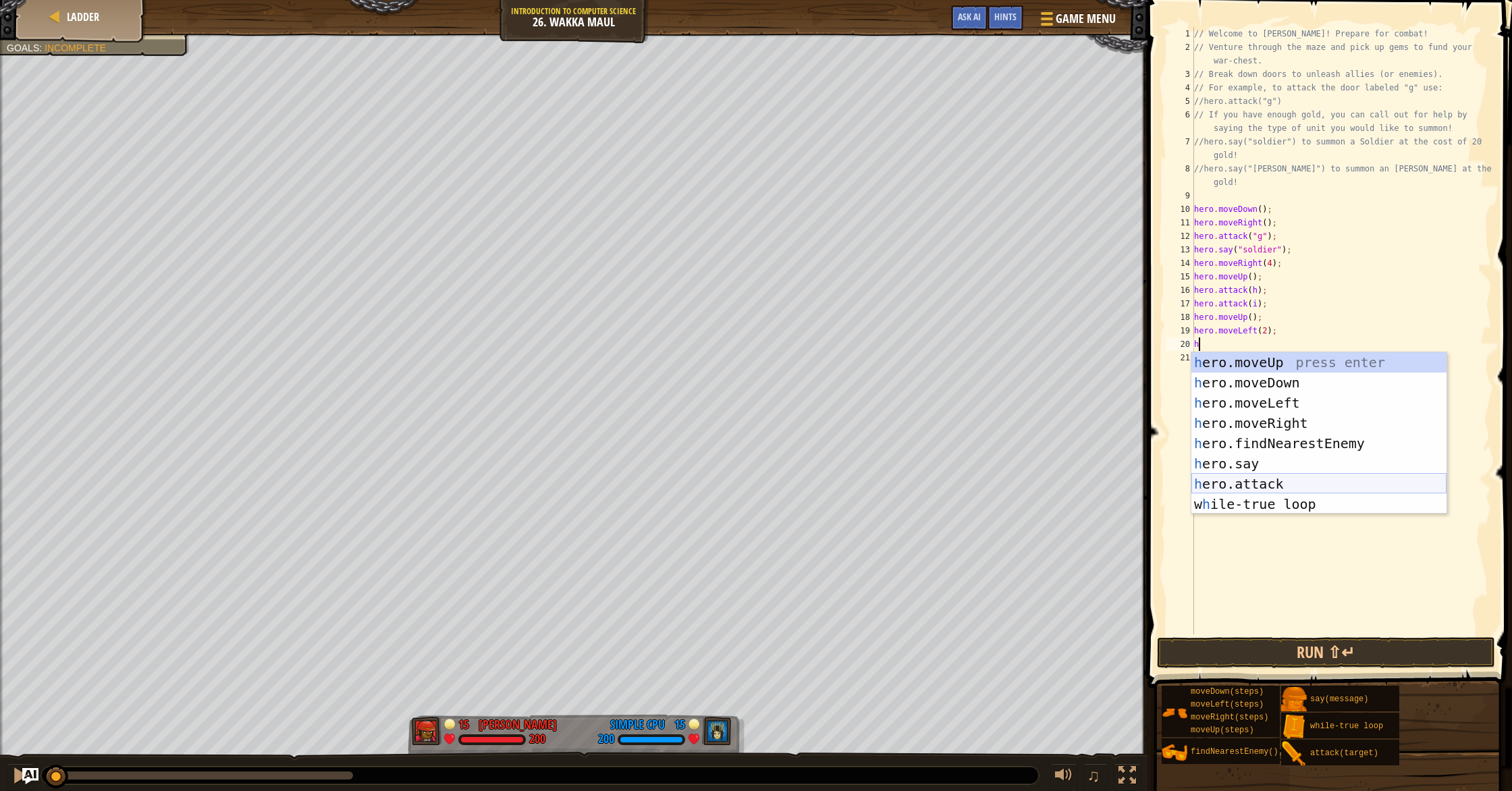
click at [1284, 483] on div "h ero.moveUp press enter h ero.moveDown press enter h ero.moveLeft press enter …" at bounding box center [1318, 454] width 255 height 203
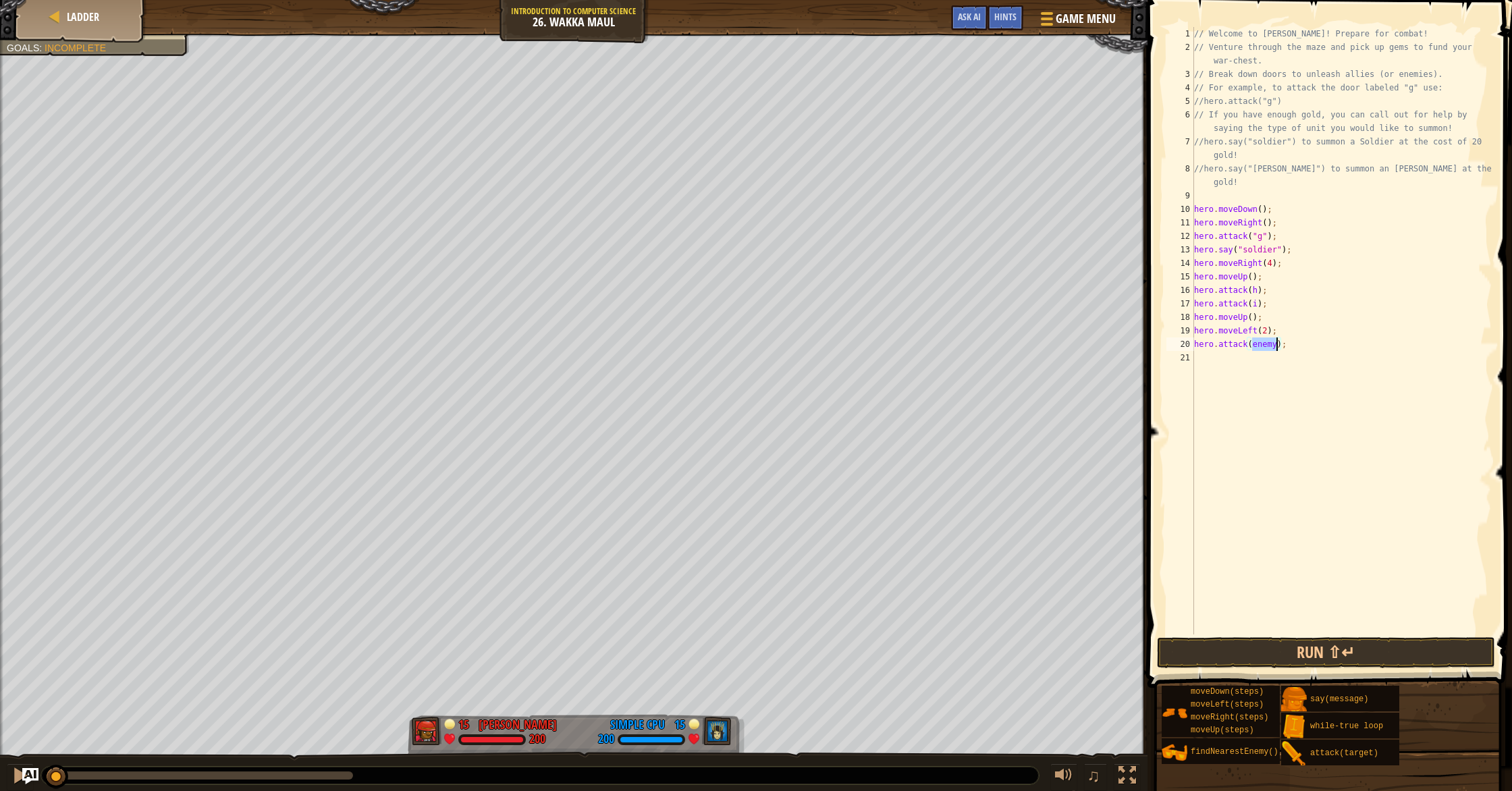
type textarea "hero.attack(f);"
click at [1208, 363] on div "// Welcome to Wakka Maul! Prepare for combat! // Venture through the maze and p…" at bounding box center [1341, 344] width 300 height 635
type textarea "h"
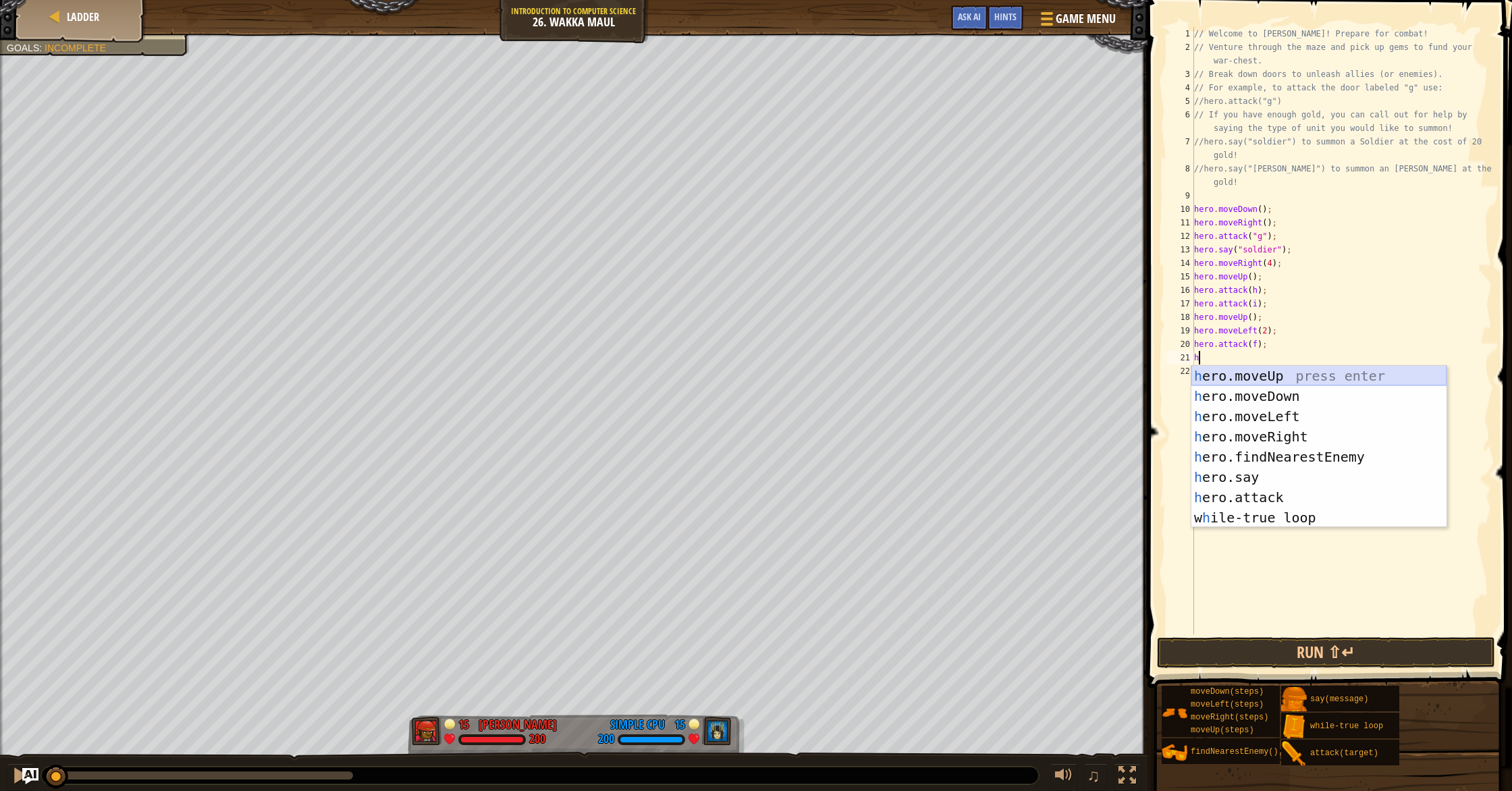
click at [1278, 383] on div "h ero.moveUp press enter h ero.moveDown press enter h ero.moveLeft press enter …" at bounding box center [1318, 467] width 255 height 203
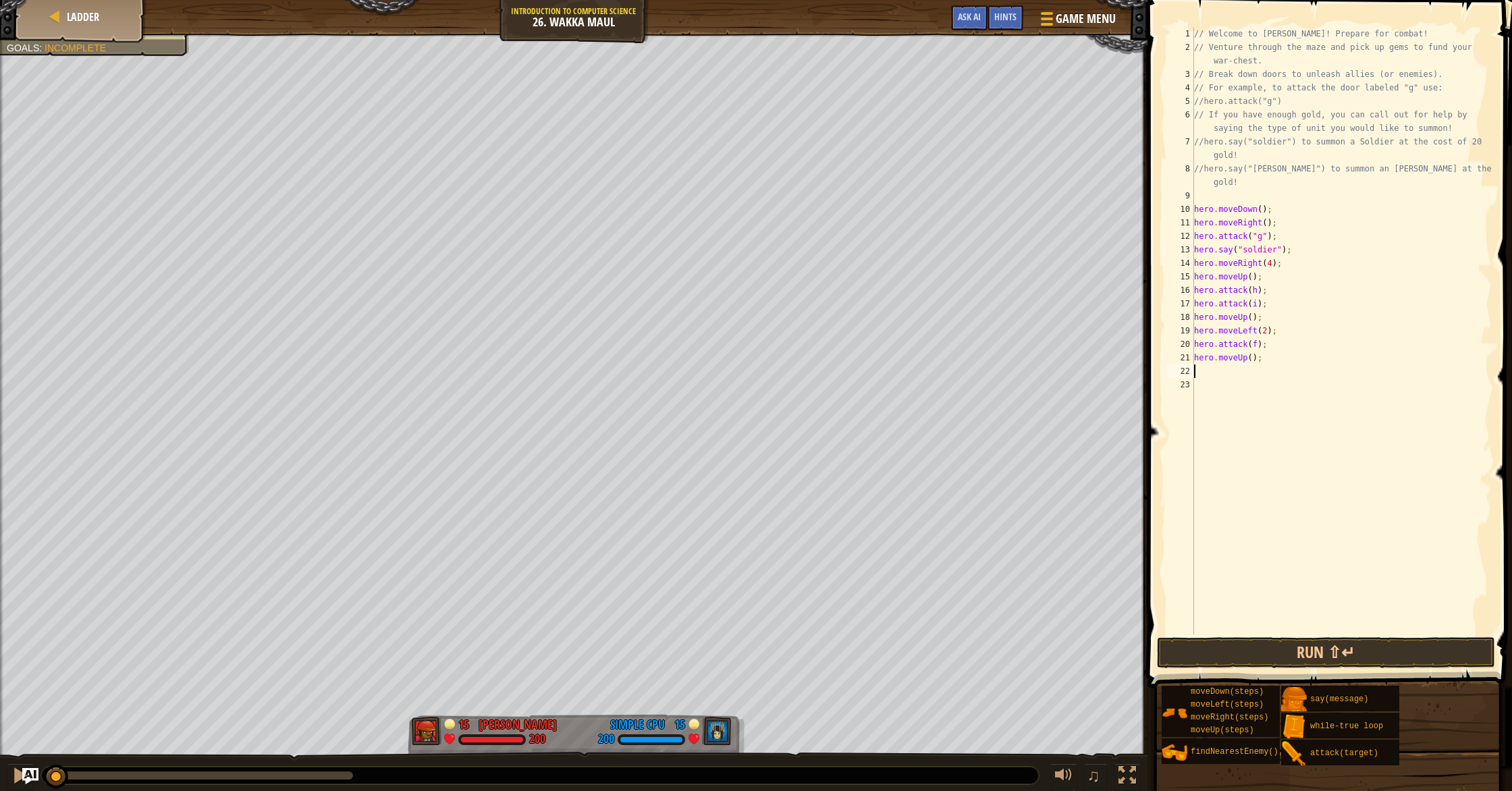
type textarea "h"
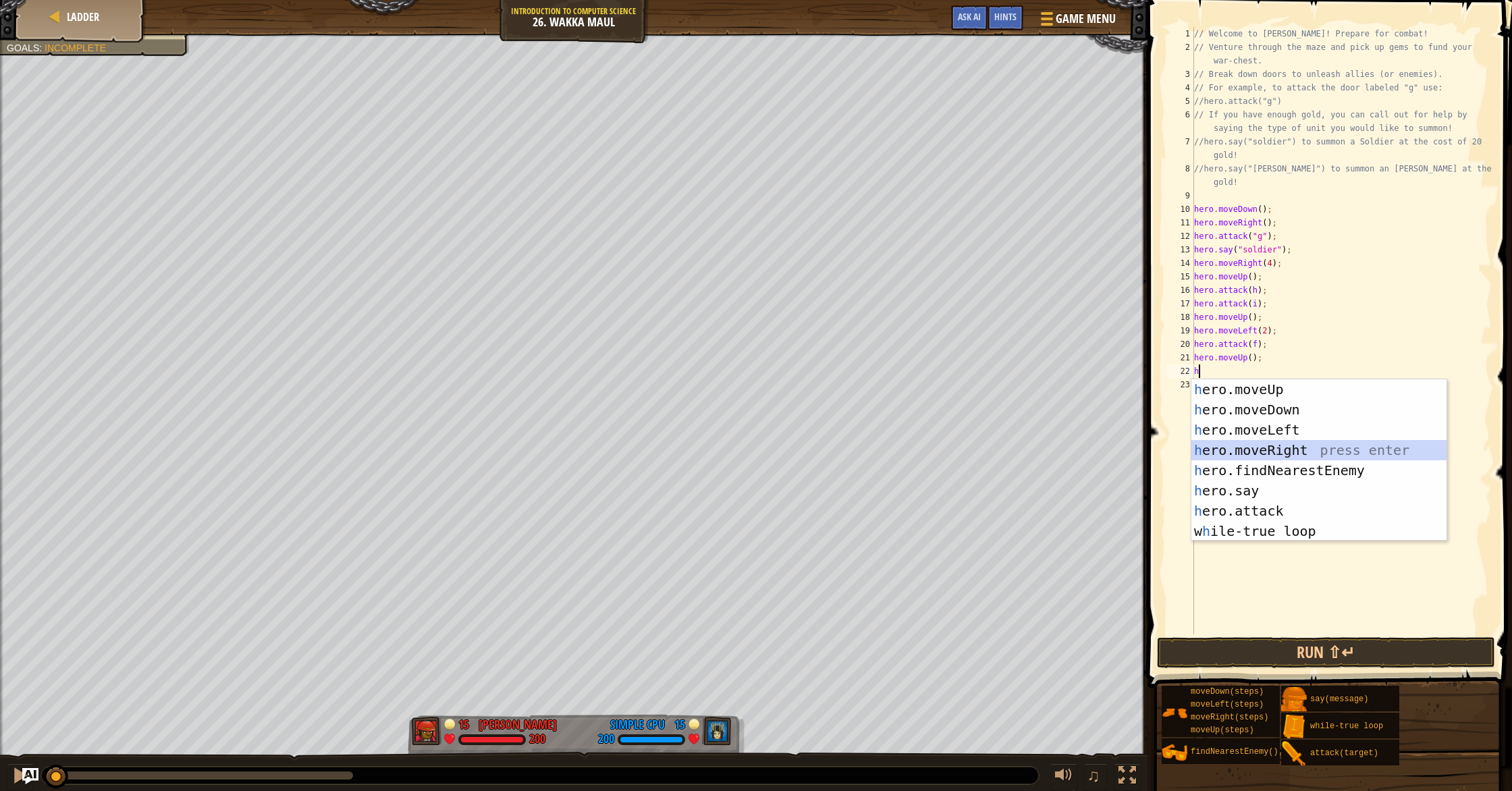
drag, startPoint x: 1281, startPoint y: 446, endPoint x: 1298, endPoint y: 560, distance: 115.3
click at [1282, 450] on div "h ero.moveUp press enter h ero.moveDown press enter h ero.moveLeft press enter …" at bounding box center [1318, 481] width 255 height 203
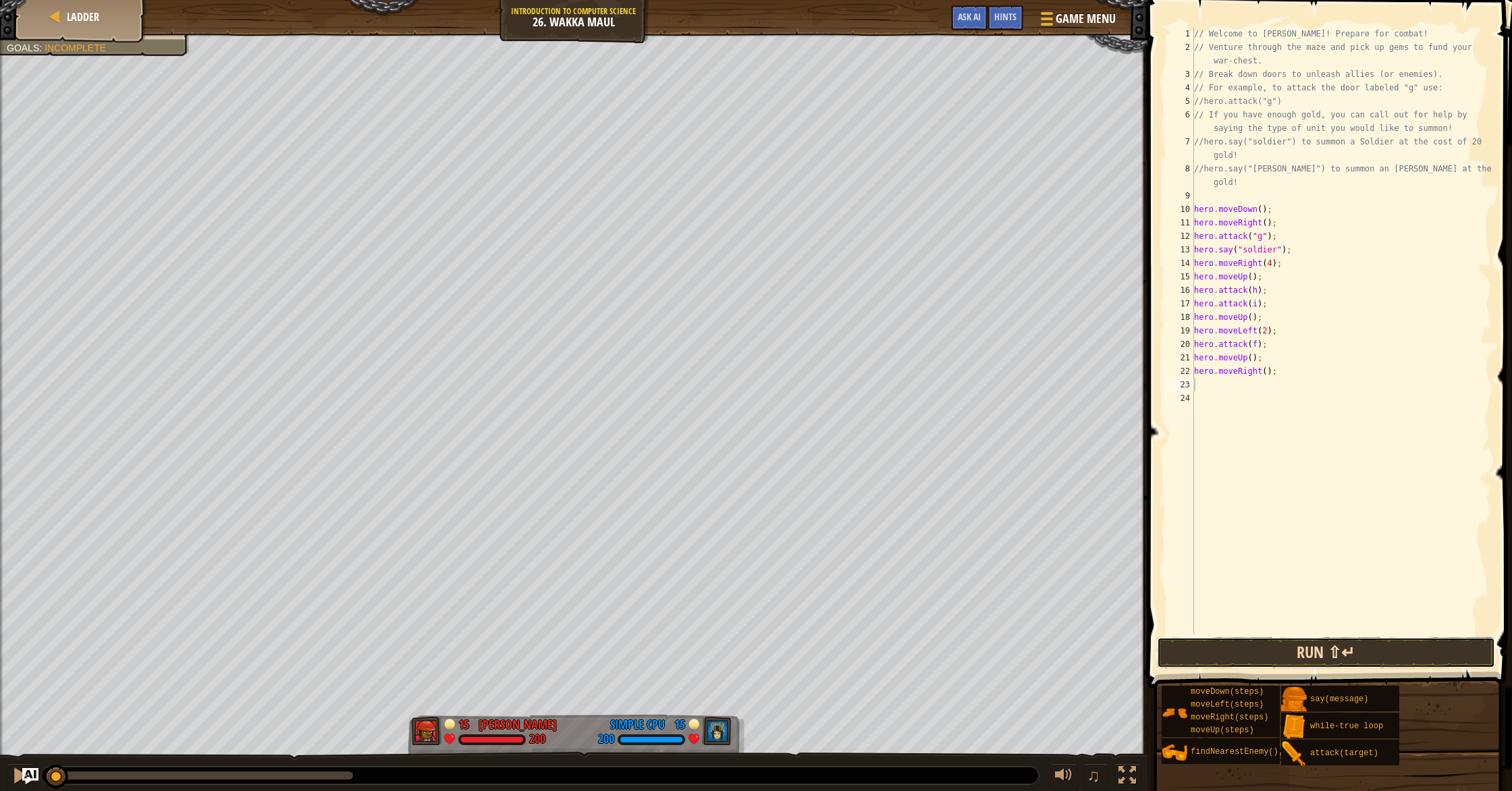
click at [1289, 652] on button "Run ⇧↵" at bounding box center [1326, 653] width 338 height 31
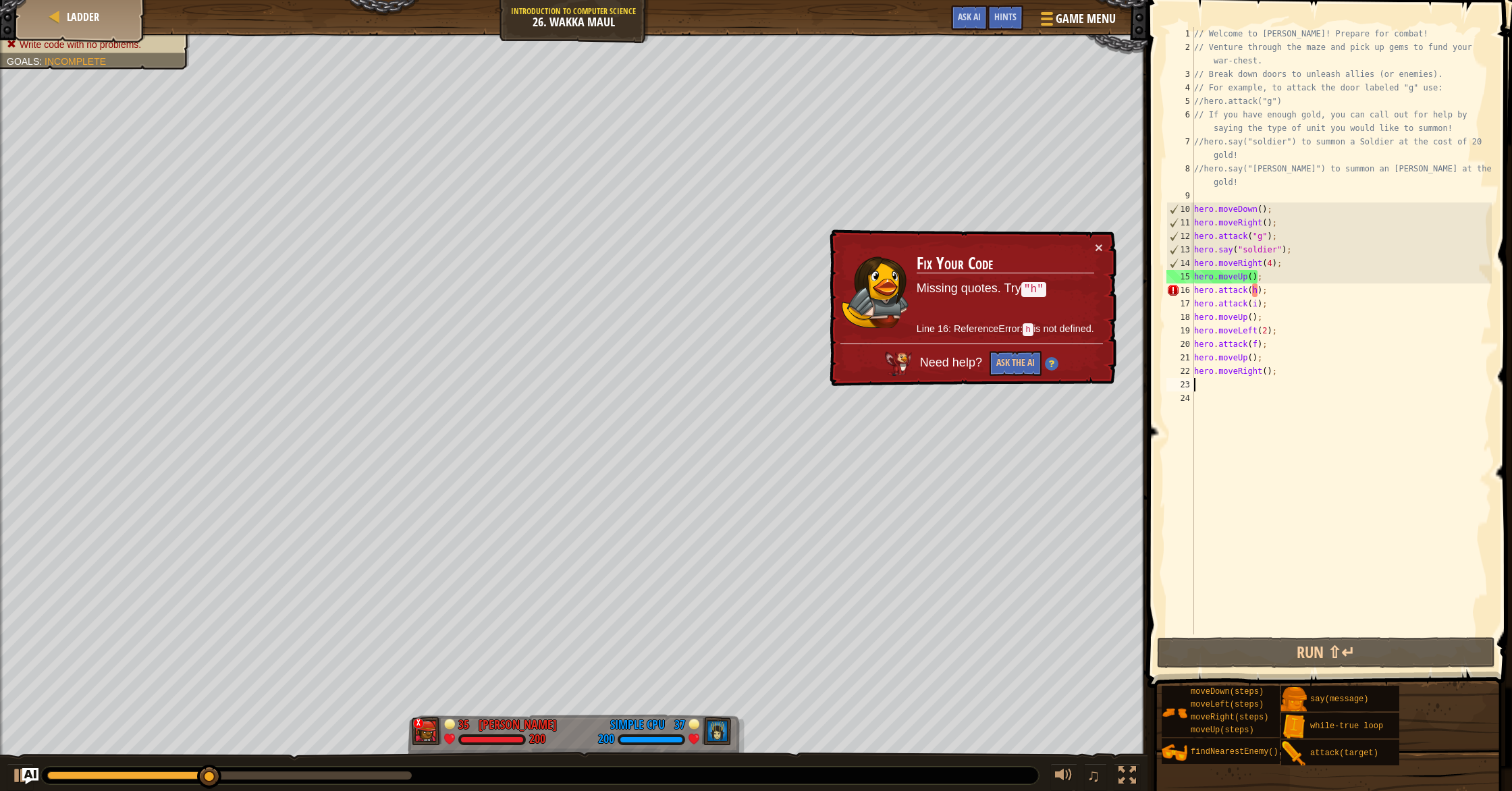
click at [1251, 290] on div "// Welcome to Wakka Maul! Prepare for combat! // Venture through the maze and p…" at bounding box center [1341, 344] width 300 height 635
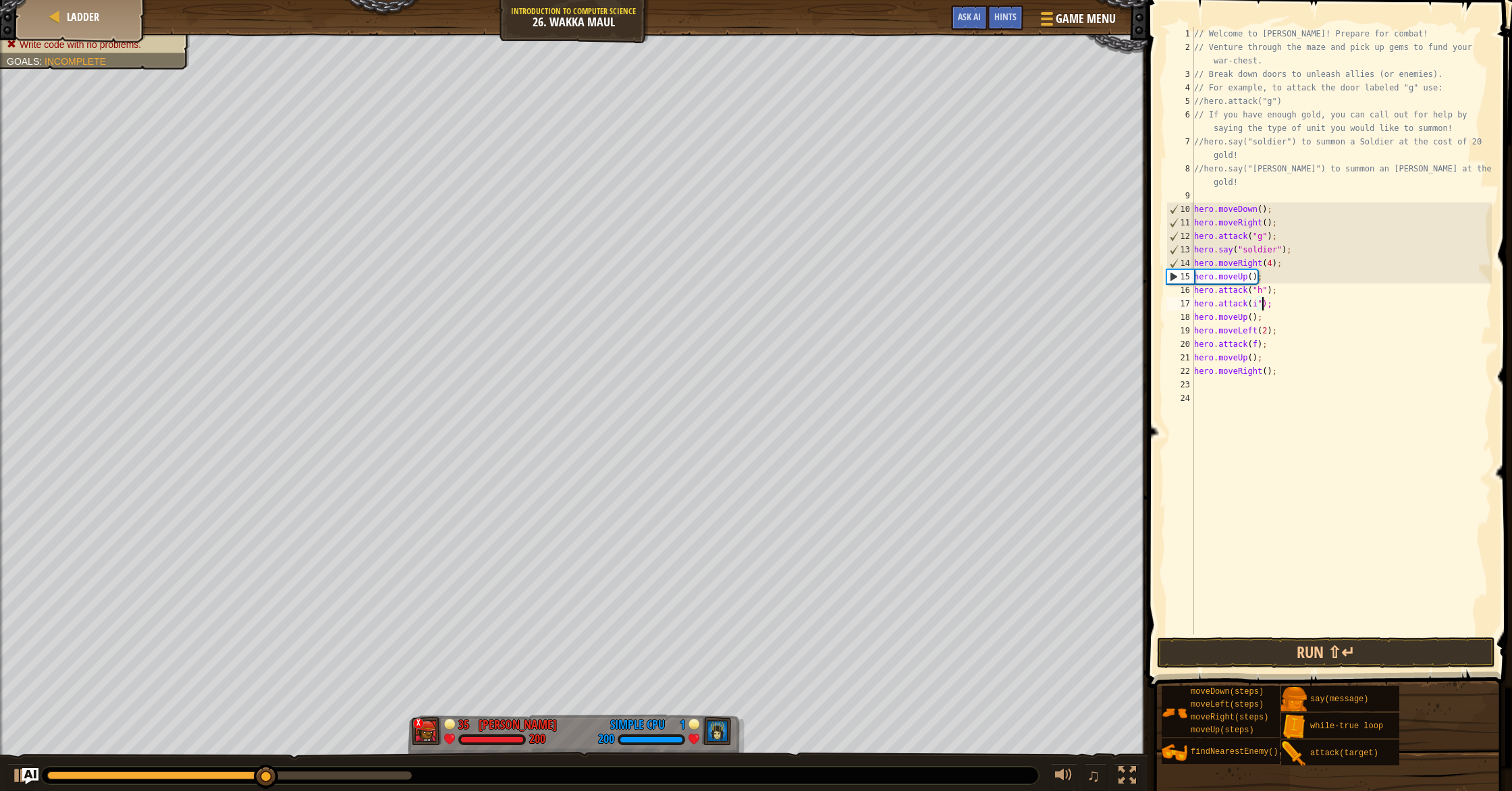
scroll to position [6, 6]
type textarea "hero.attack("i");"
click at [1387, 628] on div "// Welcome to Wakka Maul! Prepare for combat! // Venture through the maze and p…" at bounding box center [1341, 344] width 300 height 635
click at [1384, 657] on button "Run ⇧↵" at bounding box center [1326, 653] width 338 height 31
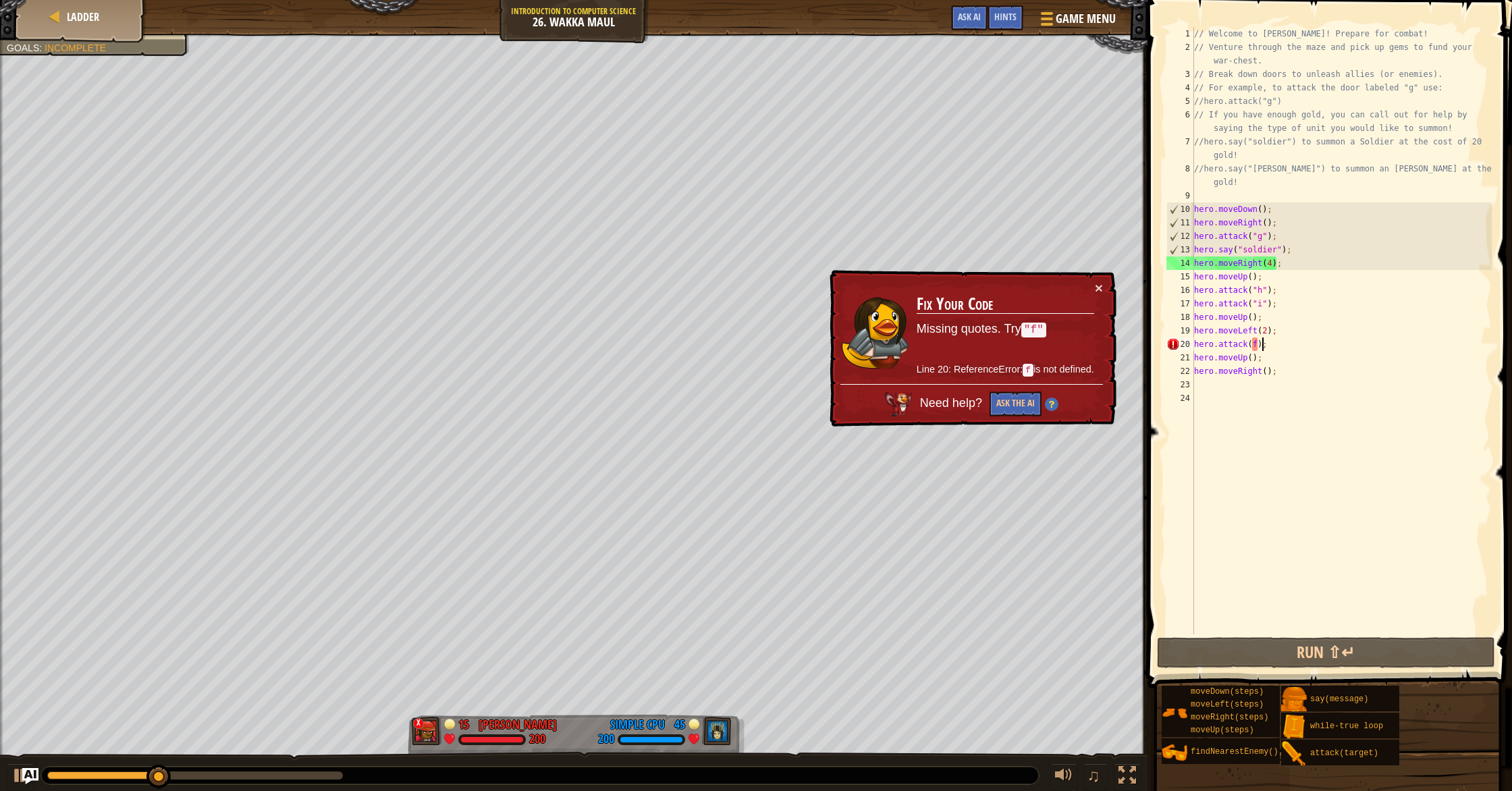
click at [1260, 345] on div "// Welcome to Wakka Maul! Prepare for combat! // Venture through the maze and p…" at bounding box center [1341, 344] width 300 height 635
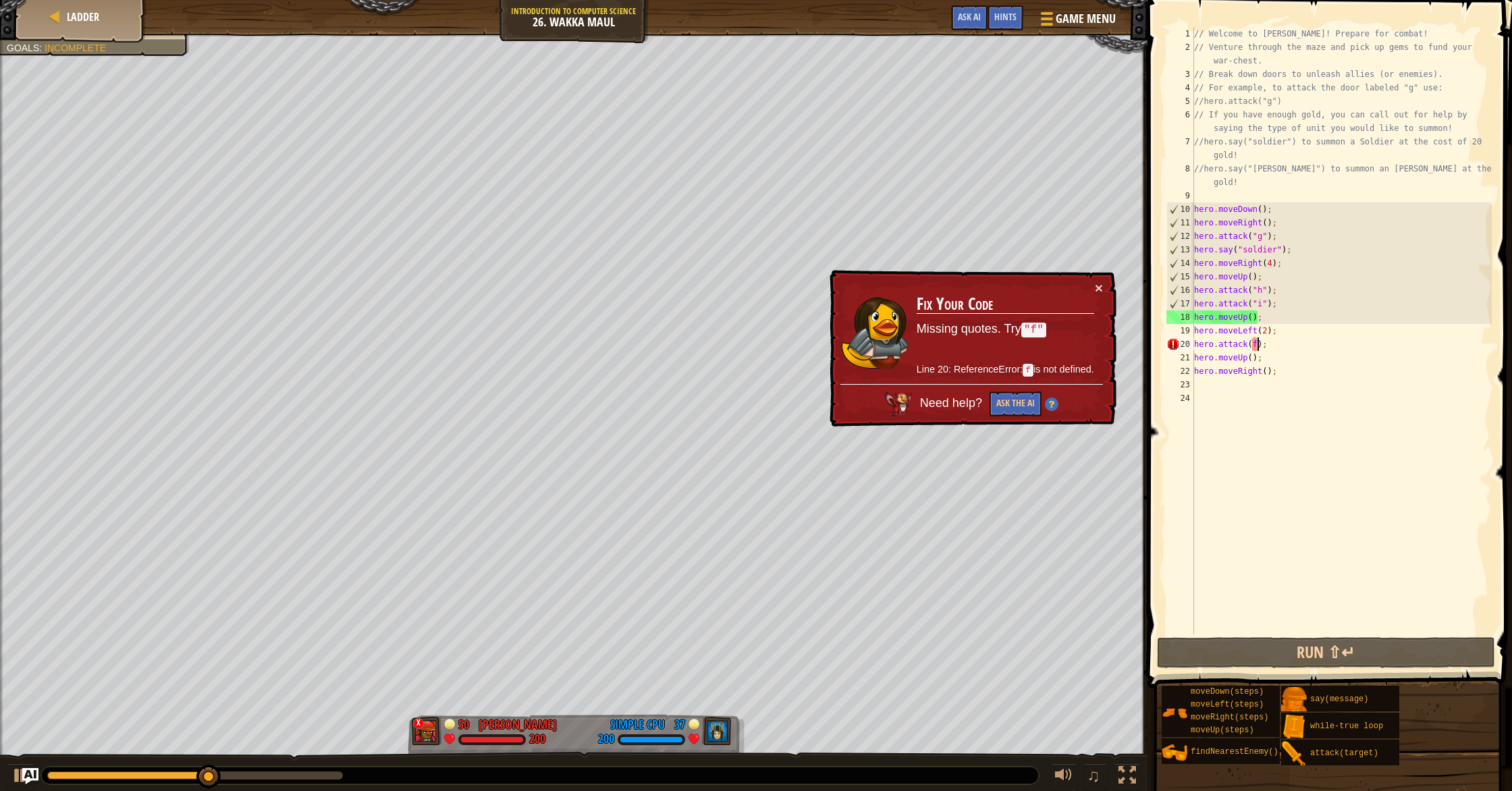
scroll to position [6, 6]
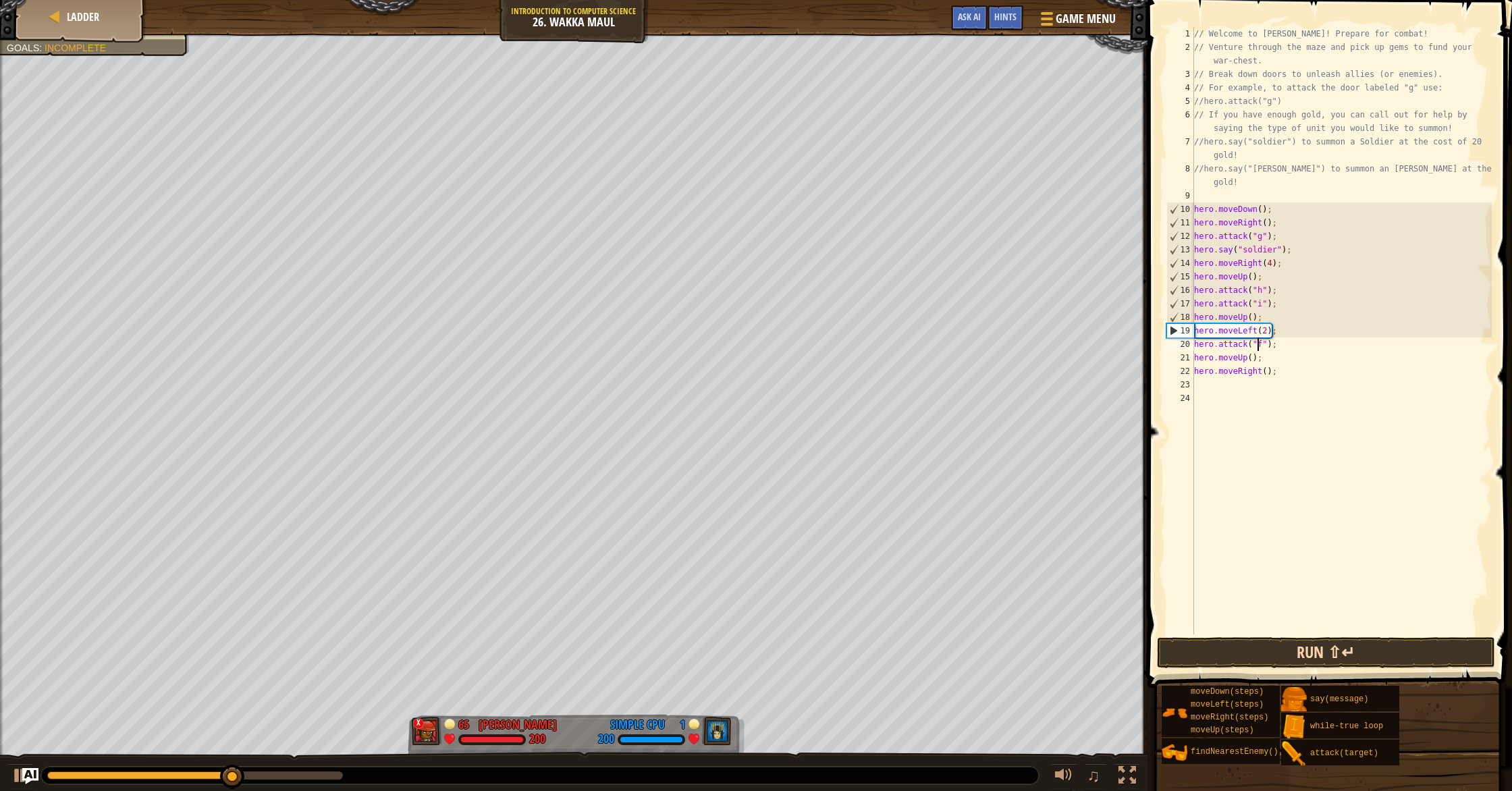
type textarea "hero.attack("f");"
click at [1319, 659] on button "Run ⇧↵" at bounding box center [1326, 653] width 338 height 31
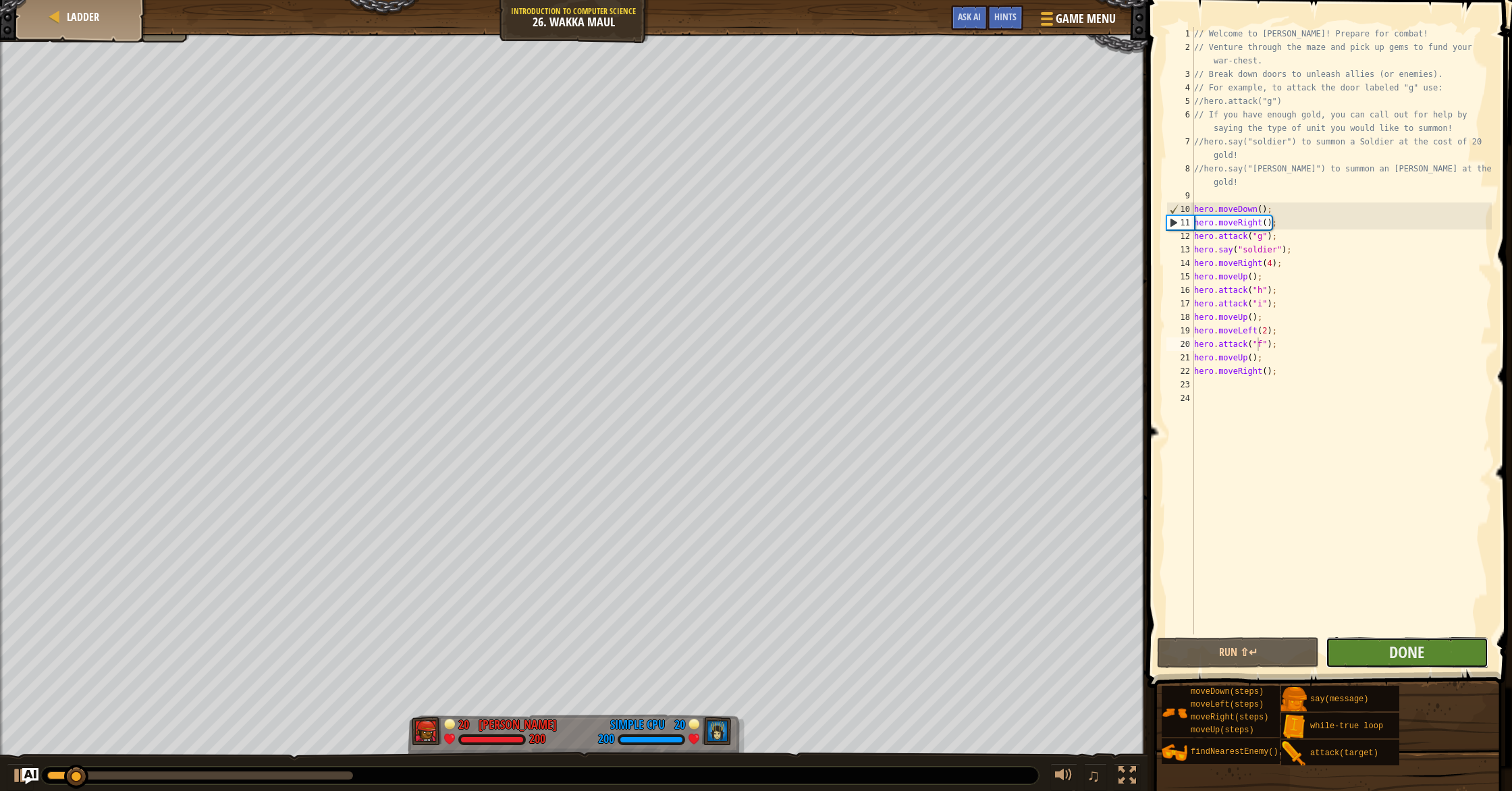
click at [1357, 645] on button "Done" at bounding box center [1406, 653] width 162 height 31
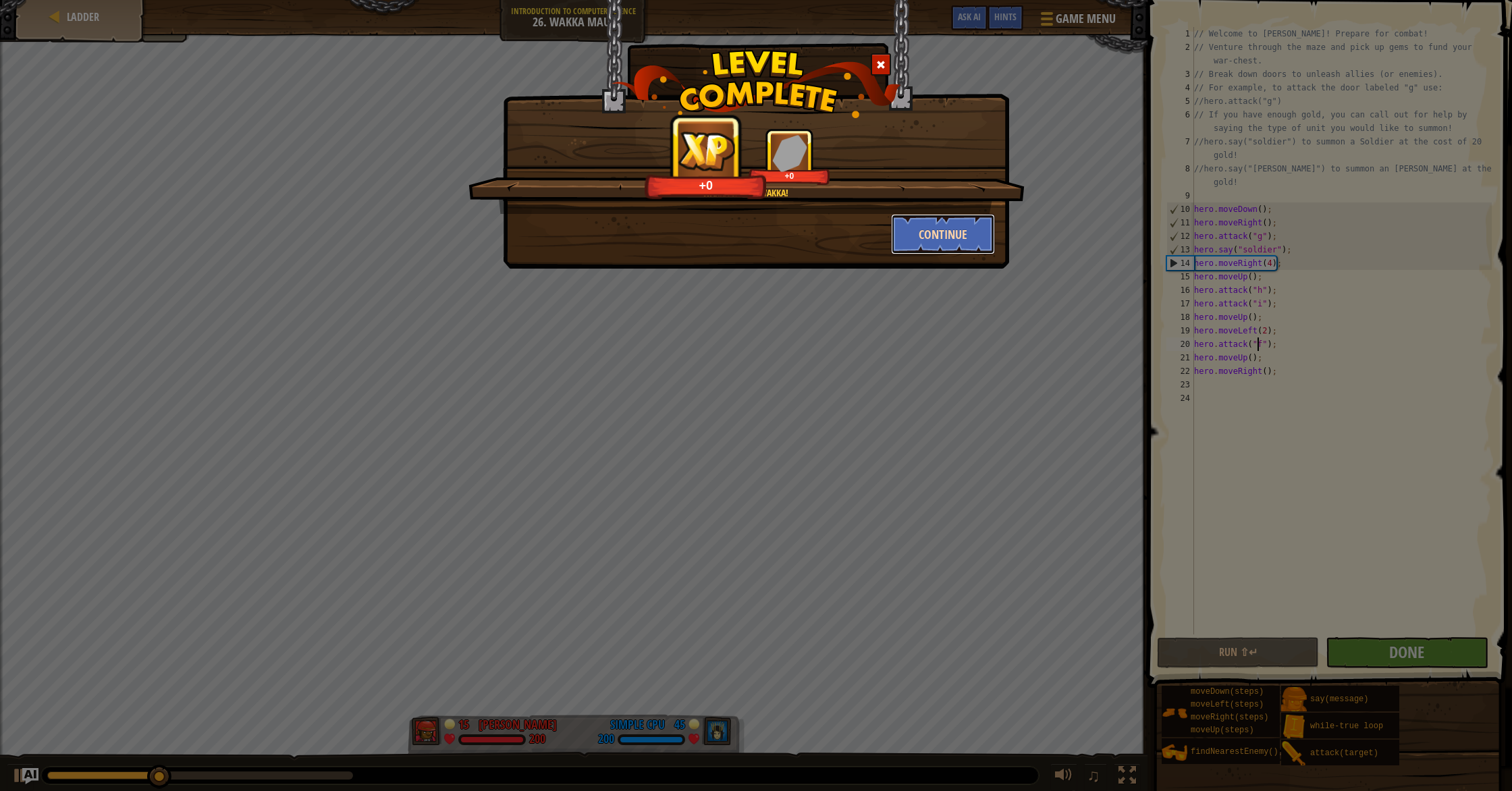
click at [922, 239] on button "Continue" at bounding box center [943, 235] width 104 height 41
